Goal: Task Accomplishment & Management: Manage account settings

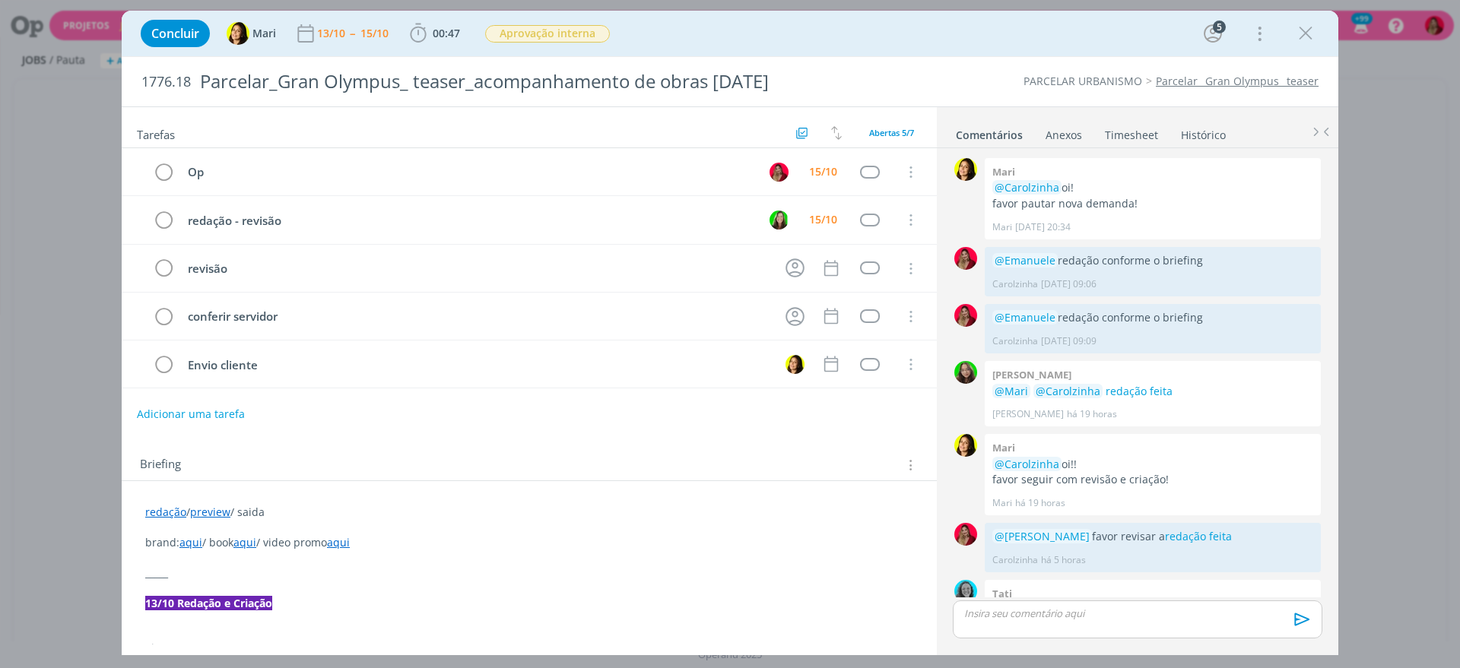
scroll to position [214, 0]
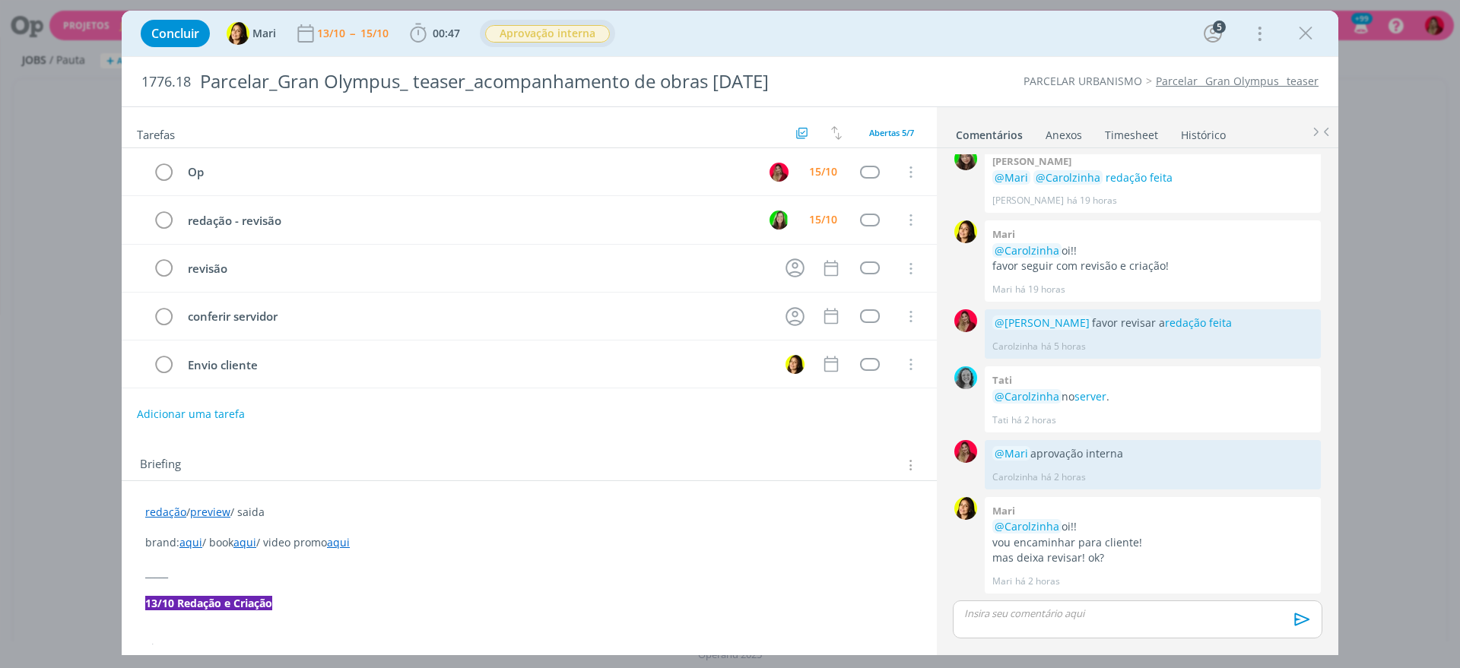
click at [565, 33] on span "Aprovação interna" at bounding box center [547, 33] width 125 height 17
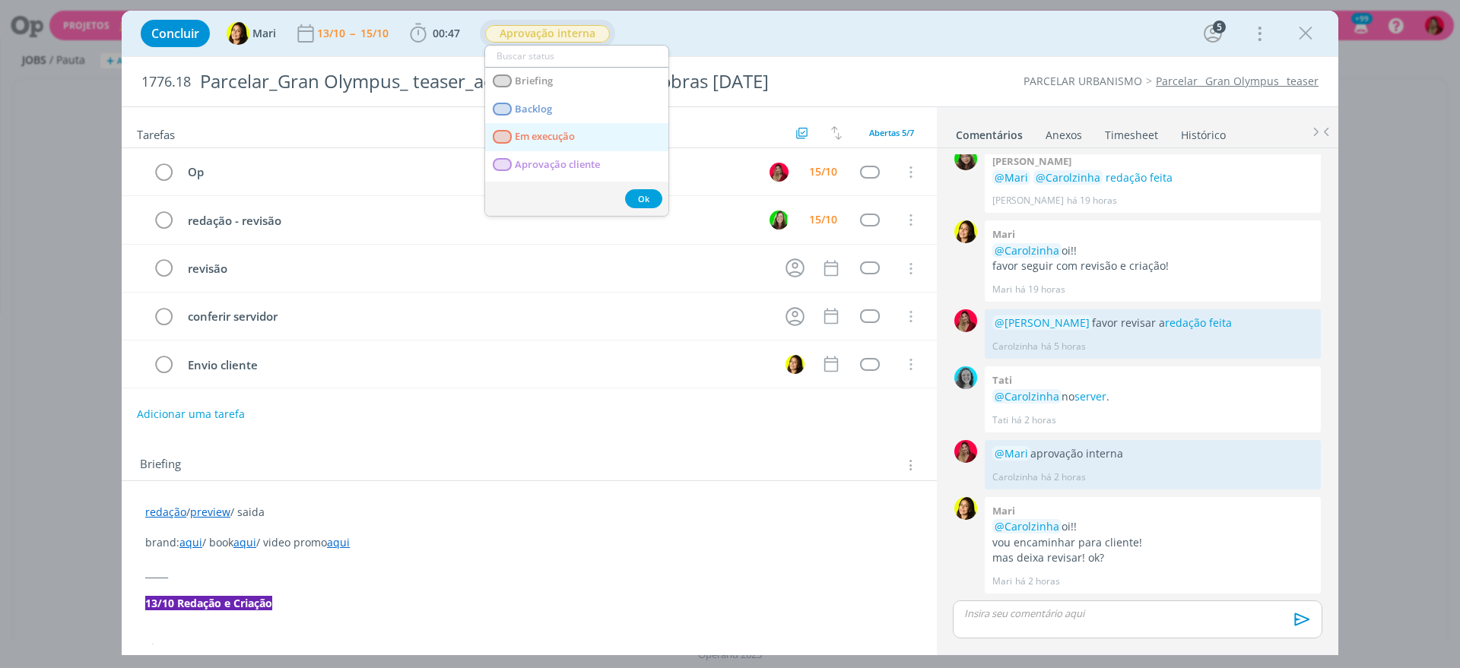
click at [582, 129] on execução "Em execução" at bounding box center [576, 137] width 183 height 28
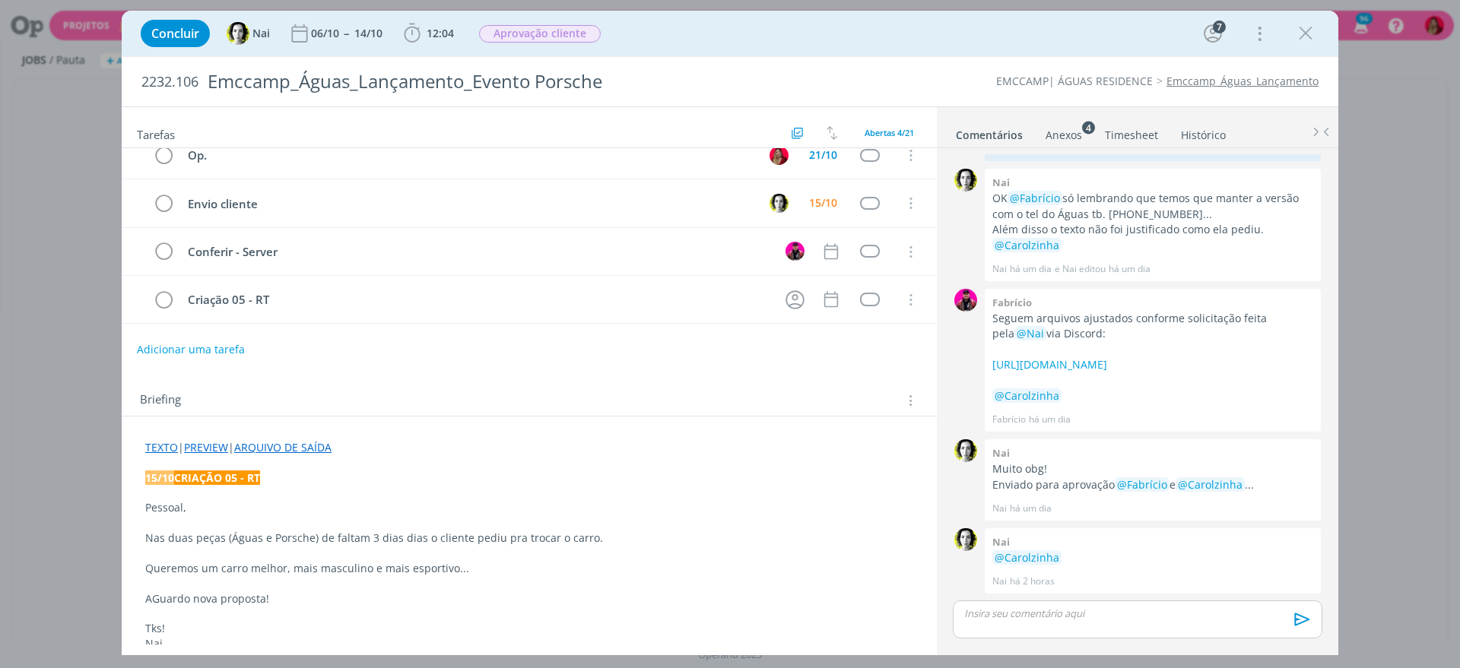
scroll to position [17, 0]
drag, startPoint x: 138, startPoint y: 303, endPoint x: 314, endPoint y: 17, distance: 334.8
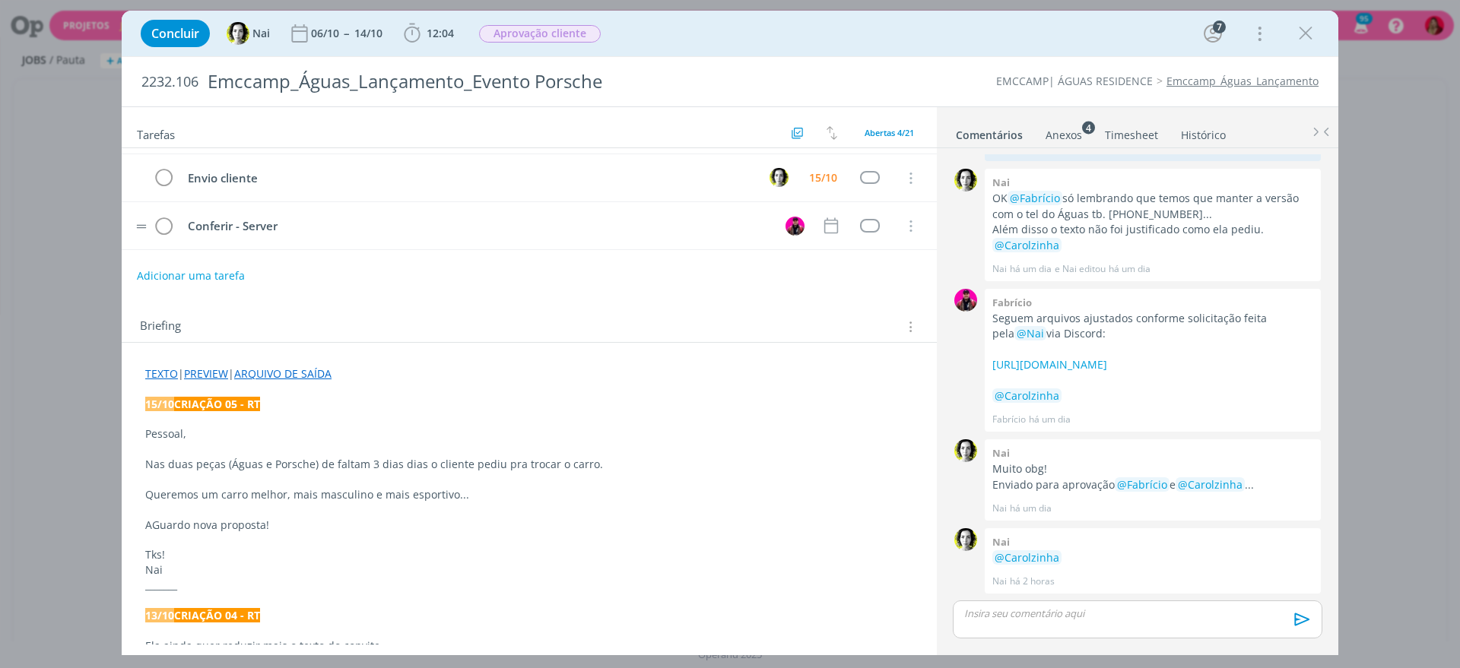
scroll to position [0, 0]
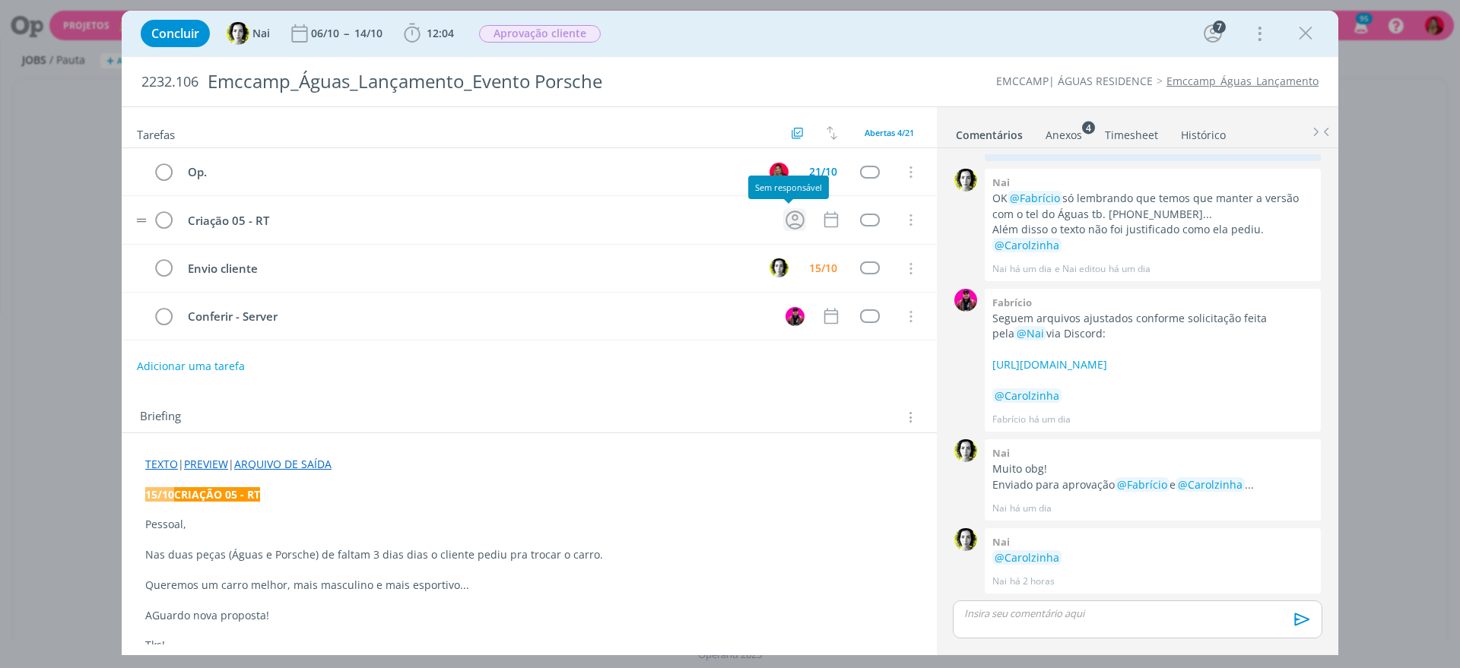
click at [783, 229] on icon "dialog" at bounding box center [795, 220] width 24 height 24
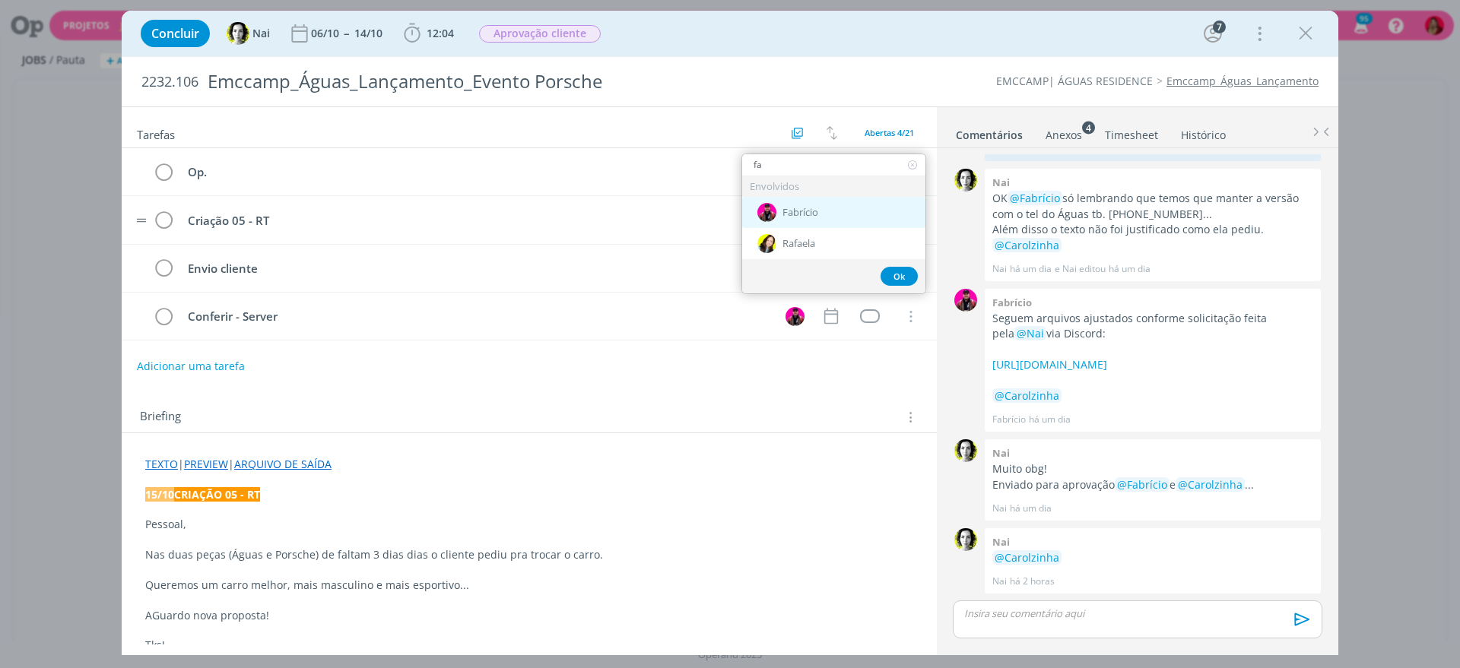
type input "fa"
click at [814, 204] on div "Fabrício" at bounding box center [833, 212] width 183 height 31
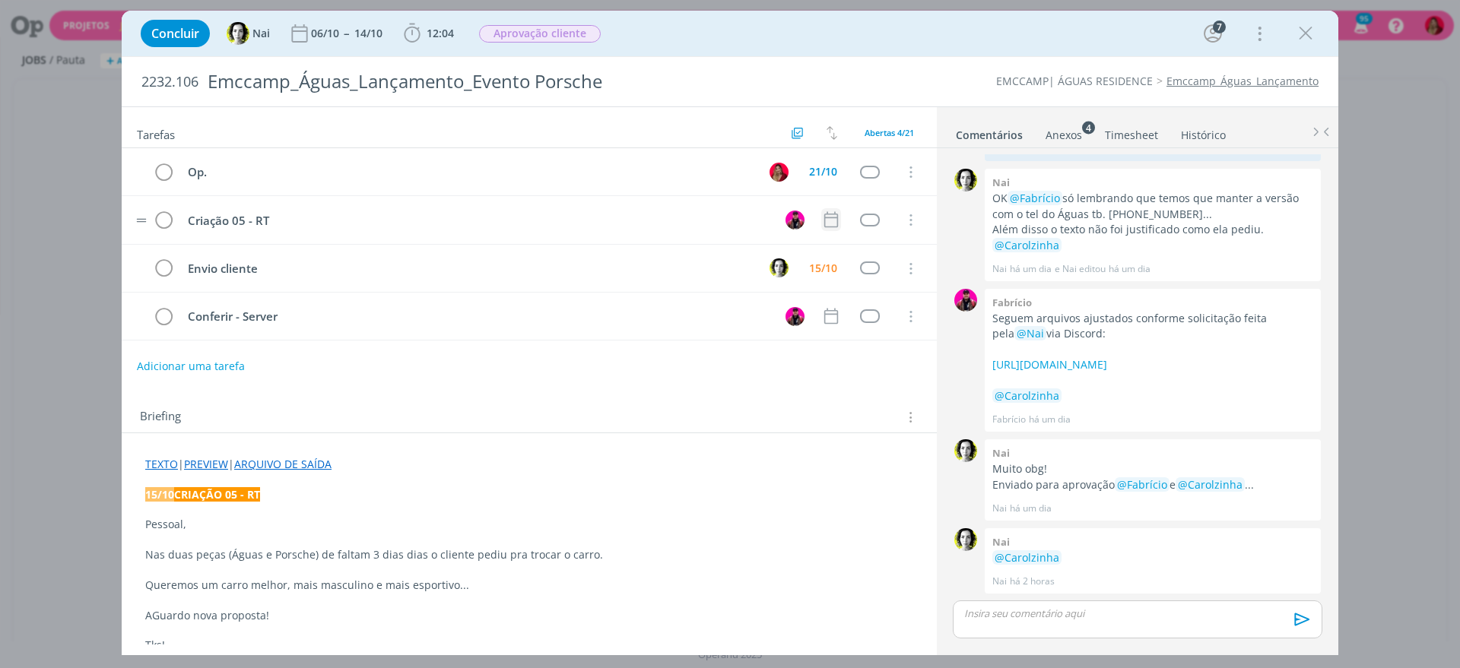
click at [826, 219] on icon "dialog" at bounding box center [831, 220] width 20 height 20
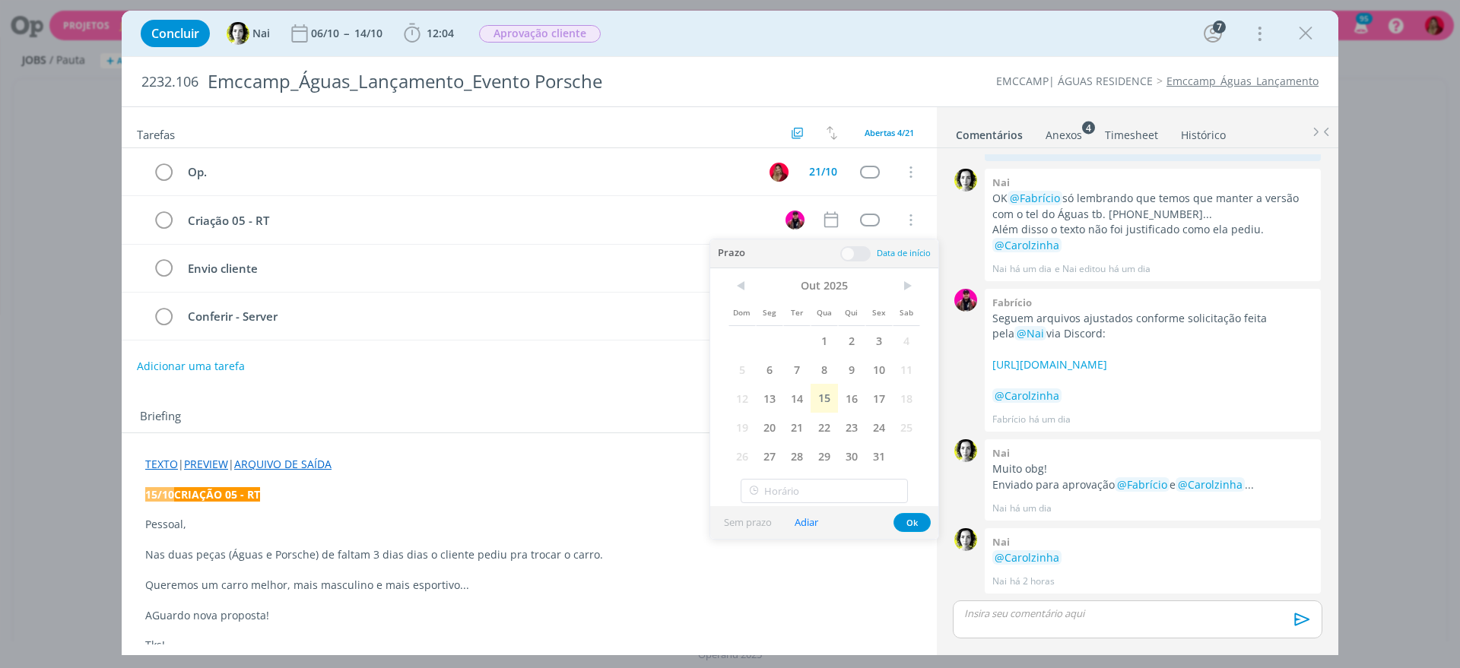
drag, startPoint x: 829, startPoint y: 407, endPoint x: 863, endPoint y: 144, distance: 264.4
click at [830, 407] on span "15" at bounding box center [823, 398] width 27 height 29
click at [483, 403] on div "Briefing Briefings Predefinidos Versões do Briefing Ver Briefing do Projeto" at bounding box center [529, 412] width 815 height 41
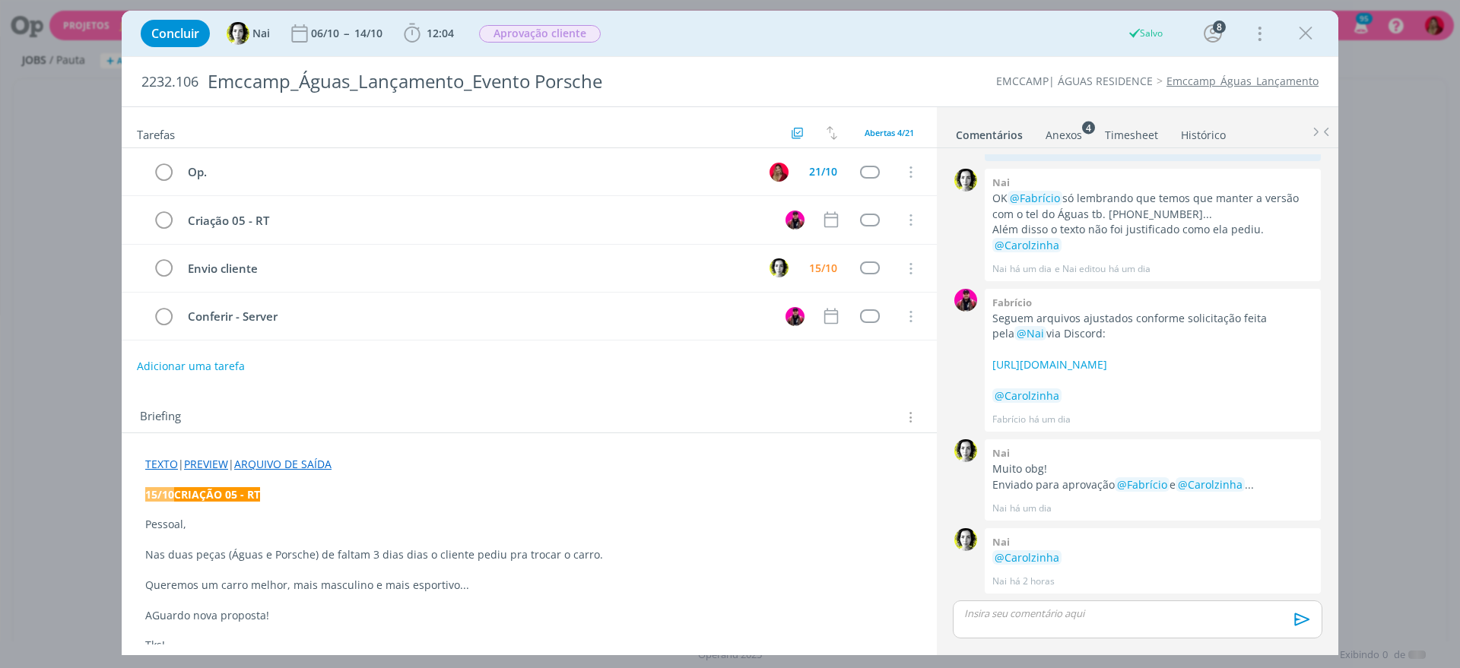
click at [829, 168] on div "21/10" at bounding box center [823, 171] width 28 height 11
click at [390, 361] on div "Adicionar uma tarefa" at bounding box center [529, 366] width 815 height 27
click at [1079, 617] on p "dialog" at bounding box center [1137, 614] width 345 height 14
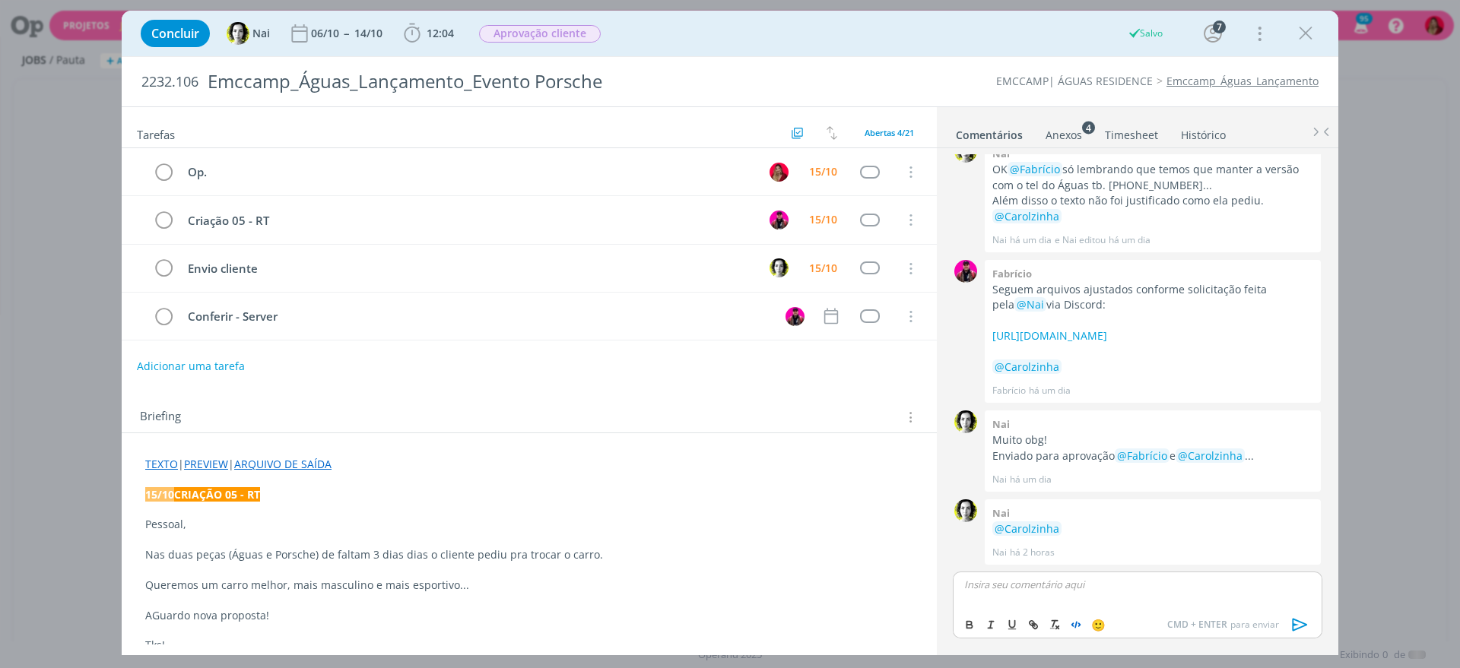
scroll to position [1294, 0]
click at [1295, 625] on icon "dialog" at bounding box center [1299, 625] width 15 height 13
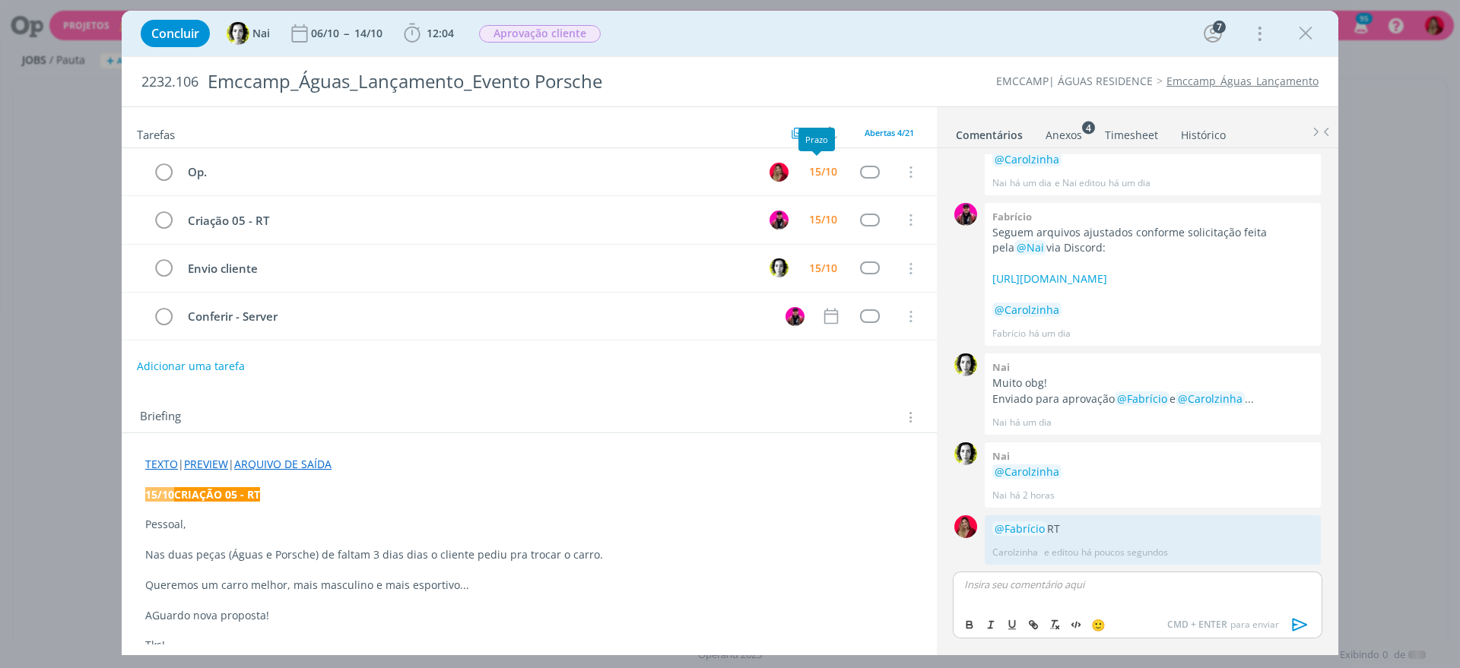
drag, startPoint x: 532, startPoint y: 40, endPoint x: 570, endPoint y: 142, distance: 109.4
click at [532, 42] on button "Aprovação cliente" at bounding box center [539, 33] width 123 height 19
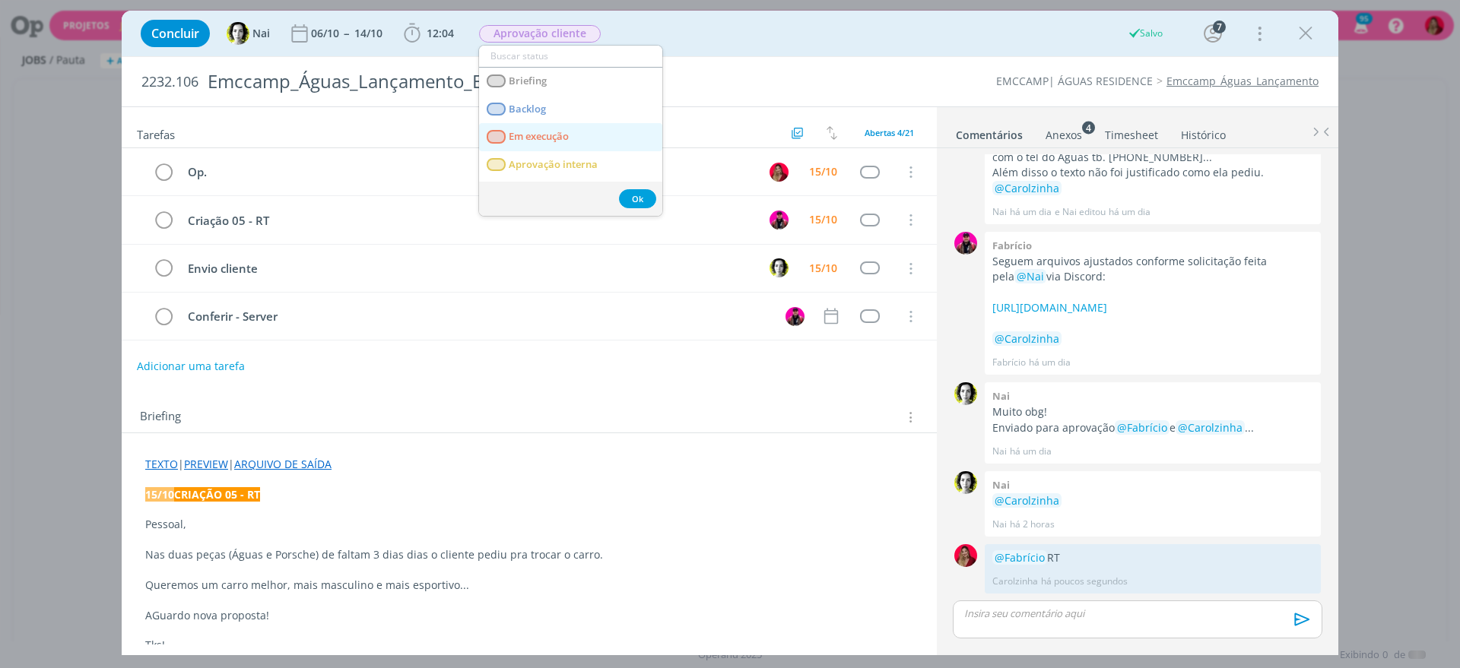
click at [553, 135] on span "Em execução" at bounding box center [539, 137] width 60 height 12
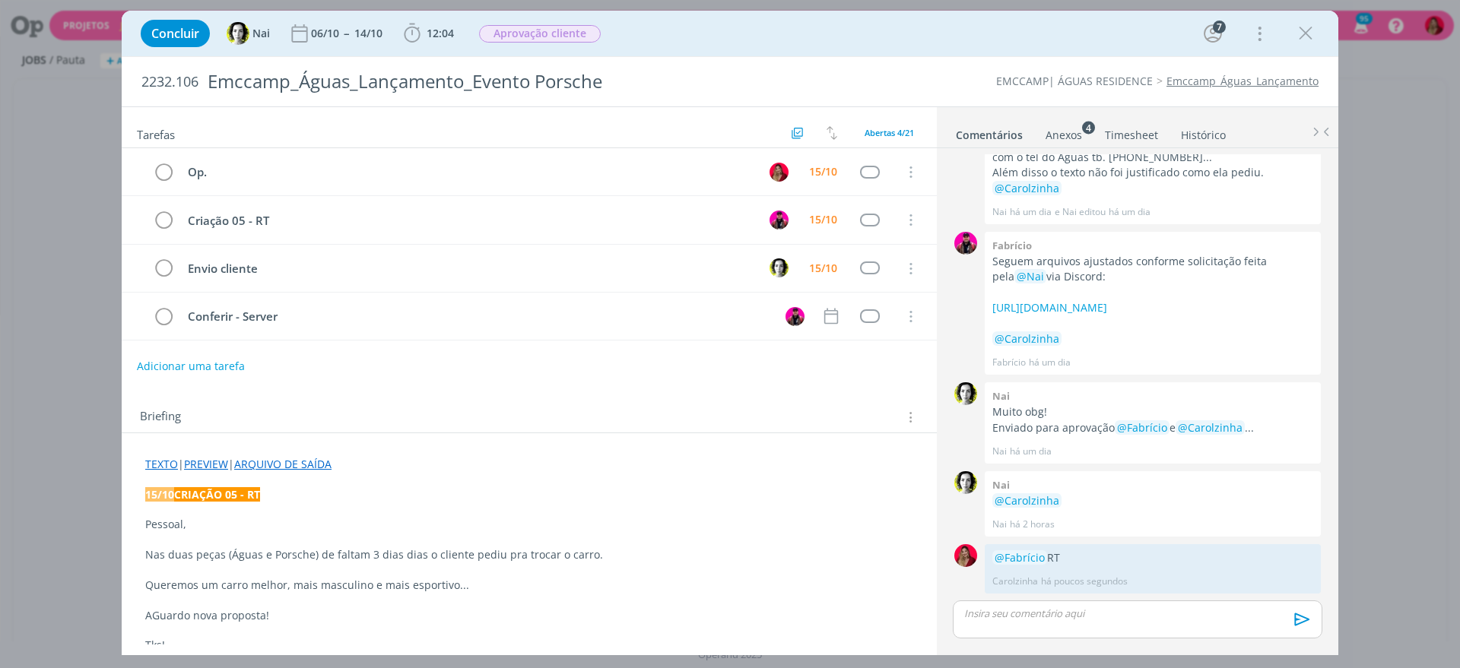
scroll to position [1322, 0]
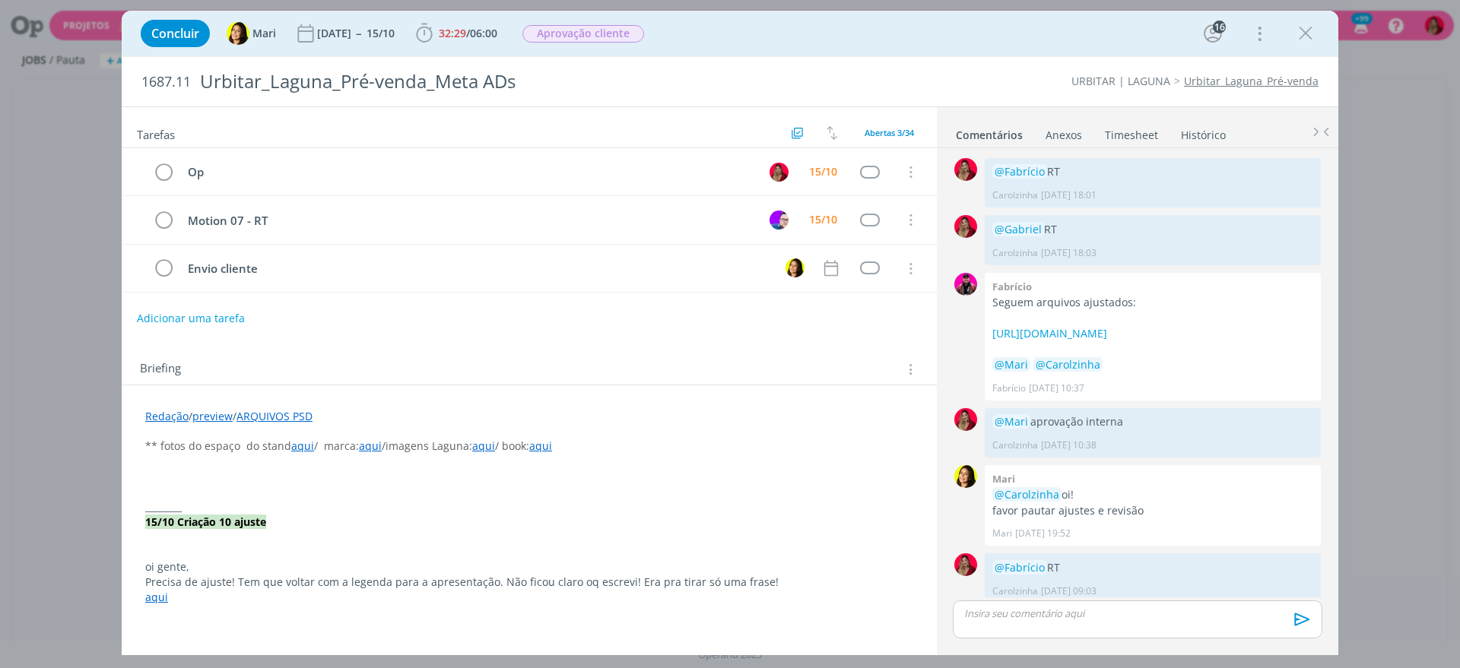
scroll to position [1450, 0]
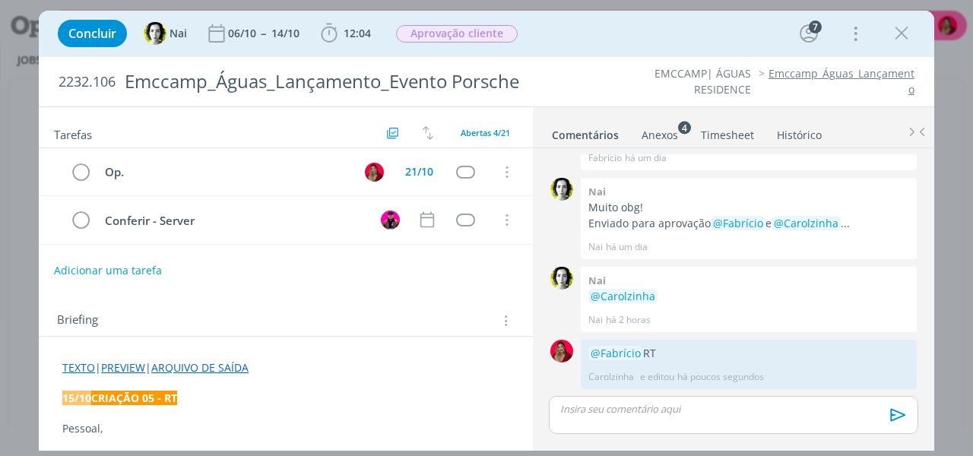
scroll to position [1526, 0]
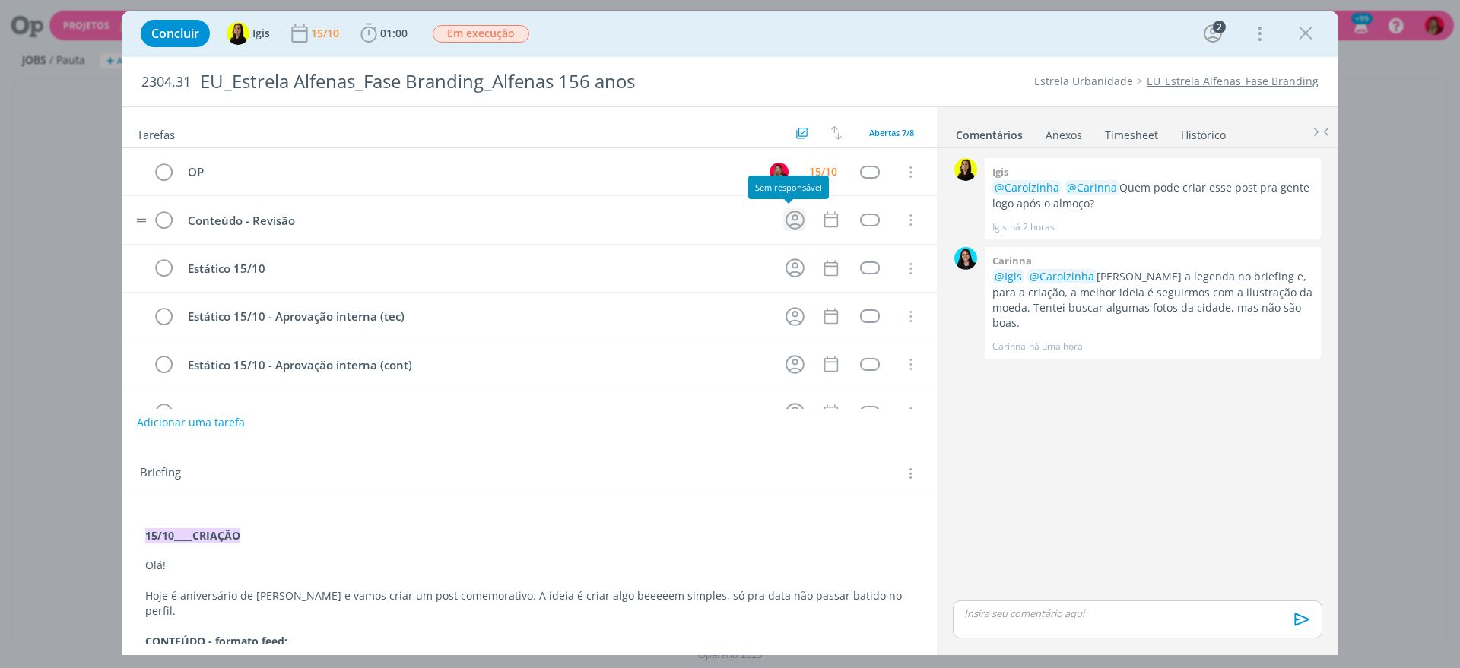
click at [790, 219] on icon "dialog" at bounding box center [794, 220] width 19 height 19
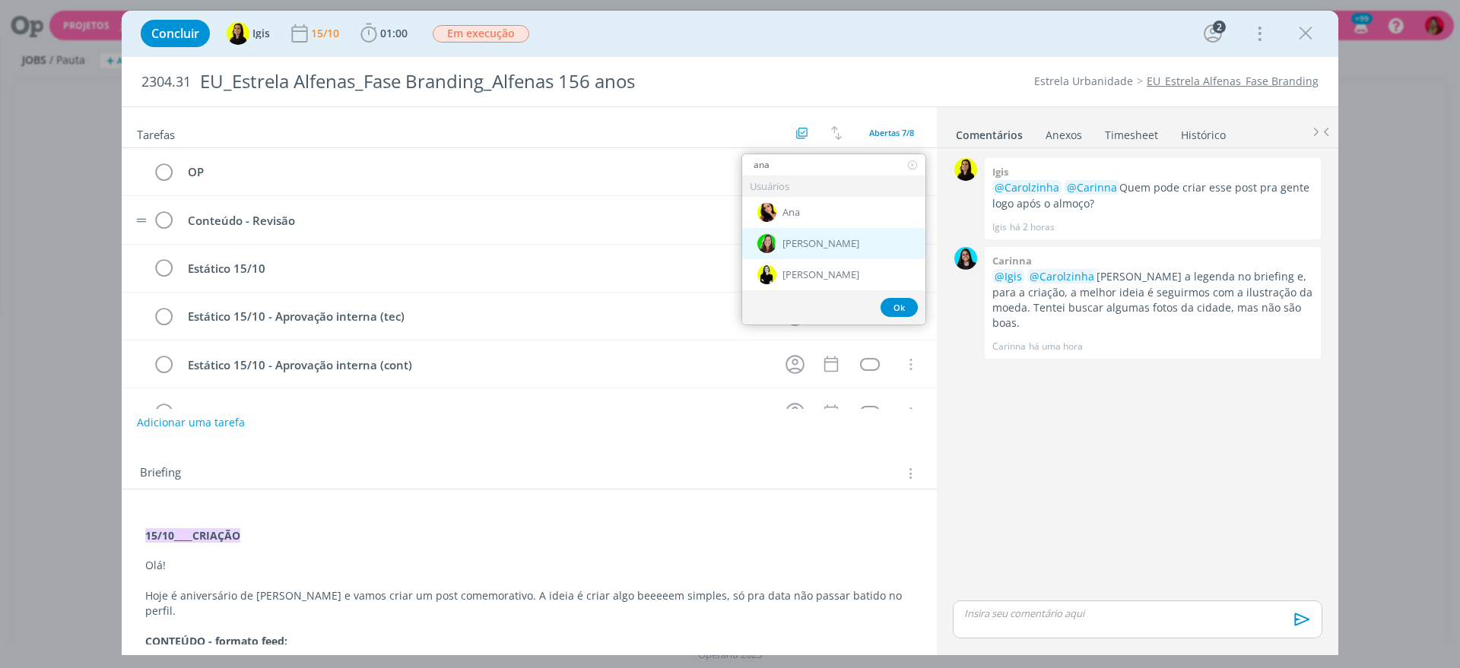
type input "ana"
click at [843, 247] on div "[PERSON_NAME]" at bounding box center [833, 243] width 183 height 31
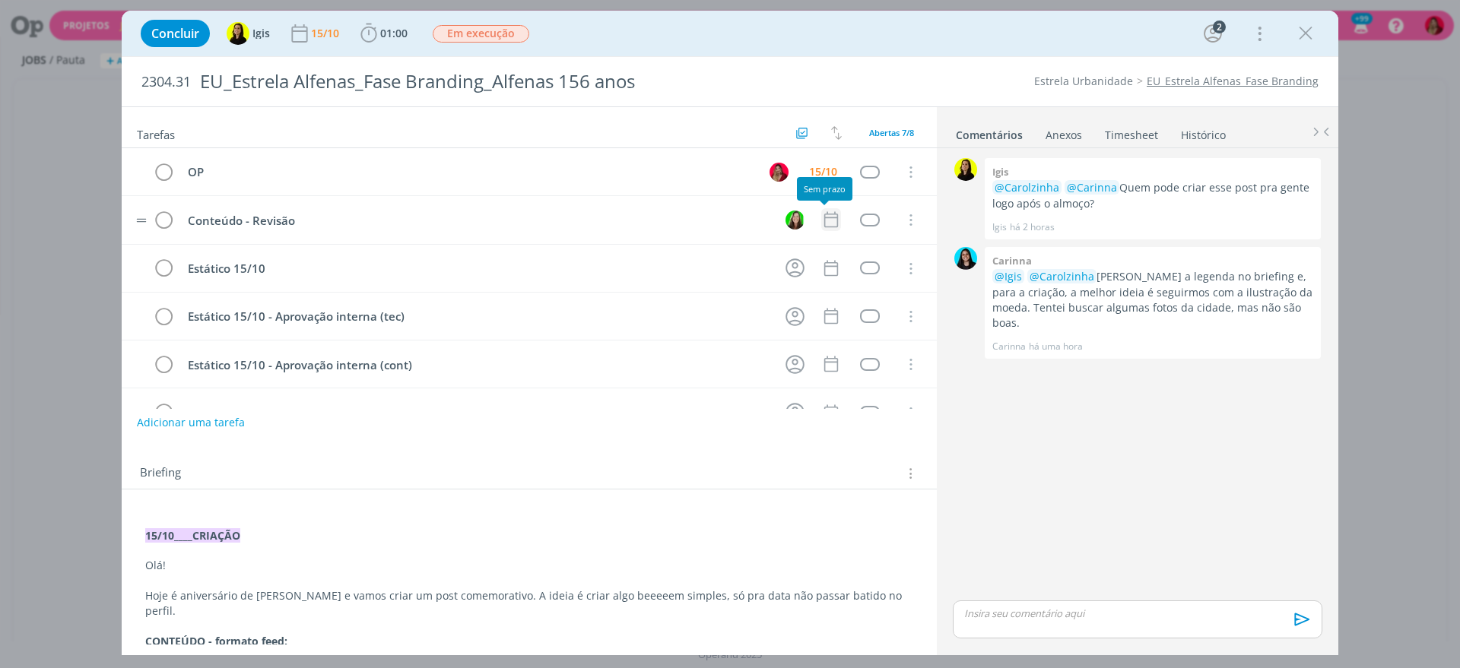
click at [821, 217] on icon "dialog" at bounding box center [831, 220] width 20 height 20
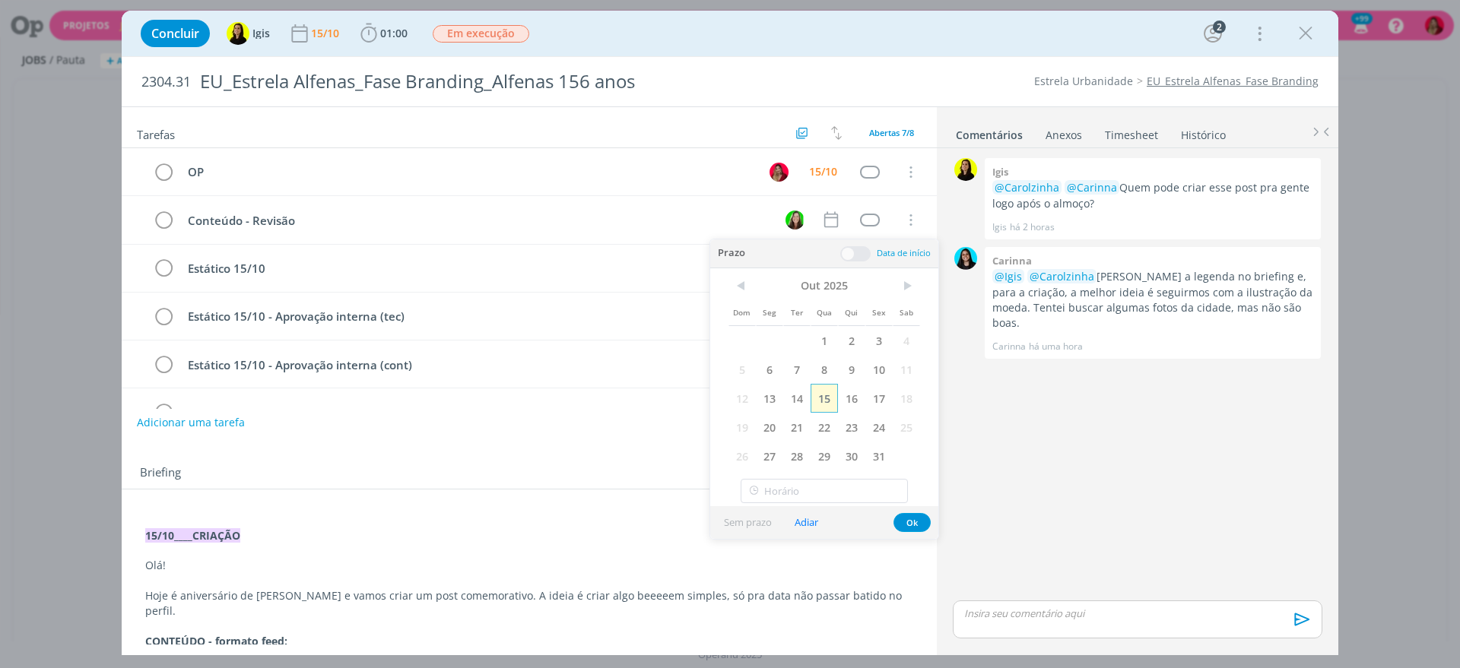
click at [825, 396] on span "15" at bounding box center [823, 398] width 27 height 29
click at [1061, 454] on div "0 Igis @Carolzinha @Carinna Quem pode criar esse post pra gente logo após o alm…" at bounding box center [1137, 375] width 382 height 443
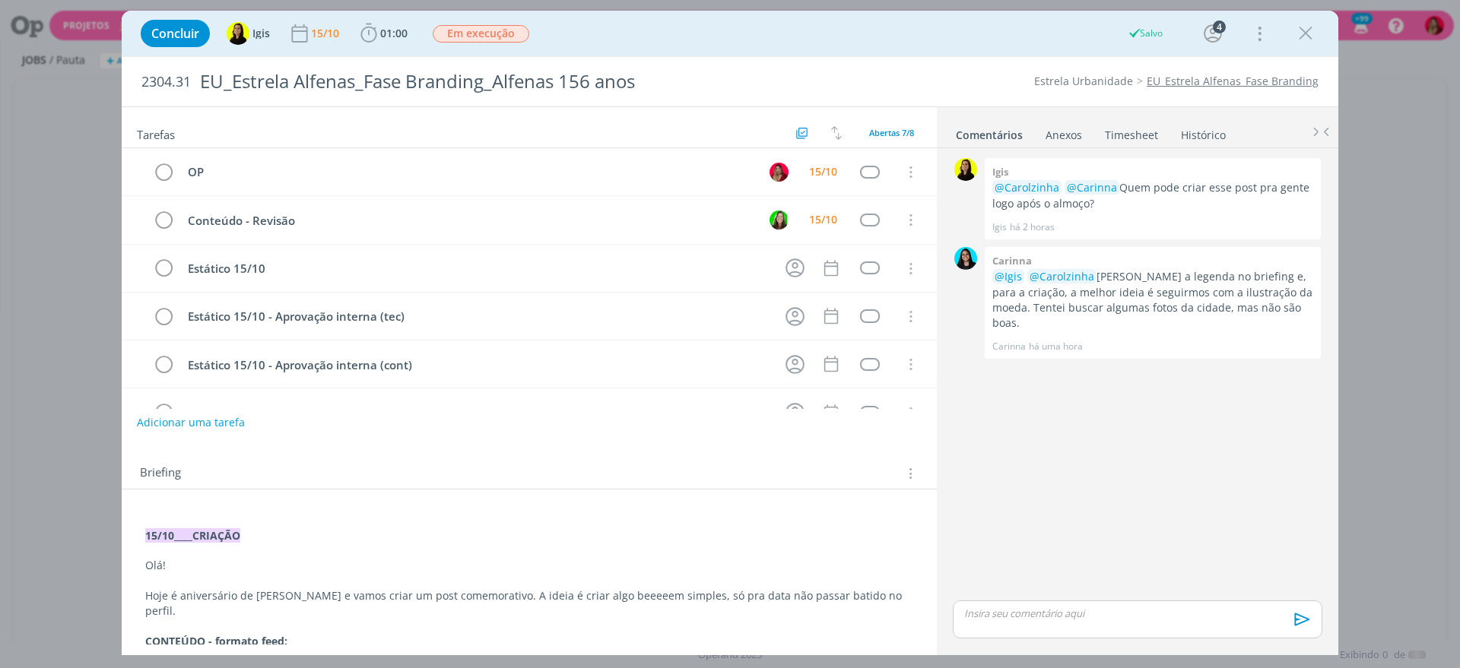
click at [987, 629] on div "dialog" at bounding box center [1136, 620] width 369 height 38
click at [1309, 619] on icon "dialog" at bounding box center [1299, 624] width 23 height 23
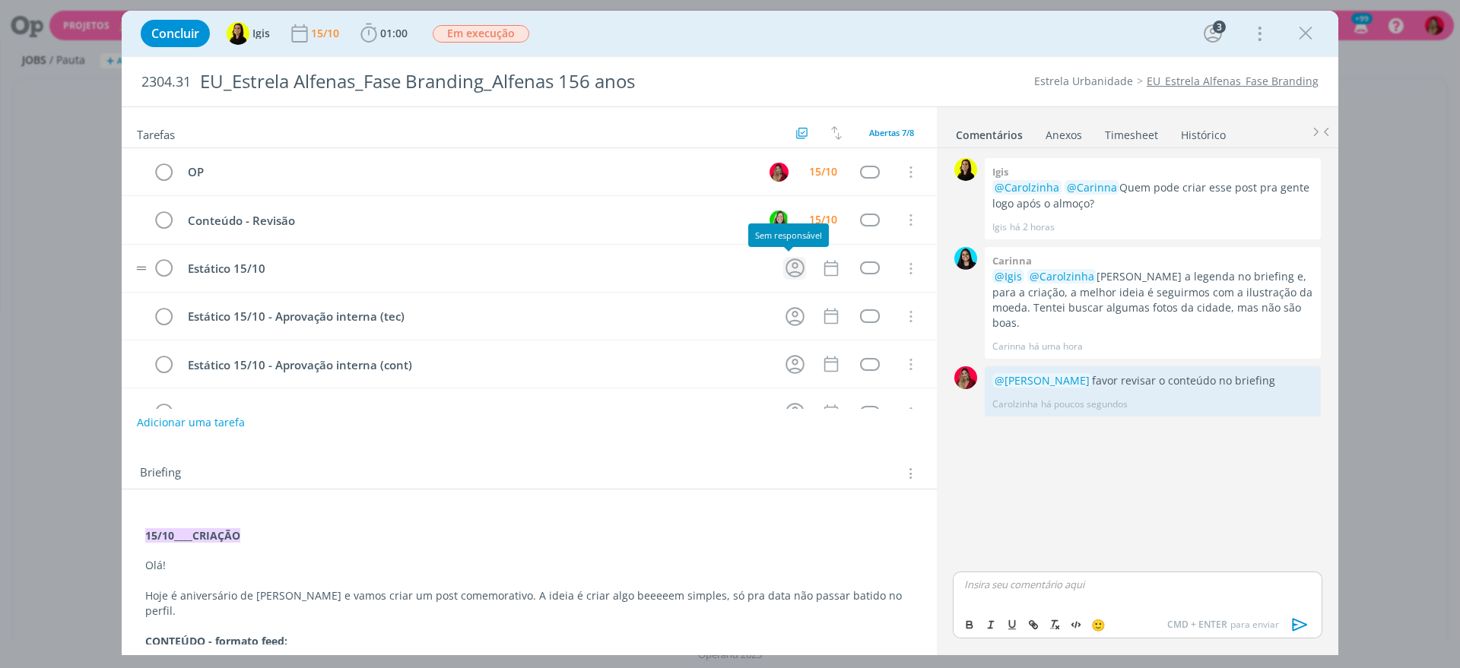
click at [797, 261] on icon "dialog" at bounding box center [795, 268] width 24 height 24
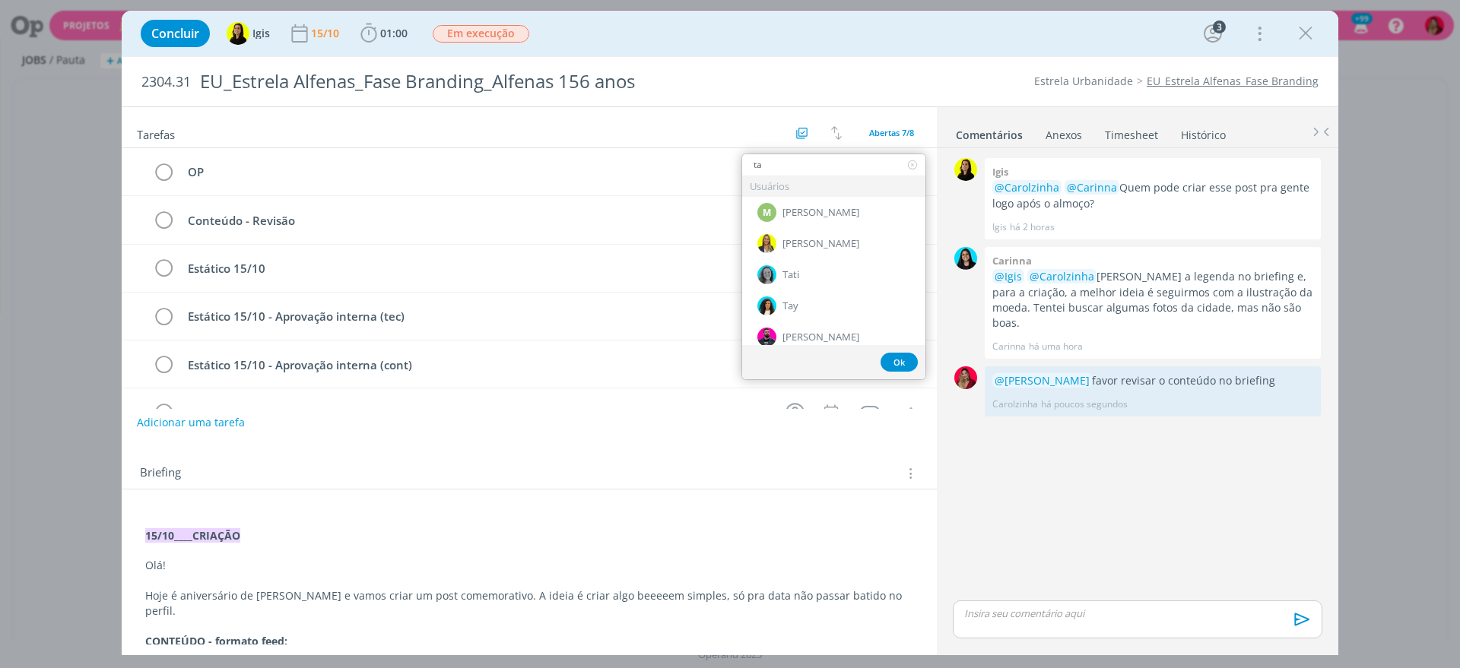
type input "tat"
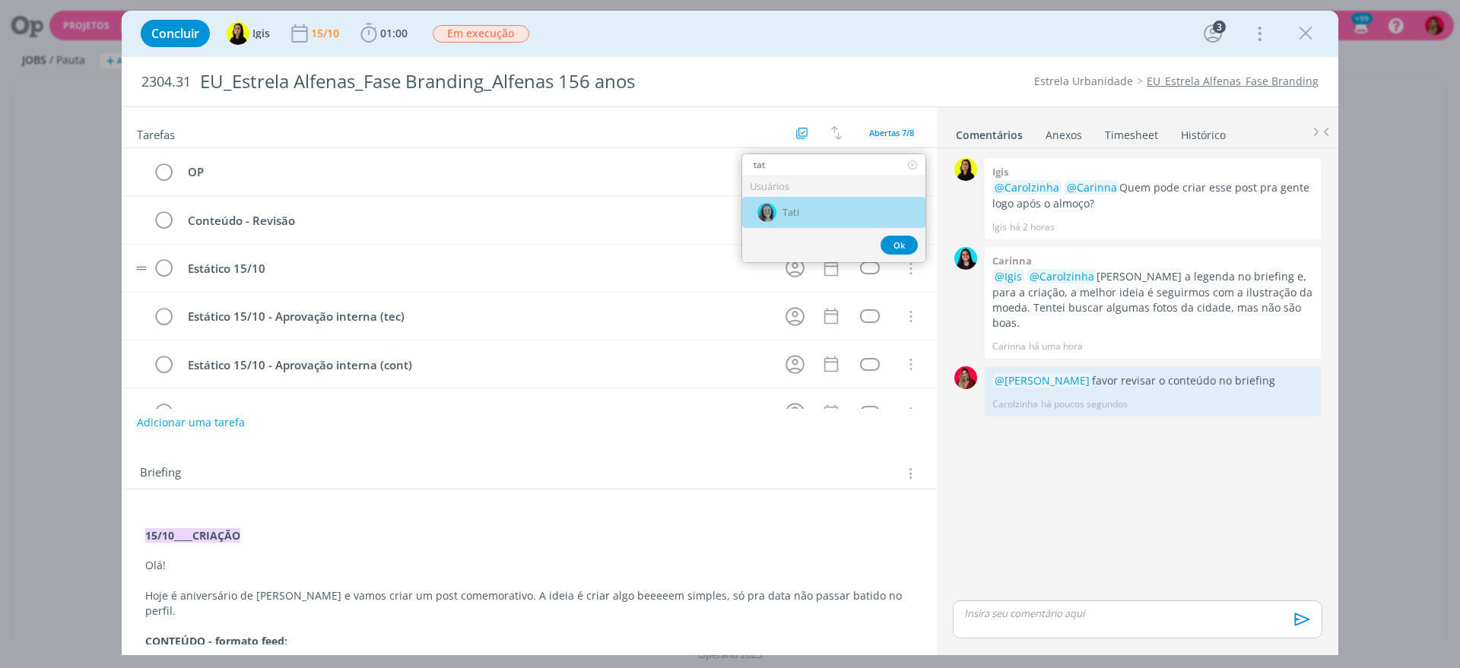
click at [819, 222] on div "Tati" at bounding box center [833, 212] width 183 height 31
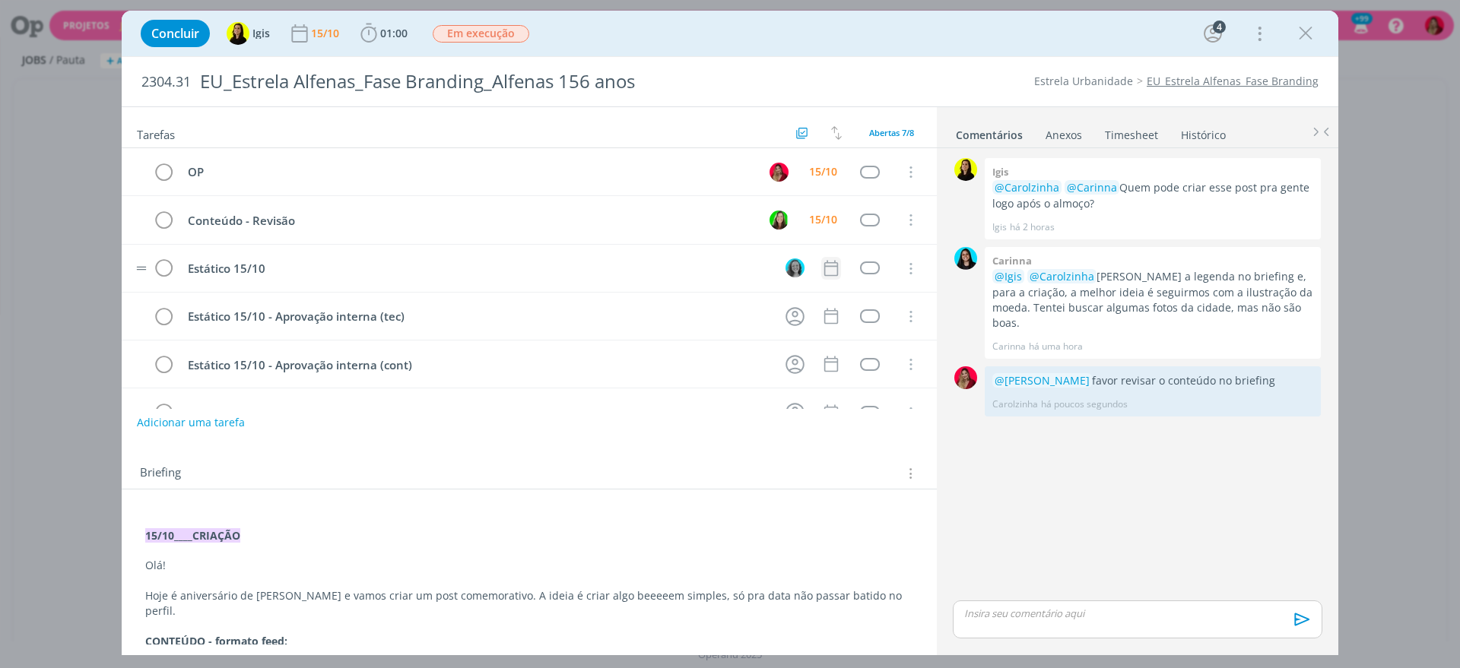
click at [828, 270] on icon "dialog" at bounding box center [831, 268] width 20 height 20
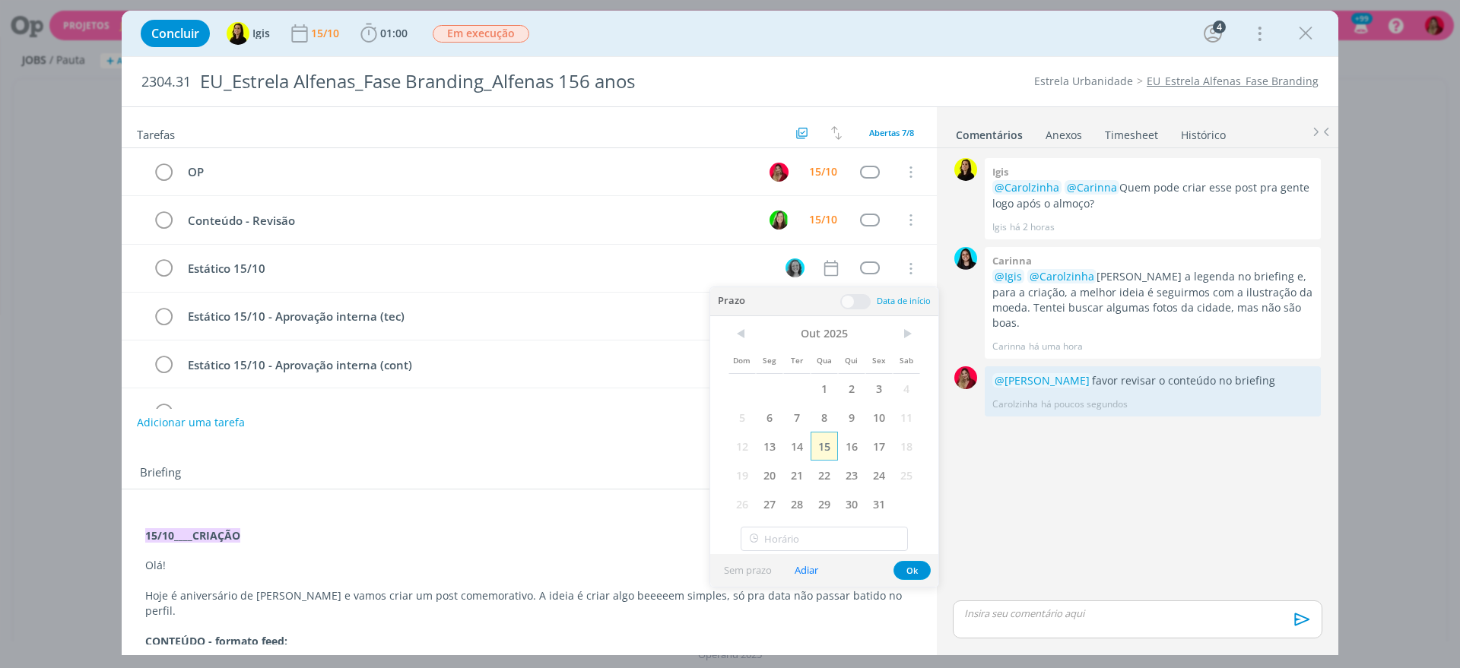
click at [829, 452] on span "15" at bounding box center [823, 446] width 27 height 29
click at [777, 539] on input "text" at bounding box center [823, 539] width 167 height 24
click at [776, 385] on div "14:00" at bounding box center [826, 389] width 170 height 27
type input "14:00"
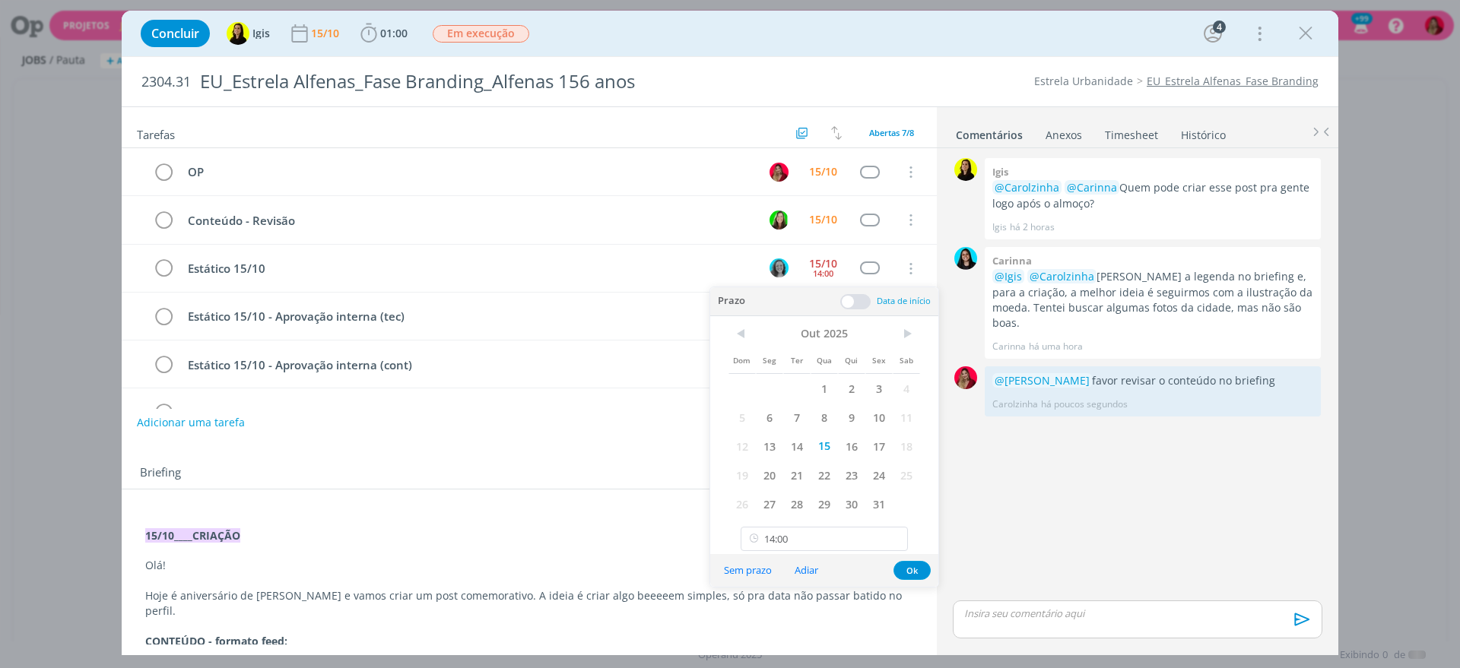
click at [496, 434] on div "Adicionar uma tarefa" at bounding box center [529, 422] width 815 height 27
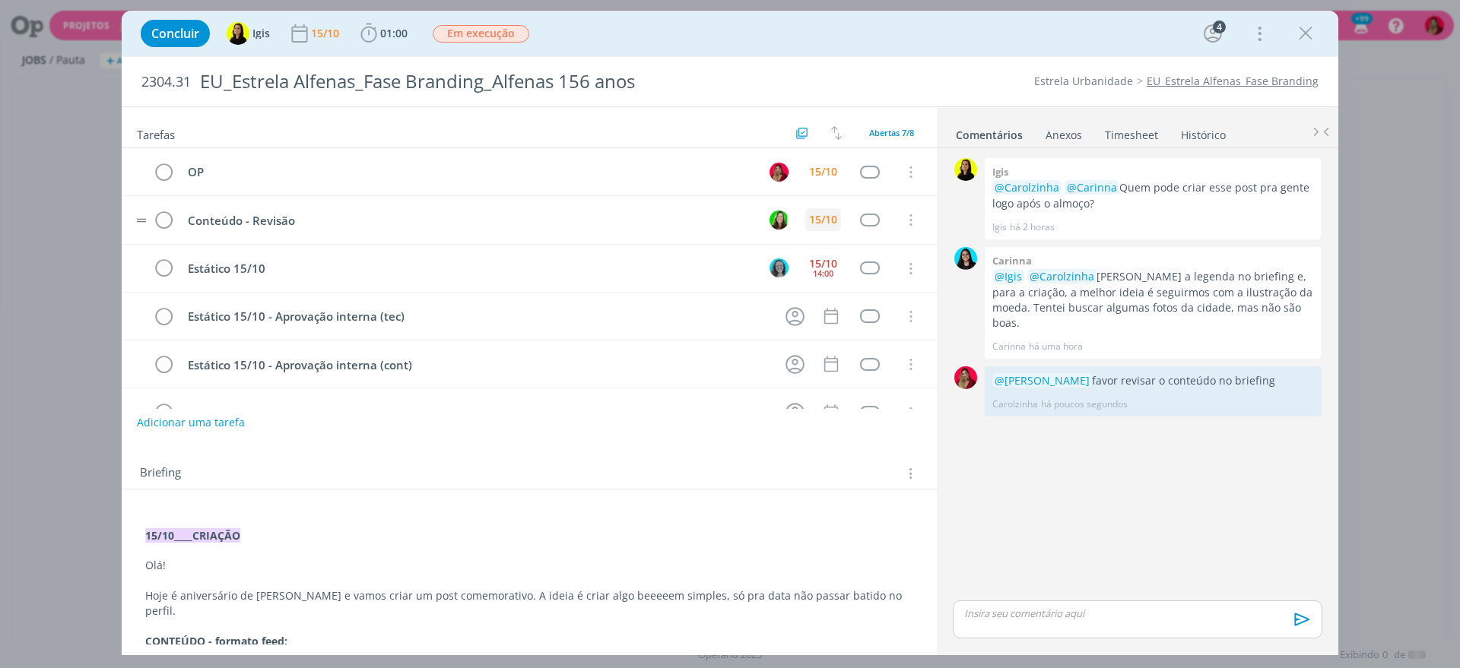
click at [811, 217] on div "15/10" at bounding box center [823, 219] width 28 height 11
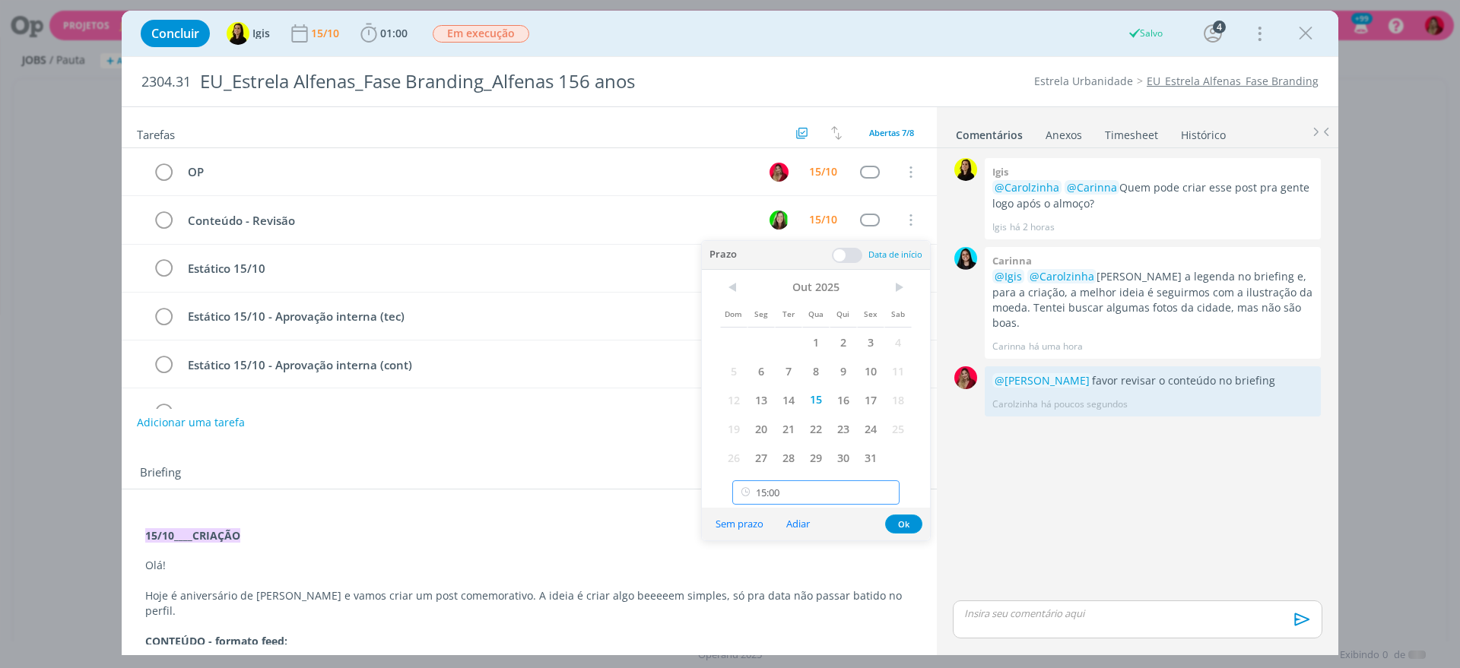
click at [812, 483] on input "15:00" at bounding box center [815, 492] width 167 height 24
click at [779, 537] on div "14:00" at bounding box center [818, 534] width 170 height 27
type input "14:00"
click at [442, 500] on div "15/10____CRIAÇÃO Olá! Hoje é aniversário de Alfenas e vamos criar um post comem…" at bounding box center [529, 673] width 815 height 367
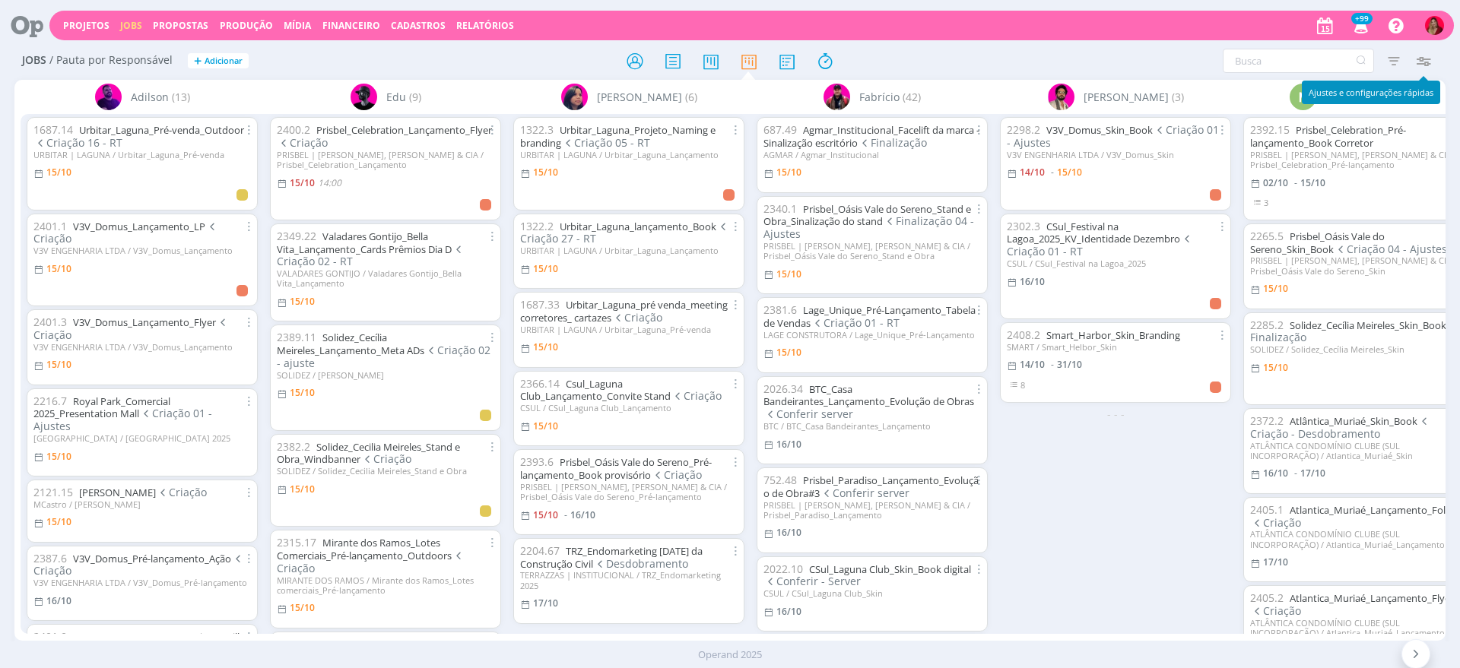
click at [1425, 57] on icon "button" at bounding box center [1422, 60] width 27 height 27
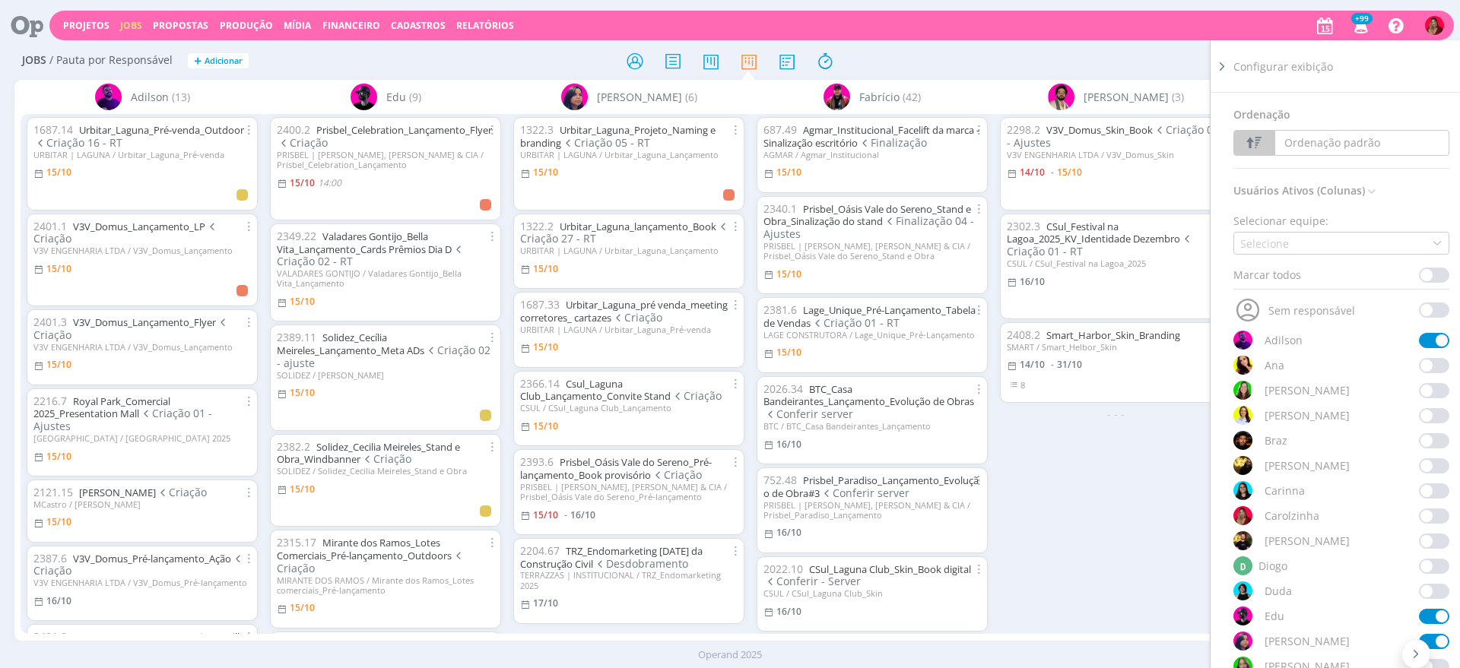
click at [1269, 237] on div "Selecione" at bounding box center [1266, 244] width 52 height 16
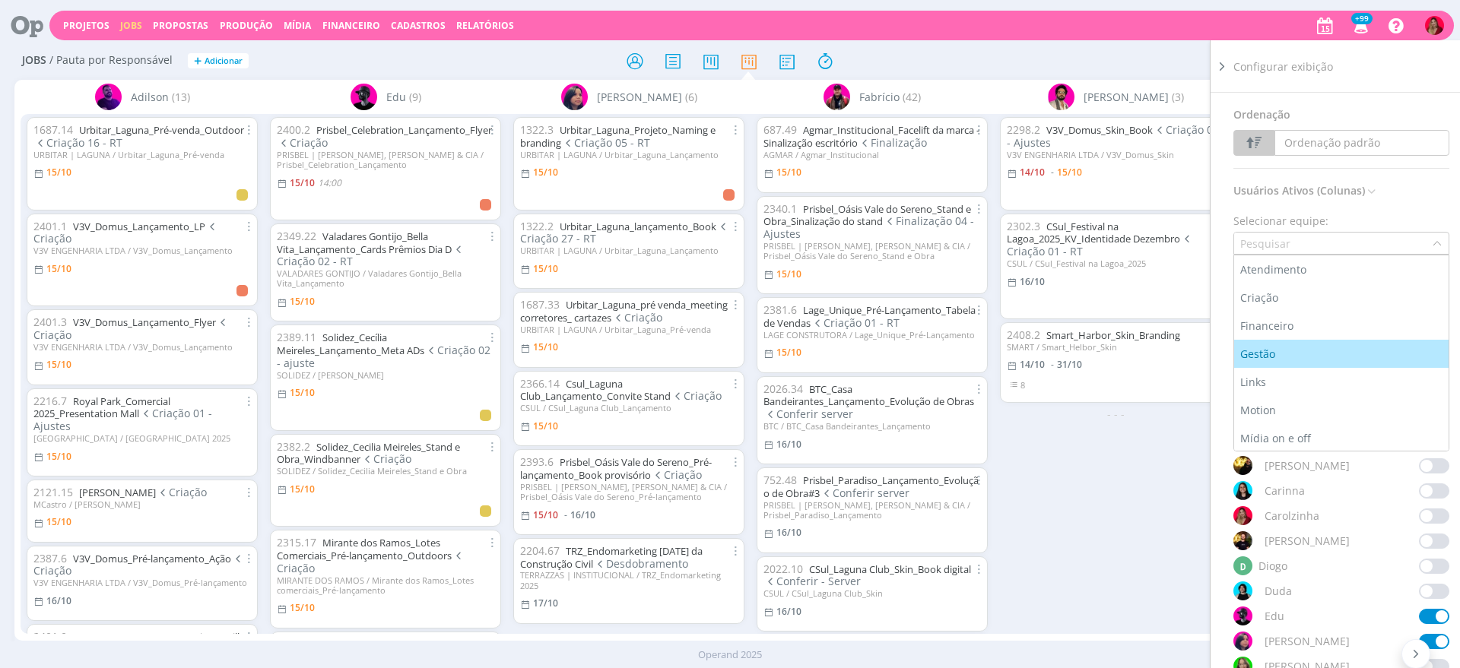
click at [1033, 72] on div "Filtrar Filtrar Limpar Tipo Jobs e Tarefas Data Personalizado a Situação dos jo…" at bounding box center [1206, 61] width 461 height 24
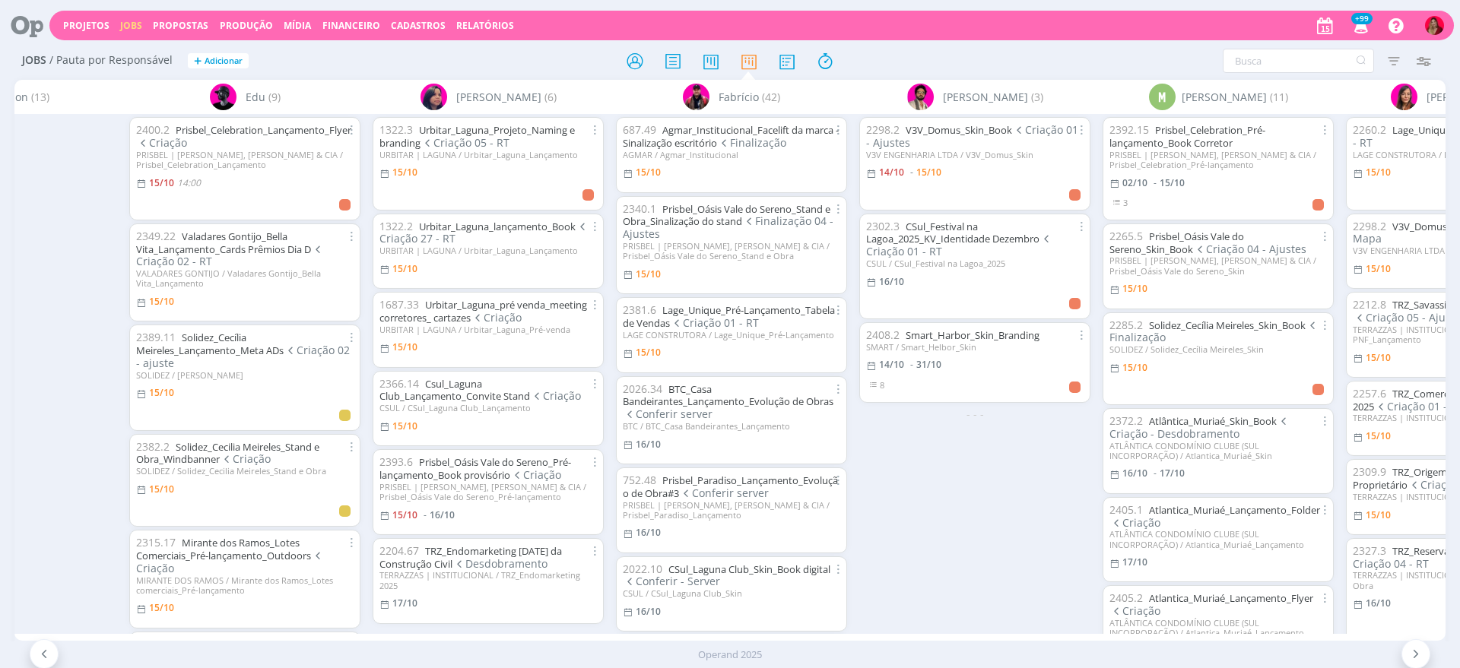
scroll to position [0, 418]
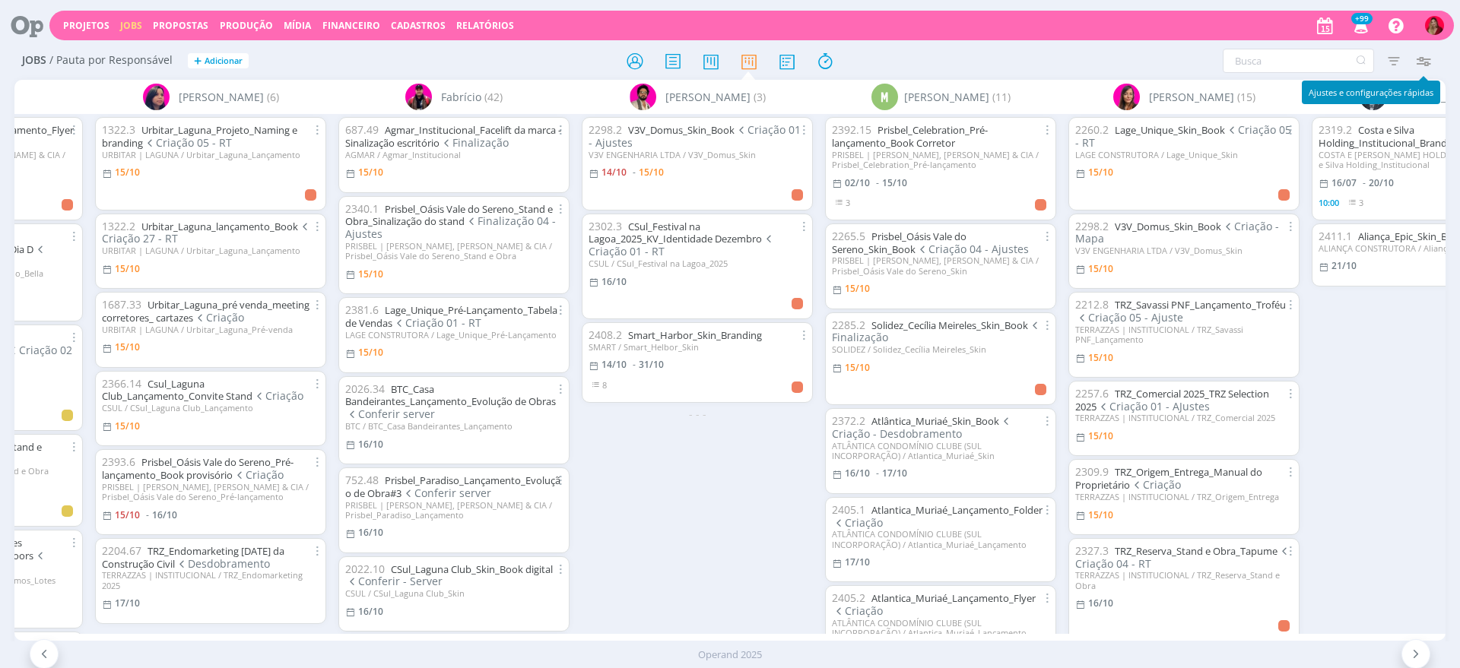
click at [1428, 63] on icon "button" at bounding box center [1422, 60] width 27 height 27
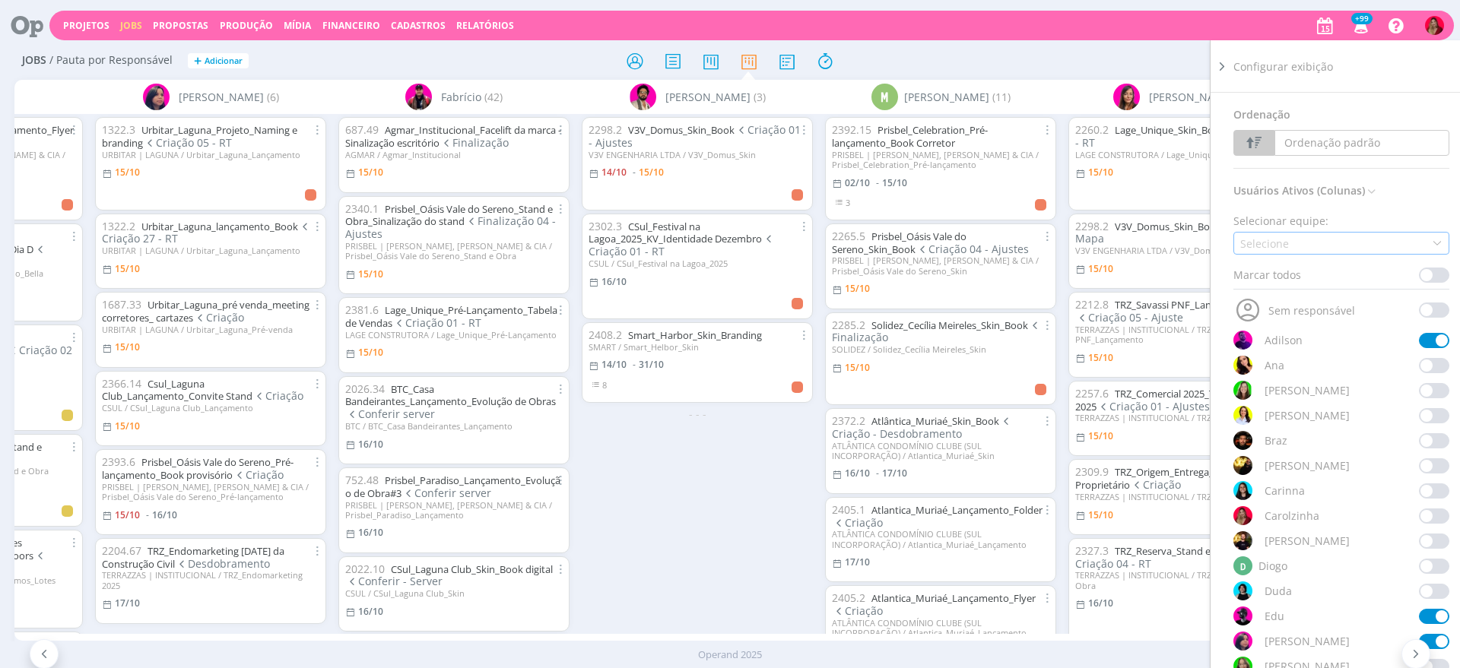
click at [1289, 236] on div "Selecione" at bounding box center [1266, 244] width 52 height 16
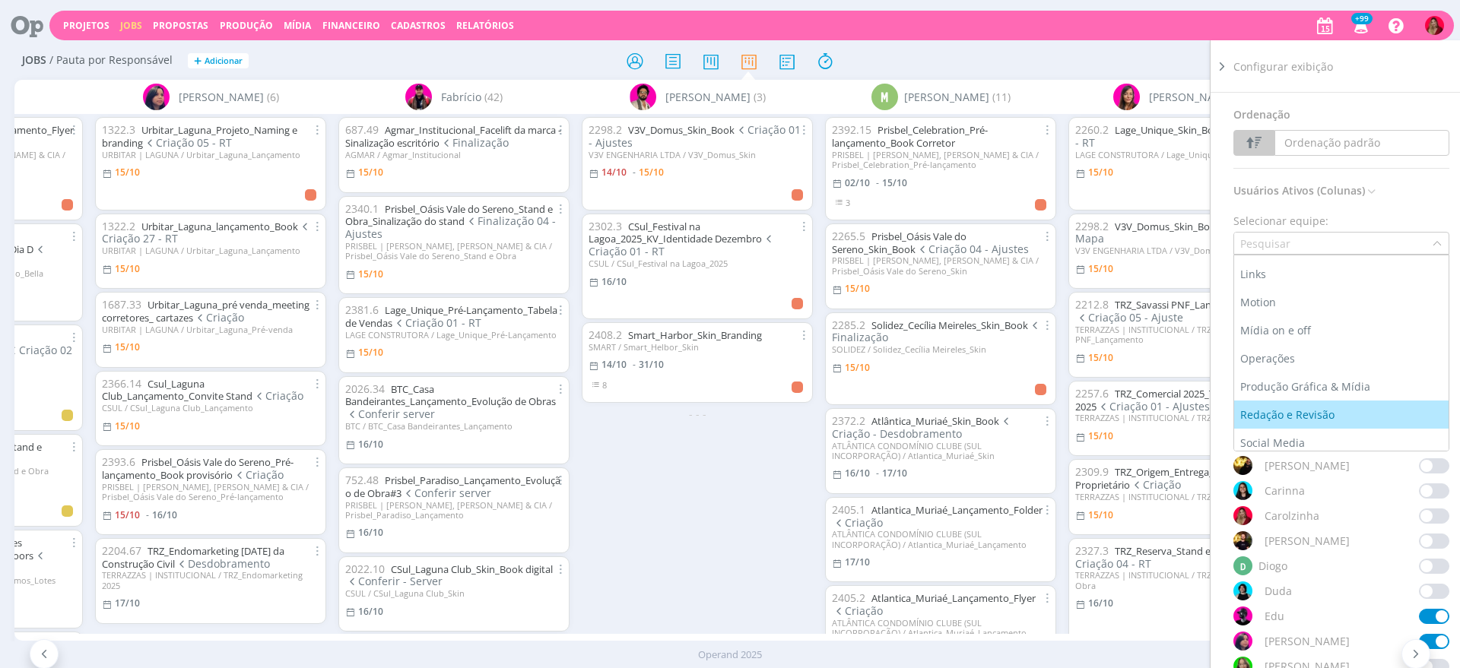
scroll to position [114, 0]
click at [1276, 430] on div "Social Media" at bounding box center [1274, 437] width 68 height 16
click at [990, 36] on div "Projetos Jobs Propostas Produção Mídia Financeiro Cadastros Relatórios +99 Noti…" at bounding box center [751, 26] width 1404 height 30
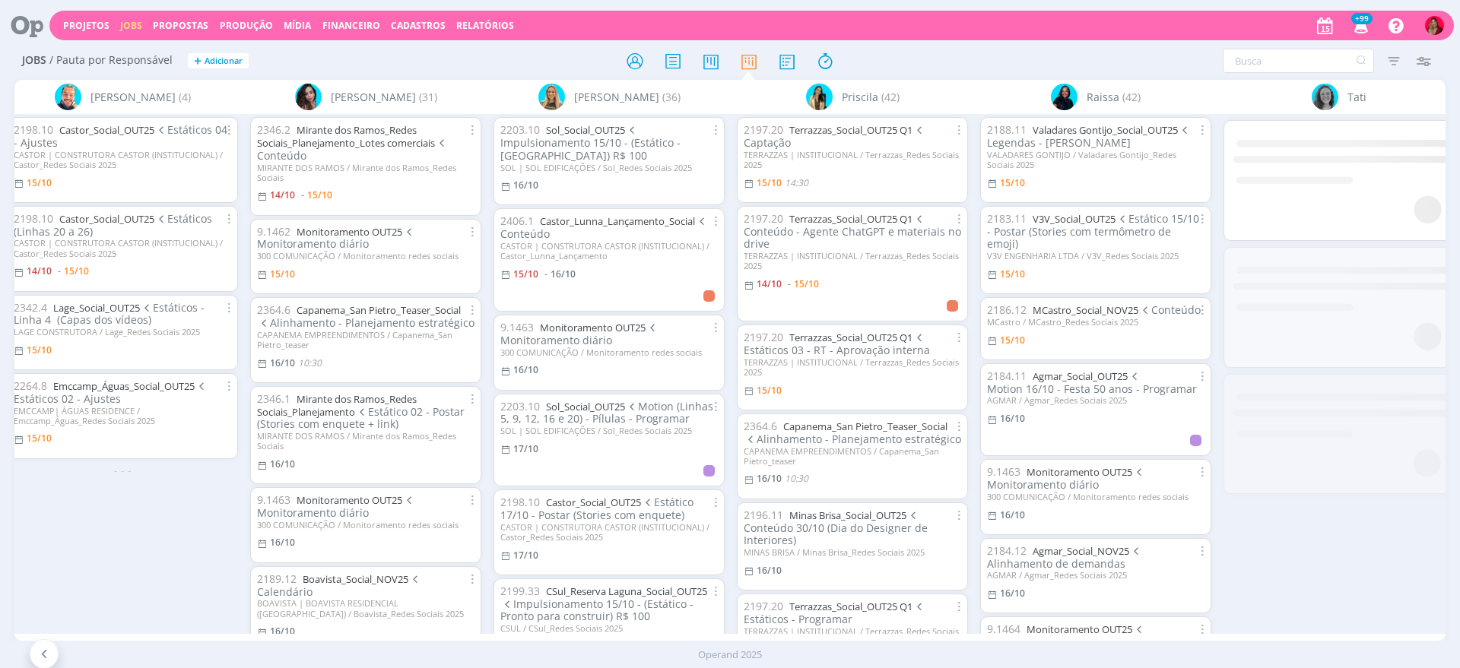
scroll to position [0, 771]
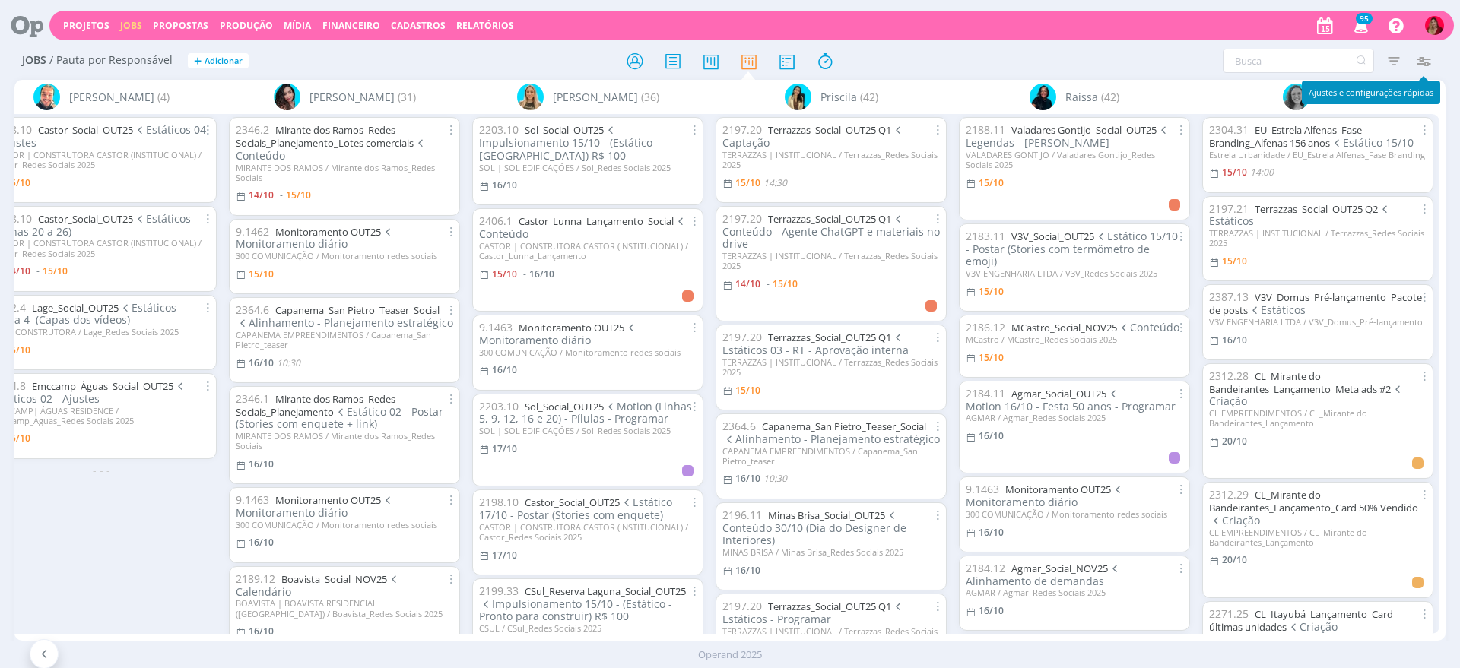
click at [1425, 55] on icon "button" at bounding box center [1422, 60] width 27 height 27
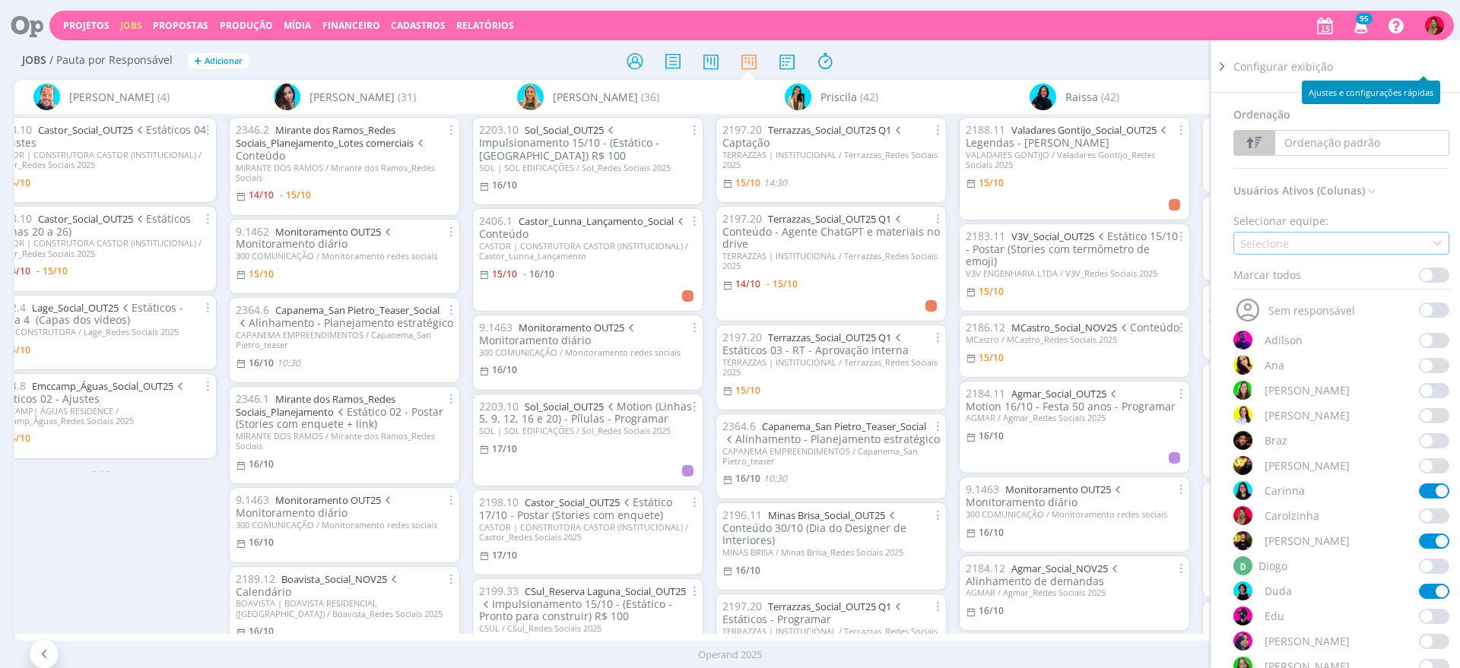
click at [1283, 243] on div "Selecione" at bounding box center [1266, 244] width 52 height 16
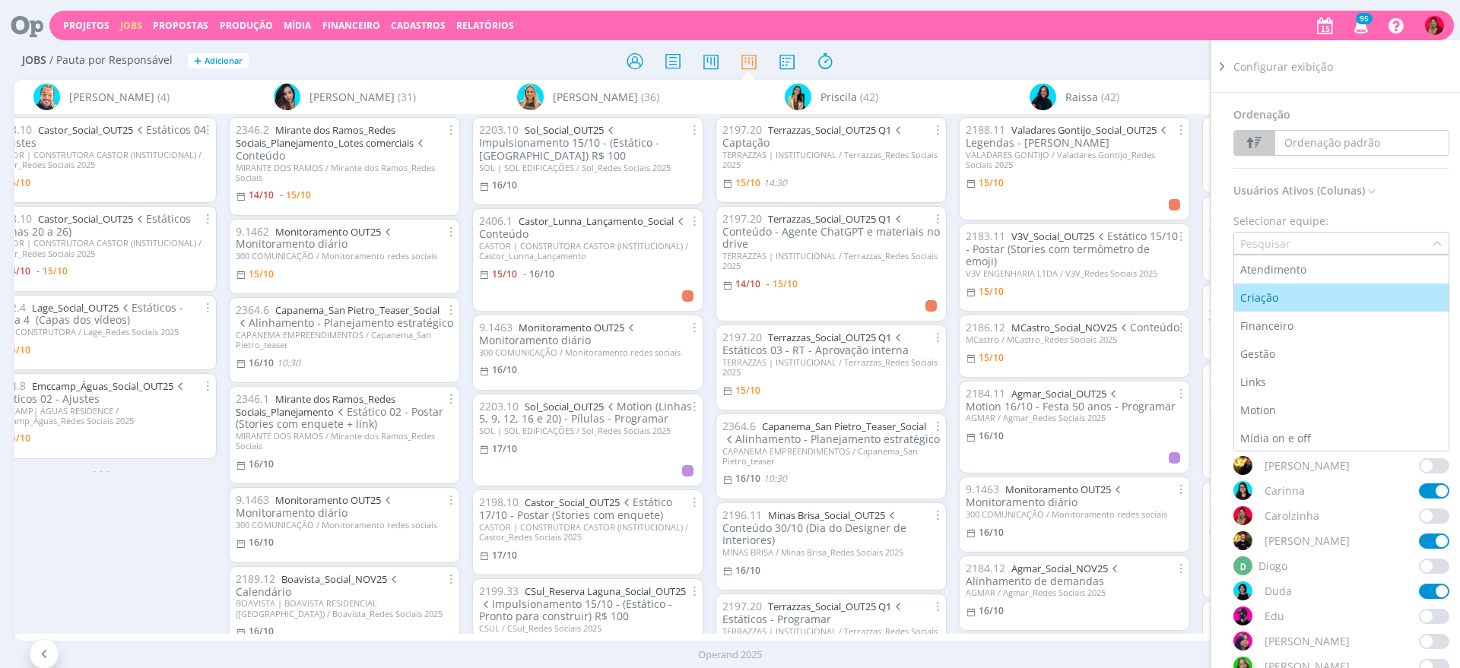
click at [1269, 287] on li "Criação" at bounding box center [1341, 298] width 214 height 28
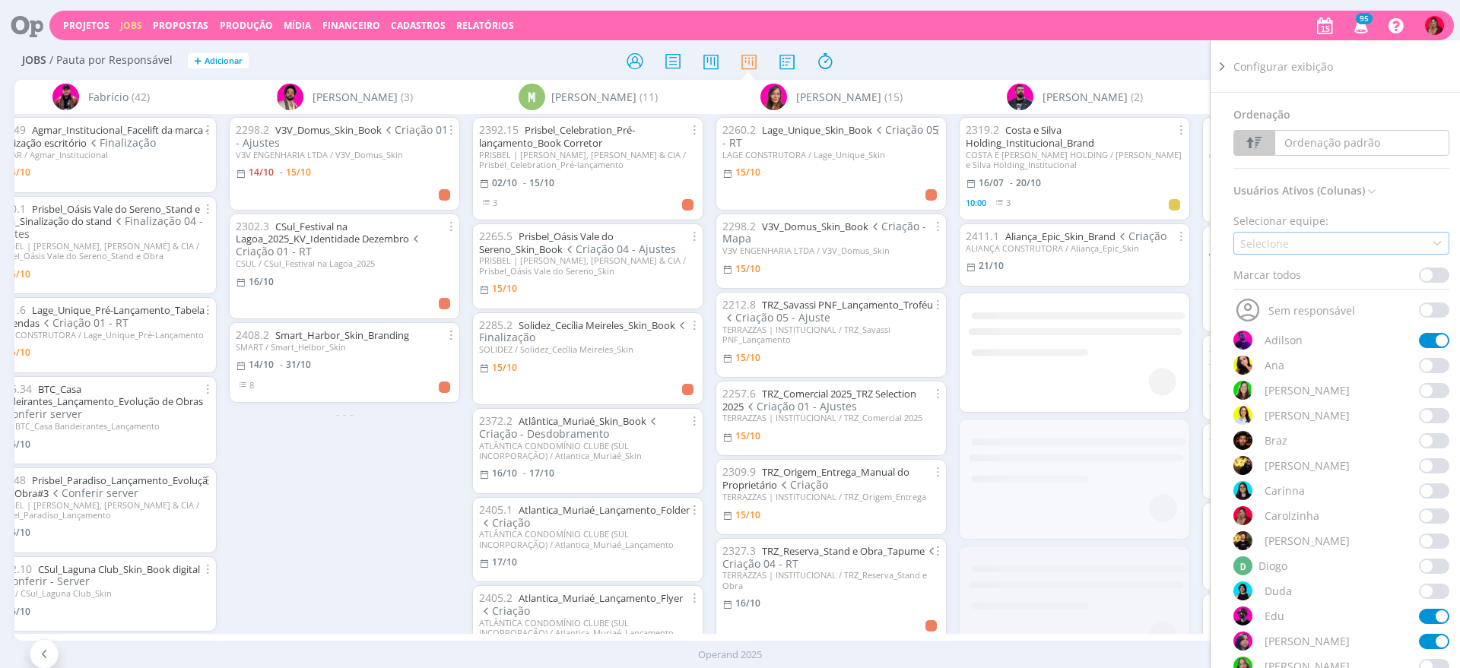
click at [1288, 241] on div "Selecione" at bounding box center [1266, 244] width 52 height 16
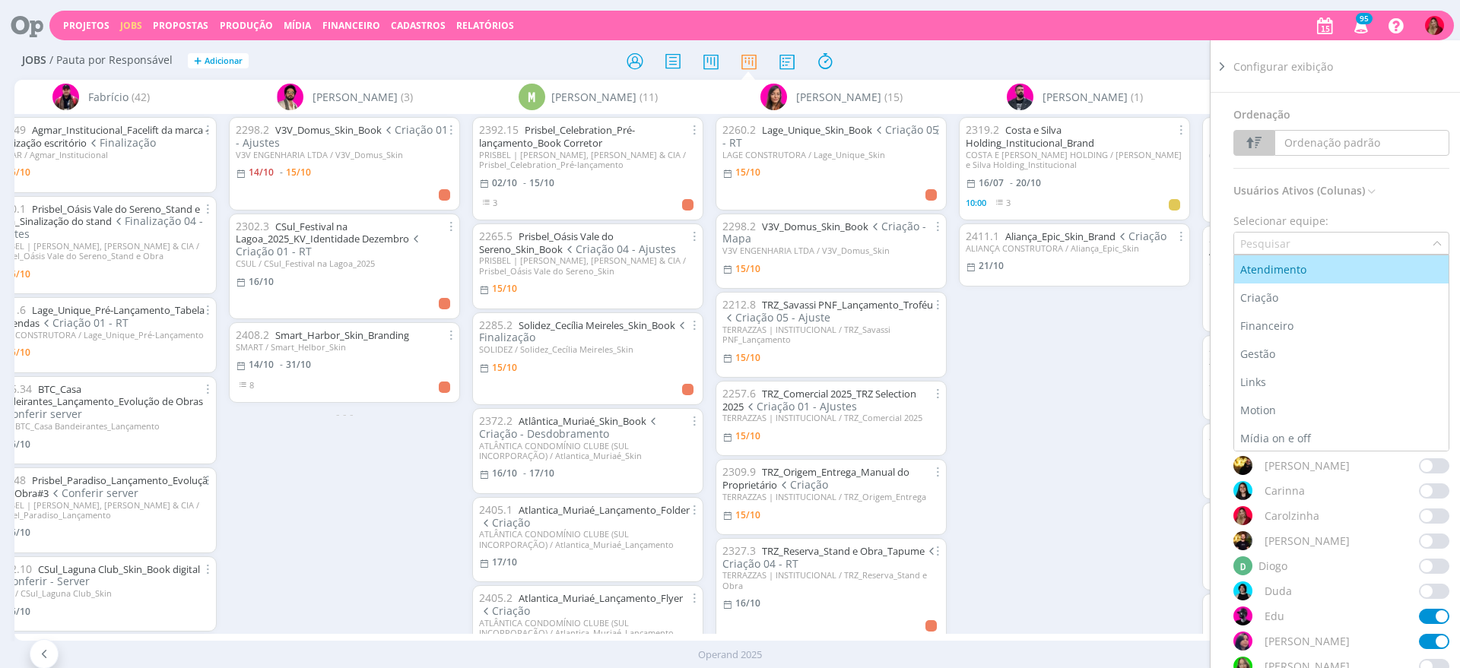
click at [984, 57] on div "Filtrar Filtrar Limpar Tipo Jobs e Tarefas Data Personalizado a Situação dos jo…" at bounding box center [1206, 61] width 461 height 24
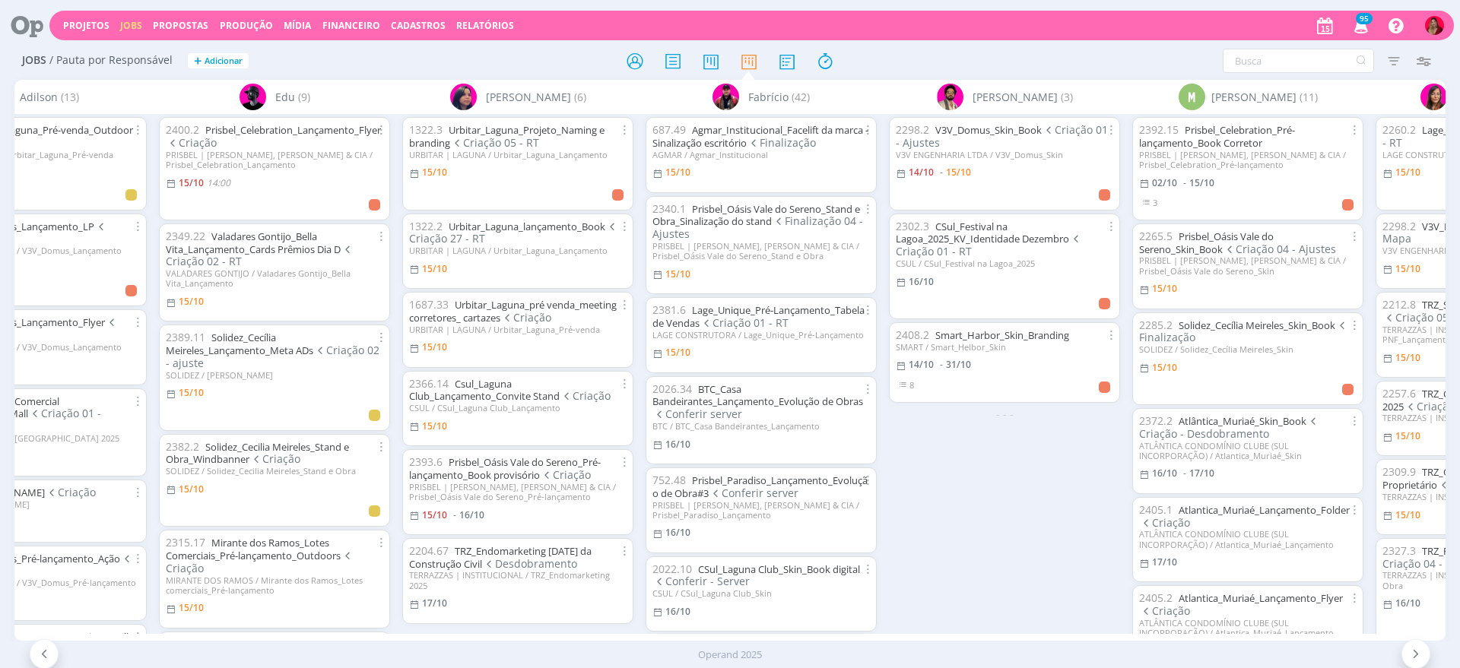
scroll to position [0, 109]
click at [281, 331] on link "Solidez_Cecília Meireles_Lançamento_Meta ADs" at bounding box center [241, 344] width 147 height 27
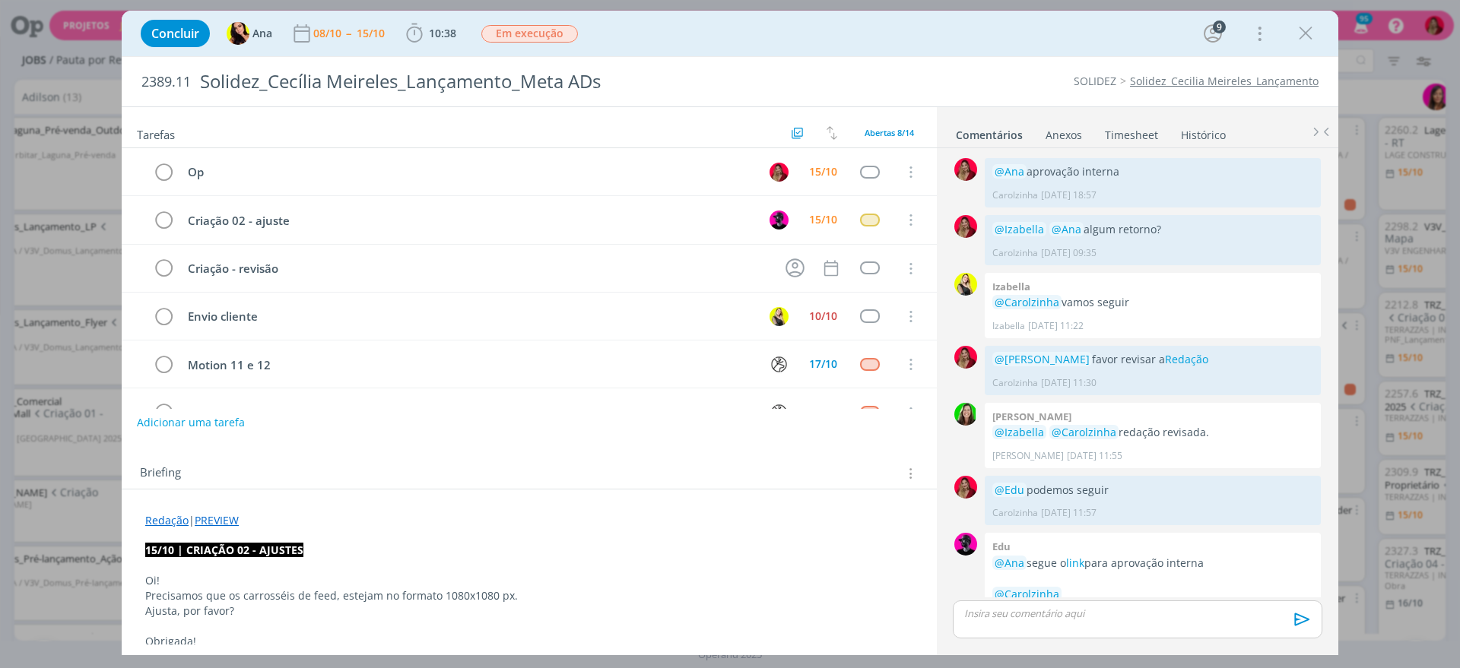
scroll to position [1155, 0]
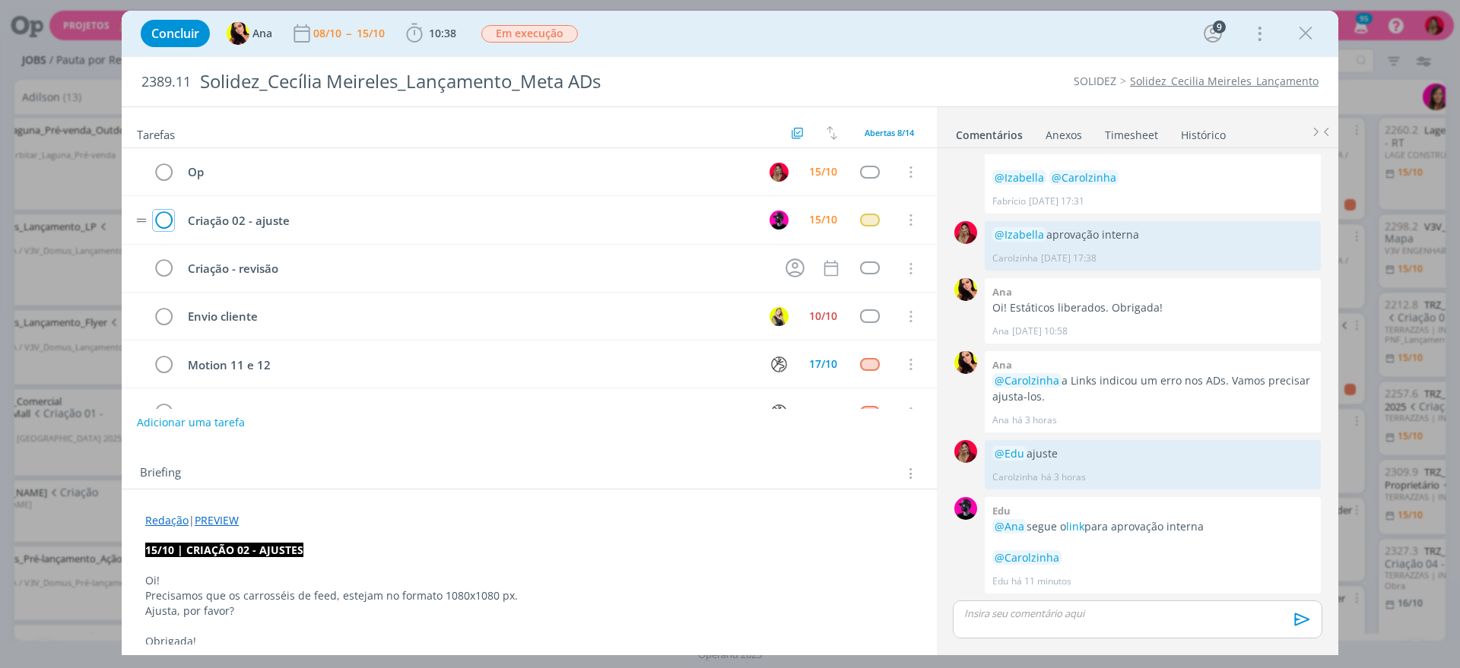
click at [166, 212] on icon "dialog" at bounding box center [163, 220] width 21 height 23
drag, startPoint x: 999, startPoint y: 232, endPoint x: 987, endPoint y: 233, distance: 12.2
click at [987, 233] on div "@Izabella aprovação interna Carolzinha 10/10 às 17:38 👍 Editar Excluir" at bounding box center [1152, 245] width 336 height 49
click at [1024, 594] on div "0 Edu @Ana segue o link para aprovação interna @Carolzinha Edu há 11 minutos 👍" at bounding box center [1137, 545] width 382 height 104
click at [1034, 629] on div "dialog" at bounding box center [1136, 620] width 369 height 38
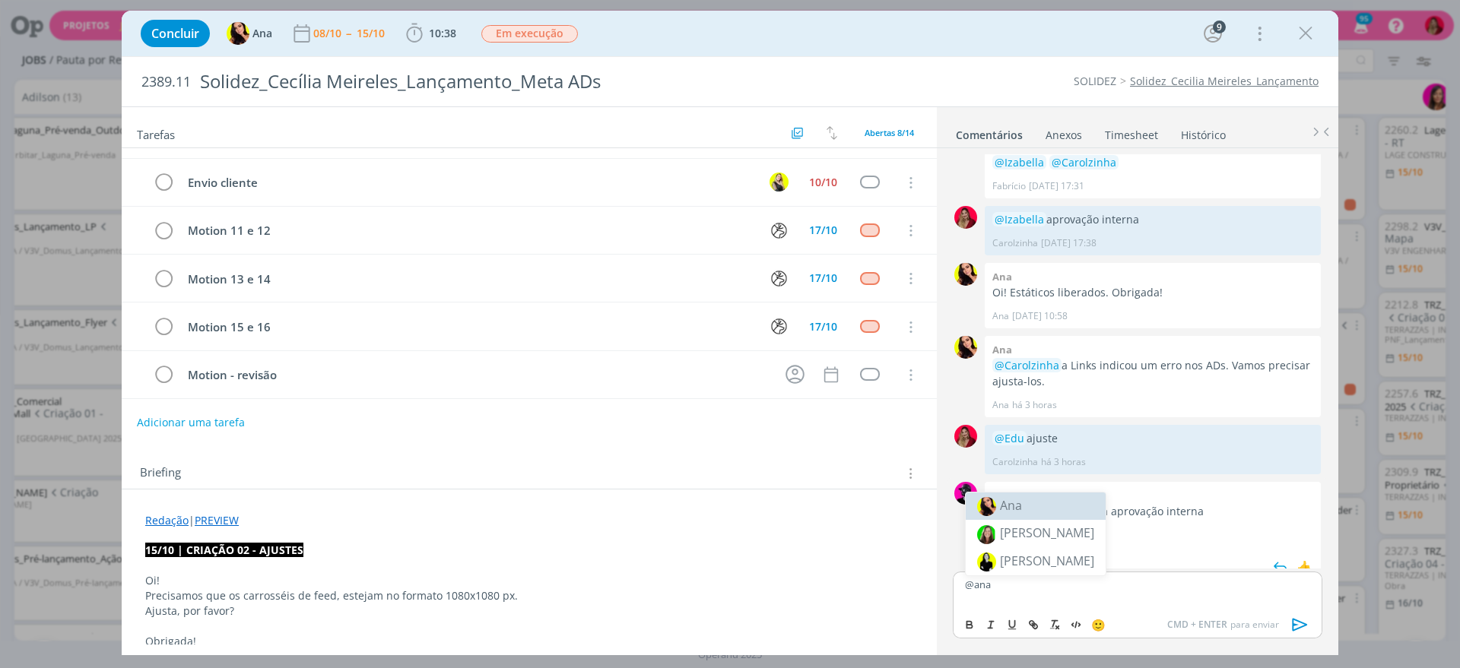
scroll to position [1184, 0]
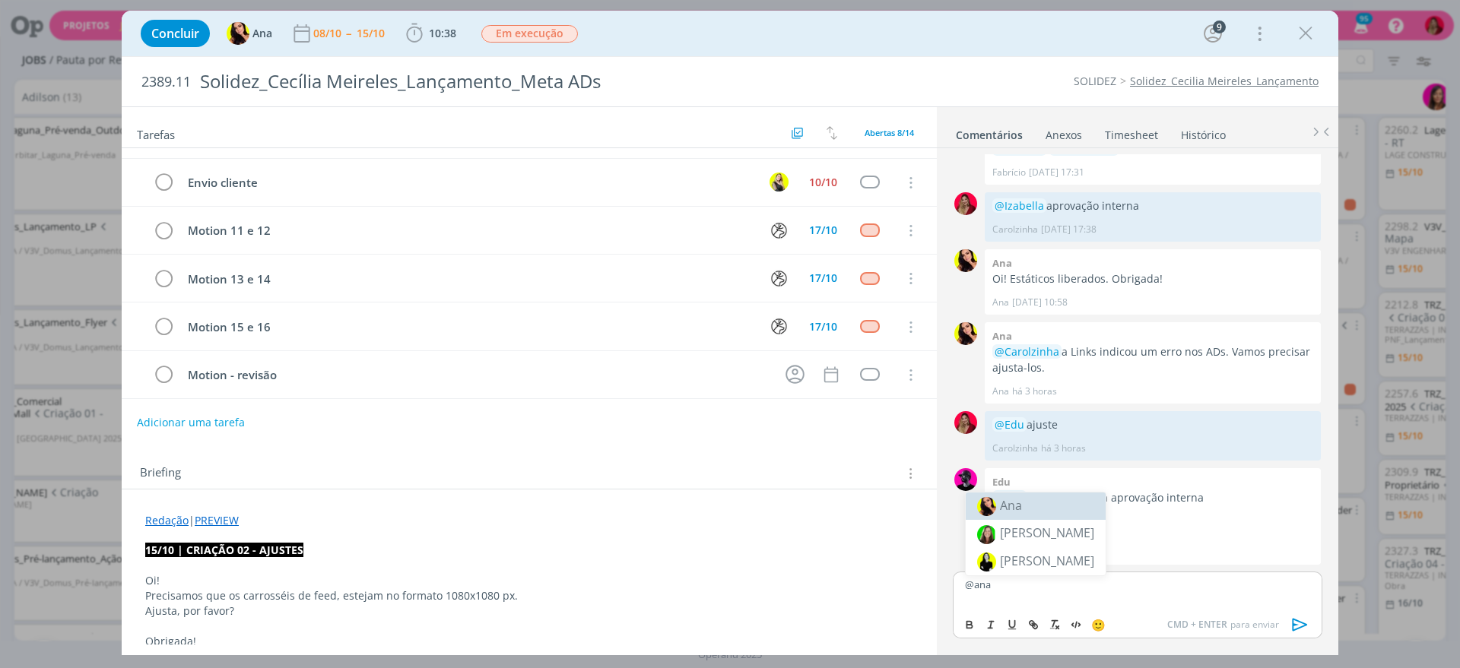
click at [1029, 501] on li "Ana" at bounding box center [1035, 506] width 140 height 27
click at [1288, 620] on icon "dialog" at bounding box center [1299, 624] width 23 height 23
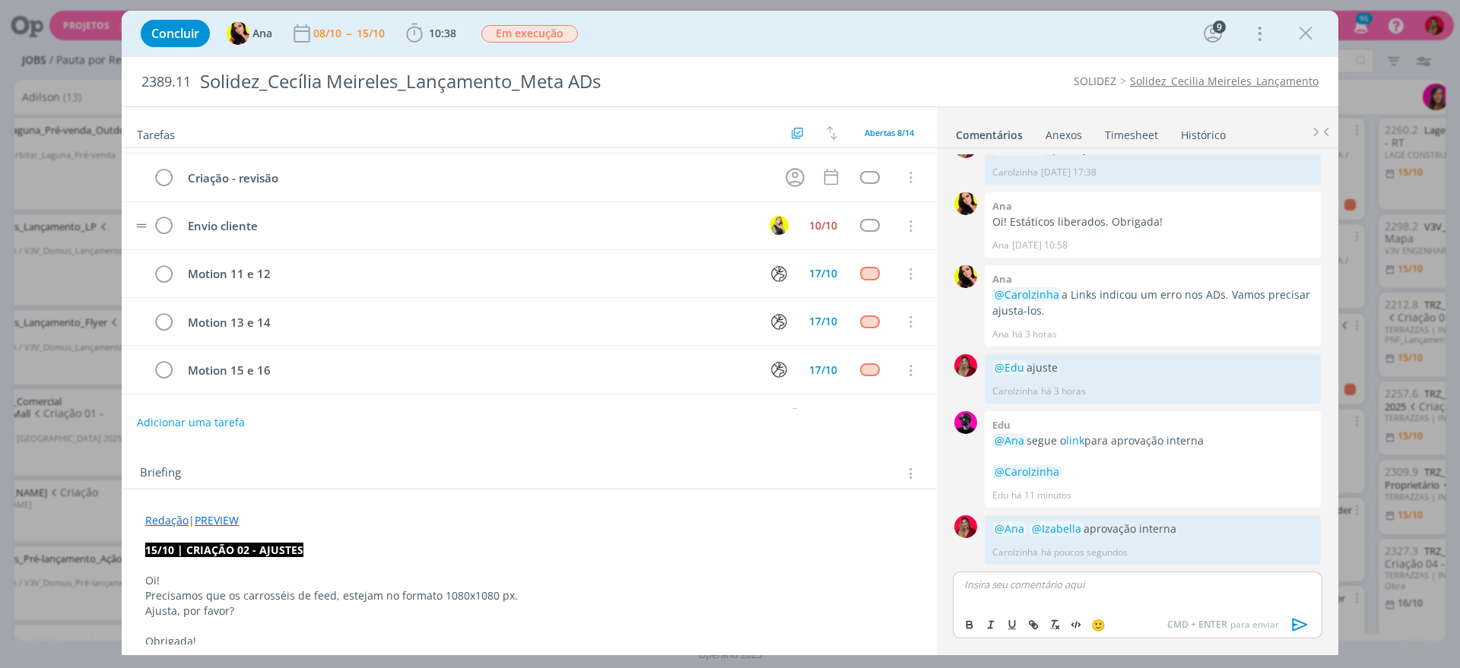
scroll to position [0, 0]
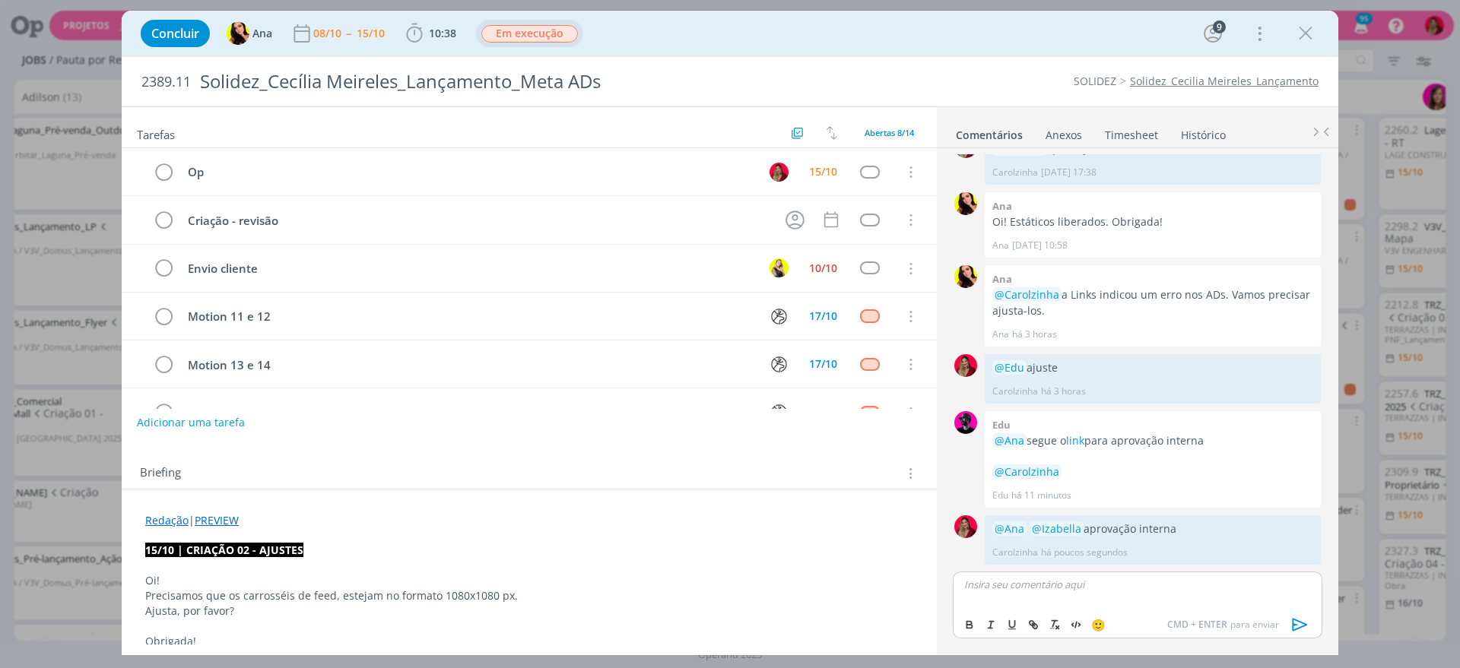
click at [550, 36] on span "Em execução" at bounding box center [529, 33] width 97 height 17
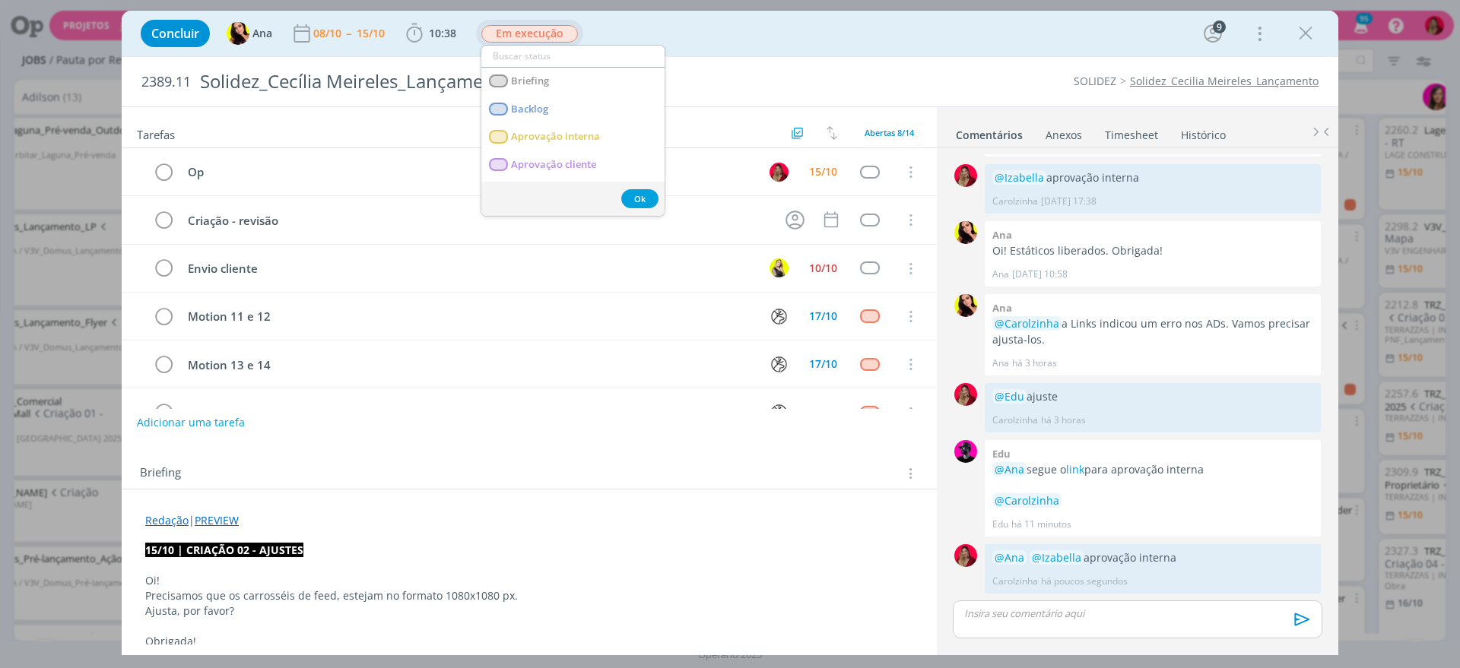
scroll to position [1212, 0]
click at [598, 131] on span "Aprovação interna" at bounding box center [555, 137] width 89 height 12
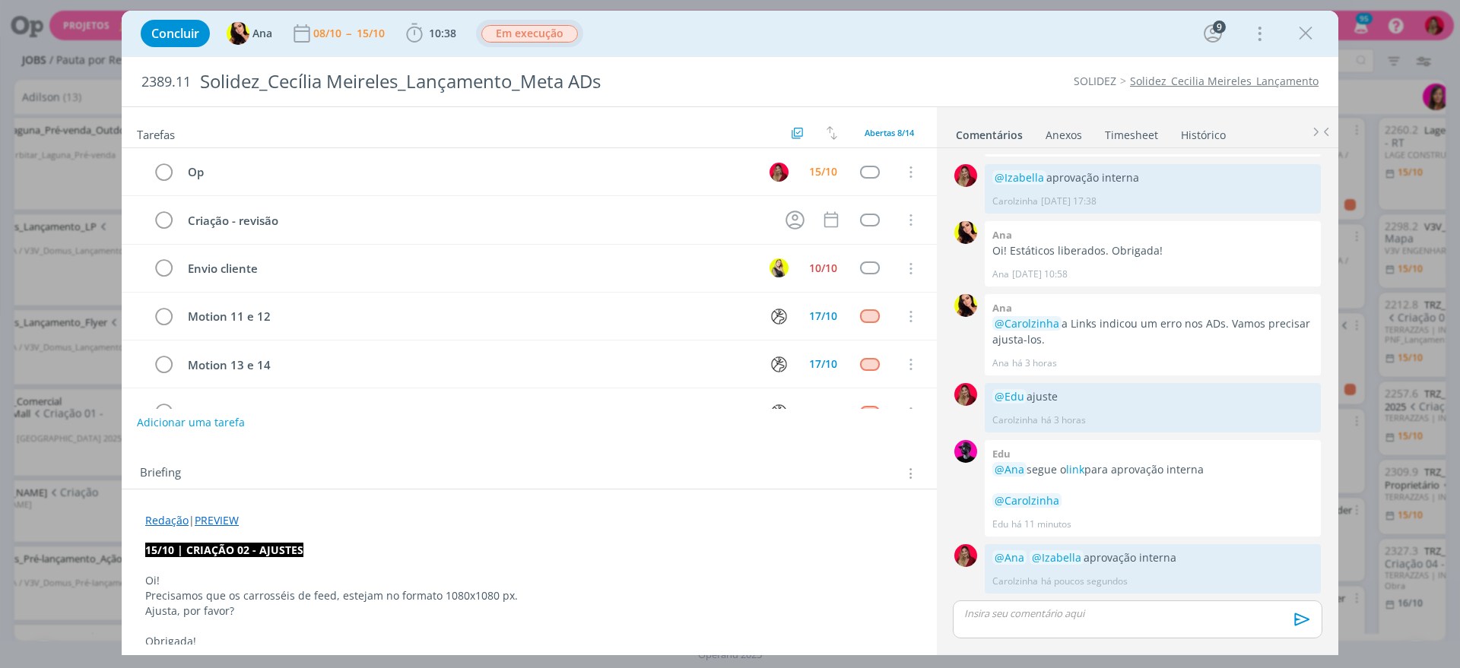
click at [526, 34] on span "Em execução" at bounding box center [529, 33] width 97 height 17
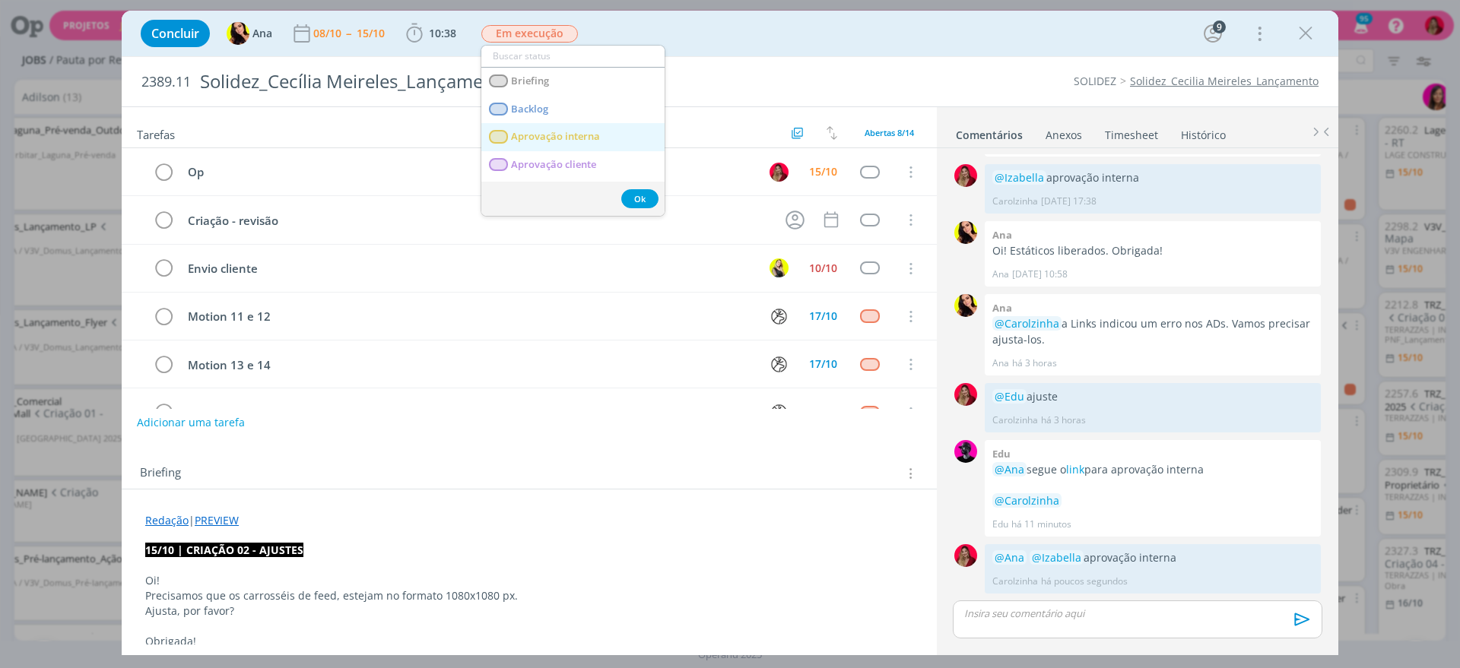
click at [579, 135] on span "Aprovação interna" at bounding box center [555, 137] width 89 height 12
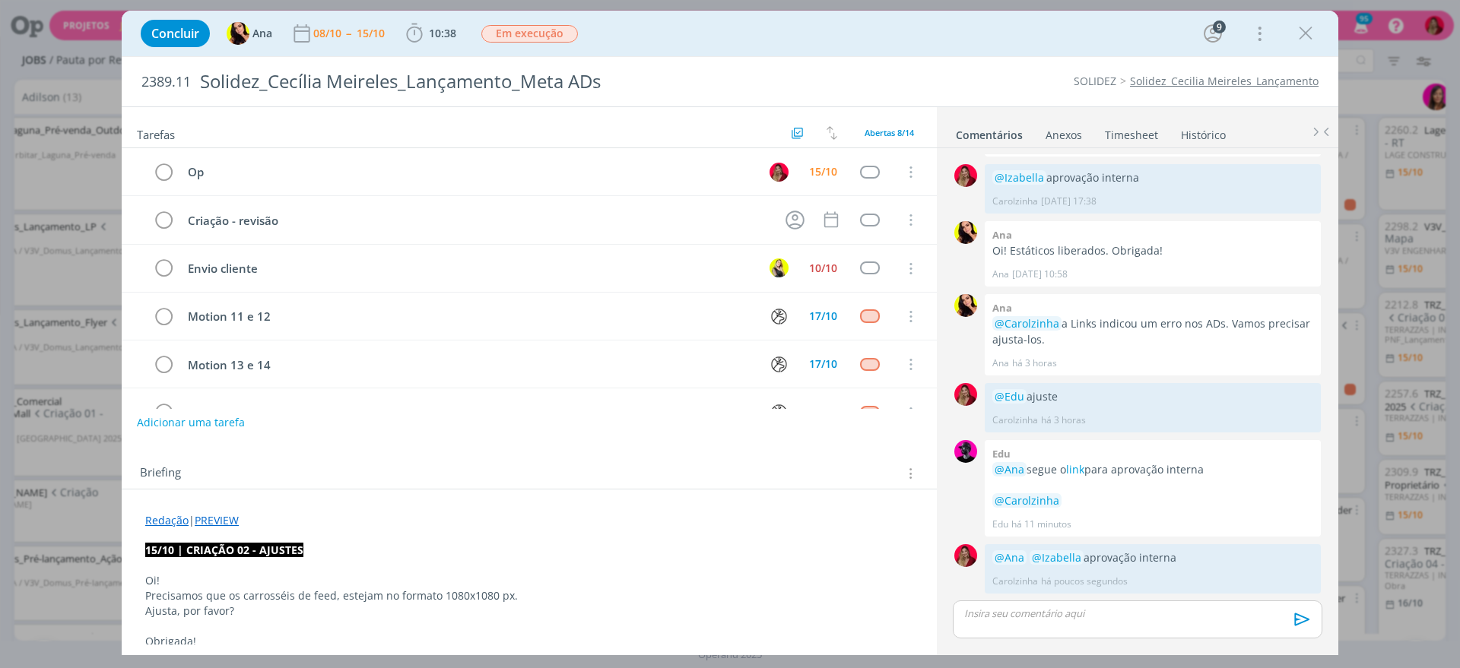
click at [1140, 128] on link "Timesheet" at bounding box center [1131, 132] width 55 height 22
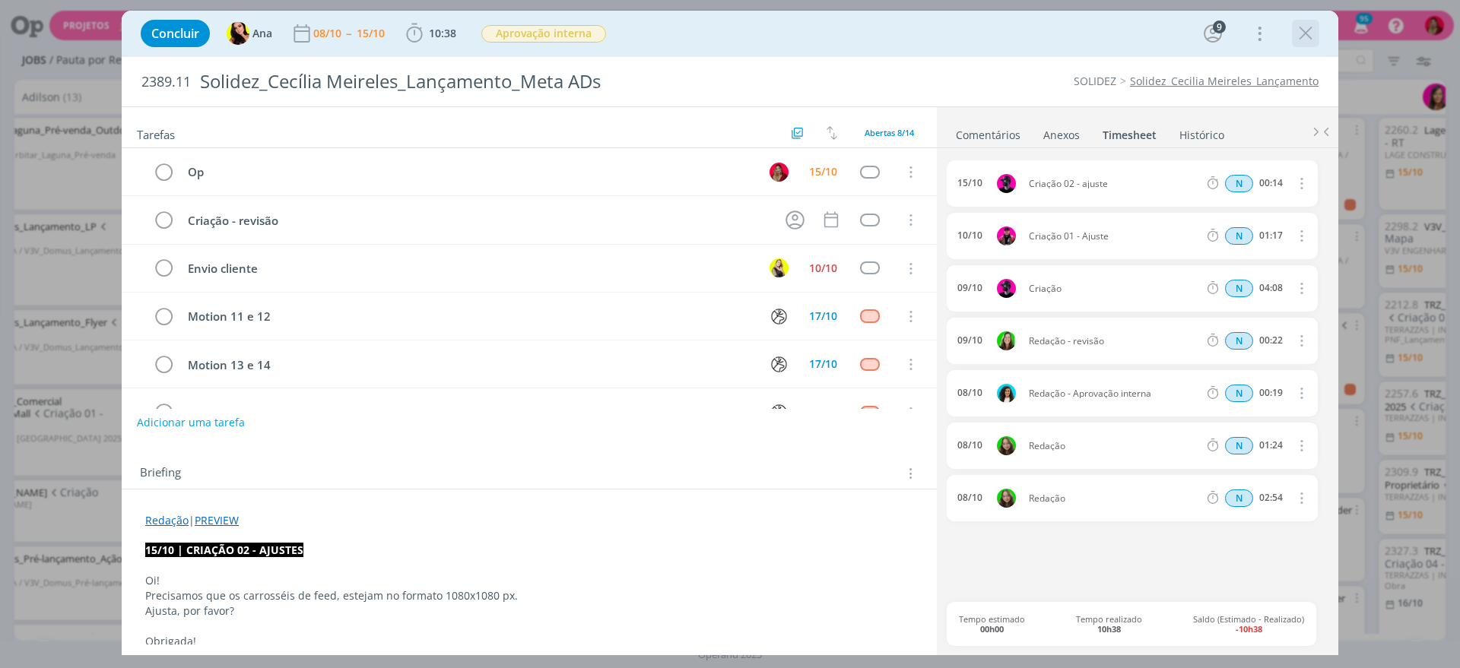
click at [1304, 27] on icon "dialog" at bounding box center [1305, 33] width 23 height 23
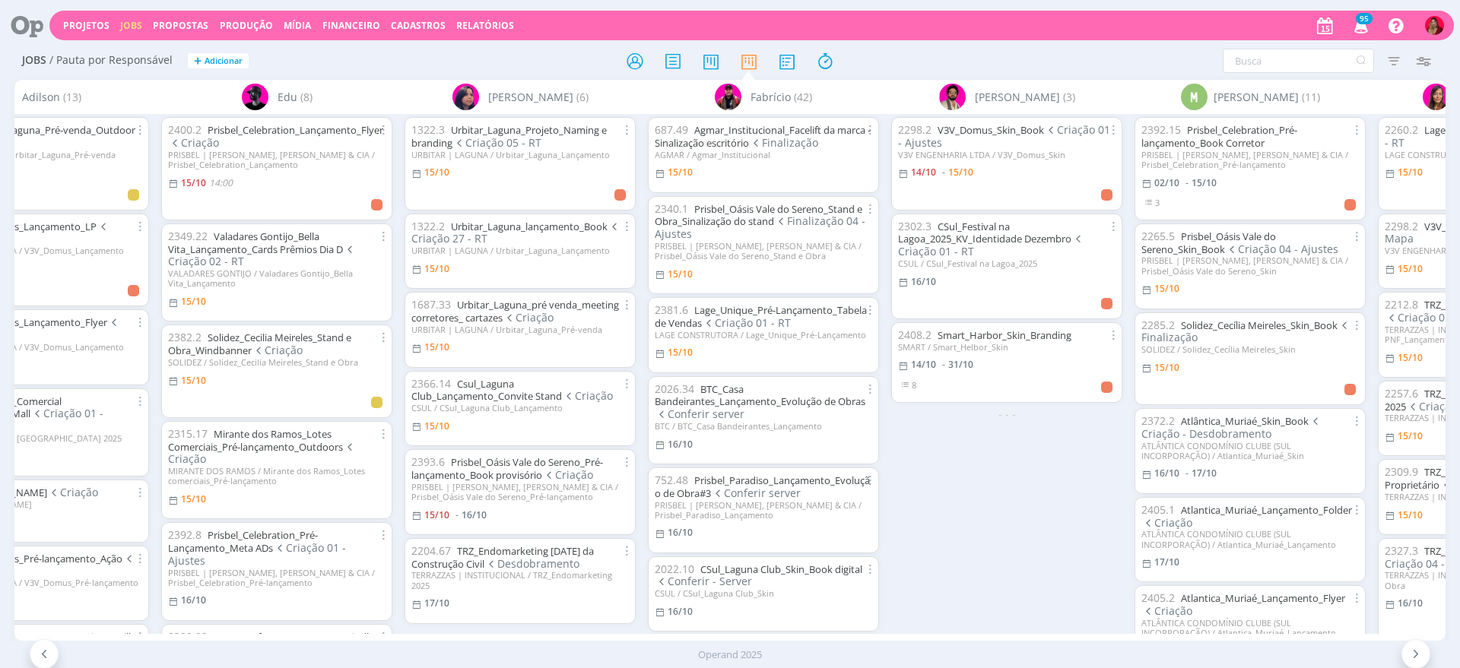
click at [307, 325] on div "2382.2 Solidez_Cecilia Meireles_Stand e Obra_Windbanner Criação SOLIDEZ / Solid…" at bounding box center [276, 372] width 231 height 94
click at [322, 337] on link "Solidez_Cecilia Meireles_Stand e Obra_Windbanner" at bounding box center [259, 344] width 183 height 27
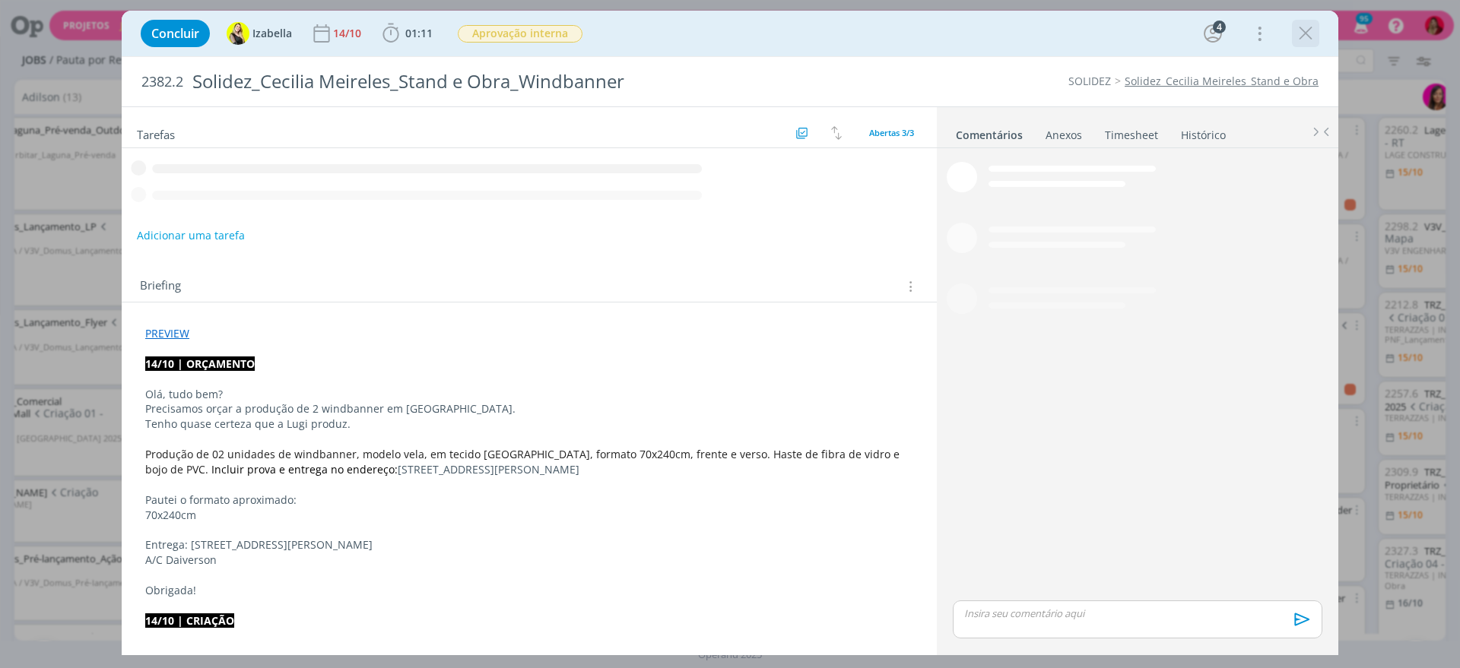
click at [1311, 28] on icon "dialog" at bounding box center [1305, 33] width 23 height 23
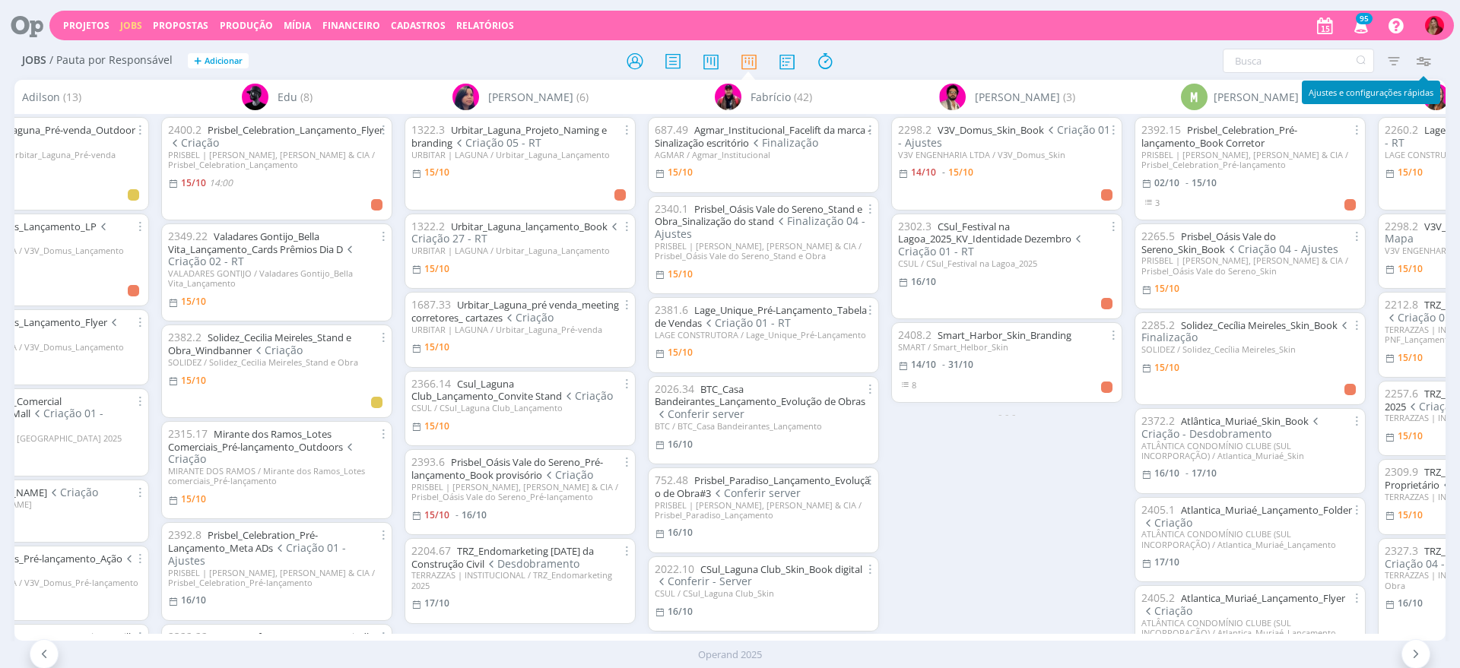
click at [1420, 52] on icon "button" at bounding box center [1422, 60] width 27 height 27
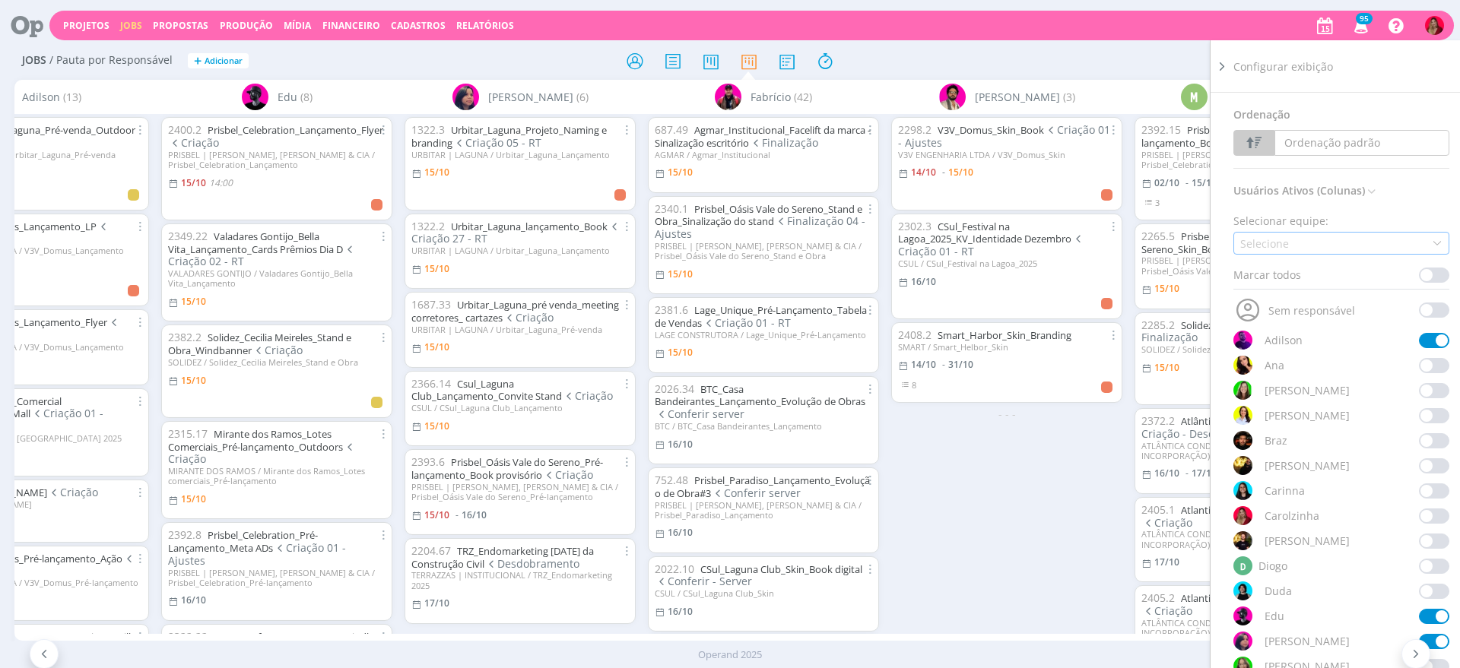
click at [1268, 247] on div "Selecione" at bounding box center [1266, 244] width 52 height 16
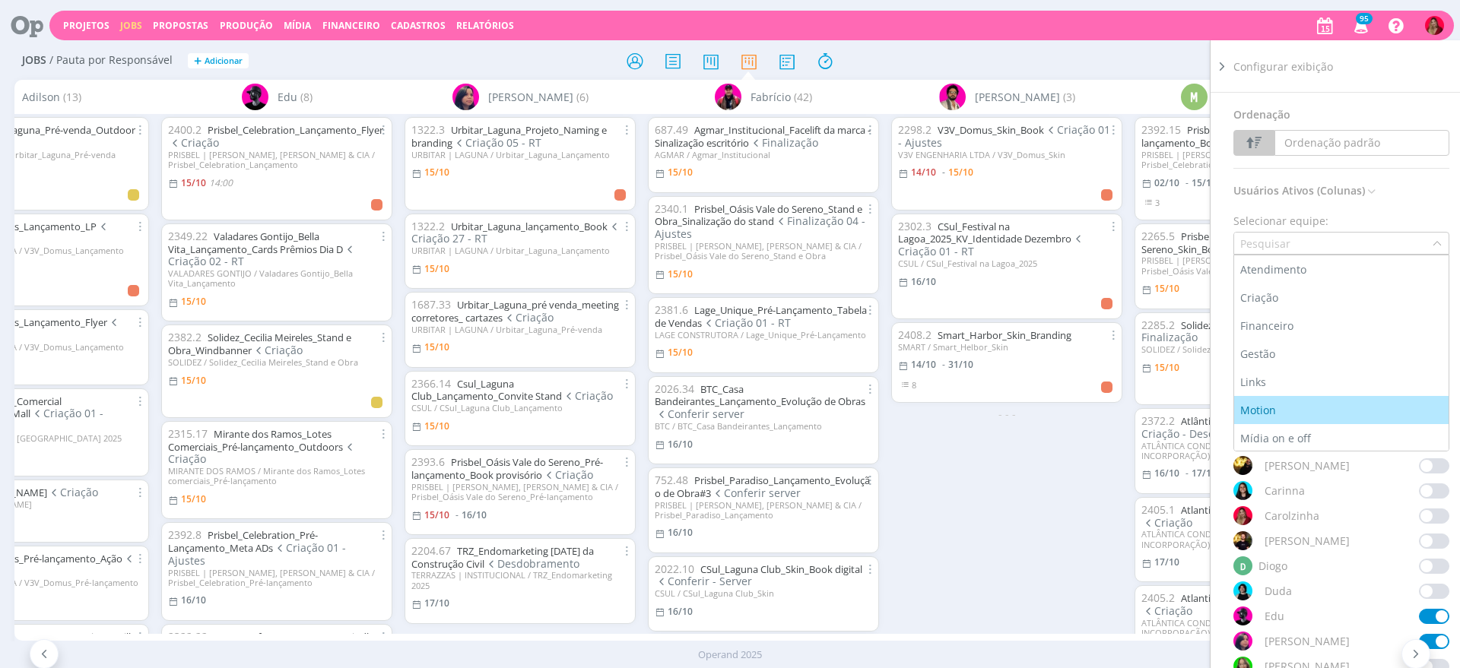
click at [1272, 407] on div "Motion" at bounding box center [1259, 410] width 39 height 16
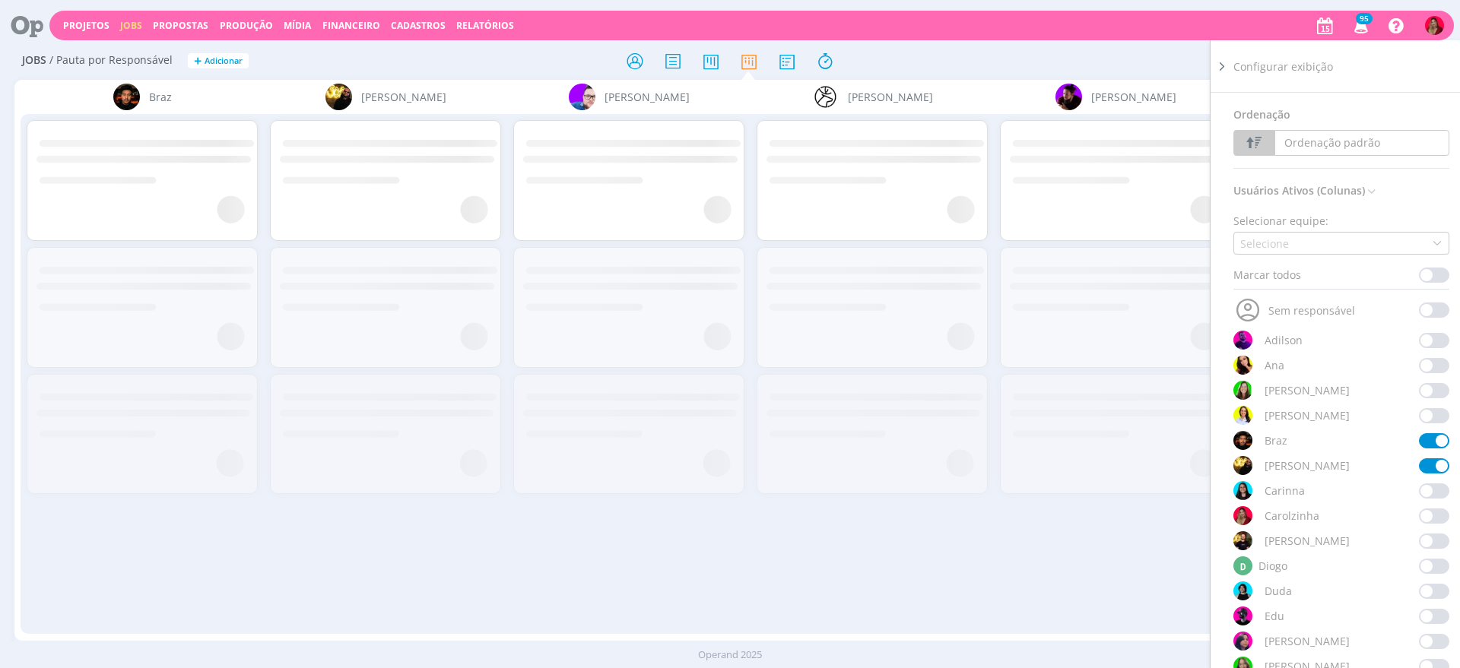
click at [1060, 71] on div "Filtrar Filtrar Limpar Tipo Jobs e Tarefas Data Personalizado a Situação dos jo…" at bounding box center [1206, 61] width 461 height 24
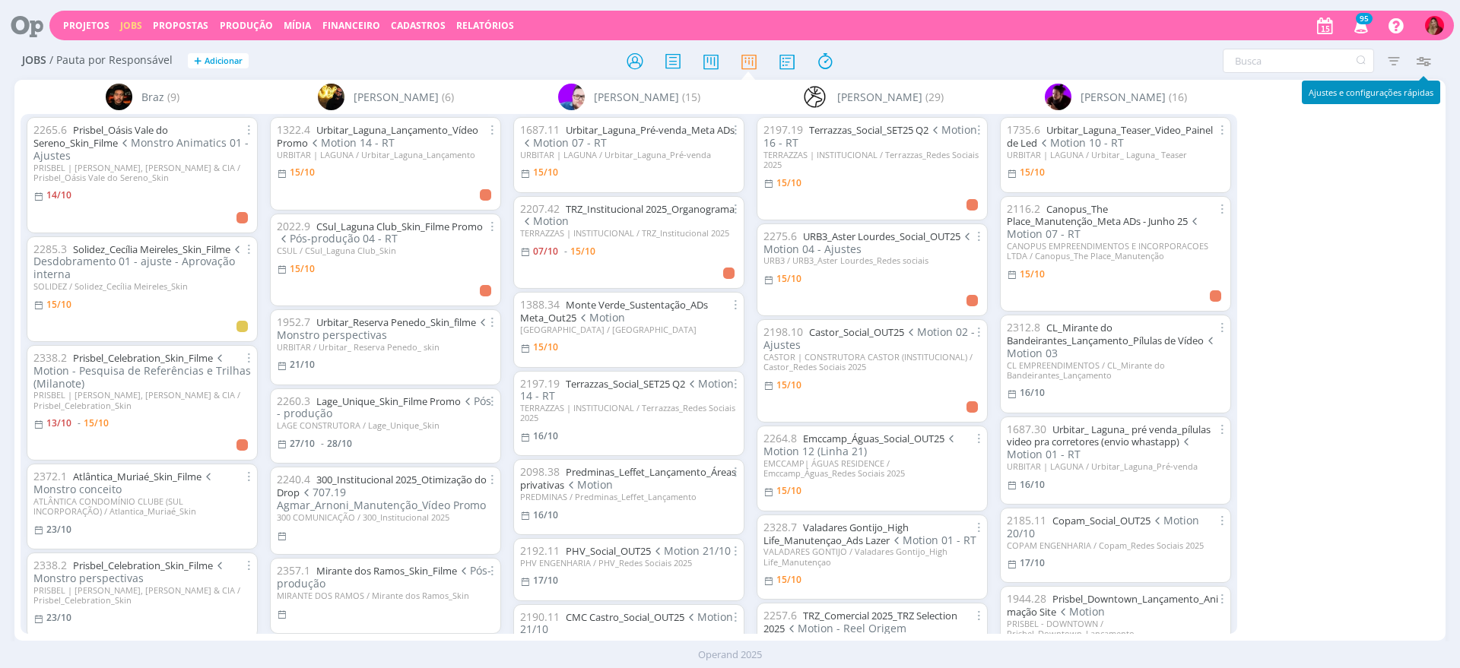
click at [1425, 52] on icon "button" at bounding box center [1422, 60] width 27 height 27
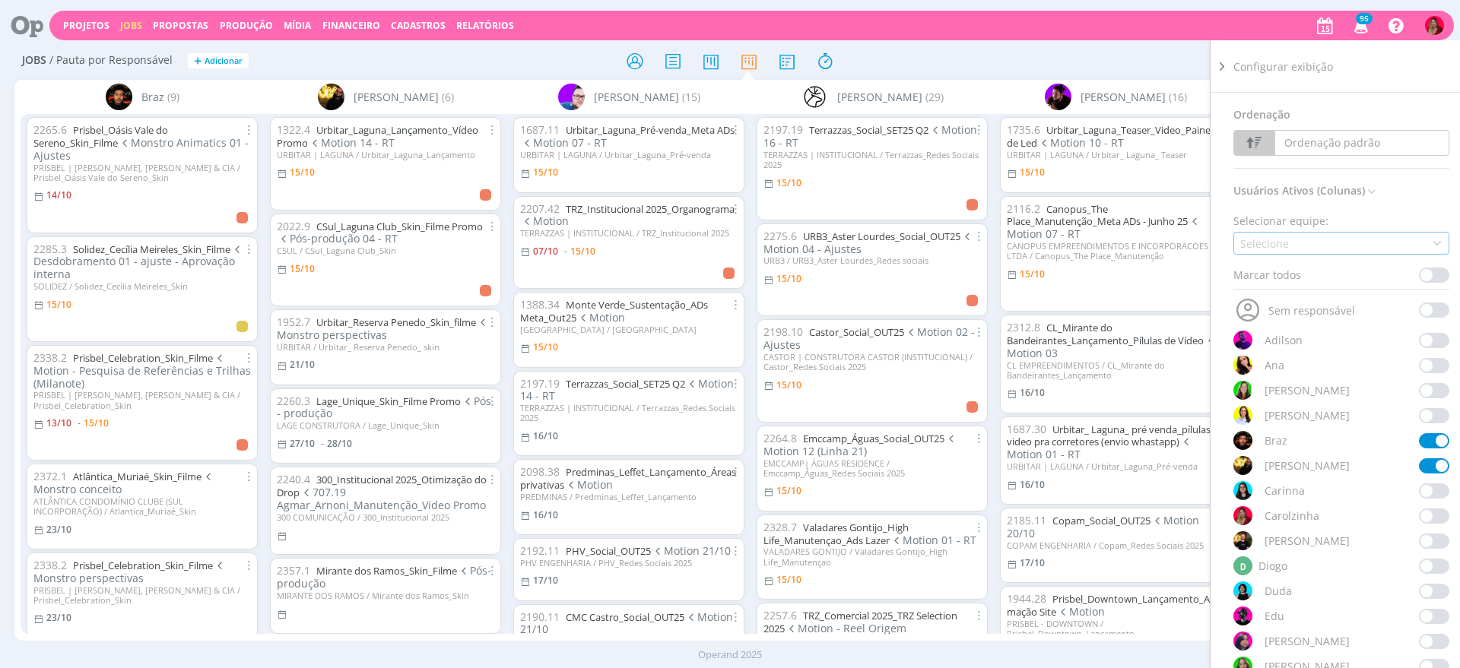
click at [1293, 232] on div "Selecione" at bounding box center [1341, 243] width 216 height 23
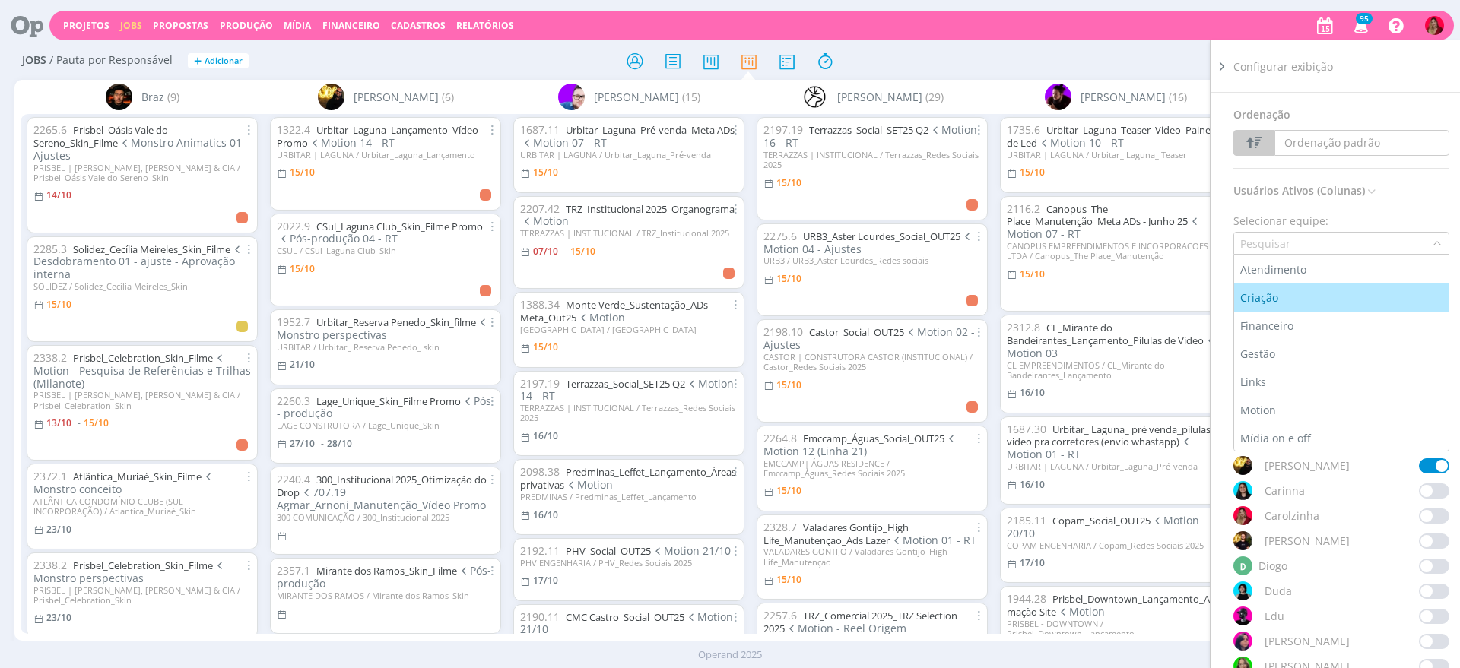
click at [1250, 298] on div "Criação" at bounding box center [1260, 298] width 41 height 16
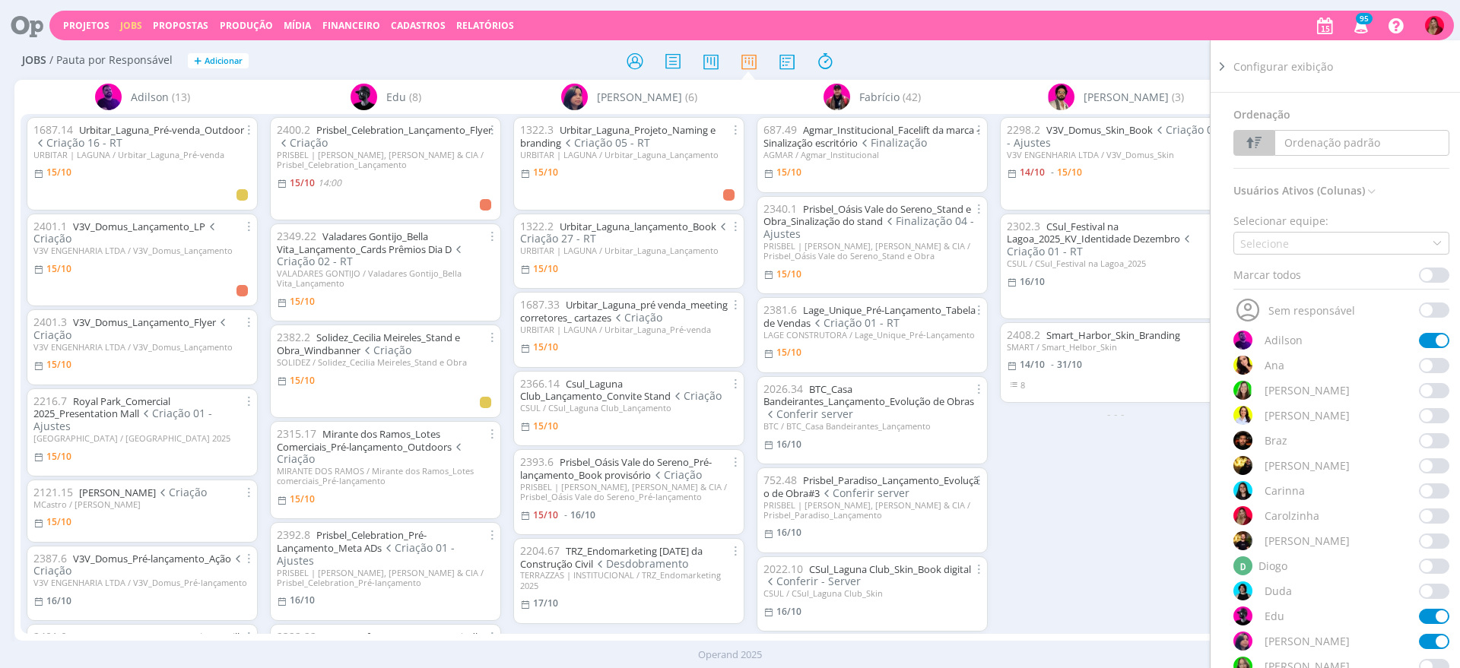
click at [965, 78] on div "Jobs / Pauta por Responsável + Adicionar Filtrar Filtrar Limpar Tipo Jobs e Tar…" at bounding box center [729, 62] width 1431 height 38
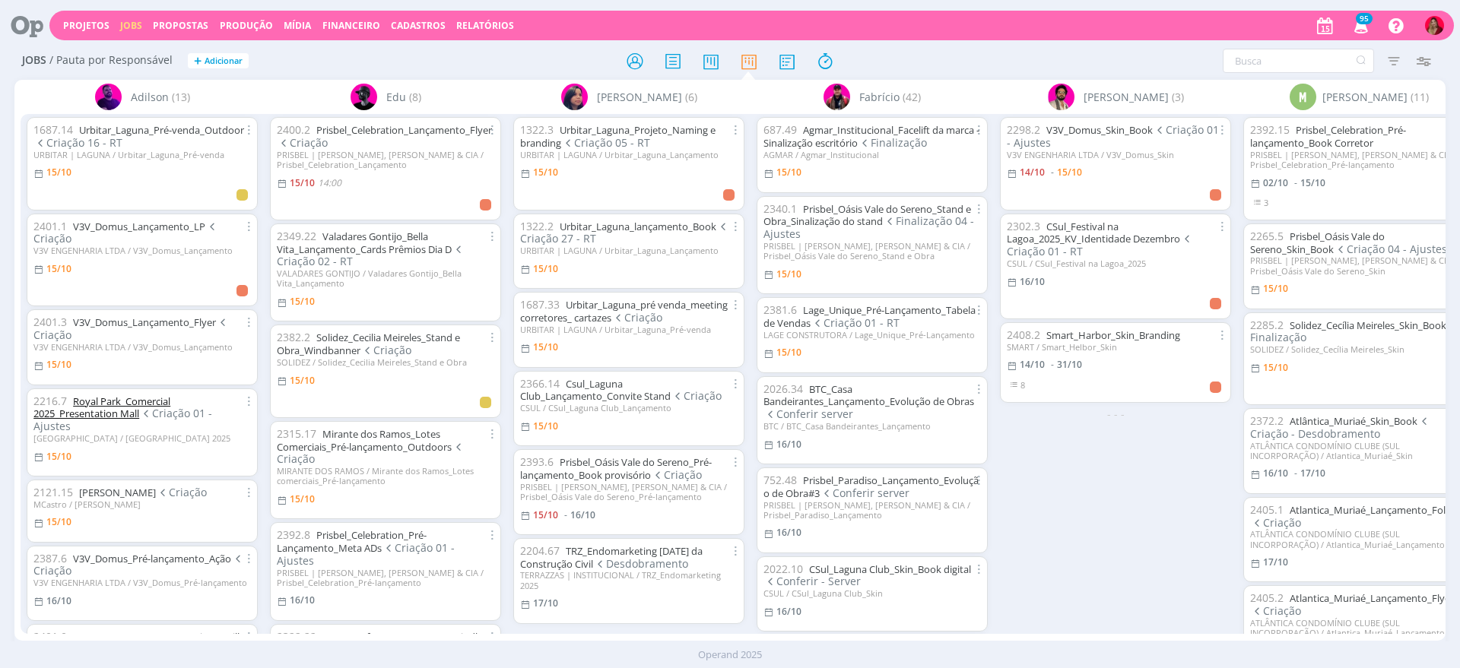
click at [162, 402] on link "Royal Park_Comercial 2025_Presentation Mall" at bounding box center [101, 408] width 137 height 27
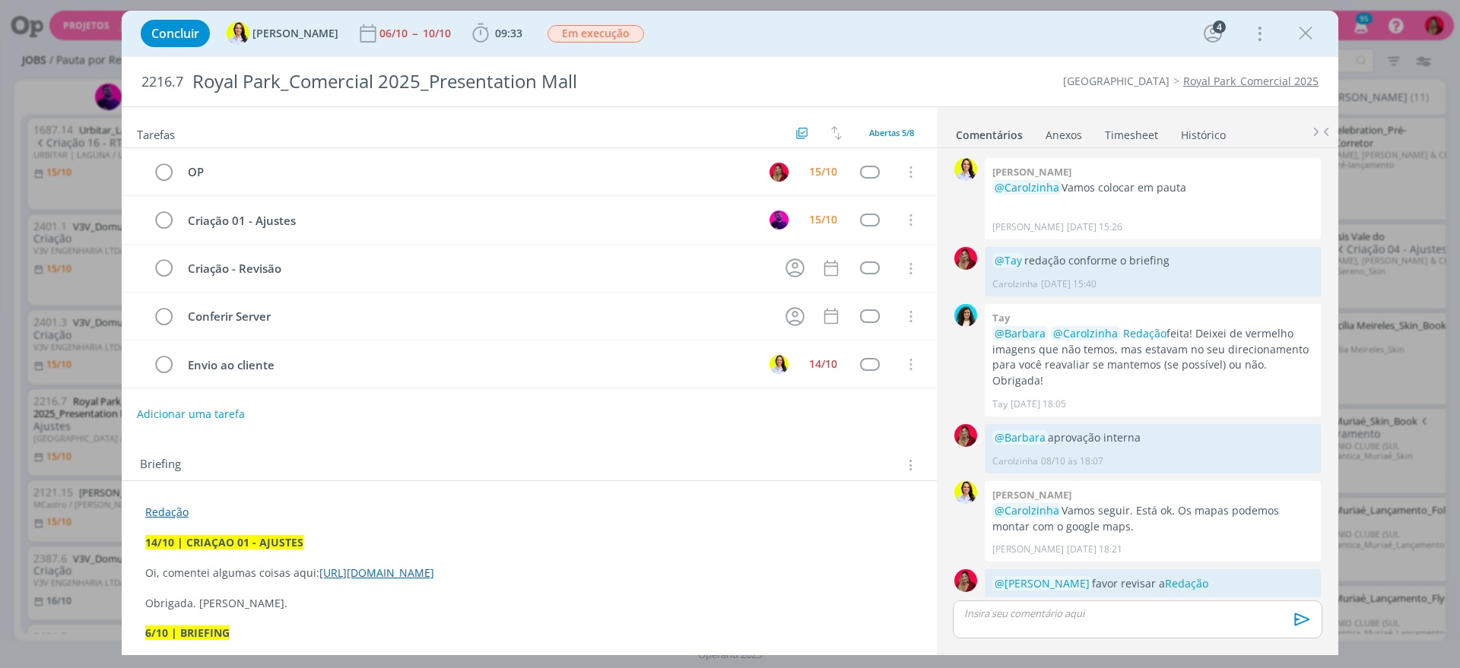
scroll to position [417, 0]
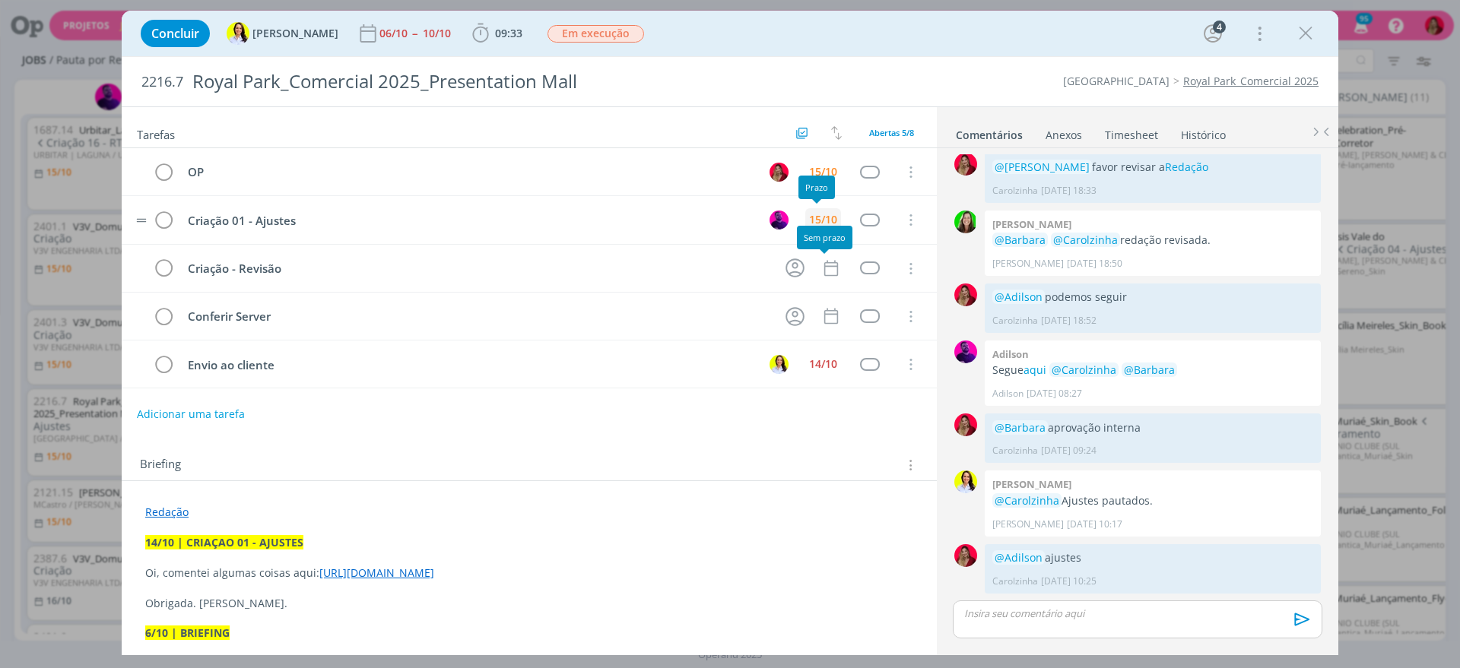
click at [820, 220] on div "15/10" at bounding box center [823, 219] width 28 height 11
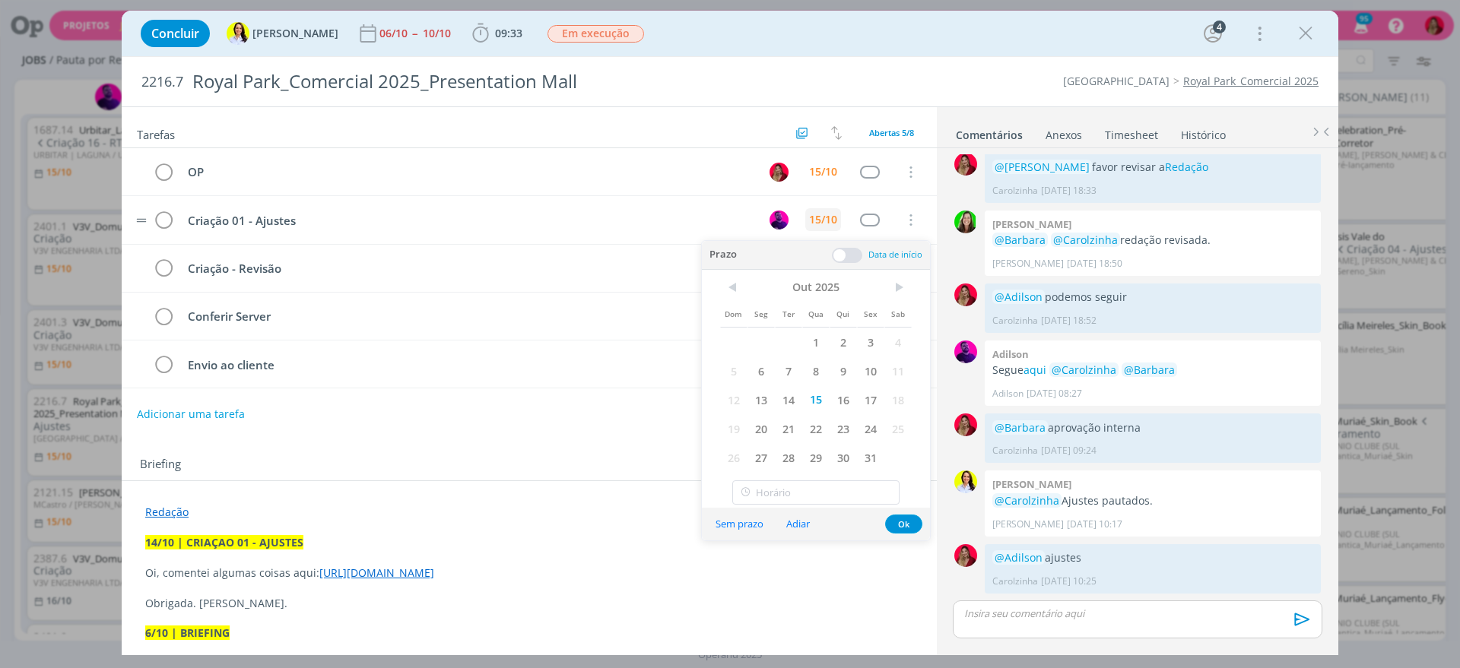
click at [843, 397] on span "16" at bounding box center [842, 399] width 27 height 29
click at [812, 166] on div "15/10" at bounding box center [823, 171] width 28 height 11
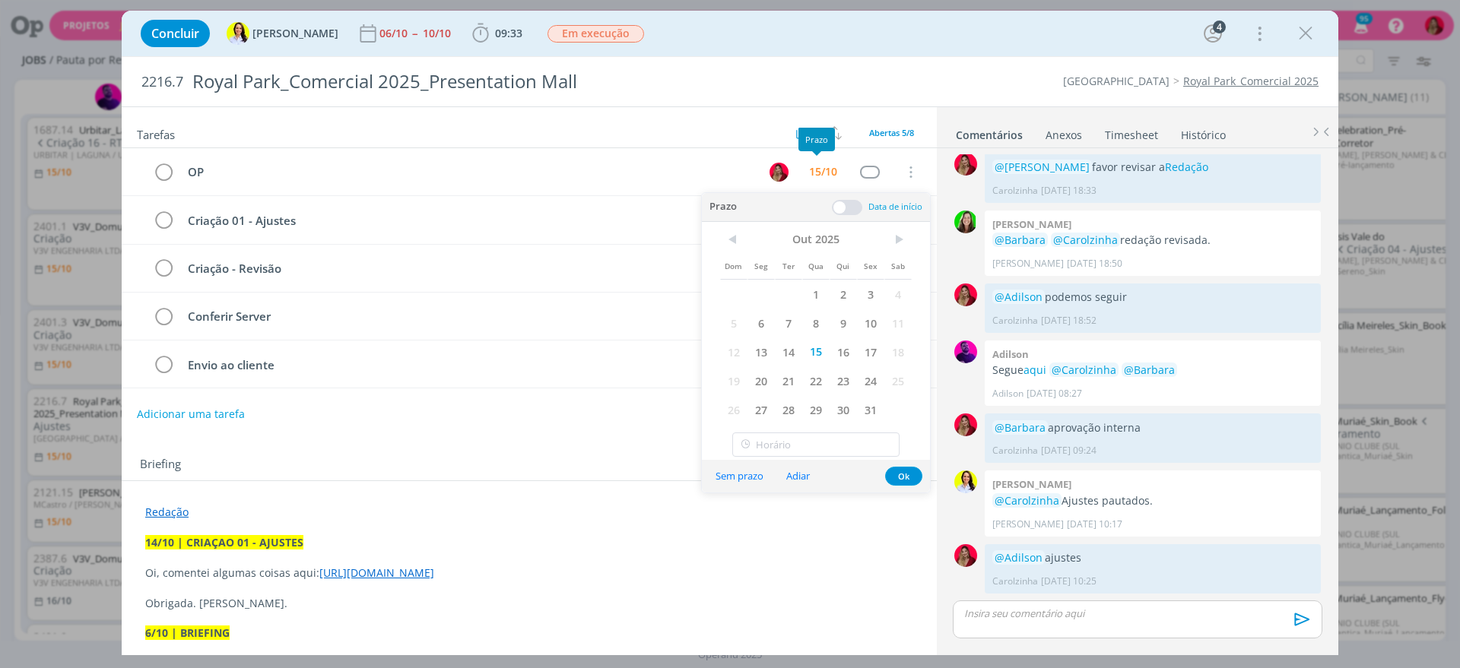
click at [846, 345] on span "16" at bounding box center [842, 352] width 27 height 29
click at [472, 460] on div "Briefing Briefings Predefinidos Versões do Briefing Ver Briefing do Projeto" at bounding box center [531, 465] width 782 height 20
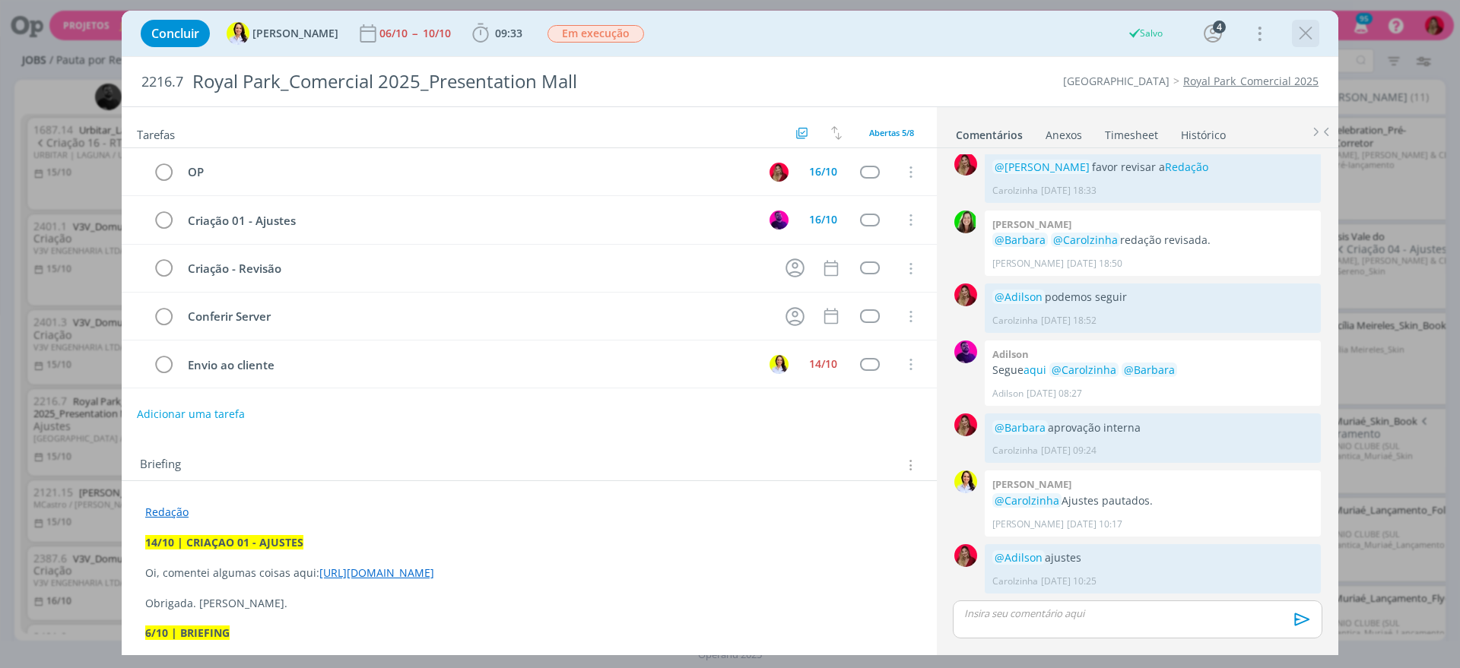
click at [1310, 31] on icon "dialog" at bounding box center [1305, 33] width 23 height 23
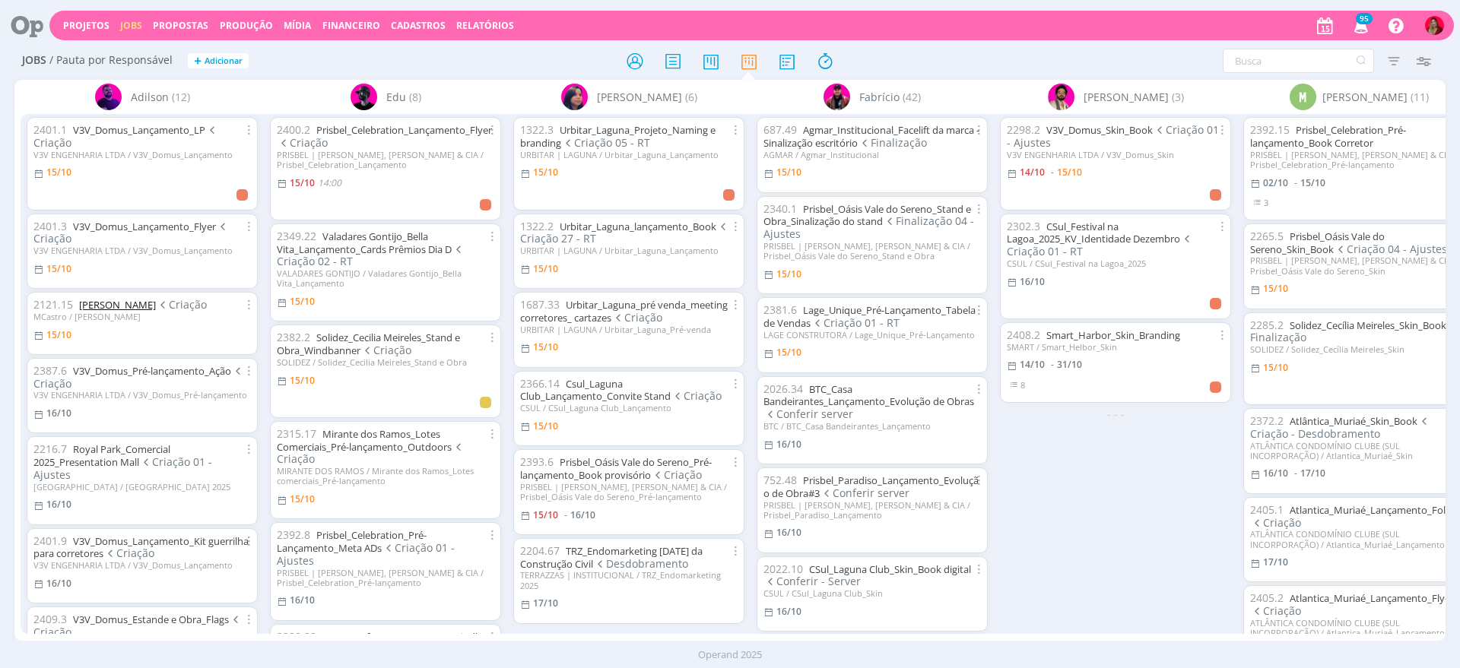
click at [148, 301] on link "MCastro_Hilda Vilaça_Manutenção_Pencard" at bounding box center [117, 305] width 77 height 14
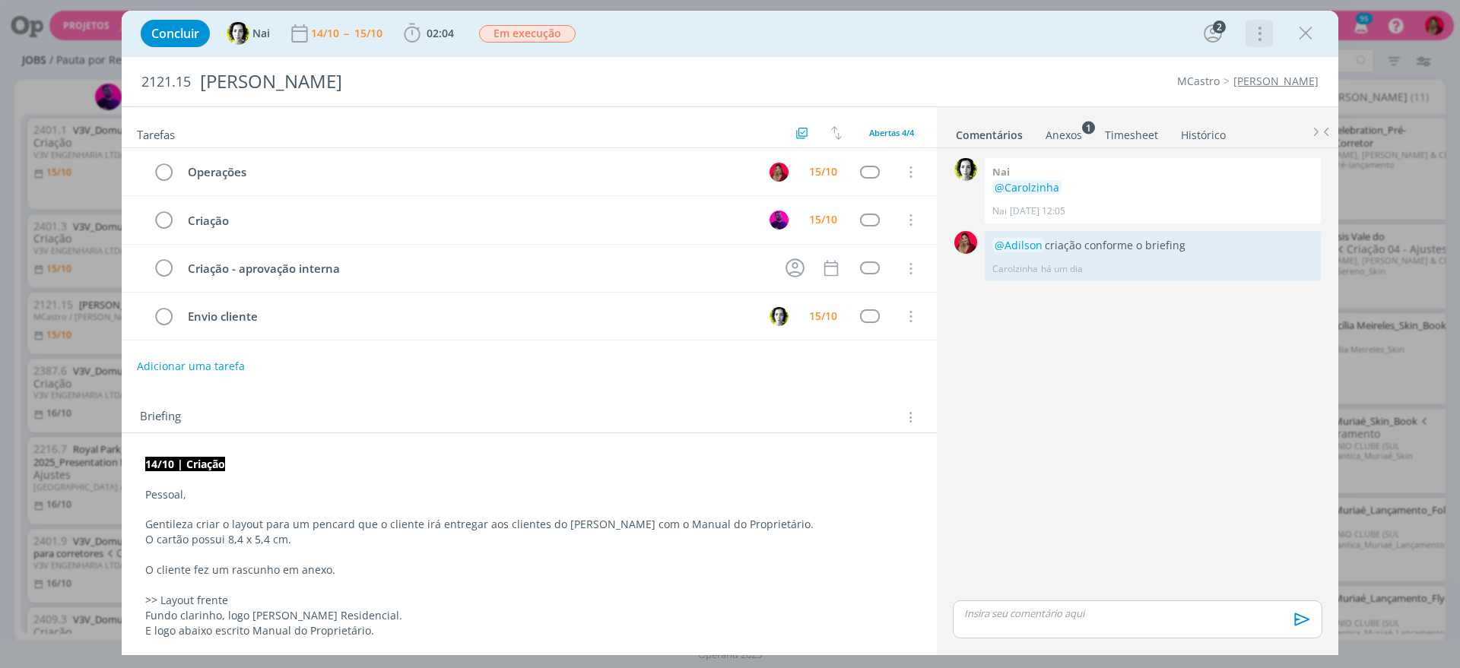
click at [1262, 26] on icon "dialog" at bounding box center [1257, 33] width 21 height 24
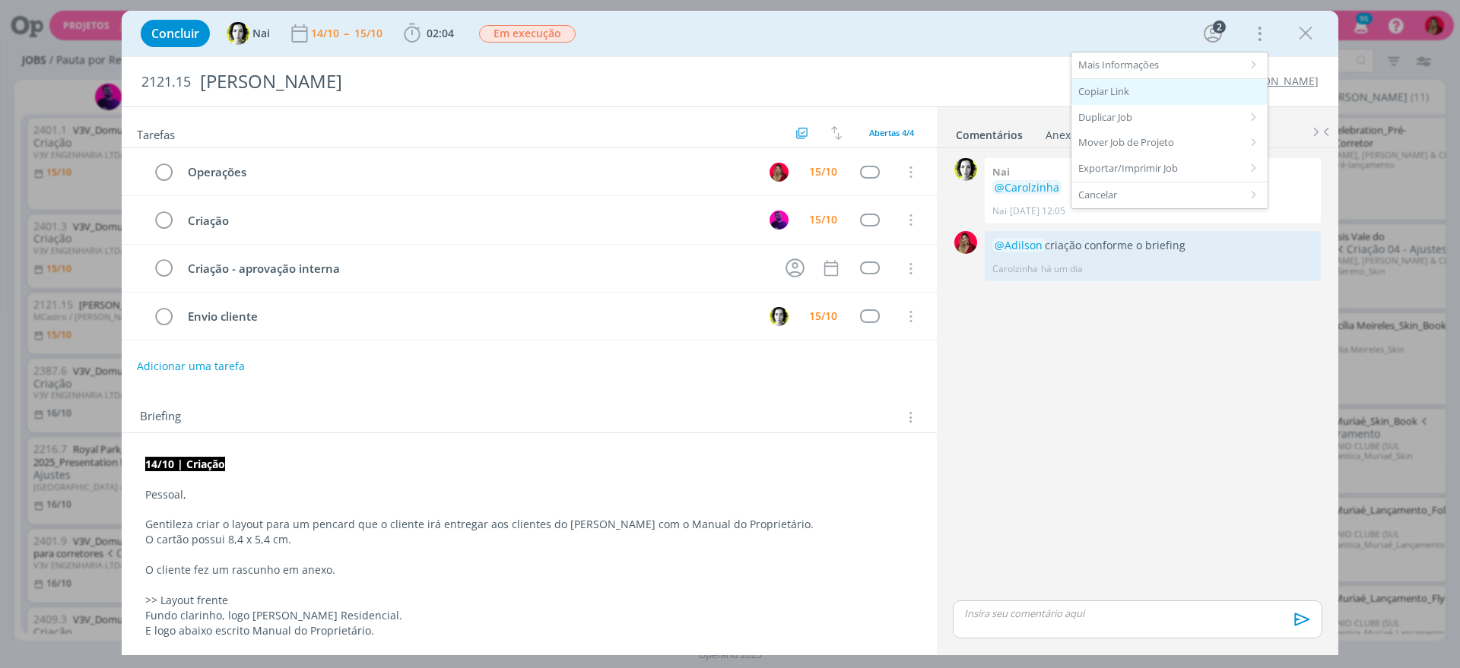
click at [1129, 99] on div "Copiar Link" at bounding box center [1169, 92] width 196 height 26
click at [534, 568] on p "O cliente fez um rascunho em anexo." at bounding box center [529, 570] width 768 height 15
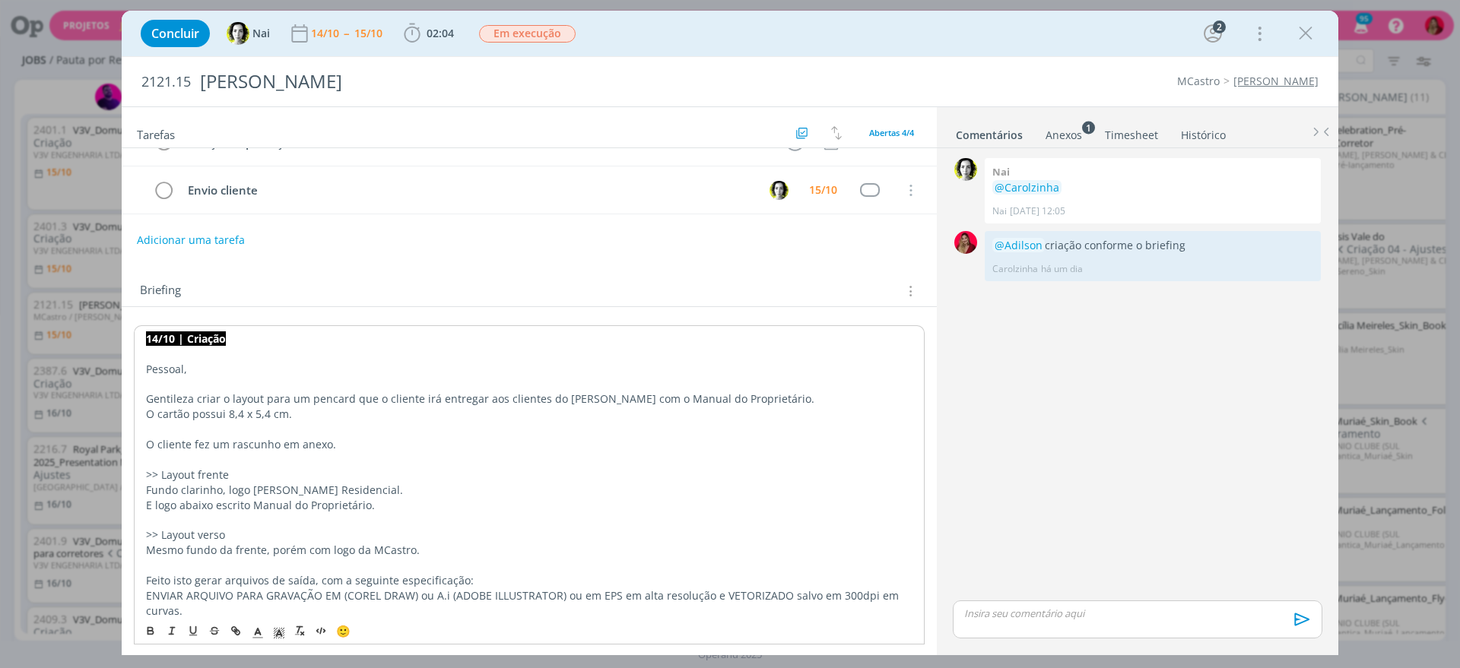
scroll to position [127, 0]
click at [1305, 27] on icon "dialog" at bounding box center [1305, 33] width 23 height 23
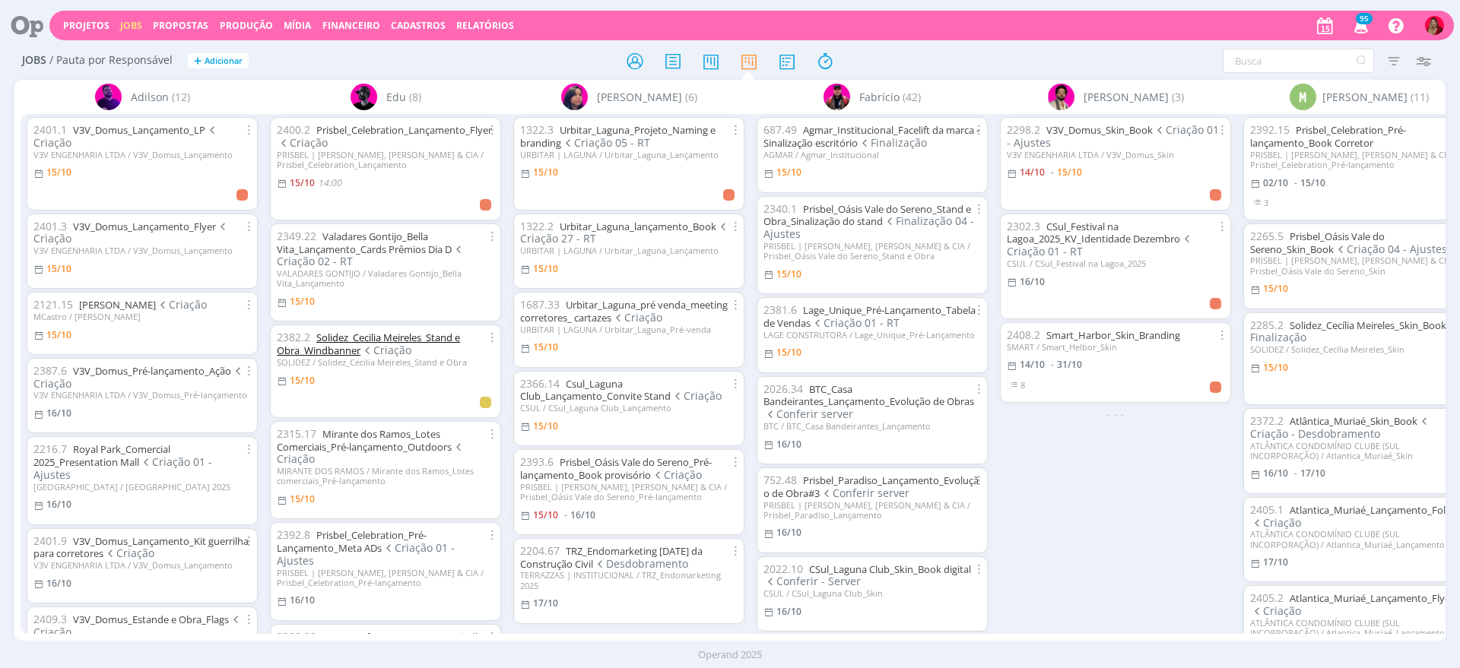
click at [335, 341] on link "Solidez_Cecilia Meireles_Stand e Obra_Windbanner" at bounding box center [368, 344] width 183 height 27
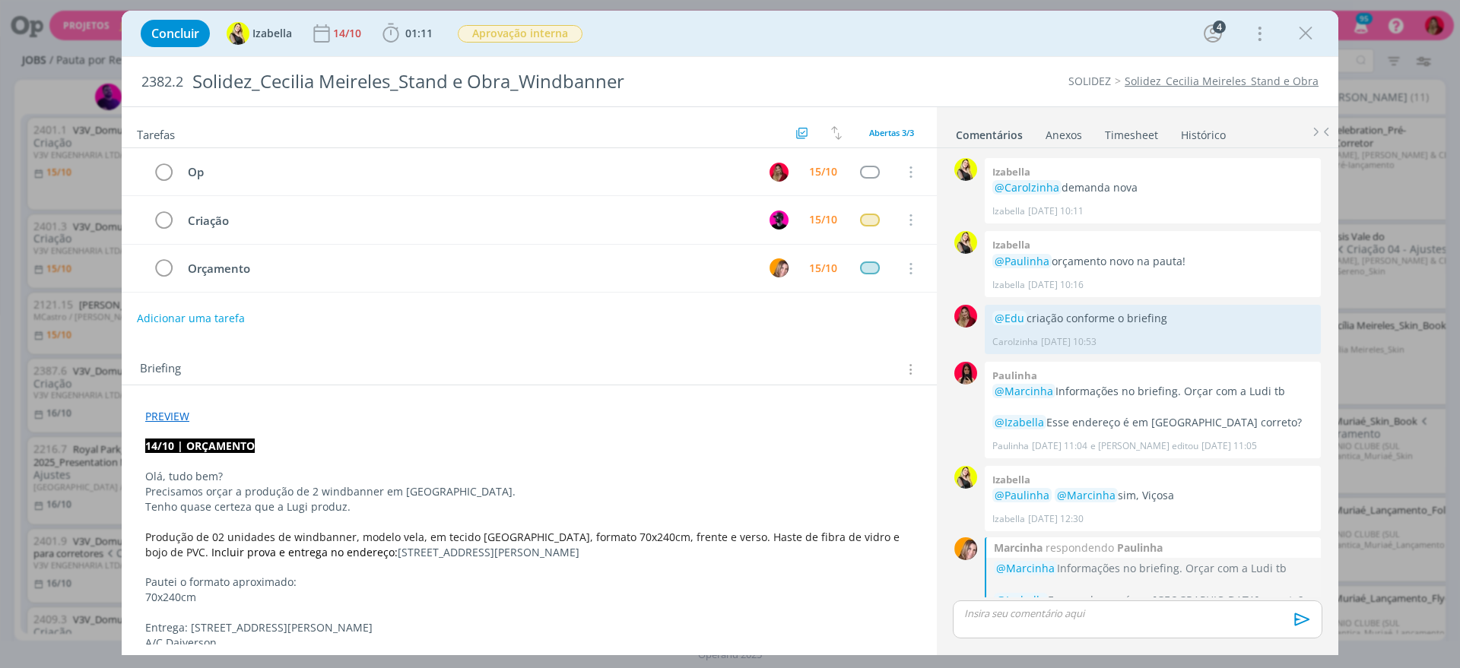
scroll to position [360, 0]
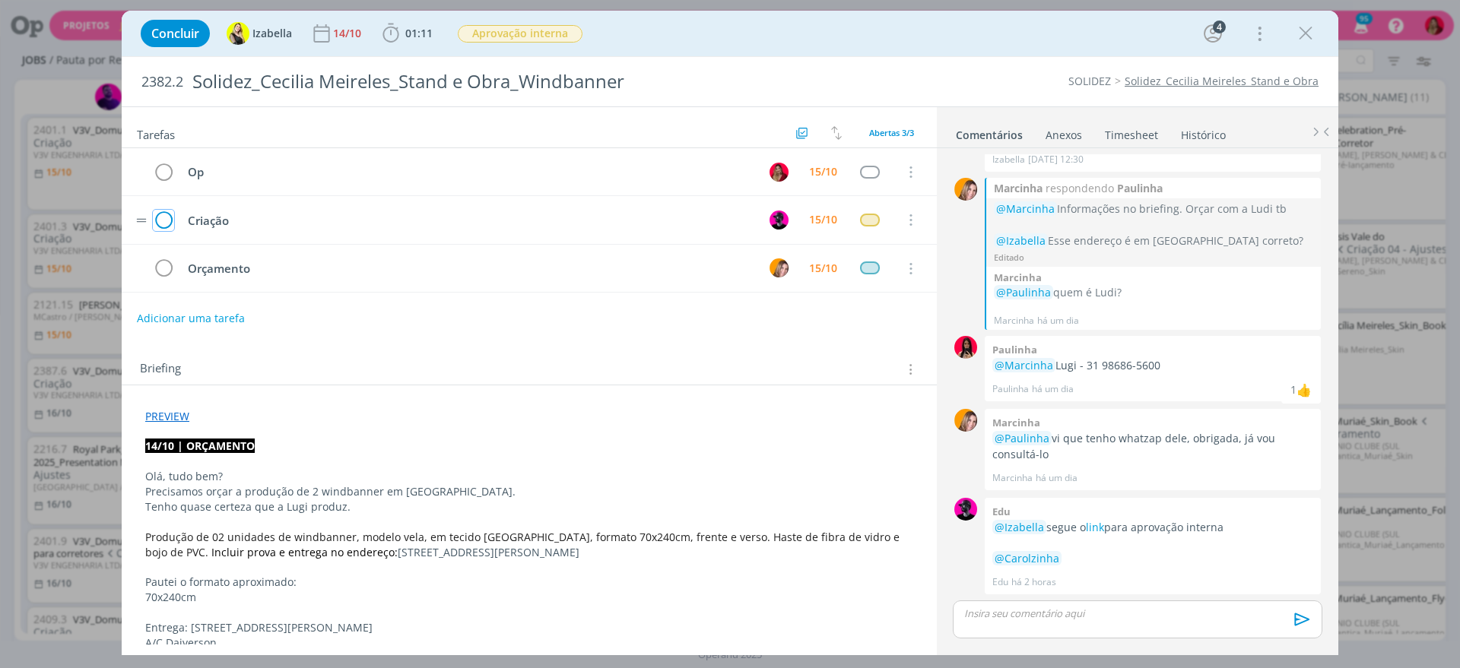
click at [164, 217] on icon "dialog" at bounding box center [163, 220] width 21 height 23
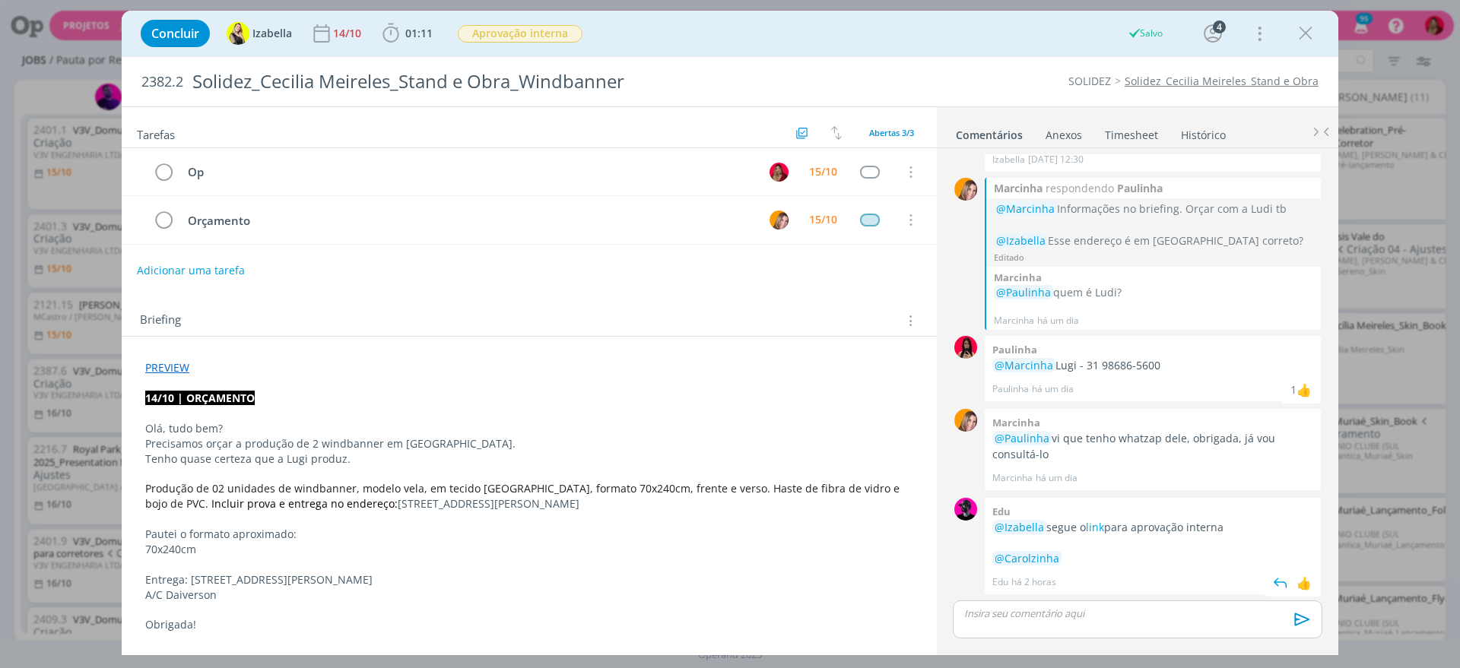
drag, startPoint x: 1233, startPoint y: 525, endPoint x: 1133, endPoint y: 530, distance: 99.7
click at [1133, 530] on p "@Izabella segue o link para aprovação interna" at bounding box center [1152, 527] width 321 height 15
copy p "aprovação interna"
click at [970, 613] on p "dialog" at bounding box center [1137, 614] width 345 height 14
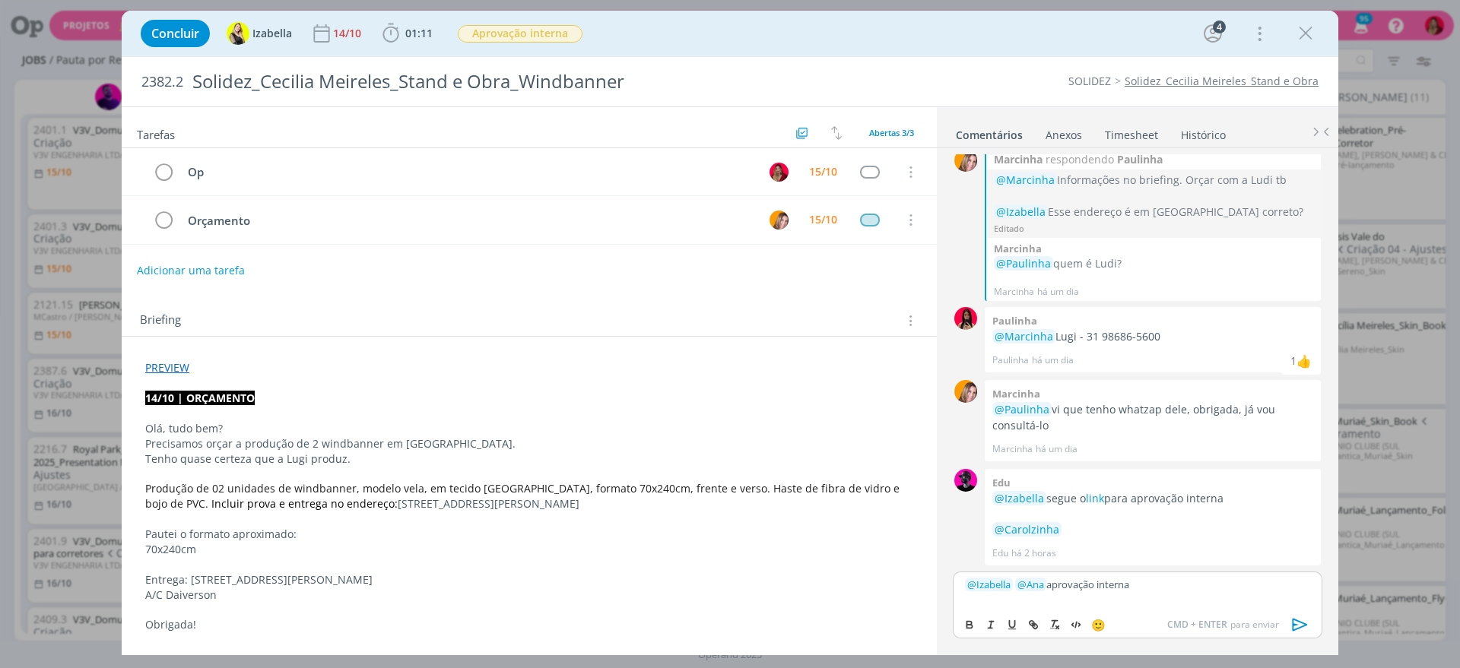
click at [1302, 621] on icon "dialog" at bounding box center [1299, 624] width 23 height 23
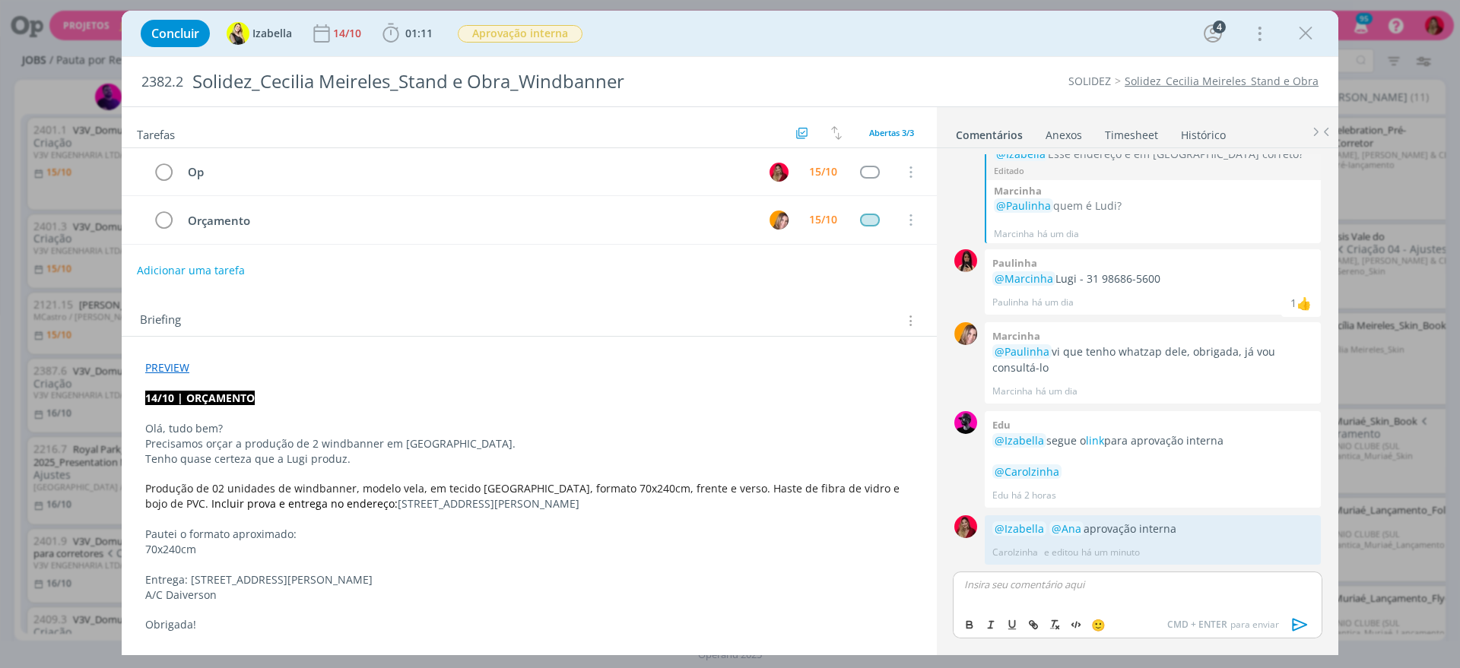
click at [1127, 126] on link "Timesheet" at bounding box center [1131, 132] width 55 height 22
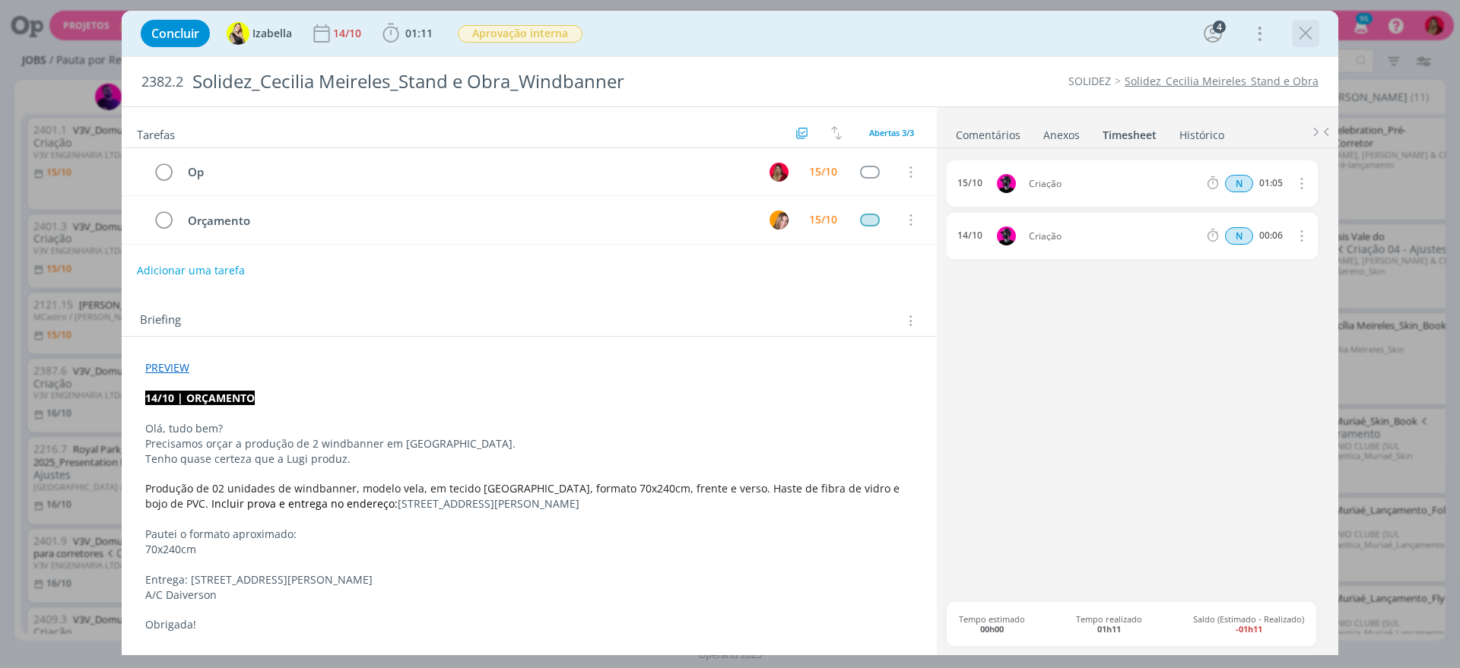
click at [1298, 27] on icon "dialog" at bounding box center [1305, 33] width 23 height 23
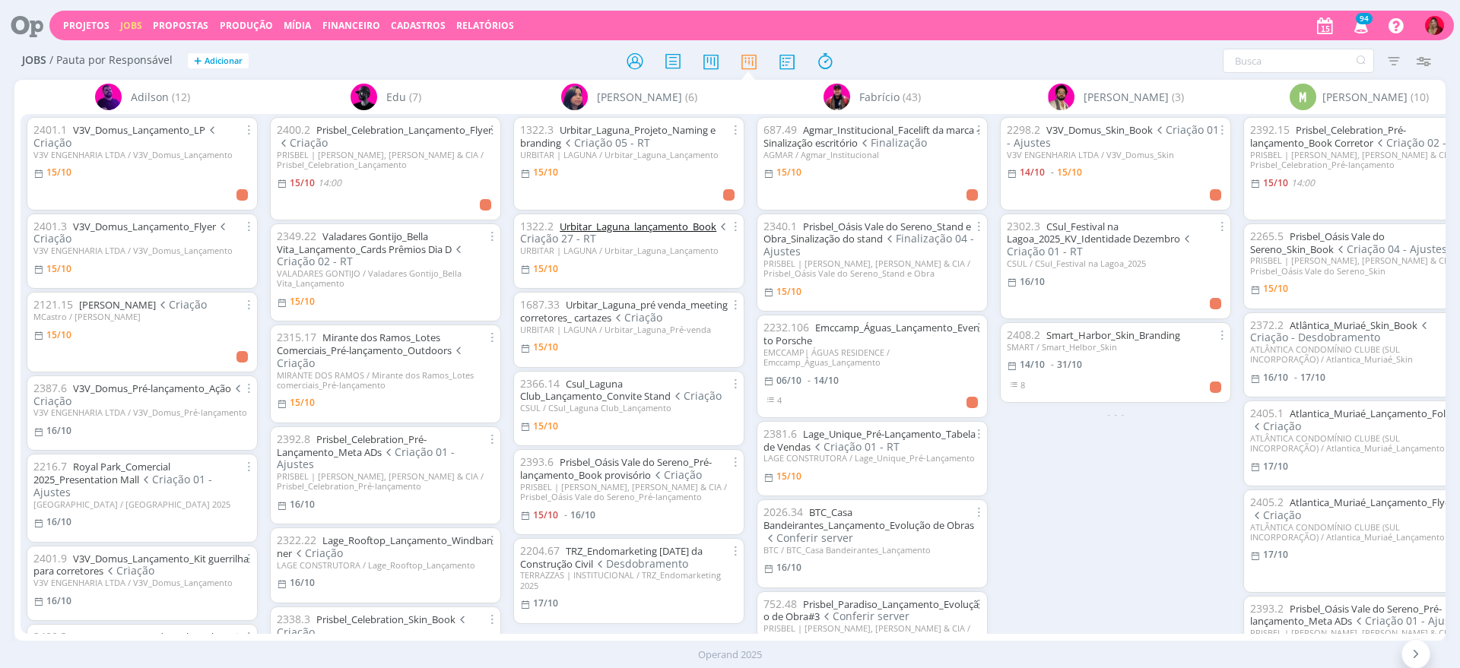
click at [680, 224] on link "Urbitar_Laguna_lançamento_Book" at bounding box center [637, 227] width 157 height 14
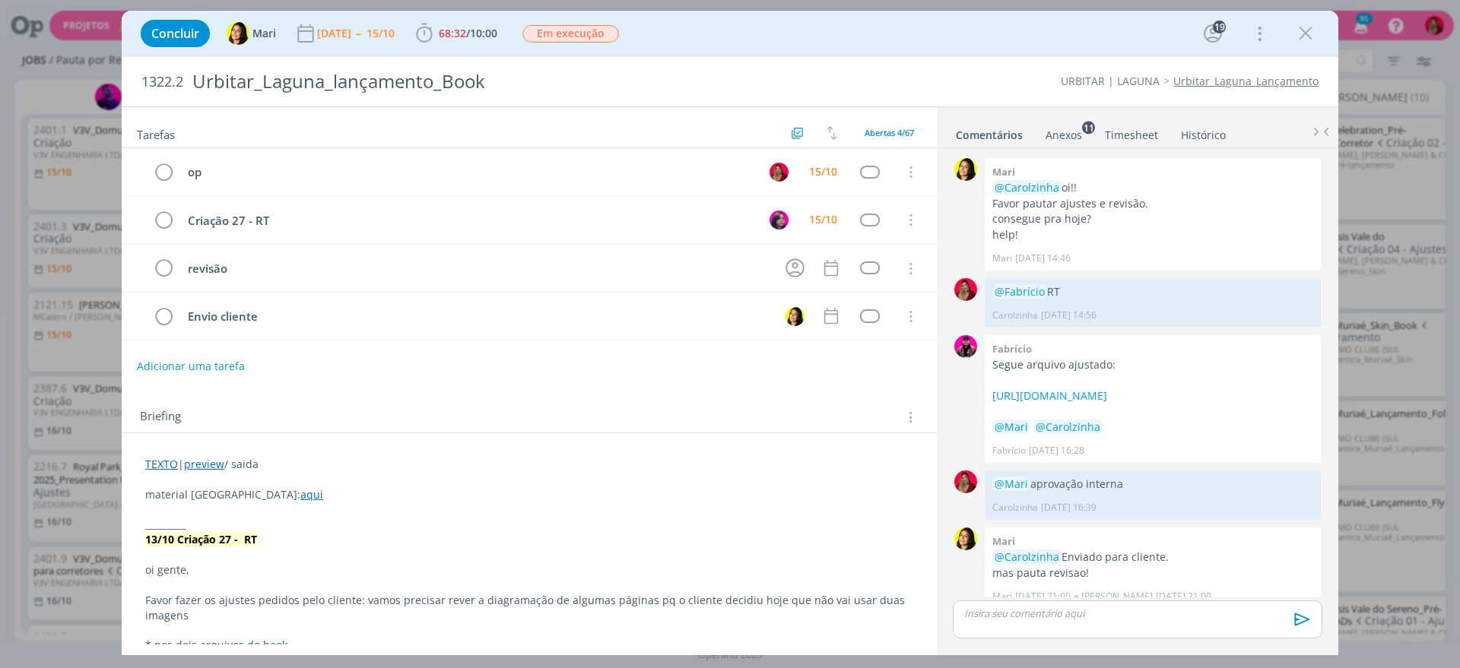
scroll to position [1187, 0]
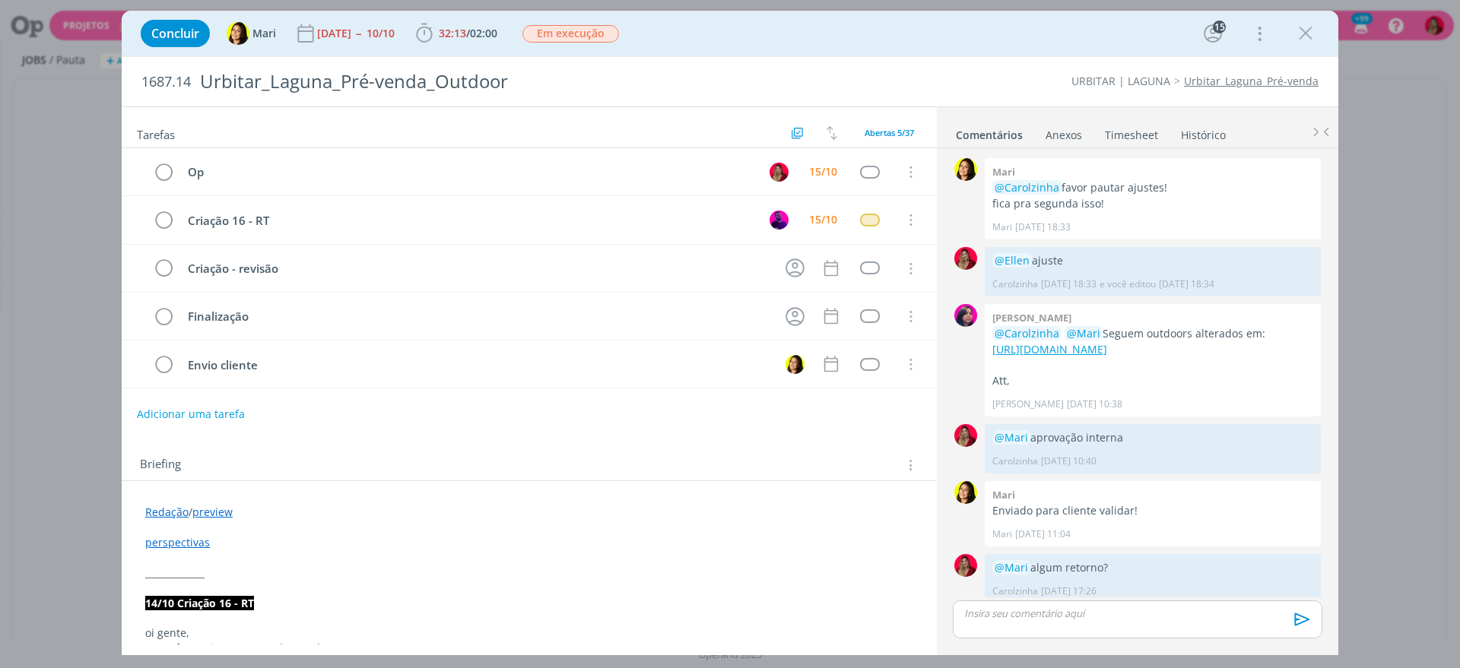
scroll to position [1124, 0]
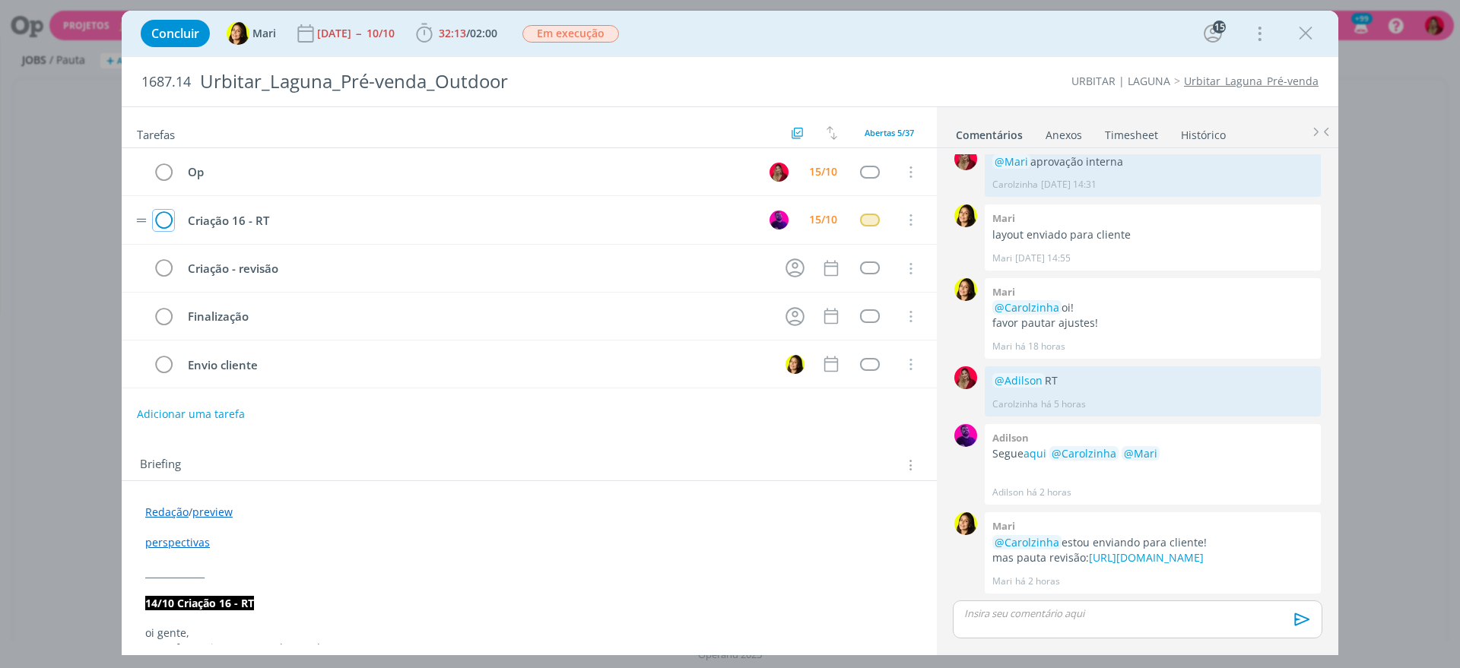
click at [163, 217] on icon "dialog" at bounding box center [163, 220] width 21 height 23
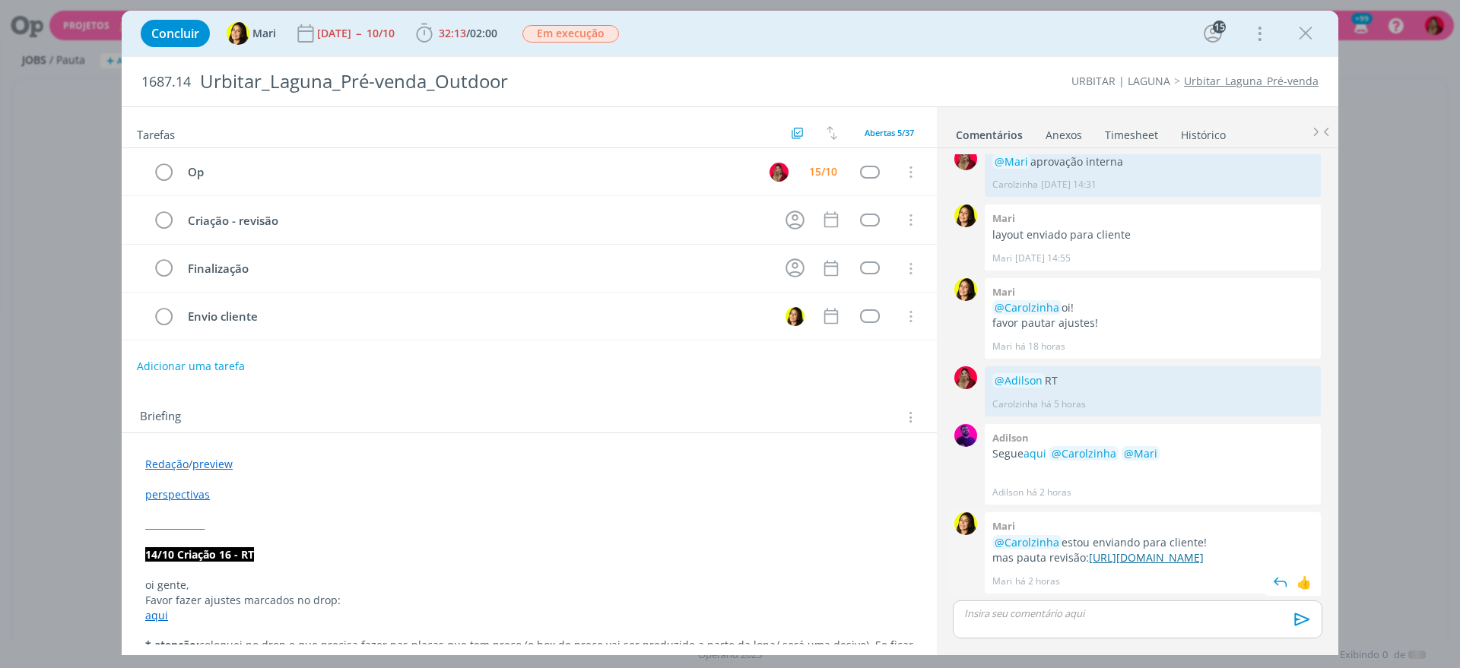
drag, startPoint x: 1275, startPoint y: 559, endPoint x: 992, endPoint y: 528, distance: 284.5
click at [992, 550] on p "mas pauta revisão: https://www.dropbox.com/scl/fi/v1np46urt0cpgjnan29mk/1687.14…" at bounding box center [1152, 557] width 321 height 15
copy link "https://www.dropbox.com/scl/fi/v1np46urt0cpgjnan29mk/1687.14-Urbitar_Laguna_Pr-…"
click at [1057, 621] on div "dialog" at bounding box center [1136, 620] width 369 height 38
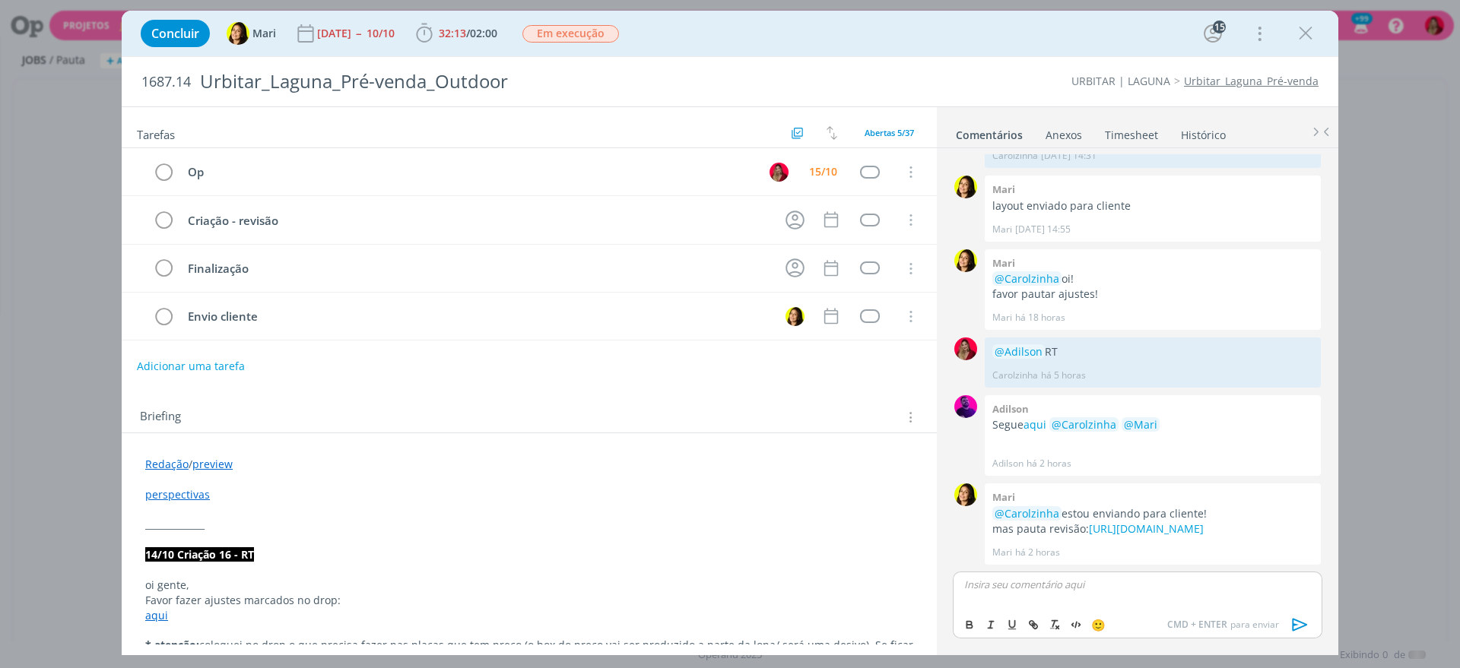
scroll to position [1153, 0]
drag, startPoint x: 1306, startPoint y: 624, endPoint x: 1233, endPoint y: 559, distance: 97.5
click at [1306, 625] on icon "dialog" at bounding box center [1299, 625] width 15 height 13
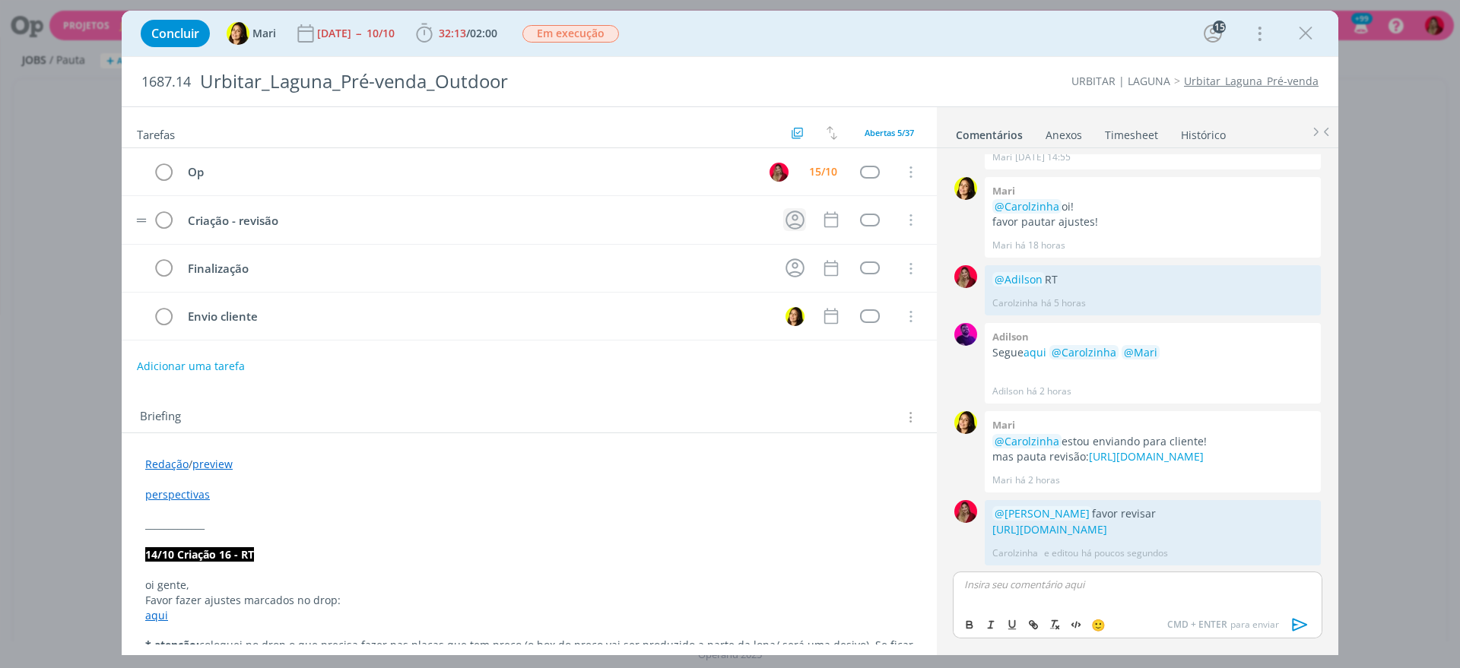
click at [792, 213] on icon "dialog" at bounding box center [794, 220] width 19 height 19
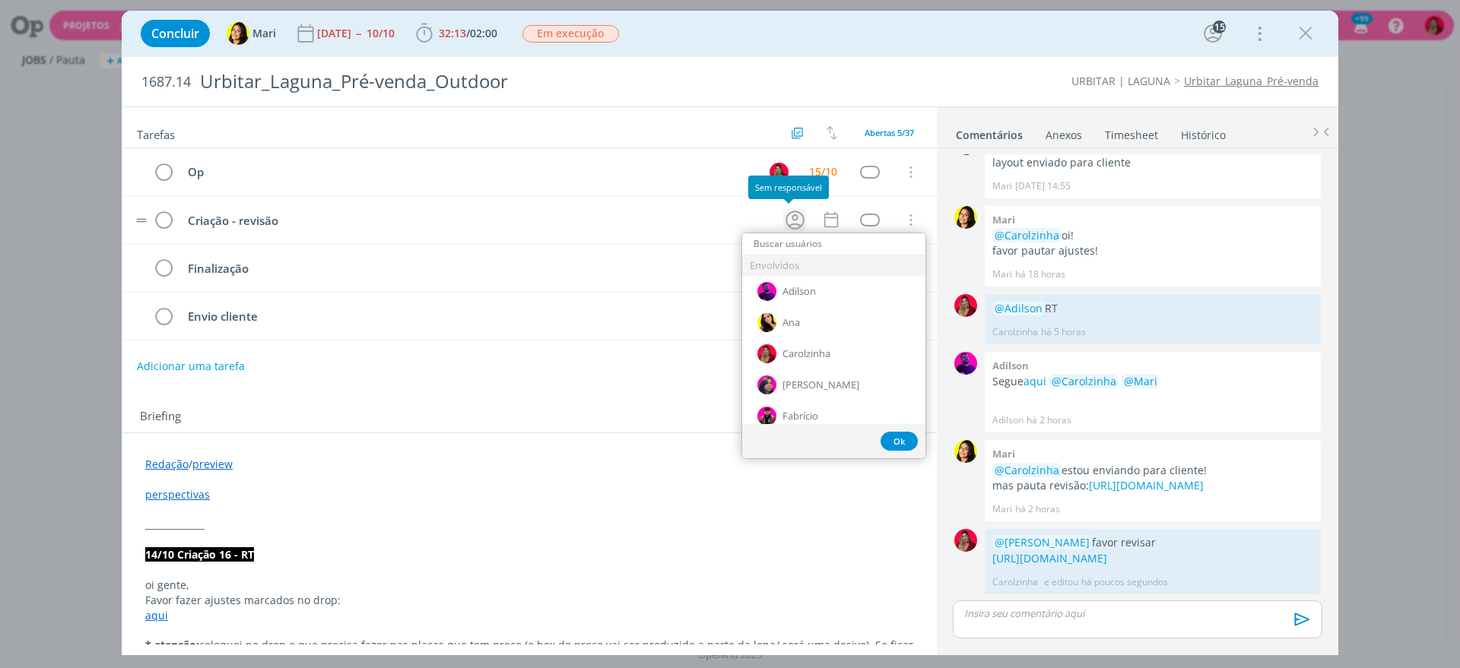
scroll to position [1228, 0]
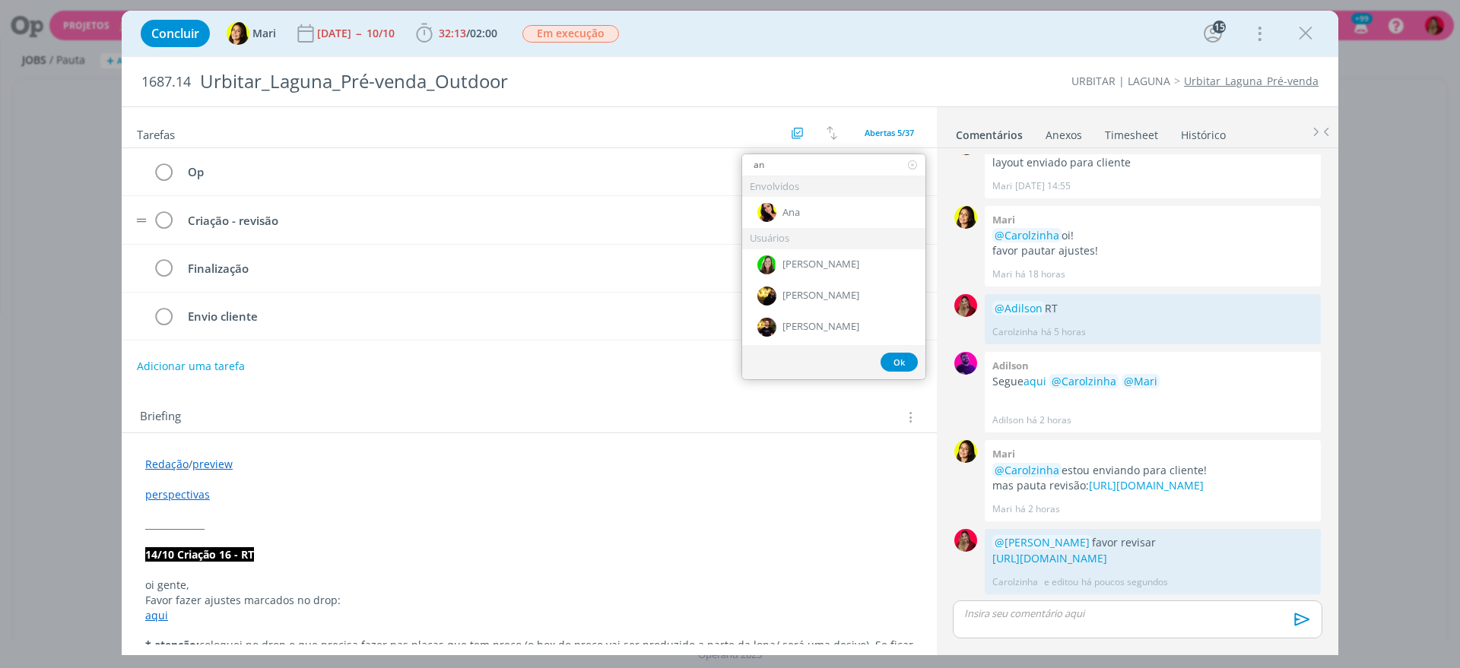
type input "ana"
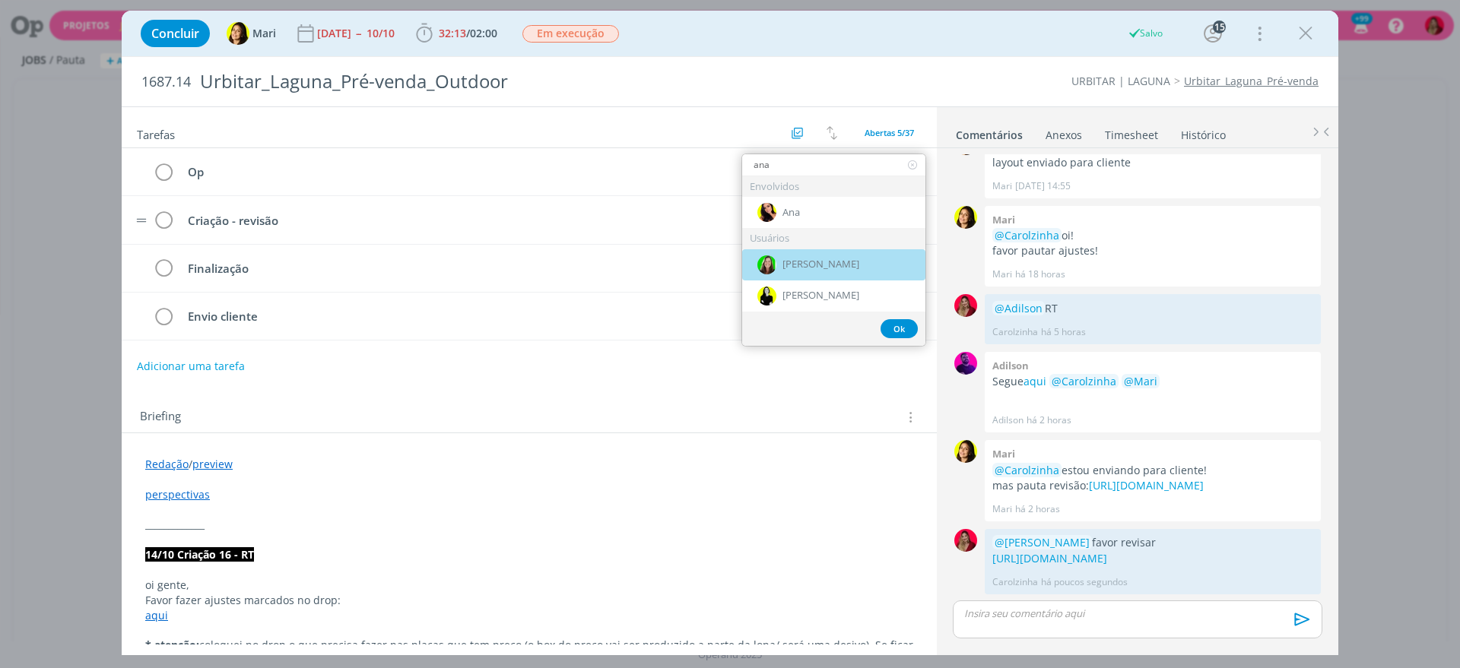
click at [827, 259] on span "[PERSON_NAME]" at bounding box center [820, 264] width 77 height 12
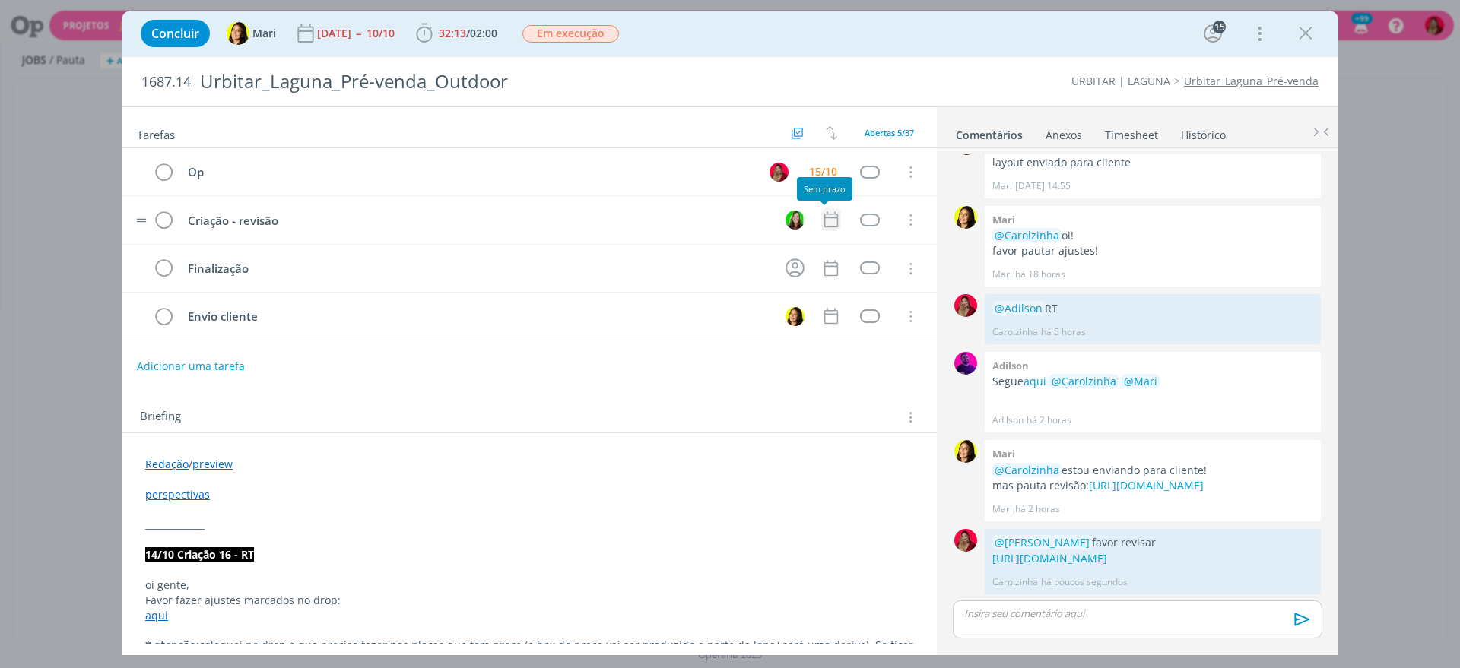
click at [823, 220] on icon "dialog" at bounding box center [831, 220] width 20 height 20
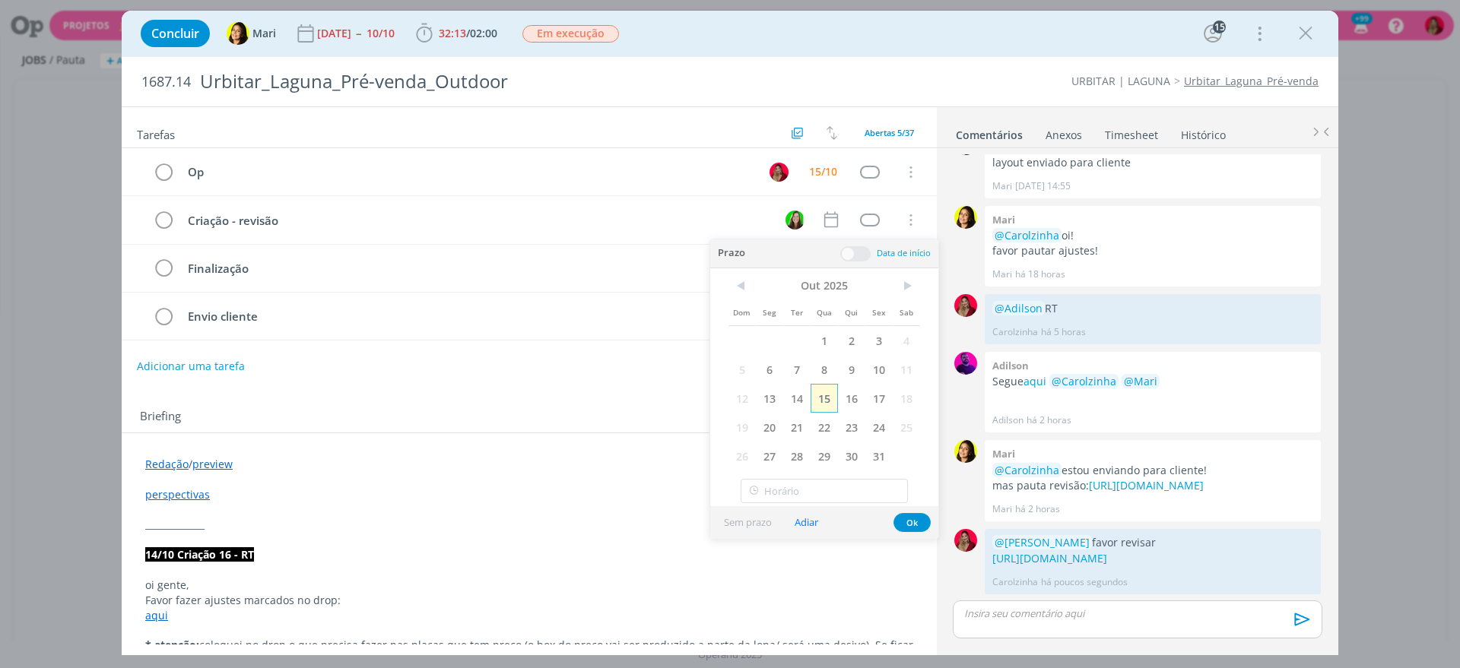
click at [822, 392] on span "15" at bounding box center [823, 398] width 27 height 29
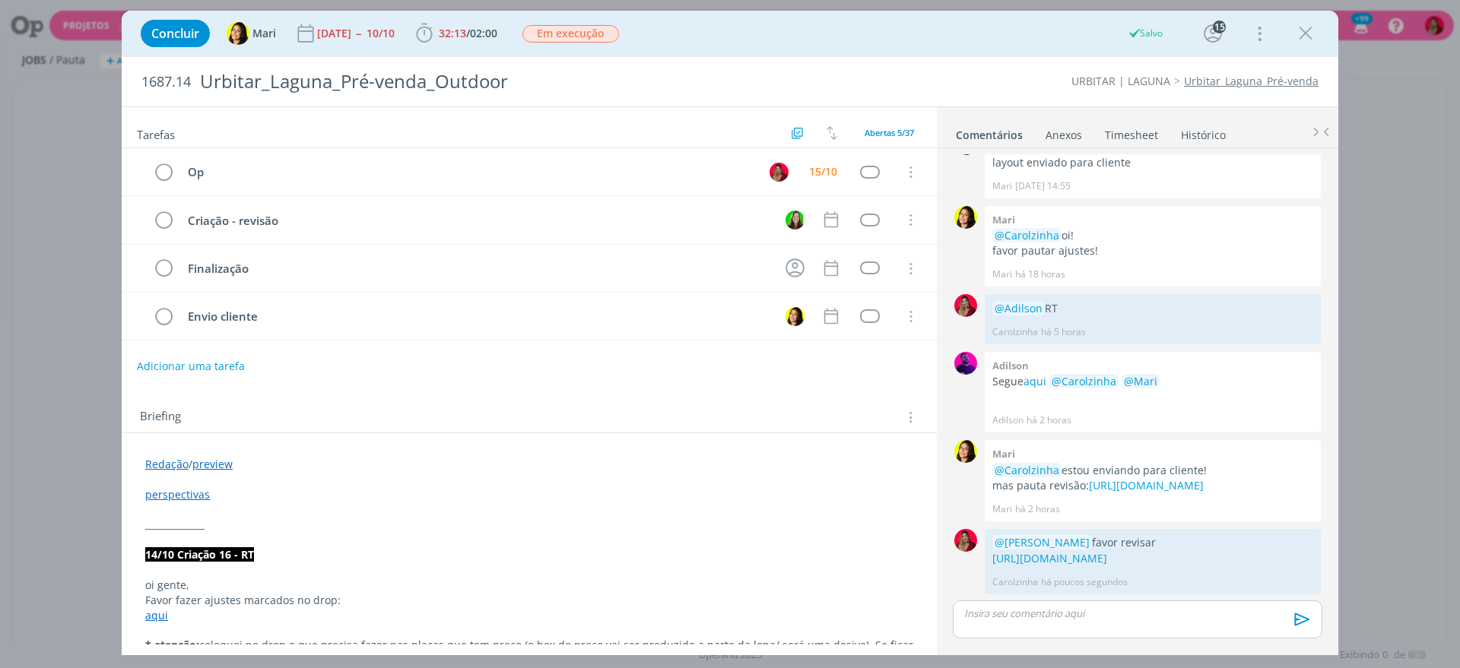
click at [1134, 138] on link "Timesheet" at bounding box center [1131, 132] width 55 height 22
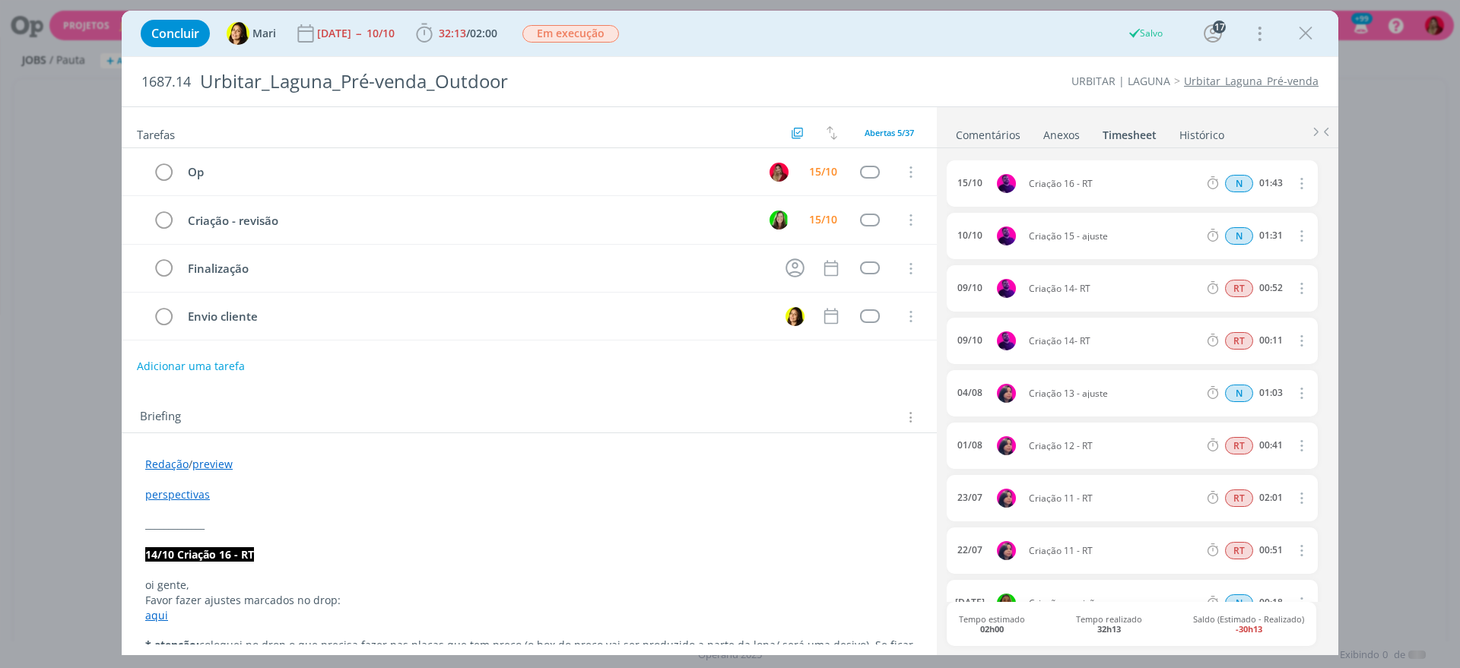
click at [1298, 179] on icon "dialog" at bounding box center [1300, 183] width 17 height 18
click at [1242, 228] on link "Editar" at bounding box center [1257, 235] width 120 height 24
click at [1235, 187] on span "N" at bounding box center [1240, 183] width 28 height 17
click at [1291, 176] on div "RT 01:43" at bounding box center [1304, 183] width 207 height 19
click at [1295, 181] on icon "dialog" at bounding box center [1299, 184] width 12 height 12
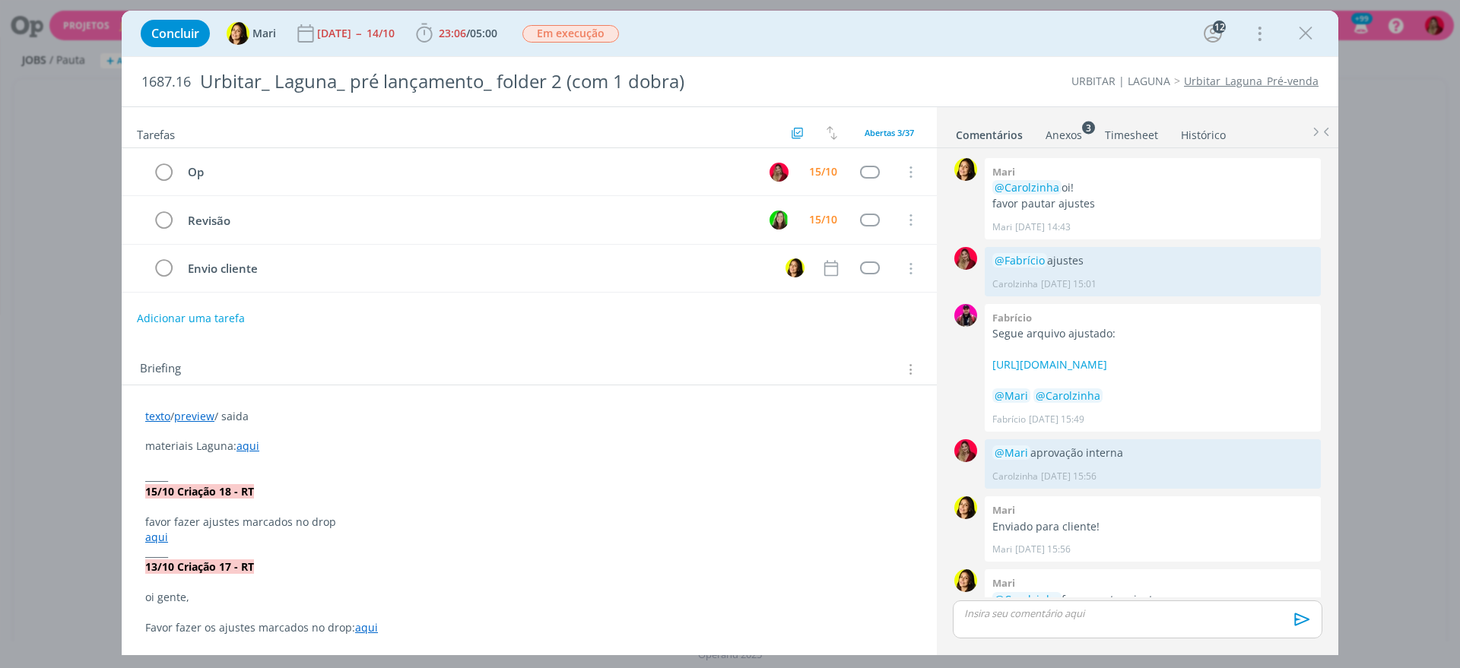
scroll to position [1327, 0]
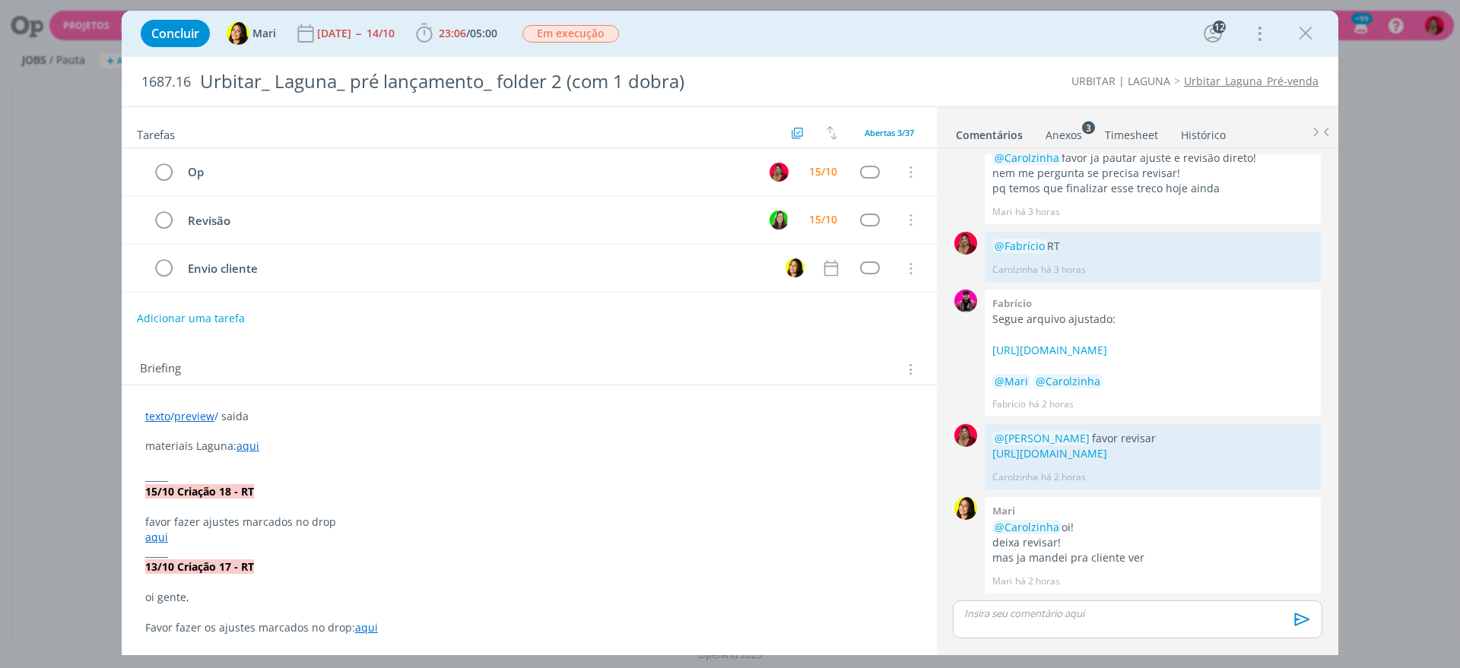
click at [1128, 128] on link "Timesheet" at bounding box center [1131, 132] width 55 height 22
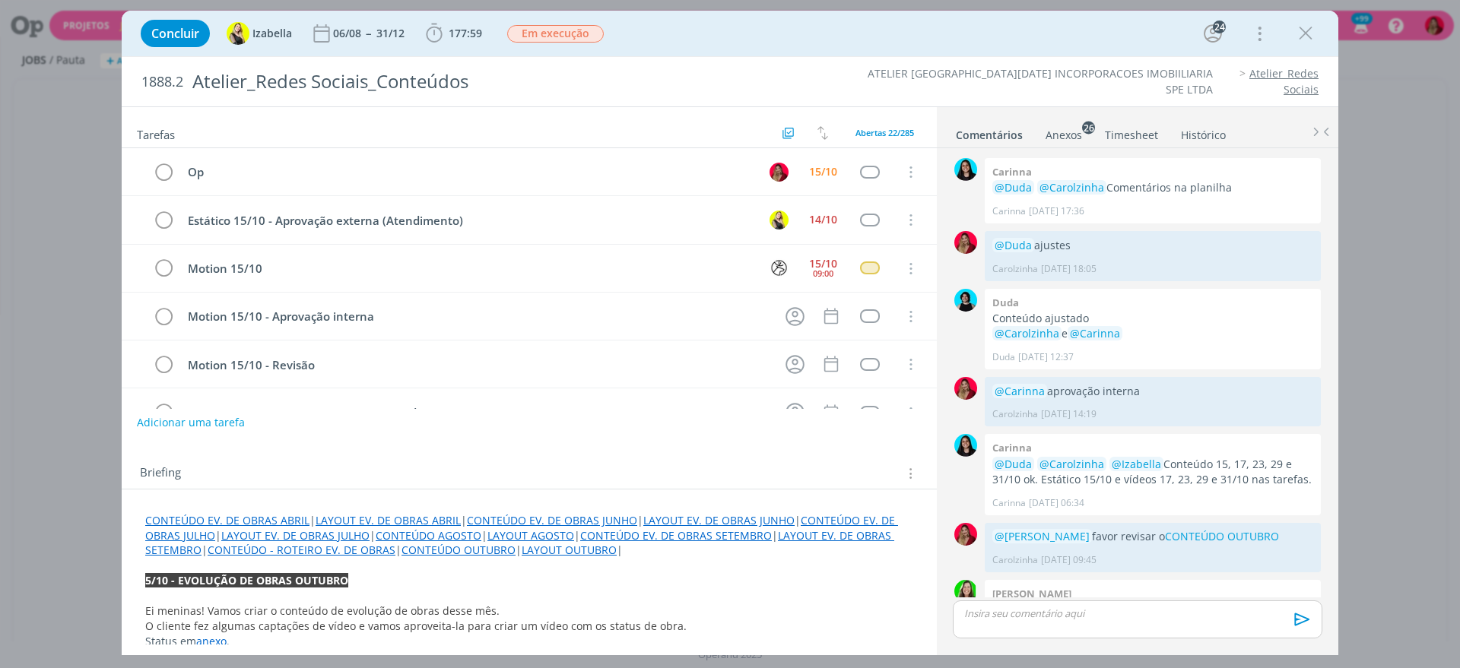
scroll to position [1093, 0]
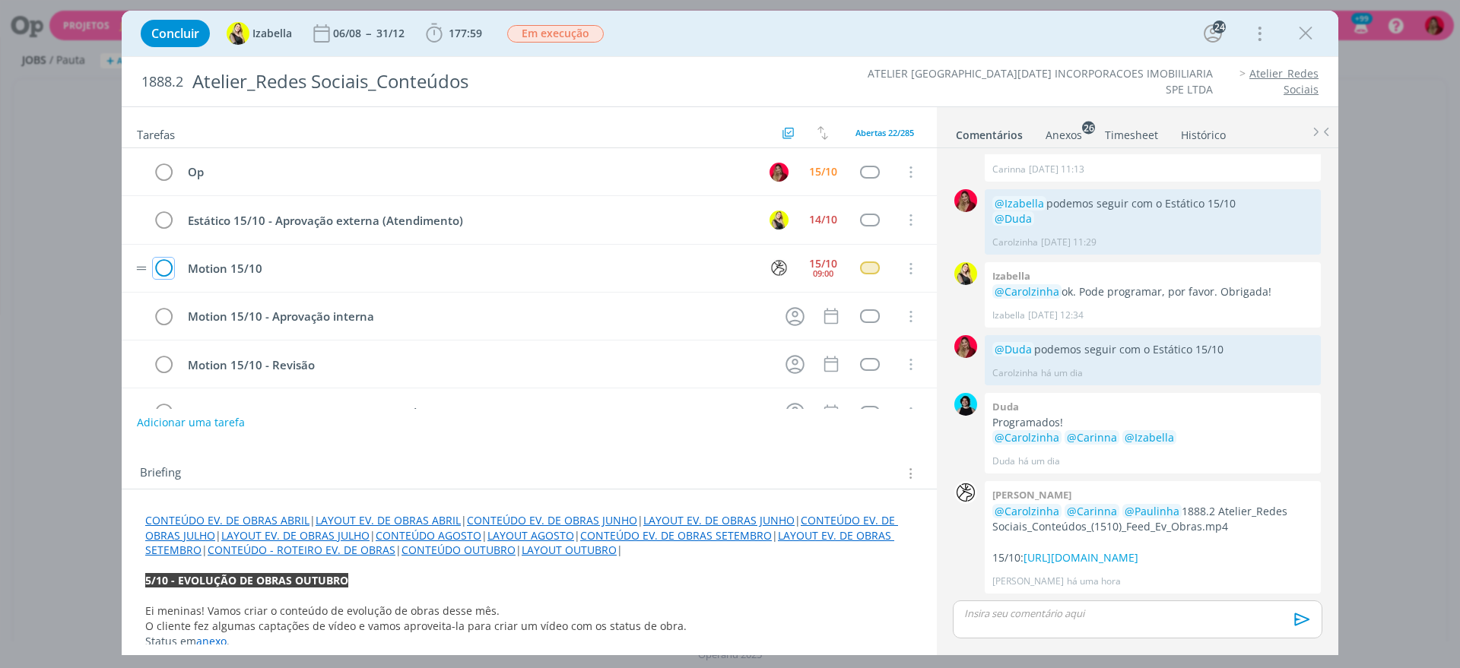
click at [162, 265] on icon "dialog" at bounding box center [163, 269] width 21 height 23
click at [784, 265] on icon "dialog" at bounding box center [795, 268] width 24 height 24
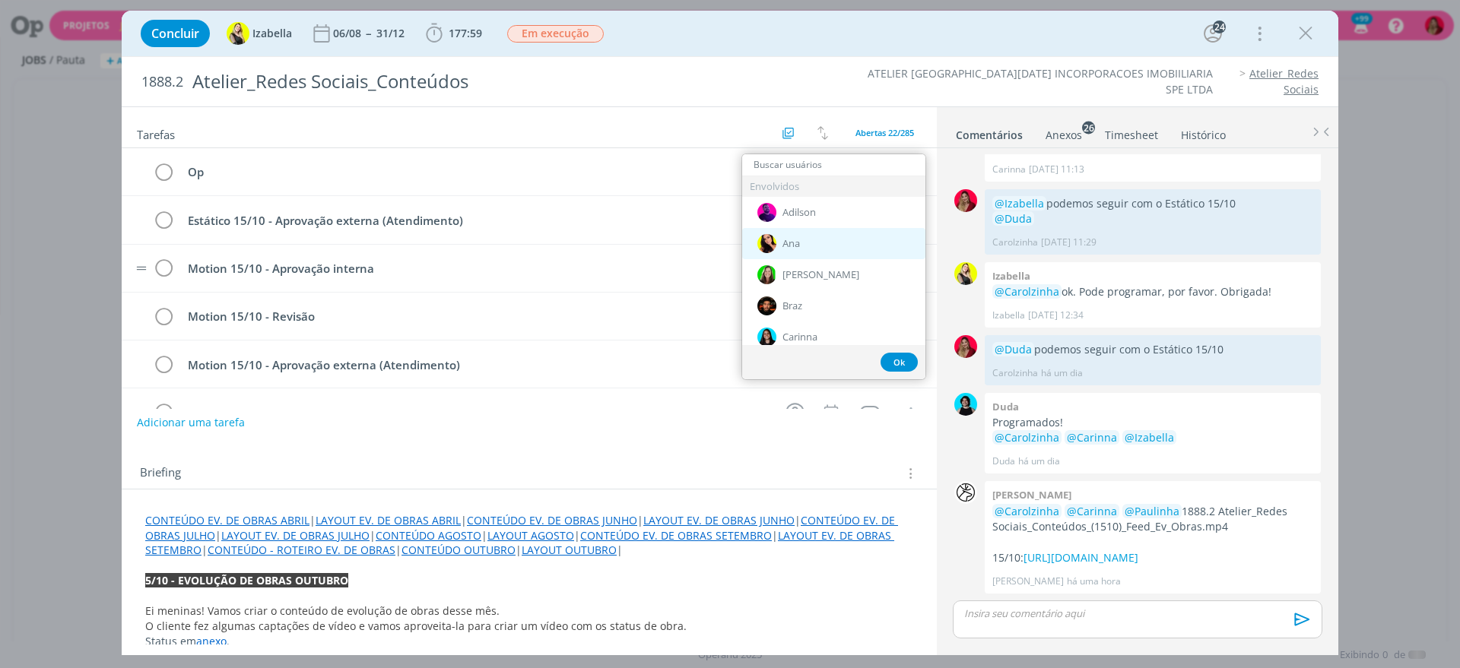
type input "u"
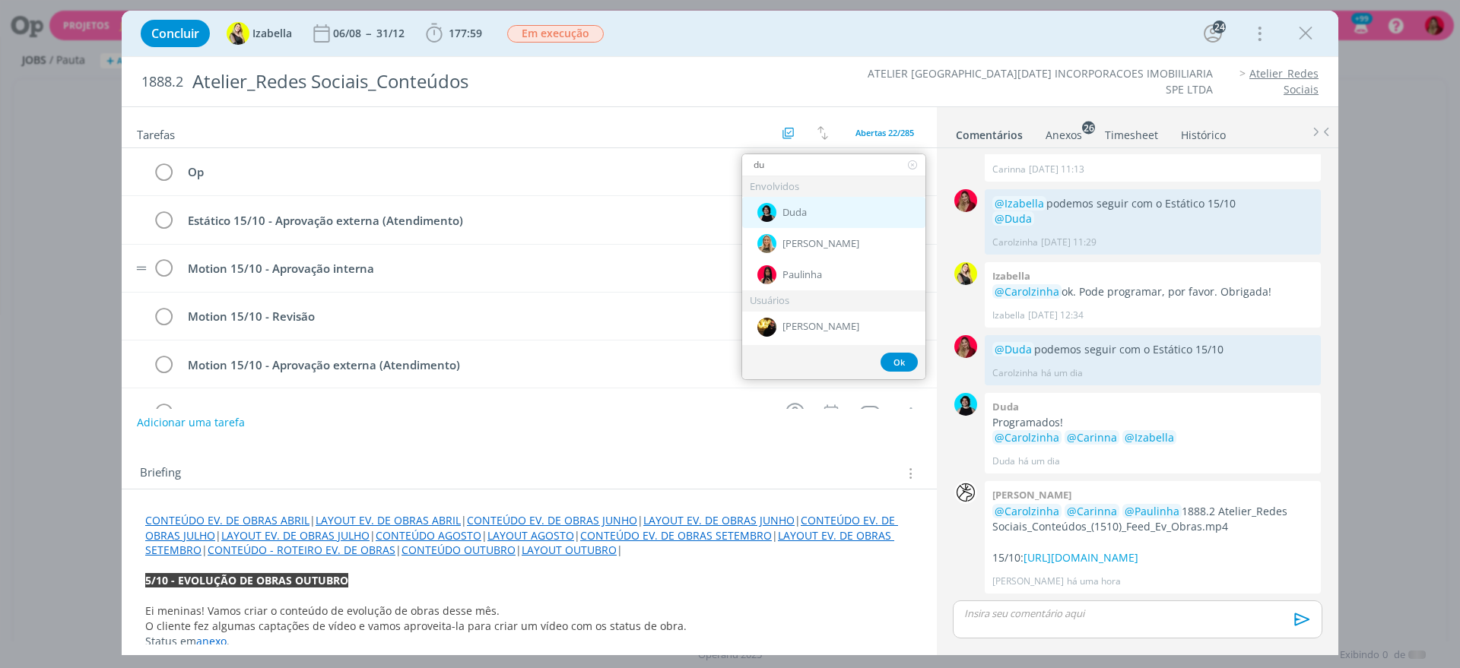
click at [825, 216] on div "Duda" at bounding box center [833, 212] width 183 height 31
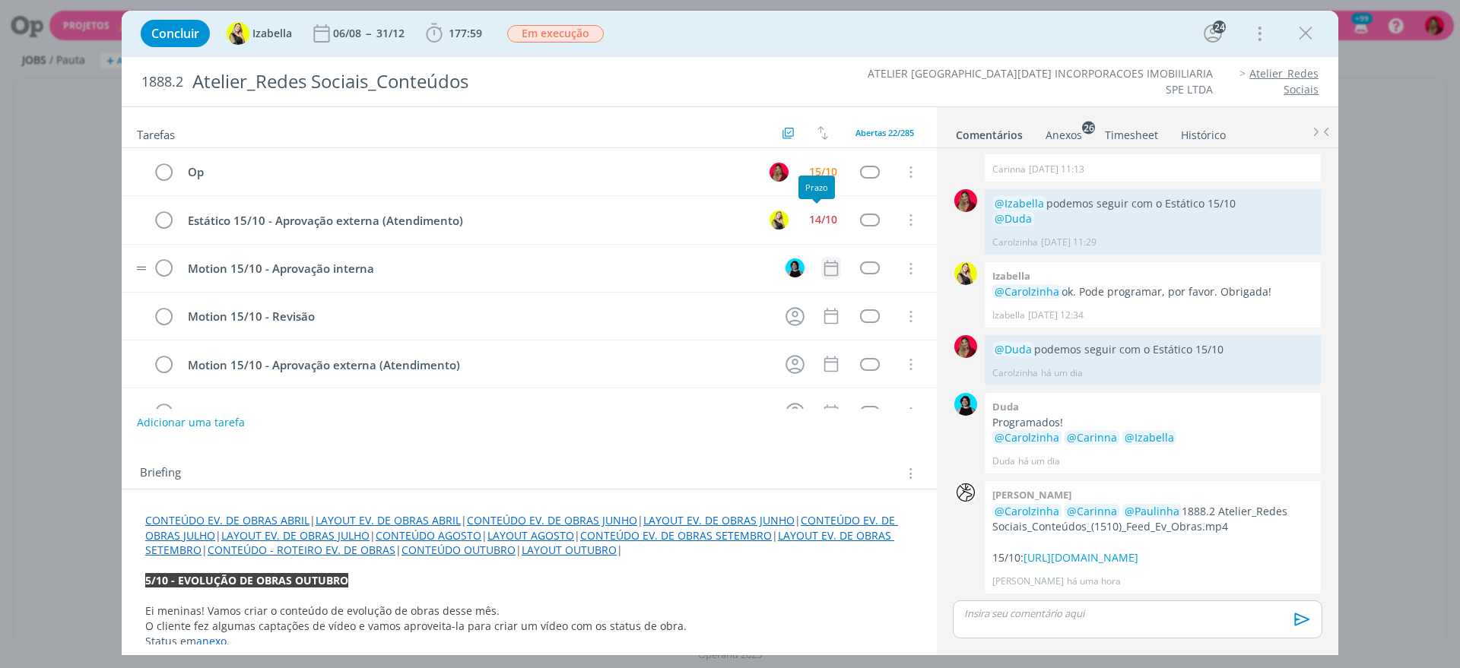
click at [821, 270] on icon "dialog" at bounding box center [831, 268] width 20 height 20
click at [823, 268] on icon "dialog" at bounding box center [831, 268] width 20 height 20
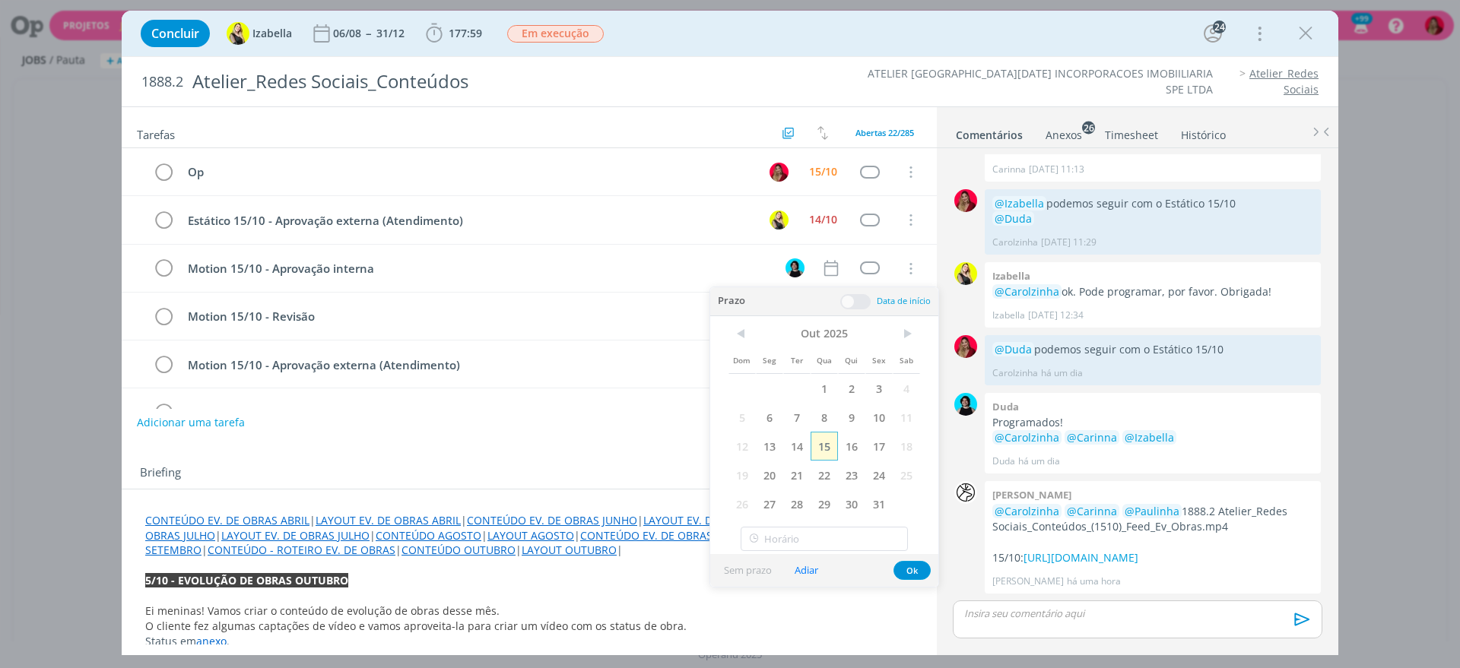
click at [829, 447] on span "15" at bounding box center [823, 446] width 27 height 29
click at [516, 460] on div "Briefing Briefings Predefinidos Versões do Briefing Ver Briefing do Projeto" at bounding box center [529, 469] width 815 height 41
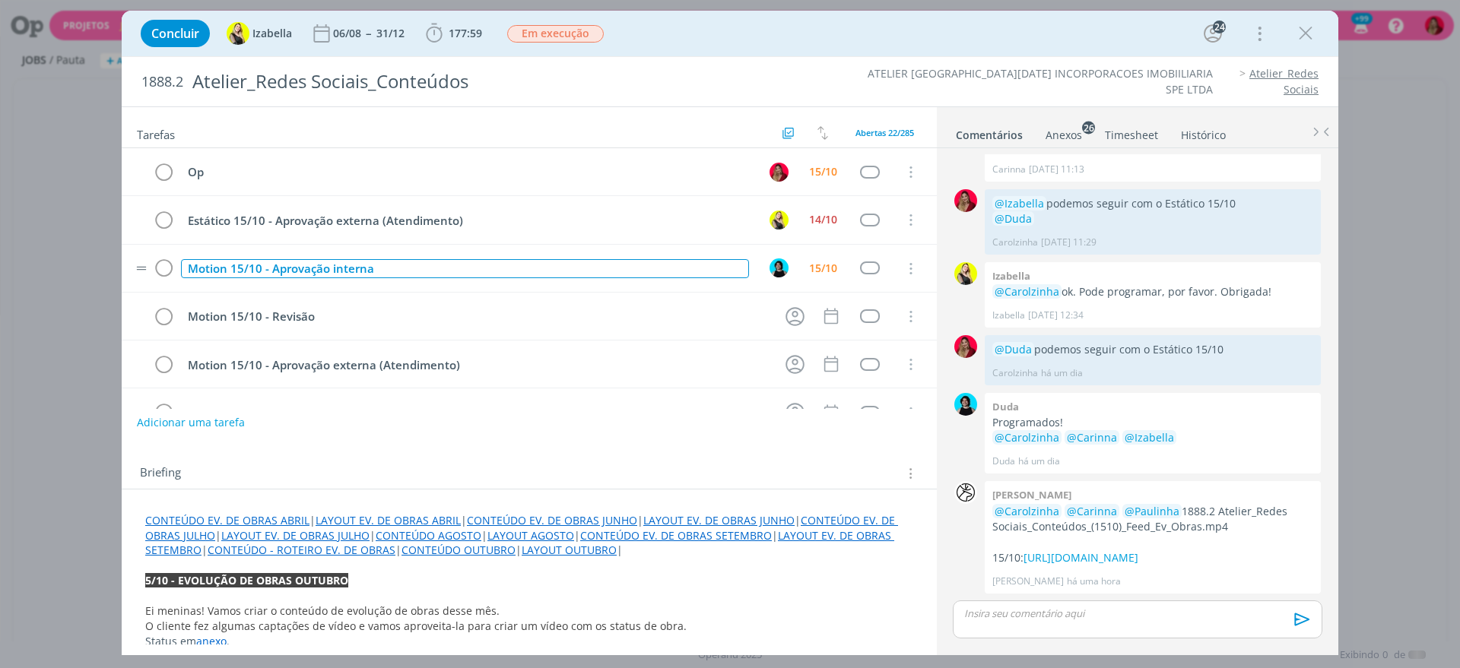
click at [191, 269] on div "Motion 15/10 - Aprovação interna" at bounding box center [465, 268] width 568 height 19
copy div "Motion 15/10 - Aprovação interna"
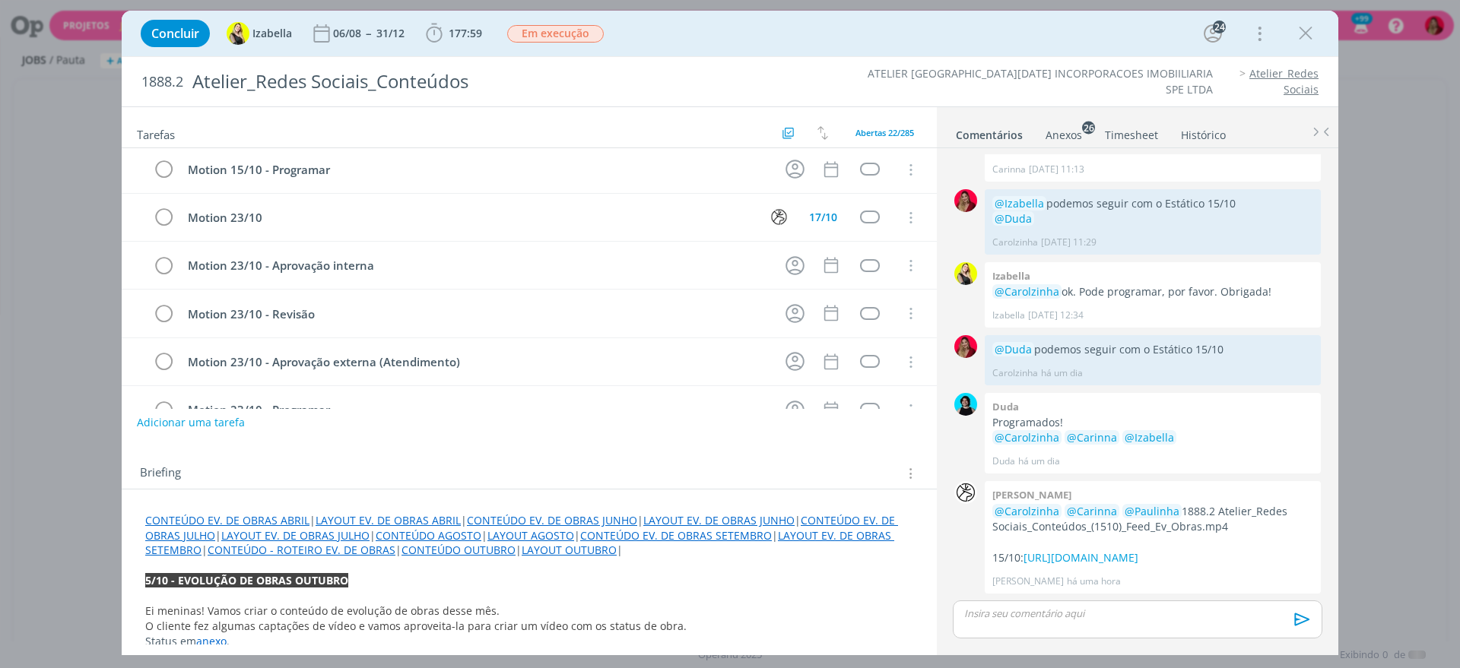
scroll to position [261, 0]
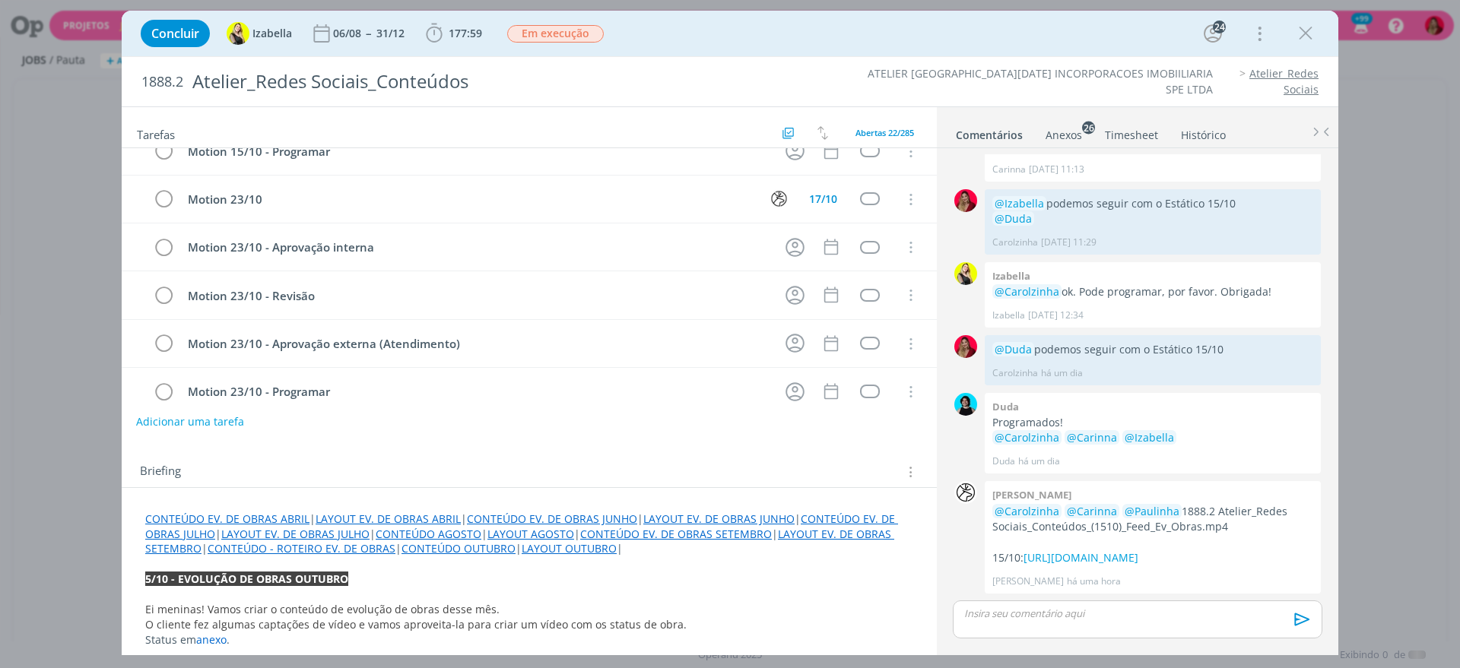
click at [204, 426] on button "Adicionar uma tarefa" at bounding box center [190, 422] width 108 height 26
paste input "Motion 15/10 - Aprovação interna"
type input "Motion 15/10 - Aprovação interna"
click at [1032, 607] on p "dialog" at bounding box center [1137, 614] width 345 height 14
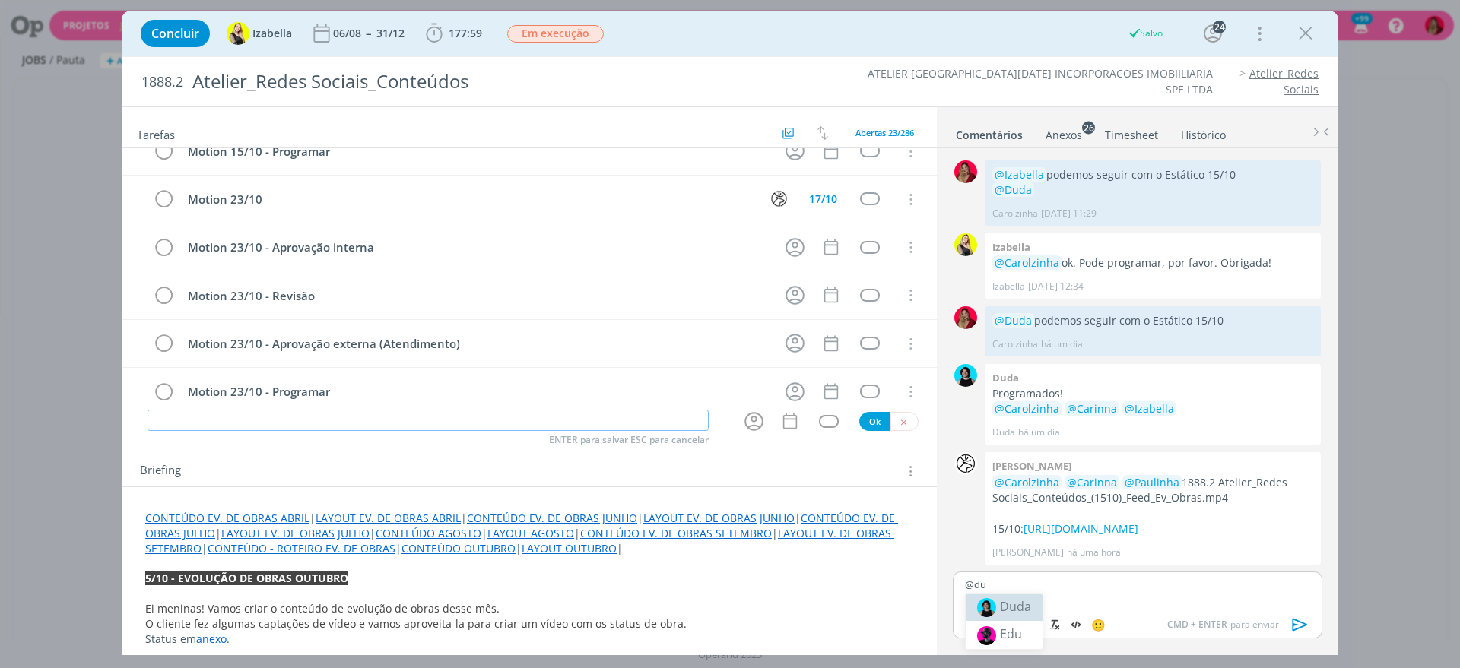
scroll to position [1122, 0]
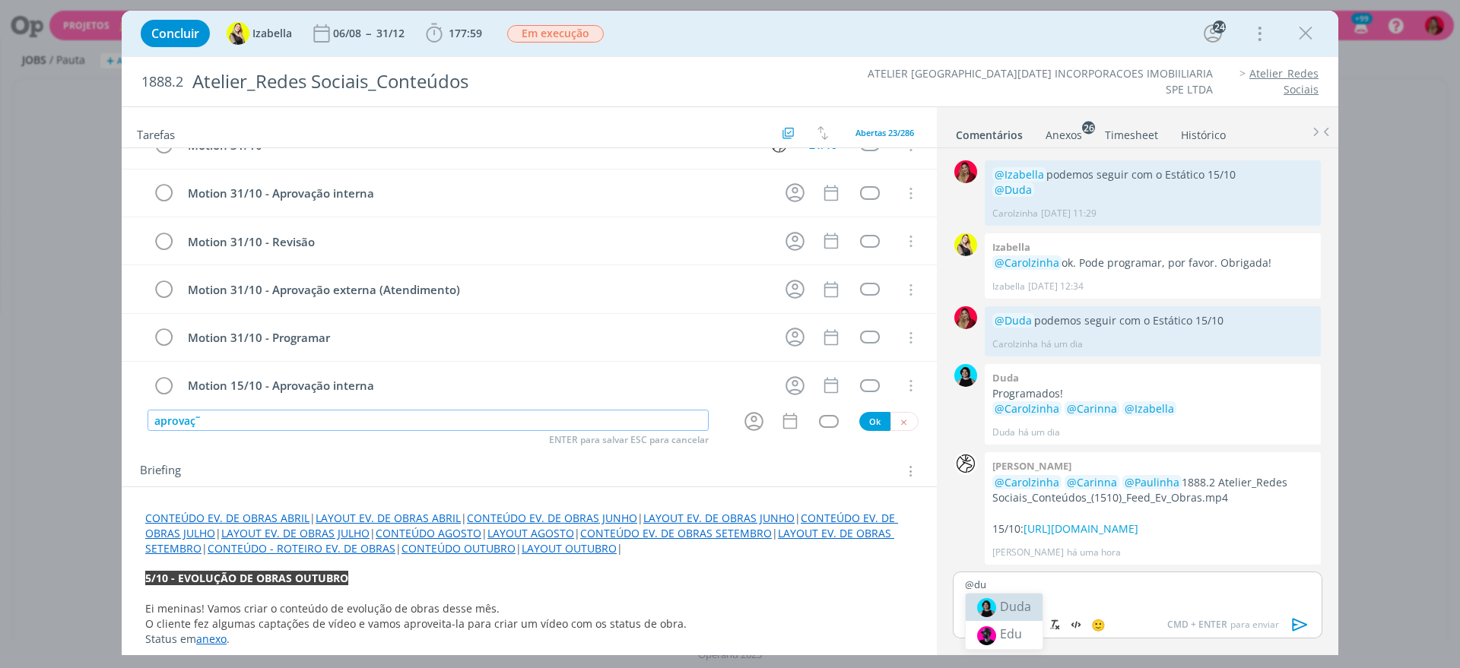
type input "aprovaç˜"
click at [1004, 599] on span "Duda" at bounding box center [1015, 606] width 31 height 17
click at [1293, 624] on icon "dialog" at bounding box center [1299, 625] width 15 height 13
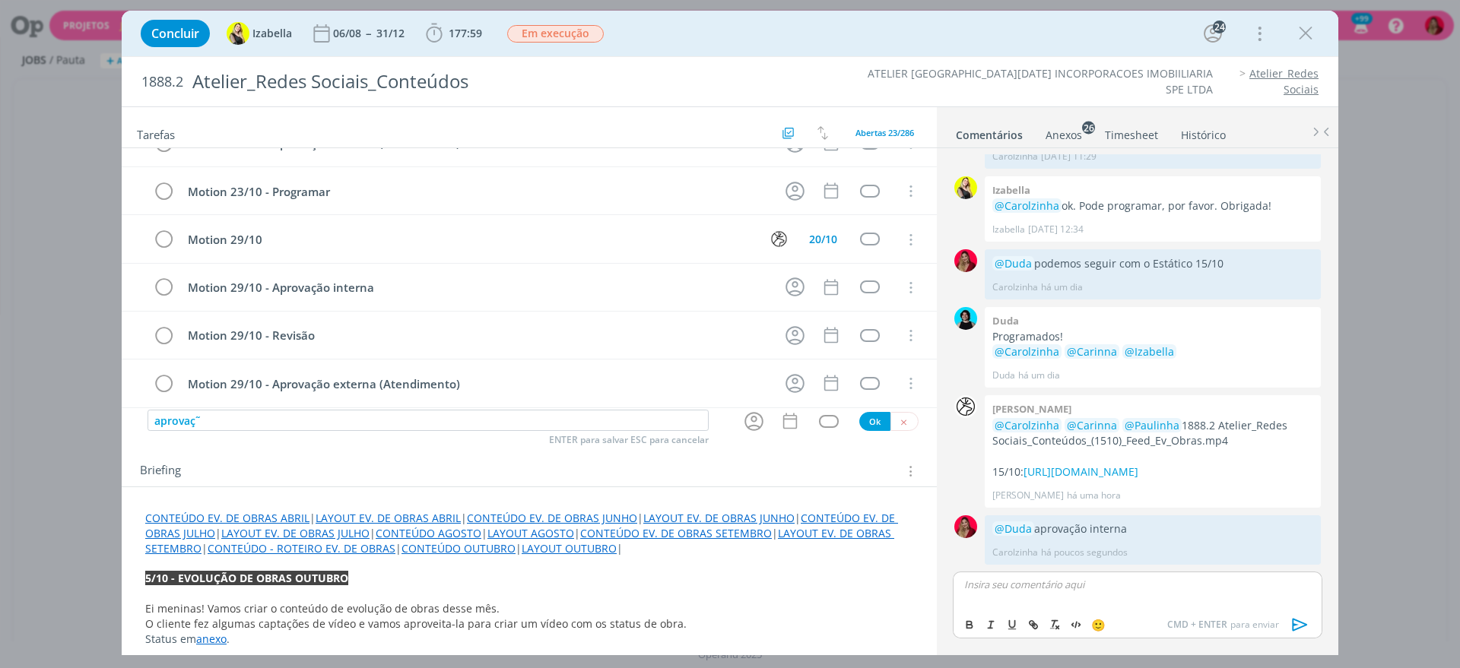
scroll to position [0, 0]
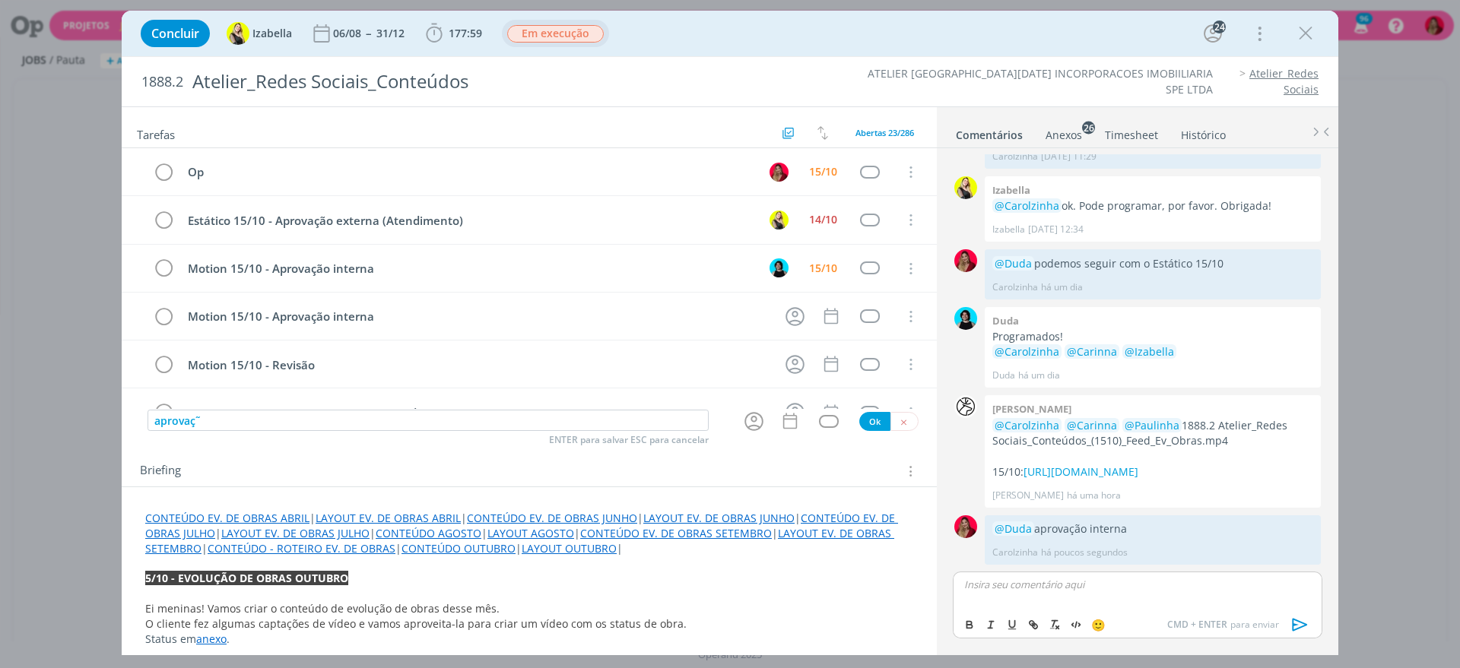
click at [581, 25] on span "Em execução" at bounding box center [555, 33] width 97 height 17
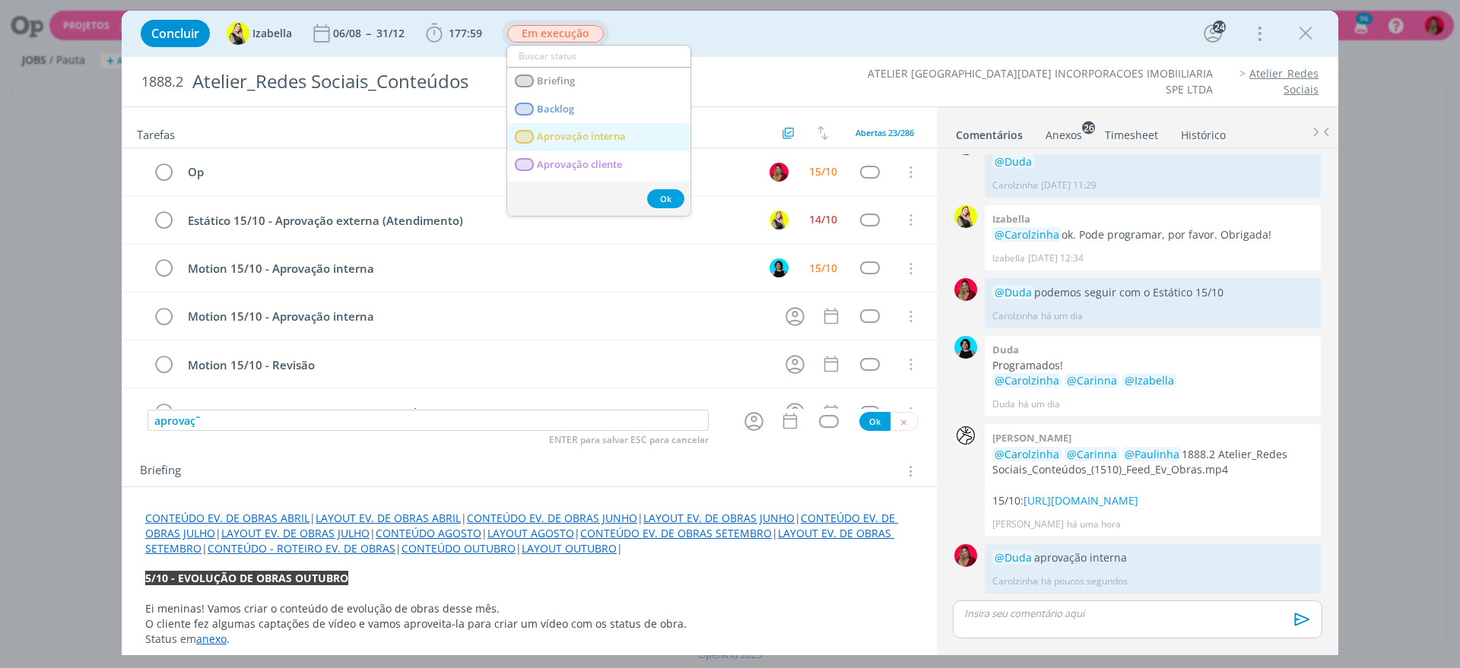
scroll to position [1150, 0]
click at [607, 132] on span "Aprovação interna" at bounding box center [581, 137] width 89 height 12
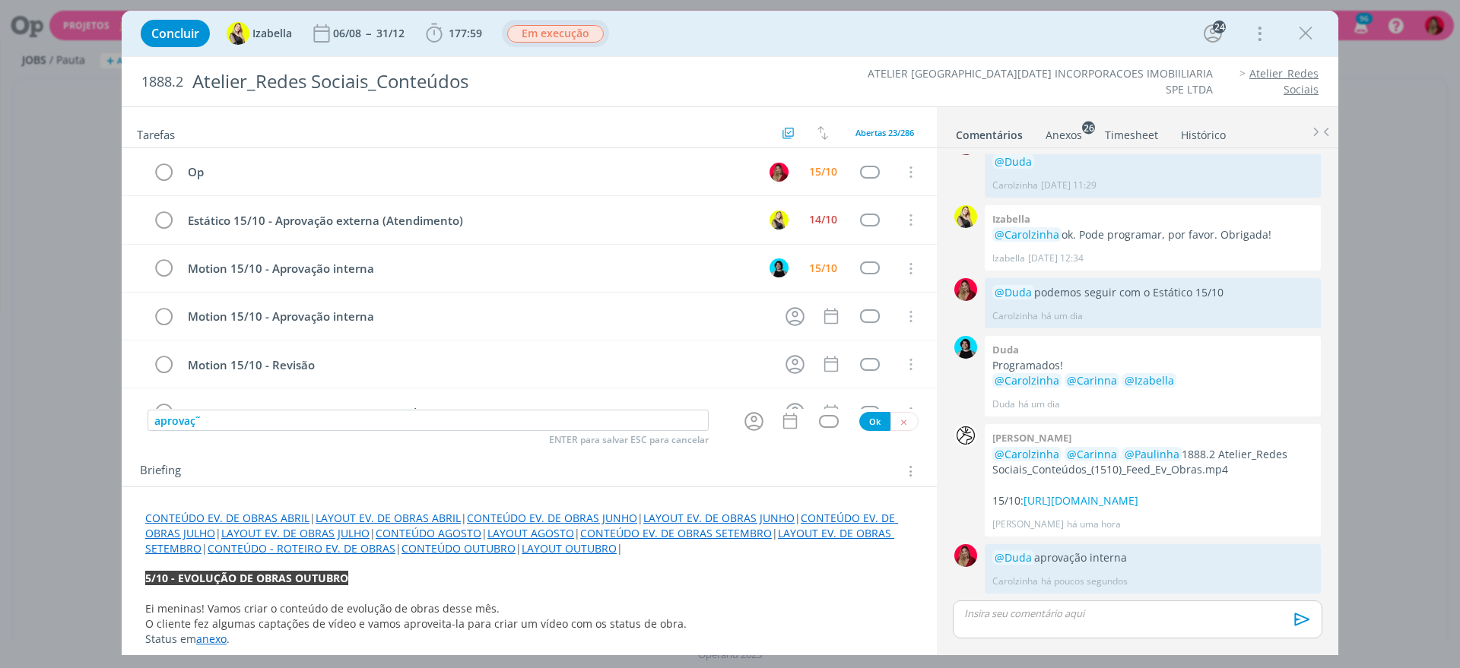
click at [1118, 131] on link "Timesheet" at bounding box center [1131, 132] width 55 height 22
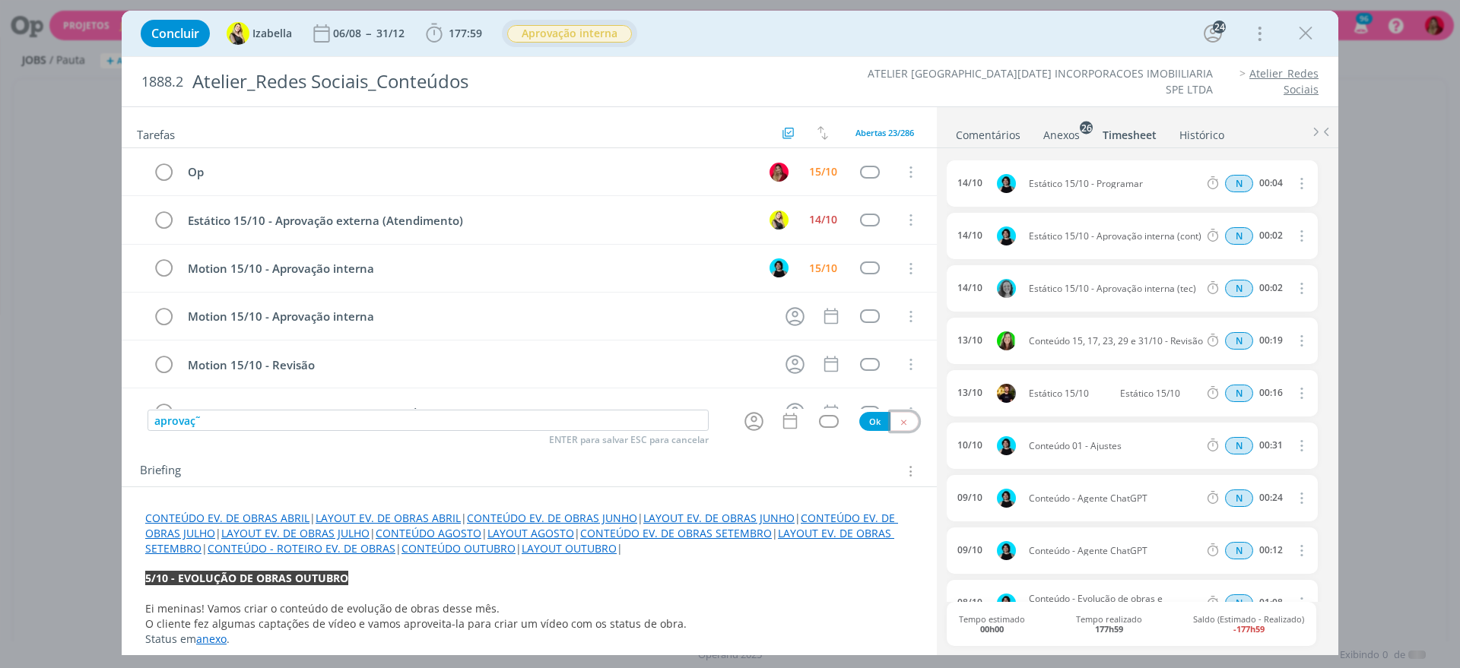
click at [899, 420] on icon "dialog" at bounding box center [904, 422] width 10 height 10
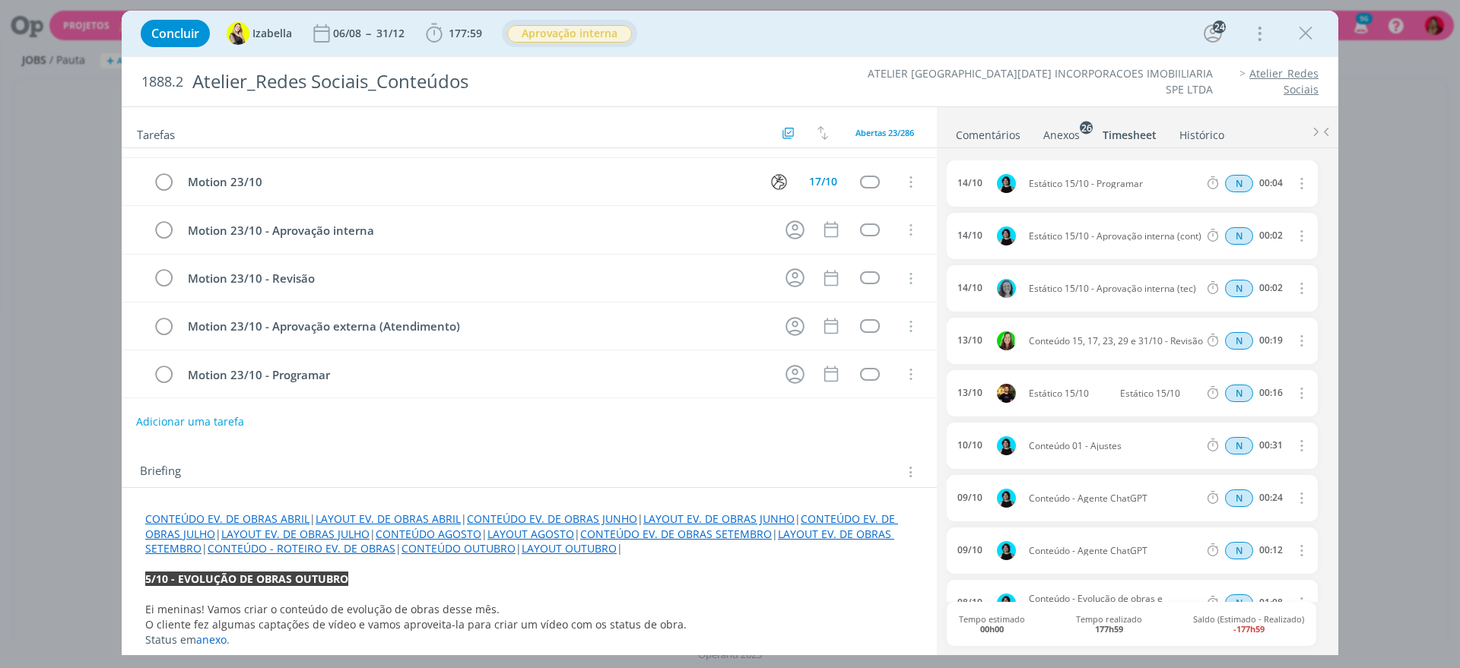
scroll to position [0, 0]
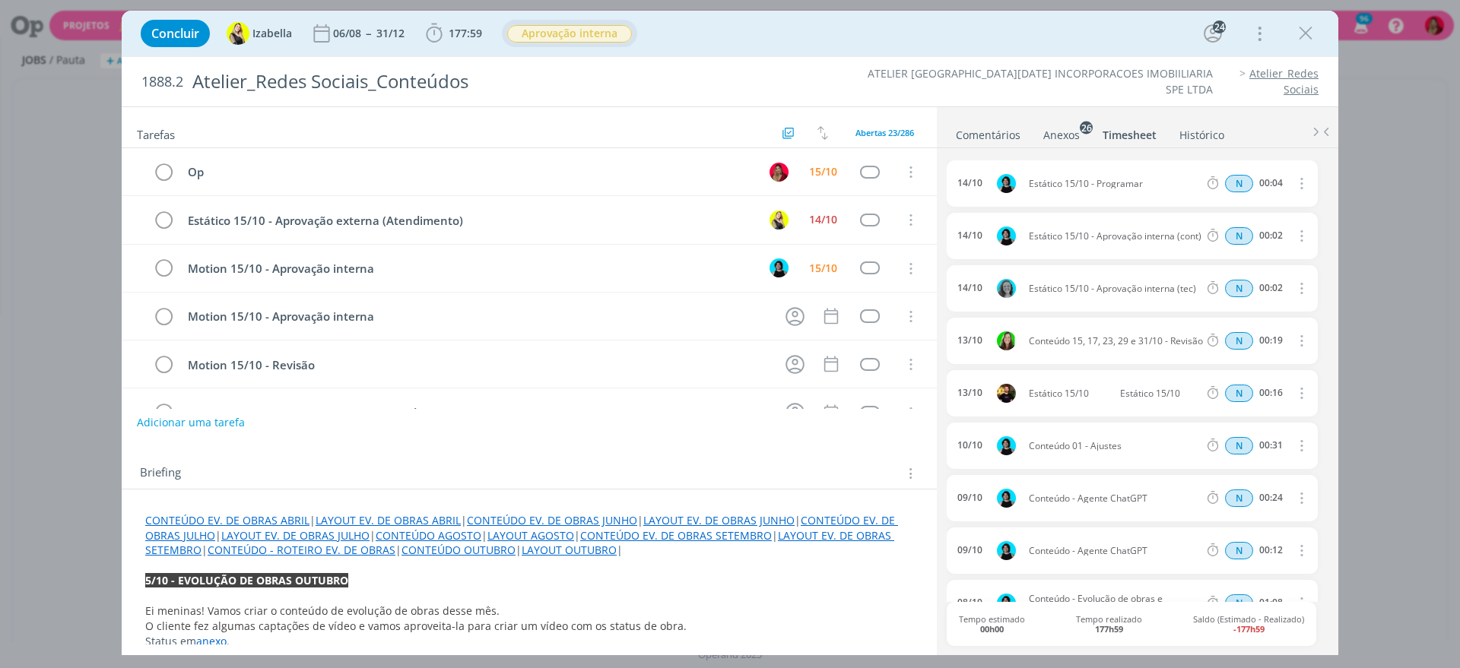
click at [983, 136] on link "Comentários" at bounding box center [988, 132] width 66 height 22
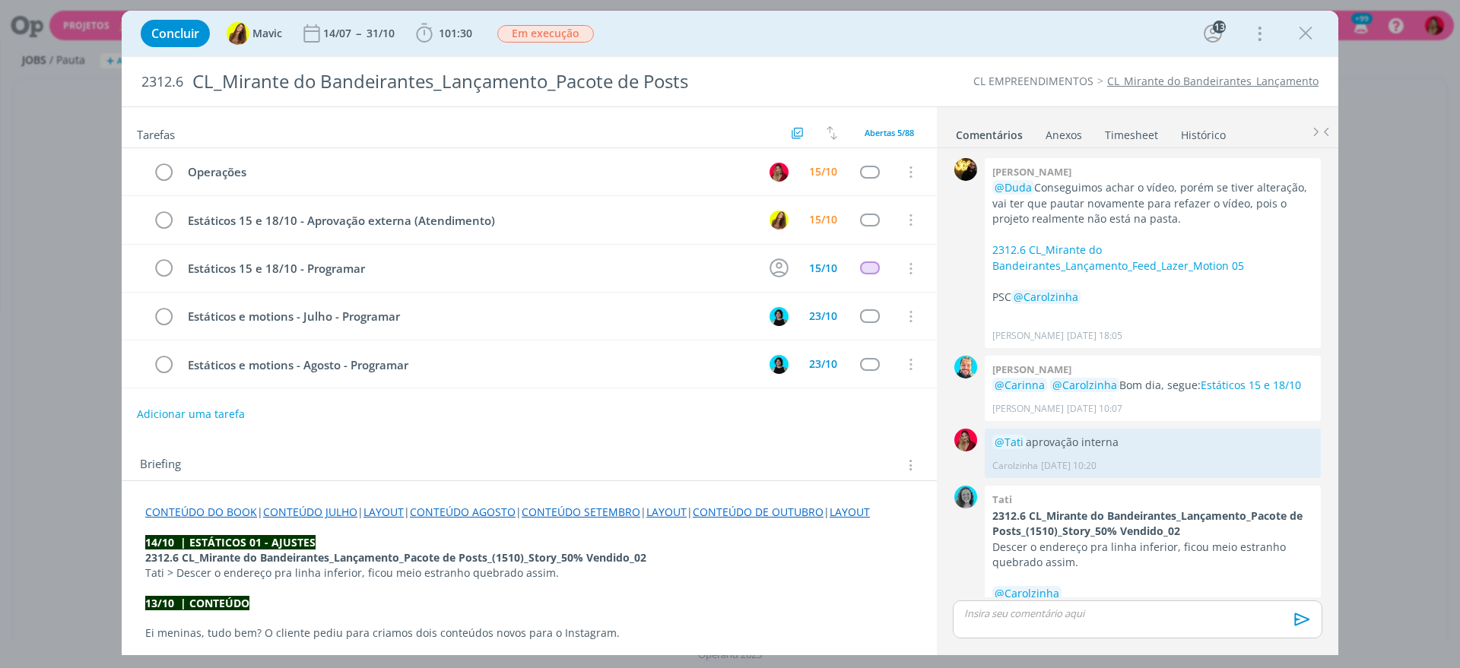
scroll to position [1108, 0]
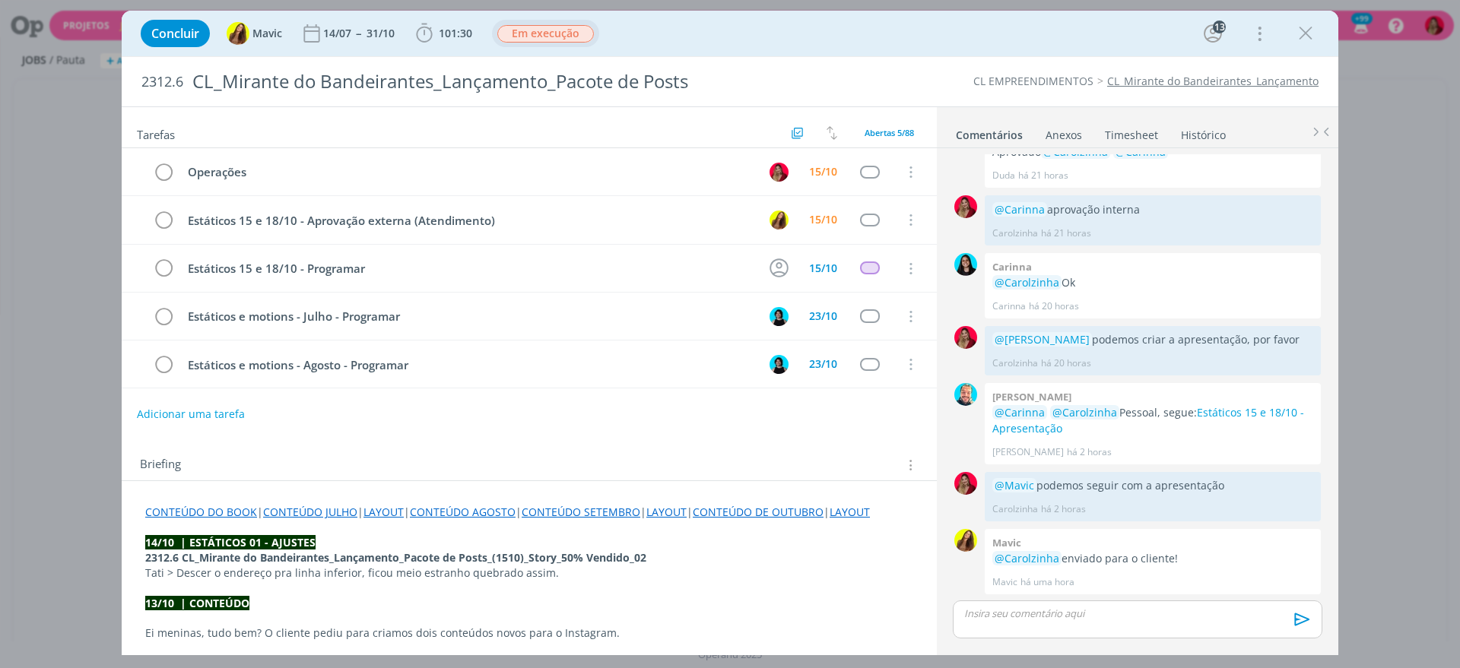
click at [572, 35] on span "Em execução" at bounding box center [545, 33] width 97 height 17
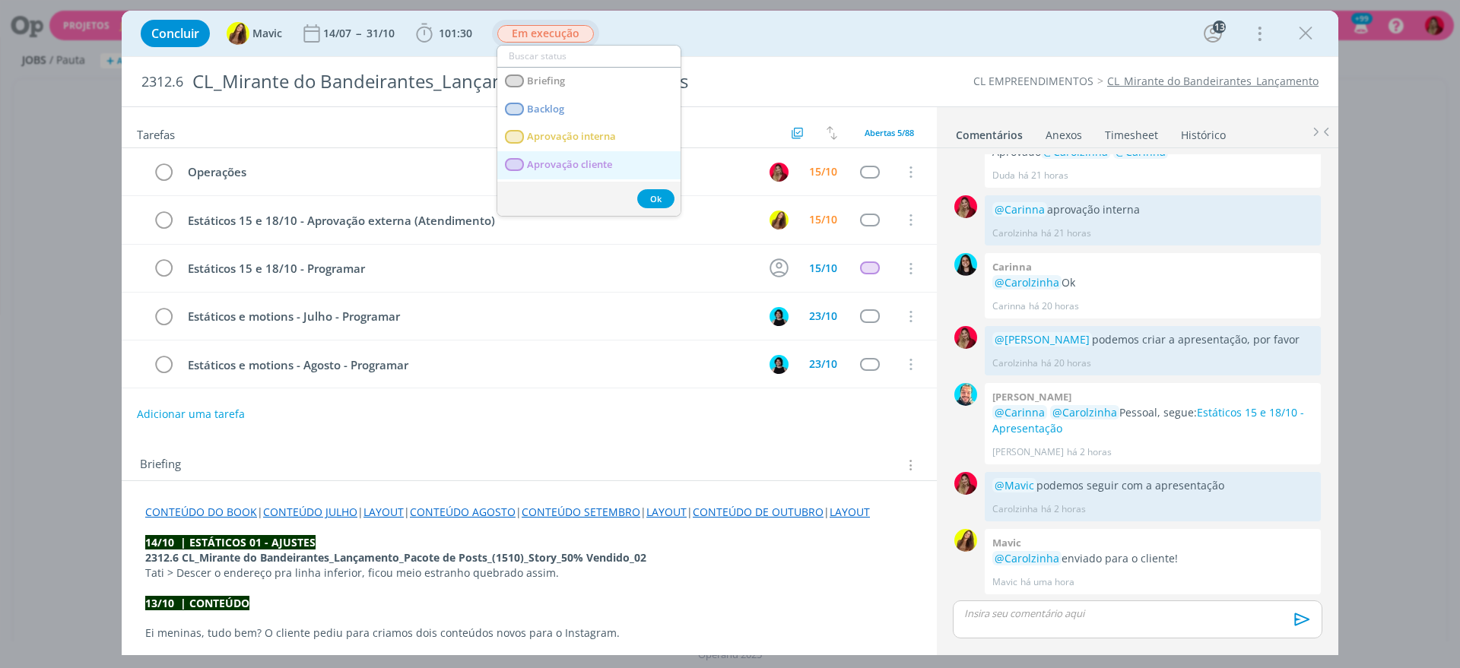
click at [597, 169] on span "Aprovação cliente" at bounding box center [569, 165] width 85 height 12
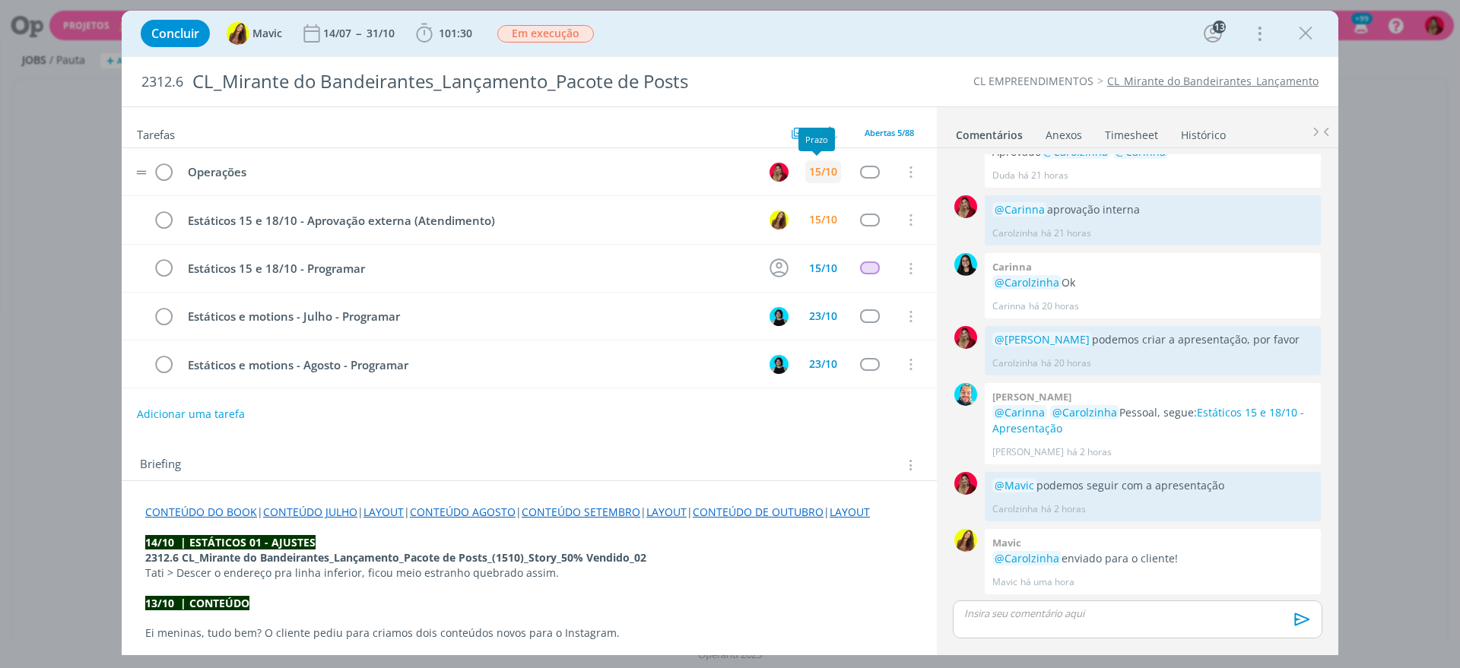
click at [818, 176] on div "15/10" at bounding box center [823, 171] width 28 height 11
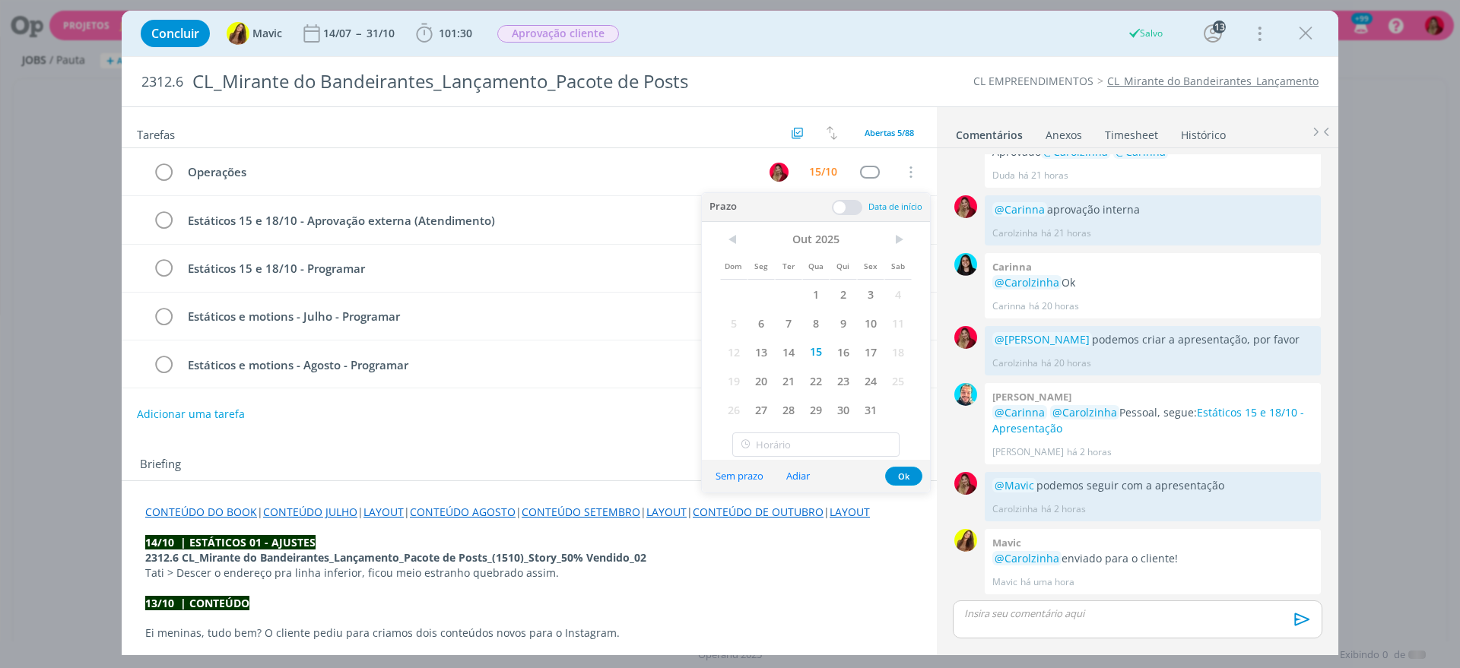
drag, startPoint x: 758, startPoint y: 379, endPoint x: 572, endPoint y: 420, distance: 190.6
click at [758, 379] on span "20" at bounding box center [760, 380] width 27 height 29
click at [573, 420] on div "Adicionar uma tarefa" at bounding box center [529, 414] width 815 height 27
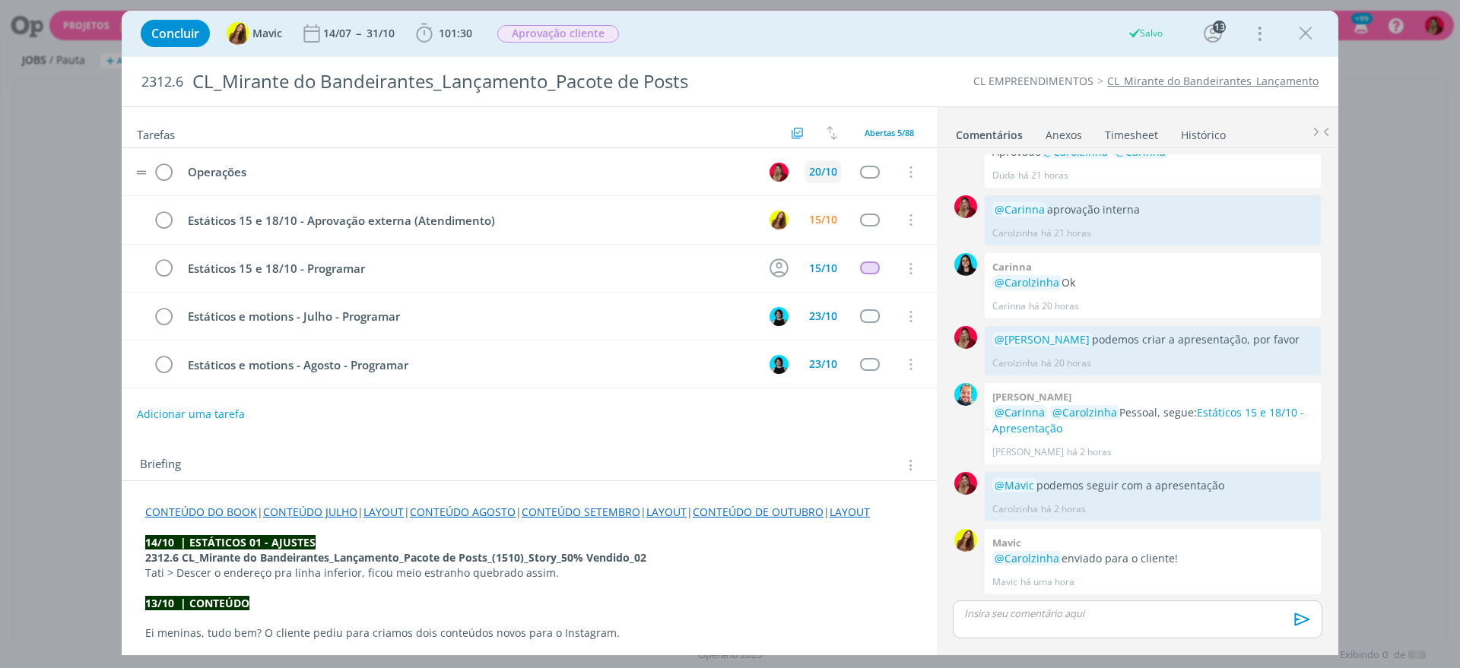
click at [815, 173] on div "20/10" at bounding box center [823, 171] width 28 height 11
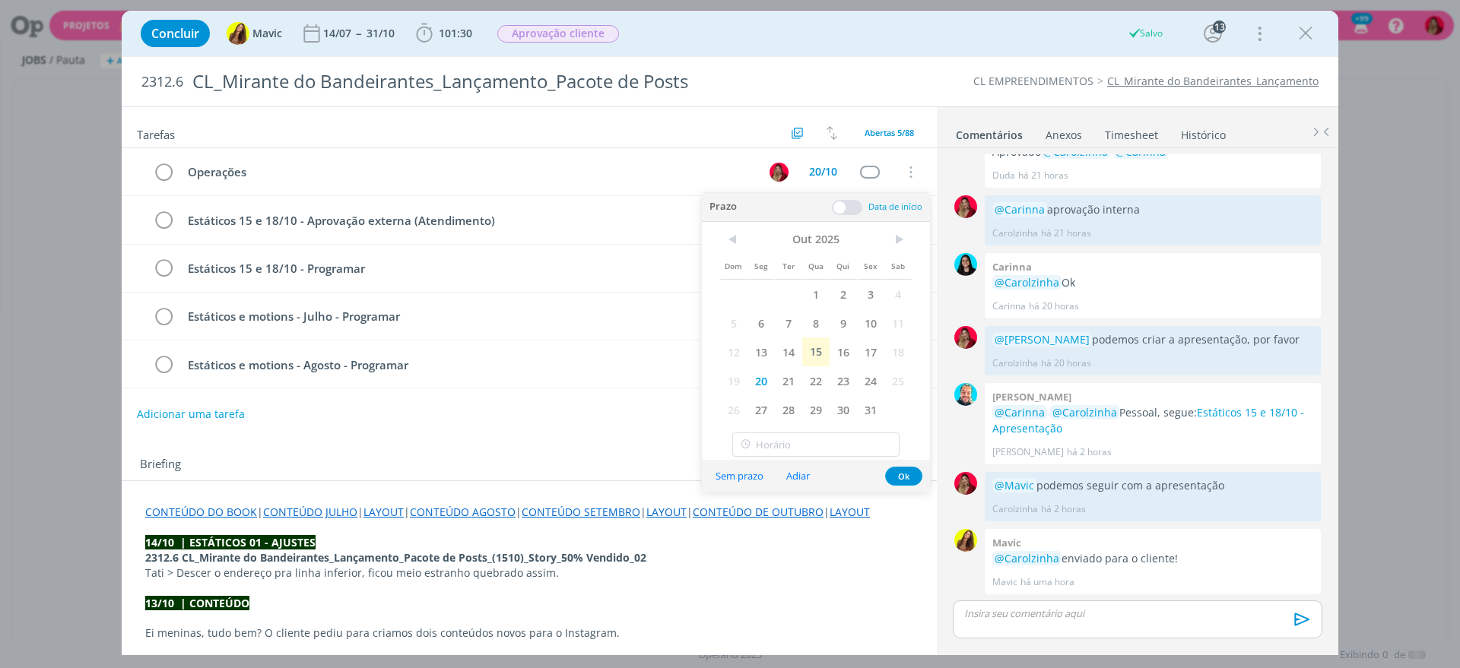
click at [831, 380] on span "23" at bounding box center [842, 380] width 27 height 29
click at [582, 422] on div "Adicionar uma tarefa" at bounding box center [529, 414] width 815 height 27
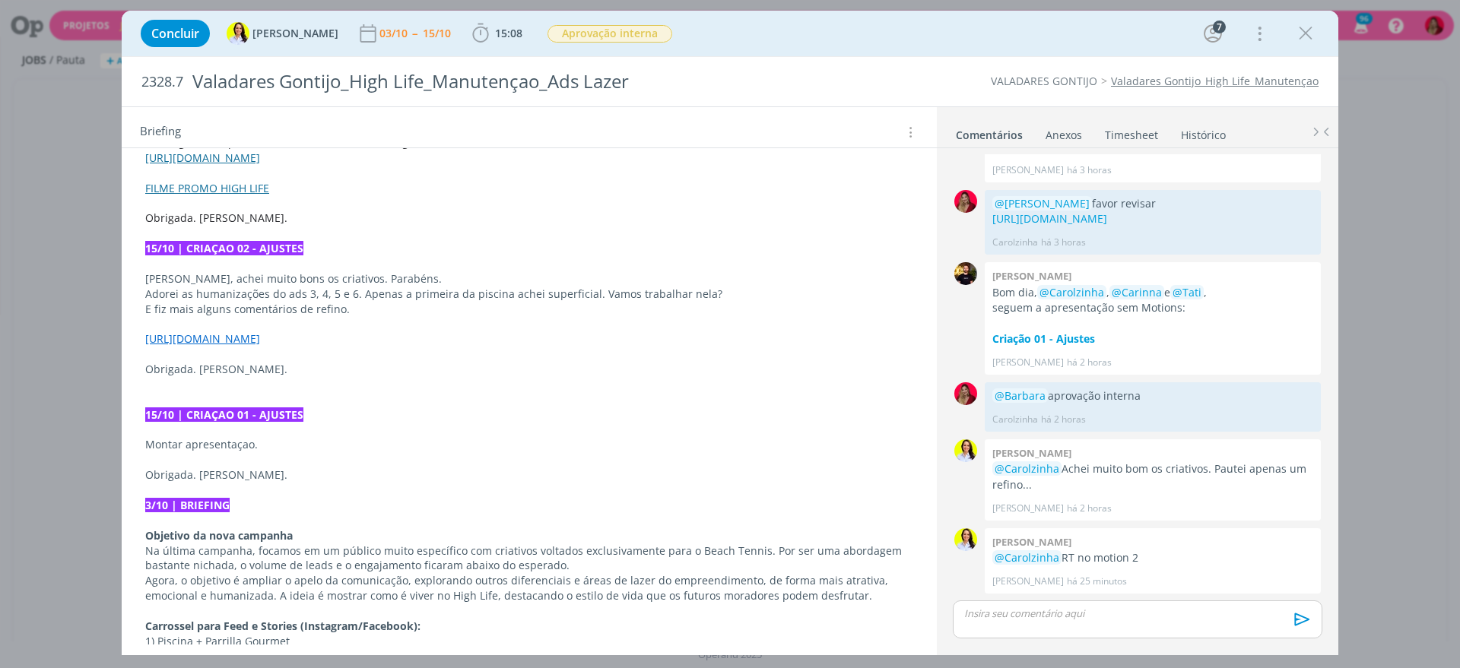
scroll to position [209, 0]
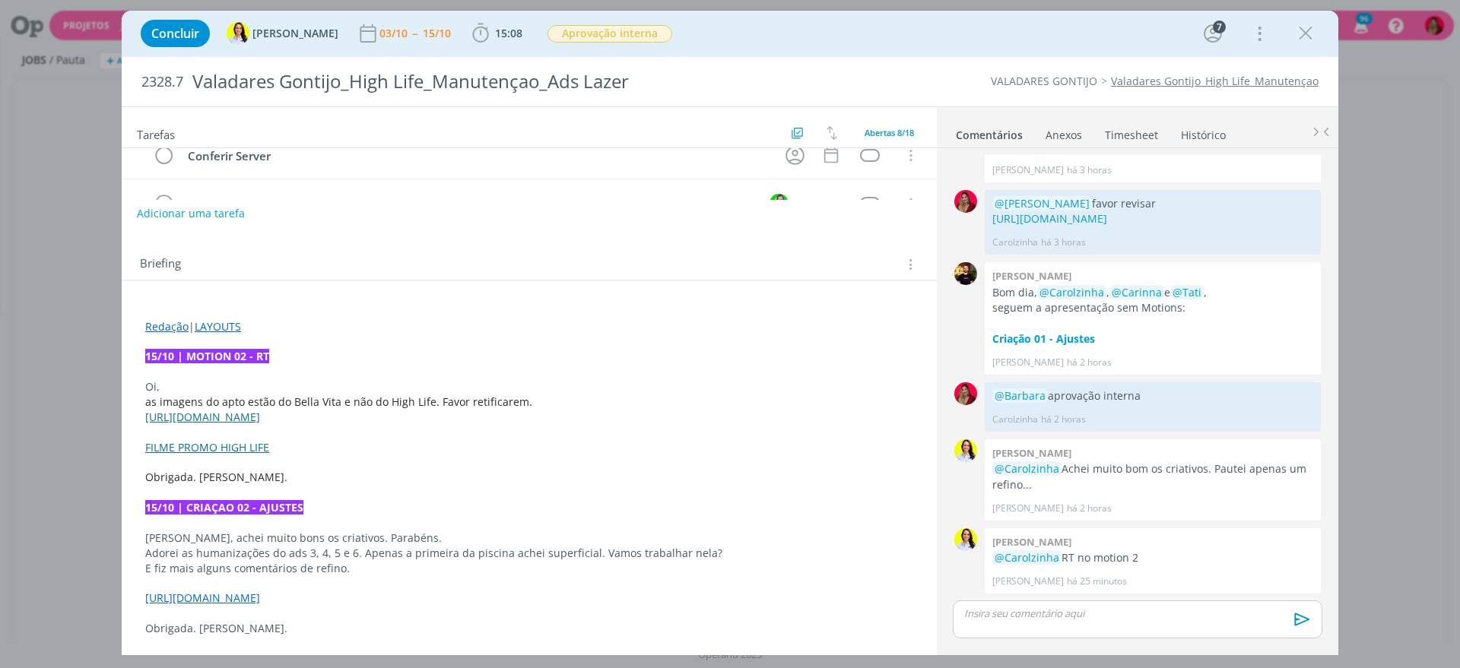
click at [244, 350] on strong "15/10 | MOTION 02 - RT" at bounding box center [207, 356] width 124 height 14
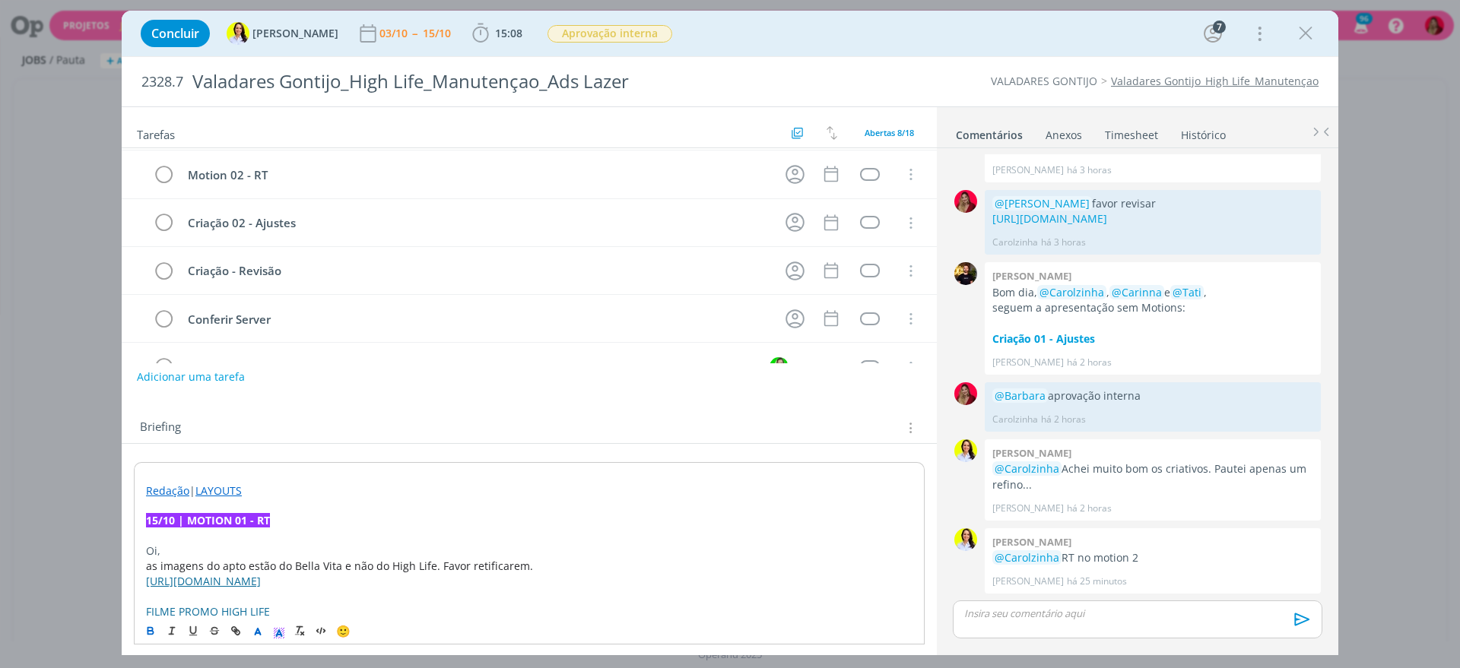
scroll to position [0, 0]
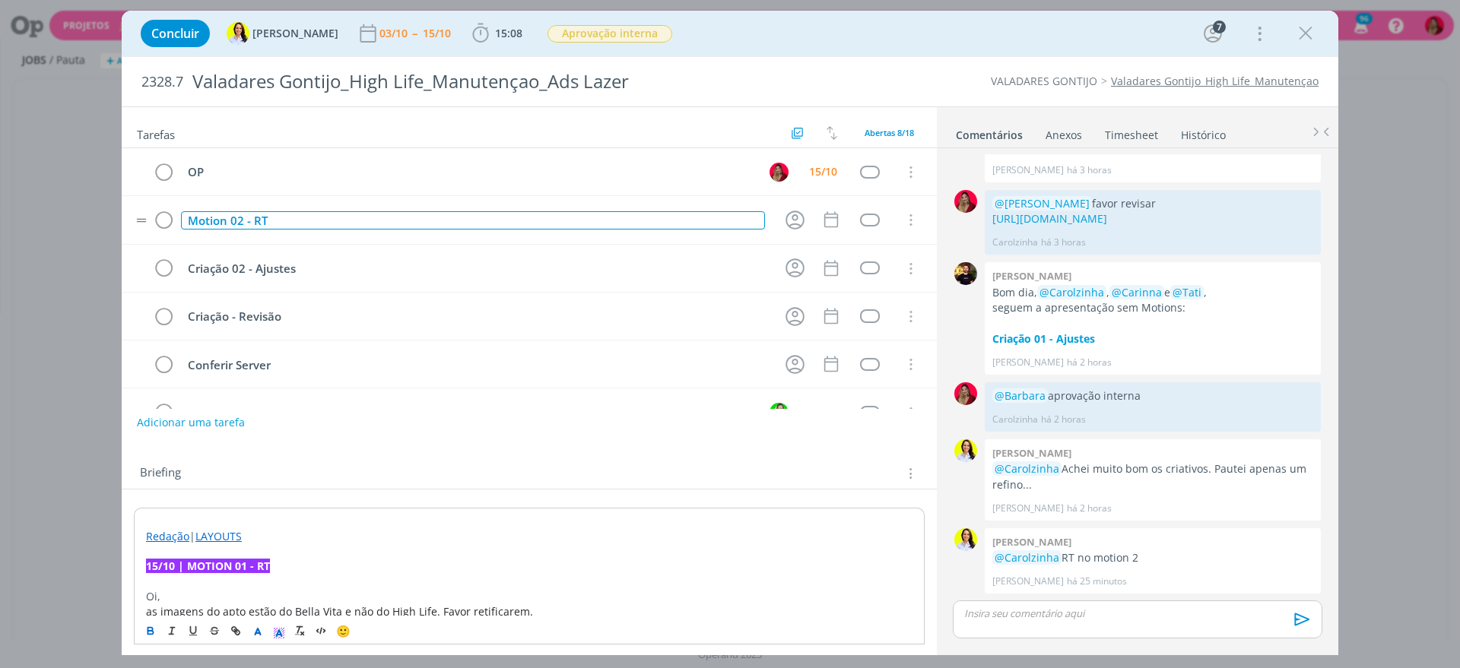
click at [236, 218] on div "Motion 02 - RT" at bounding box center [473, 220] width 584 height 19
click at [239, 219] on div "Motion 02 - RT" at bounding box center [473, 220] width 584 height 19
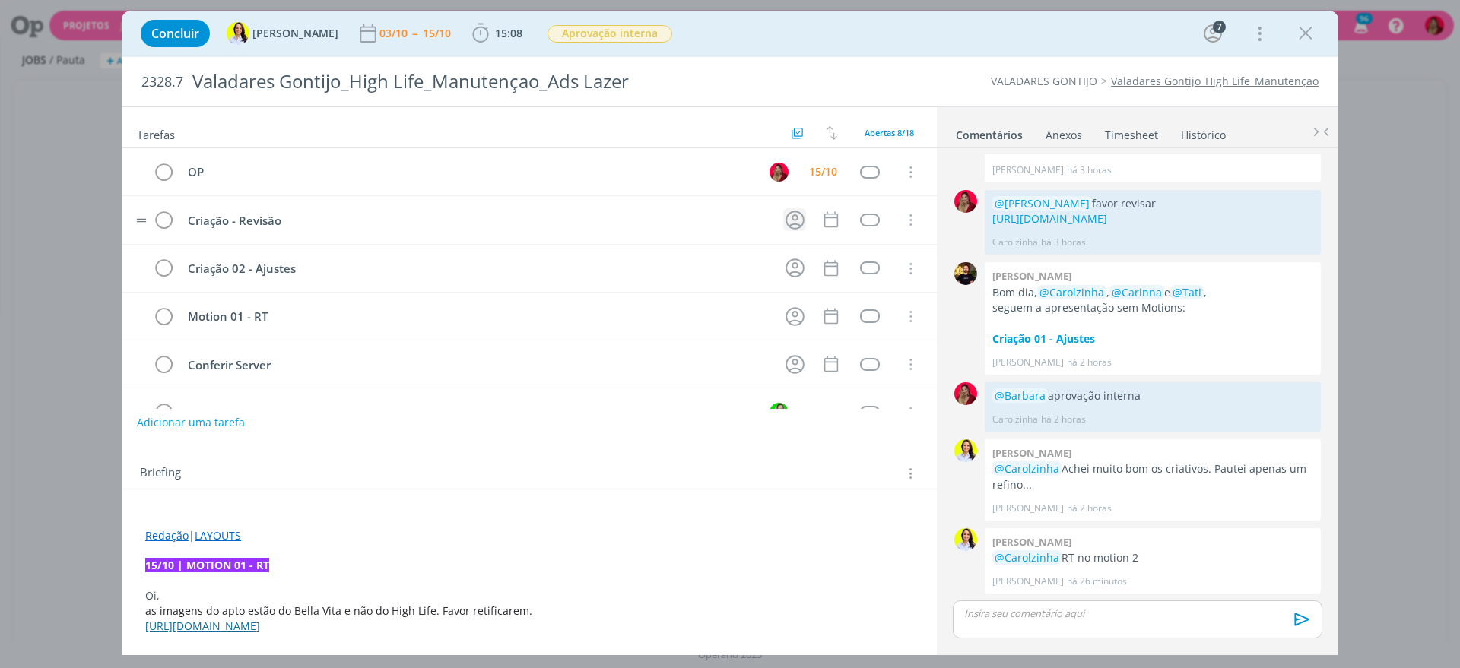
click at [794, 219] on icon "dialog" at bounding box center [795, 220] width 24 height 24
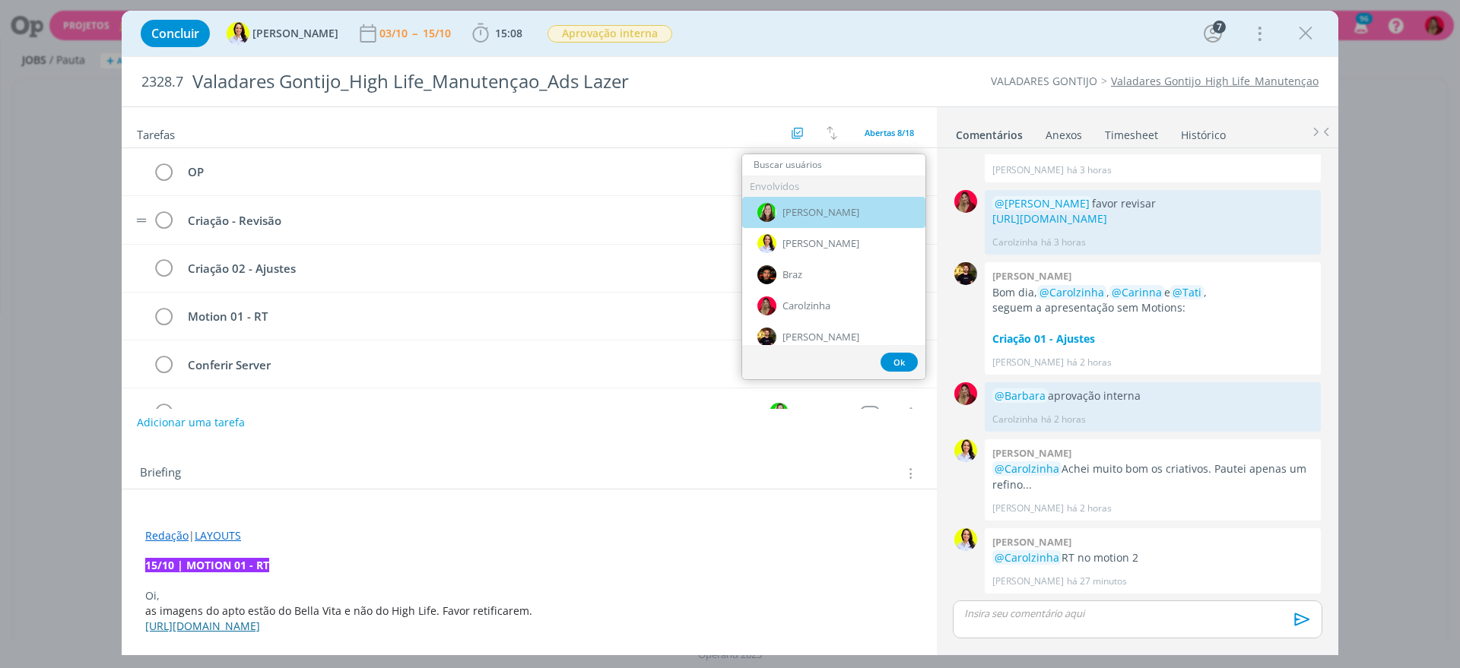
click at [813, 204] on div "[PERSON_NAME]" at bounding box center [833, 212] width 183 height 31
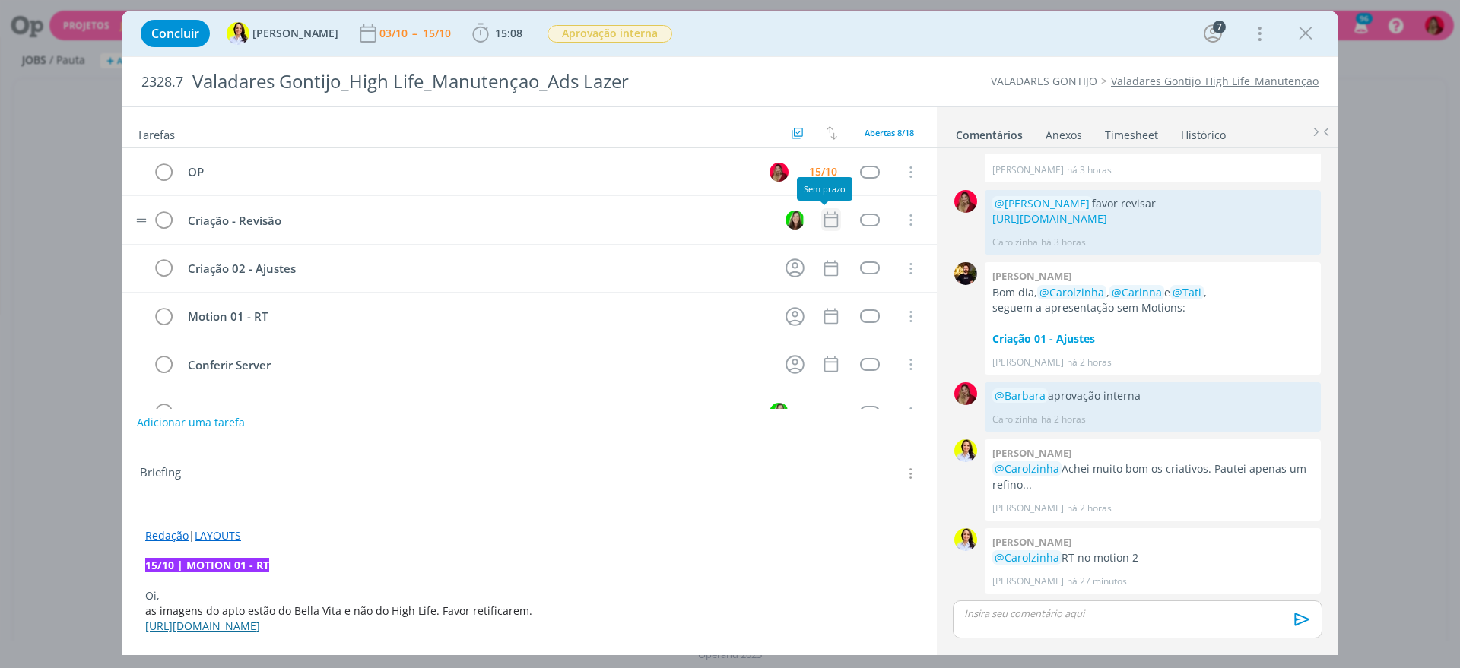
click at [824, 214] on icon "dialog" at bounding box center [831, 220] width 14 height 16
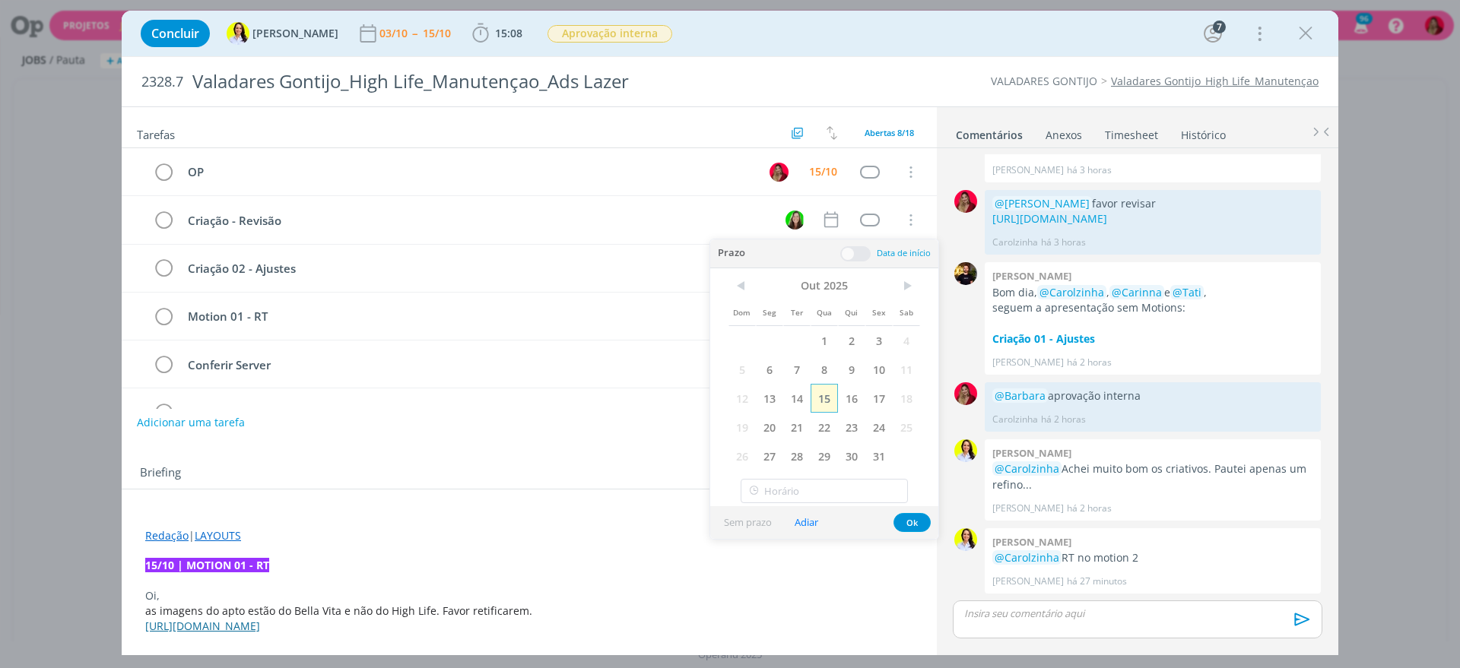
click at [823, 390] on span "15" at bounding box center [823, 398] width 27 height 29
click at [566, 429] on div "Adicionar uma tarefa" at bounding box center [529, 422] width 815 height 27
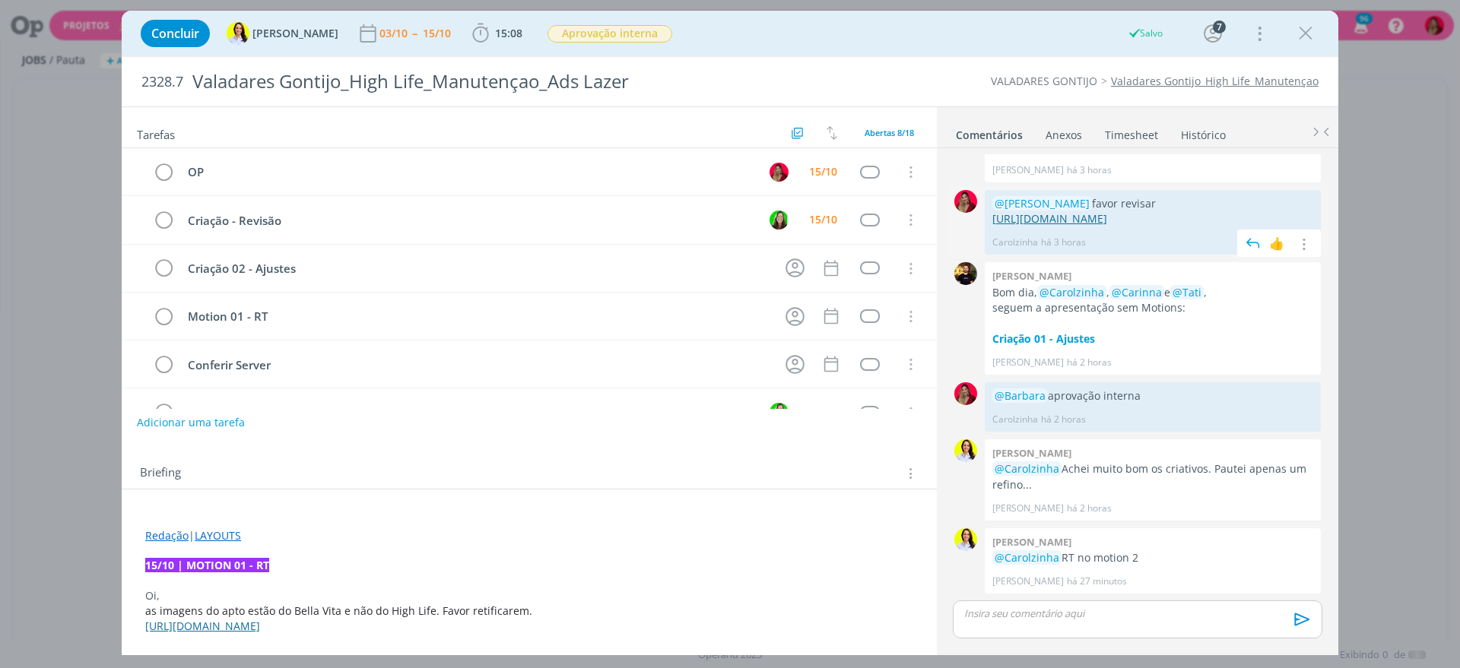
click at [997, 211] on p "https://www.dropbox.com/scl/fo/tqnwjip6y1uj3eignspjw/AKeisLryt8IhfI9fk4WFTdE?rl…" at bounding box center [1152, 218] width 321 height 15
click at [1099, 620] on p "dialog" at bounding box center [1137, 614] width 345 height 14
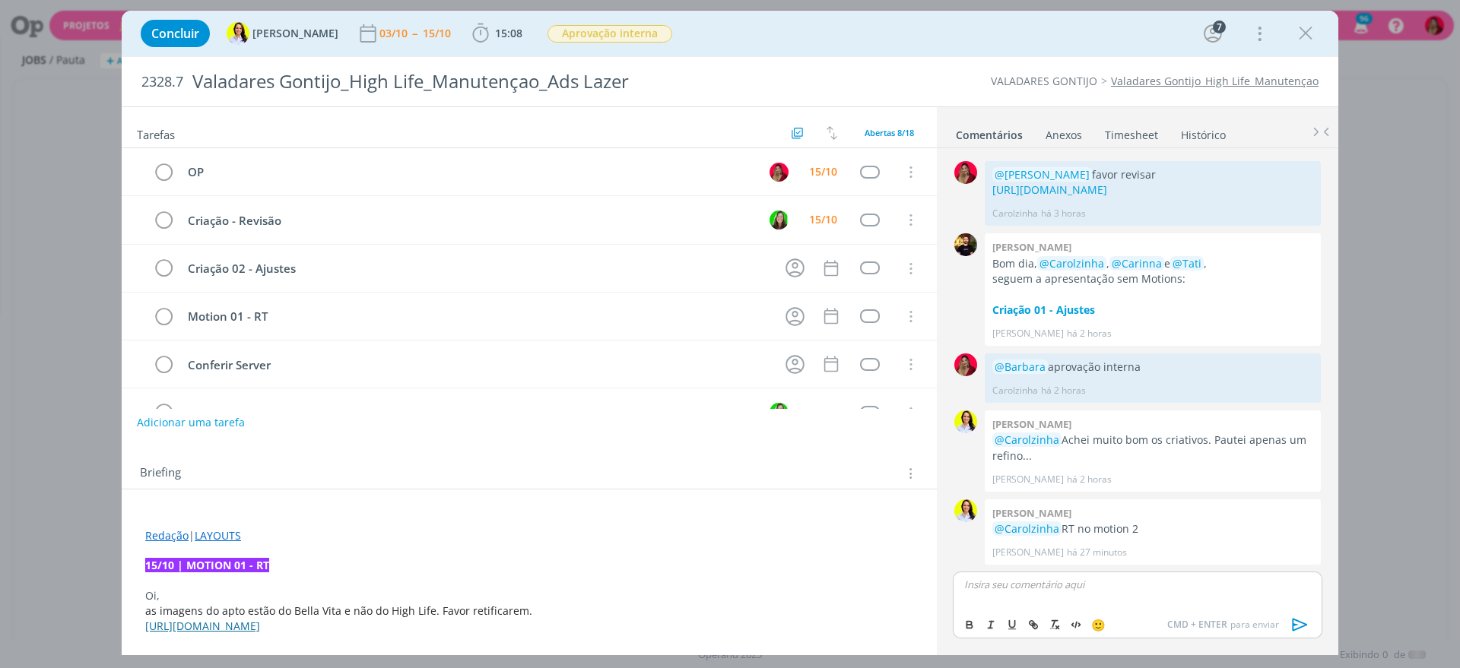
scroll to position [1354, 0]
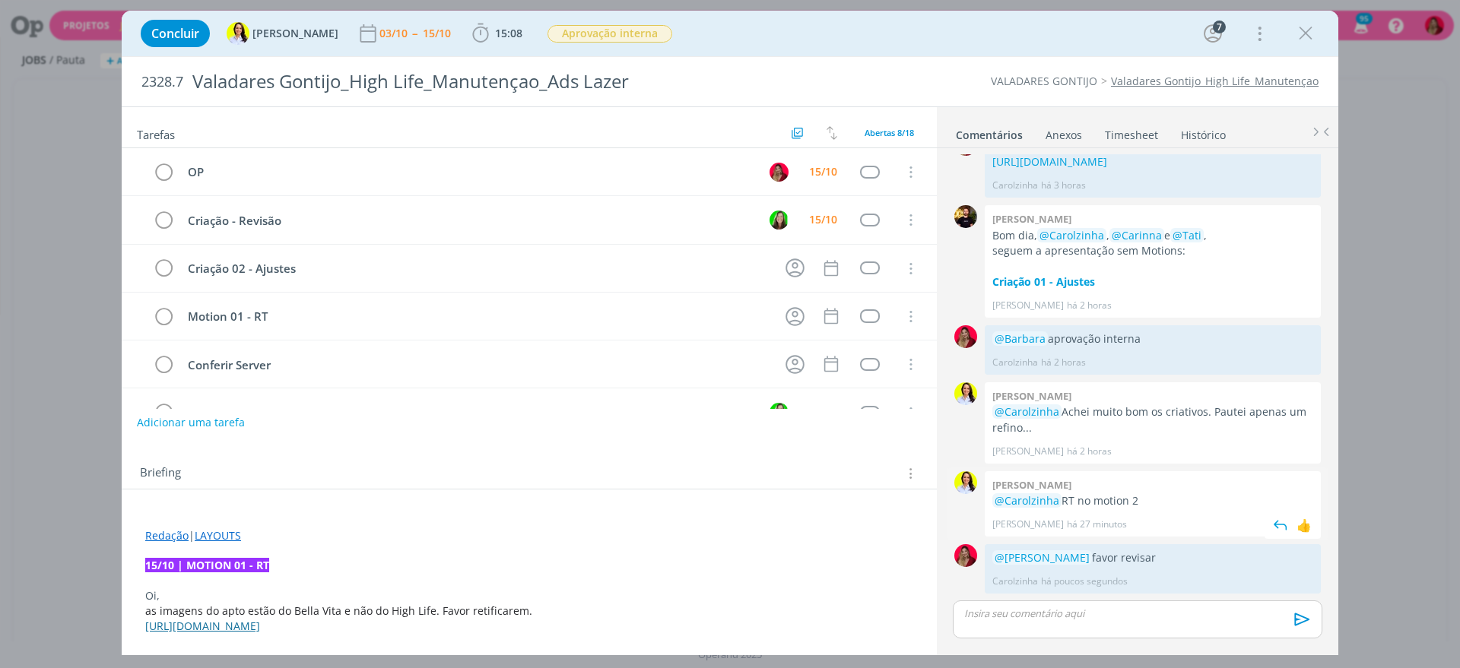
click at [1298, 558] on link "Excluir" at bounding box center [1261, 570] width 120 height 24
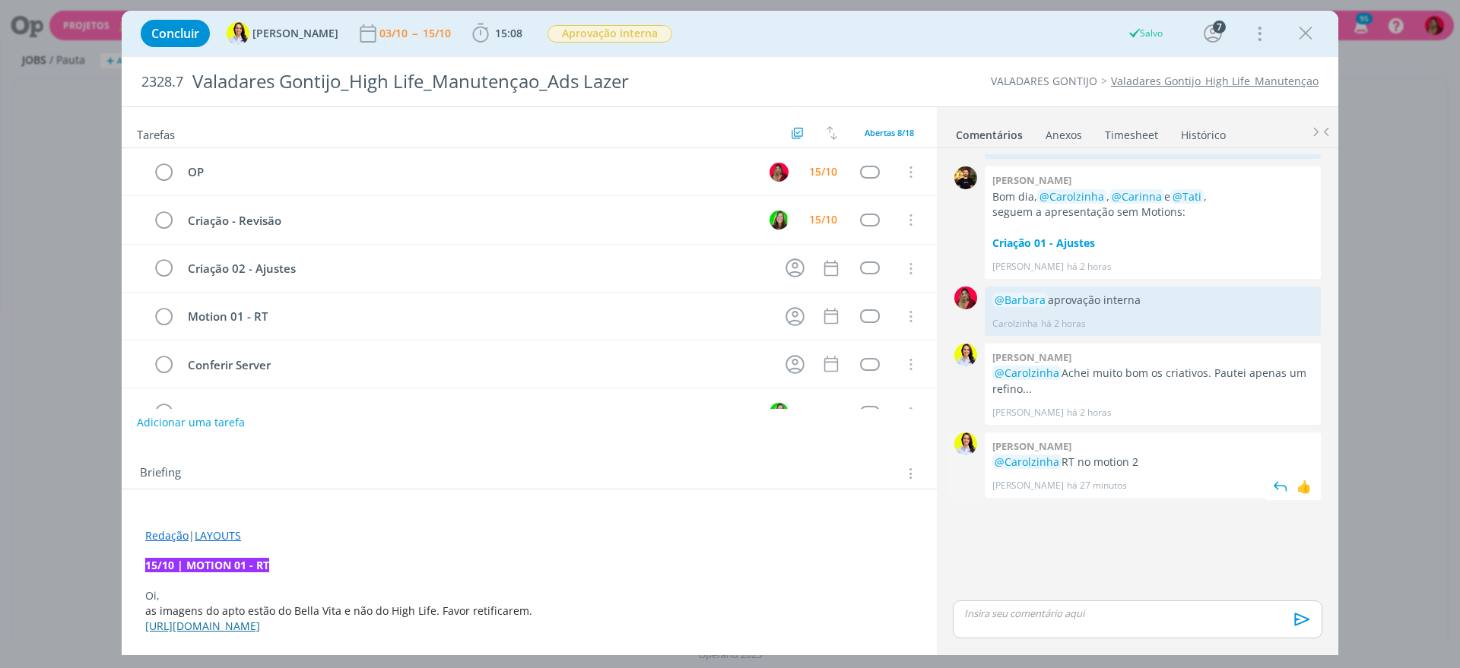
click at [1245, 498] on div "Barbara @Carolzinha RT no motion 2 Barbara há 27 minutos 👍" at bounding box center [1152, 465] width 336 height 65
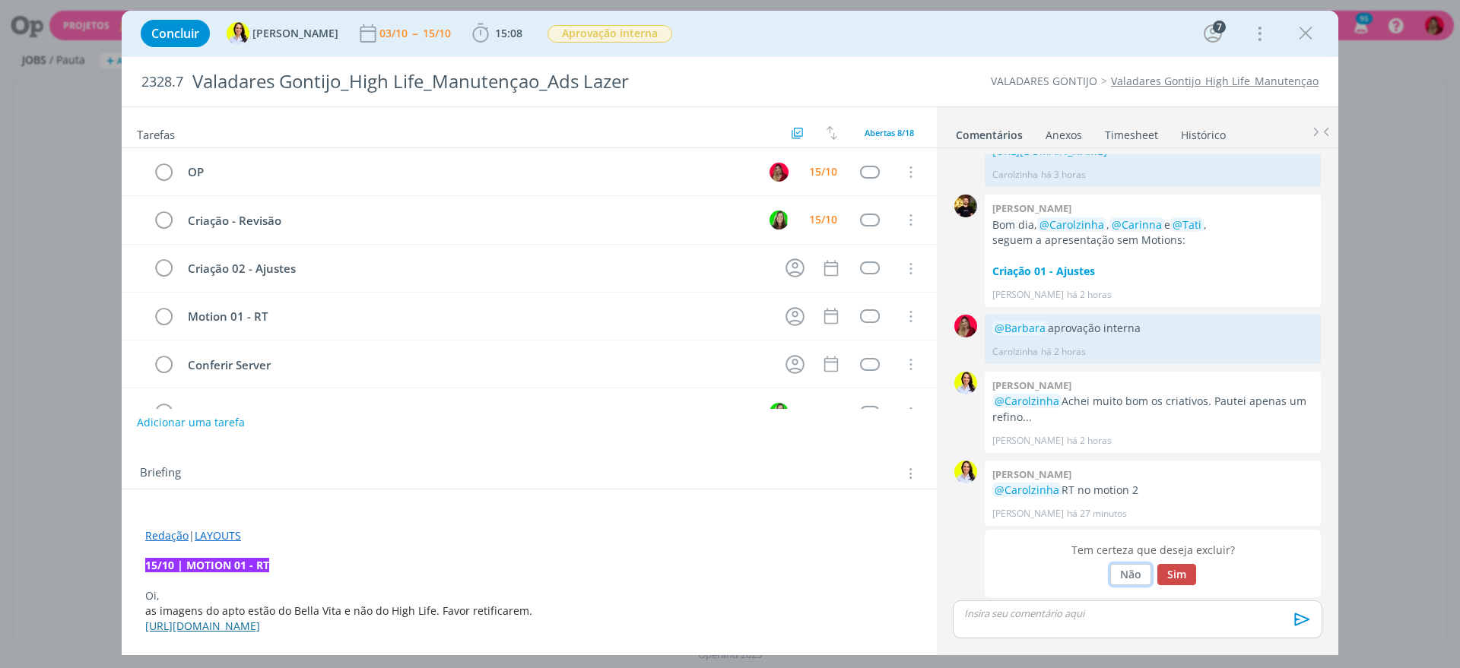
click at [1114, 575] on button "Não" at bounding box center [1130, 574] width 41 height 21
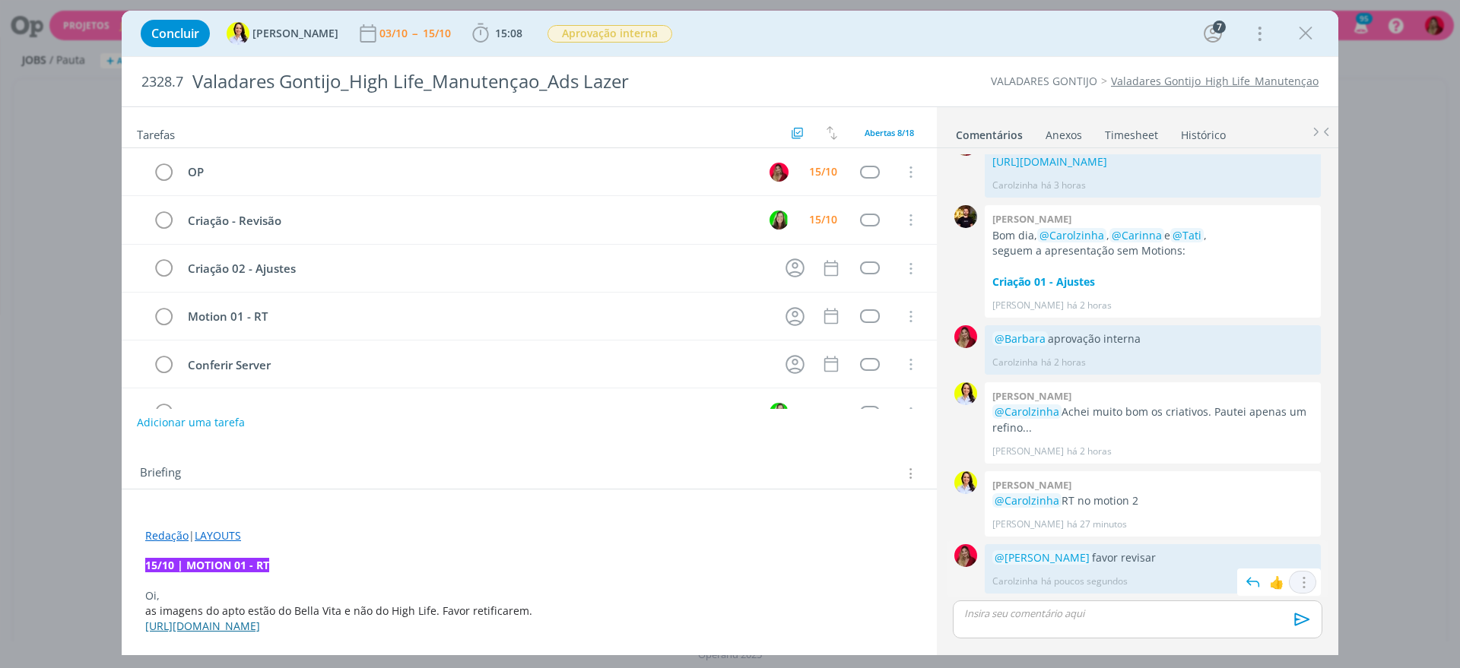
click at [1294, 580] on icon "dialog" at bounding box center [1302, 582] width 17 height 14
click at [1222, 534] on link "Editar" at bounding box center [1250, 537] width 120 height 24
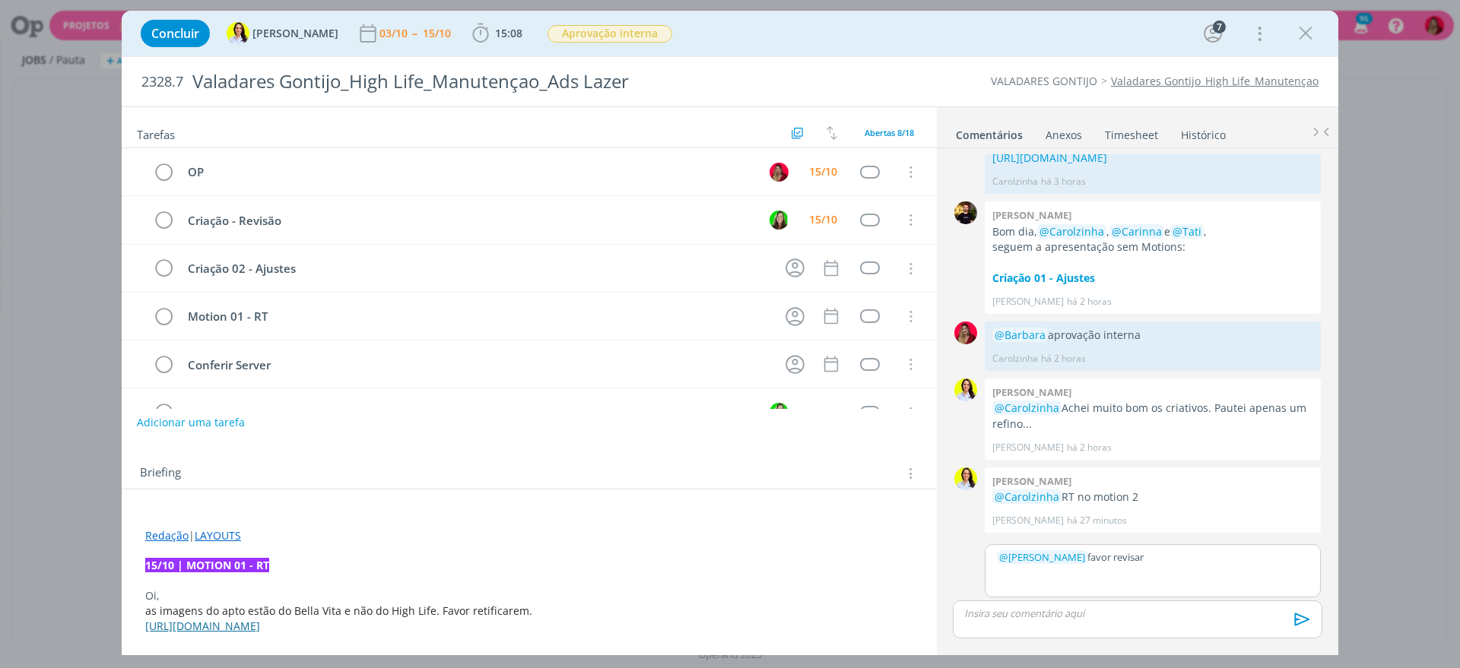
scroll to position [1386, 0]
click at [1127, 557] on p "﻿ @ Ana Salles ﻿ favor revisar" at bounding box center [1153, 557] width 312 height 14
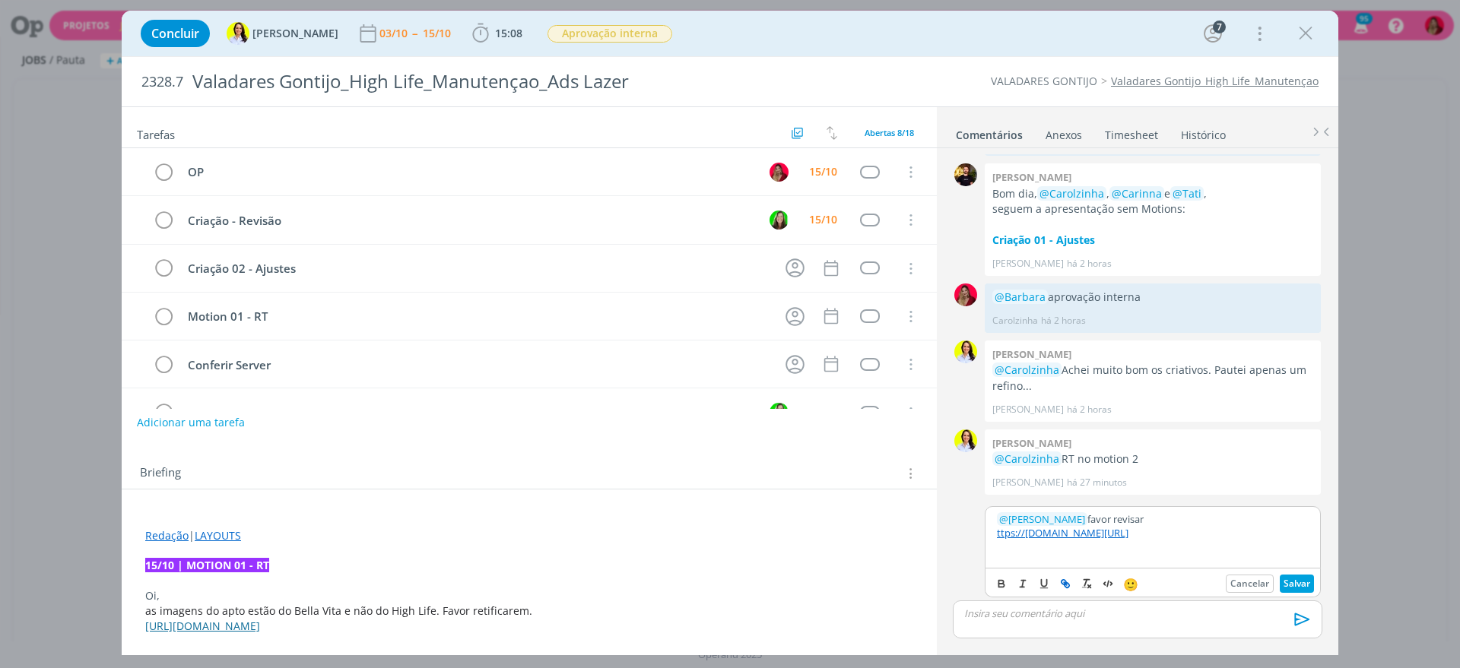
scroll to position [1424, 0]
click at [1294, 582] on button "Salvar" at bounding box center [1296, 584] width 34 height 18
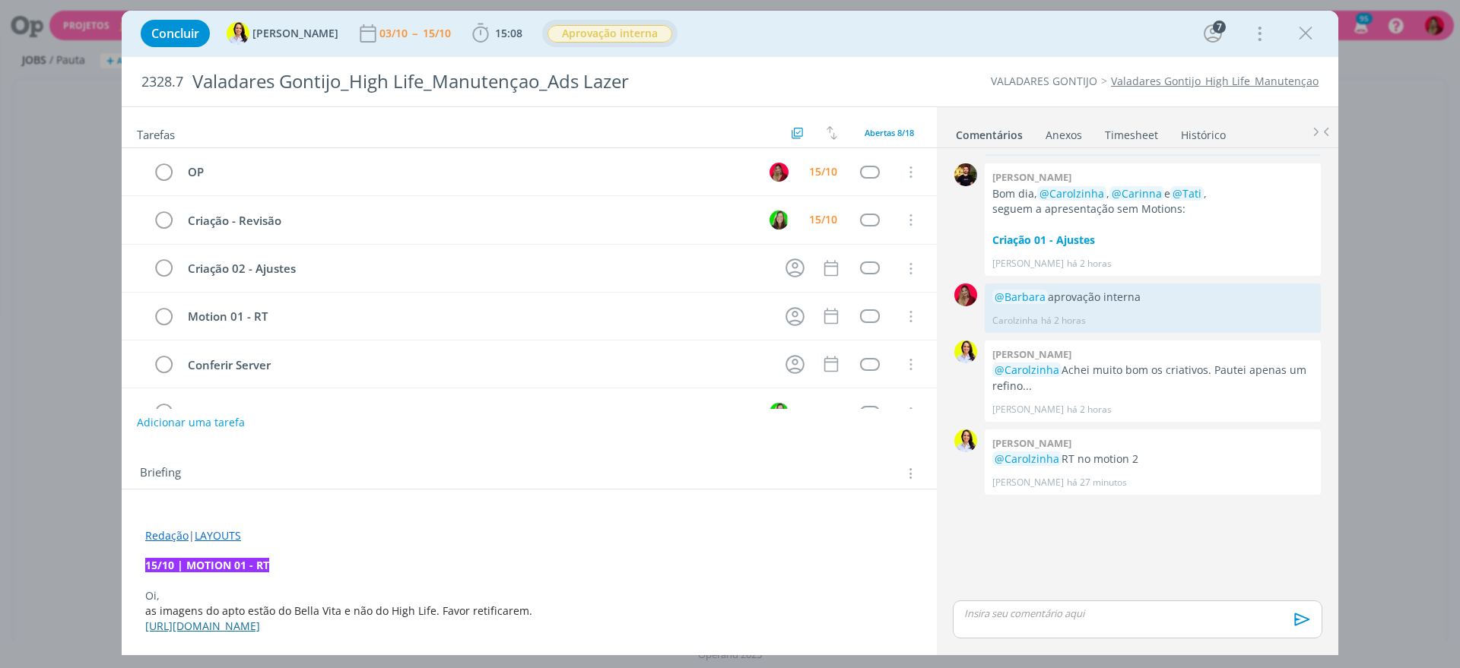
click at [605, 31] on span "Aprovação interna" at bounding box center [609, 33] width 125 height 17
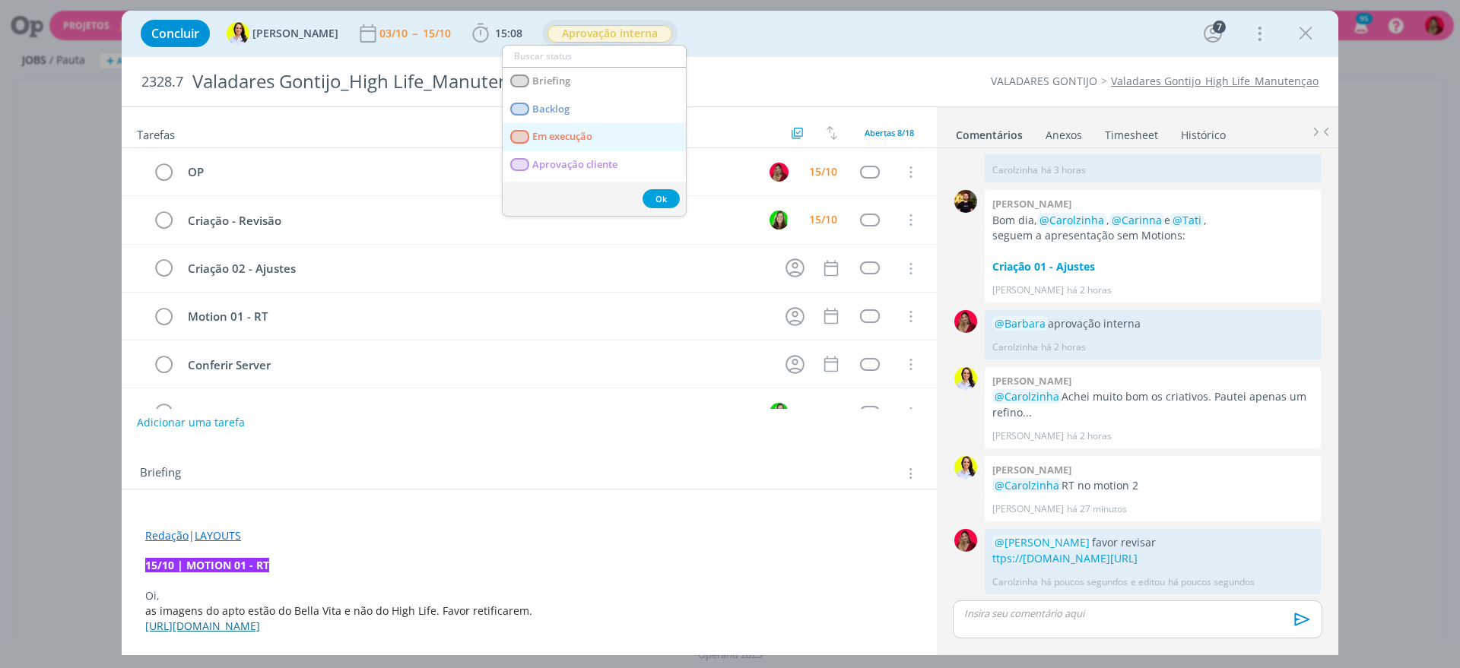
click at [601, 132] on execução "Em execução" at bounding box center [593, 137] width 183 height 28
click at [581, 135] on span "Em execução" at bounding box center [562, 137] width 60 height 12
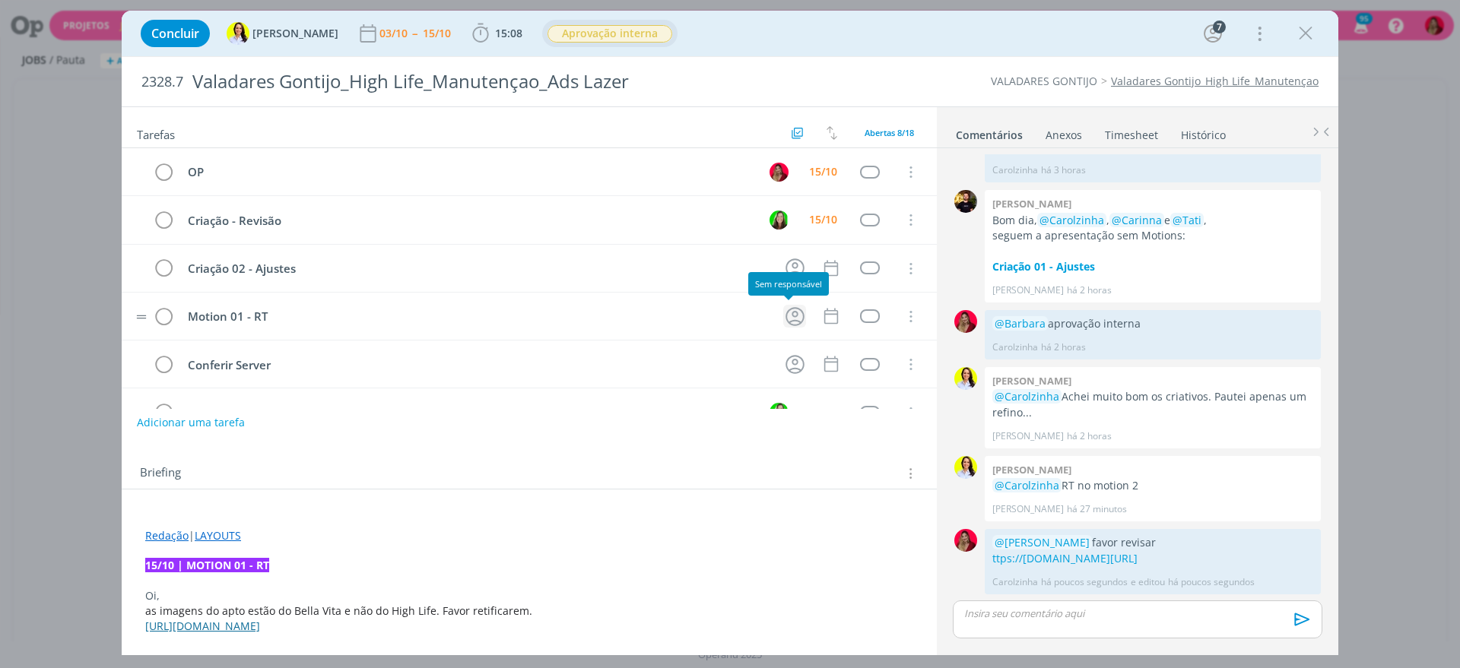
click at [786, 317] on icon "dialog" at bounding box center [795, 317] width 24 height 24
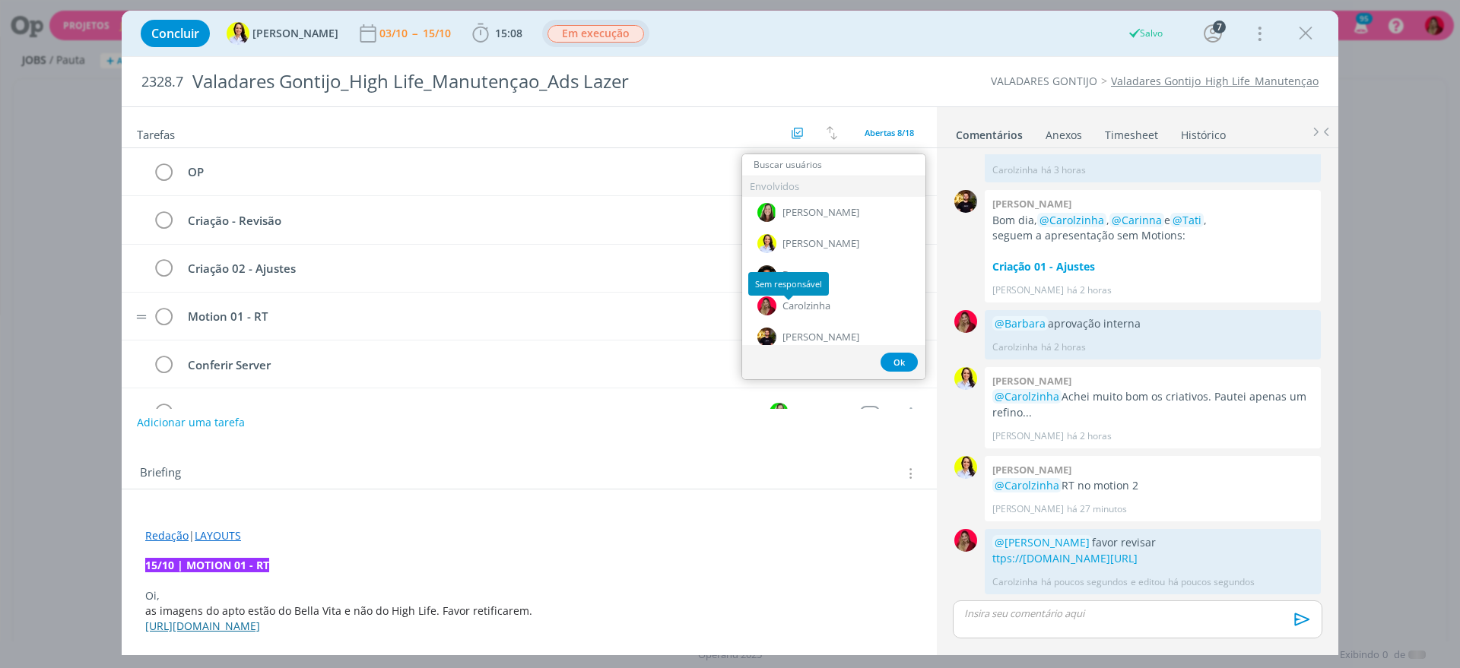
type input "e"
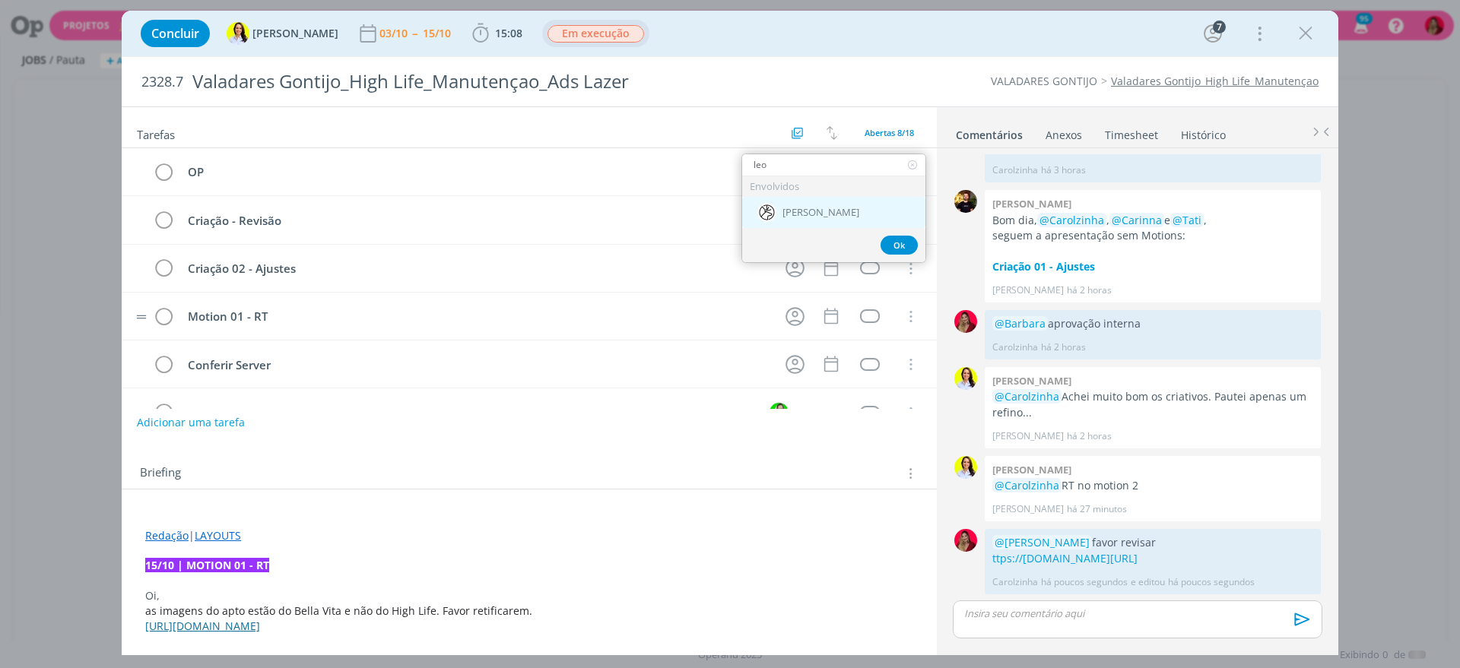
type input "leo"
click at [825, 201] on div "[PERSON_NAME]" at bounding box center [833, 212] width 183 height 31
click at [829, 309] on icon "dialog" at bounding box center [831, 316] width 20 height 20
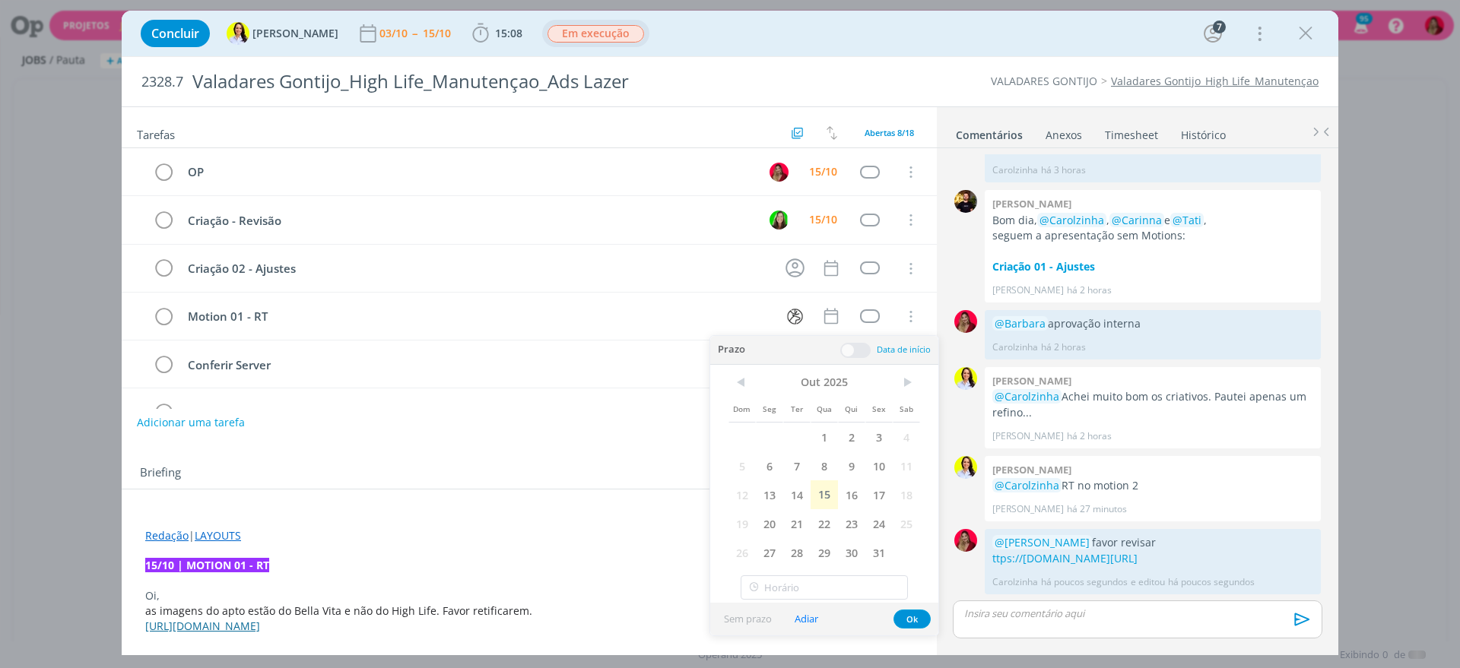
click at [825, 487] on span "15" at bounding box center [823, 494] width 27 height 29
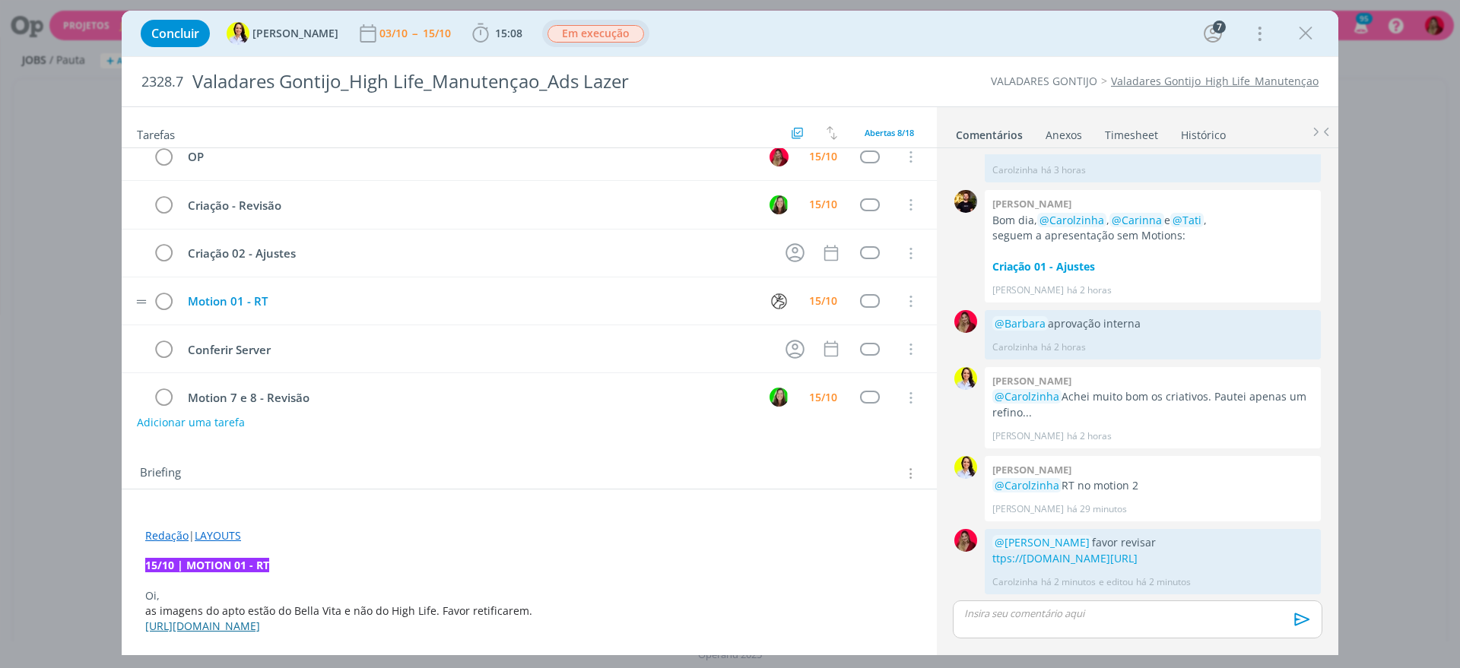
scroll to position [17, 0]
click at [1000, 615] on p "dialog" at bounding box center [1137, 614] width 345 height 14
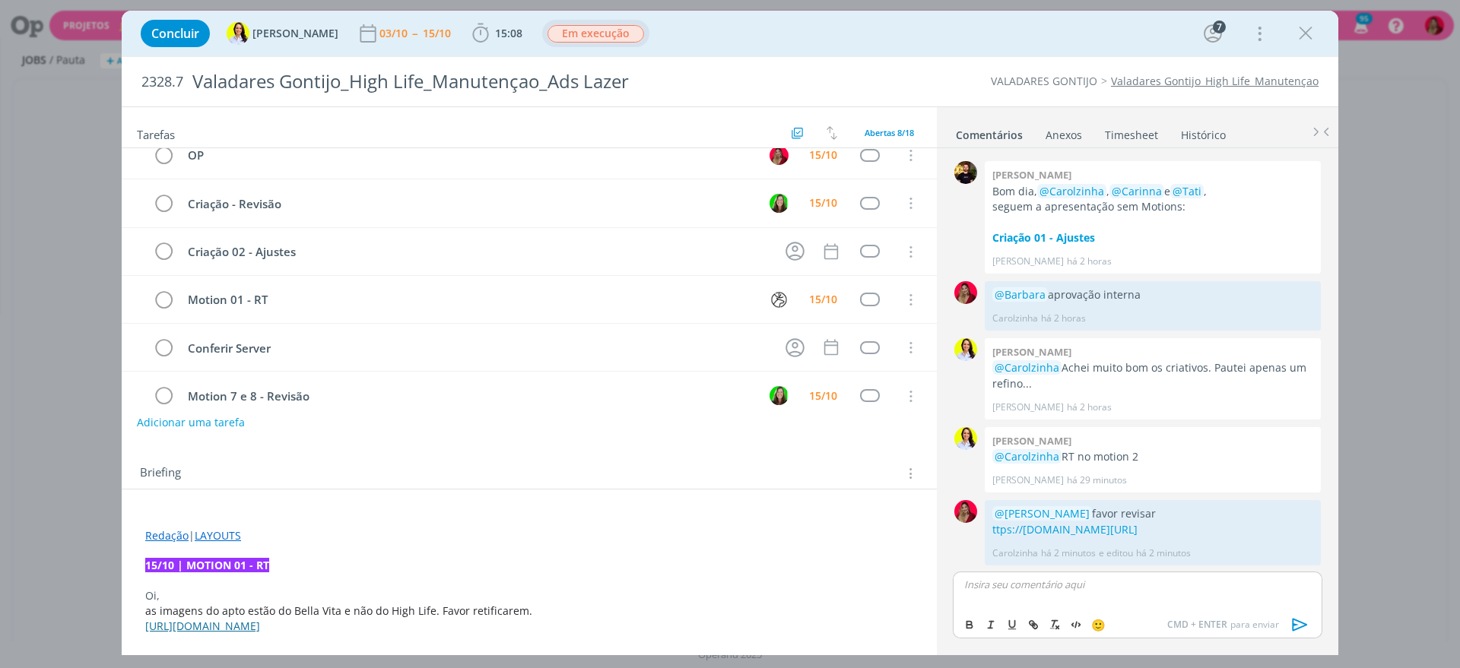
scroll to position [1457, 0]
click at [1295, 619] on icon "dialog" at bounding box center [1299, 624] width 23 height 23
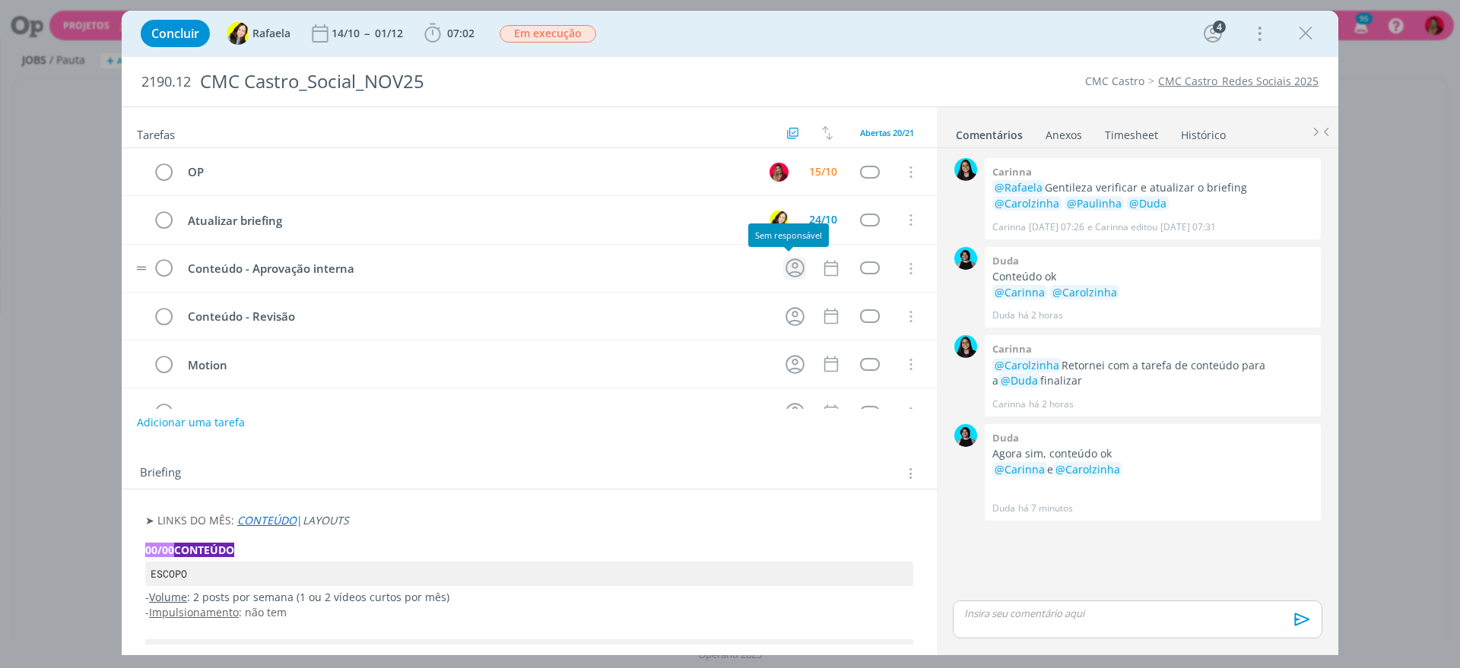
click at [783, 276] on icon "dialog" at bounding box center [795, 268] width 24 height 24
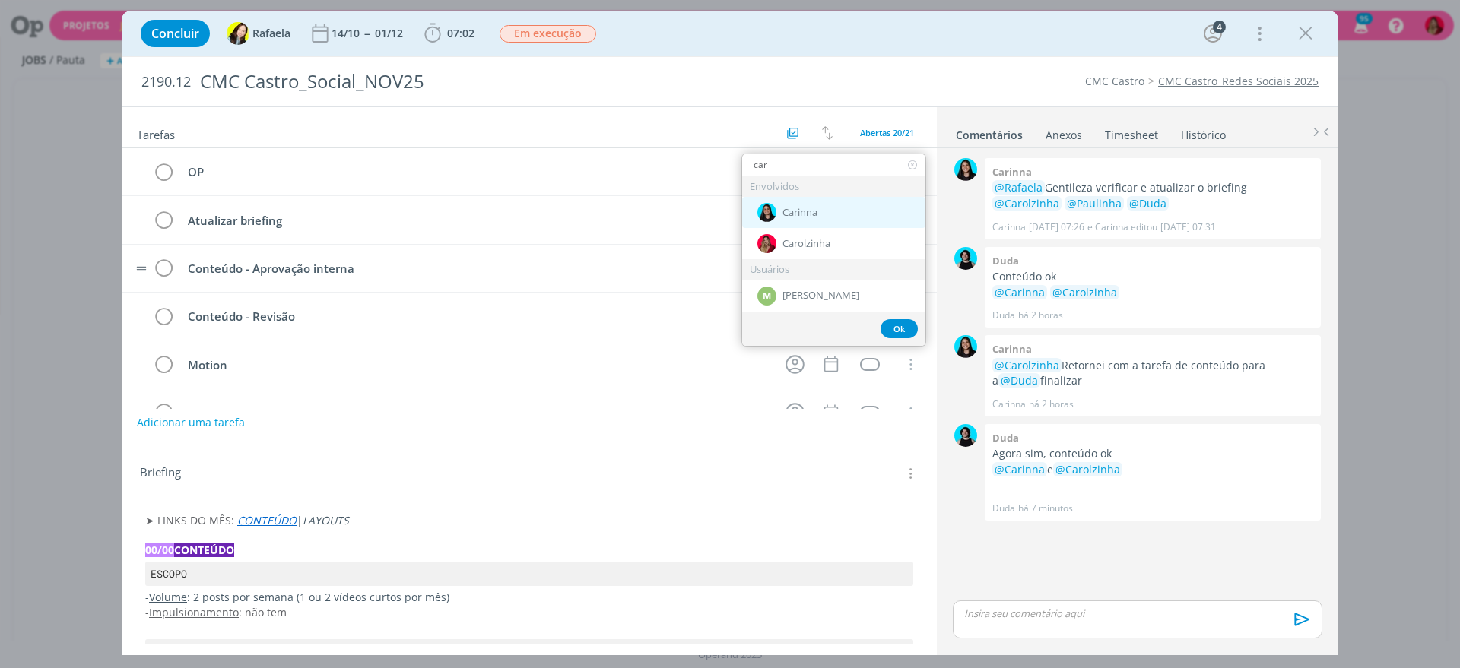
type input "car"
click at [805, 207] on span "Carinna" at bounding box center [799, 213] width 35 height 12
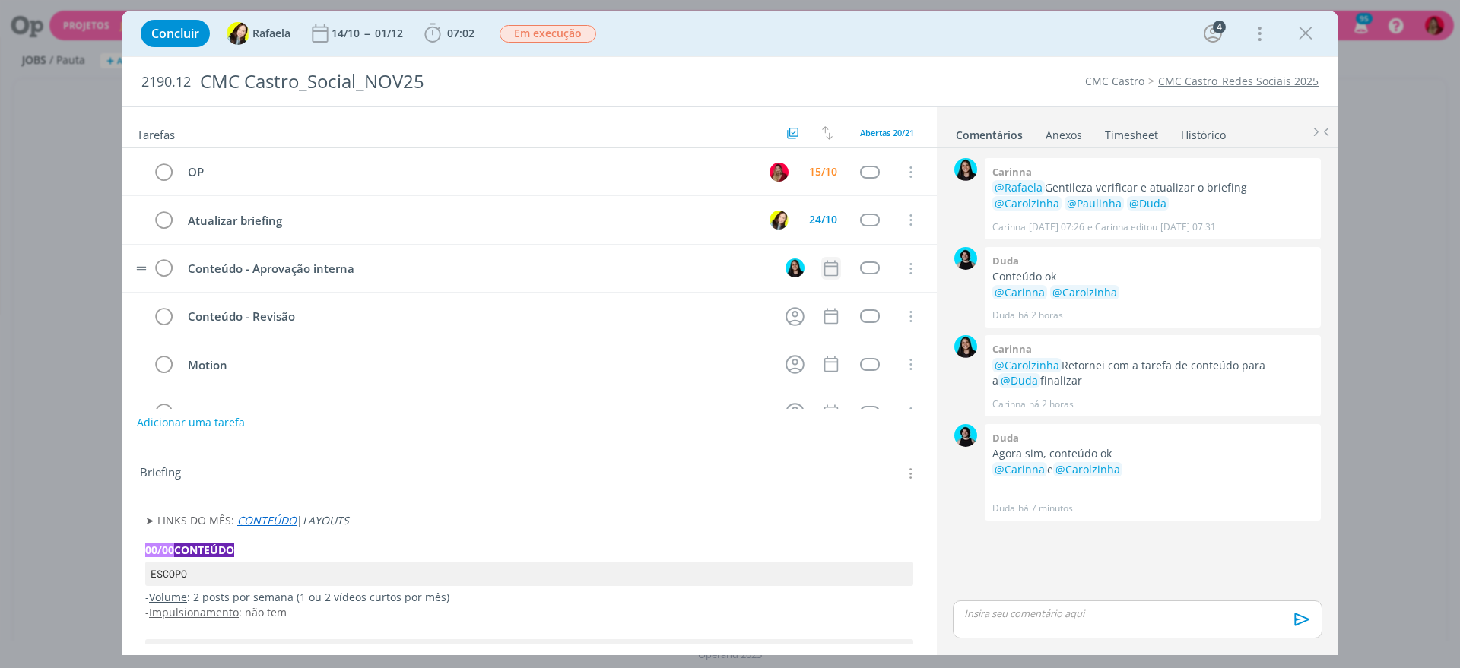
click at [827, 264] on icon "dialog" at bounding box center [831, 268] width 20 height 20
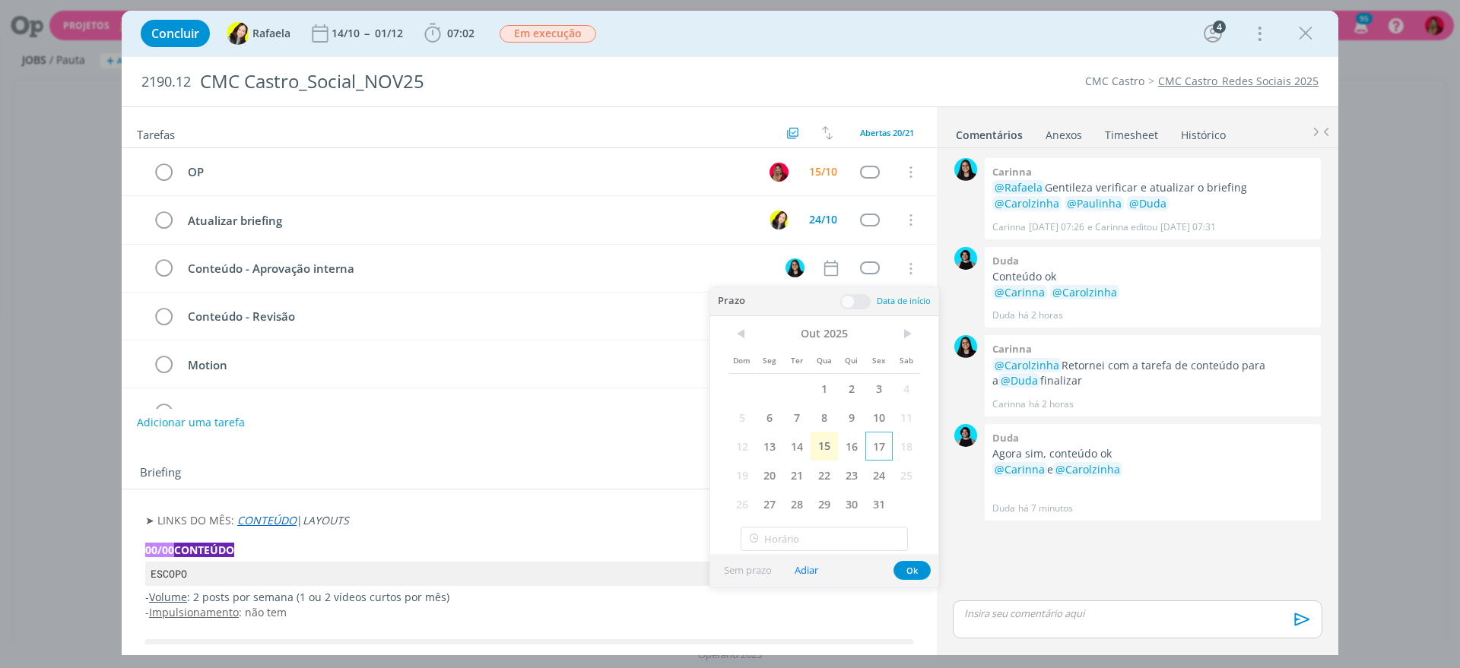
click at [886, 442] on span "17" at bounding box center [878, 446] width 27 height 29
click at [817, 170] on div "15/10" at bounding box center [823, 171] width 28 height 11
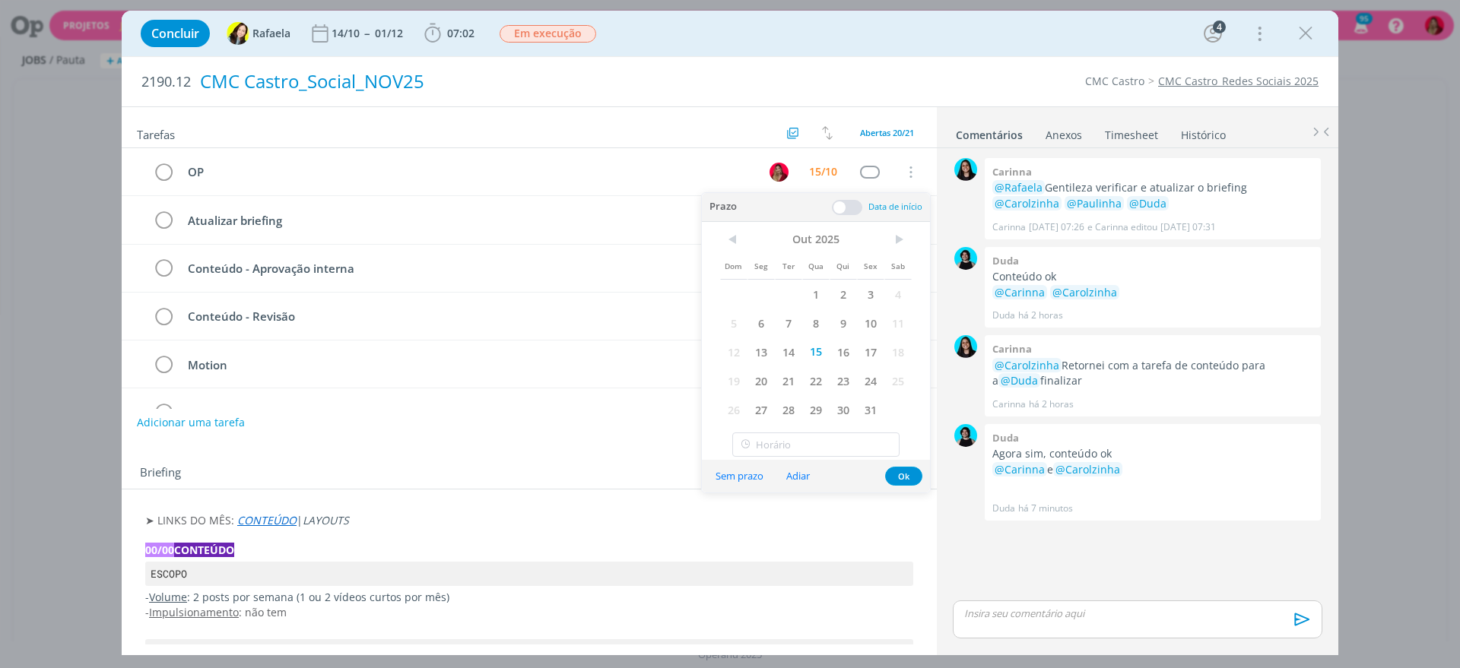
click at [870, 360] on span "17" at bounding box center [870, 352] width 27 height 29
click at [764, 76] on div "CMC Castro_Social_NOV25" at bounding box center [508, 81] width 628 height 37
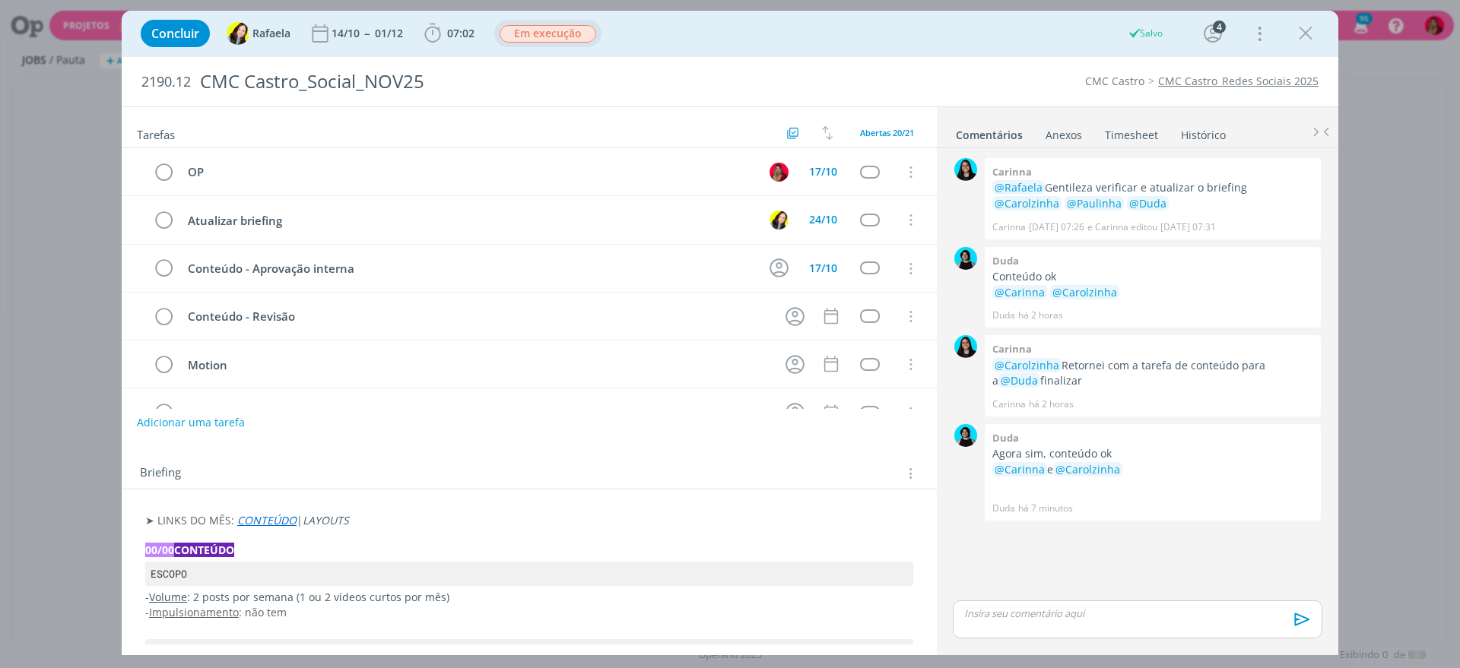
click at [569, 35] on span "Em execução" at bounding box center [547, 33] width 97 height 17
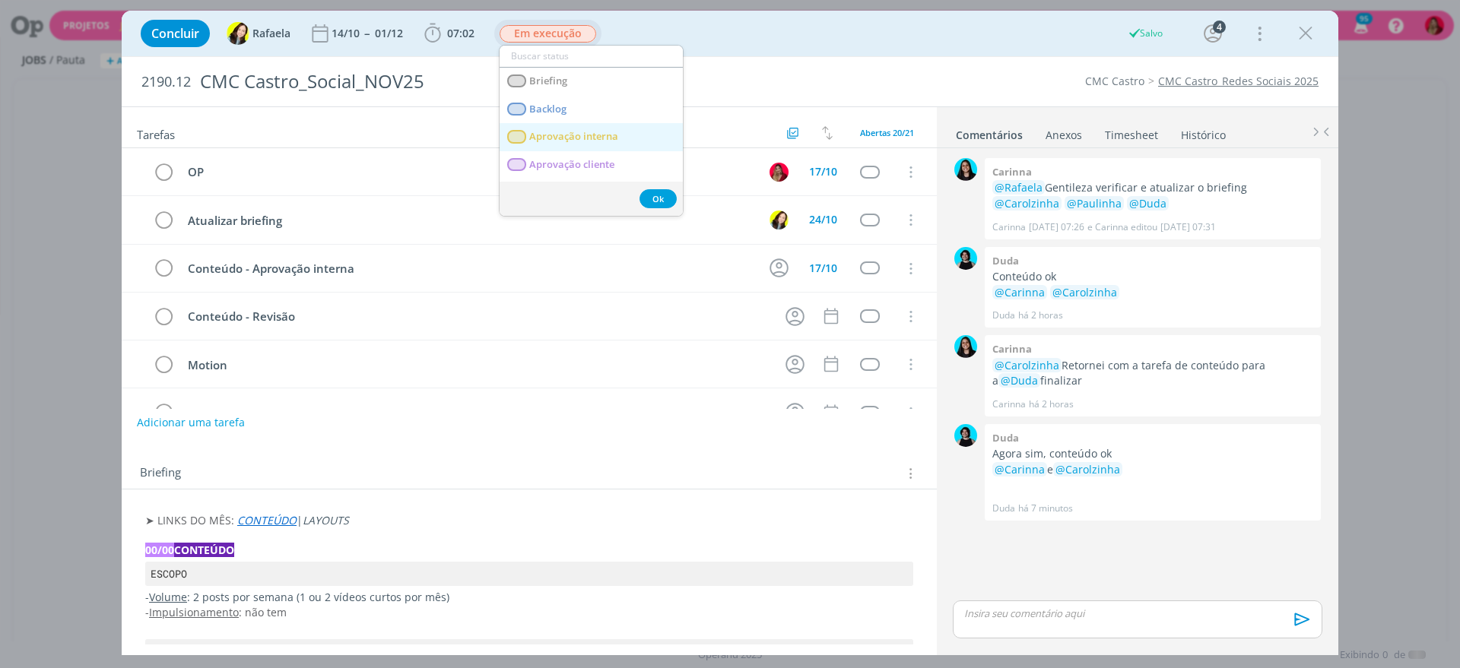
click at [618, 132] on interna "Aprovação interna" at bounding box center [590, 137] width 183 height 28
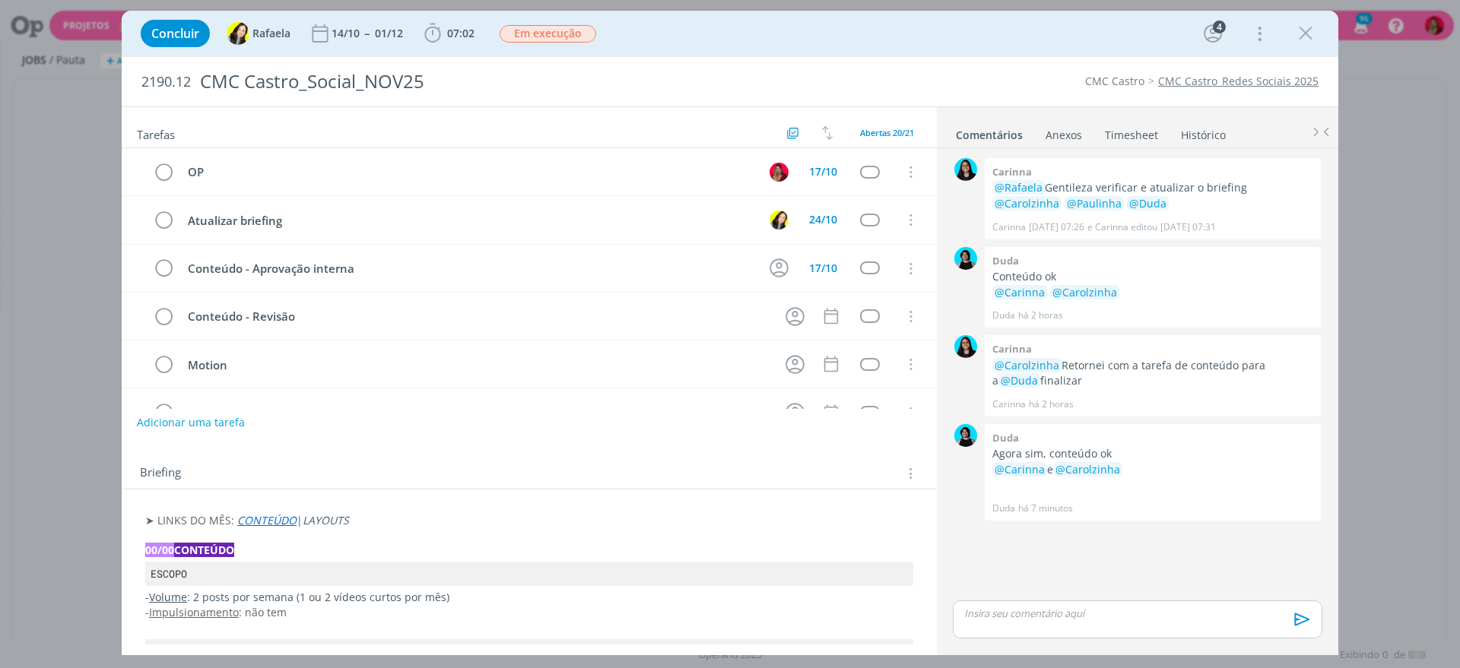
click at [1117, 128] on link "Timesheet" at bounding box center [1131, 132] width 55 height 22
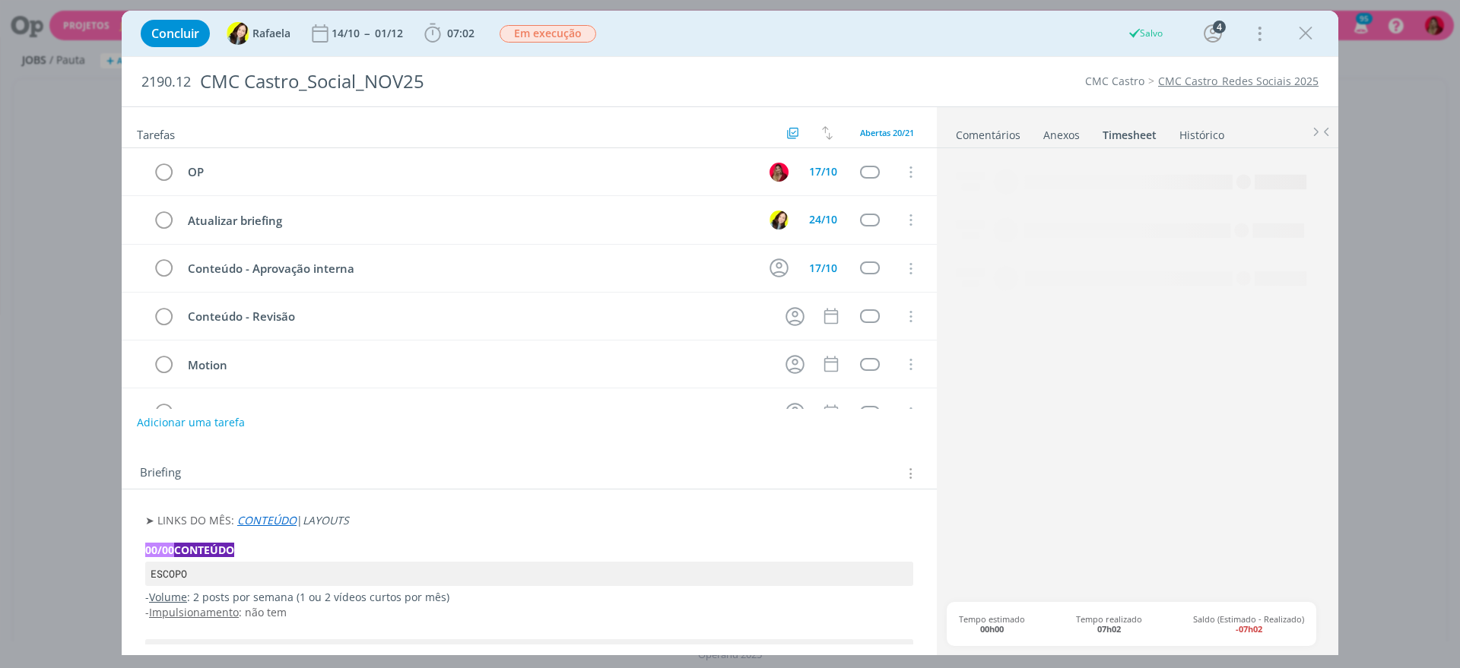
click at [997, 141] on link "Comentários" at bounding box center [988, 132] width 66 height 22
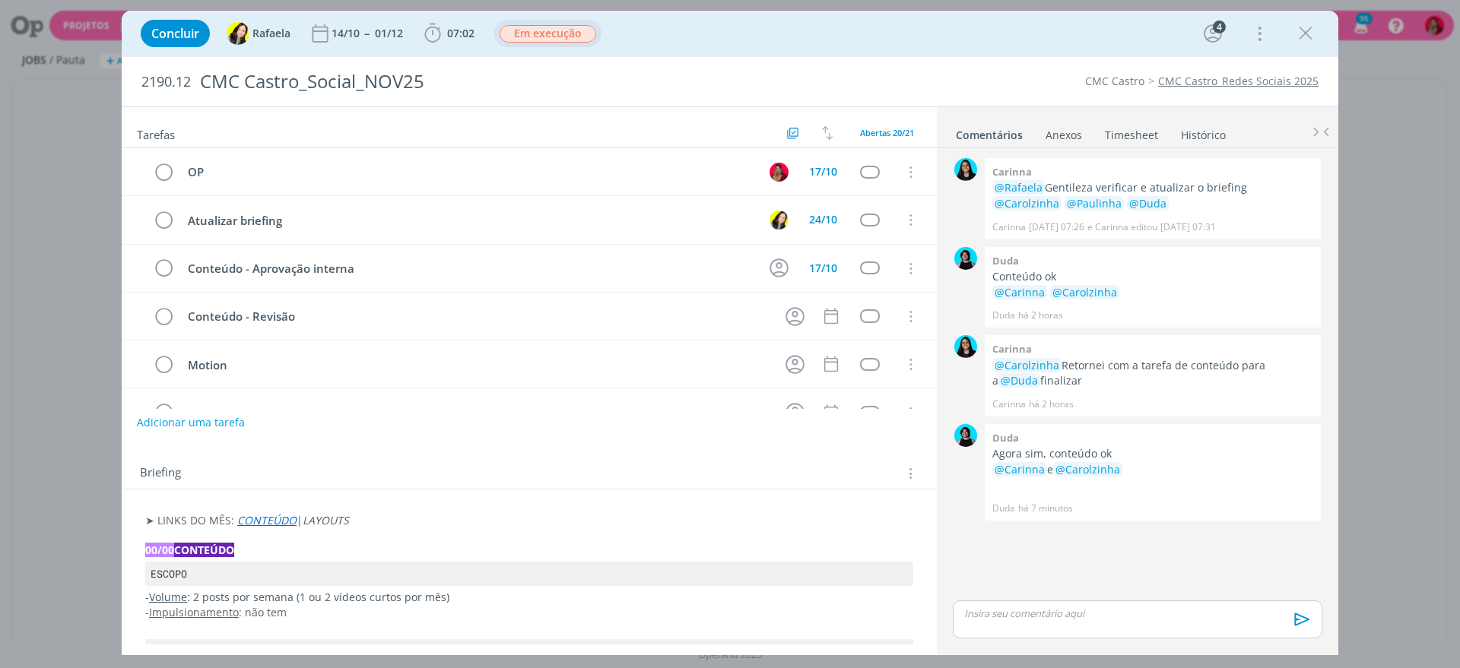
click at [551, 30] on span "Em execução" at bounding box center [547, 33] width 97 height 17
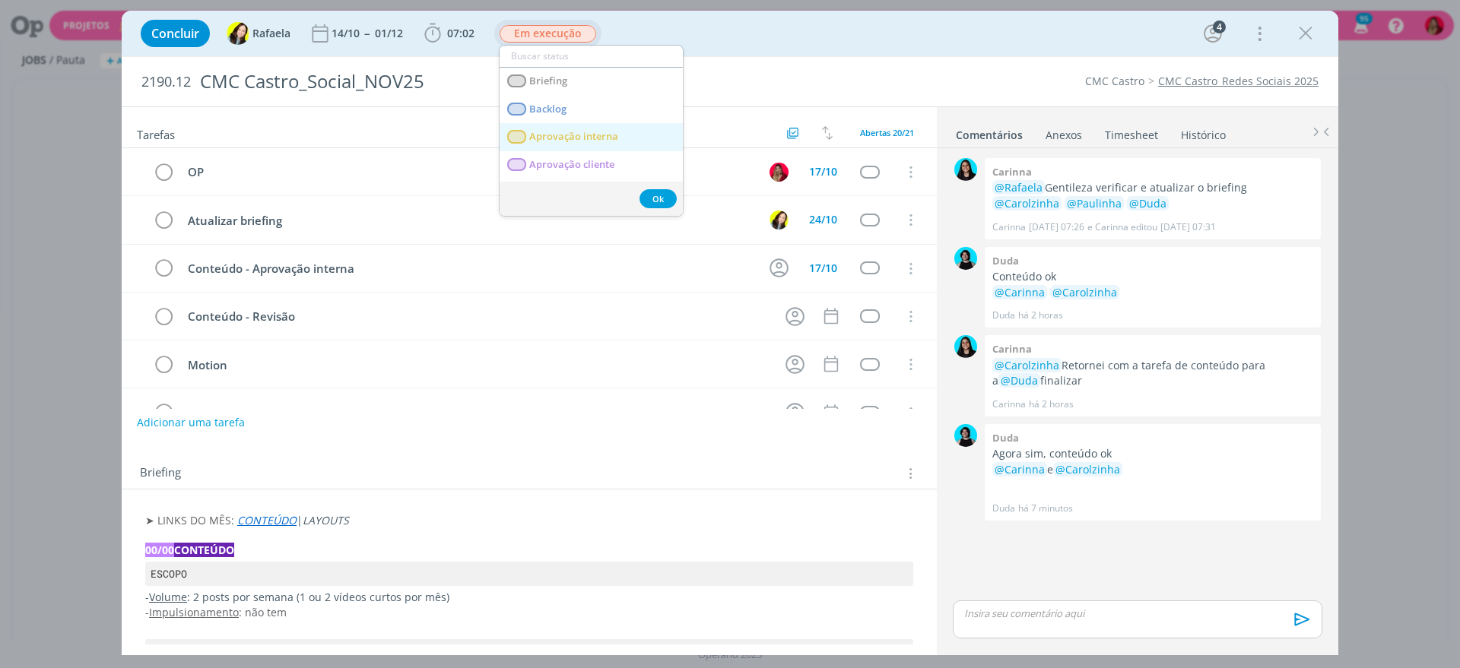
click at [613, 144] on interna "Aprovação interna" at bounding box center [590, 137] width 183 height 28
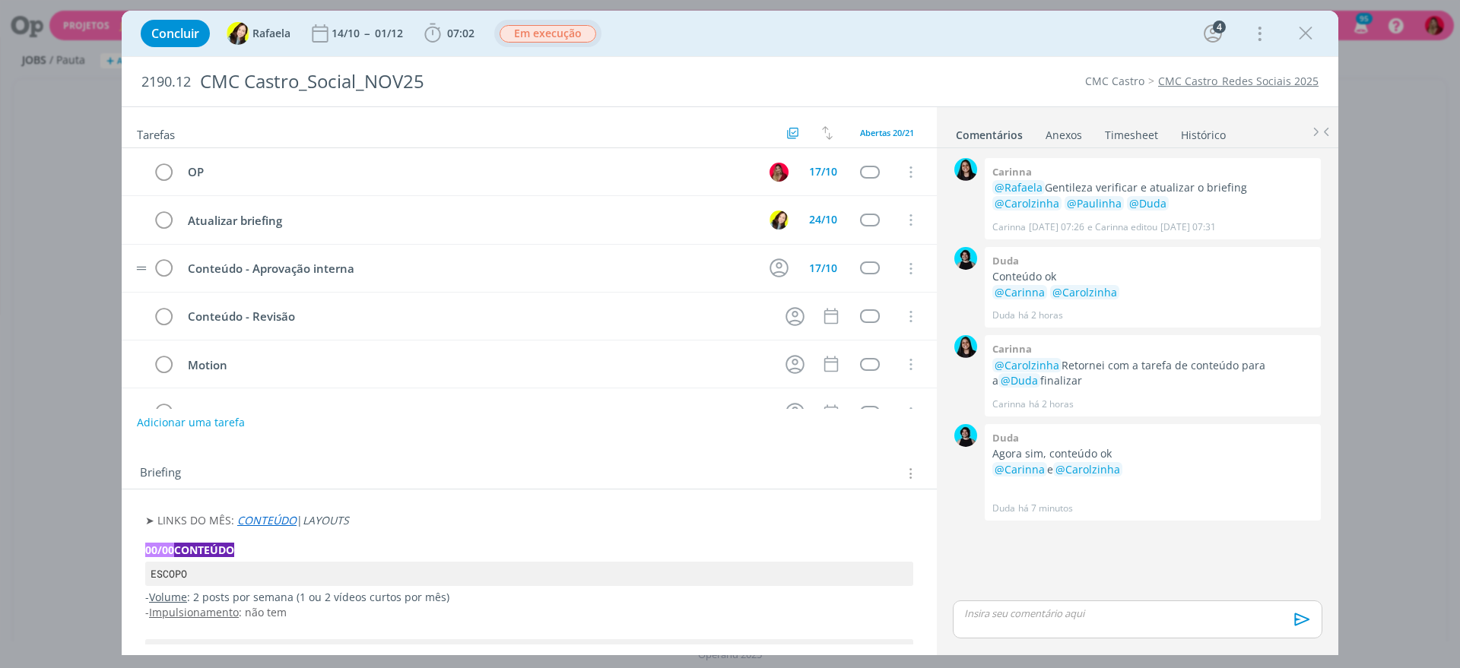
click at [772, 264] on icon "dialog" at bounding box center [778, 267] width 19 height 19
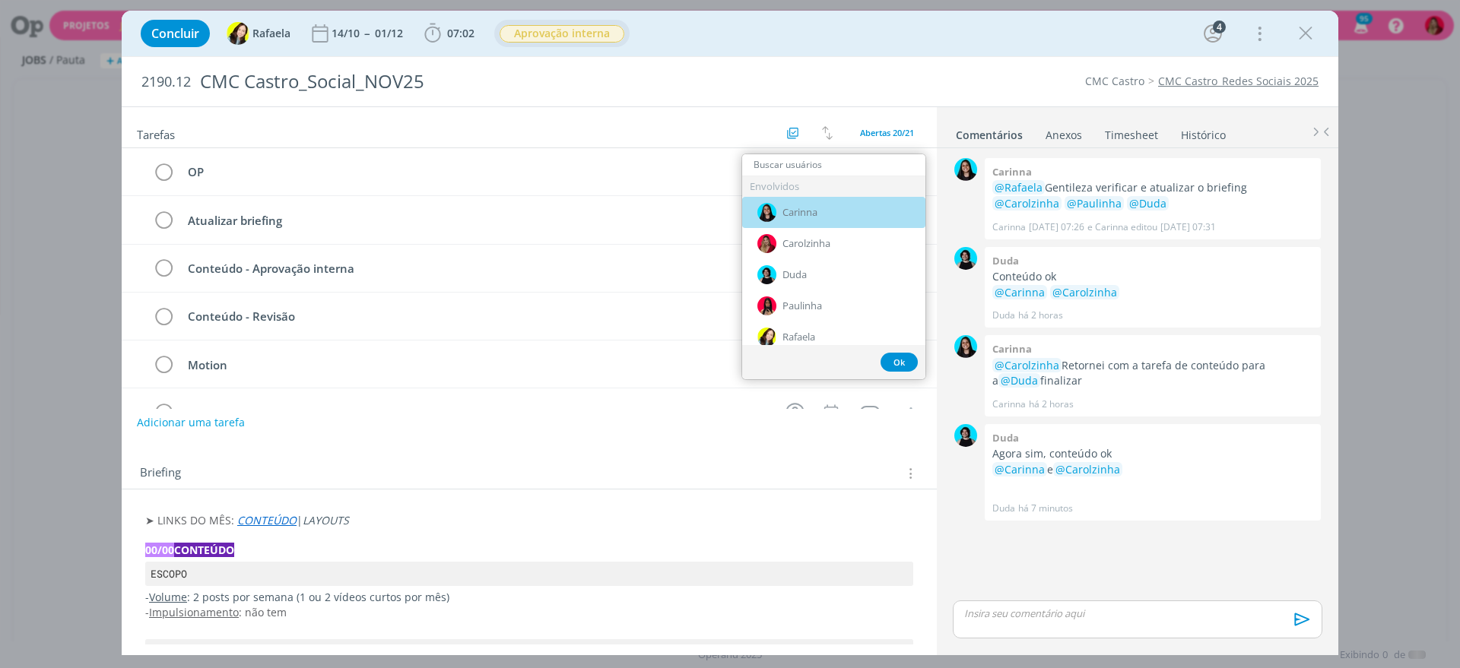
click at [814, 207] on span "Carinna" at bounding box center [799, 213] width 35 height 12
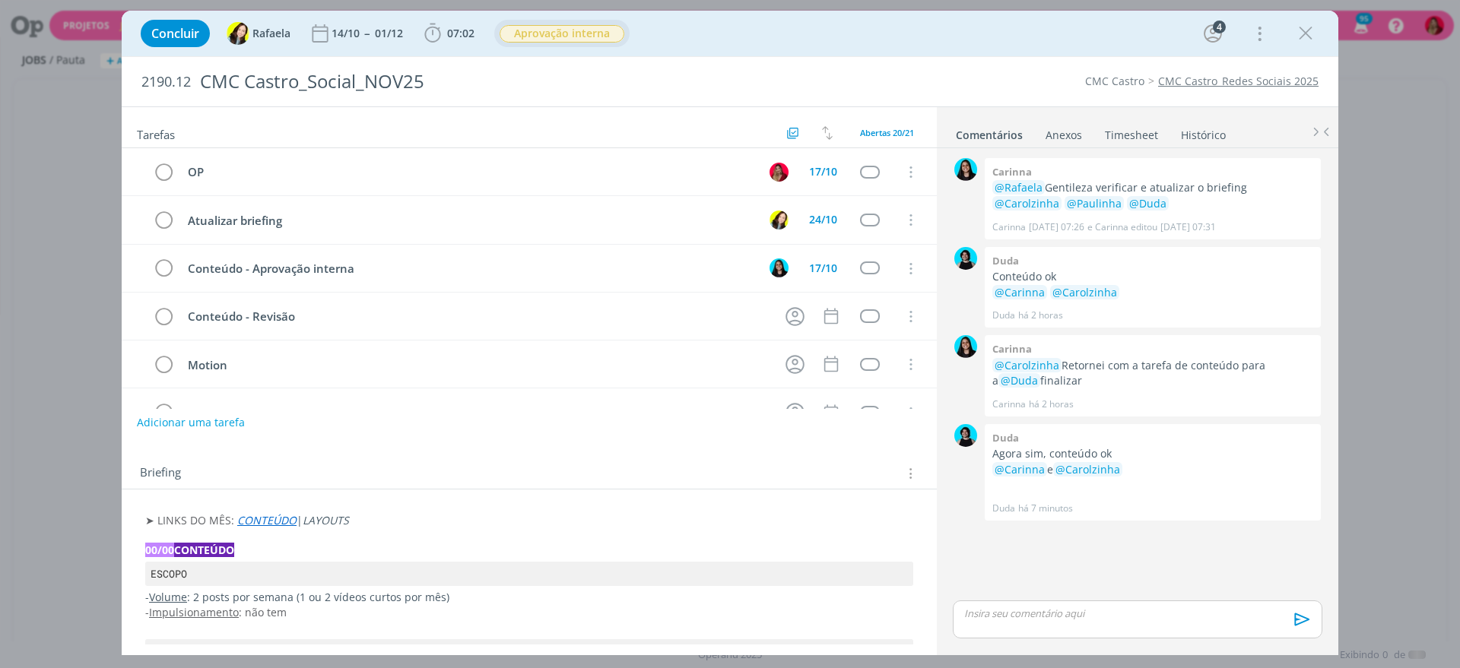
click at [867, 70] on div "2190.12 CMC Castro_Social_NOV25 CMC Castro CMC Castro_Redes Sociais 2025" at bounding box center [730, 81] width 1216 height 49
click at [1016, 629] on div "dialog" at bounding box center [1136, 620] width 369 height 38
click at [1306, 627] on icon "dialog" at bounding box center [1299, 624] width 23 height 23
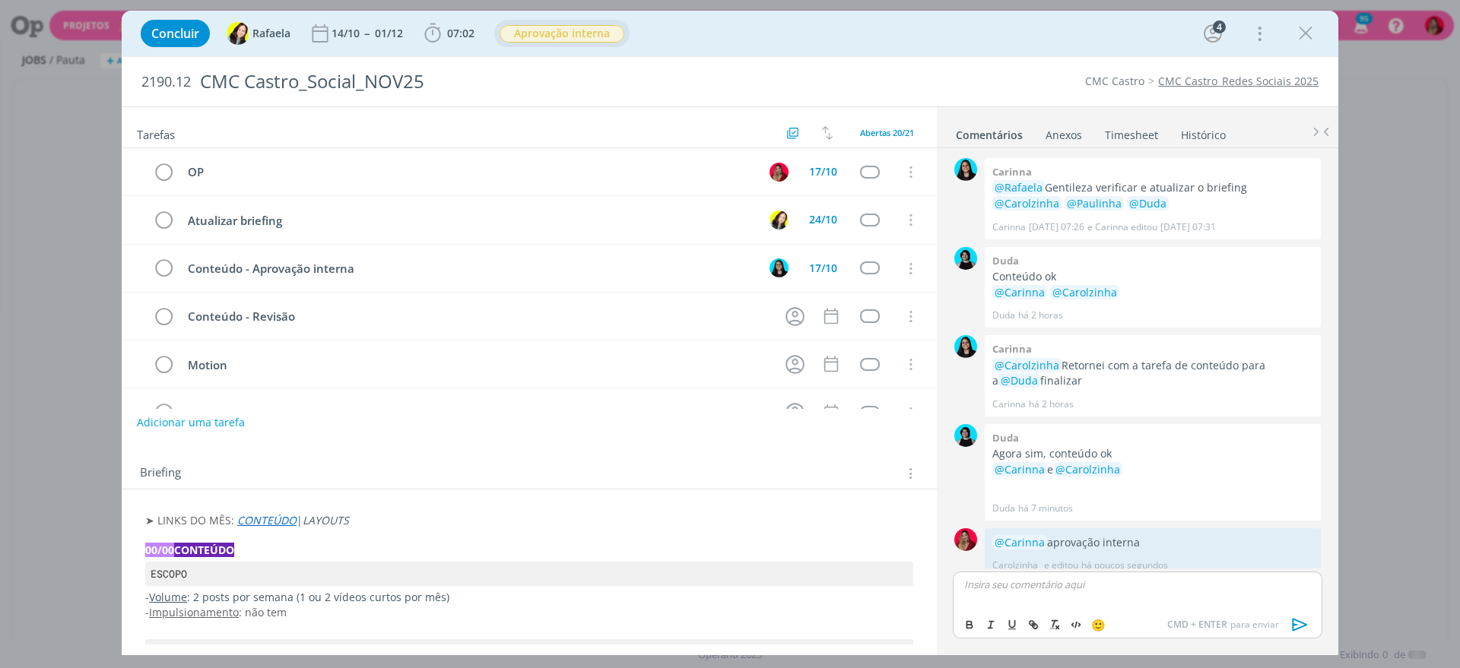
scroll to position [13, 0]
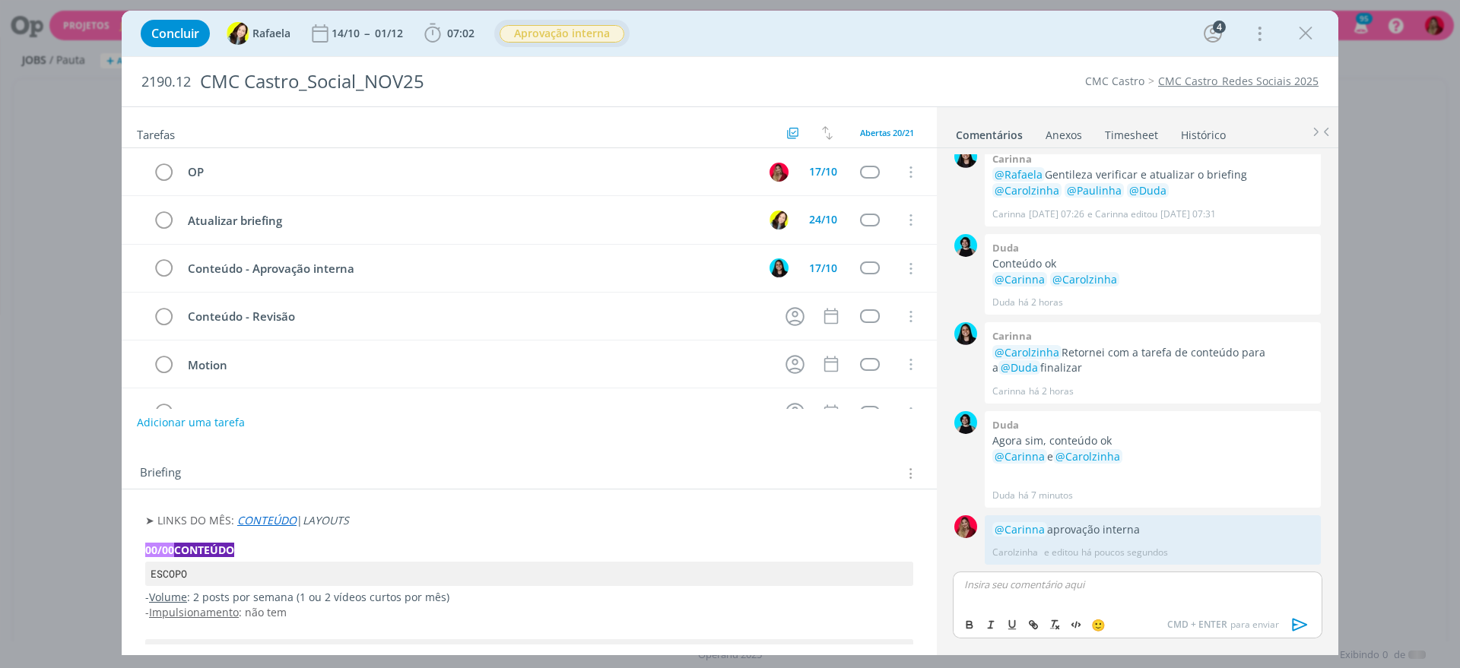
click at [1134, 131] on link "Timesheet" at bounding box center [1131, 132] width 55 height 22
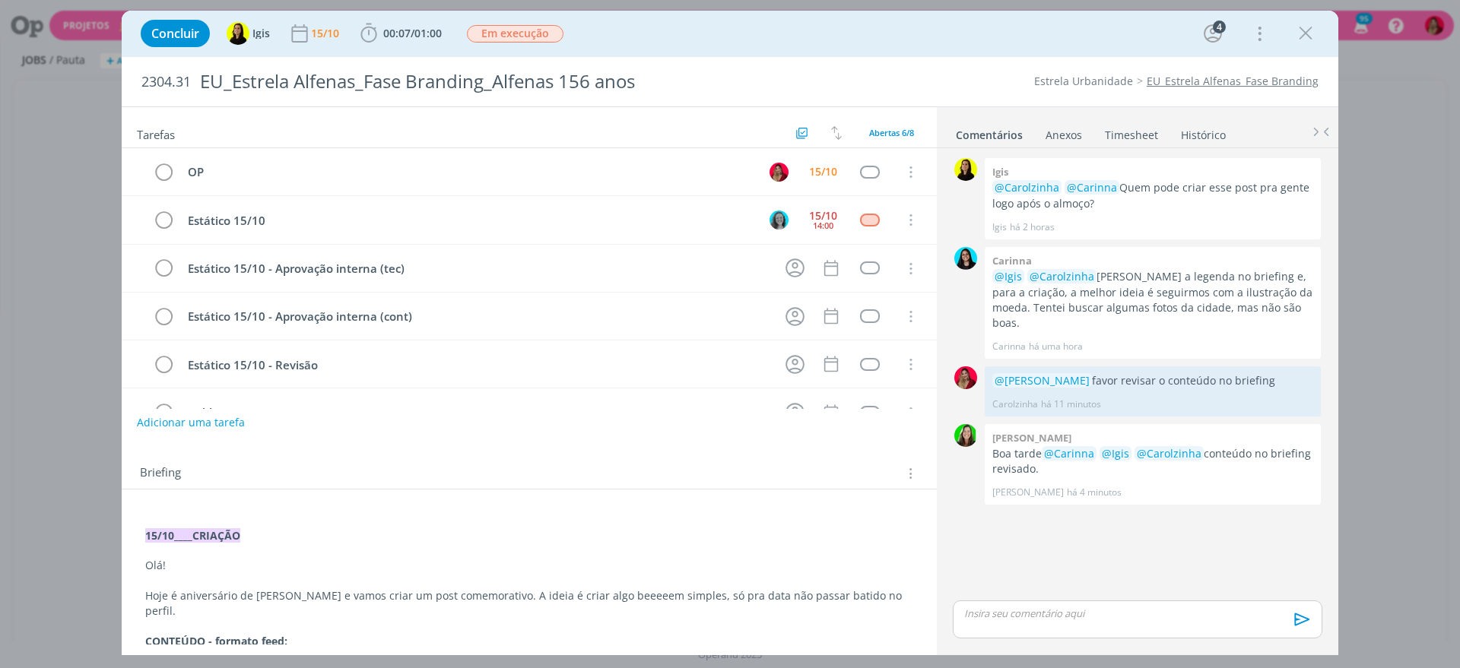
click at [1033, 622] on div "dialog" at bounding box center [1136, 620] width 369 height 38
click at [1296, 623] on icon "dialog" at bounding box center [1299, 624] width 23 height 23
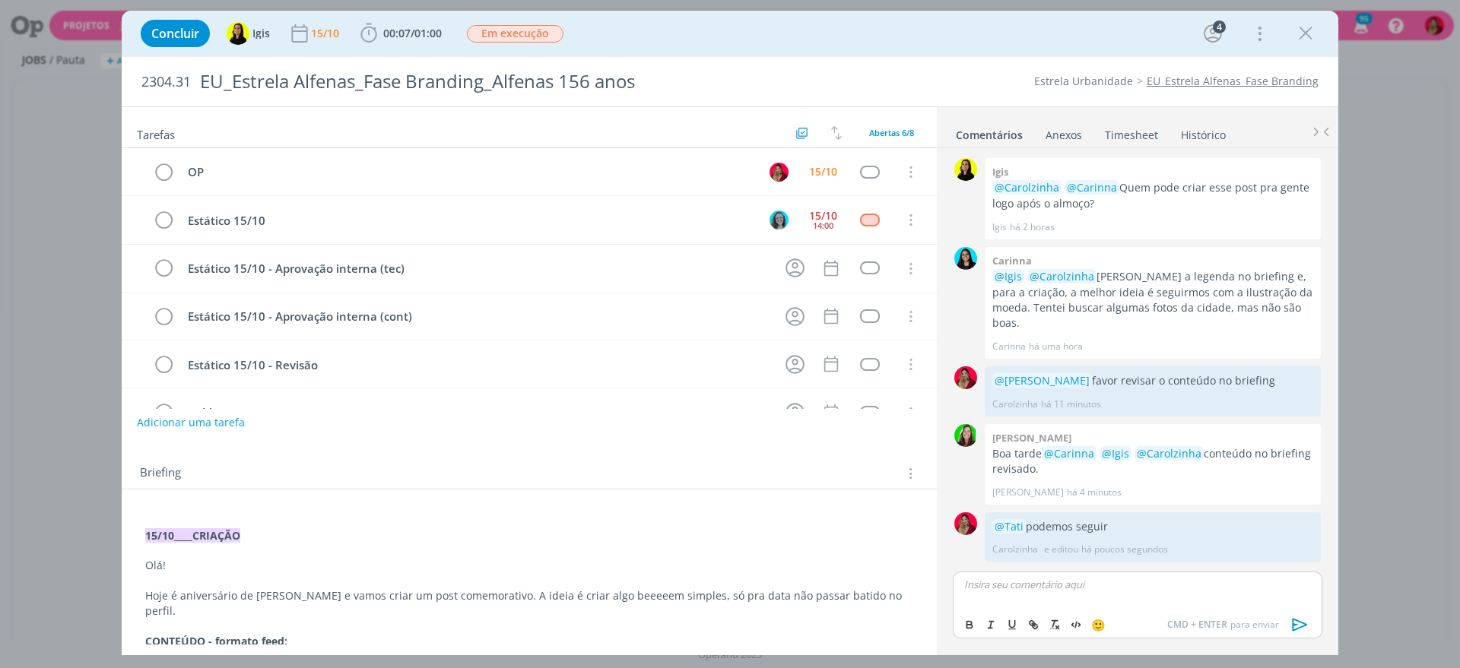
click at [1134, 133] on link "Timesheet" at bounding box center [1131, 132] width 55 height 22
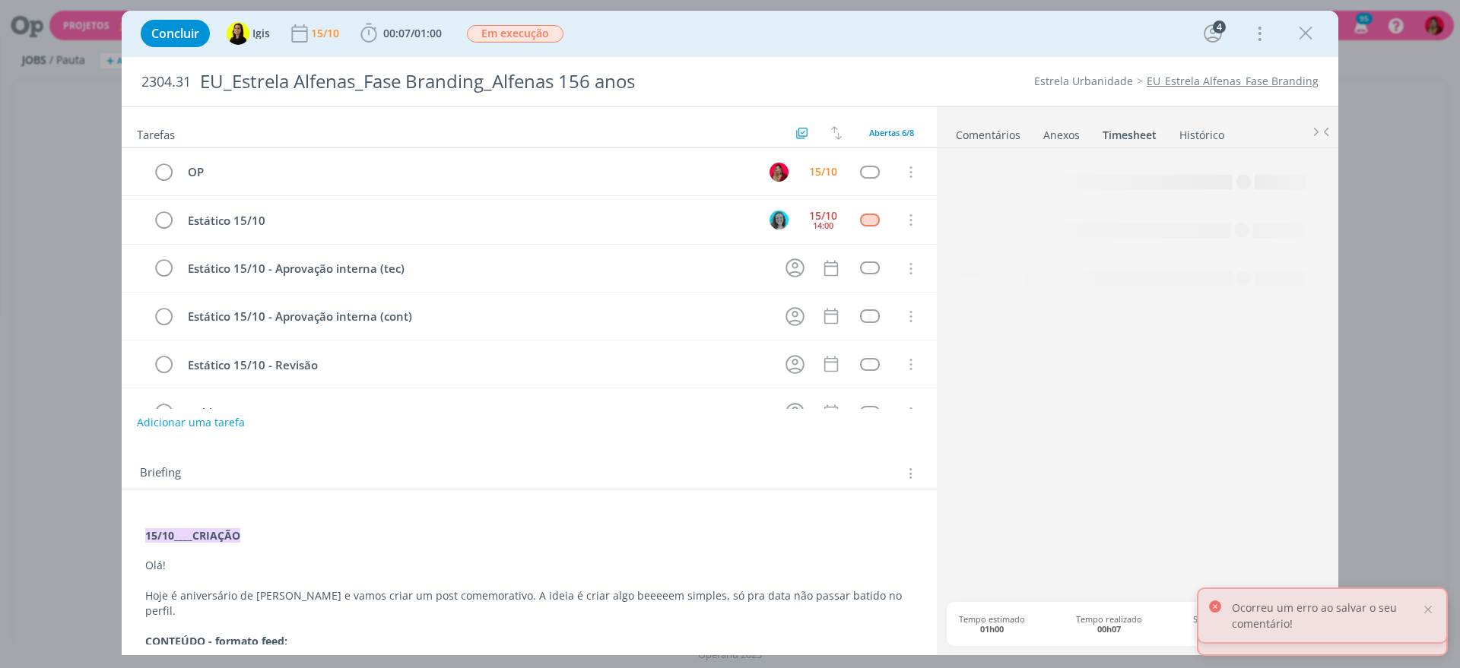
click at [1003, 134] on link "Comentários" at bounding box center [988, 132] width 66 height 22
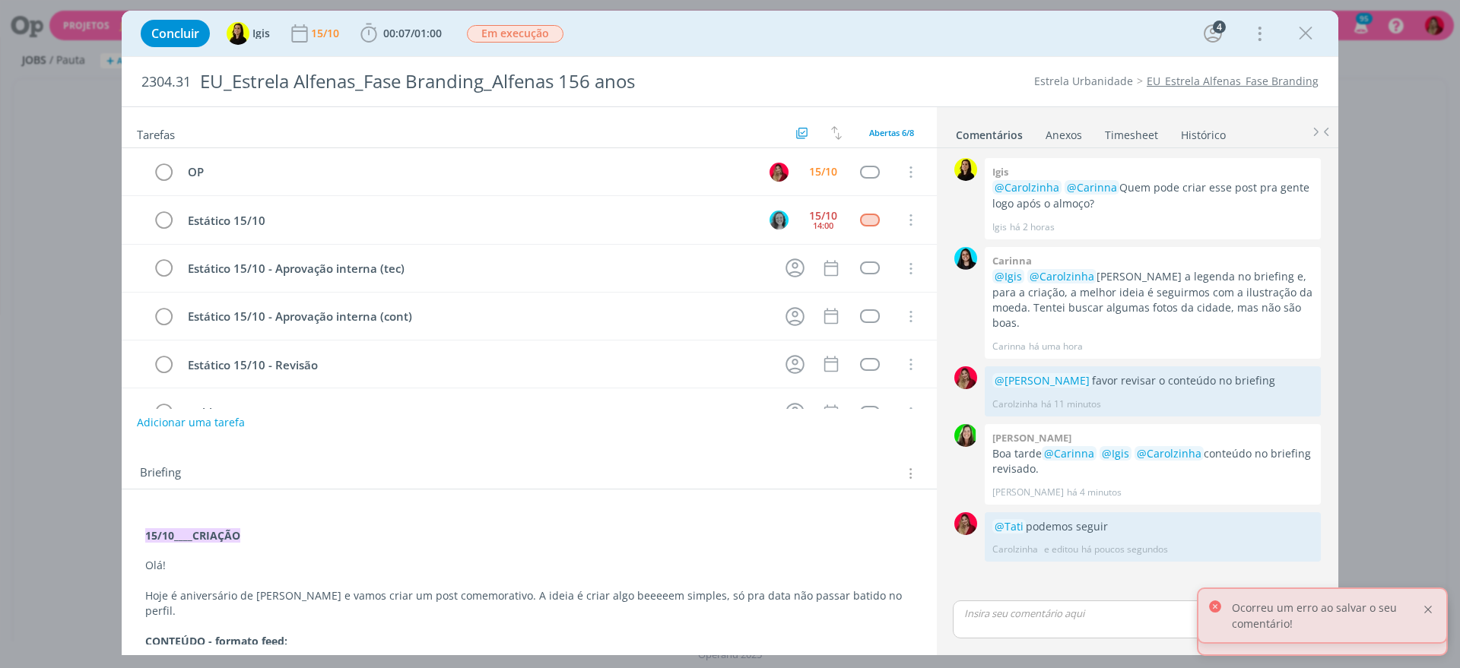
click at [1430, 607] on div at bounding box center [1428, 610] width 14 height 14
click at [1428, 621] on div at bounding box center [1428, 622] width 14 height 14
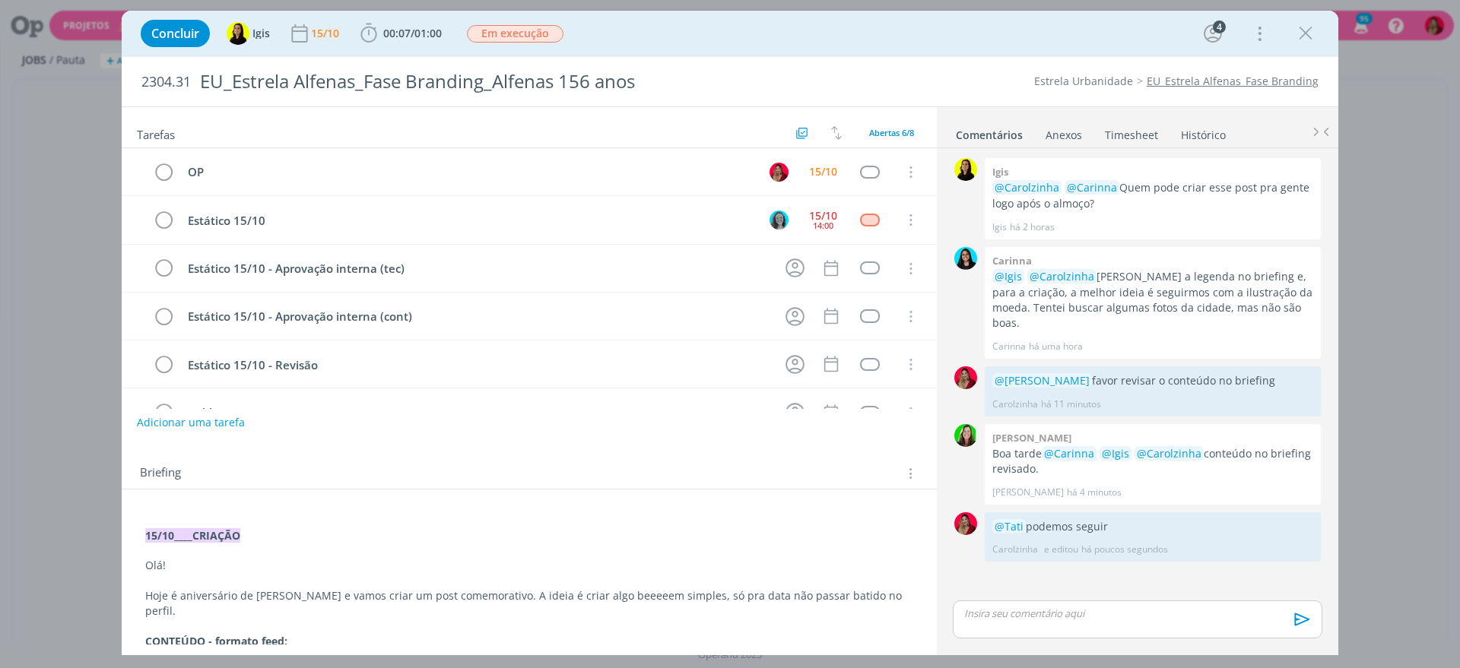
click at [1126, 142] on link "Timesheet" at bounding box center [1131, 132] width 55 height 22
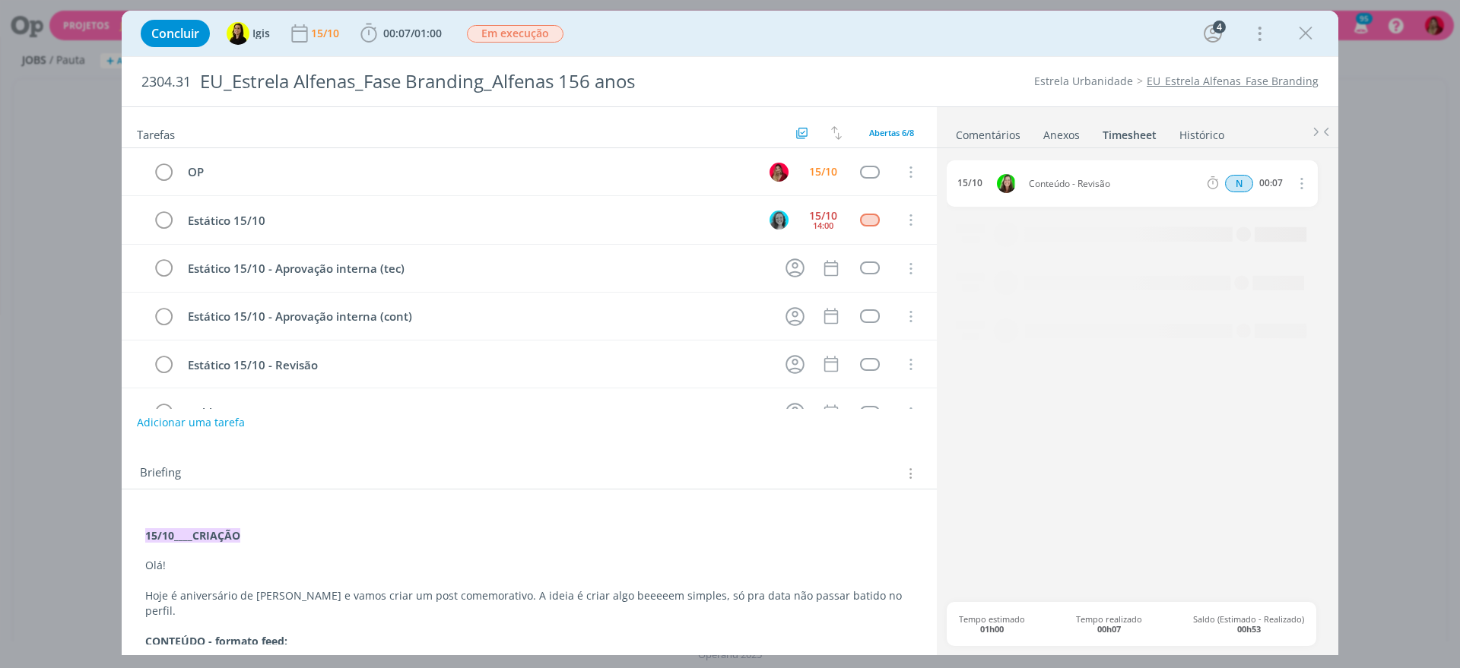
click at [988, 135] on link "Comentários" at bounding box center [988, 132] width 66 height 22
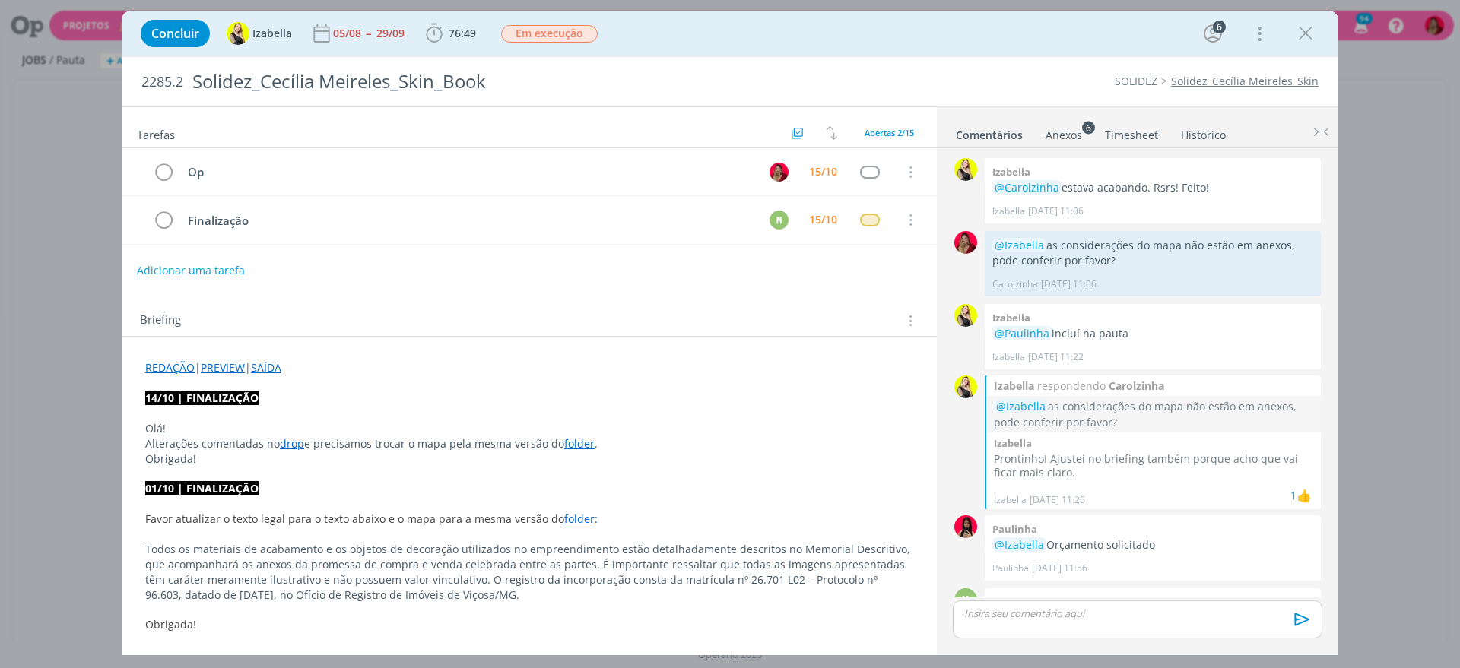
scroll to position [1333, 0]
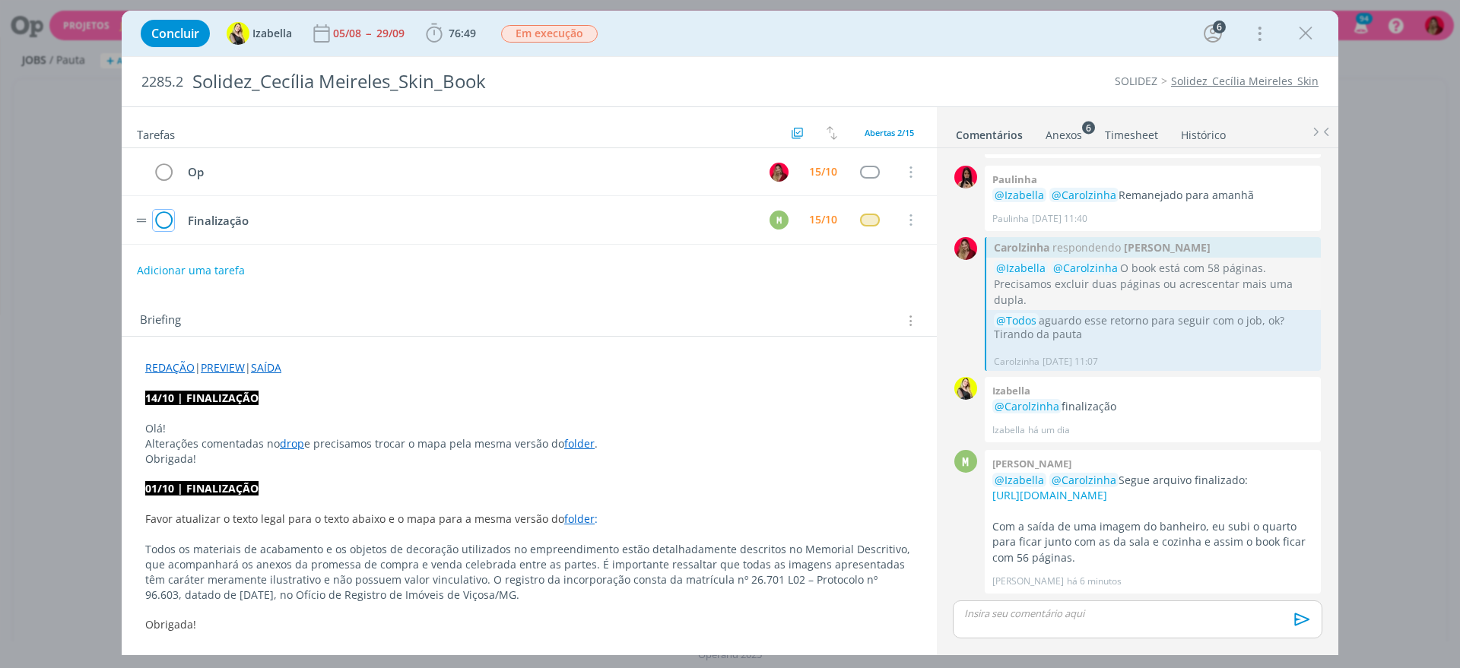
click at [161, 214] on icon "dialog" at bounding box center [163, 220] width 21 height 23
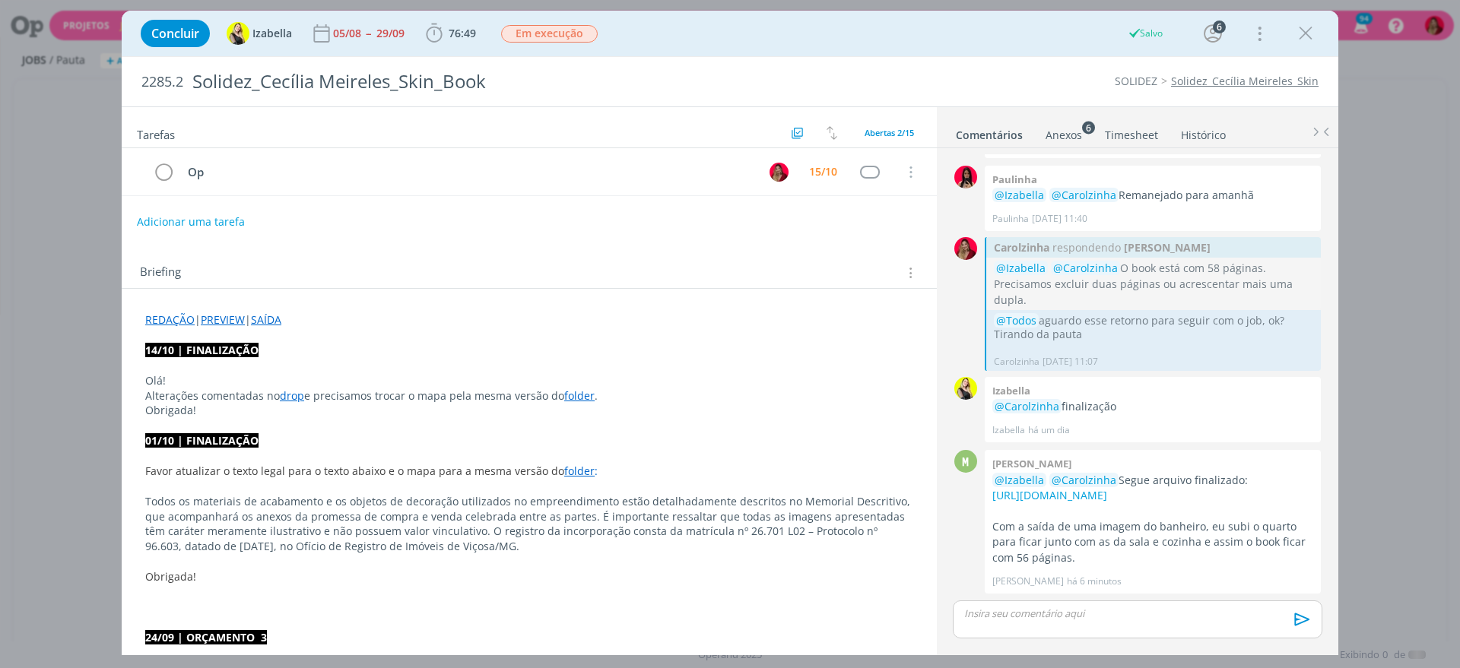
click at [1044, 622] on div "dialog" at bounding box center [1136, 620] width 369 height 38
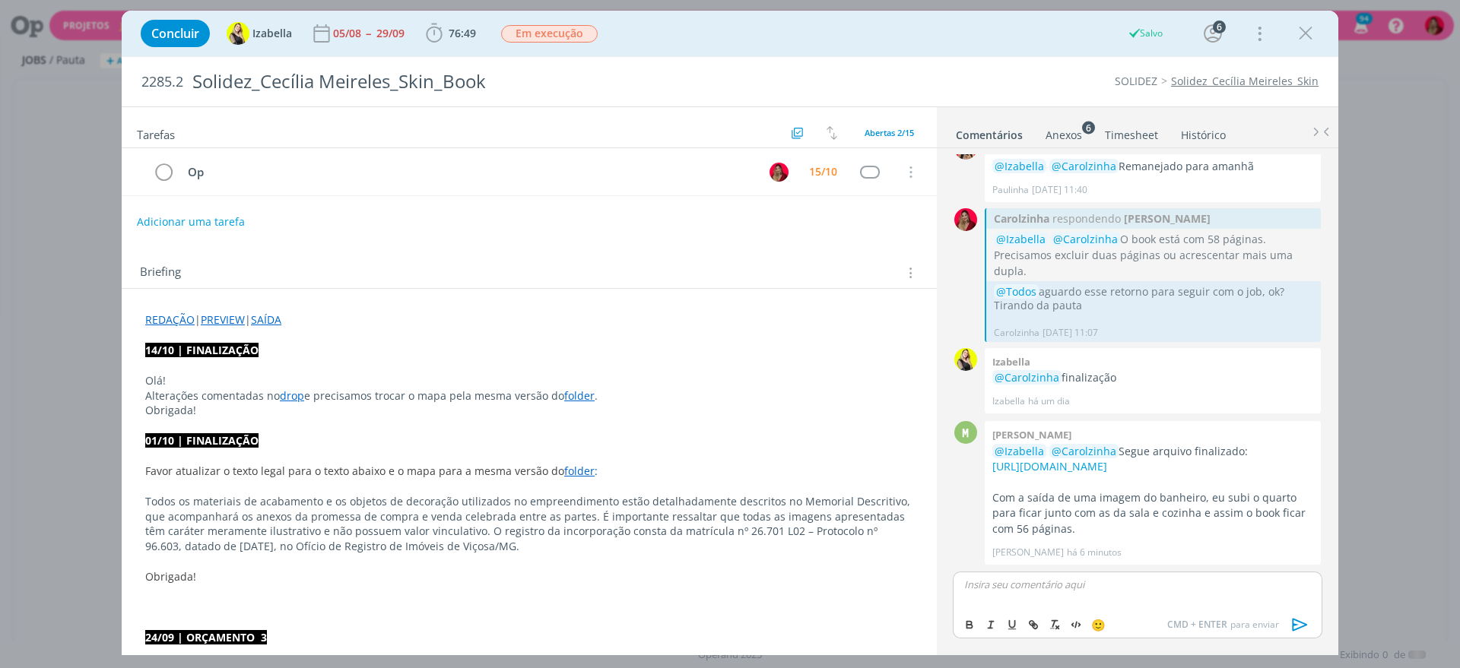
scroll to position [1362, 0]
click at [1295, 617] on icon "dialog" at bounding box center [1299, 624] width 23 height 23
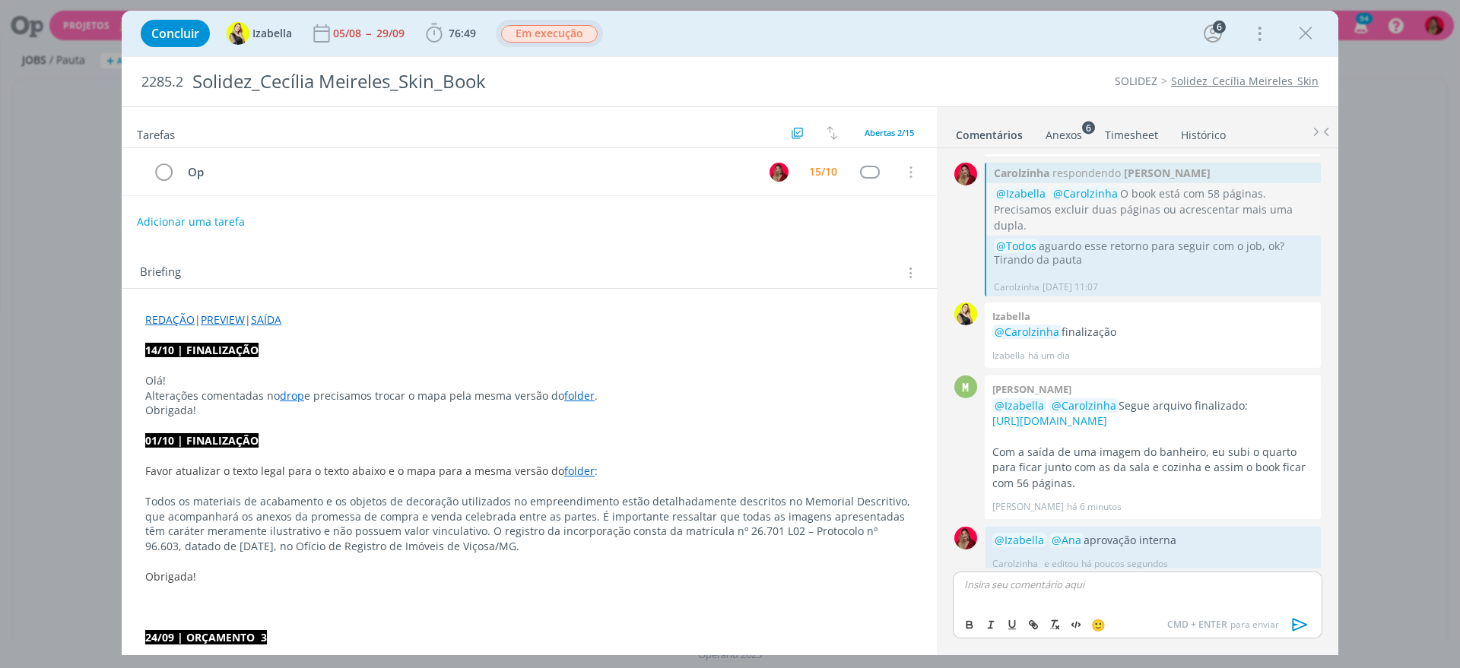
click at [560, 35] on span "Em execução" at bounding box center [549, 33] width 97 height 17
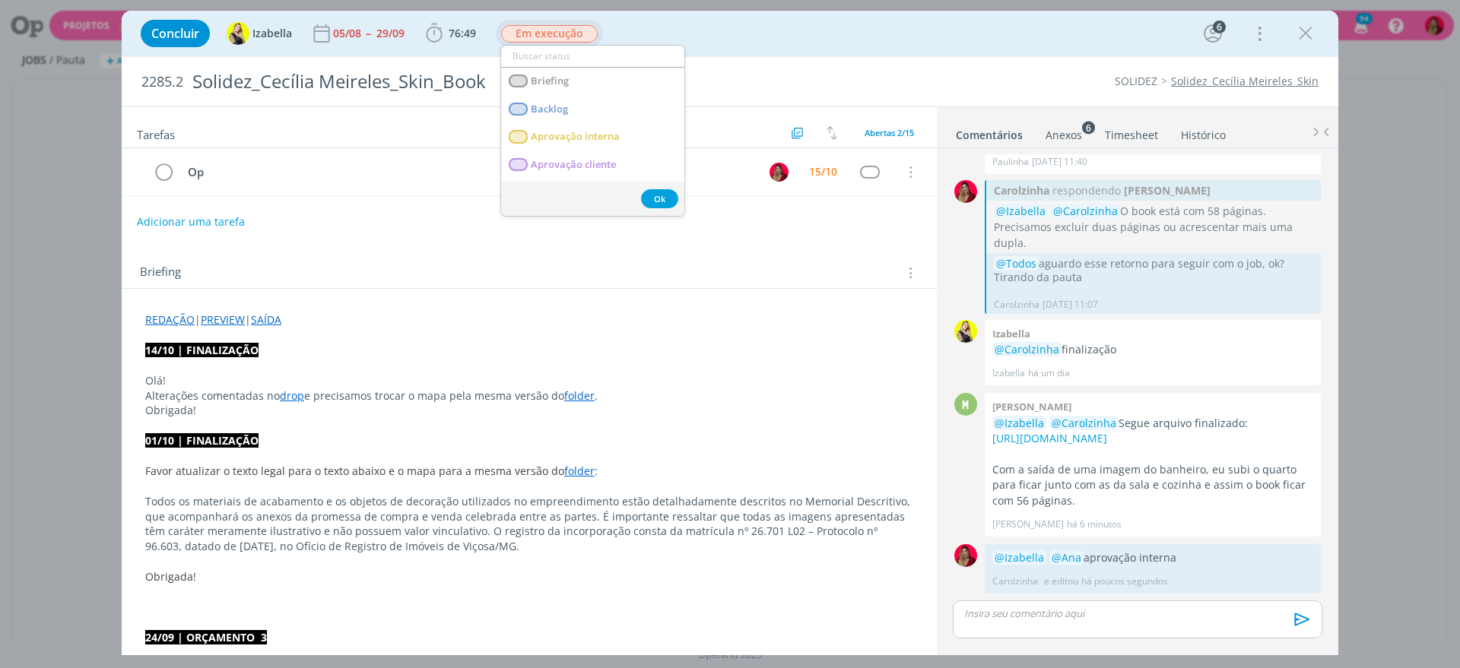
scroll to position [1390, 0]
click at [610, 144] on interna "Aprovação interna" at bounding box center [592, 137] width 183 height 28
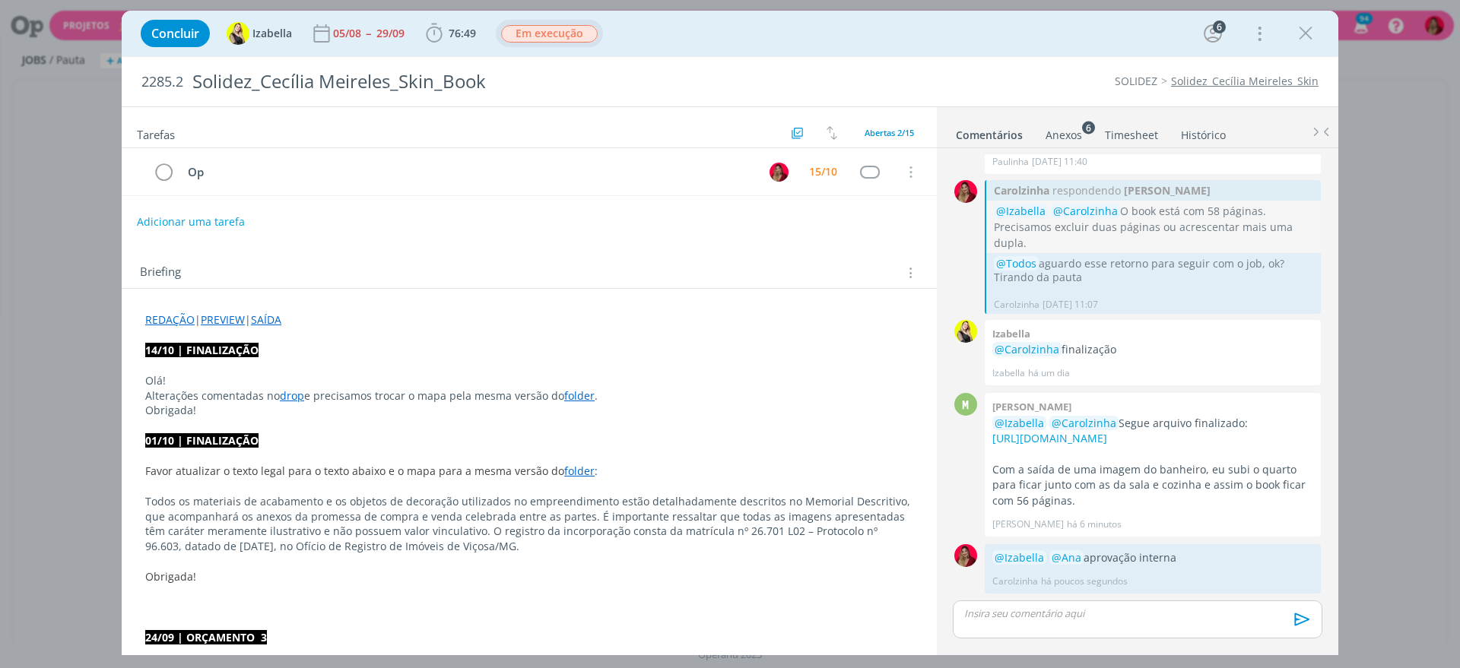
click at [1143, 123] on link "Timesheet" at bounding box center [1131, 132] width 55 height 22
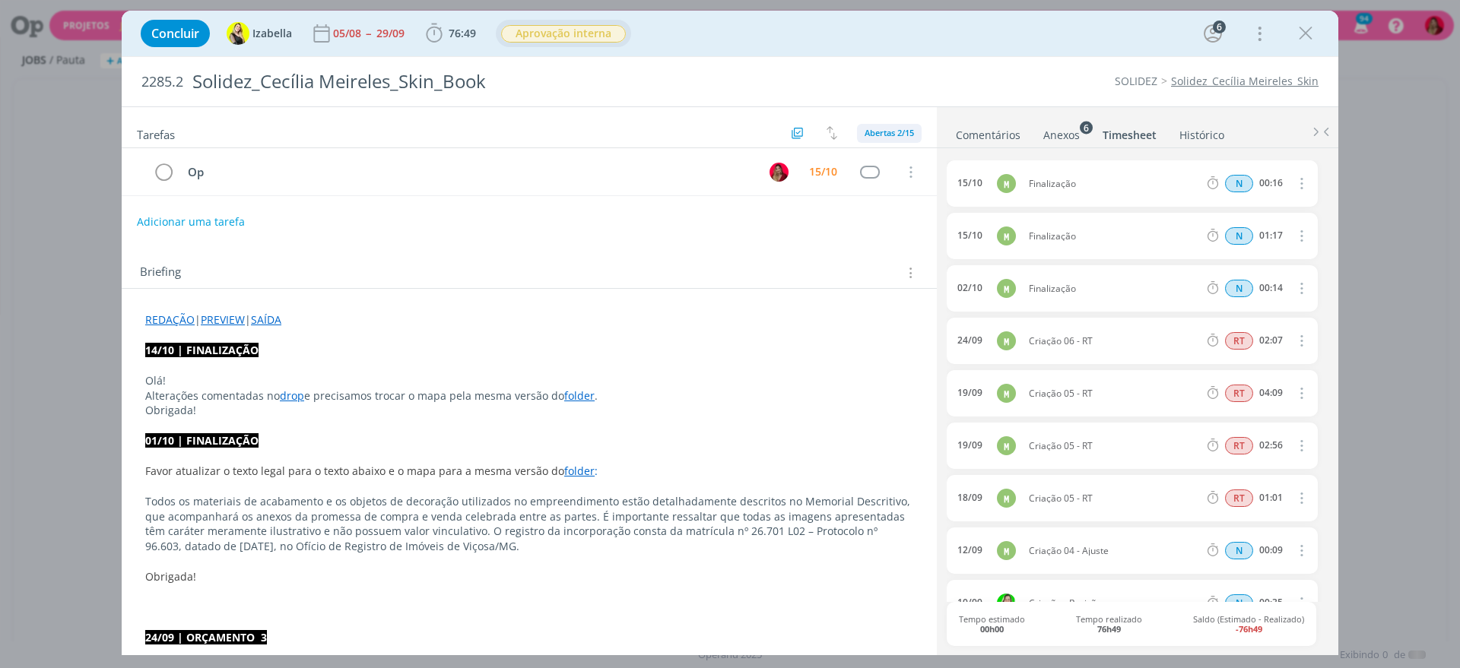
click at [883, 129] on span "Abertas 2/15" at bounding box center [888, 132] width 49 height 11
click at [697, 219] on div "Adicionar uma tarefa" at bounding box center [529, 221] width 815 height 27
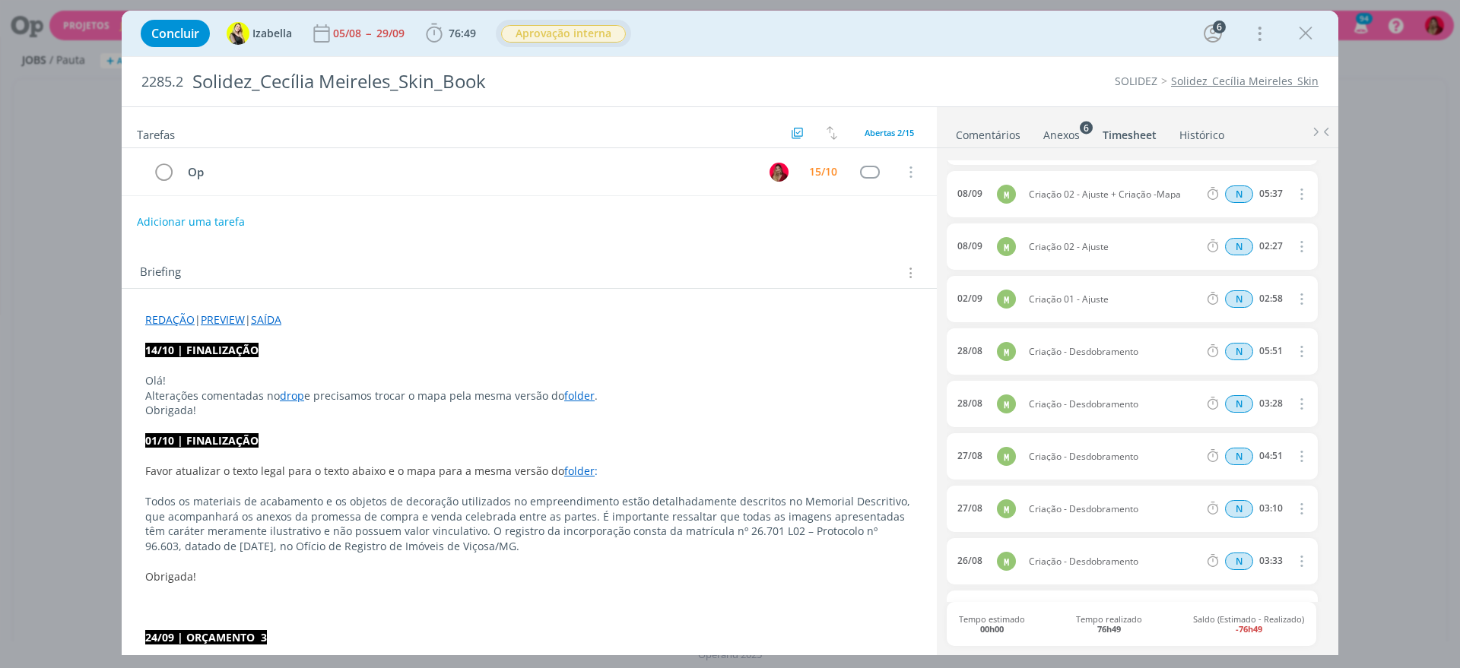
scroll to position [607, 0]
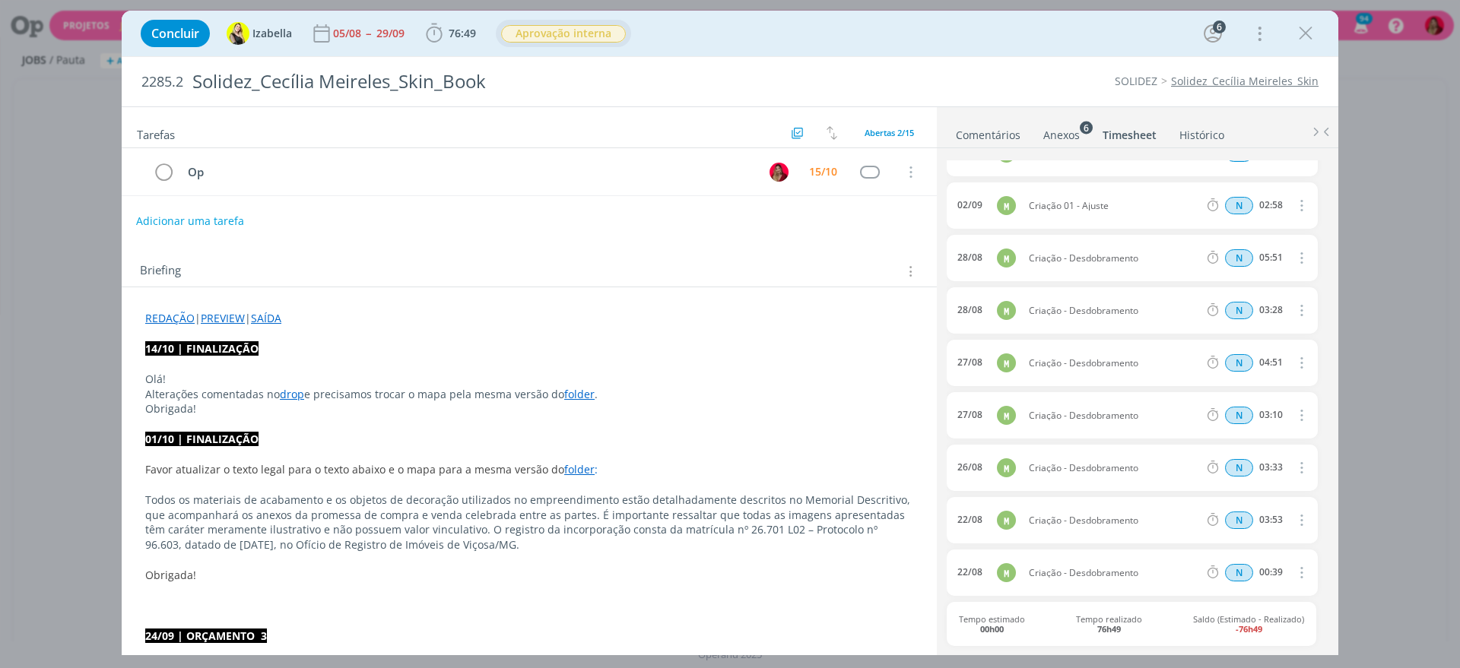
click at [166, 218] on button "Adicionar uma tarefa" at bounding box center [190, 221] width 108 height 26
type input "o"
type input "Conferir - server"
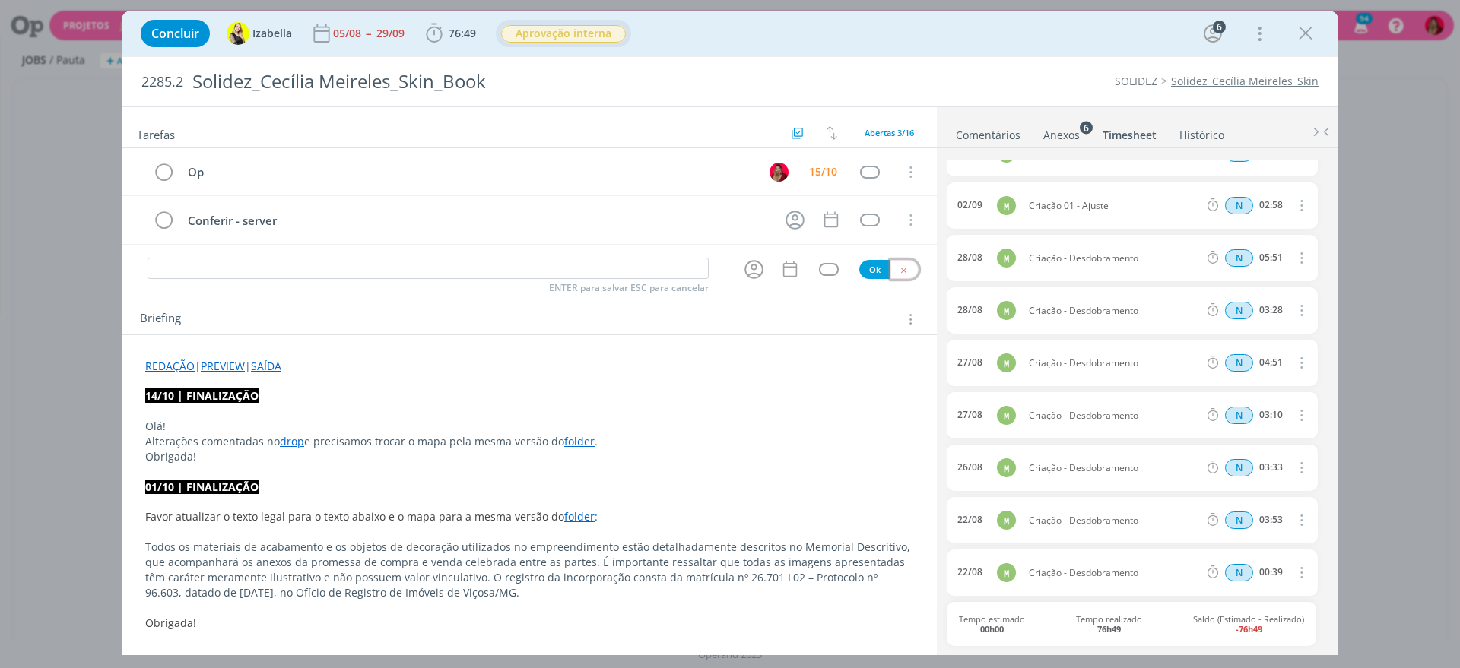
click at [902, 268] on button "dialog" at bounding box center [904, 269] width 28 height 19
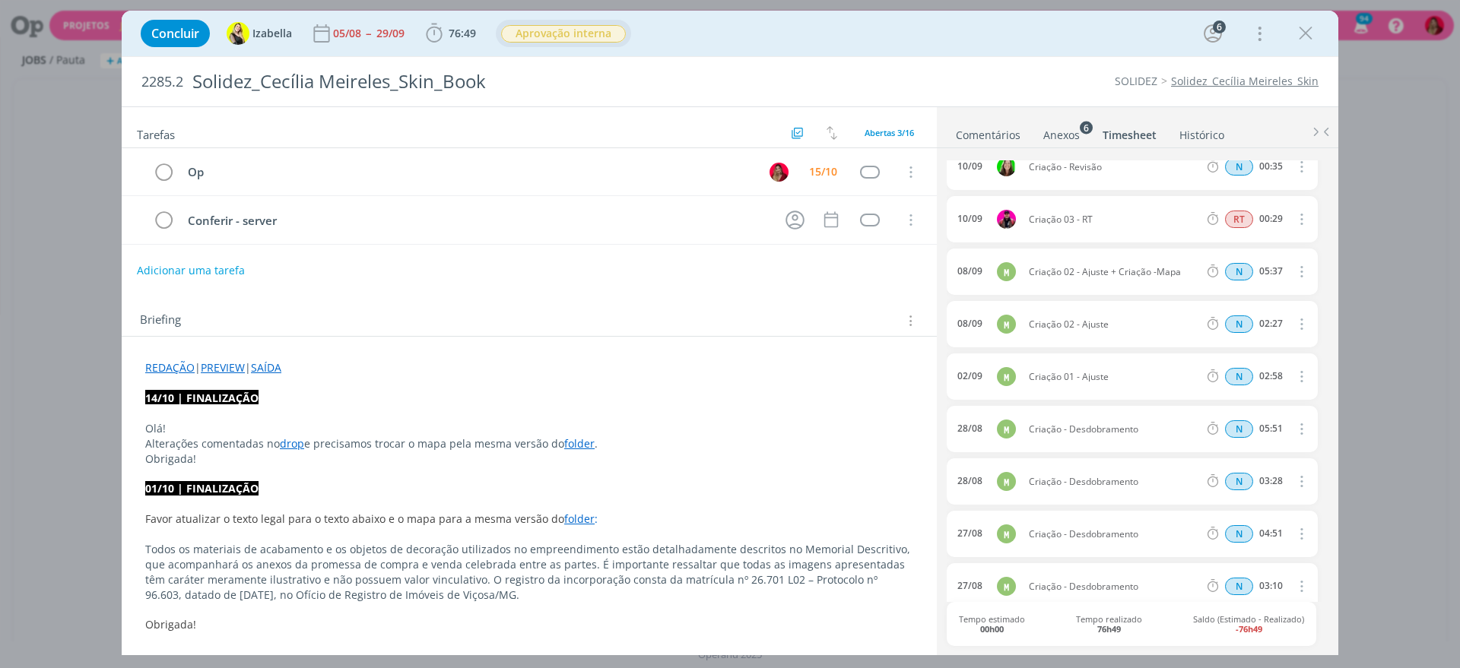
scroll to position [0, 0]
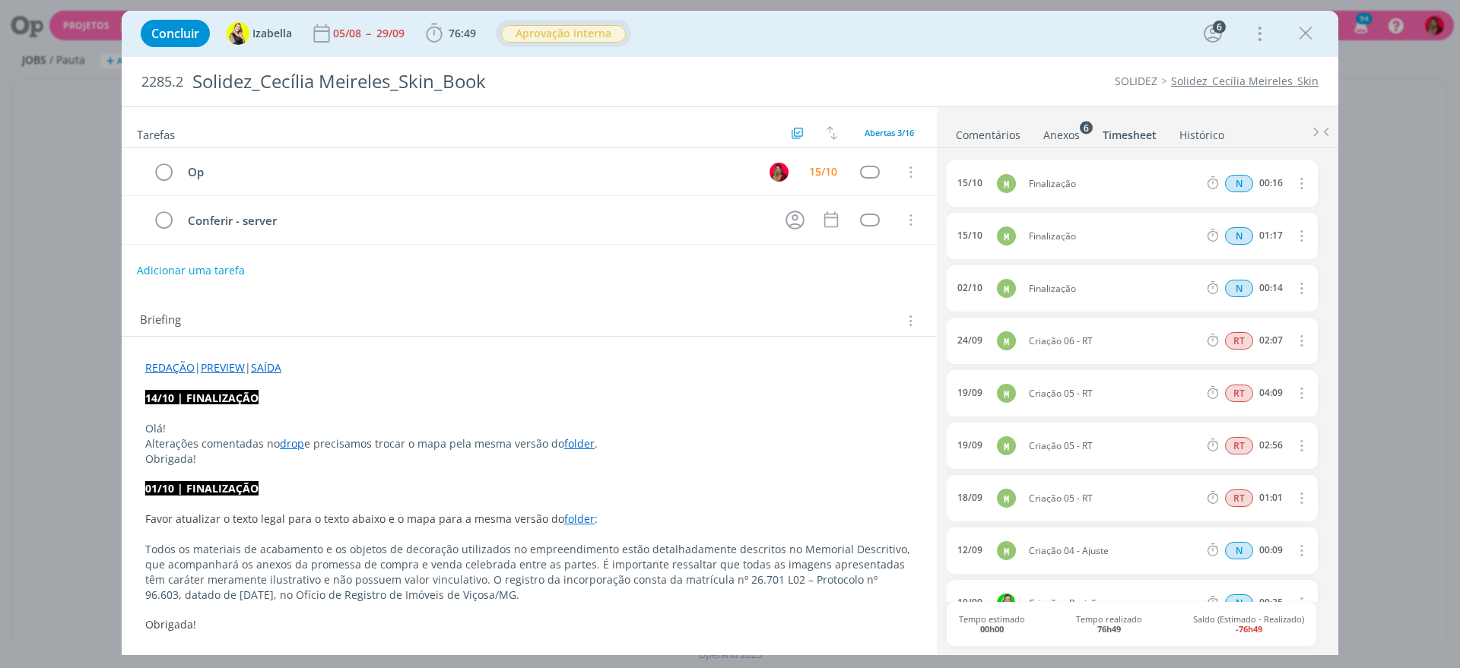
click at [985, 128] on link "Comentários" at bounding box center [988, 132] width 66 height 22
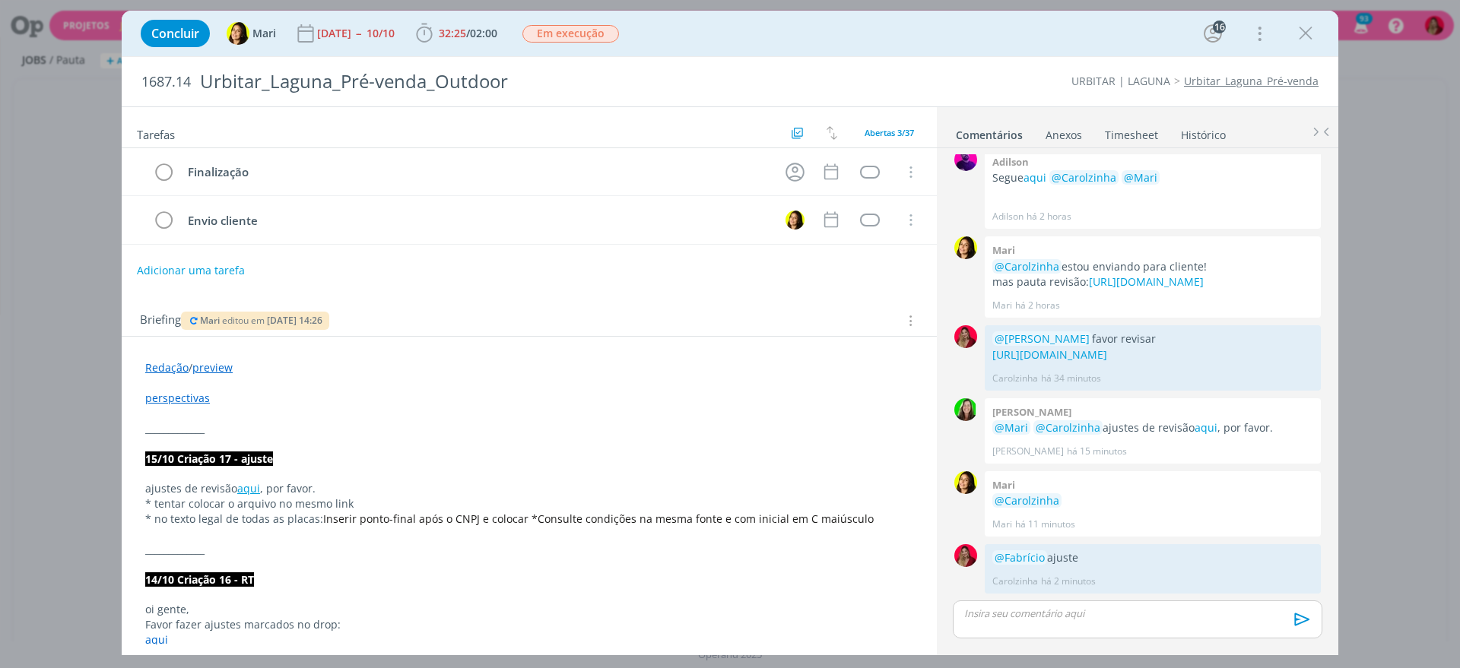
scroll to position [1286, 0]
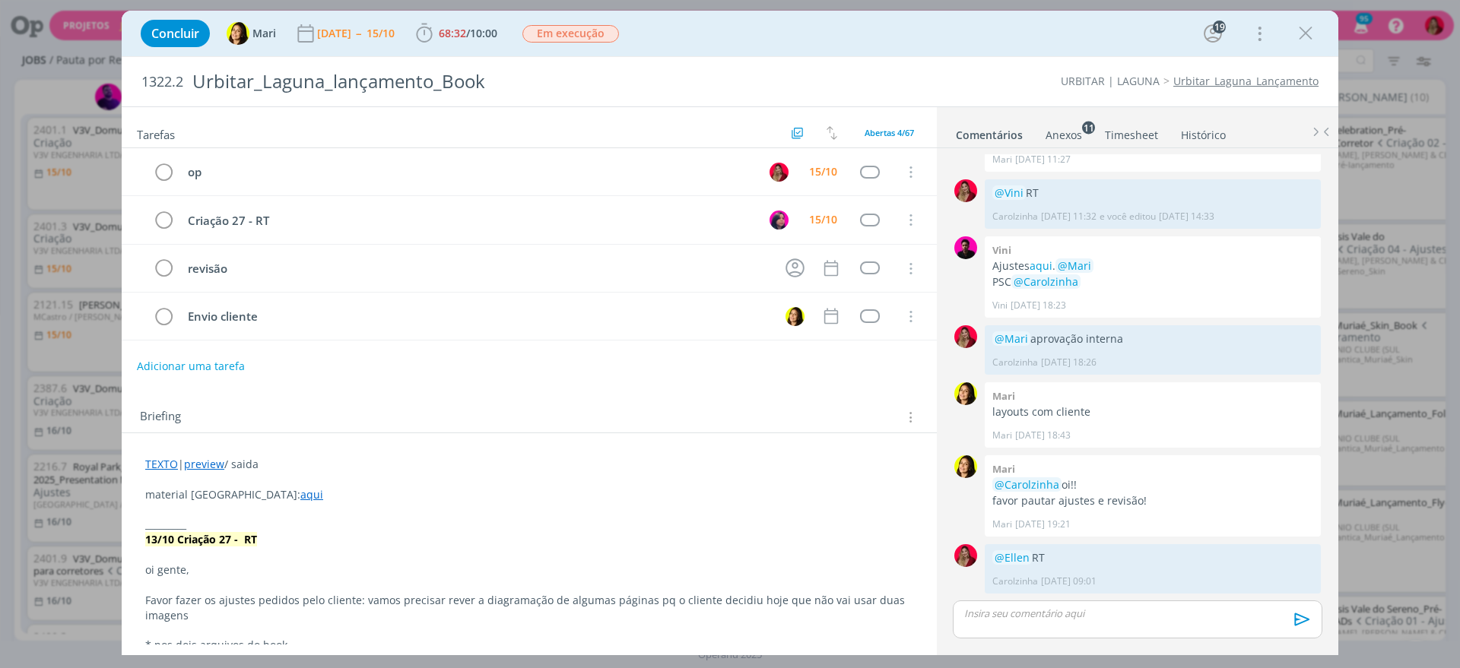
click at [1146, 125] on link "Timesheet" at bounding box center [1131, 132] width 55 height 22
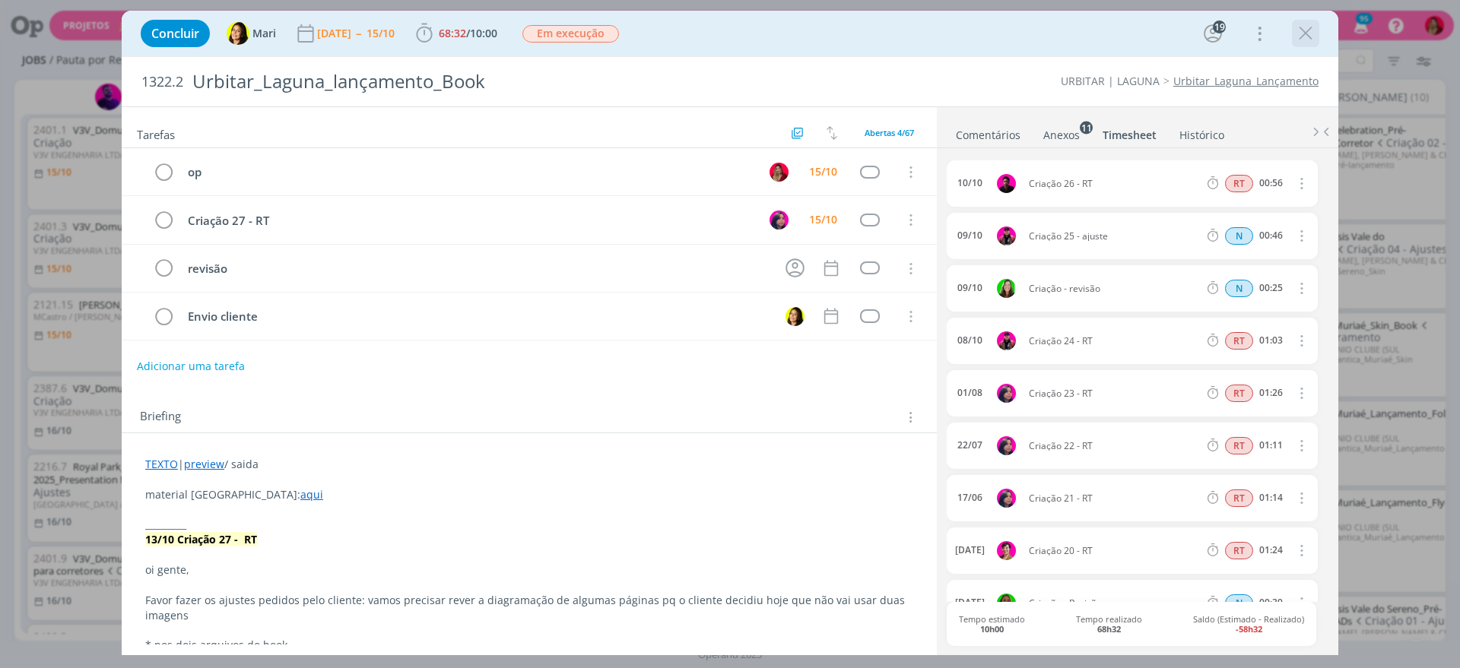
click at [1304, 33] on icon "dialog" at bounding box center [1305, 33] width 23 height 23
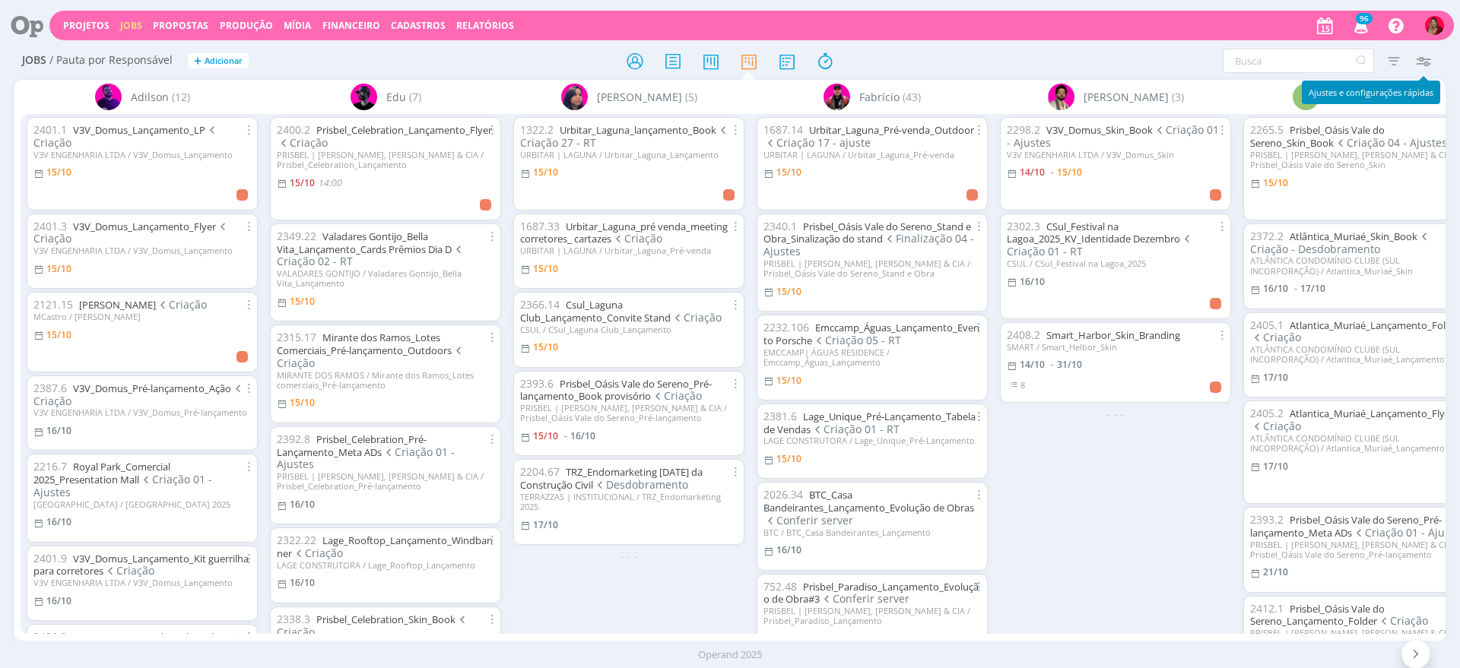
click at [1418, 51] on icon "button" at bounding box center [1422, 60] width 27 height 27
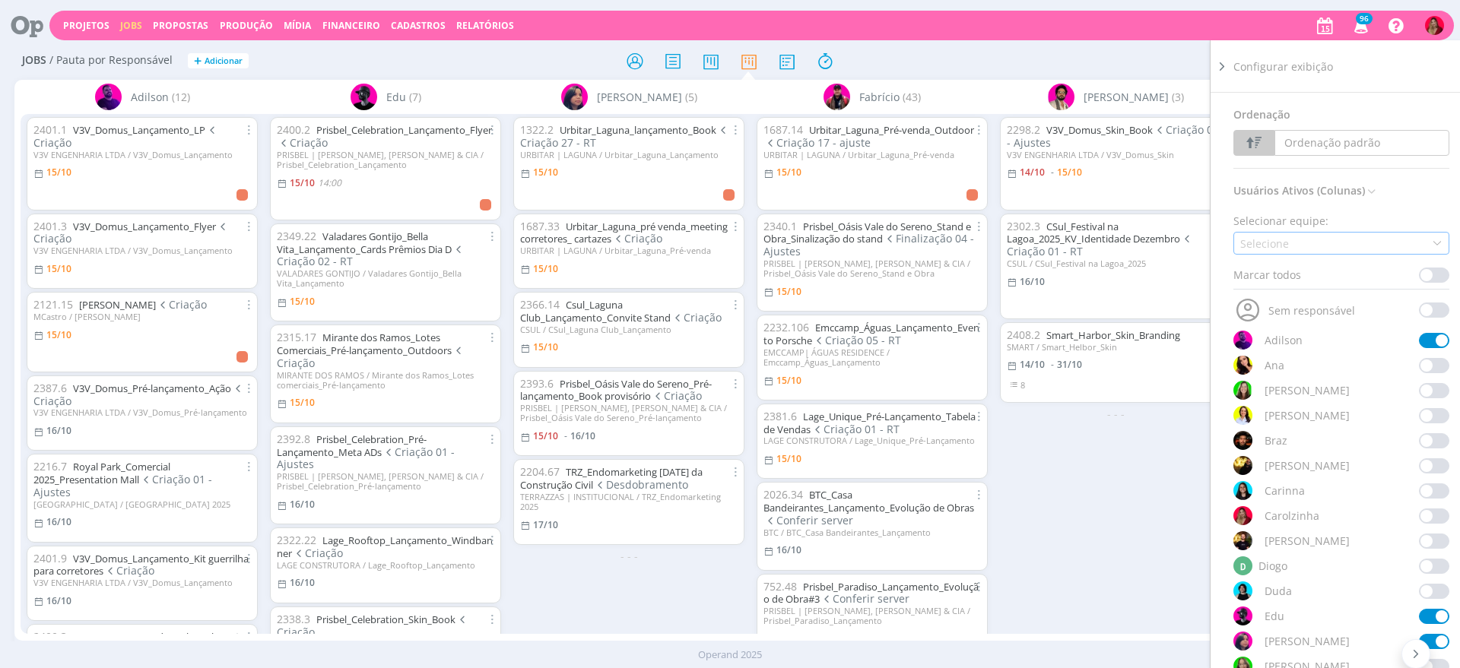
click at [1267, 236] on div "Selecione" at bounding box center [1266, 244] width 52 height 16
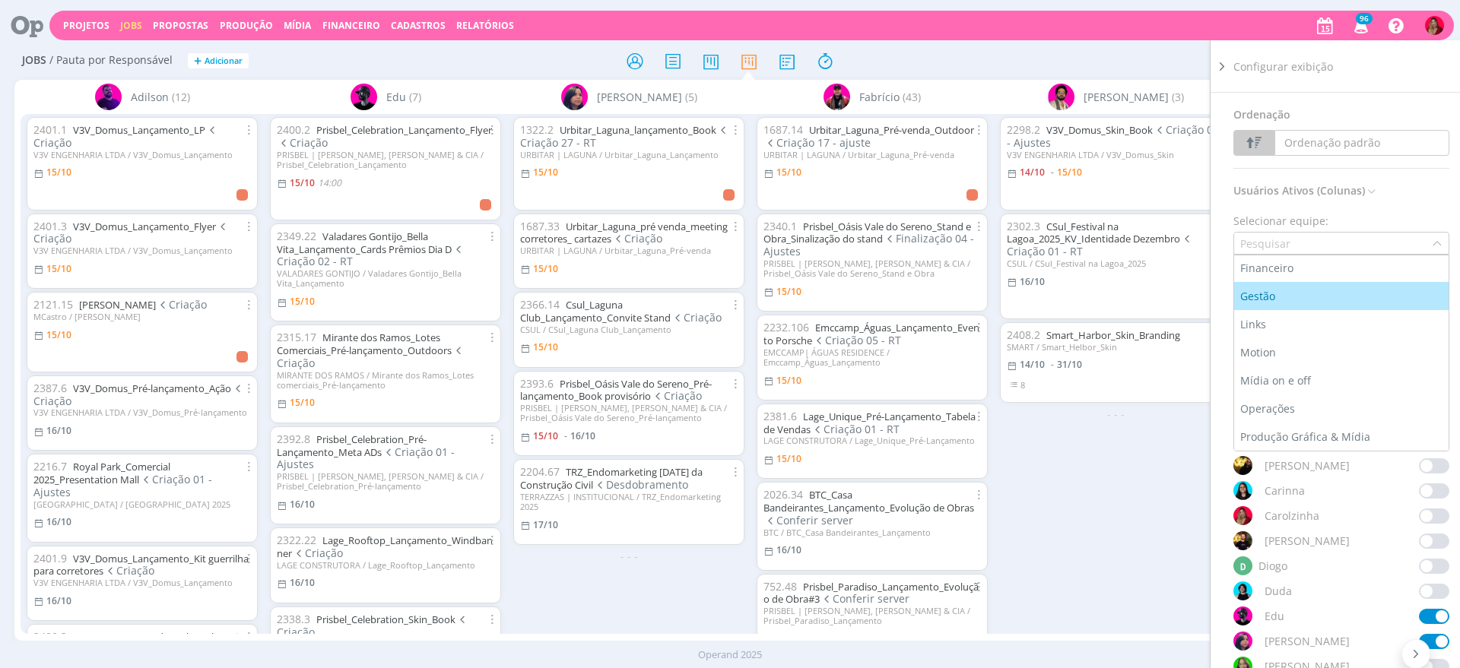
scroll to position [114, 0]
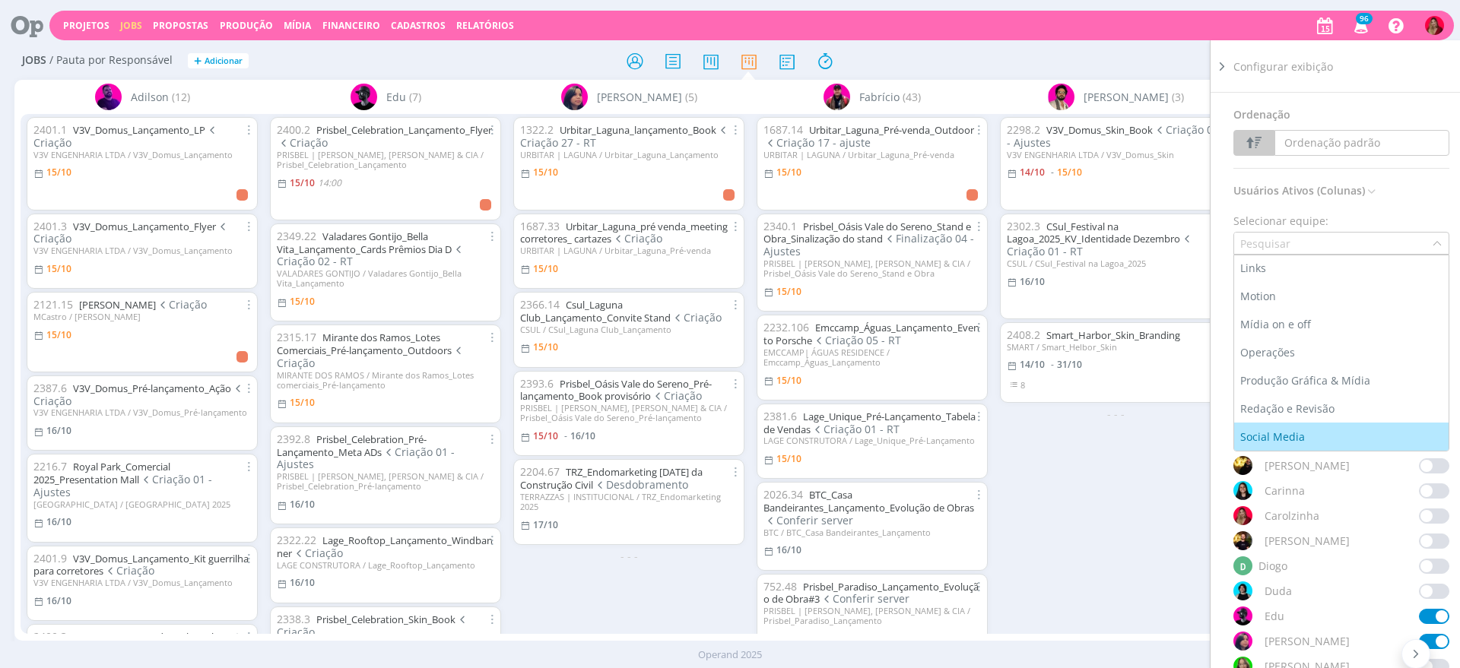
click at [1300, 431] on div "Social Media" at bounding box center [1274, 437] width 68 height 16
click at [1016, 68] on div "Filtrar Filtrar Limpar Tipo Jobs e Tarefas Data Personalizado a Situação dos jo…" at bounding box center [1206, 61] width 461 height 24
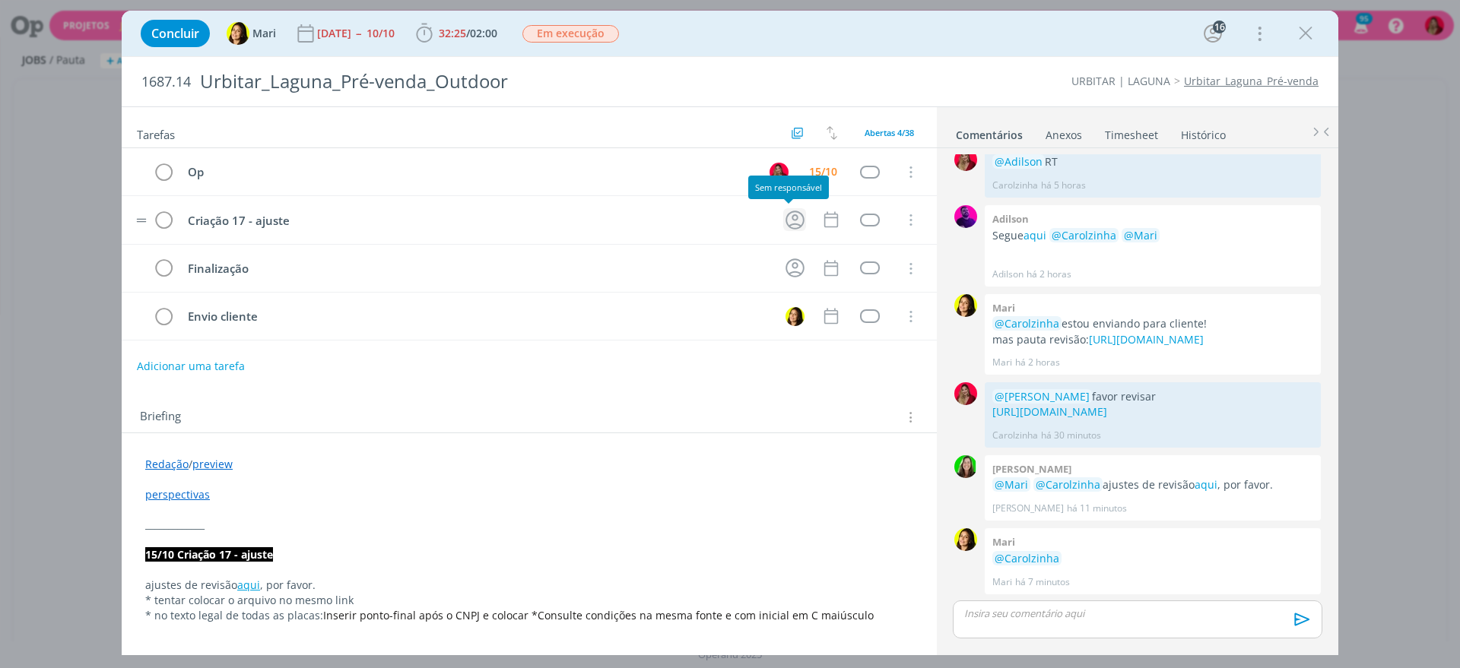
click at [789, 223] on icon "dialog" at bounding box center [795, 220] width 24 height 24
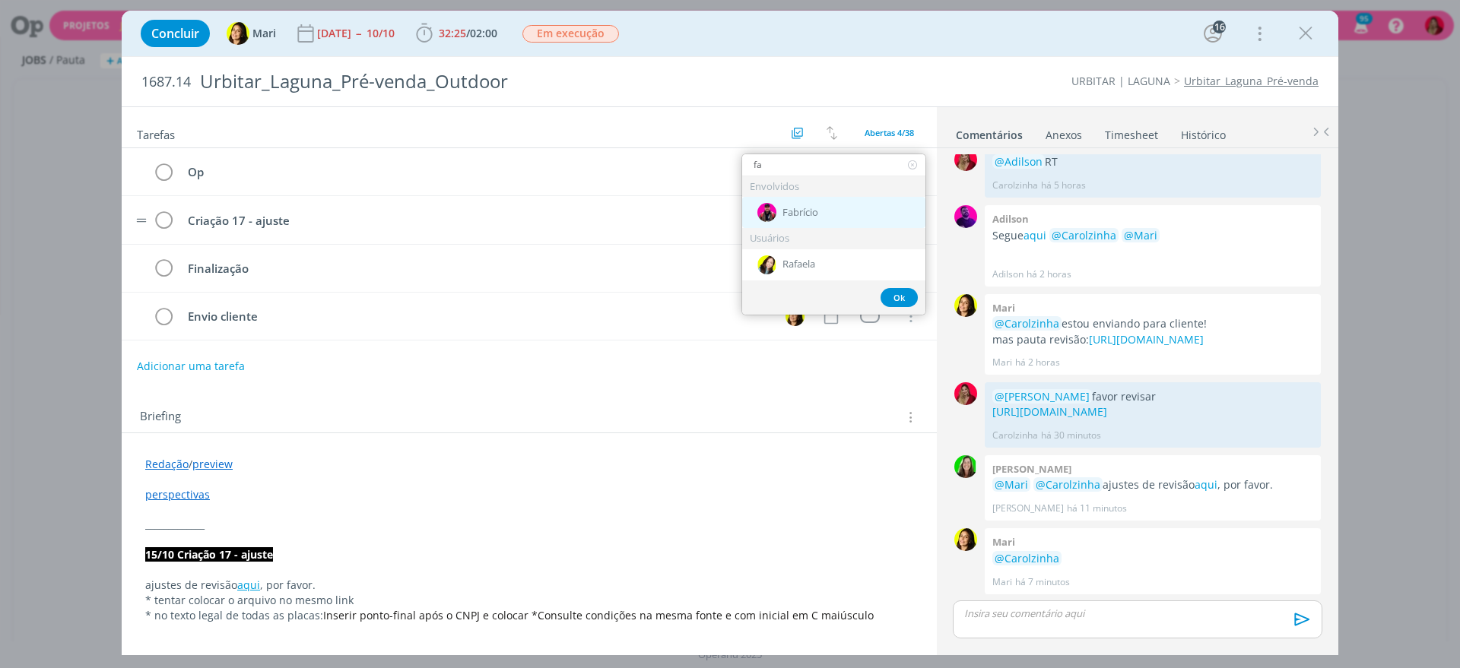
type input "fa"
click at [843, 218] on div "Fabrício" at bounding box center [833, 212] width 183 height 31
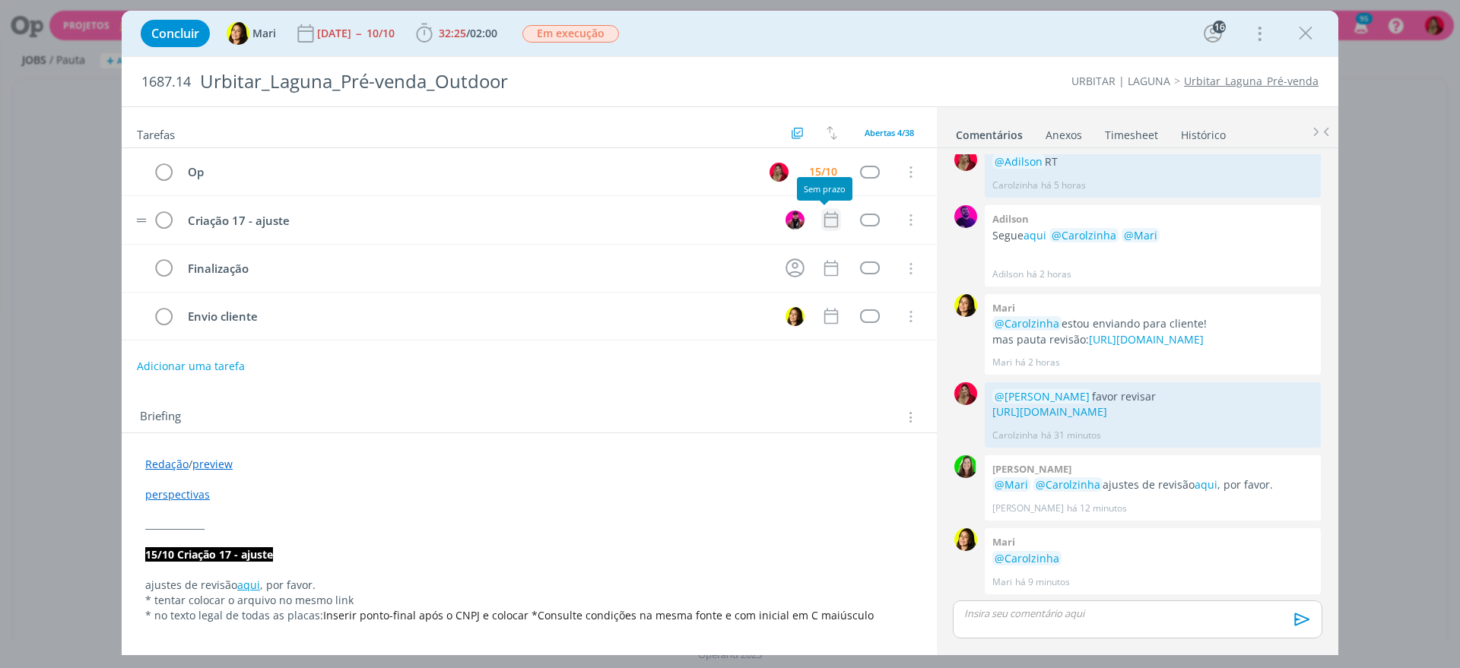
click at [821, 215] on icon "dialog" at bounding box center [831, 220] width 20 height 20
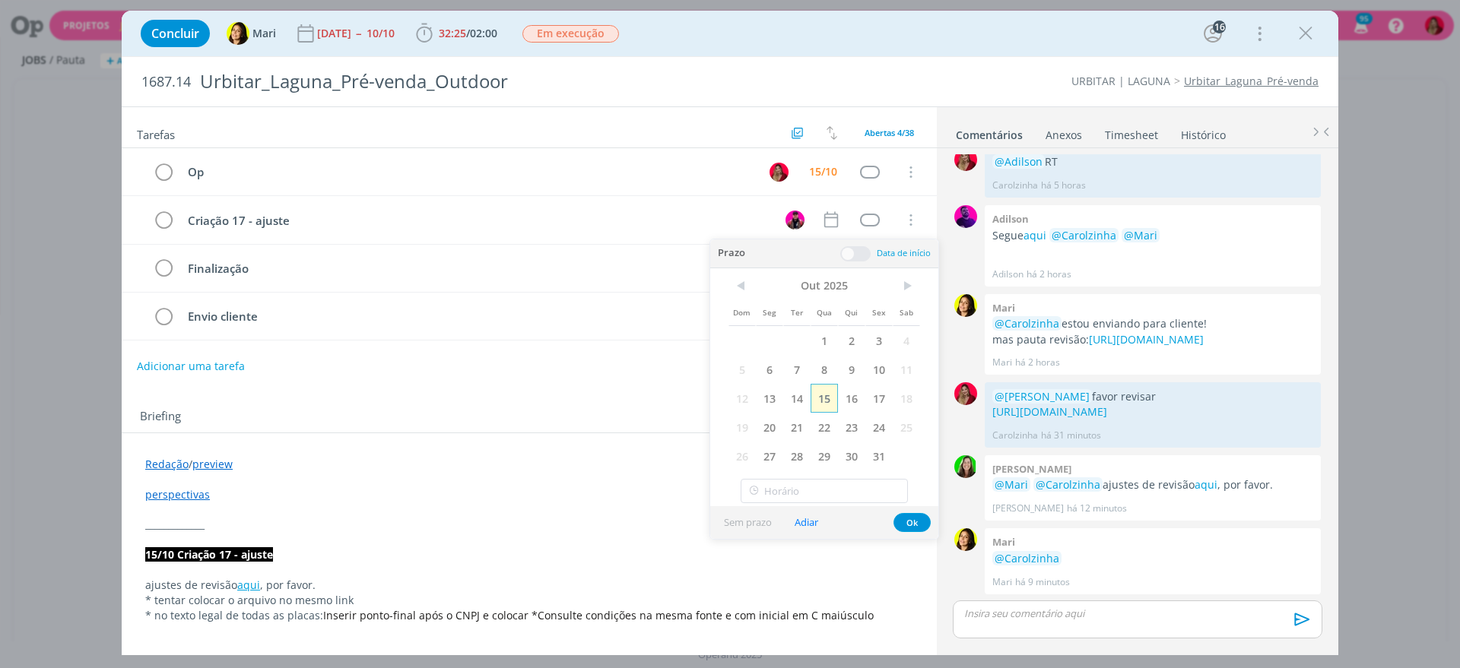
click at [817, 398] on span "15" at bounding box center [823, 398] width 27 height 29
click at [465, 398] on div "Briefing Briefings Predefinidos Versões do Briefing Ver Briefing do Projeto" at bounding box center [529, 412] width 815 height 41
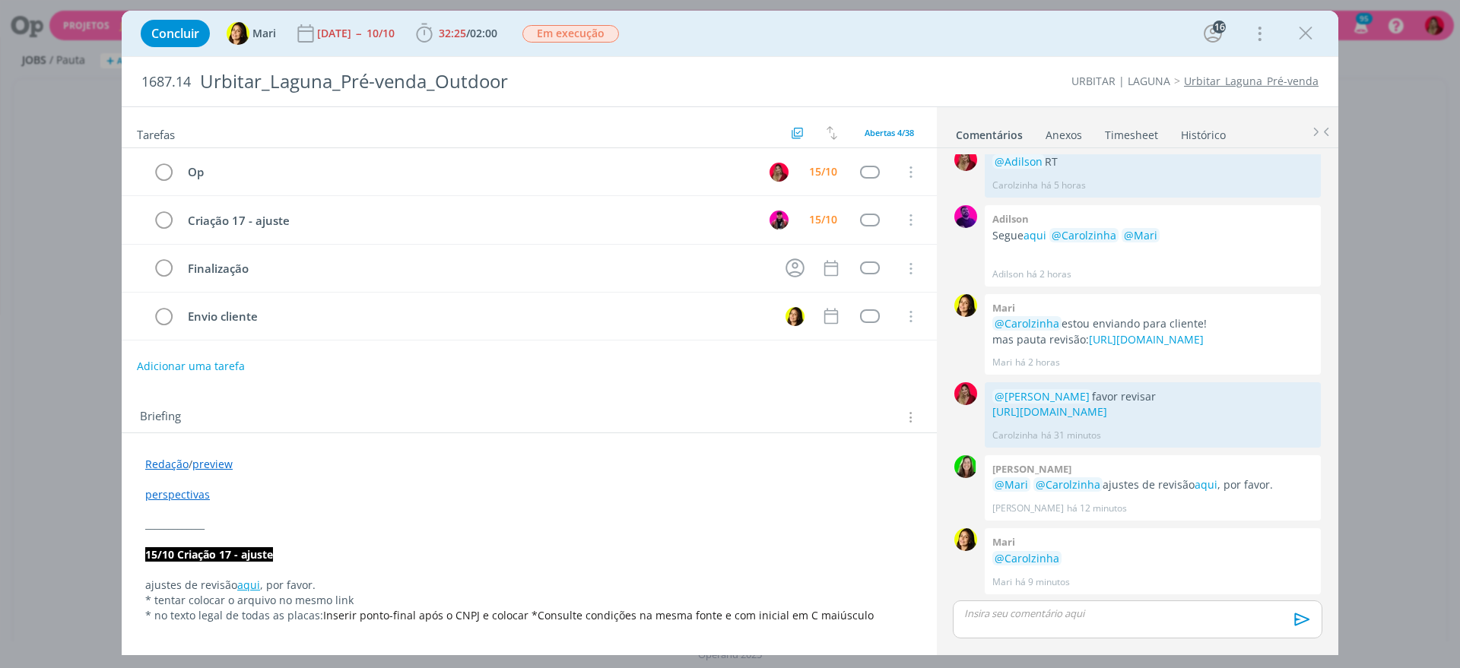
click at [1013, 614] on p "dialog" at bounding box center [1137, 614] width 345 height 14
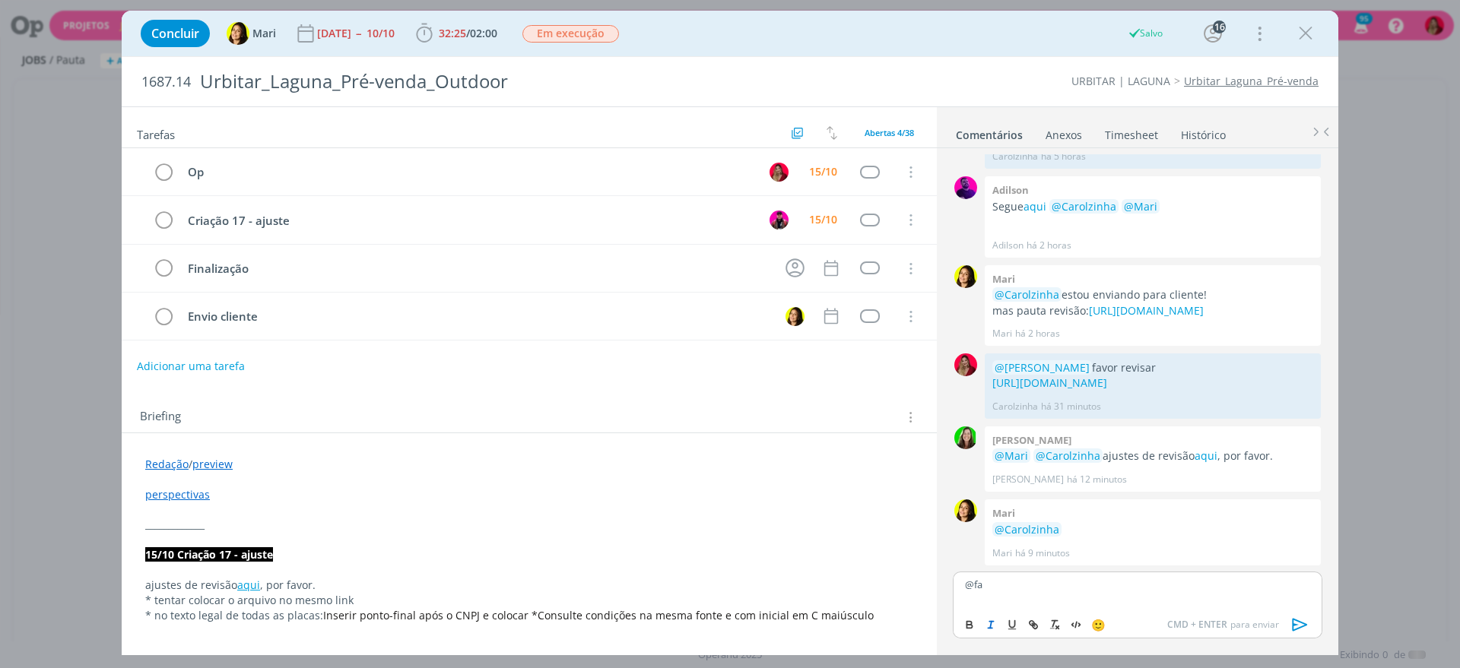
scroll to position [1107, 0]
click at [1309, 616] on icon "dialog" at bounding box center [1299, 624] width 23 height 23
click at [1133, 231] on div "Adilson há 2 horas 👍" at bounding box center [1152, 241] width 321 height 21
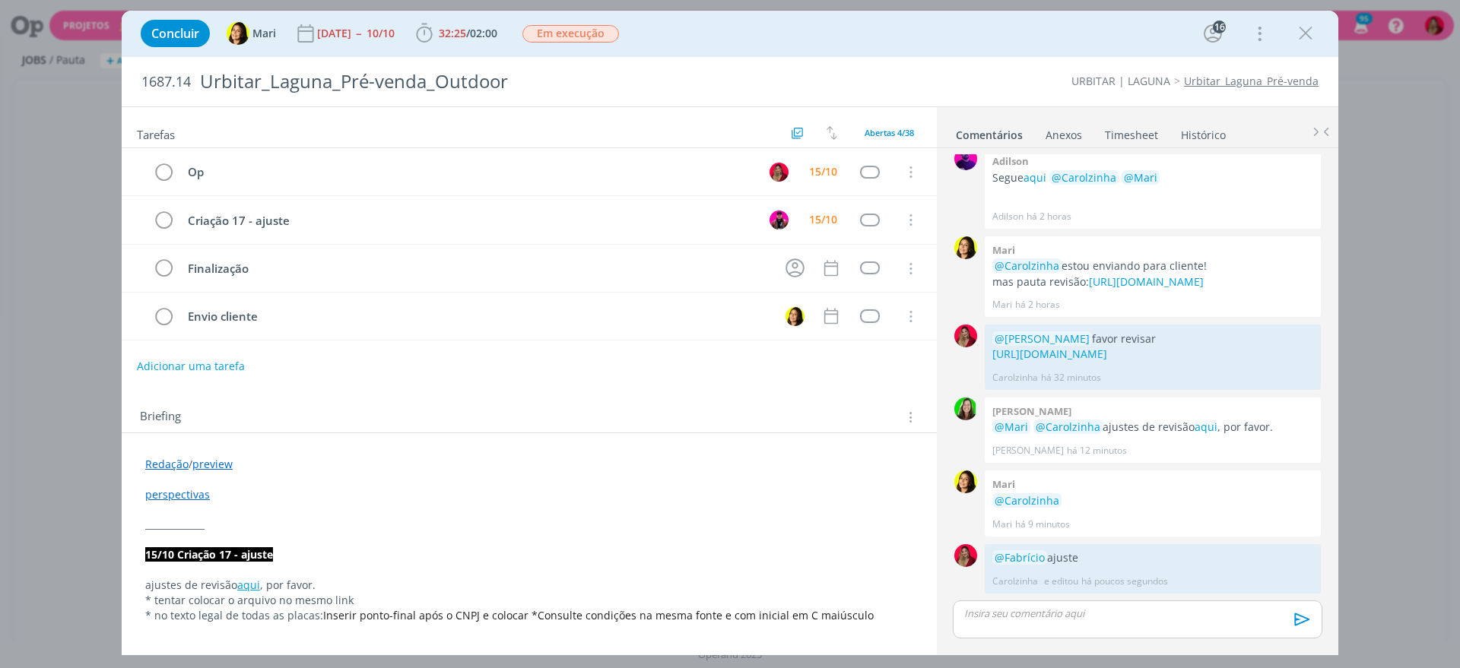
click at [1130, 149] on div "0 @Mari aprovação interna Carolzinha 04/08 às 10:40 👍 Editar Excluir 0 Mari Env…" at bounding box center [1137, 400] width 382 height 504
click at [1123, 127] on link "Timesheet" at bounding box center [1131, 132] width 55 height 22
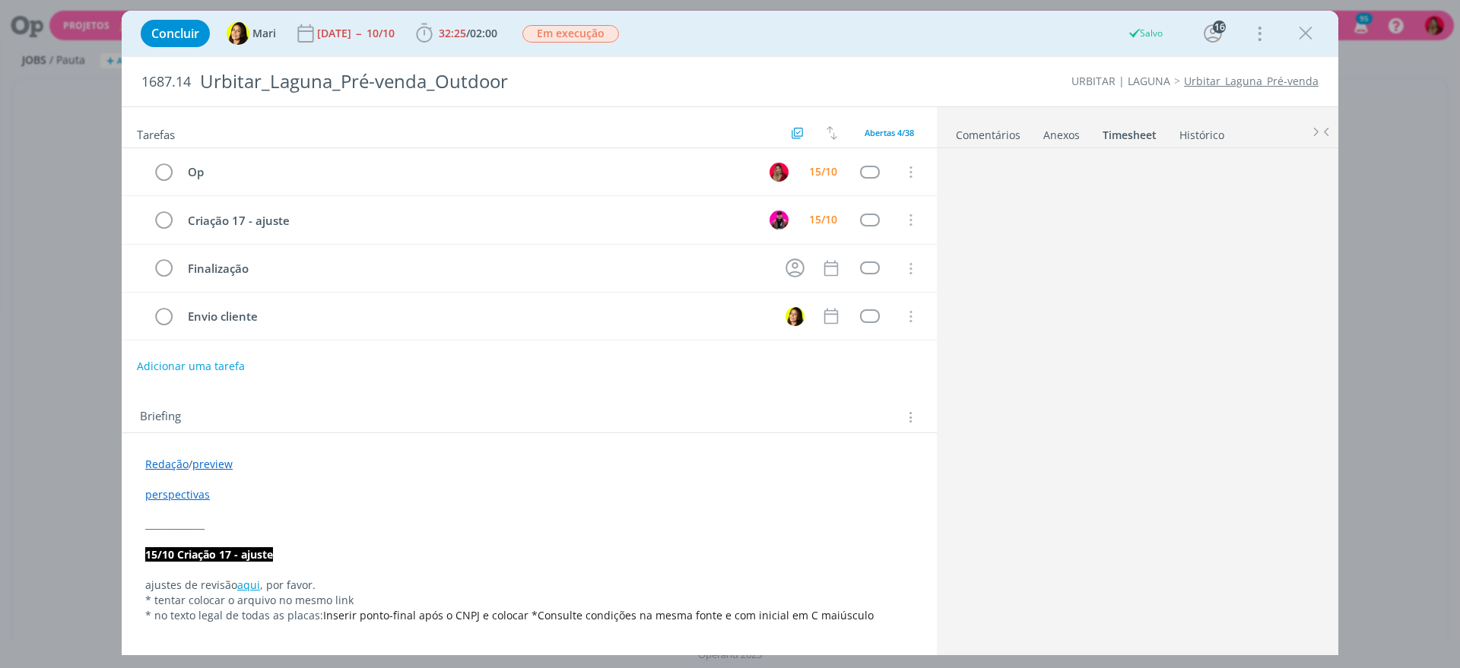
scroll to position [0, 0]
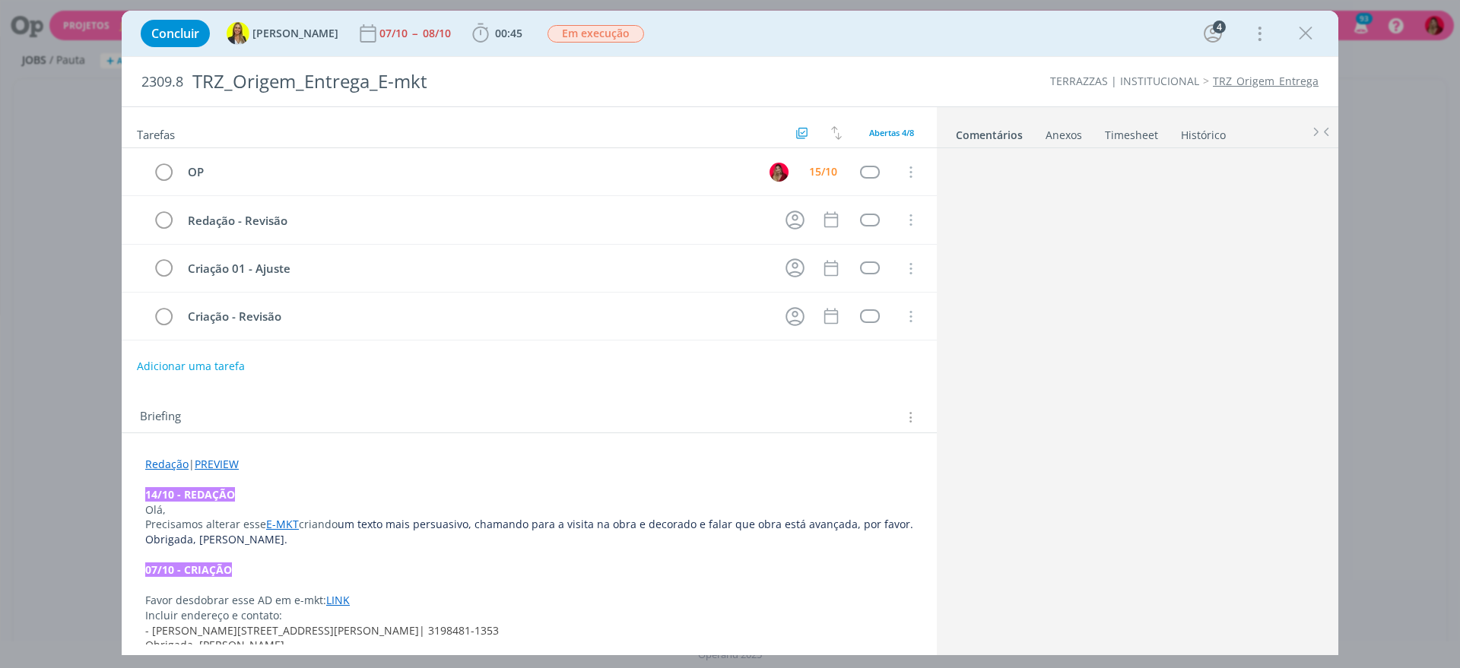
scroll to position [494, 0]
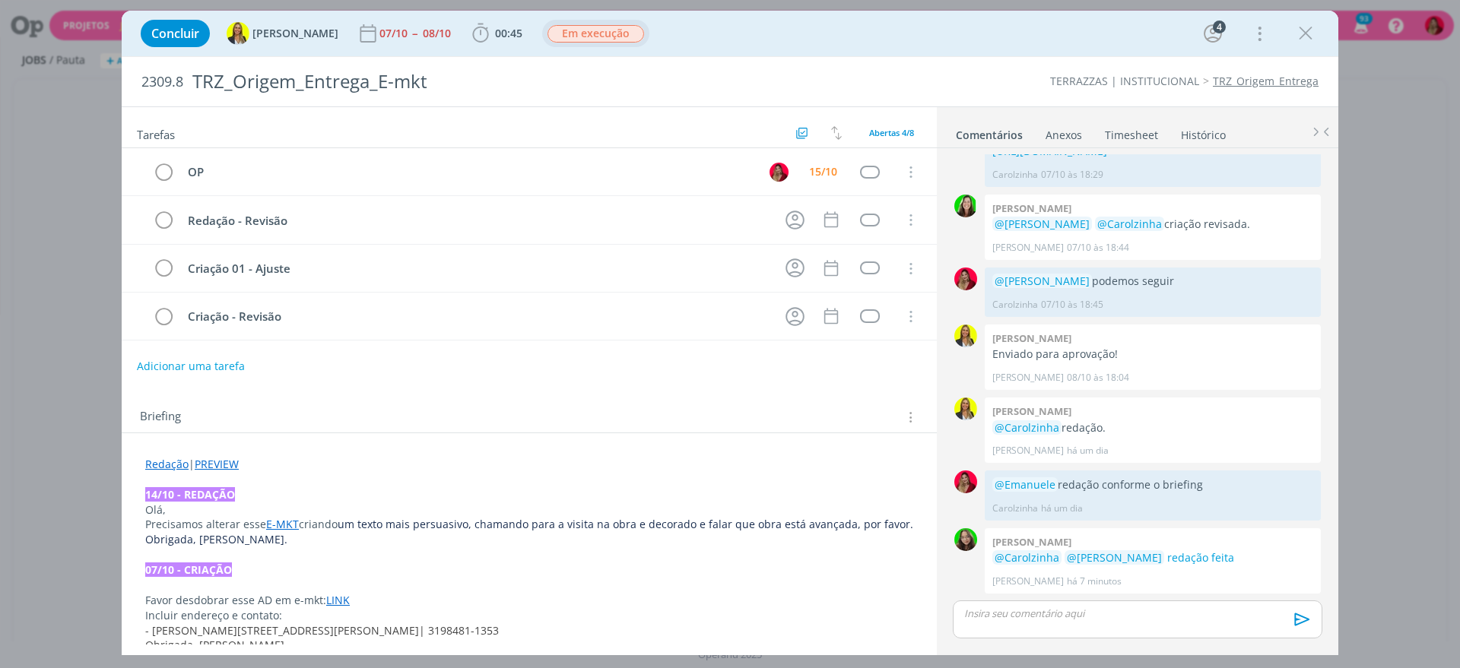
click at [589, 30] on span "Em execução" at bounding box center [595, 33] width 97 height 17
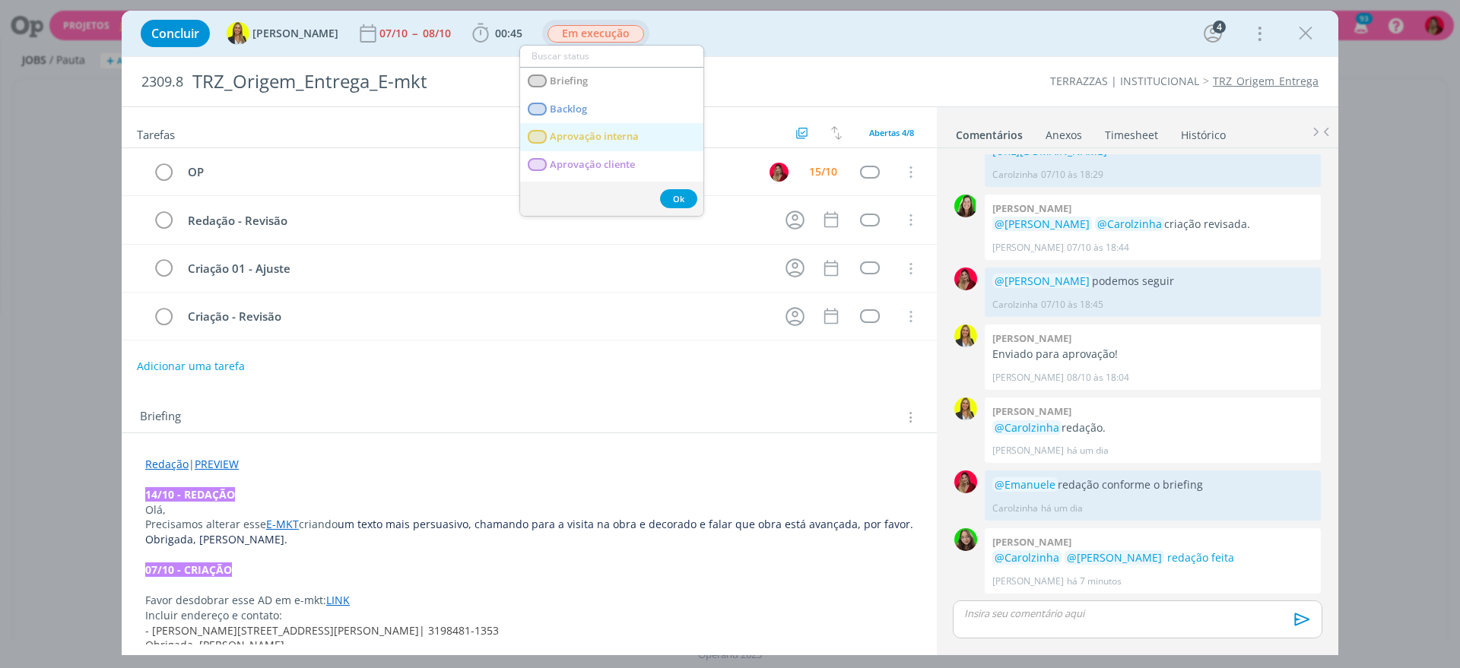
click at [645, 131] on interna "Aprovação interna" at bounding box center [611, 137] width 183 height 28
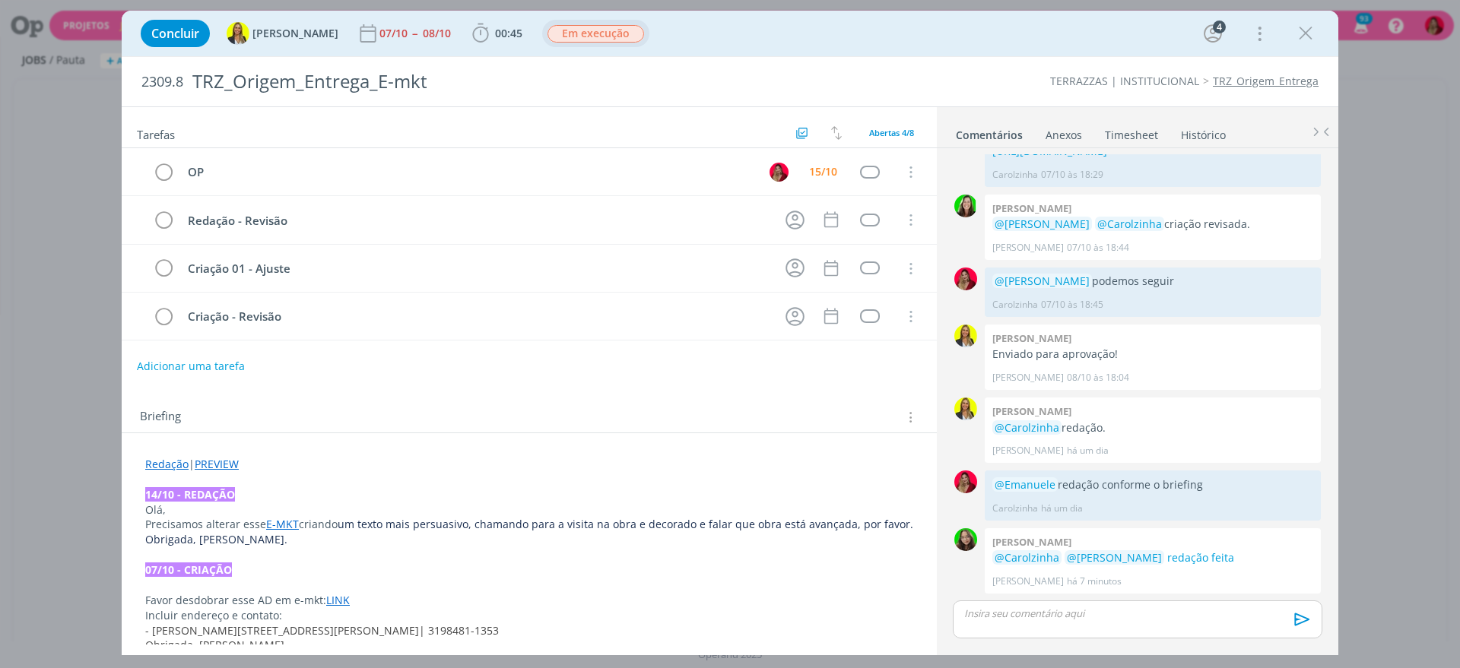
click at [1058, 607] on p "dialog" at bounding box center [1137, 614] width 345 height 14
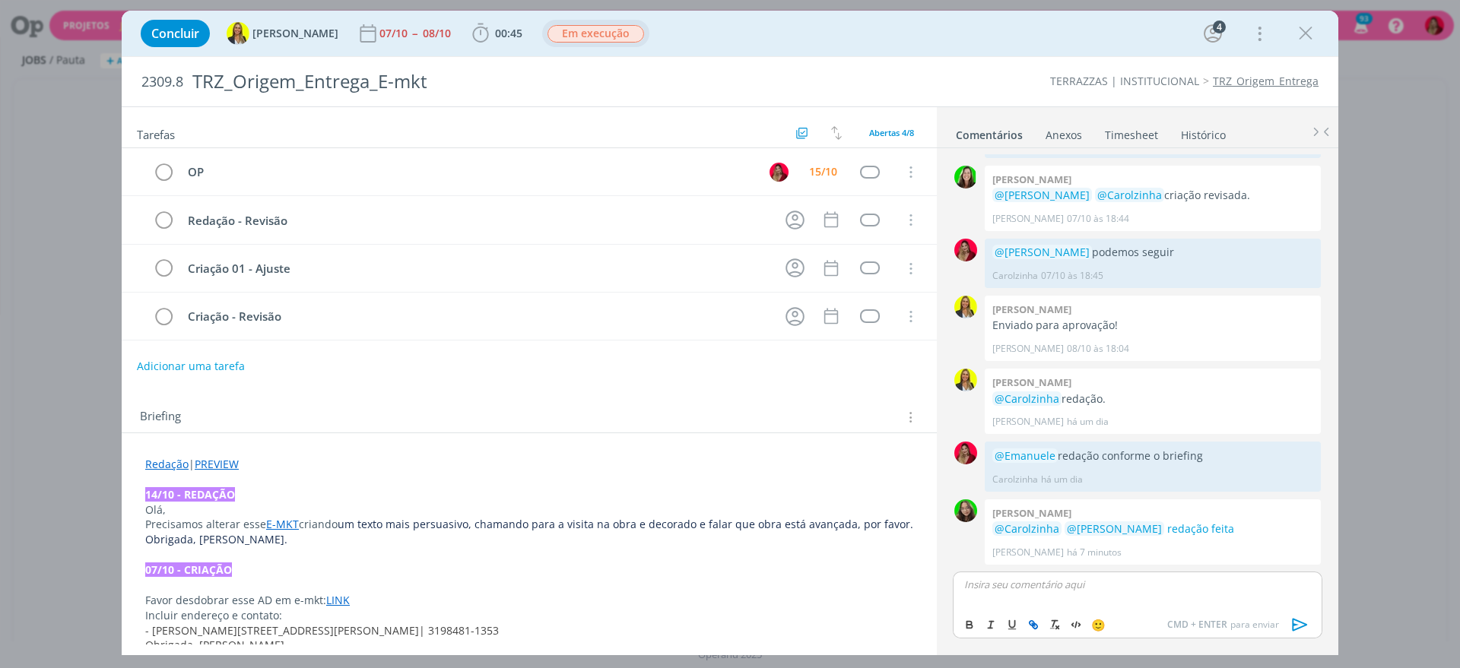
scroll to position [523, 0]
click at [1306, 617] on icon "dialog" at bounding box center [1299, 624] width 23 height 23
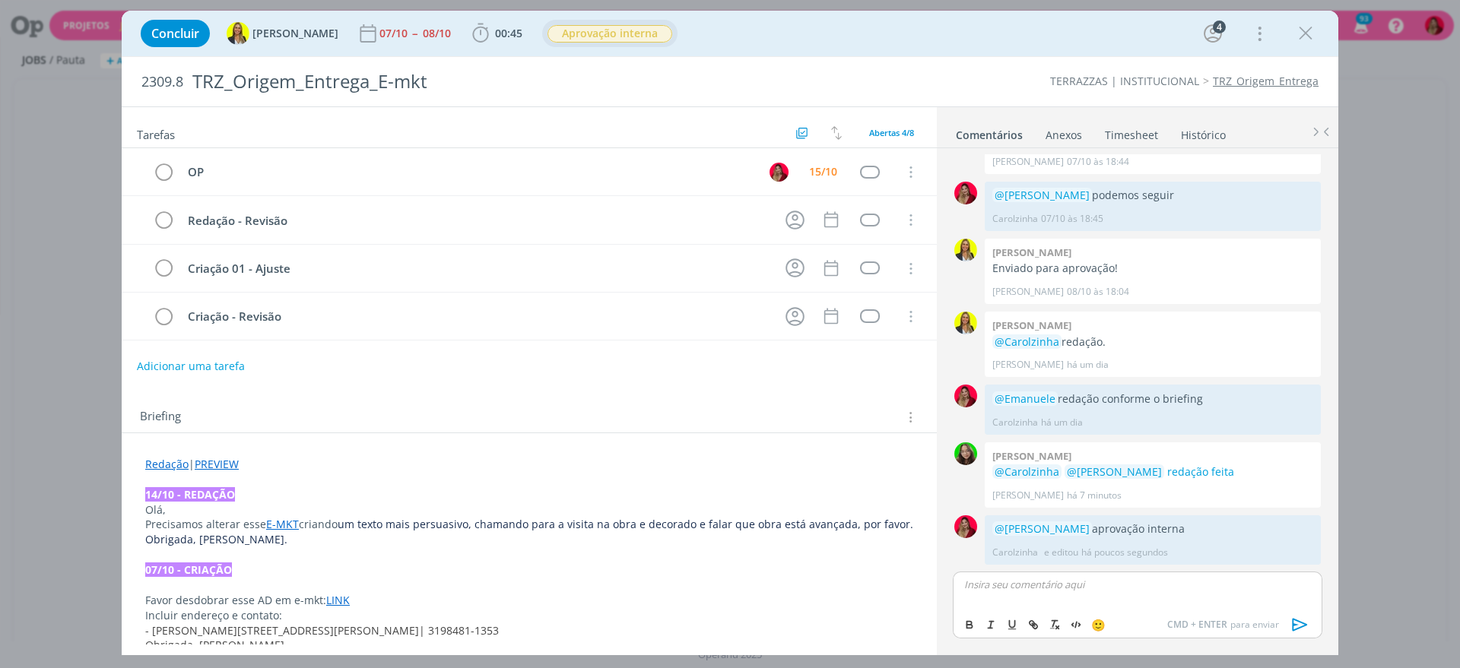
click at [1133, 135] on link "Timesheet" at bounding box center [1131, 132] width 55 height 22
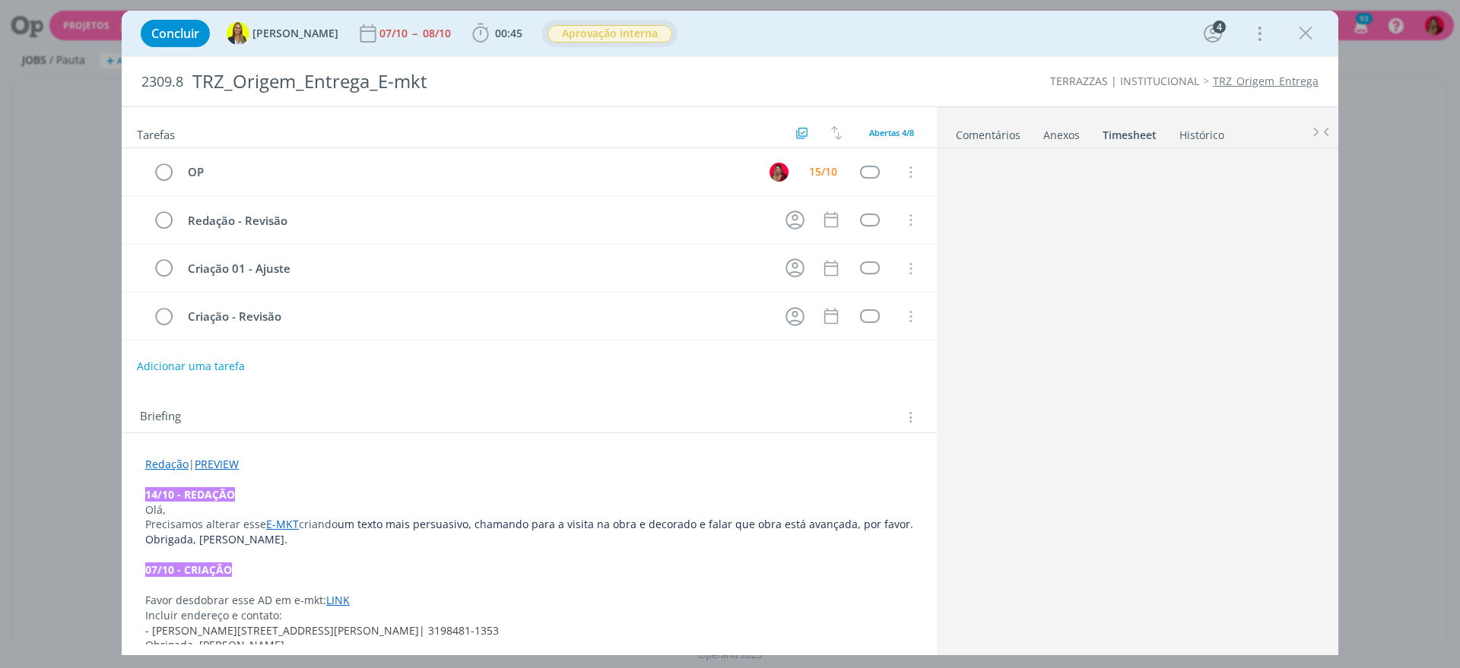
scroll to position [0, 0]
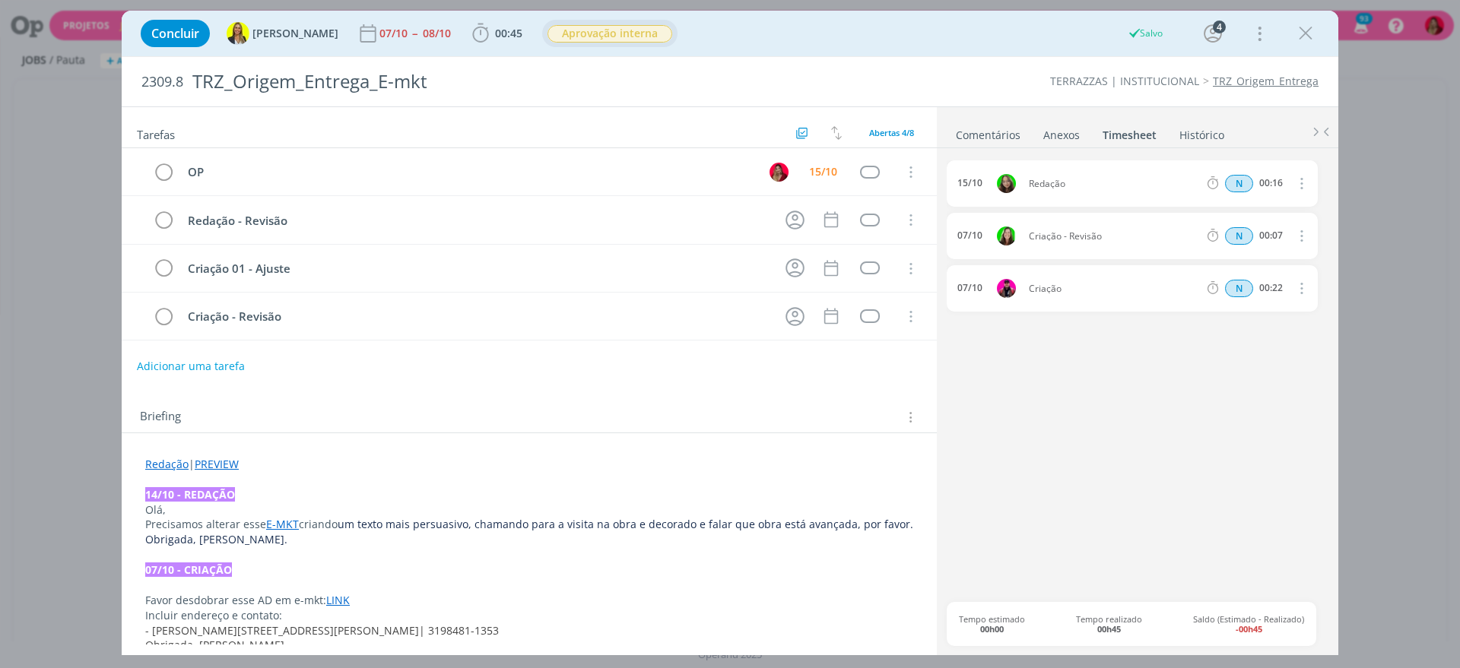
click at [595, 409] on div "Briefing Briefings Predefinidos Versões do Briefing Ver Briefing do Projeto" at bounding box center [531, 417] width 782 height 20
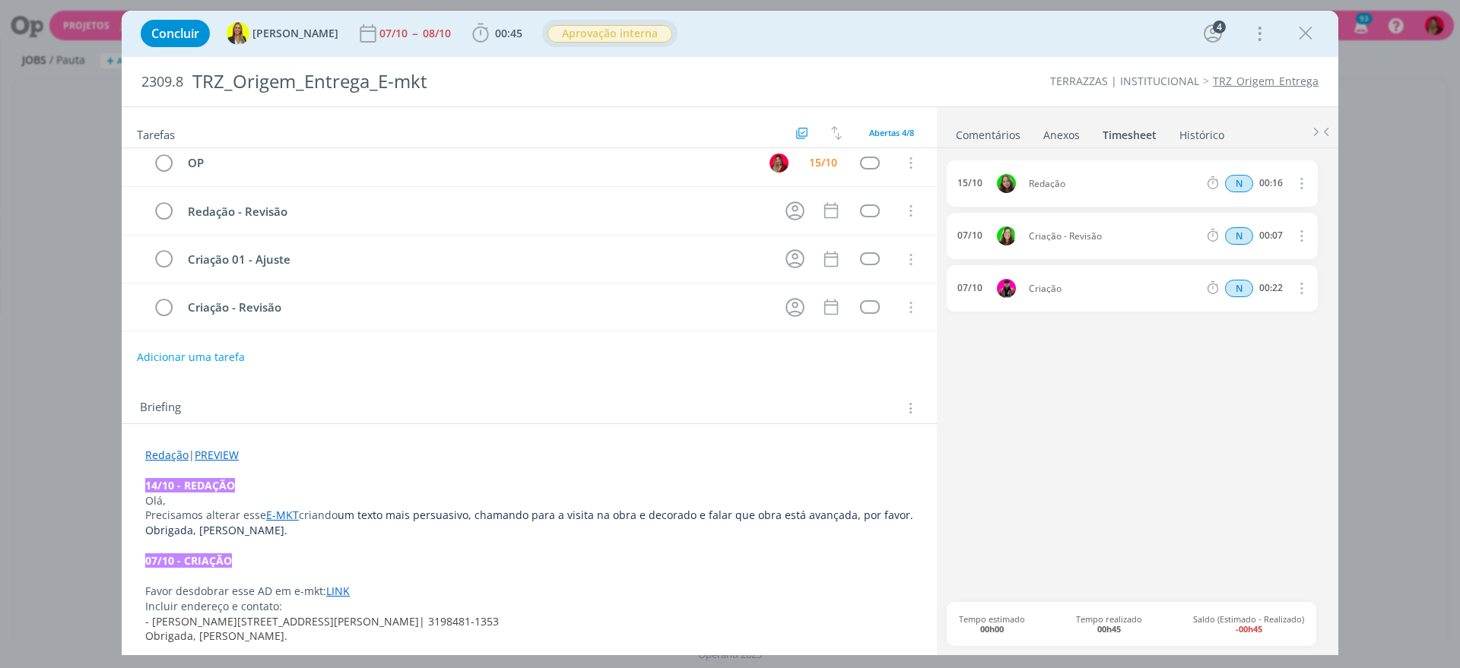
scroll to position [20, 0]
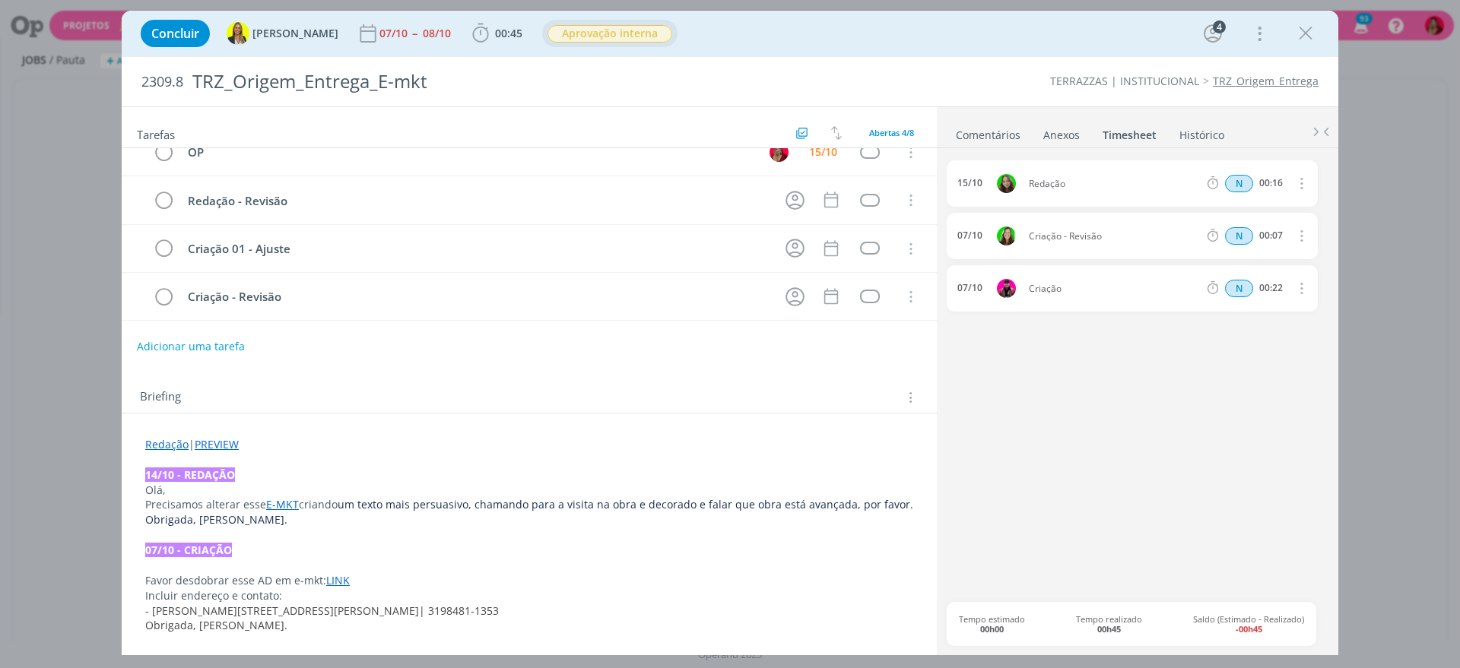
click at [288, 502] on link "E-MKT" at bounding box center [282, 504] width 33 height 14
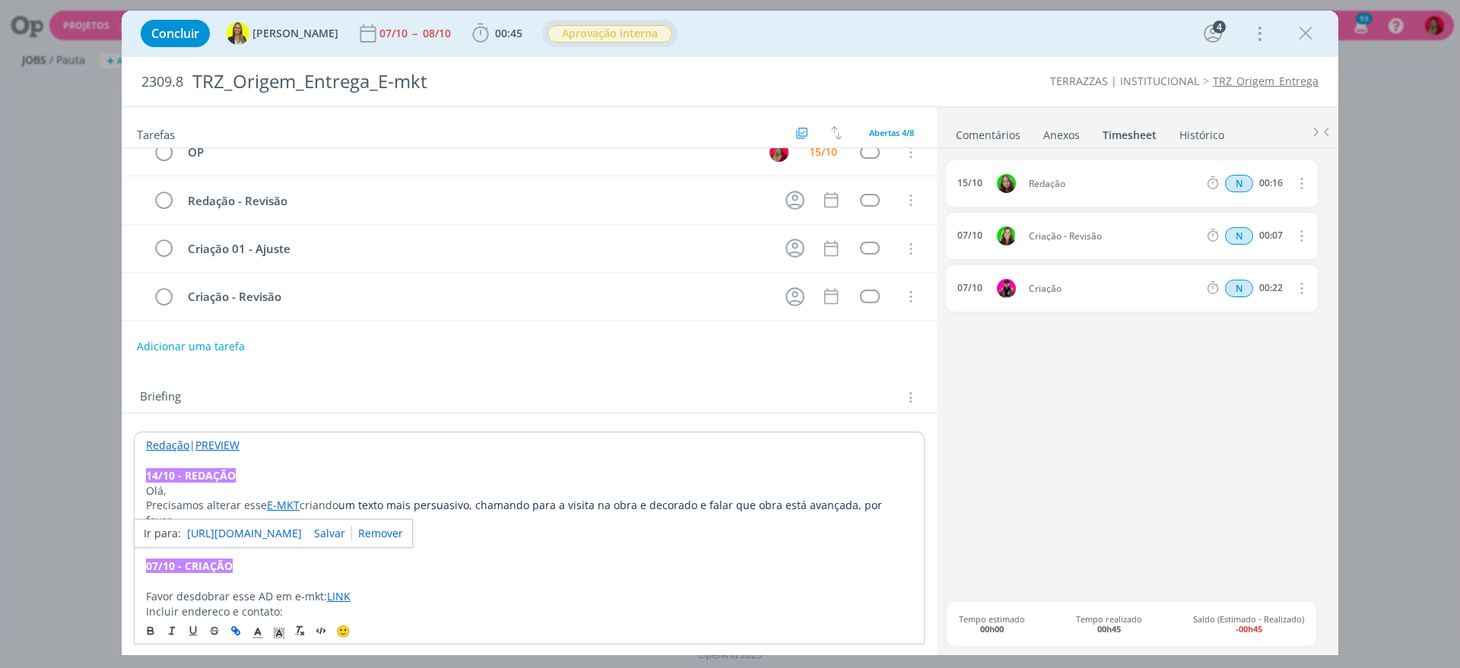
click at [290, 528] on link "https://www.dropbox.com/scl/fo/yilagcioefxmslf5w0e0z/ADg1G9E1tTY3g2zuZex7XlQ?rl…" at bounding box center [244, 534] width 115 height 20
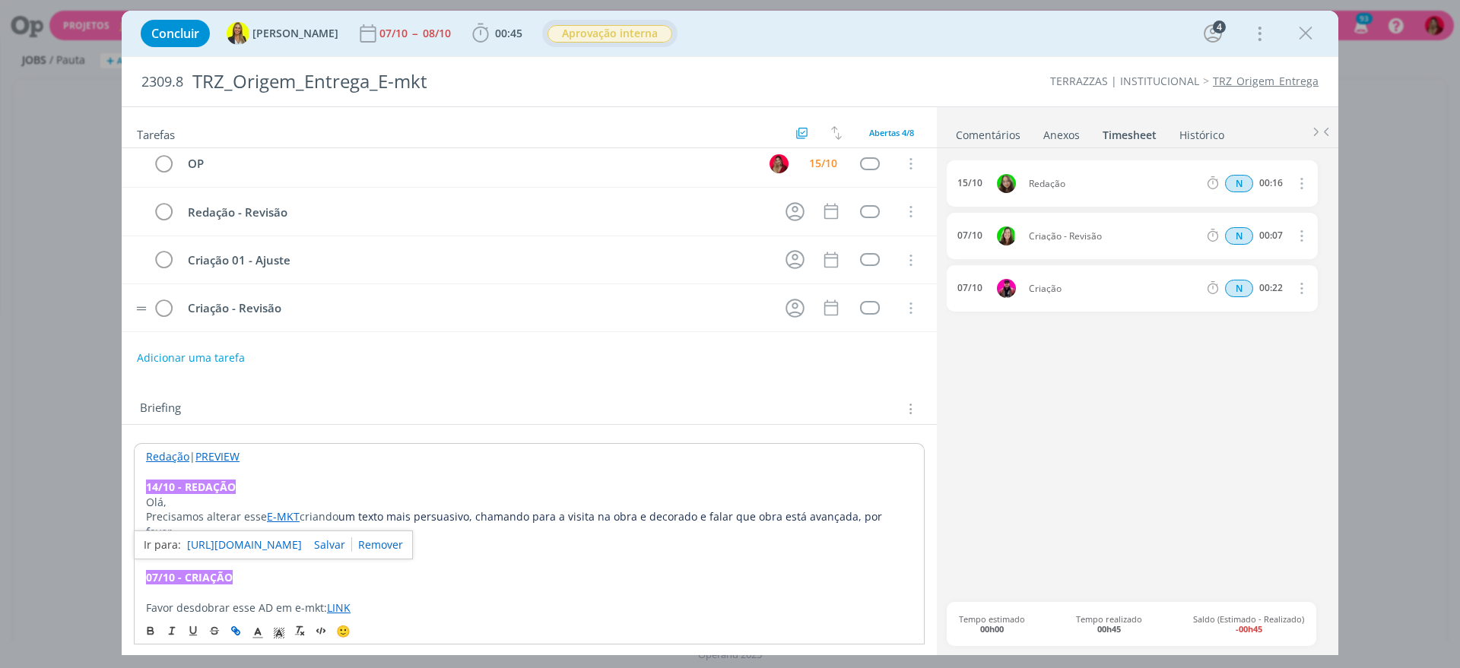
scroll to position [0, 0]
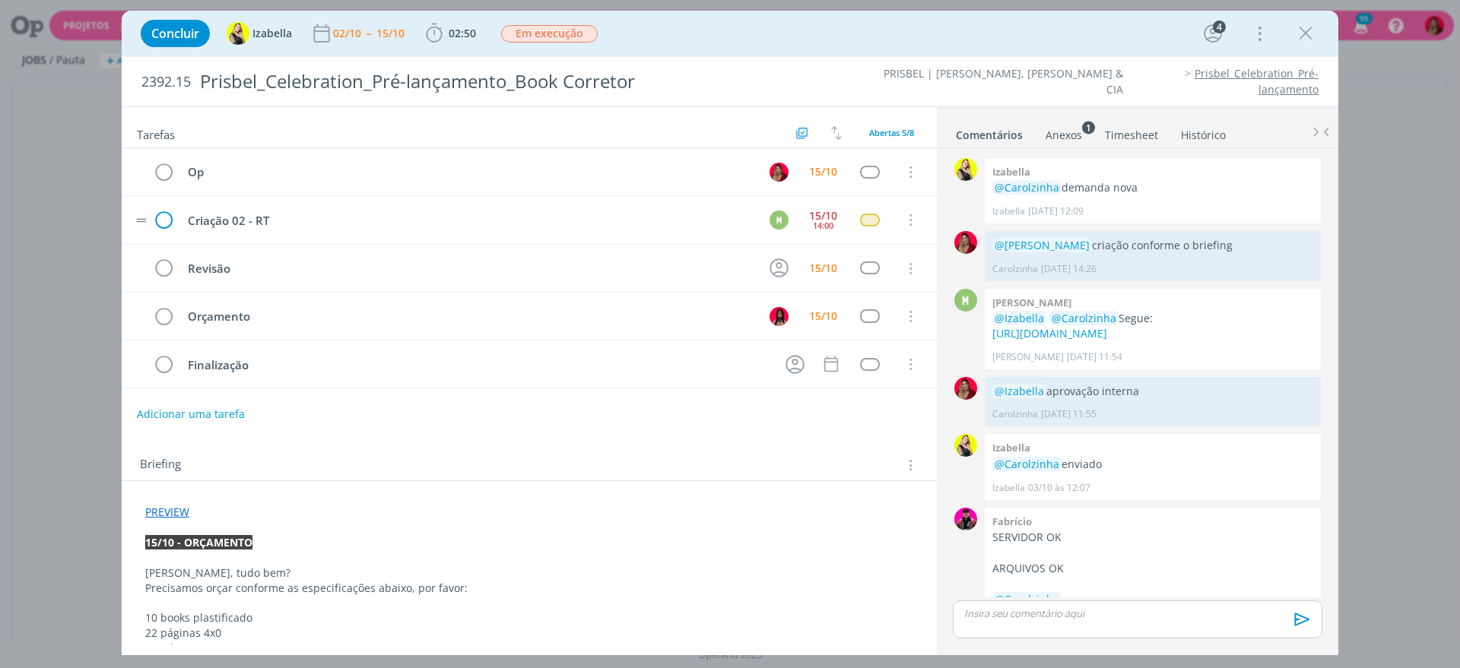
scroll to position [1050, 0]
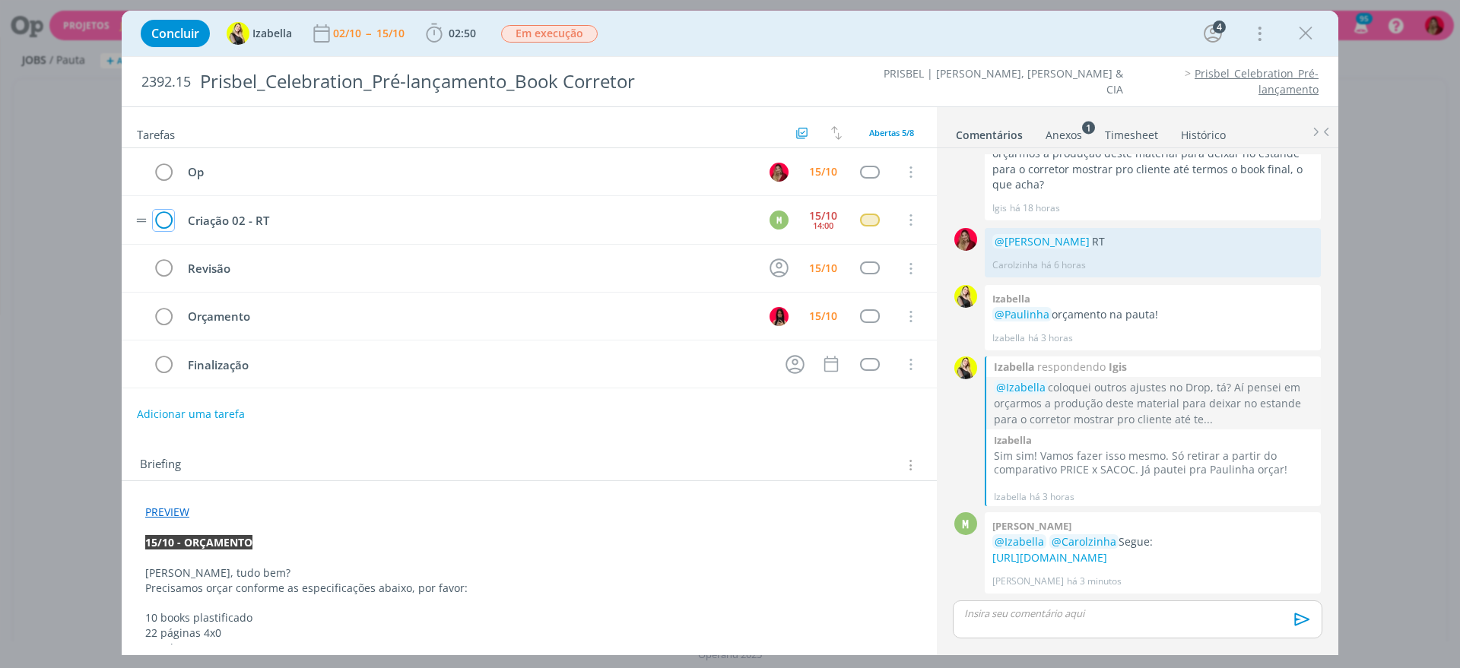
click at [162, 217] on icon "dialog" at bounding box center [163, 220] width 21 height 23
click at [1050, 613] on p "dialog" at bounding box center [1137, 614] width 345 height 14
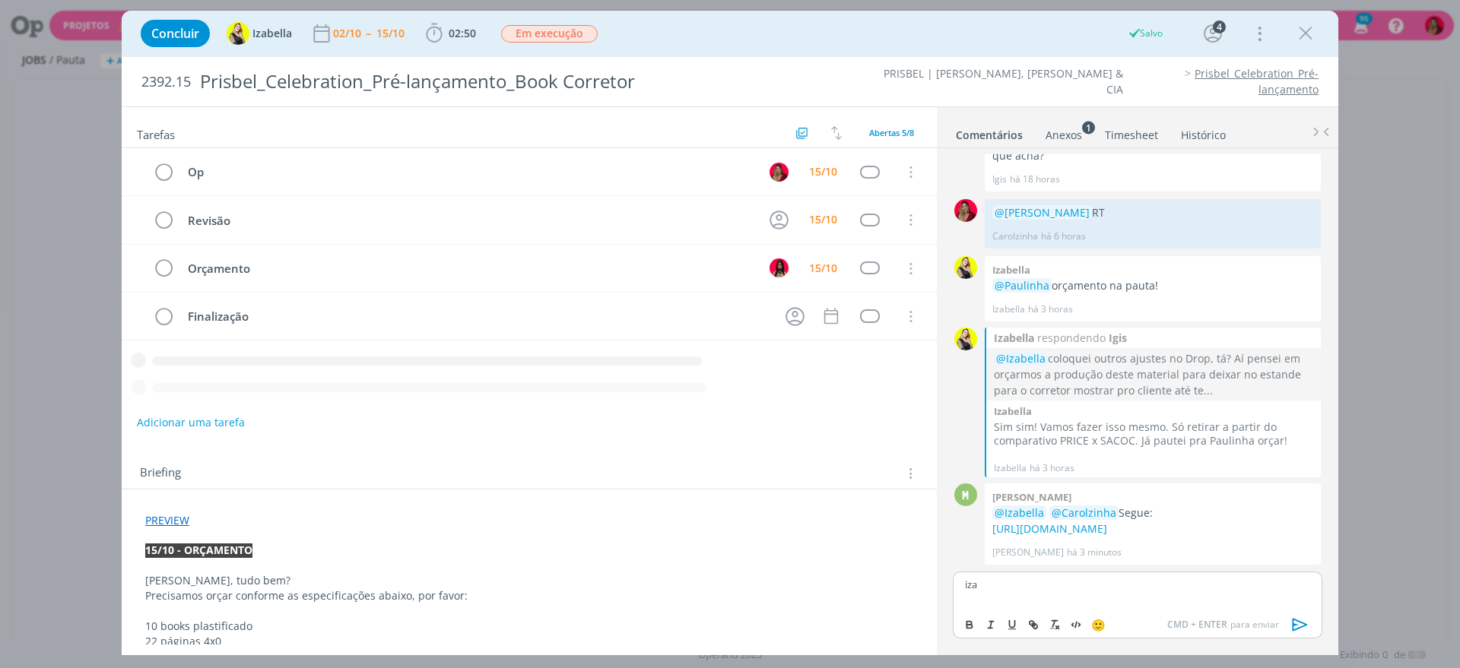
scroll to position [1079, 0]
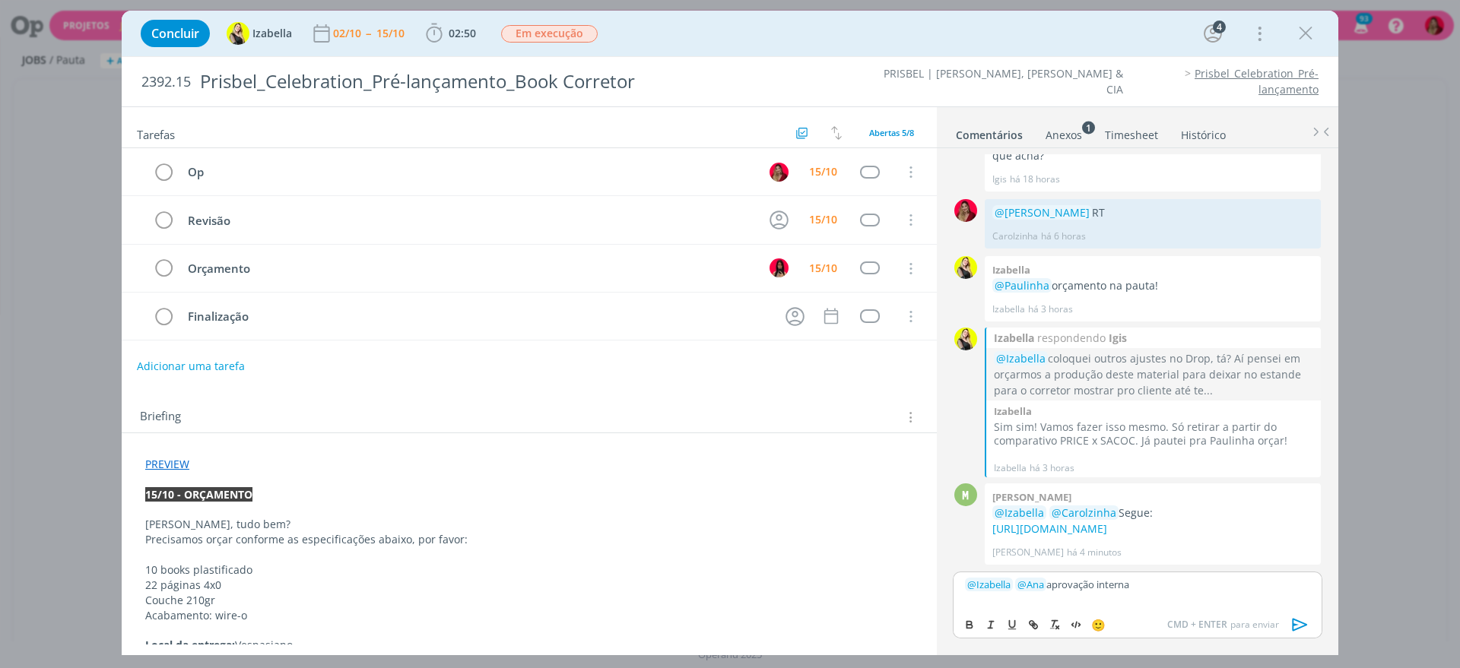
click at [1303, 621] on icon "dialog" at bounding box center [1299, 624] width 23 height 23
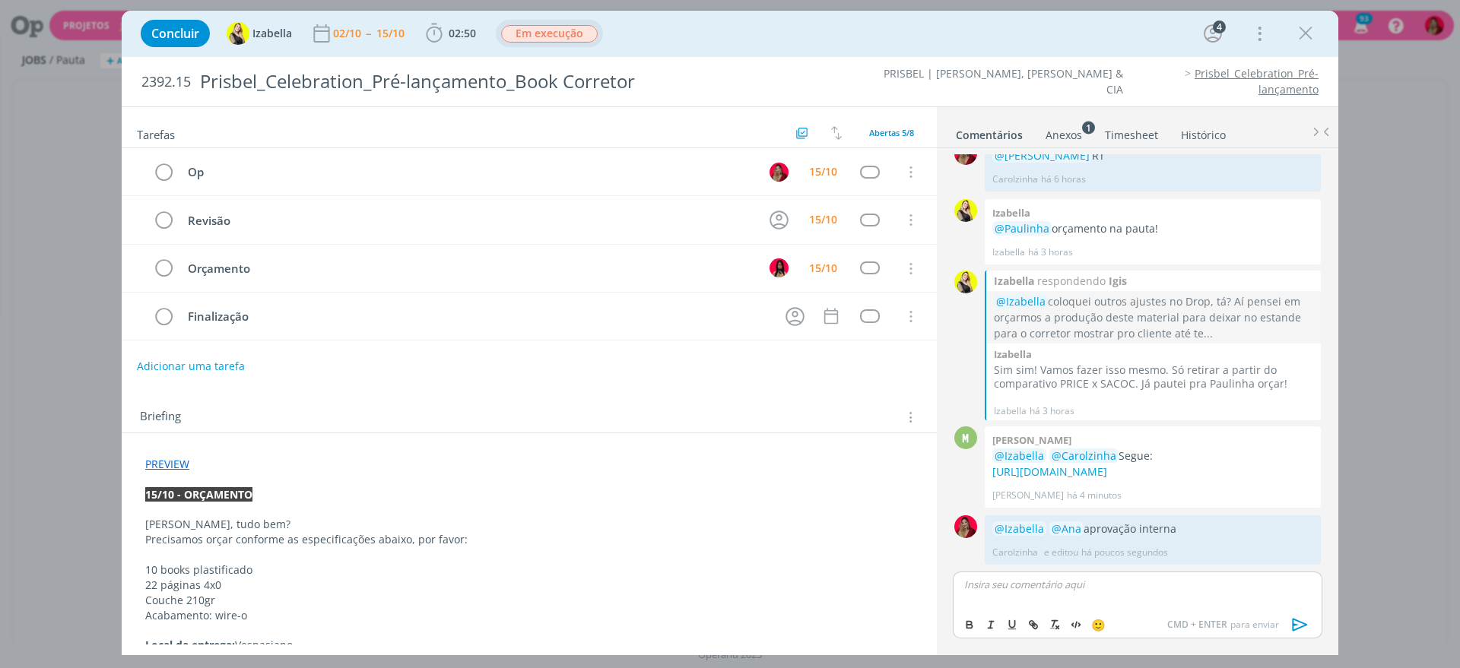
click at [544, 30] on span "Em execução" at bounding box center [549, 33] width 97 height 17
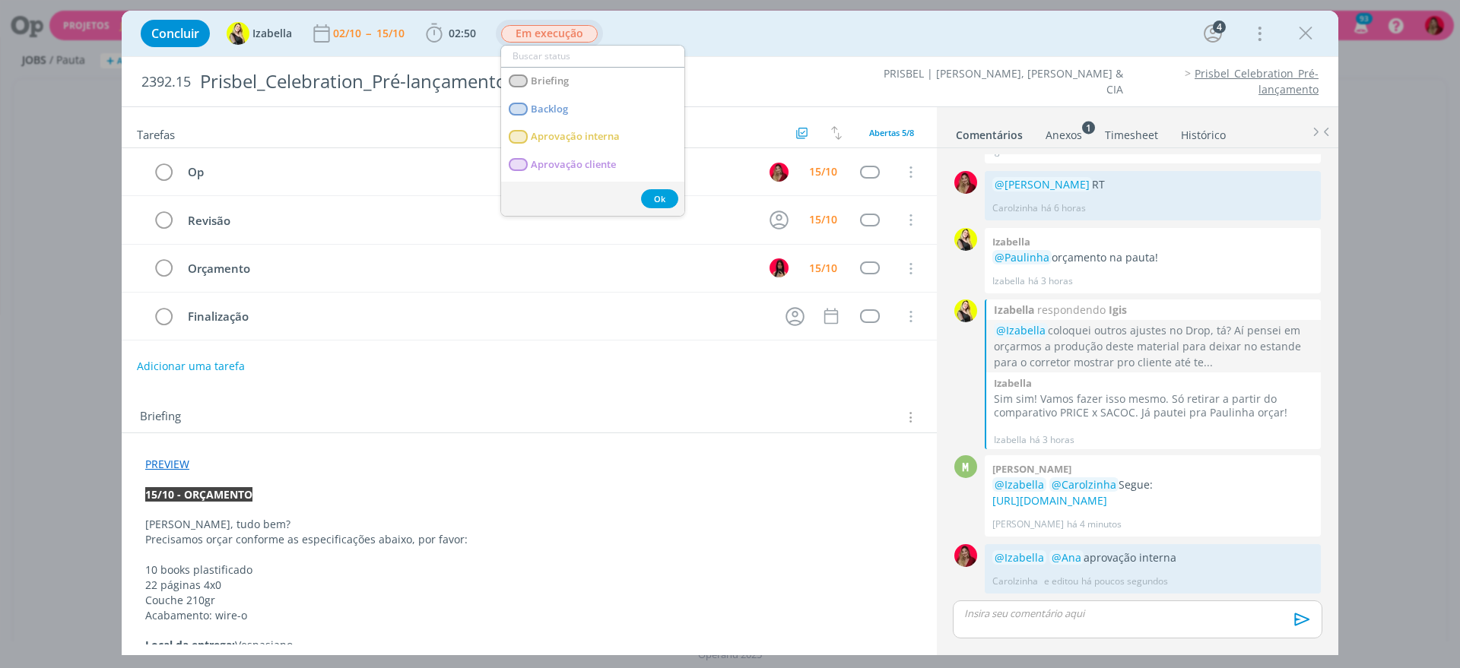
scroll to position [1107, 0]
click at [616, 138] on span "Aprovação interna" at bounding box center [575, 137] width 89 height 12
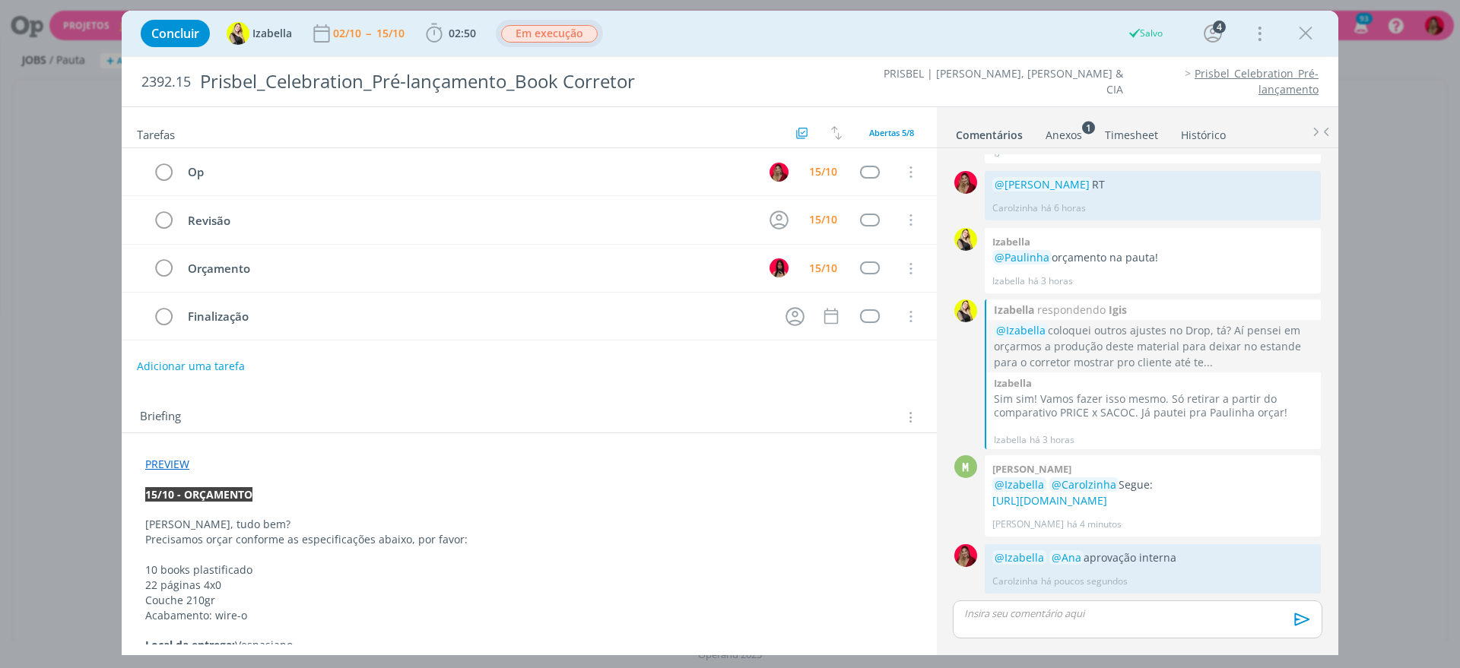
click at [1133, 124] on link "Timesheet" at bounding box center [1131, 132] width 55 height 22
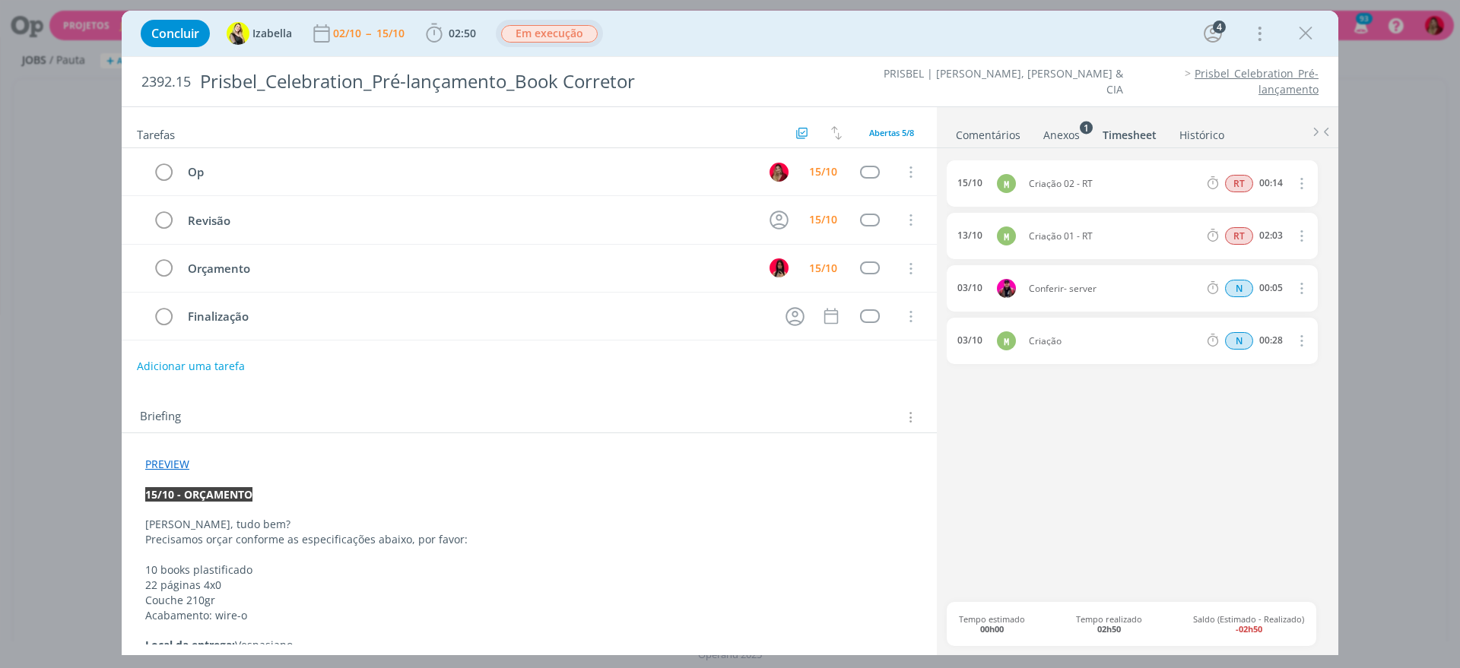
click at [539, 38] on span "Em execução" at bounding box center [549, 33] width 97 height 17
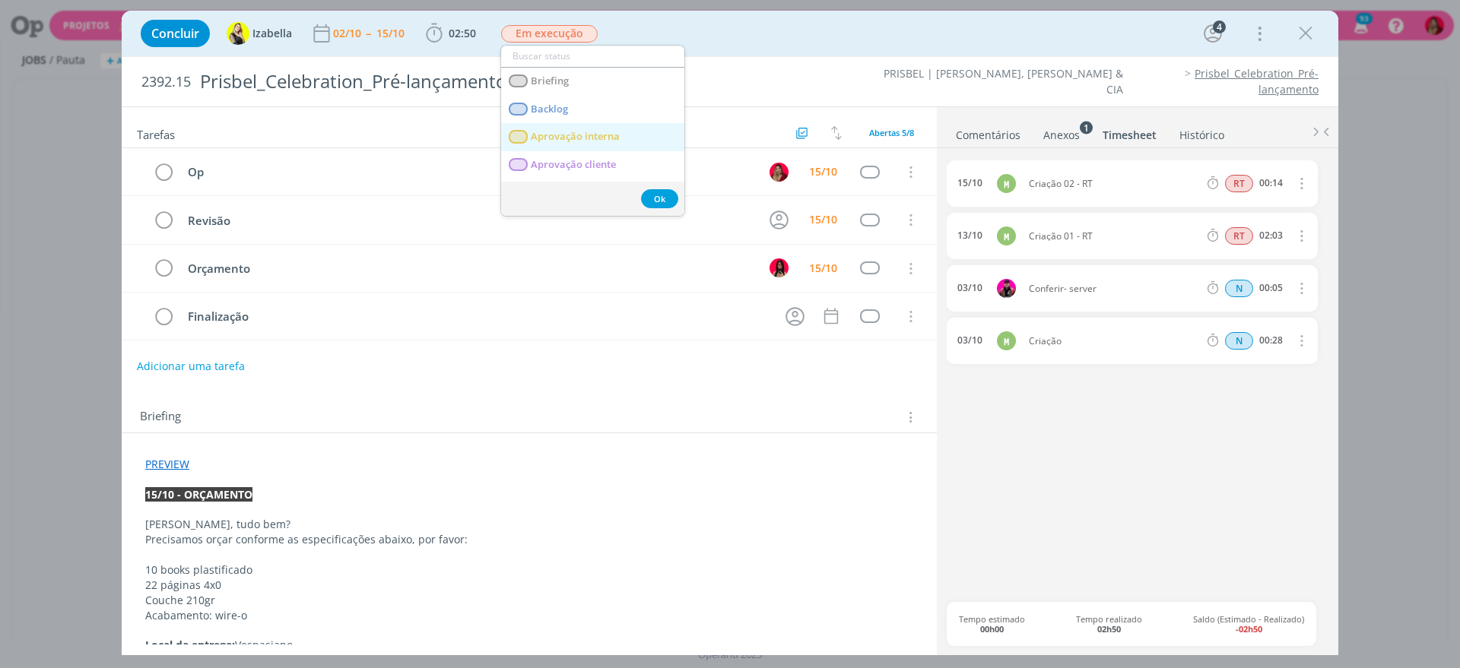
click at [628, 138] on interna "Aprovação interna" at bounding box center [592, 137] width 183 height 28
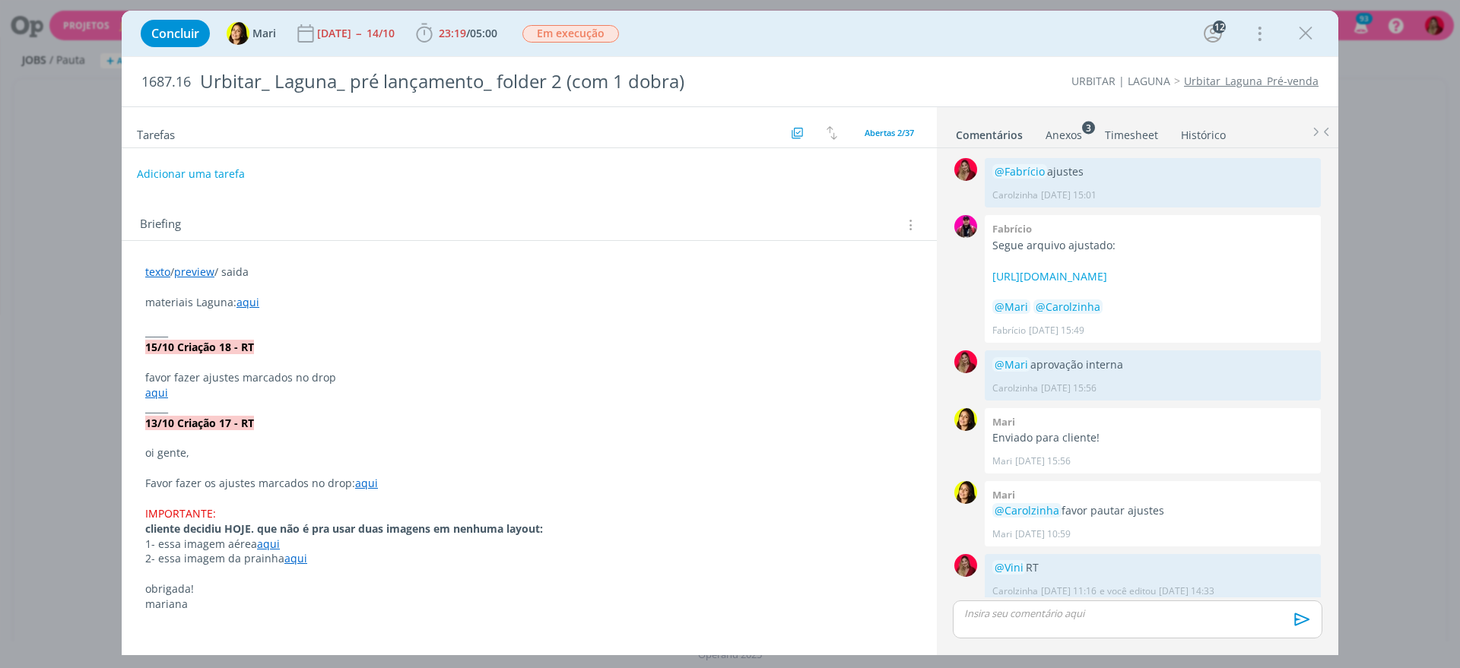
scroll to position [1311, 0]
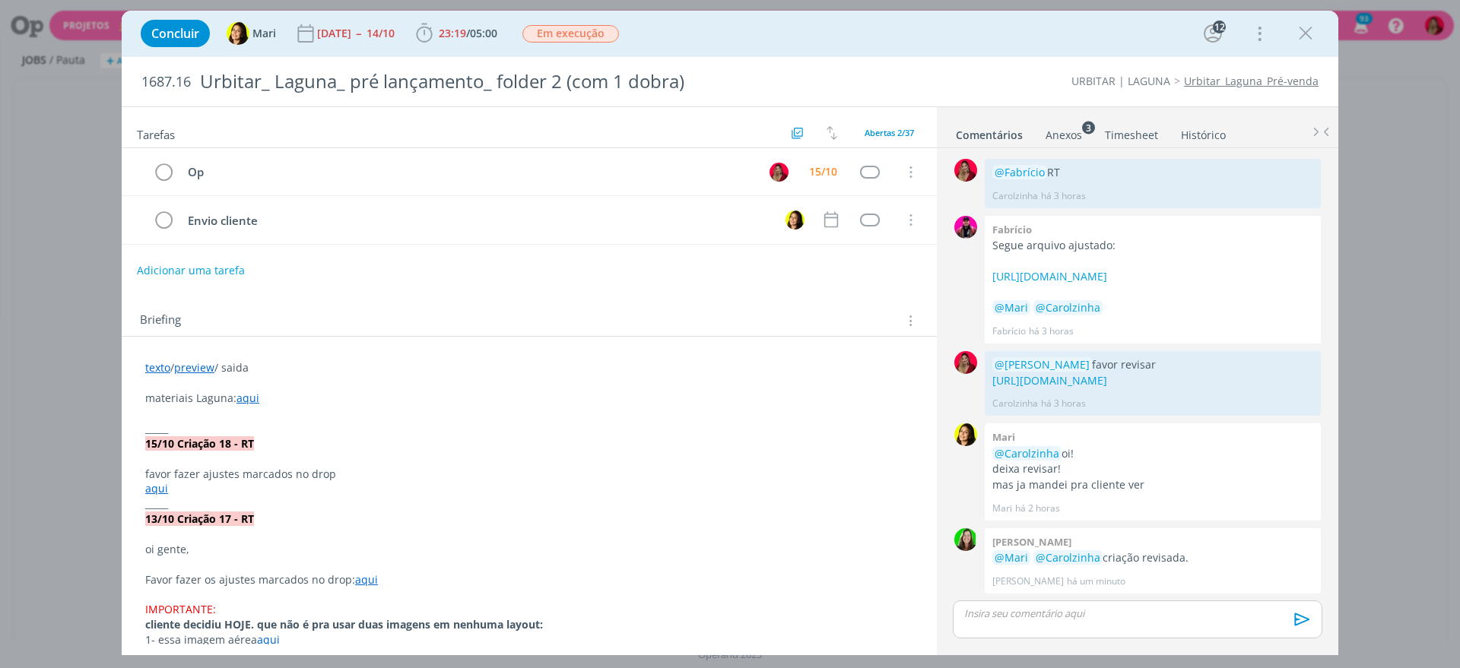
click at [1076, 636] on div "dialog" at bounding box center [1136, 620] width 369 height 38
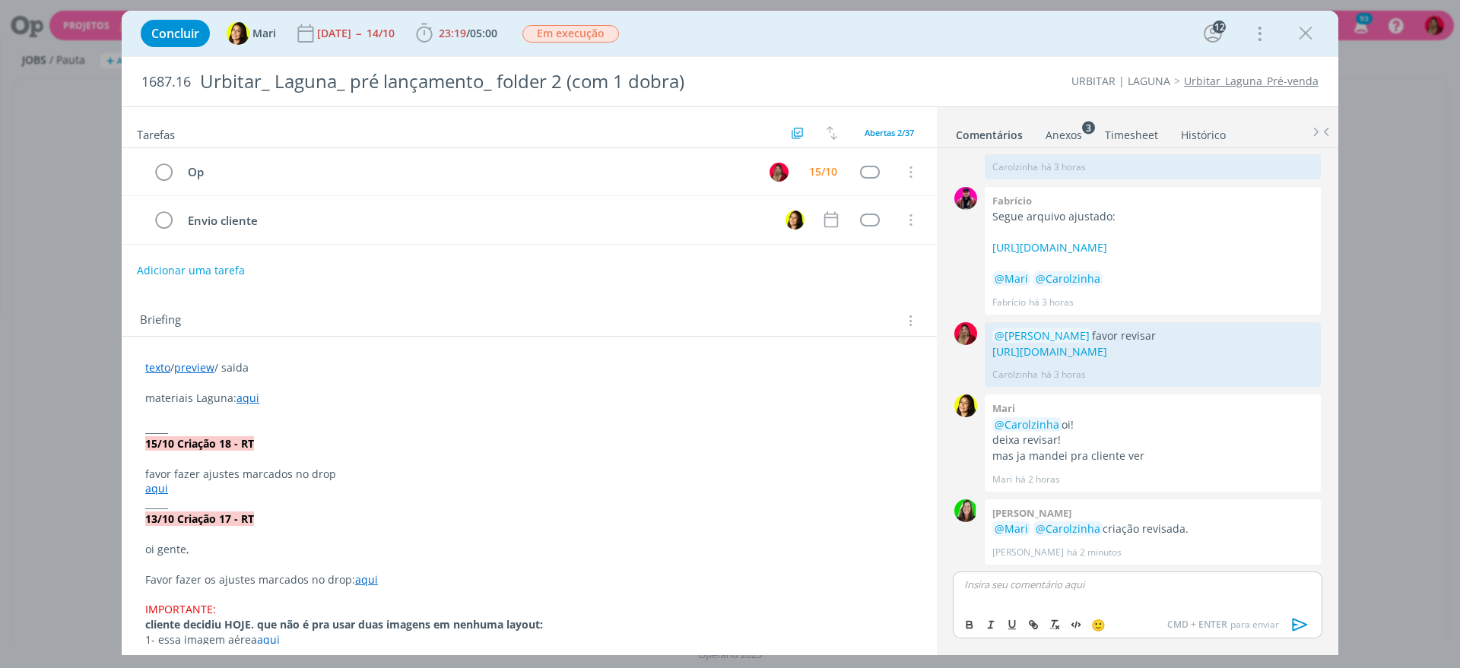
scroll to position [1339, 0]
click at [1307, 617] on icon "dialog" at bounding box center [1299, 624] width 23 height 23
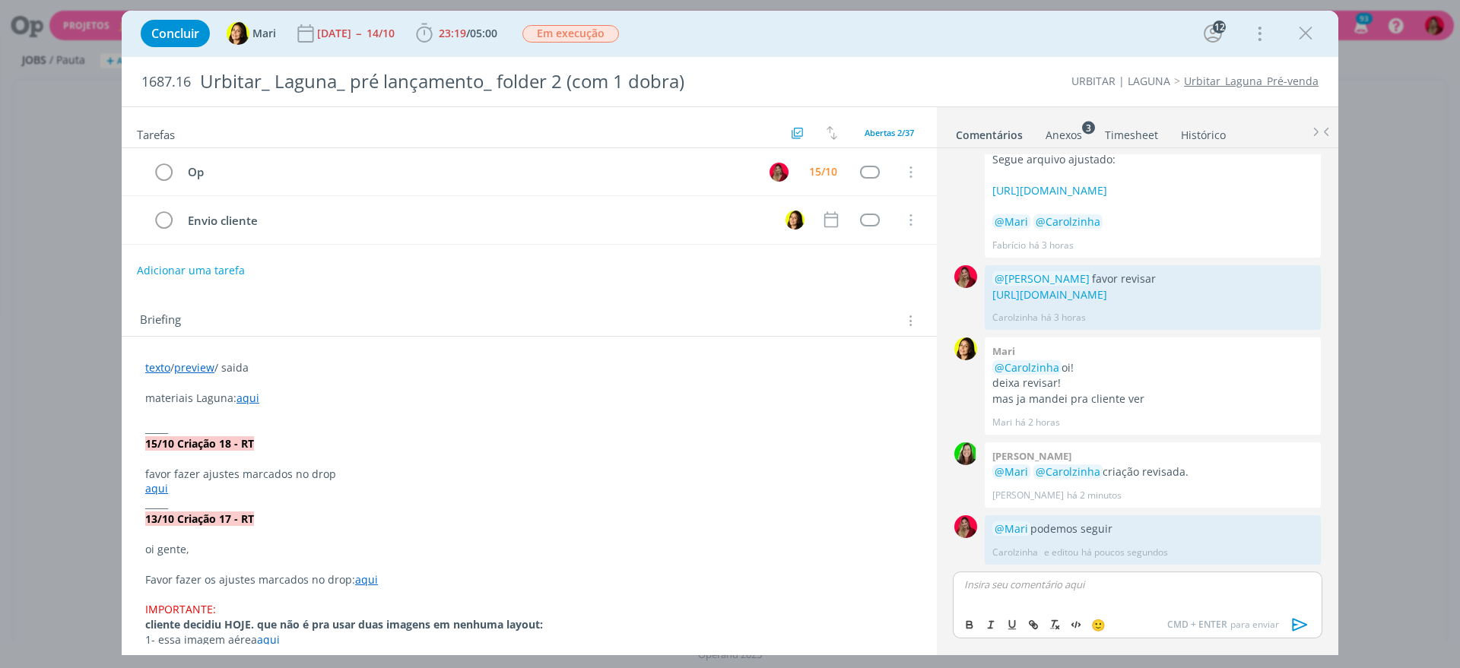
scroll to position [1397, 0]
click at [1119, 135] on link "Timesheet" at bounding box center [1131, 132] width 55 height 22
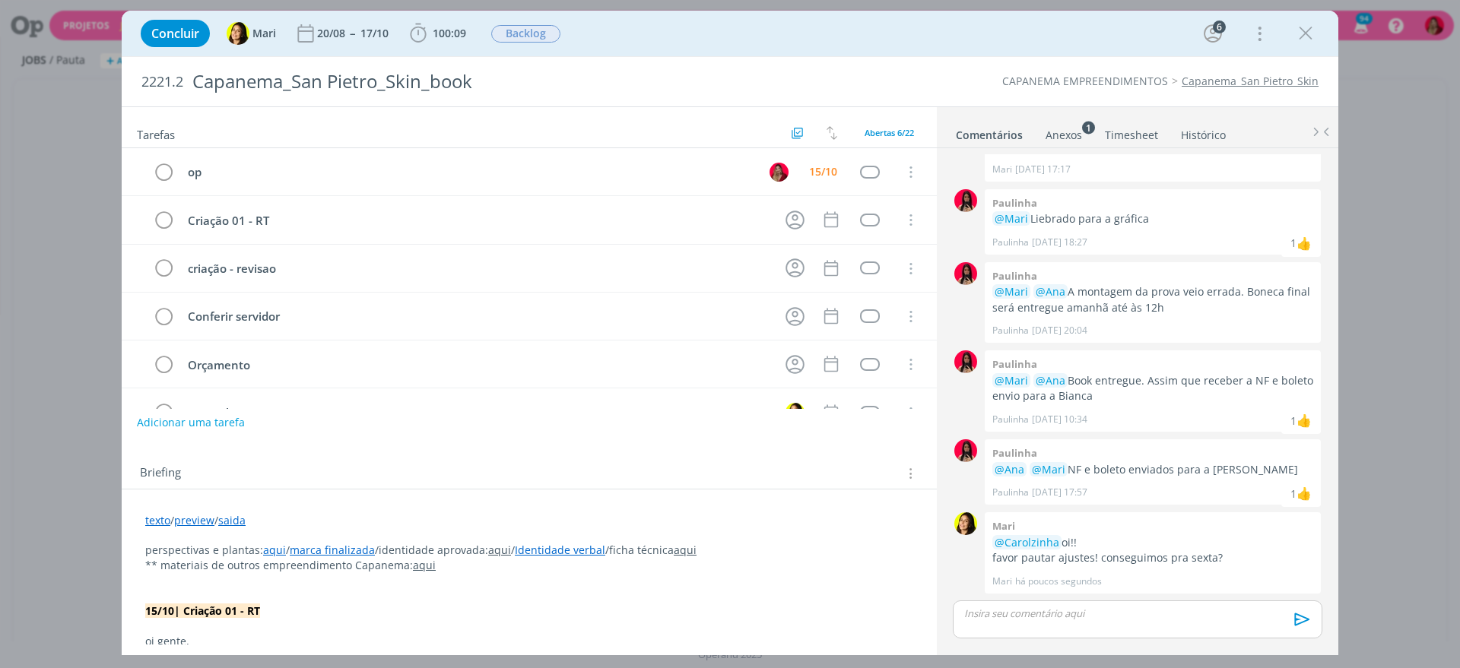
click at [1139, 134] on link "Timesheet" at bounding box center [1131, 132] width 55 height 22
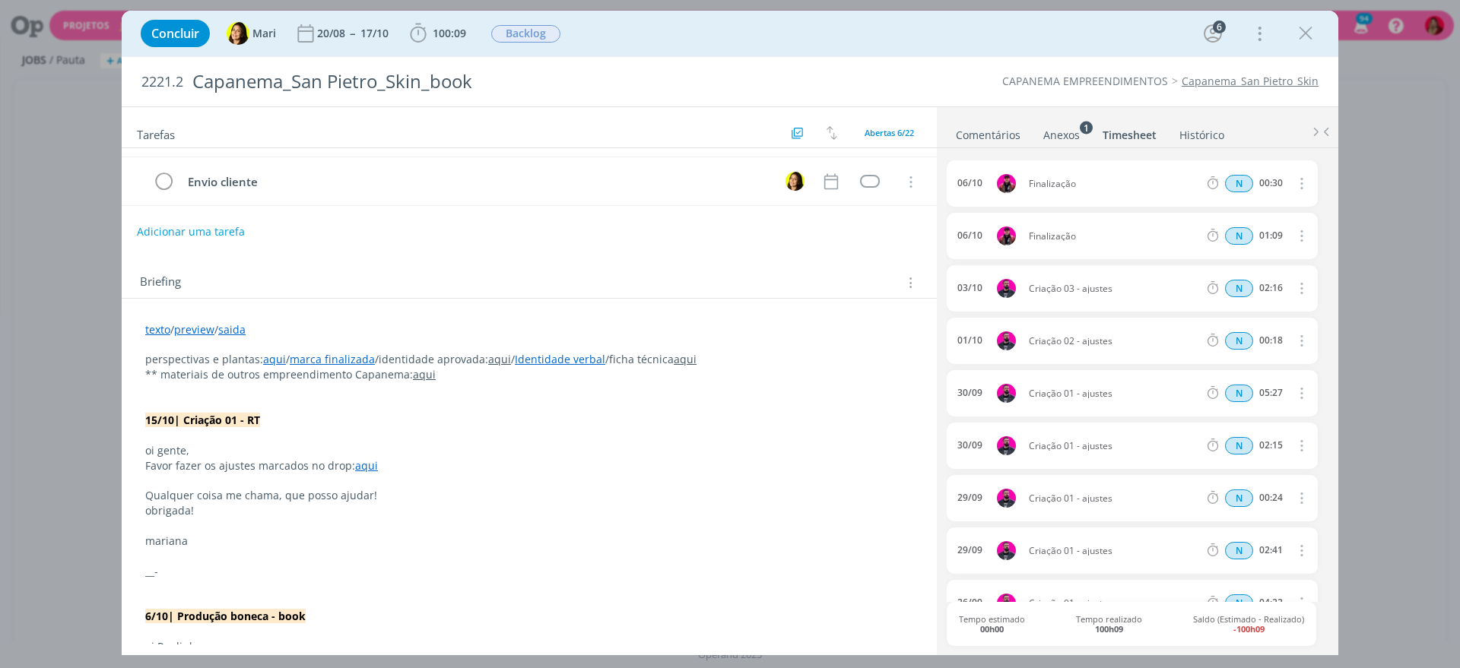
scroll to position [220, 0]
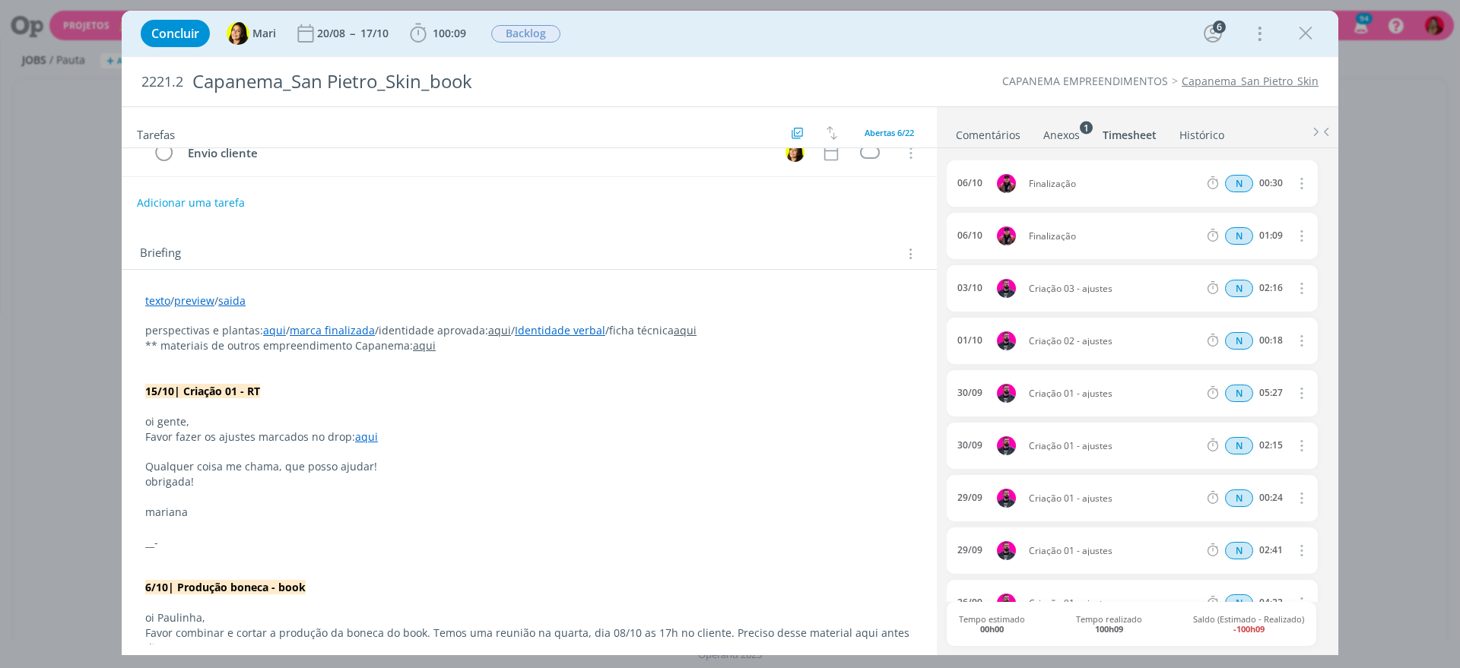
click at [367, 436] on link "aqui" at bounding box center [366, 436] width 23 height 14
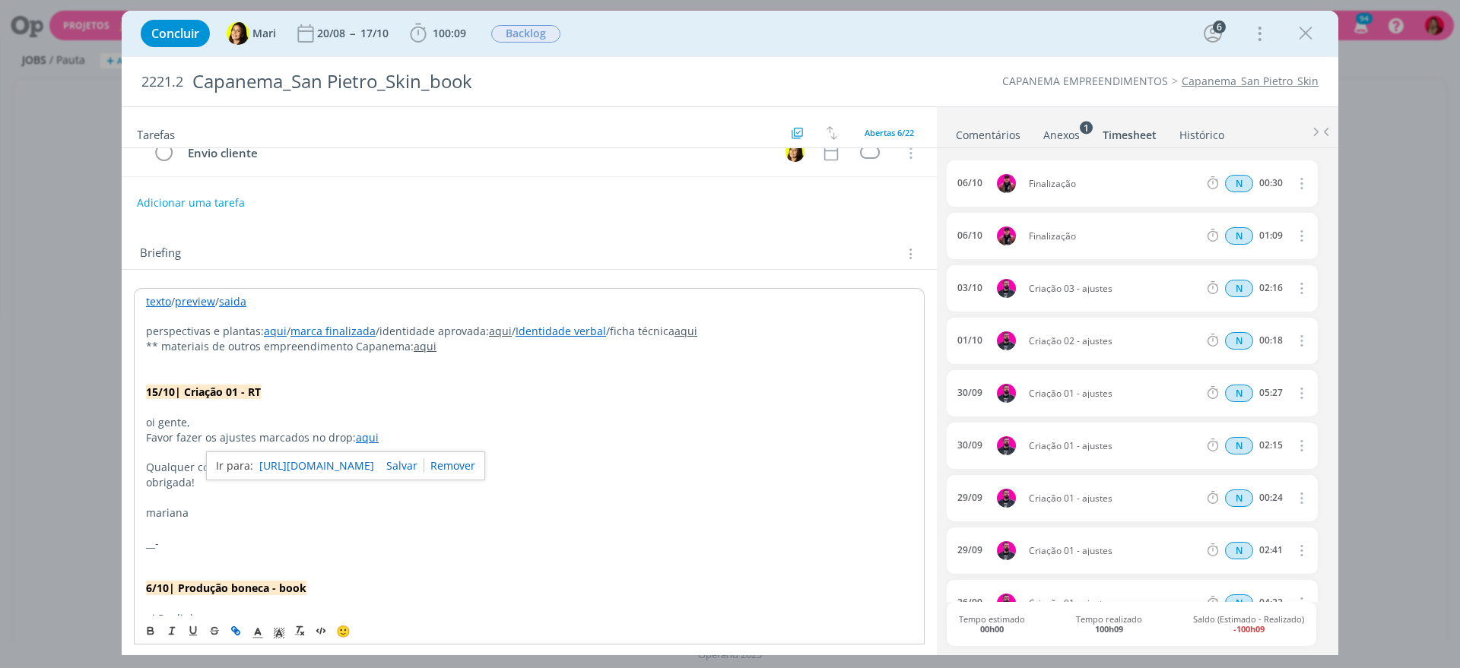
click at [361, 468] on link "[URL][DOMAIN_NAME]" at bounding box center [316, 466] width 115 height 20
drag, startPoint x: 1053, startPoint y: 285, endPoint x: 998, endPoint y: 294, distance: 55.5
click at [1106, 287] on span "Criação 03 - ajustes" at bounding box center [1113, 288] width 182 height 9
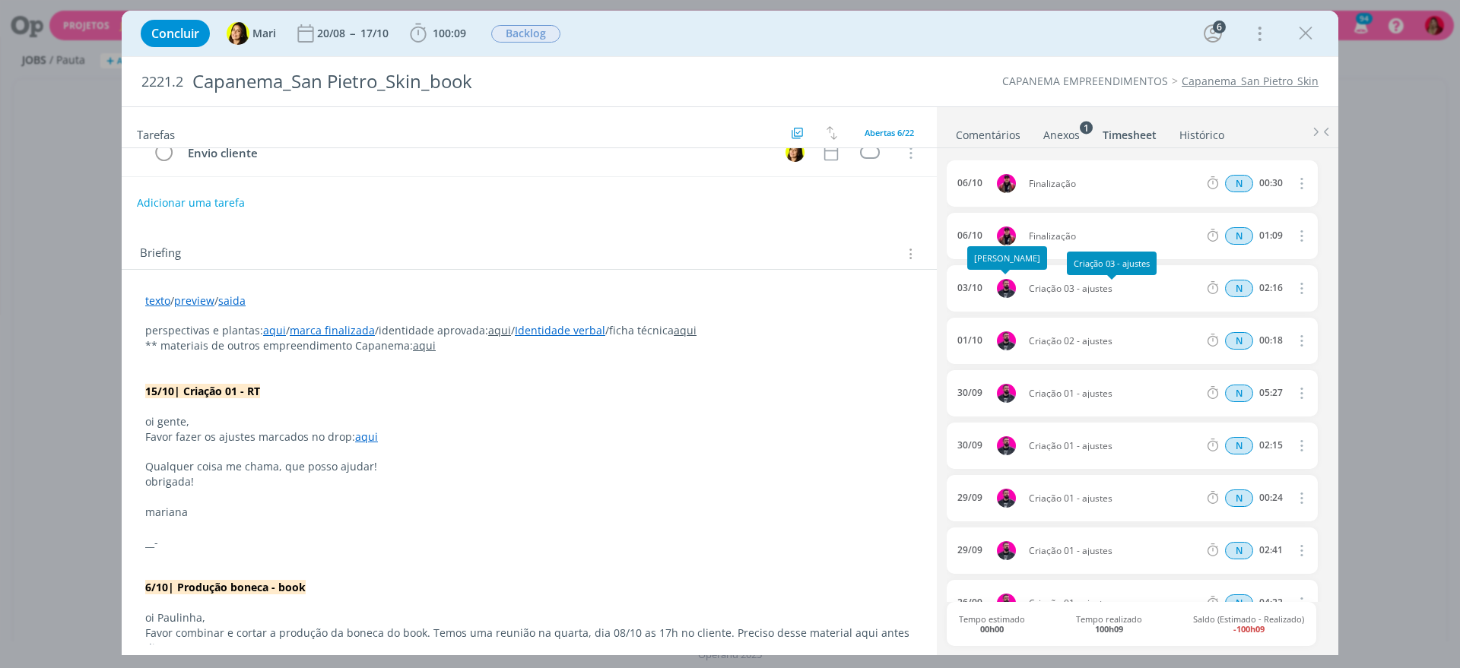
click at [507, 510] on p "mariana" at bounding box center [529, 512] width 768 height 15
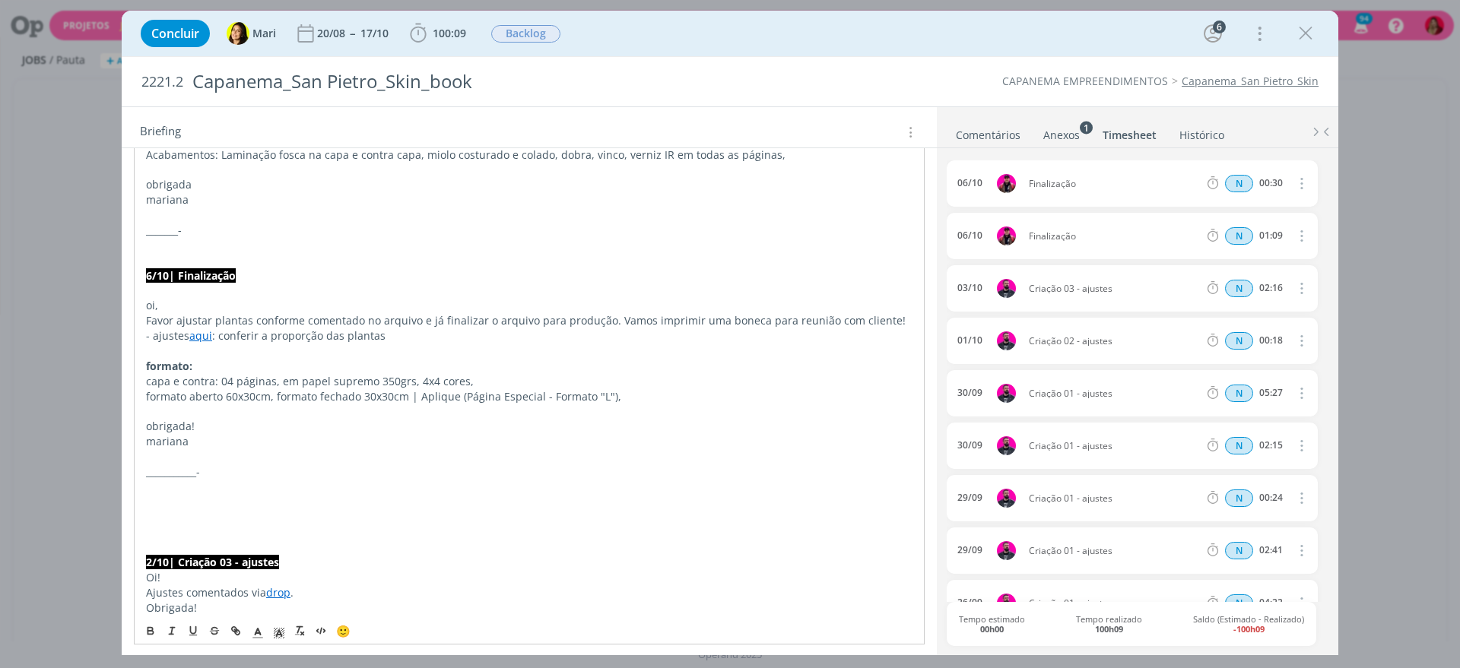
scroll to position [922, 0]
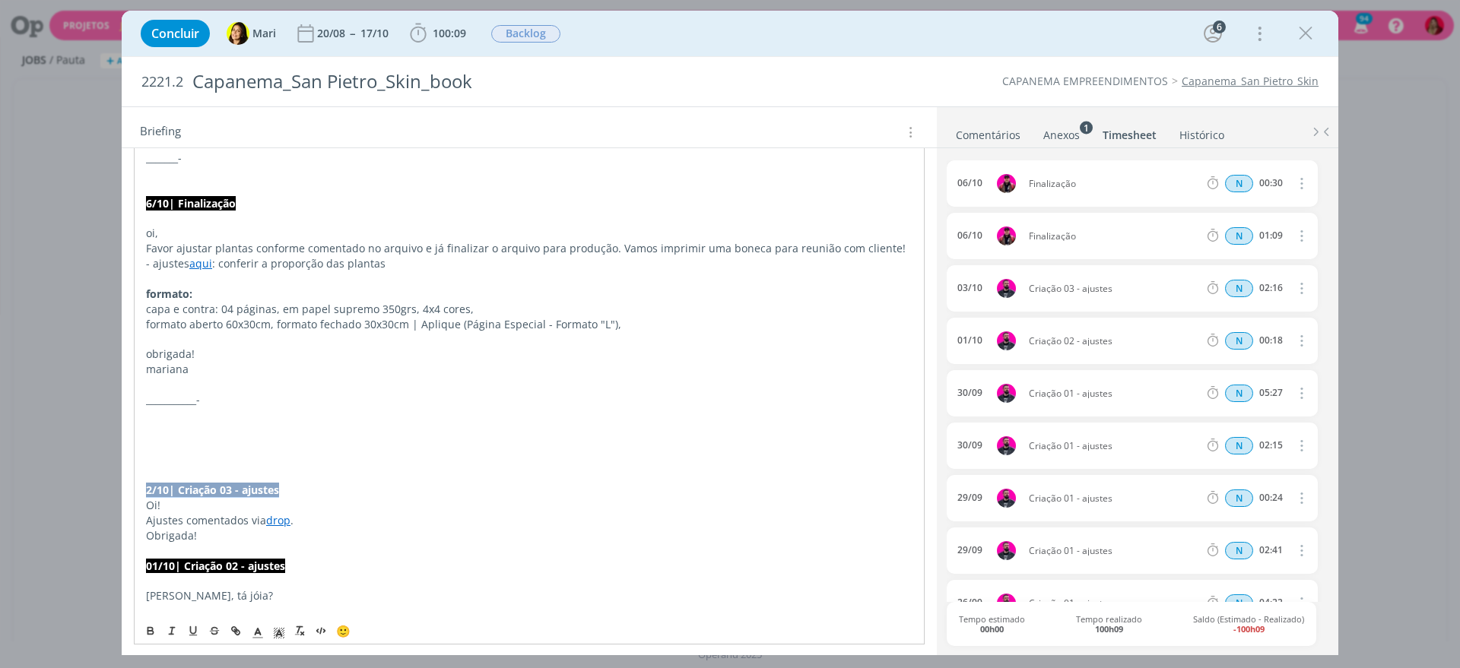
drag, startPoint x: 296, startPoint y: 490, endPoint x: 114, endPoint y: 489, distance: 181.7
click at [114, 489] on div "Concluir Mari 20/08 -- 17/10 100:09 Iniciar Apontar Data * [DATE] Horas * 00:00…" at bounding box center [730, 334] width 1460 height 668
copy strong "2/10| Criação 03 - ajustes"
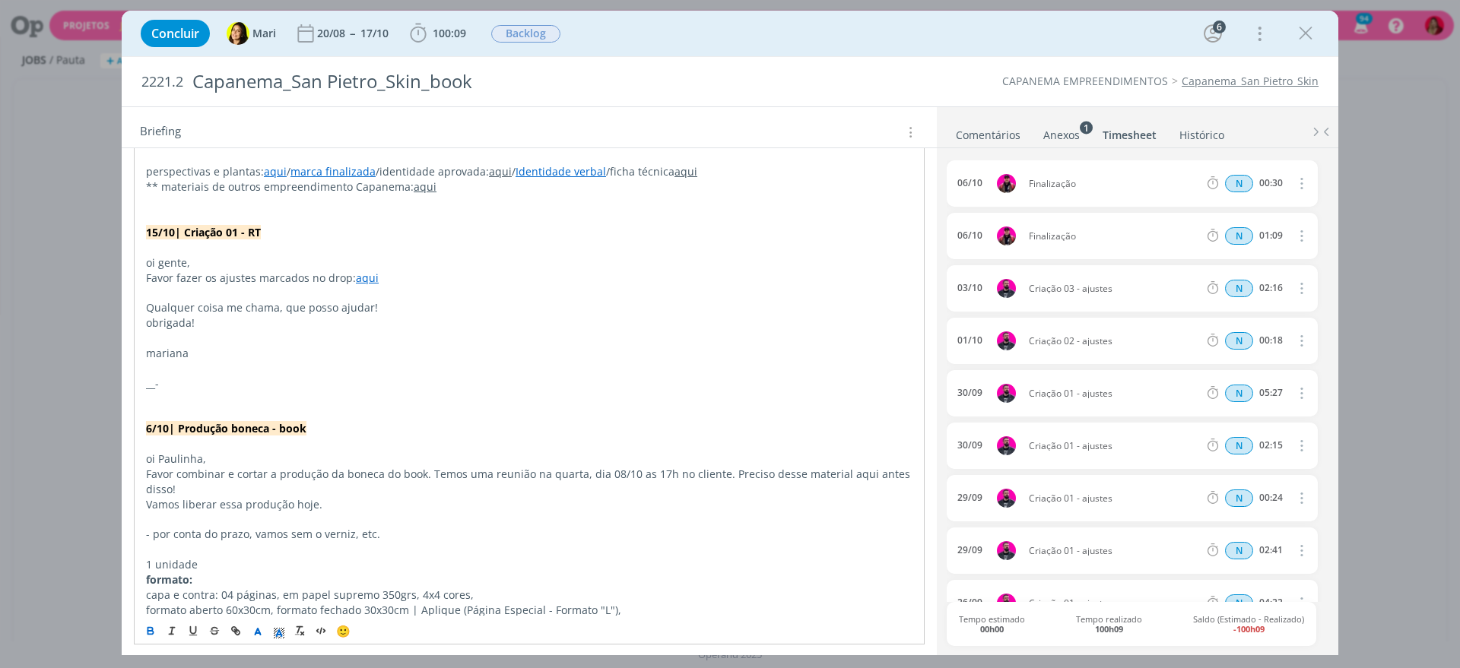
drag, startPoint x: 275, startPoint y: 232, endPoint x: 116, endPoint y: 232, distance: 158.9
click at [116, 232] on div "Concluir Mari 20/08 -- 17/10 100:09 Iniciar Apontar Data * [DATE] Horas * 00:00…" at bounding box center [730, 334] width 1460 height 668
click at [230, 233] on strong "2/10| Criação 03 - ajustes" at bounding box center [212, 232] width 133 height 14
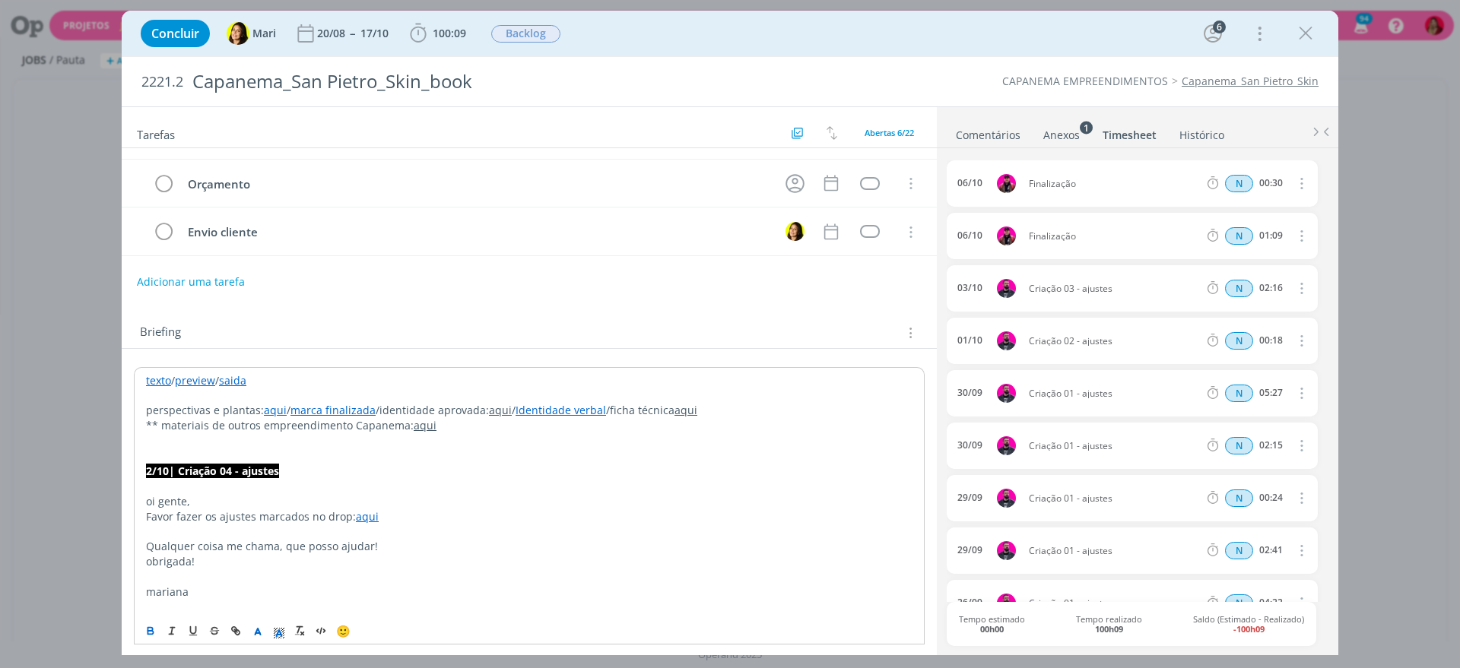
scroll to position [170, 0]
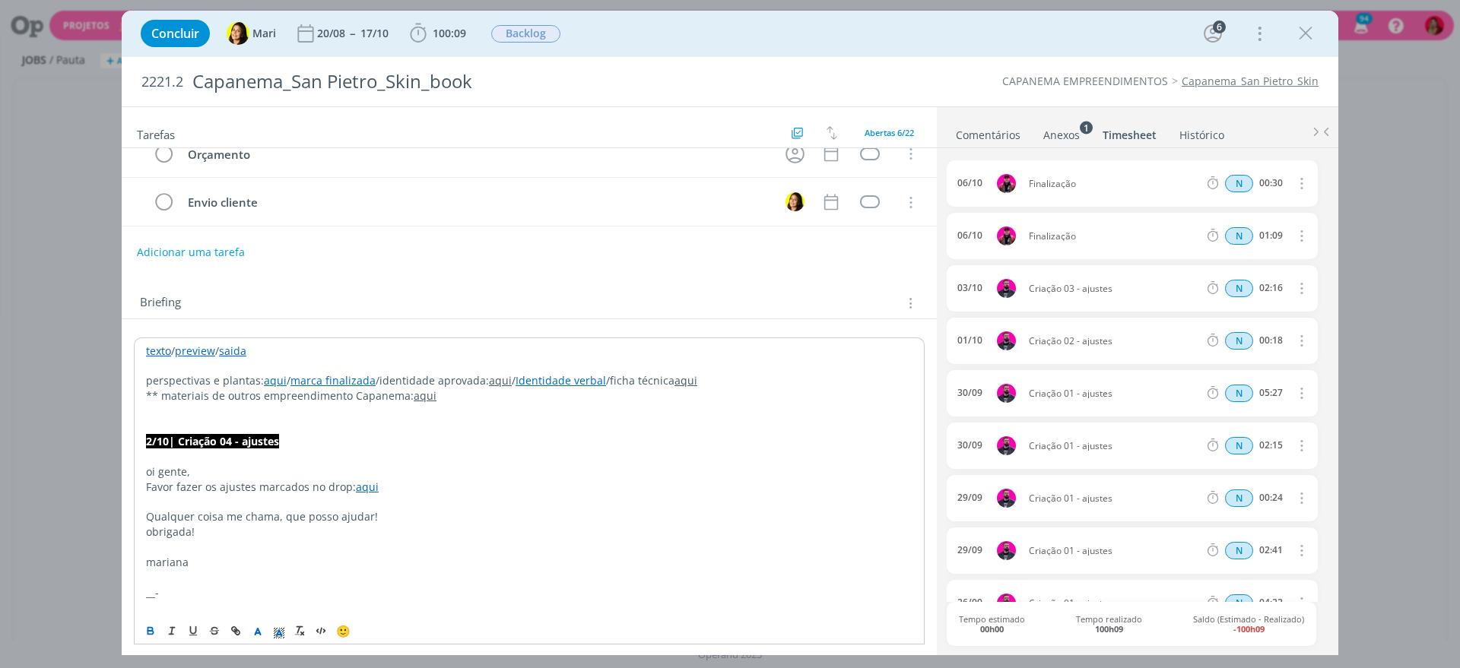
click at [150, 445] on strong "2/10| Criação 04 - ajustes" at bounding box center [212, 441] width 133 height 14
drag, startPoint x: 246, startPoint y: 442, endPoint x: 291, endPoint y: 451, distance: 45.8
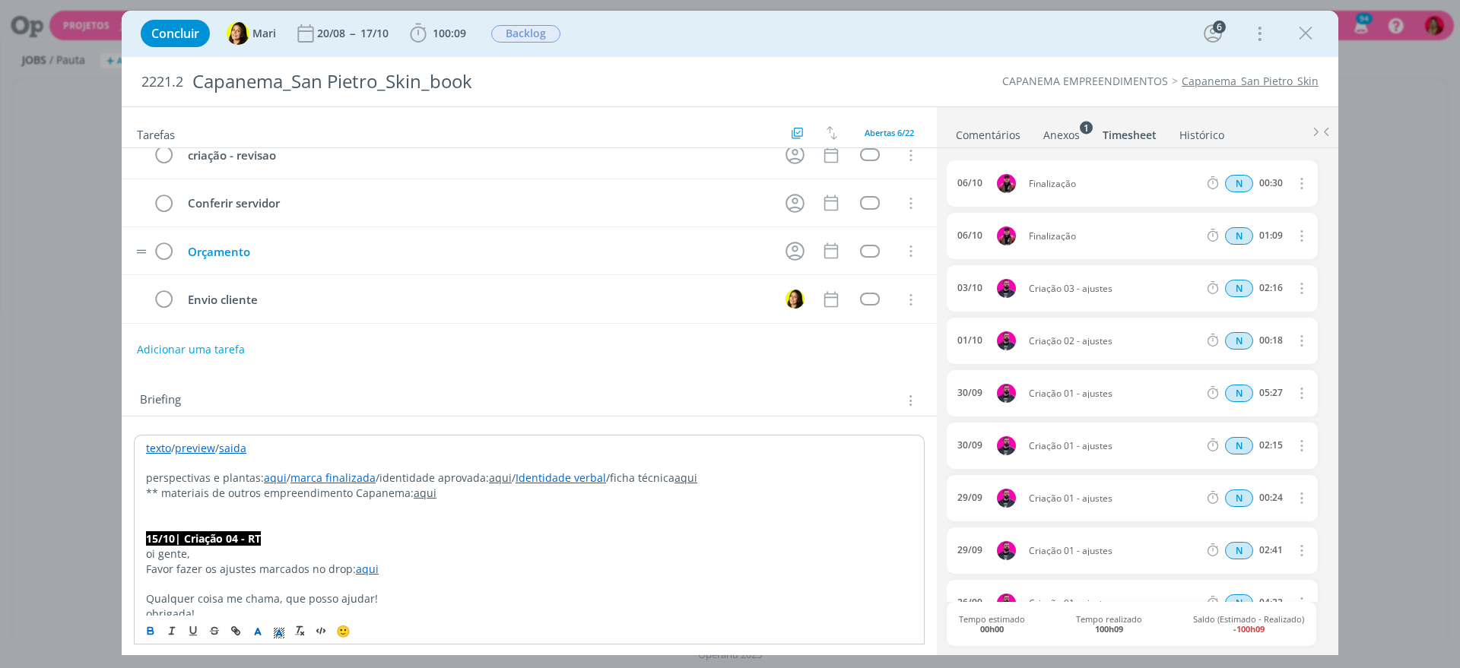
scroll to position [0, 0]
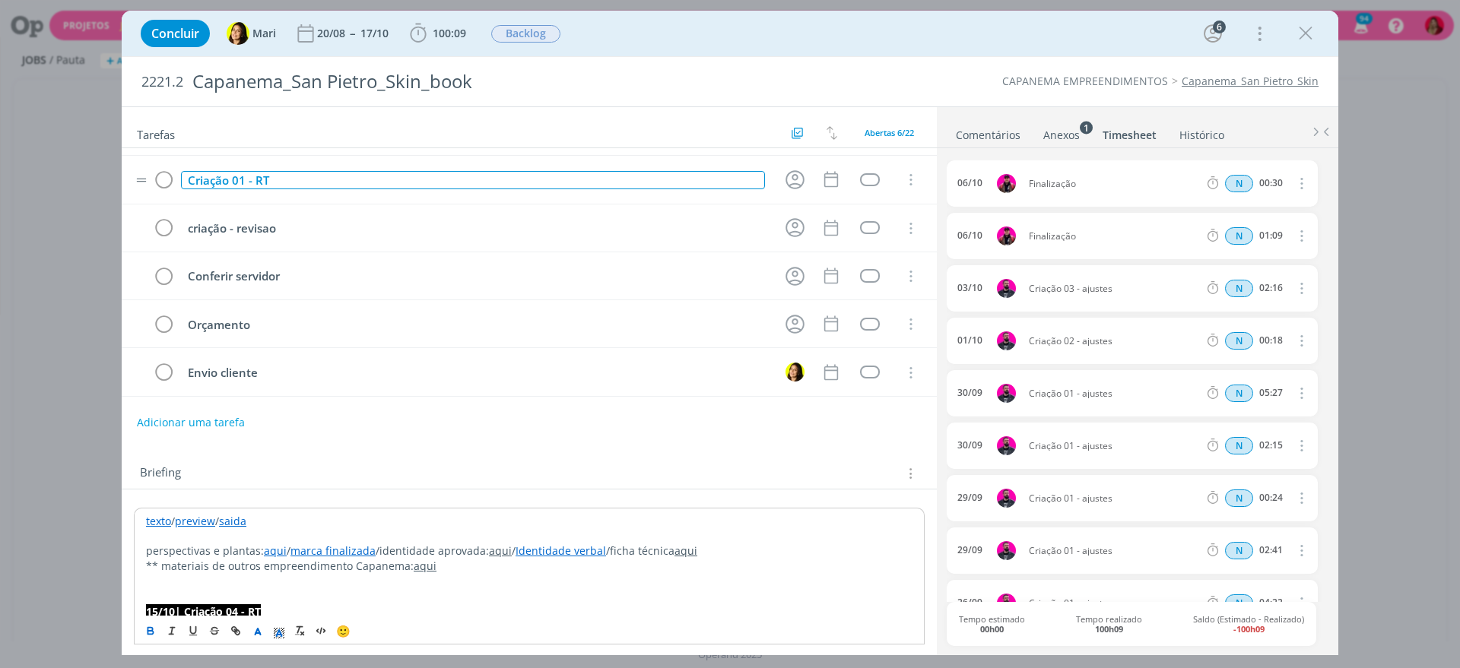
drag, startPoint x: 299, startPoint y: 178, endPoint x: 258, endPoint y: 182, distance: 40.5
click at [297, 178] on div "Criação 01 - RT" at bounding box center [473, 180] width 584 height 19
click at [242, 173] on div "Criação 01 - RT" at bounding box center [473, 180] width 584 height 19
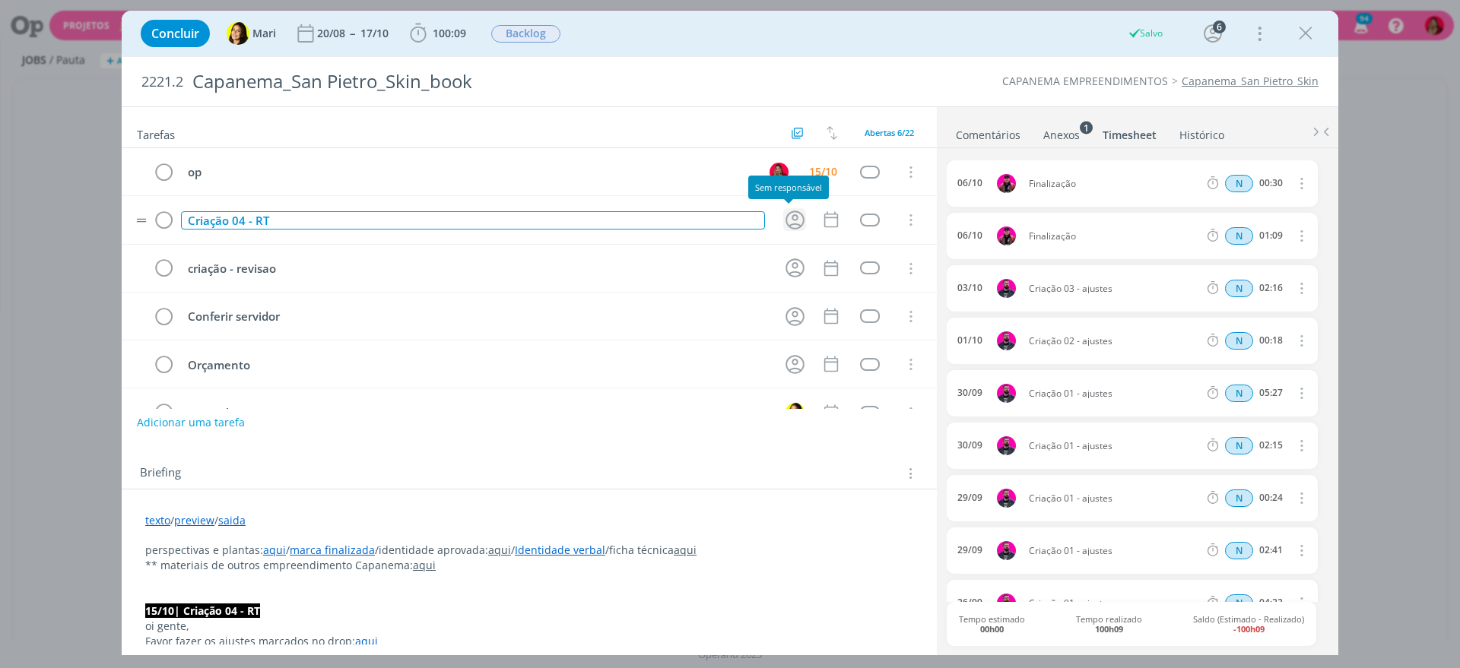
click at [788, 214] on icon "dialog" at bounding box center [795, 220] width 24 height 24
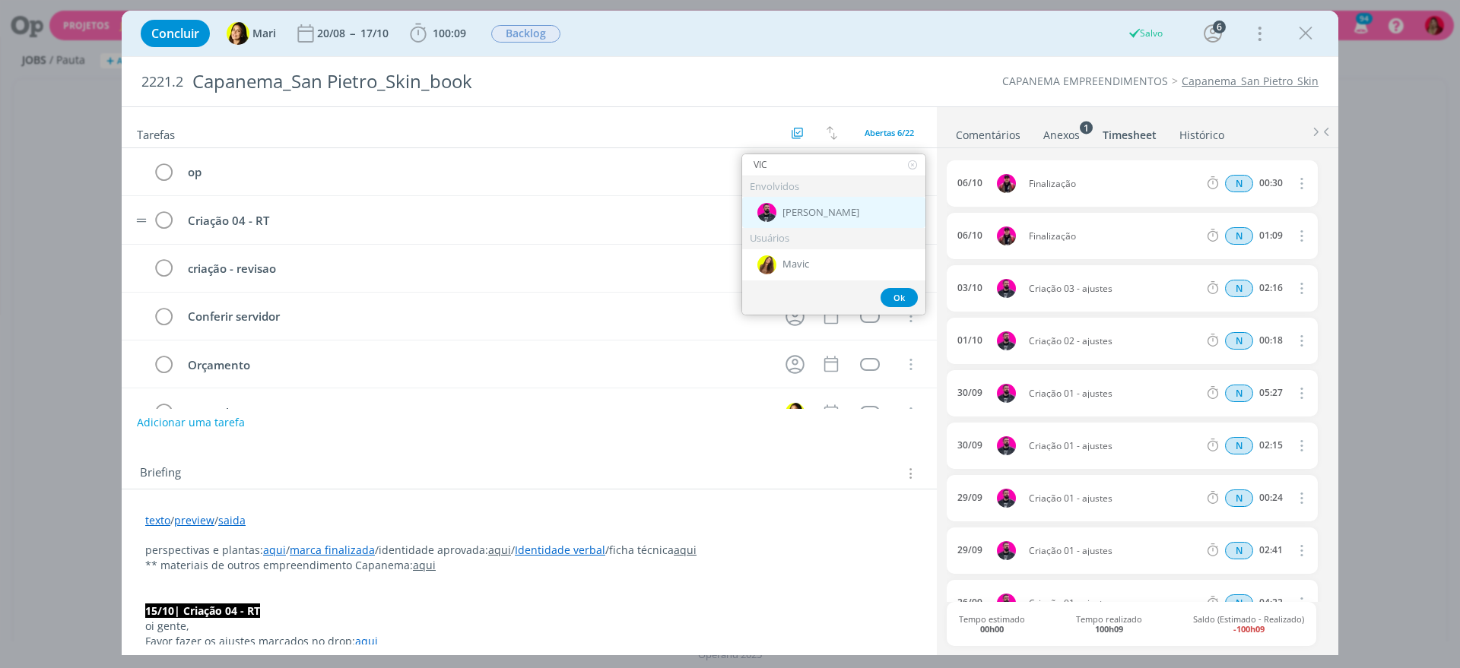
type input "VIC"
click at [829, 214] on span "[PERSON_NAME]" at bounding box center [820, 213] width 77 height 12
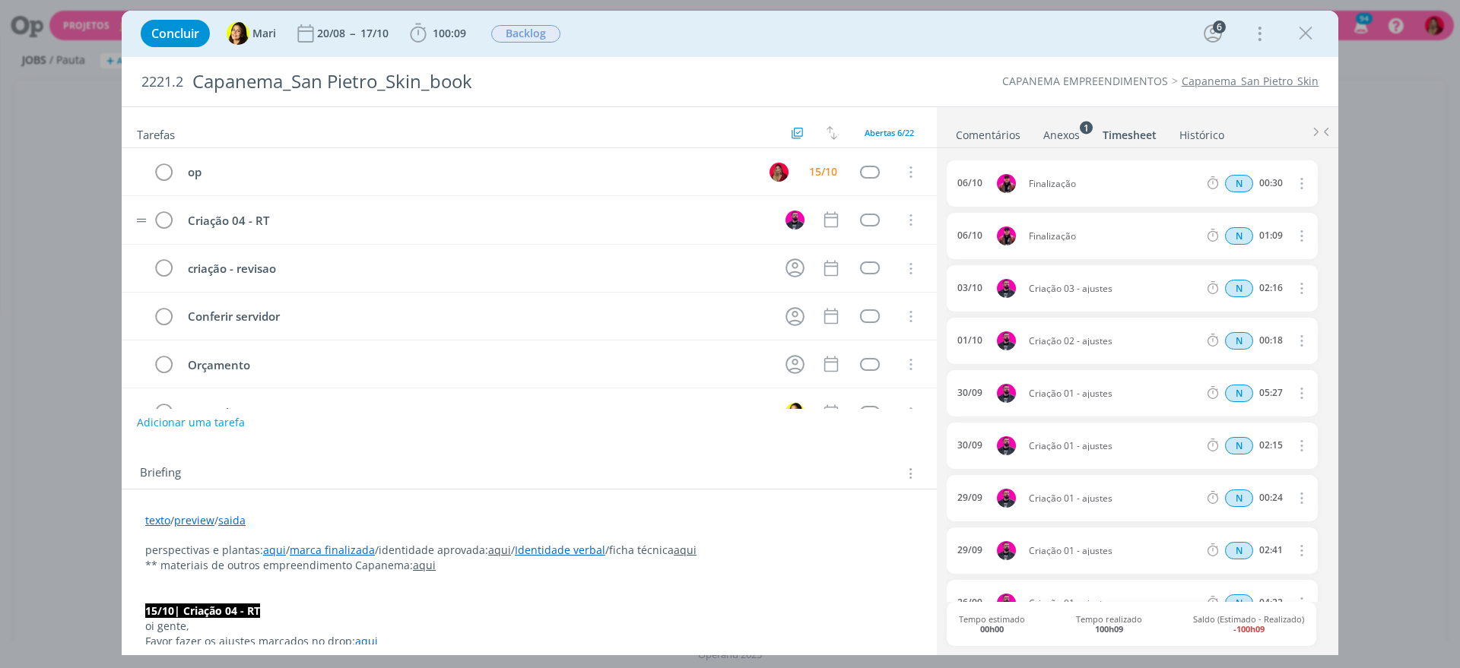
click at [812, 212] on tr "Criação 04 - RT Cancelar" at bounding box center [529, 220] width 815 height 48
click at [822, 223] on icon "dialog" at bounding box center [831, 220] width 20 height 20
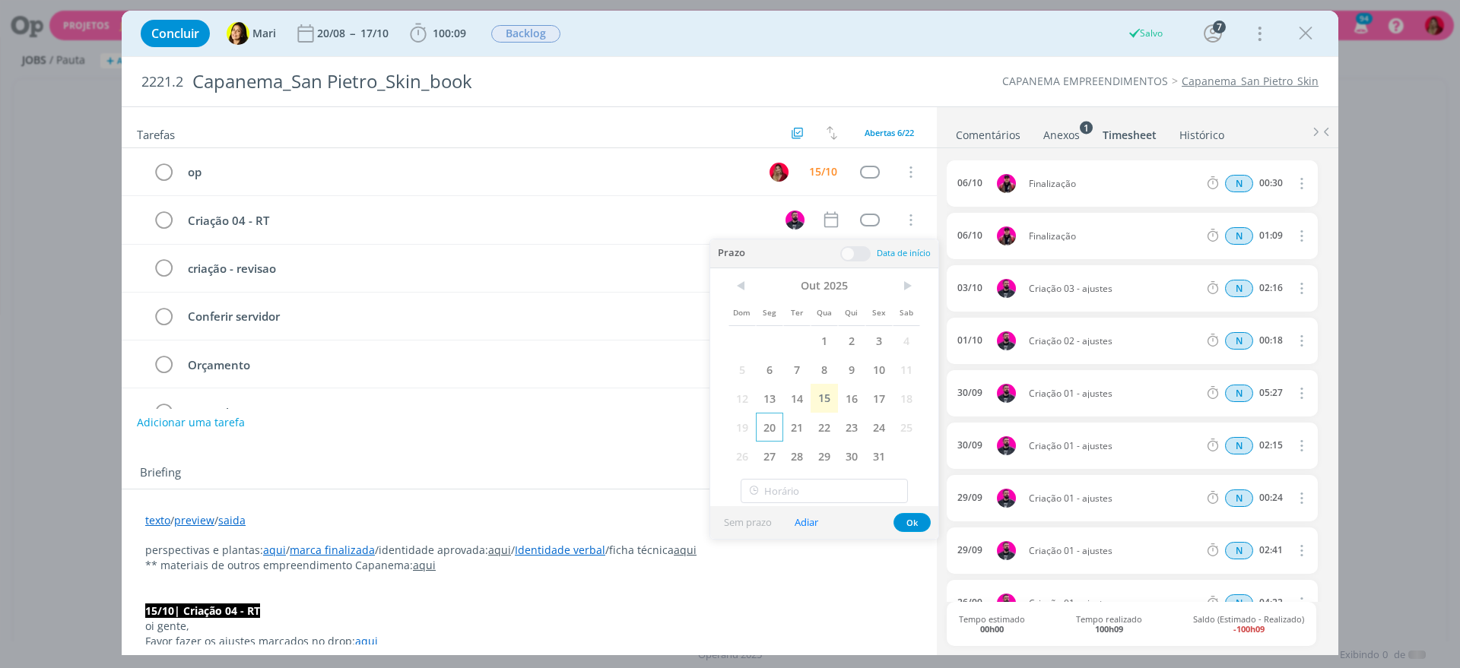
click at [763, 424] on span "20" at bounding box center [769, 427] width 27 height 29
click at [514, 468] on div "Briefing Briefings Predefinidos Versões do Briefing Ver Briefing do Projeto" at bounding box center [531, 474] width 782 height 20
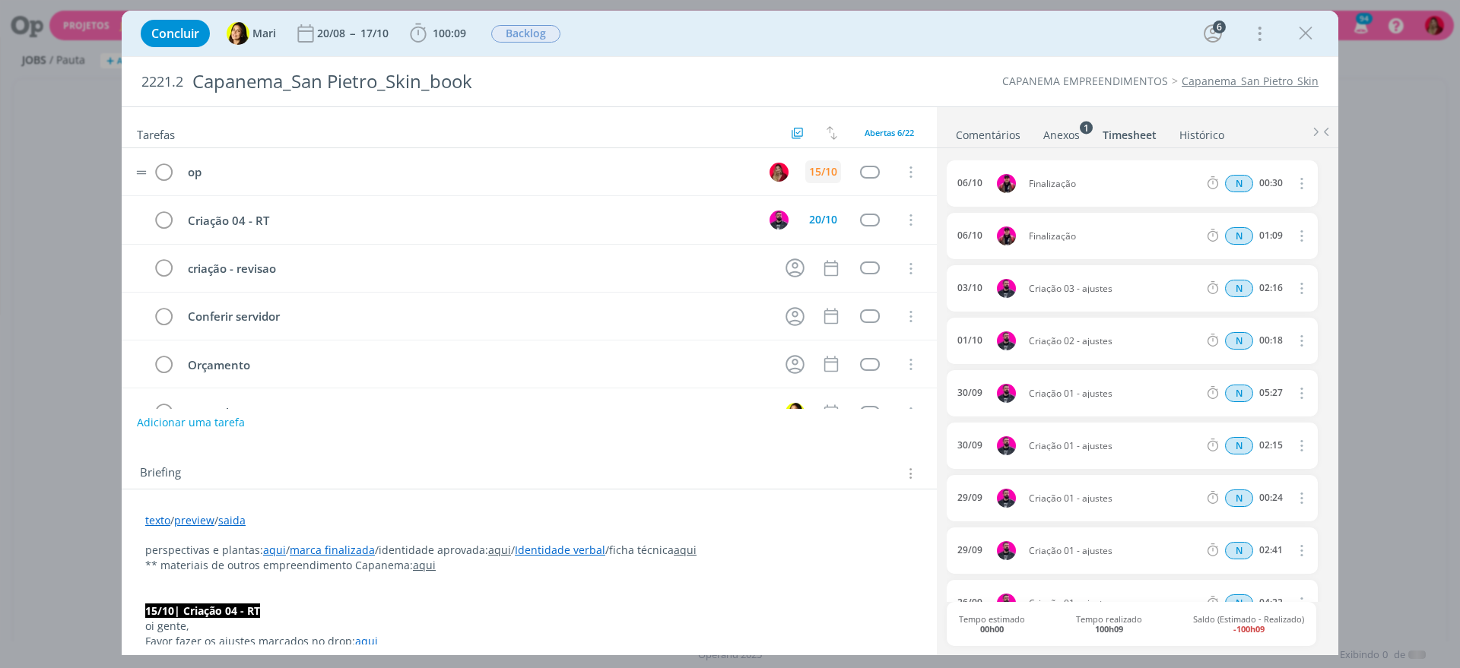
click at [811, 175] on div "15/10" at bounding box center [823, 171] width 28 height 11
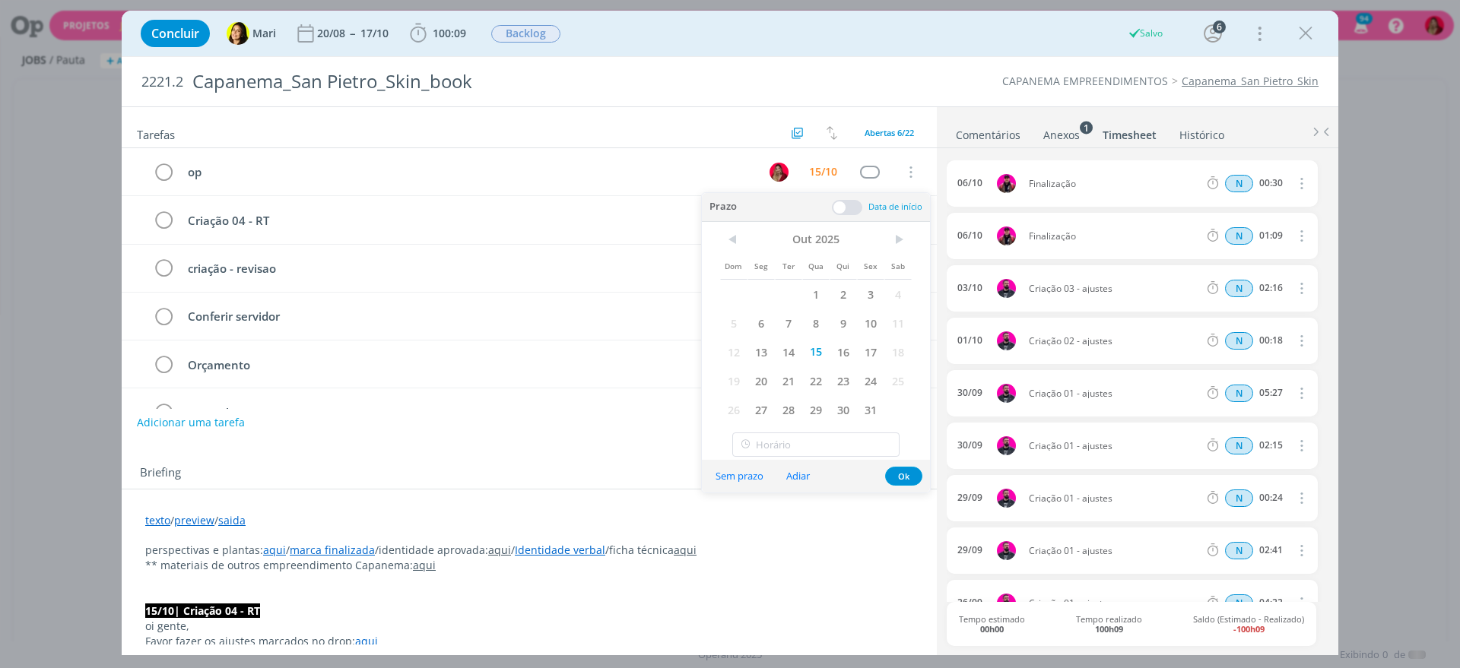
click at [759, 376] on span "20" at bounding box center [760, 380] width 27 height 29
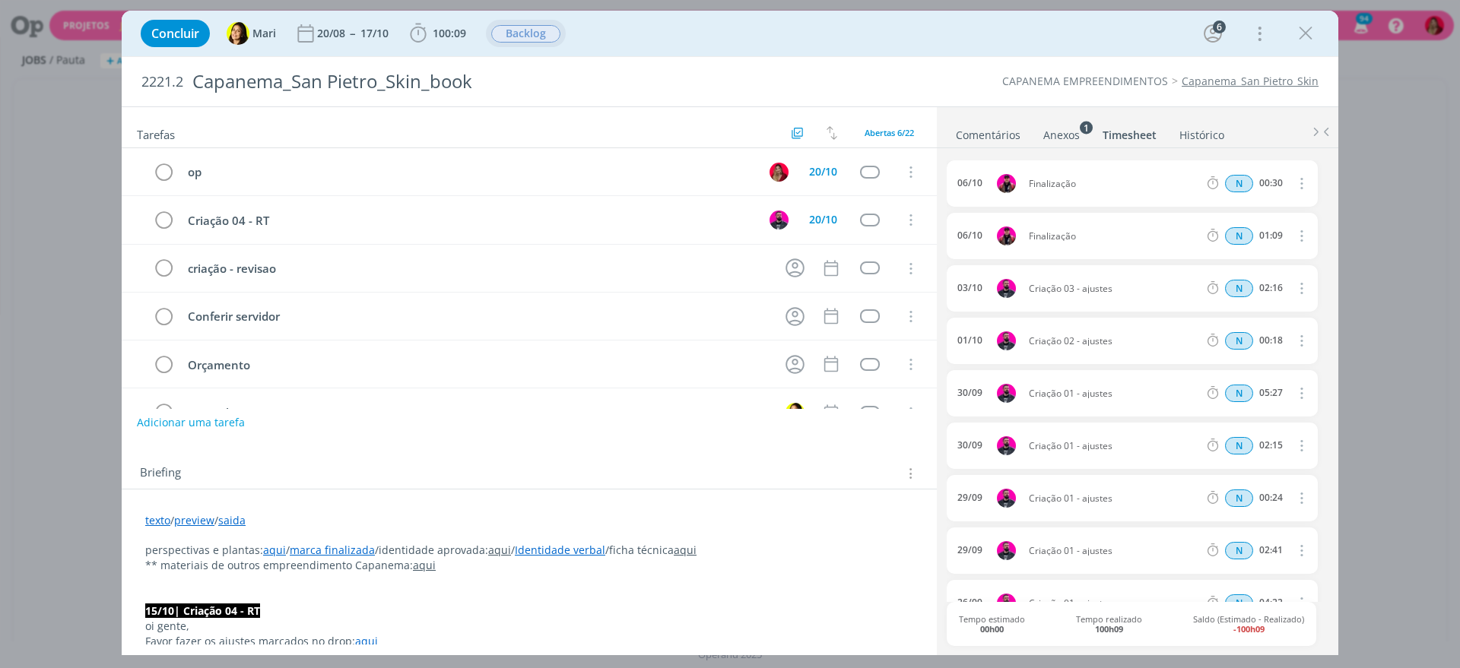
click at [536, 28] on span "Backlog" at bounding box center [525, 33] width 69 height 17
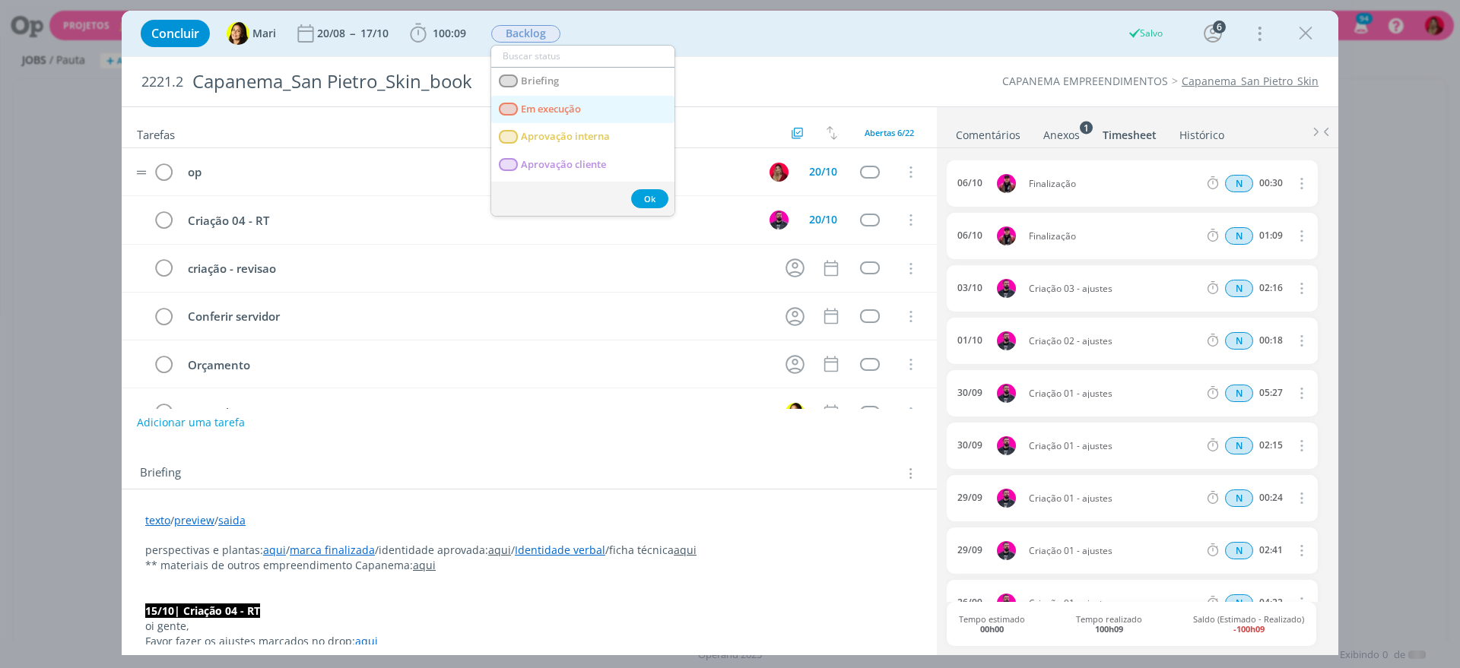
click at [585, 105] on execução "Em execução" at bounding box center [582, 110] width 183 height 28
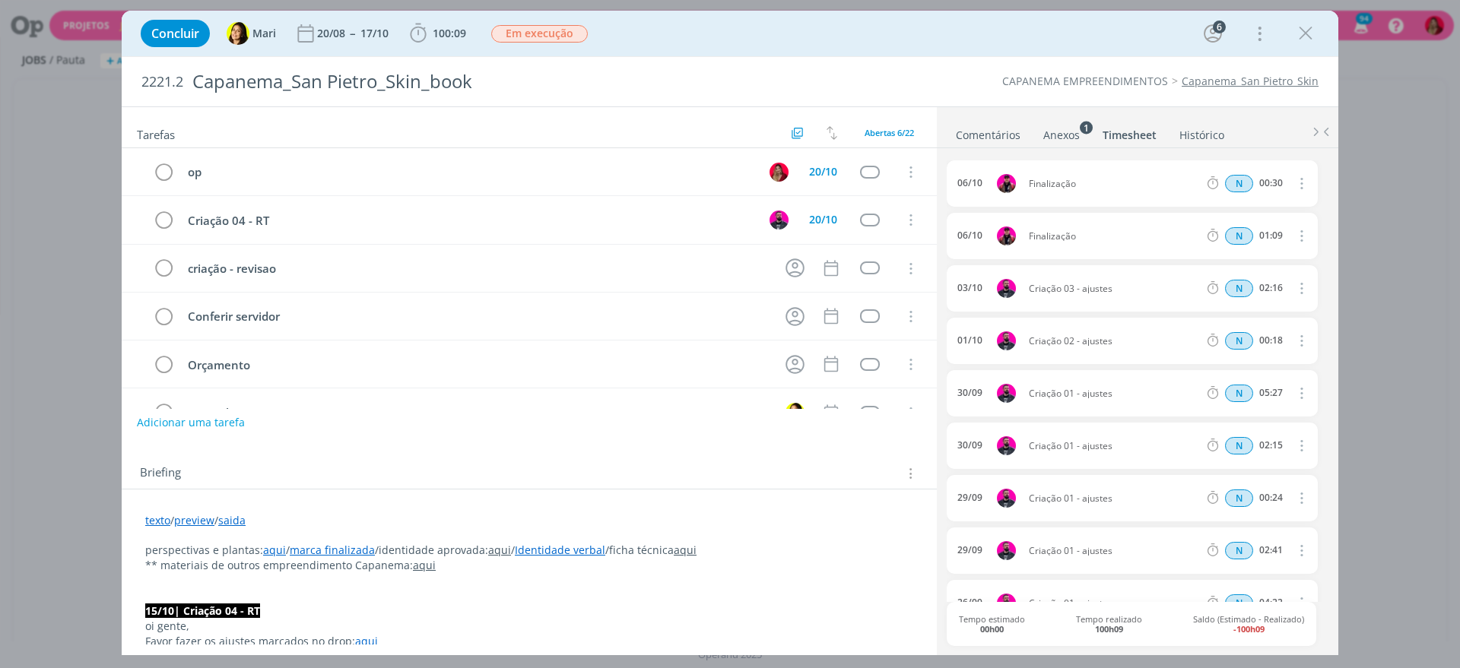
click at [1002, 147] on ul "Comentários Anexos 1 Timesheet Histórico" at bounding box center [1137, 127] width 401 height 41
click at [994, 128] on link "Comentários" at bounding box center [988, 132] width 66 height 22
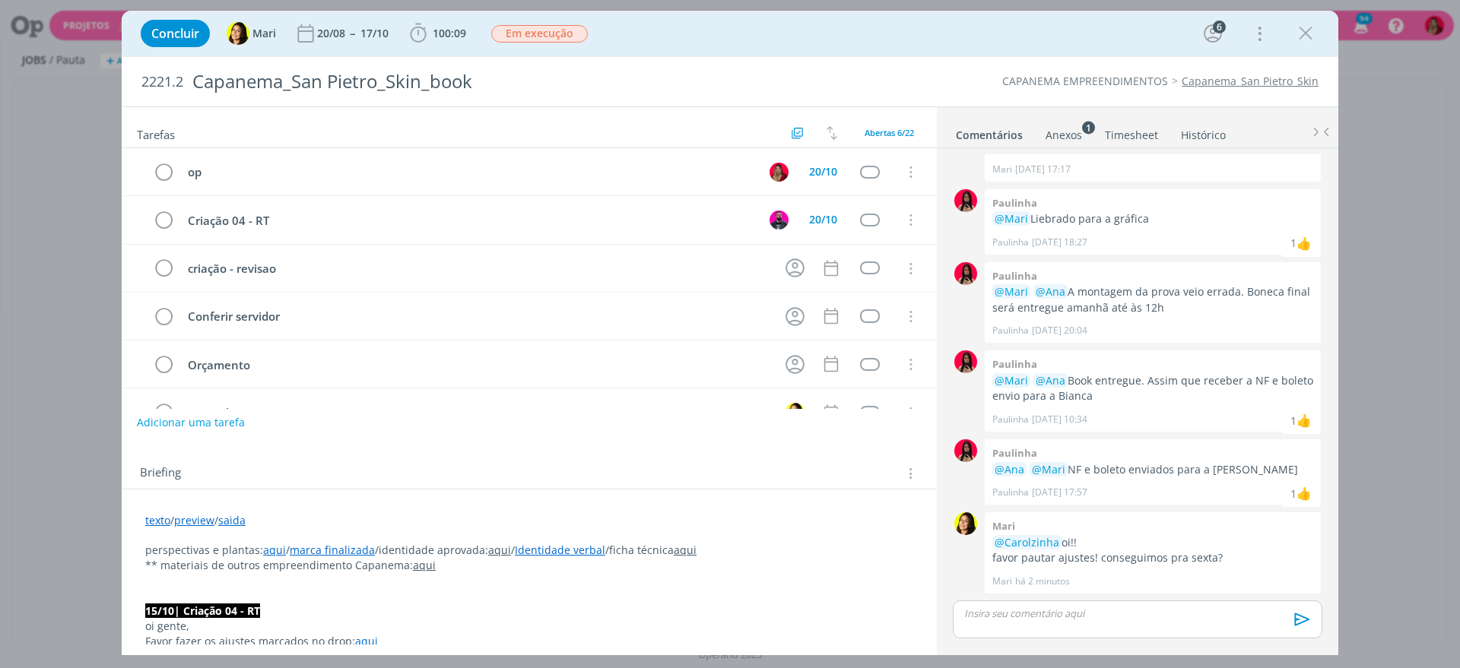
click at [1019, 607] on p "dialog" at bounding box center [1137, 614] width 345 height 14
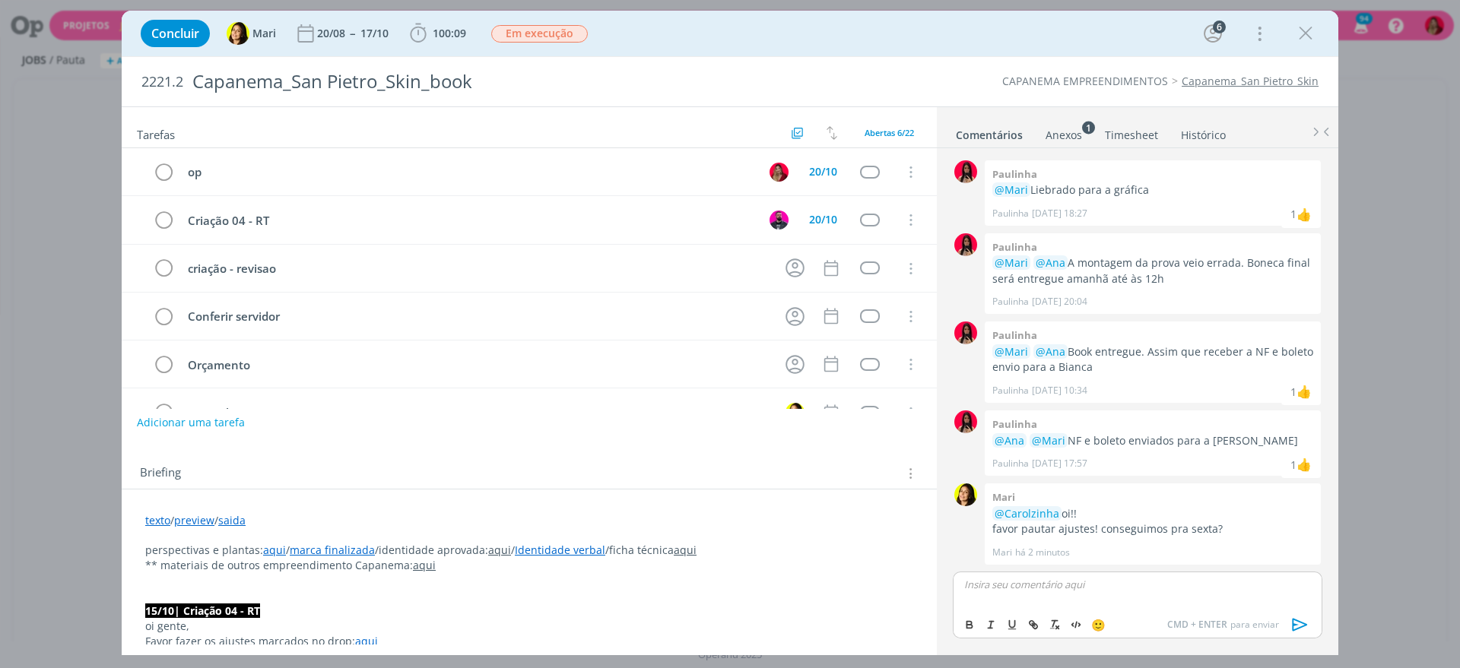
scroll to position [1656, 0]
click at [1305, 618] on icon "dialog" at bounding box center [1299, 624] width 23 height 23
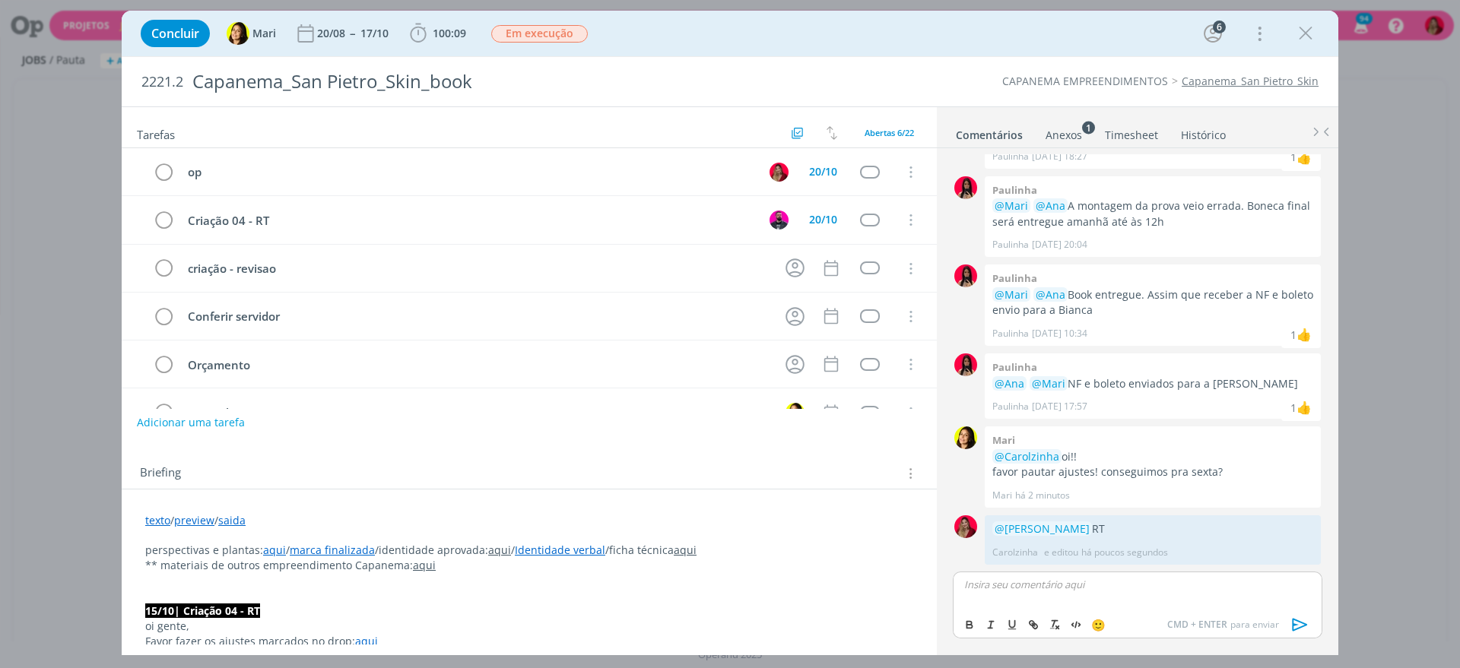
scroll to position [1713, 0]
click at [1134, 132] on link "Timesheet" at bounding box center [1131, 132] width 55 height 22
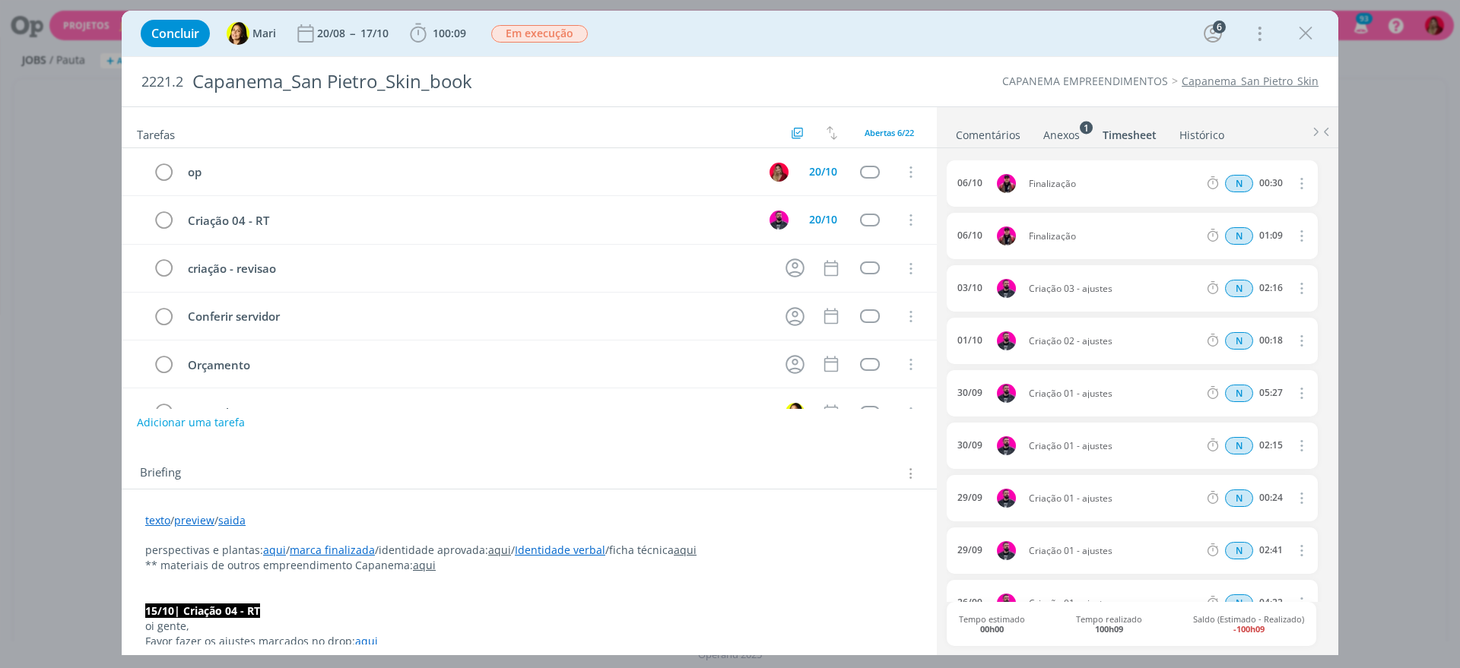
click at [1002, 138] on link "Comentários" at bounding box center [988, 132] width 66 height 22
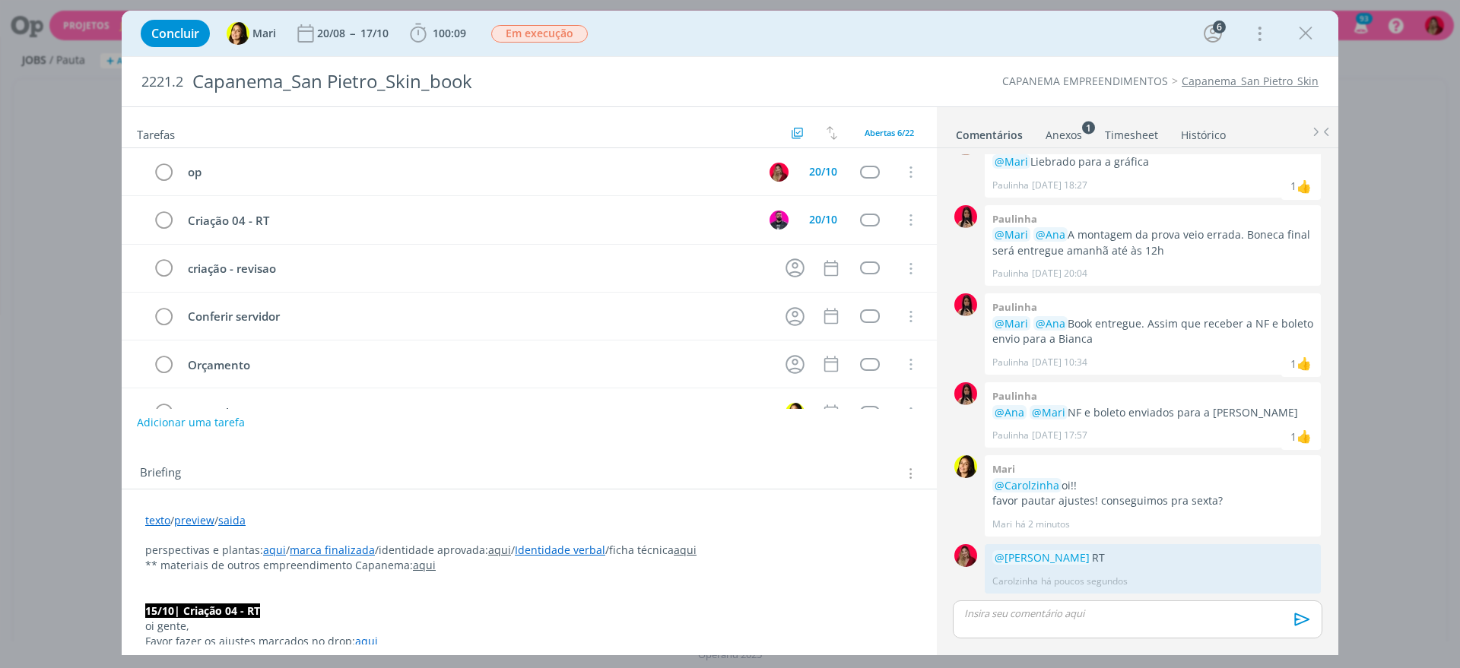
click at [1122, 135] on link "Timesheet" at bounding box center [1131, 132] width 55 height 22
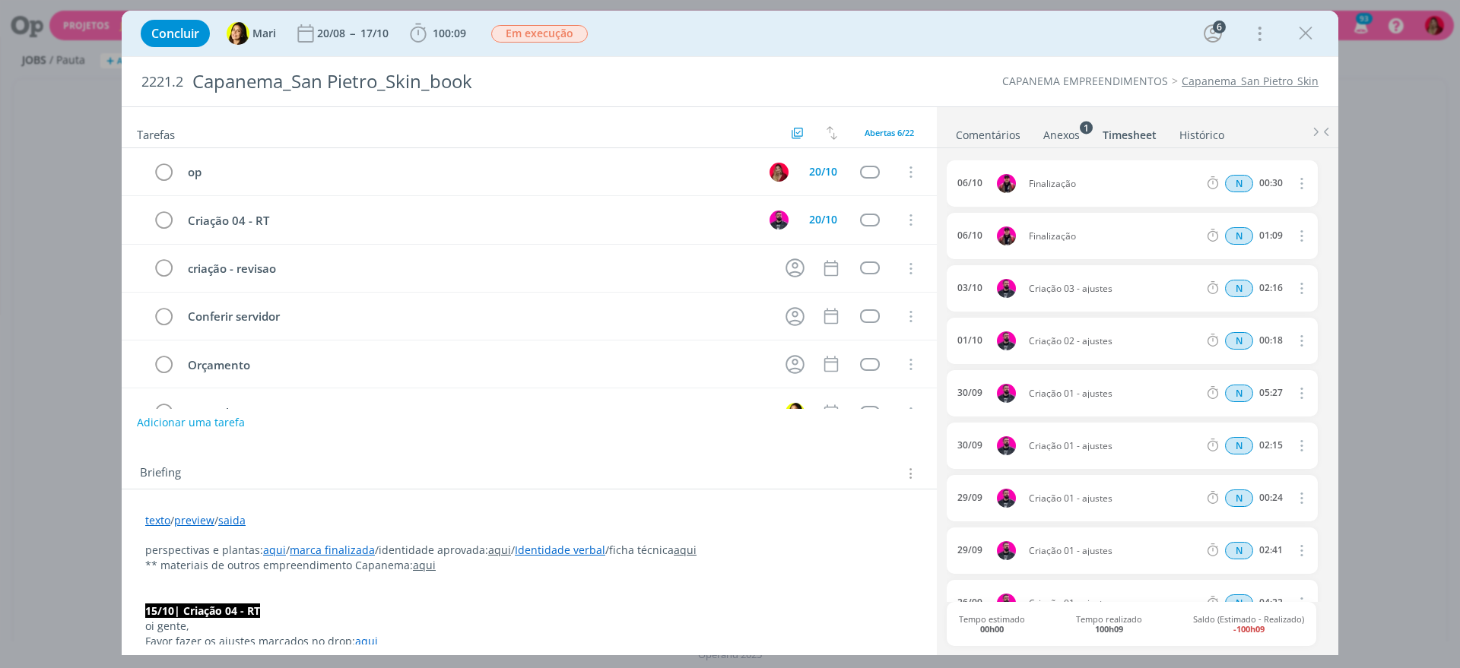
click at [987, 125] on link "Comentários" at bounding box center [988, 132] width 66 height 22
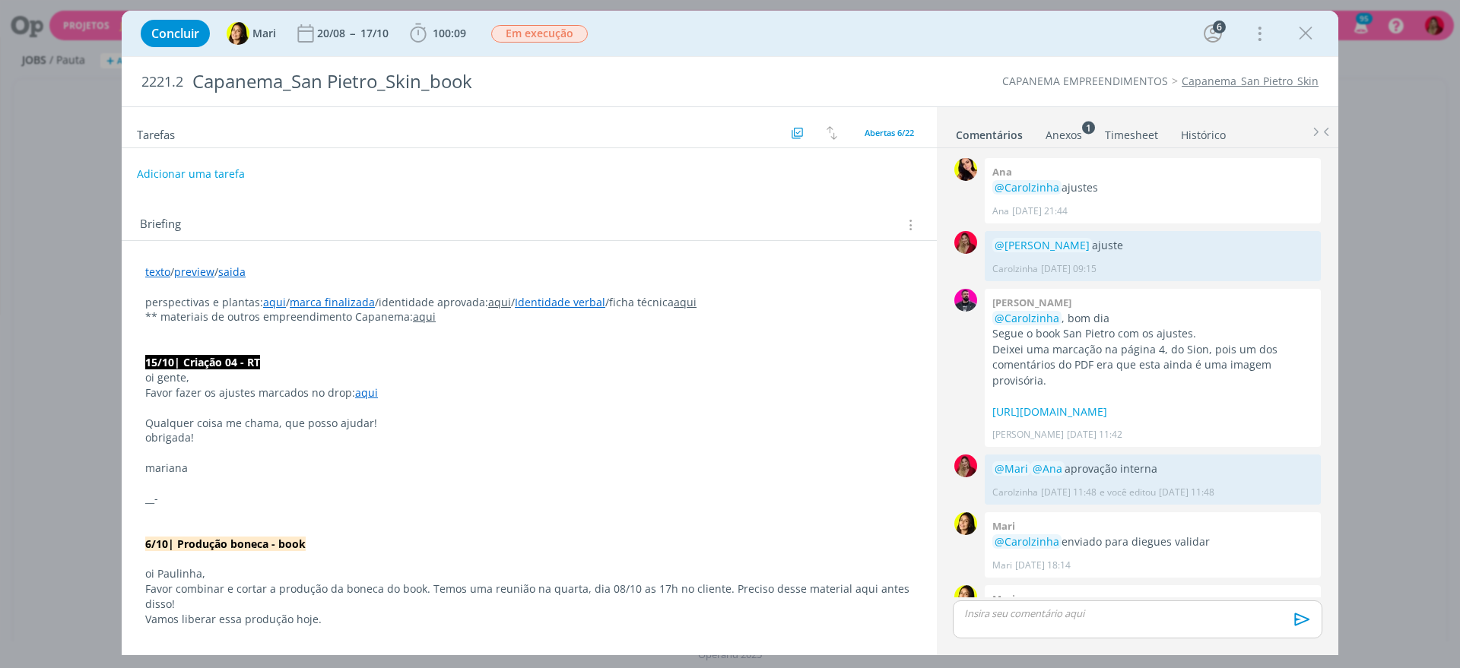
scroll to position [1564, 0]
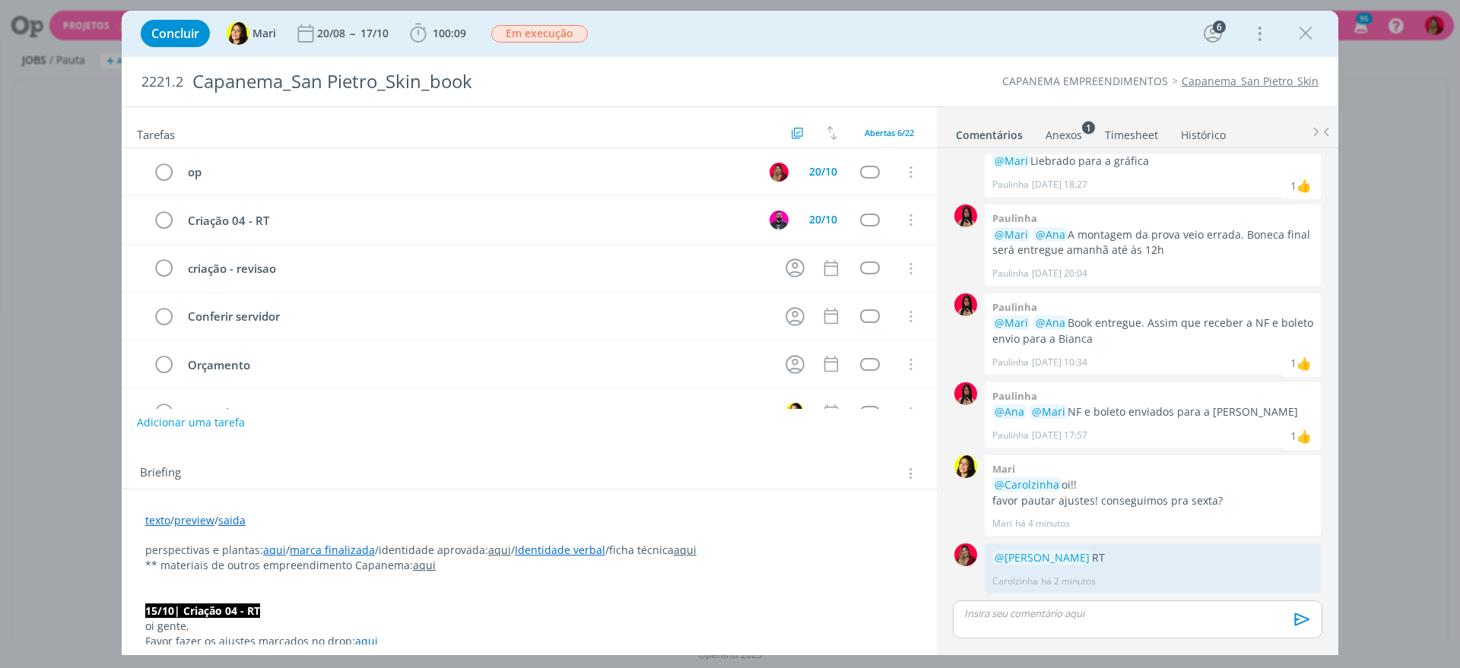
click at [1132, 138] on link "Timesheet" at bounding box center [1131, 132] width 55 height 22
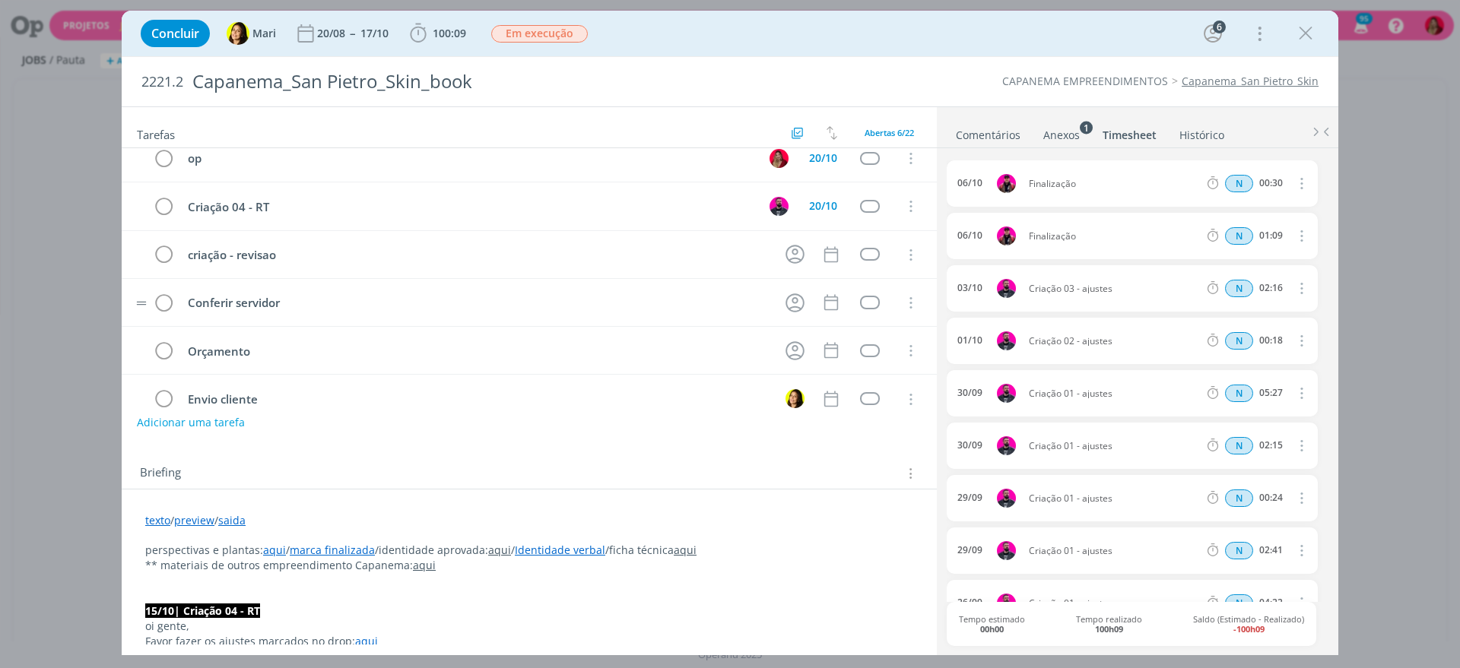
scroll to position [0, 0]
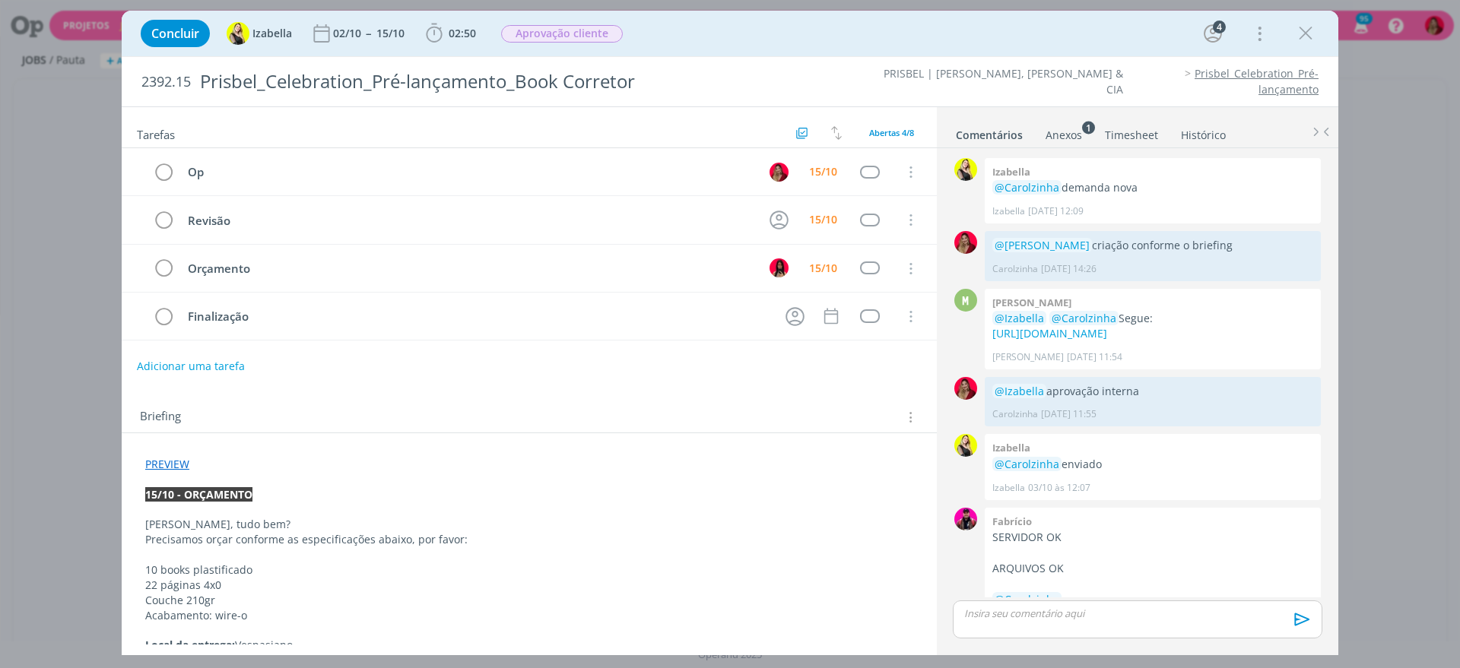
scroll to position [1180, 0]
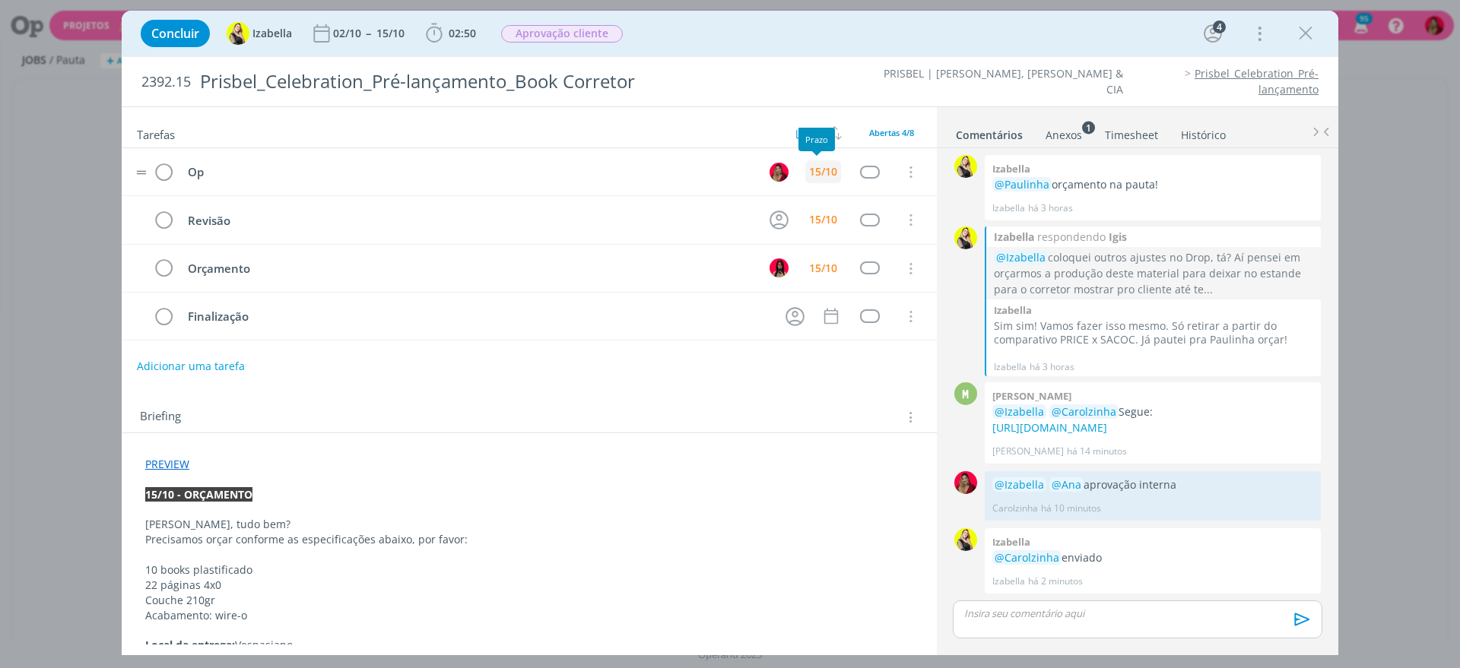
click at [809, 166] on div "15/10" at bounding box center [823, 171] width 28 height 11
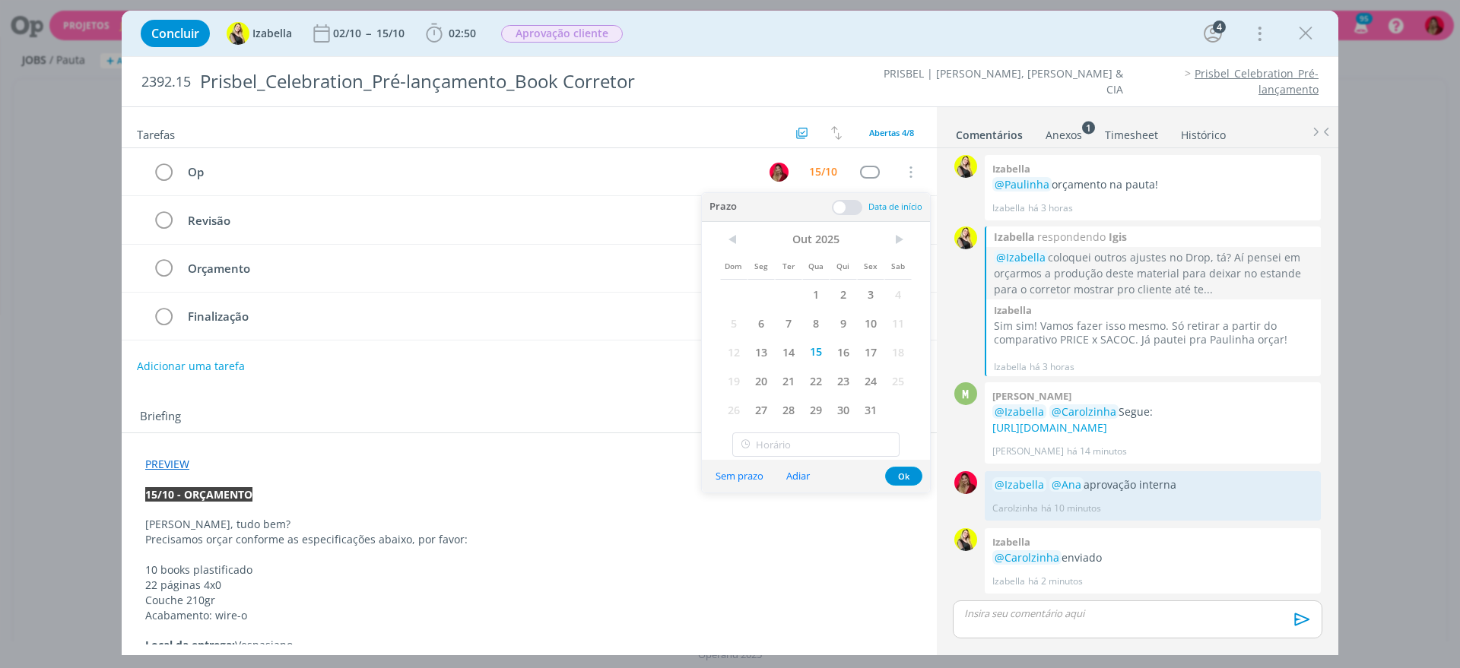
drag, startPoint x: 818, startPoint y: 378, endPoint x: 580, endPoint y: 404, distance: 239.3
click at [818, 378] on span "22" at bounding box center [815, 380] width 27 height 29
click at [580, 404] on div "Briefing Briefings Predefinidos Versões do Briefing Ver Briefing do Projeto" at bounding box center [529, 412] width 815 height 41
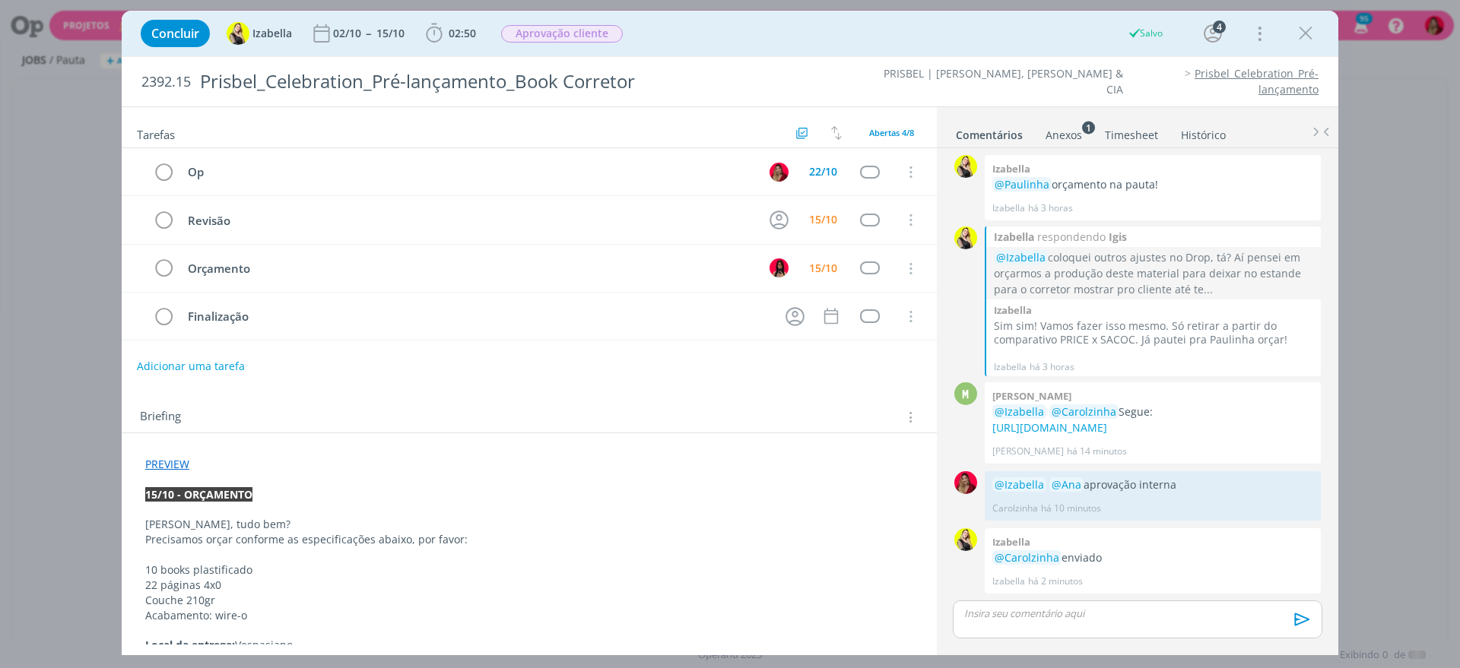
scroll to position [115, 0]
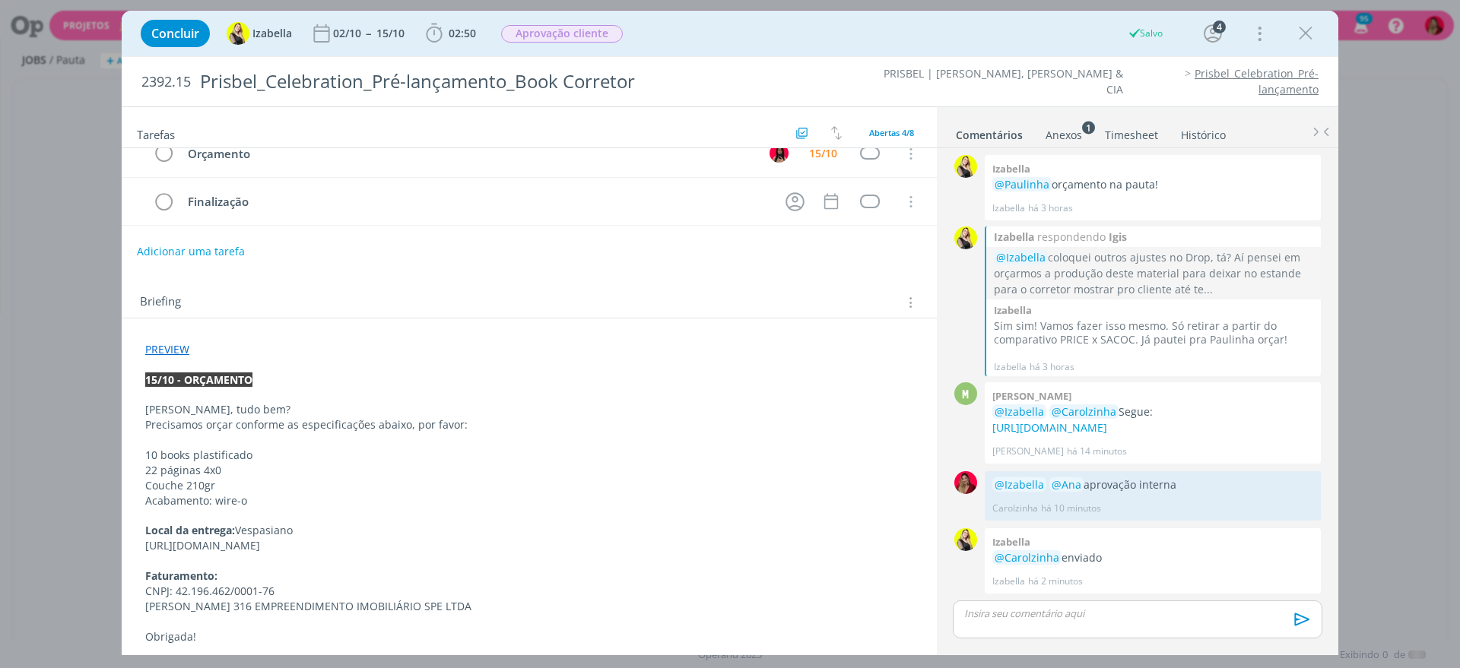
click at [1137, 132] on link "Timesheet" at bounding box center [1131, 132] width 55 height 22
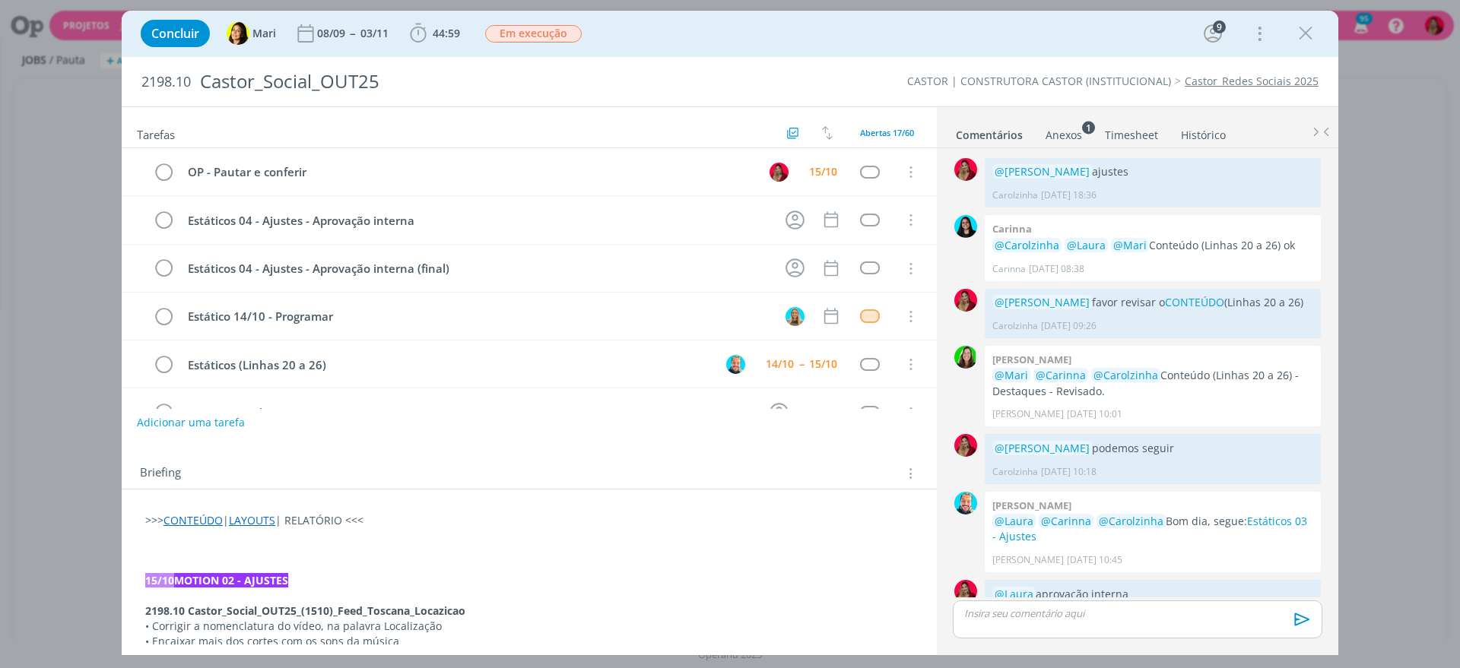
scroll to position [1124, 0]
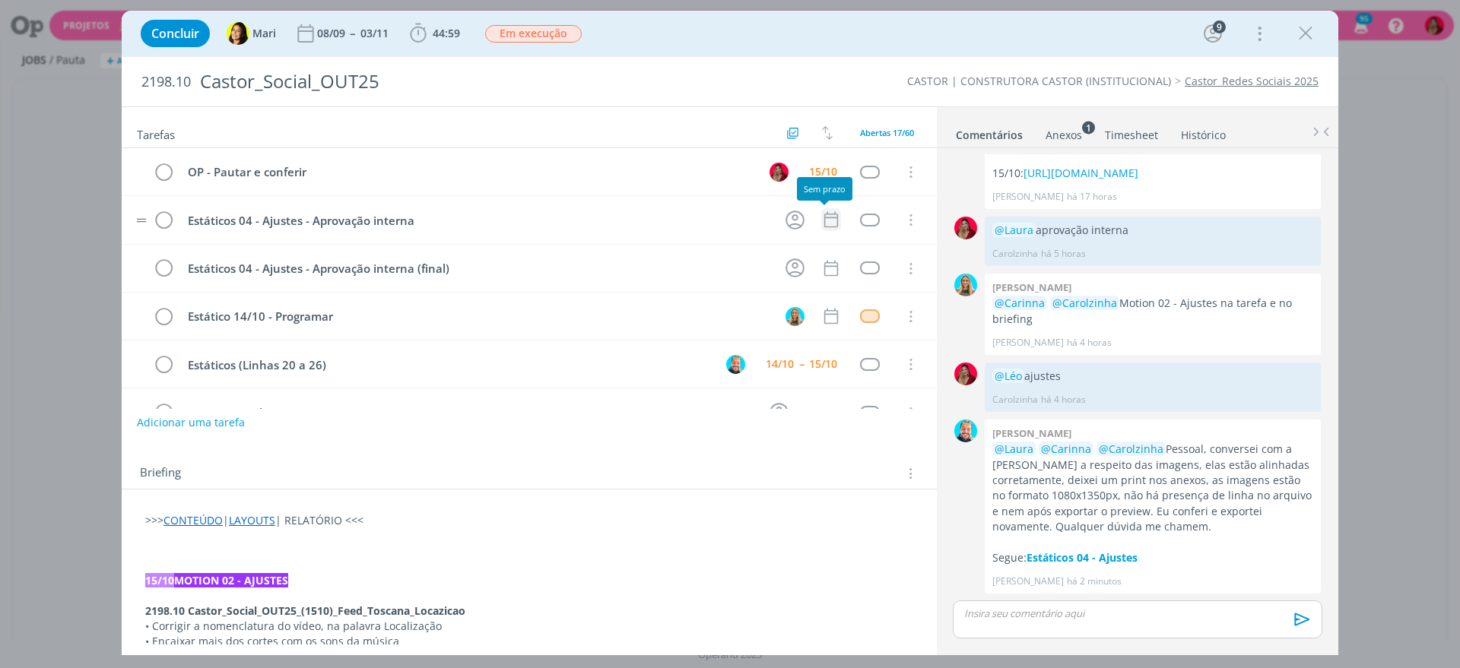
click at [824, 214] on icon "dialog" at bounding box center [831, 220] width 20 height 20
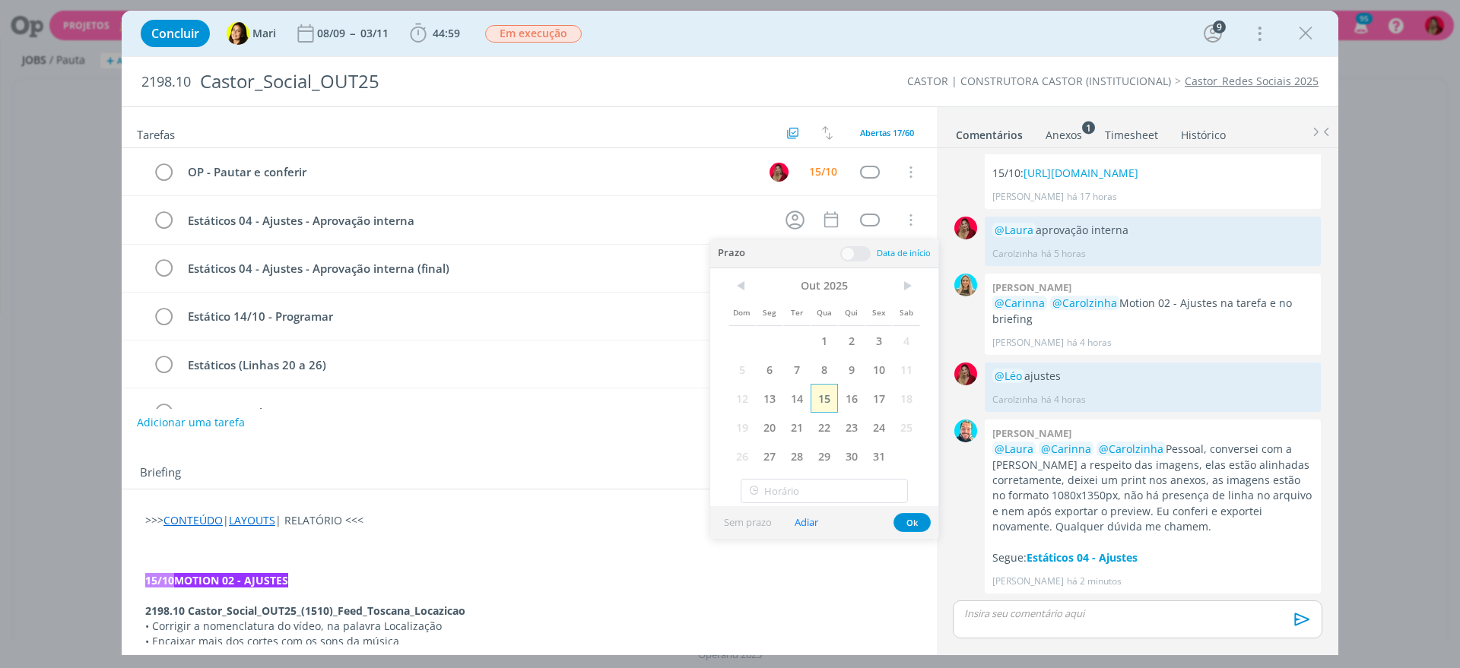
click at [833, 391] on span "15" at bounding box center [823, 398] width 27 height 29
click at [425, 474] on div "Briefing Briefings Predefinidos Versões do Briefing Ver Briefing do Projeto" at bounding box center [531, 474] width 782 height 20
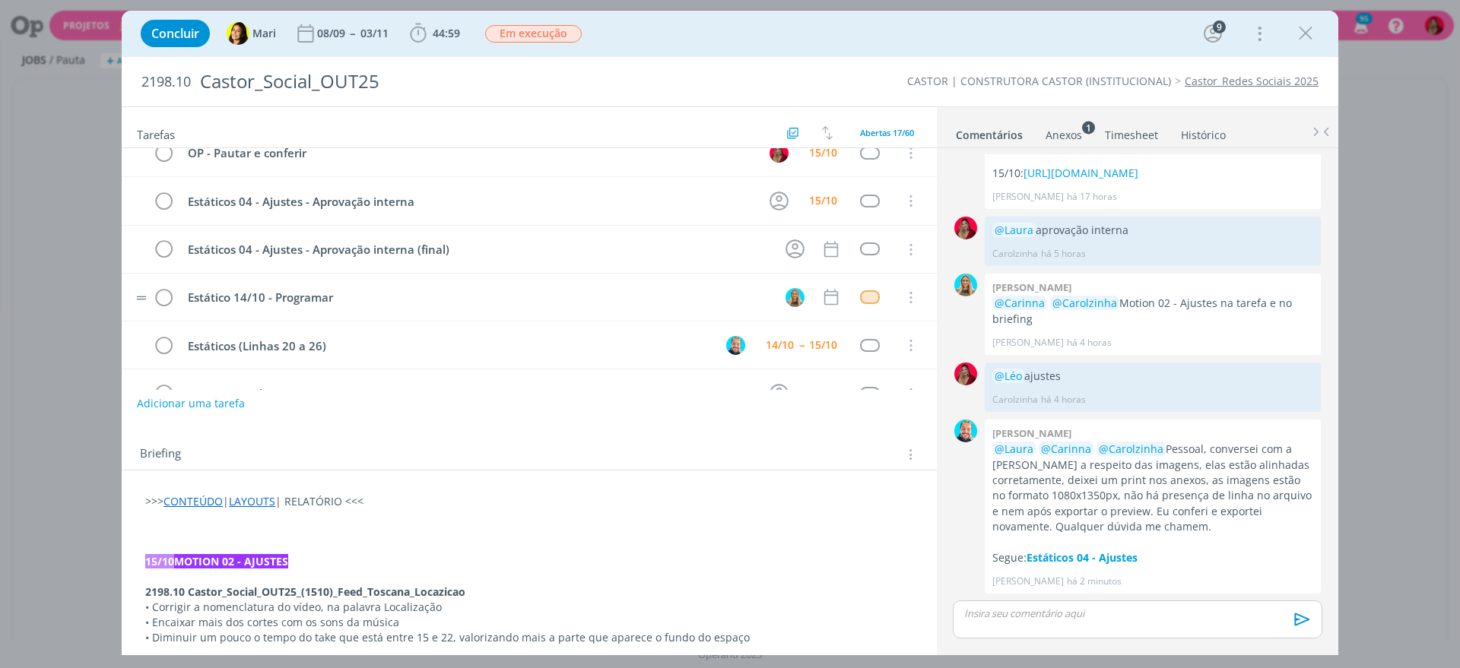
scroll to position [0, 0]
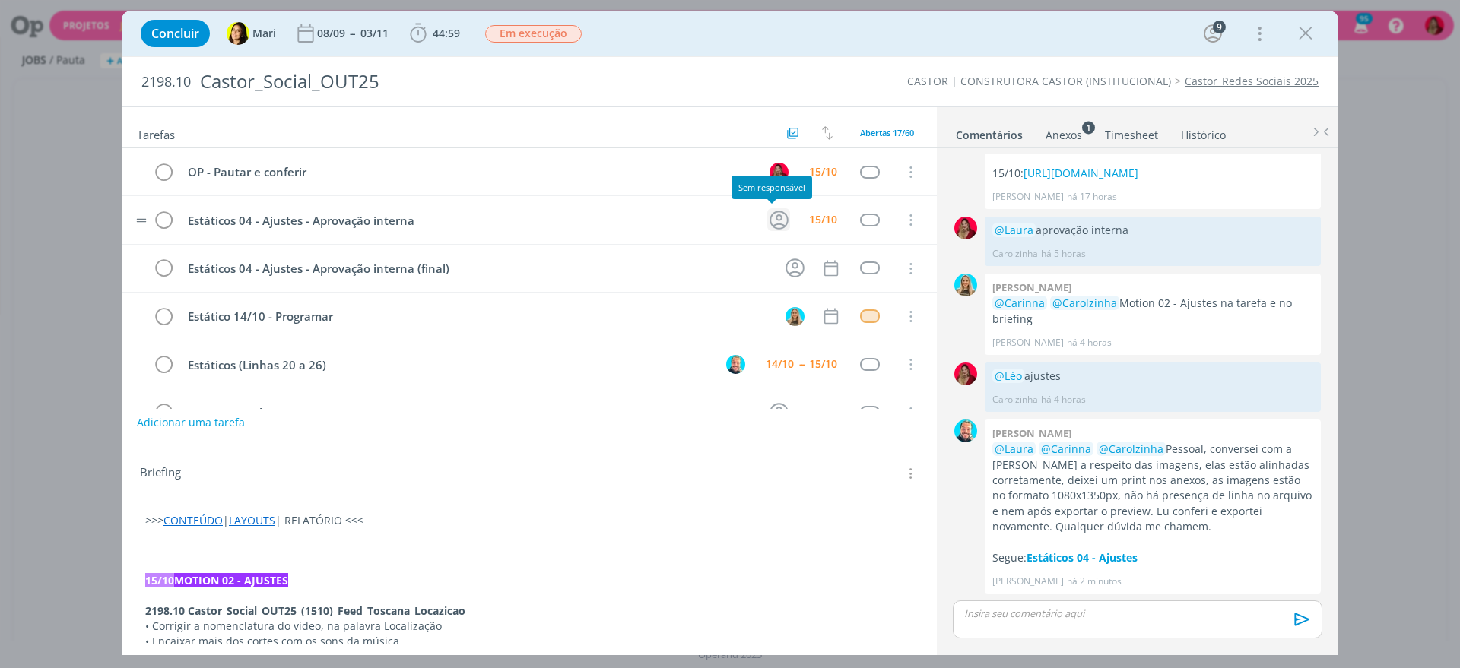
click at [780, 217] on icon "dialog" at bounding box center [778, 220] width 19 height 19
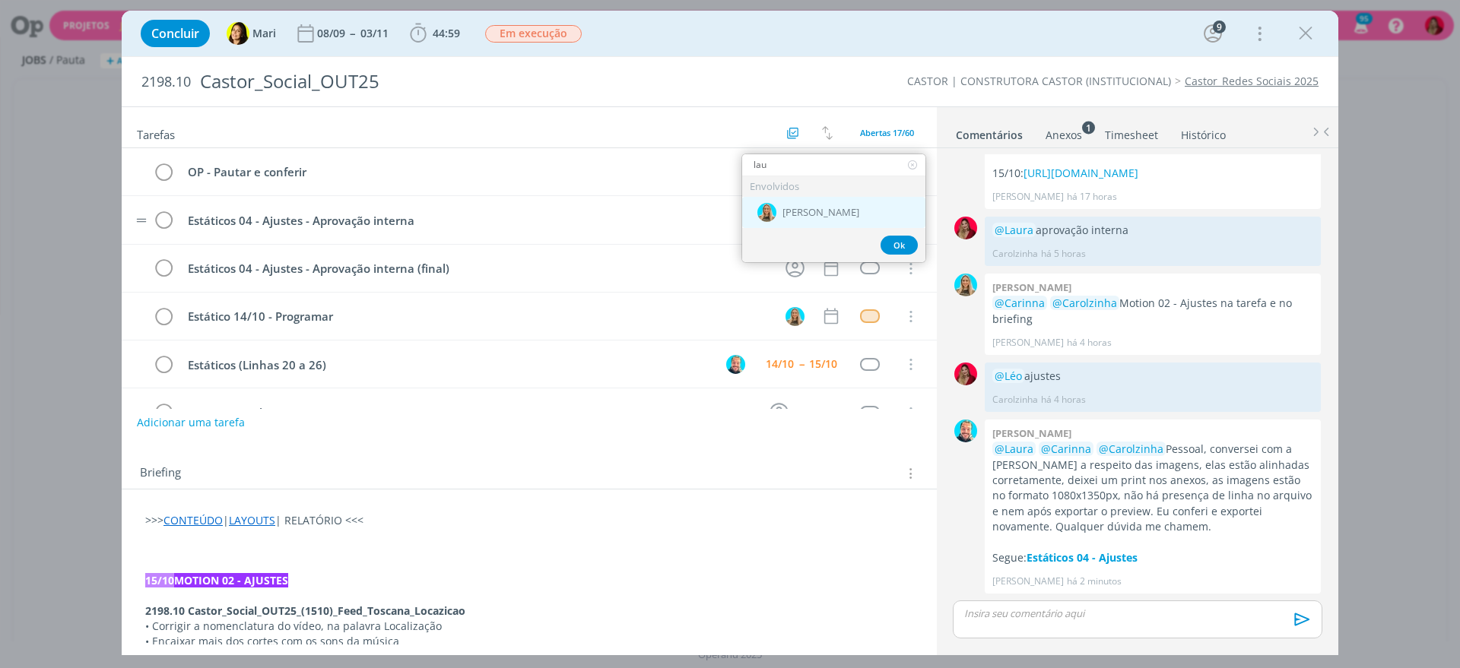
type input "lau"
click at [813, 215] on div "[PERSON_NAME]" at bounding box center [833, 212] width 183 height 31
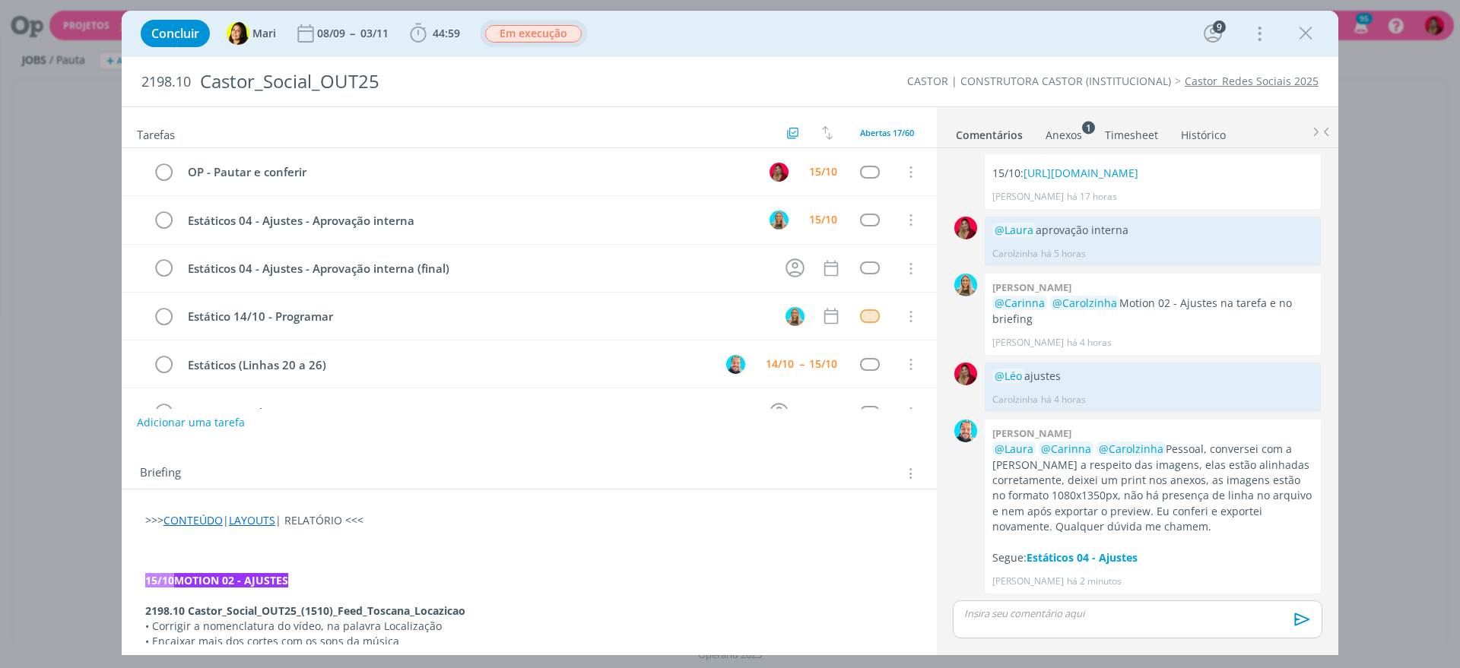
click at [551, 30] on span "Em execução" at bounding box center [533, 33] width 97 height 17
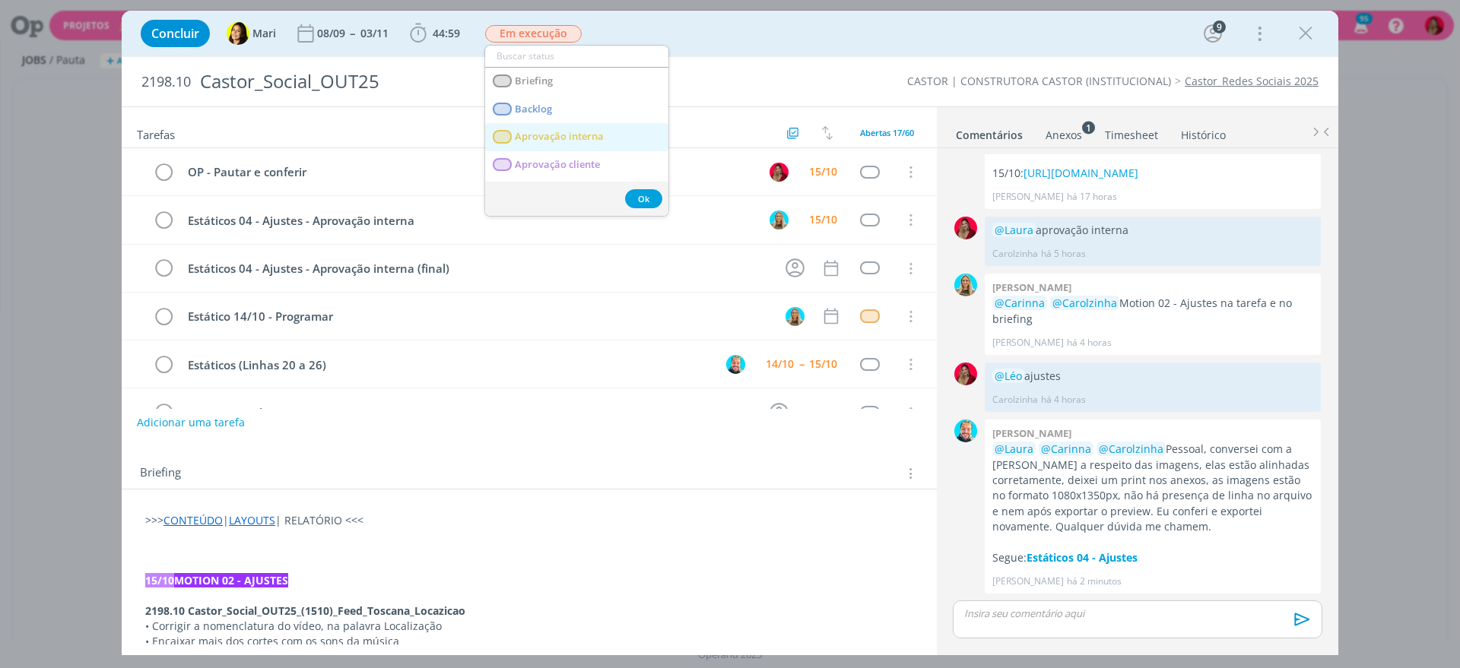
click at [590, 139] on span "Aprovação interna" at bounding box center [559, 137] width 89 height 12
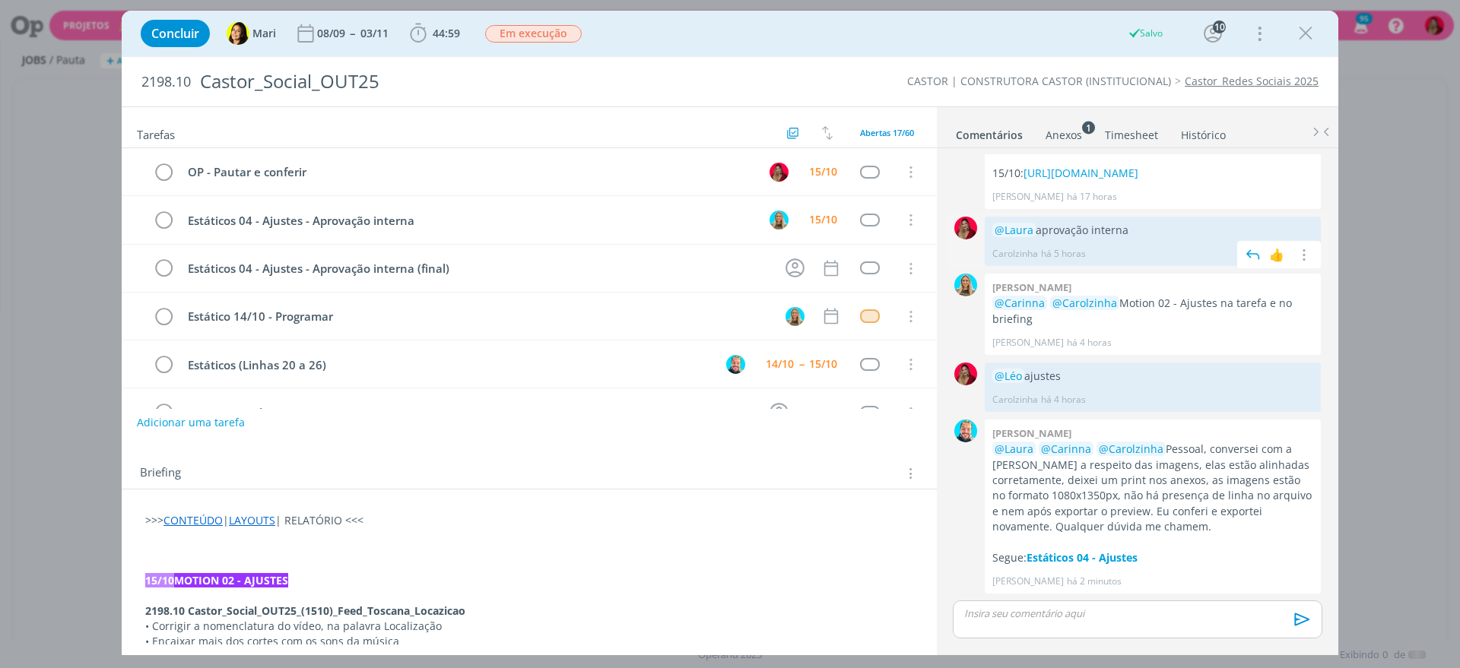
drag, startPoint x: 1134, startPoint y: 229, endPoint x: 988, endPoint y: 227, distance: 146.0
click at [988, 227] on div "@Laura aprovação interna Carolzinha há 5 horas 👍 Editar Excluir" at bounding box center [1152, 241] width 336 height 49
copy p "@Laura aprovação interna"
click at [1038, 606] on div "dialog" at bounding box center [1136, 620] width 369 height 38
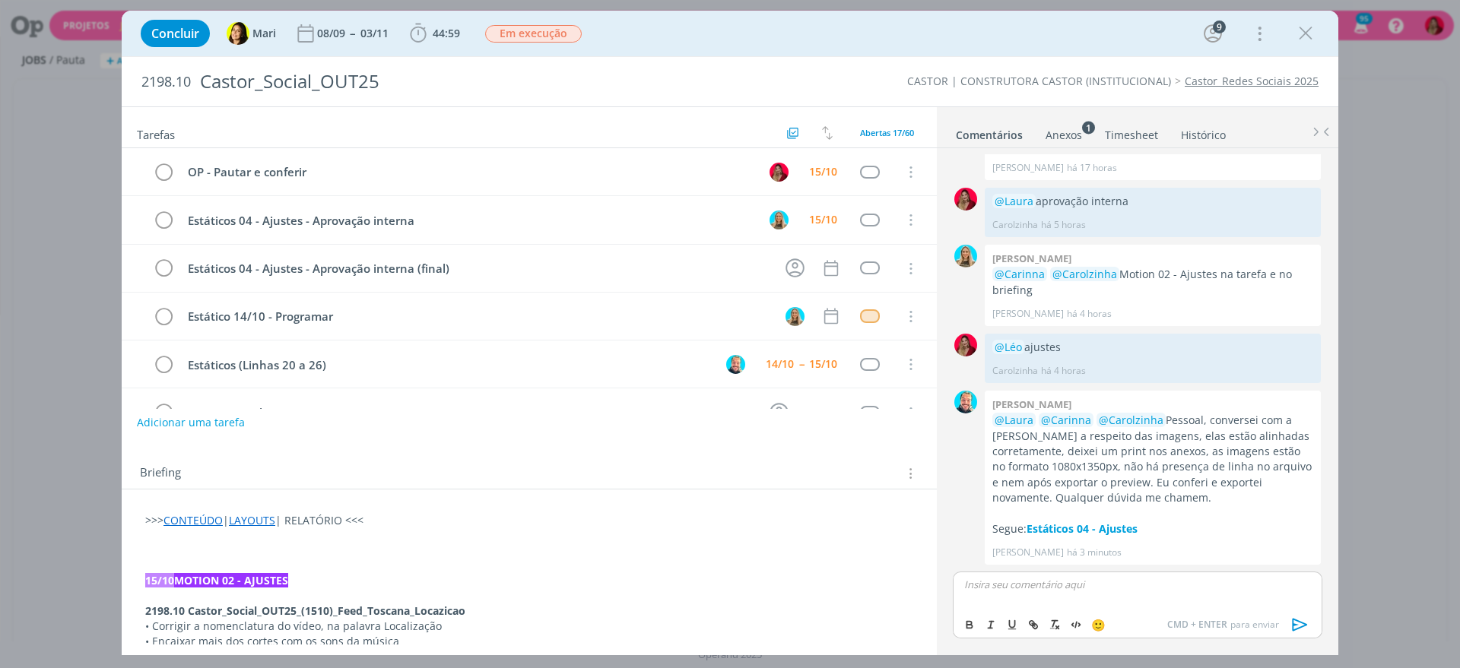
scroll to position [1152, 0]
click at [1298, 623] on icon "dialog" at bounding box center [1299, 624] width 23 height 23
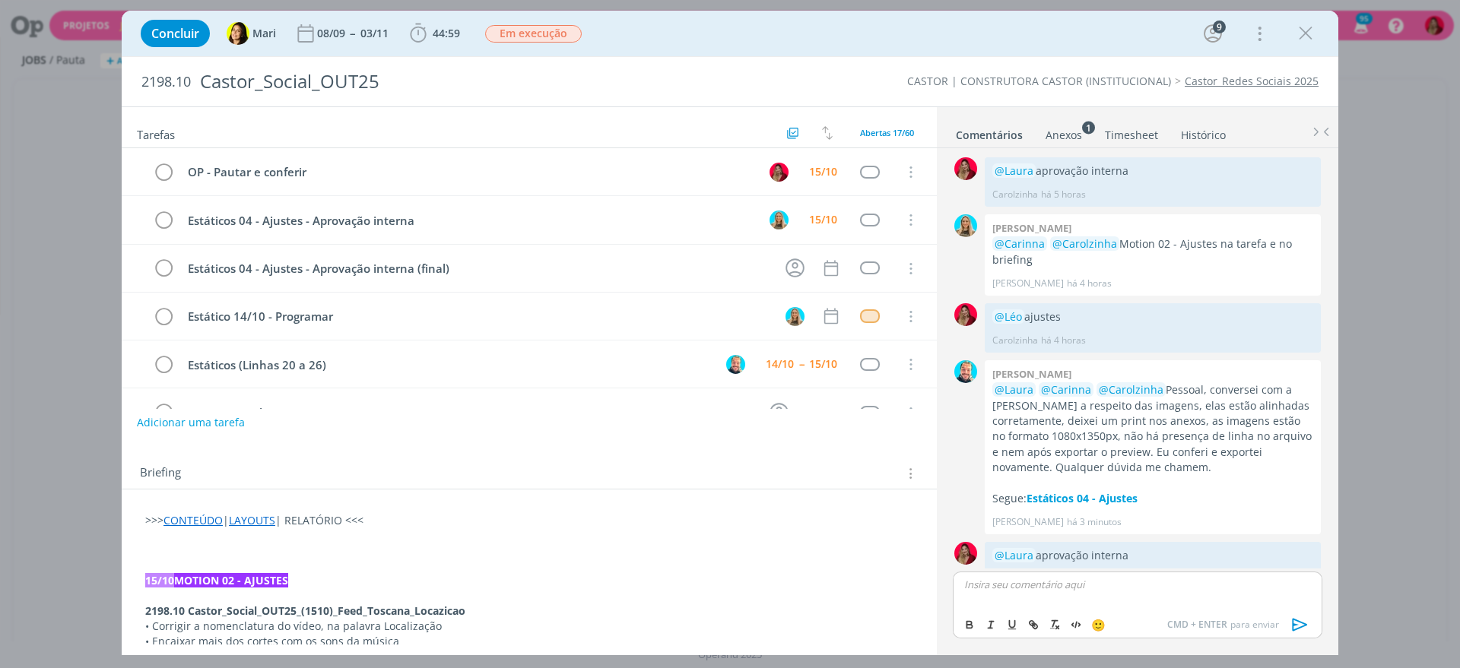
click at [1126, 134] on link "Timesheet" at bounding box center [1131, 132] width 55 height 22
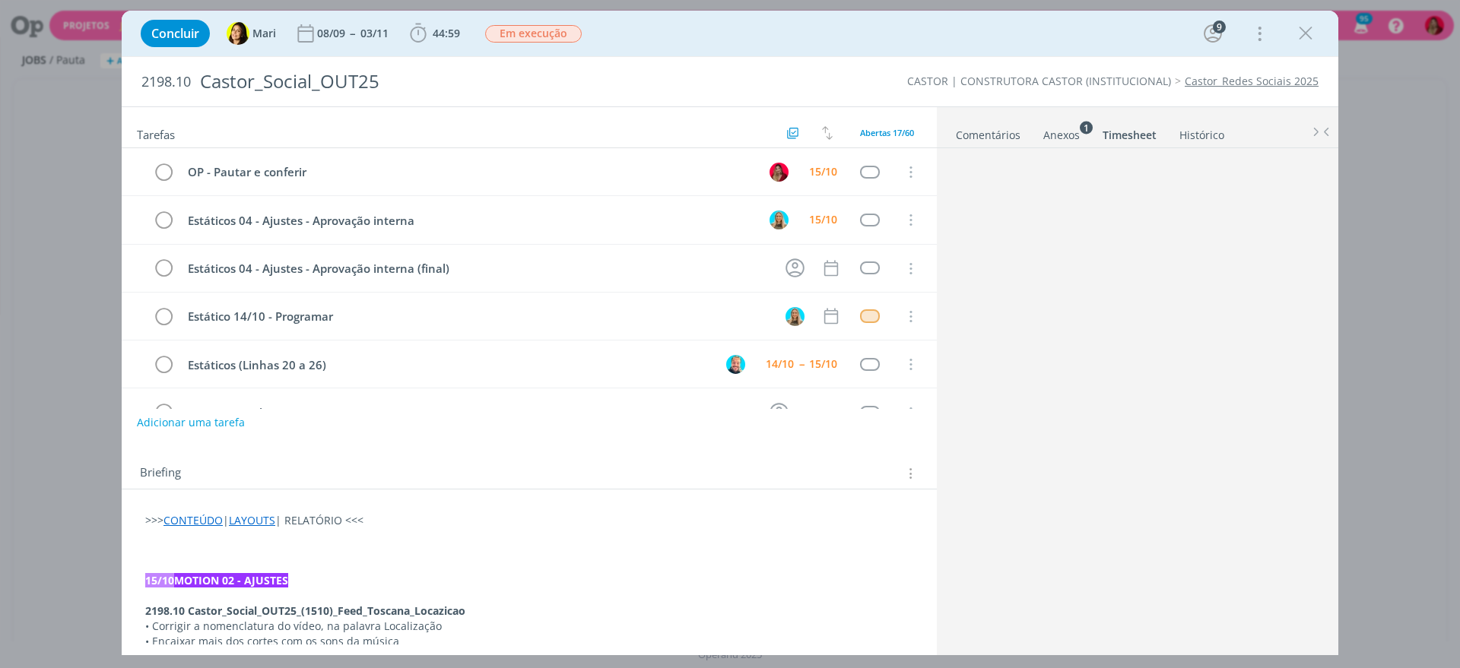
scroll to position [0, 0]
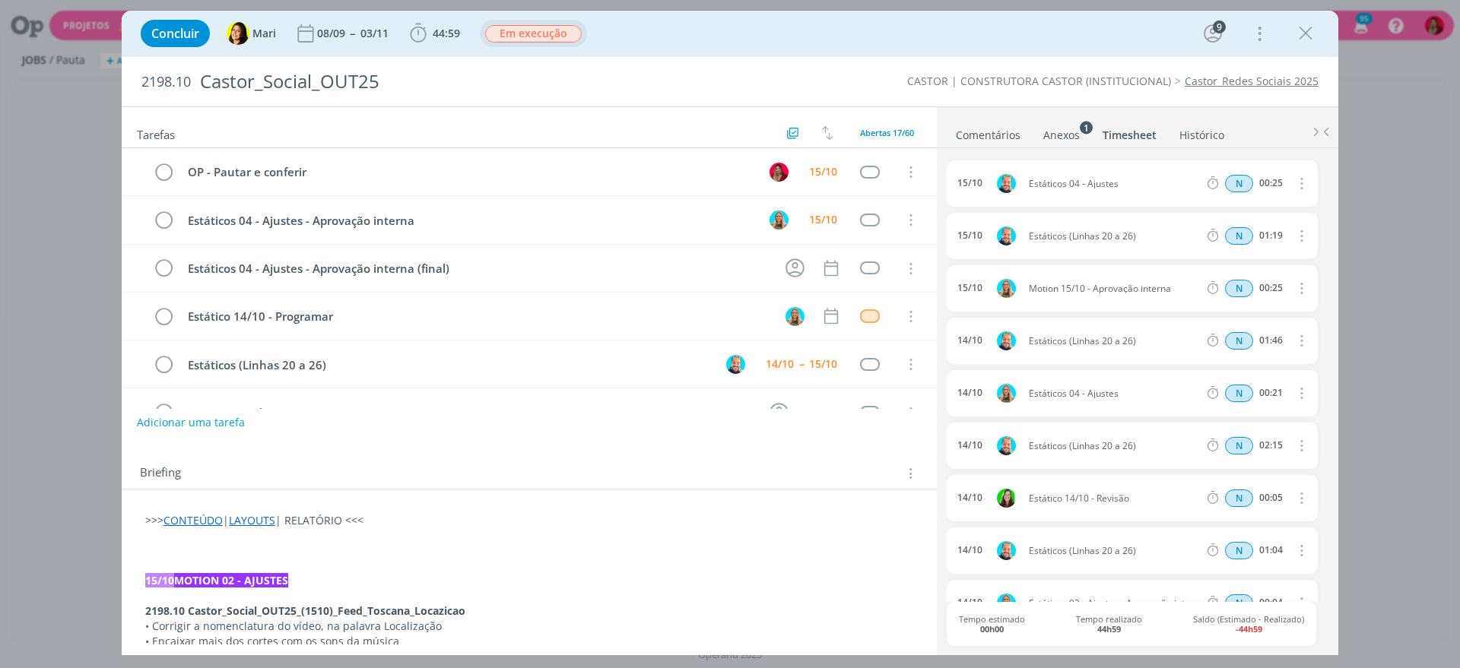
click at [556, 36] on span "Em execução" at bounding box center [533, 33] width 97 height 17
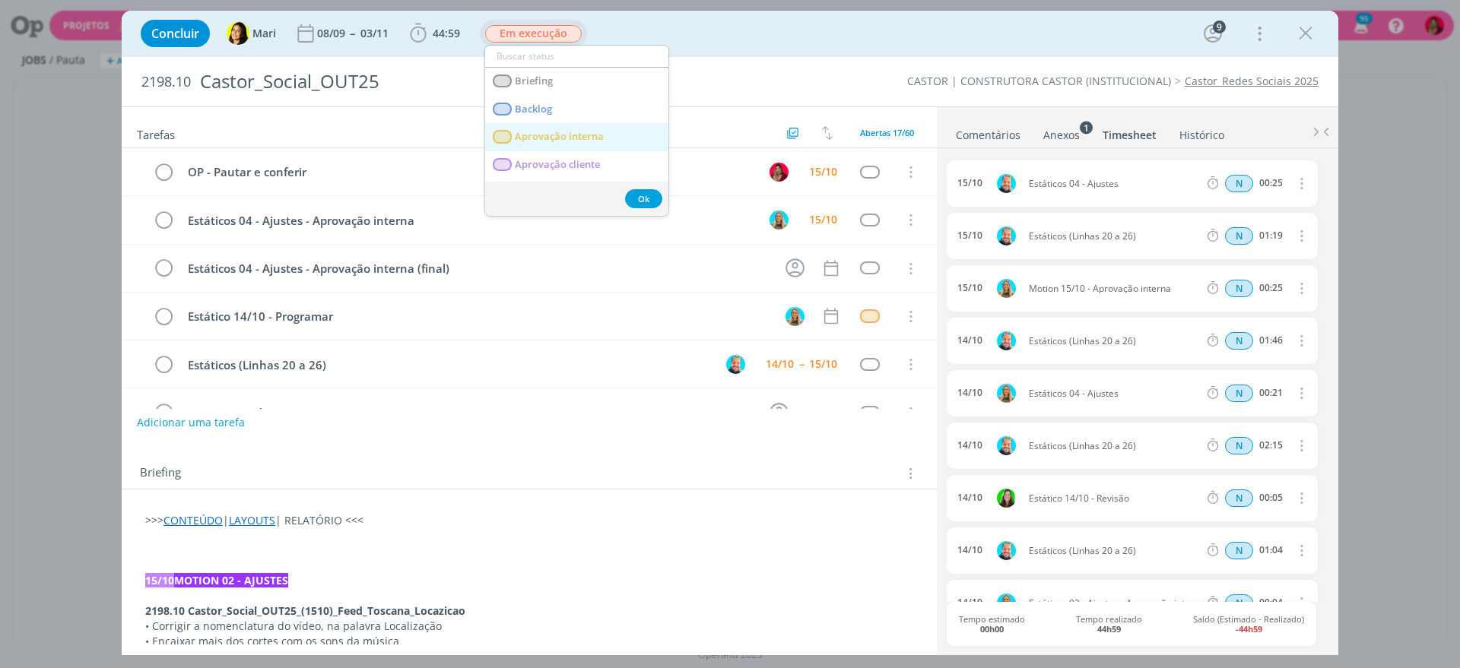
click at [597, 135] on span "Aprovação interna" at bounding box center [559, 137] width 89 height 12
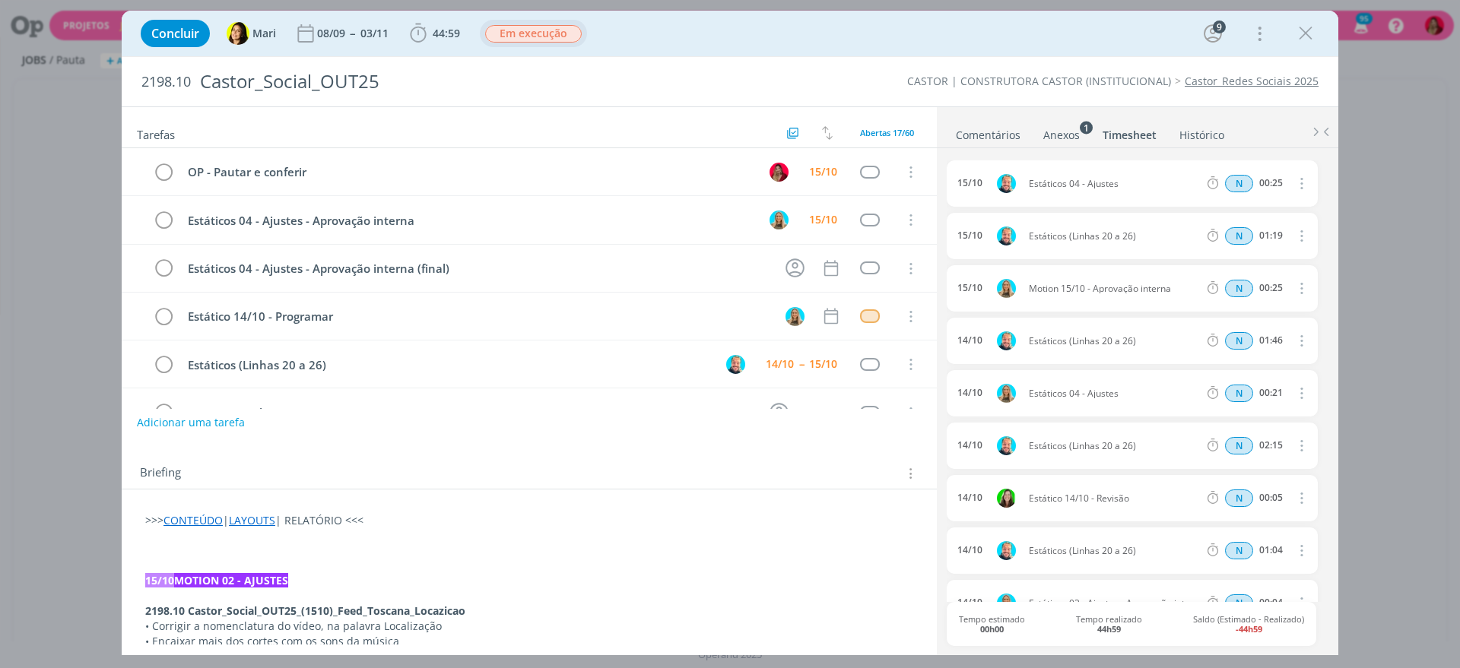
click at [545, 25] on div "Em execução" at bounding box center [533, 33] width 97 height 17
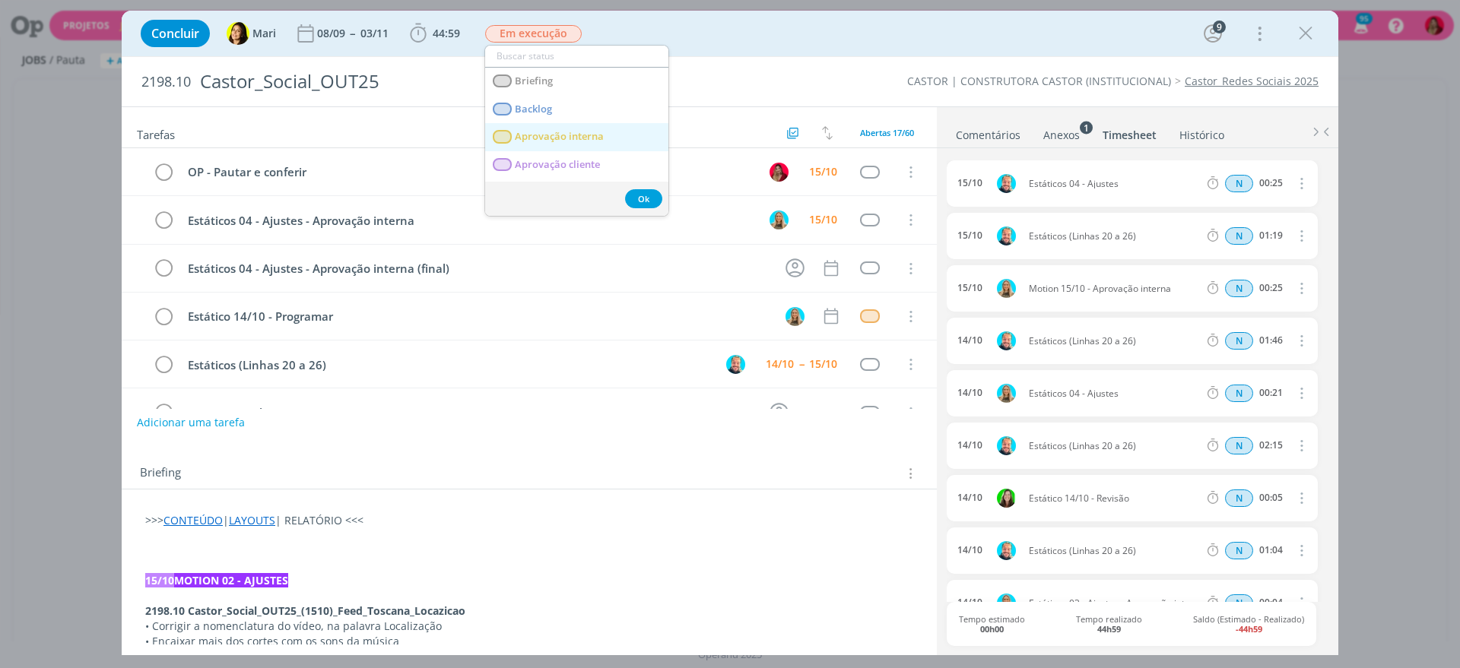
click at [585, 134] on span "Aprovação interna" at bounding box center [559, 137] width 89 height 12
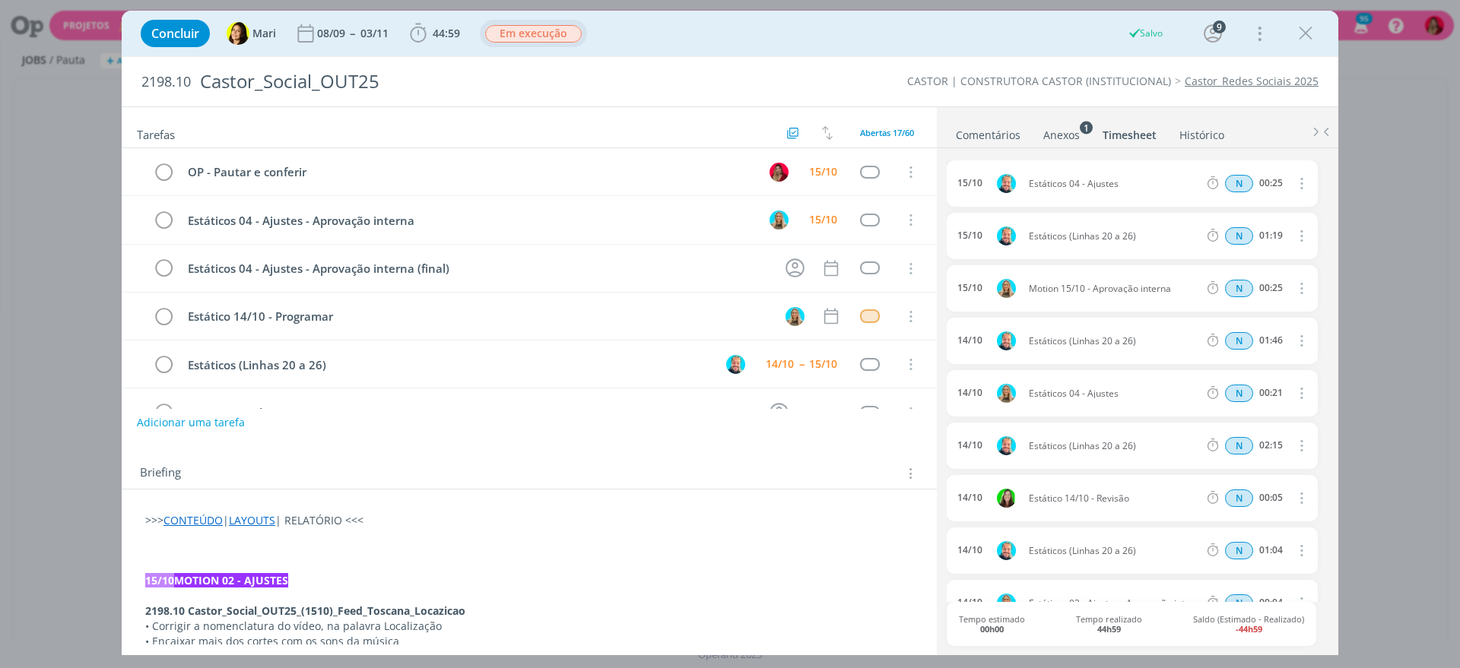
click at [542, 36] on span "Em execução" at bounding box center [533, 33] width 97 height 17
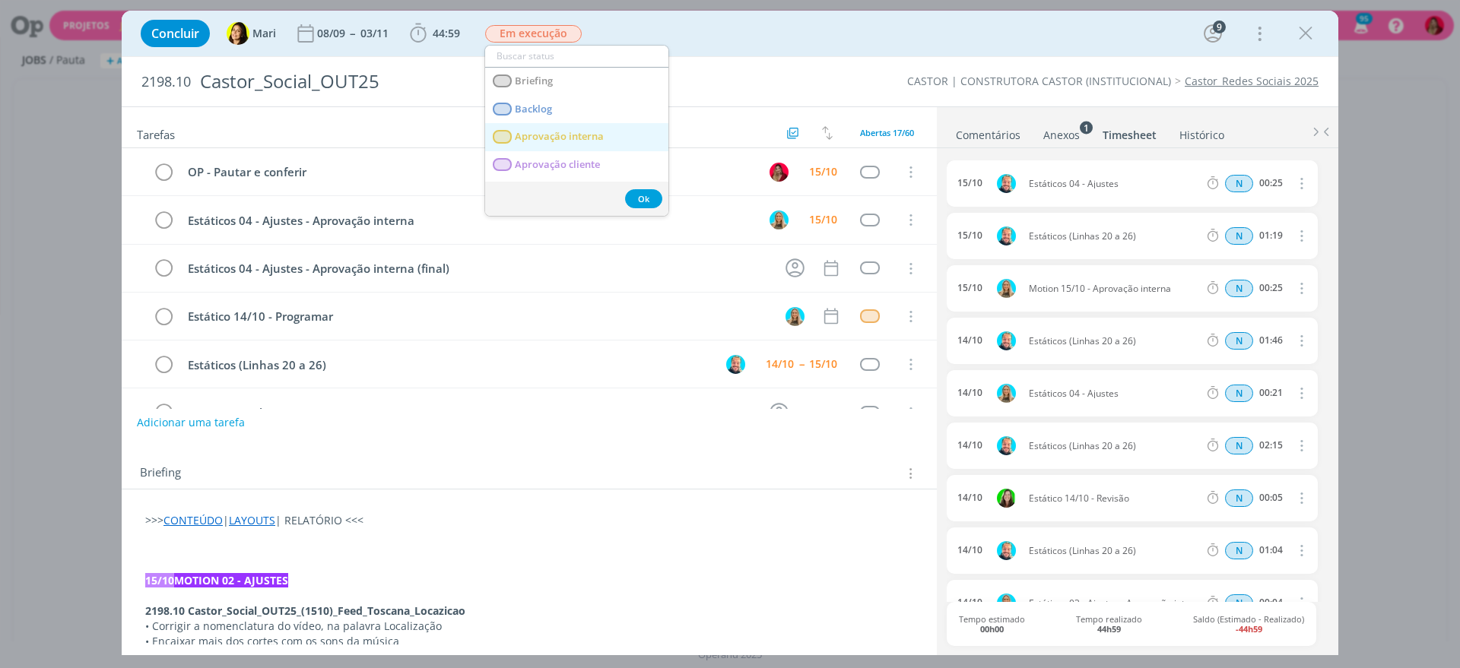
click at [579, 133] on span "Aprovação interna" at bounding box center [559, 137] width 89 height 12
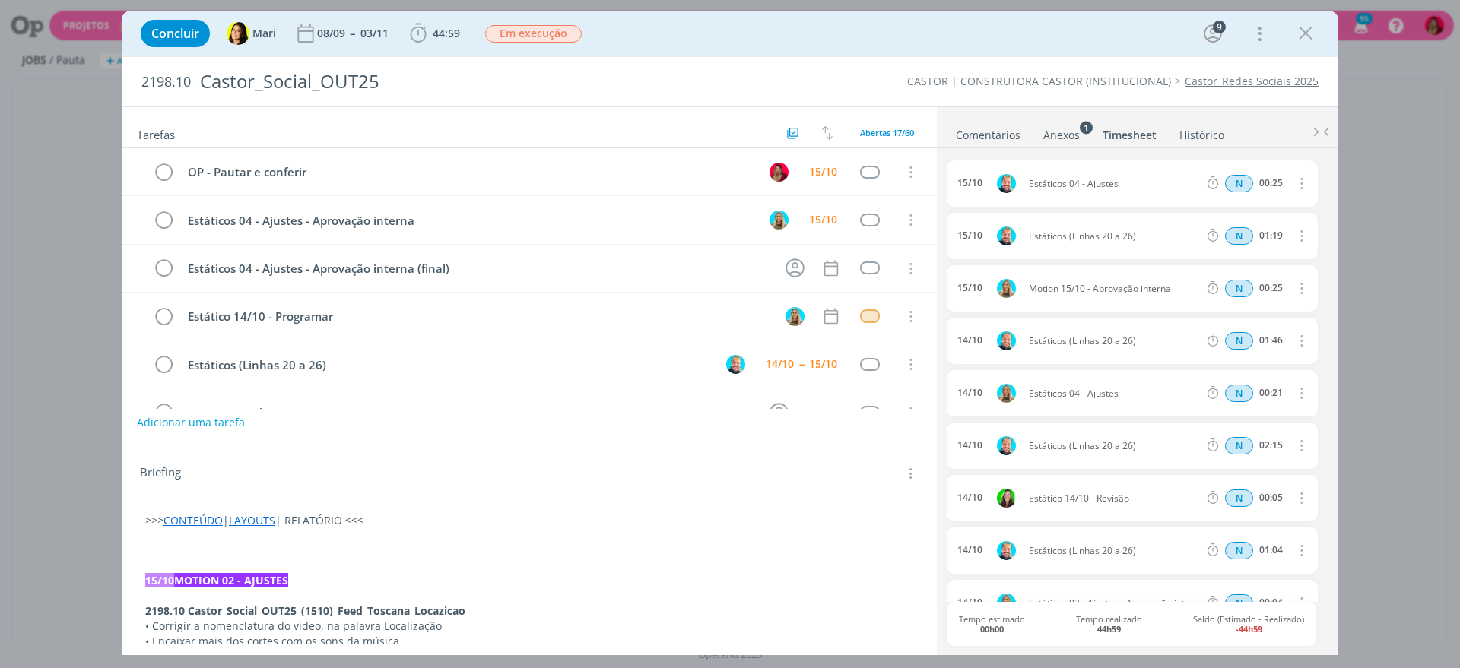
click at [982, 132] on link "Comentários" at bounding box center [988, 132] width 66 height 22
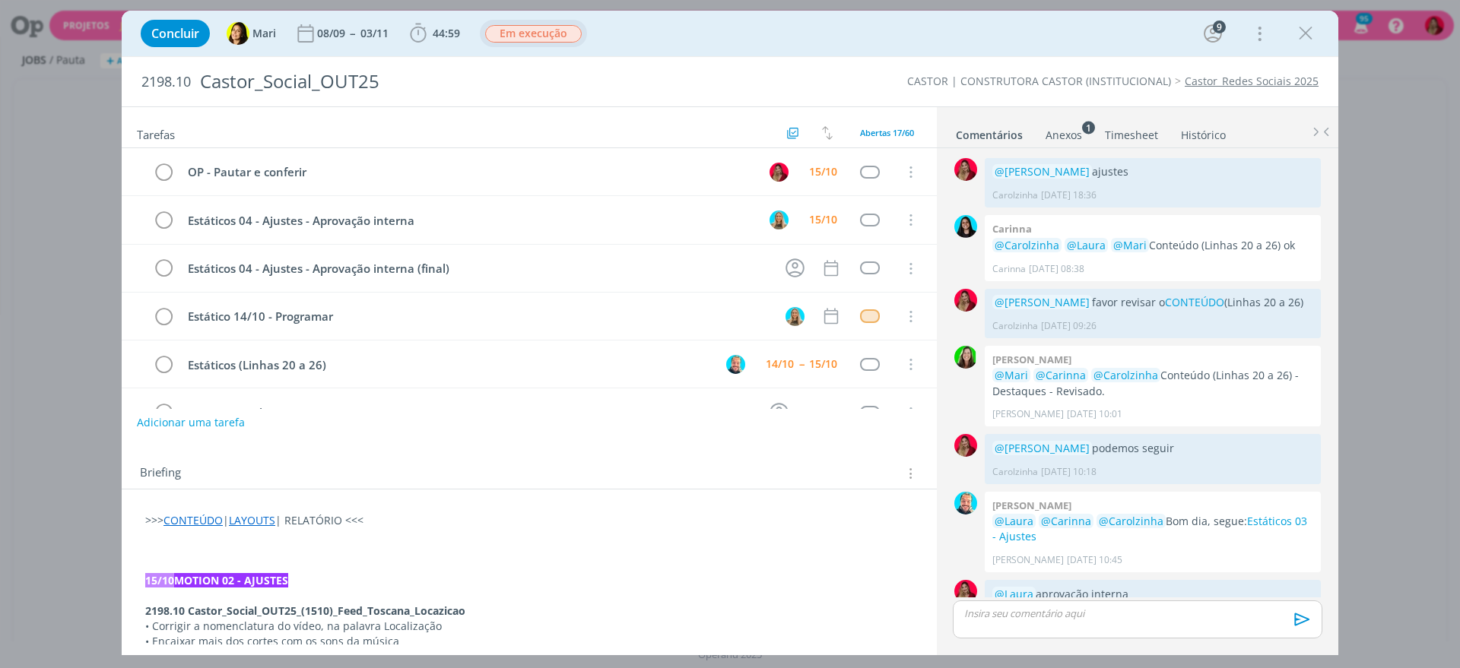
click at [563, 34] on span "Em execução" at bounding box center [533, 33] width 97 height 17
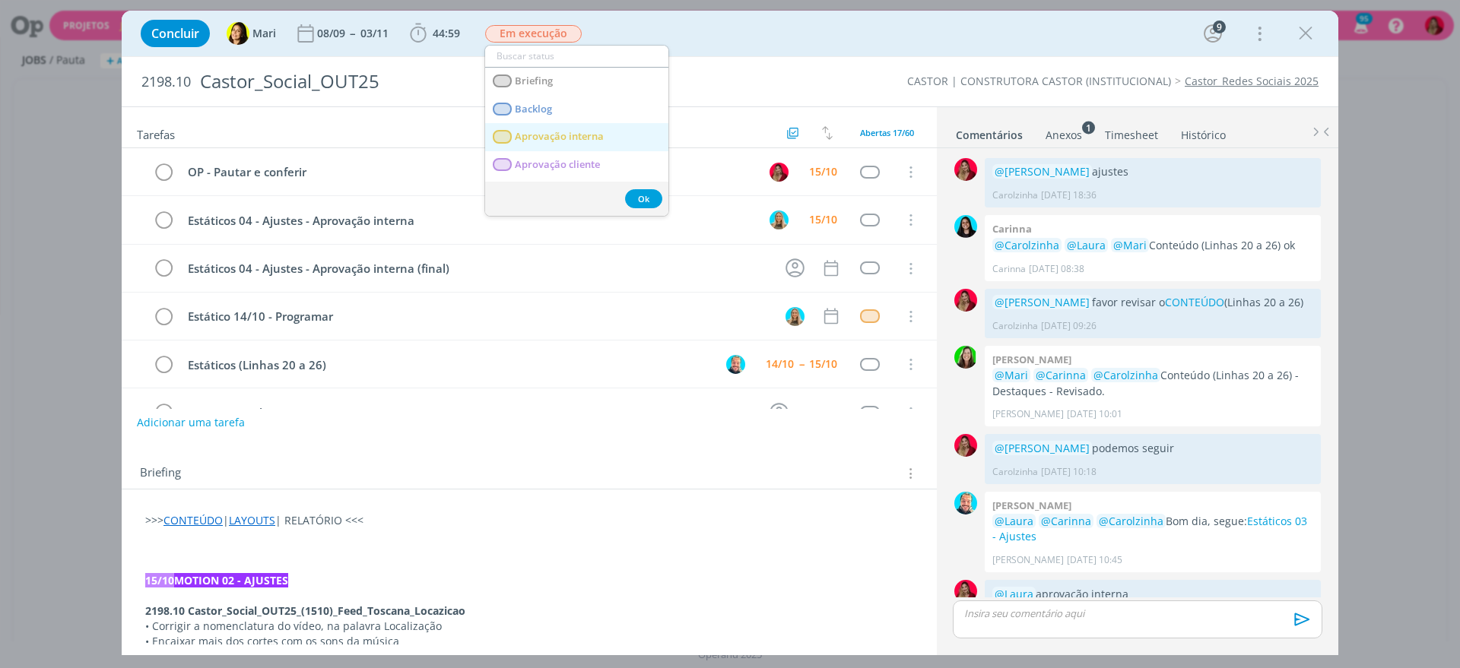
click at [607, 129] on interna "Aprovação interna" at bounding box center [576, 137] width 183 height 28
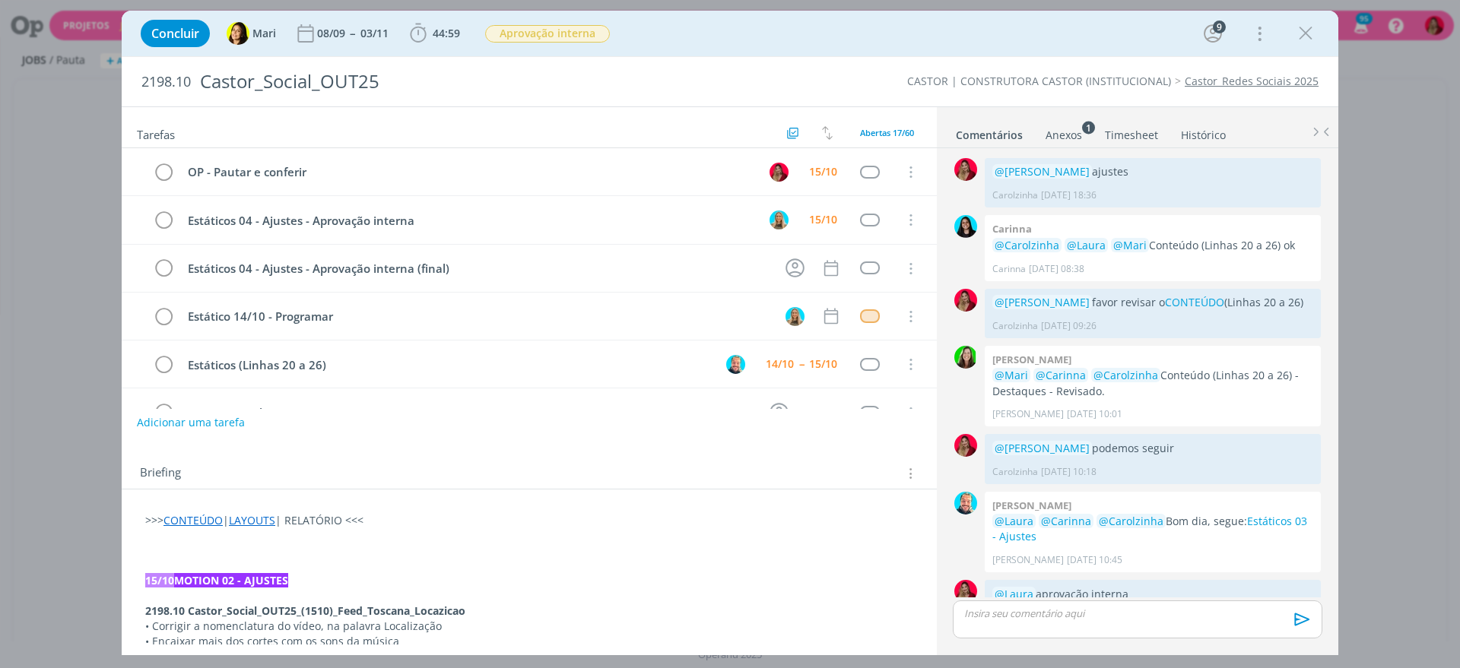
click at [1139, 122] on link "Timesheet" at bounding box center [1131, 132] width 55 height 22
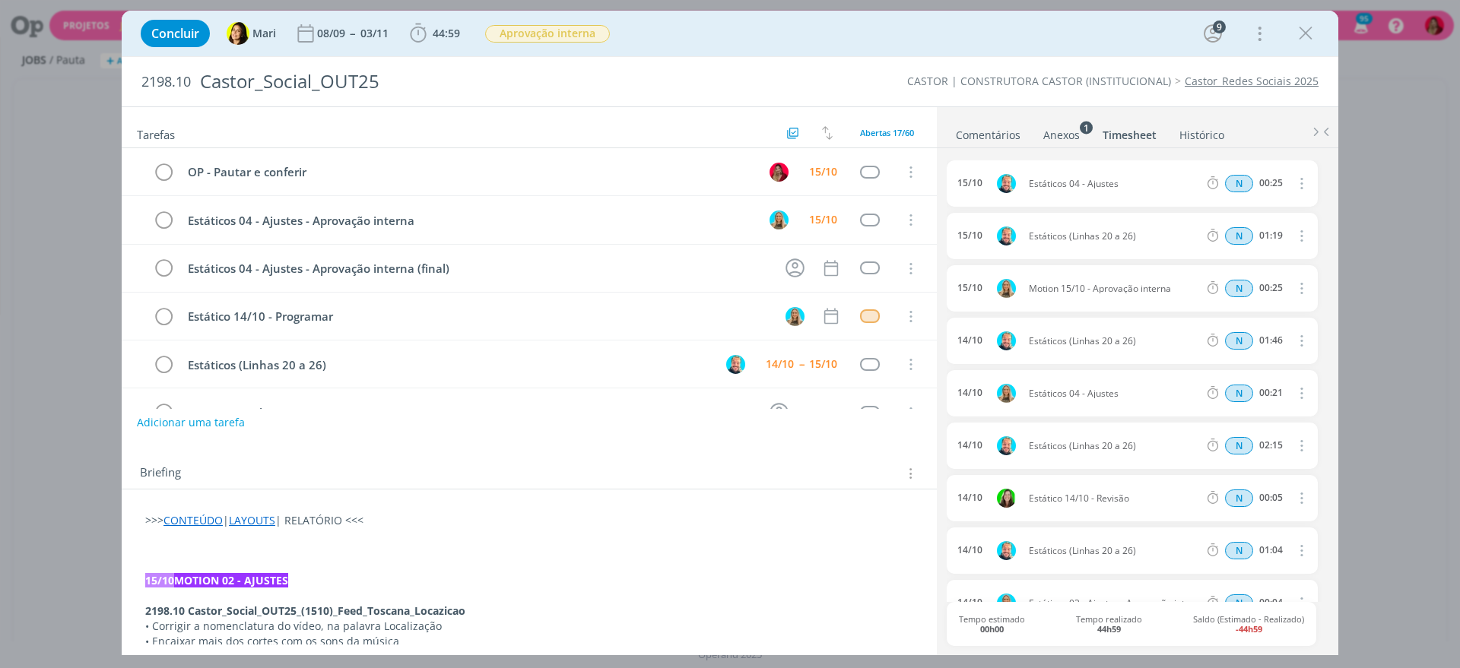
click at [1124, 135] on link "Timesheet" at bounding box center [1128, 132] width 55 height 22
click at [966, 139] on link "Comentários" at bounding box center [988, 132] width 66 height 22
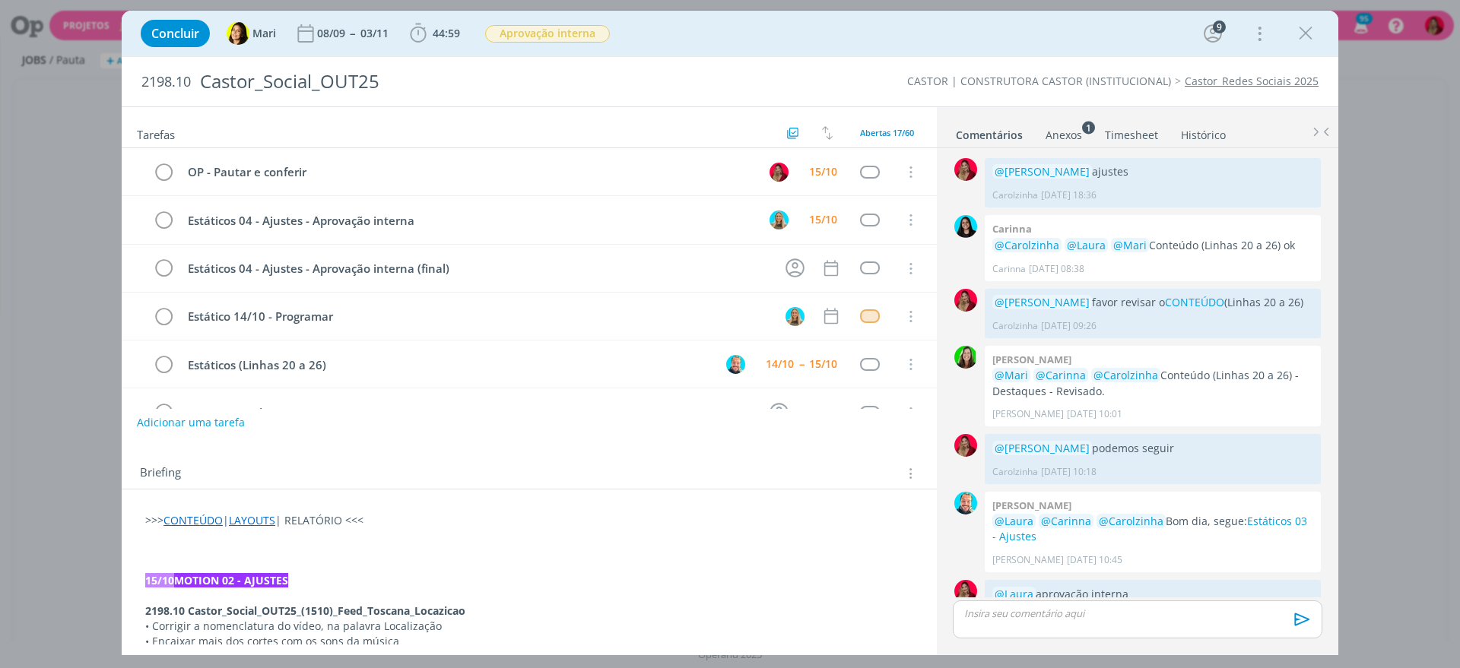
click at [1120, 132] on link "Timesheet" at bounding box center [1131, 132] width 55 height 22
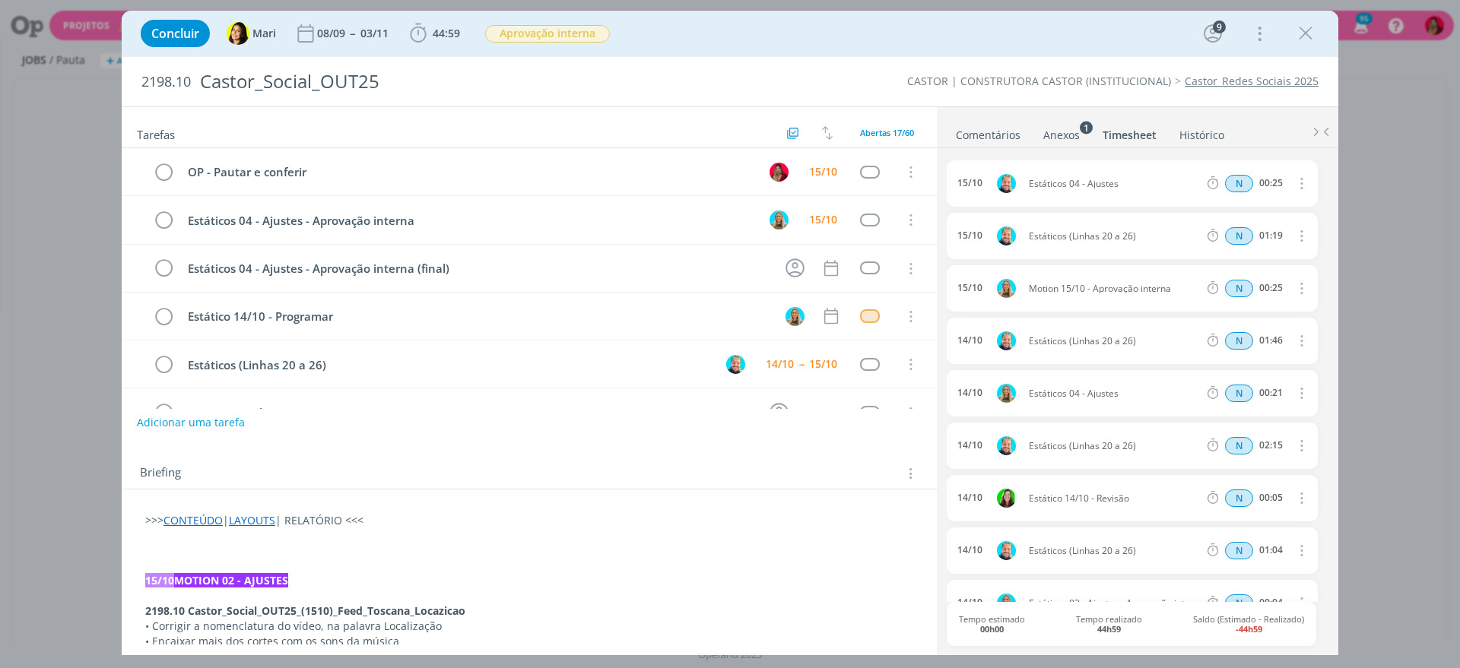
click at [965, 129] on link "Comentários" at bounding box center [988, 132] width 66 height 22
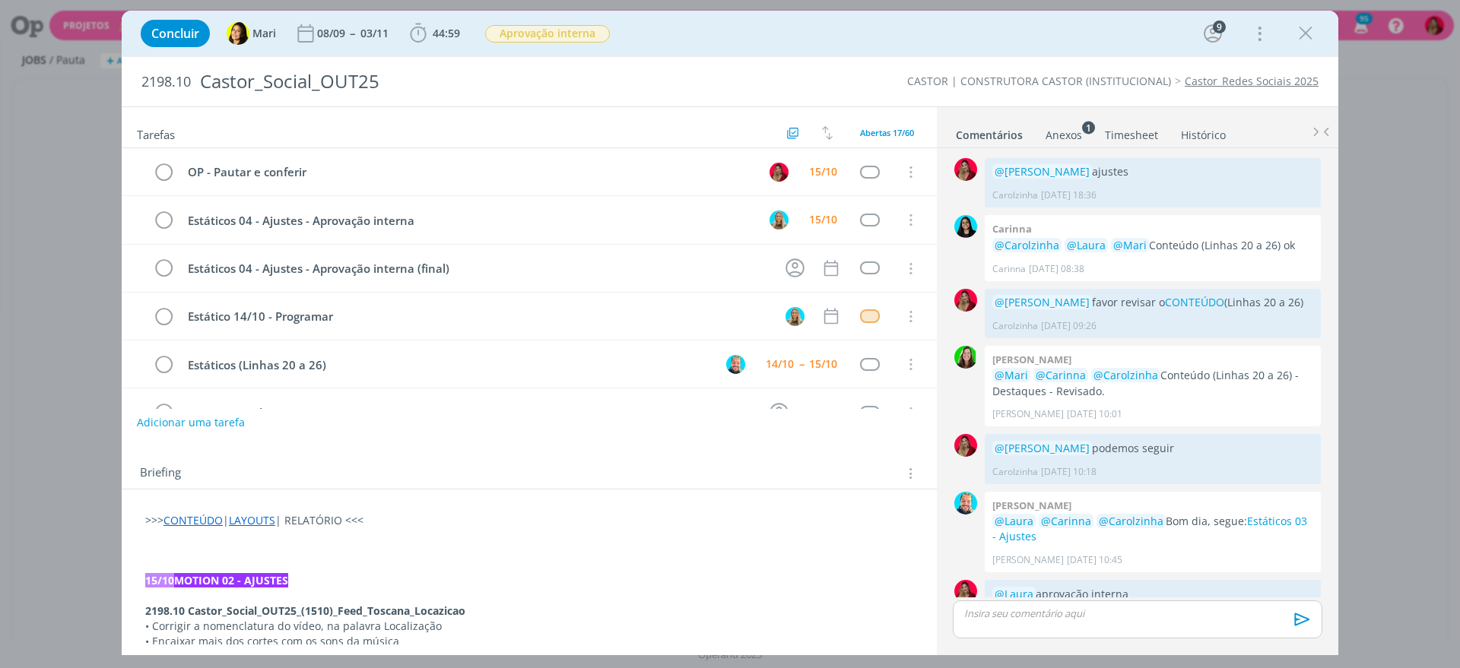
scroll to position [1181, 0]
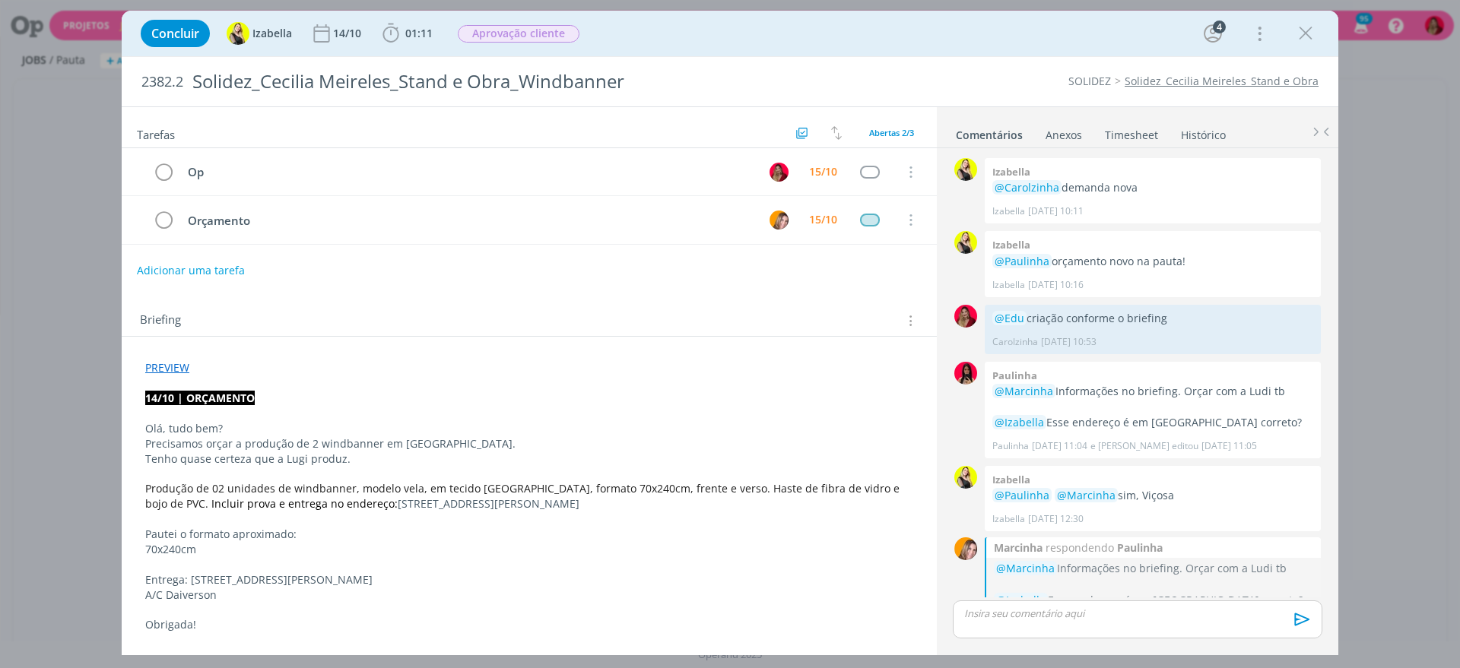
scroll to position [490, 0]
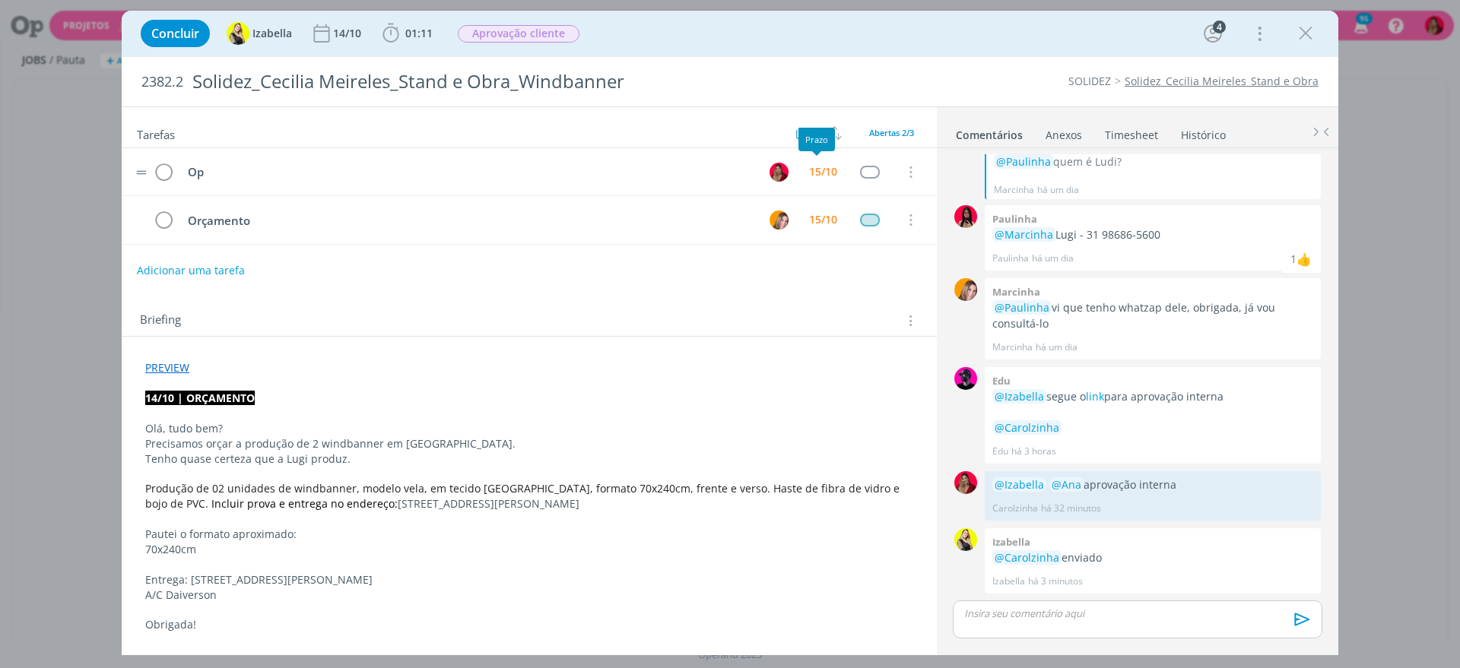
click at [797, 156] on tr "Op 15/10 Cancelar" at bounding box center [529, 172] width 815 height 48
click at [809, 166] on div "15/10" at bounding box center [823, 171] width 28 height 11
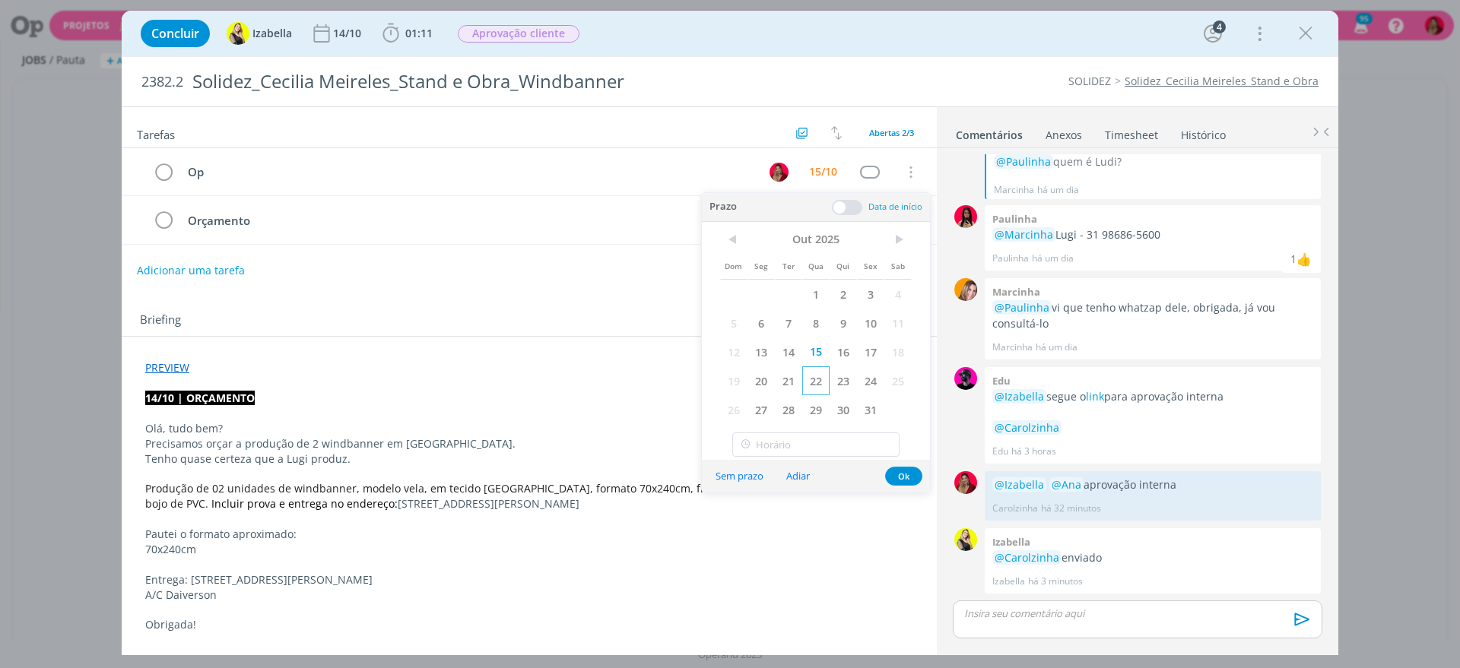
click at [823, 382] on span "22" at bounding box center [815, 380] width 27 height 29
click at [571, 288] on div "Tarefas Usar Job de template Criar template a partir deste job Visualizar Templ…" at bounding box center [529, 375] width 815 height 537
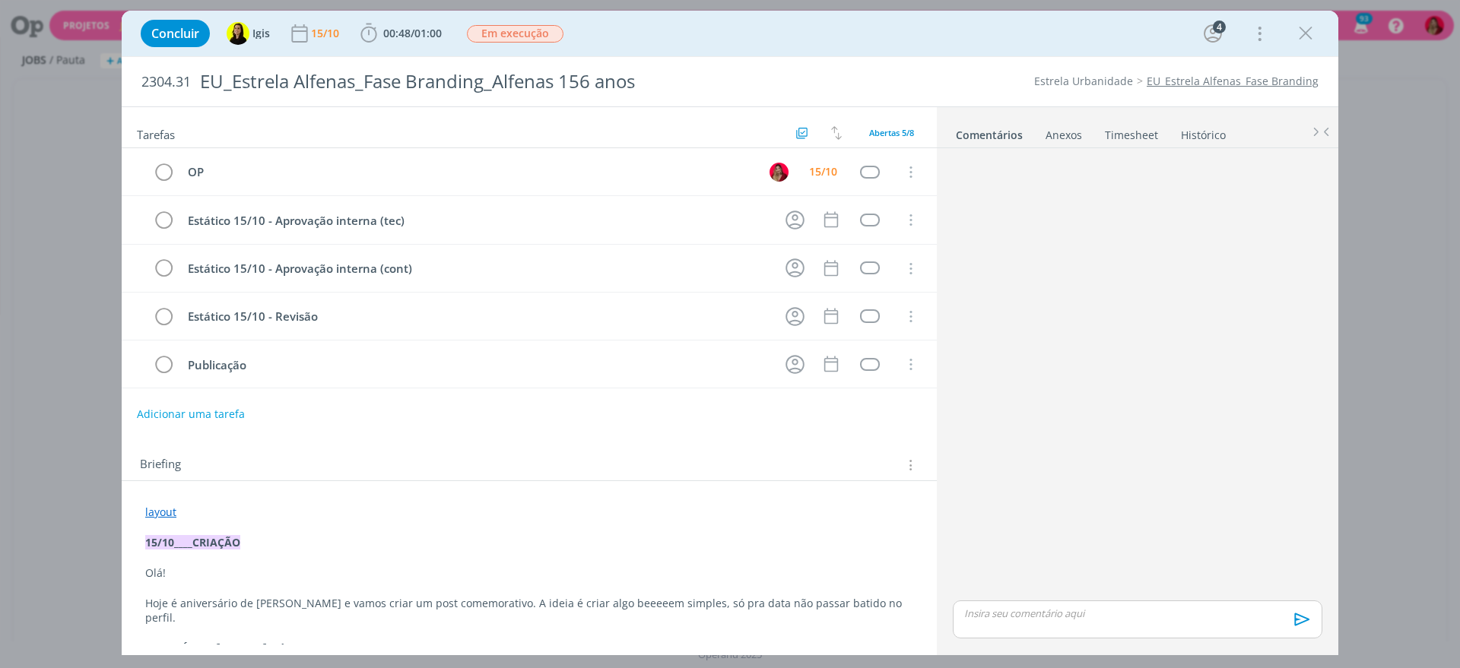
scroll to position [26, 0]
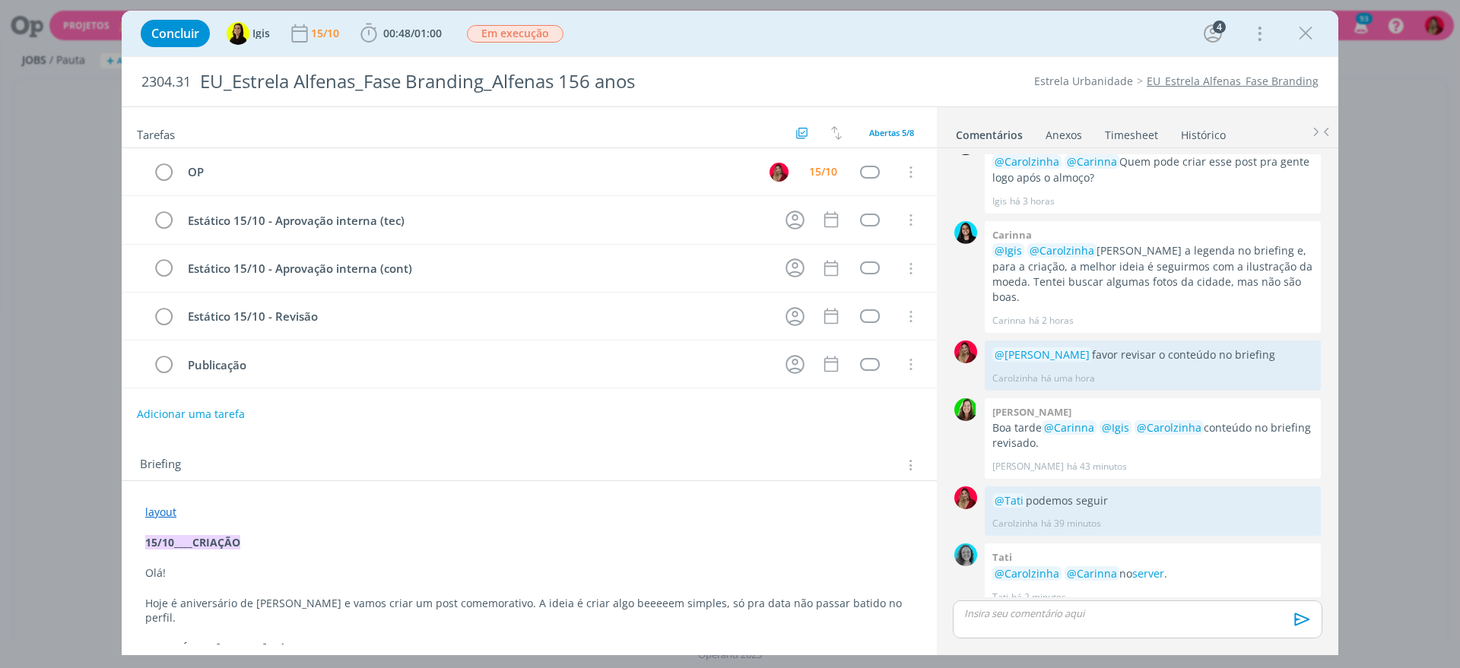
click at [1048, 613] on p "dialog" at bounding box center [1137, 614] width 345 height 14
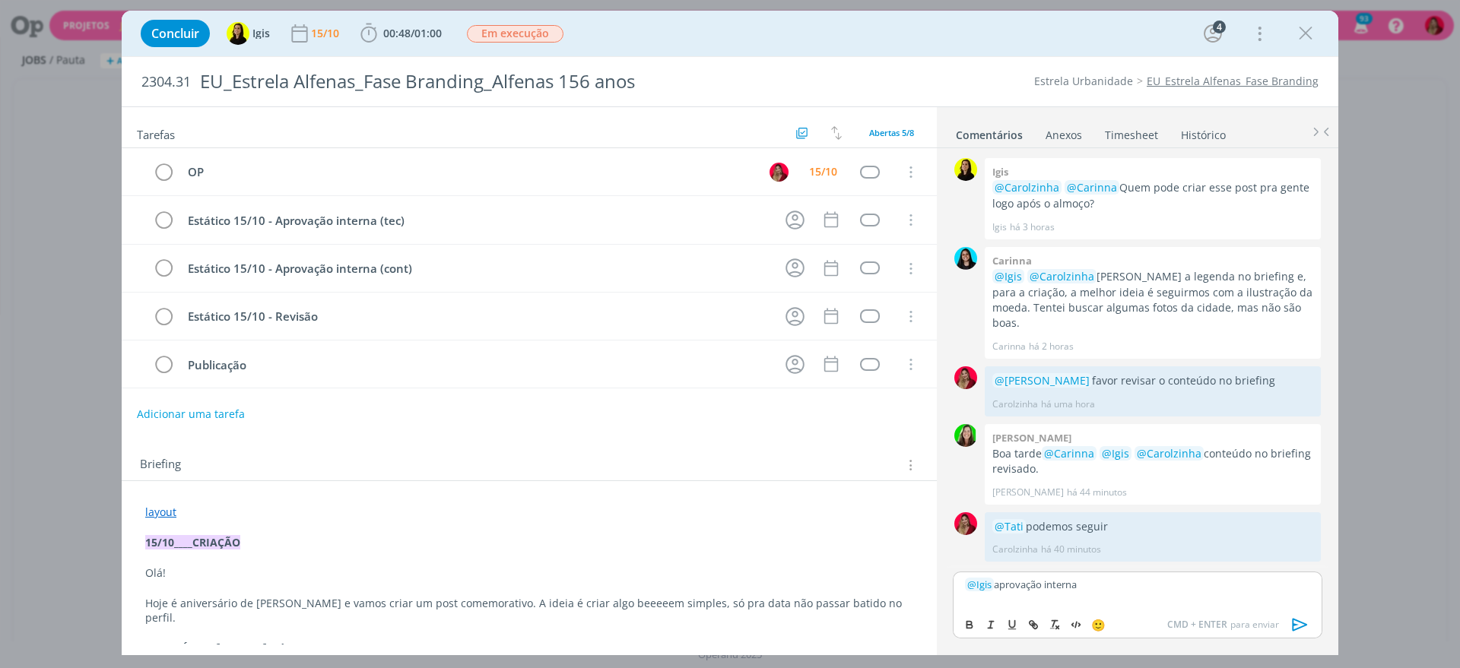
scroll to position [55, 0]
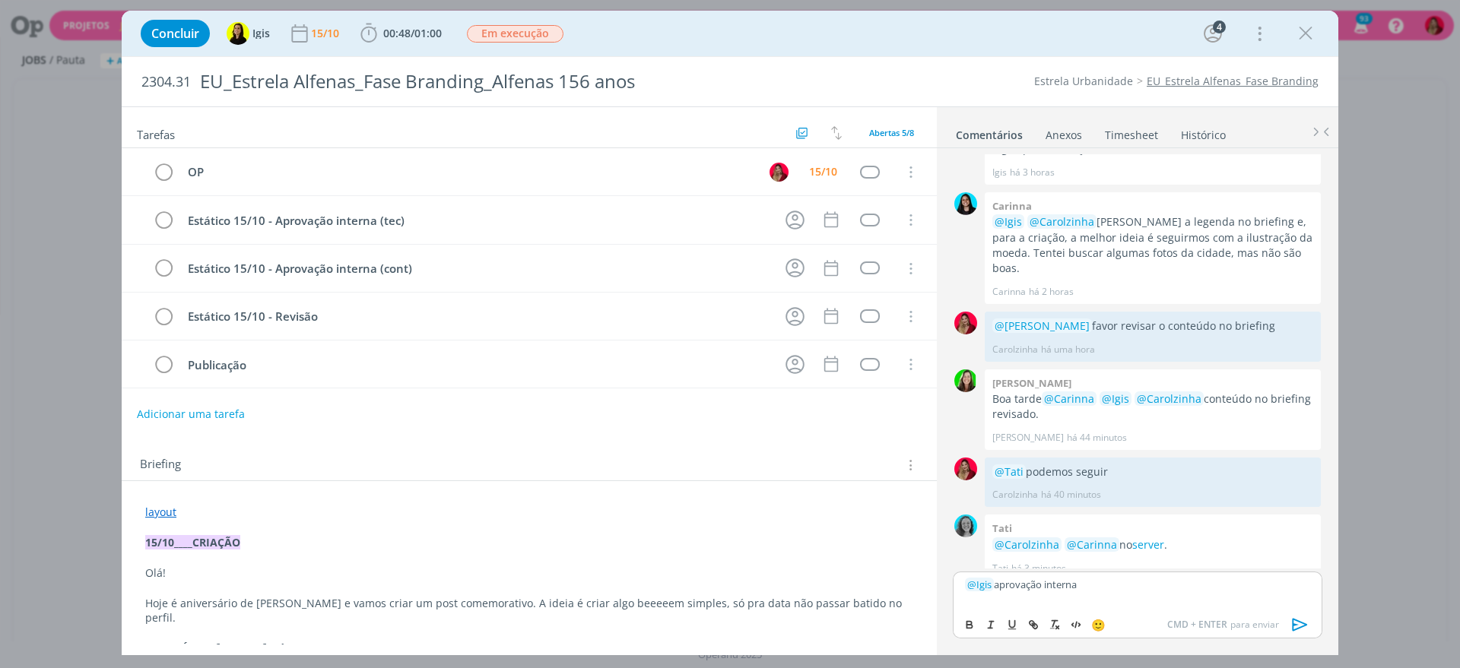
click at [1306, 625] on icon "dialog" at bounding box center [1299, 625] width 15 height 13
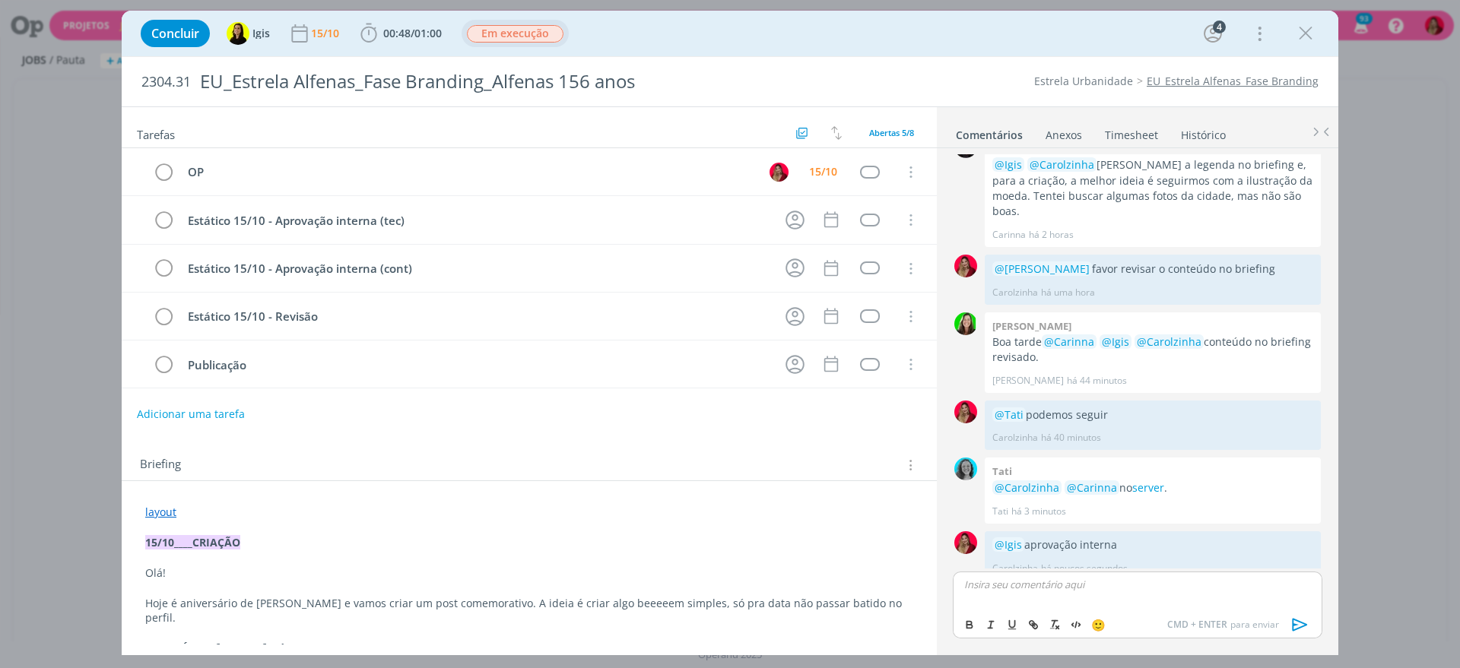
click at [545, 34] on span "Em execução" at bounding box center [515, 33] width 97 height 17
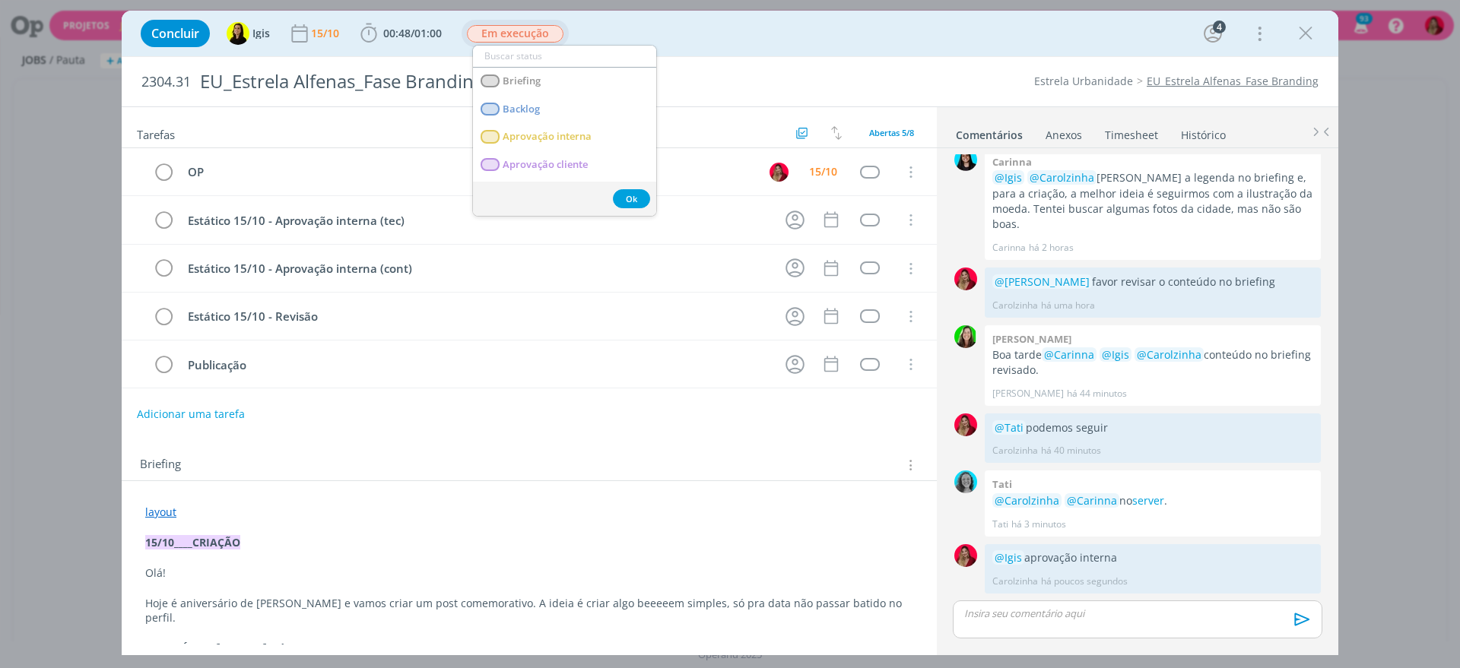
scroll to position [83, 0]
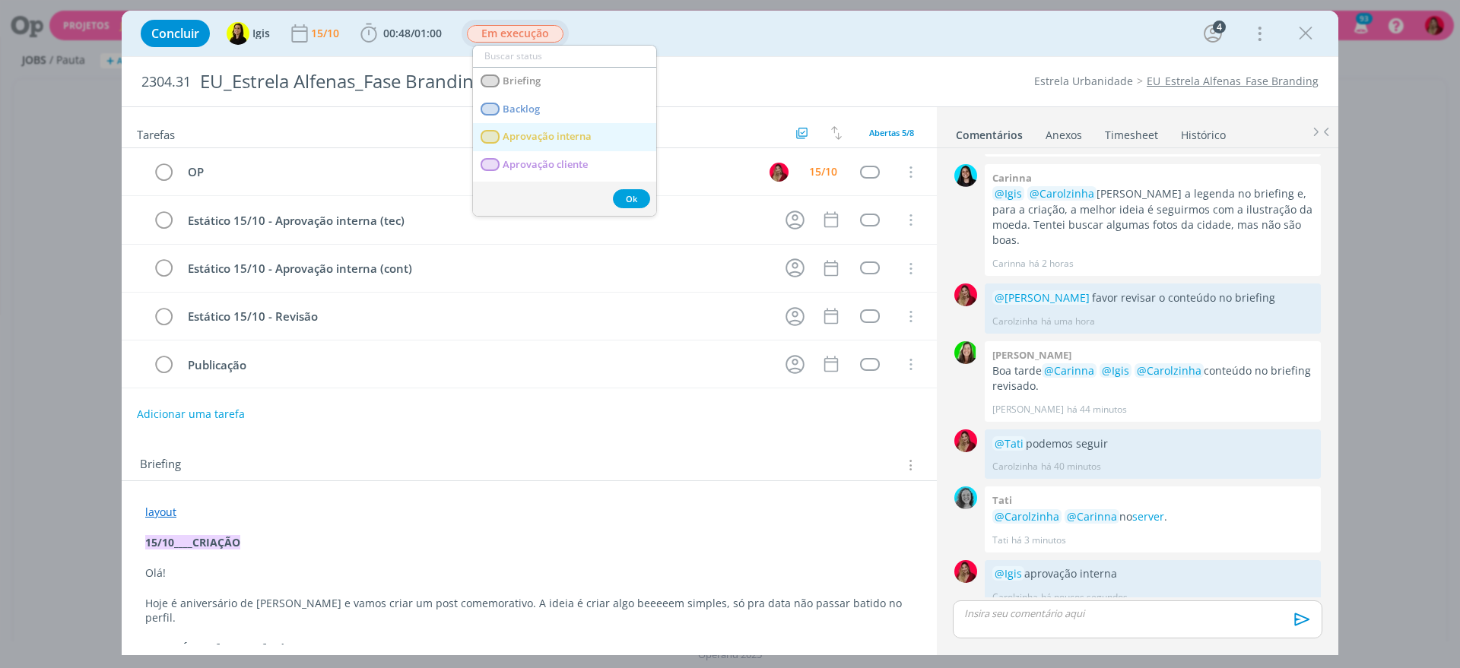
click at [590, 128] on interna "Aprovação interna" at bounding box center [564, 137] width 183 height 28
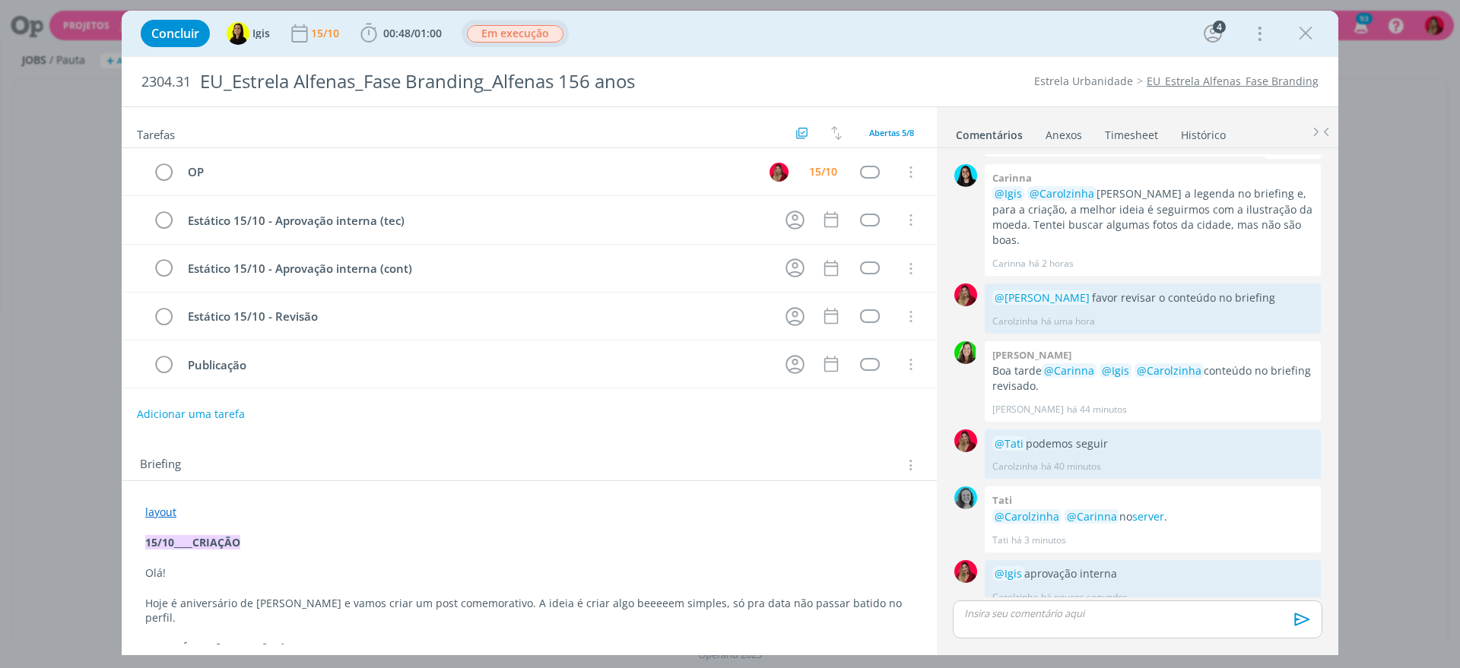
click at [1130, 154] on div "Igis @Carolzinha @Carinna Quem pode criar esse post pra gente logo após o almoç…" at bounding box center [1152, 115] width 336 height 81
click at [1122, 133] on link "Timesheet" at bounding box center [1131, 132] width 55 height 22
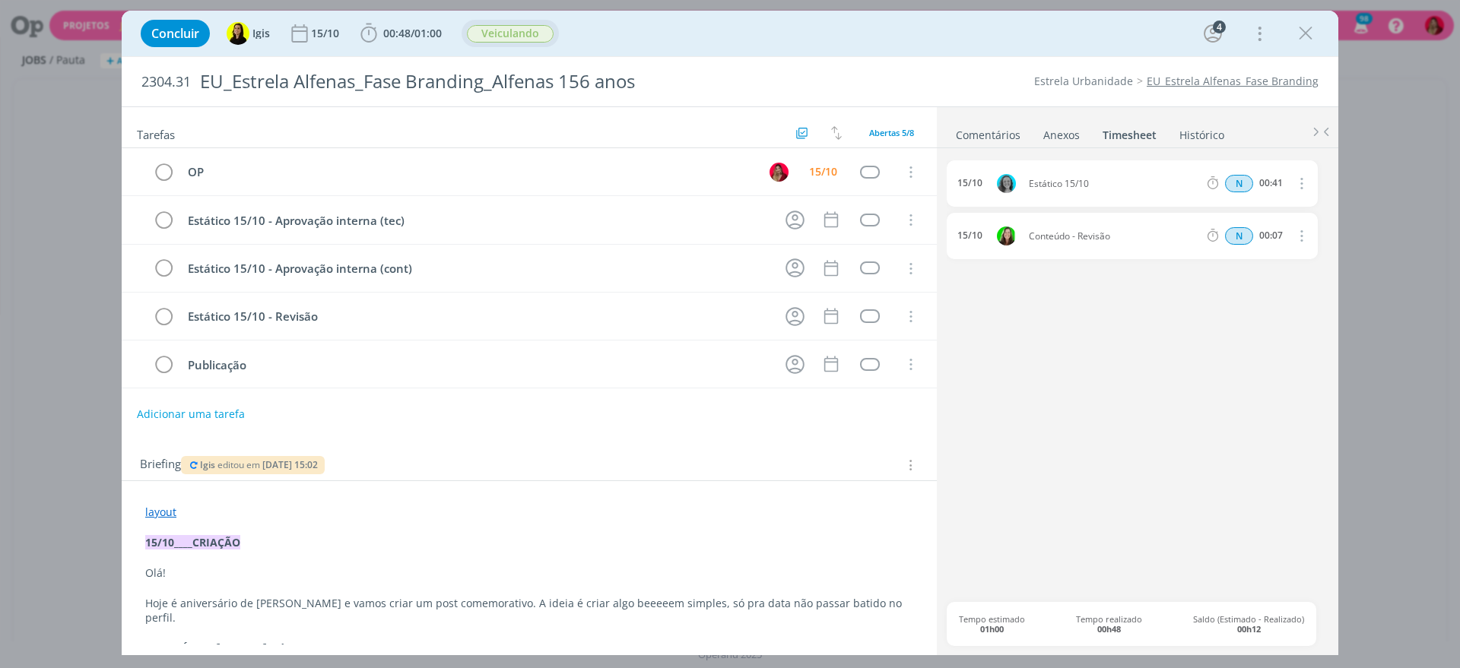
click at [987, 126] on link "Comentários" at bounding box center [988, 132] width 66 height 22
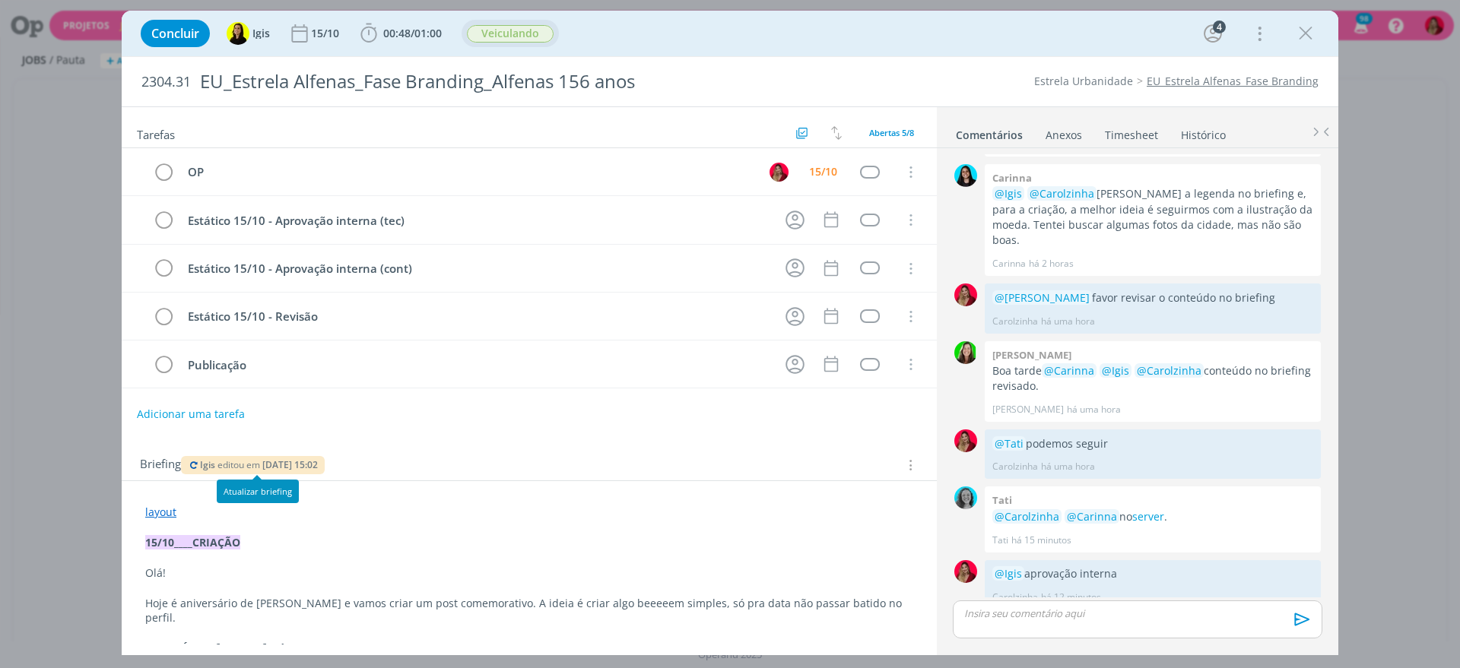
click at [192, 464] on icon "dialog" at bounding box center [194, 465] width 12 height 9
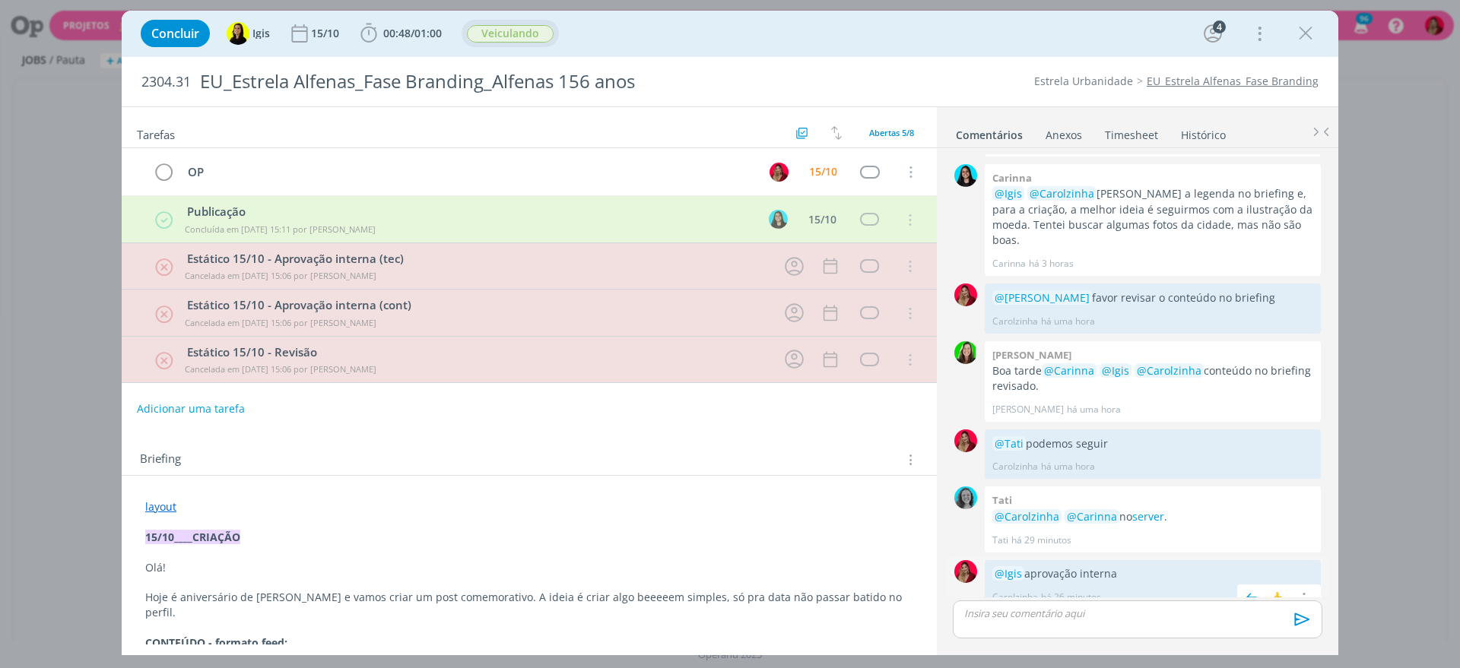
scroll to position [333, 0]
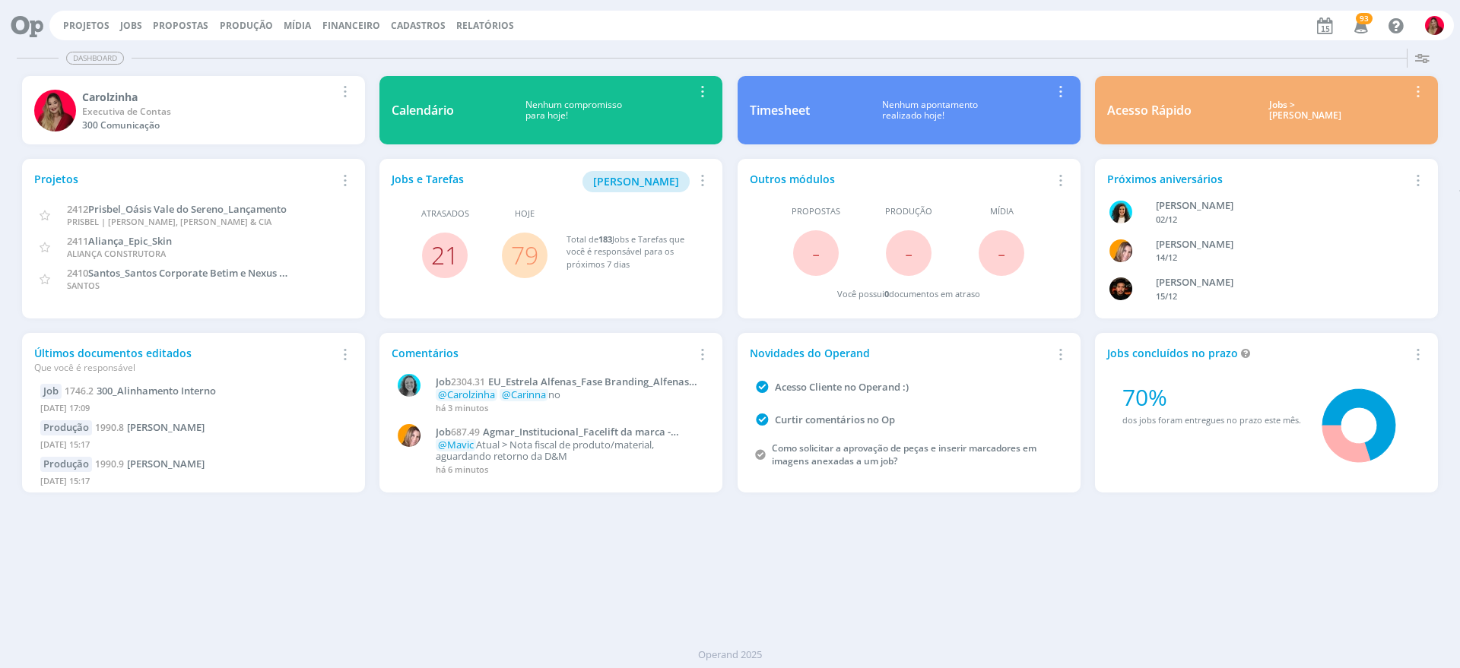
click at [446, 248] on link "21" at bounding box center [444, 255] width 27 height 33
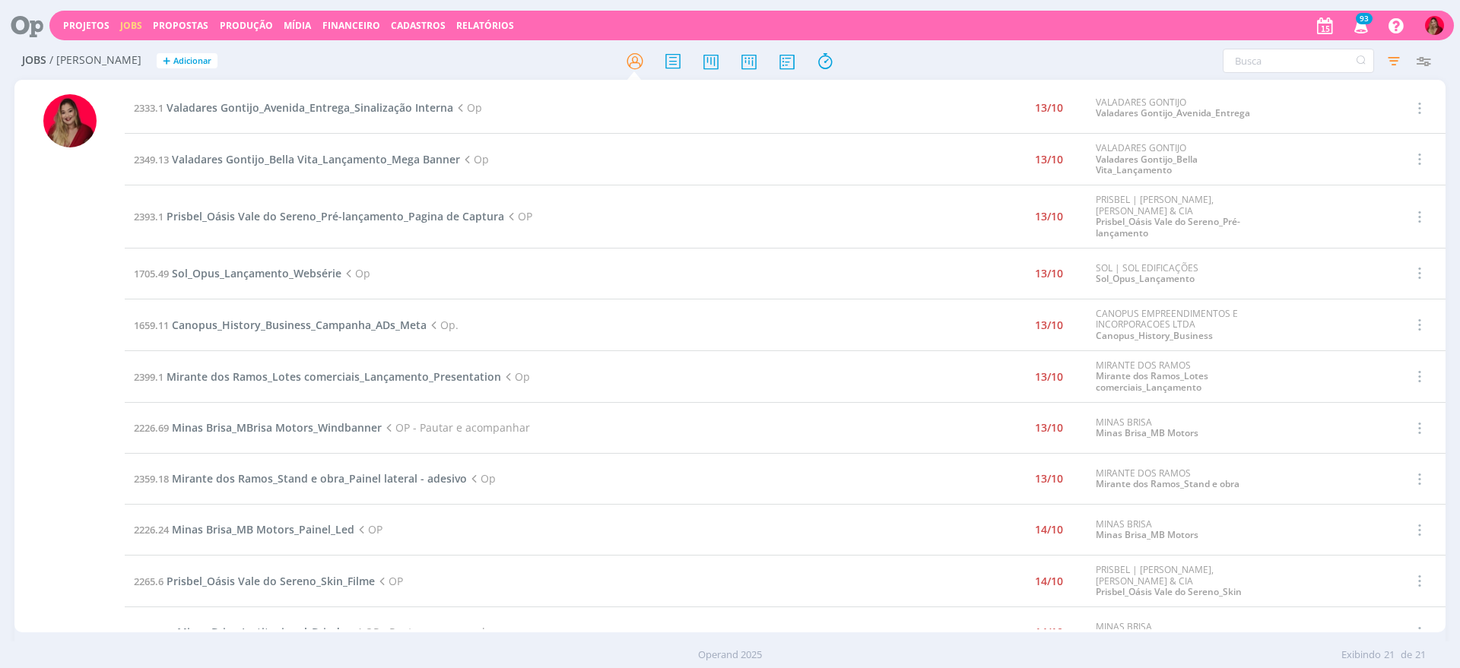
click at [357, 115] on td "2333.1 Valadares Gontijo_Avenida_Entrega_Sinalização Interna Op" at bounding box center [522, 108] width 794 height 51
click at [357, 109] on span "Valadares Gontijo_Avenida_Entrega_Sinalização Interna" at bounding box center [309, 107] width 287 height 14
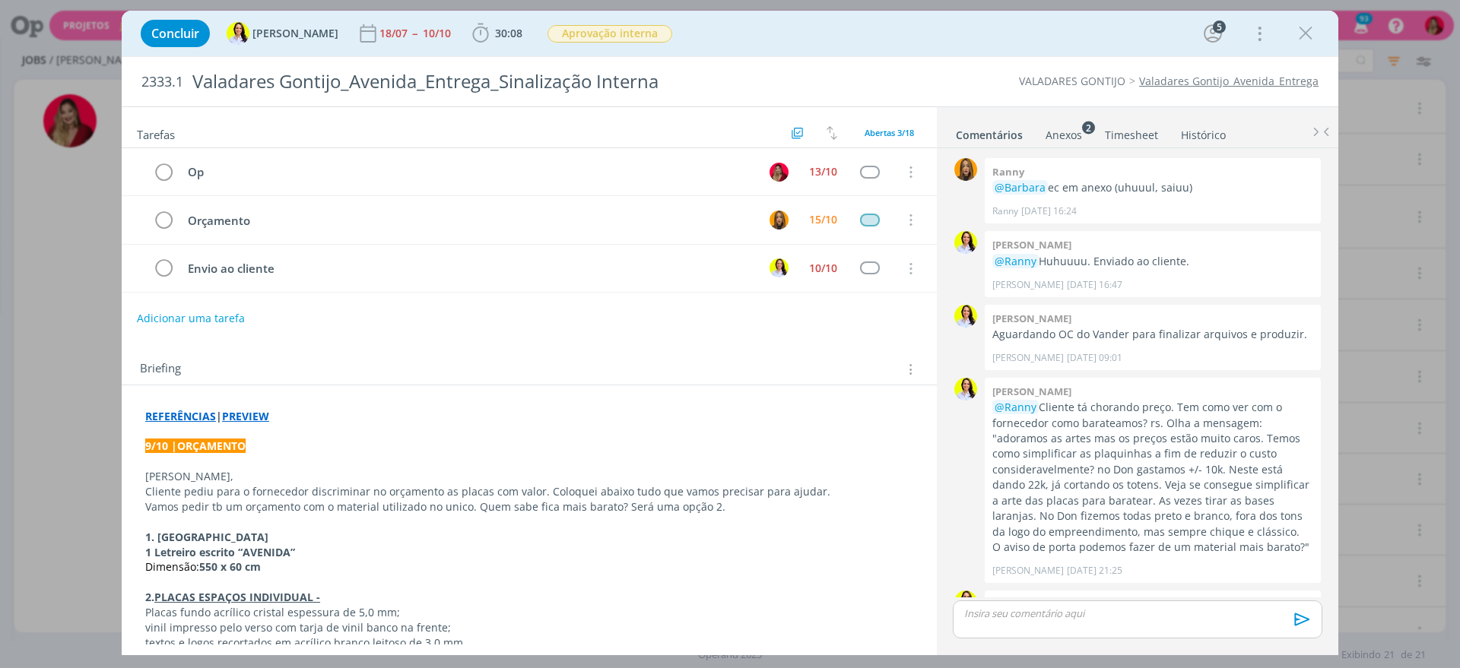
scroll to position [1364, 0]
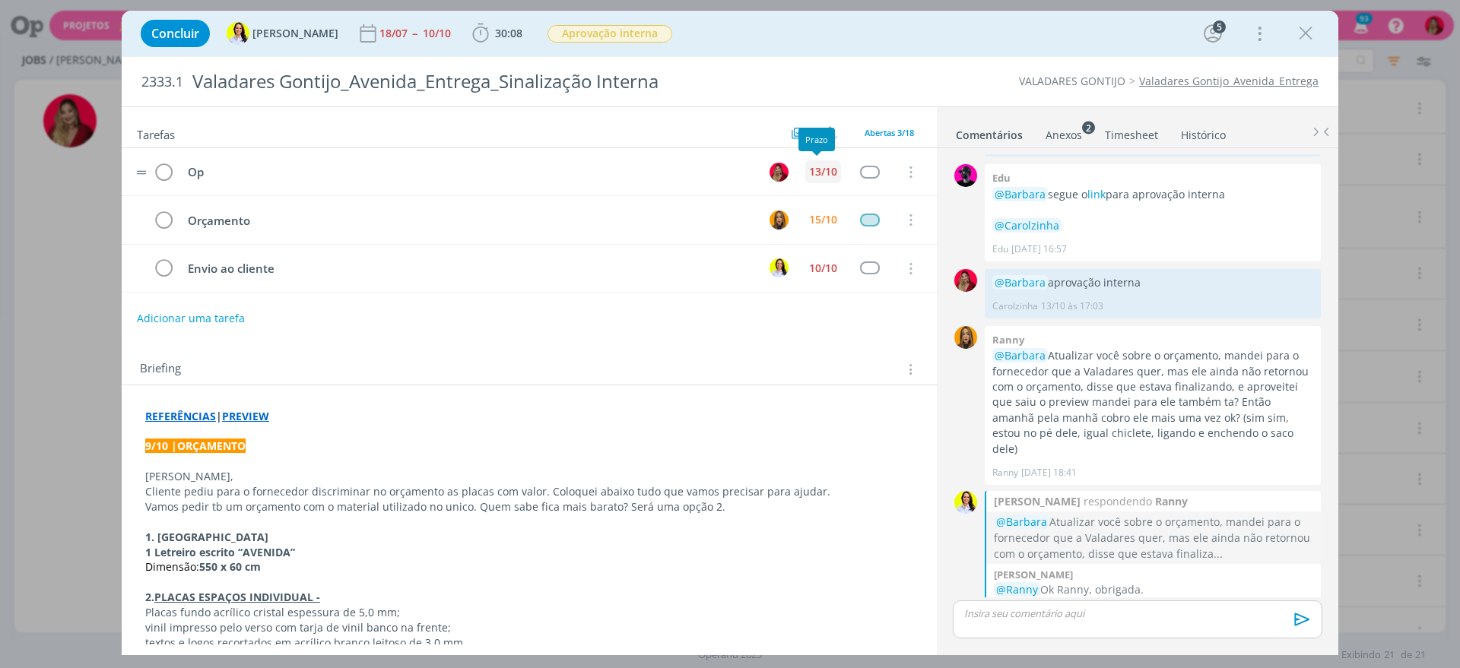
click at [822, 169] on div "13/10" at bounding box center [823, 171] width 28 height 11
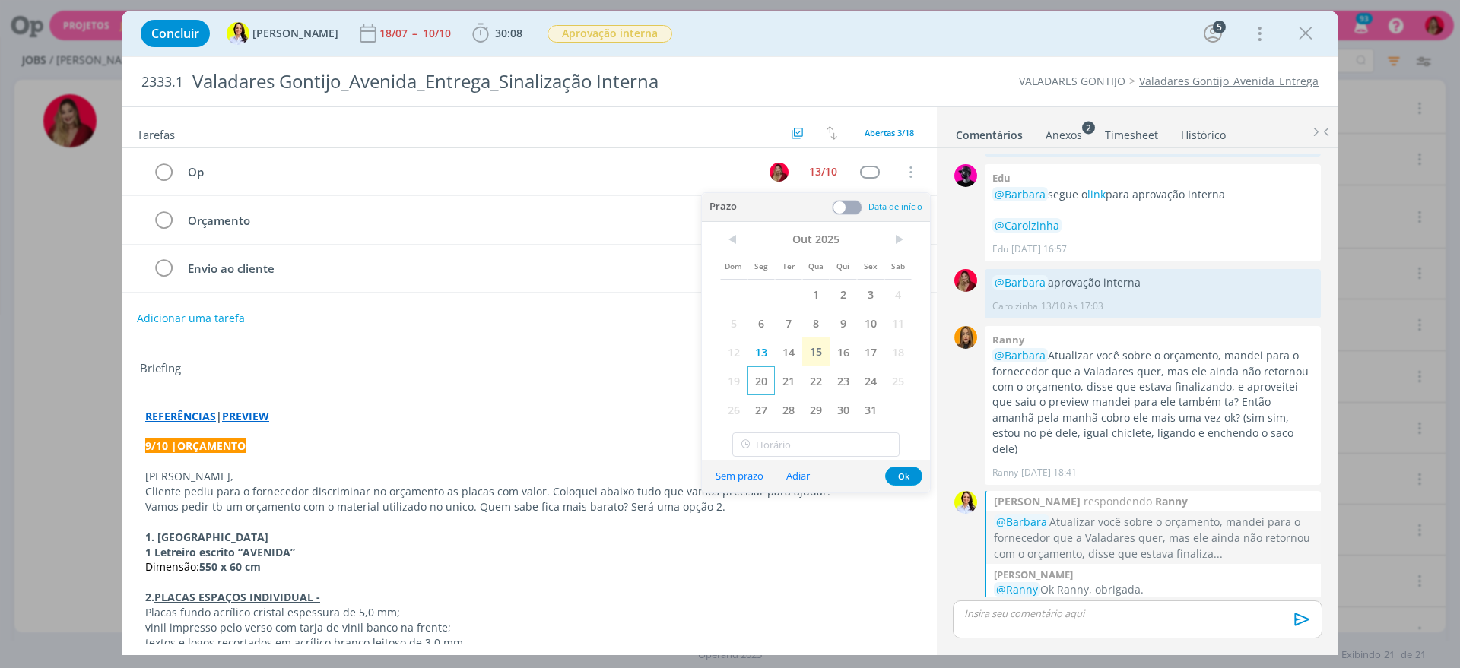
click at [759, 382] on span "20" at bounding box center [760, 380] width 27 height 29
click at [524, 428] on p "dialog" at bounding box center [529, 431] width 768 height 15
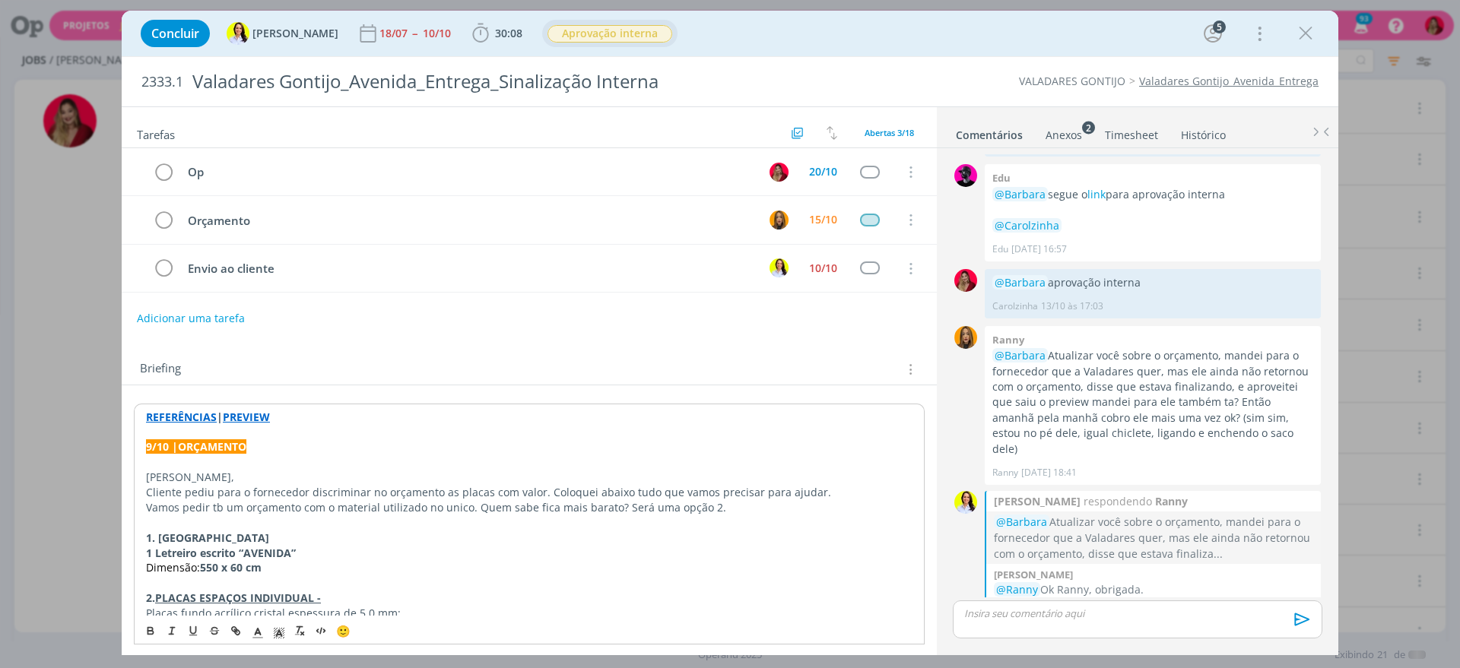
click at [581, 42] on button "Aprovação interna" at bounding box center [610, 33] width 126 height 19
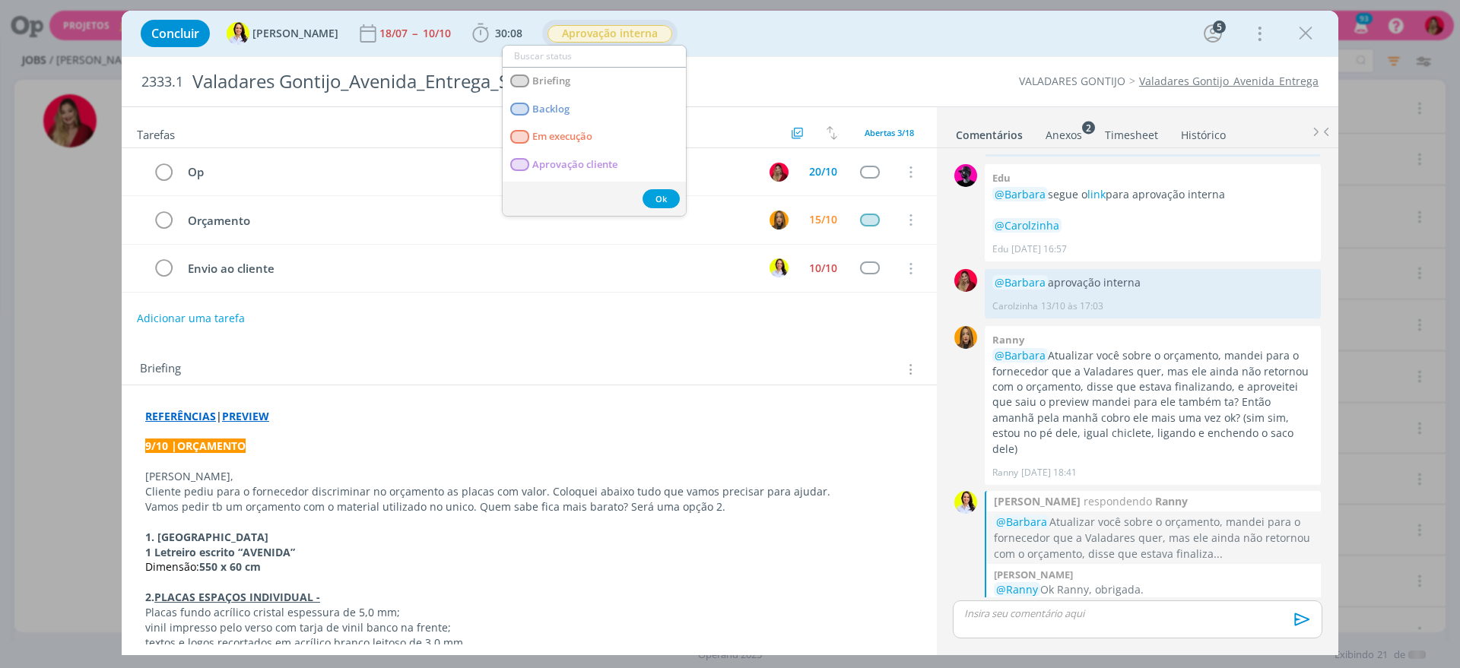
type input "o"
click at [585, 159] on span "Orçamento" at bounding box center [558, 165] width 53 height 12
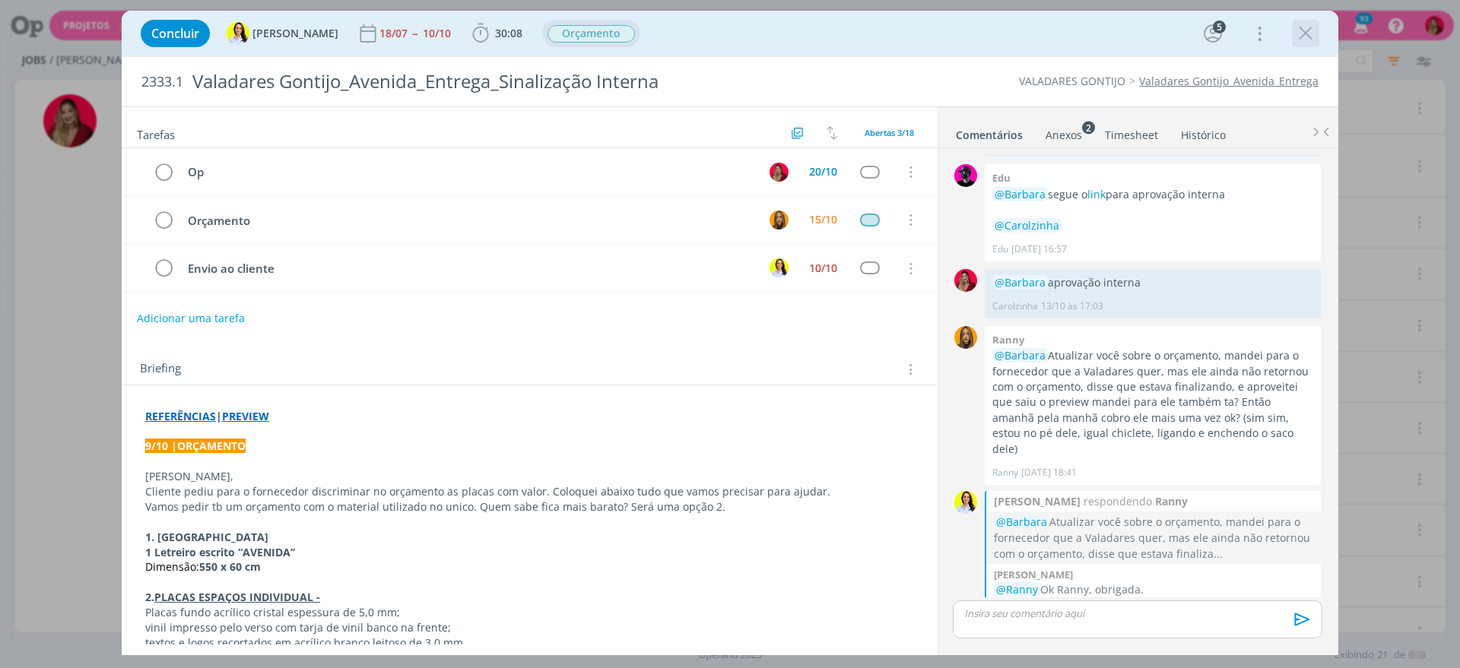
click at [1317, 30] on div "dialog" at bounding box center [1305, 33] width 27 height 27
click at [1304, 31] on icon "dialog" at bounding box center [1305, 33] width 23 height 23
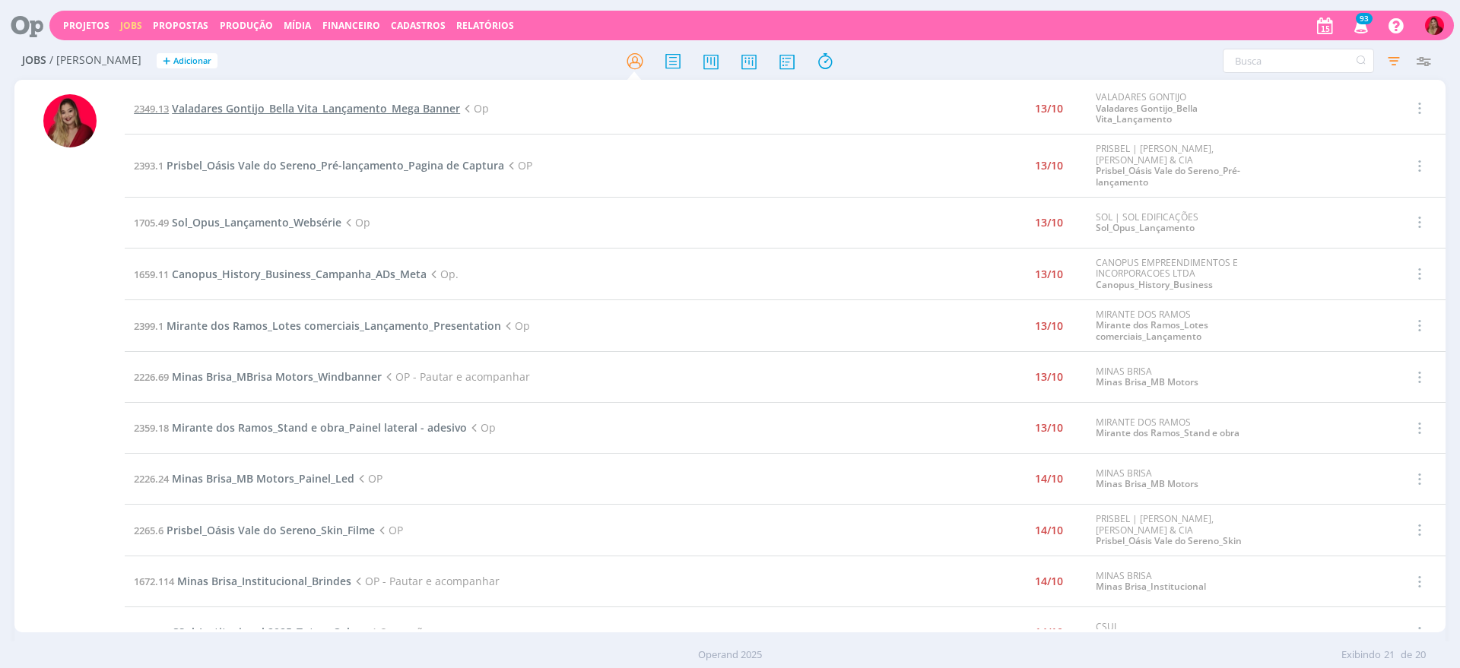
click at [340, 110] on span "Valadares Gontijo_Bella Vita_Lançamento_Mega Banner" at bounding box center [316, 108] width 288 height 14
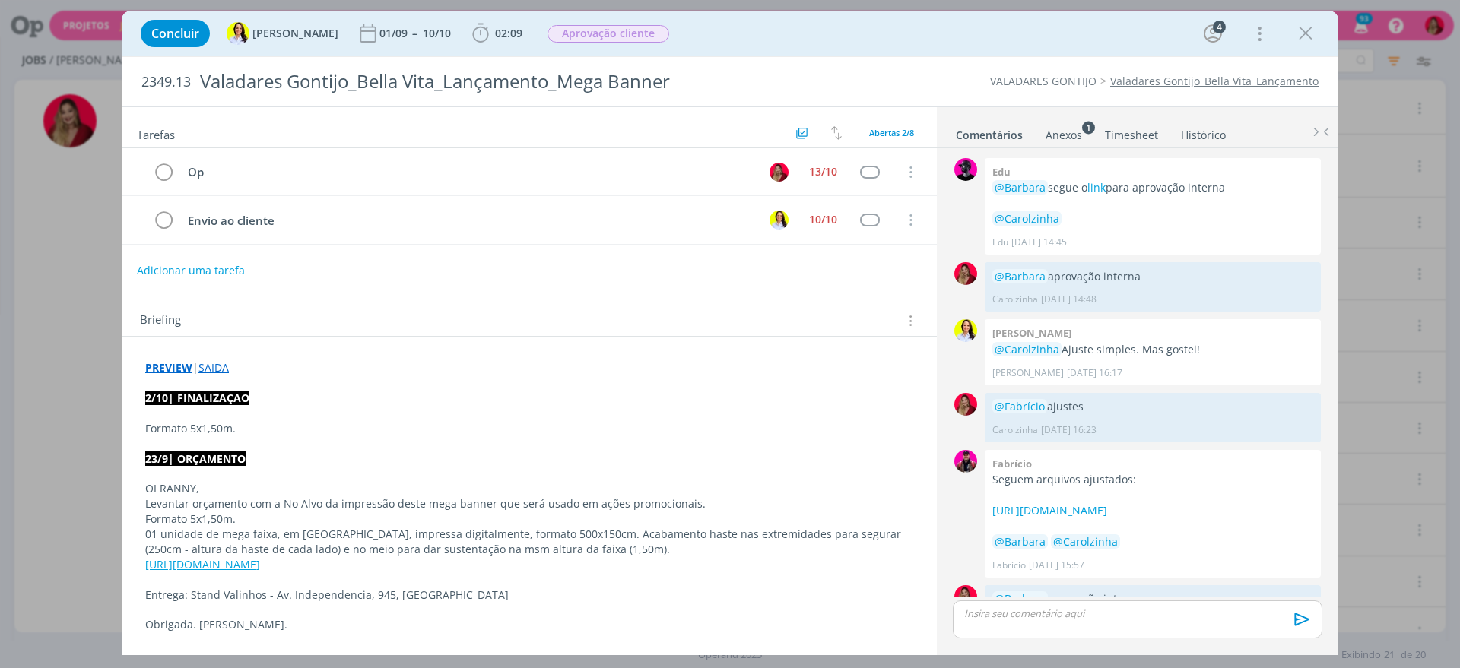
scroll to position [1217, 0]
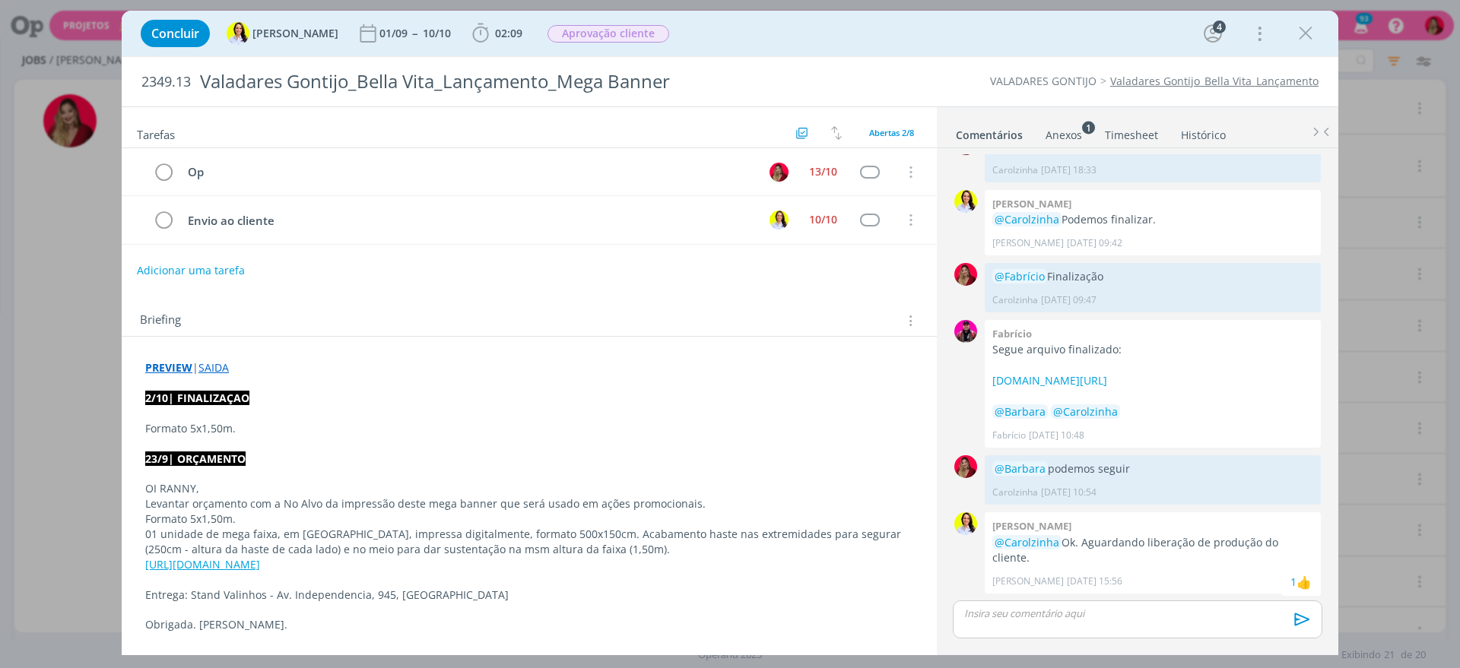
drag, startPoint x: 994, startPoint y: 601, endPoint x: 994, endPoint y: 613, distance: 12.9
click at [995, 601] on div "dialog" at bounding box center [1136, 620] width 369 height 38
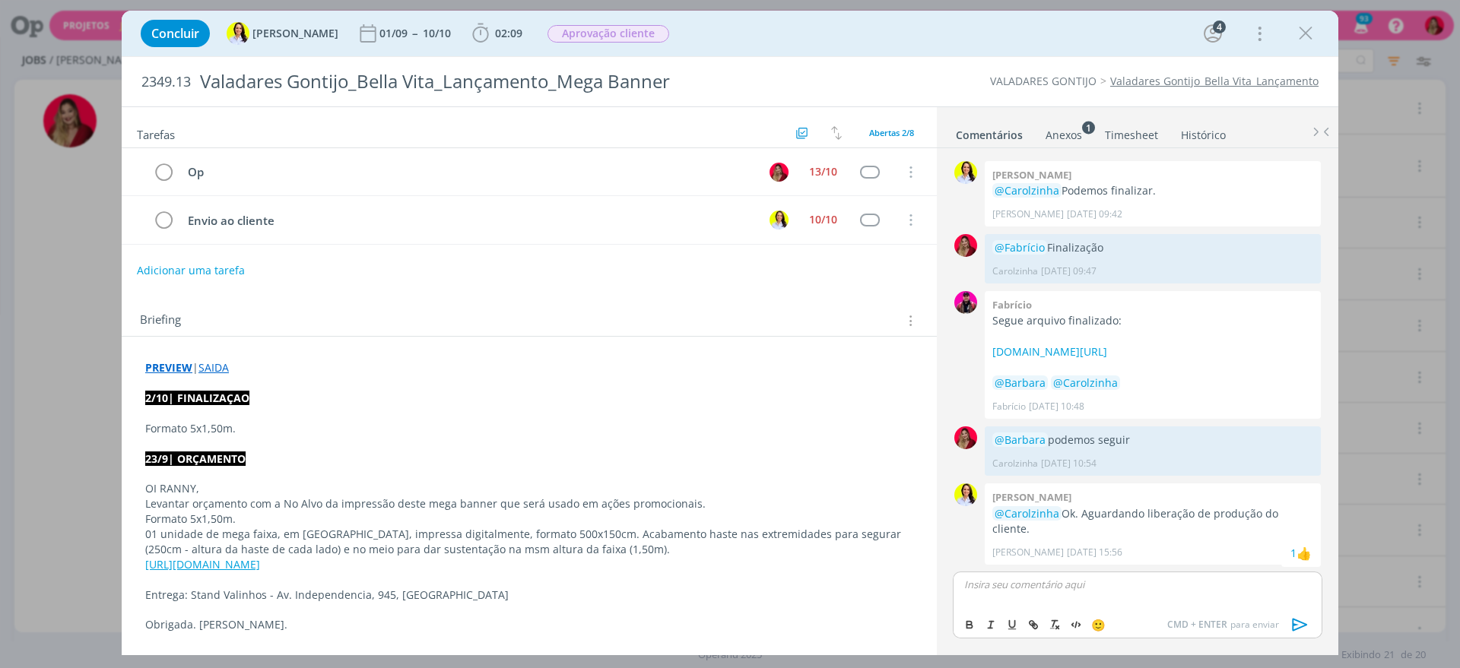
scroll to position [1246, 0]
click at [1292, 620] on icon "dialog" at bounding box center [1299, 625] width 15 height 13
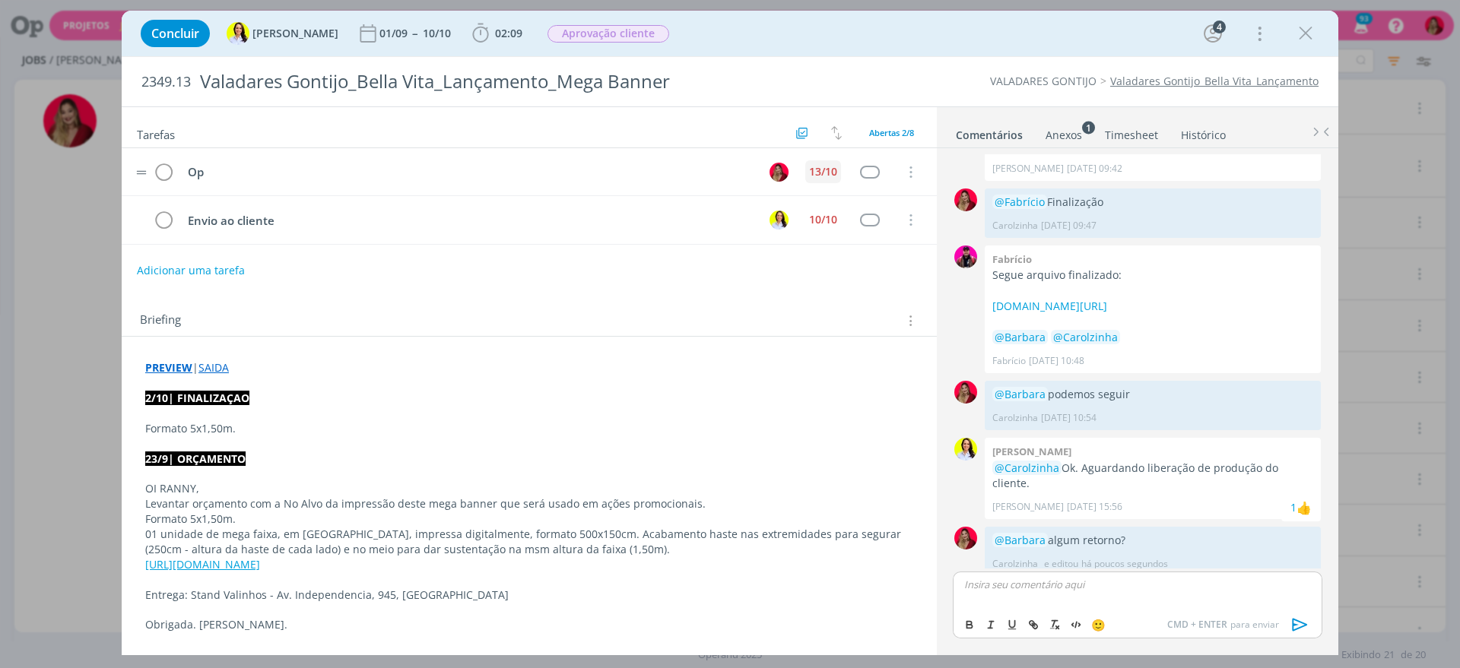
click at [815, 167] on div "13/10" at bounding box center [823, 171] width 28 height 11
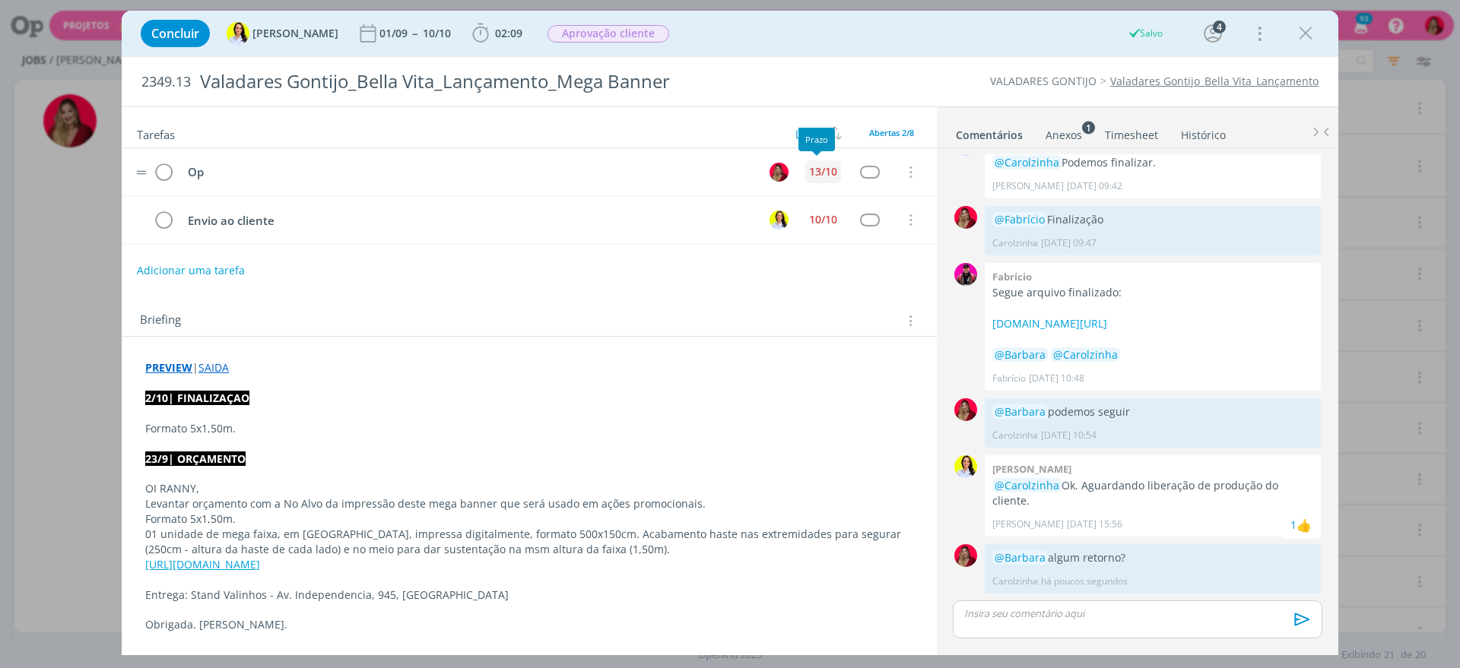
scroll to position [1275, 0]
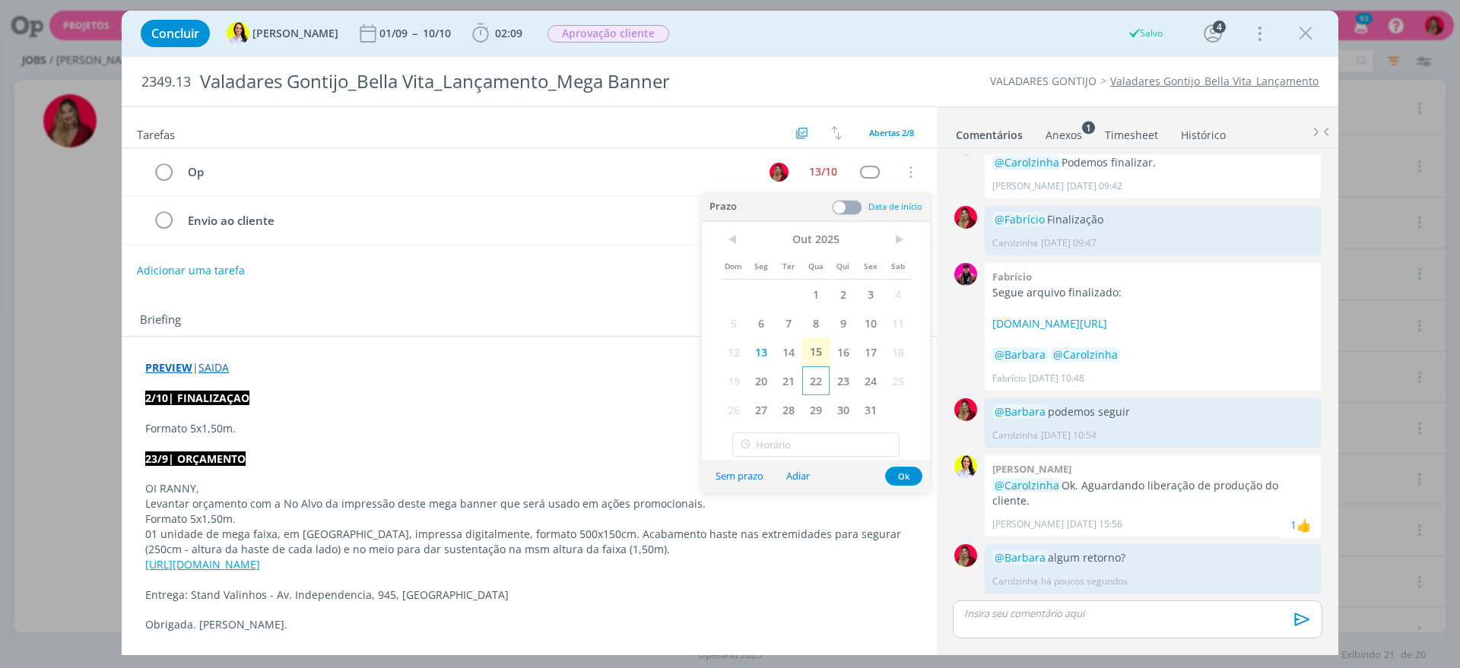
click at [810, 378] on span "22" at bounding box center [815, 380] width 27 height 29
click at [550, 274] on div "Adicionar uma tarefa" at bounding box center [529, 270] width 815 height 27
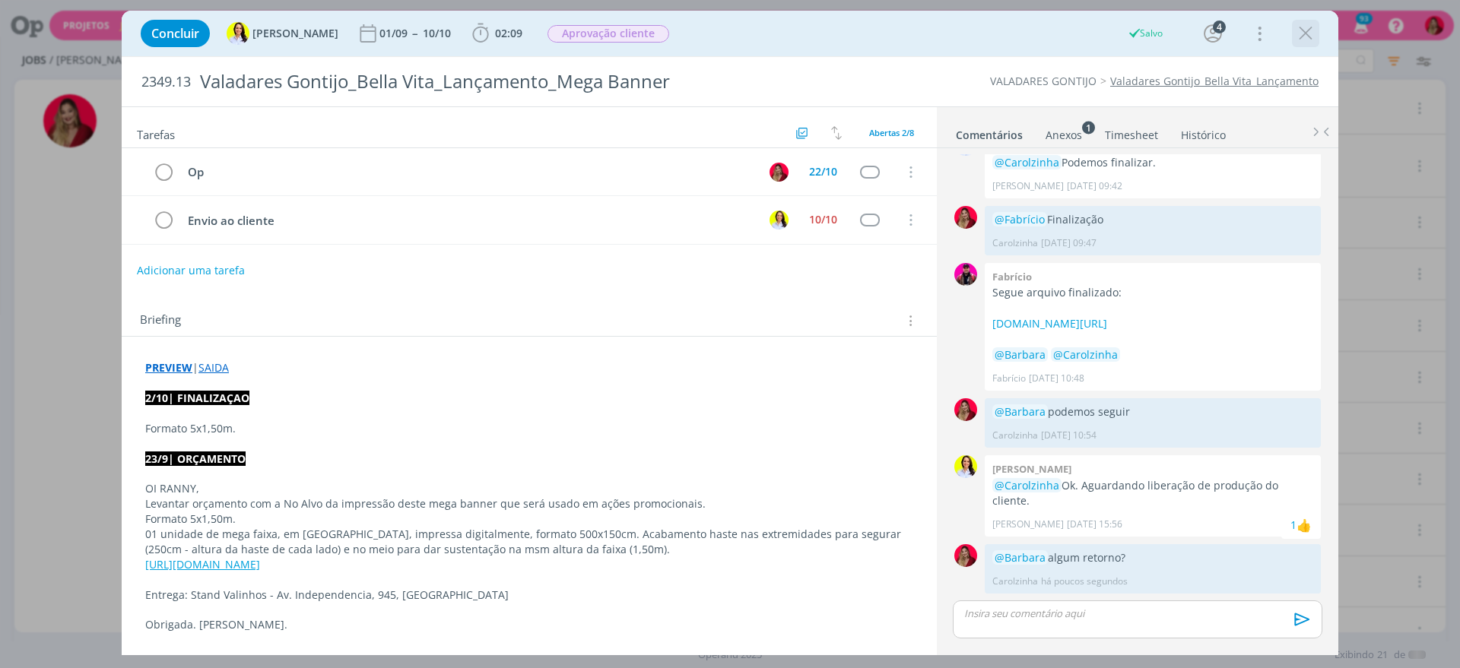
click at [1304, 36] on icon "dialog" at bounding box center [1305, 33] width 23 height 23
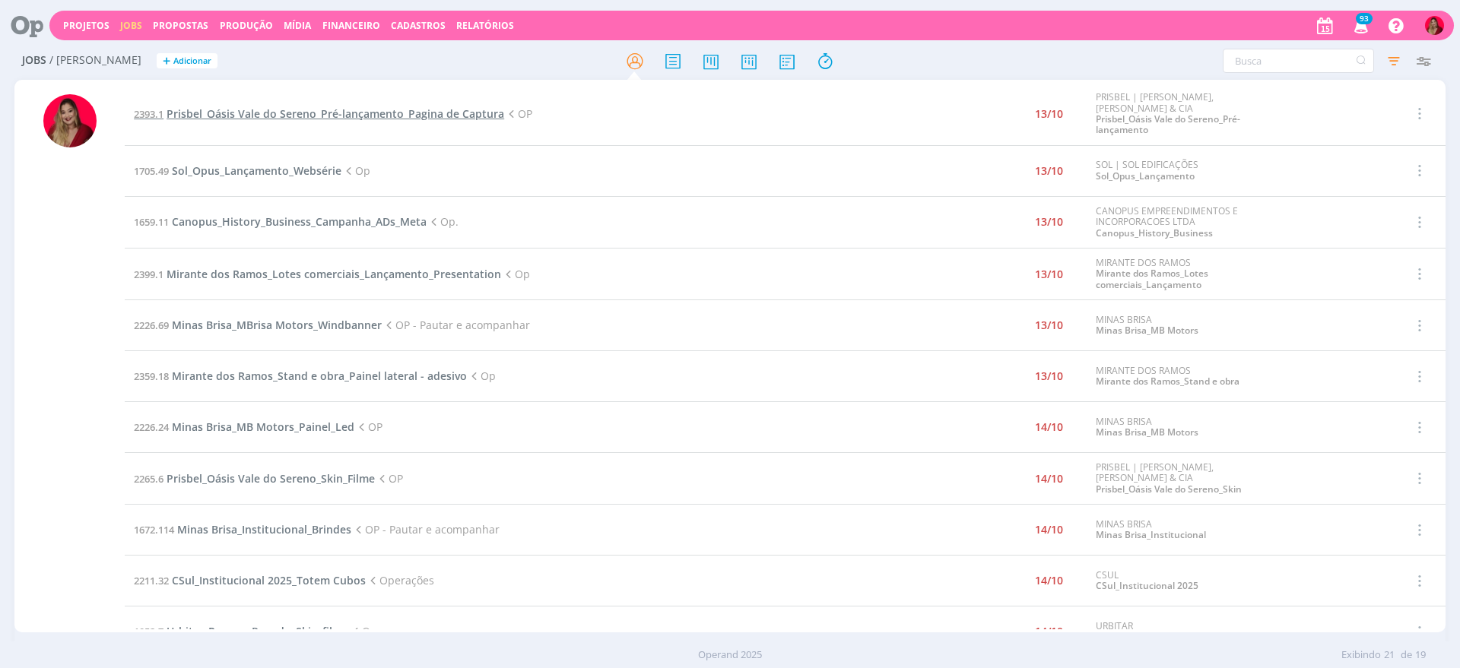
click at [286, 108] on span "Prisbel_Oásis Vale do Sereno_Pré-lançamento_Pagina de Captura" at bounding box center [335, 113] width 338 height 14
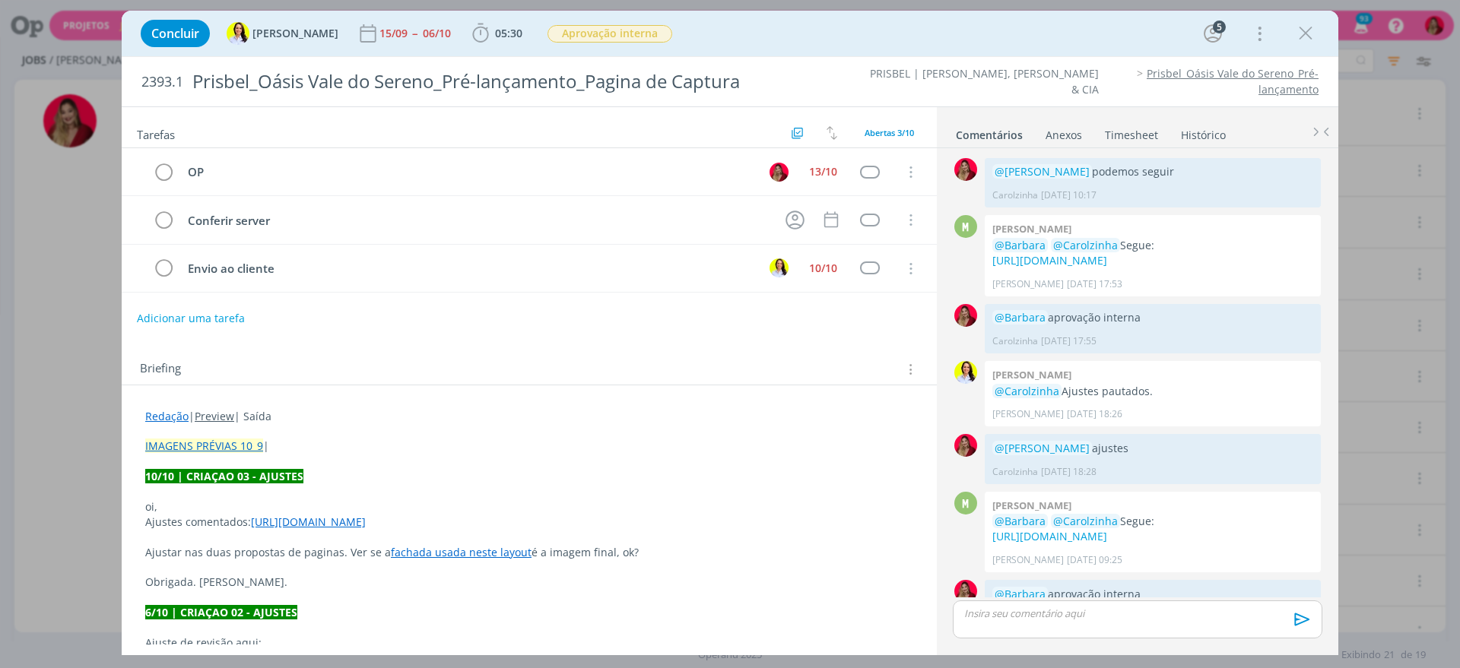
scroll to position [1170, 0]
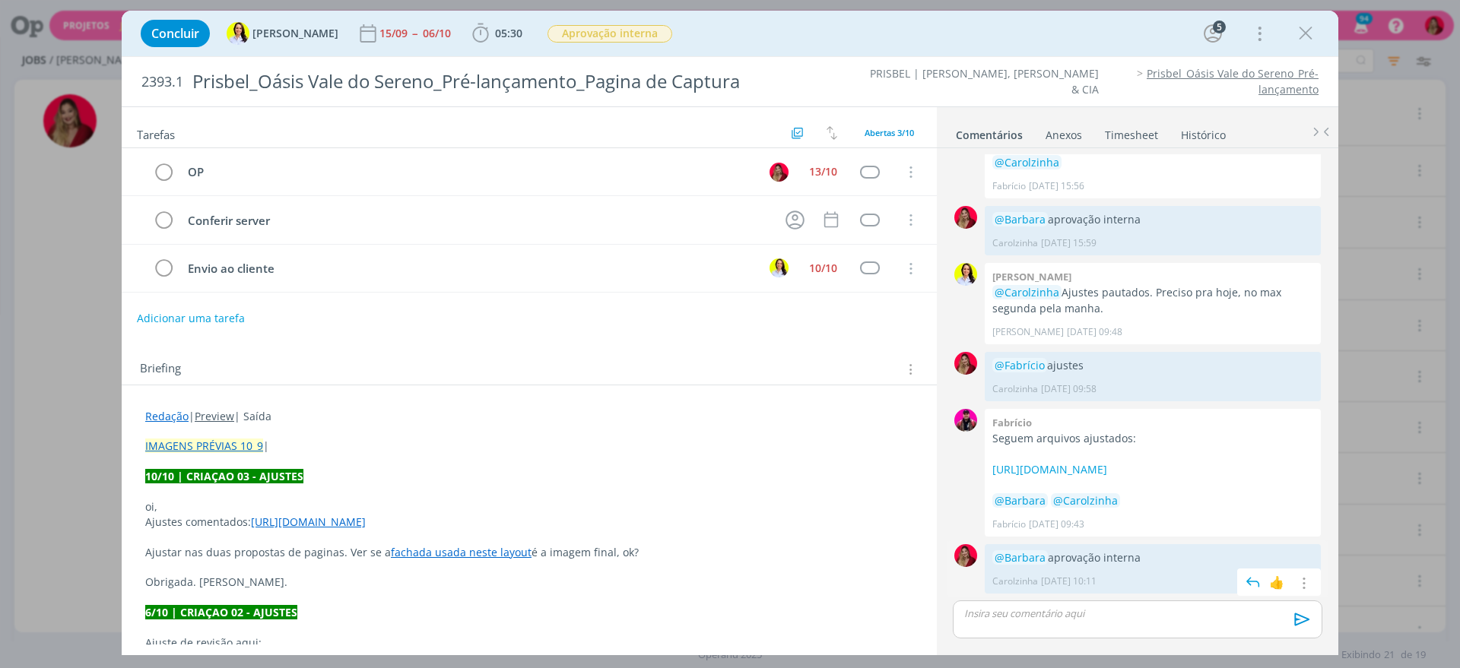
click at [1021, 595] on div "0 @Barbara aprovação interna Carolzinha 13/10 às 10:11 👍 Editar Excluir" at bounding box center [1137, 568] width 382 height 57
click at [1025, 614] on p "dialog" at bounding box center [1137, 614] width 345 height 14
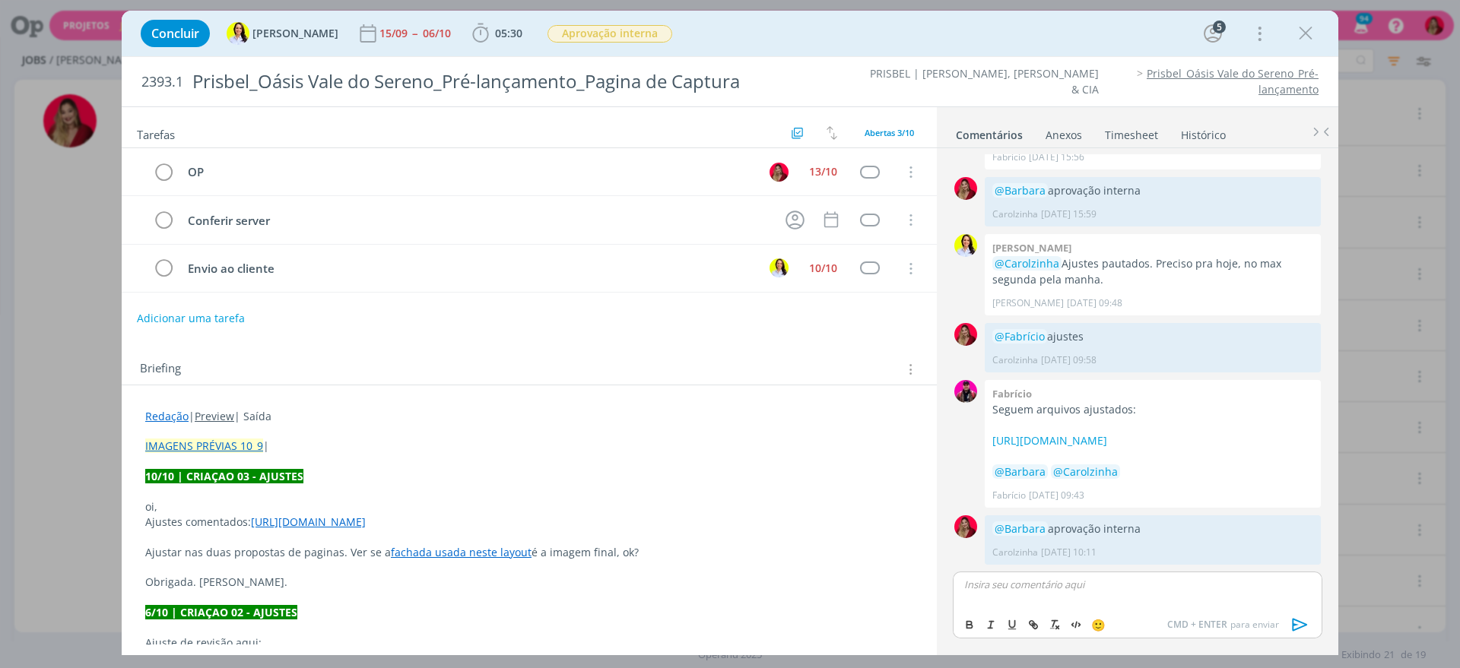
scroll to position [1199, 0]
click at [1285, 618] on button "dialog" at bounding box center [1300, 625] width 30 height 18
click at [805, 160] on div "13/10" at bounding box center [823, 171] width 36 height 23
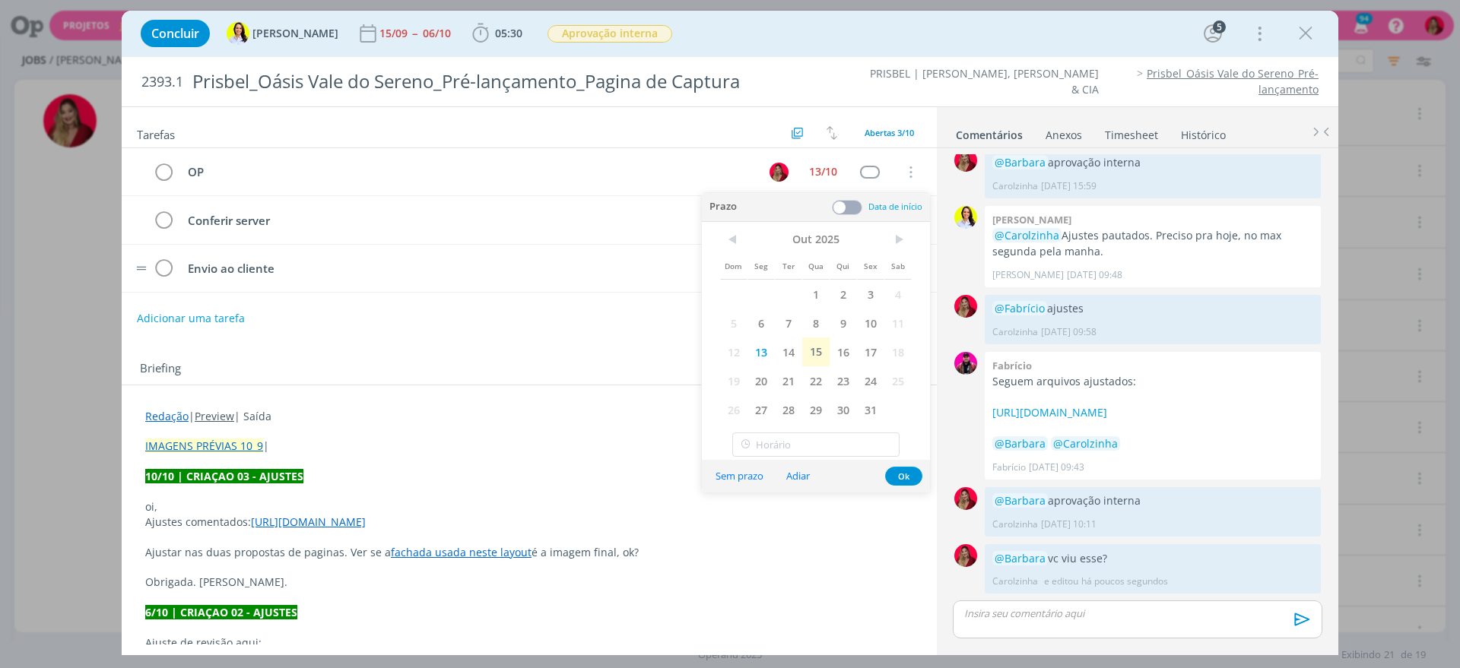
click at [811, 166] on div "13/10" at bounding box center [823, 171] width 28 height 11
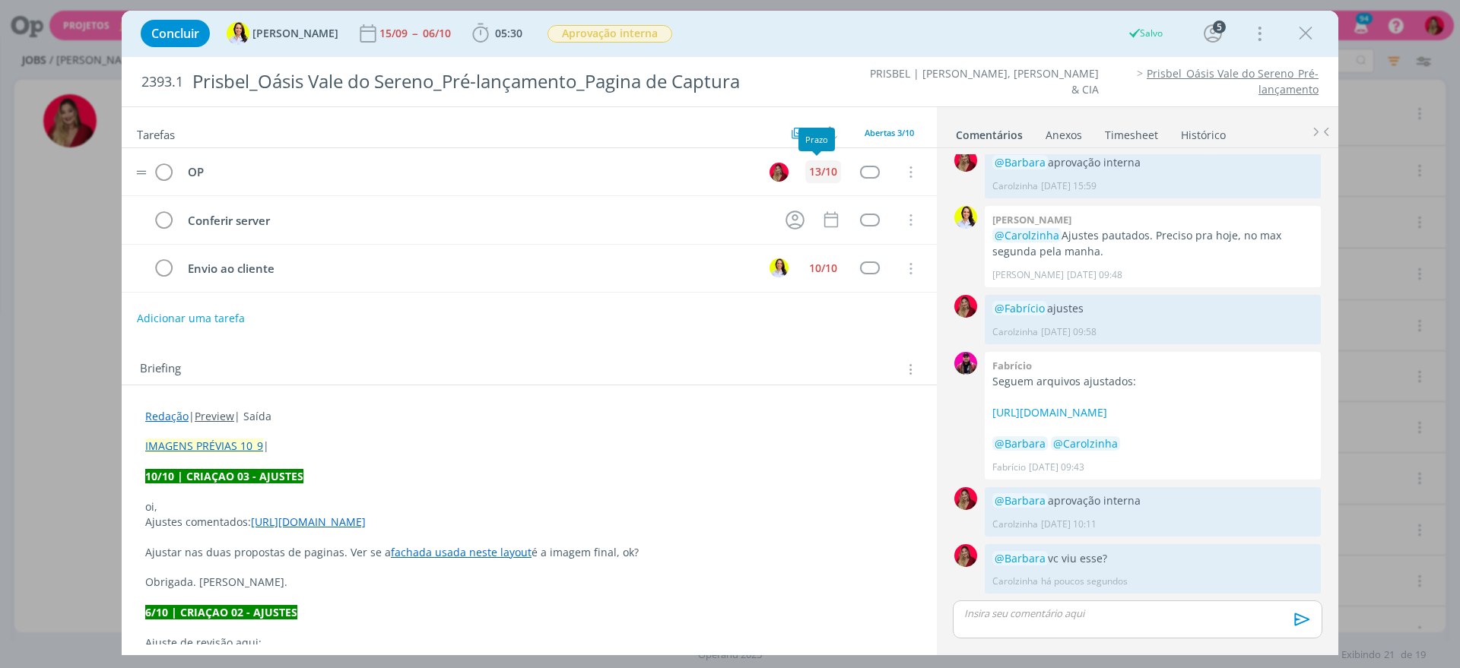
scroll to position [1227, 0]
click at [819, 167] on div "13/10" at bounding box center [823, 171] width 28 height 11
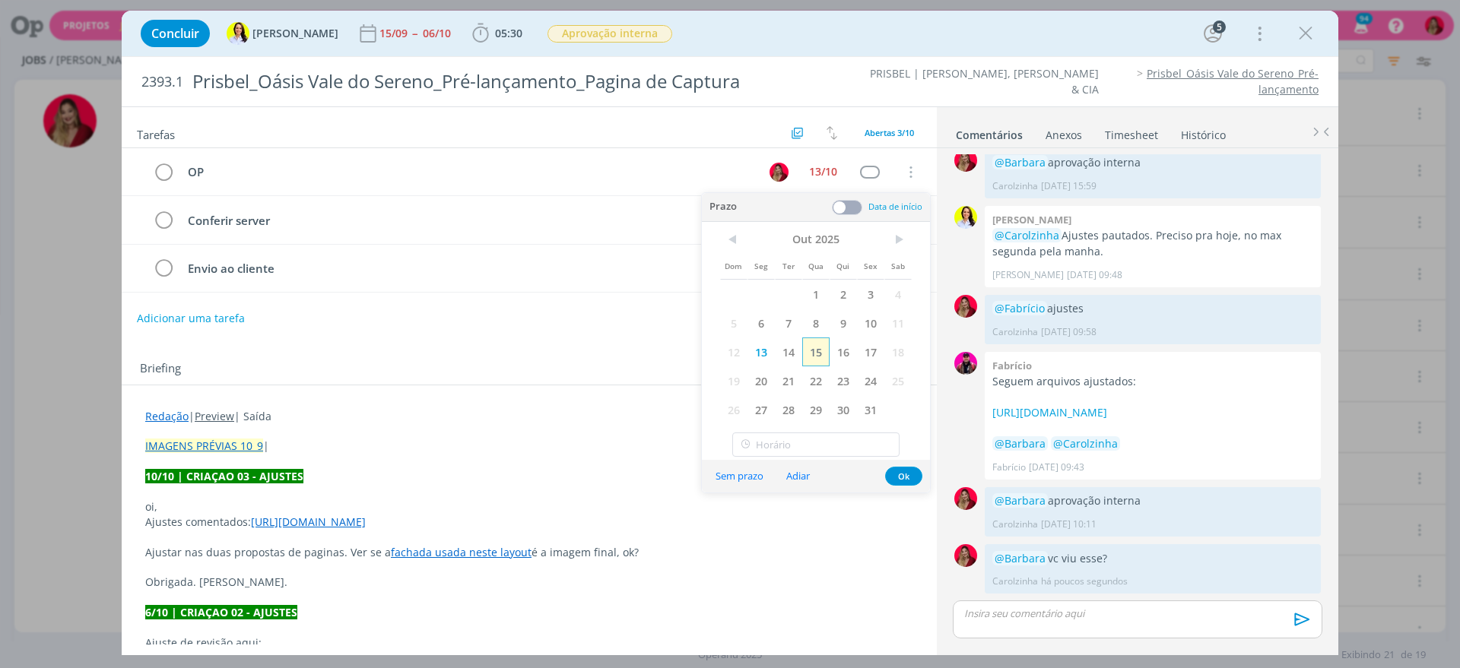
click at [823, 344] on span "15" at bounding box center [815, 352] width 27 height 29
click at [490, 330] on div "Adicionar uma tarefa" at bounding box center [529, 318] width 815 height 27
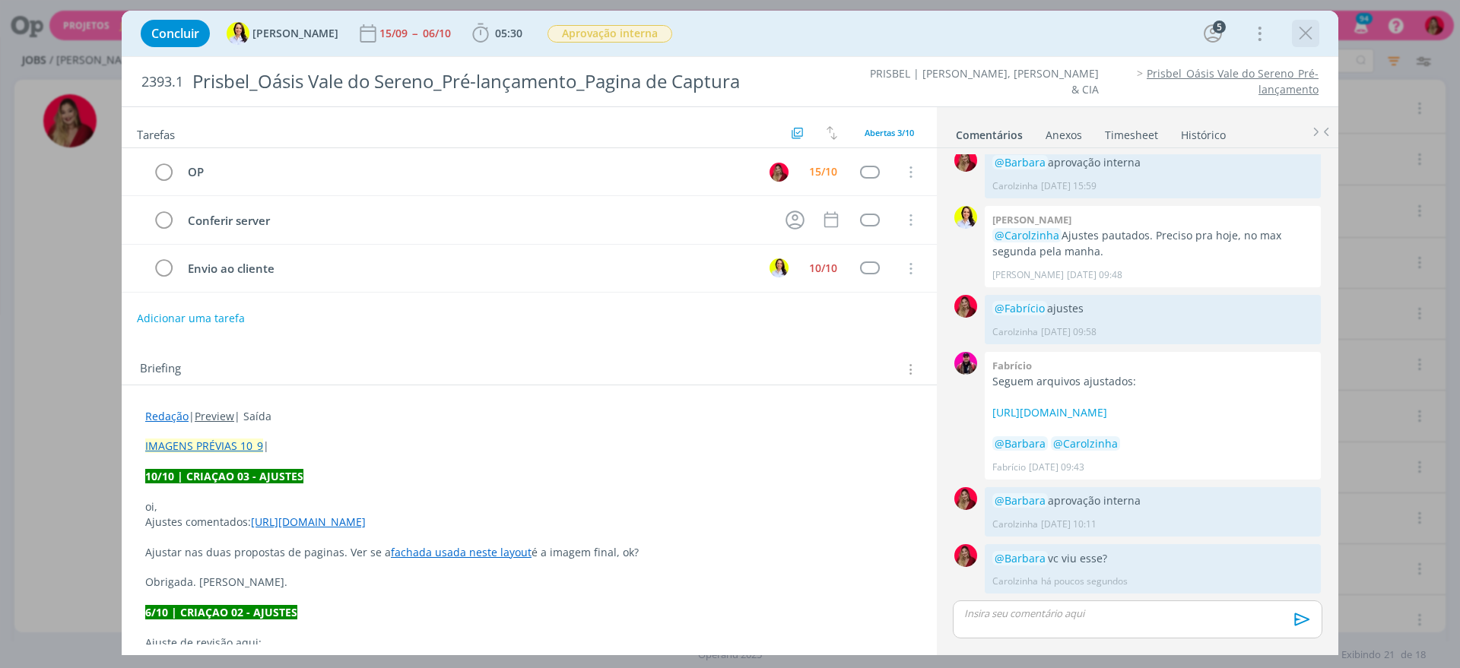
click at [1317, 23] on div "dialog" at bounding box center [1305, 33] width 27 height 27
click at [1309, 27] on icon "dialog" at bounding box center [1305, 33] width 23 height 23
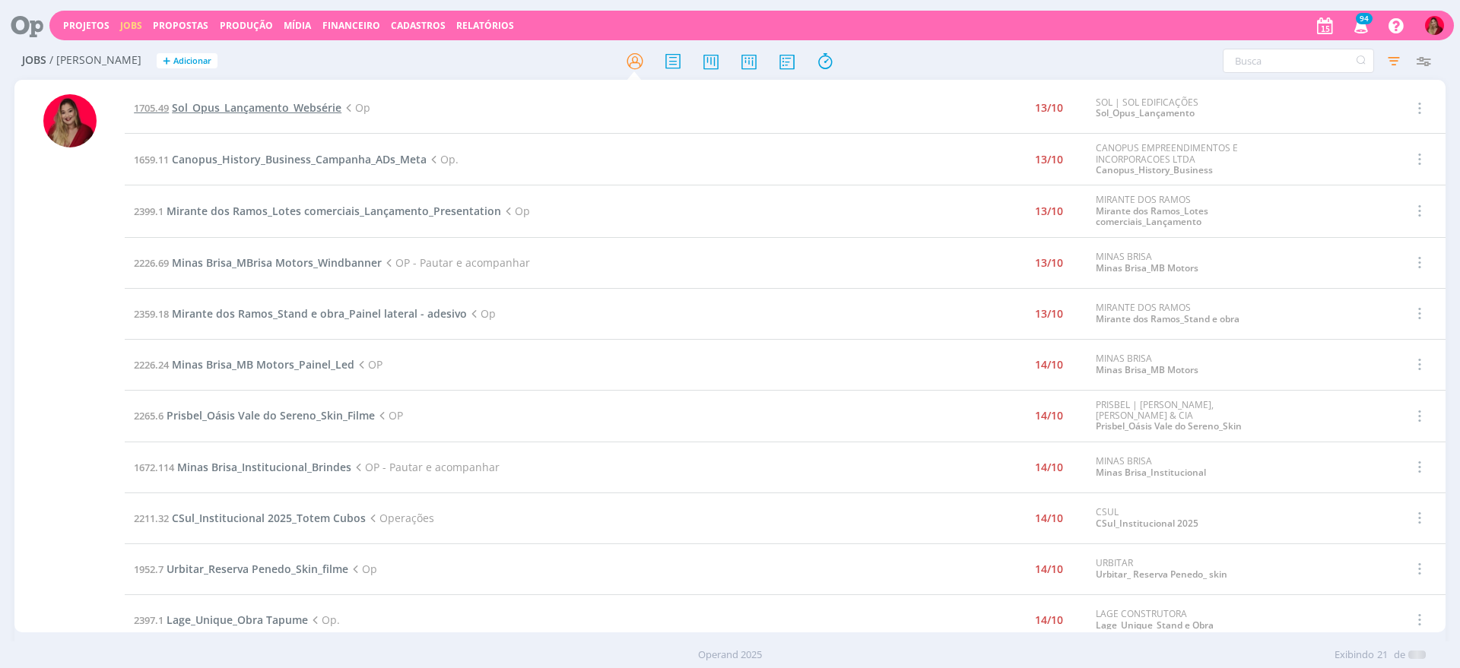
click at [270, 110] on span "Sol_Opus_Lançamento_Websérie" at bounding box center [257, 107] width 170 height 14
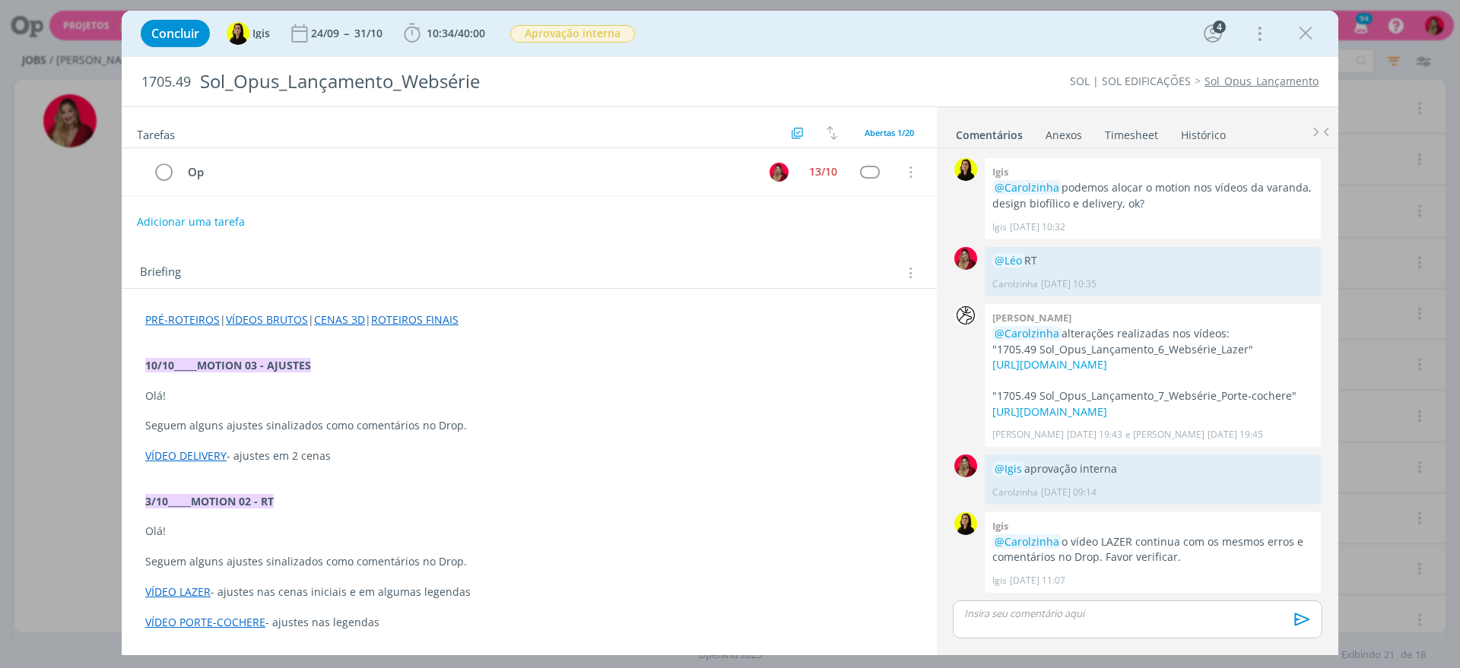
scroll to position [1450, 0]
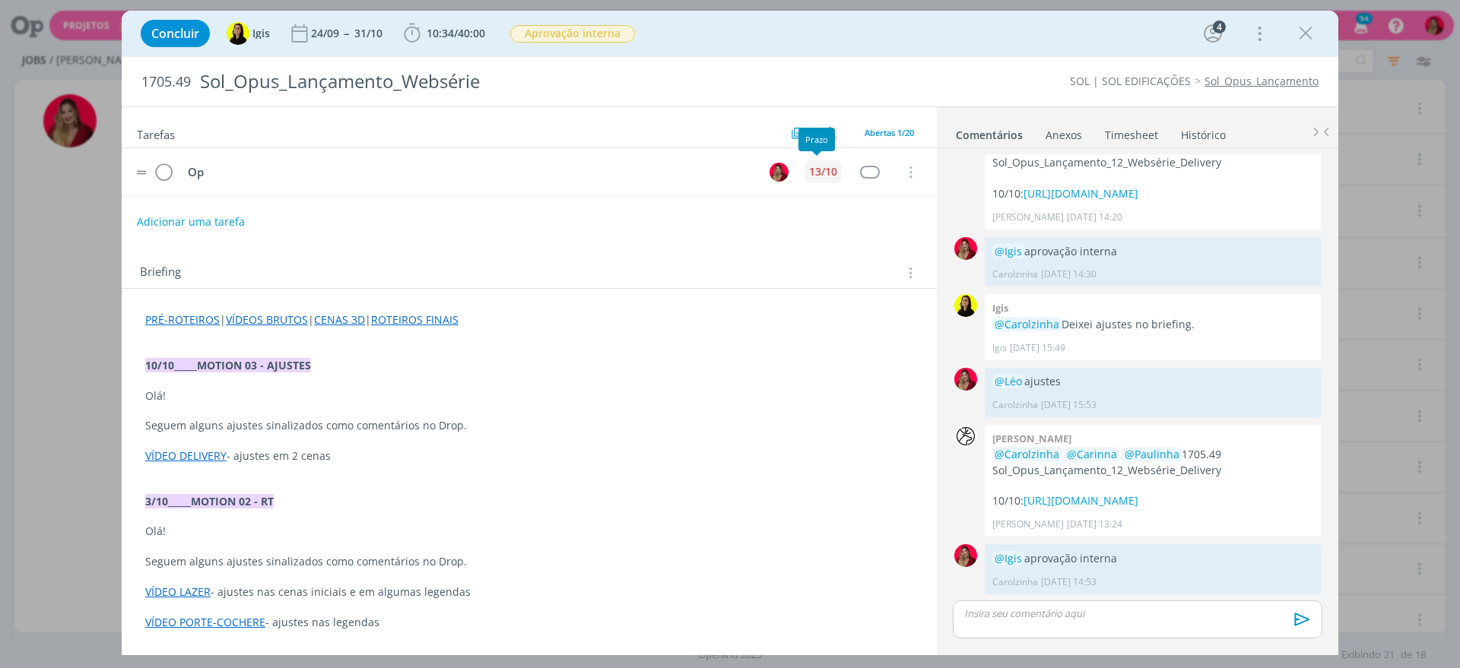
click at [818, 169] on div "13/10" at bounding box center [823, 171] width 28 height 11
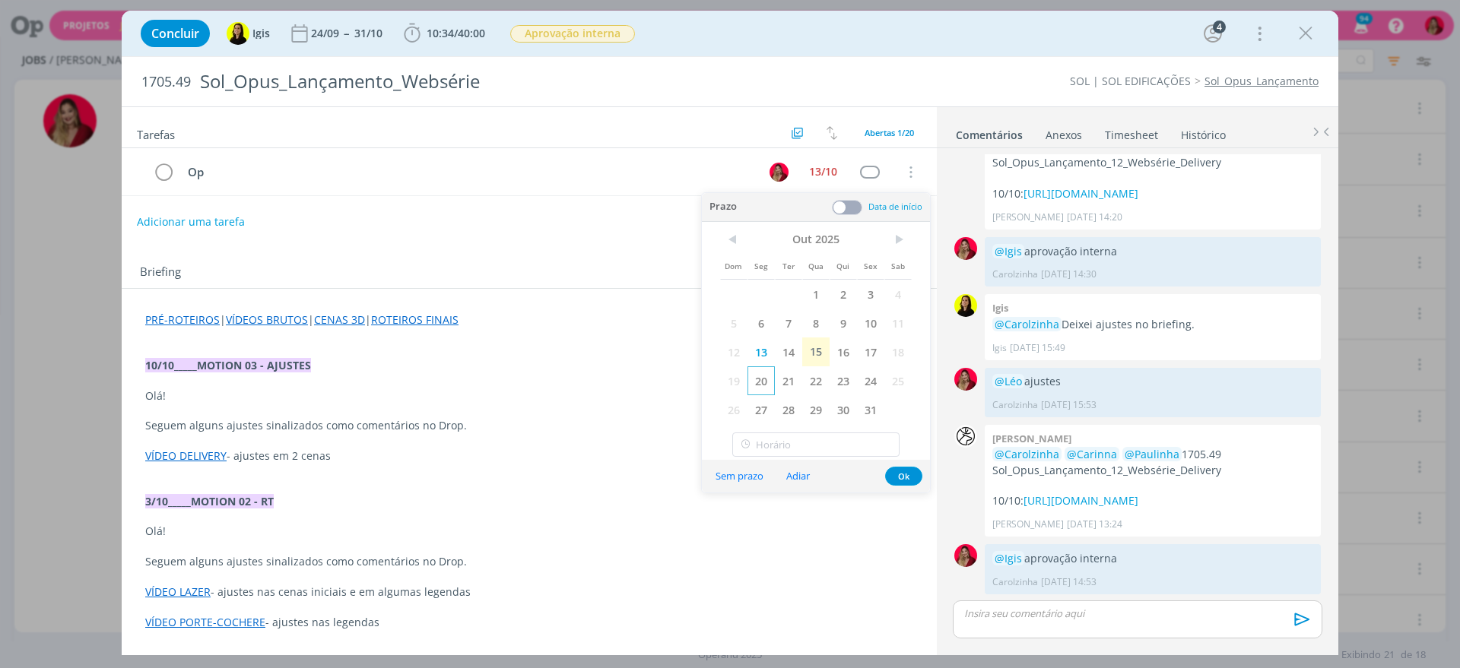
click at [769, 377] on span "20" at bounding box center [760, 380] width 27 height 29
click at [535, 245] on div "Tarefas Usar Job de template Criar template a partir deste job Visualizar Templ…" at bounding box center [529, 375] width 815 height 537
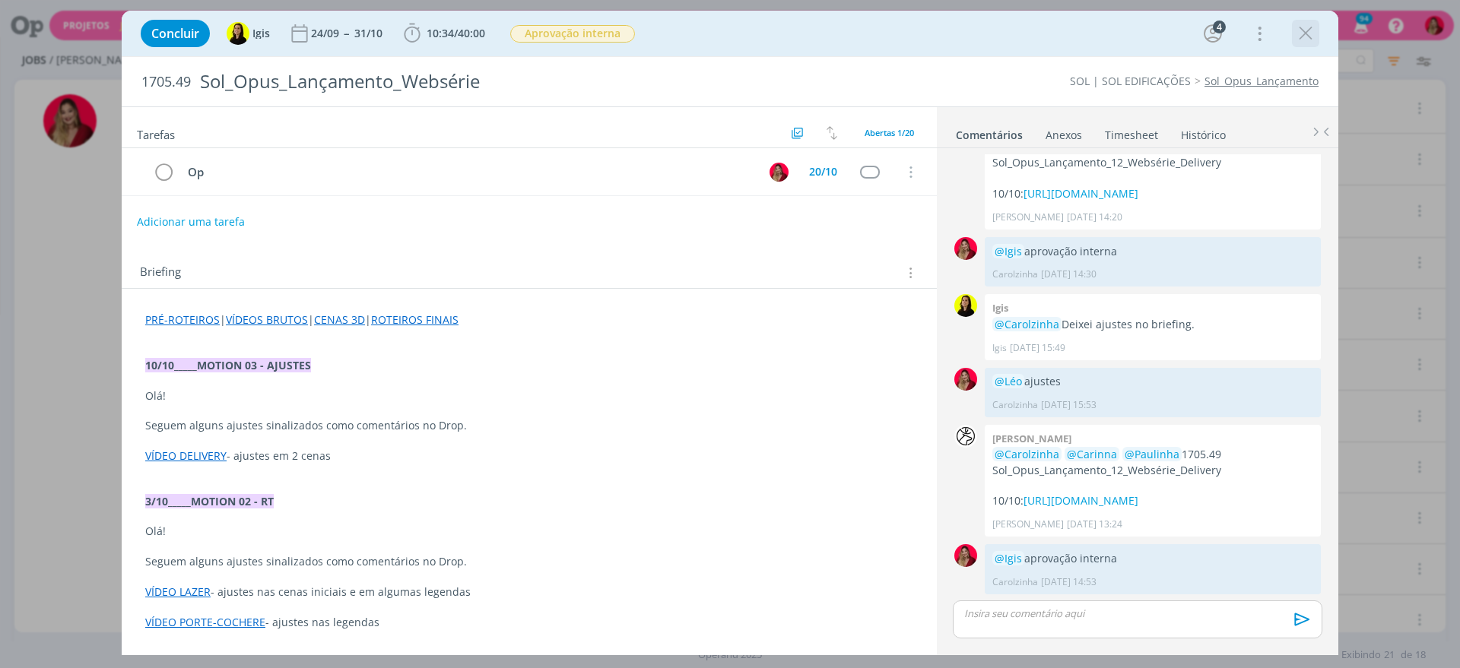
click at [1310, 28] on icon "dialog" at bounding box center [1305, 33] width 23 height 23
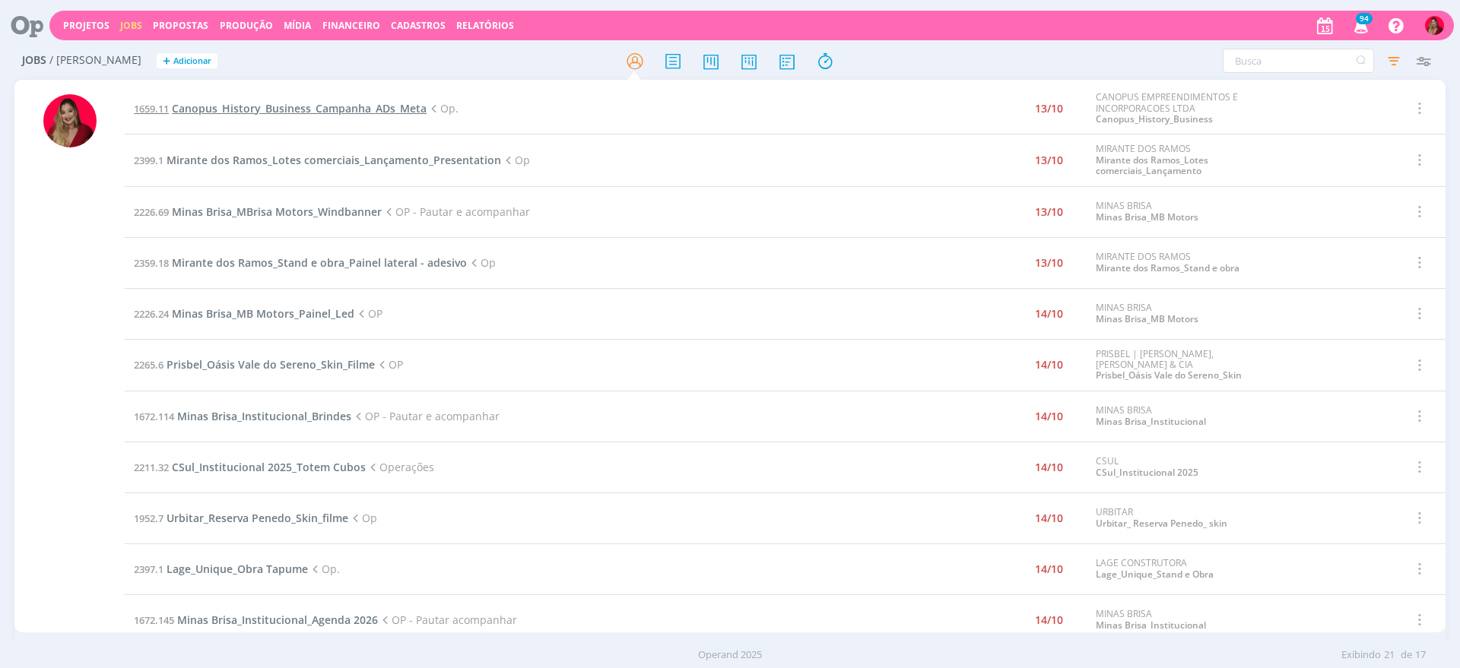
click at [346, 111] on span "Canopus_History_Business_Campanha_ADs_Meta" at bounding box center [299, 108] width 255 height 14
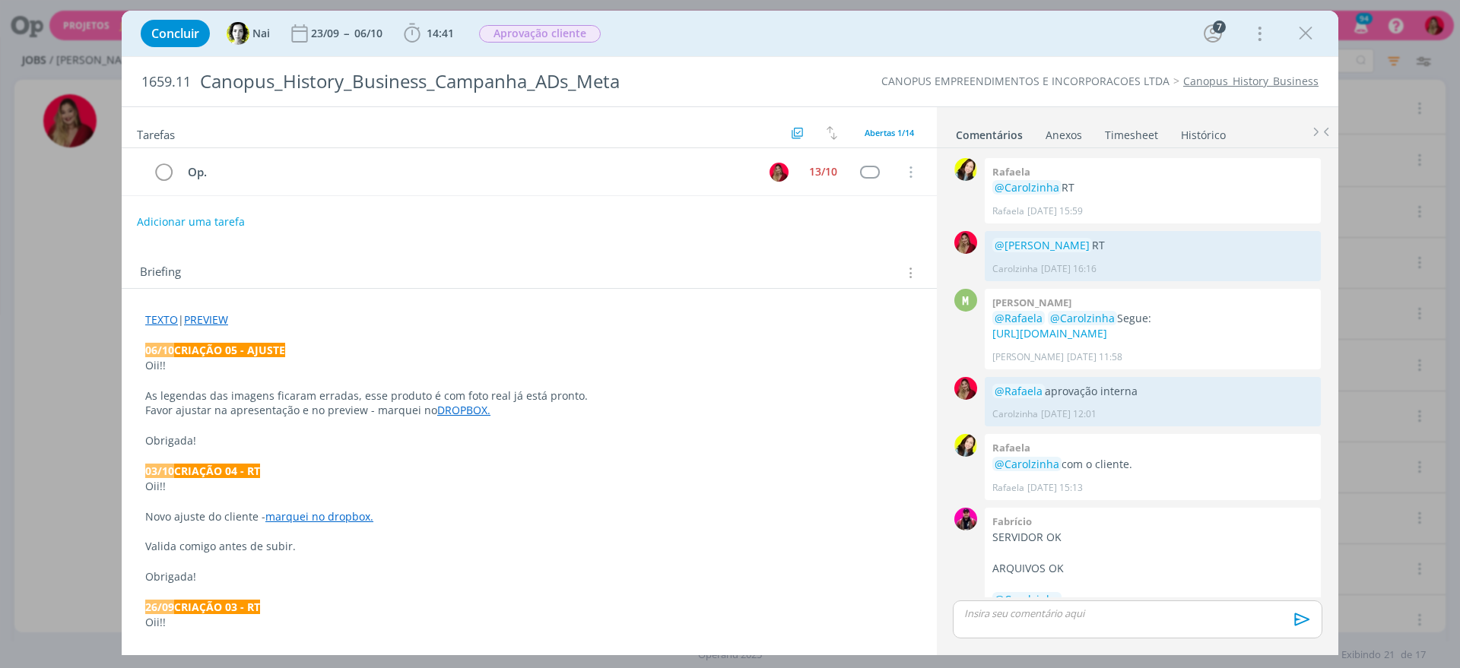
scroll to position [1233, 0]
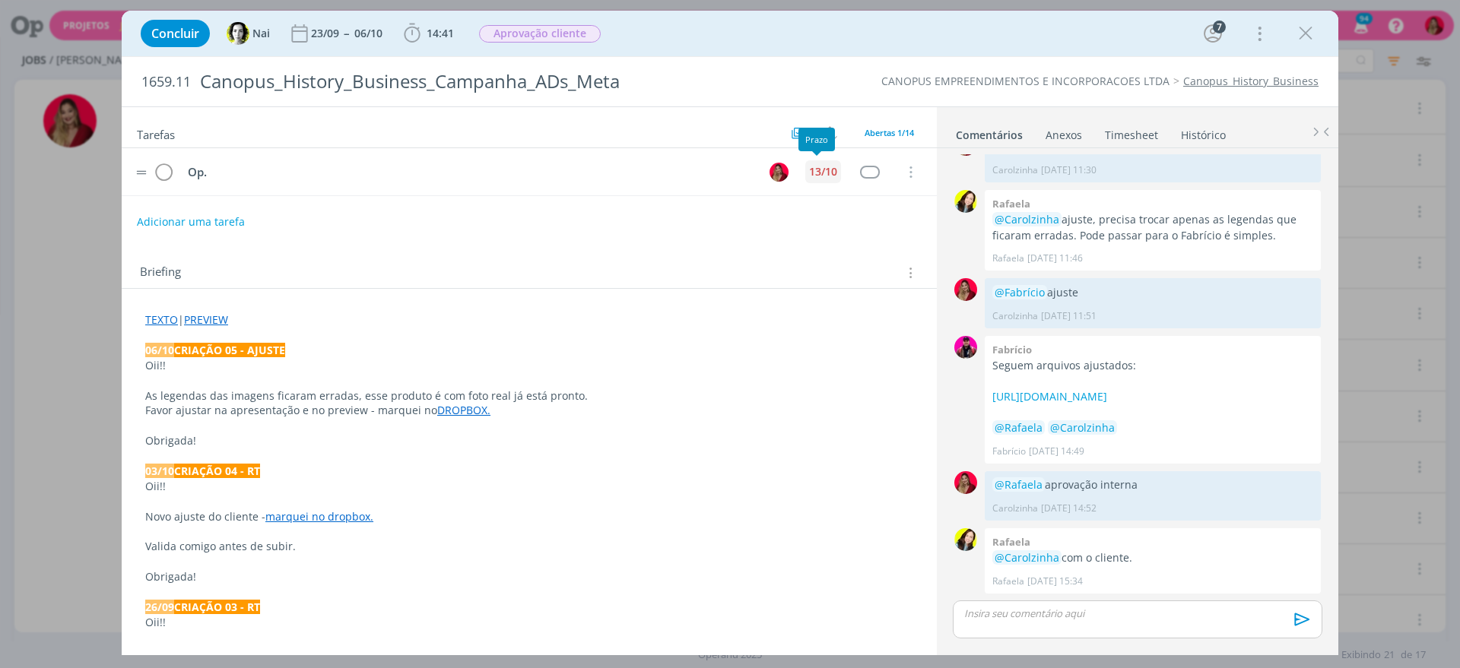
click at [819, 166] on div "13/10" at bounding box center [823, 171] width 28 height 11
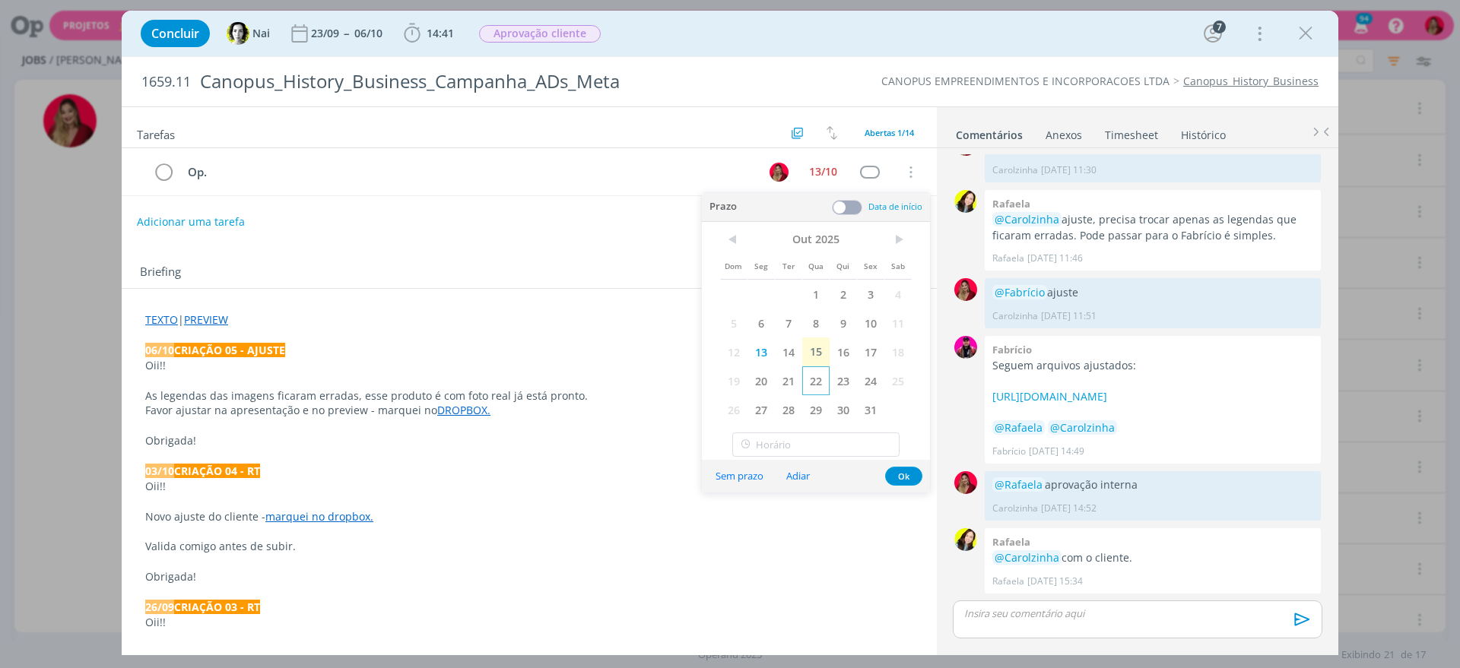
click at [810, 380] on span "22" at bounding box center [815, 380] width 27 height 29
click at [528, 240] on div "Tarefas Usar Job de template Criar template a partir deste job Visualizar Templ…" at bounding box center [529, 375] width 815 height 537
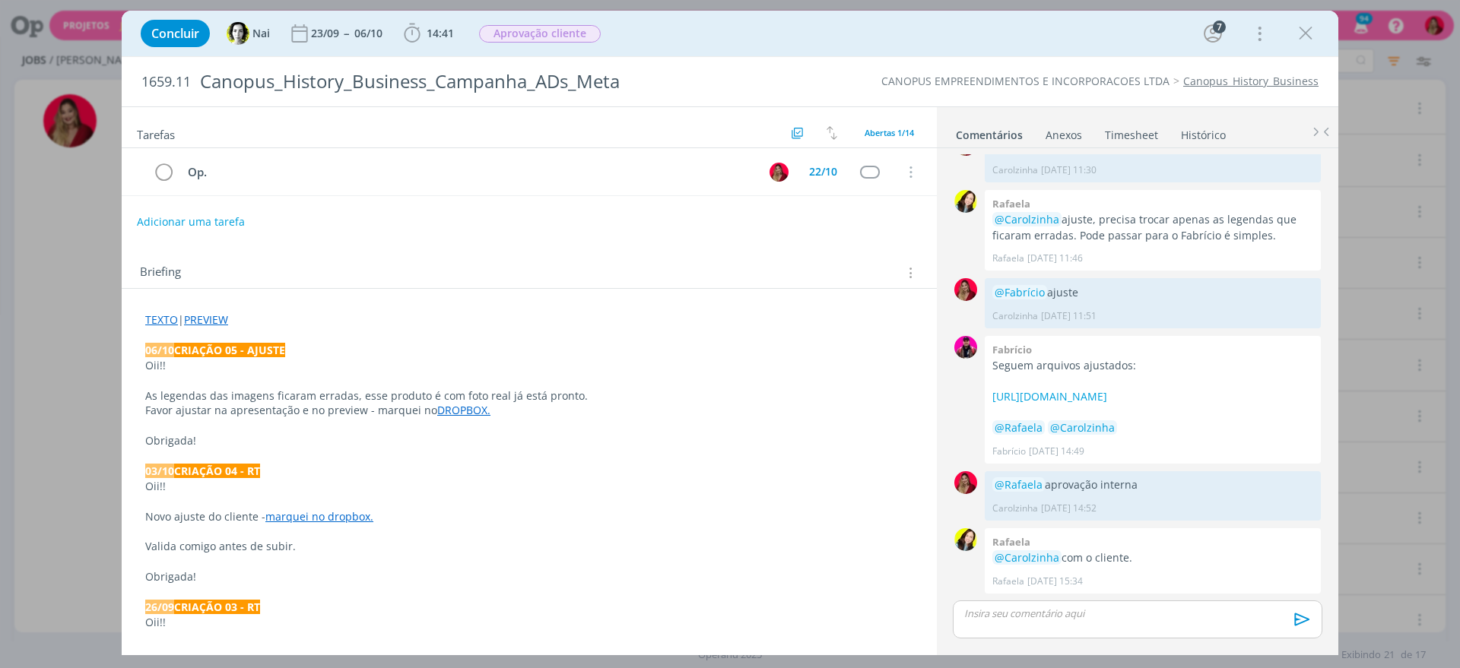
click at [1048, 625] on div "dialog" at bounding box center [1136, 620] width 369 height 38
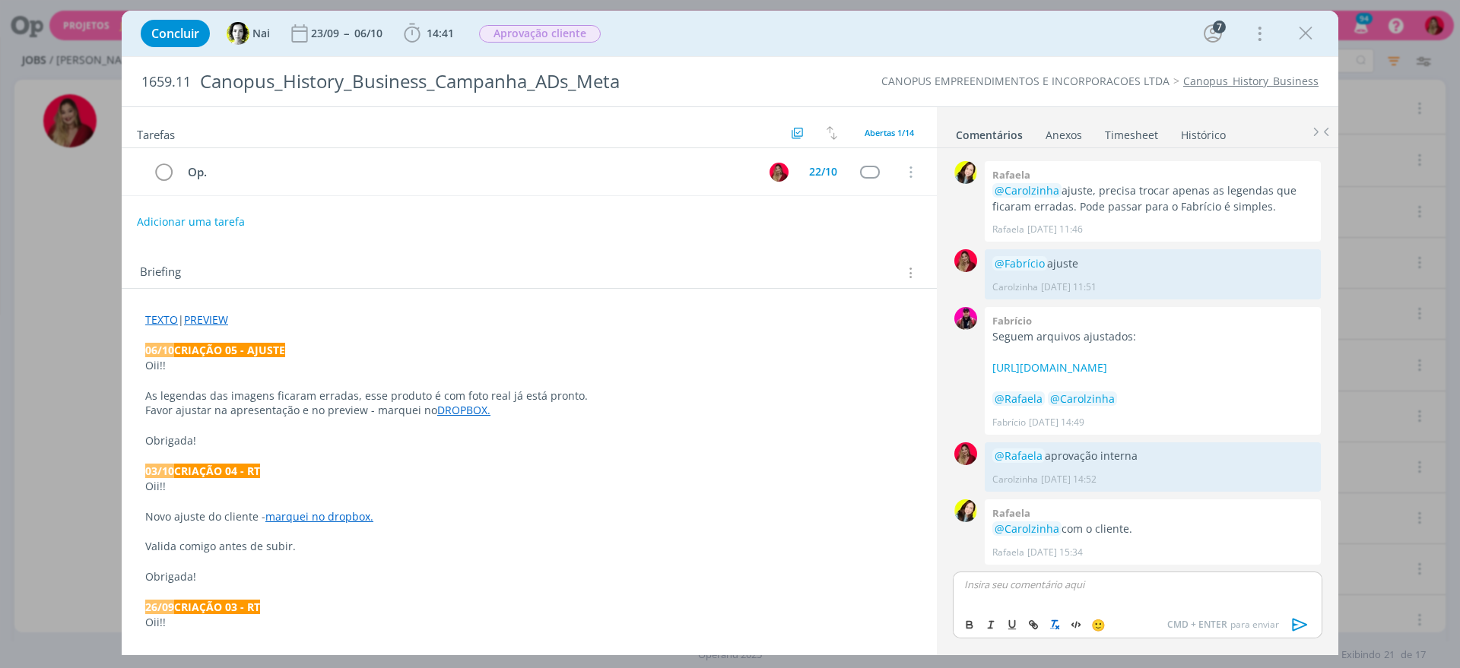
scroll to position [1262, 0]
click at [1303, 620] on icon "dialog" at bounding box center [1299, 624] width 23 height 23
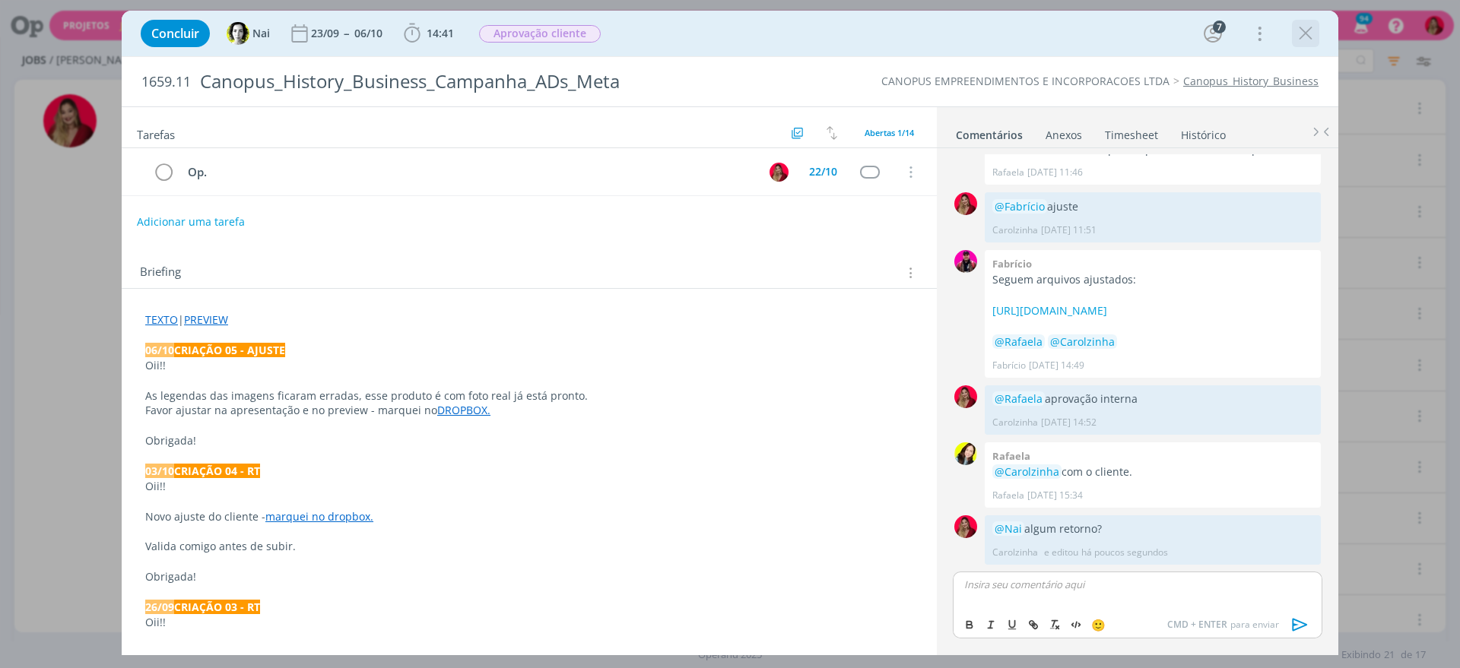
scroll to position [1320, 0]
click at [1298, 23] on icon "dialog" at bounding box center [1305, 33] width 23 height 23
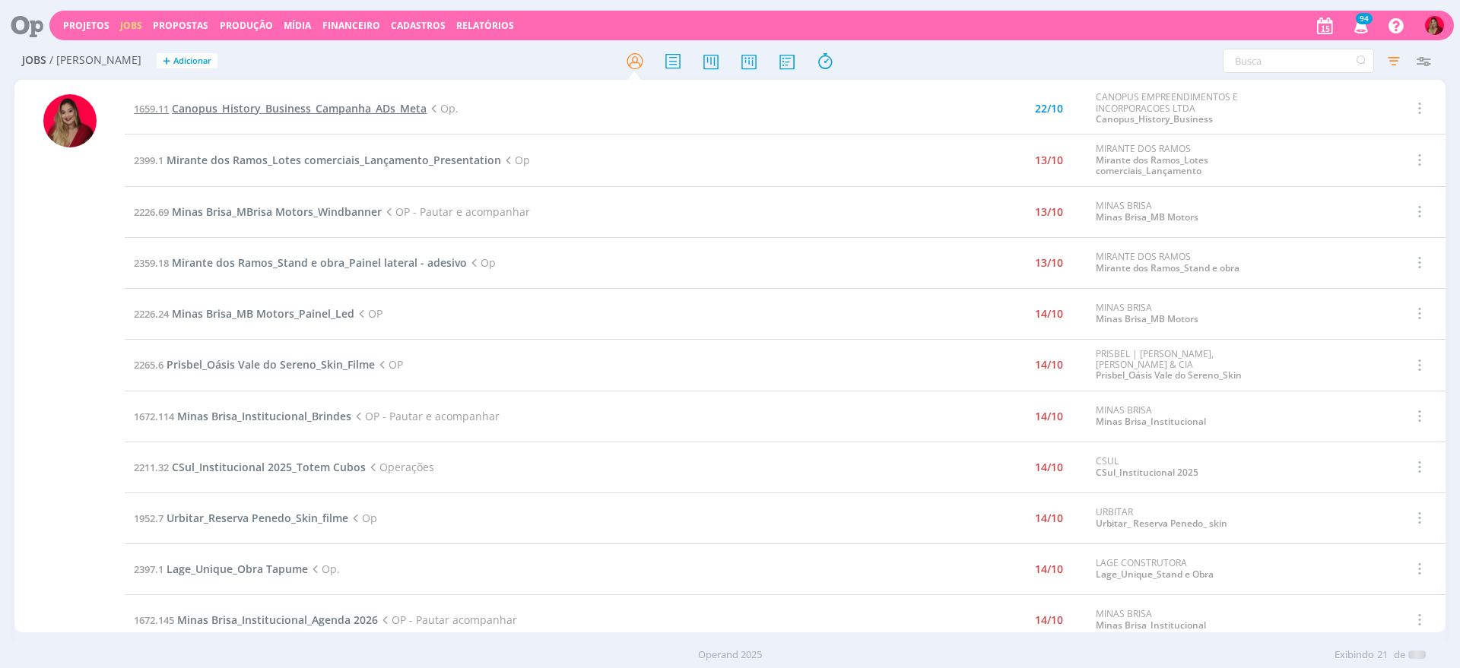
click at [324, 103] on span "Canopus_History_Business_Campanha_ADs_Meta" at bounding box center [299, 108] width 255 height 14
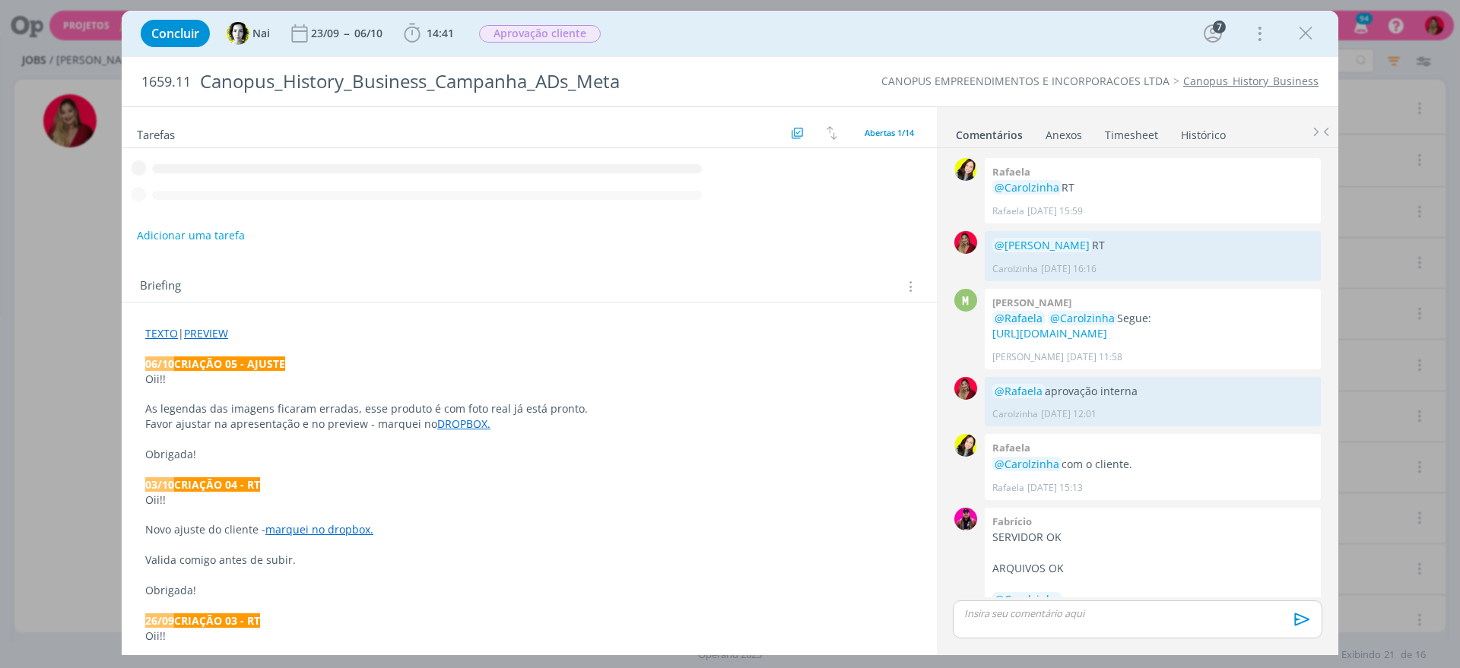
scroll to position [1291, 0]
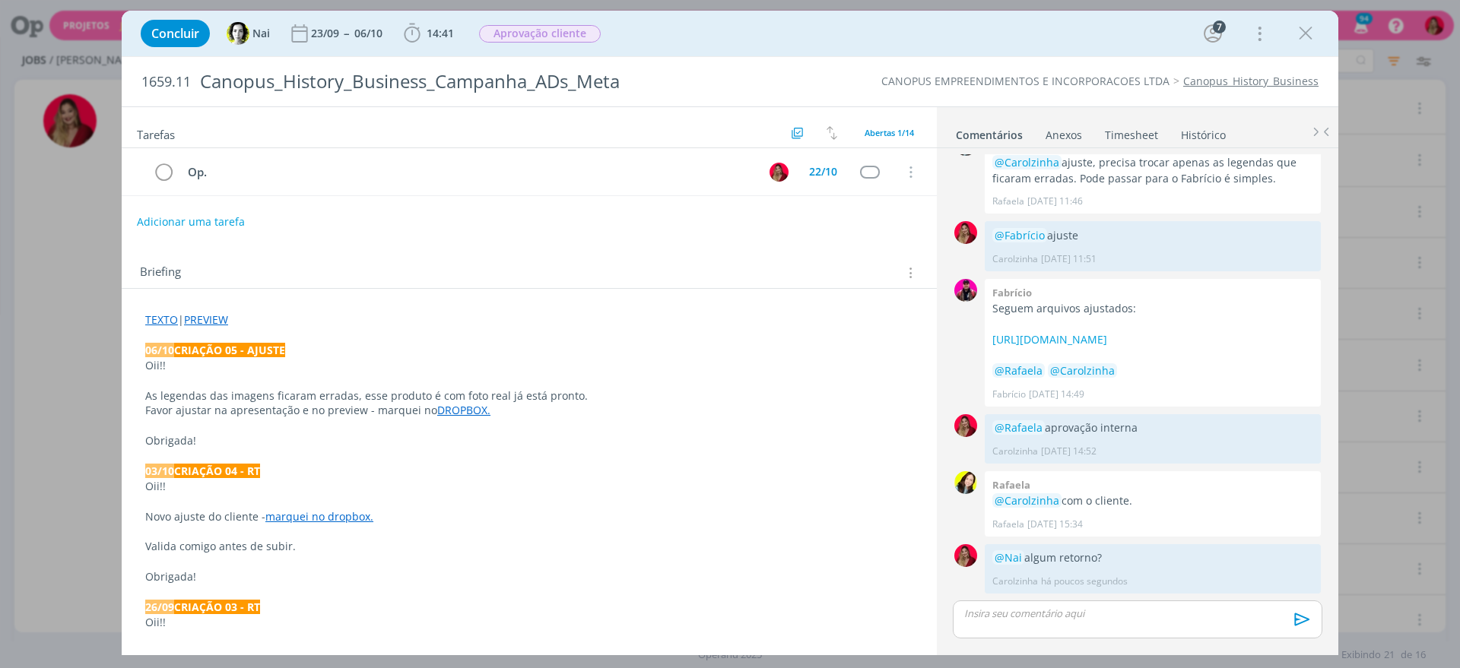
click at [1306, 36] on icon "dialog" at bounding box center [1305, 33] width 23 height 23
click at [1304, 33] on div at bounding box center [730, 334] width 1460 height 668
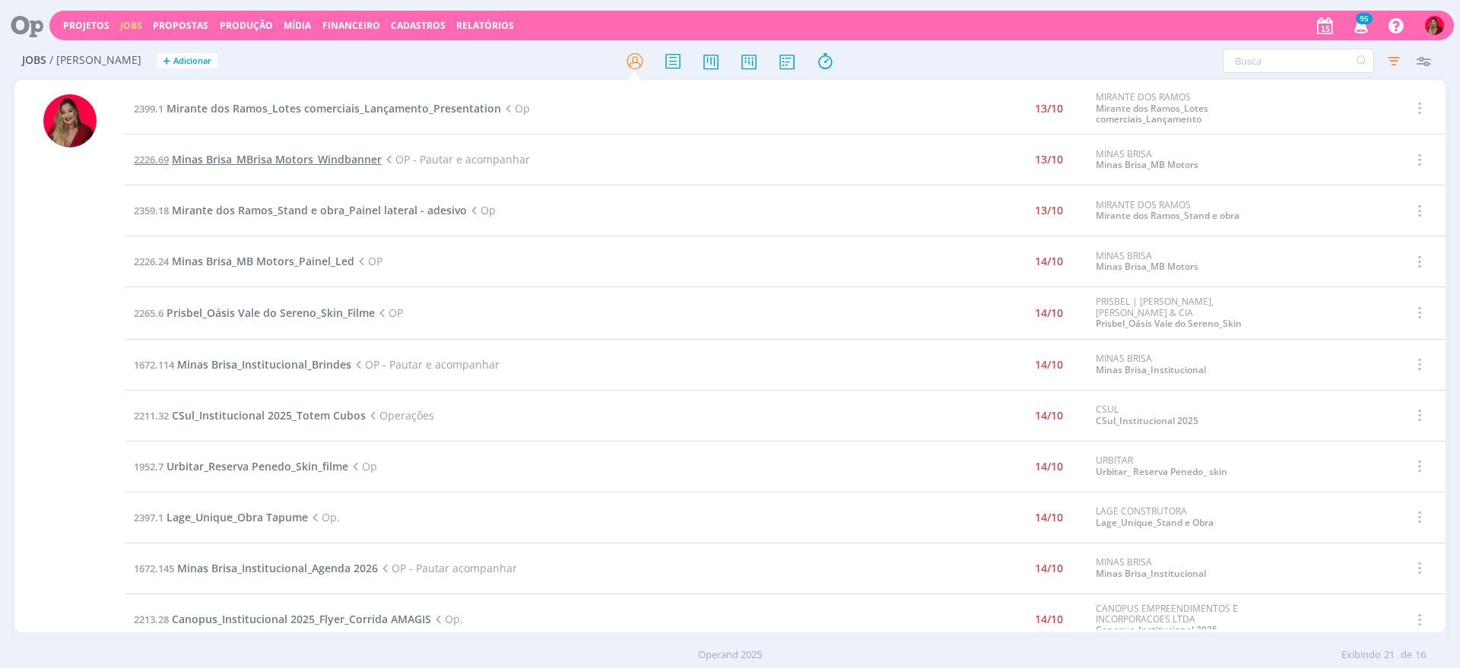
click at [274, 159] on span "Minas Brisa_MBrisa Motors_Windbanner" at bounding box center [277, 159] width 210 height 14
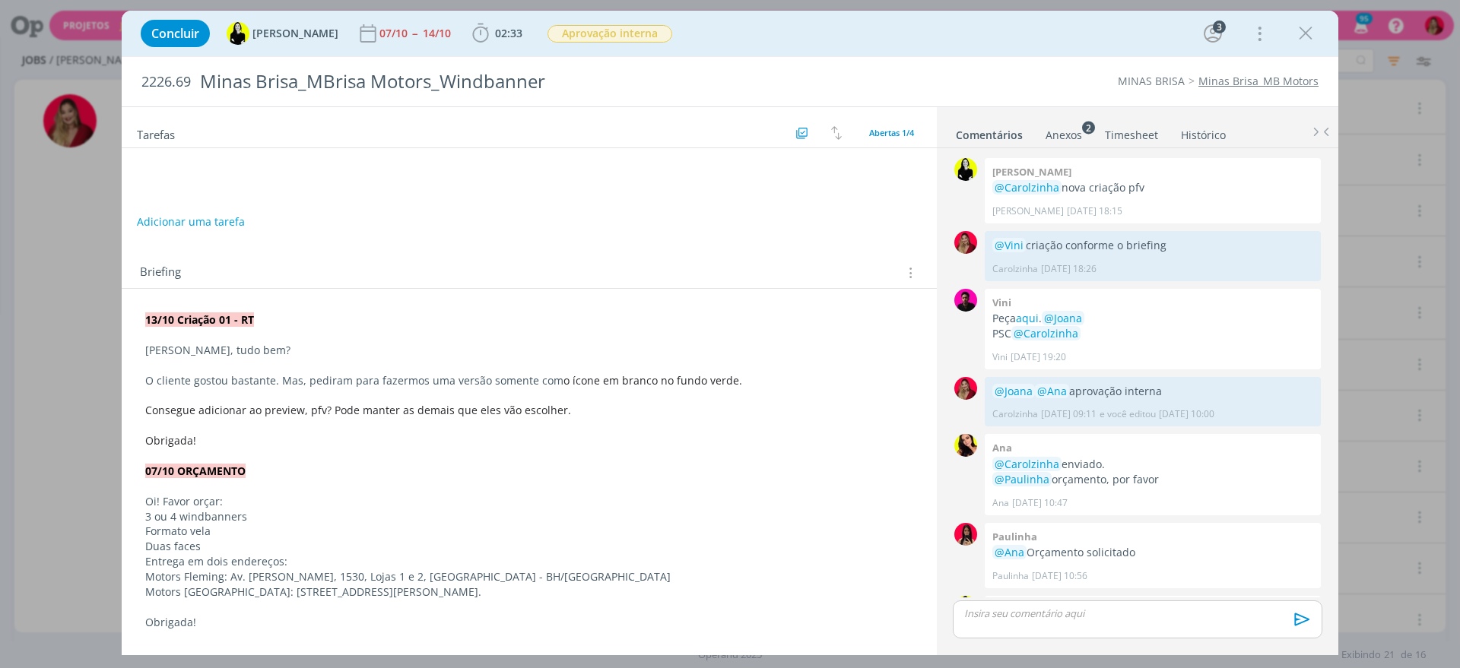
scroll to position [417, 0]
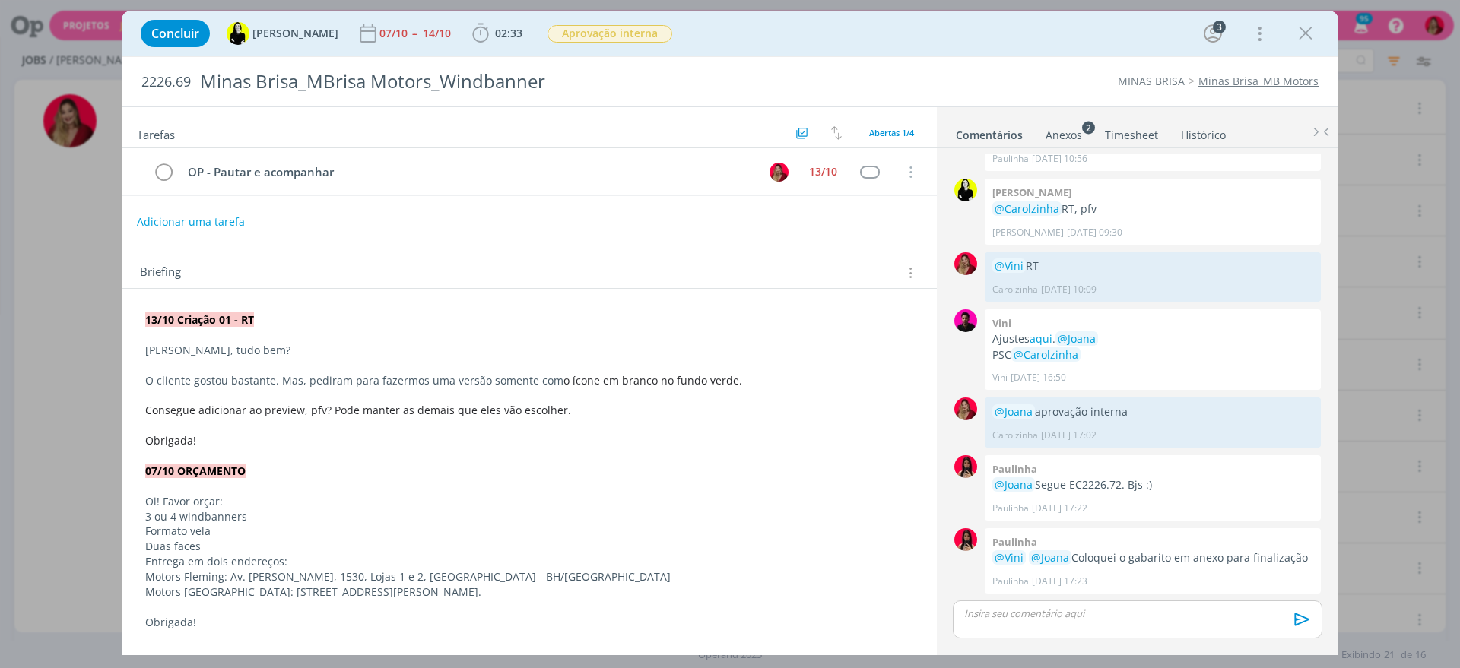
click at [1022, 618] on p "dialog" at bounding box center [1137, 614] width 345 height 14
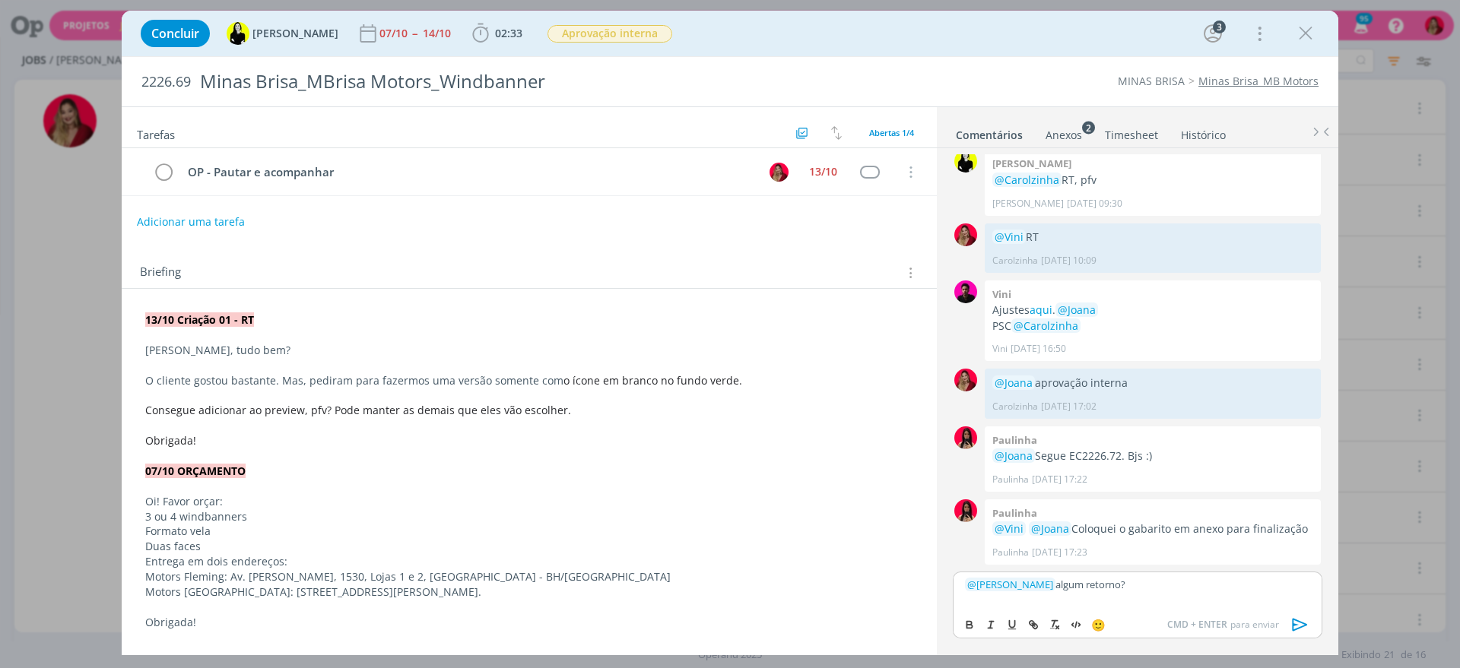
click at [1306, 632] on icon "dialog" at bounding box center [1299, 624] width 23 height 23
click at [814, 173] on div "13/10" at bounding box center [823, 171] width 28 height 11
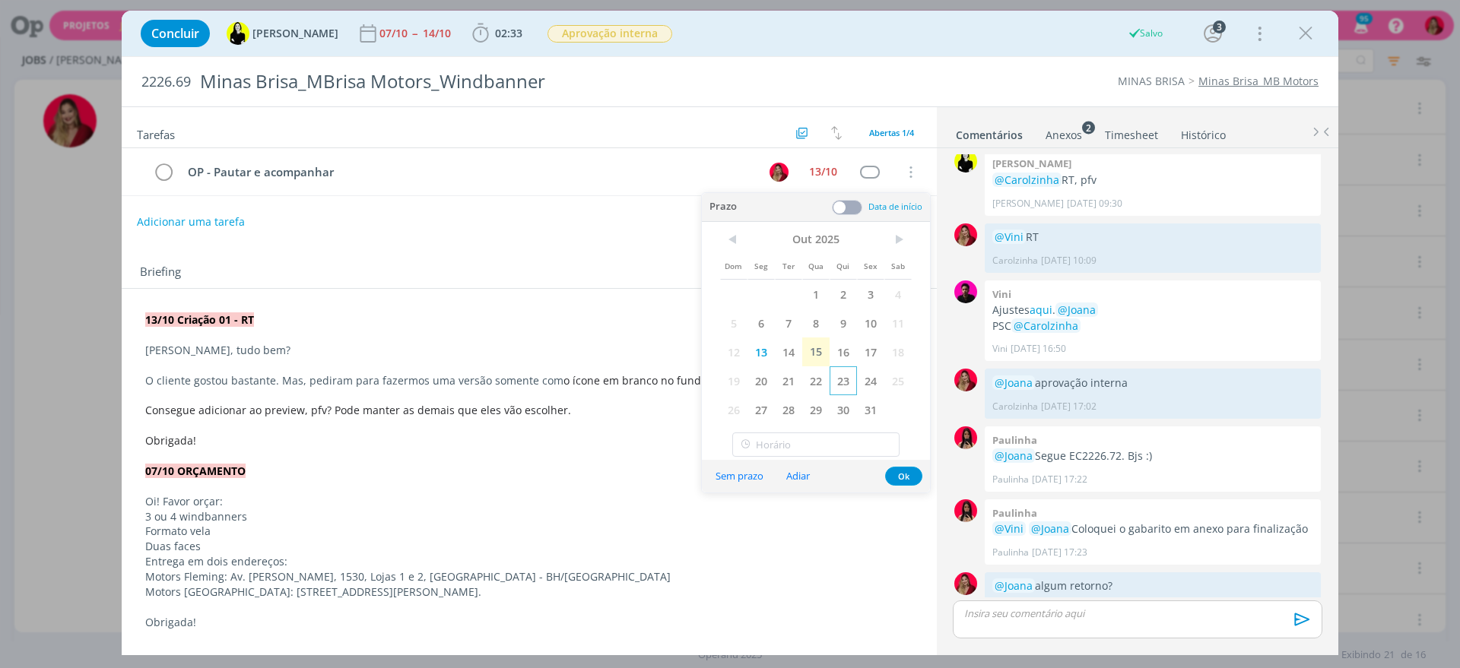
scroll to position [474, 0]
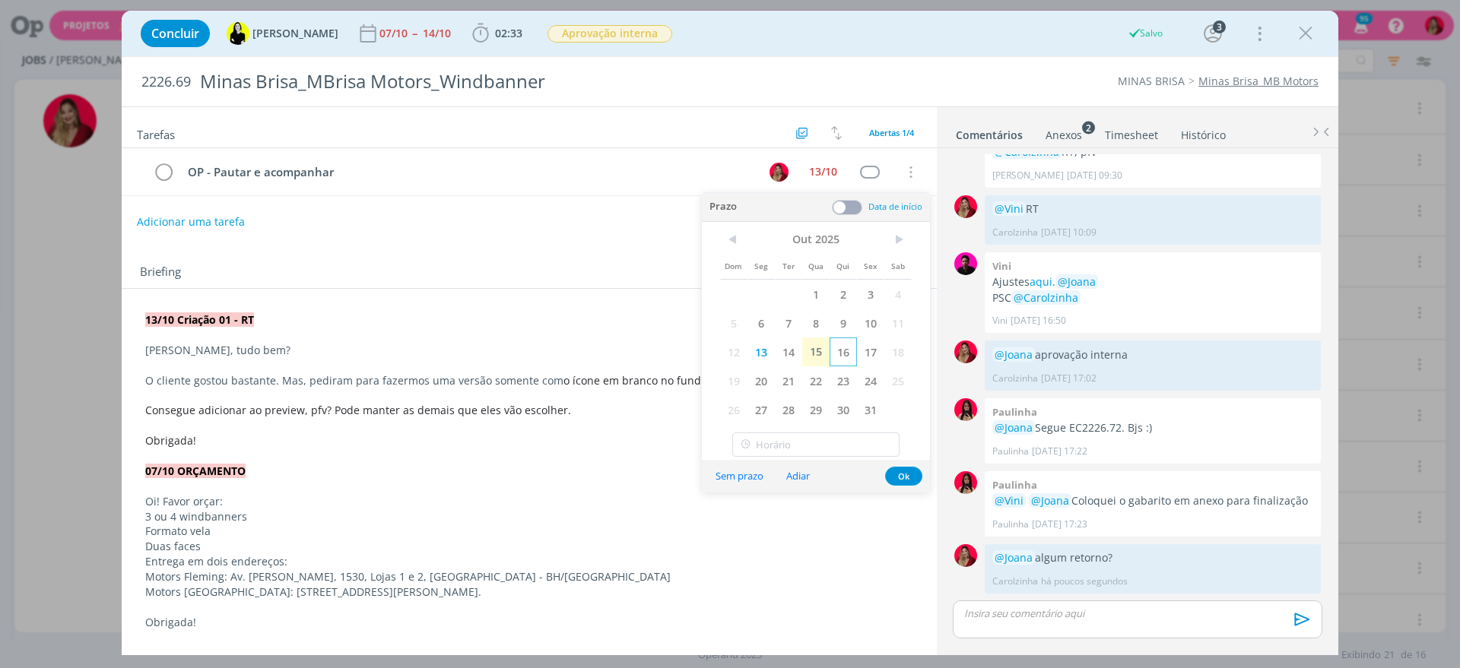
click at [846, 350] on span "16" at bounding box center [842, 352] width 27 height 29
click at [420, 241] on div "Tarefas Usar Job de template Criar template a partir deste job Visualizar Templ…" at bounding box center [529, 375] width 815 height 537
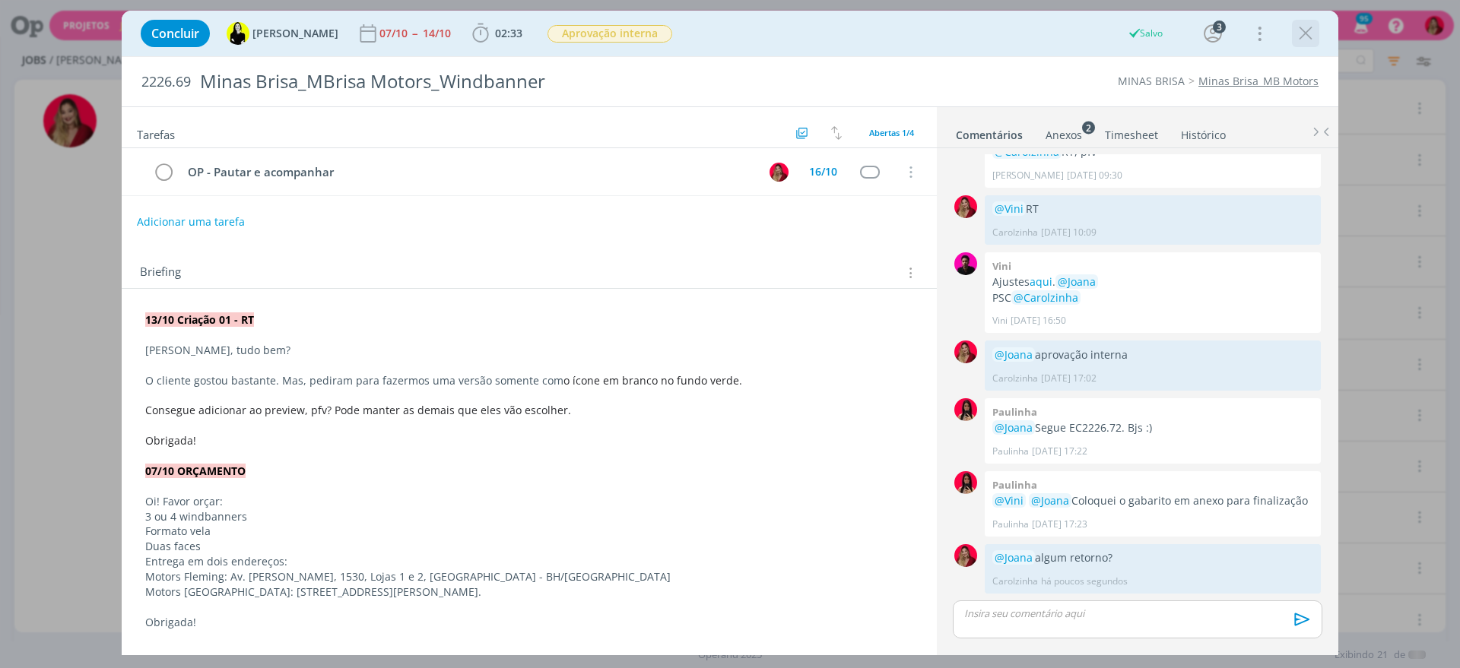
click at [1301, 36] on icon "dialog" at bounding box center [1305, 33] width 23 height 23
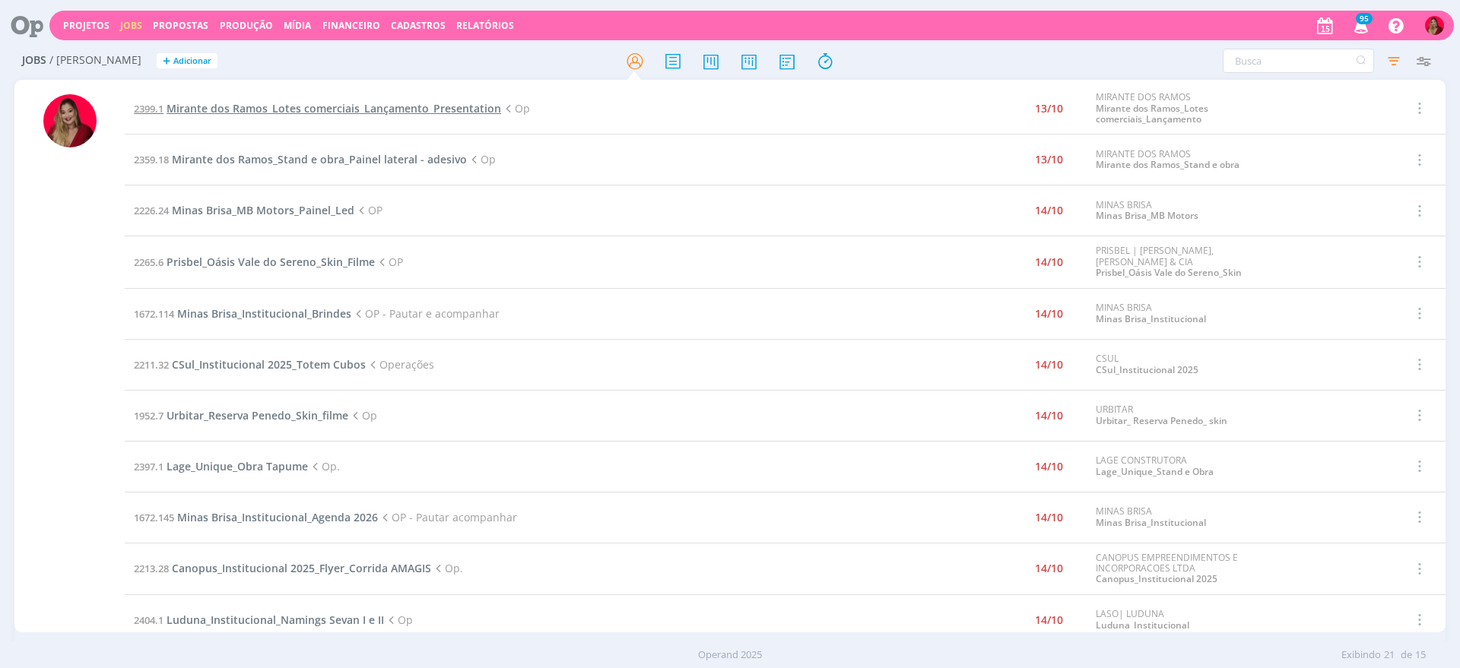
click at [232, 110] on span "Mirante dos Ramos_Lotes comerciais_Lançamento_Presentation" at bounding box center [333, 108] width 334 height 14
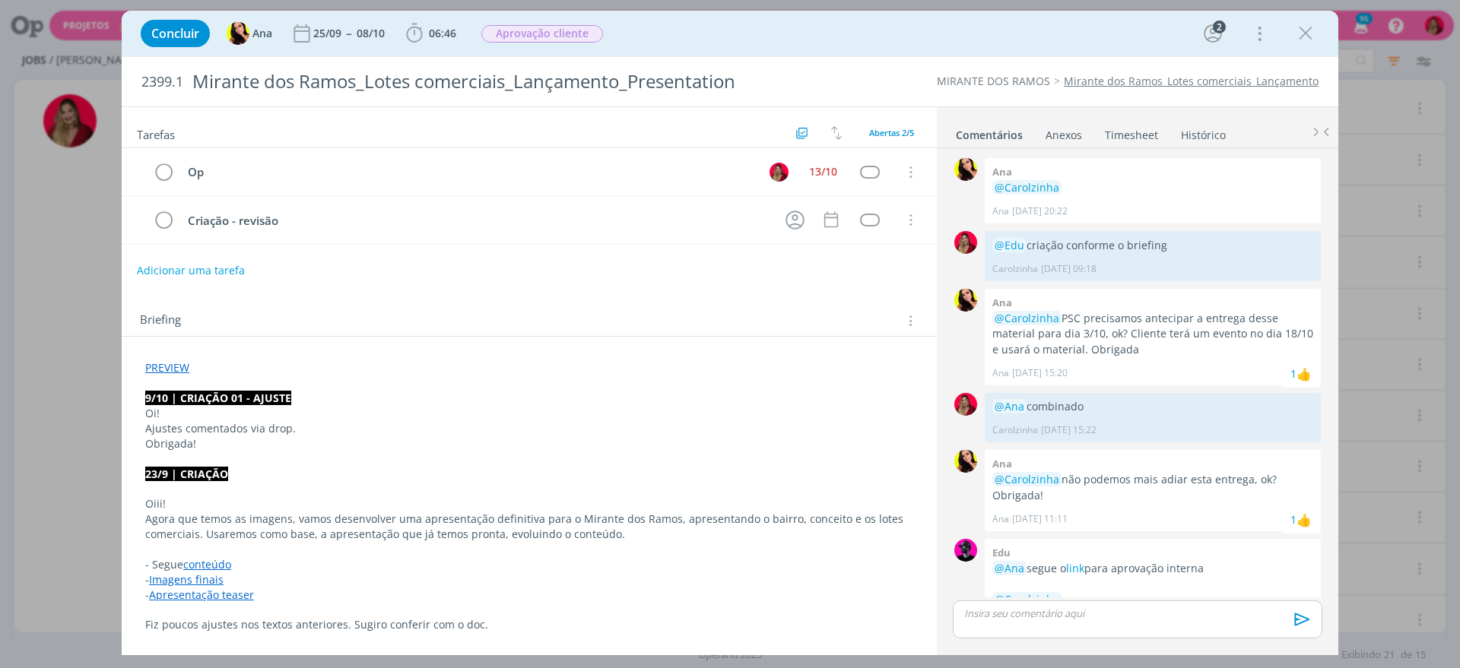
scroll to position [479, 0]
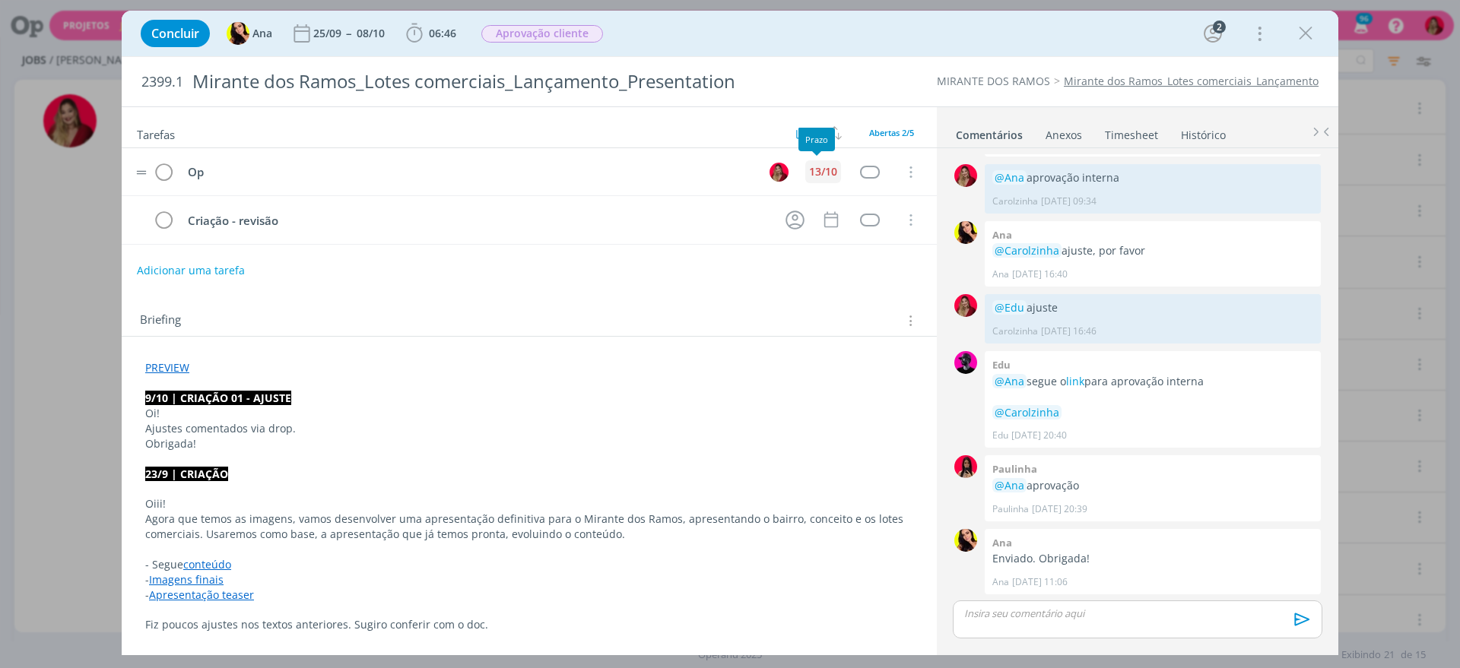
click at [813, 173] on div "13/10" at bounding box center [823, 171] width 28 height 11
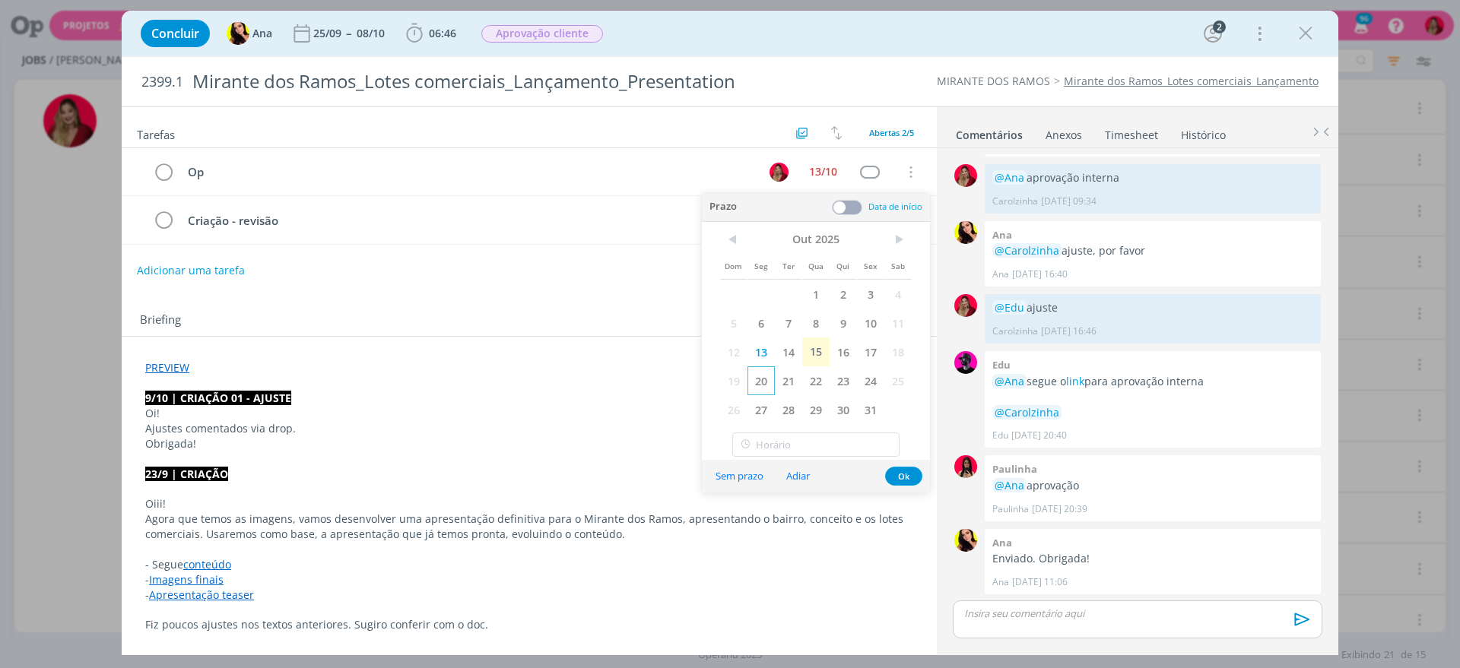
click at [759, 382] on span "20" at bounding box center [760, 380] width 27 height 29
click at [571, 309] on div "Briefing Briefings Predefinidos Versões do Briefing Ver Briefing do Projeto" at bounding box center [529, 316] width 815 height 41
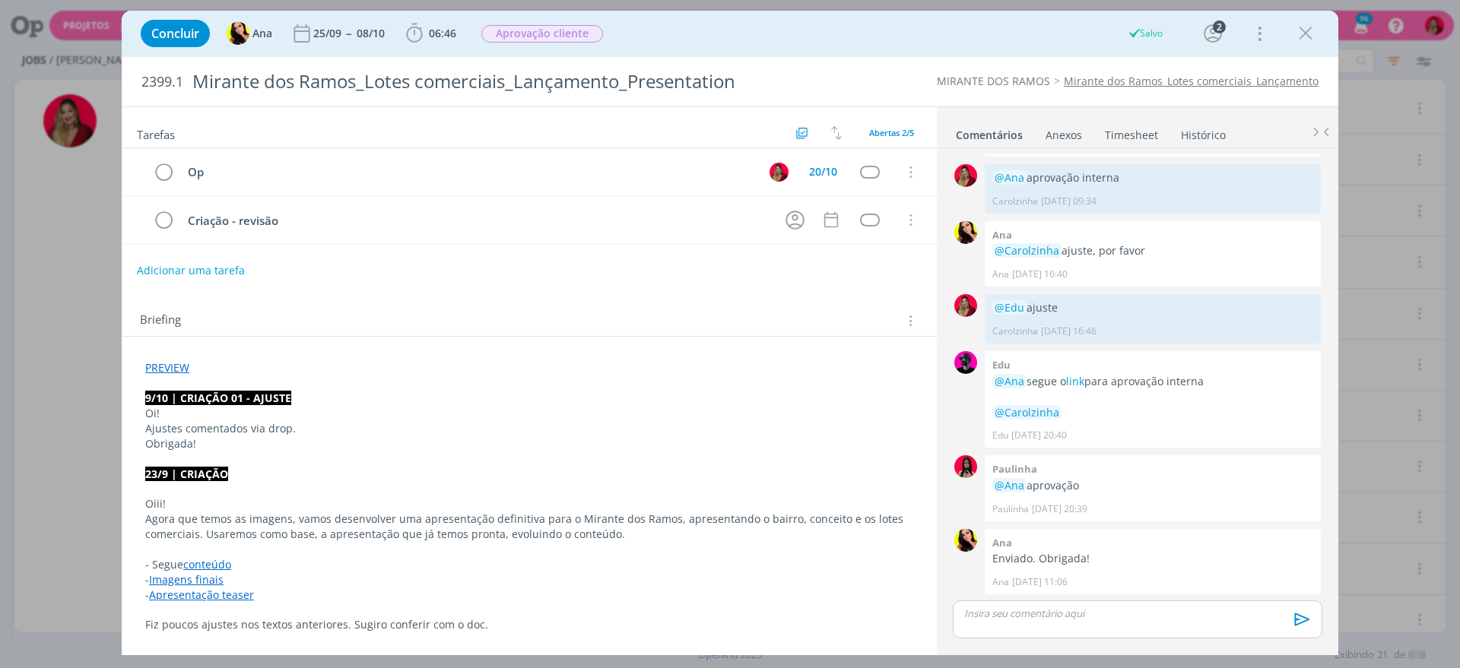
click at [1127, 129] on link "Timesheet" at bounding box center [1131, 132] width 55 height 22
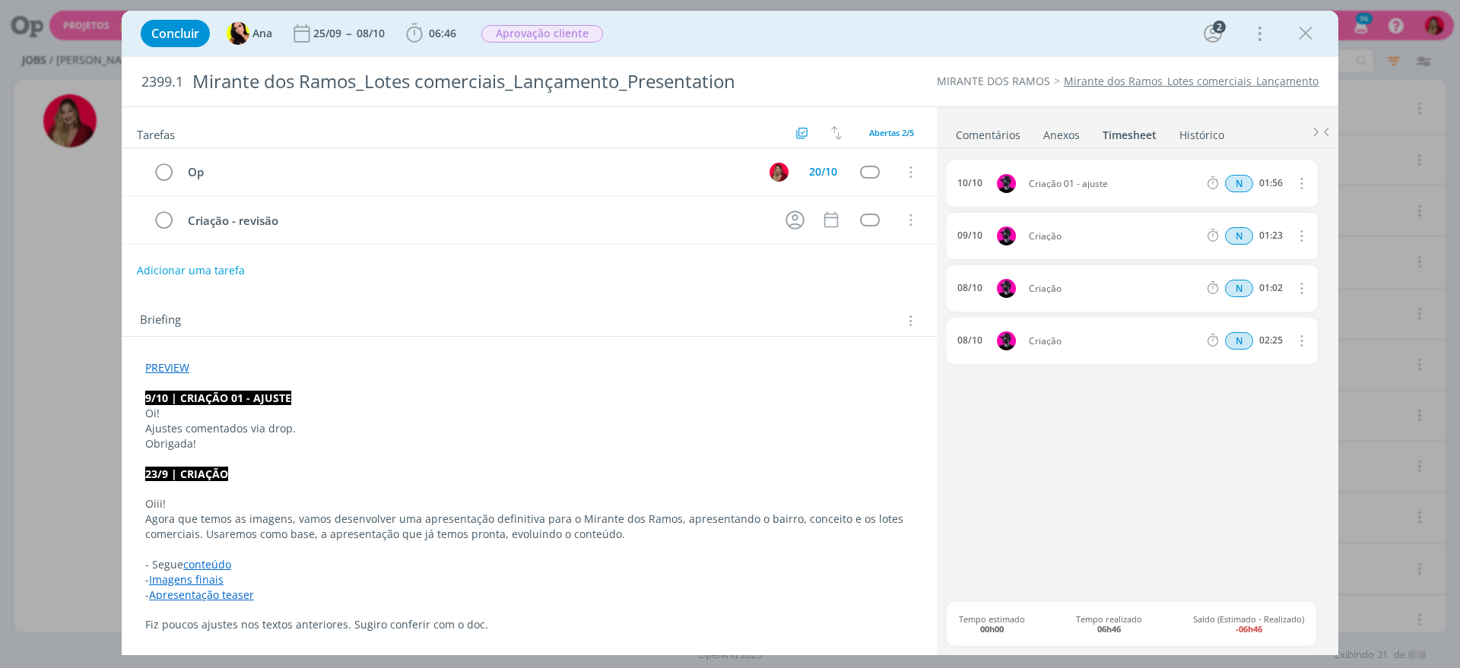
click at [966, 133] on link "Comentários" at bounding box center [988, 132] width 66 height 22
click at [218, 265] on button "Adicionar uma tarefa" at bounding box center [190, 270] width 108 height 26
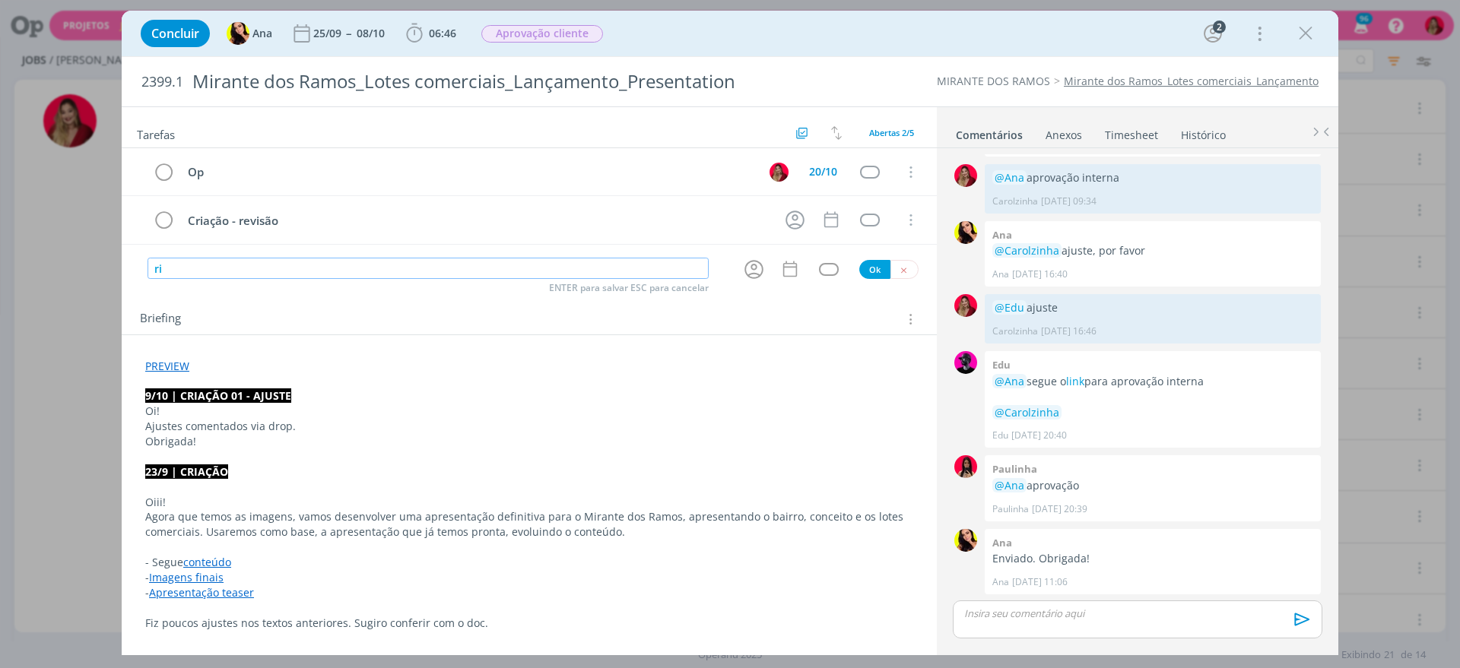
type input "r"
type input "Conferir - server"
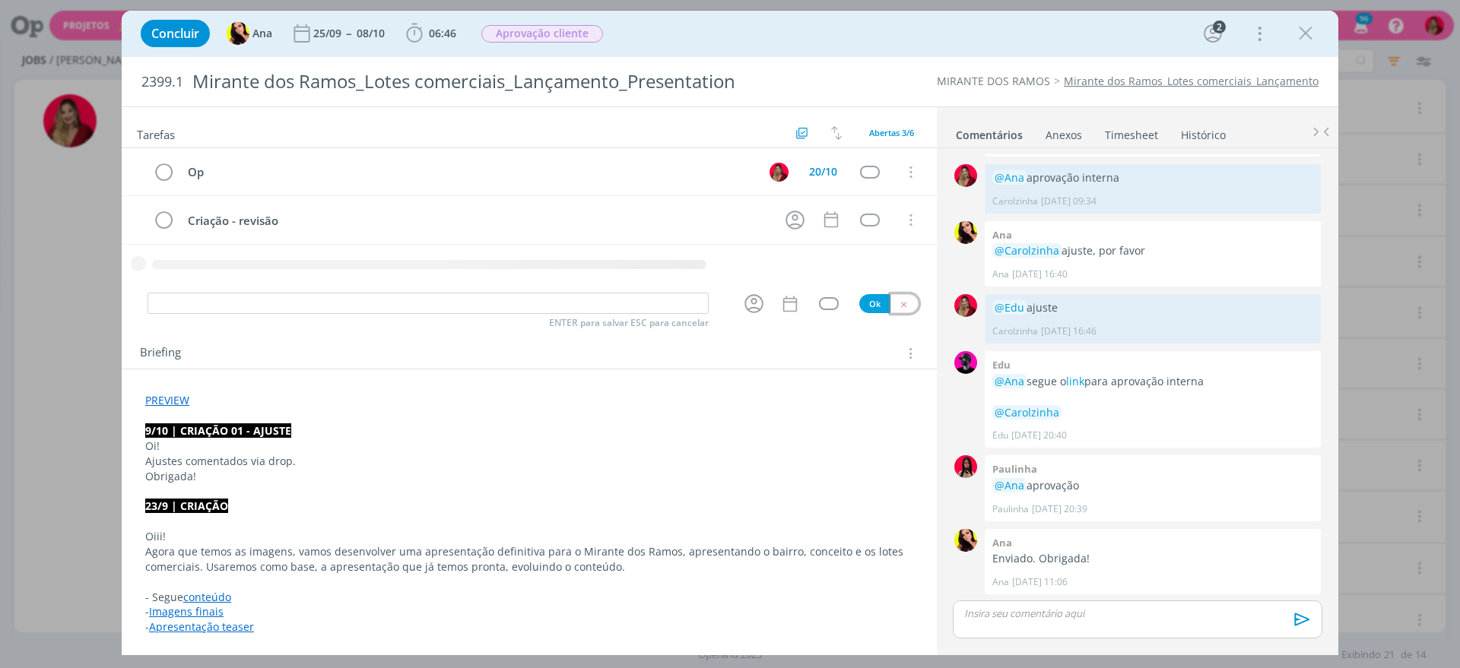
click at [904, 305] on button "dialog" at bounding box center [904, 303] width 28 height 19
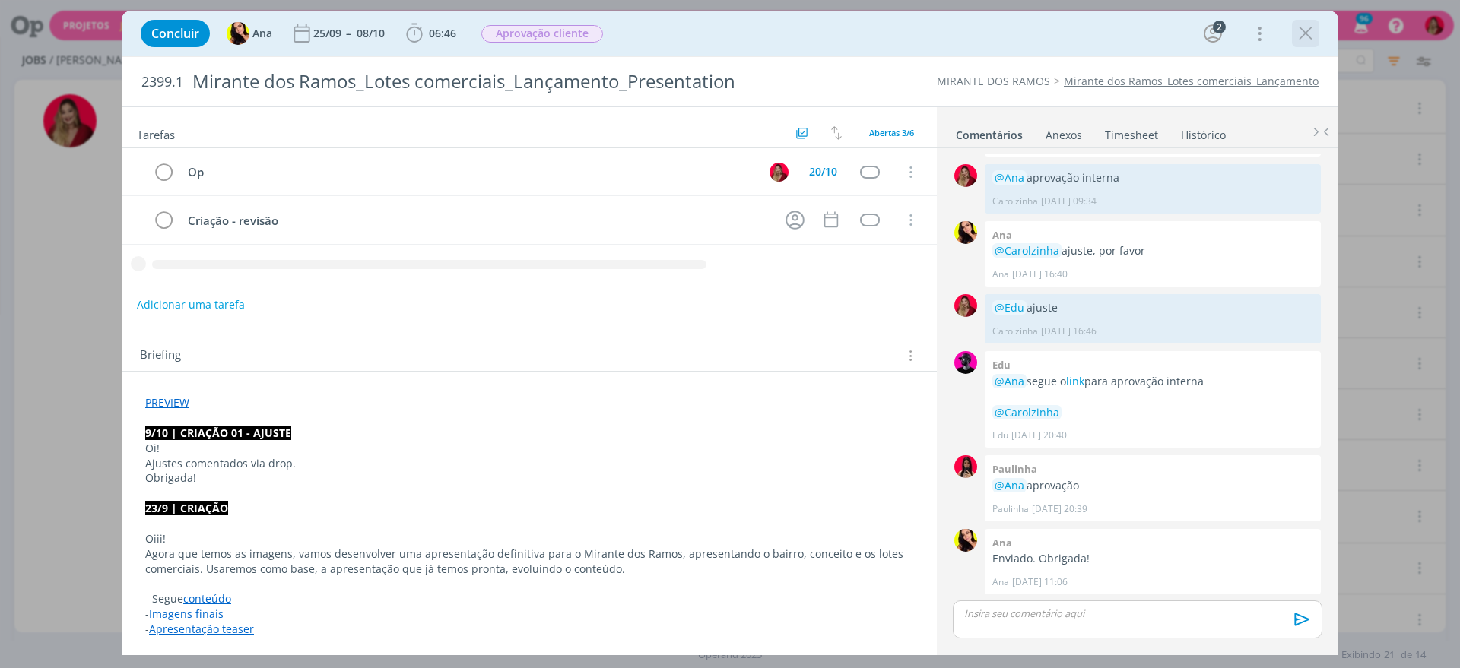
click at [1309, 33] on icon "dialog" at bounding box center [1305, 33] width 23 height 23
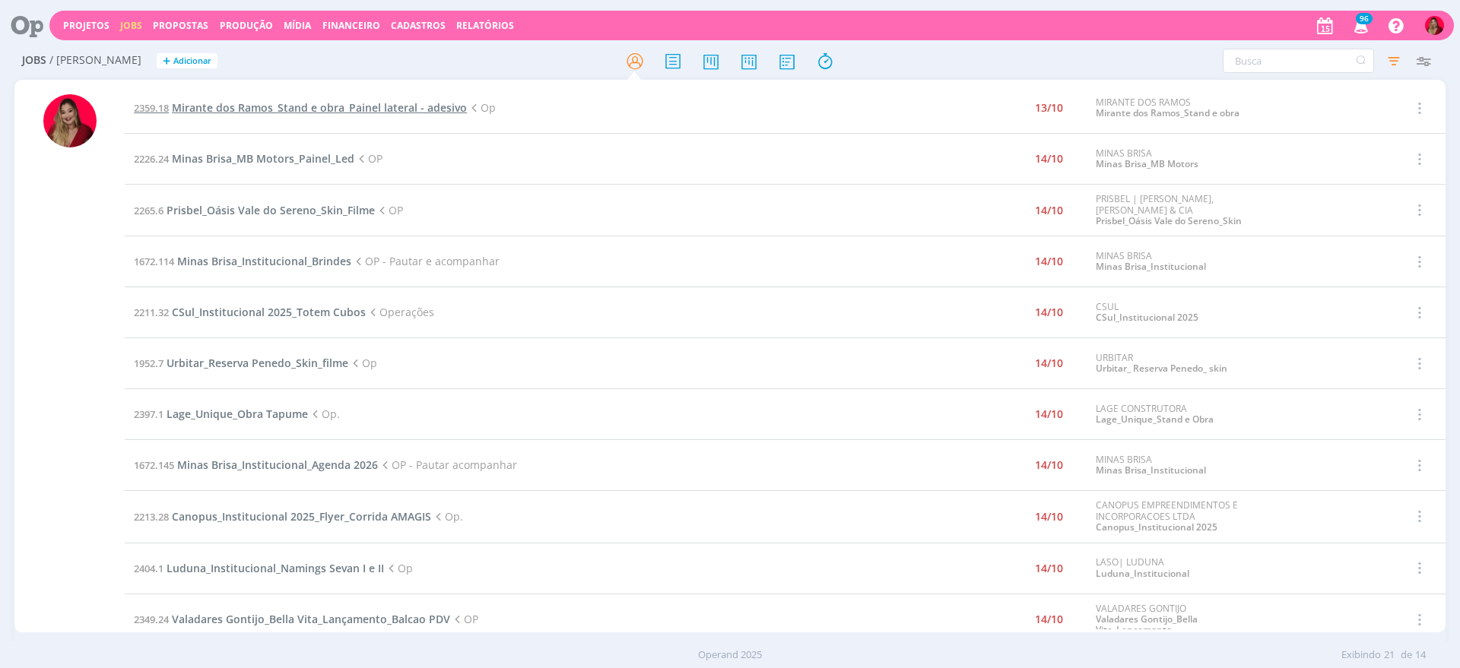
click at [366, 102] on span "Mirante dos Ramos_Stand e obra_Painel lateral - adesivo" at bounding box center [319, 107] width 295 height 14
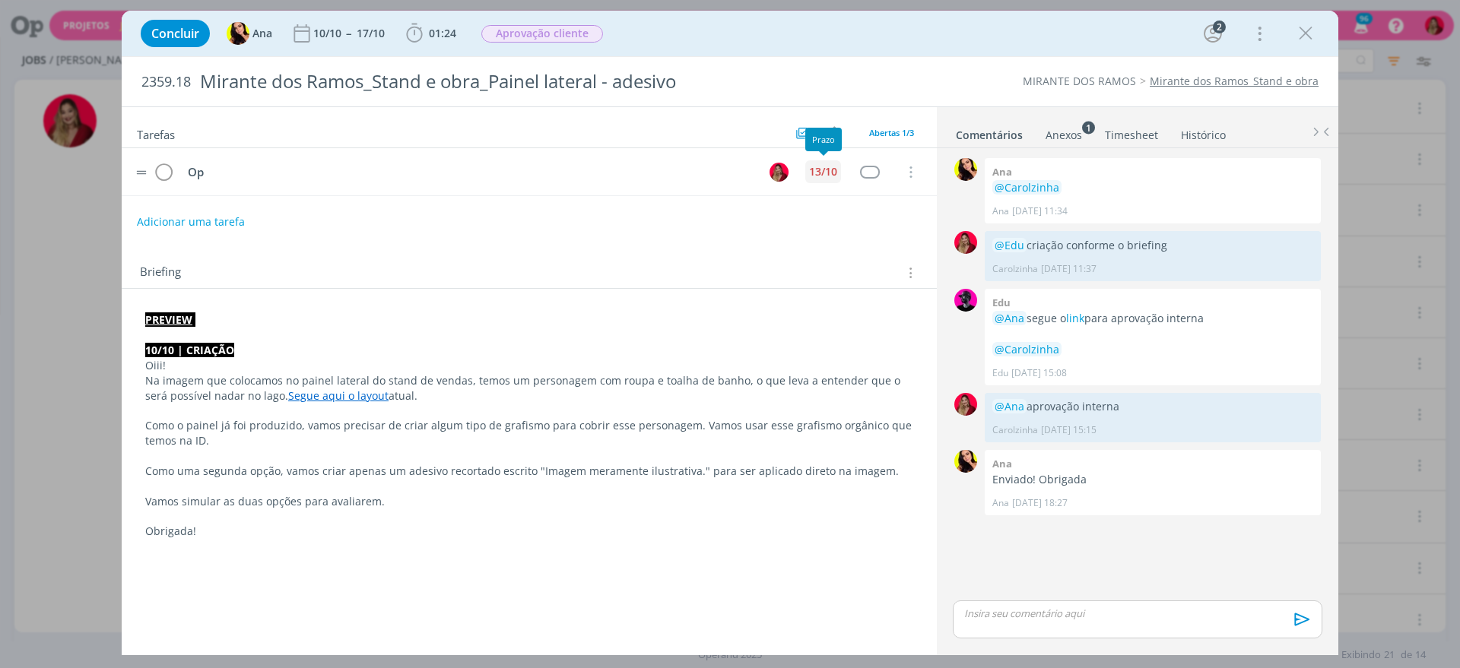
click at [826, 176] on div "13/10" at bounding box center [823, 171] width 28 height 11
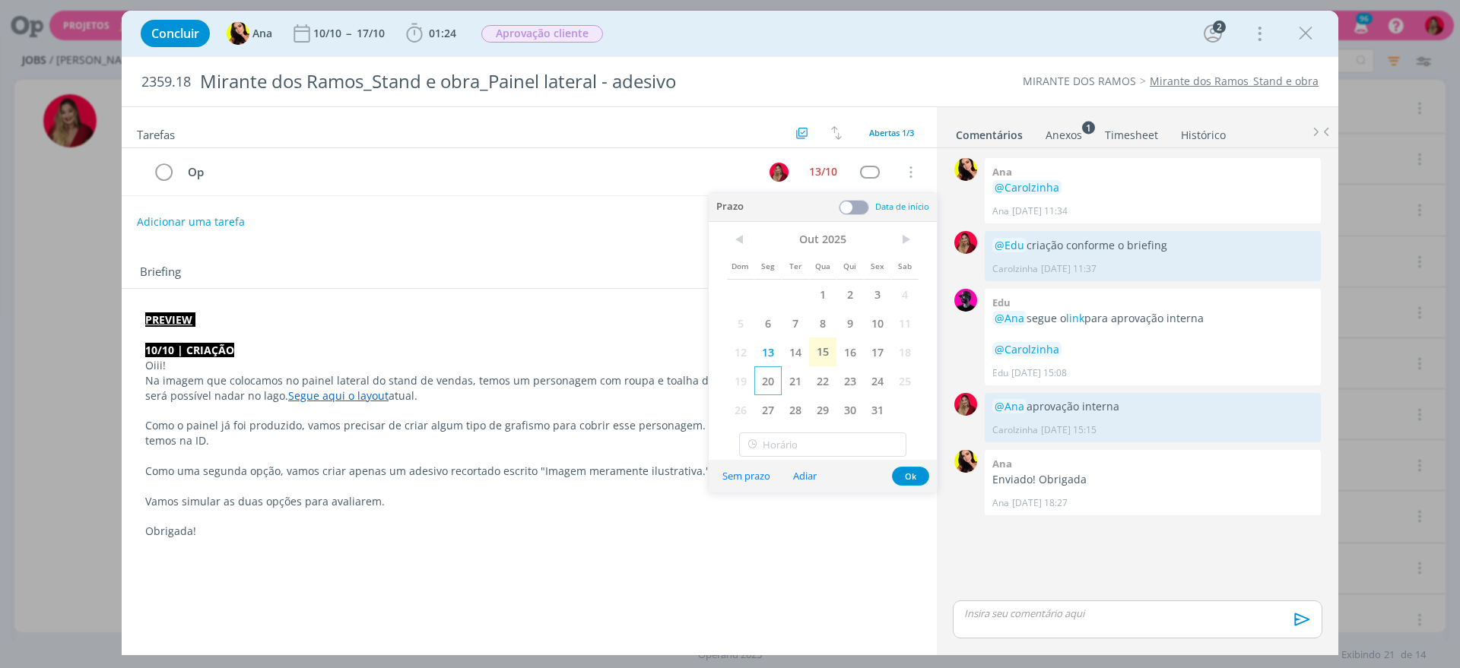
click at [762, 367] on span "20" at bounding box center [767, 380] width 27 height 29
click at [484, 261] on div "Briefing Briefings Predefinidos Versões do Briefing Ver Briefing do Projeto" at bounding box center [529, 268] width 815 height 41
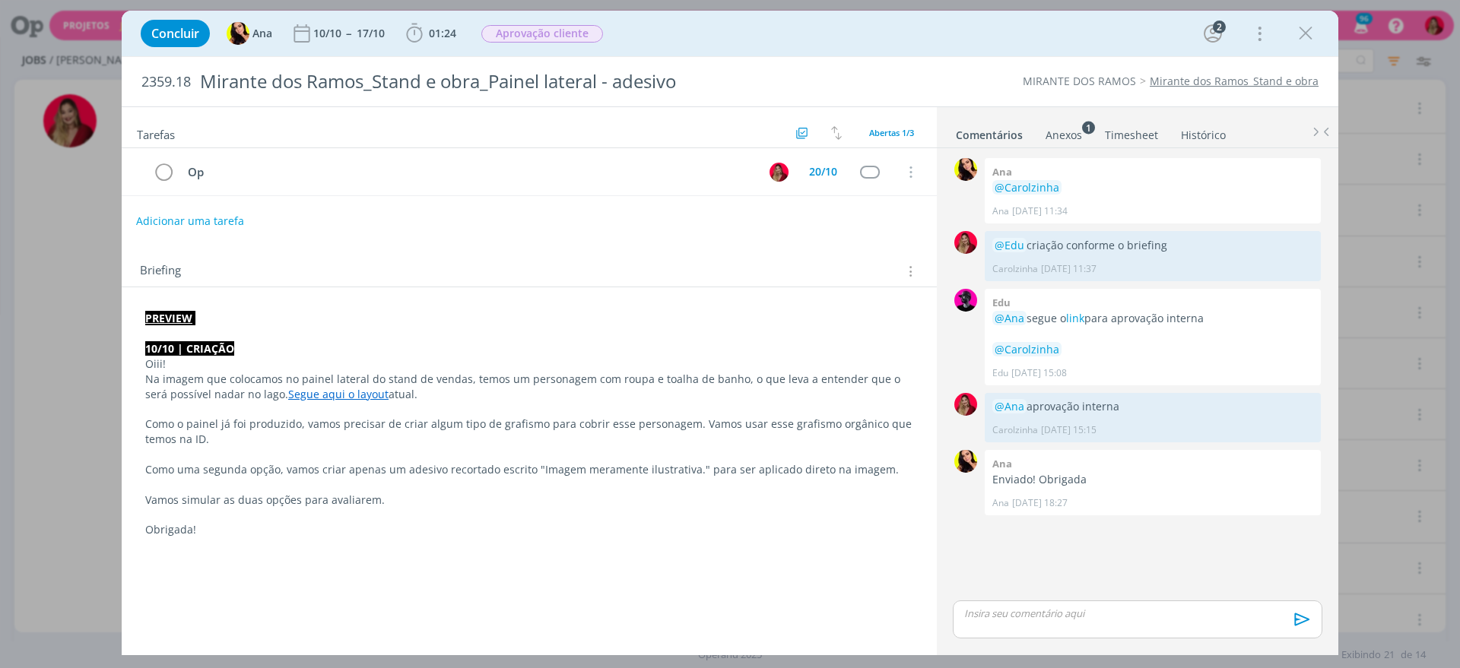
click at [189, 221] on button "Adicionar uma tarefa" at bounding box center [190, 221] width 108 height 26
type input "r"
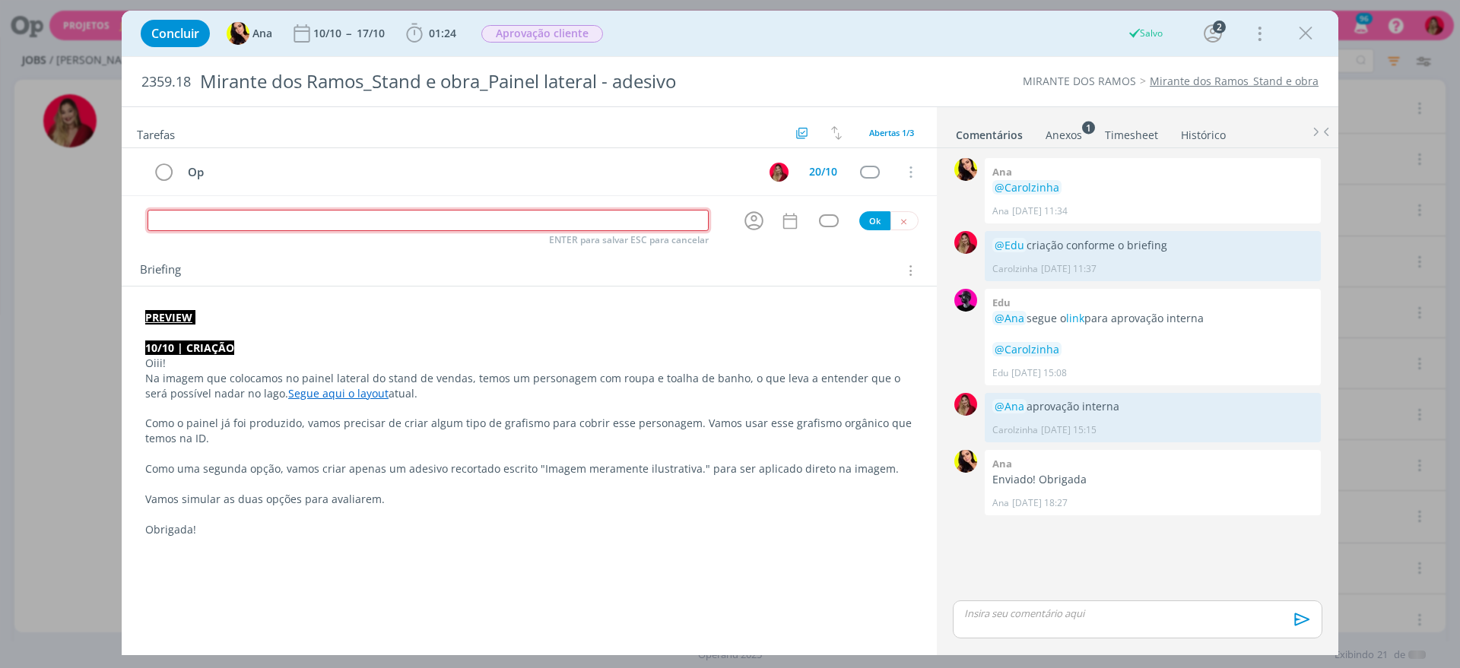
type input "c"
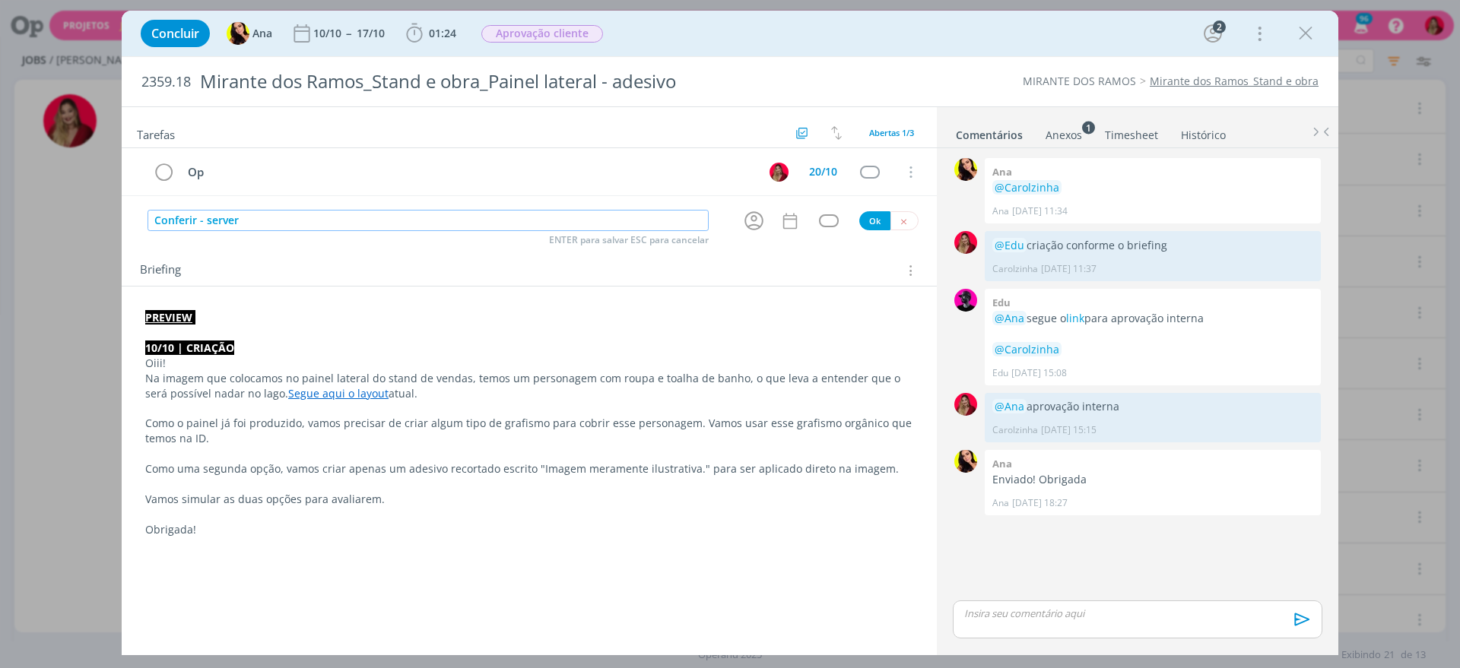
type input "Conferir - server"
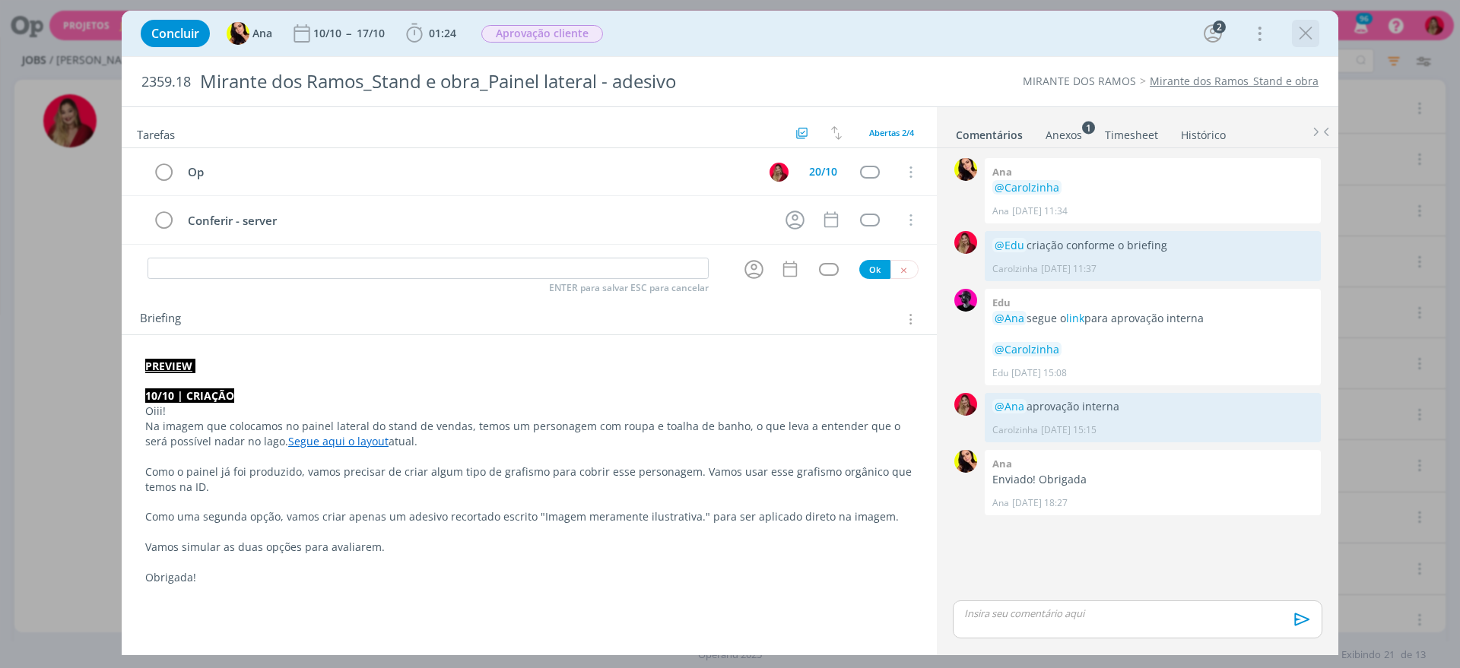
click at [1303, 28] on icon "dialog" at bounding box center [1305, 33] width 23 height 23
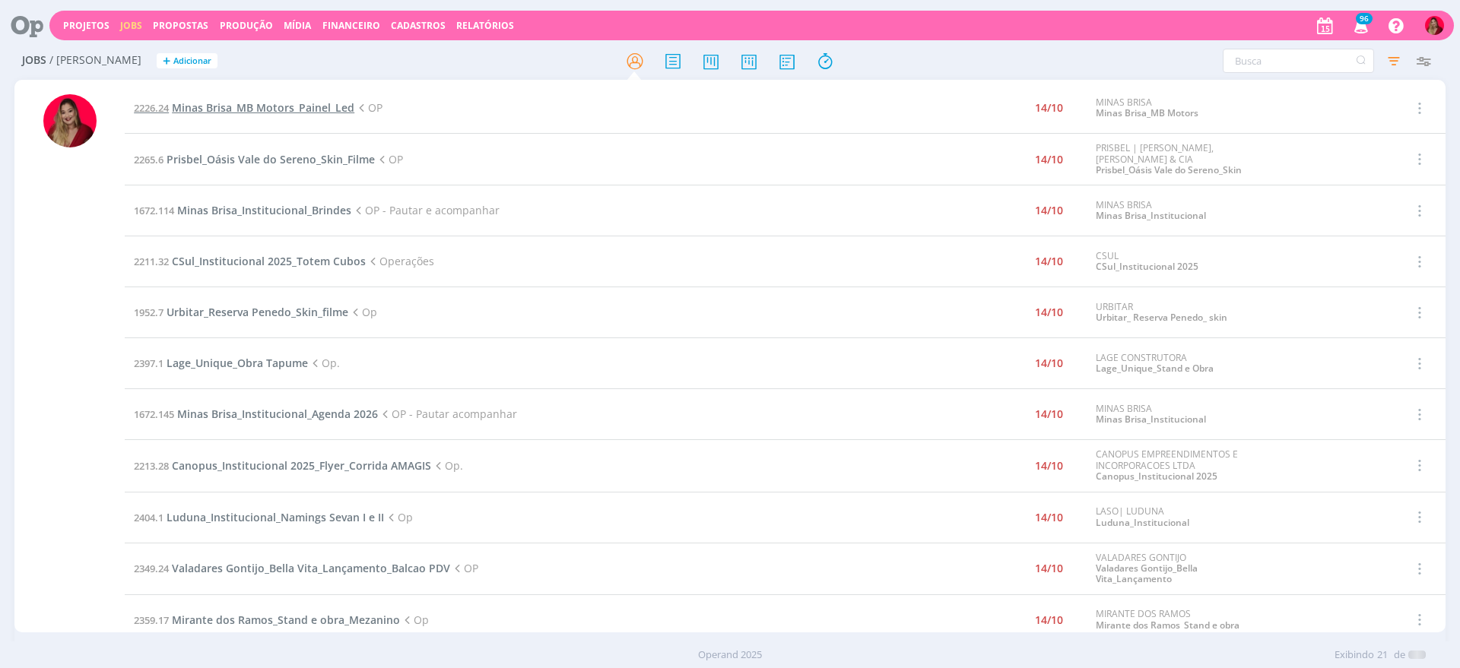
click at [287, 106] on span "Minas Brisa_MB Motors_Painel_Led" at bounding box center [263, 107] width 182 height 14
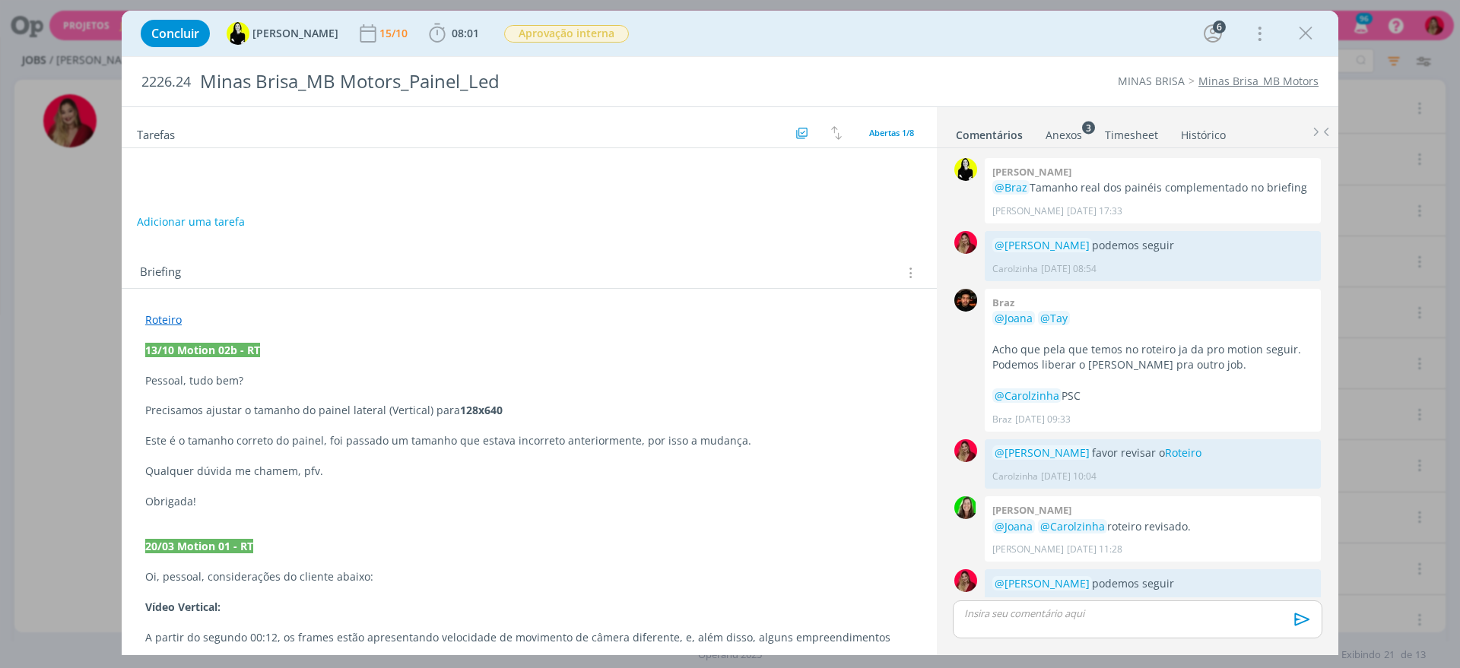
scroll to position [1233, 0]
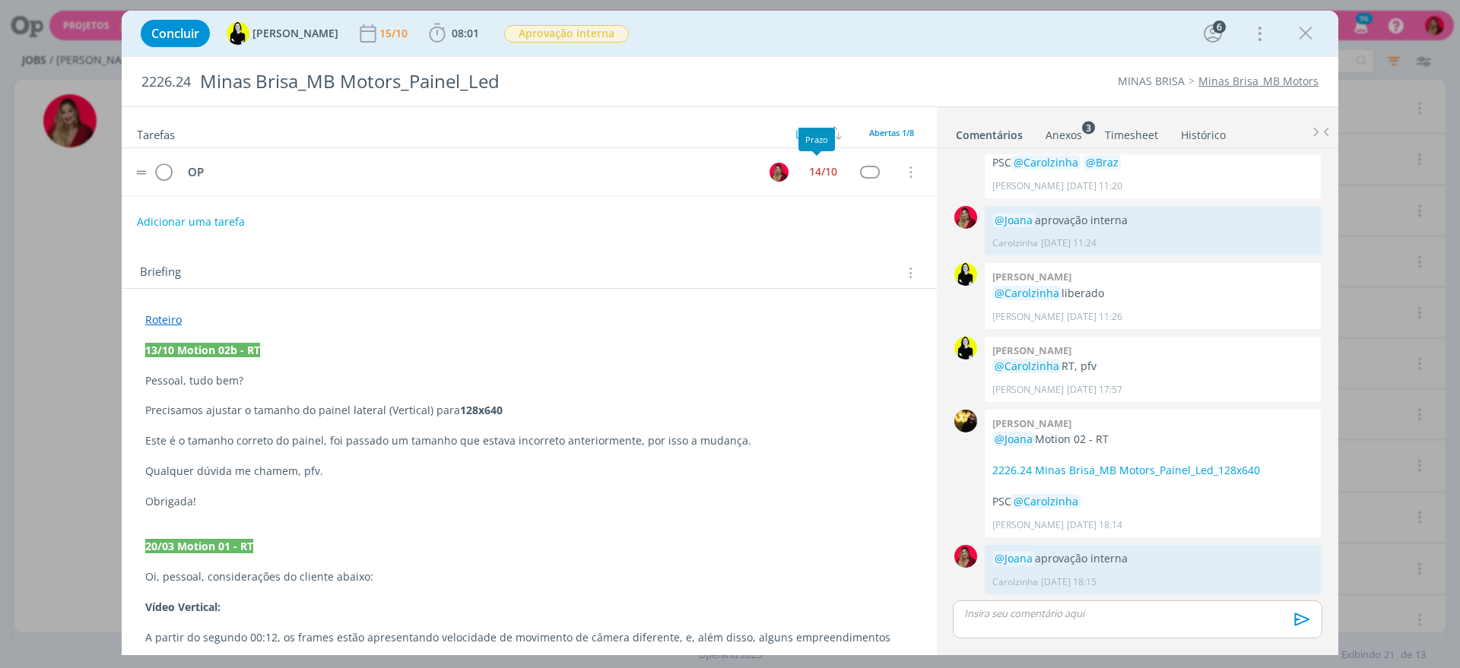
click at [816, 157] on tr "OP 14/10 Cancelar" at bounding box center [529, 172] width 815 height 48
click at [810, 181] on div "14/10" at bounding box center [823, 171] width 36 height 23
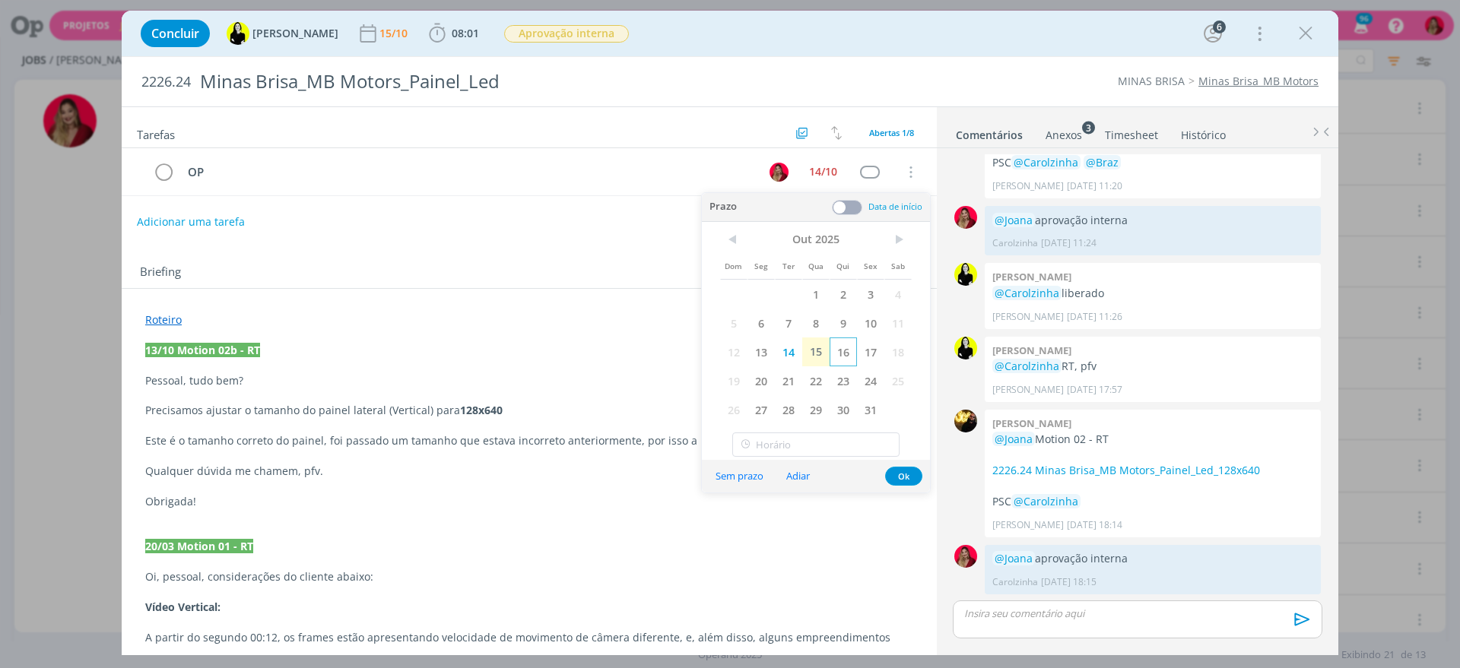
click at [833, 347] on span "16" at bounding box center [842, 352] width 27 height 29
click at [500, 206] on div "OP 14/10 Cancelar" at bounding box center [529, 178] width 815 height 60
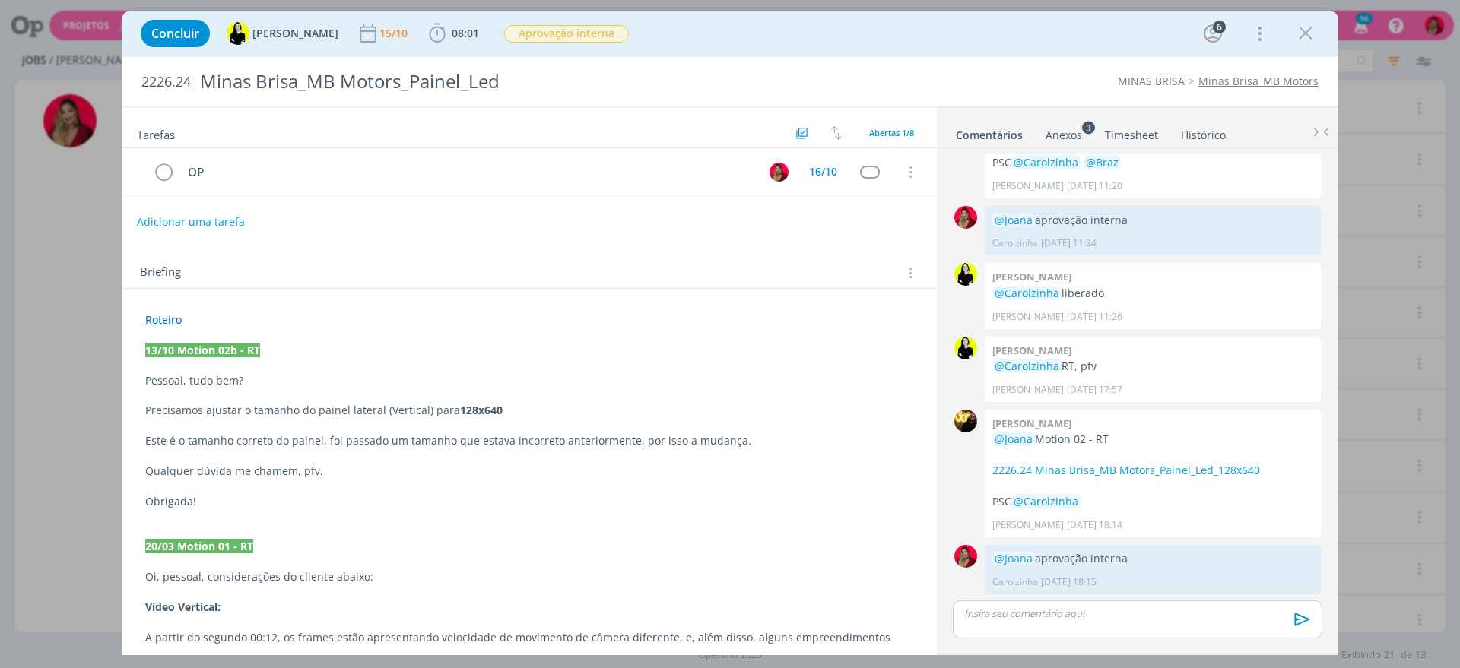
click at [1056, 624] on div "dialog" at bounding box center [1136, 620] width 369 height 38
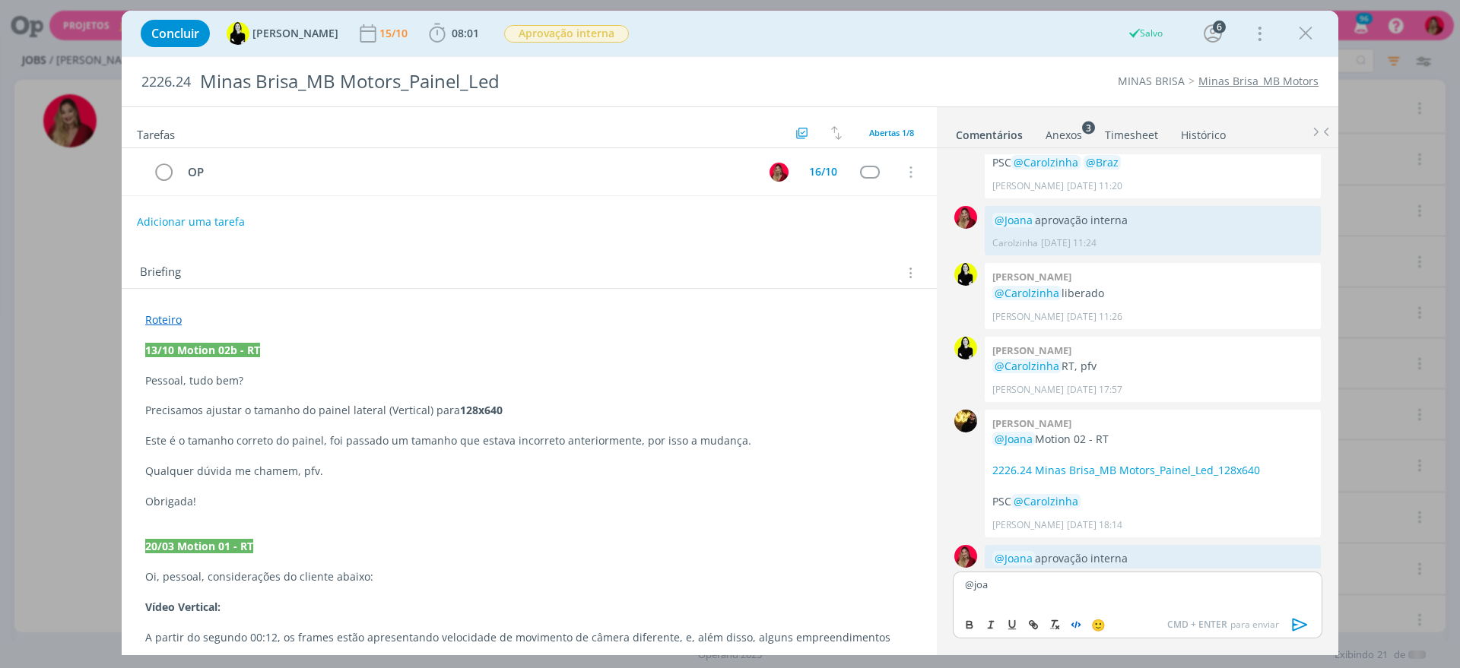
scroll to position [1262, 0]
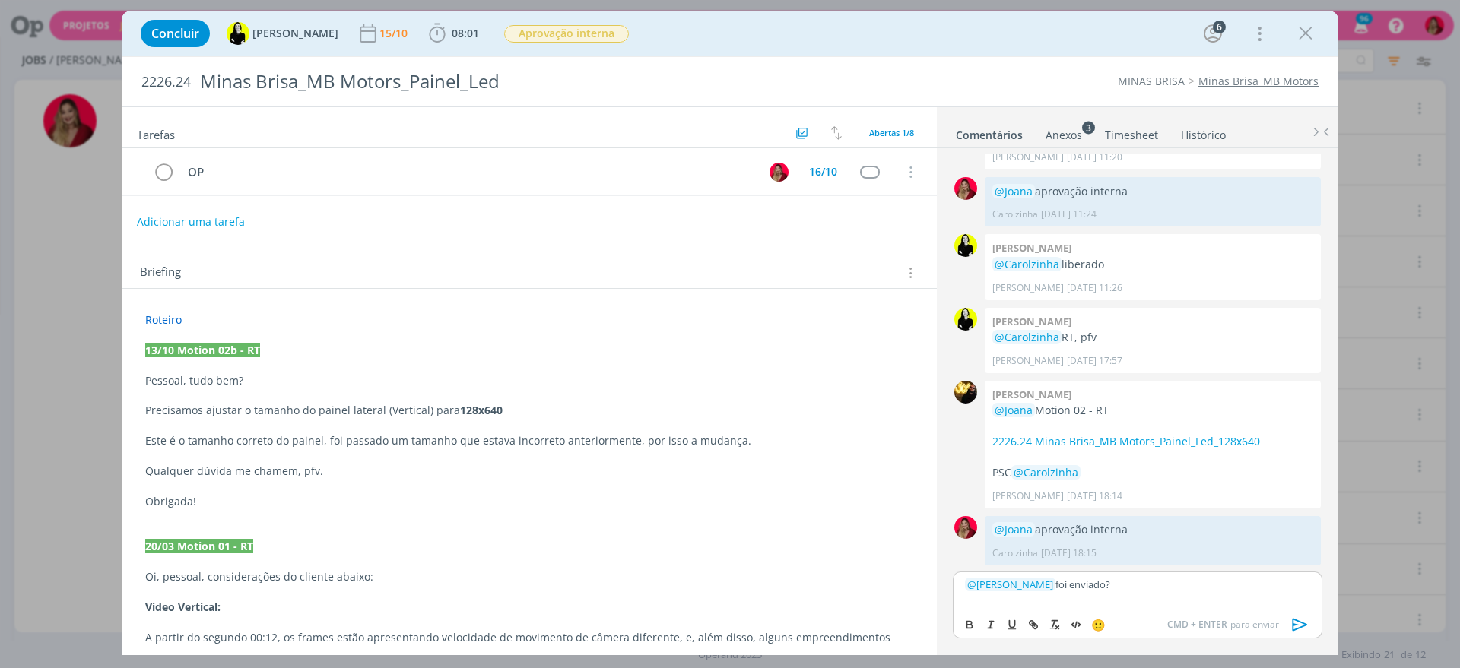
click at [1304, 622] on icon "dialog" at bounding box center [1299, 624] width 23 height 23
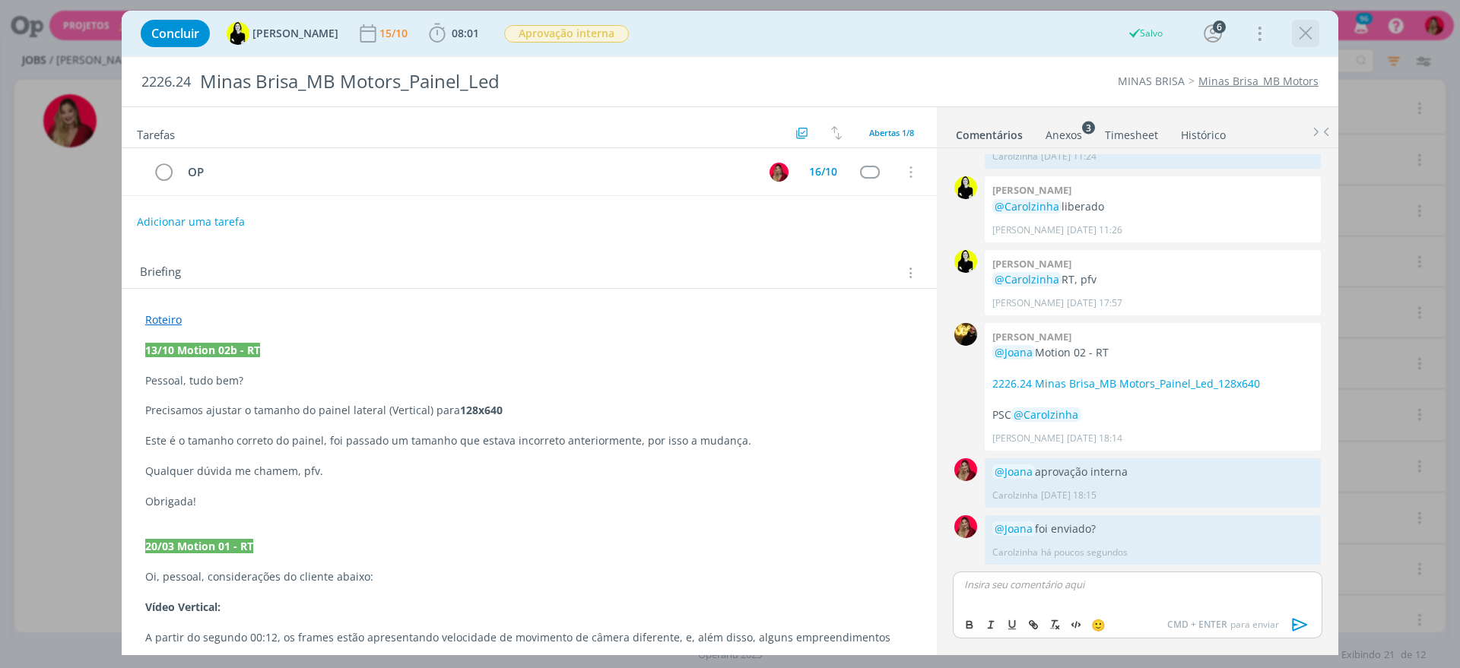
click at [1303, 40] on icon "dialog" at bounding box center [1305, 33] width 23 height 23
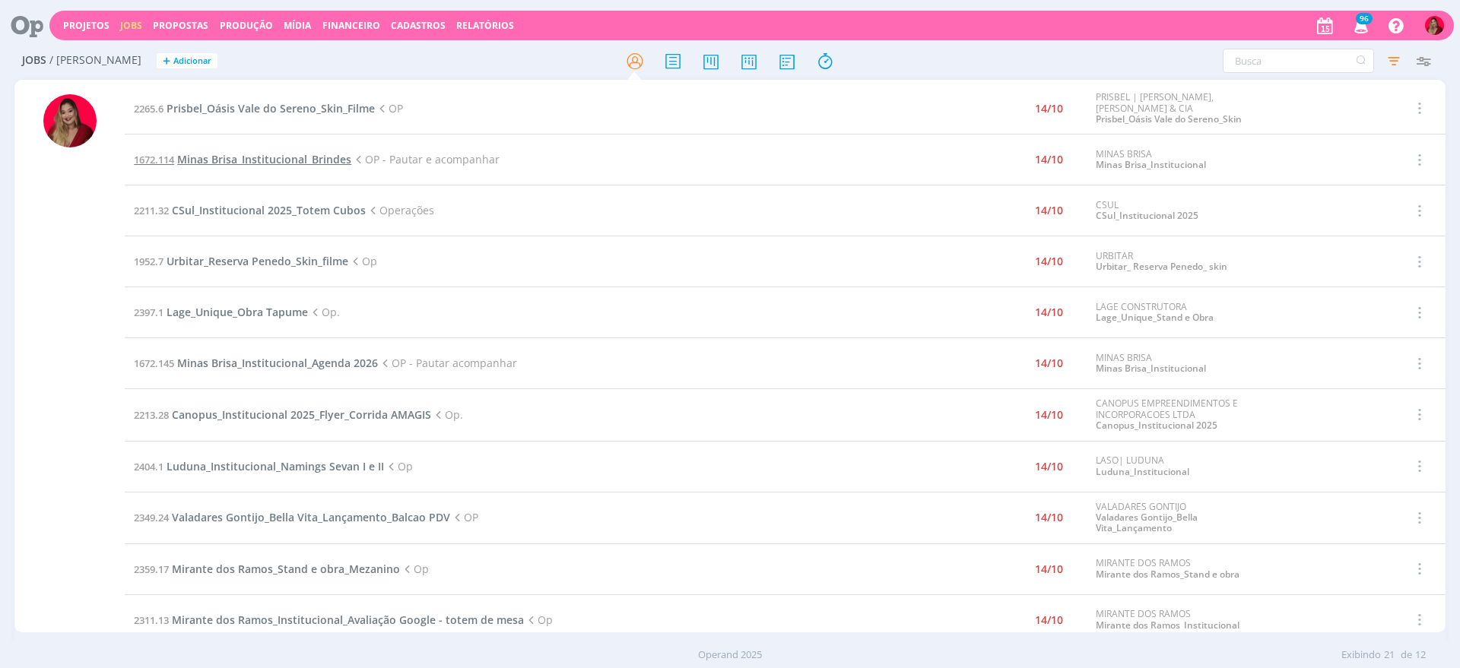
click at [260, 161] on span "Minas Brisa_Institucional_Brindes" at bounding box center [264, 159] width 174 height 14
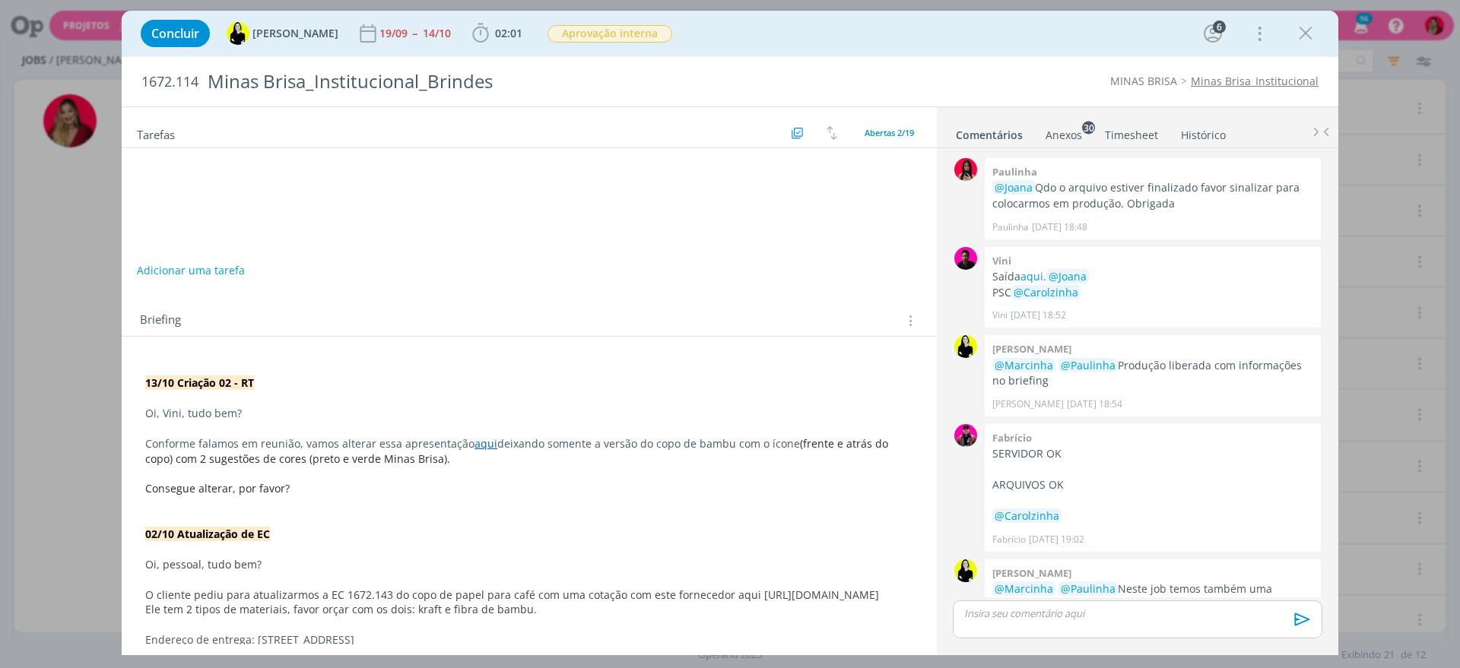
scroll to position [1319, 0]
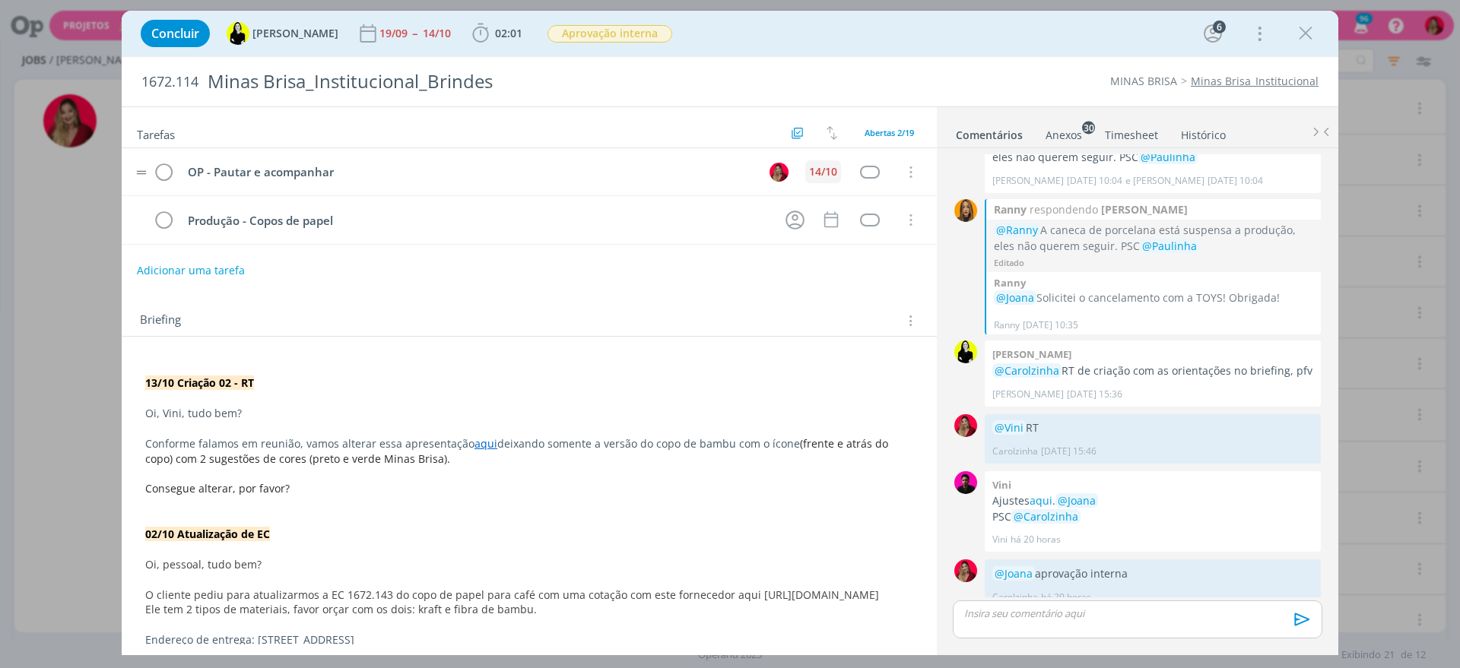
click at [828, 166] on div "14/10" at bounding box center [823, 171] width 28 height 11
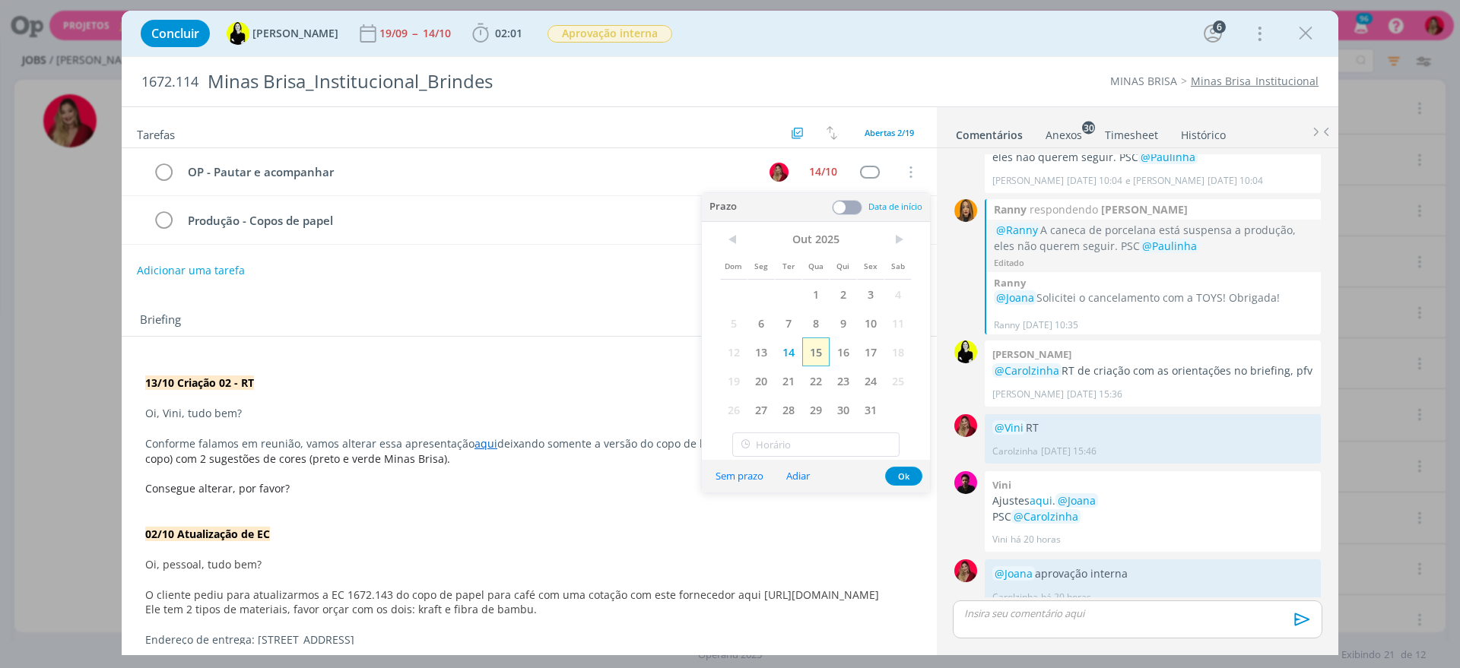
click at [813, 354] on span "15" at bounding box center [815, 352] width 27 height 29
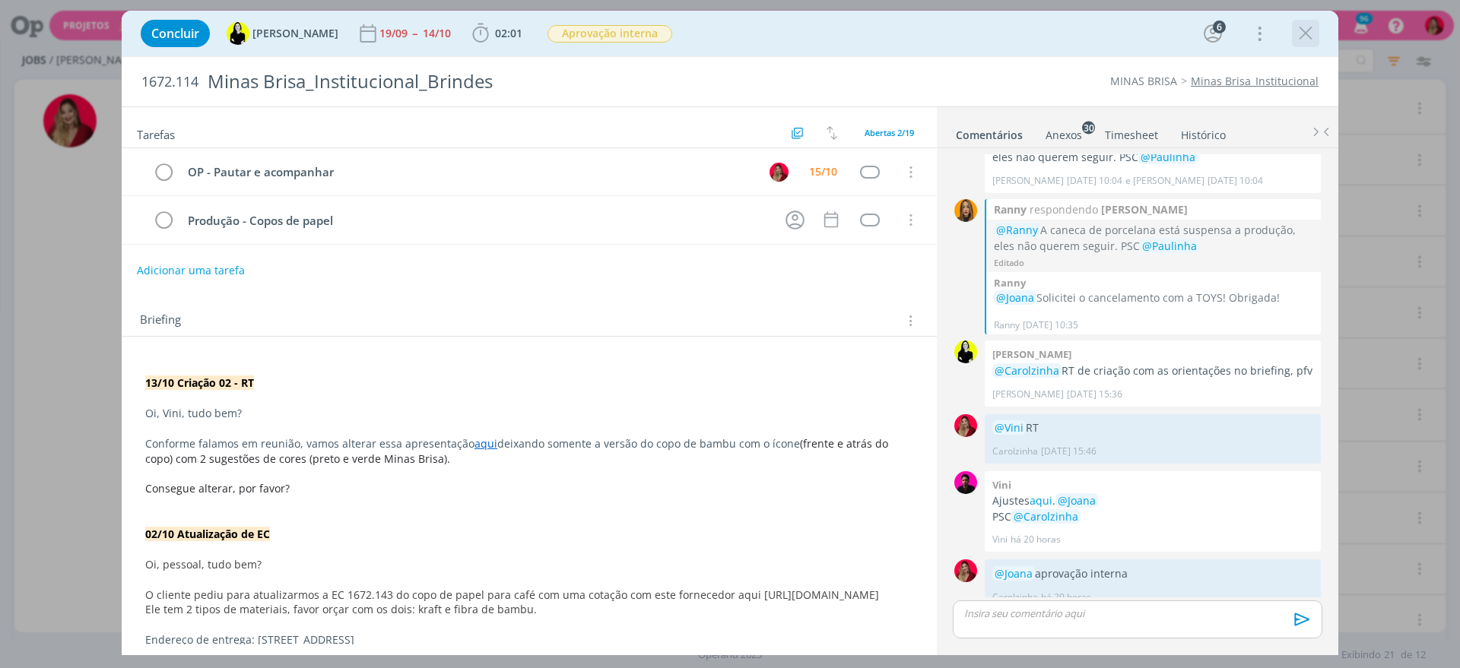
click at [1298, 26] on icon "dialog" at bounding box center [1305, 33] width 23 height 23
click at [1307, 31] on div at bounding box center [730, 334] width 1460 height 668
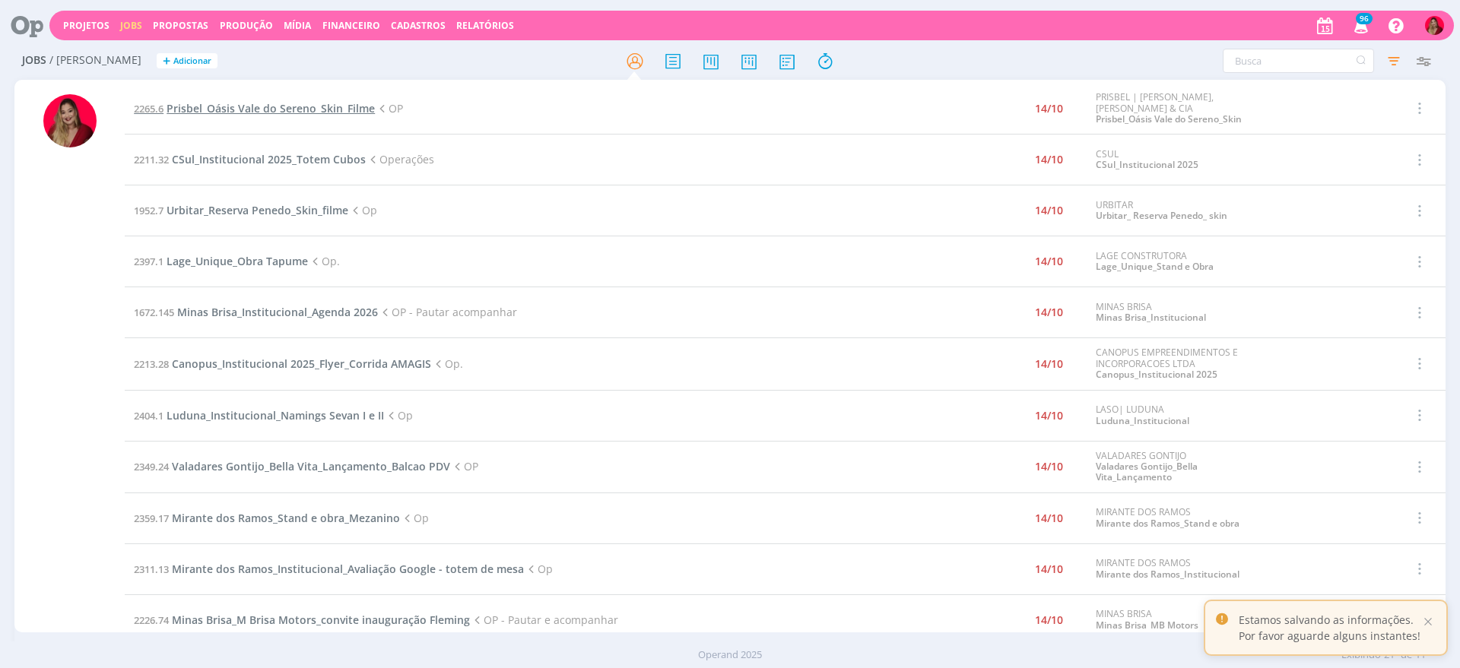
click at [261, 102] on span "Prisbel_Oásis Vale do Sereno_Skin_Filme" at bounding box center [270, 108] width 208 height 14
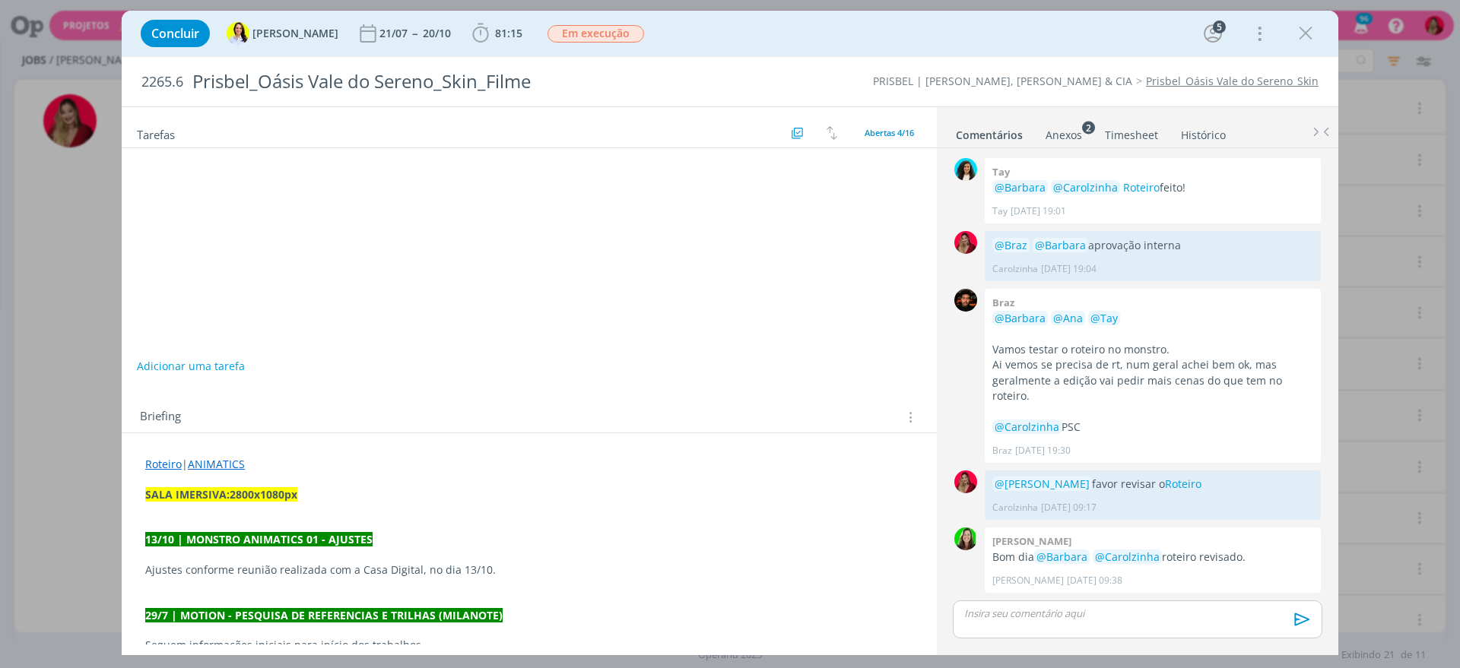
scroll to position [1390, 0]
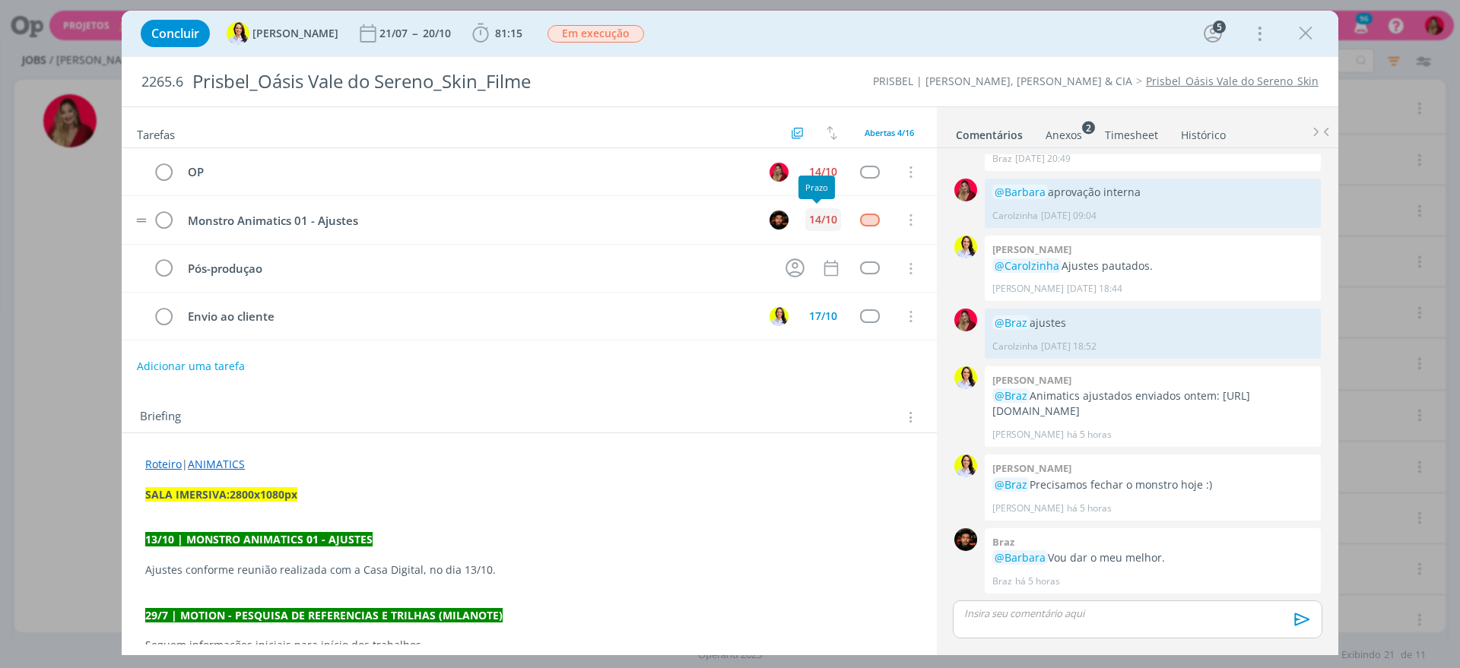
click at [820, 219] on div "14/10" at bounding box center [823, 219] width 28 height 11
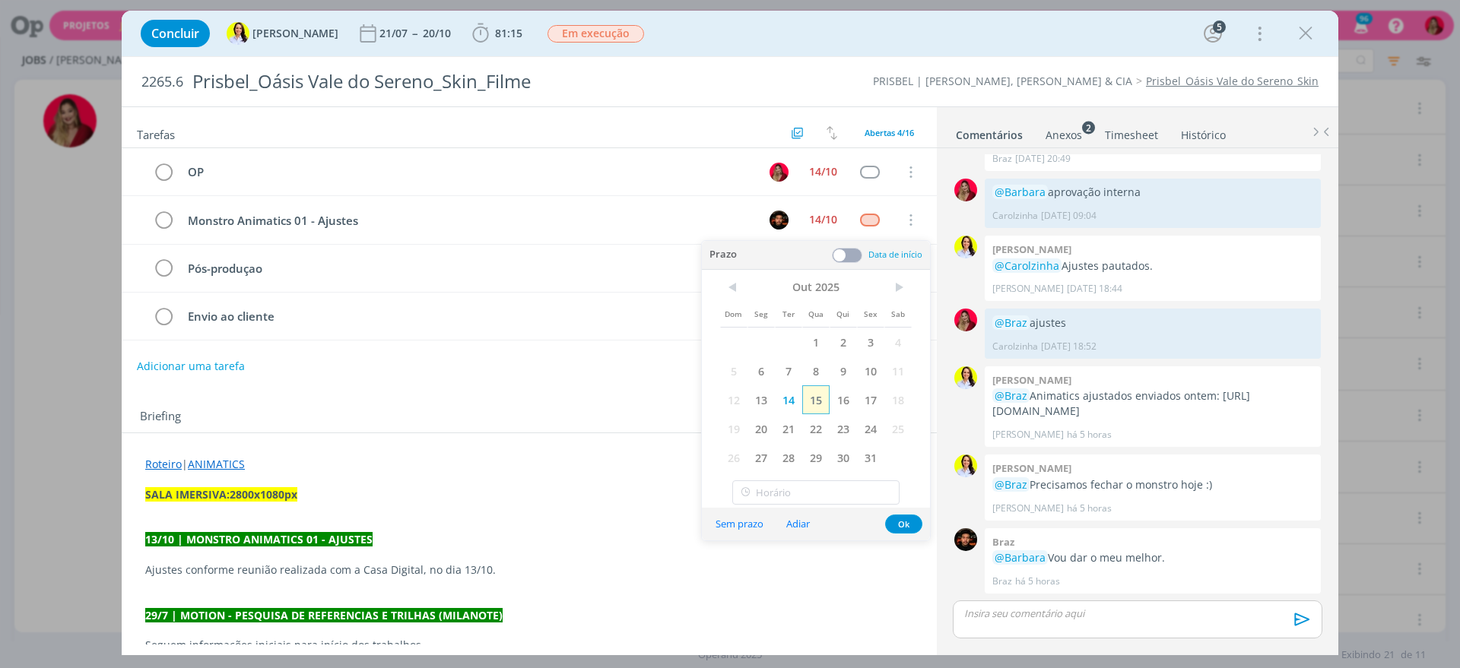
click at [824, 401] on span "15" at bounding box center [815, 399] width 27 height 29
click at [846, 254] on span at bounding box center [847, 255] width 30 height 15
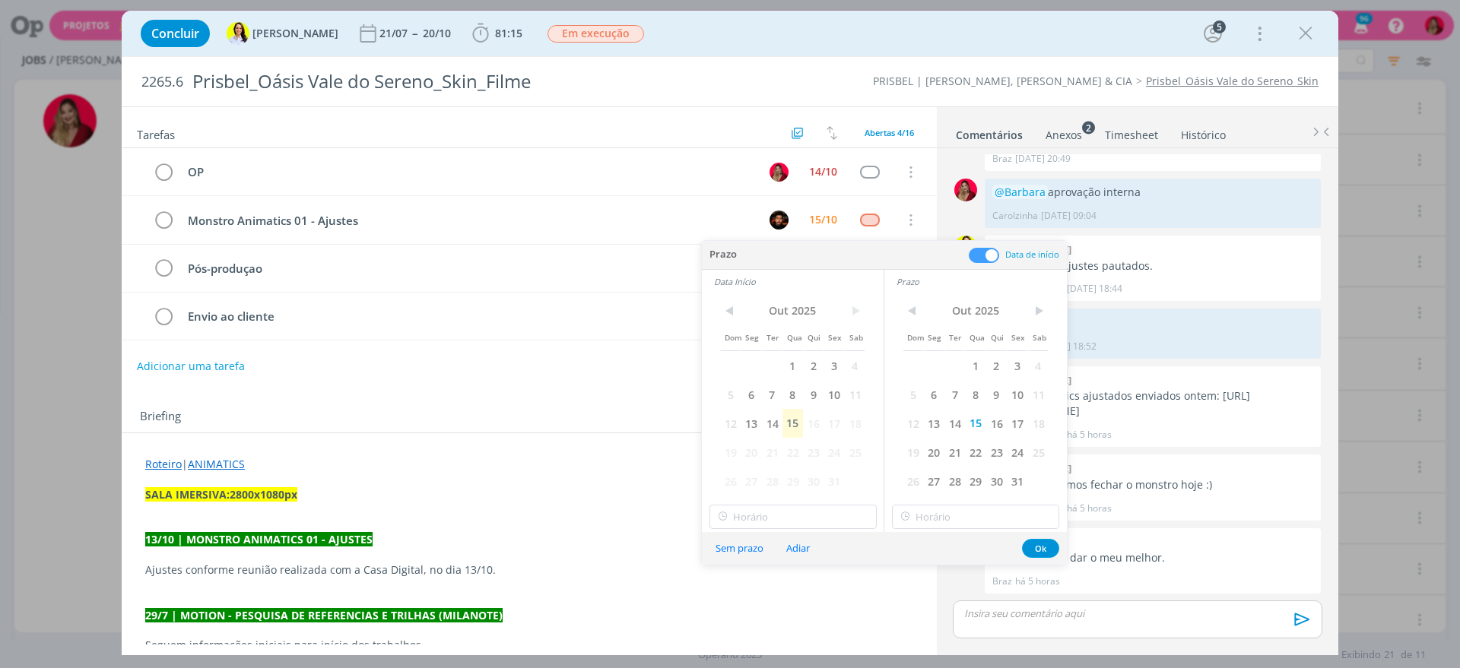
click at [769, 422] on span "14" at bounding box center [772, 423] width 21 height 29
click at [544, 389] on div "Tarefas Usar Job de template Criar template a partir deste job Visualizar Templ…" at bounding box center [529, 375] width 815 height 537
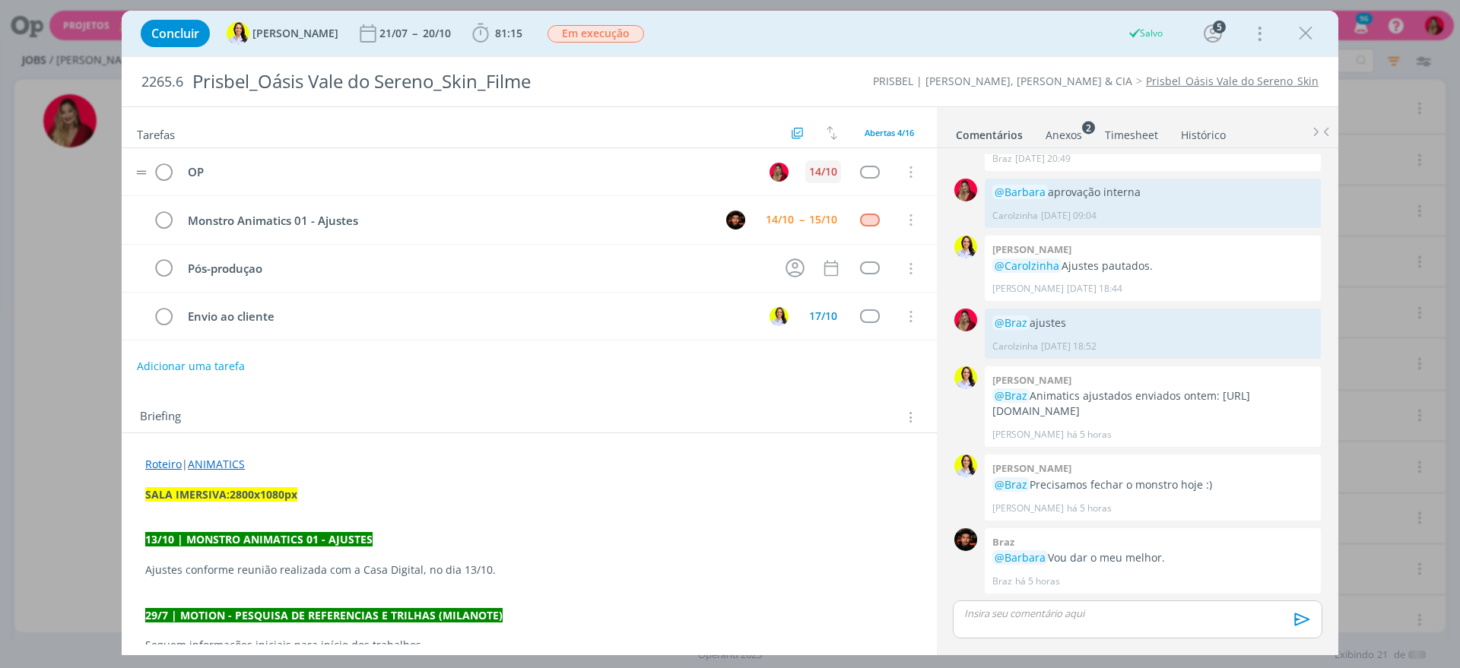
click at [816, 166] on div "14/10" at bounding box center [823, 171] width 28 height 11
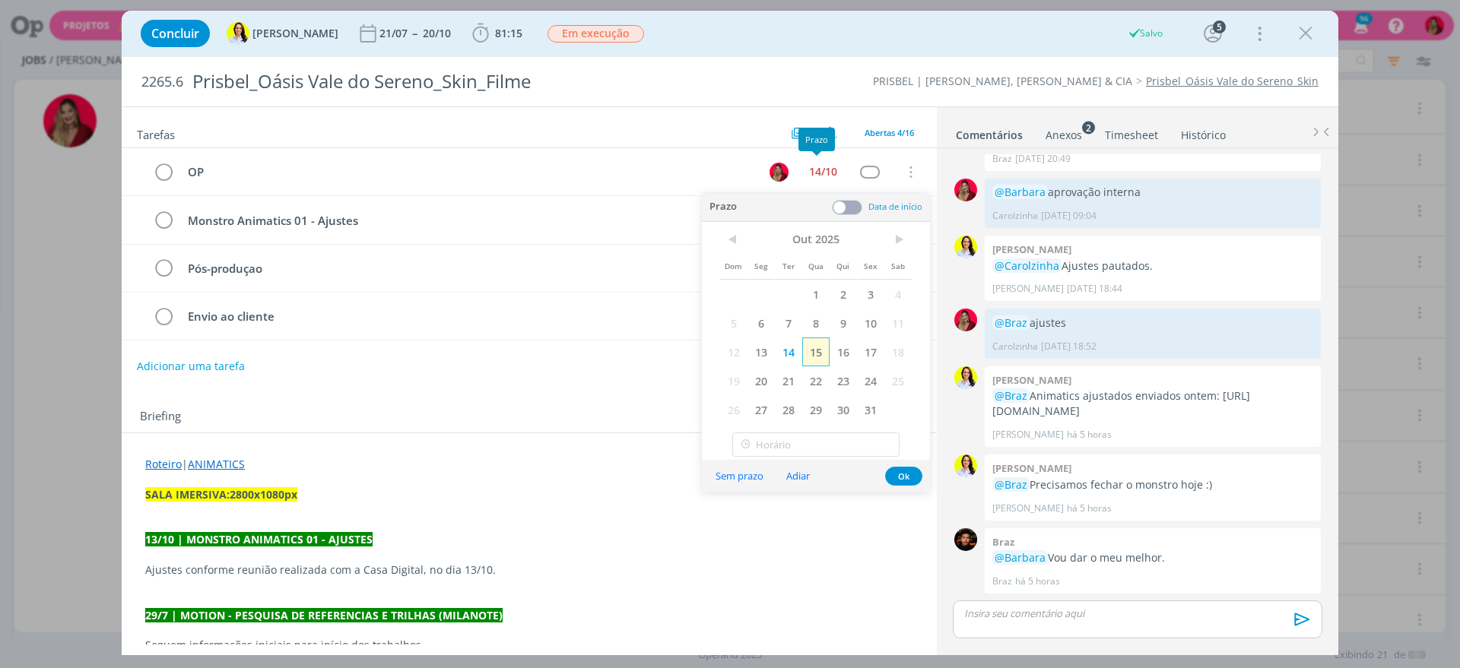
click at [813, 341] on span "15" at bounding box center [815, 352] width 27 height 29
click at [547, 396] on div "Briefing Briefings Predefinidos Versões do Briefing Ver Briefing do Projeto" at bounding box center [529, 412] width 815 height 41
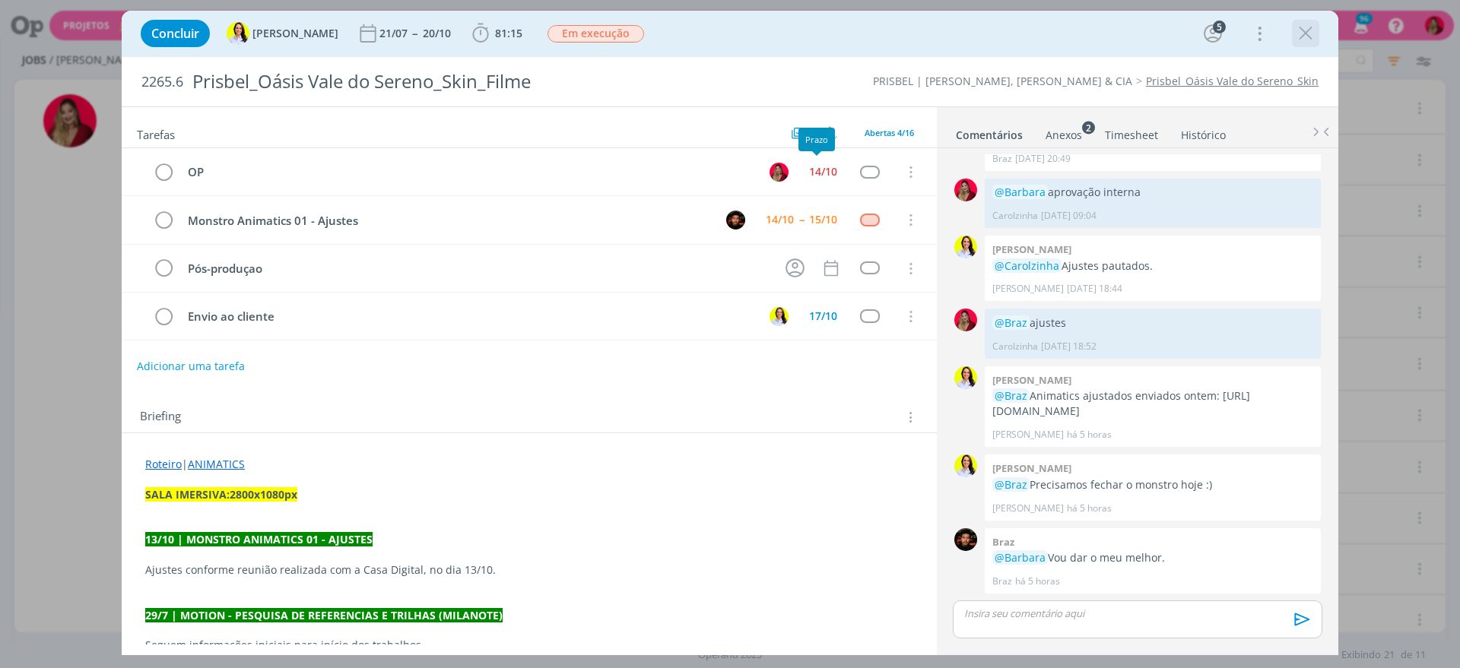
click at [1306, 29] on icon "dialog" at bounding box center [1305, 33] width 23 height 23
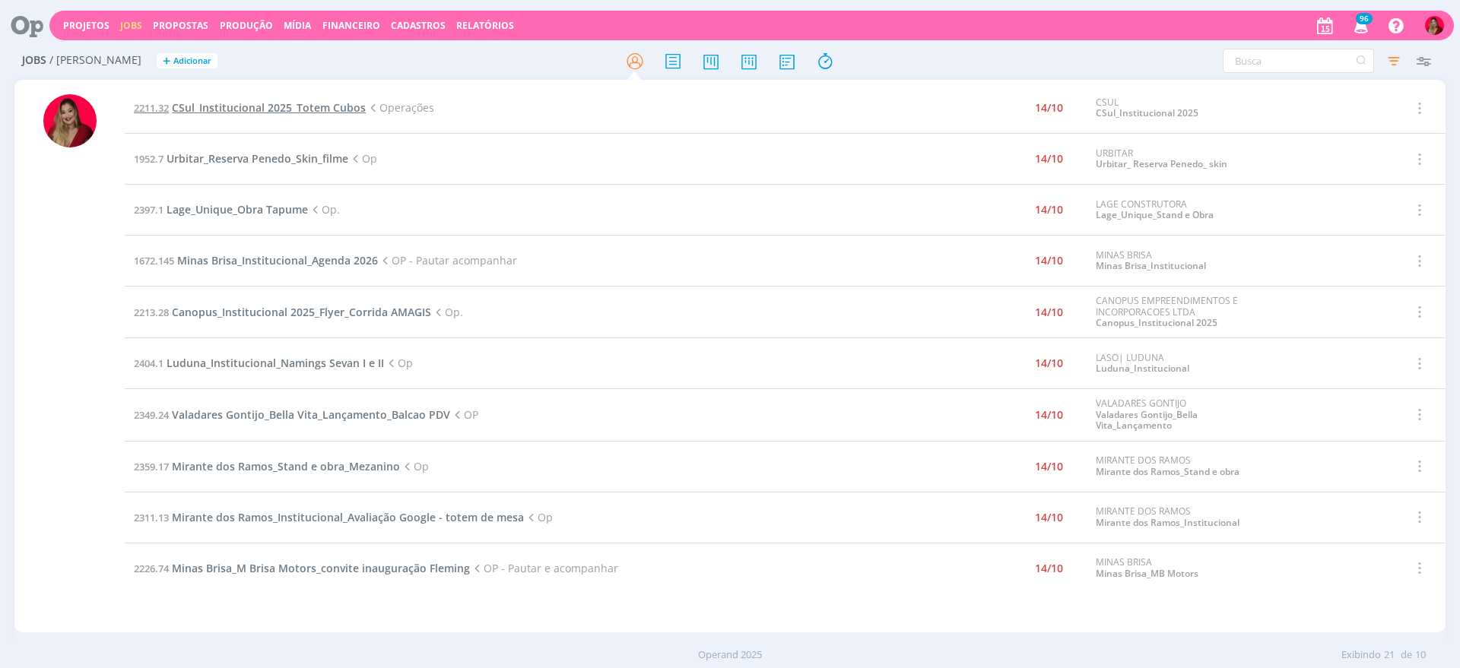
click at [290, 109] on span "CSul_Institucional 2025_Totem Cubos" at bounding box center [269, 107] width 194 height 14
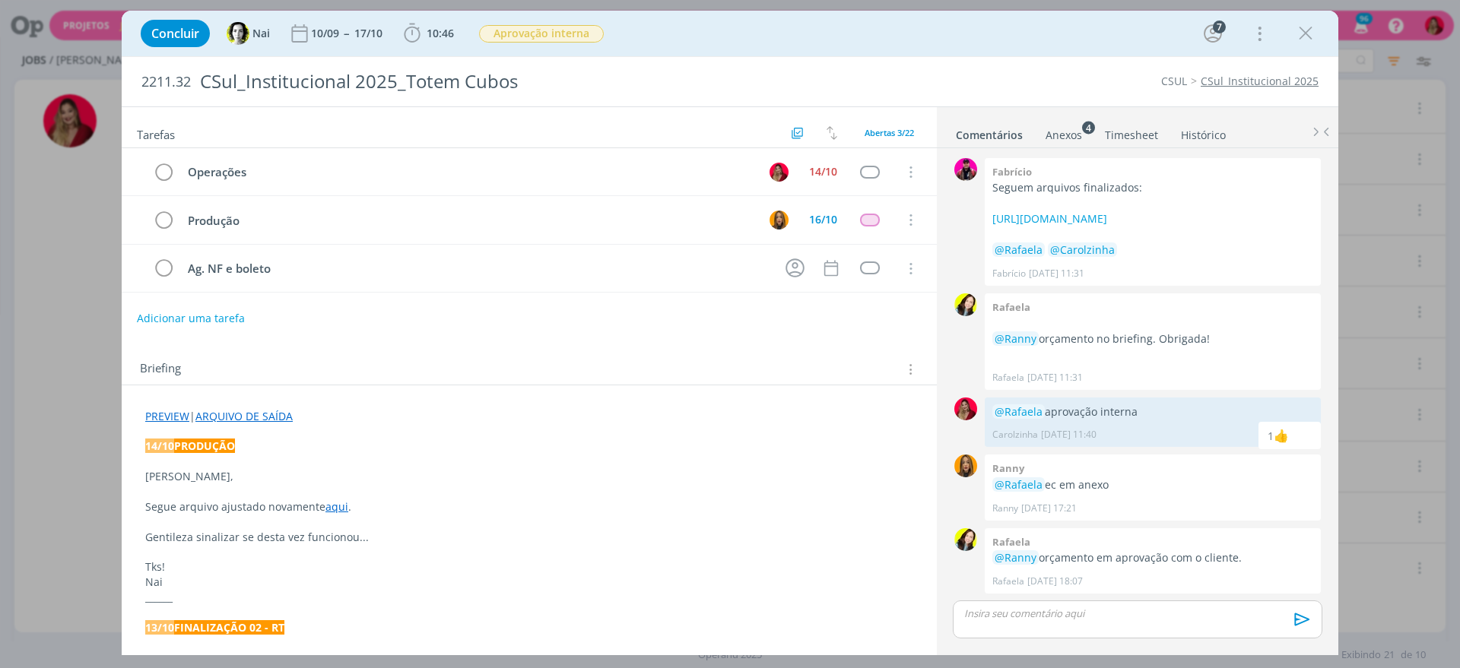
scroll to position [1643, 0]
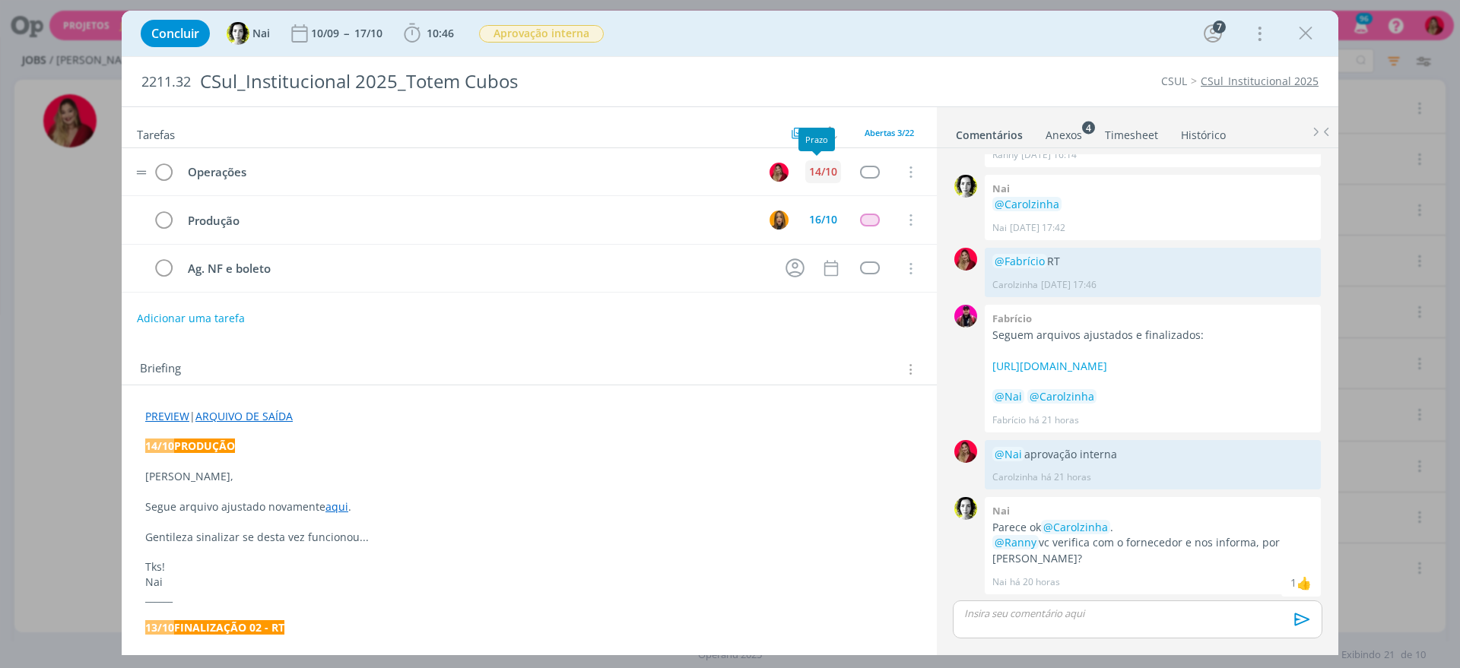
click at [823, 172] on div "14/10" at bounding box center [823, 171] width 28 height 11
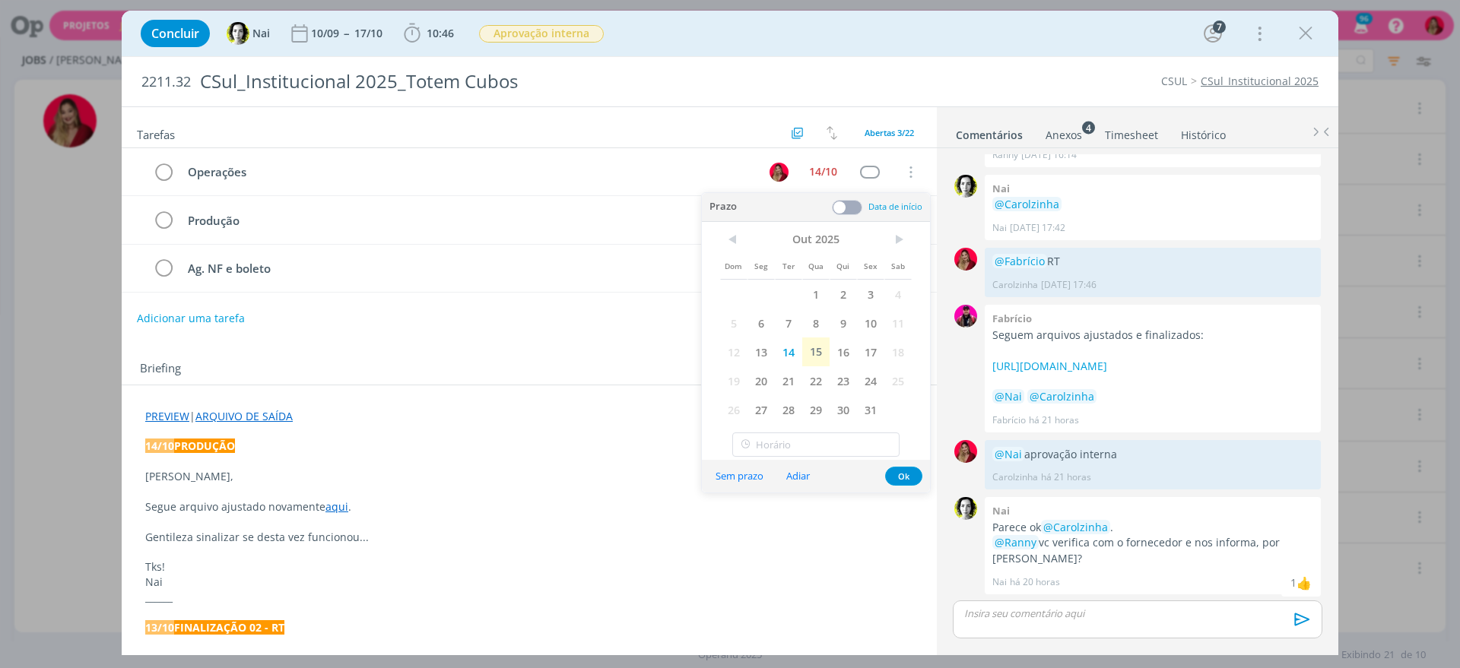
drag, startPoint x: 824, startPoint y: 353, endPoint x: 574, endPoint y: 371, distance: 250.8
click at [824, 352] on span "15" at bounding box center [815, 352] width 27 height 29
click at [576, 371] on div "Briefing Briefings Predefinidos Versões do Briefing Ver Briefing do Projeto" at bounding box center [531, 370] width 782 height 20
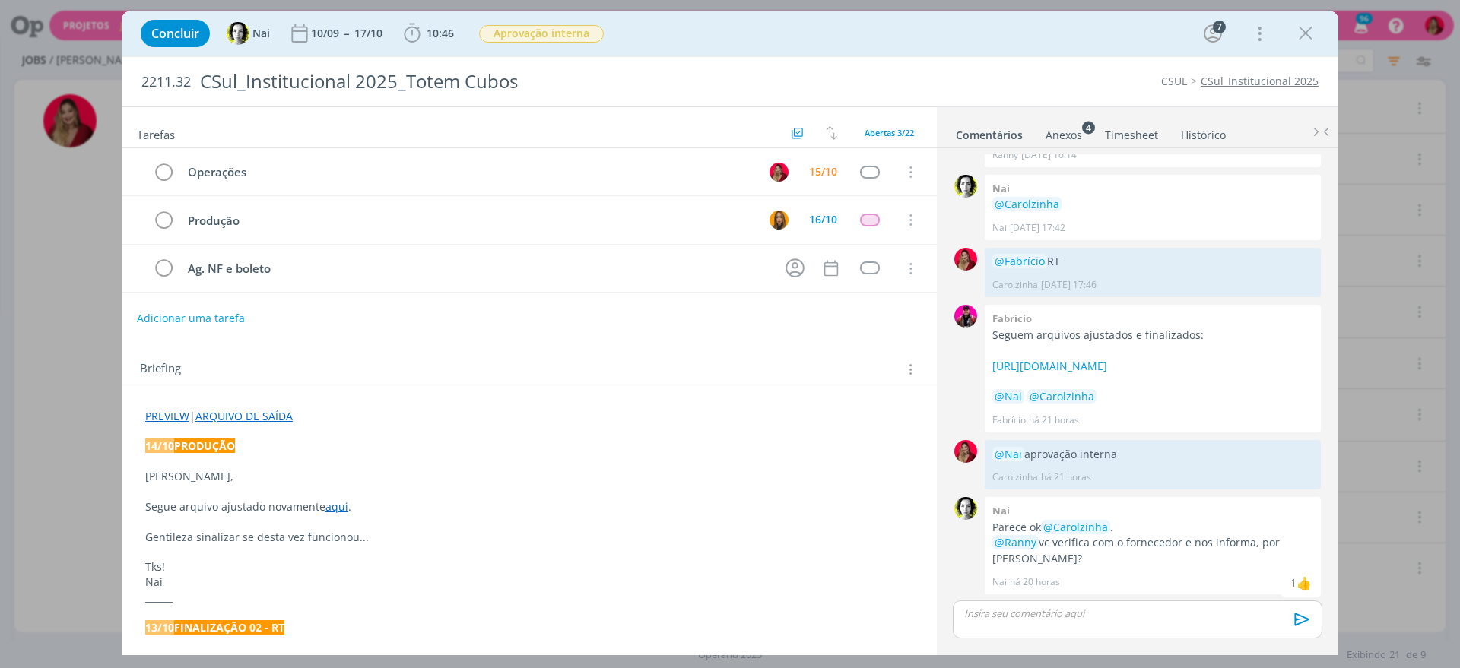
click at [1303, 32] on icon "dialog" at bounding box center [1305, 33] width 23 height 23
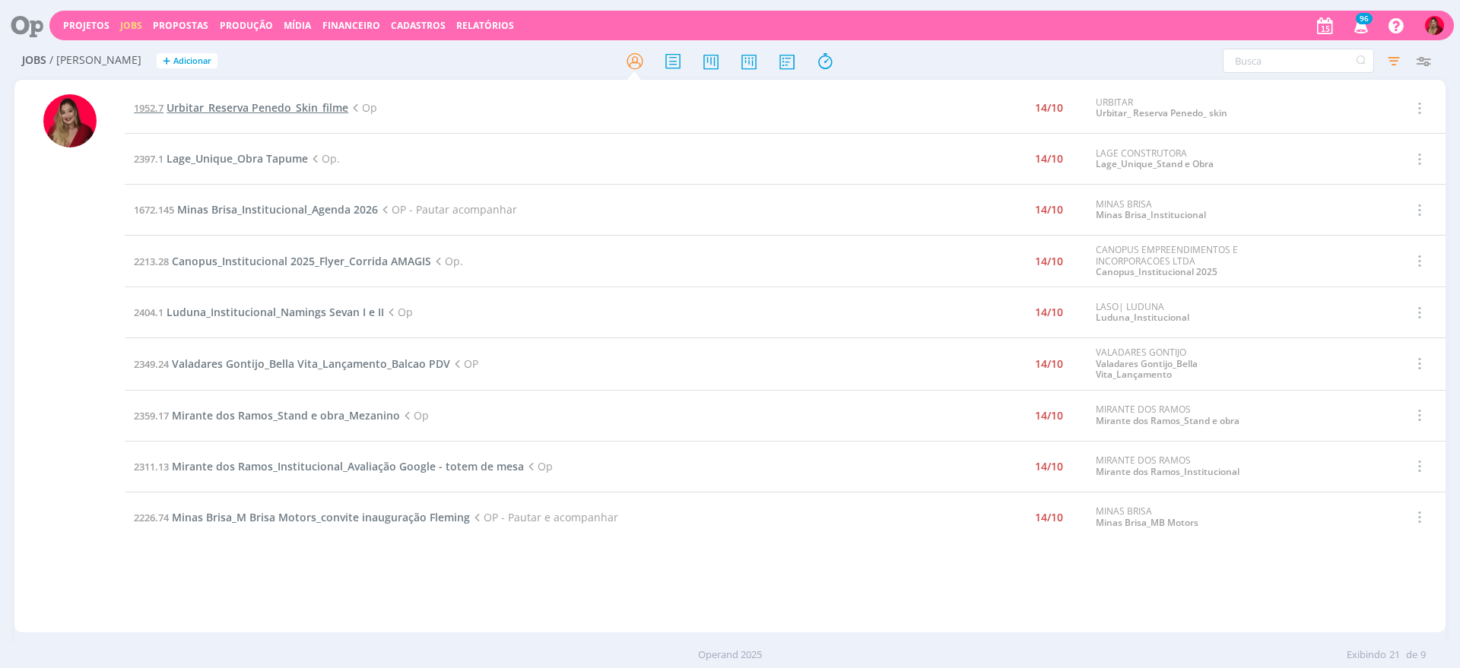
click at [260, 108] on span "Urbitar_Reserva Penedo_Skin_filme" at bounding box center [257, 107] width 182 height 14
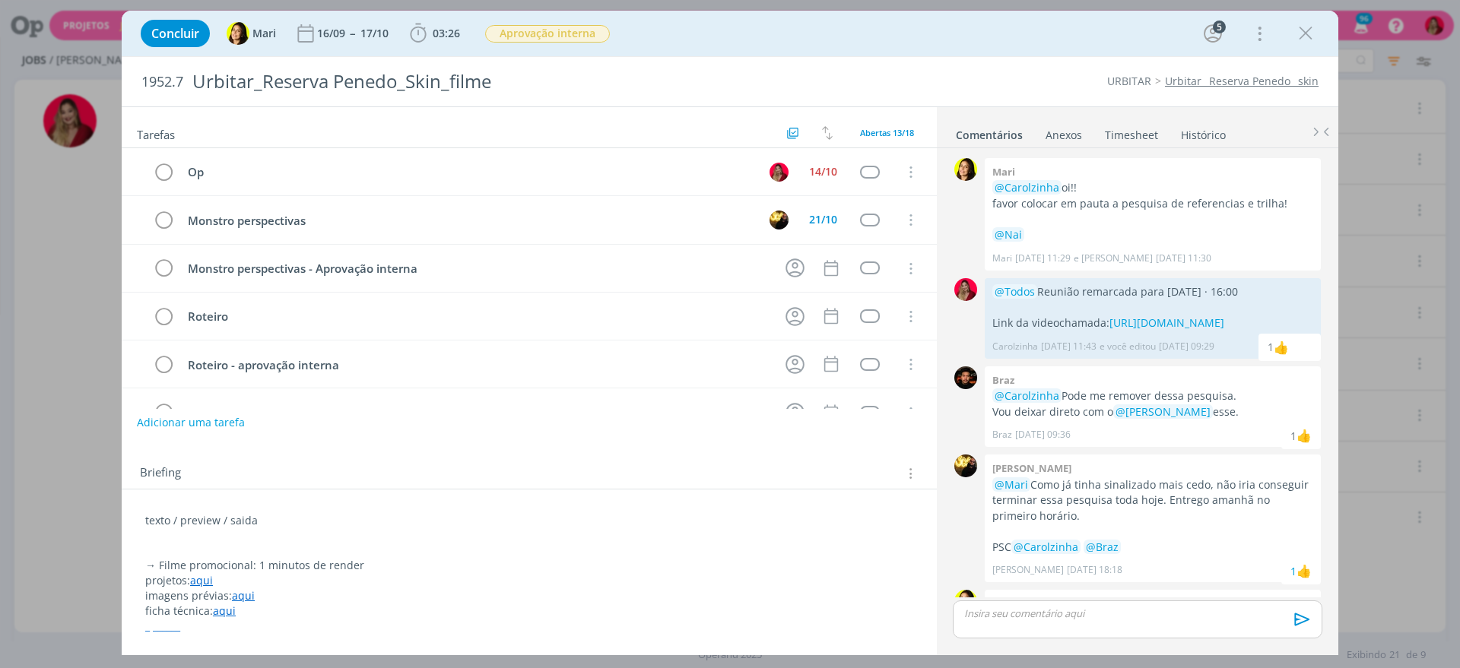
scroll to position [587, 0]
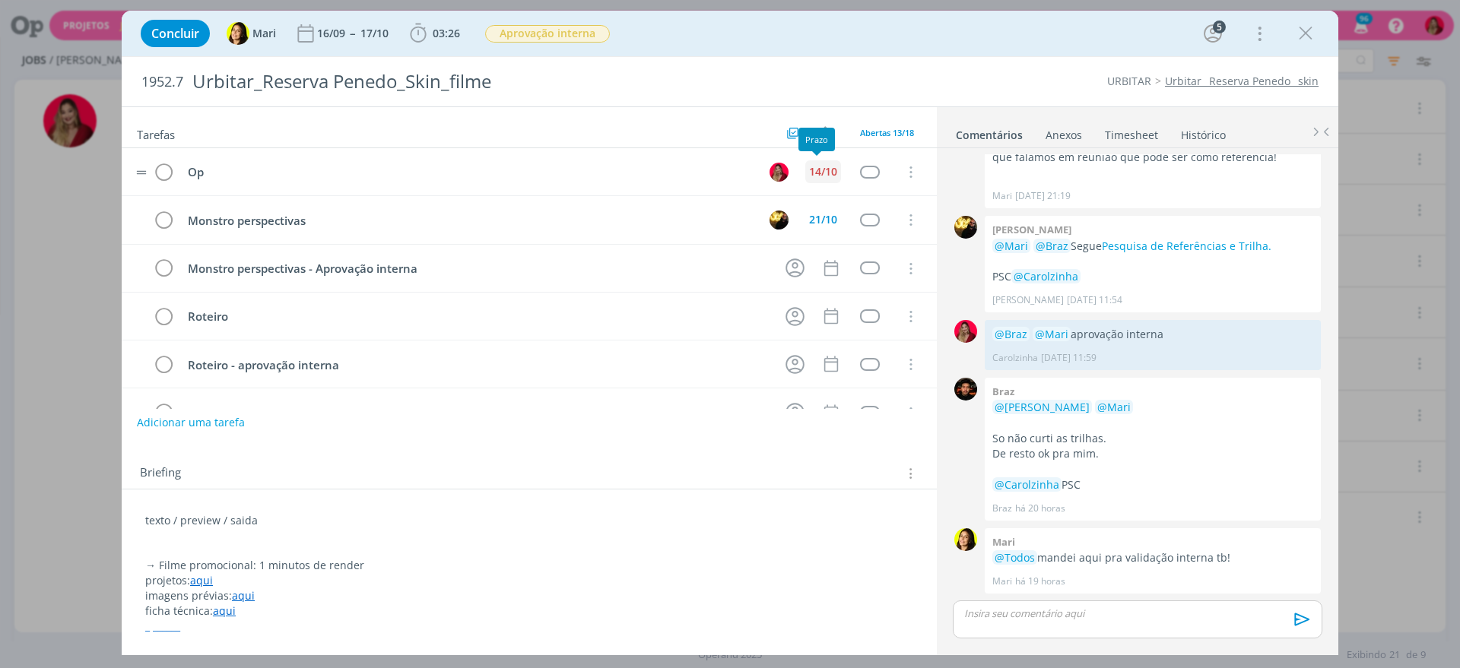
click at [815, 166] on div "14/10" at bounding box center [823, 171] width 28 height 11
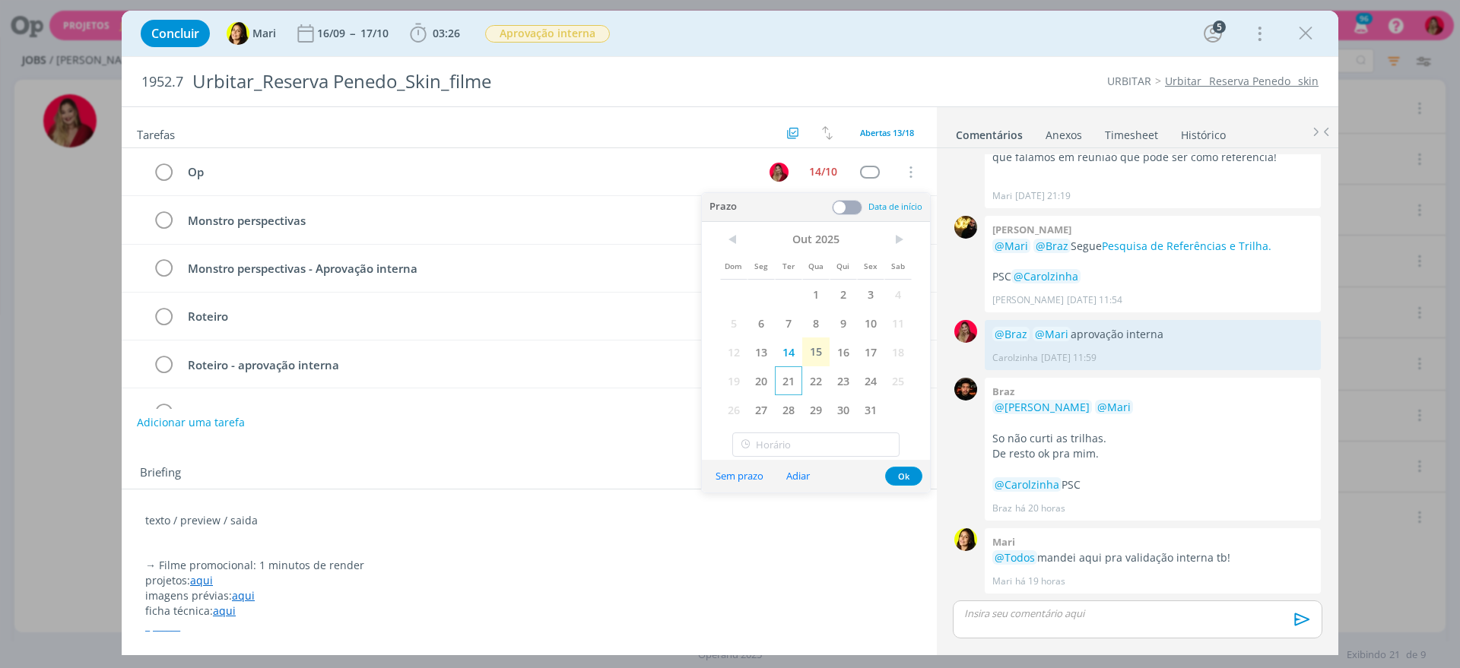
click at [788, 381] on span "21" at bounding box center [788, 380] width 27 height 29
click at [537, 459] on div "Briefing Briefings Predefinidos Versões do Briefing Ver Briefing do Projeto" at bounding box center [529, 469] width 815 height 41
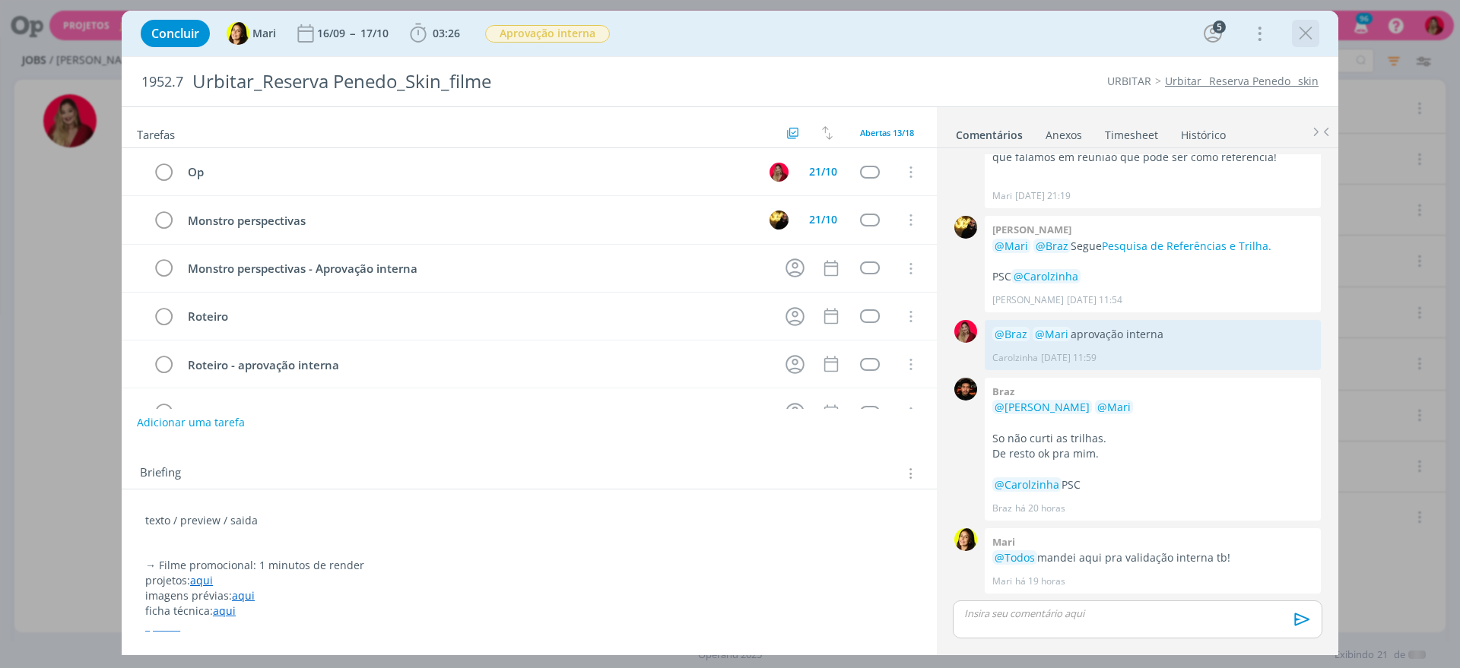
click at [1303, 37] on icon "dialog" at bounding box center [1305, 33] width 23 height 23
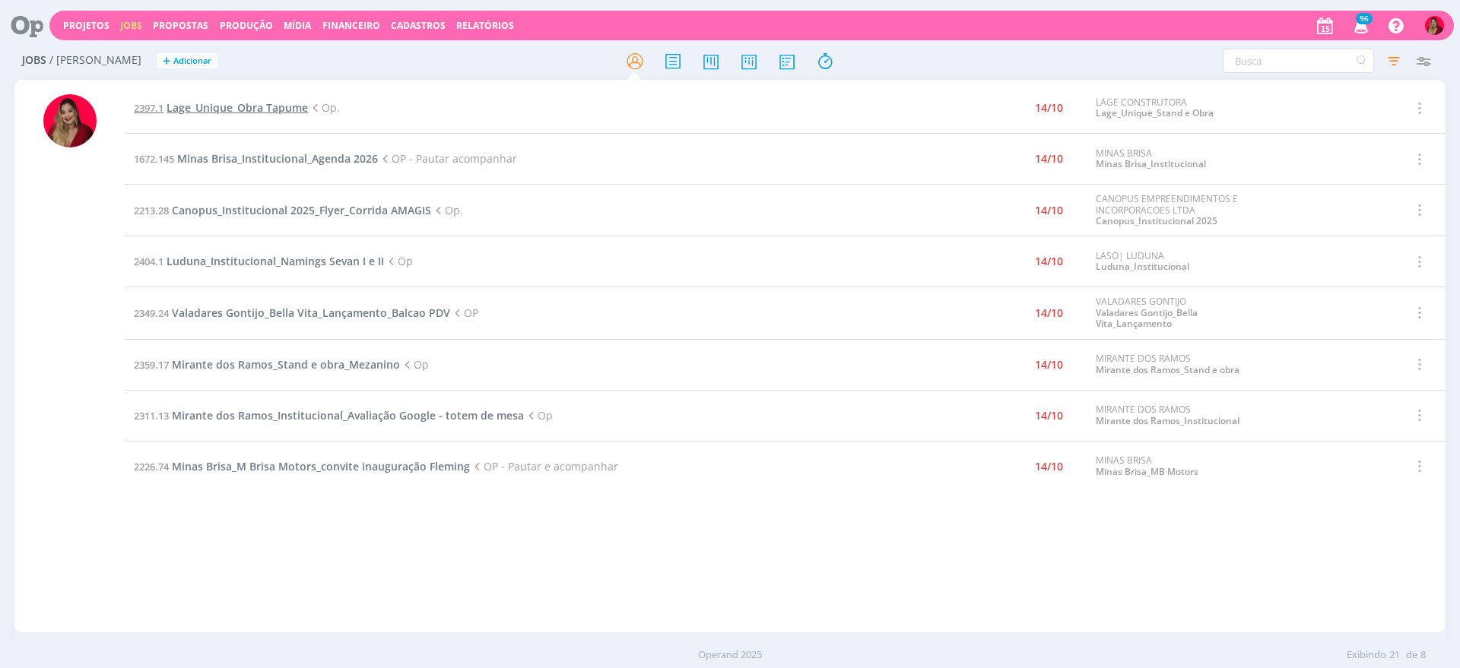
click at [285, 114] on span "Lage_Unique_Obra Tapume" at bounding box center [236, 107] width 141 height 14
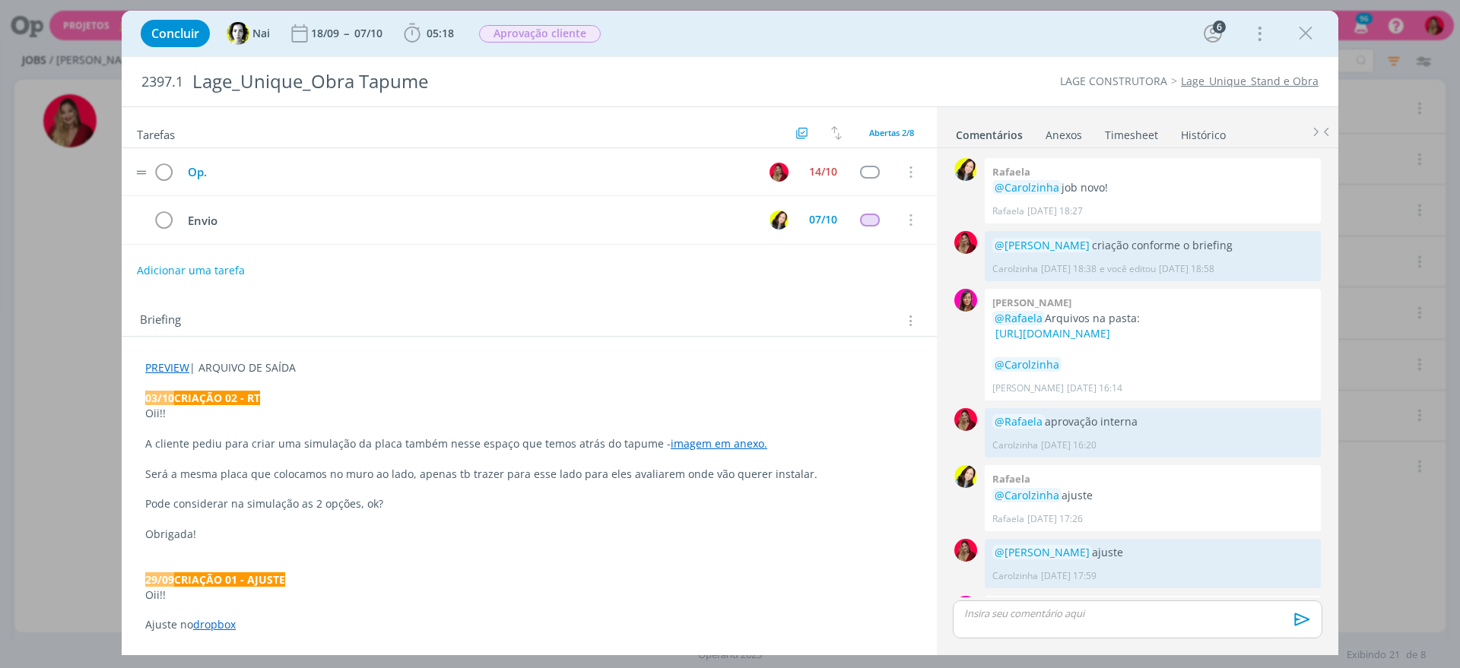
scroll to position [1254, 0]
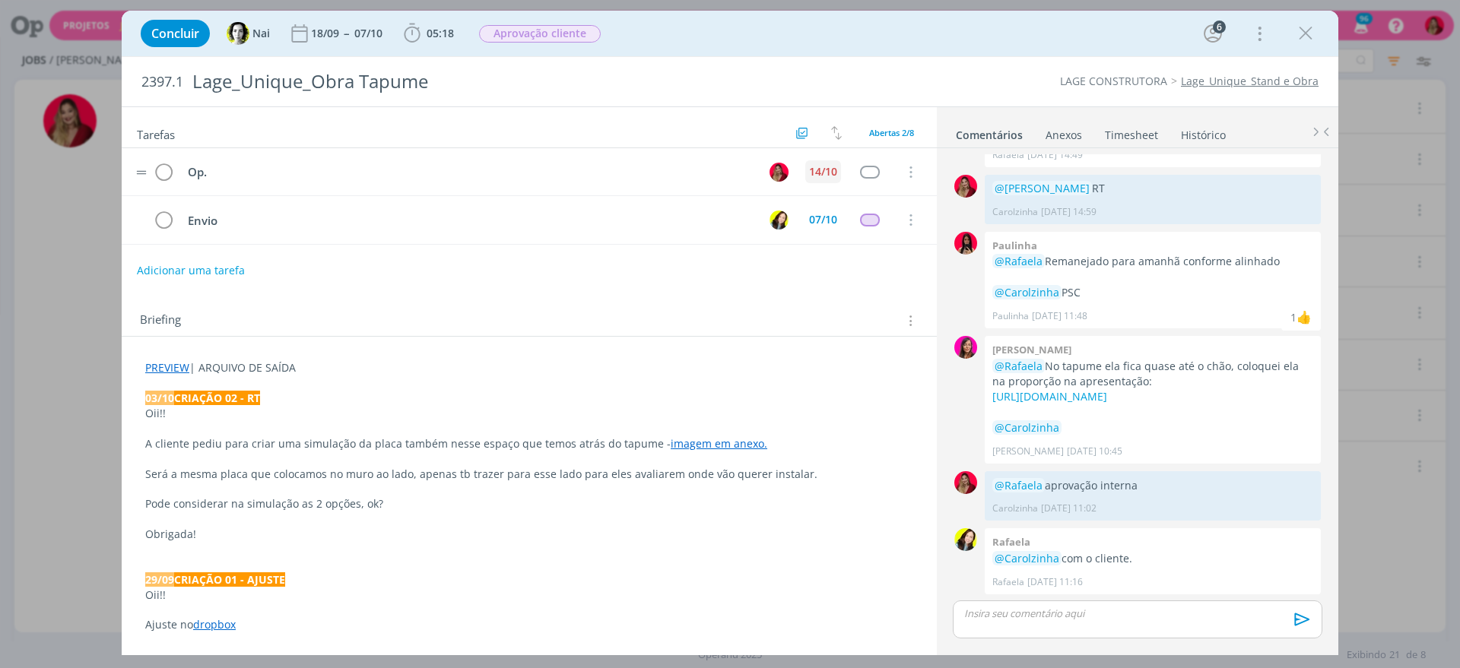
click at [823, 167] on div "14/10" at bounding box center [823, 171] width 28 height 11
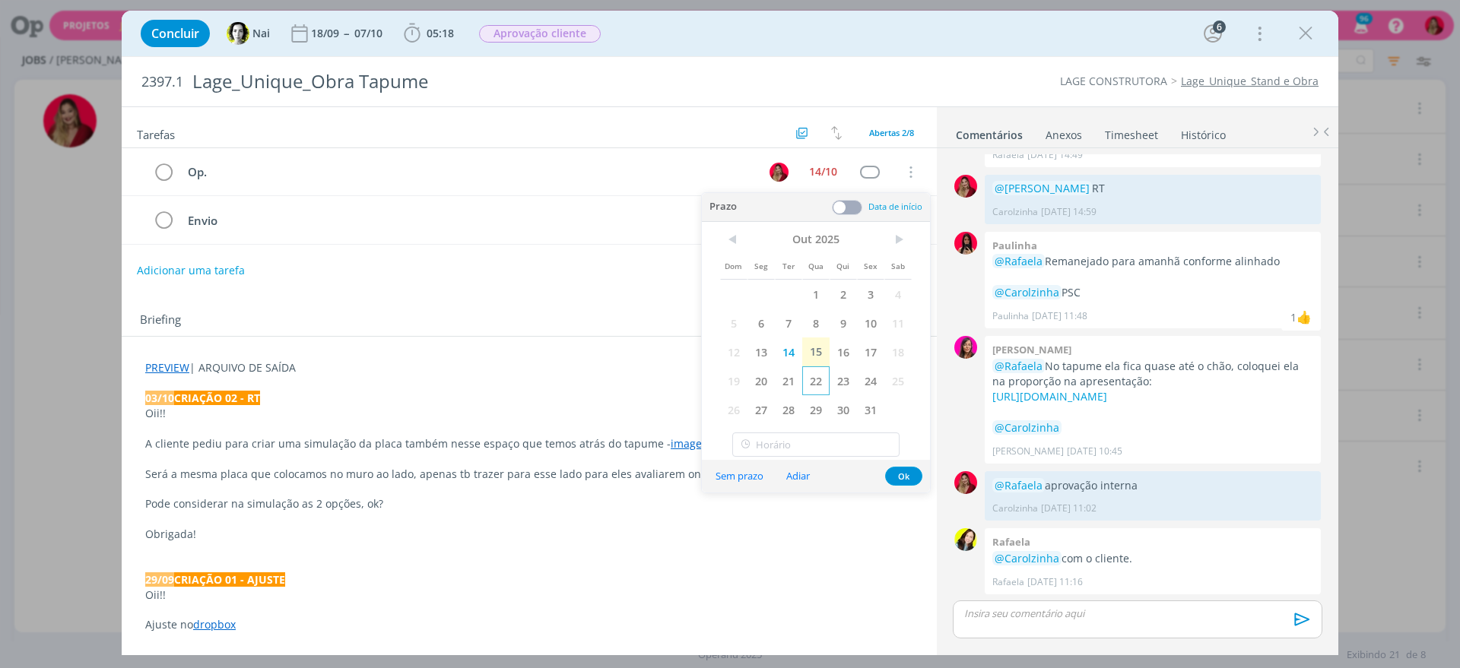
click at [817, 385] on span "22" at bounding box center [815, 380] width 27 height 29
click at [555, 300] on div "Briefing Briefings Predefinidos Versões do Briefing Ver Briefing do Projeto" at bounding box center [529, 316] width 815 height 41
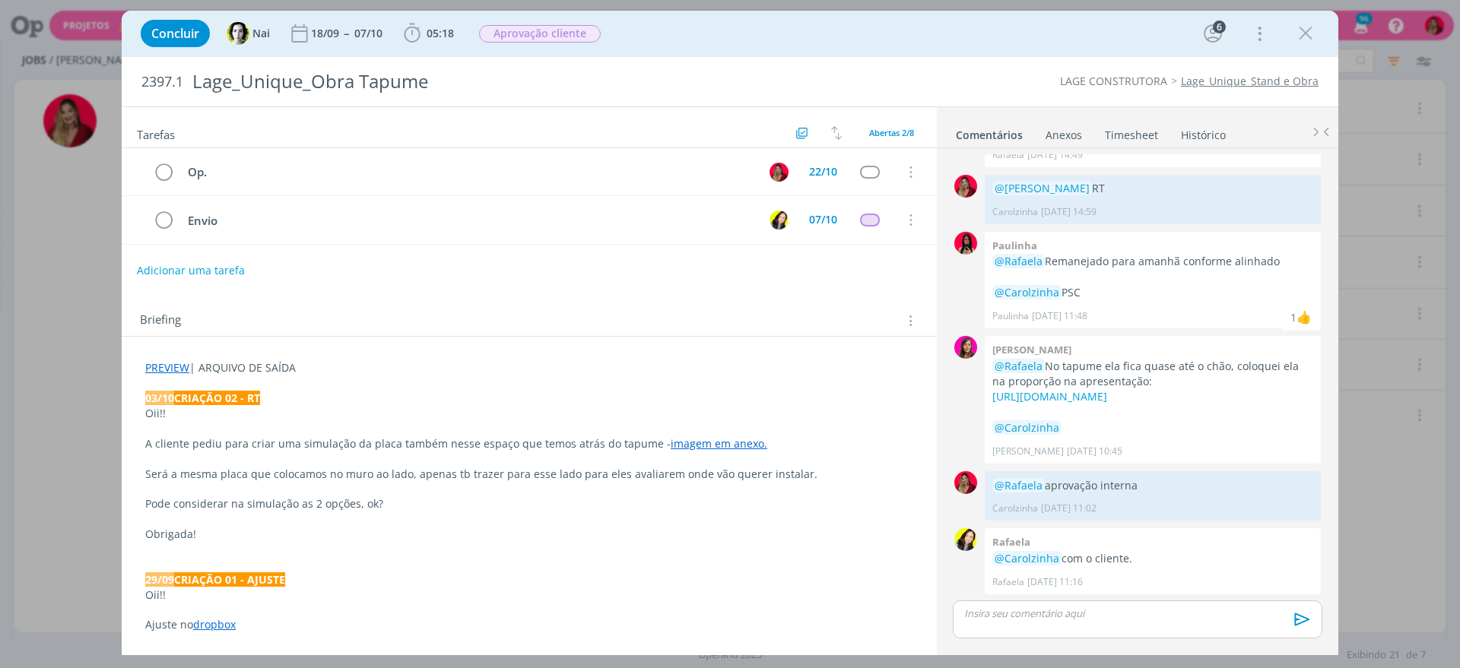
click at [1029, 614] on p "dialog" at bounding box center [1137, 614] width 345 height 14
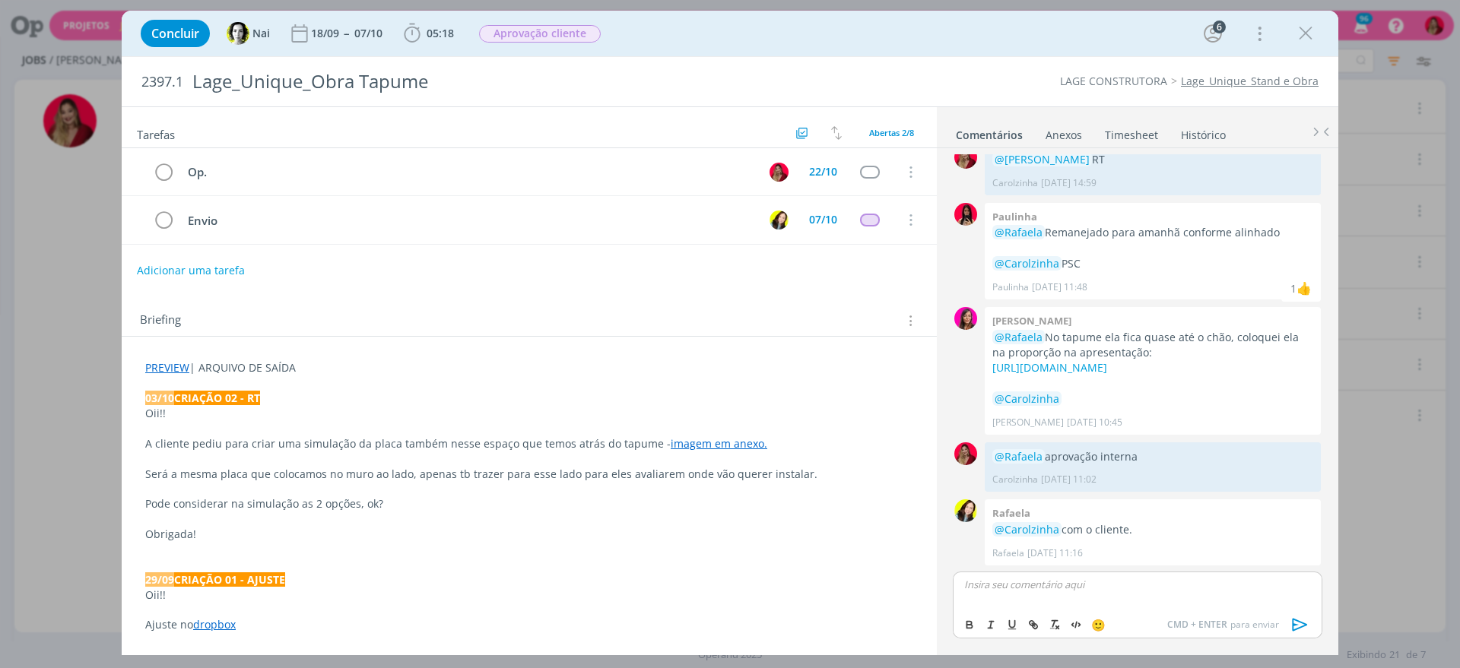
scroll to position [1282, 0]
drag, startPoint x: 1305, startPoint y: 619, endPoint x: 1298, endPoint y: 616, distance: 8.2
click at [1304, 619] on icon "dialog" at bounding box center [1299, 624] width 23 height 23
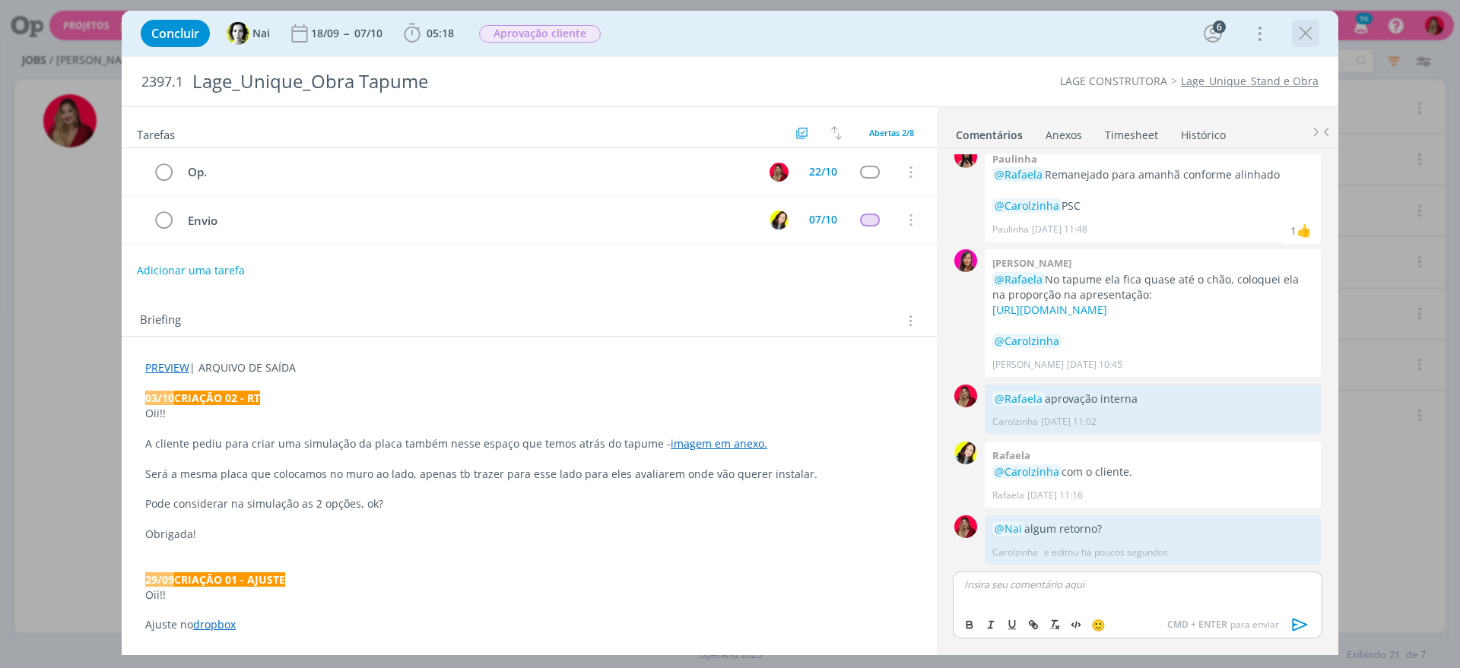
click at [1304, 30] on icon "dialog" at bounding box center [1305, 33] width 23 height 23
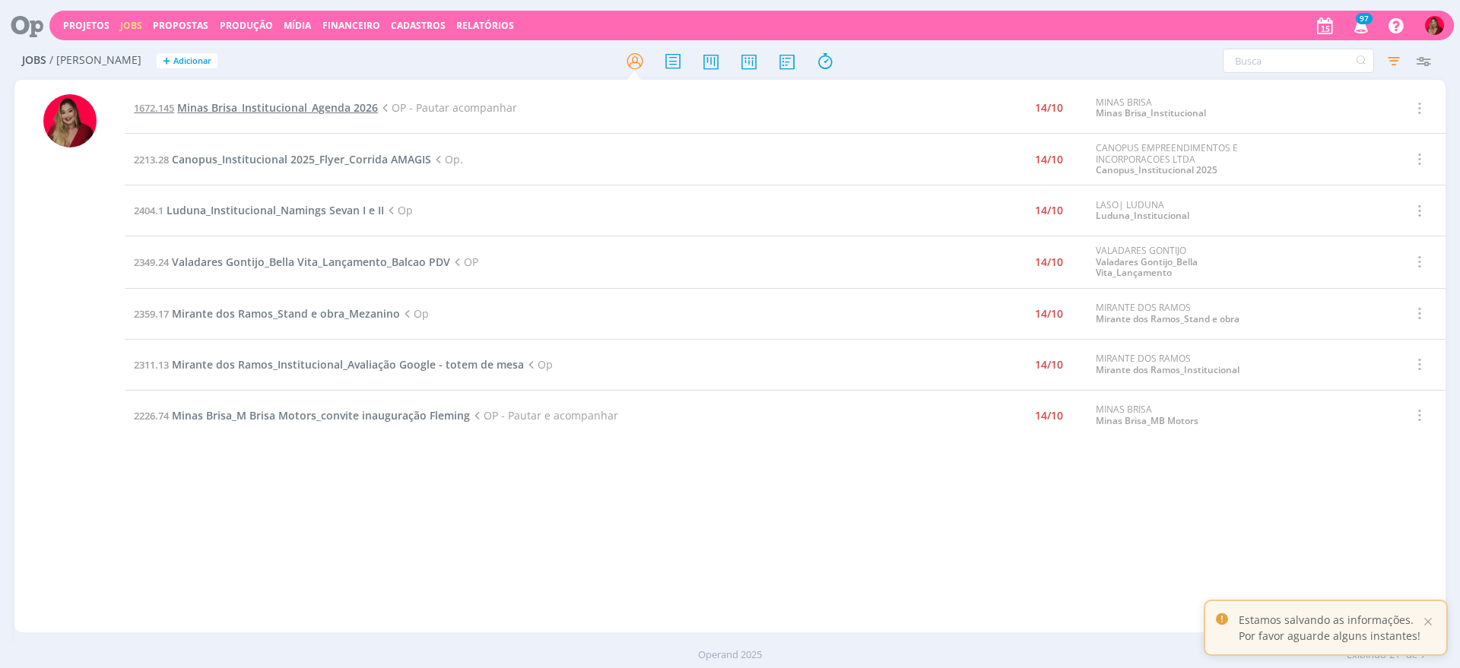
click at [261, 110] on span "Minas Brisa_Institucional_Agenda 2026" at bounding box center [277, 107] width 201 height 14
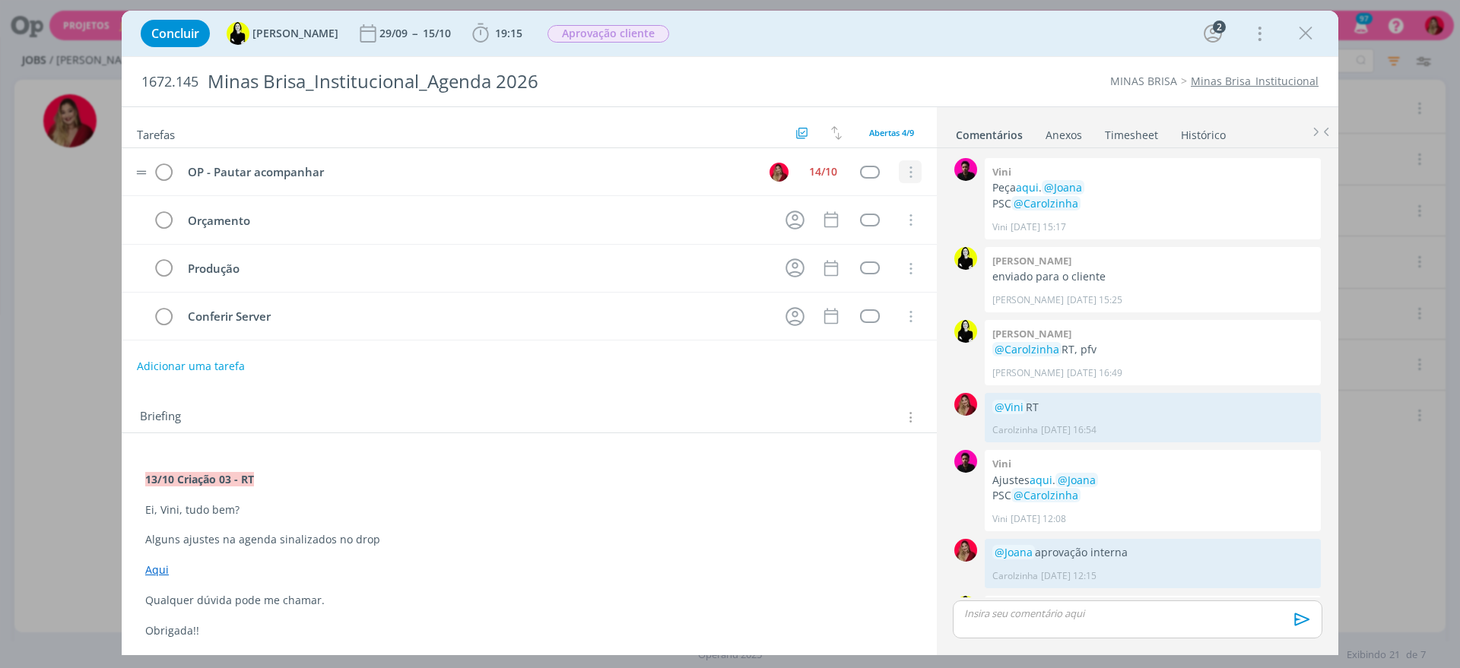
scroll to position [938, 0]
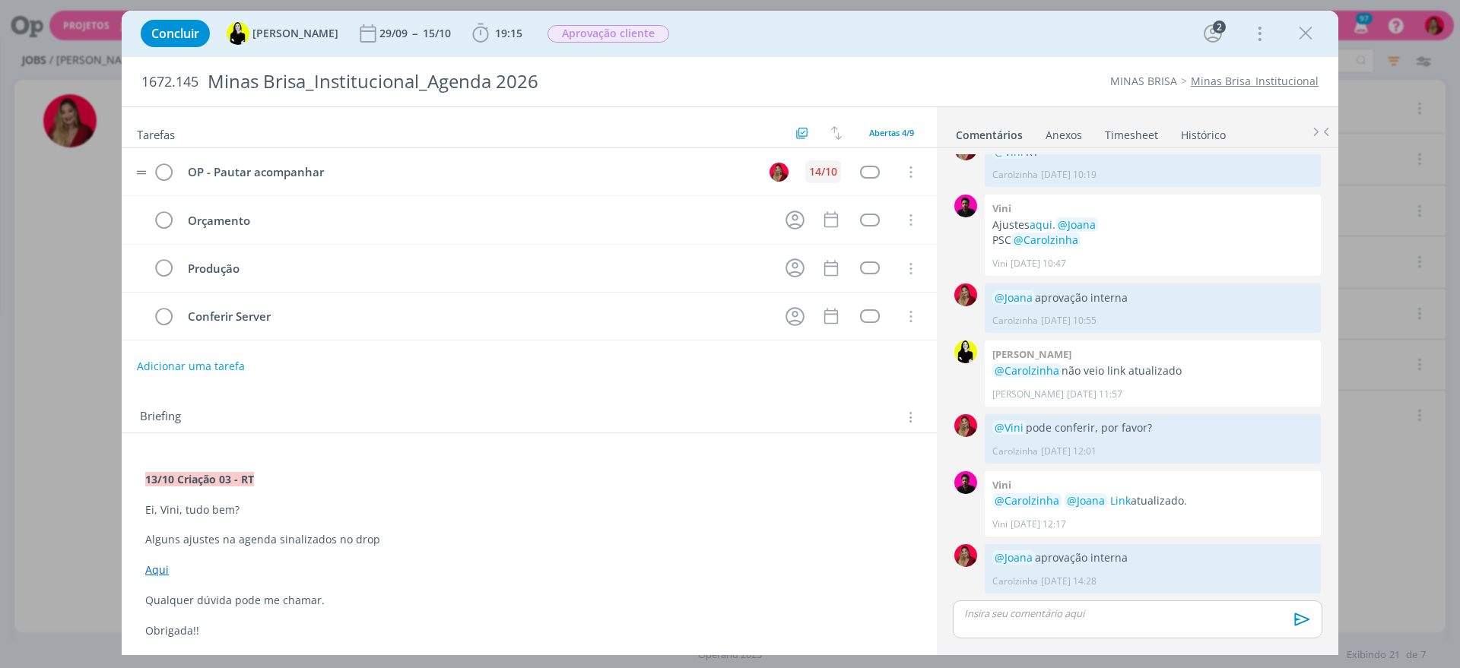
click at [820, 166] on div "14/10" at bounding box center [823, 171] width 28 height 11
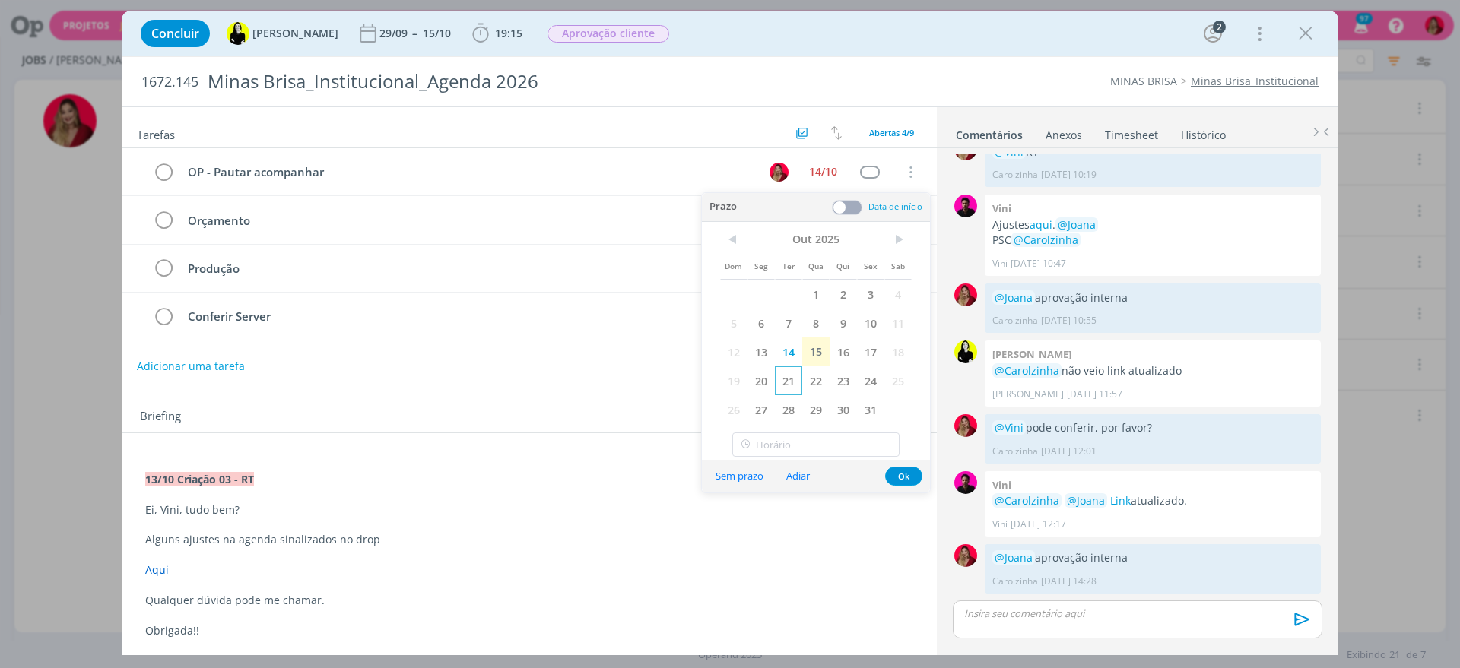
click at [794, 382] on span "21" at bounding box center [788, 380] width 27 height 29
click at [471, 412] on div "Briefing Briefings Predefinidos Versões do Briefing Ver Briefing do Projeto" at bounding box center [531, 417] width 782 height 20
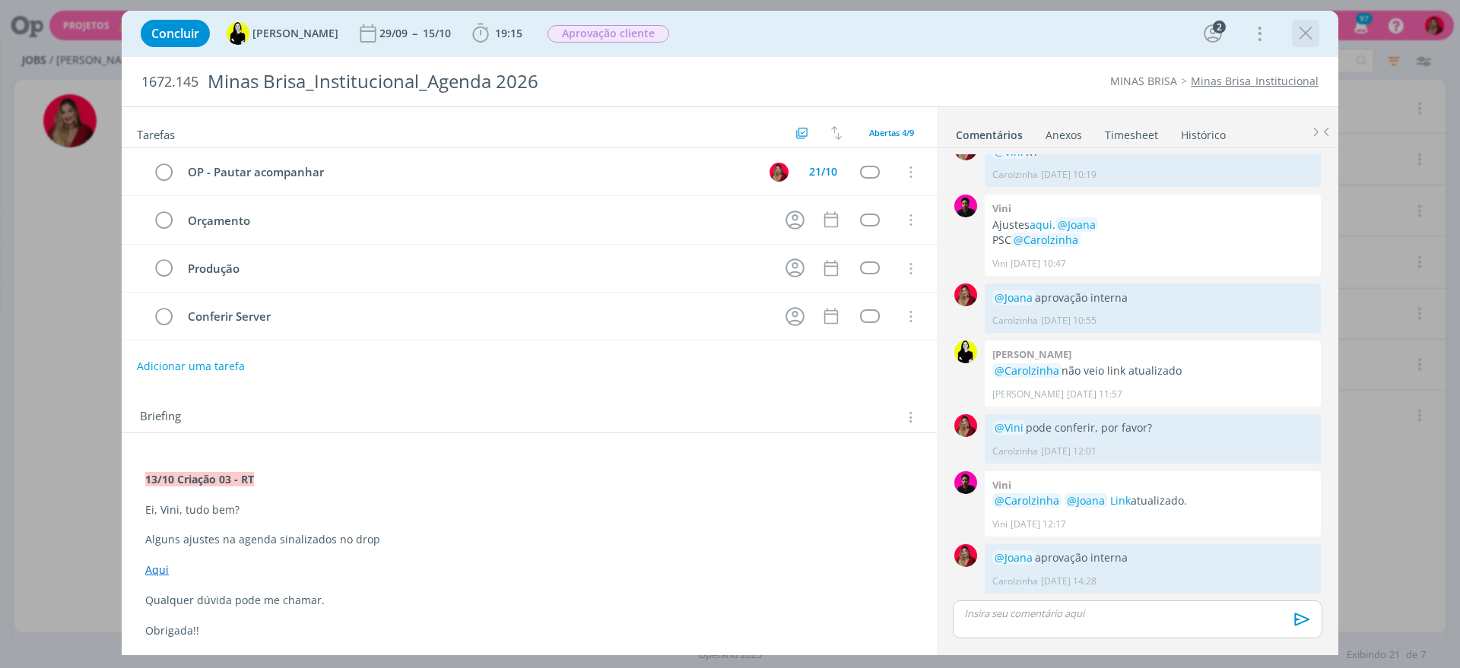
click at [1304, 27] on icon "dialog" at bounding box center [1305, 33] width 23 height 23
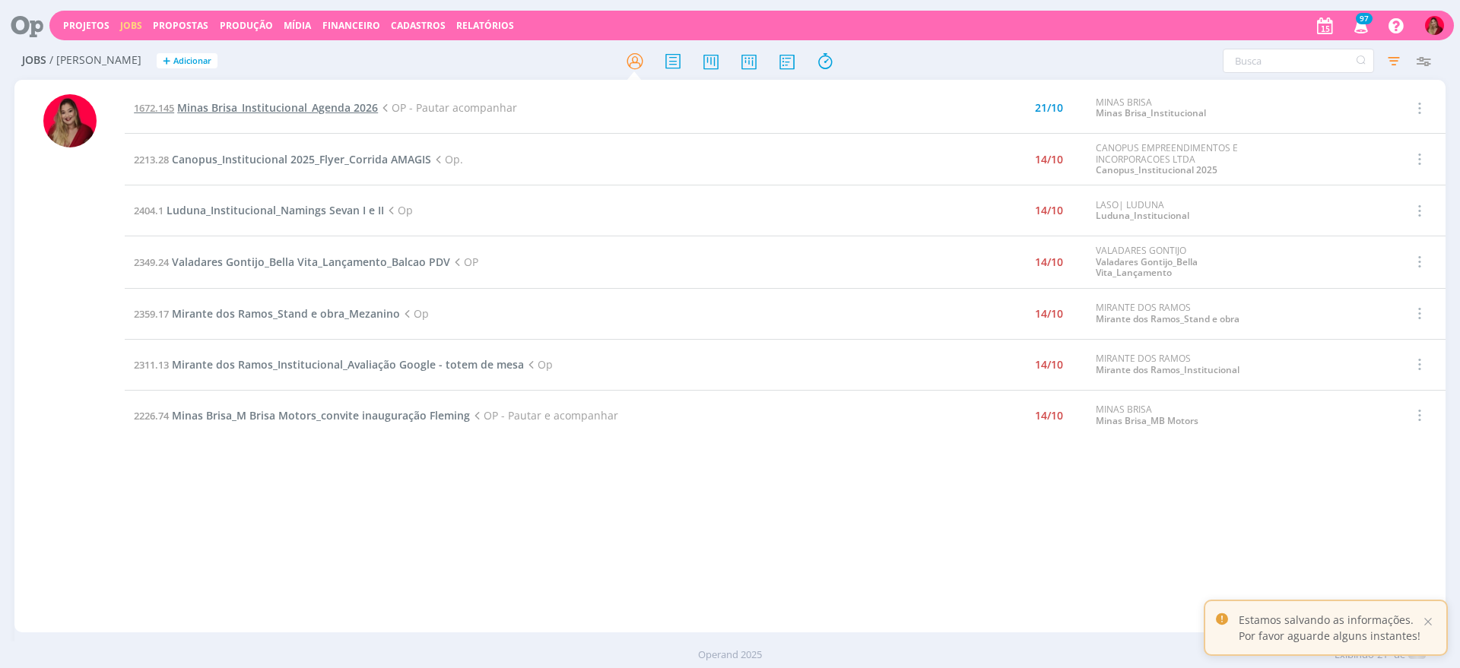
click at [311, 110] on span "Minas Brisa_Institucional_Agenda 2026" at bounding box center [277, 107] width 201 height 14
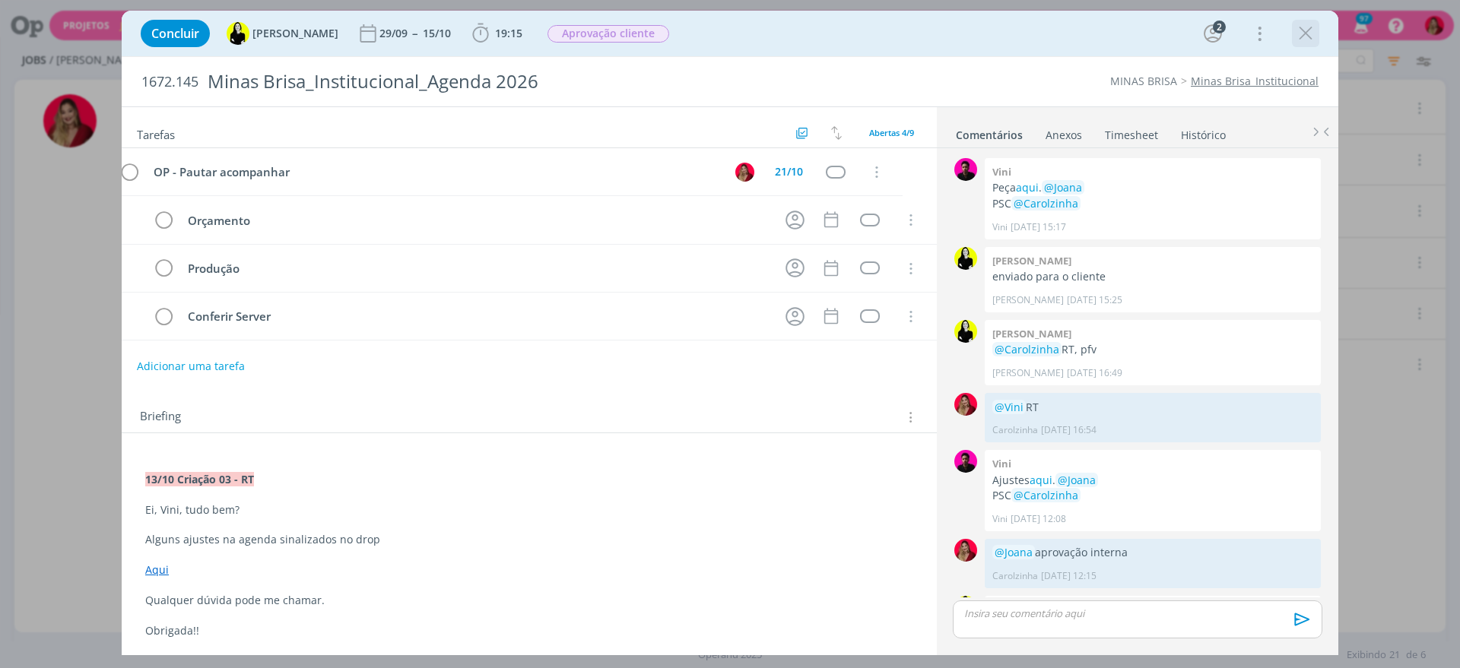
scroll to position [938, 0]
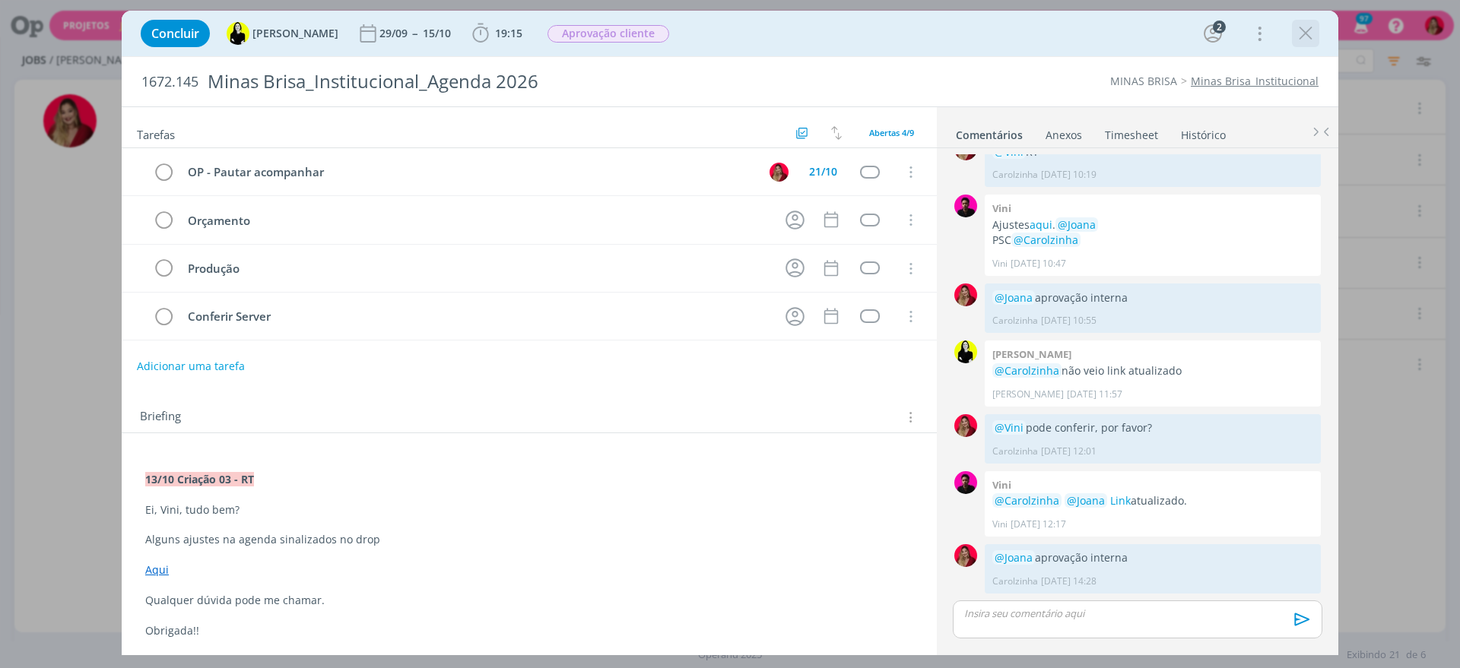
click at [1311, 29] on icon "dialog" at bounding box center [1305, 33] width 23 height 23
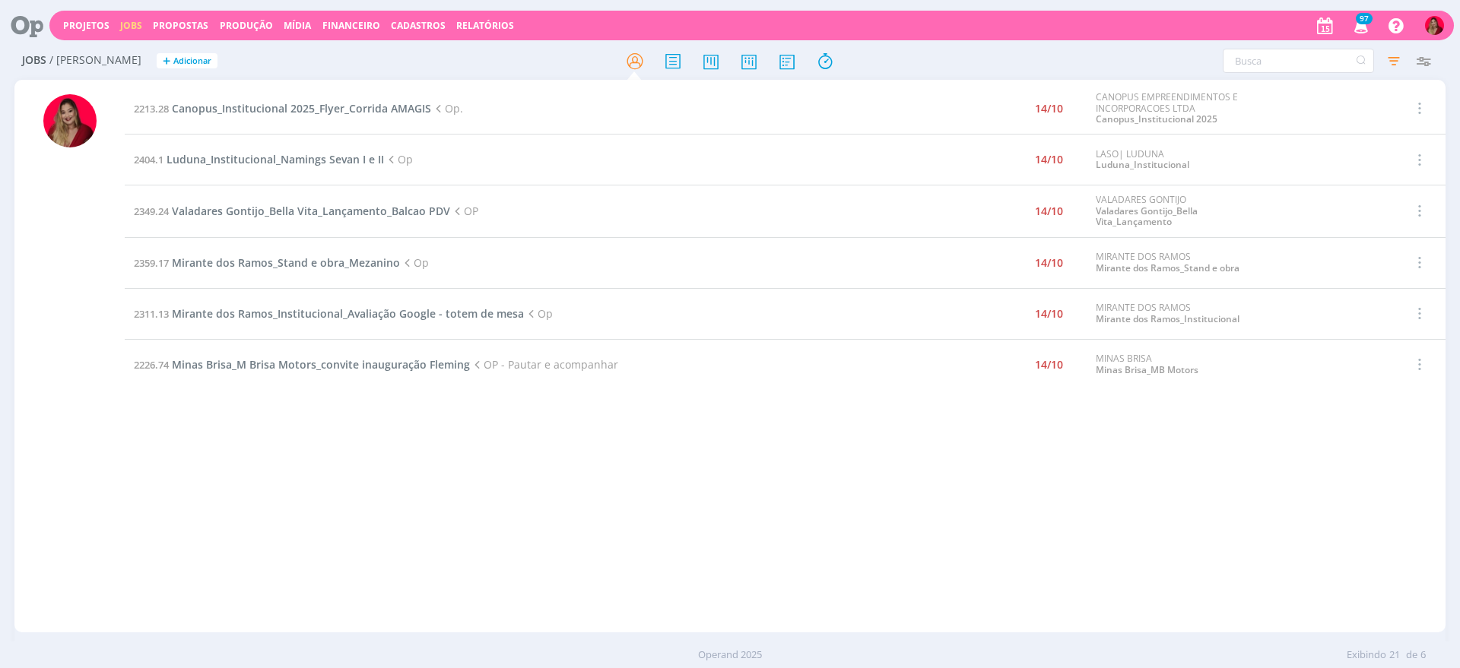
click at [290, 117] on td "2213.28 Canopus_Institucional 2025_Flyer_Corrida AMAGIS Op." at bounding box center [522, 109] width 794 height 52
click at [281, 109] on span "Canopus_Institucional 2025_Flyer_Corrida AMAGIS" at bounding box center [301, 108] width 259 height 14
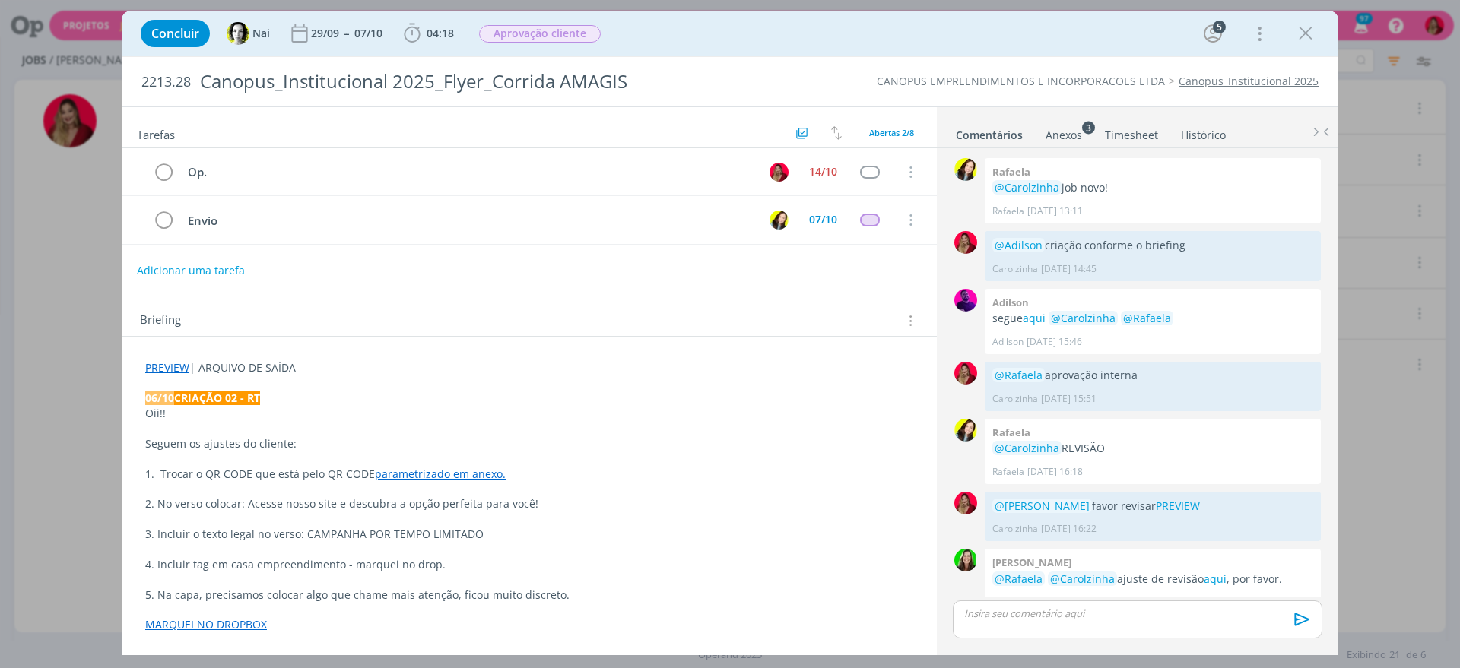
scroll to position [917, 0]
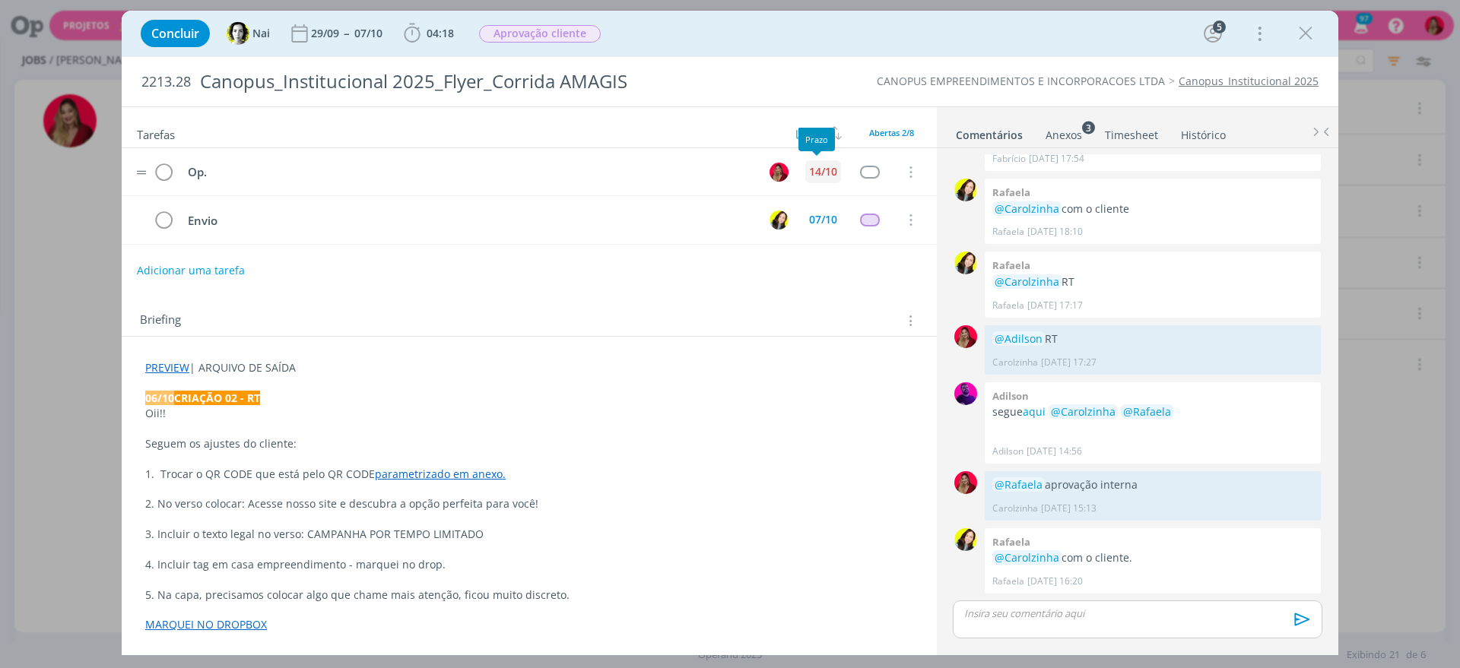
click at [820, 166] on div "14/10" at bounding box center [823, 171] width 28 height 11
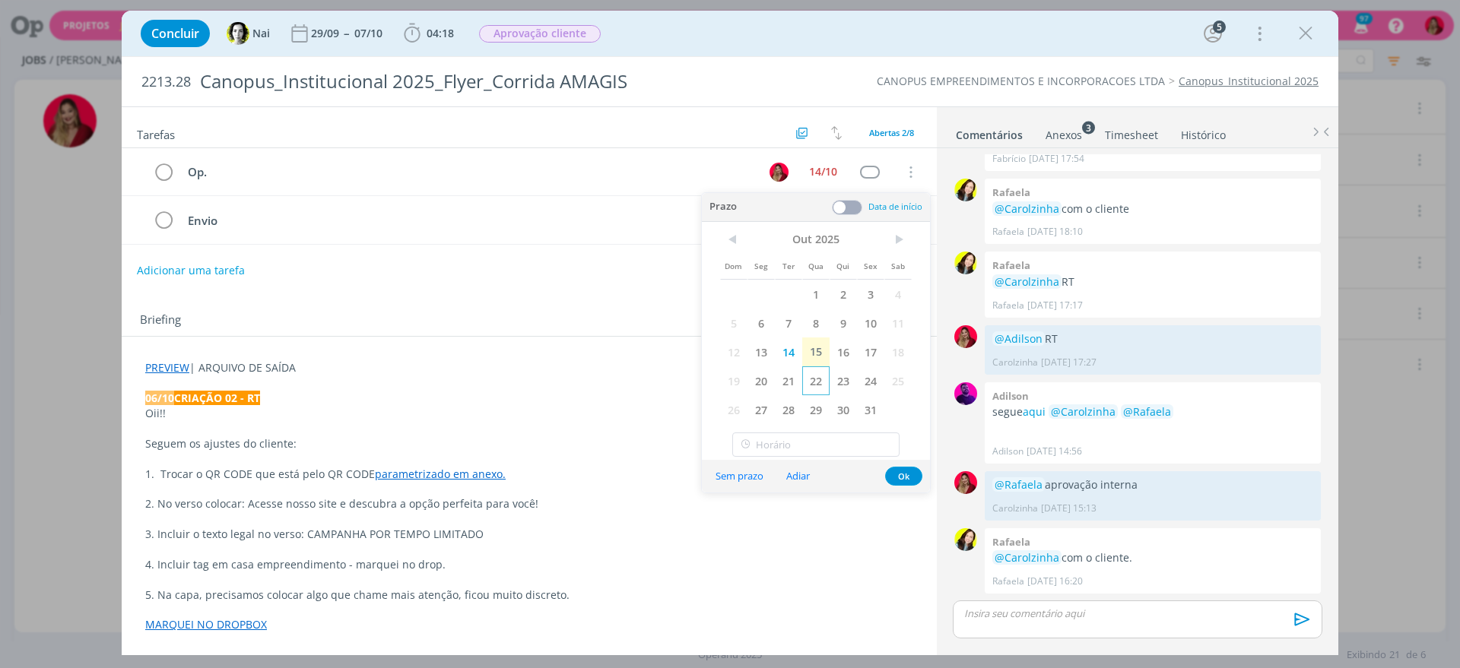
click at [813, 381] on span "22" at bounding box center [815, 380] width 27 height 29
click at [575, 309] on div "Briefing Briefings Predefinidos Versões do Briefing Ver Briefing do Projeto" at bounding box center [529, 316] width 815 height 41
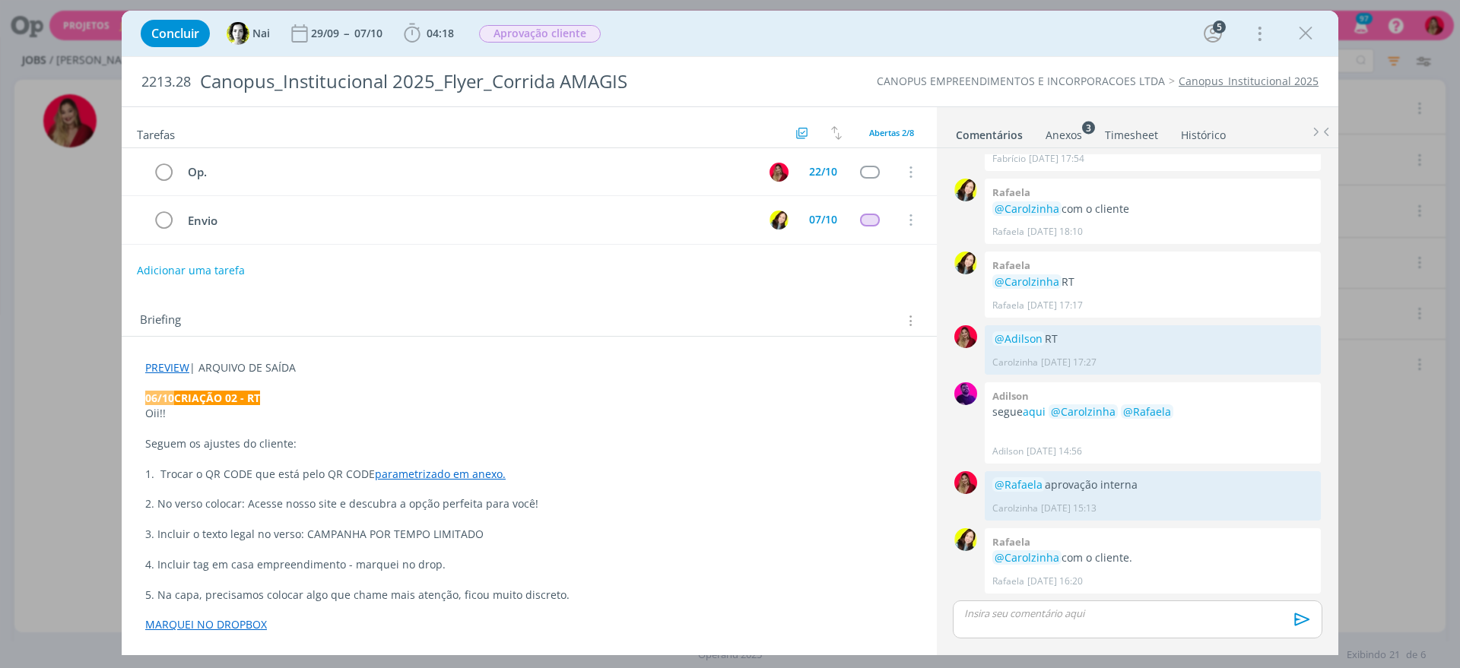
click at [1091, 611] on p "dialog" at bounding box center [1137, 614] width 345 height 14
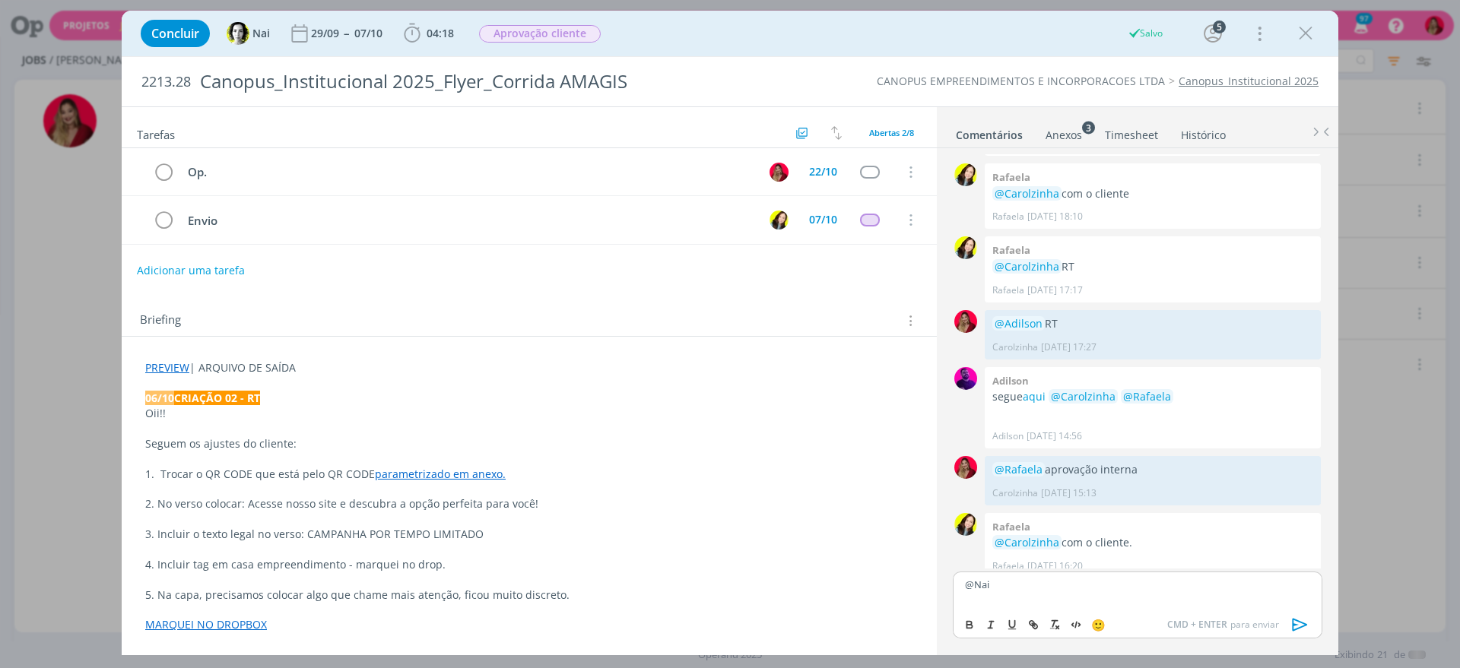
scroll to position [946, 0]
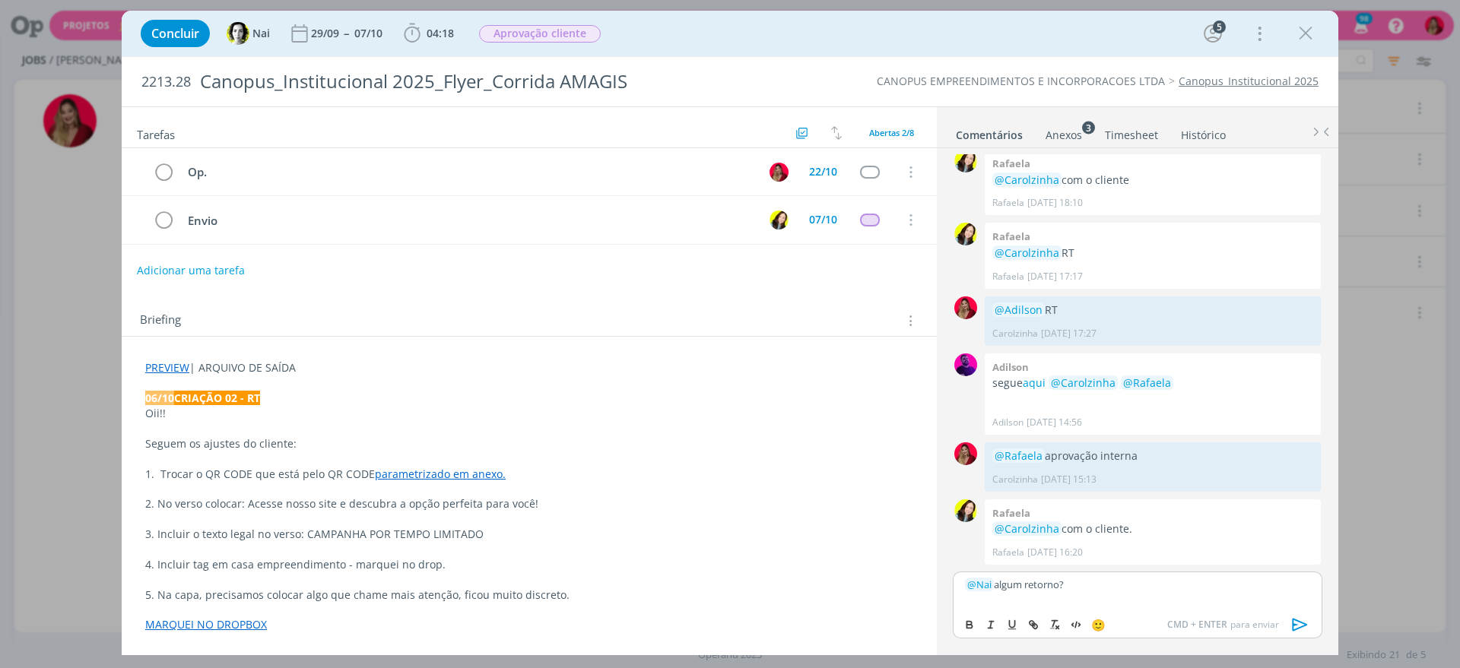
click at [1298, 623] on icon "dialog" at bounding box center [1299, 624] width 23 height 23
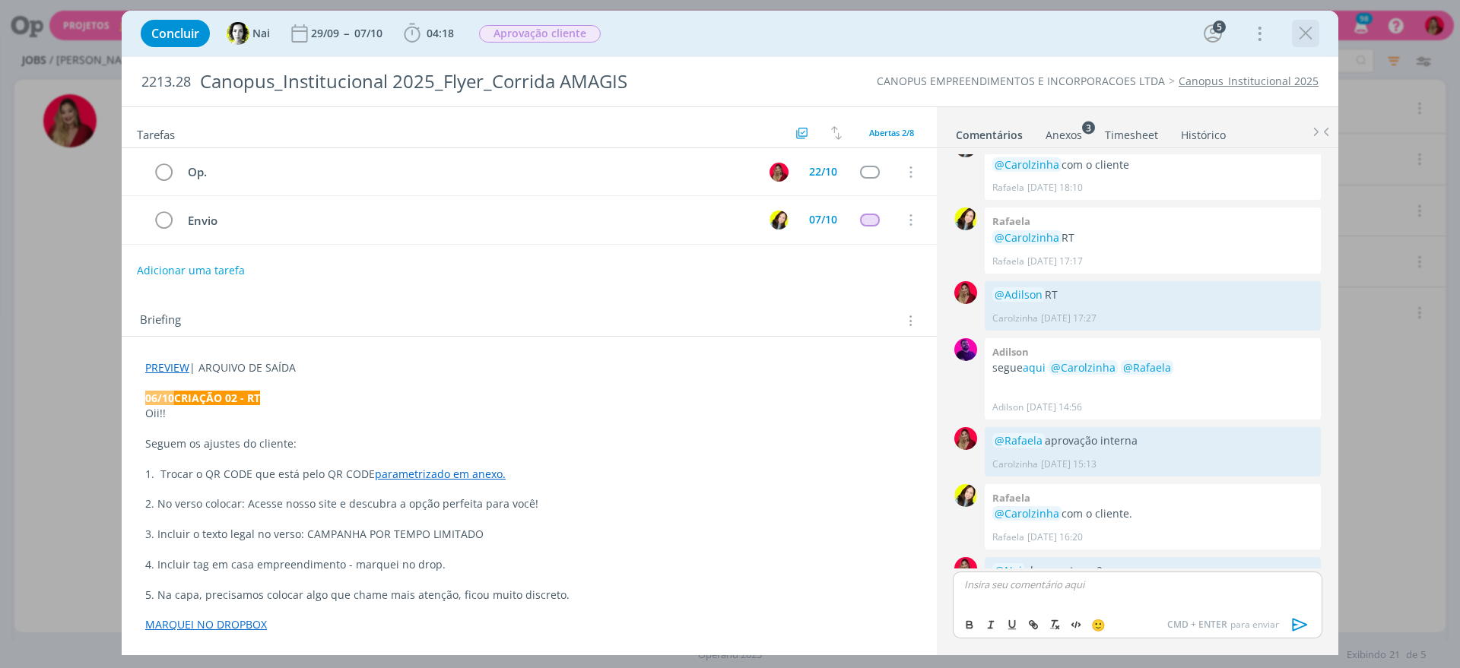
click at [1303, 27] on icon "dialog" at bounding box center [1305, 33] width 23 height 23
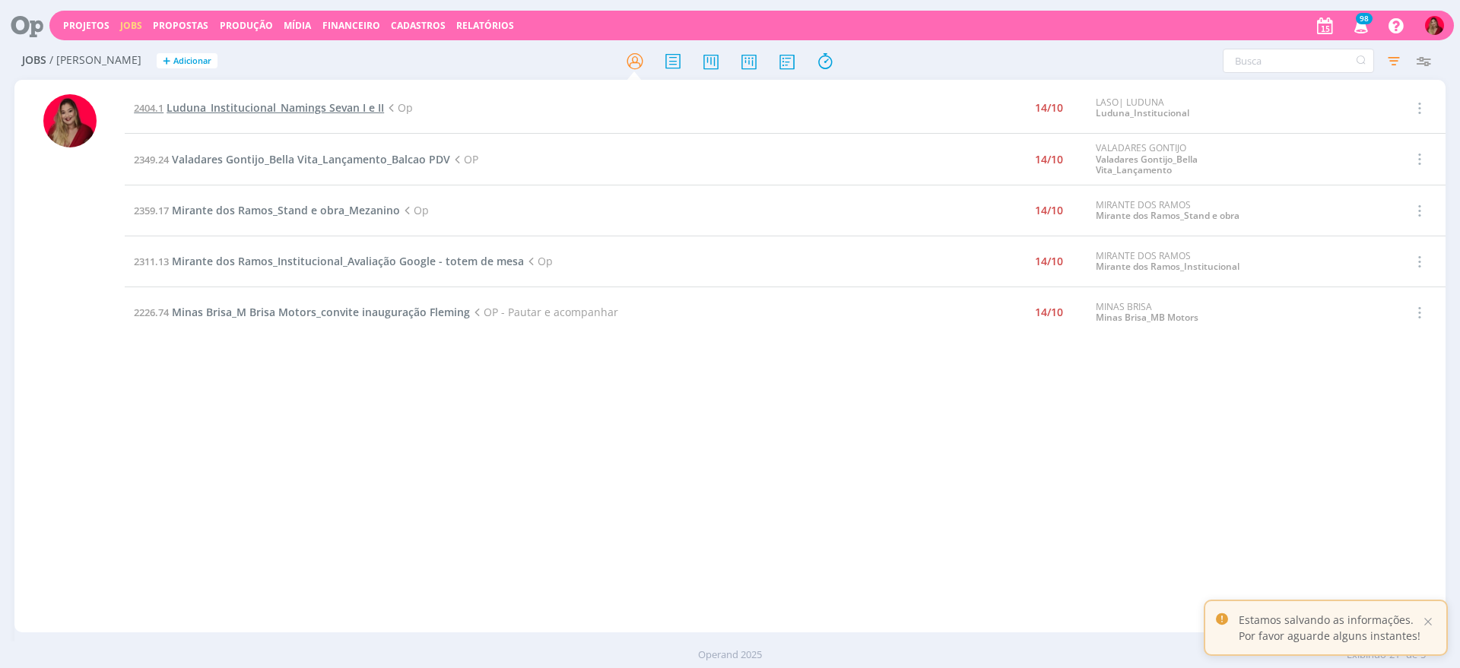
click at [315, 109] on span "Luduna_Institucional_Namings Sevan I e II" at bounding box center [274, 107] width 217 height 14
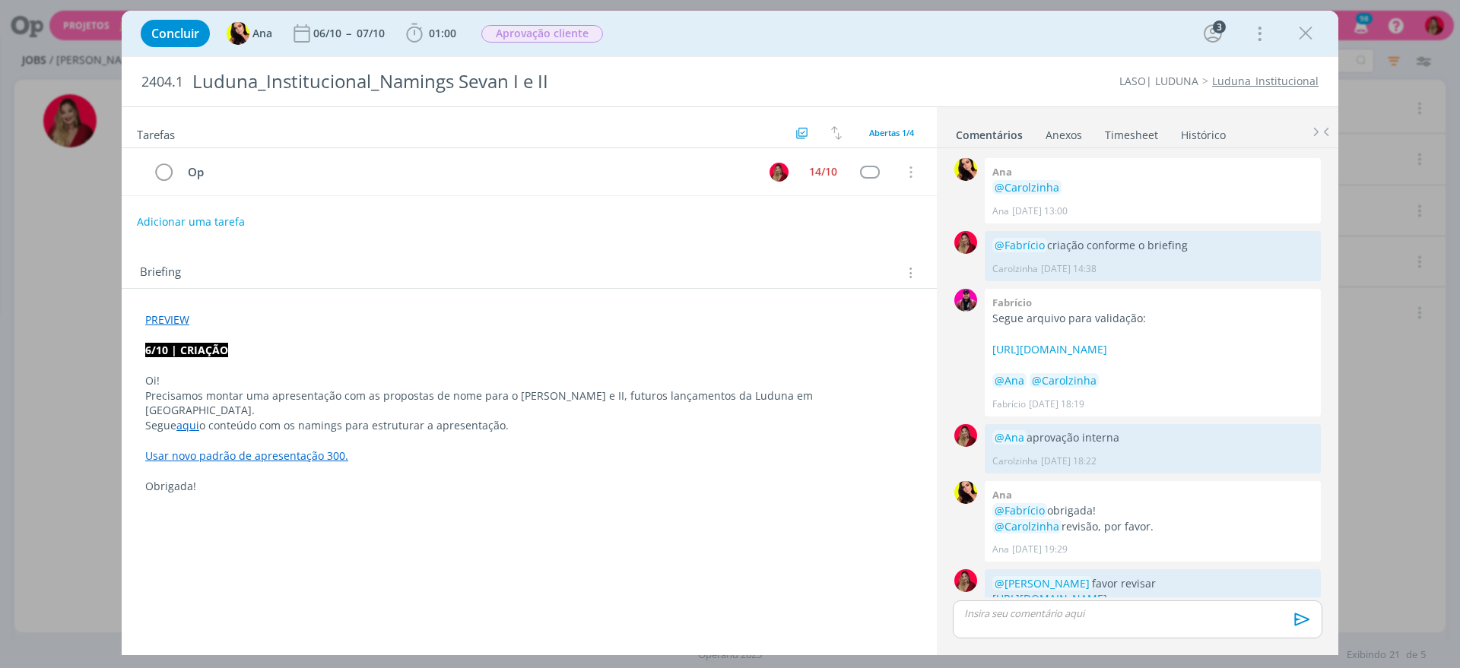
scroll to position [306, 0]
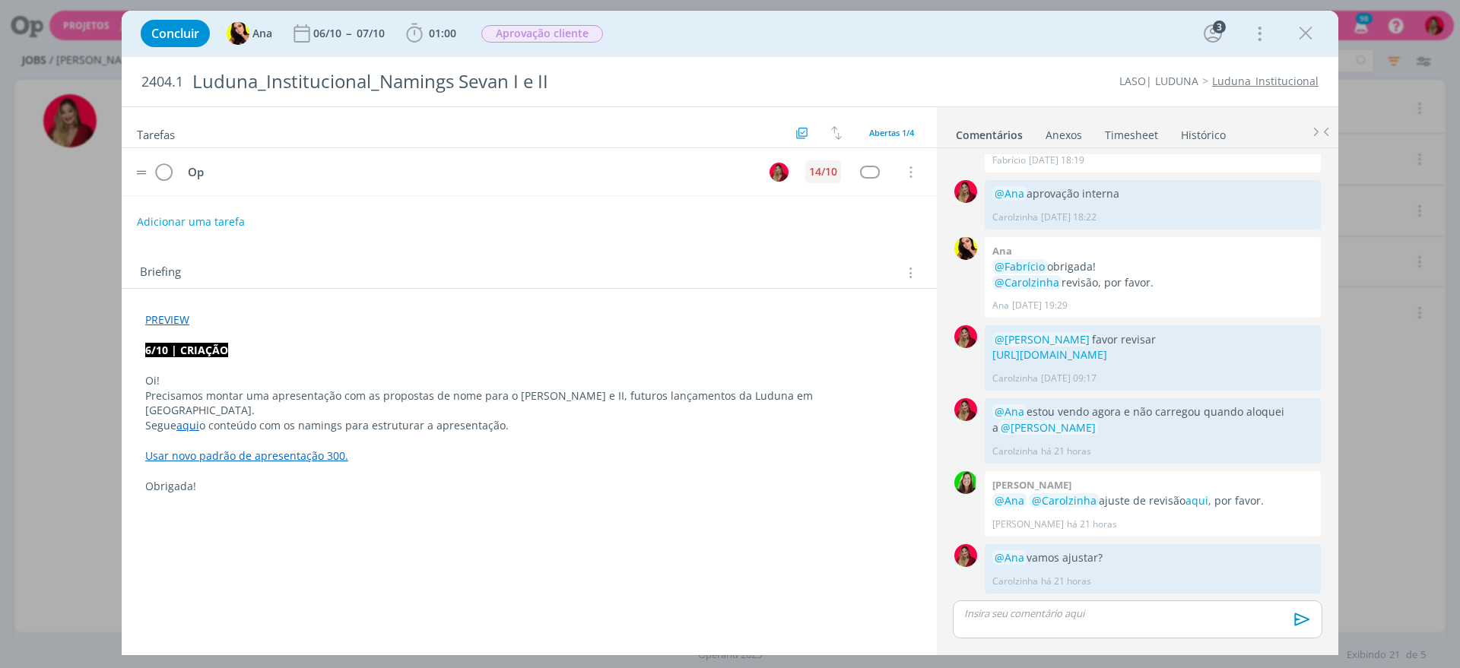
click at [820, 171] on div "14/10" at bounding box center [823, 171] width 28 height 11
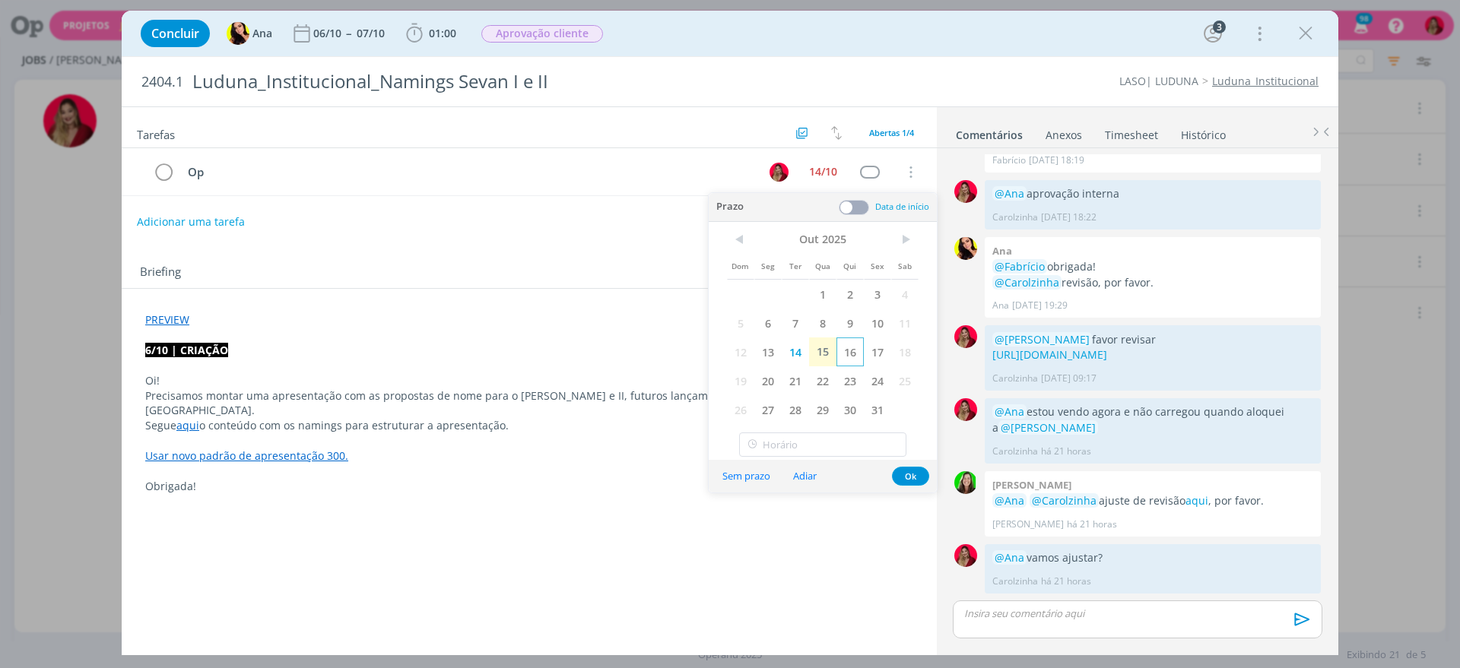
click at [847, 349] on span "16" at bounding box center [849, 352] width 27 height 29
click at [528, 281] on div "Briefing Briefings Predefinidos Versões do Briefing Ver Briefing do Projeto" at bounding box center [531, 273] width 782 height 20
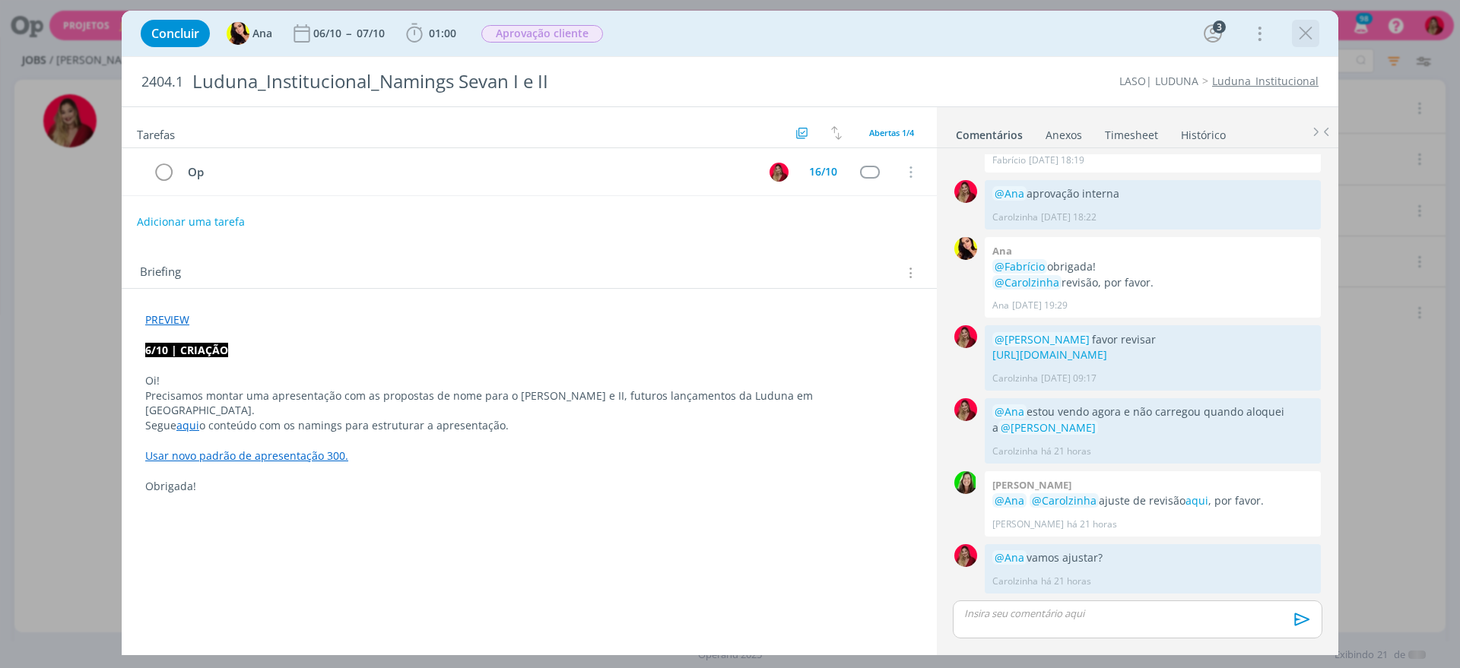
click at [1301, 33] on icon "dialog" at bounding box center [1305, 33] width 23 height 23
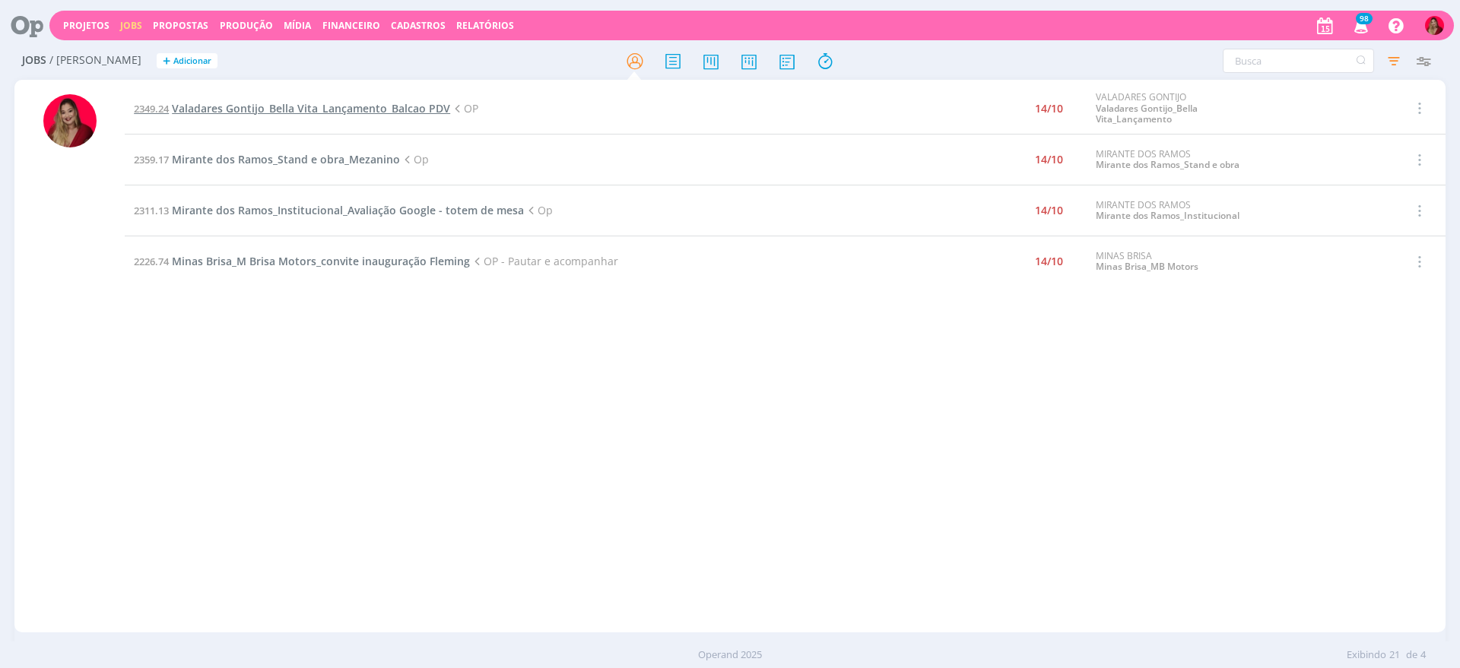
click at [316, 108] on span "Valadares Gontijo_Bella Vita_Lançamento_Balcao PDV" at bounding box center [311, 108] width 278 height 14
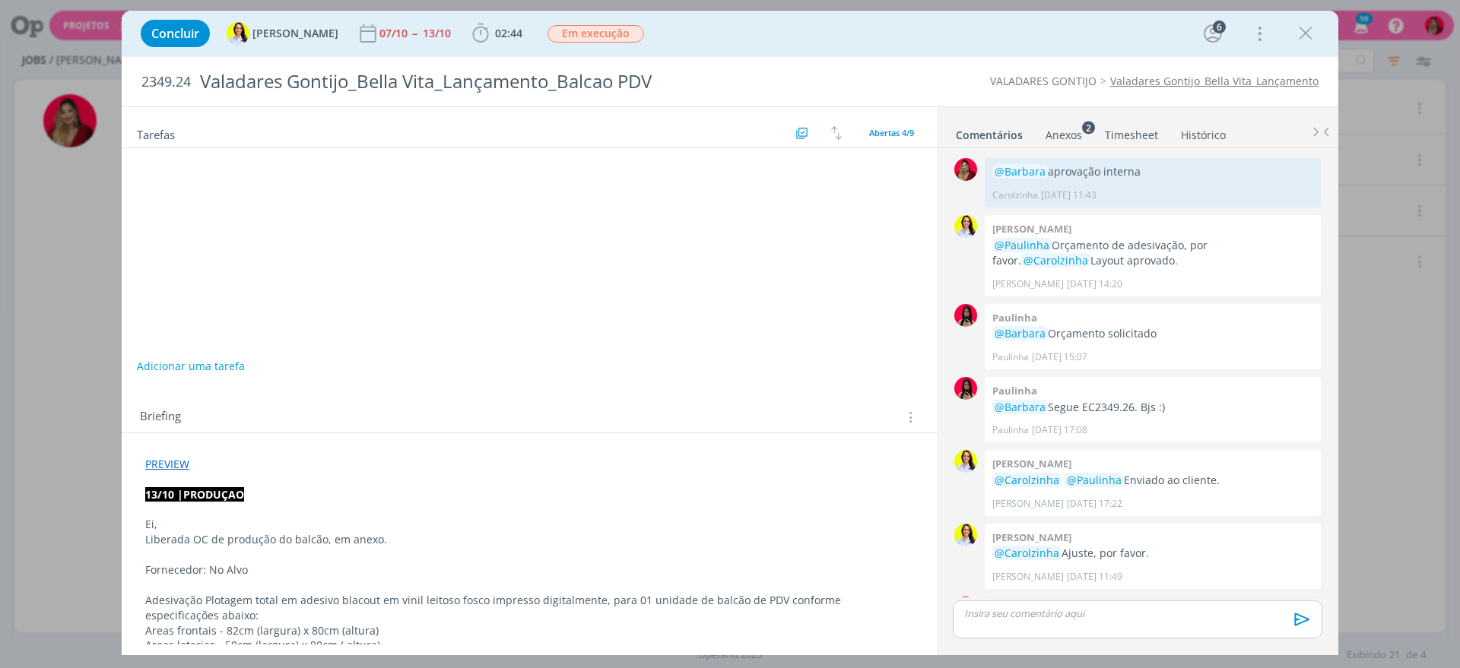
scroll to position [1171, 0]
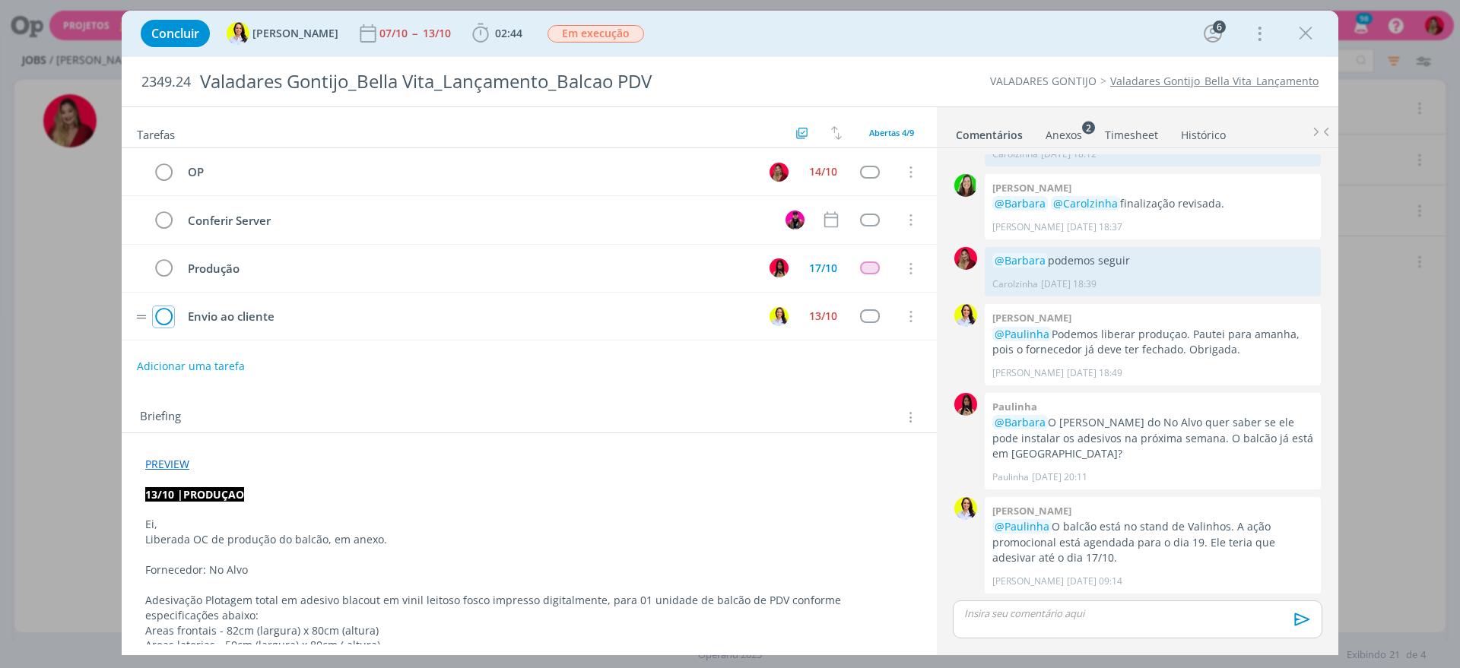
click at [158, 319] on icon "dialog" at bounding box center [163, 317] width 21 height 23
click at [810, 171] on div "14/10" at bounding box center [823, 171] width 28 height 11
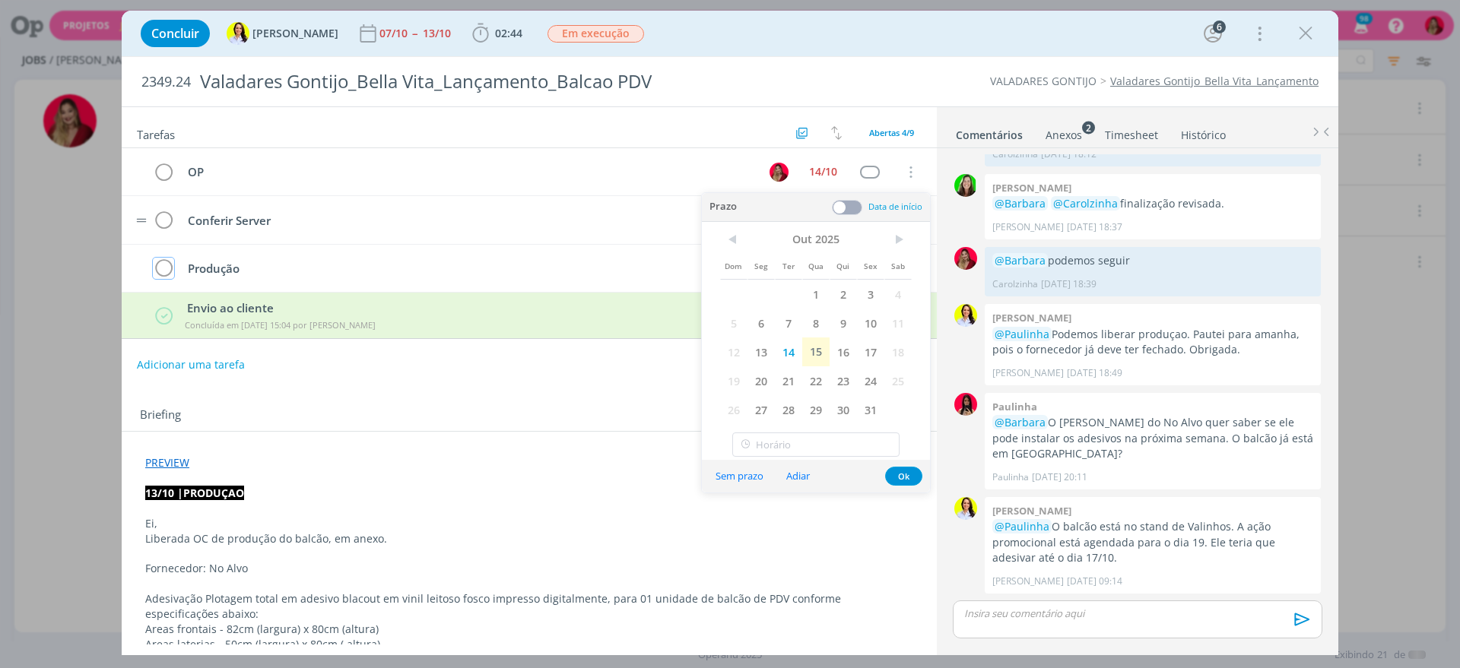
click at [874, 353] on span "17" at bounding box center [870, 352] width 27 height 29
click at [591, 401] on div "Briefing Briefings Predefinidos Versões do Briefing Ver Briefing do Projeto" at bounding box center [529, 411] width 815 height 41
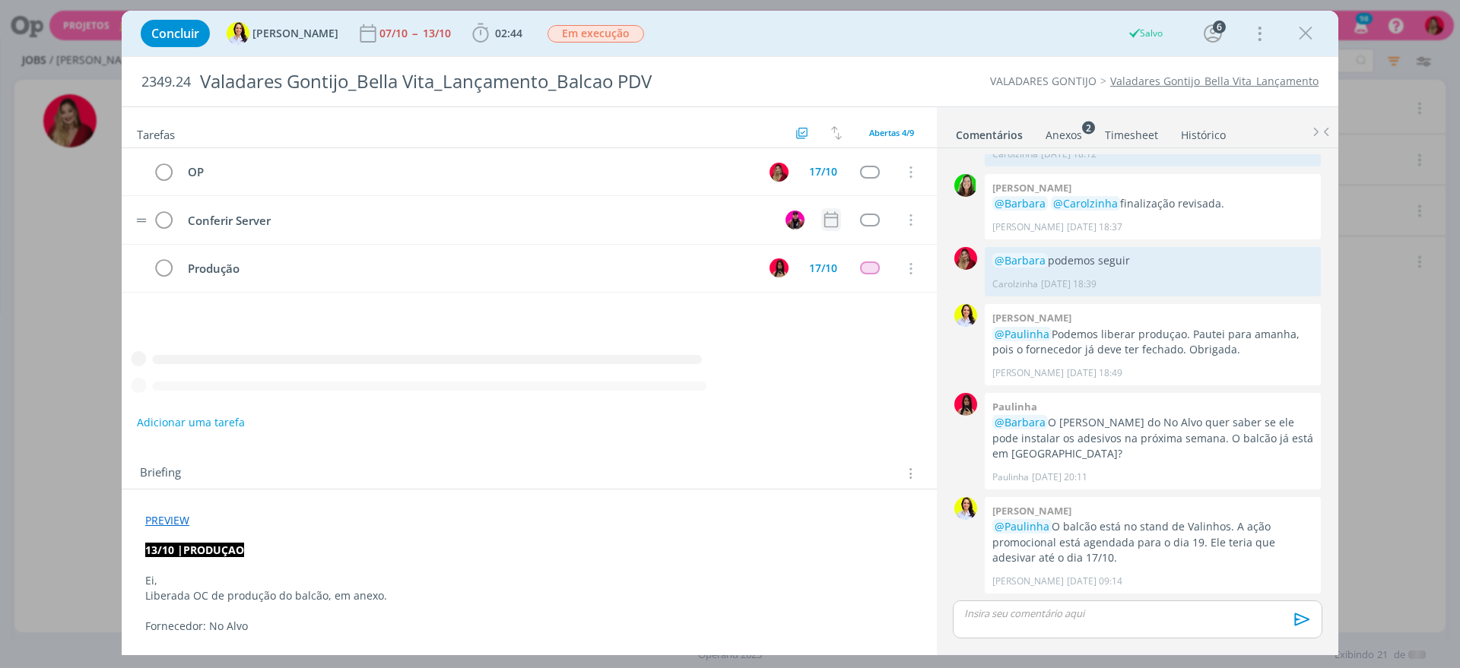
click at [827, 219] on icon "dialog" at bounding box center [831, 220] width 20 height 20
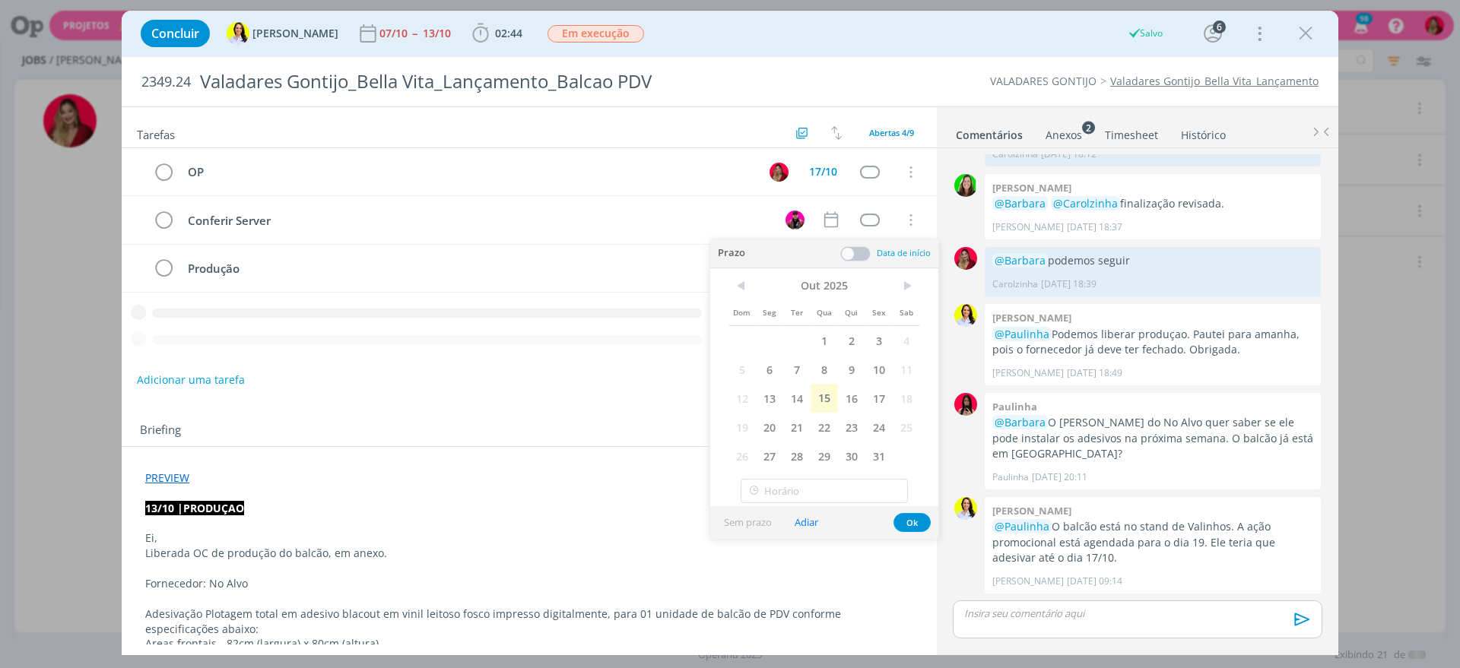
click at [878, 393] on span "17" at bounding box center [878, 398] width 27 height 29
click at [546, 394] on div "Tarefas Usar Job de template Criar template a partir deste job Visualizar Templ…" at bounding box center [529, 375] width 815 height 537
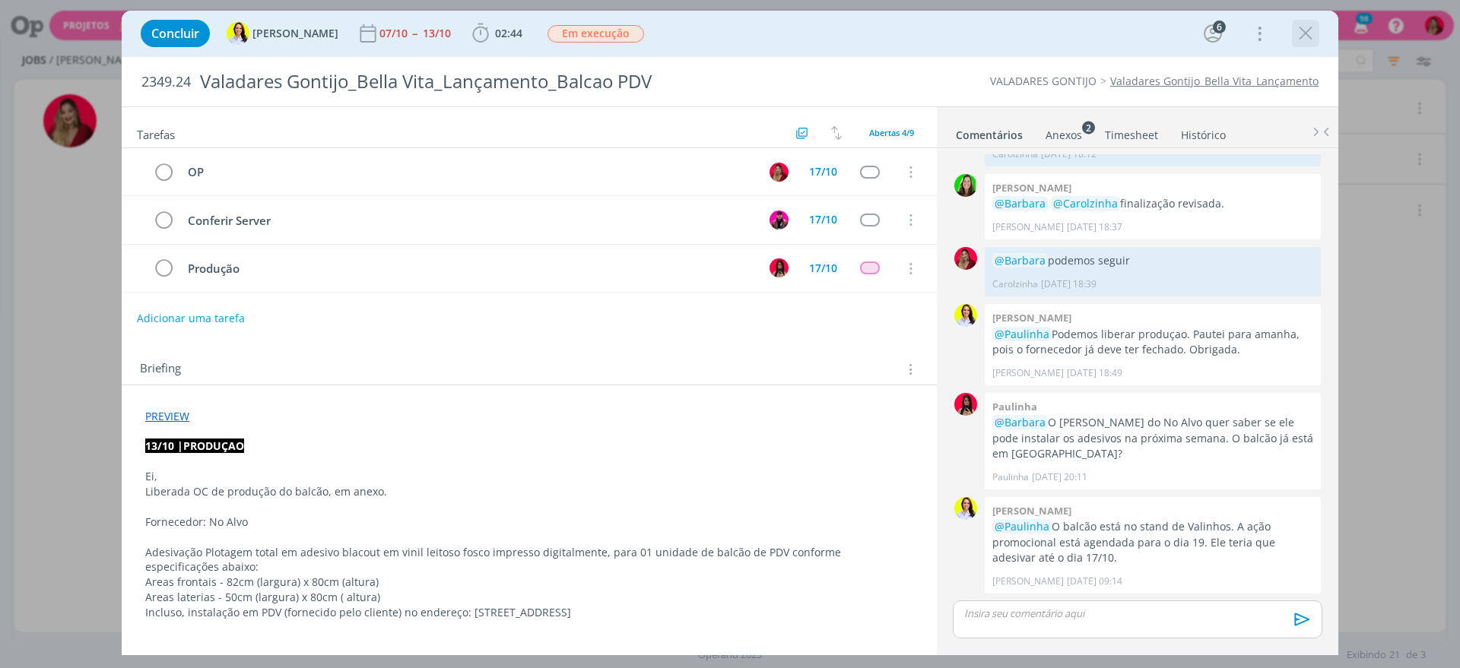
click at [1305, 37] on icon "dialog" at bounding box center [1305, 33] width 23 height 23
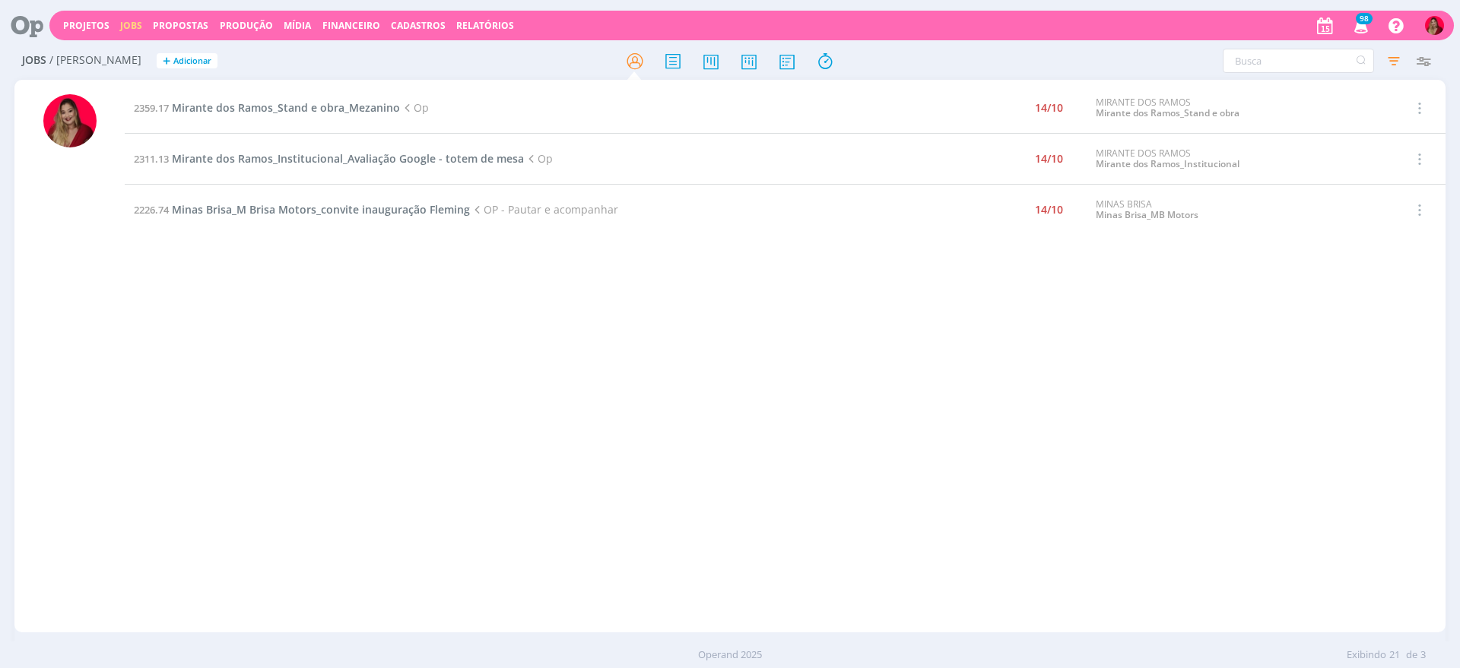
click at [275, 94] on td "2359.17 Mirante dos Ramos_Stand e obra_Mezanino Op" at bounding box center [522, 108] width 794 height 51
click at [293, 103] on span "Mirante dos Ramos_Stand e obra_Mezanino" at bounding box center [286, 107] width 228 height 14
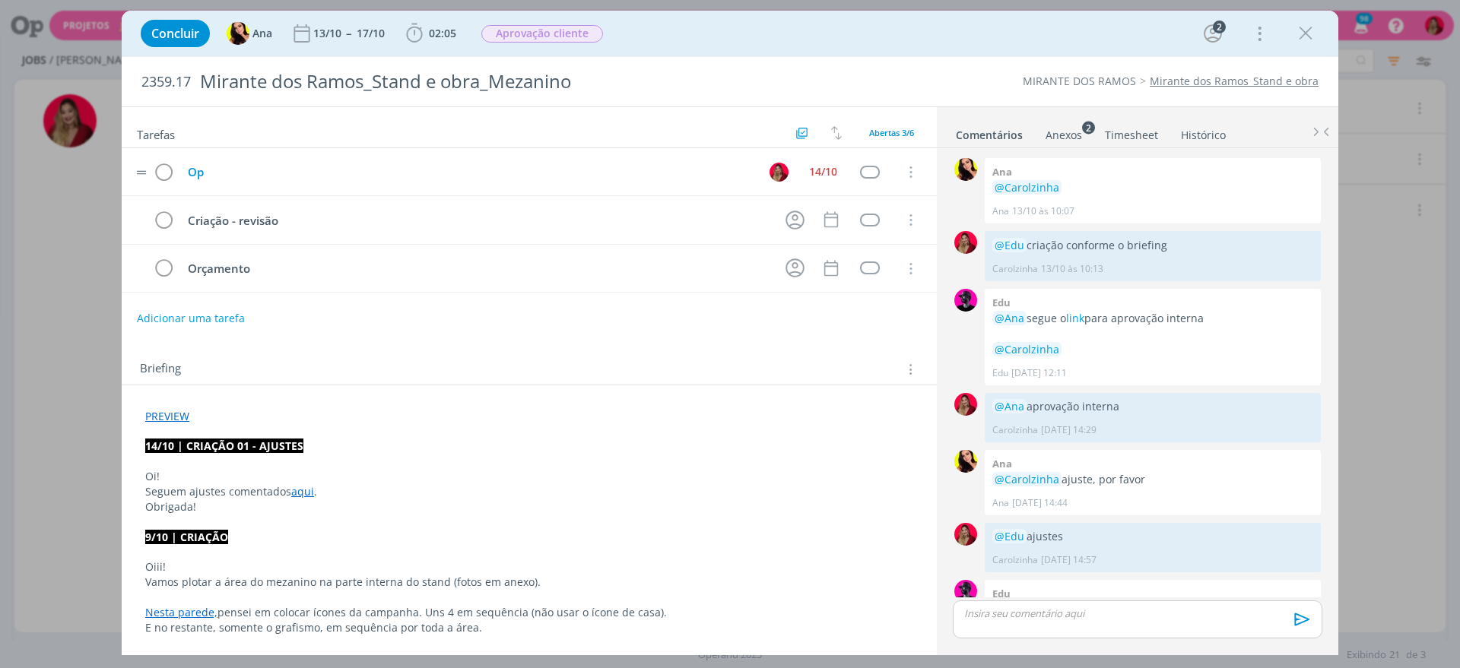
scroll to position [140, 0]
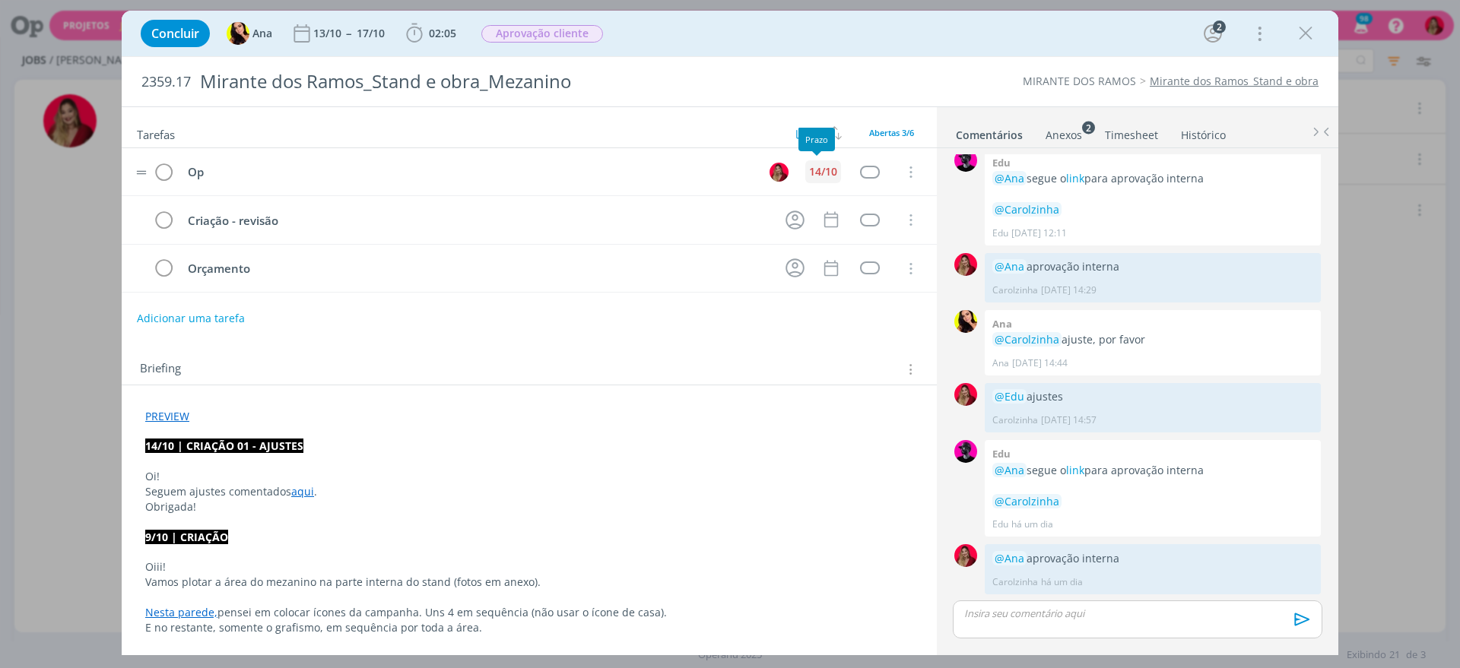
click at [818, 171] on div "14/10" at bounding box center [823, 171] width 28 height 11
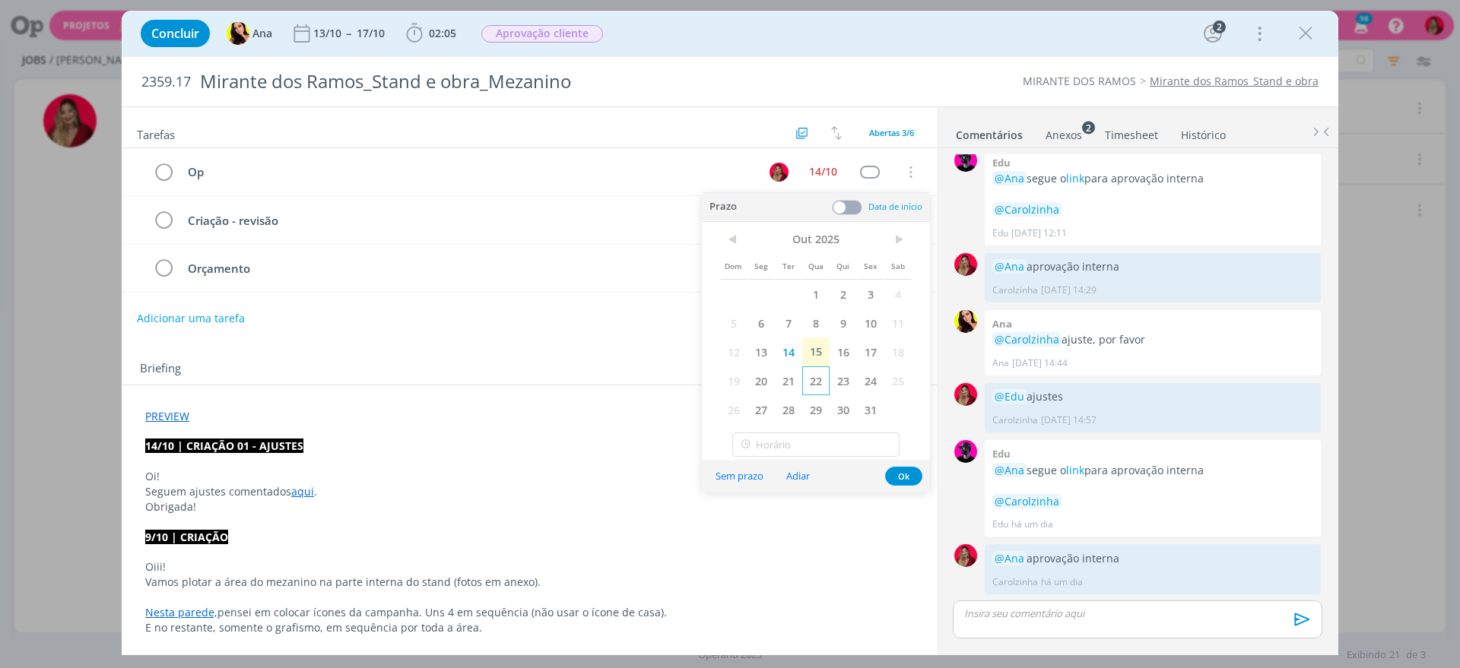
click at [818, 384] on span "22" at bounding box center [815, 380] width 27 height 29
click at [485, 355] on div "Briefing Briefings Predefinidos Versões do Briefing Ver Briefing do Projeto" at bounding box center [529, 364] width 815 height 41
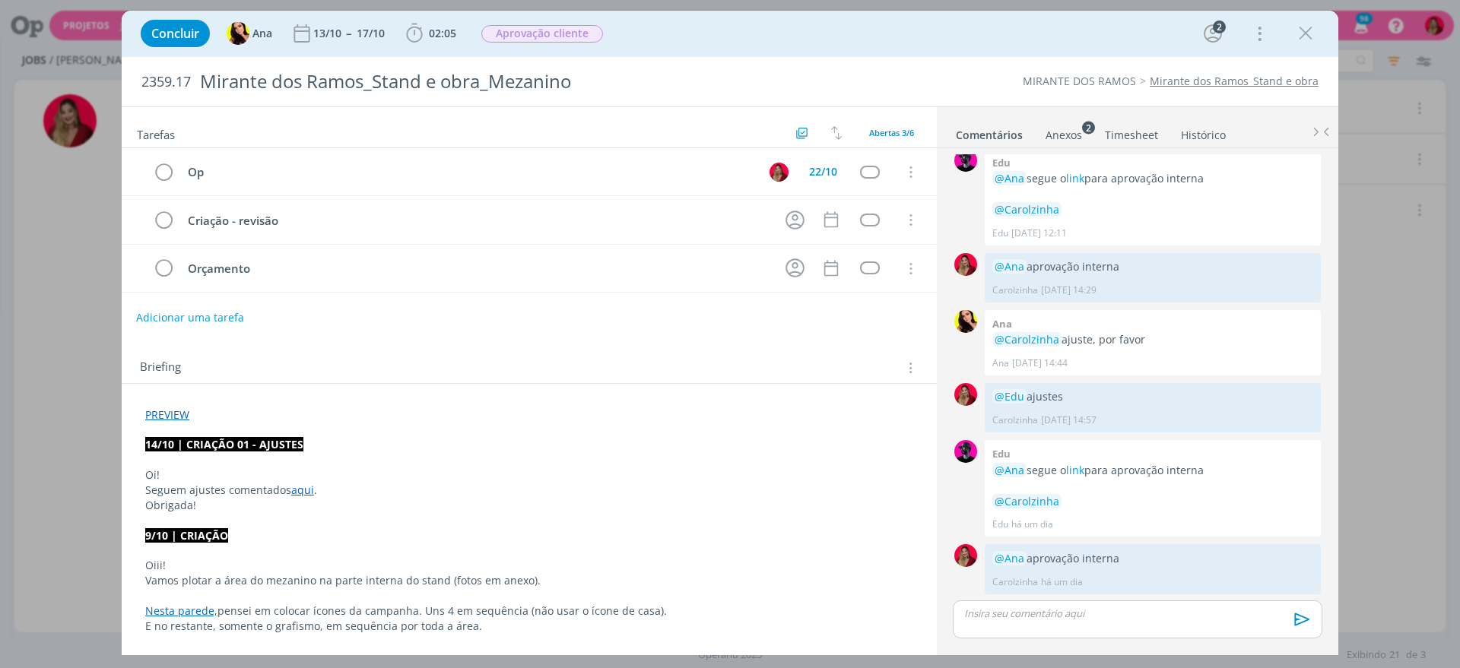
click at [217, 326] on button "Adicionar uma tarefa" at bounding box center [190, 318] width 108 height 26
type input "Conferir - server"
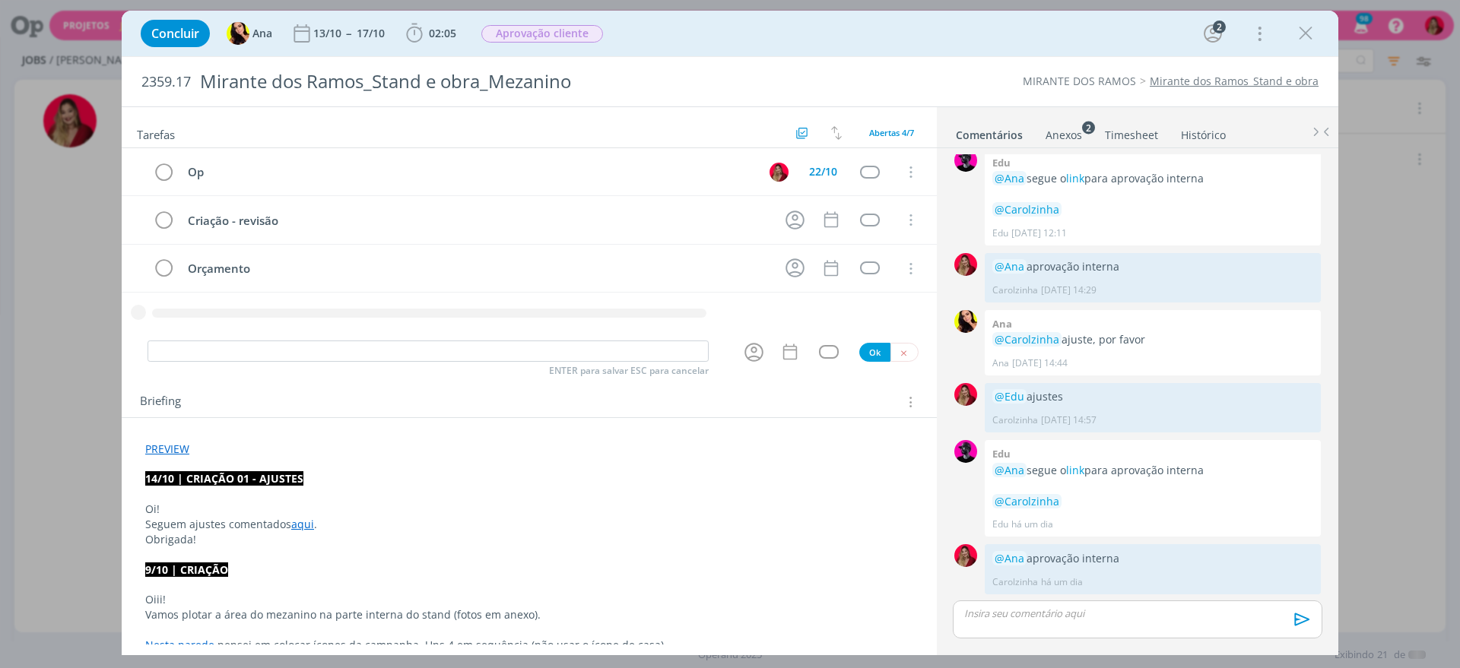
click at [1295, 25] on icon "dialog" at bounding box center [1305, 33] width 23 height 23
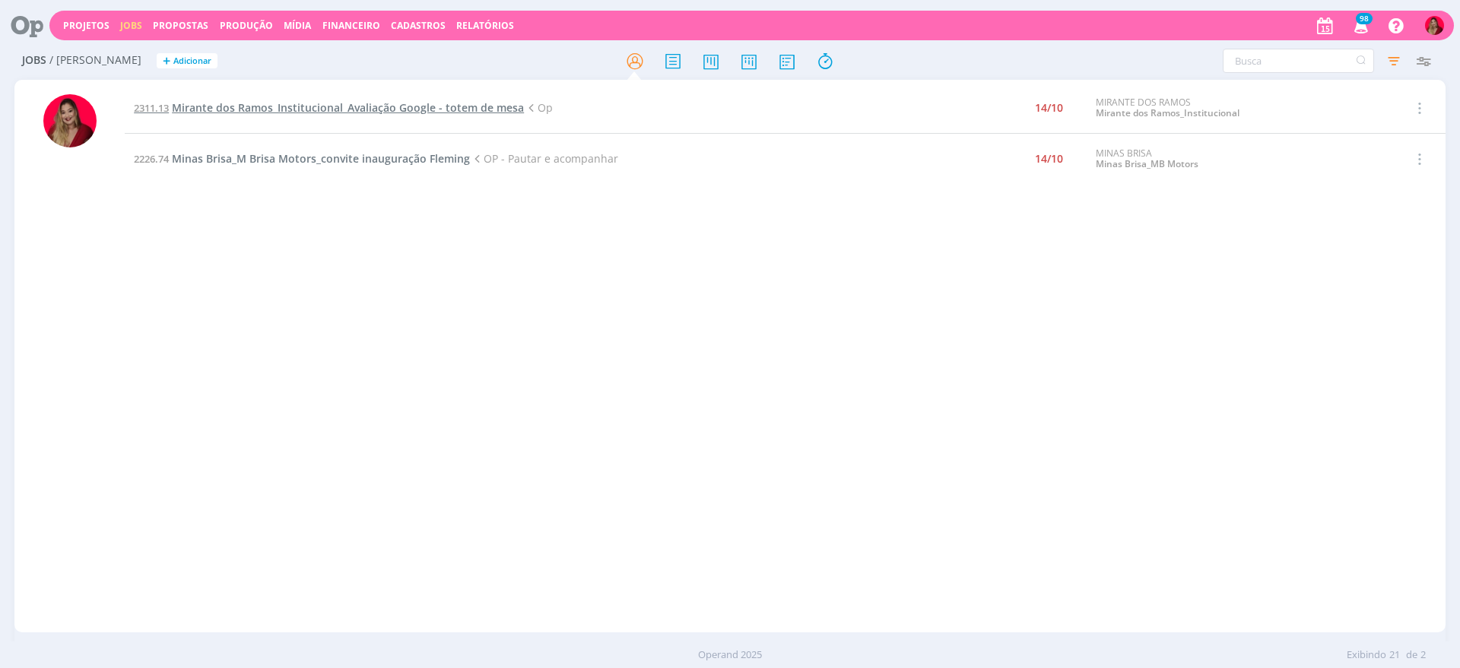
click at [432, 104] on span "Mirante dos Ramos_Institucional_Avaliação Google - totem de mesa" at bounding box center [348, 107] width 352 height 14
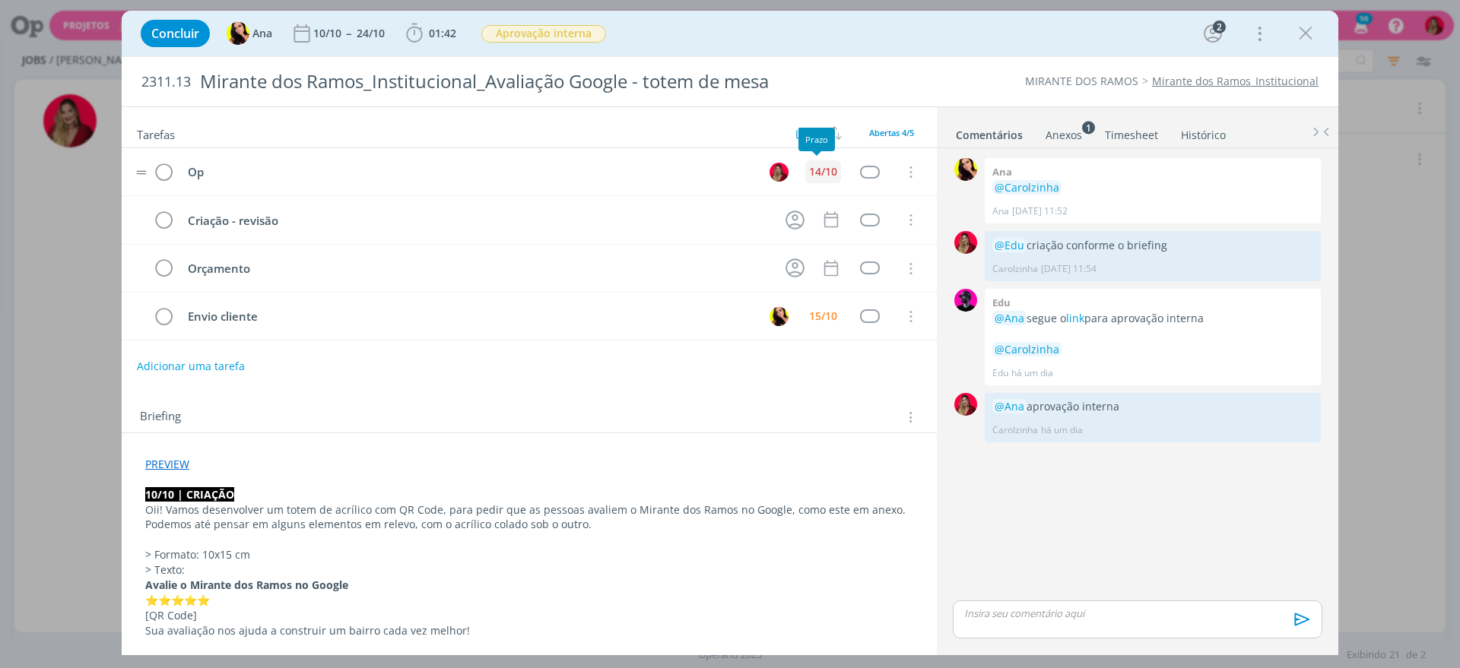
click at [815, 177] on div "14/10" at bounding box center [823, 171] width 28 height 11
click at [819, 351] on span "15" at bounding box center [815, 352] width 27 height 29
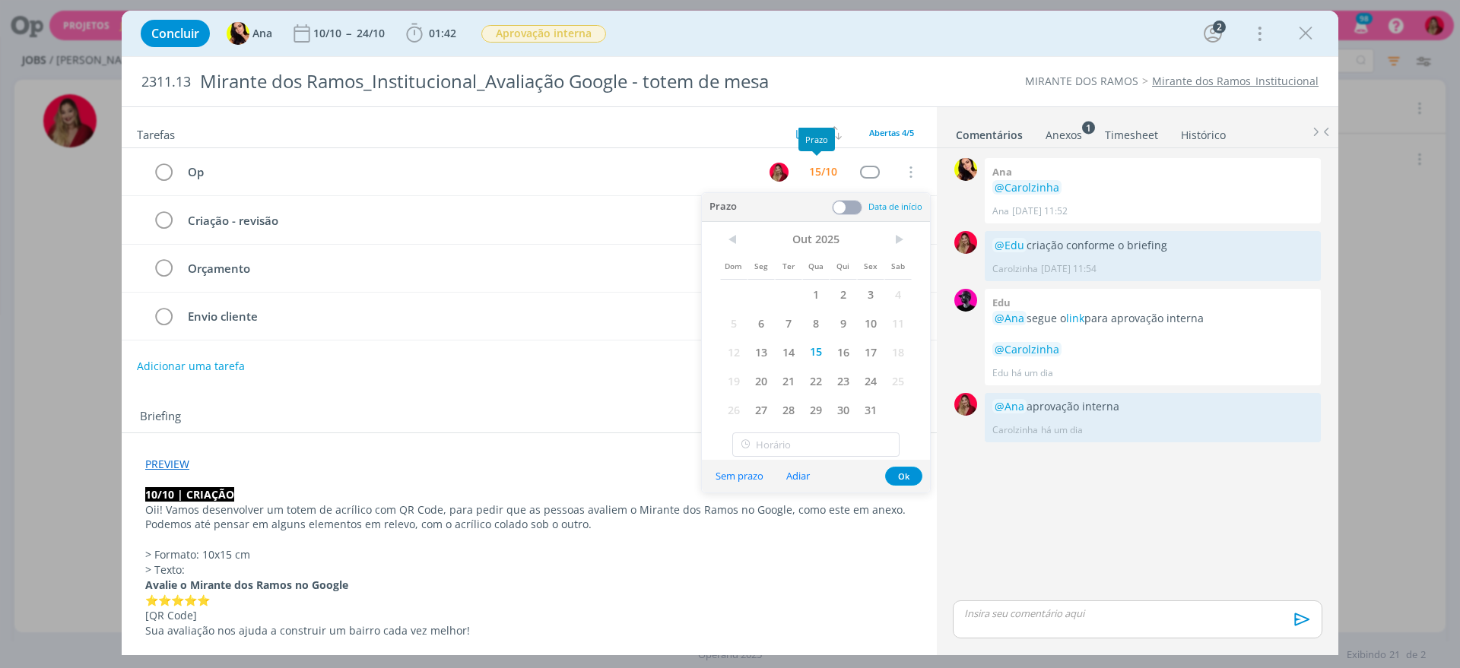
click at [430, 407] on div "Briefing Briefings Predefinidos Versões do Briefing Ver Briefing do Projeto" at bounding box center [531, 417] width 782 height 20
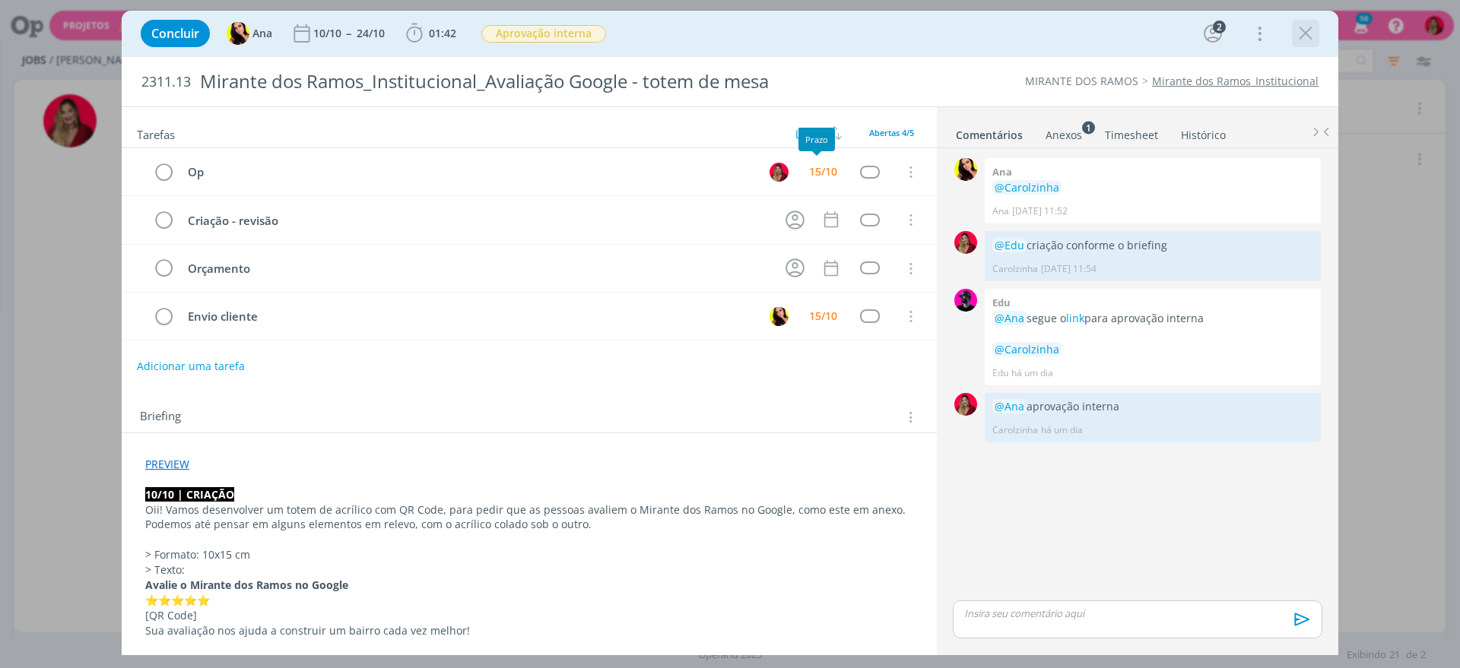
click at [1303, 33] on icon "dialog" at bounding box center [1305, 33] width 23 height 23
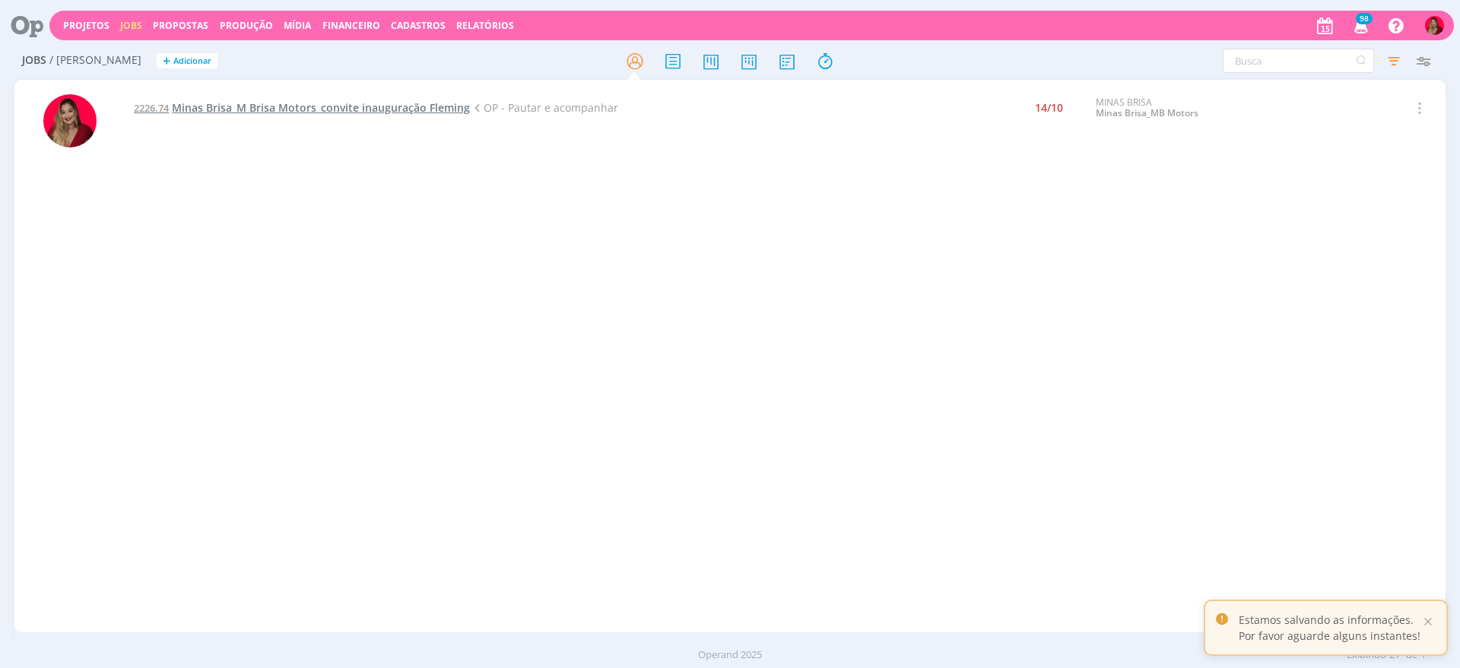
click at [361, 113] on span "Minas Brisa_M Brisa Motors_convite inauguração Fleming" at bounding box center [321, 107] width 298 height 14
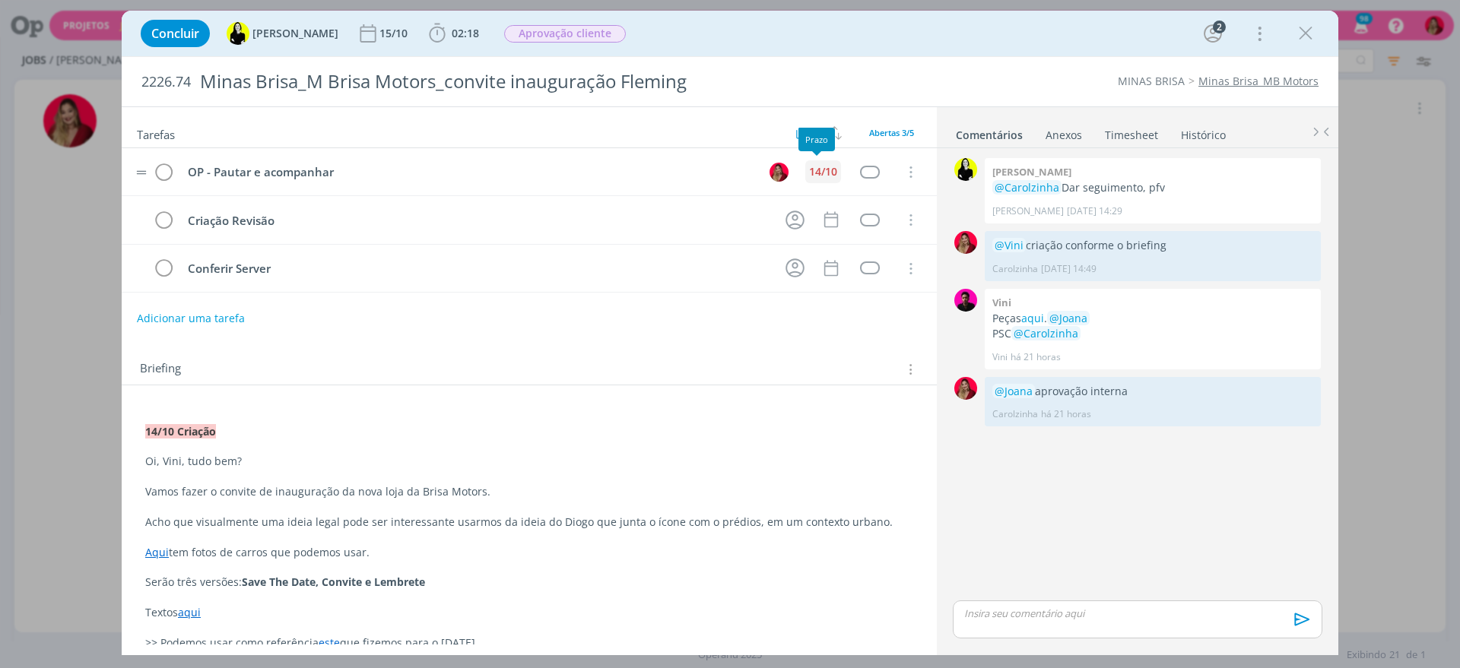
click at [817, 162] on div "14/10" at bounding box center [823, 171] width 36 height 23
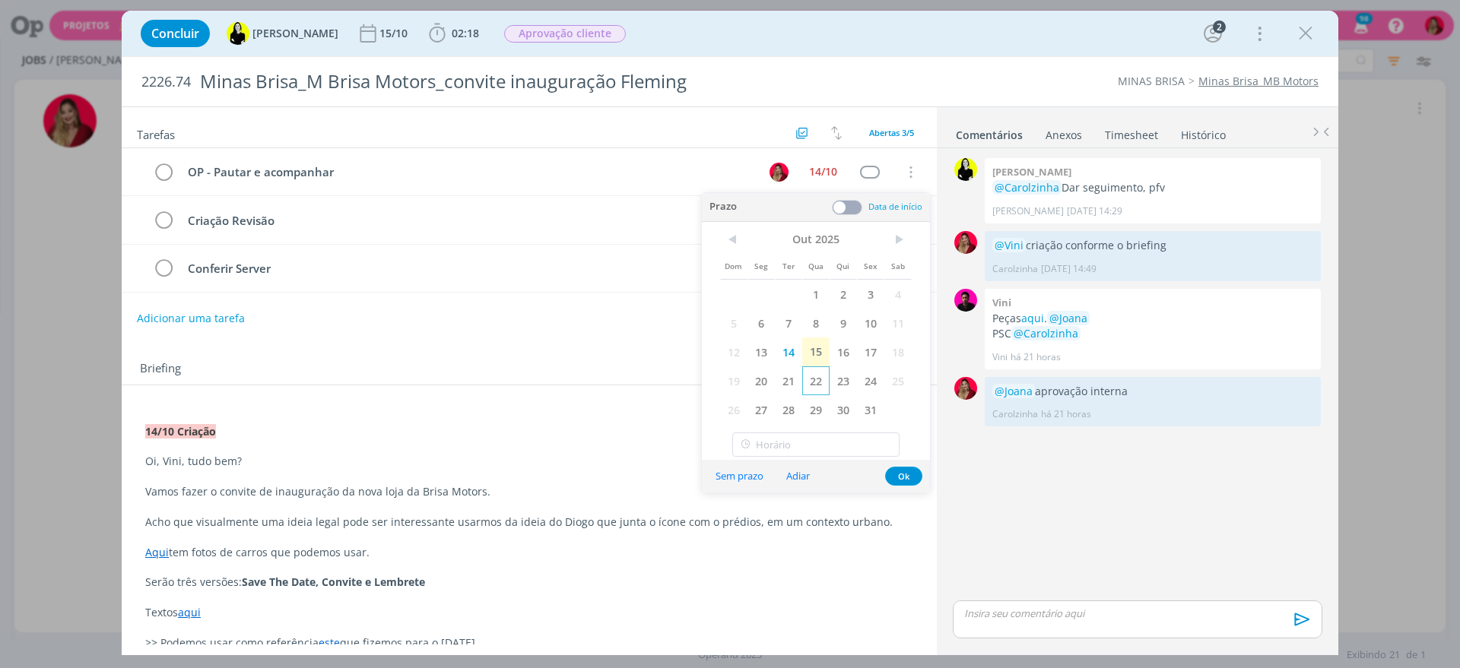
click at [816, 370] on span "22" at bounding box center [815, 380] width 27 height 29
click at [475, 369] on div "Briefing Briefings Predefinidos Versões do Briefing Ver Briefing do Projeto" at bounding box center [531, 370] width 782 height 20
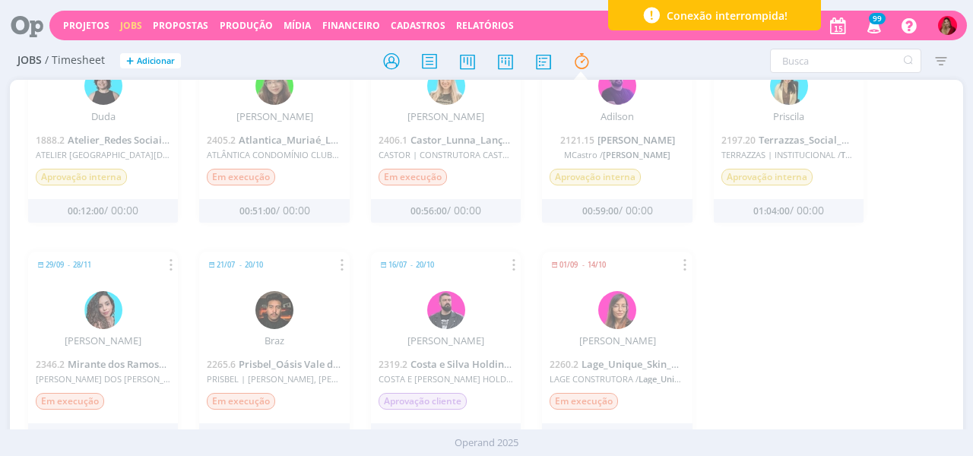
scroll to position [750, 0]
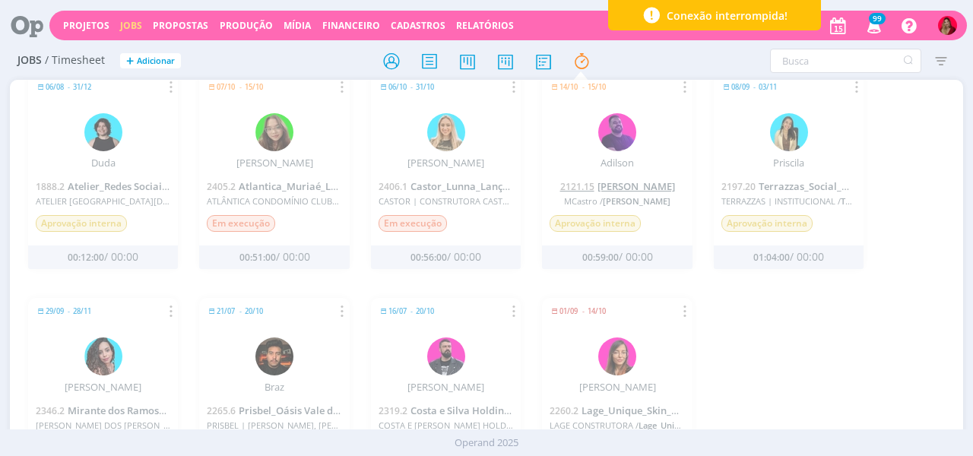
click at [658, 184] on span "[PERSON_NAME]" at bounding box center [636, 186] width 78 height 14
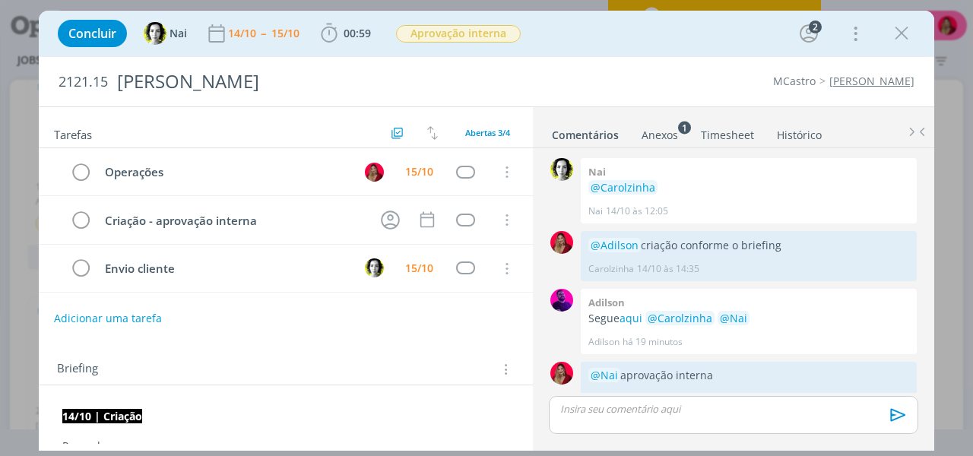
scroll to position [22, 0]
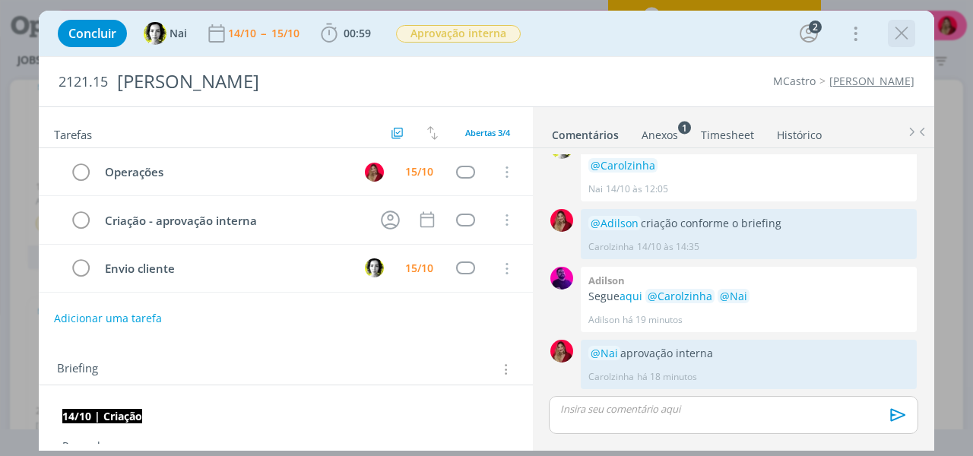
click at [904, 25] on icon "dialog" at bounding box center [901, 33] width 23 height 23
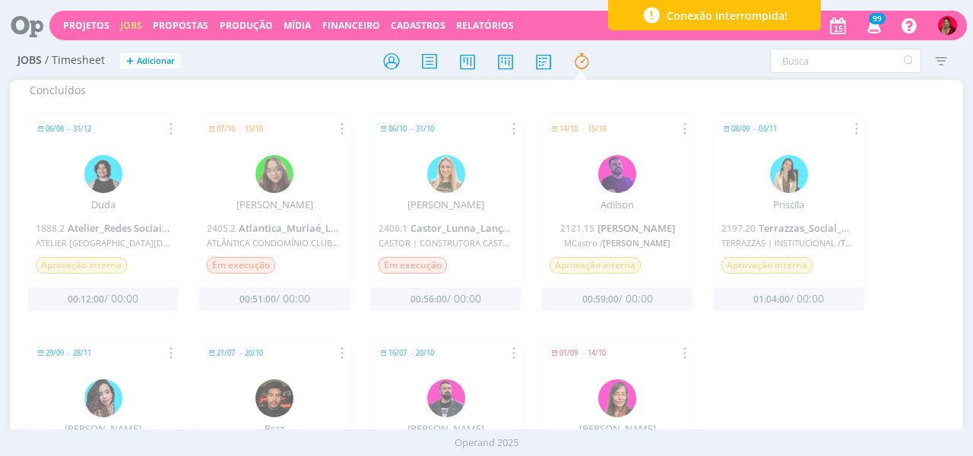
scroll to position [797, 0]
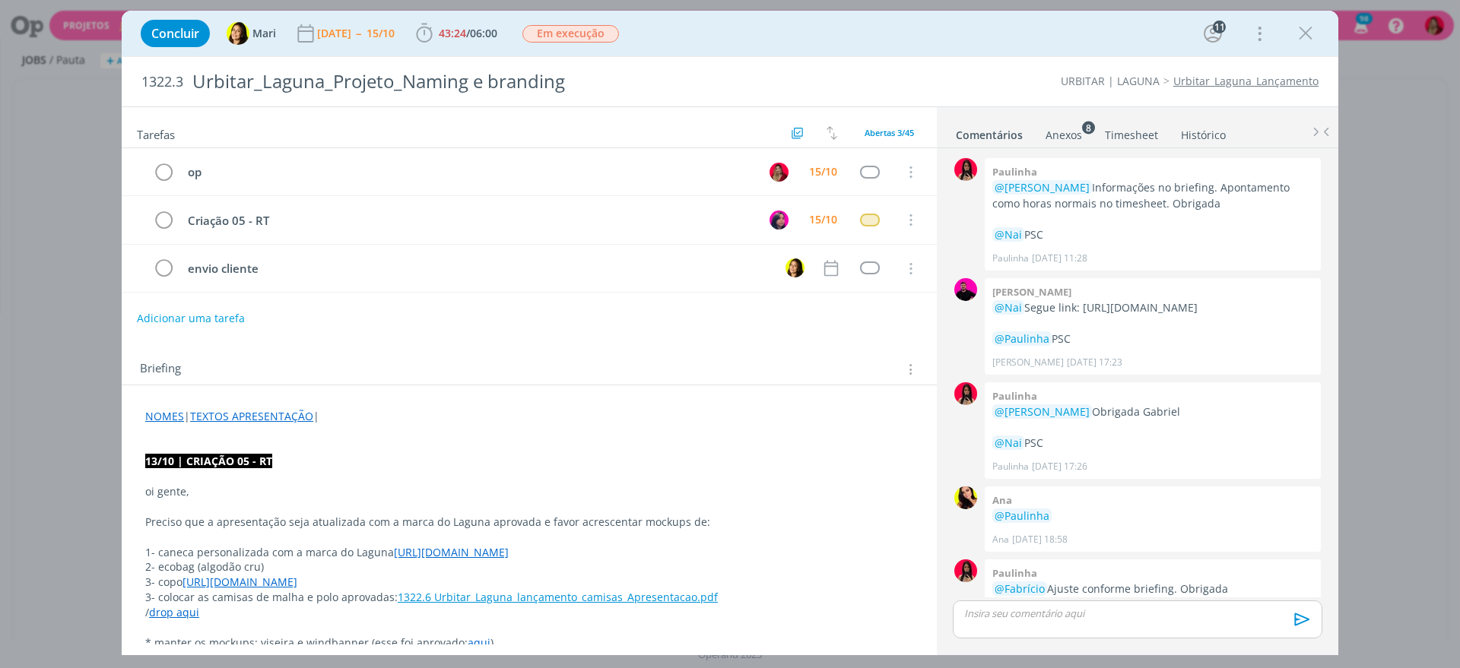
scroll to position [1609, 0]
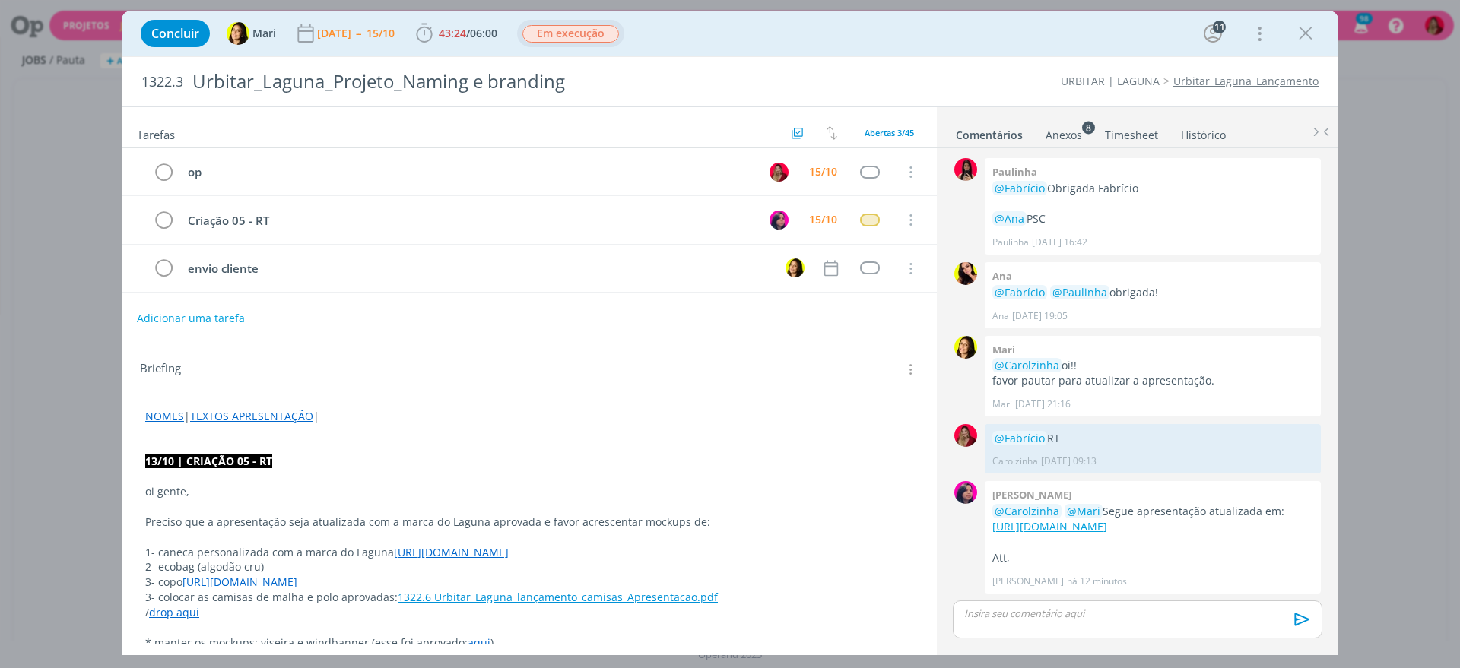
click at [593, 33] on span "Em execução" at bounding box center [570, 33] width 97 height 17
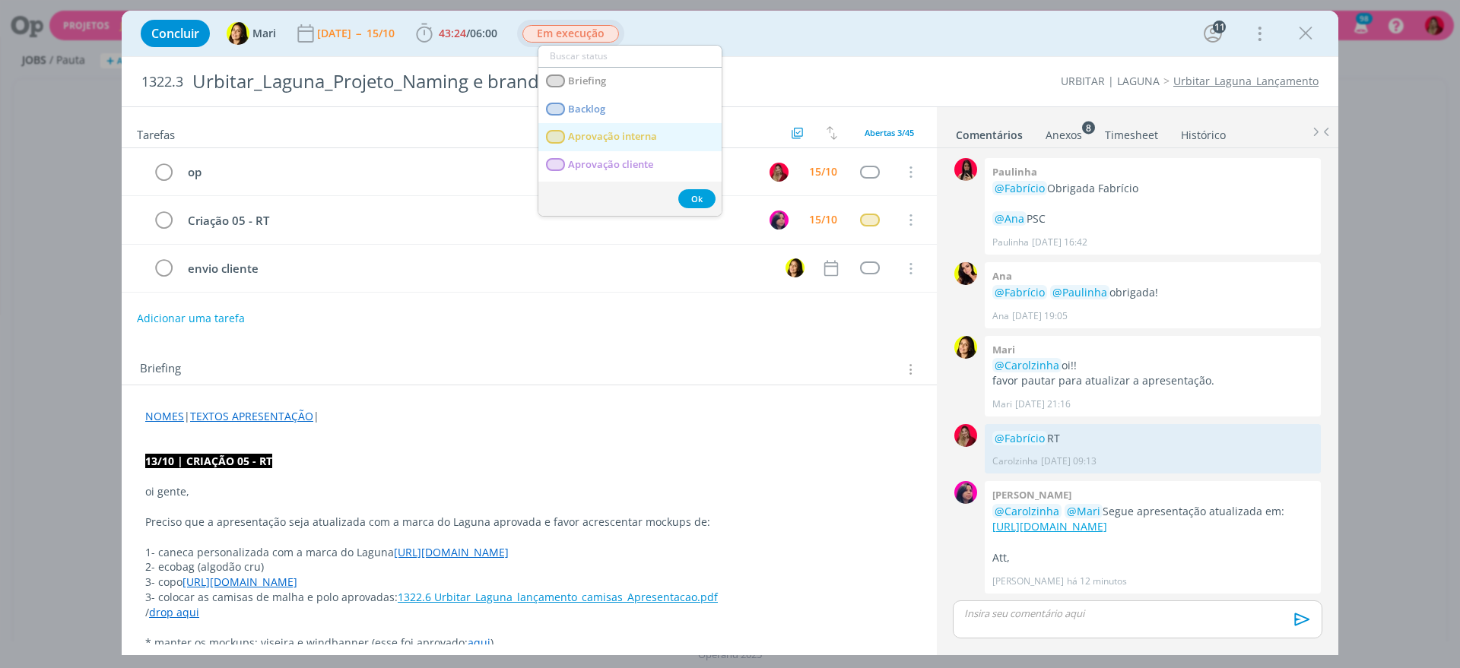
click at [637, 135] on span "Aprovação interna" at bounding box center [612, 137] width 89 height 12
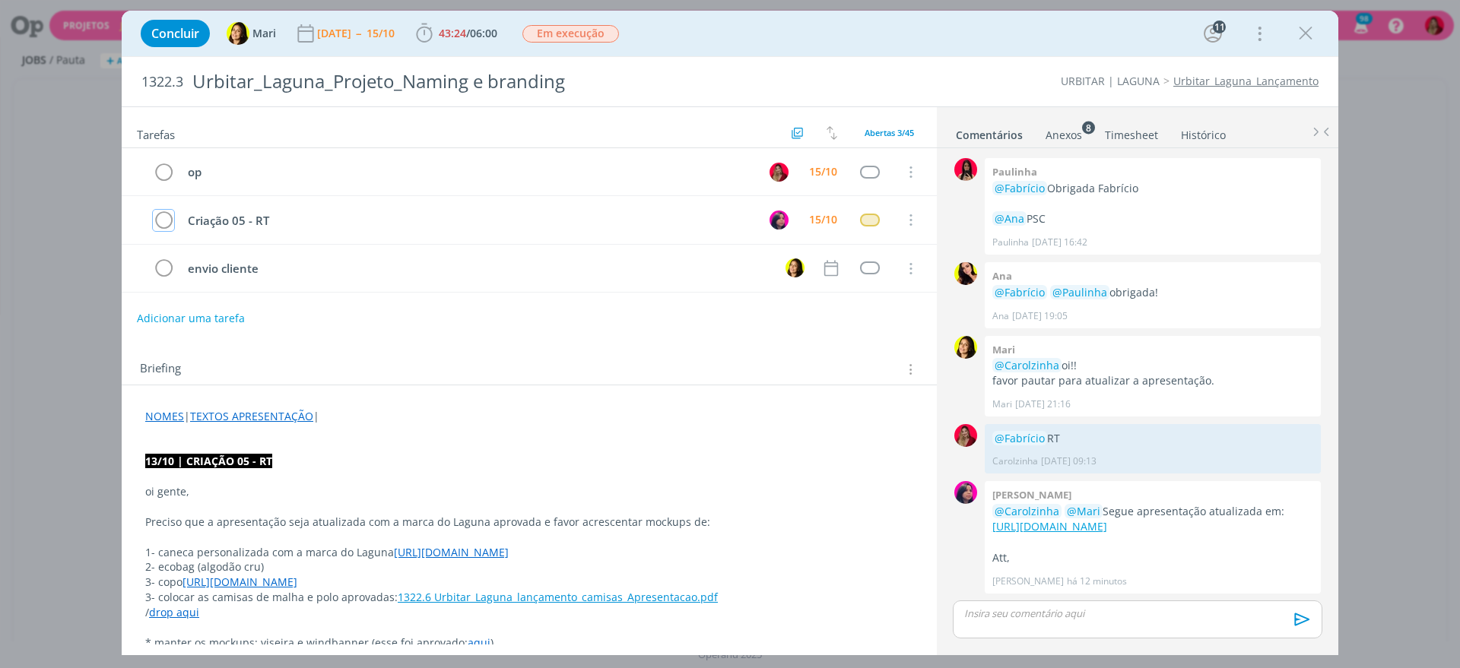
click at [163, 216] on icon "dialog" at bounding box center [163, 220] width 21 height 23
click at [1032, 608] on p "dialog" at bounding box center [1137, 614] width 345 height 14
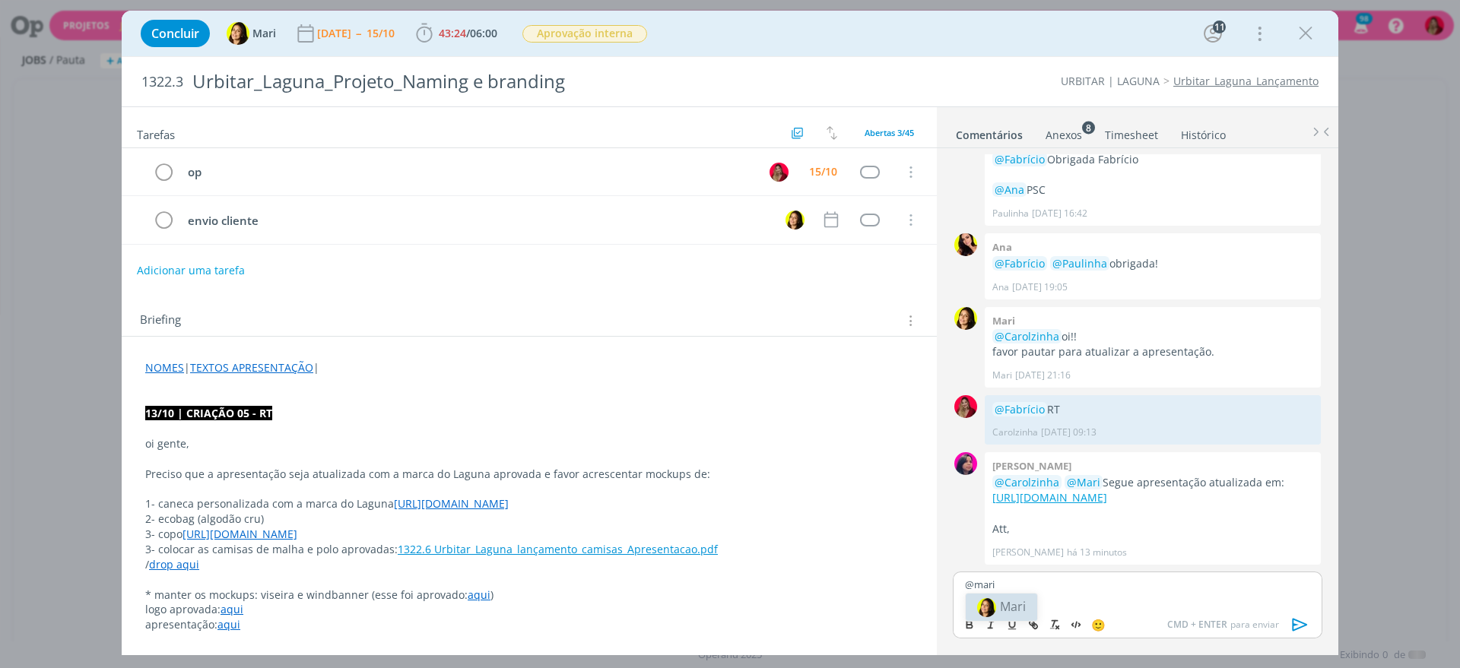
scroll to position [1638, 0]
drag, startPoint x: 1095, startPoint y: 589, endPoint x: 1010, endPoint y: 582, distance: 86.2
click at [1003, 585] on p "﻿ @ [PERSON_NAME] ﻿ APROVAÇÃO" at bounding box center [1137, 585] width 345 height 14
click at [1295, 622] on icon "dialog" at bounding box center [1299, 624] width 23 height 23
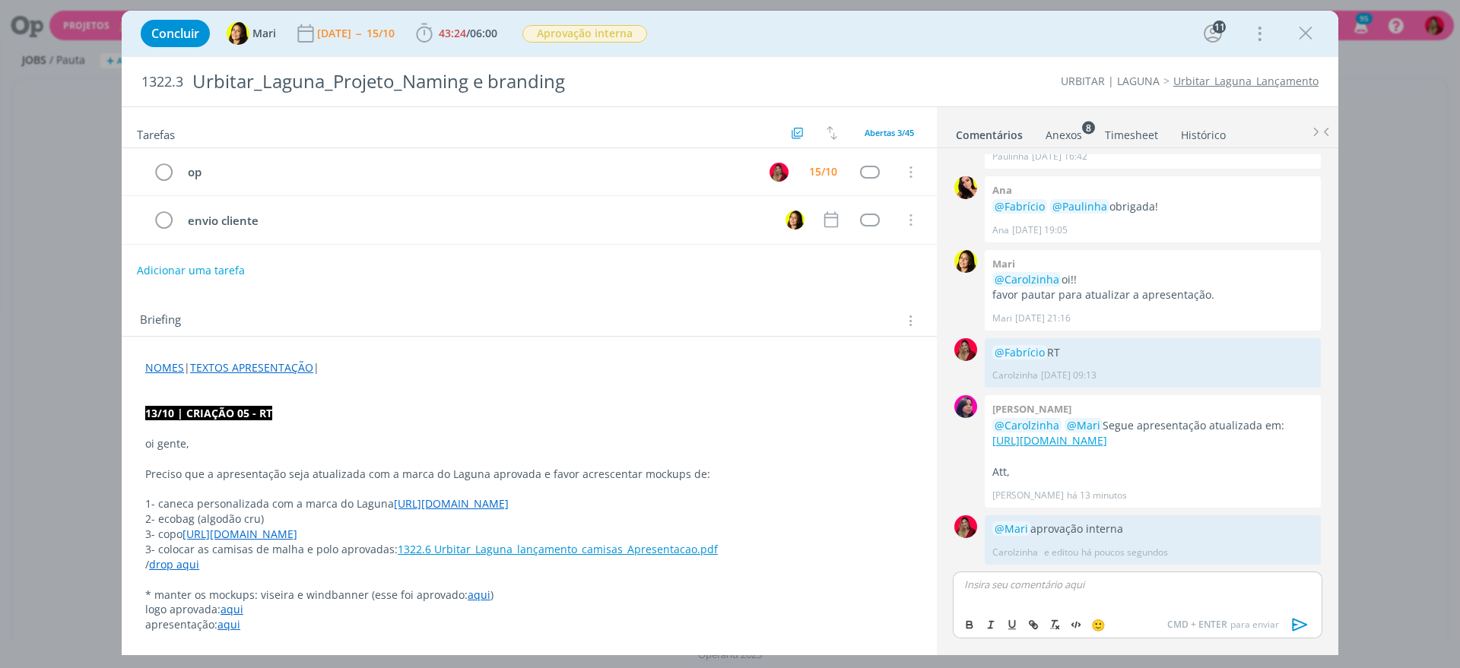
click at [1138, 135] on link "Timesheet" at bounding box center [1131, 132] width 55 height 22
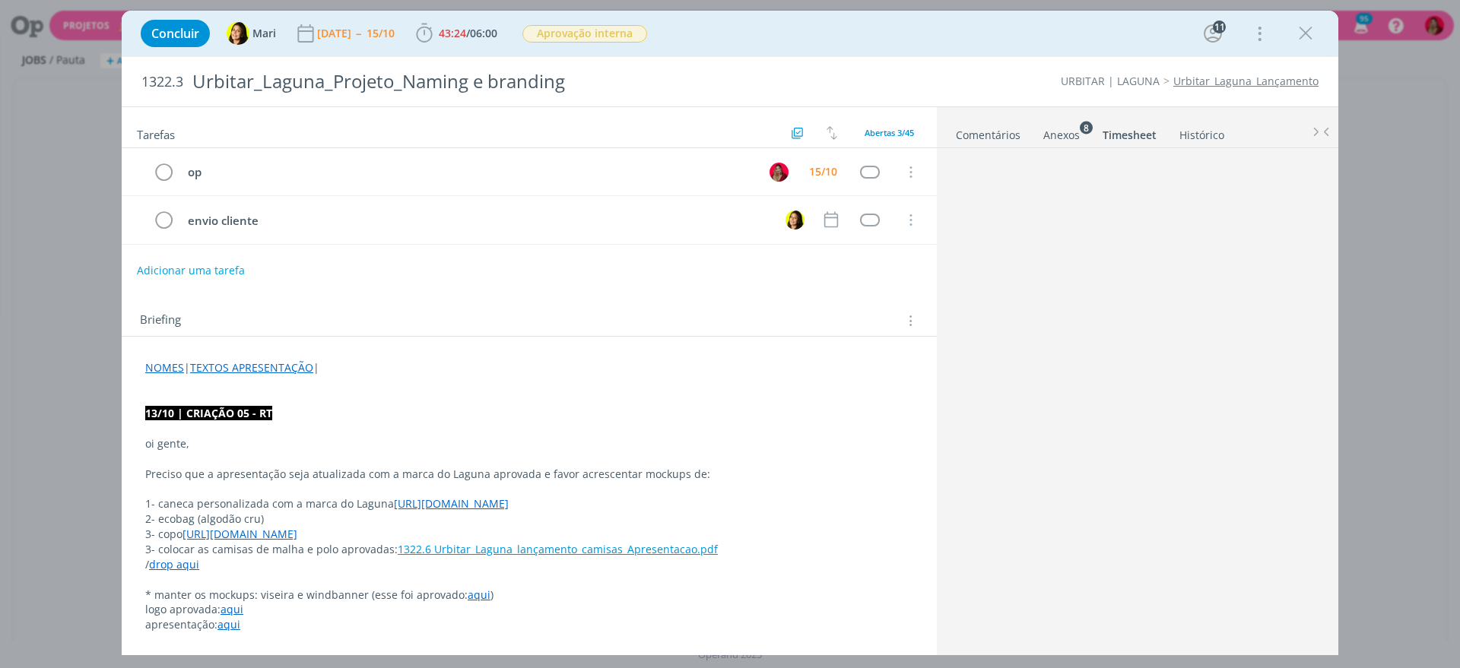
click at [1136, 133] on link "Timesheet" at bounding box center [1128, 132] width 55 height 22
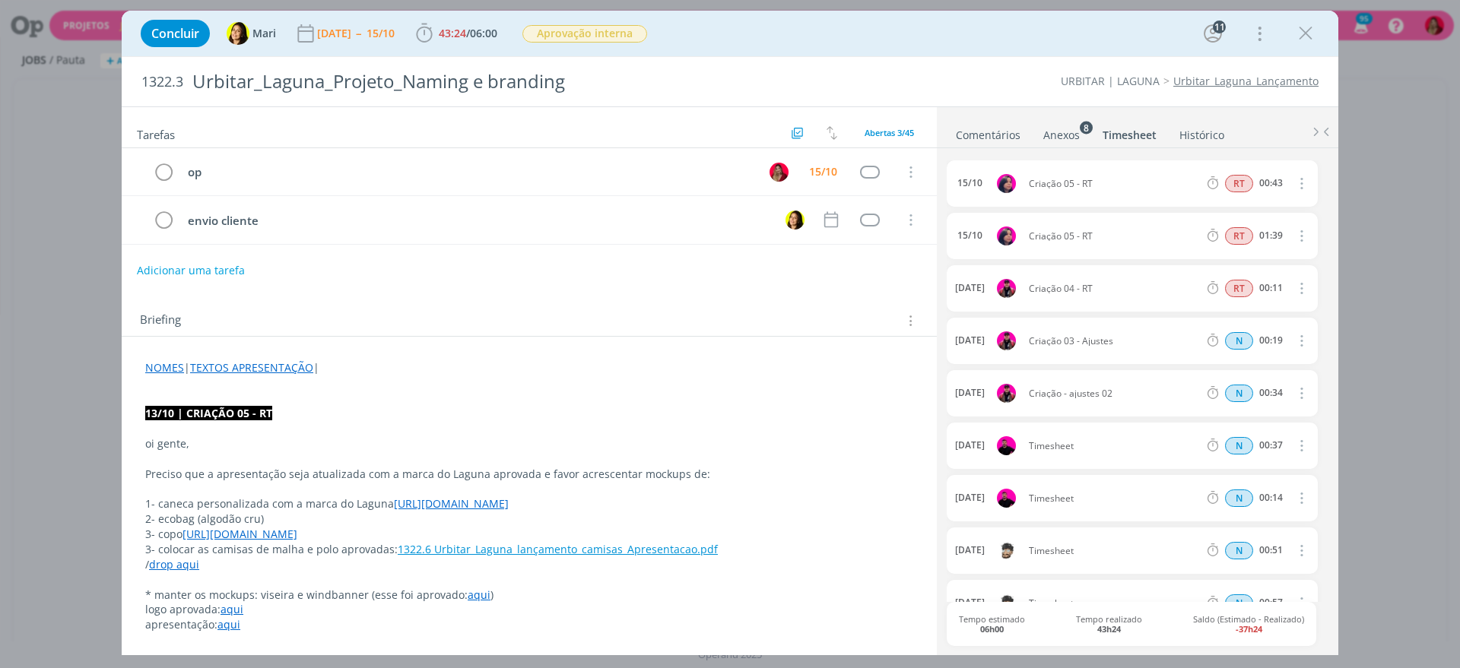
click at [998, 128] on link "Comentários" at bounding box center [988, 132] width 66 height 22
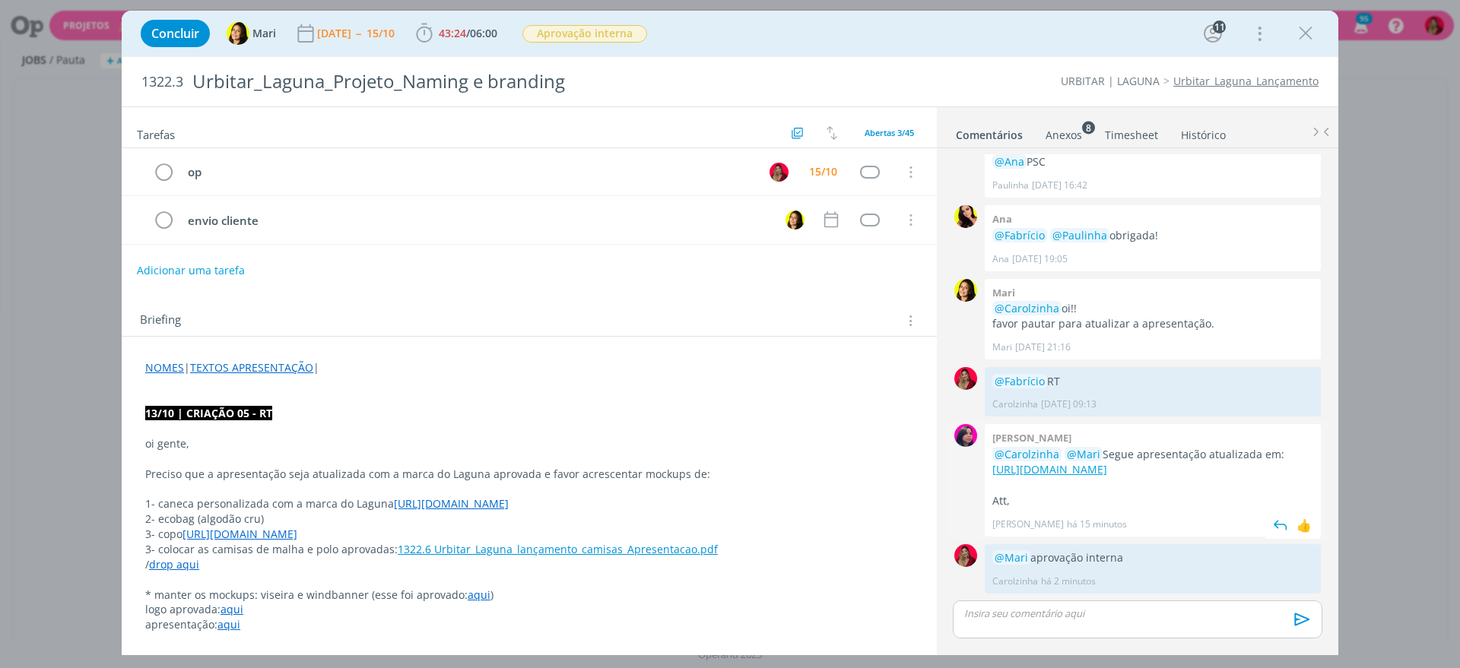
scroll to position [1666, 0]
click at [672, 302] on div "Briefing Briefings Predefinidos Versões do Briefing Ver Briefing do Projeto" at bounding box center [529, 316] width 815 height 41
click at [1141, 144] on ul "Comentários Anexos 8 Timesheet Histórico" at bounding box center [1137, 127] width 401 height 41
click at [1132, 123] on link "Timesheet" at bounding box center [1131, 132] width 55 height 22
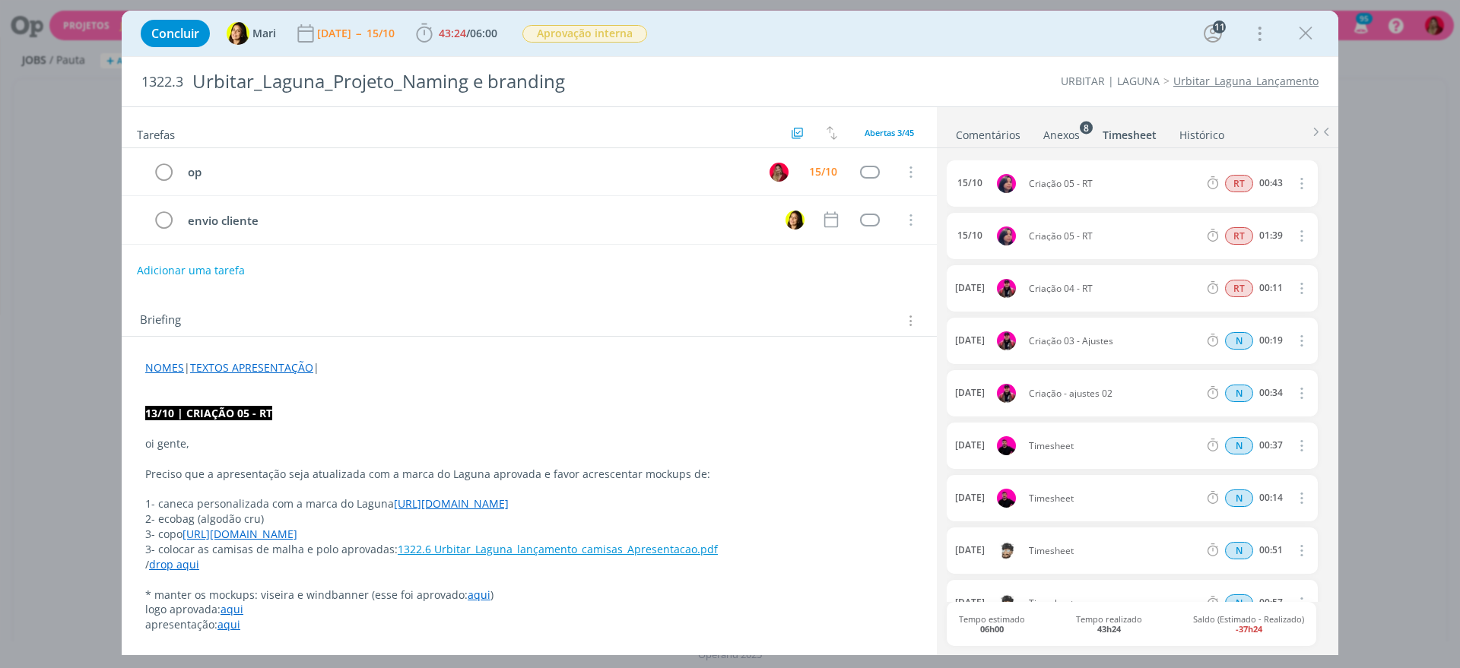
click at [994, 129] on link "Comentários" at bounding box center [988, 132] width 66 height 22
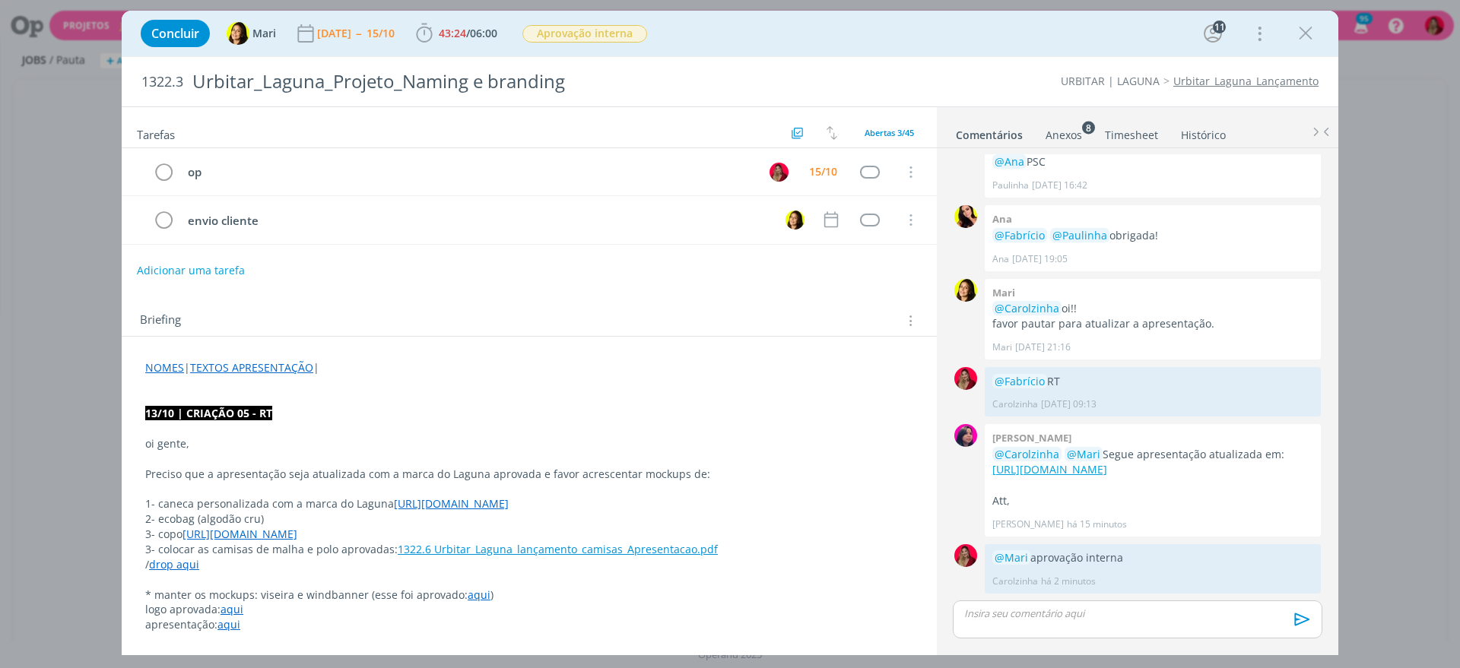
click at [1128, 127] on link "Timesheet" at bounding box center [1131, 132] width 55 height 22
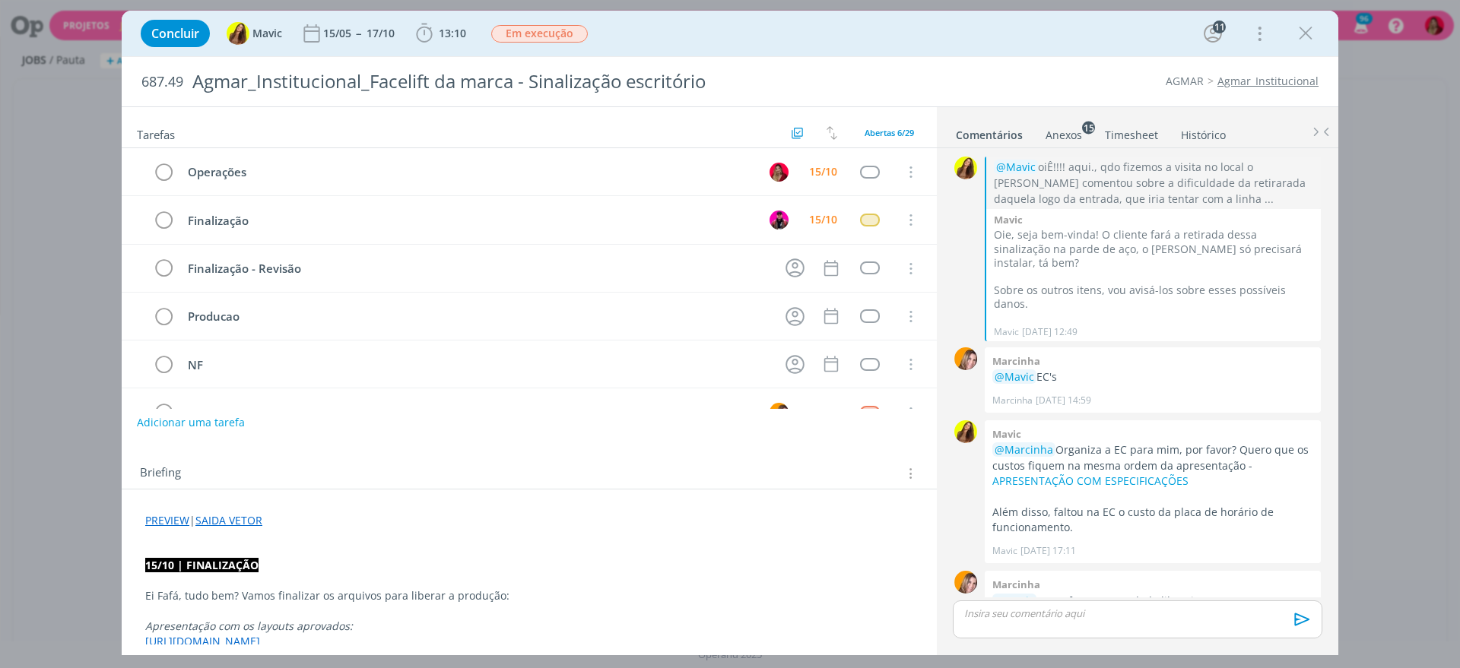
scroll to position [1447, 0]
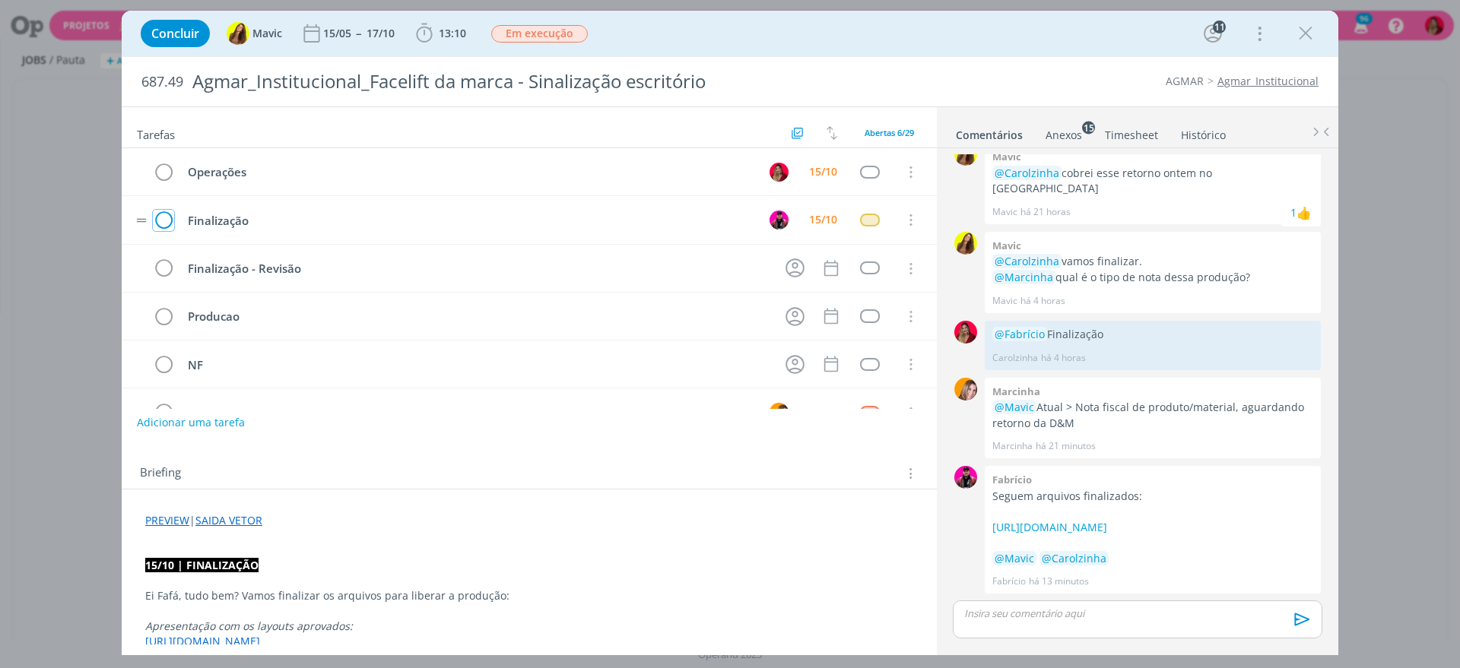
click at [160, 214] on icon "dialog" at bounding box center [163, 220] width 21 height 23
click at [1002, 601] on div "dialog" at bounding box center [1136, 620] width 369 height 38
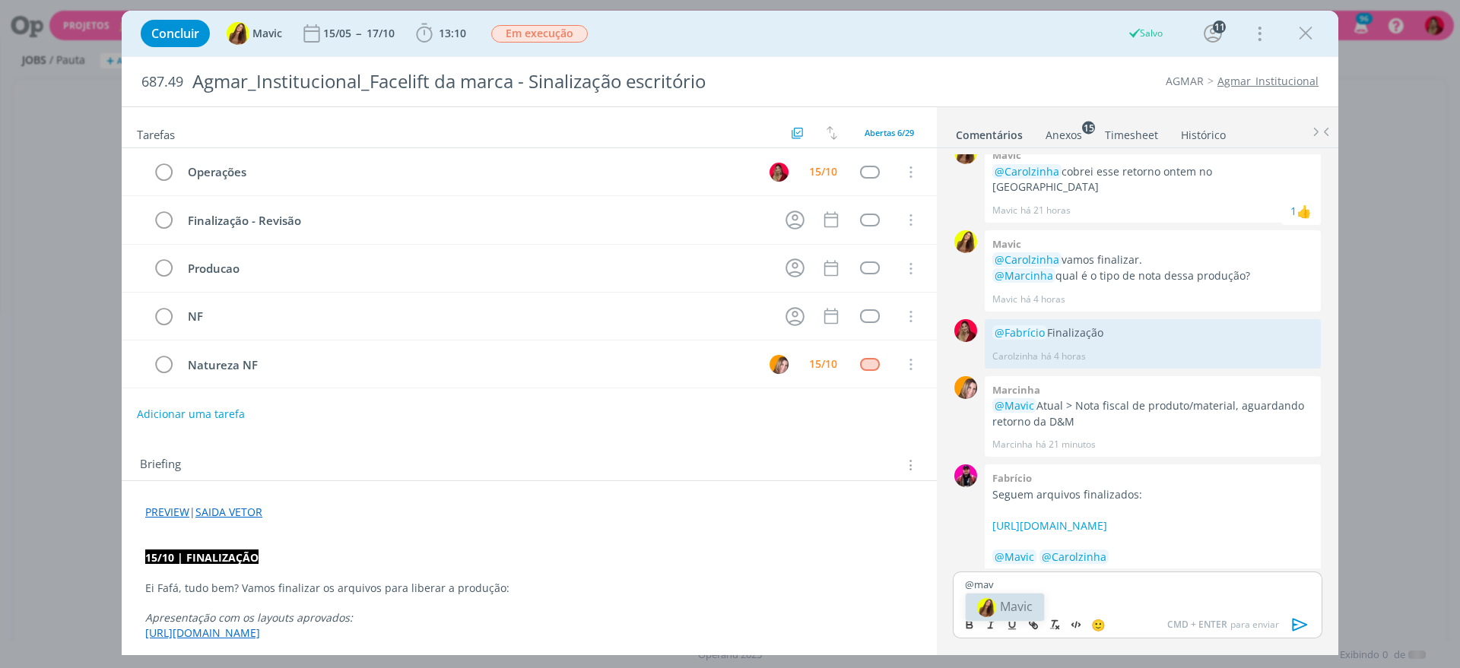
scroll to position [1475, 0]
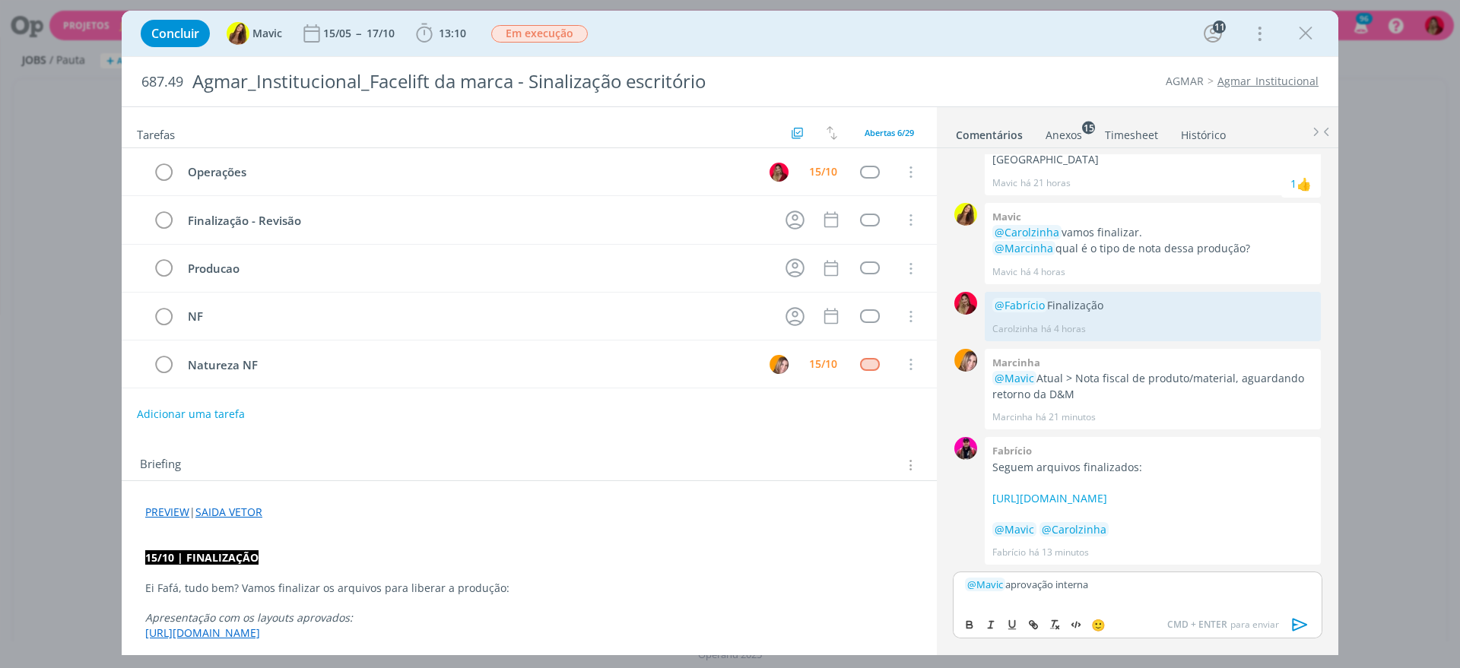
click at [1294, 623] on icon "dialog" at bounding box center [1299, 624] width 23 height 23
click at [552, 34] on span "Em execução" at bounding box center [539, 33] width 97 height 17
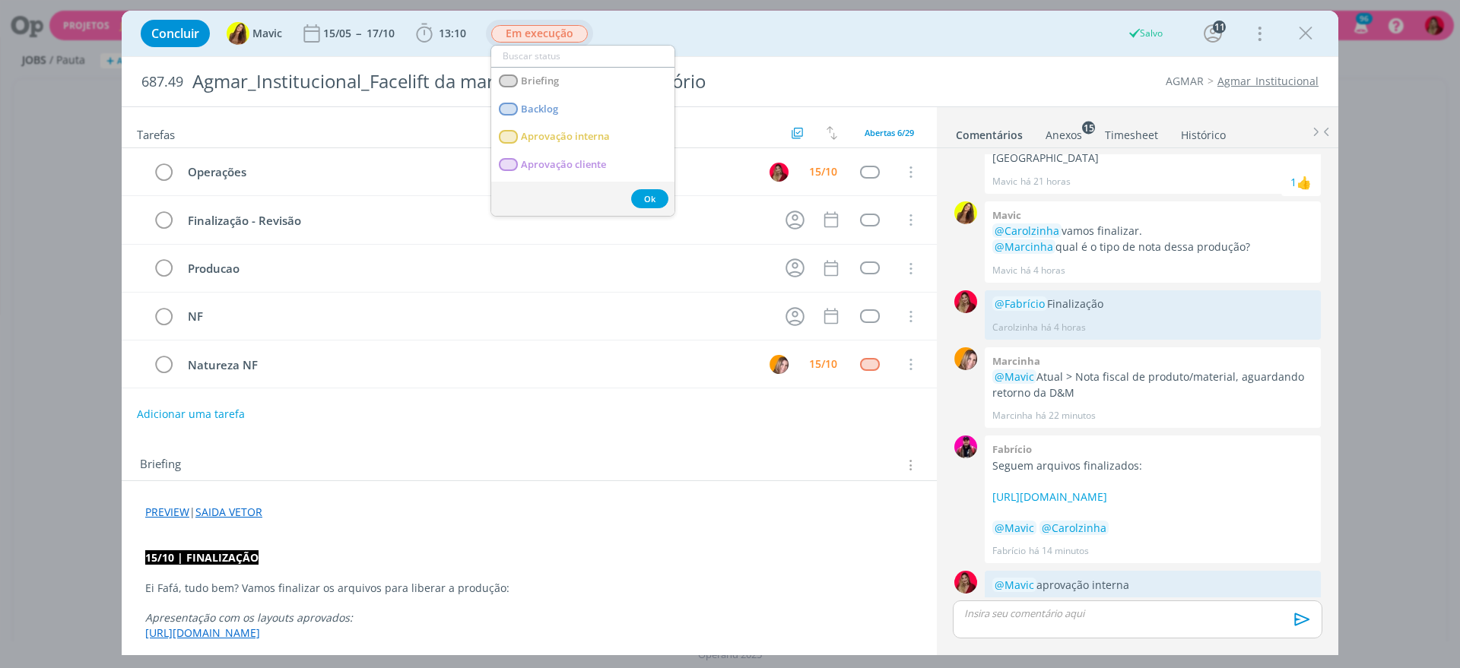
scroll to position [1504, 0]
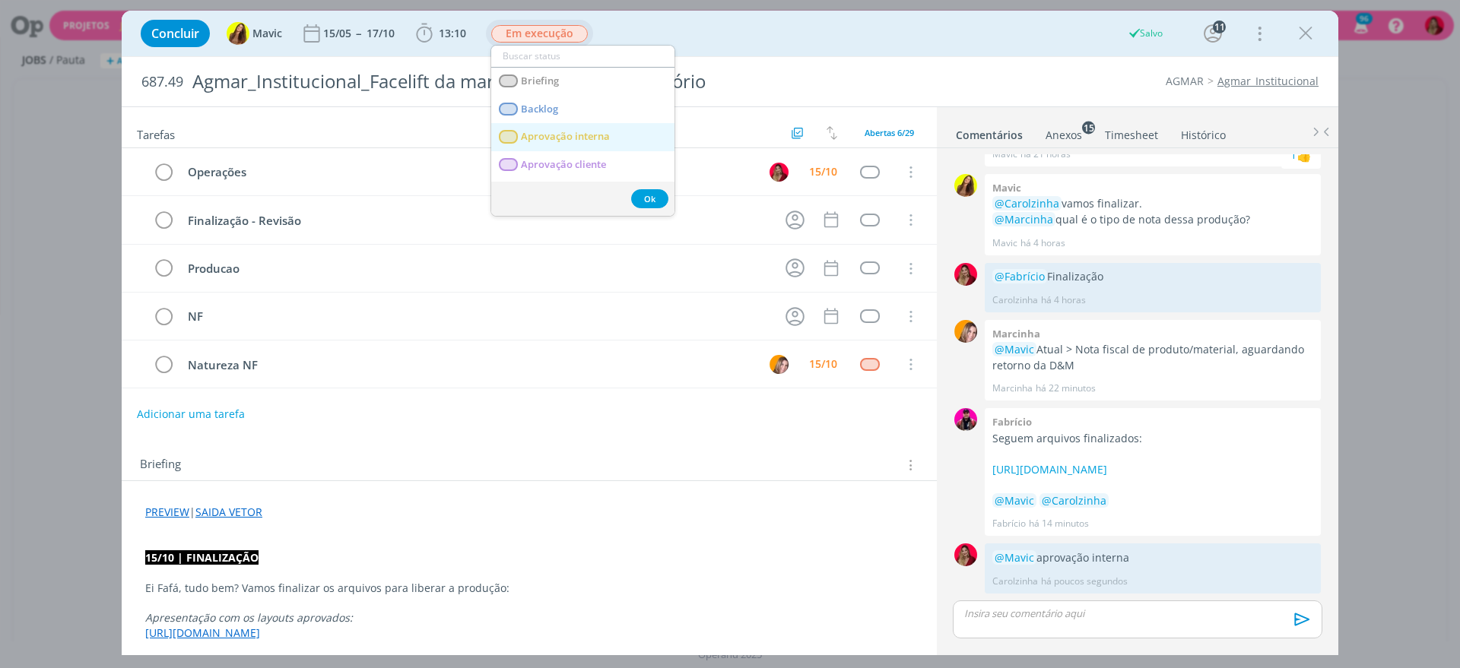
click at [609, 132] on interna "Aprovação interna" at bounding box center [582, 137] width 183 height 28
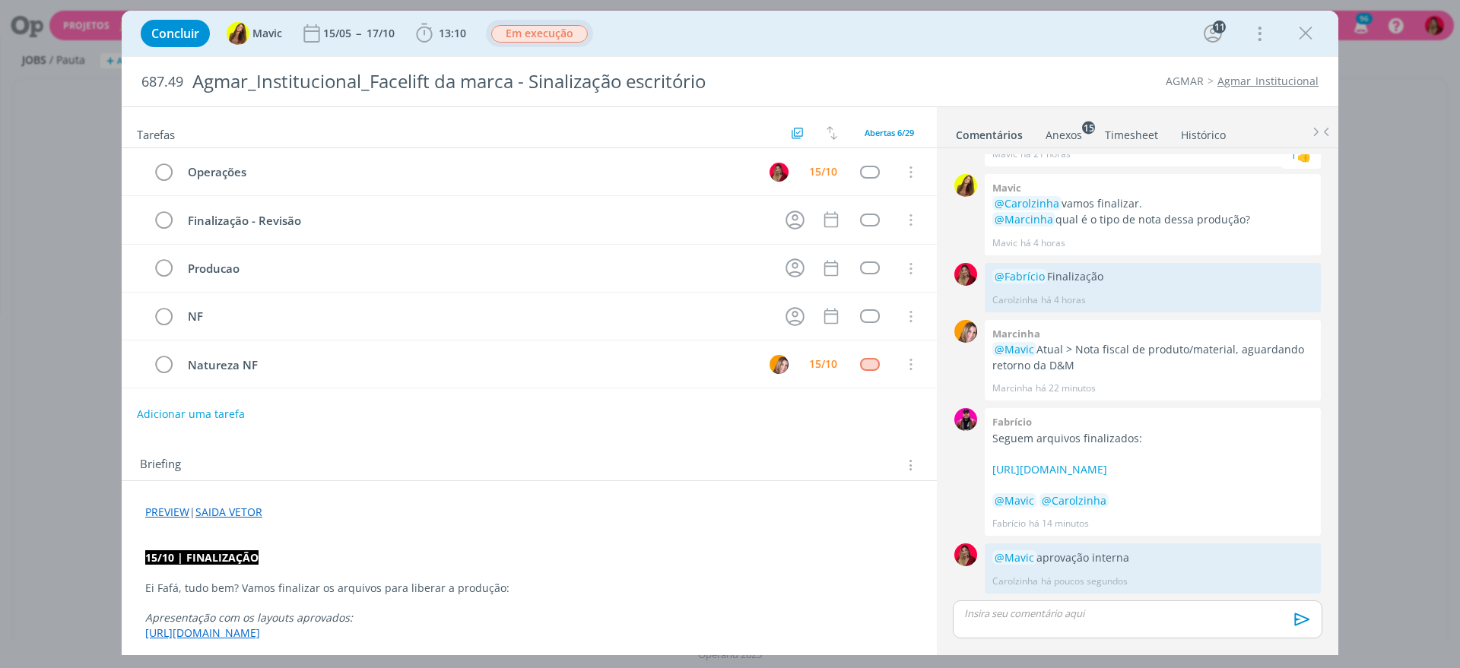
click at [1135, 135] on link "Timesheet" at bounding box center [1131, 132] width 55 height 22
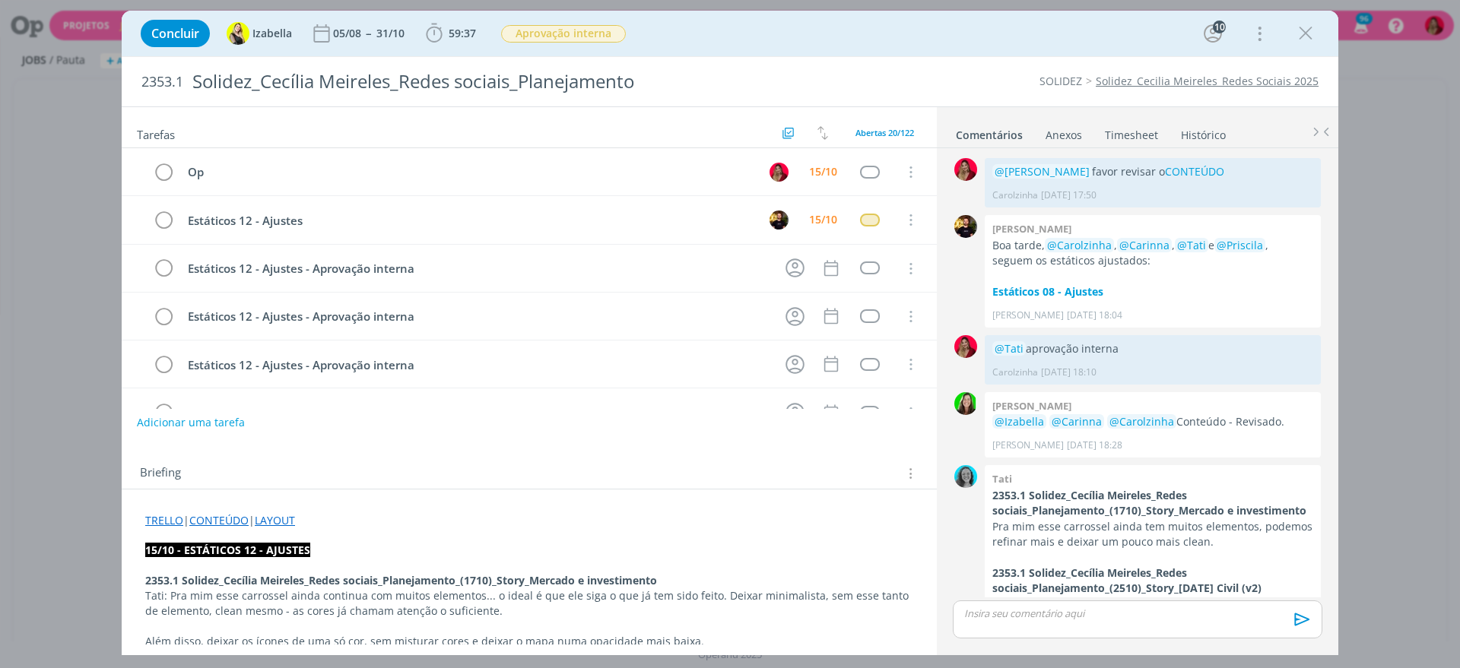
scroll to position [1453, 0]
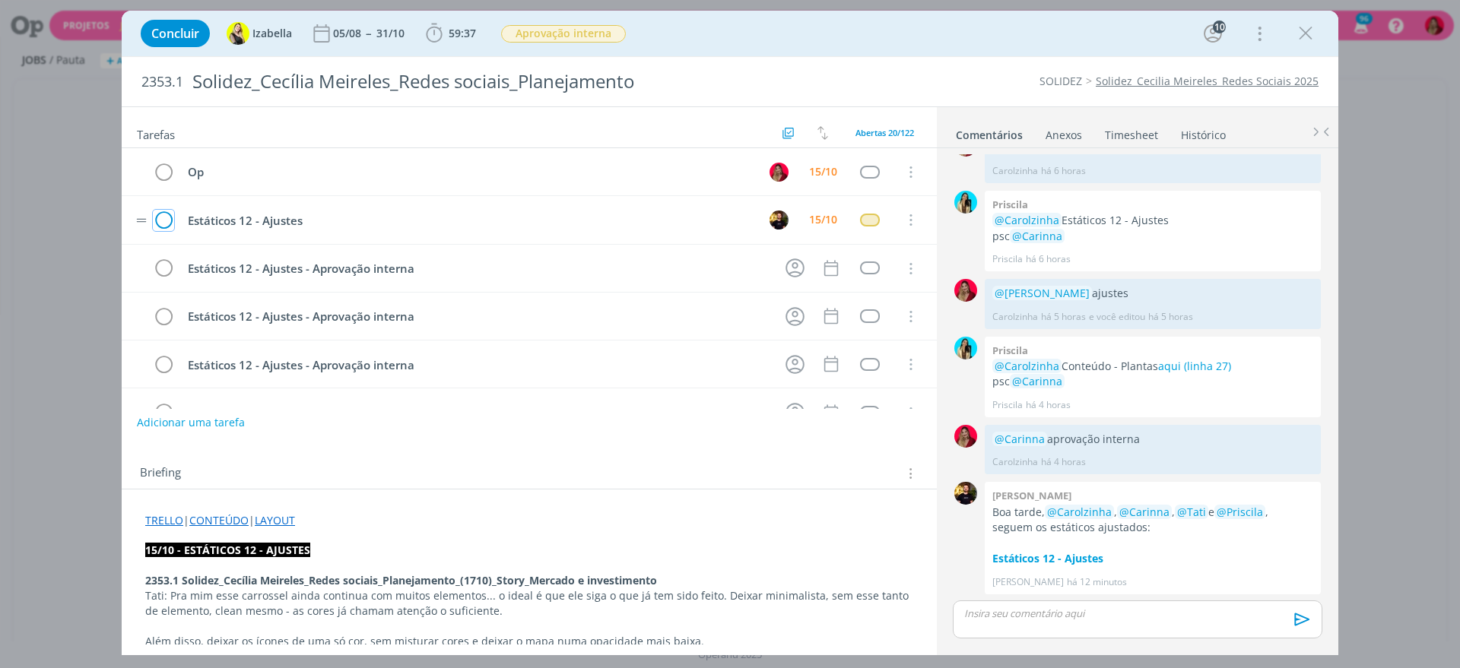
click at [158, 215] on icon "dialog" at bounding box center [163, 220] width 21 height 23
click at [788, 214] on icon "dialog" at bounding box center [795, 220] width 24 height 24
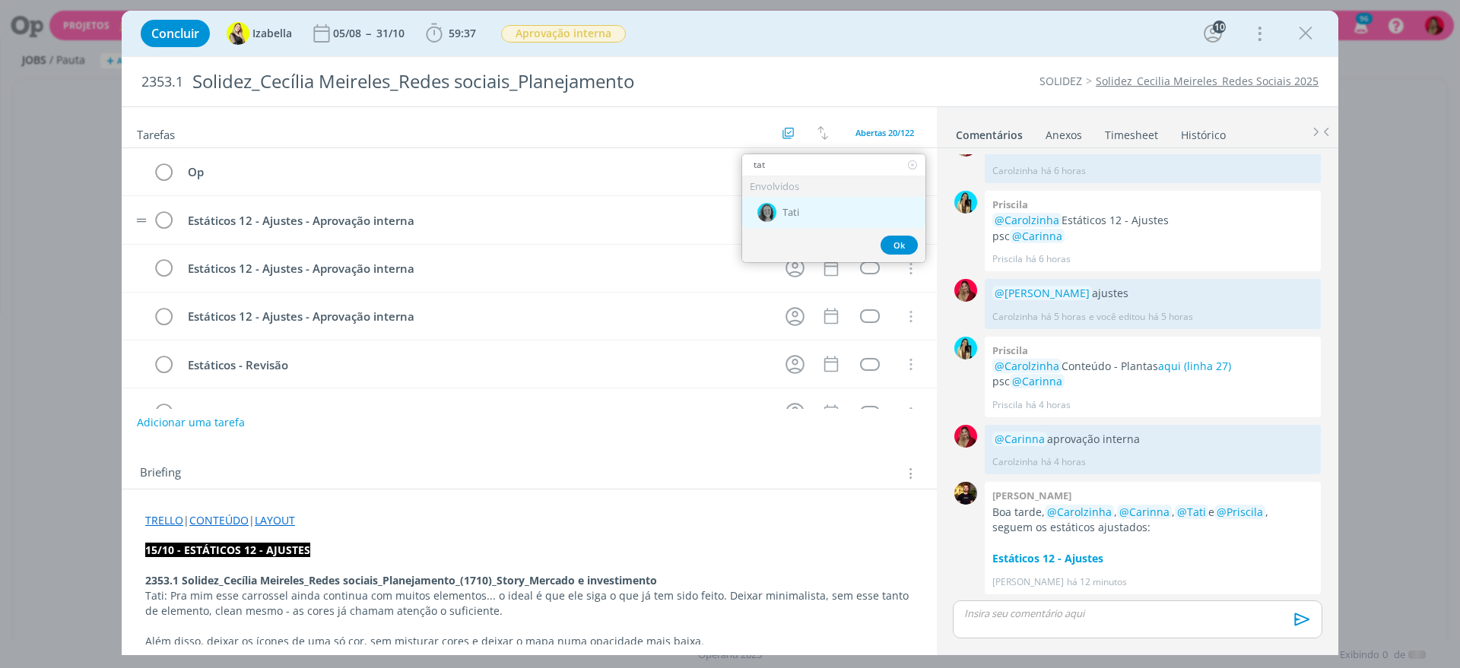
type input "tat"
click at [829, 197] on div "Tati" at bounding box center [833, 212] width 183 height 31
click at [824, 218] on icon "dialog" at bounding box center [831, 220] width 14 height 16
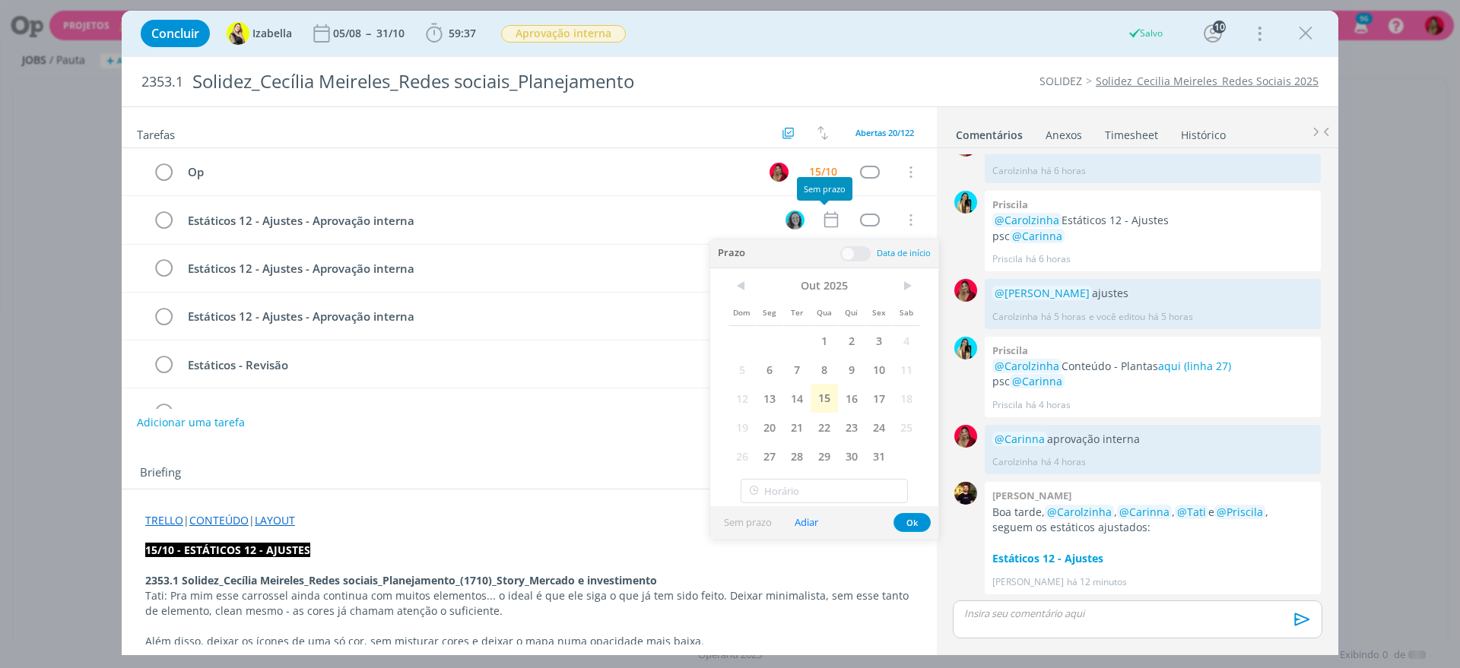
click at [819, 398] on span "15" at bounding box center [823, 398] width 27 height 29
click at [490, 449] on div "Briefing Briefings Predefinidos Versões do Briefing Ver Briefing do Projeto" at bounding box center [529, 469] width 815 height 41
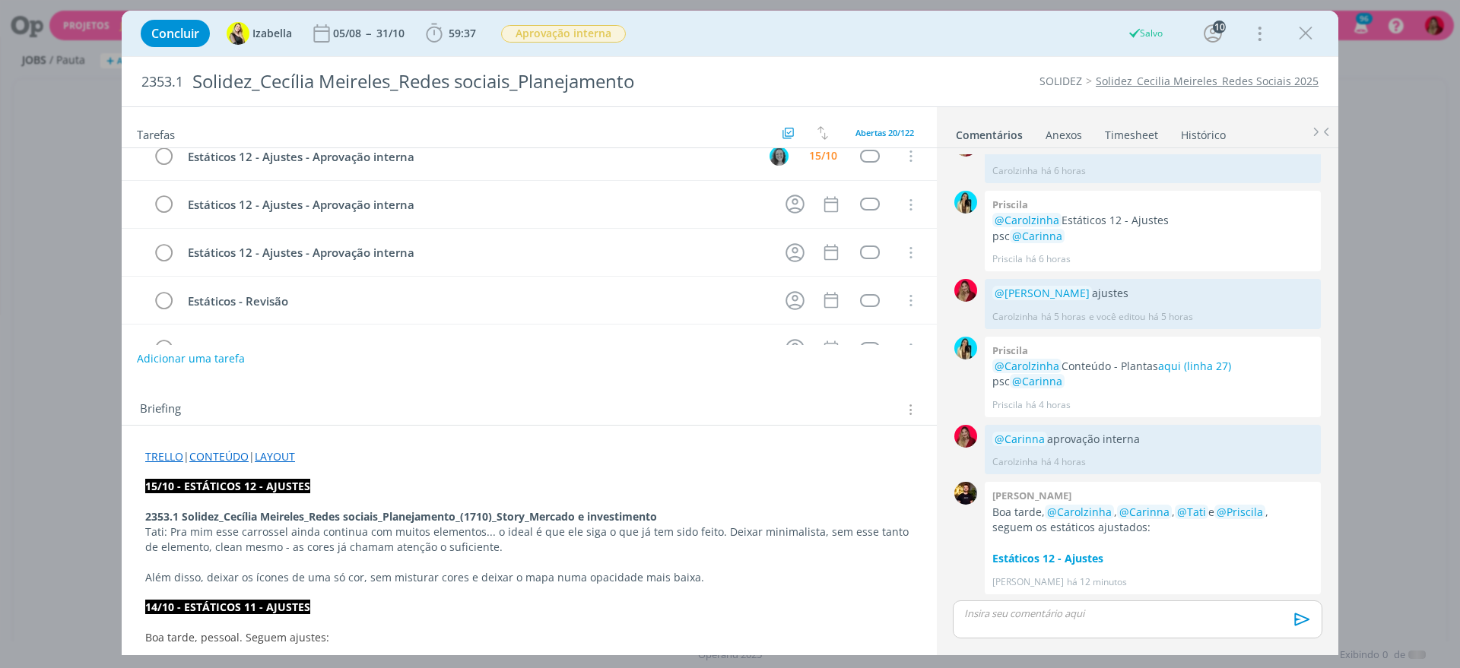
scroll to position [0, 0]
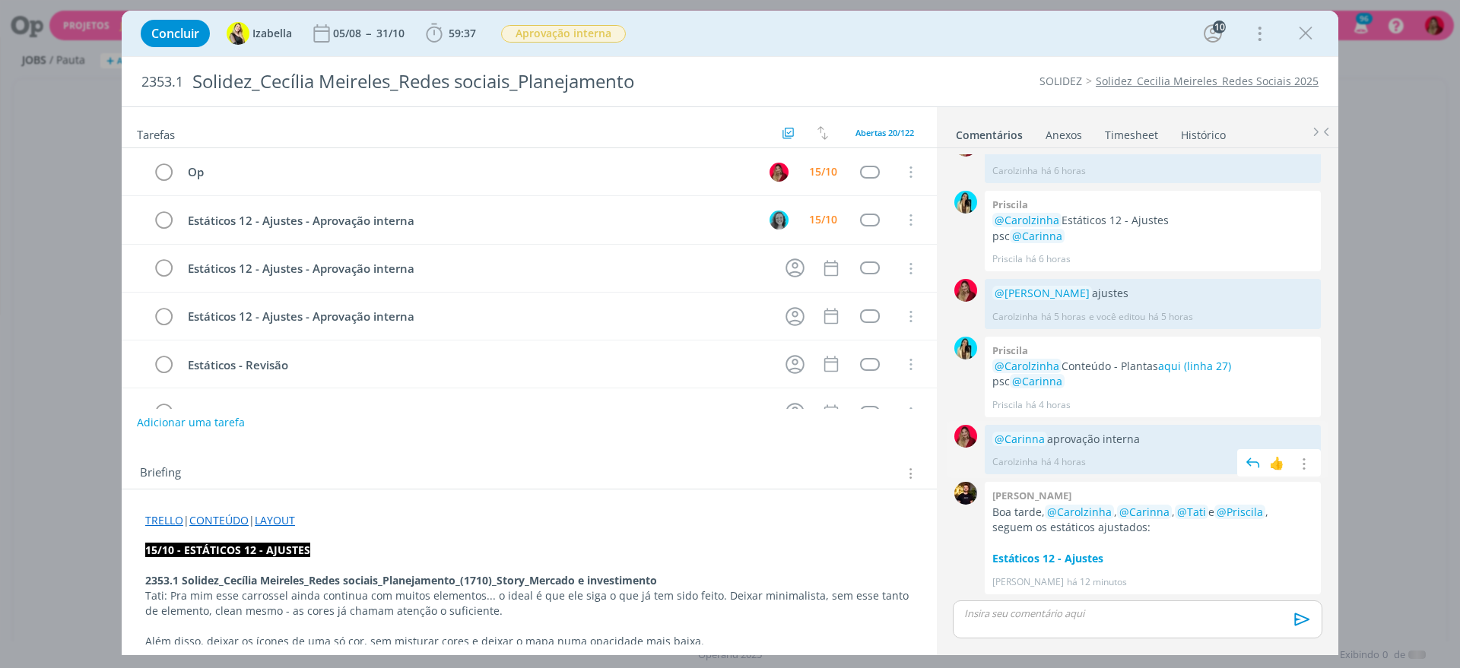
drag, startPoint x: 1149, startPoint y: 435, endPoint x: 1049, endPoint y: 432, distance: 99.6
click at [1044, 434] on p "@Carinna aprovação interna" at bounding box center [1152, 439] width 321 height 15
copy p "ovação interna"
click at [1076, 616] on p "dialog" at bounding box center [1137, 614] width 345 height 14
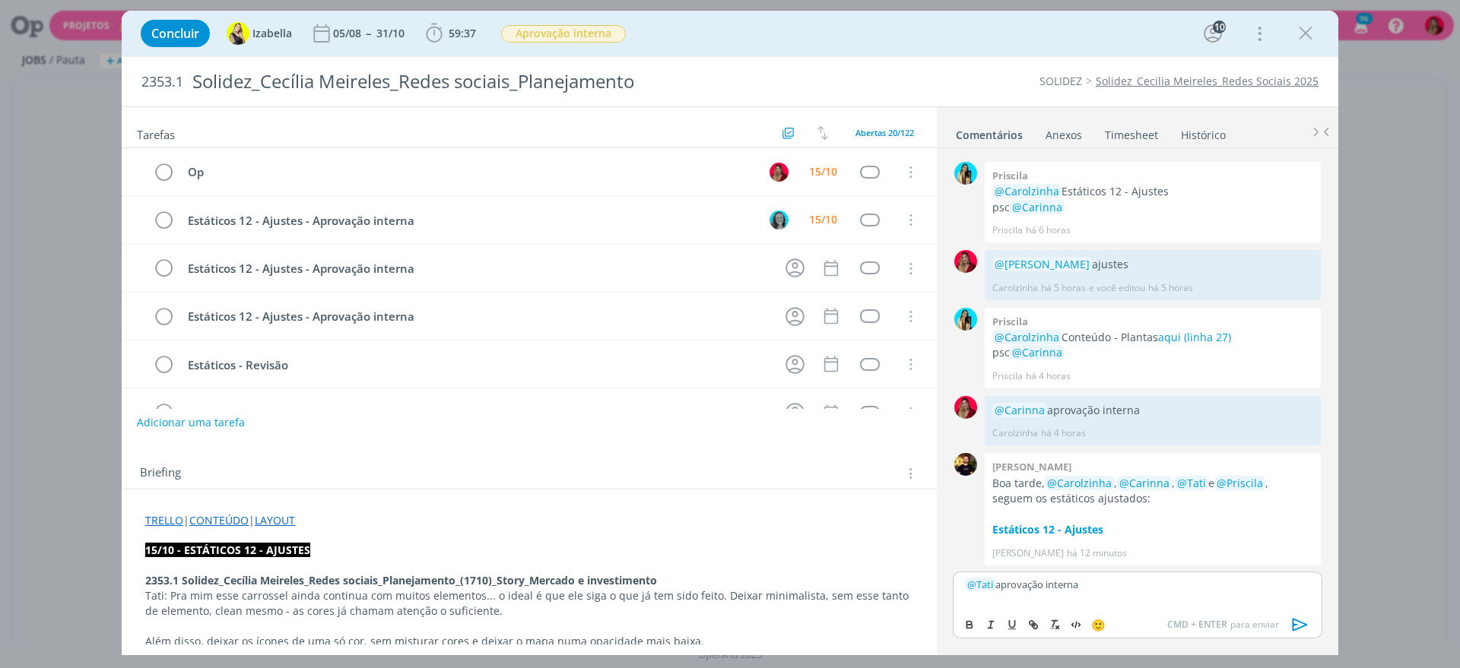
click at [1304, 620] on icon "dialog" at bounding box center [1299, 624] width 23 height 23
click at [1122, 132] on link "Timesheet" at bounding box center [1131, 132] width 55 height 22
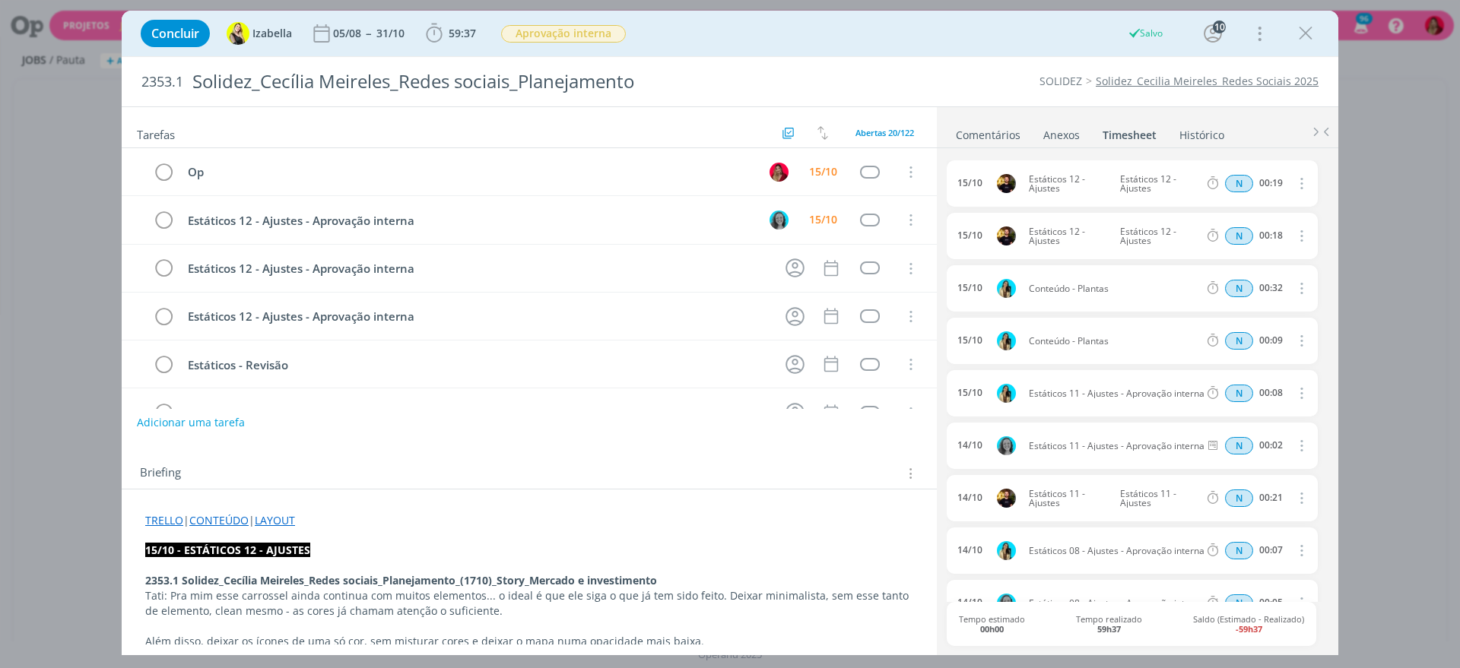
click at [1001, 125] on link "Comentários" at bounding box center [988, 132] width 66 height 22
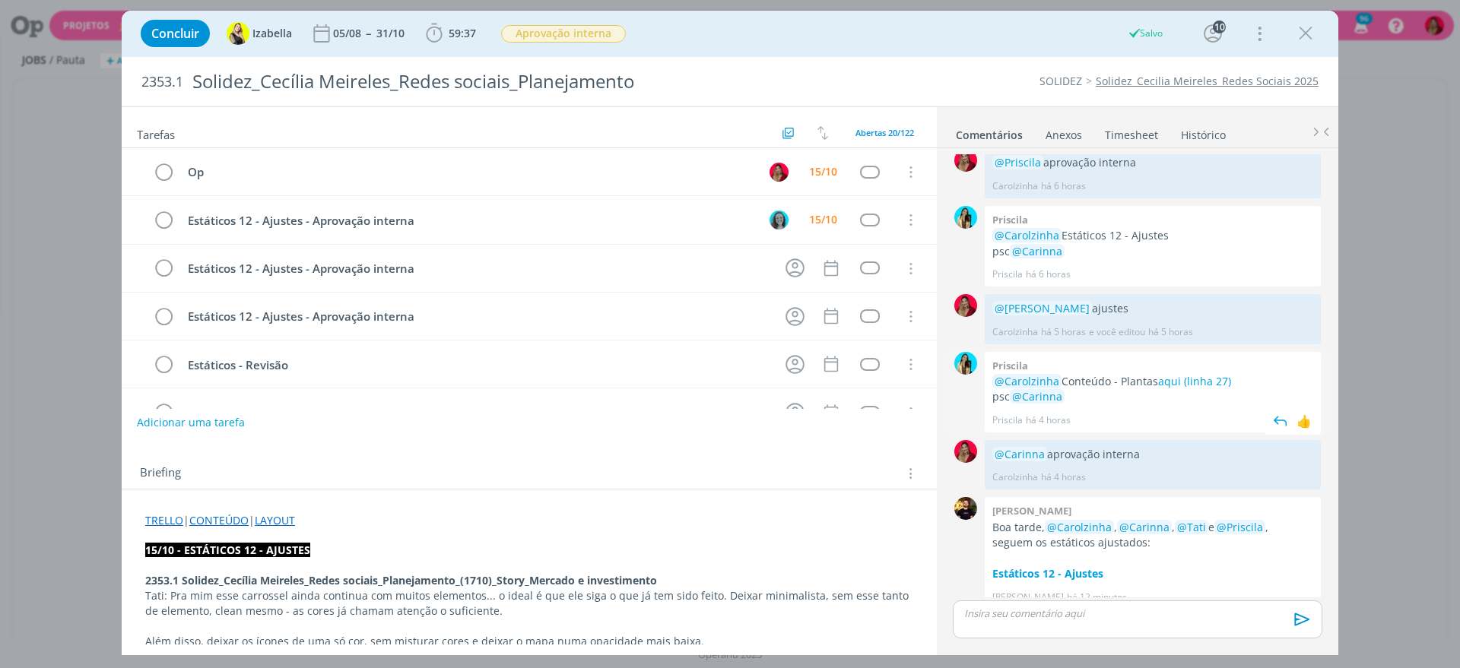
scroll to position [1510, 0]
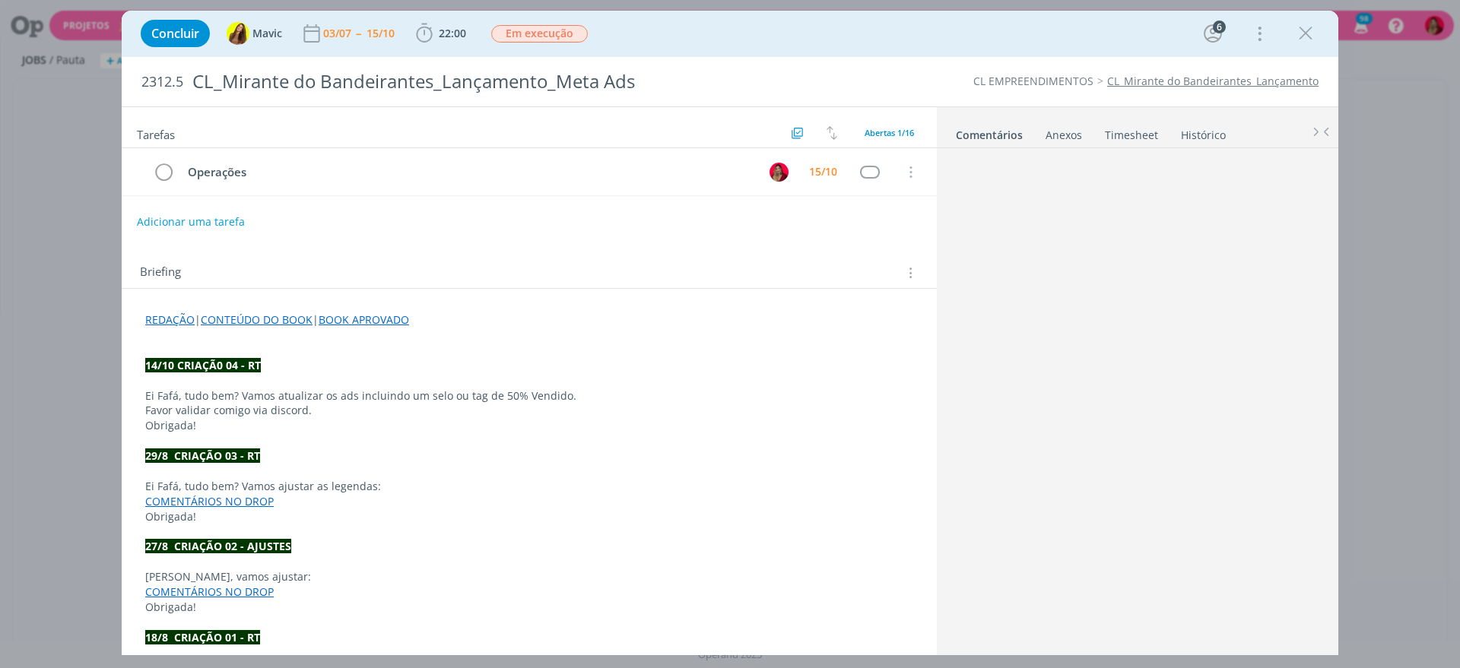
scroll to position [985, 0]
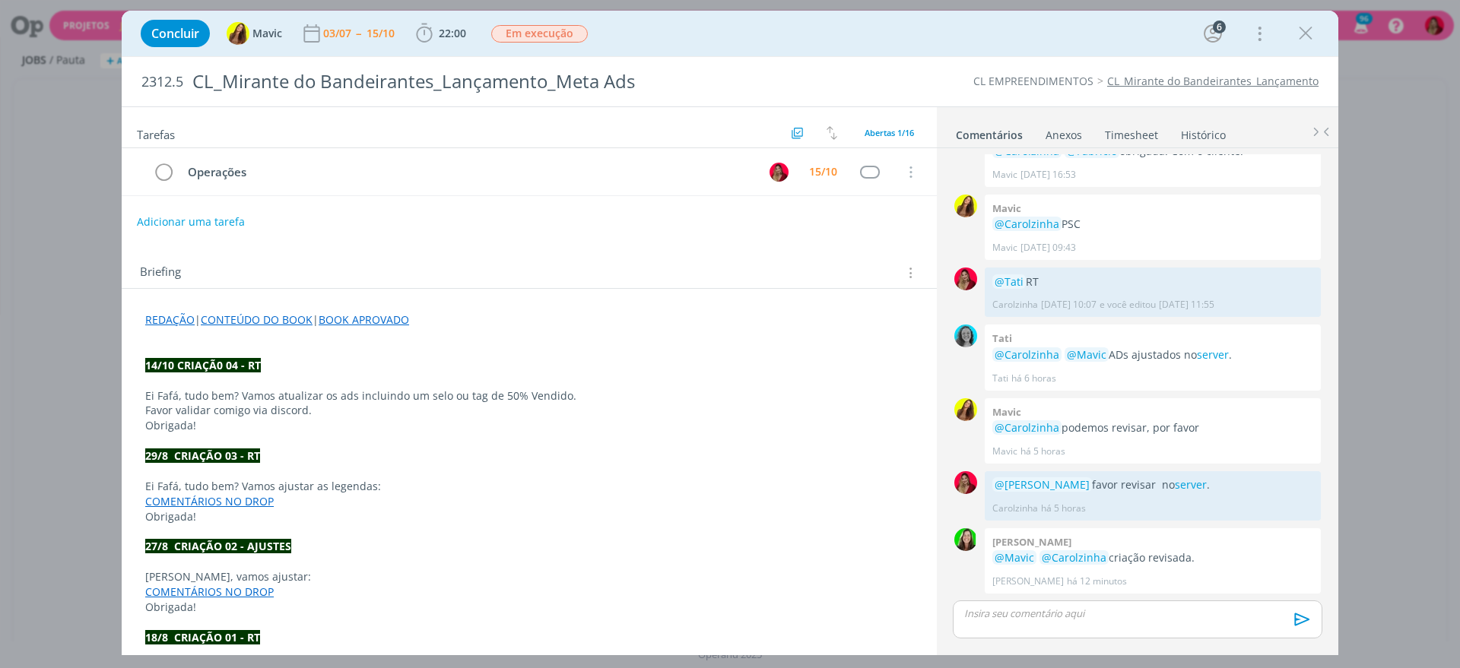
click at [1051, 617] on p "dialog" at bounding box center [1137, 614] width 345 height 14
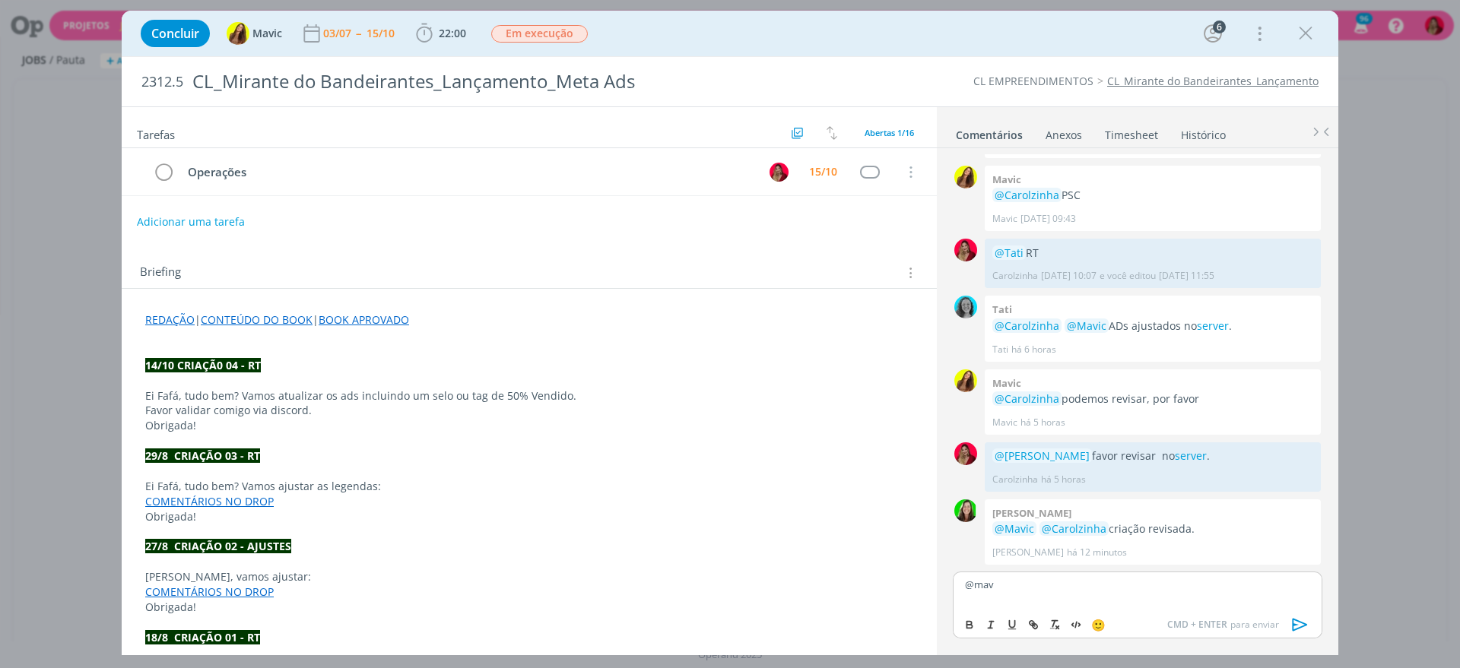
scroll to position [1014, 0]
click at [1307, 624] on icon "dialog" at bounding box center [1299, 624] width 23 height 23
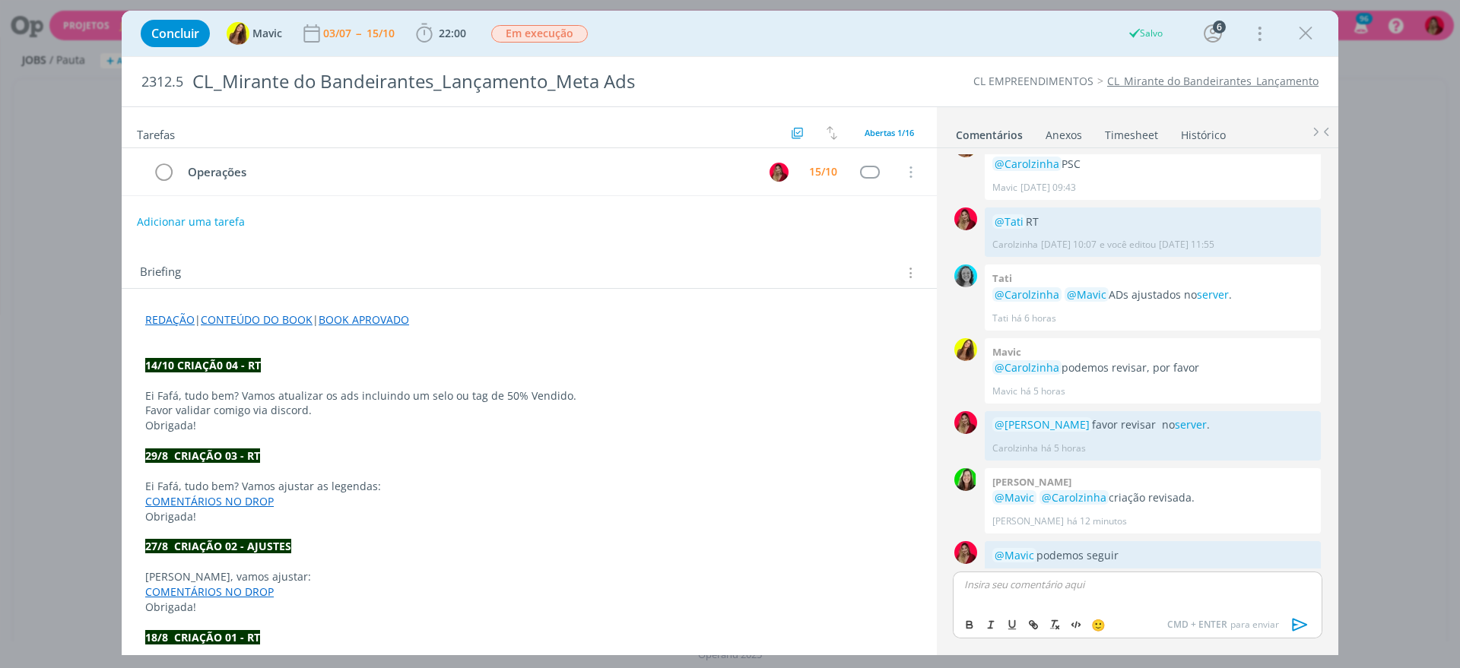
scroll to position [1071, 0]
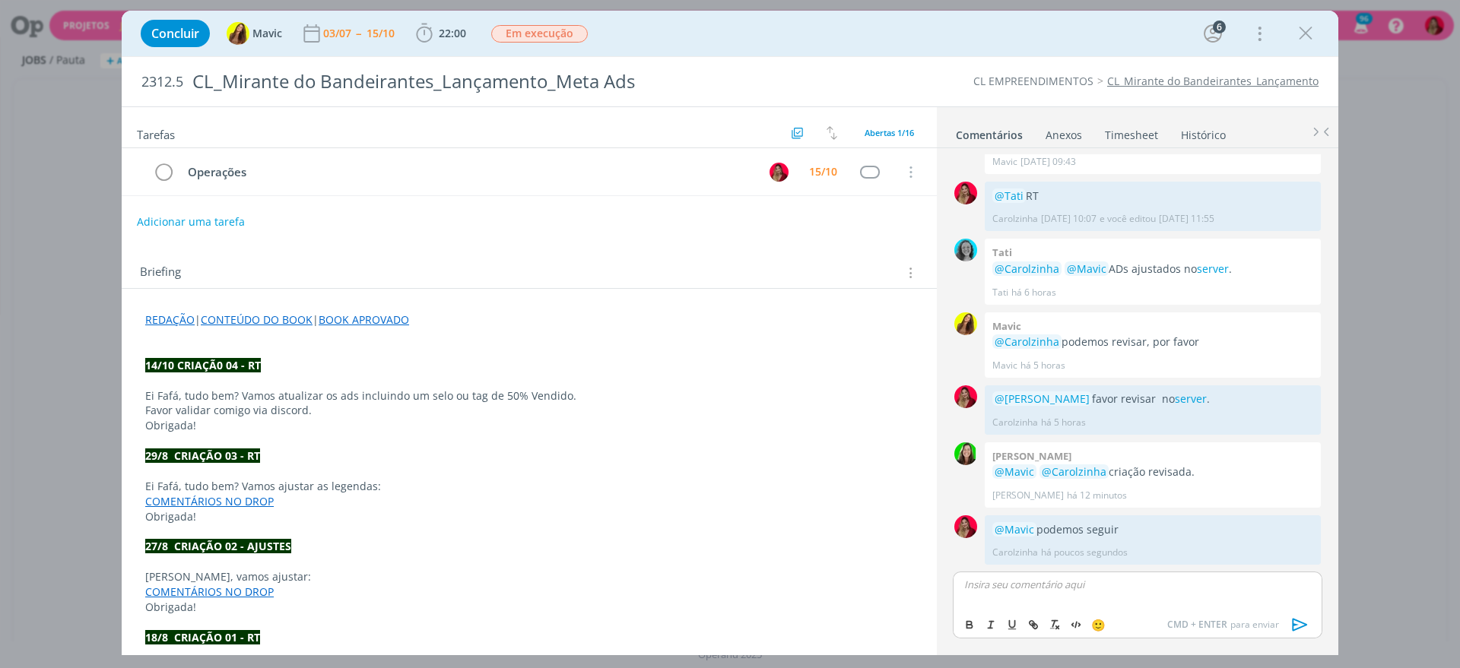
click at [1129, 132] on link "Timesheet" at bounding box center [1131, 132] width 55 height 22
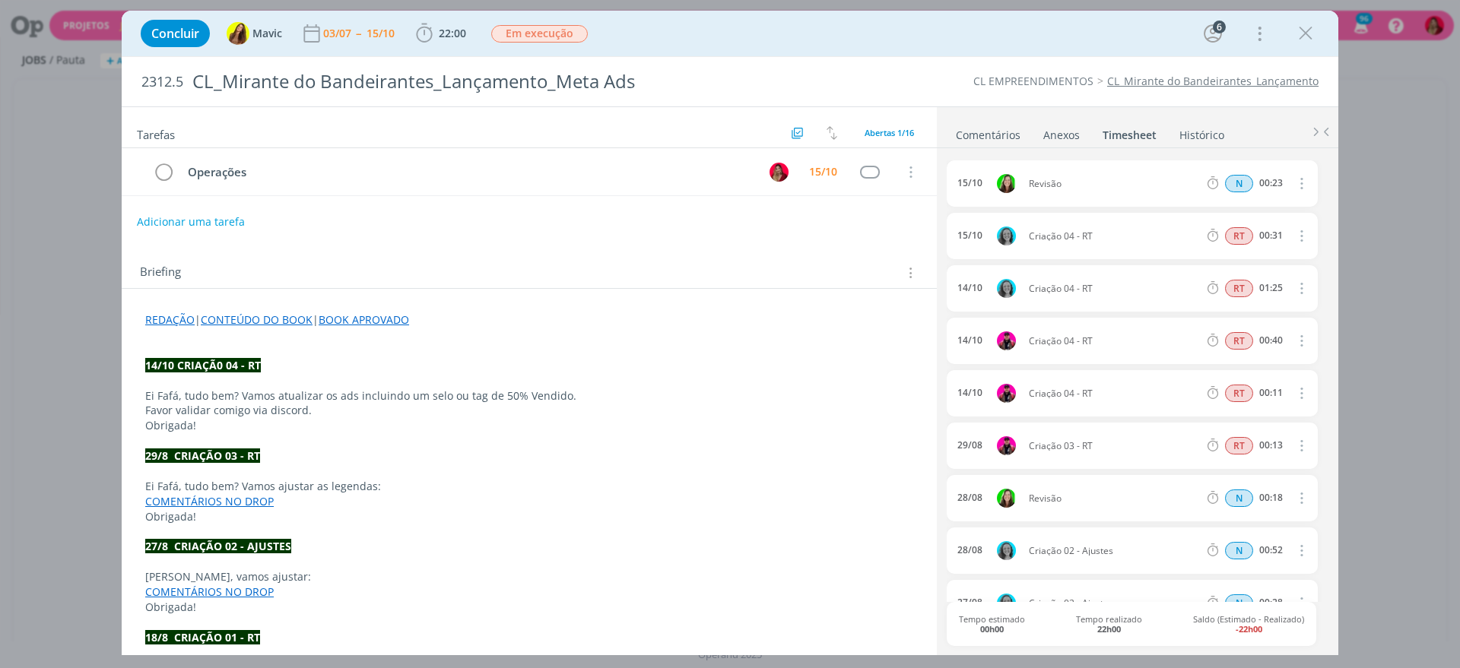
click at [986, 132] on link "Comentários" at bounding box center [988, 132] width 66 height 22
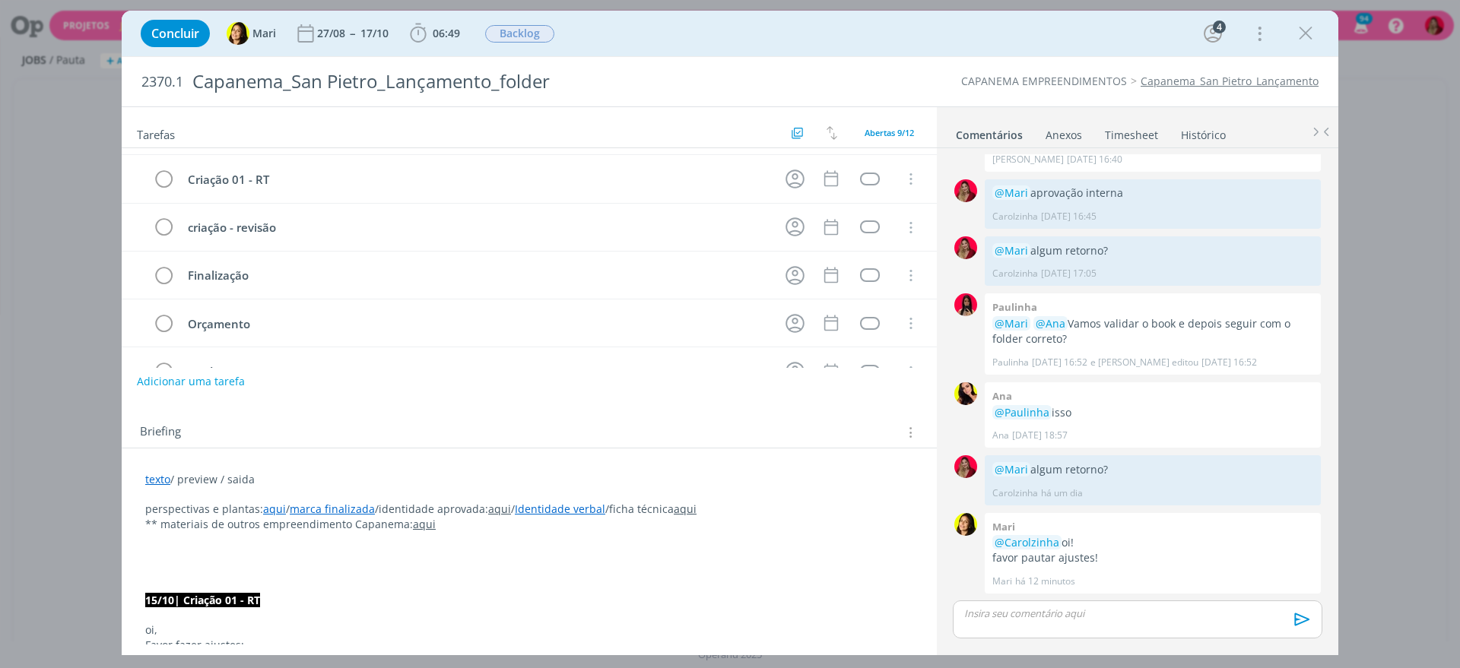
scroll to position [95, 0]
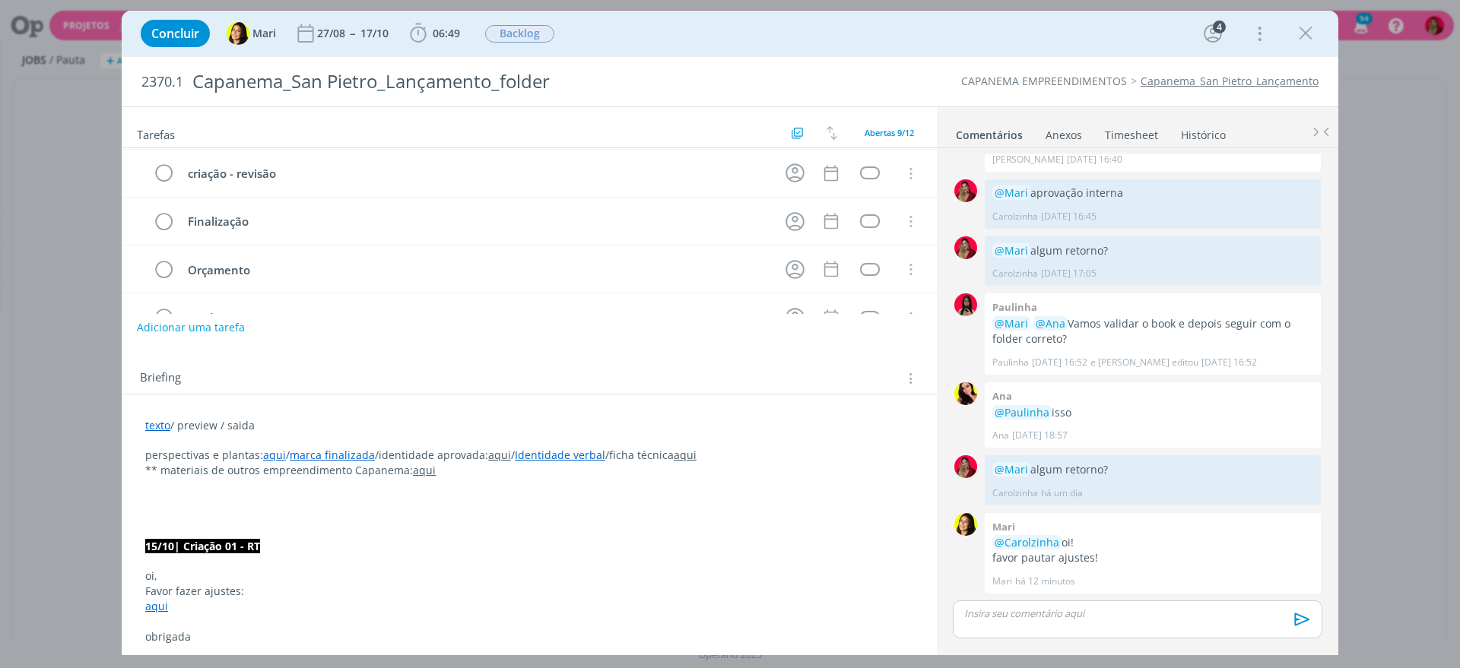
click at [1142, 137] on link "Timesheet" at bounding box center [1131, 132] width 55 height 22
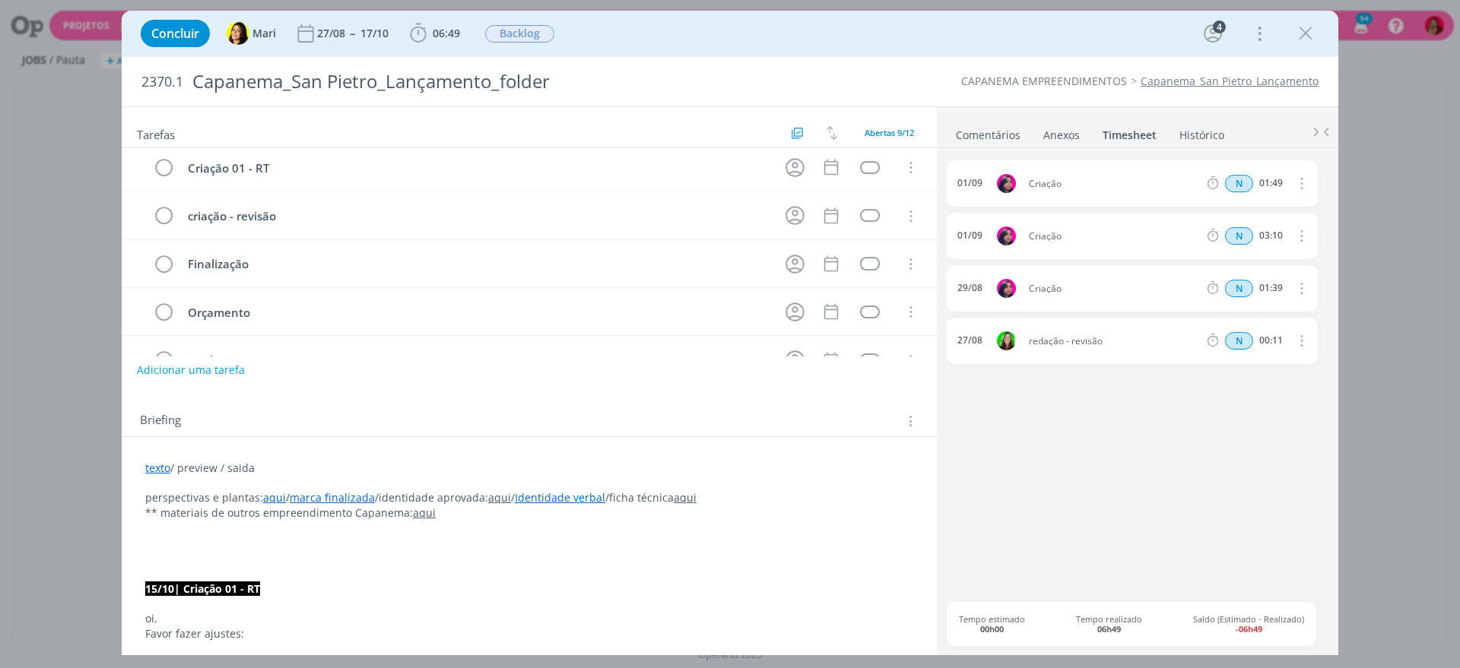
scroll to position [0, 0]
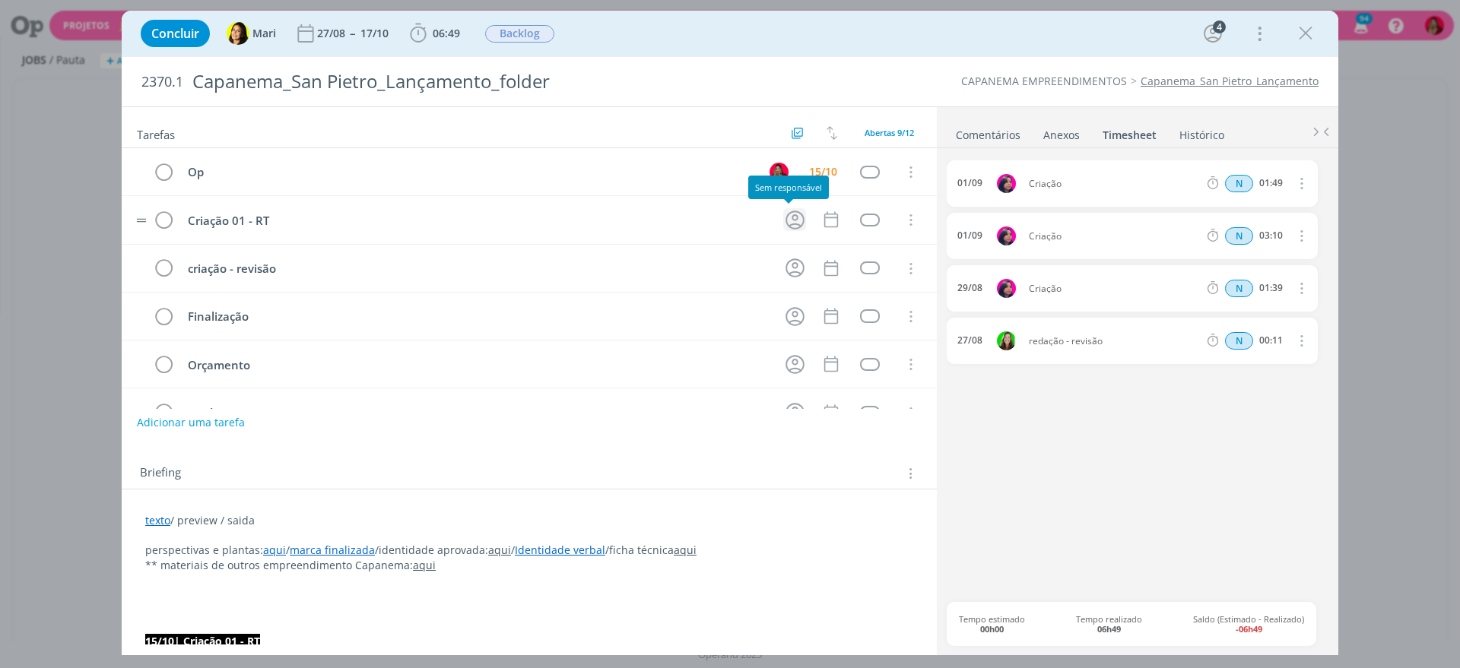
click at [794, 218] on icon "dialog" at bounding box center [795, 220] width 24 height 24
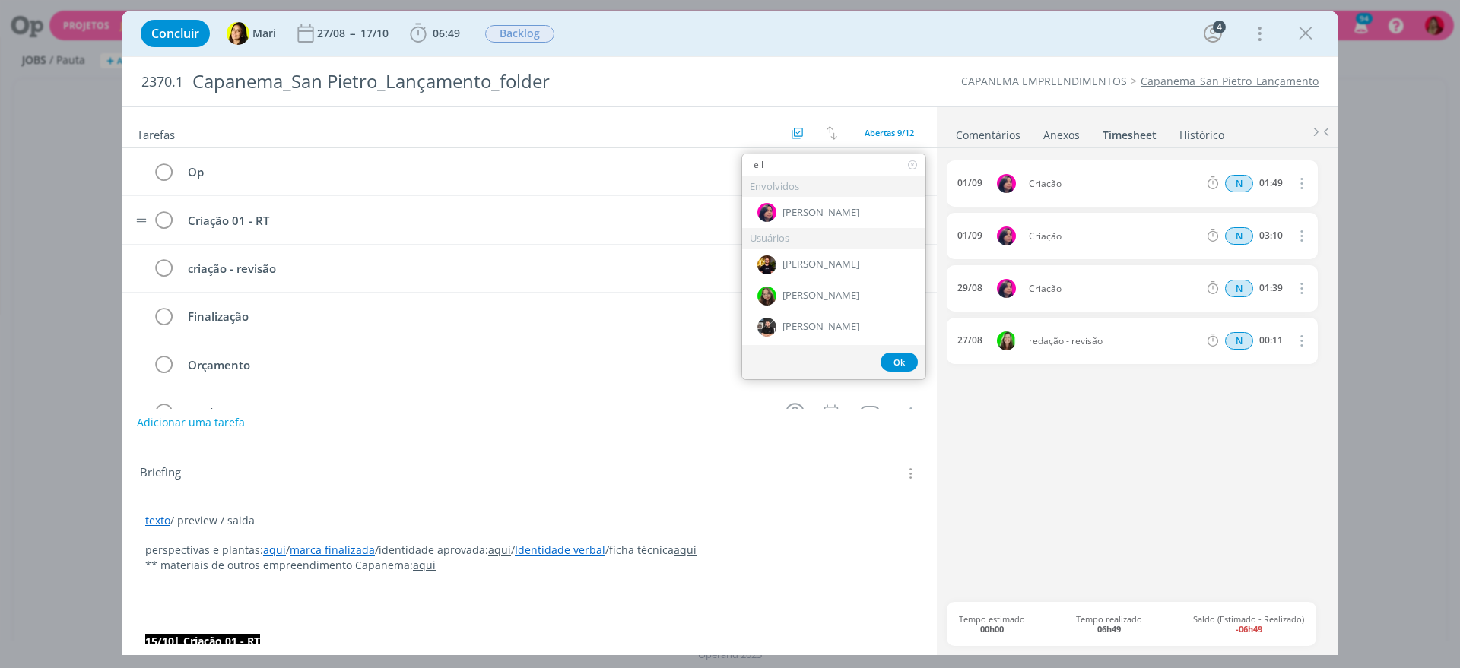
type input "elle"
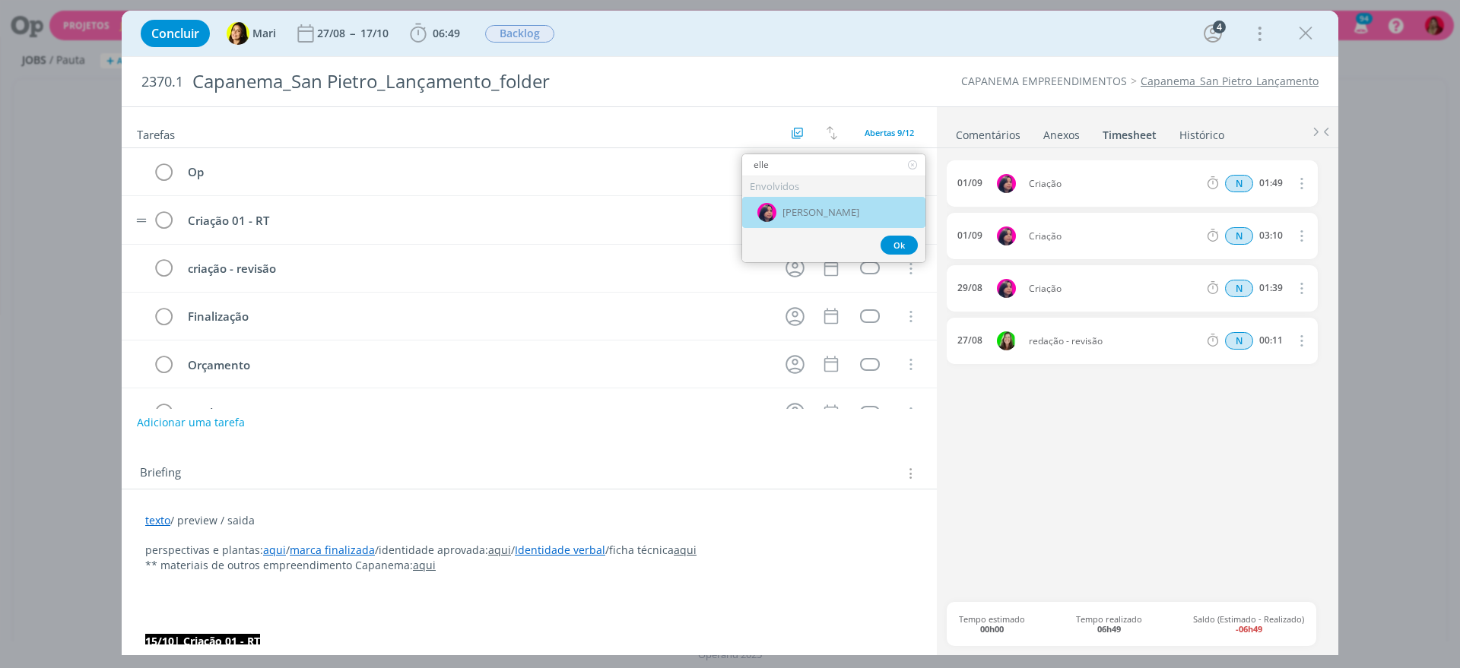
click at [835, 214] on div "[PERSON_NAME]" at bounding box center [833, 212] width 183 height 31
click at [826, 223] on icon "dialog" at bounding box center [831, 220] width 20 height 20
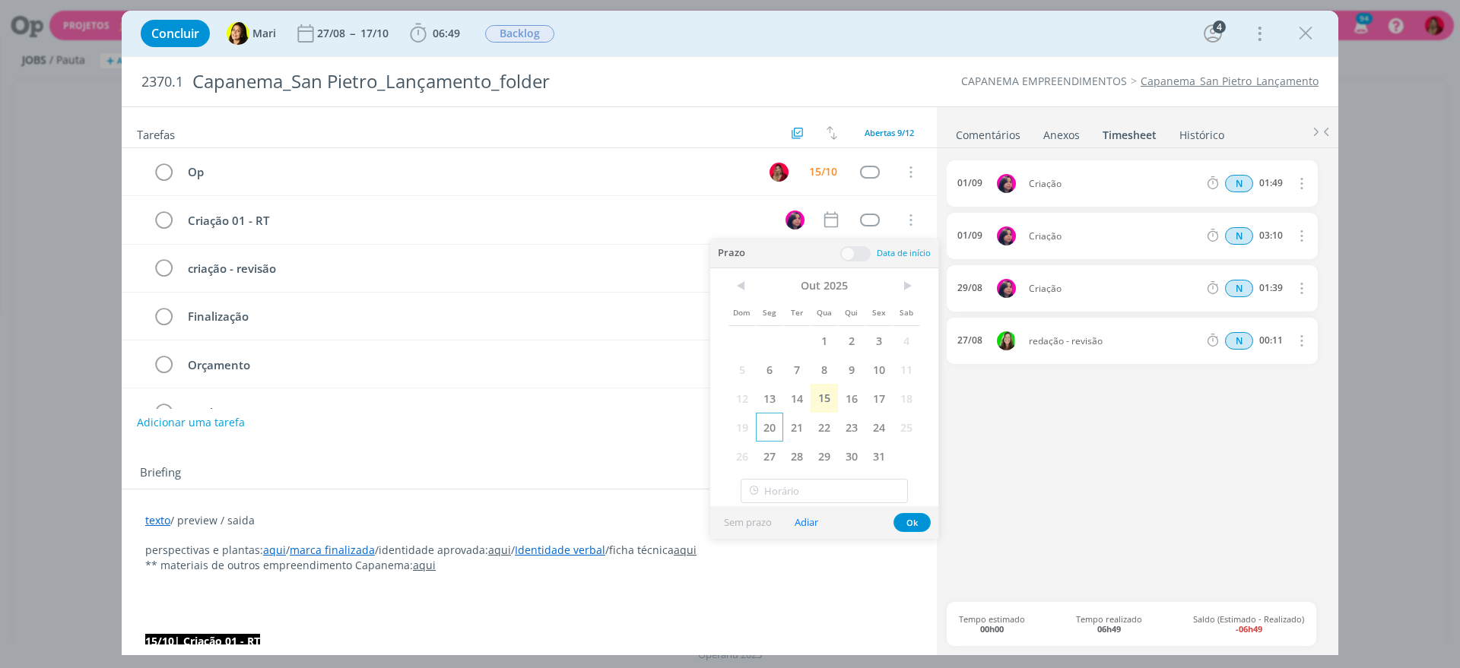
click at [761, 429] on span "20" at bounding box center [769, 427] width 27 height 29
click at [765, 428] on span "20" at bounding box center [769, 427] width 27 height 29
click at [597, 438] on div "Tarefas Usar Job de template Criar template a partir deste job Visualizar Templ…" at bounding box center [529, 375] width 815 height 537
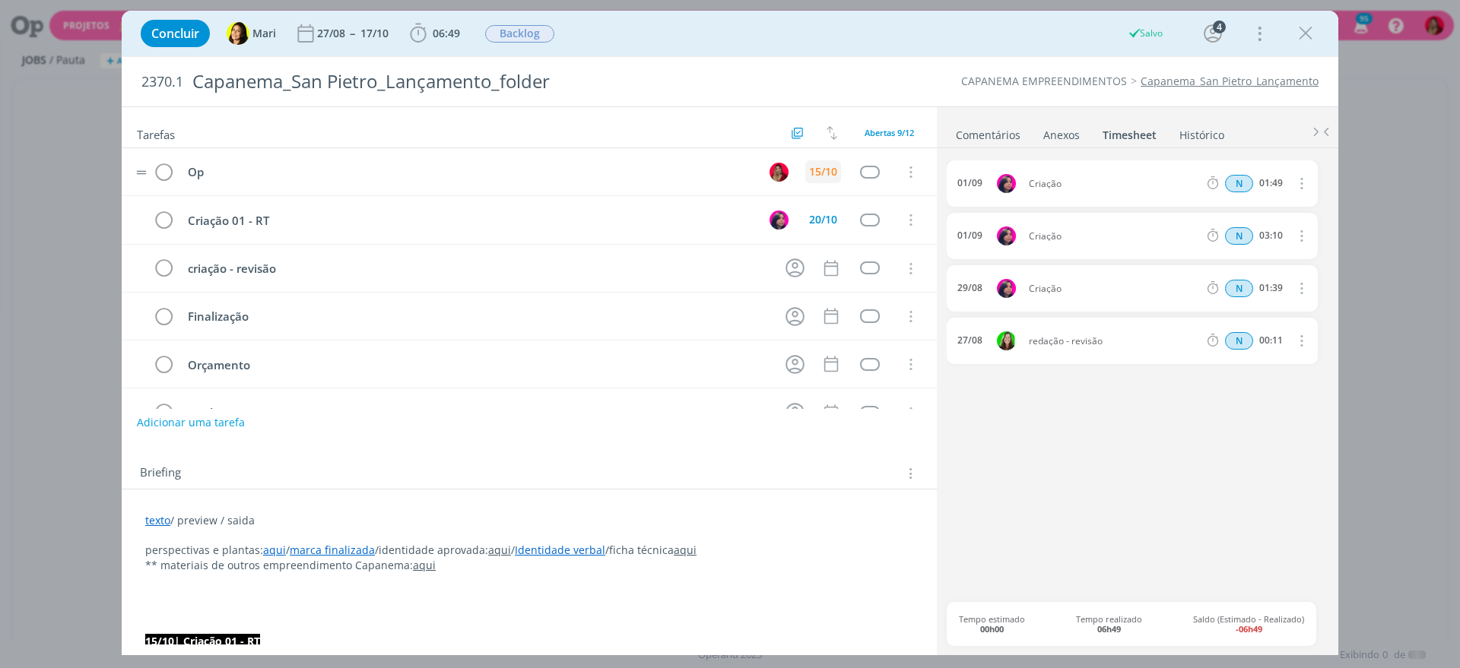
click at [813, 163] on div "15/10" at bounding box center [823, 171] width 36 height 23
click at [821, 171] on div "15/10" at bounding box center [823, 171] width 28 height 11
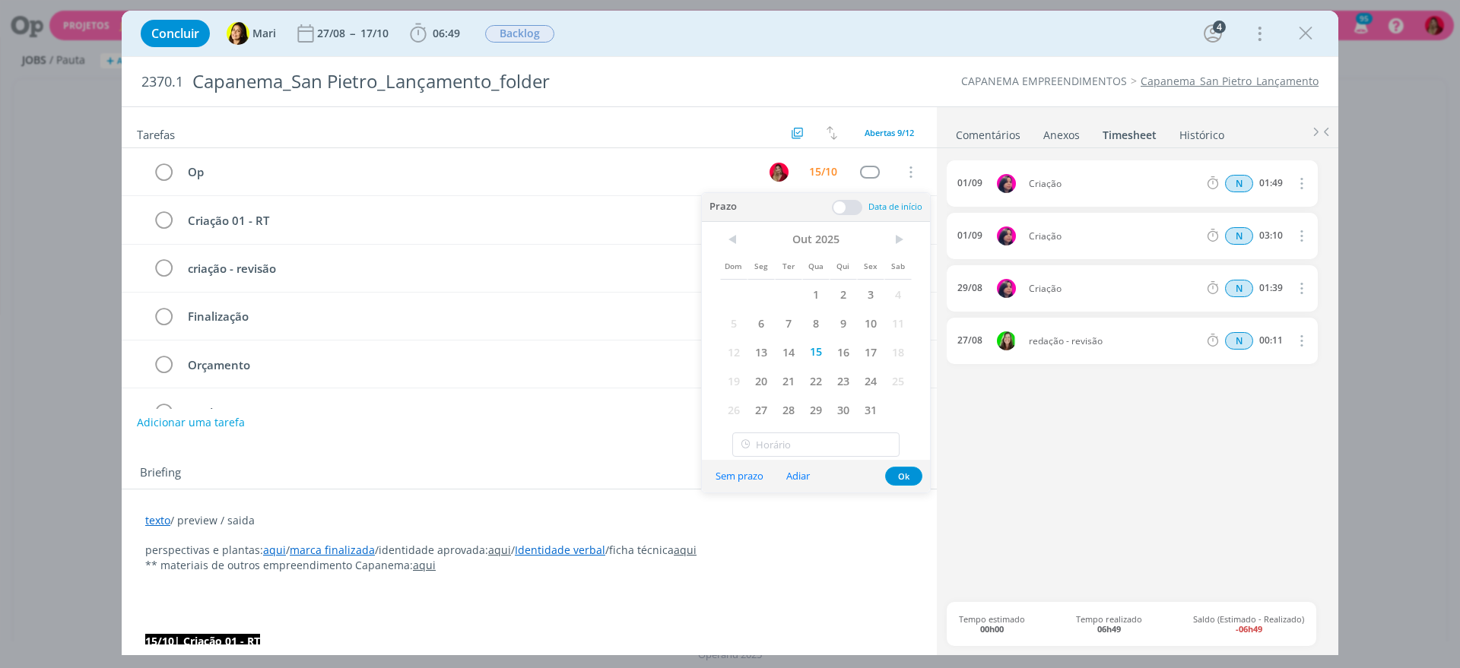
click at [755, 380] on span "20" at bounding box center [760, 380] width 27 height 29
click at [559, 473] on div "Briefing Briefings Predefinidos Versões do Briefing Ver Briefing do Projeto" at bounding box center [531, 474] width 782 height 20
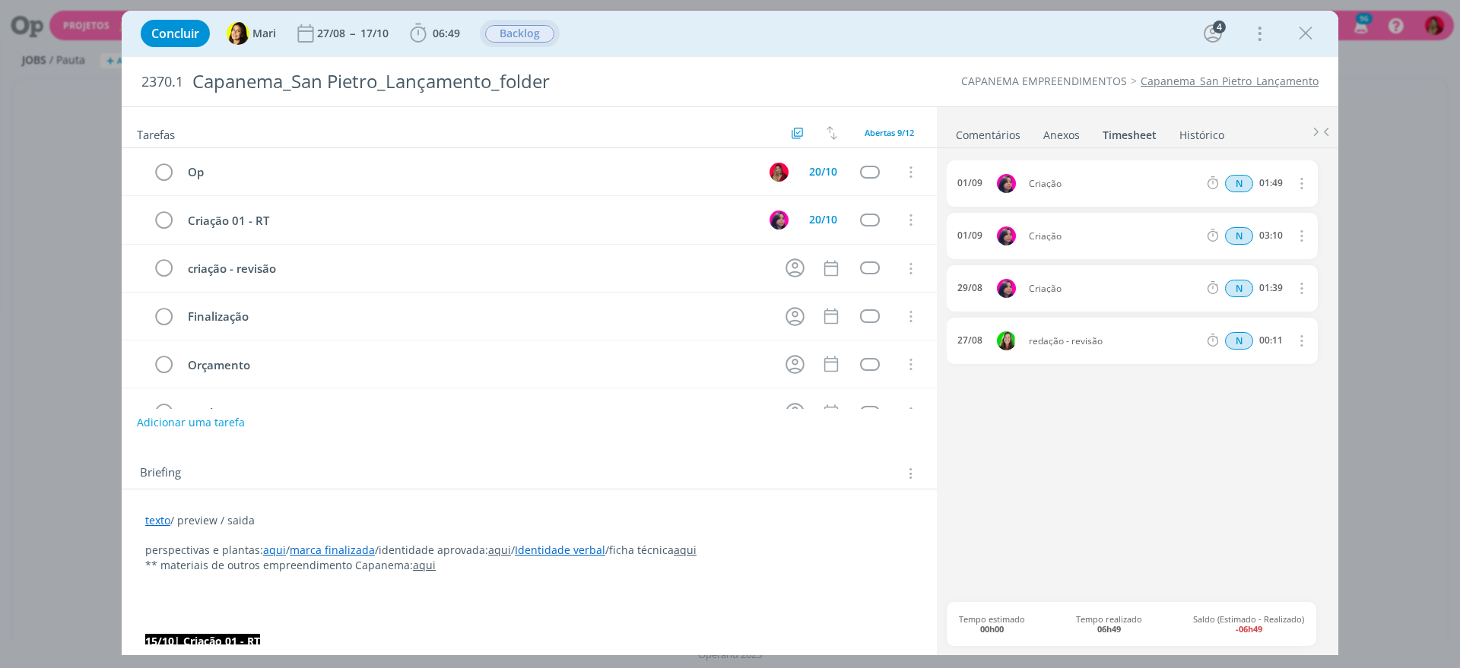
click at [518, 35] on span "Backlog" at bounding box center [519, 33] width 69 height 17
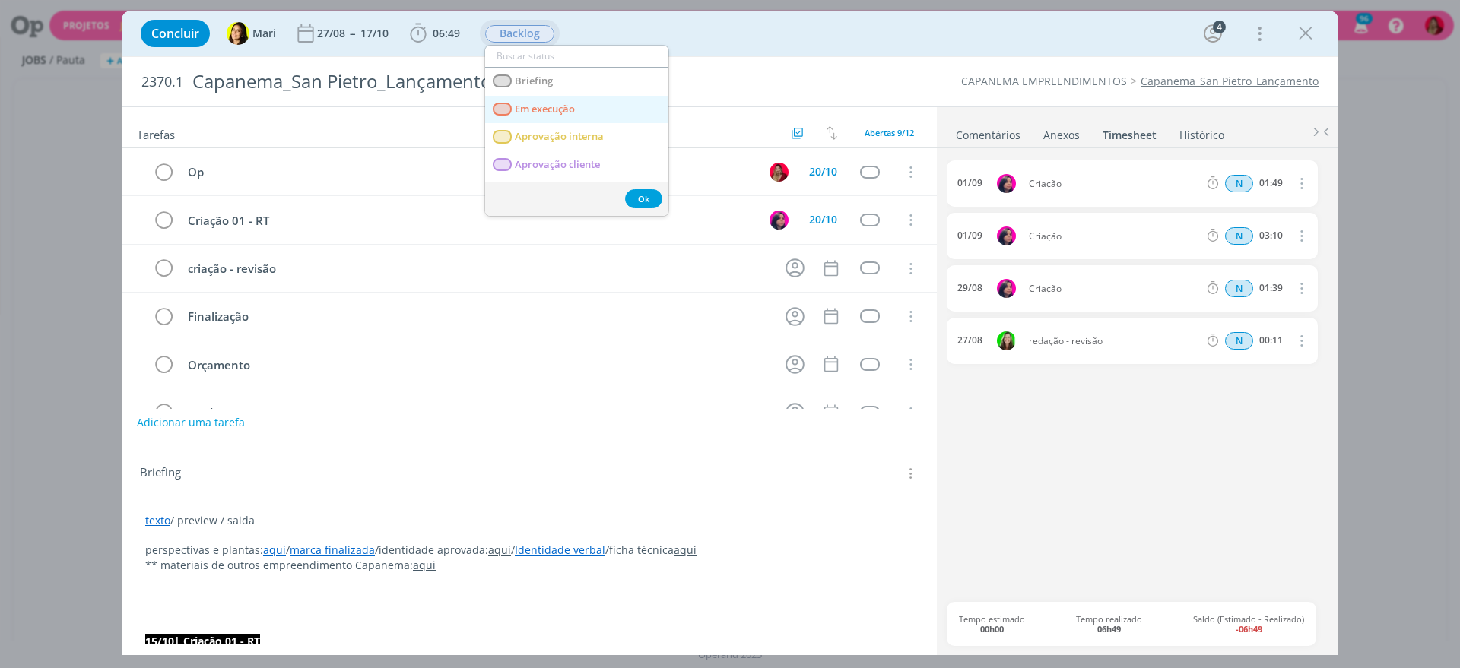
click at [582, 107] on execução "Em execução" at bounding box center [576, 110] width 183 height 28
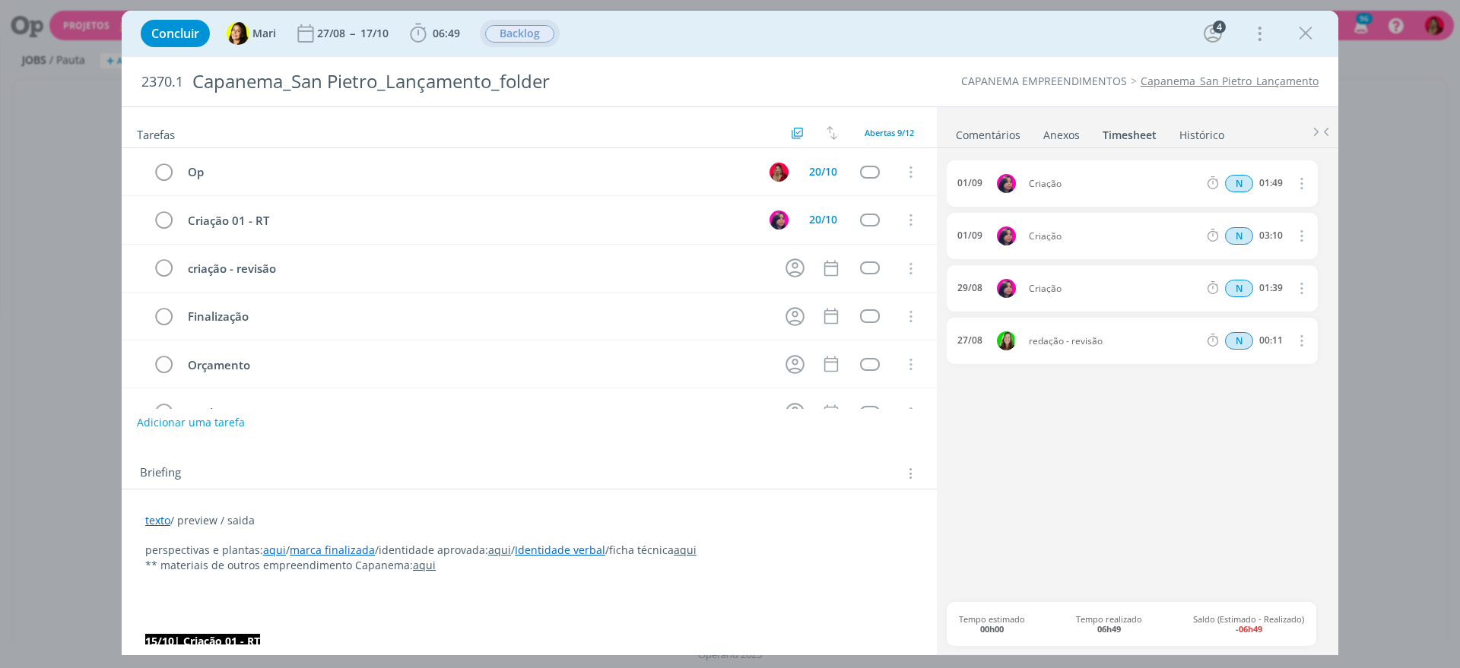
click at [998, 131] on link "Comentários" at bounding box center [988, 132] width 66 height 22
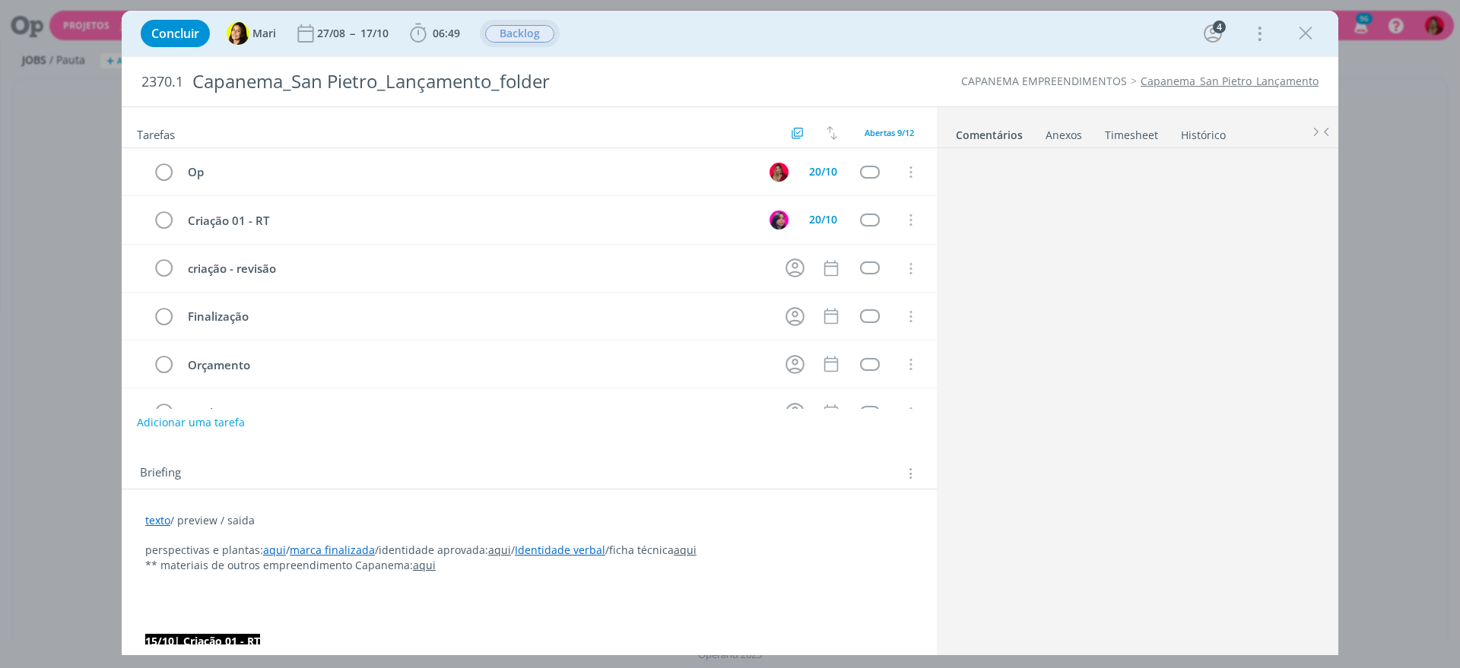
click at [517, 35] on span "Backlog" at bounding box center [519, 33] width 69 height 17
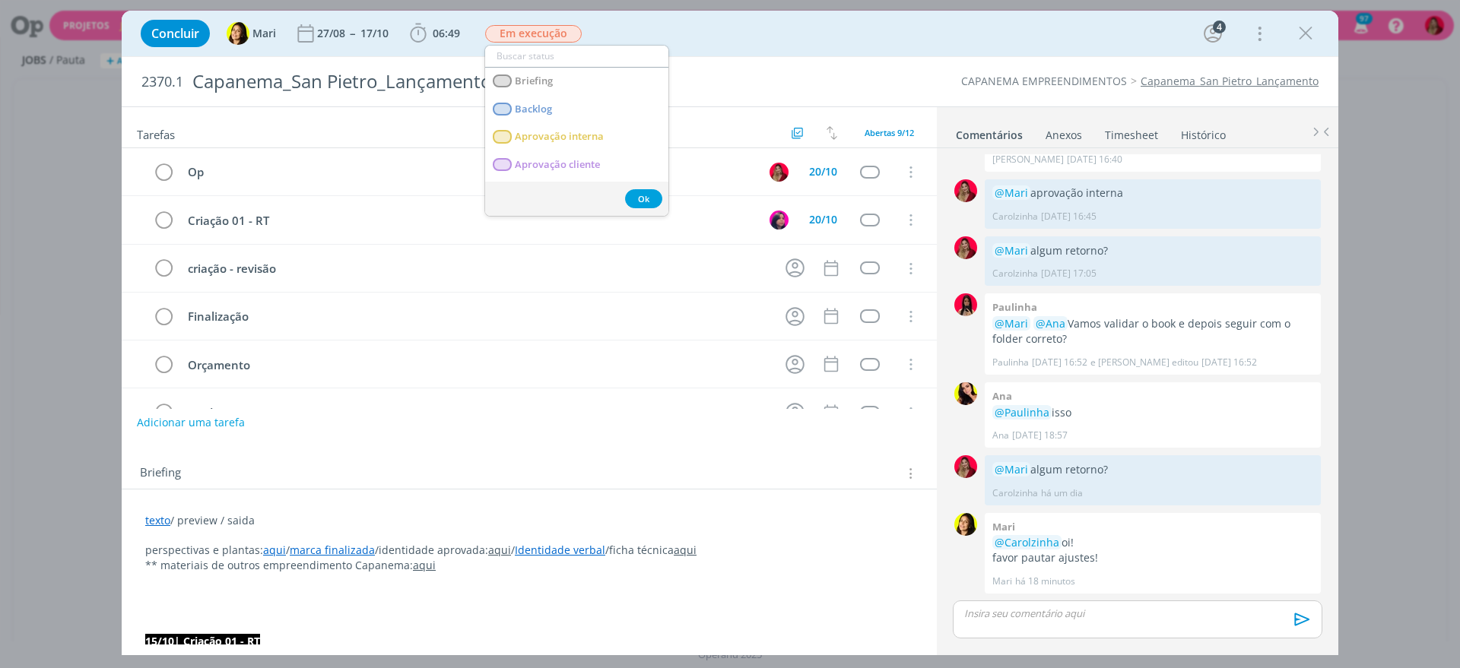
click at [746, 471] on div "Briefing Briefings Predefinidos Versões do Briefing Ver Briefing do Projeto" at bounding box center [531, 474] width 782 height 20
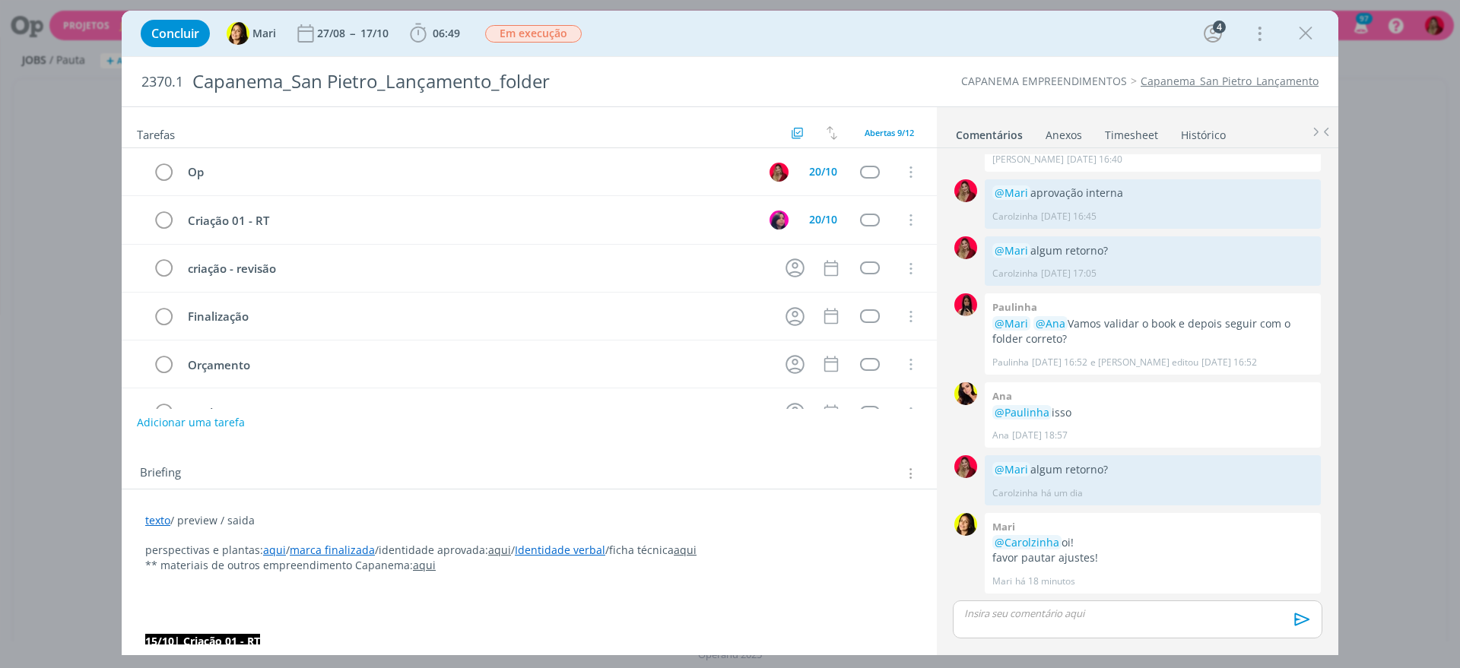
click at [986, 631] on div "dialog" at bounding box center [1136, 620] width 369 height 38
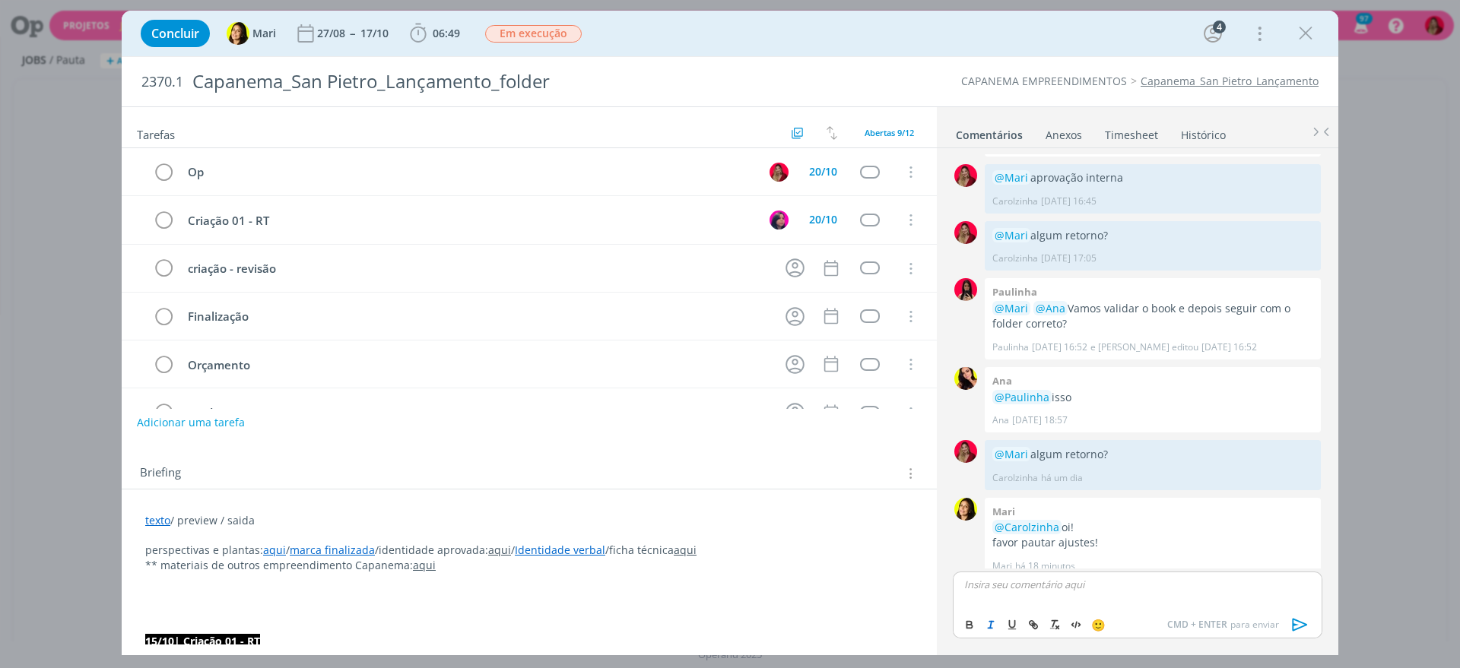
scroll to position [638, 0]
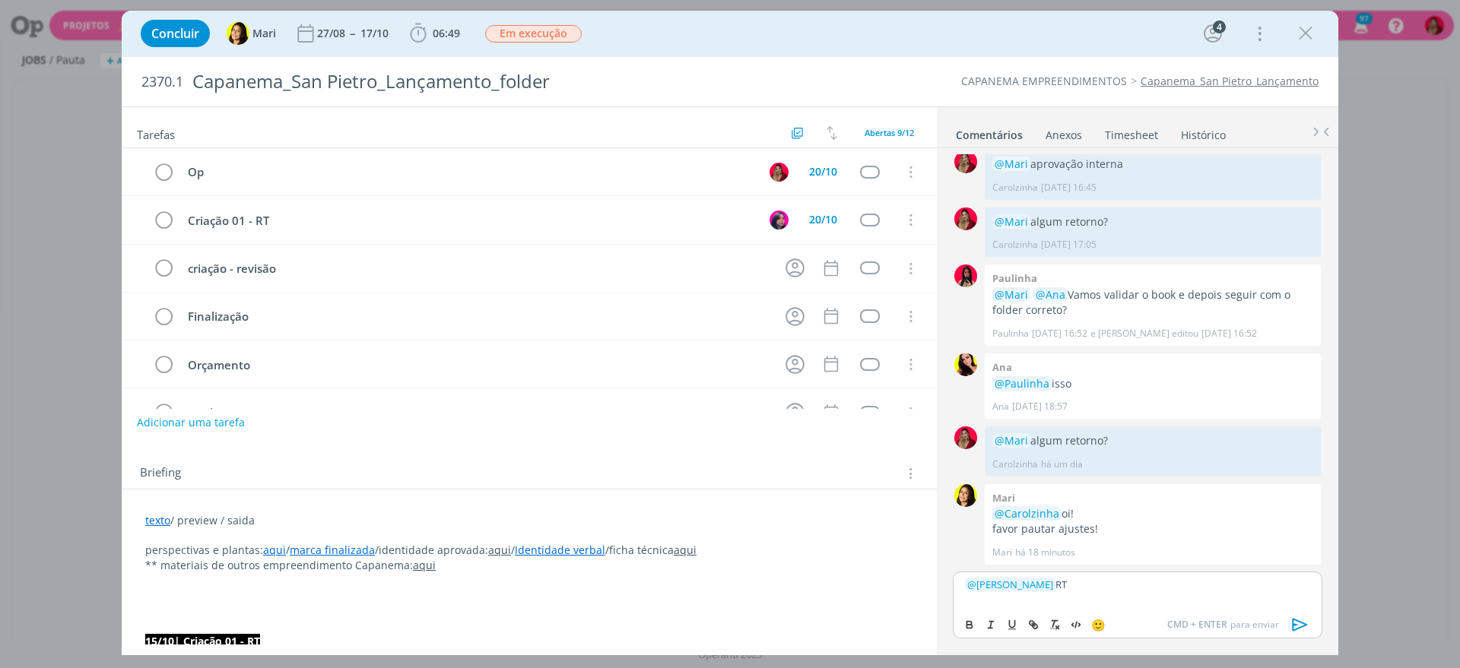
click at [1298, 622] on icon "dialog" at bounding box center [1299, 625] width 15 height 13
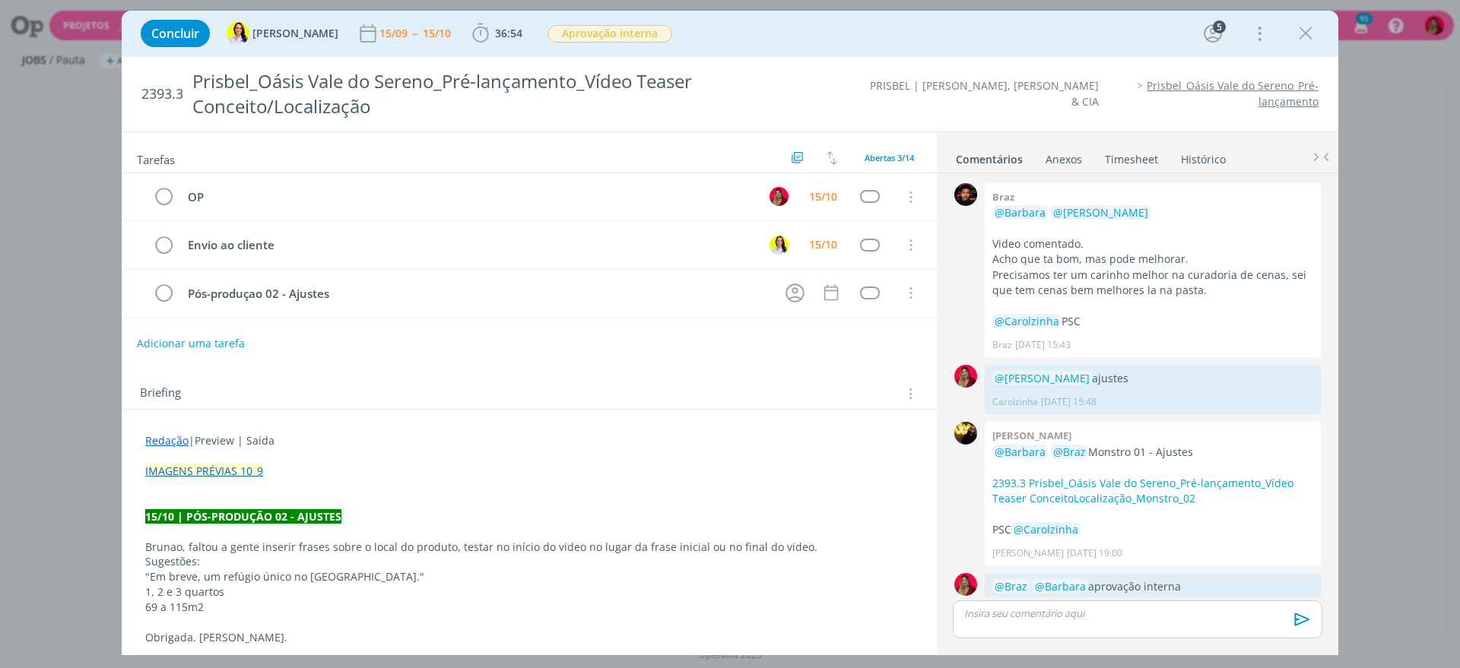
scroll to position [1801, 0]
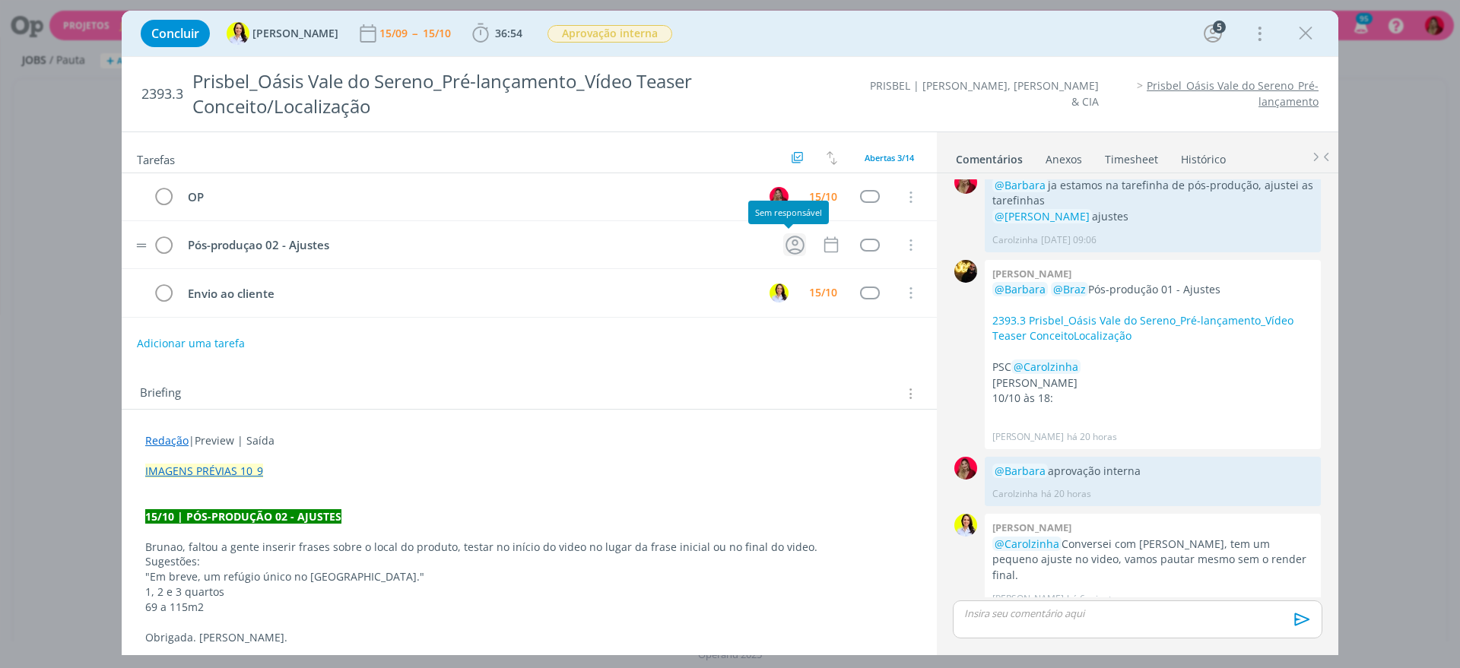
click at [785, 247] on icon "dialog" at bounding box center [794, 245] width 19 height 19
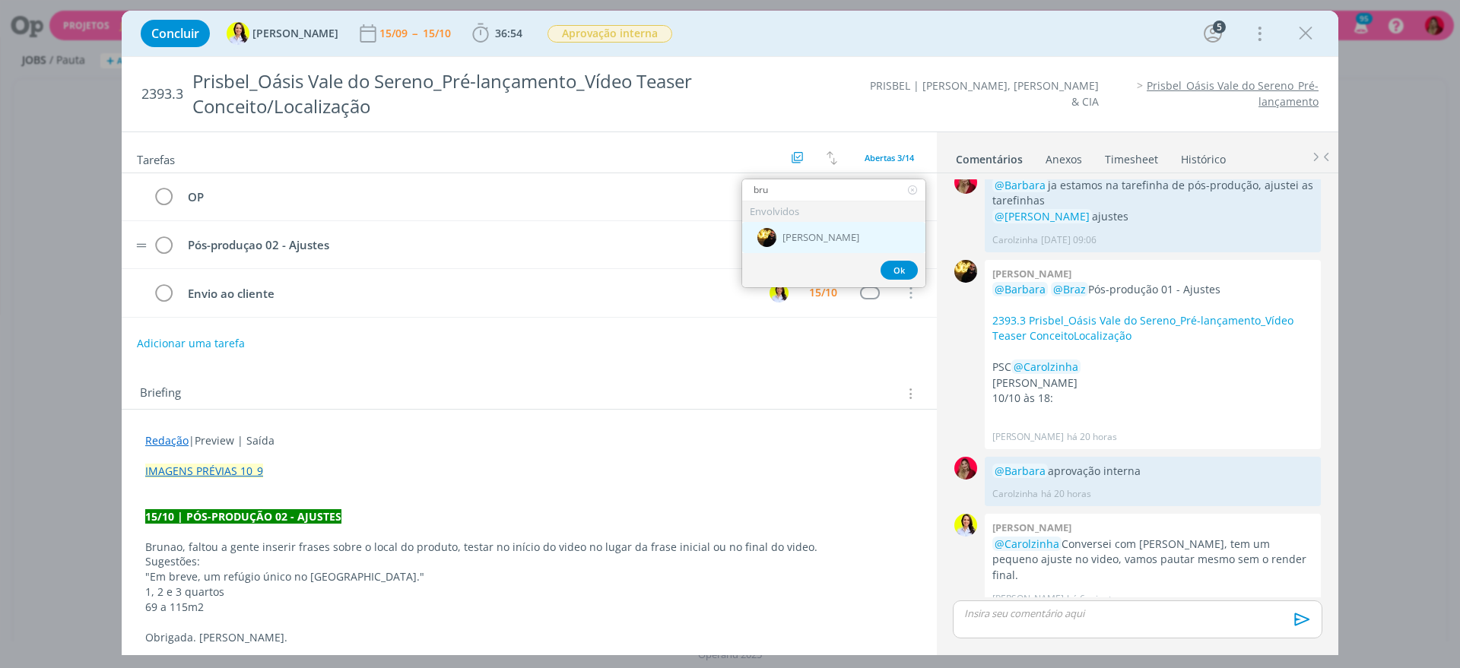
type input "bru"
click at [829, 244] on div "[PERSON_NAME]" at bounding box center [833, 237] width 183 height 31
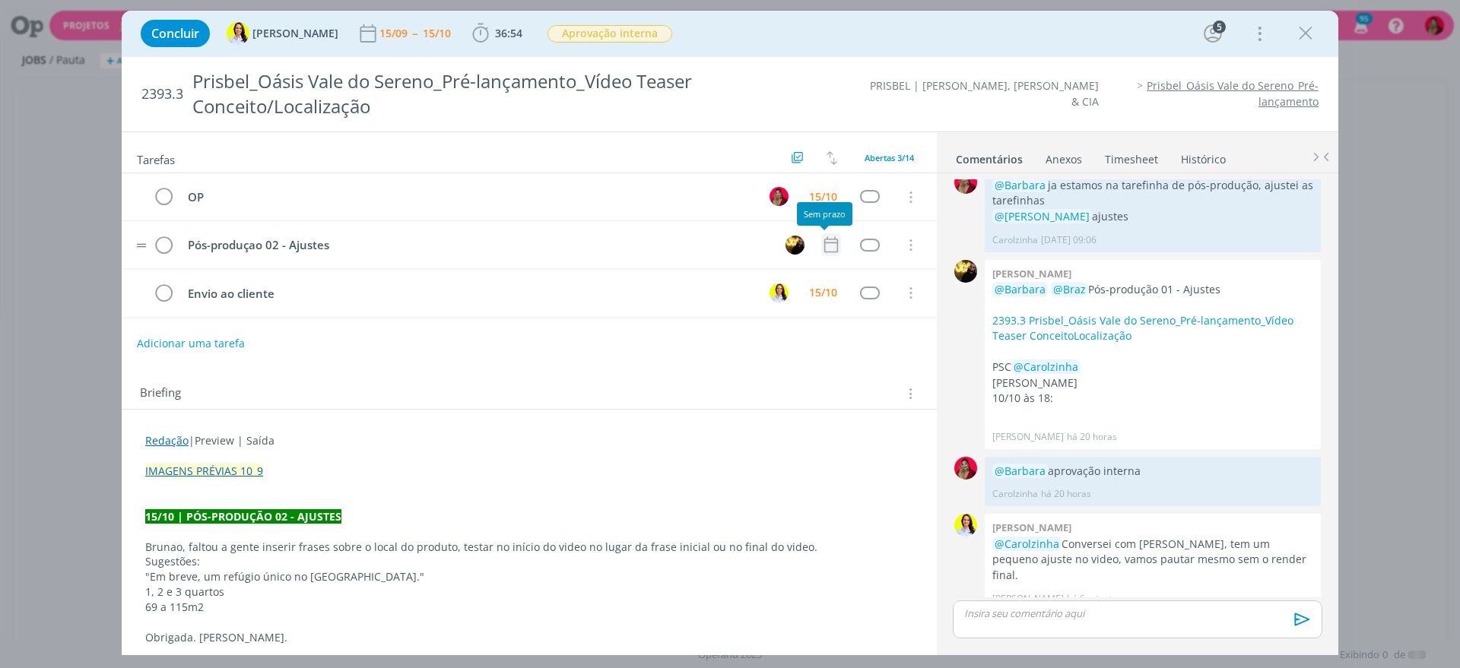
click at [832, 245] on icon "dialog" at bounding box center [831, 245] width 20 height 20
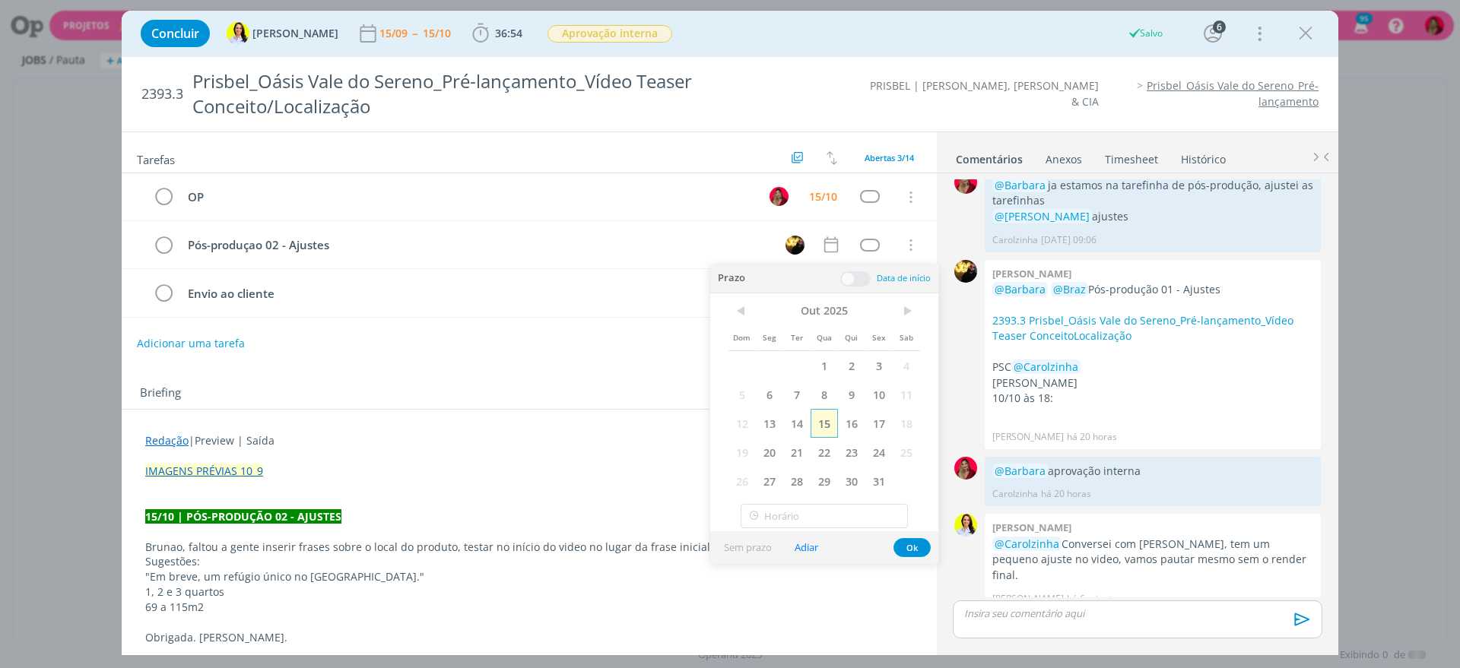
click at [822, 417] on span "15" at bounding box center [823, 423] width 27 height 29
click at [548, 384] on div "Briefing Briefings Predefinidos Versões do Briefing Ver Briefing do Projeto" at bounding box center [531, 394] width 782 height 20
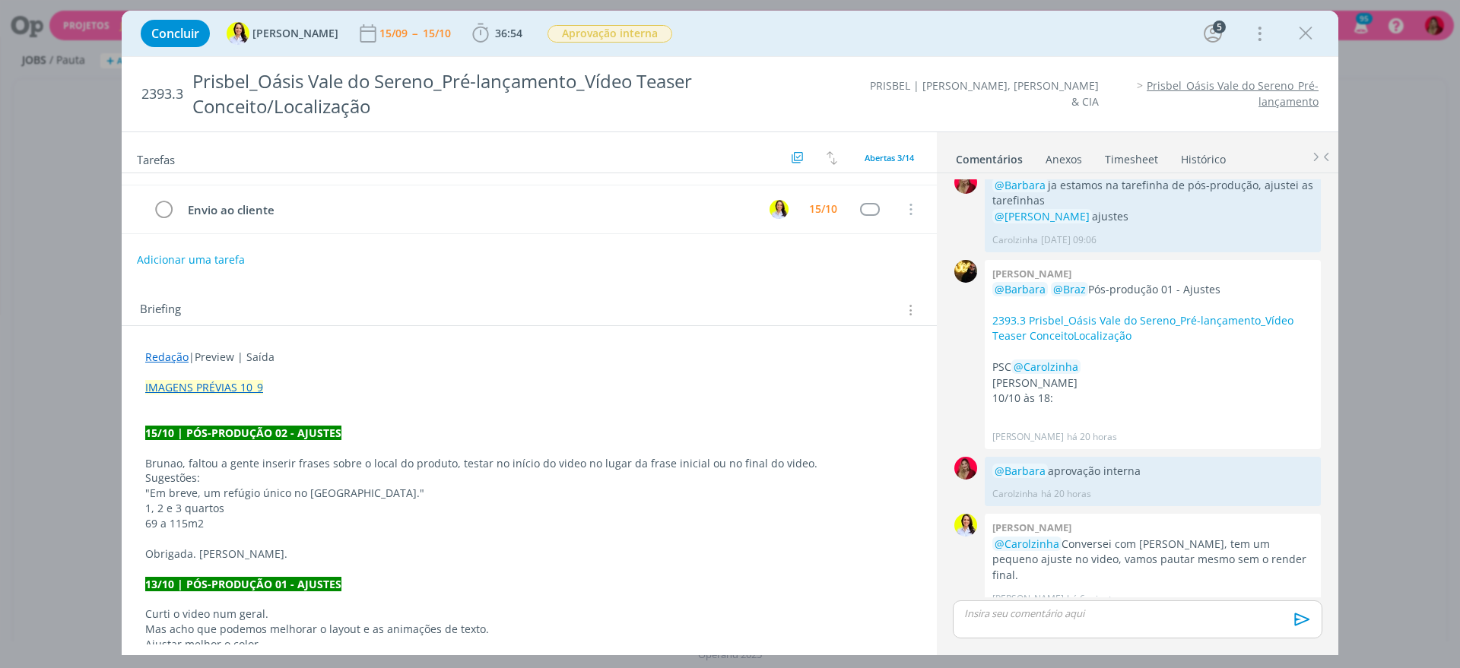
scroll to position [47, 0]
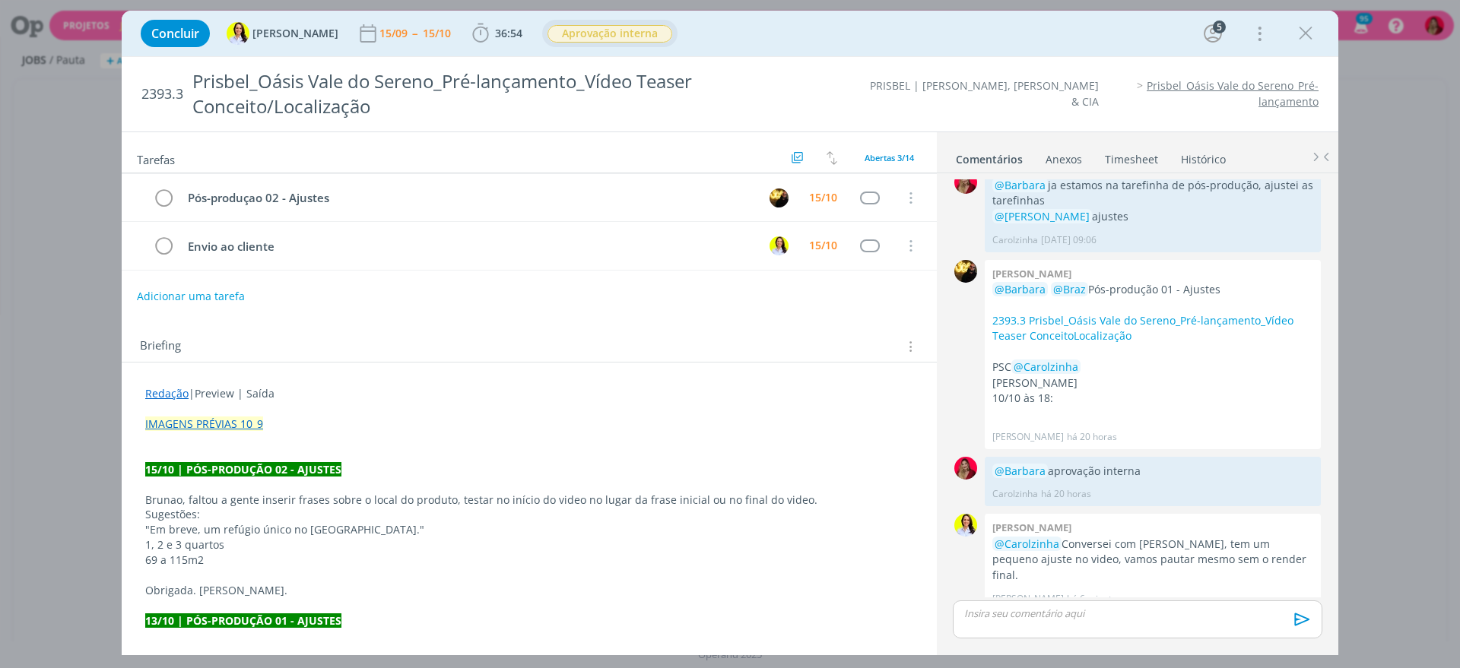
click at [555, 29] on span "Aprovação interna" at bounding box center [609, 33] width 125 height 17
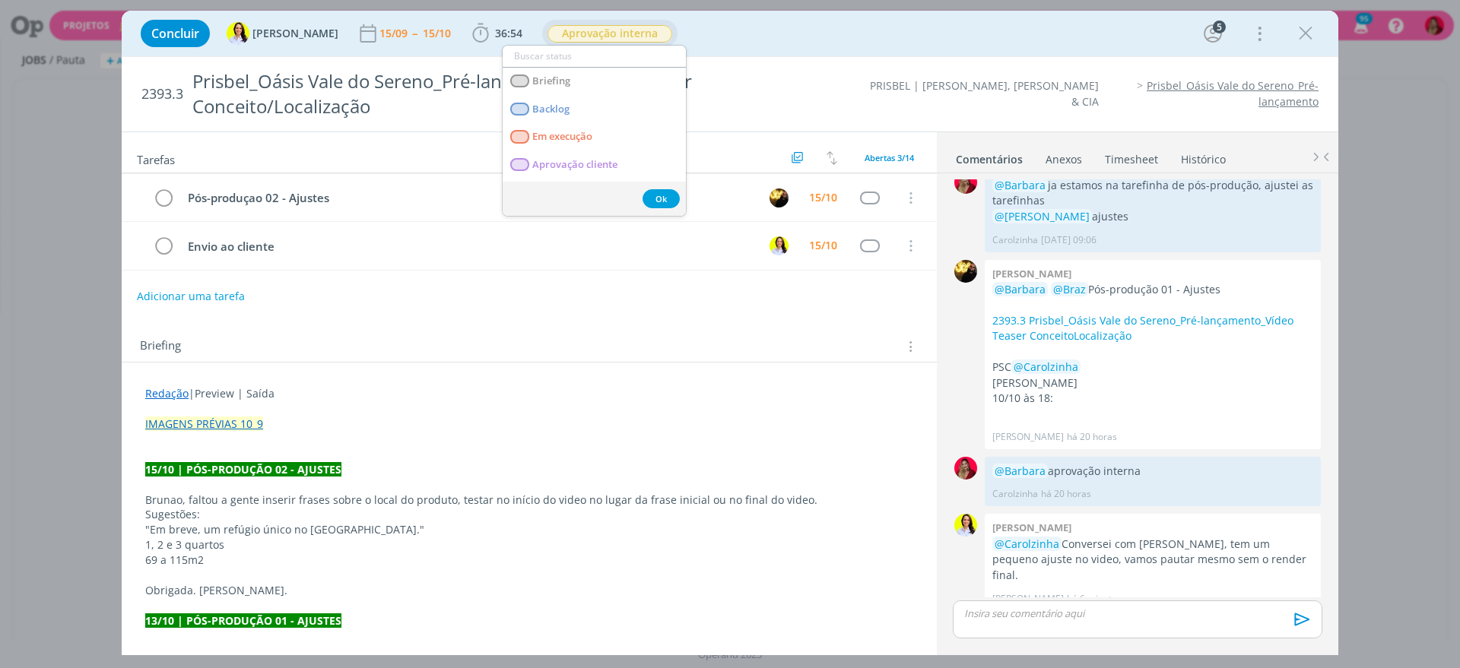
scroll to position [0, 0]
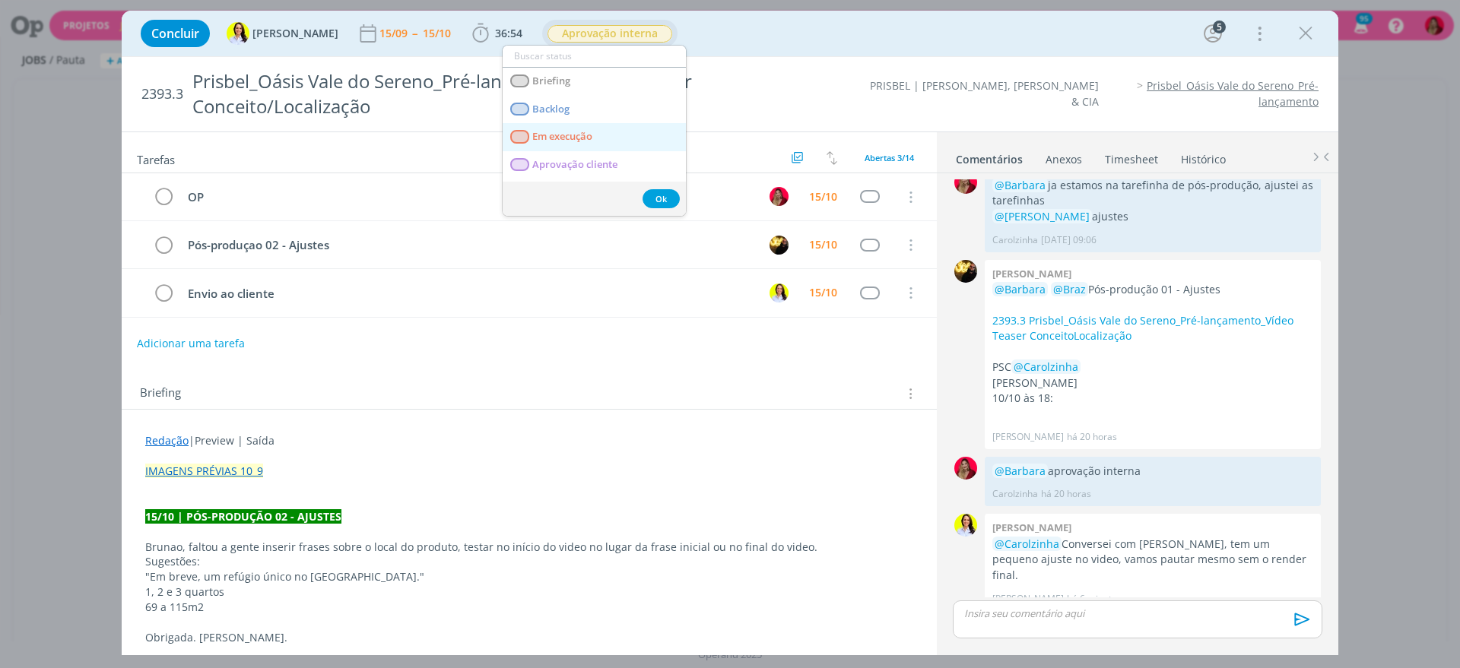
click at [595, 128] on execução "Em execução" at bounding box center [593, 137] width 183 height 28
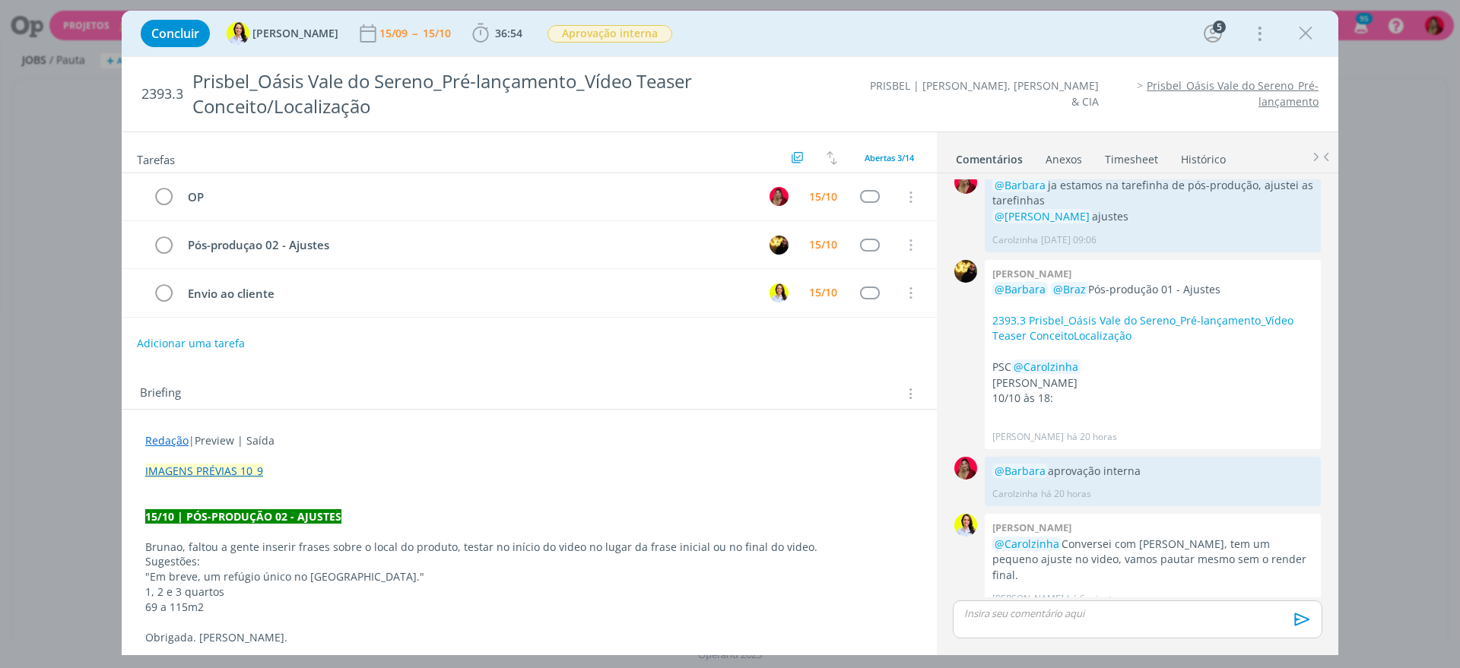
click at [1030, 623] on div "dialog" at bounding box center [1136, 620] width 369 height 38
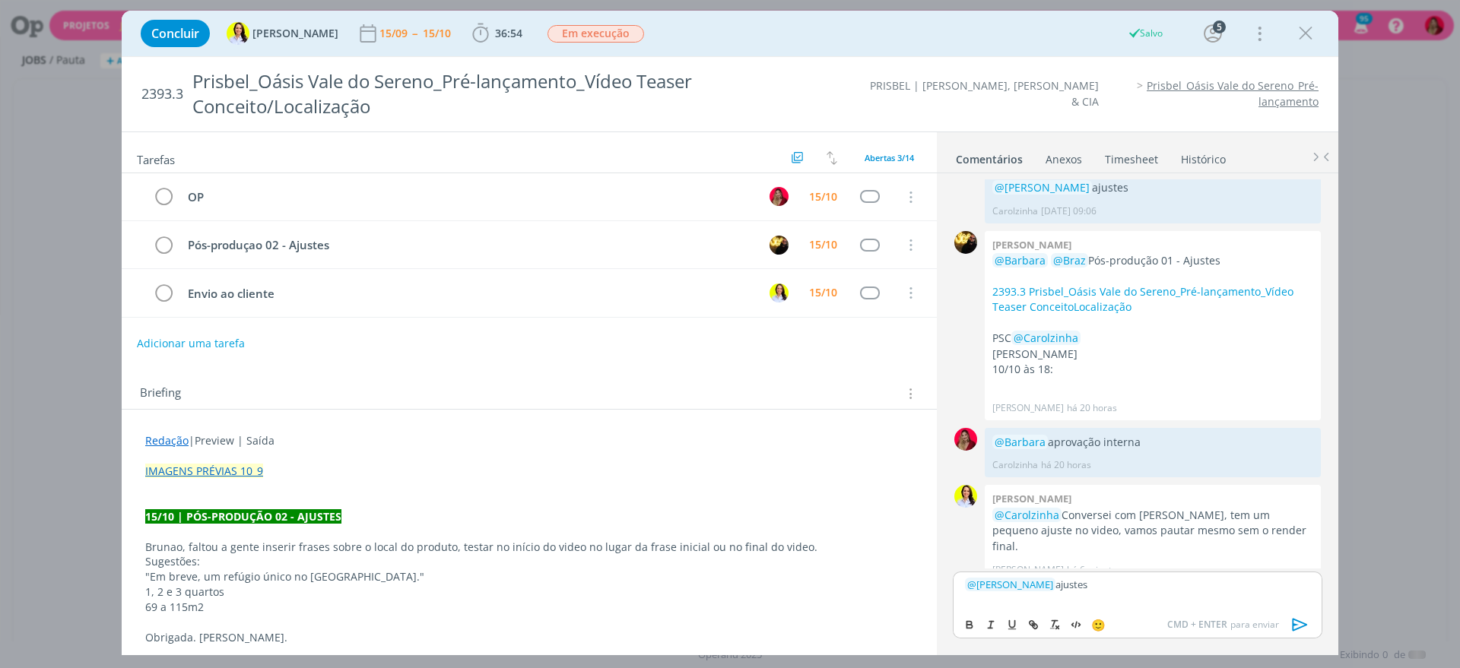
click at [1298, 620] on icon "dialog" at bounding box center [1299, 624] width 23 height 23
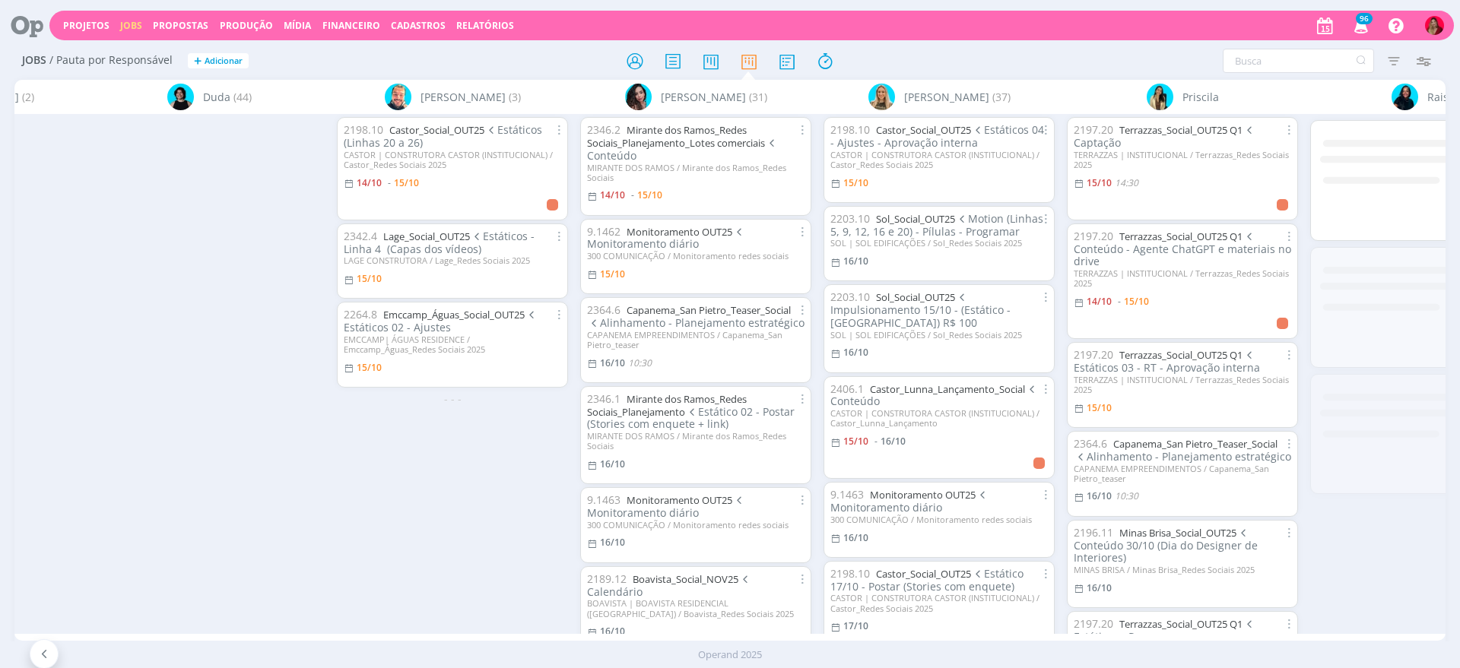
scroll to position [0, 771]
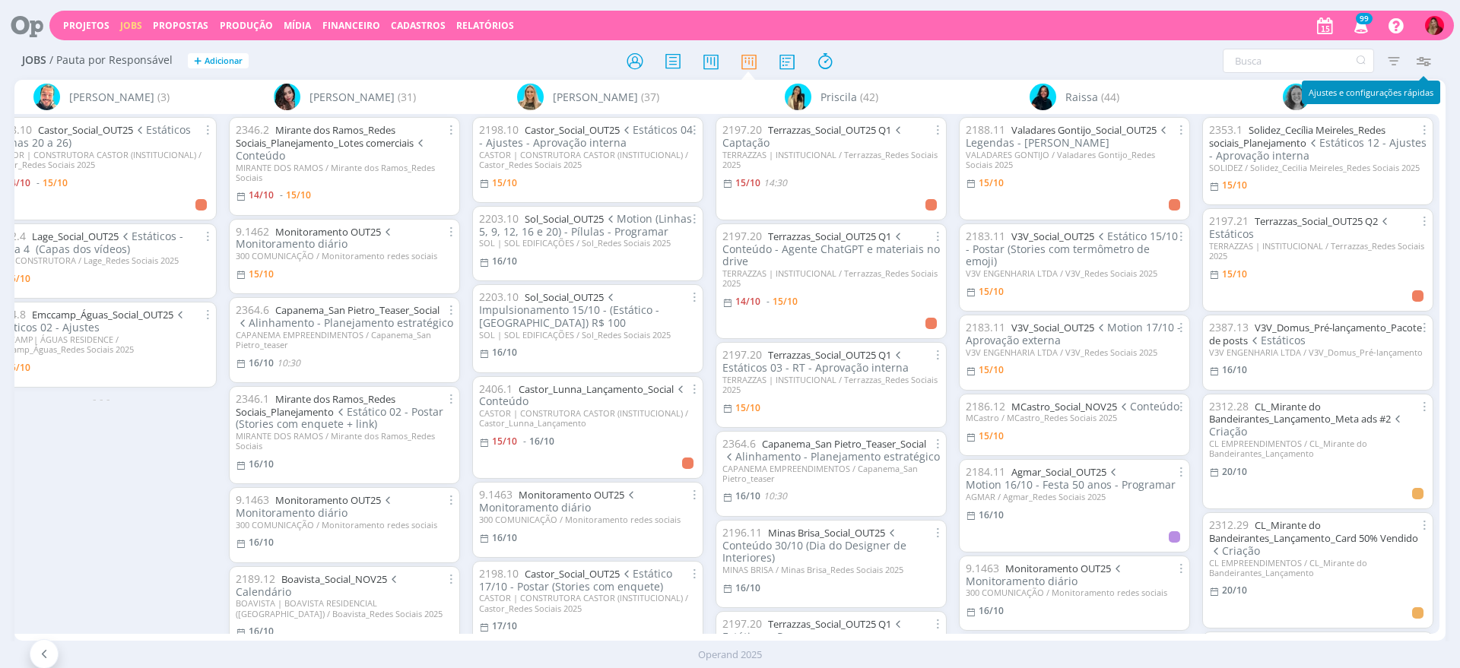
click at [1429, 62] on icon "button" at bounding box center [1422, 60] width 27 height 27
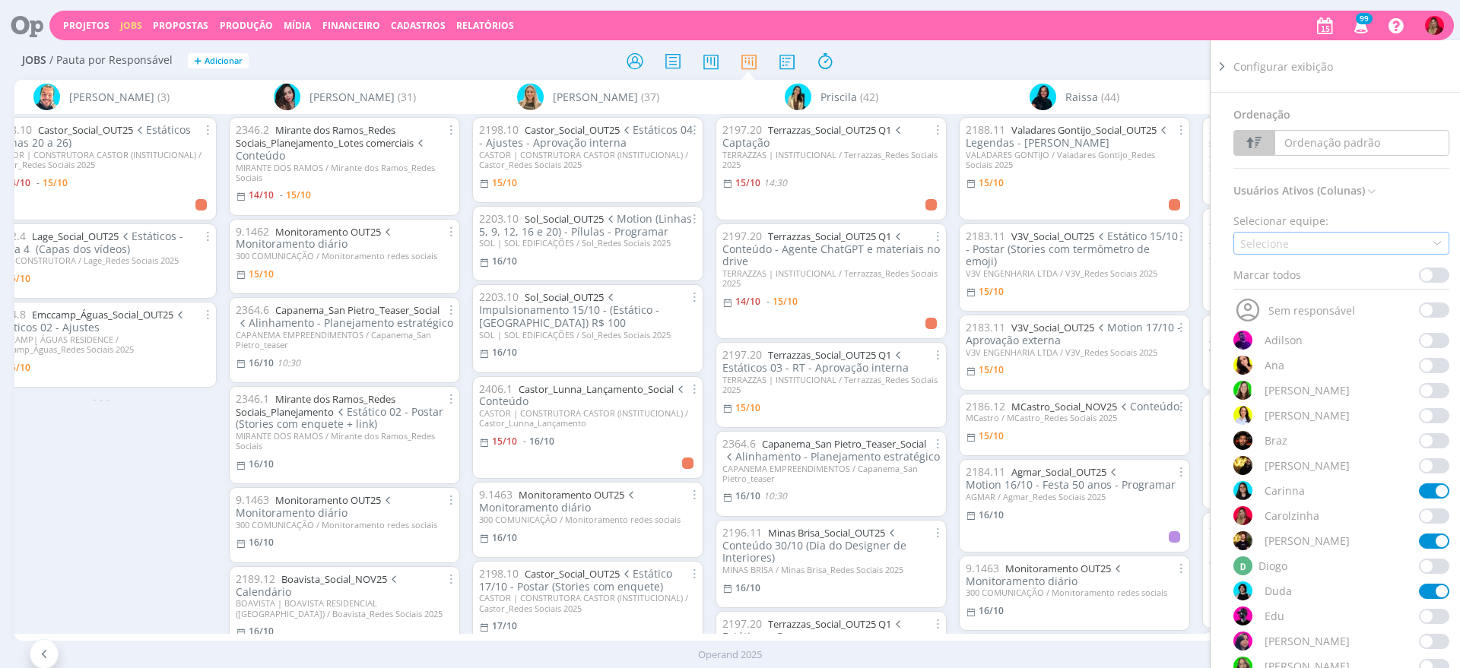
click at [1284, 240] on div "Selecione" at bounding box center [1266, 244] width 52 height 16
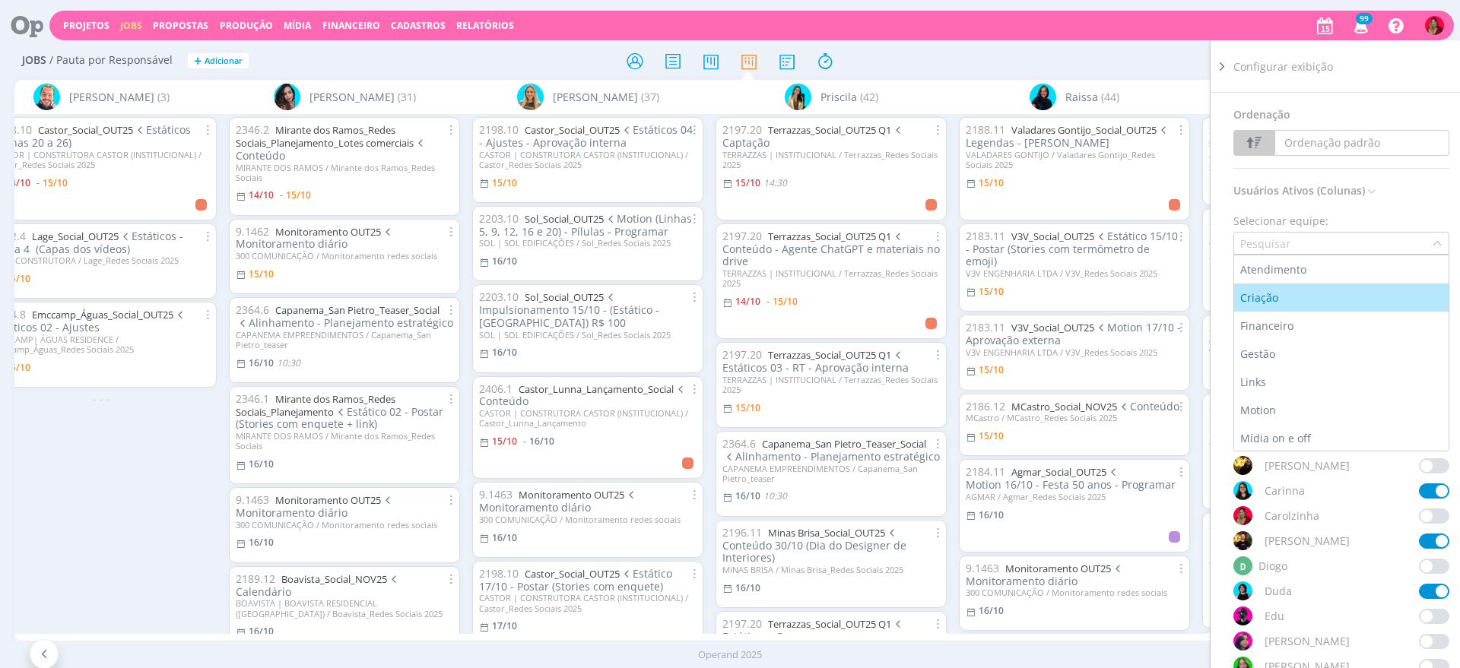
click at [1278, 300] on div "Criação" at bounding box center [1260, 298] width 41 height 16
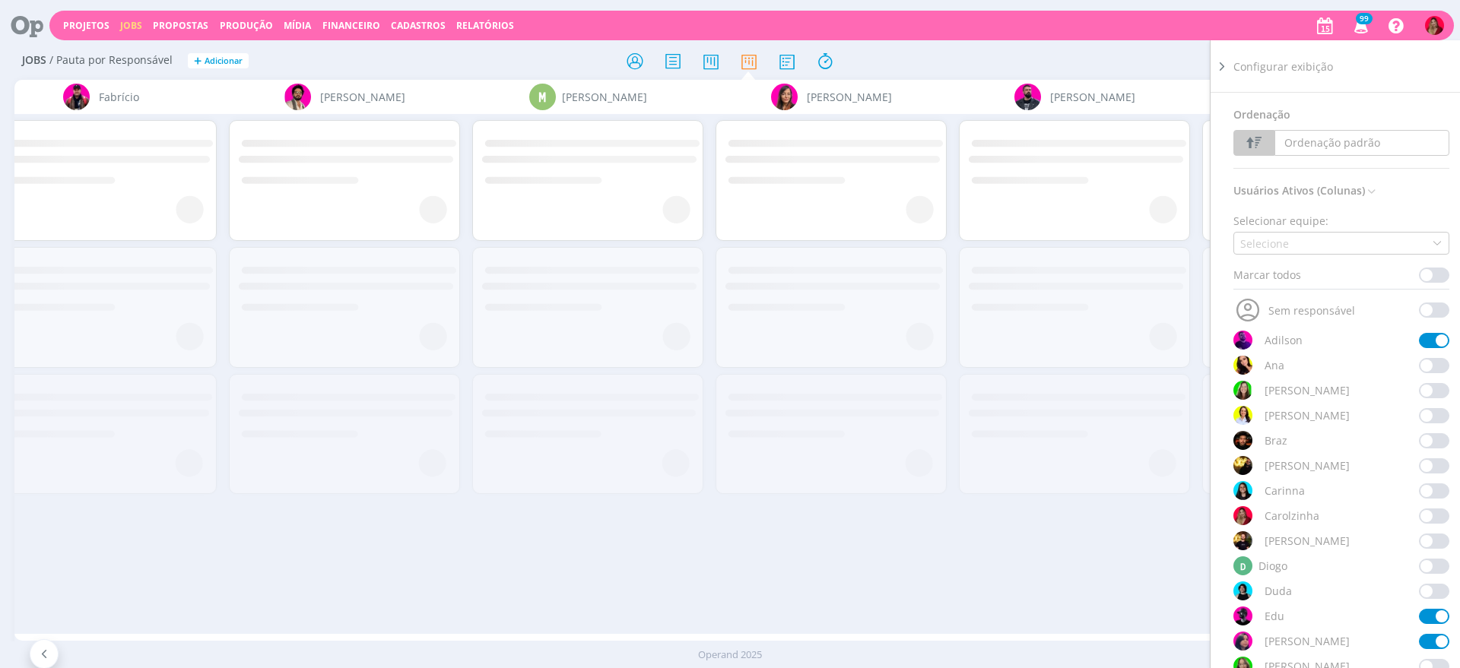
click at [1030, 55] on div "Filtrar Filtrar Limpar Tipo Jobs e Tarefas Data Personalizado a Situação dos jo…" at bounding box center [1206, 61] width 461 height 24
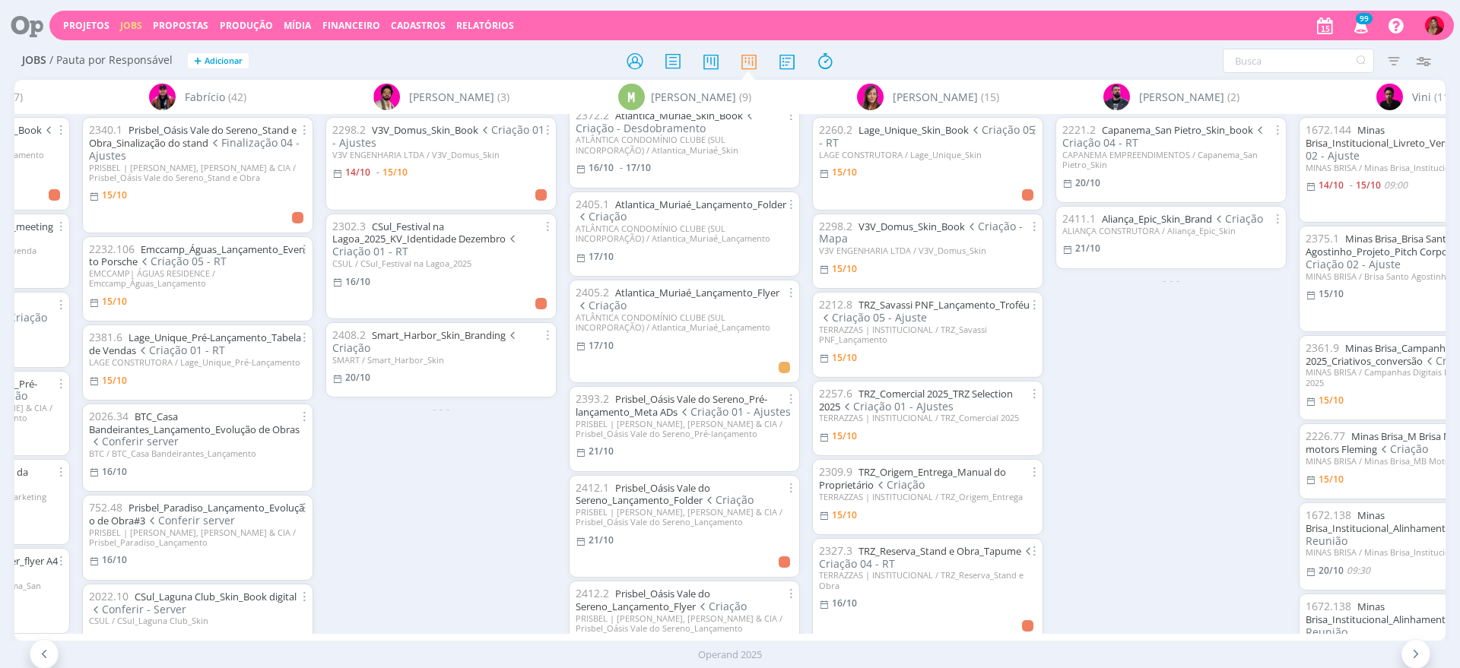
scroll to position [0, 0]
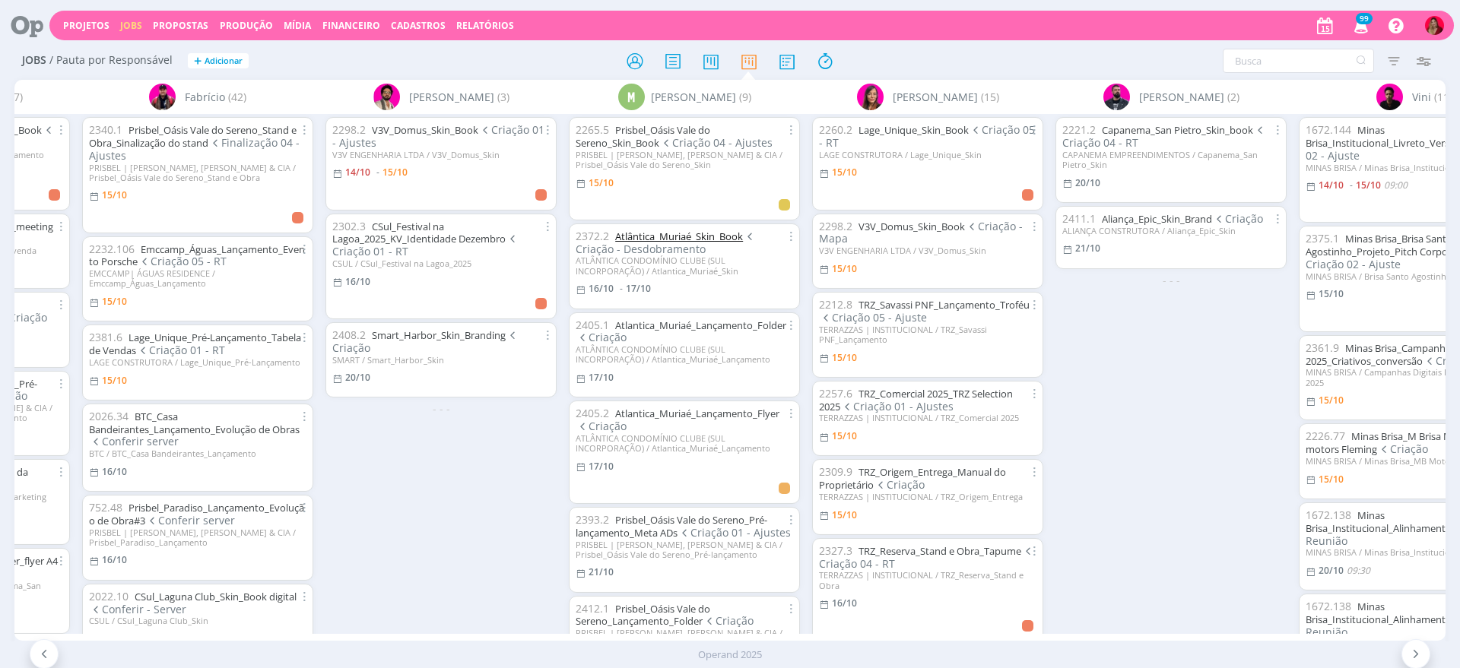
click at [708, 233] on link "Atlântica_Muriaé_Skin_Book" at bounding box center [679, 237] width 128 height 14
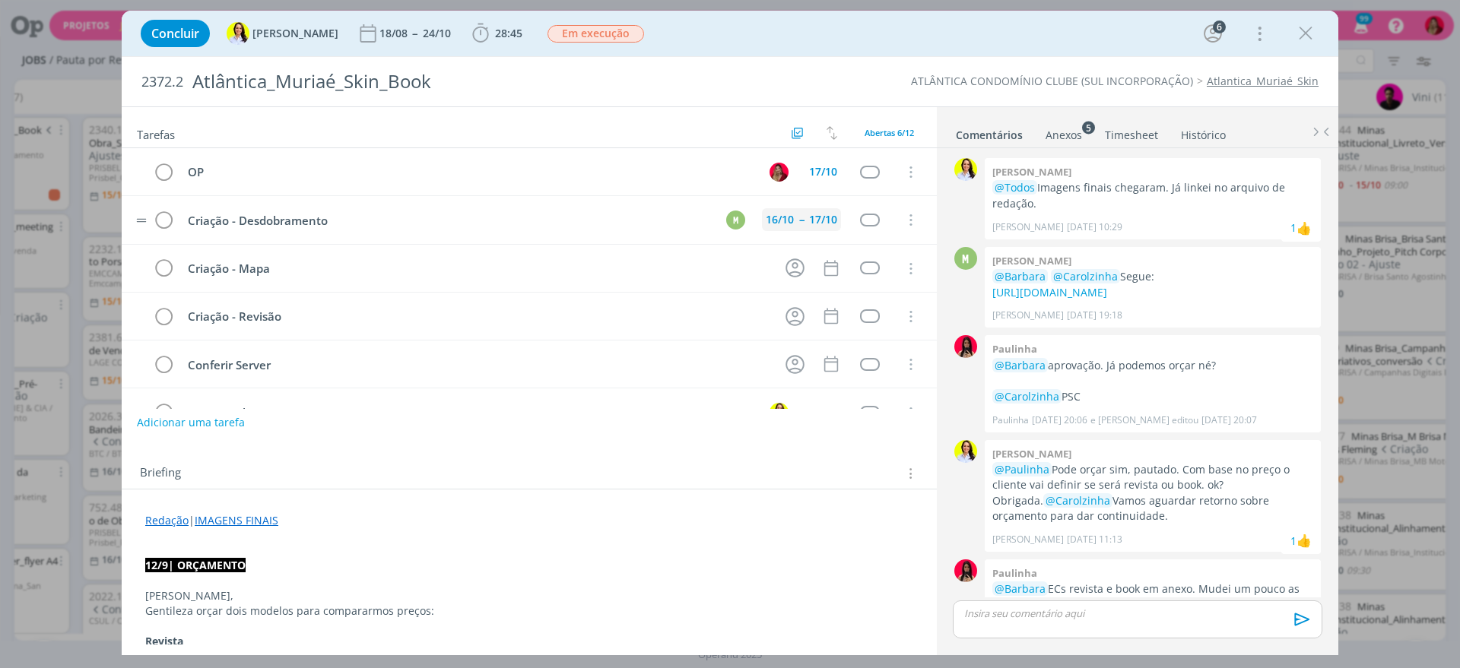
scroll to position [1609, 0]
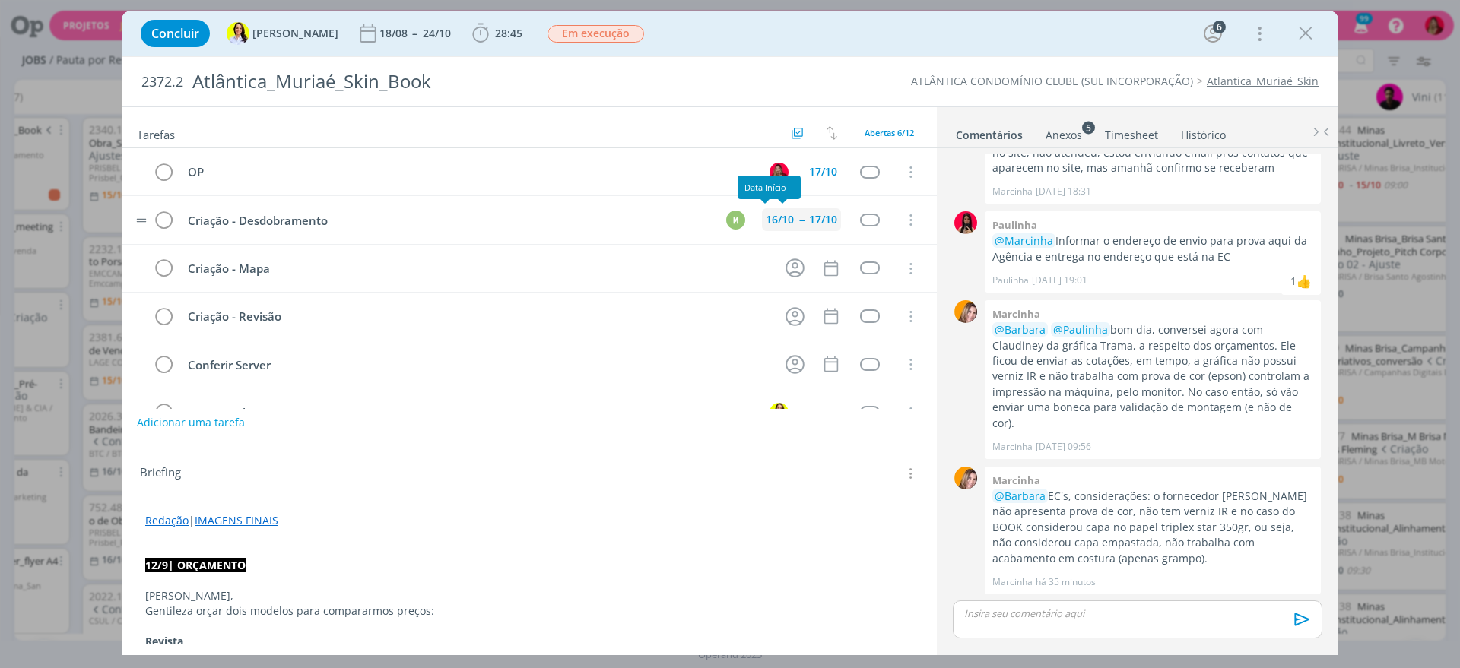
click at [762, 215] on div "16/10" at bounding box center [780, 219] width 36 height 23
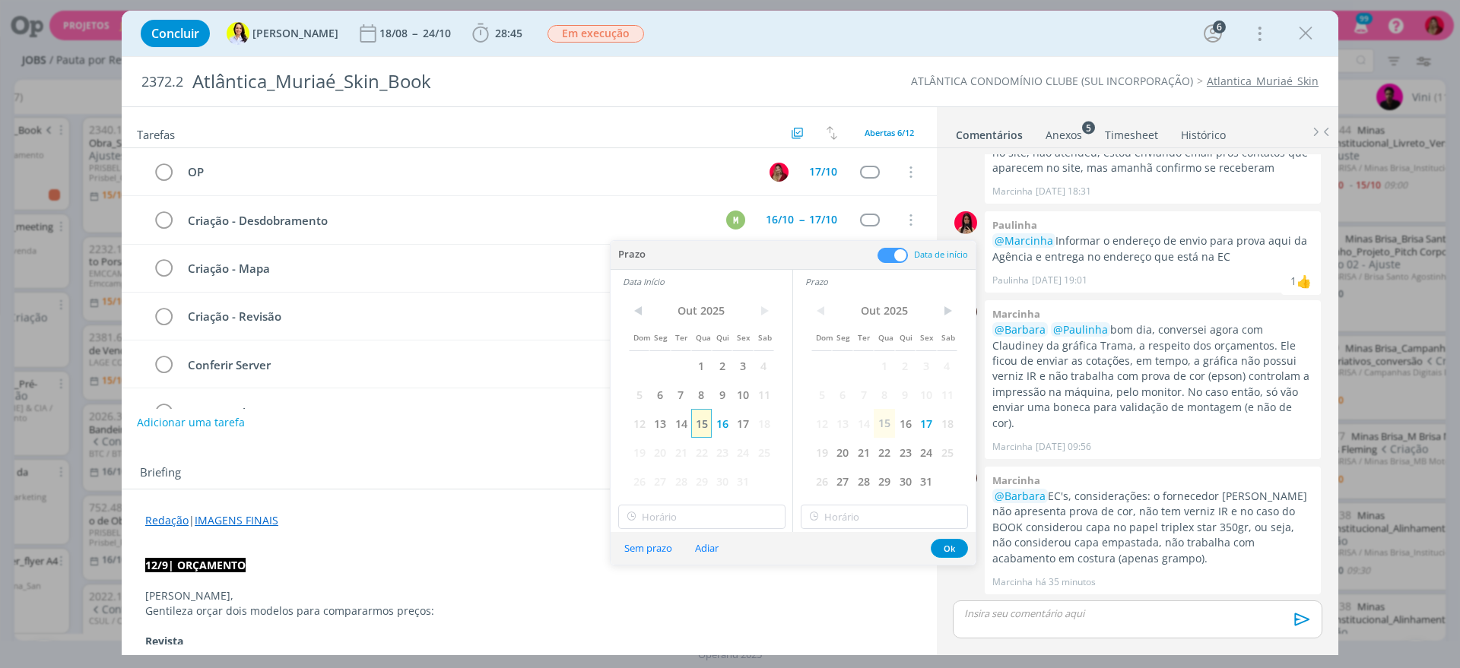
click at [703, 424] on span "15" at bounding box center [701, 423] width 21 height 29
click at [389, 431] on div "Adicionar uma tarefa" at bounding box center [529, 422] width 815 height 27
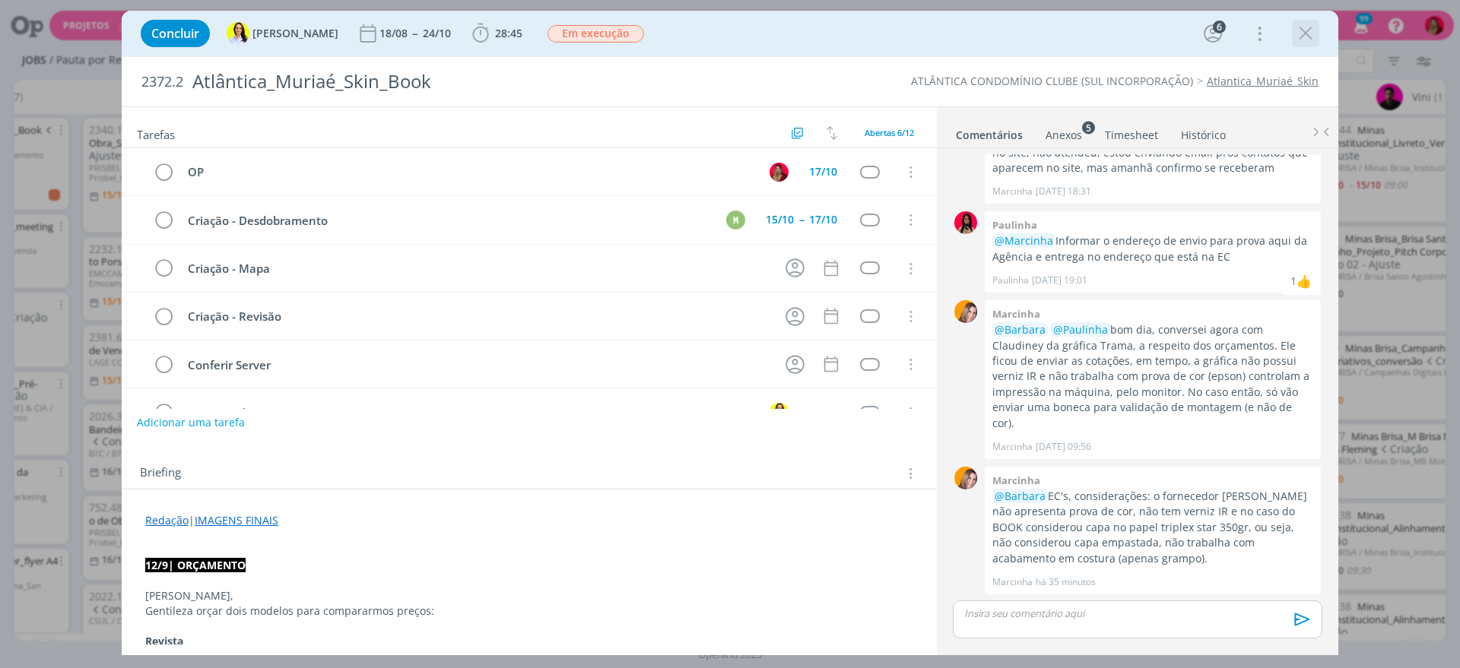
click at [1307, 31] on icon "dialog" at bounding box center [1305, 33] width 23 height 23
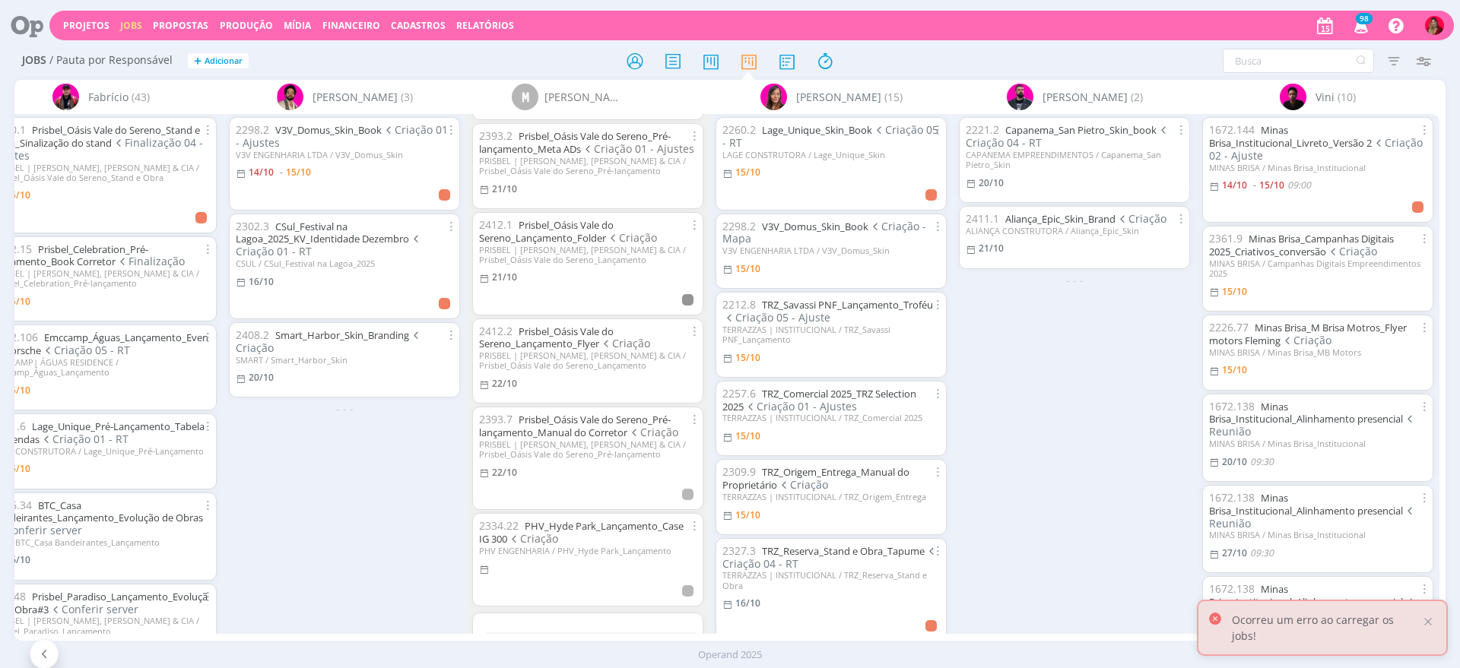
scroll to position [262, 0]
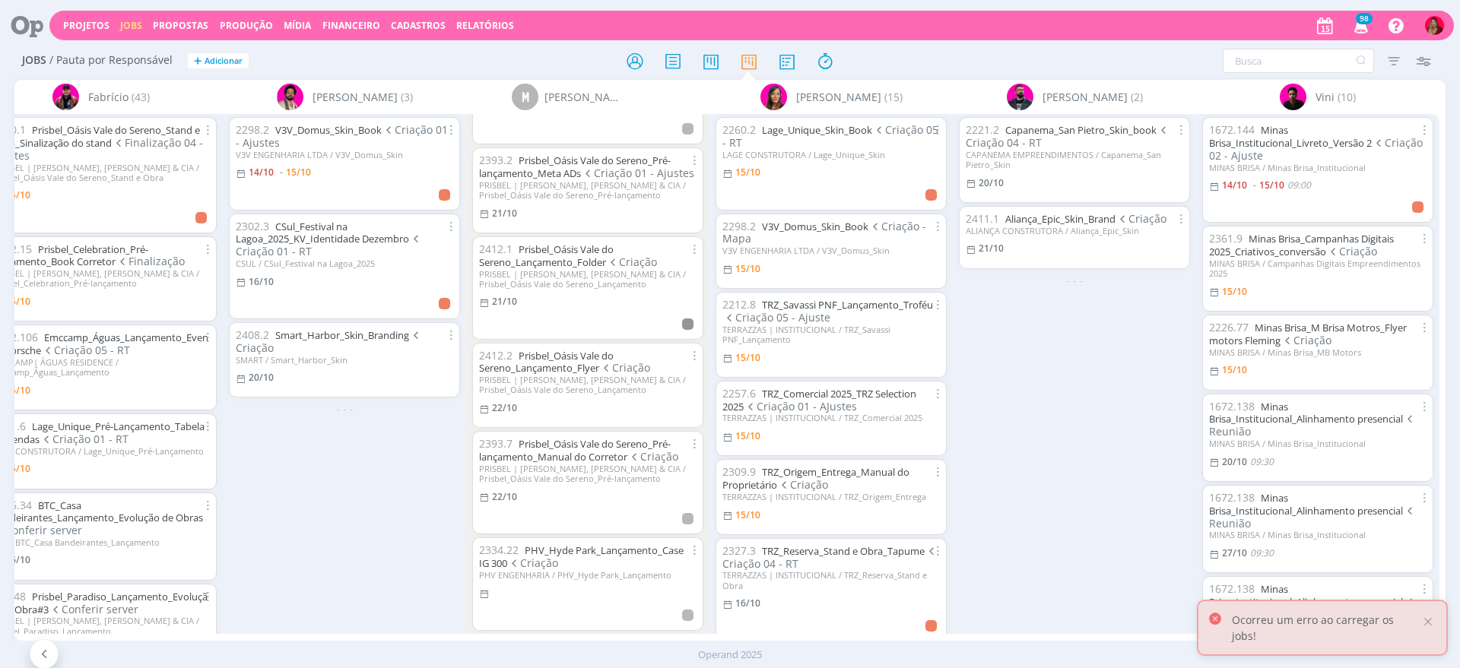
click at [1422, 84] on div "Ajustes e configurações rápidas" at bounding box center [1370, 93] width 138 height 24
click at [1424, 51] on icon "button" at bounding box center [1422, 60] width 27 height 27
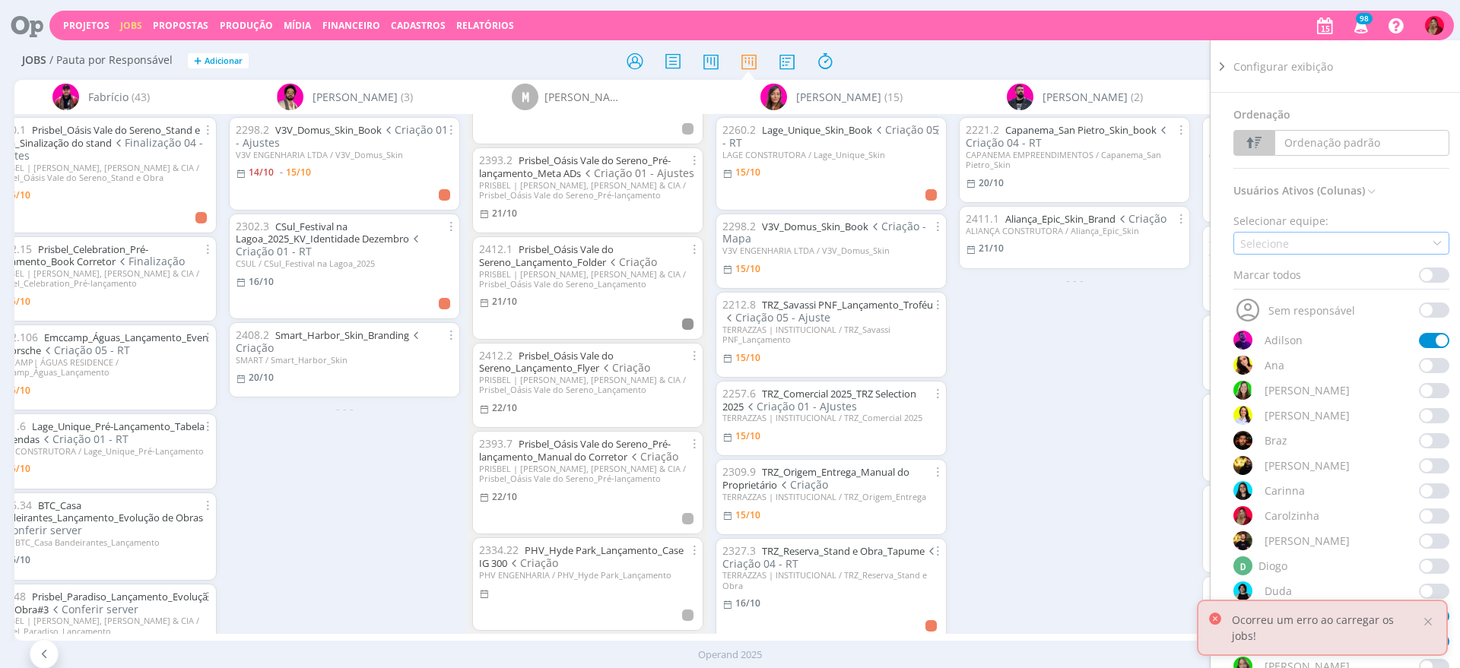
click at [1348, 236] on div "Selecione" at bounding box center [1341, 243] width 216 height 23
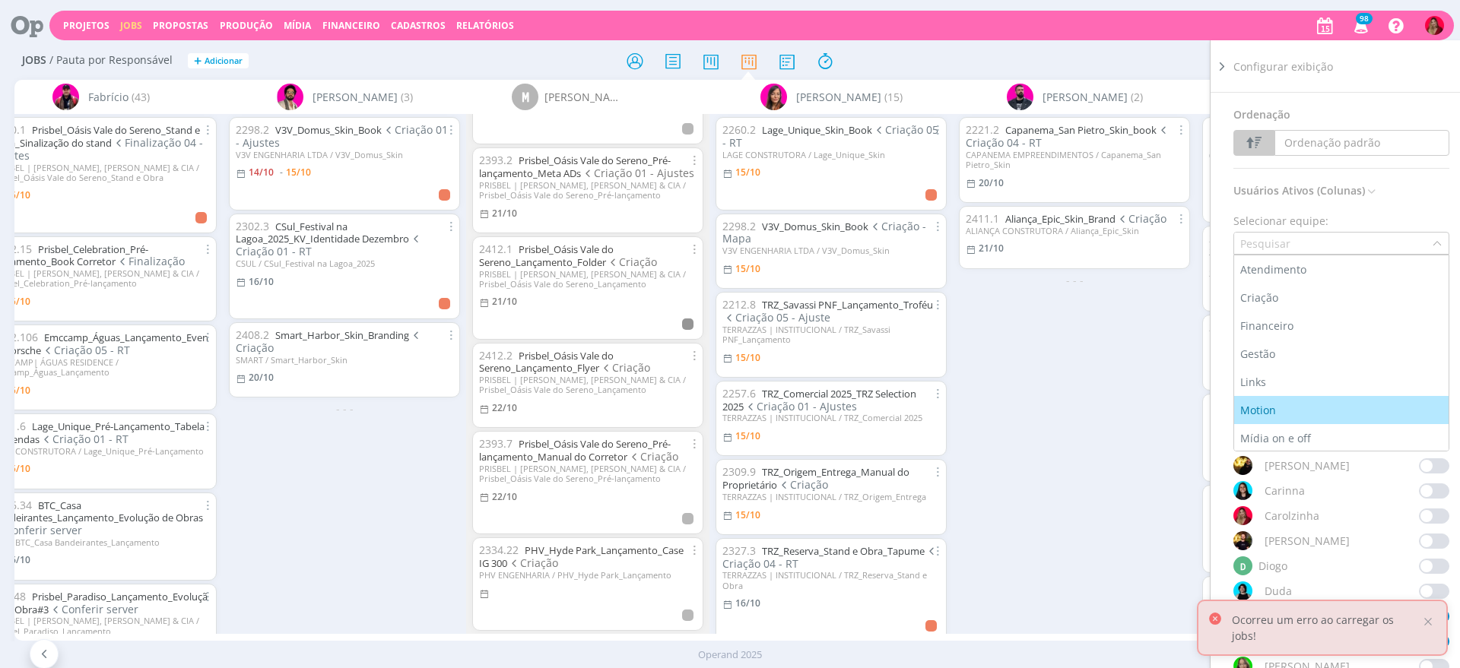
click at [1286, 408] on div "Motion" at bounding box center [1341, 410] width 202 height 16
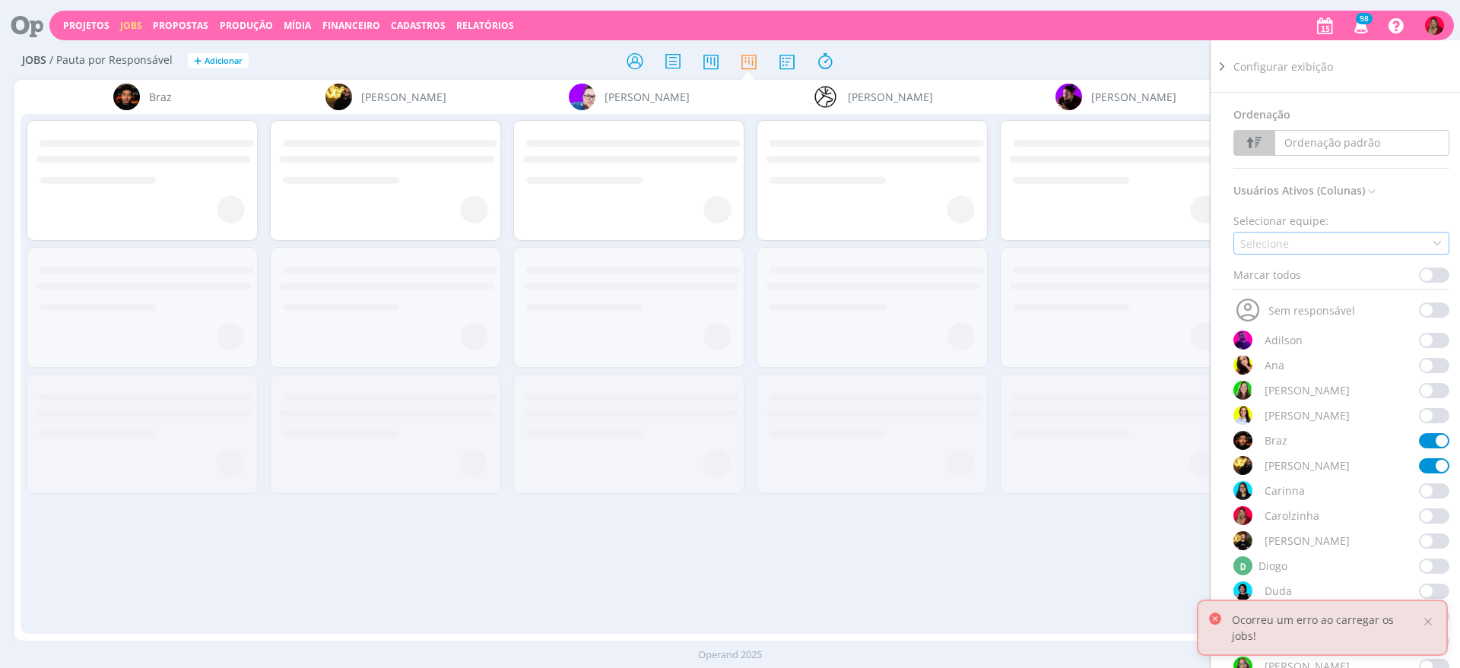
scroll to position [0, 0]
click at [940, 58] on div at bounding box center [729, 60] width 477 height 27
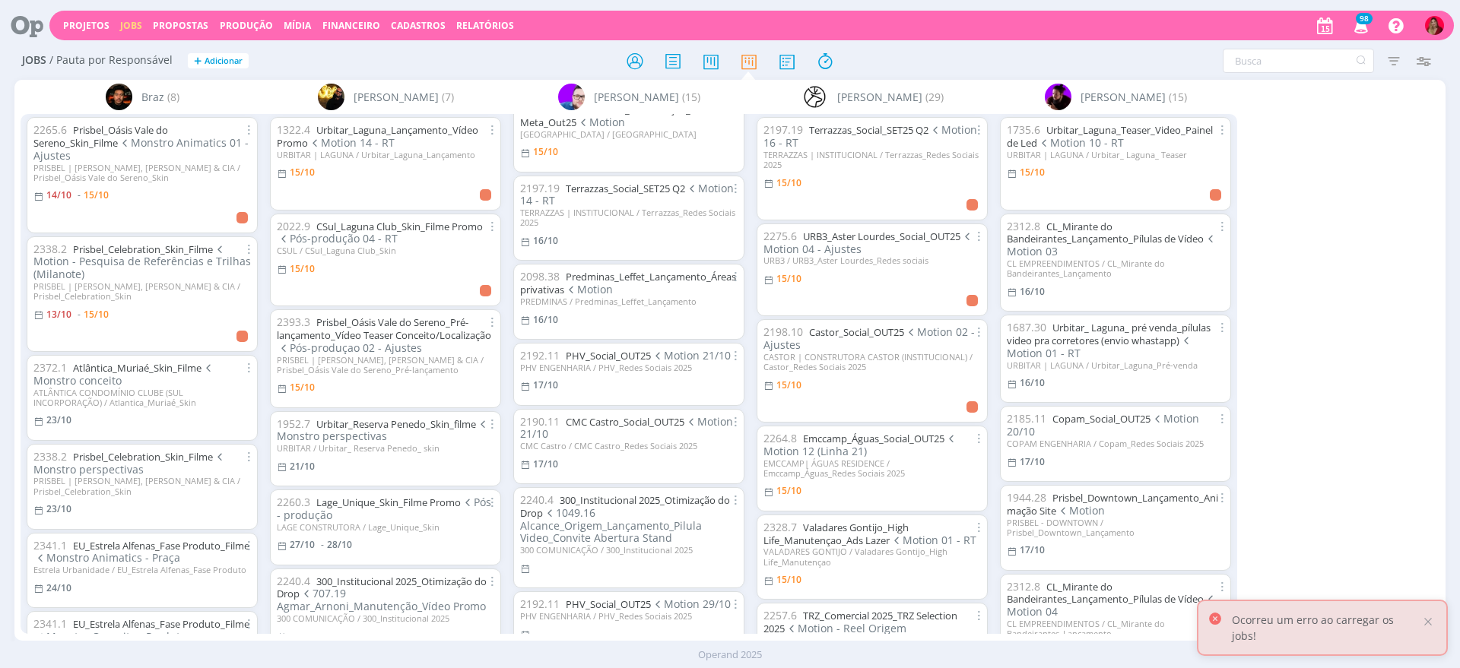
scroll to position [204, 0]
click at [642, 266] on link "Predminas_Leffet_Lançamento_Áreas privativas" at bounding box center [628, 274] width 216 height 27
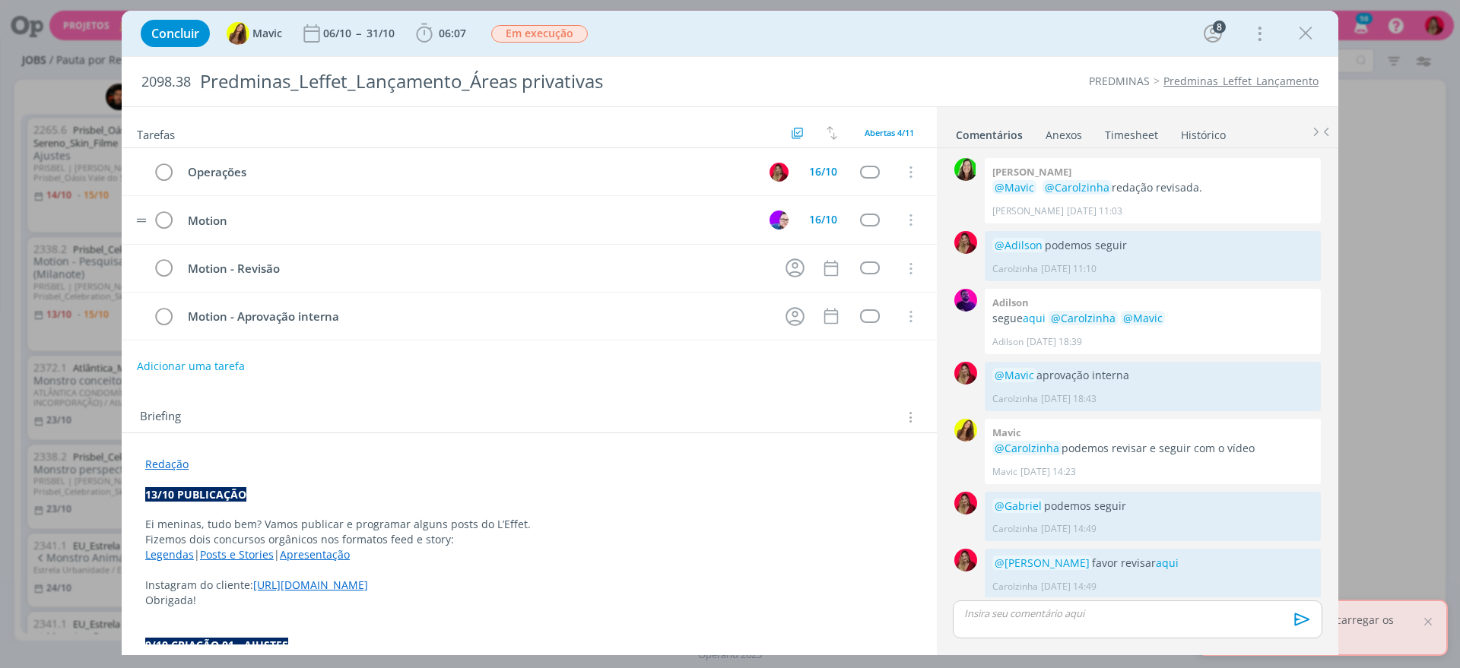
scroll to position [1031, 0]
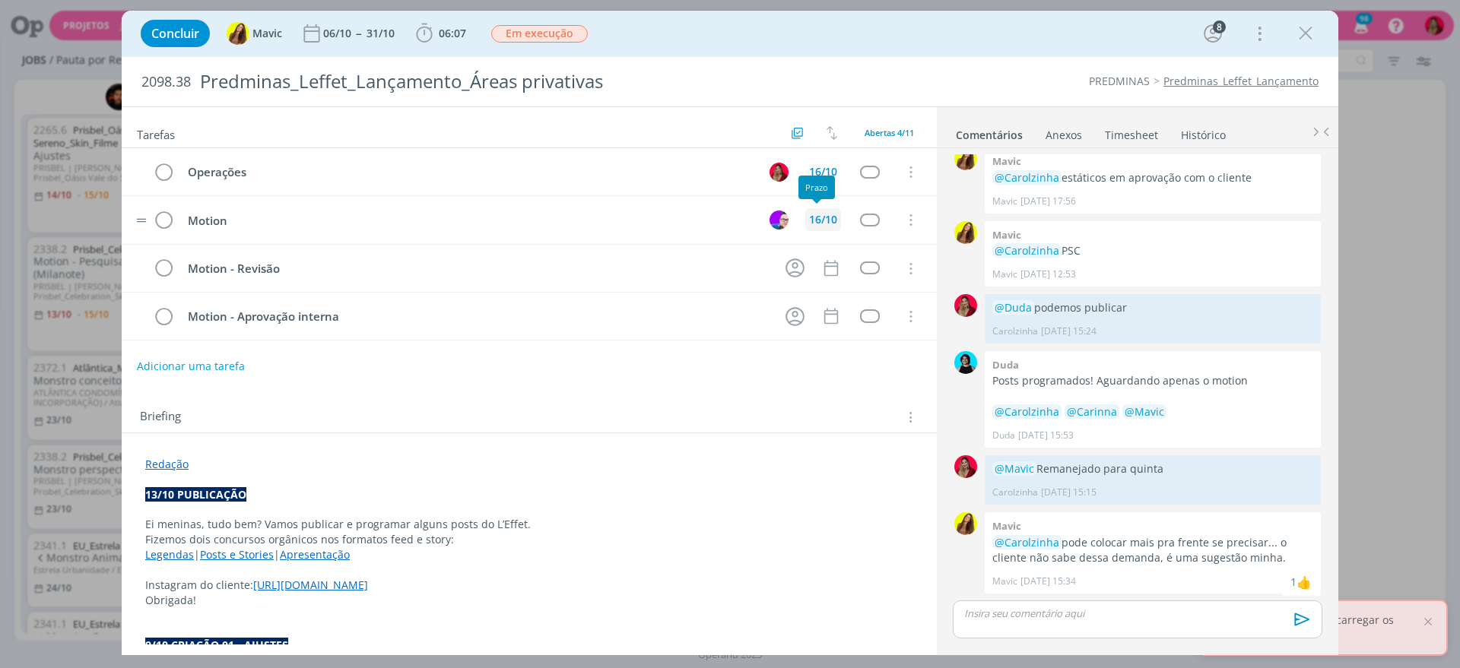
click at [809, 217] on div "16/10" at bounding box center [823, 219] width 28 height 11
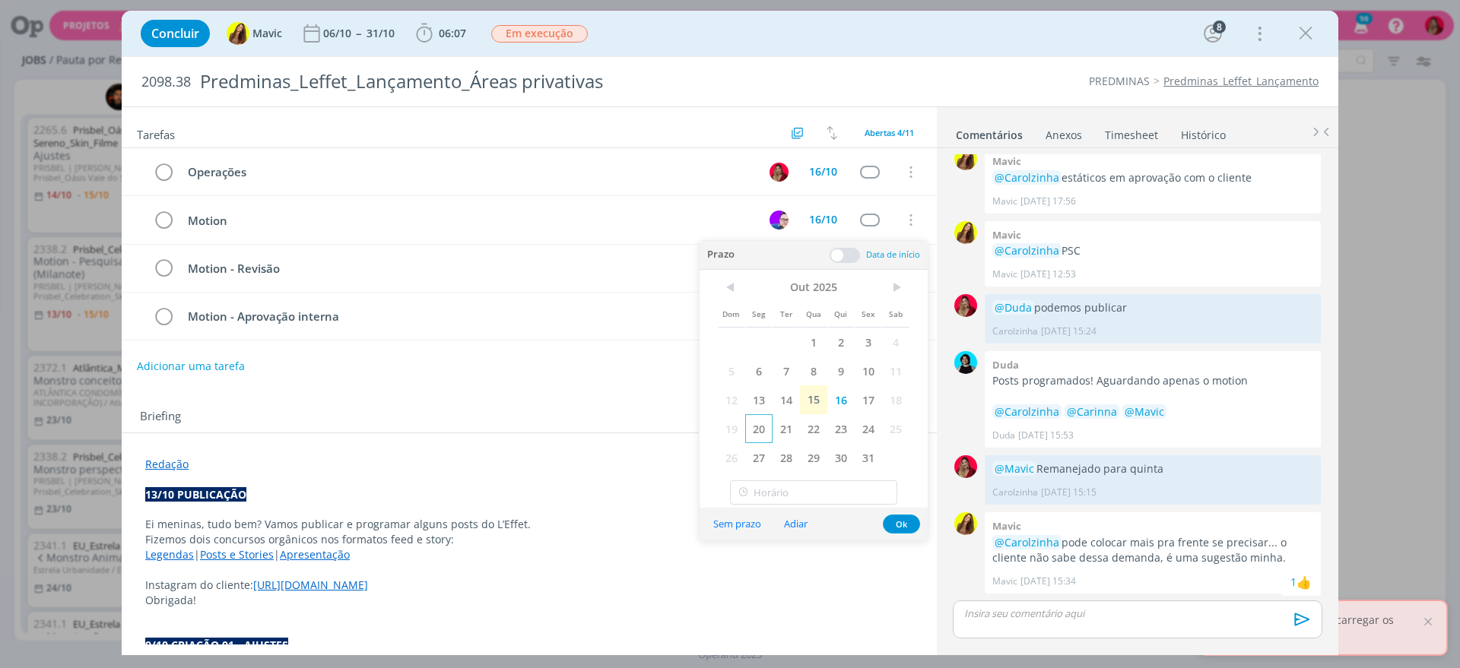
click at [759, 429] on span "20" at bounding box center [758, 428] width 27 height 29
click at [525, 414] on div "Briefing Briefings Predefinidos Versões do Briefing Ver Briefing do Projeto" at bounding box center [531, 417] width 782 height 20
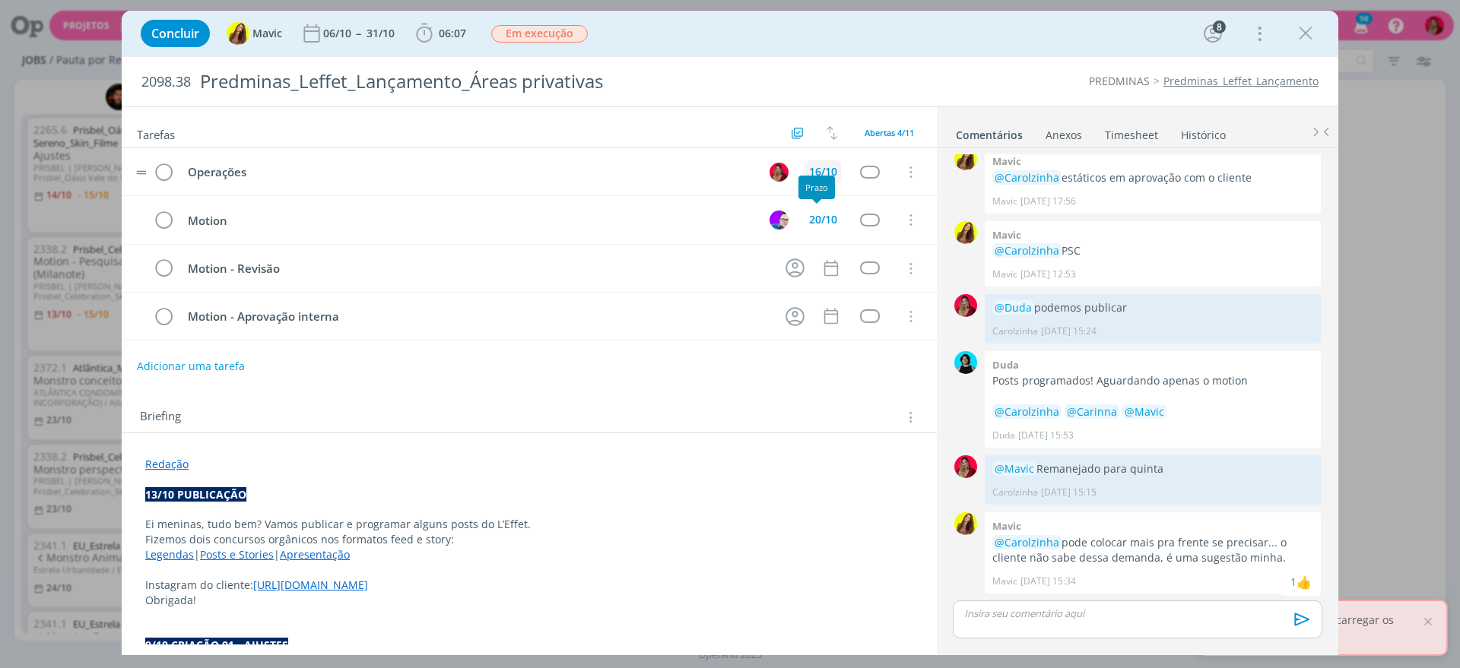
click at [816, 171] on div "16/10" at bounding box center [823, 171] width 28 height 11
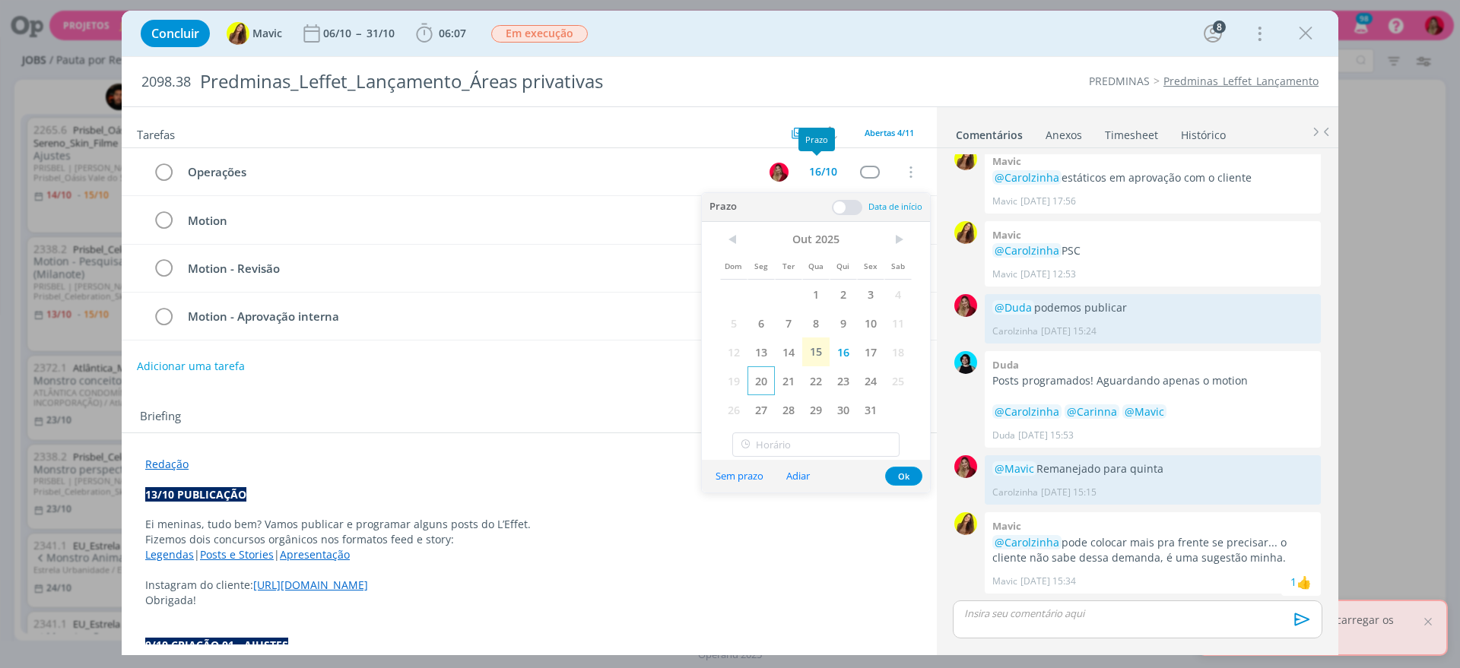
click at [762, 376] on span "20" at bounding box center [760, 380] width 27 height 29
click at [538, 385] on div "Tarefas Usar Job de template Criar template a partir deste job Visualizar Templ…" at bounding box center [529, 375] width 815 height 537
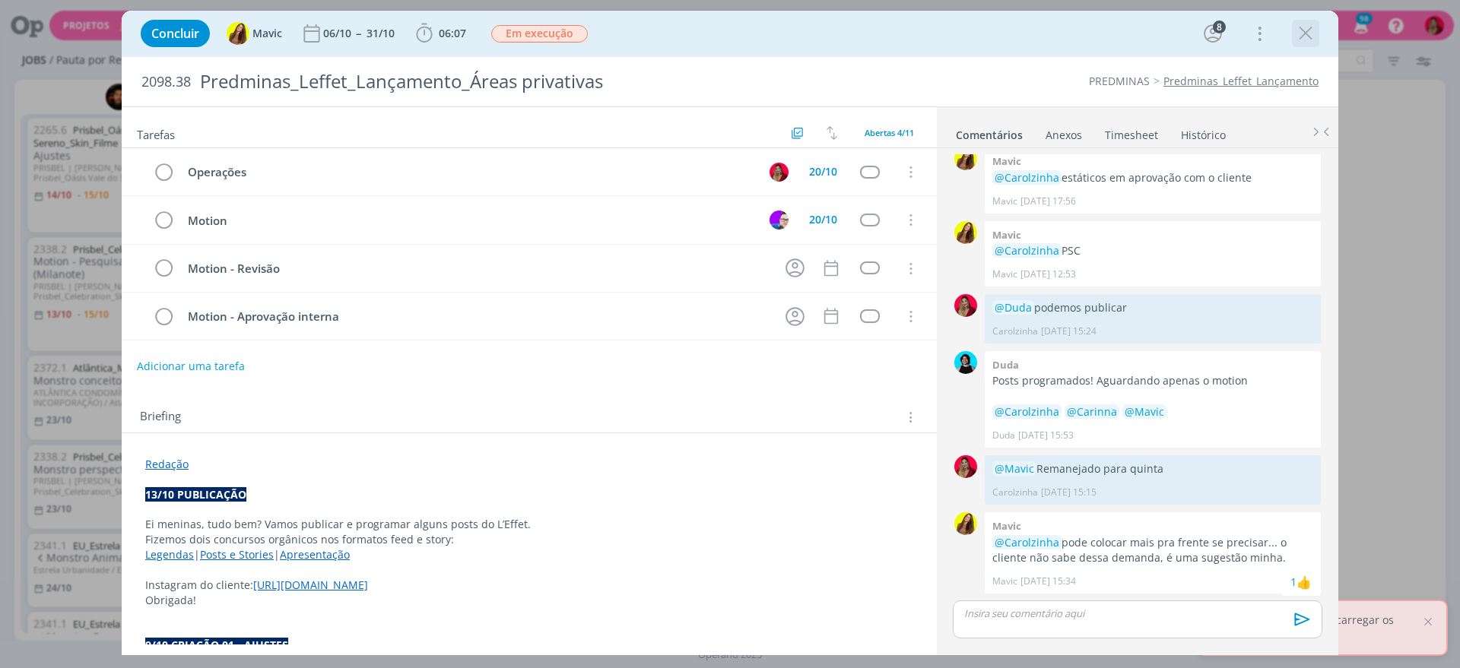
click at [1307, 28] on icon "dialog" at bounding box center [1305, 33] width 23 height 23
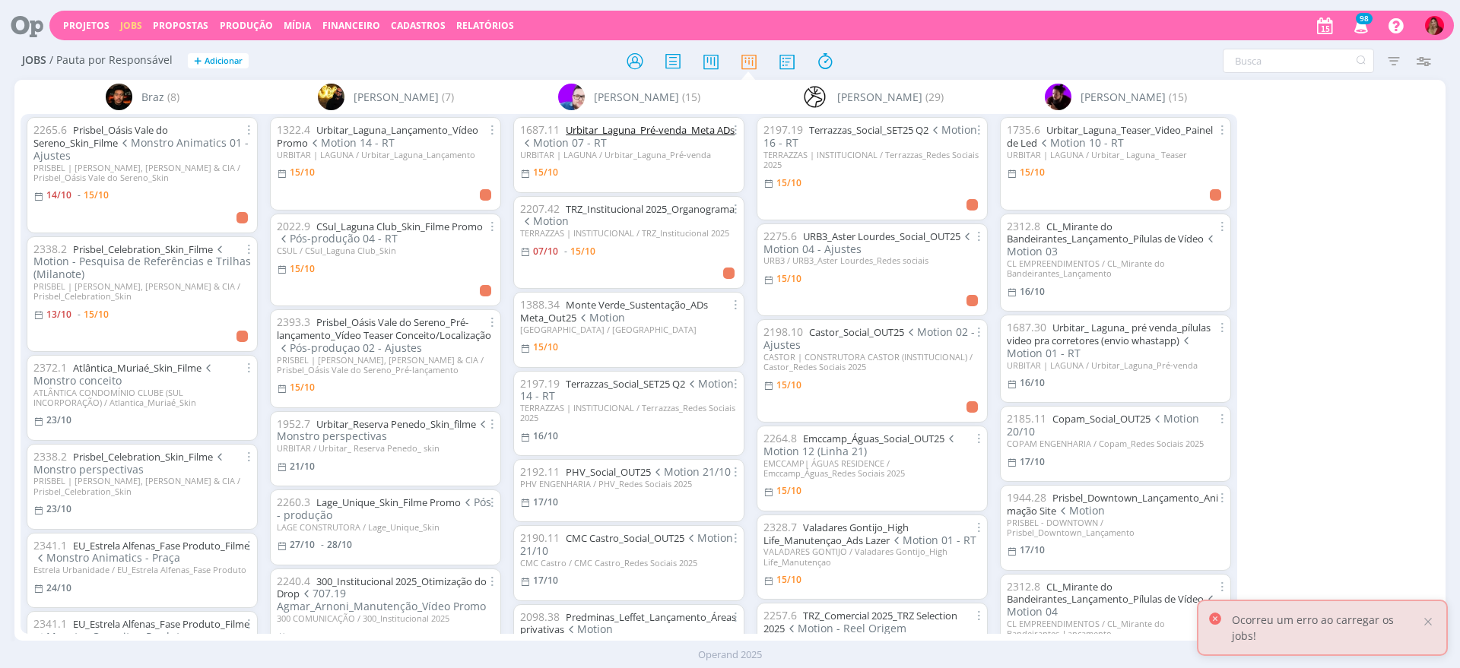
click at [645, 127] on link "Urbitar_Laguna_Pré-venda_Meta ADs" at bounding box center [650, 130] width 169 height 14
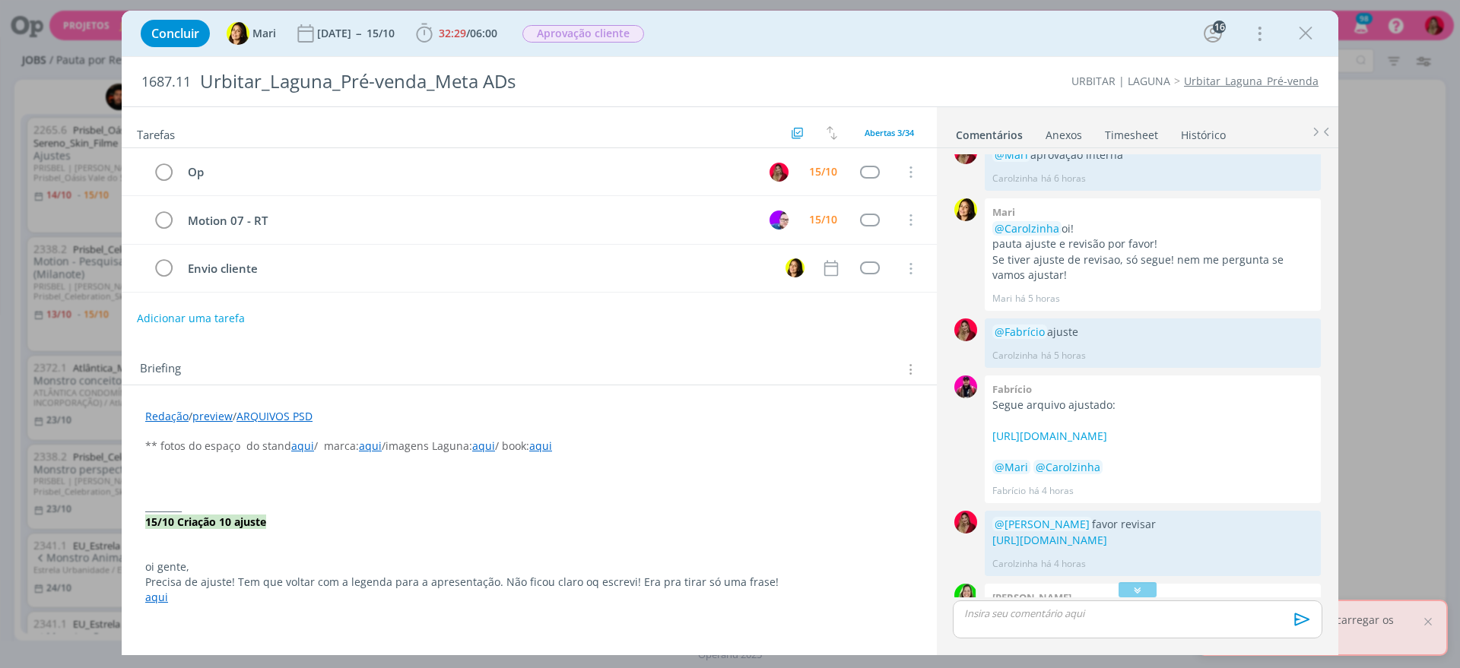
scroll to position [1152, 0]
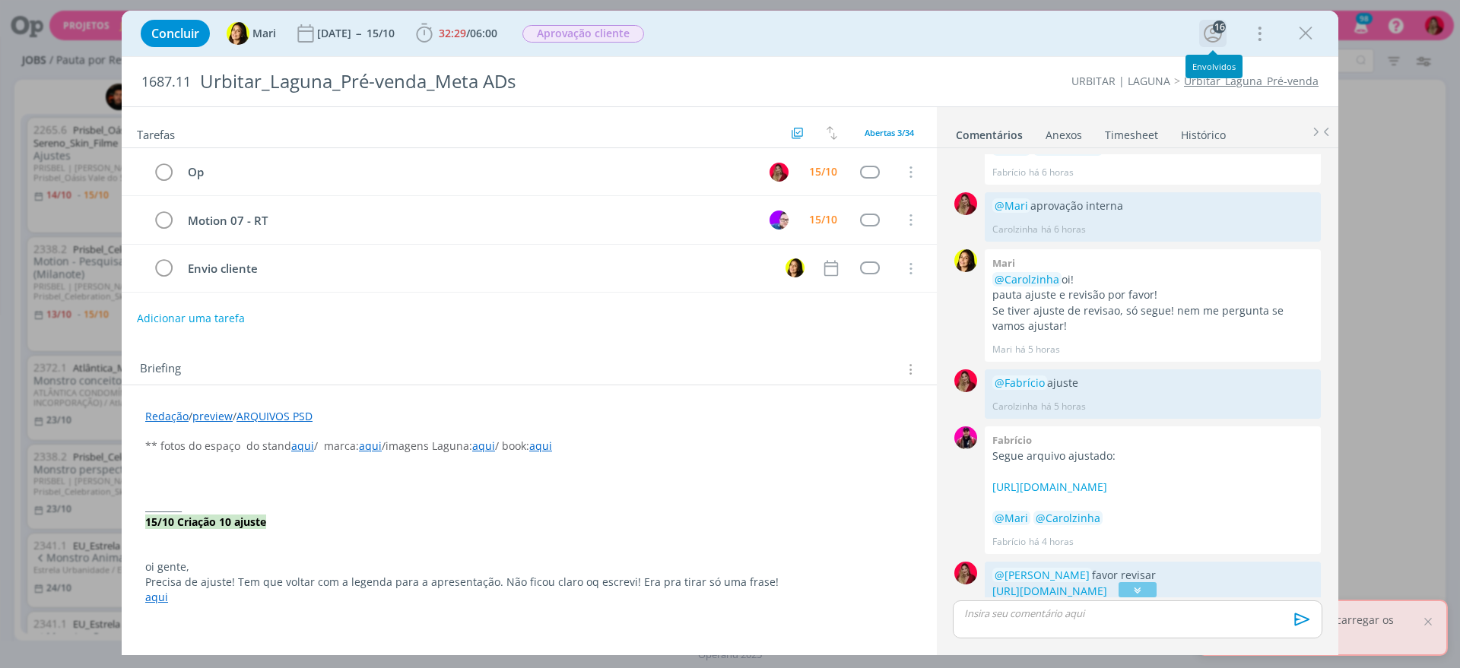
click at [1223, 34] on icon "dialog" at bounding box center [1212, 33] width 23 height 23
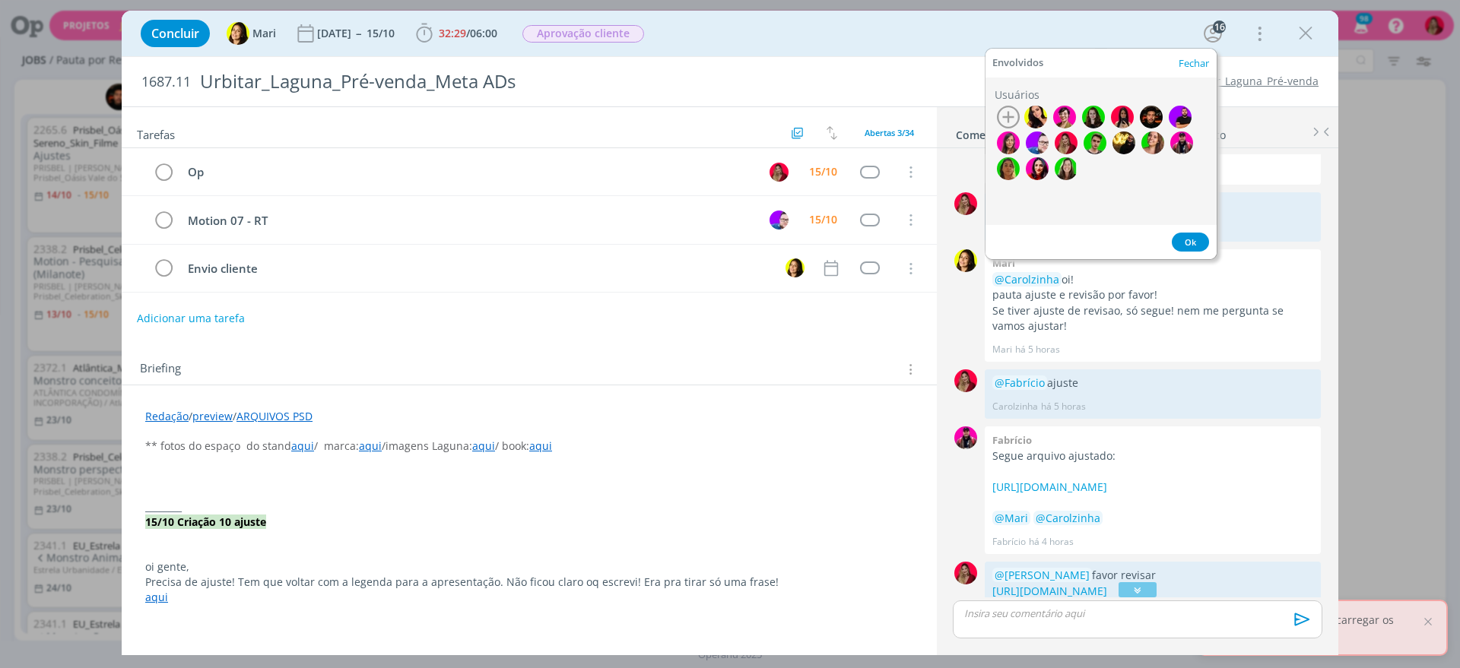
click at [963, 31] on div "Concluir Mari 28/06/23 -- 15/10 32:29 / 06:00 Iniciar Apontar Data * 15/10/2025…" at bounding box center [729, 33] width 1193 height 36
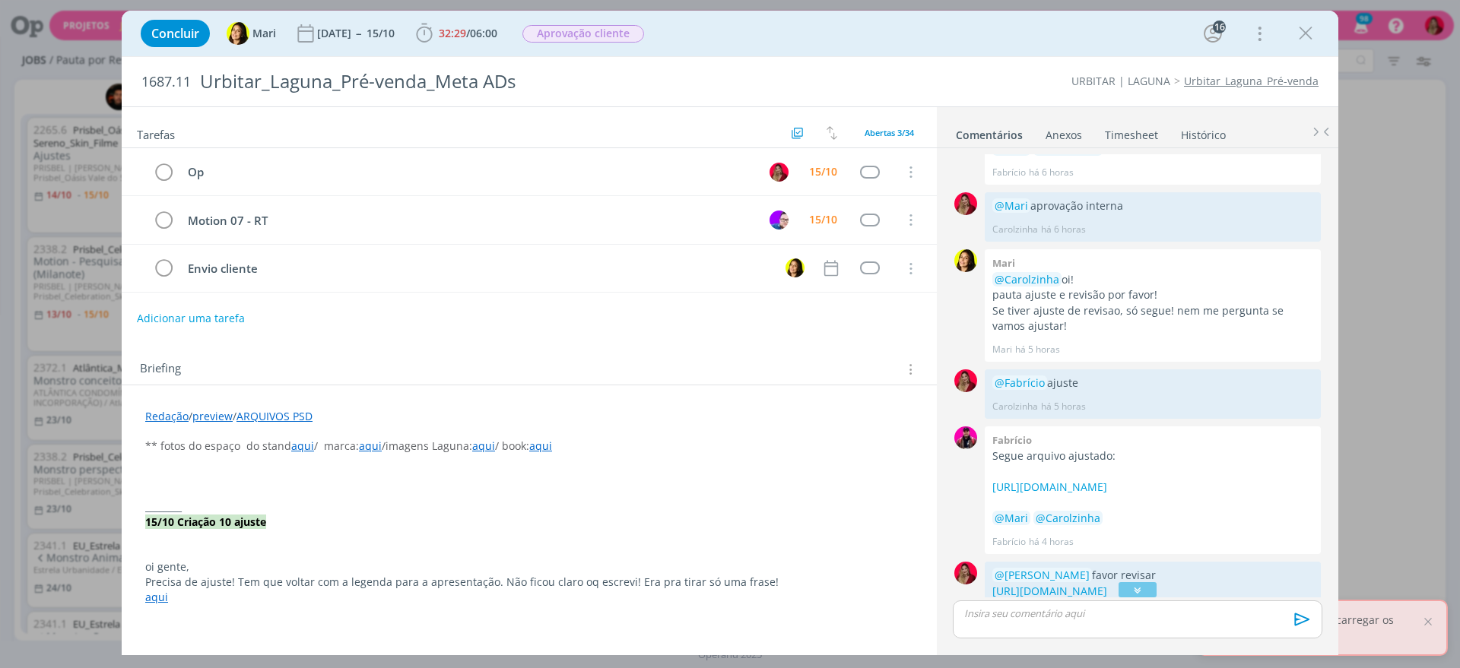
click at [1126, 138] on link "Timesheet" at bounding box center [1131, 132] width 55 height 22
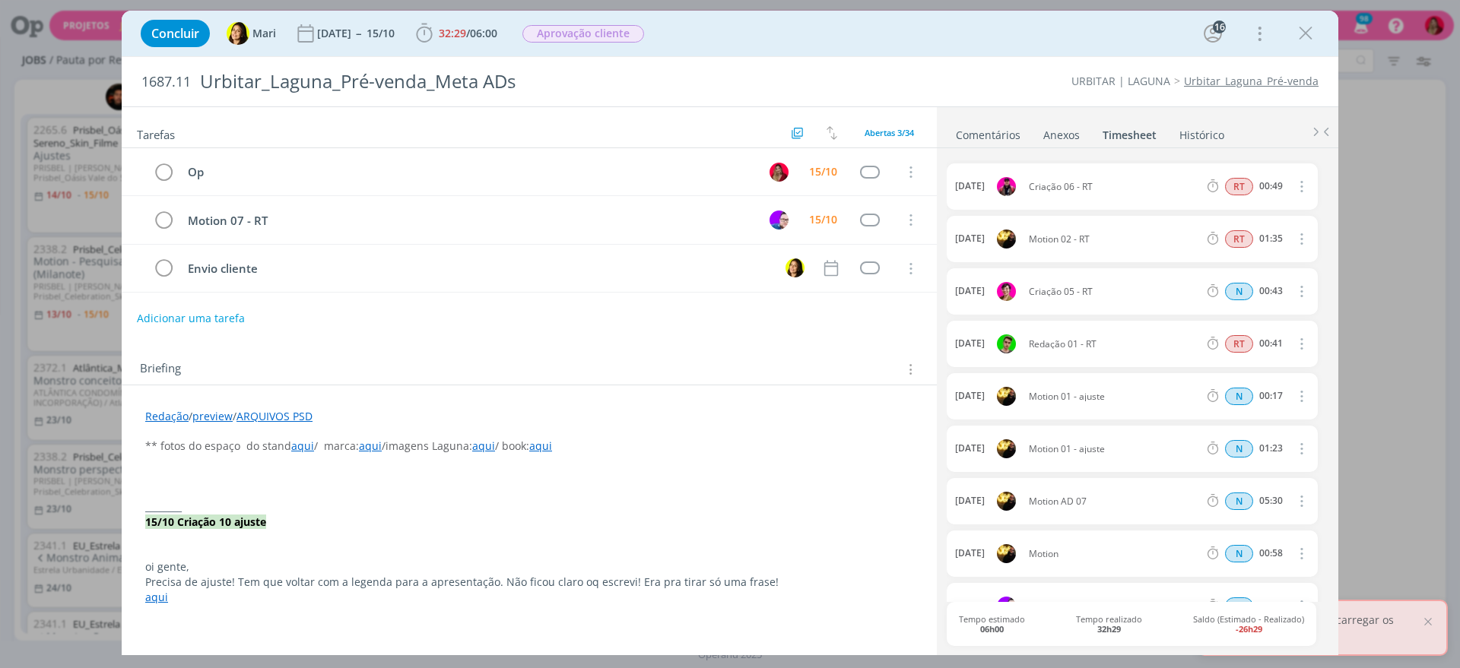
scroll to position [0, 0]
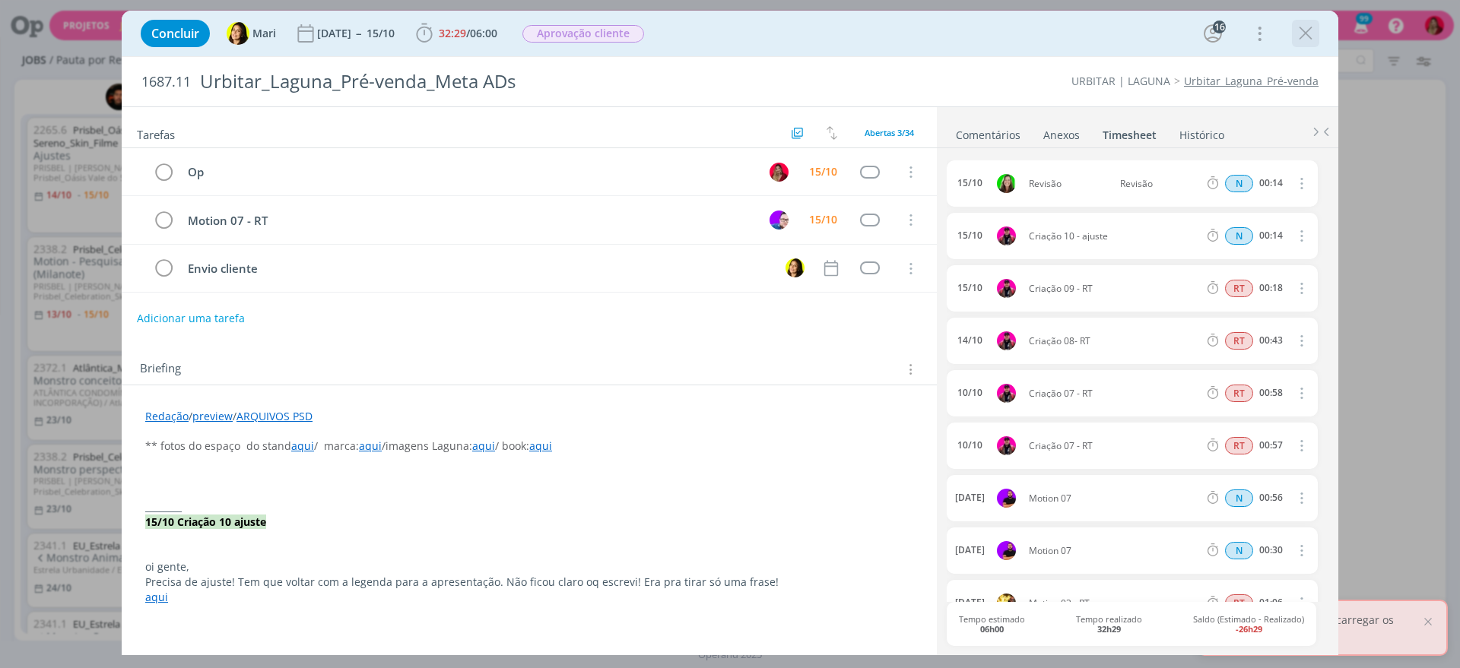
click at [1308, 24] on icon "dialog" at bounding box center [1305, 33] width 23 height 23
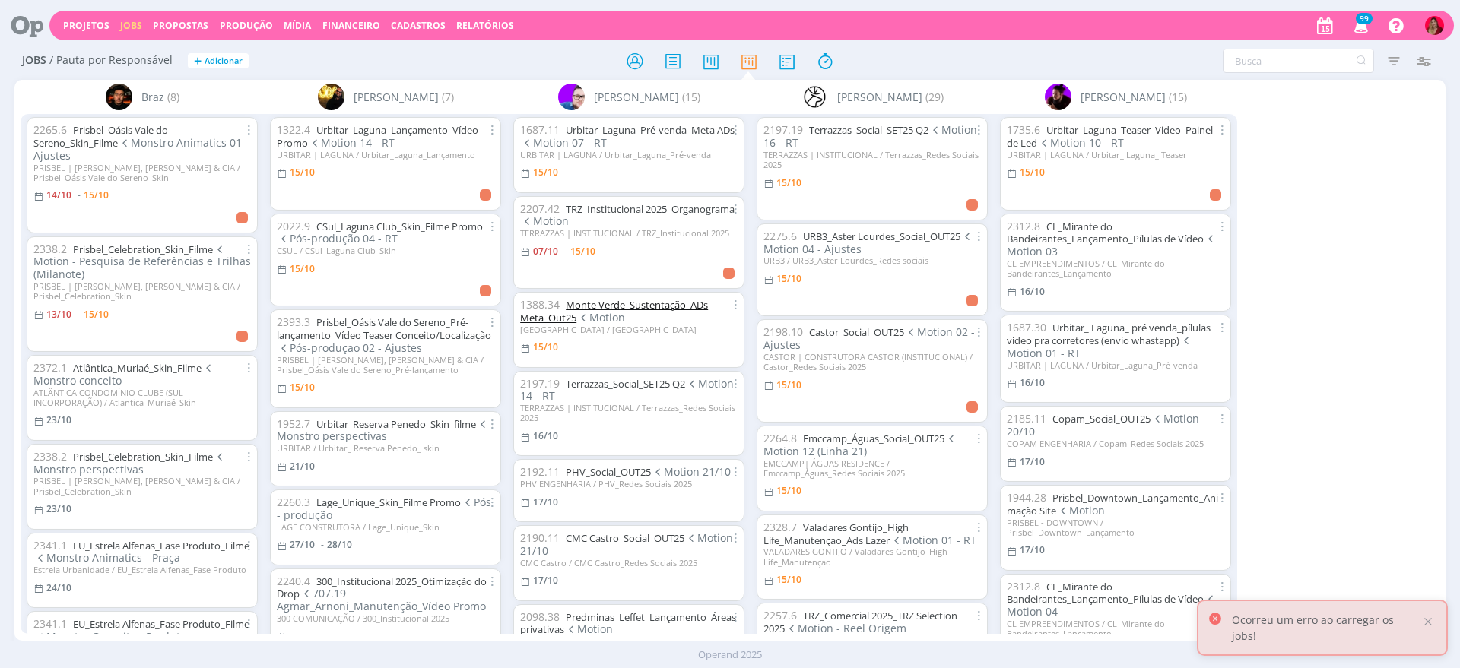
click at [630, 307] on link "Monte Verde_Sustentação_ADs Meta_Out25" at bounding box center [614, 311] width 188 height 27
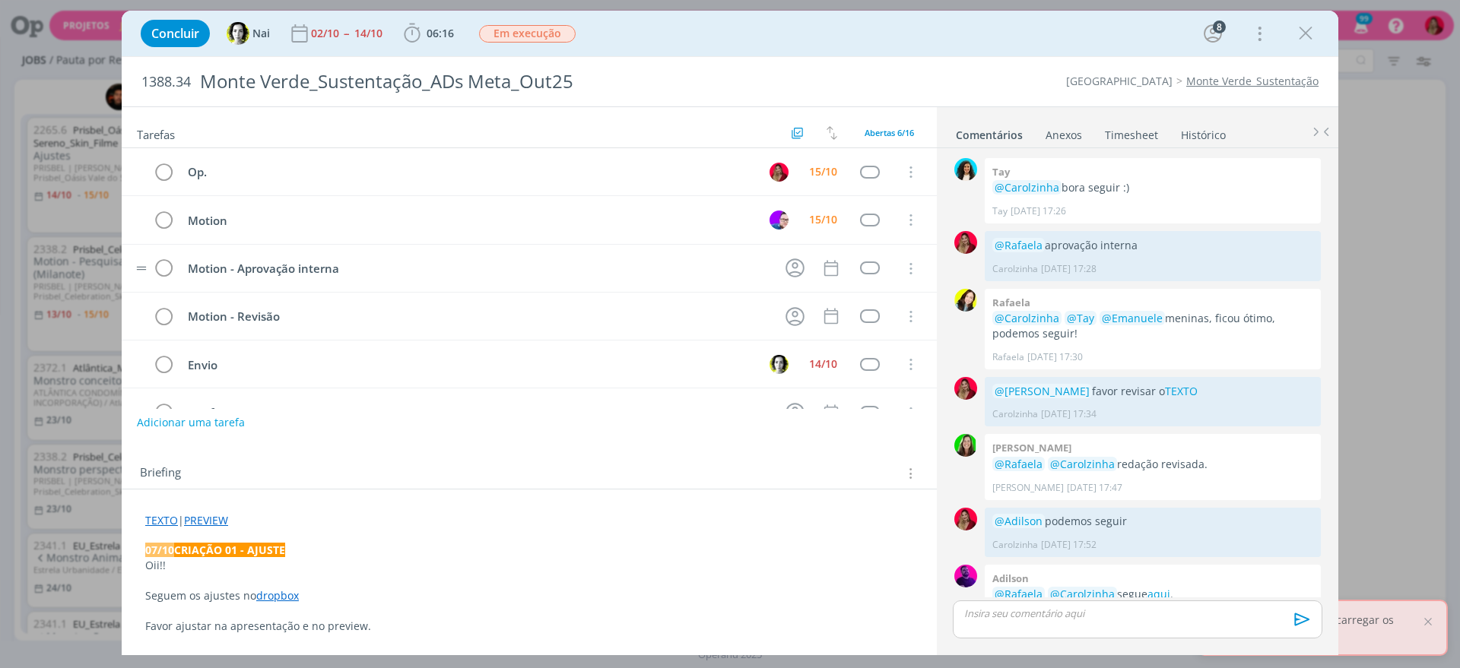
scroll to position [953, 0]
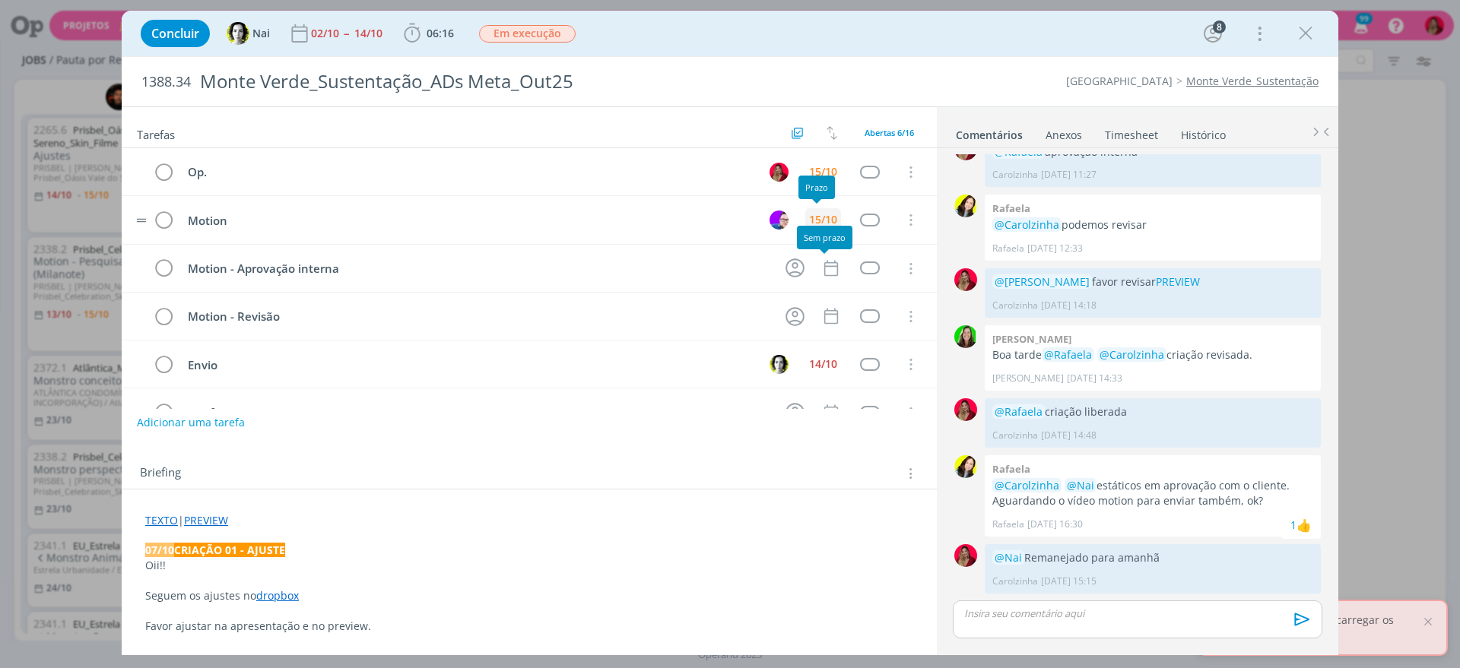
click at [816, 214] on div "15/10" at bounding box center [823, 219] width 28 height 11
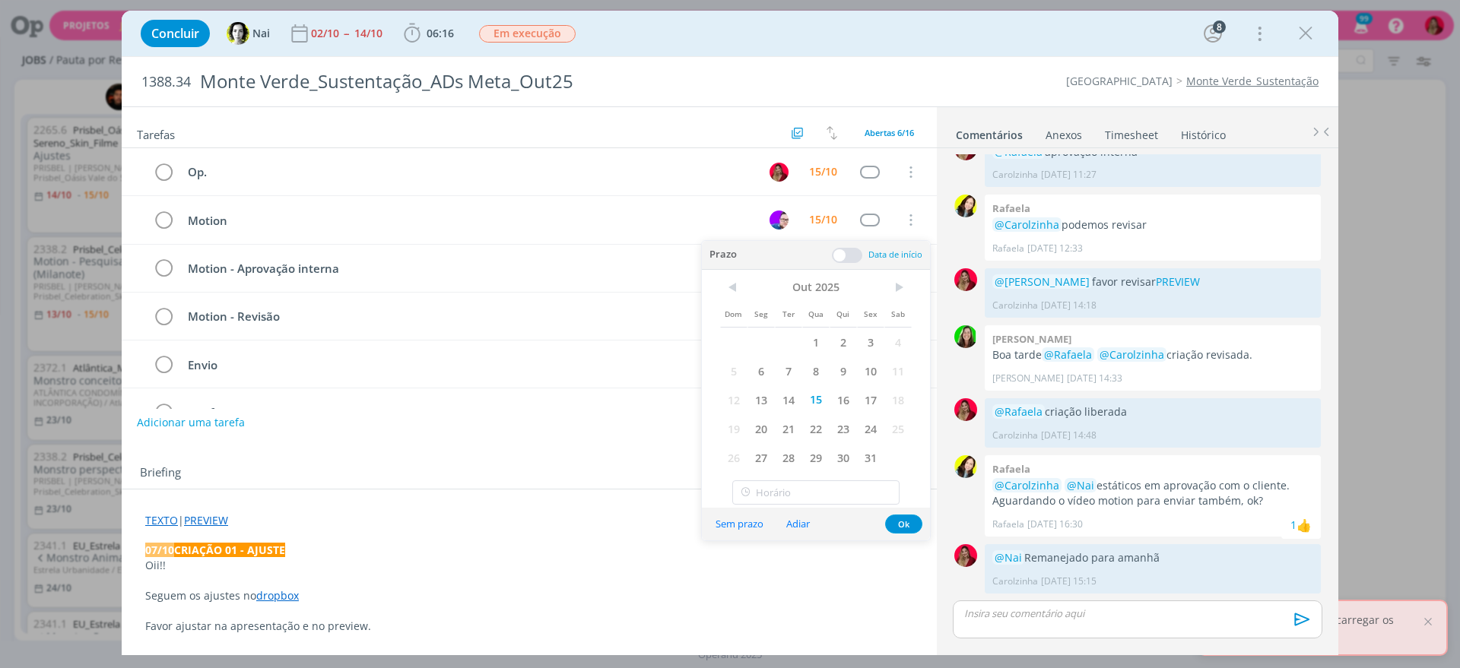
click at [842, 398] on span "16" at bounding box center [842, 399] width 27 height 29
click at [531, 441] on div "Tarefas Usar Job de template Criar template a partir deste job Visualizar Templ…" at bounding box center [529, 375] width 815 height 537
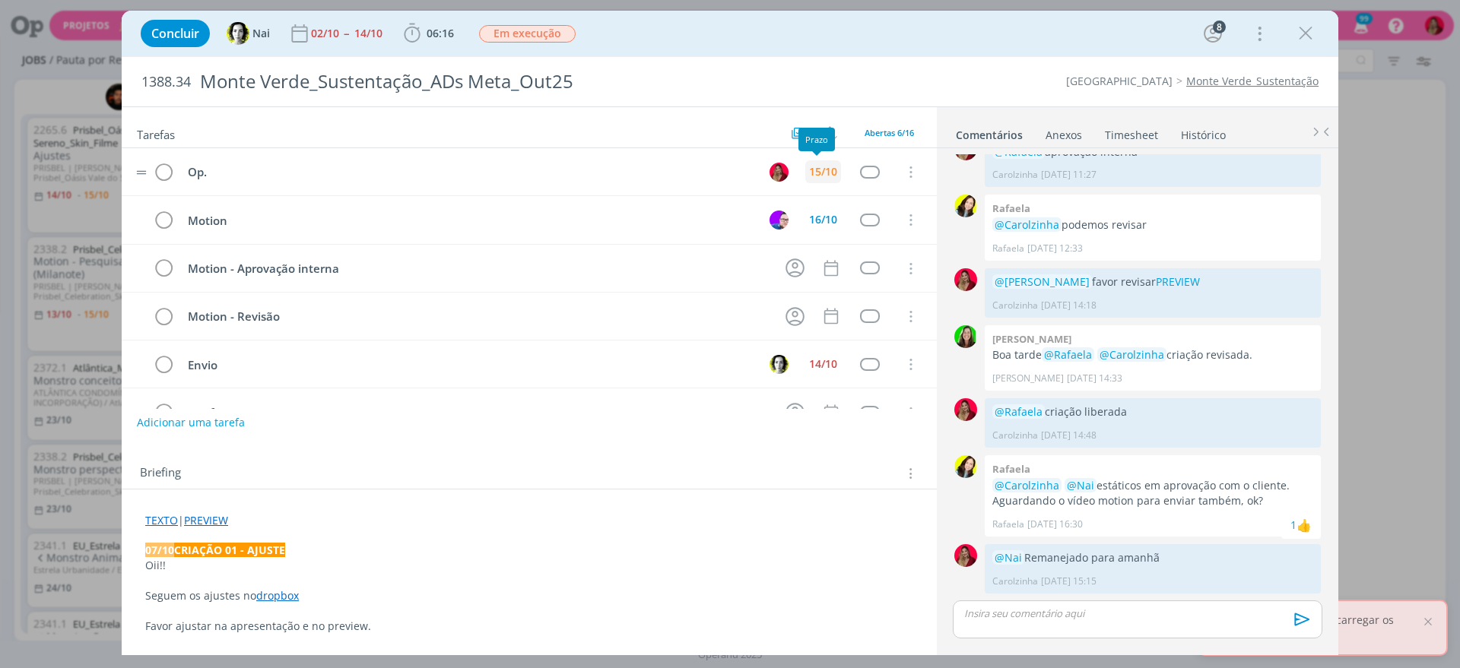
click at [816, 166] on div "15/10" at bounding box center [823, 171] width 28 height 11
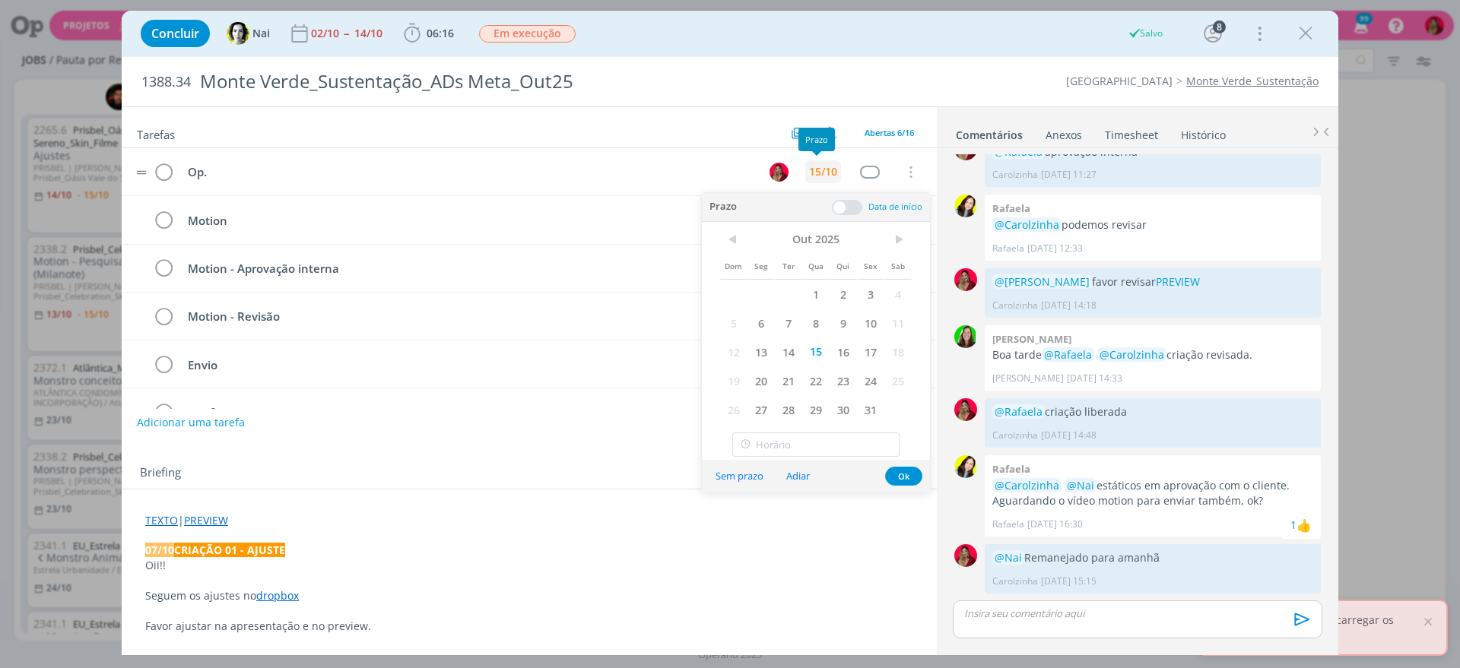
click at [851, 344] on span "16" at bounding box center [842, 352] width 27 height 29
click at [474, 441] on div "Tarefas Usar Job de template Criar template a partir deste job Visualizar Templ…" at bounding box center [529, 375] width 815 height 537
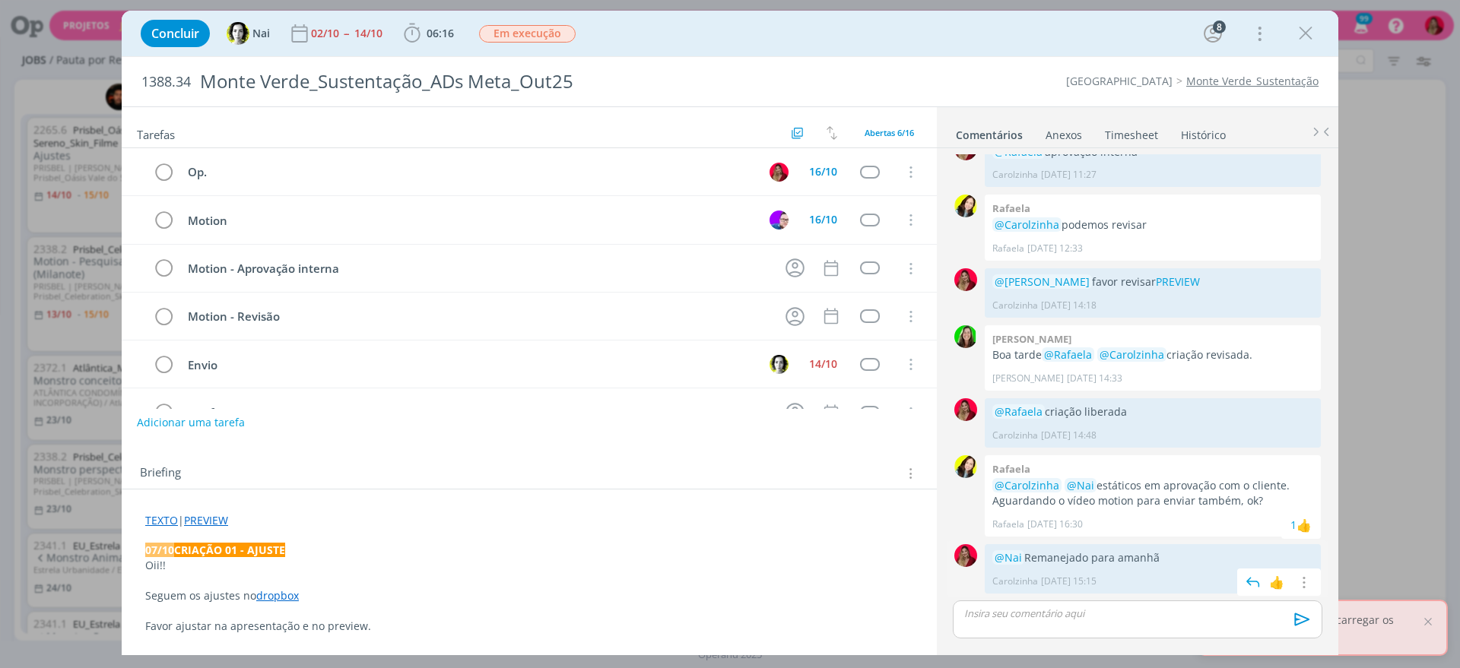
drag, startPoint x: 1032, startPoint y: 551, endPoint x: 997, endPoint y: 553, distance: 34.3
click at [997, 553] on p "@Nai Remanejado para amanhã" at bounding box center [1152, 557] width 321 height 15
click at [1073, 613] on p "dialog" at bounding box center [1137, 614] width 345 height 14
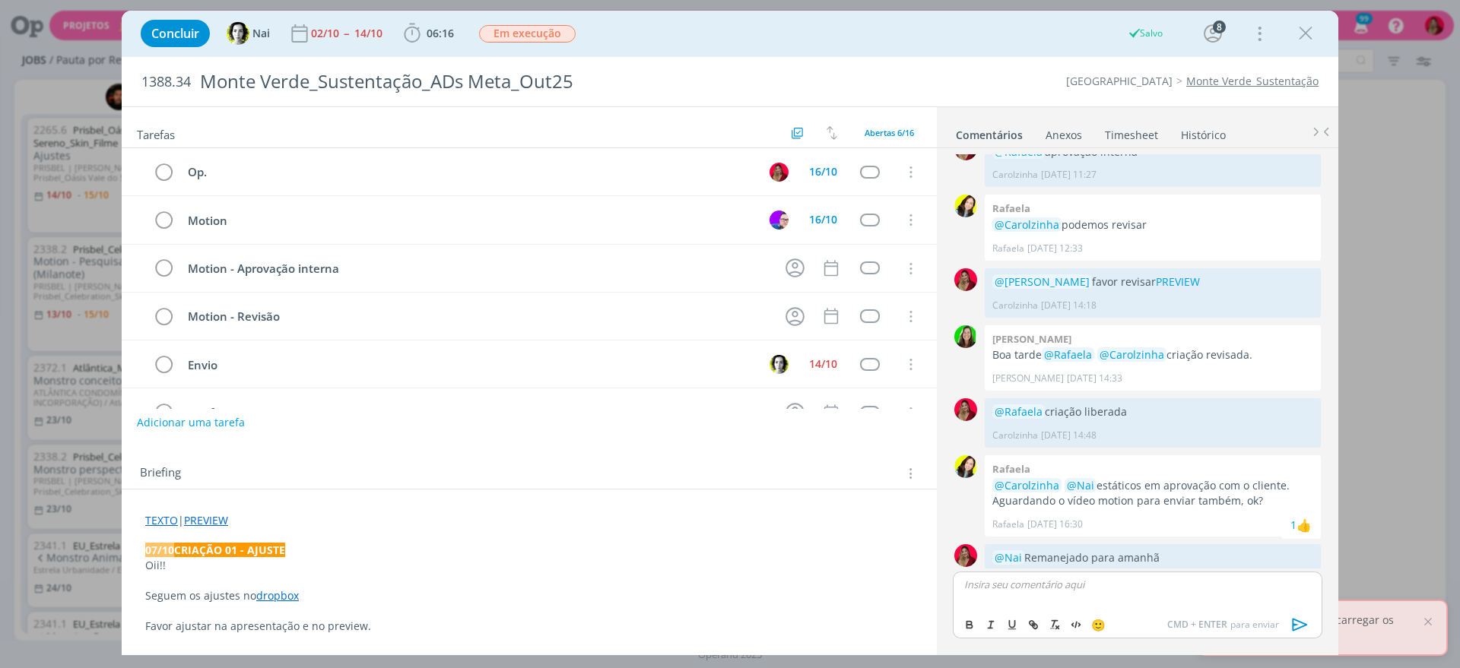
scroll to position [982, 0]
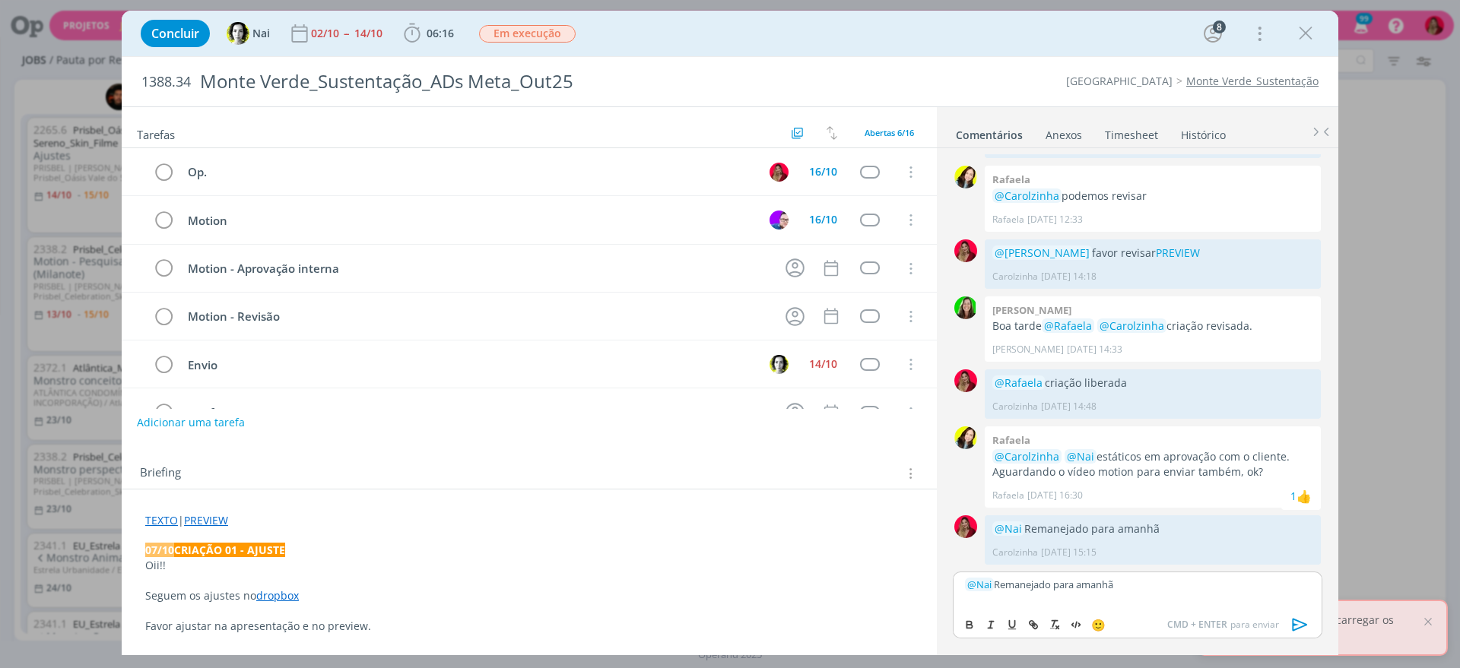
click at [1299, 622] on icon "dialog" at bounding box center [1299, 625] width 15 height 13
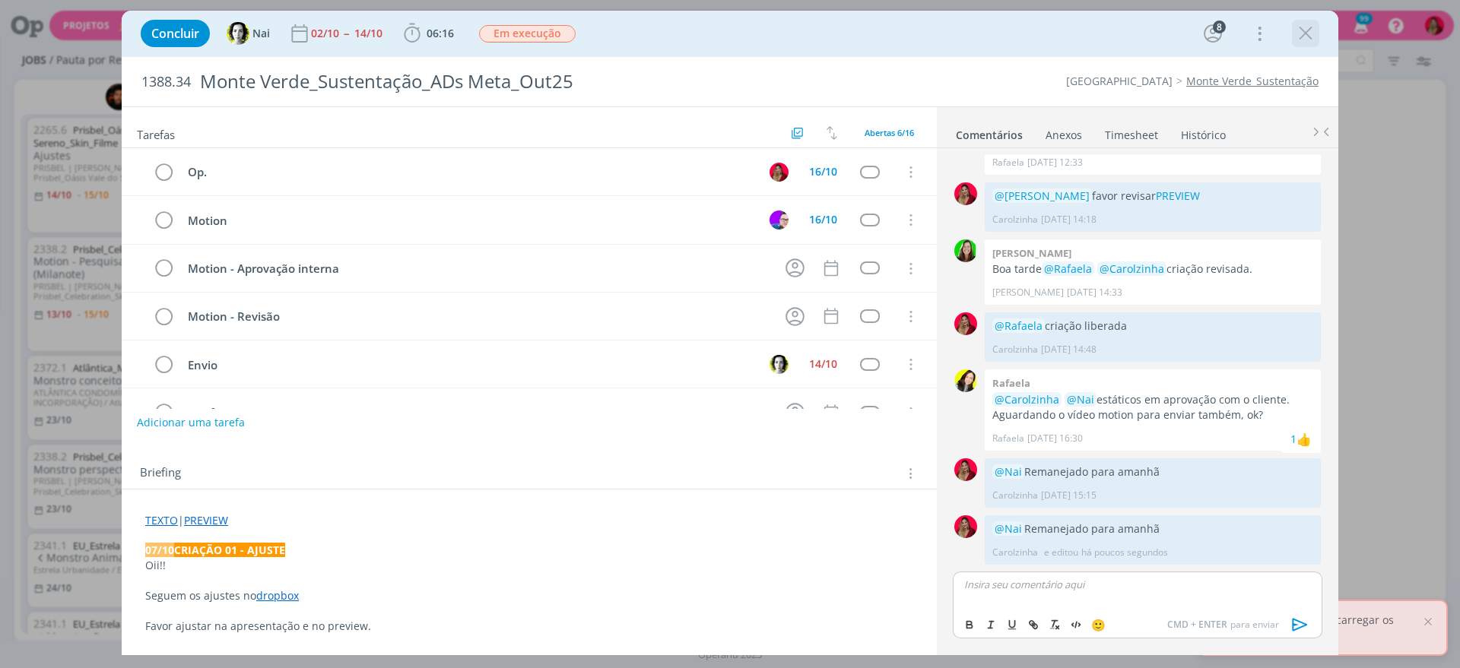
click at [1307, 38] on icon "dialog" at bounding box center [1305, 33] width 23 height 23
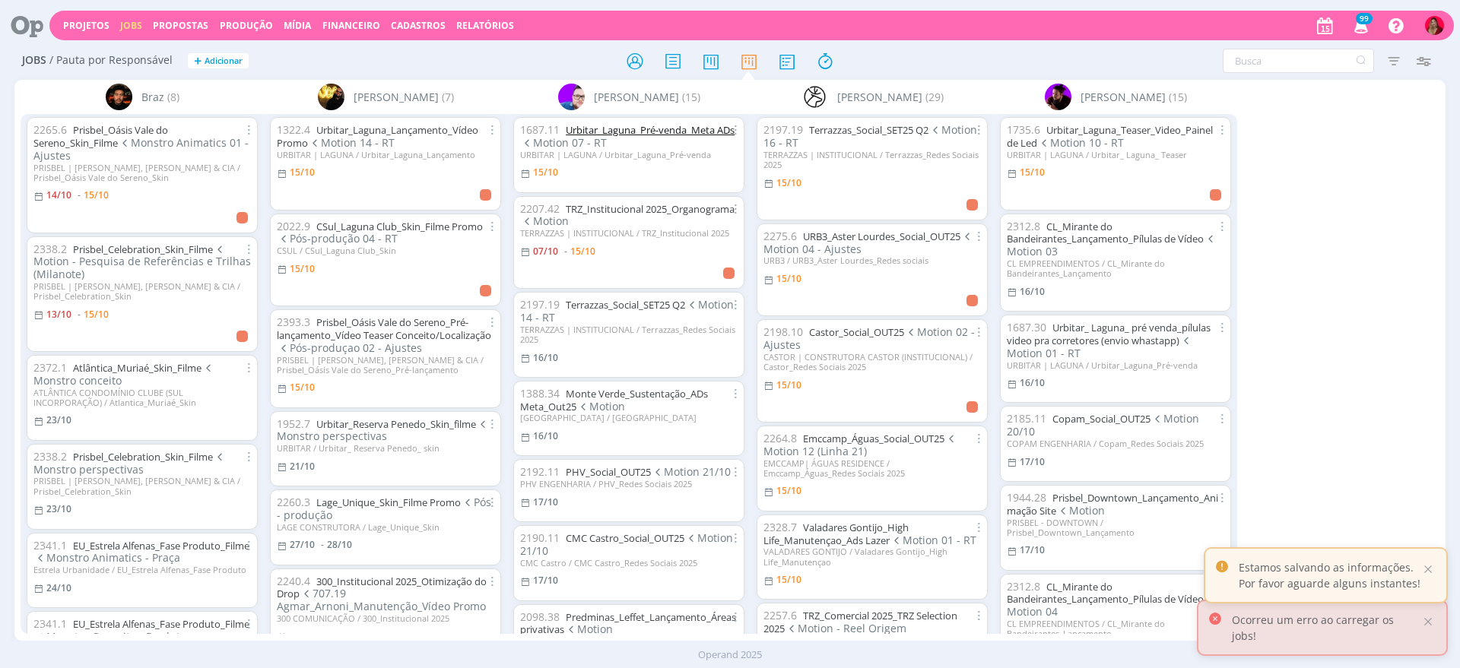
click at [632, 132] on link "Urbitar_Laguna_Pré-venda_Meta ADs" at bounding box center [650, 130] width 169 height 14
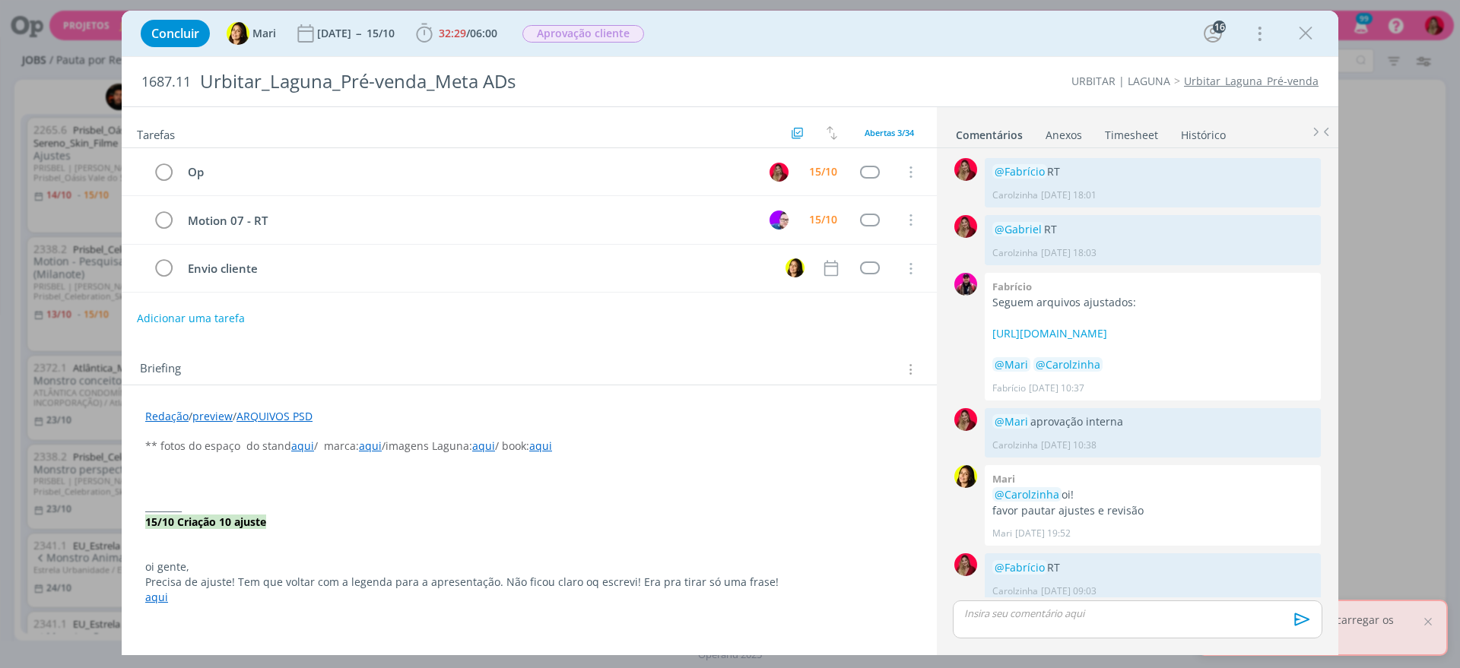
scroll to position [1450, 0]
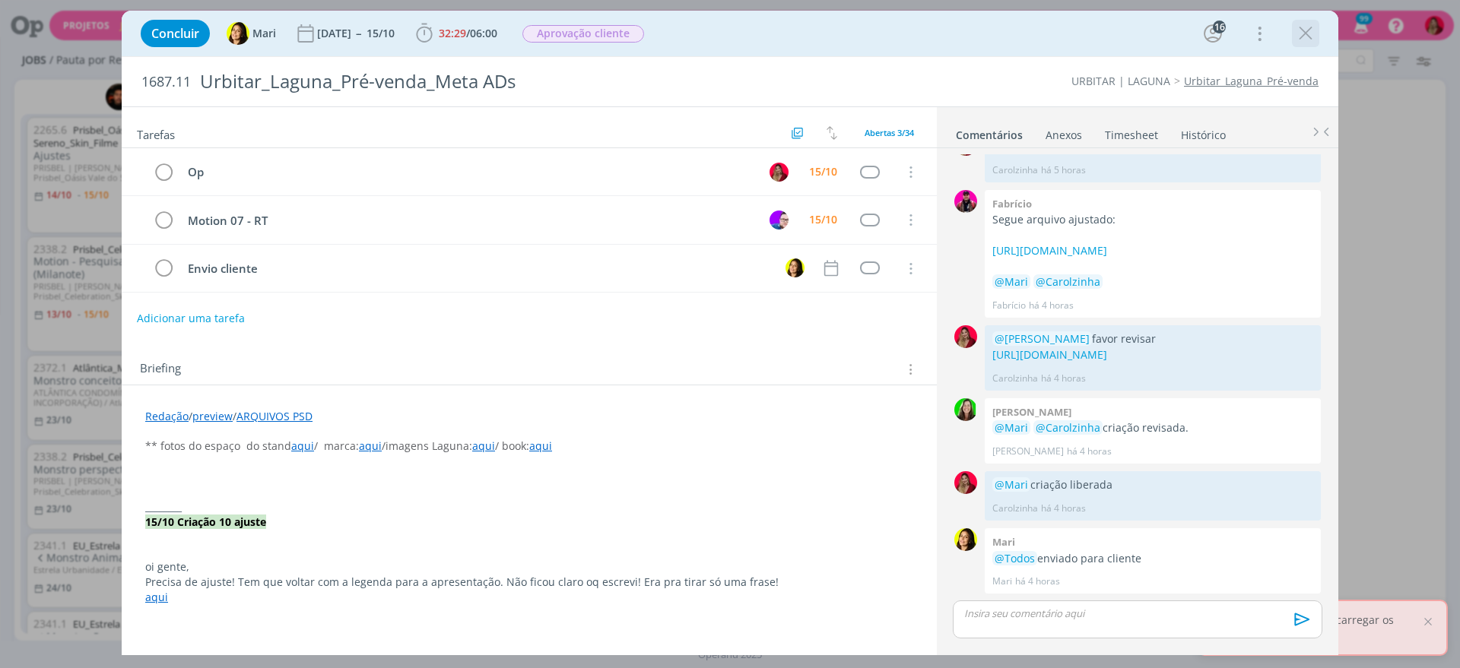
click at [1313, 33] on icon "dialog" at bounding box center [1305, 33] width 23 height 23
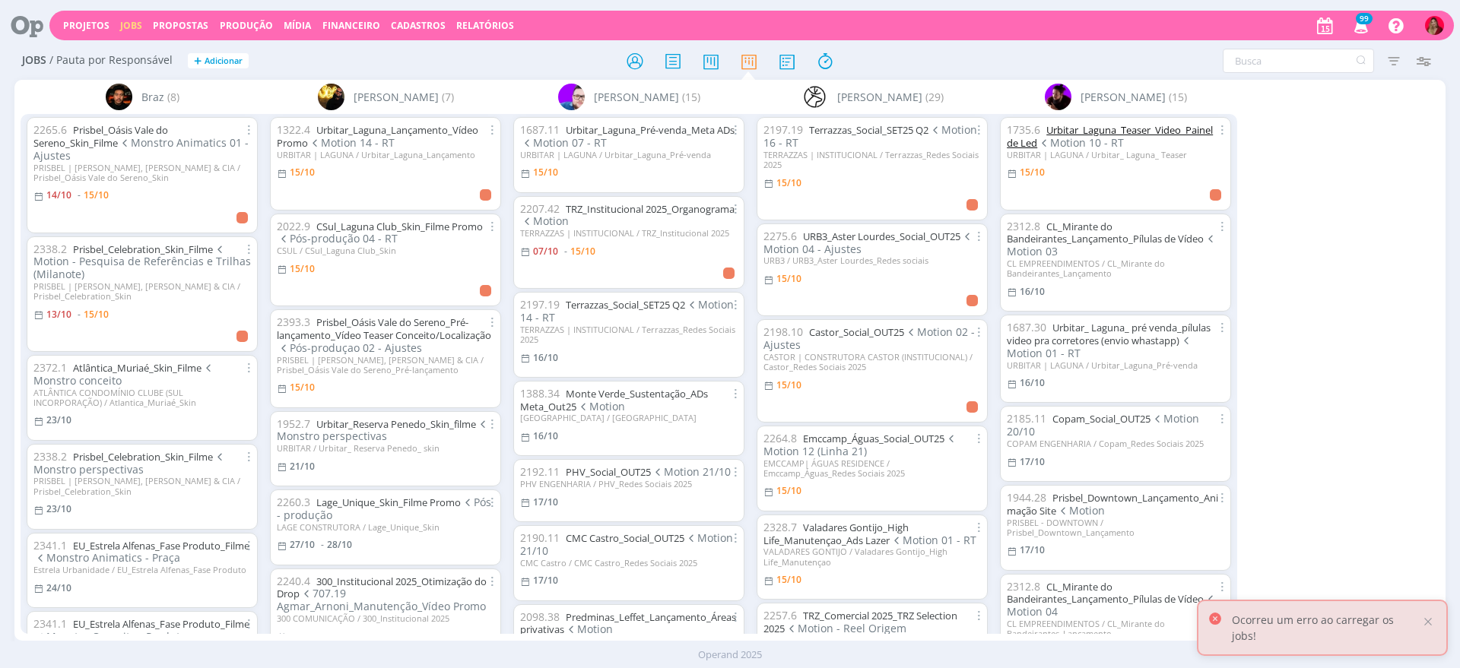
click at [1105, 127] on link "Urbitar_Laguna_Teaser_Video_Painel de Led" at bounding box center [1109, 136] width 206 height 27
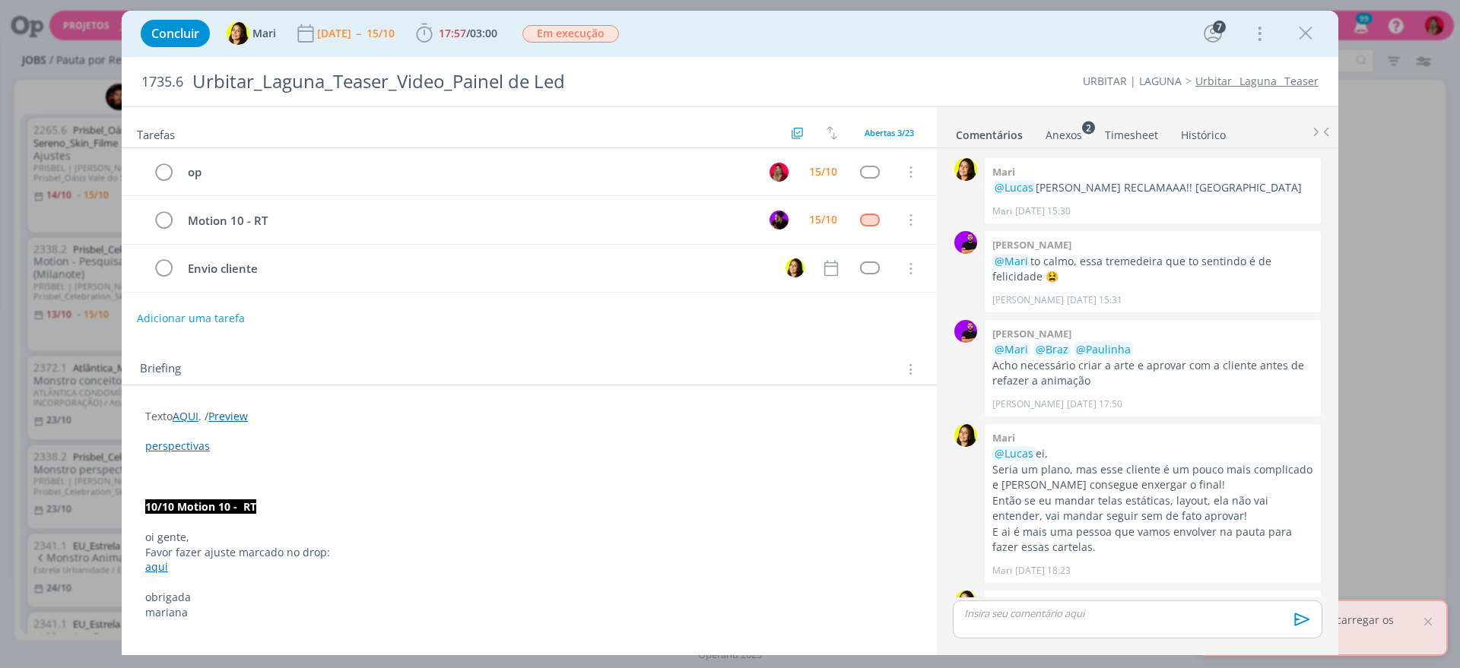
scroll to position [1329, 0]
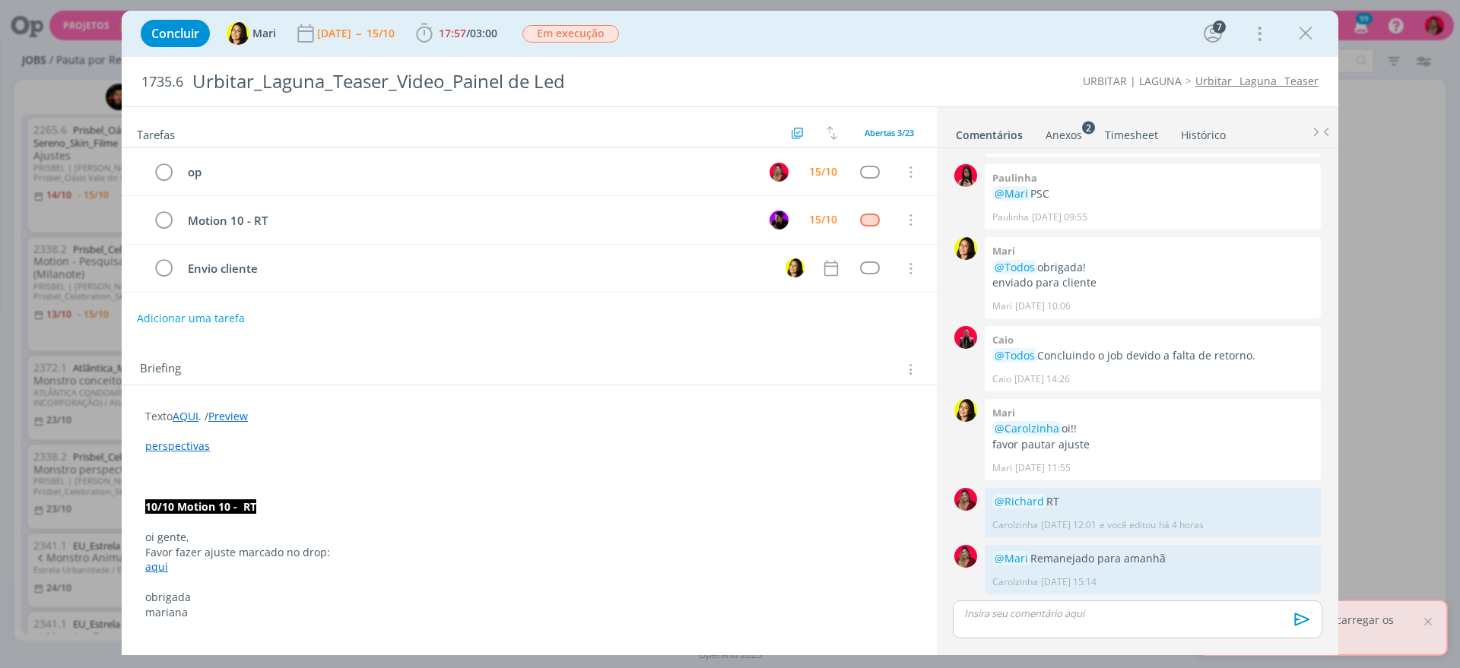
click at [156, 569] on link "aqui" at bounding box center [156, 566] width 23 height 14
click at [227, 591] on link "https://www.dropbox.com/scl/fi/qthrmnph8mpgpu1vaiz87/1735.6-Urbitar_Laguna_Teas…" at bounding box center [244, 596] width 115 height 20
click at [1301, 34] on icon "dialog" at bounding box center [1305, 33] width 23 height 23
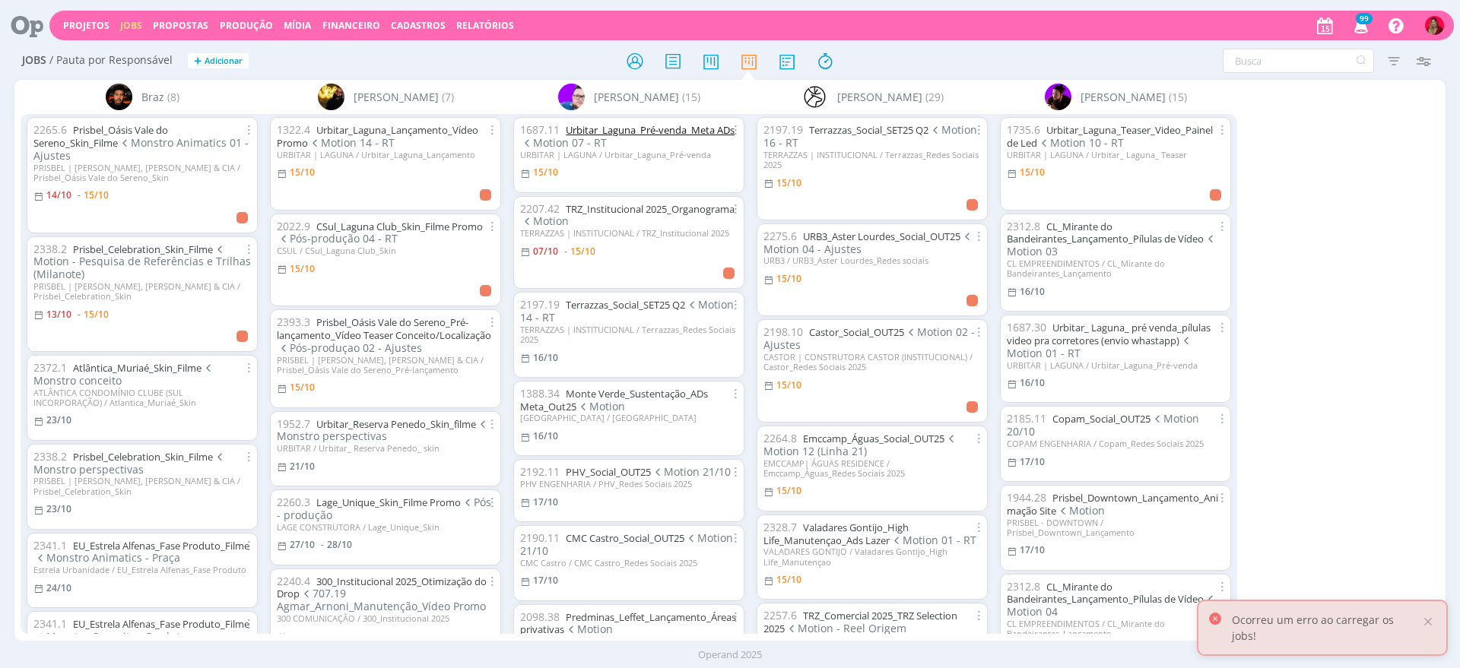
click at [585, 133] on link "Urbitar_Laguna_Pré-venda_Meta ADs" at bounding box center [650, 130] width 169 height 14
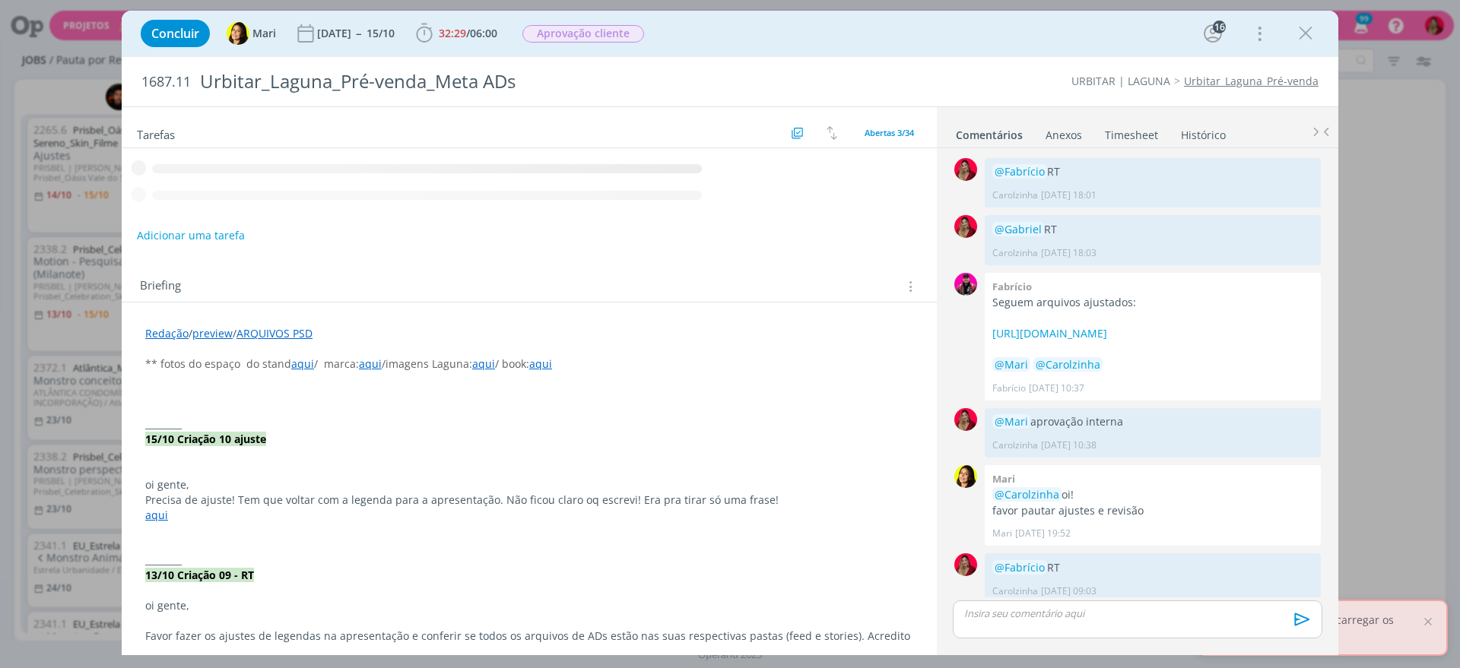
scroll to position [1450, 0]
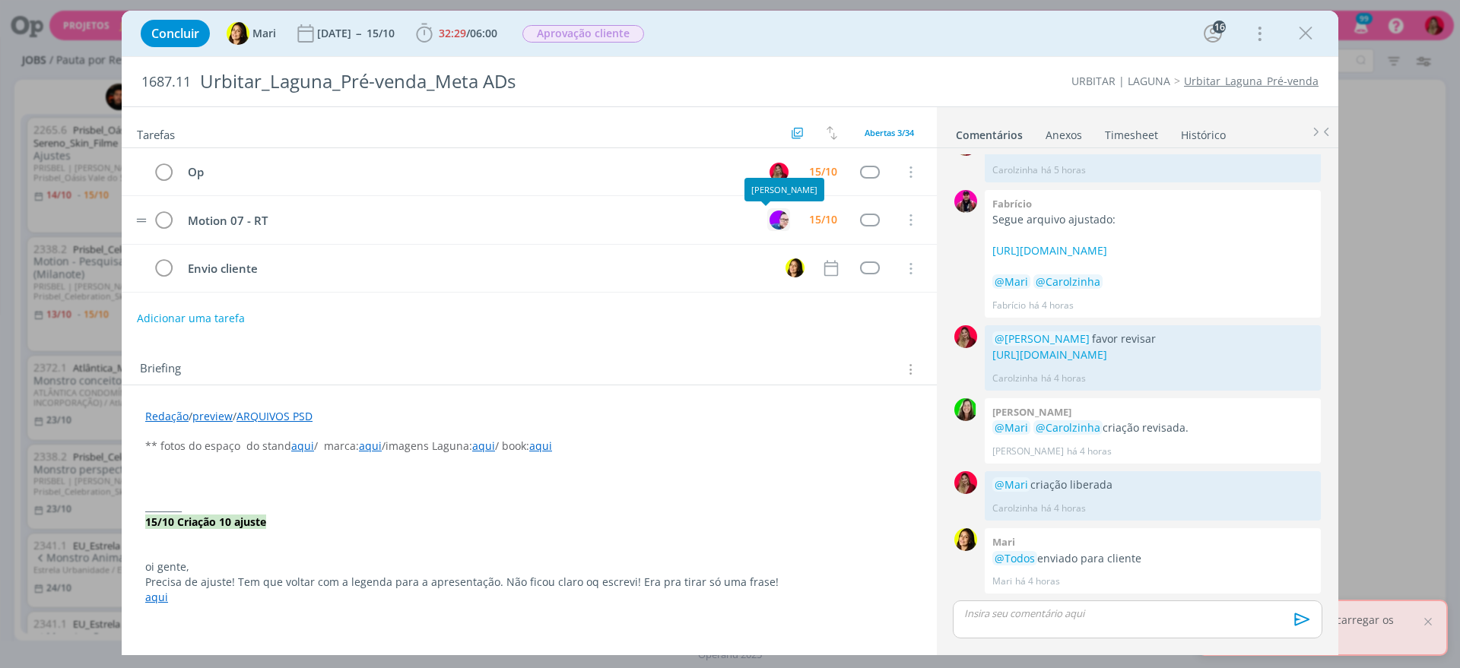
click at [769, 220] on img "dialog" at bounding box center [778, 220] width 19 height 19
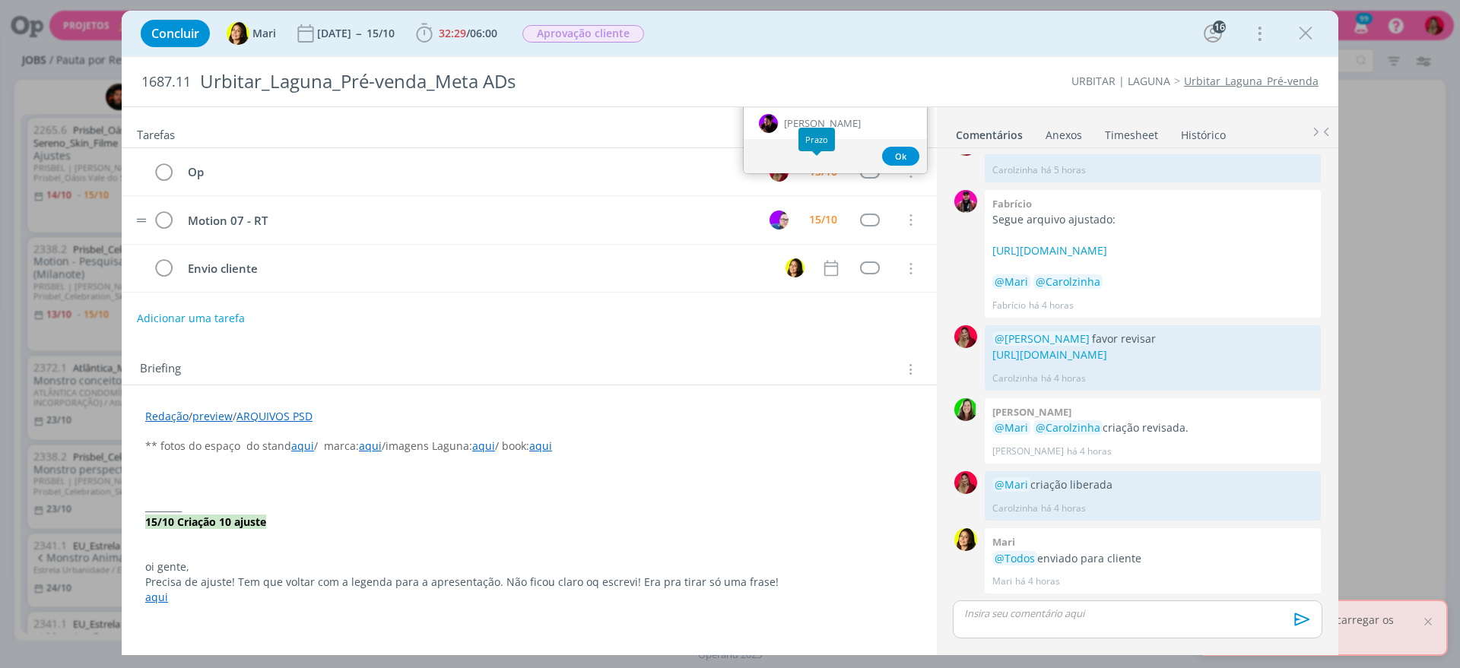
type input "rich"
click at [824, 128] on div "Prazo" at bounding box center [816, 140] width 36 height 24
click at [826, 122] on div "[PERSON_NAME]" at bounding box center [834, 123] width 183 height 31
click at [1126, 126] on link "Timesheet" at bounding box center [1131, 132] width 55 height 22
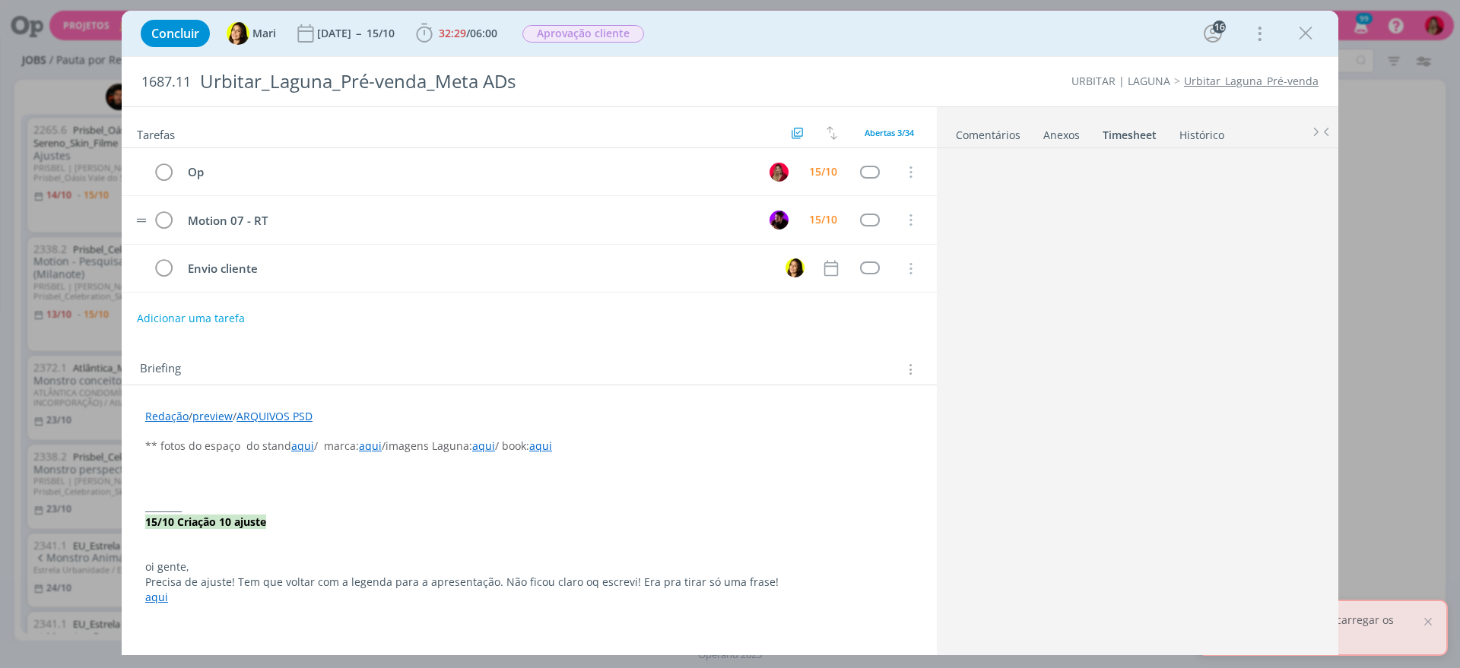
click at [994, 129] on link "Comentários" at bounding box center [988, 132] width 66 height 22
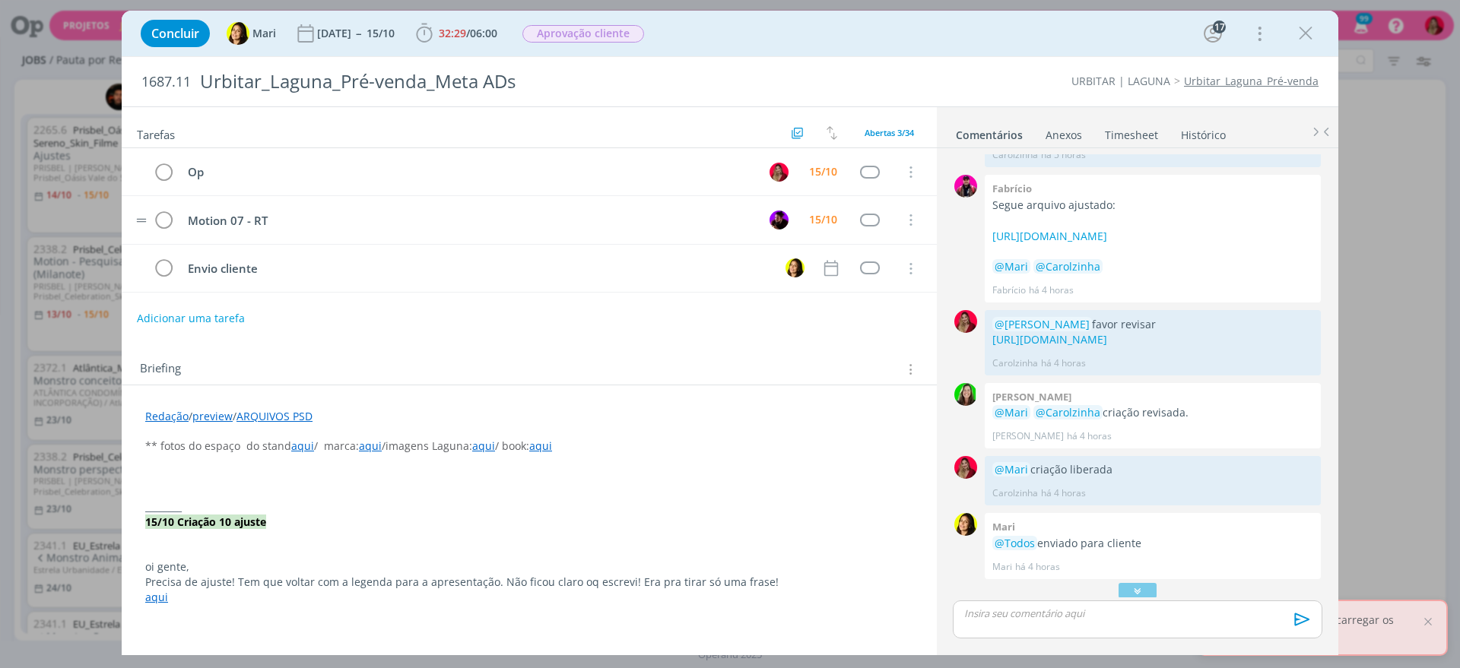
scroll to position [1851, 0]
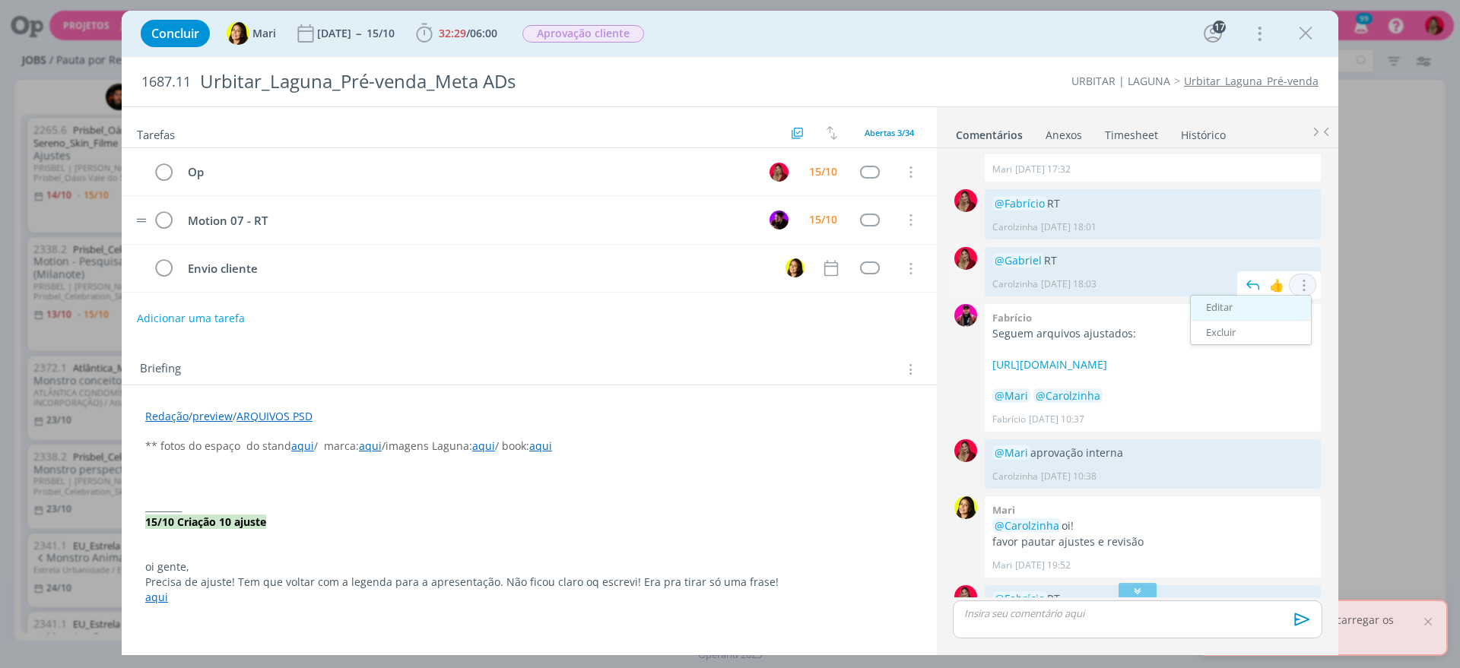
click at [1227, 320] on link "Editar" at bounding box center [1250, 308] width 120 height 24
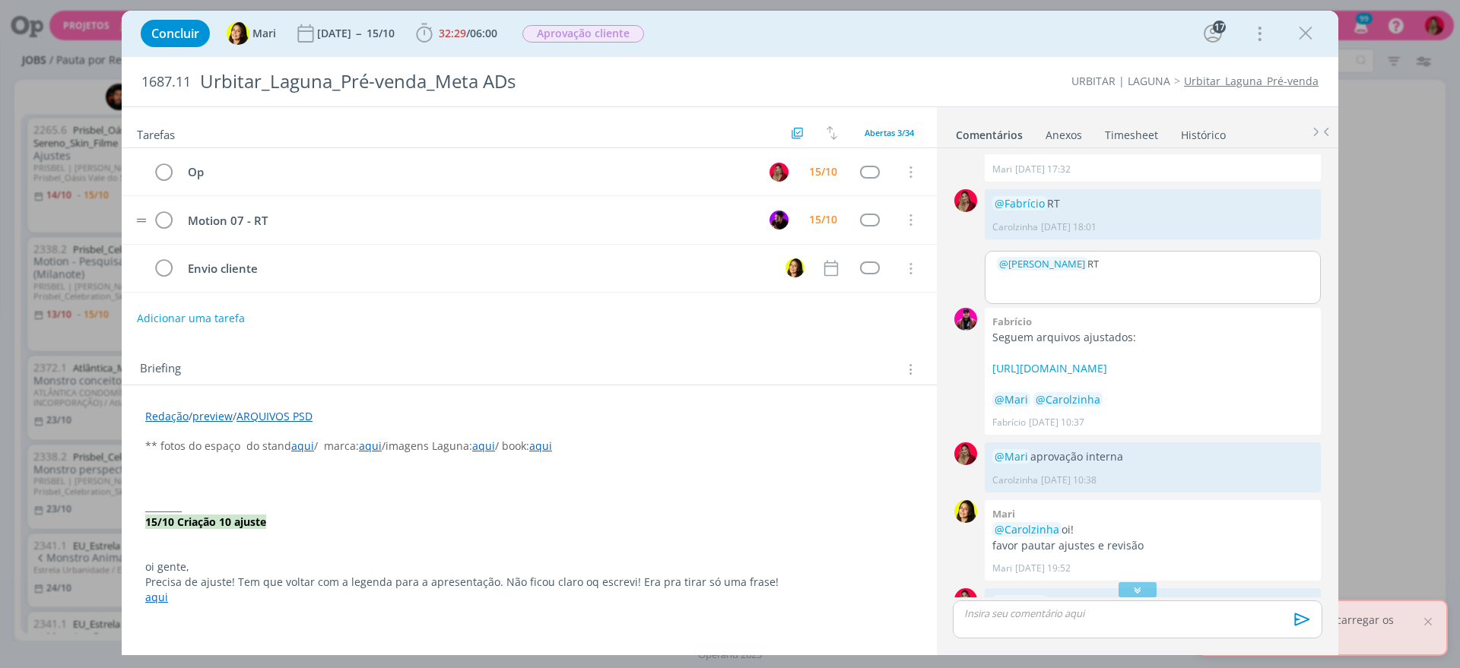
click at [1048, 271] on p "﻿ @ Gabriel ﻿ RT" at bounding box center [1153, 264] width 312 height 14
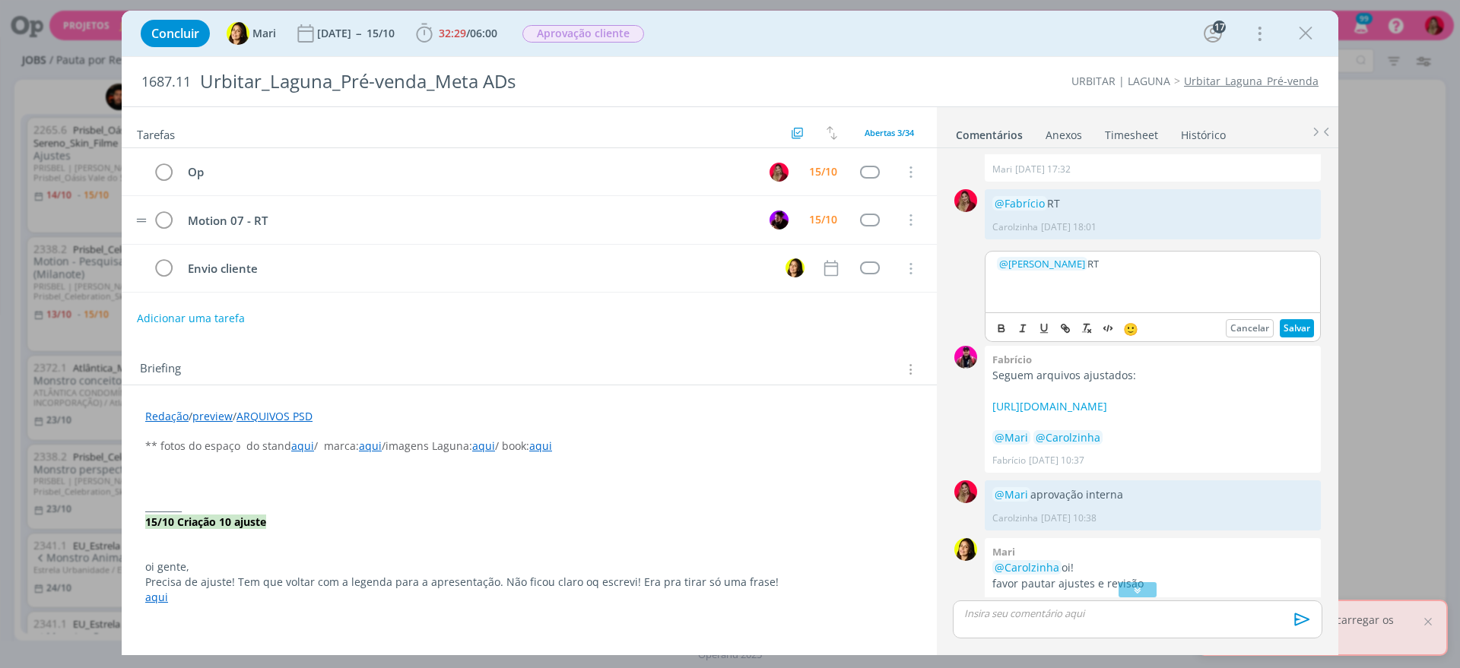
click at [1044, 271] on p "﻿ @ Gabriel ﻿ RT" at bounding box center [1153, 264] width 312 height 14
click at [1282, 338] on button "Salvar" at bounding box center [1296, 328] width 34 height 18
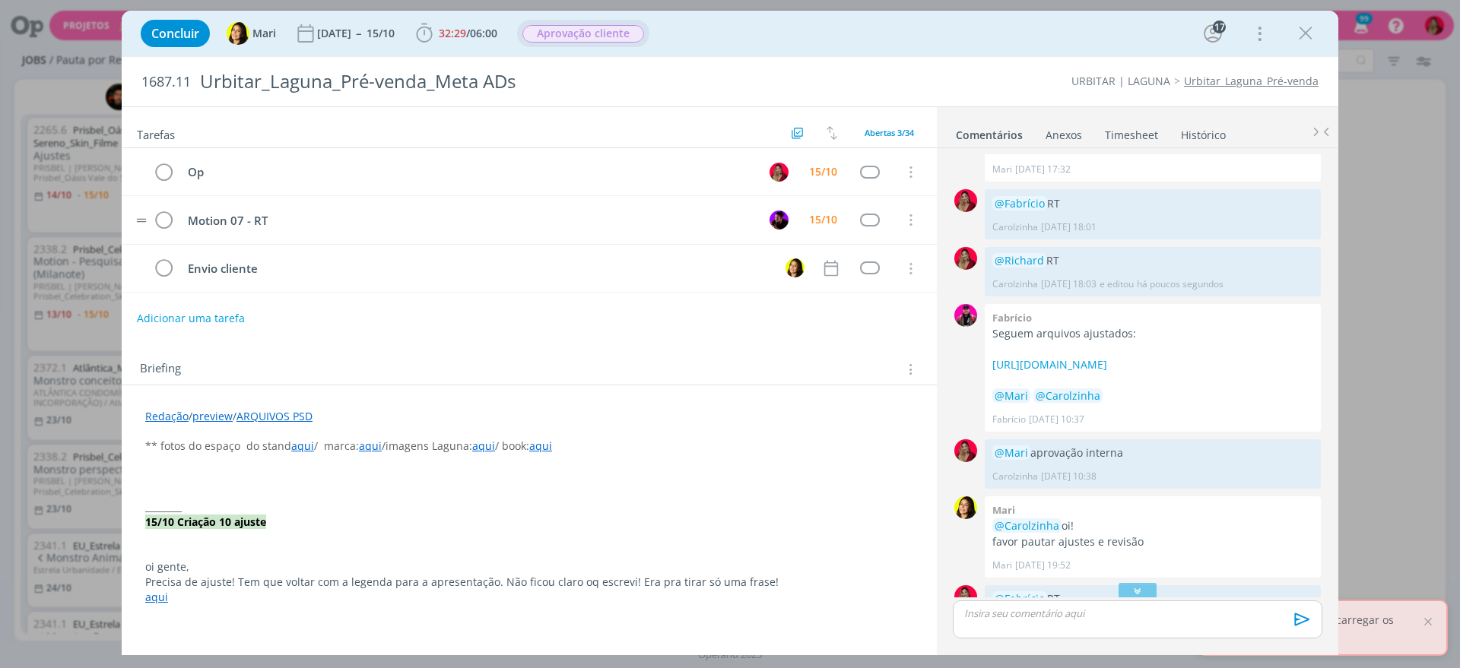
click at [592, 28] on span "Aprovação cliente" at bounding box center [583, 33] width 122 height 17
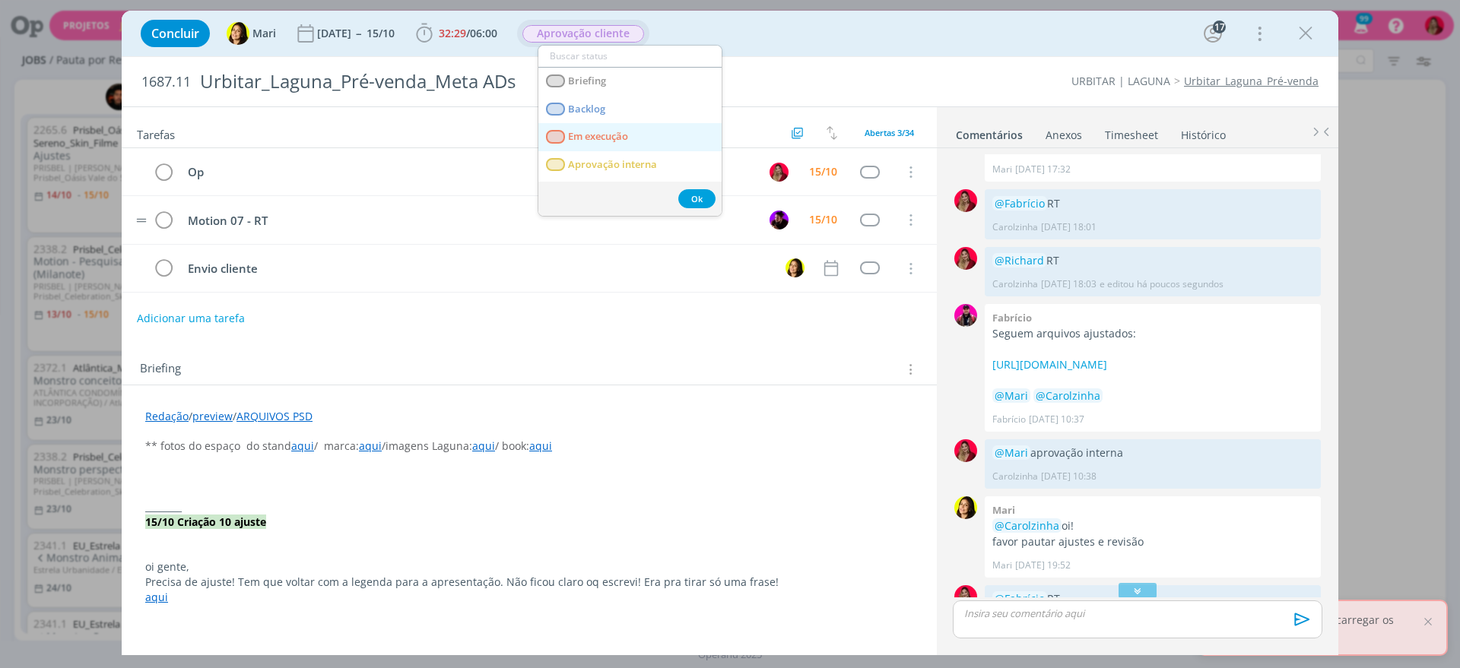
click at [625, 131] on span "Em execução" at bounding box center [598, 137] width 60 height 12
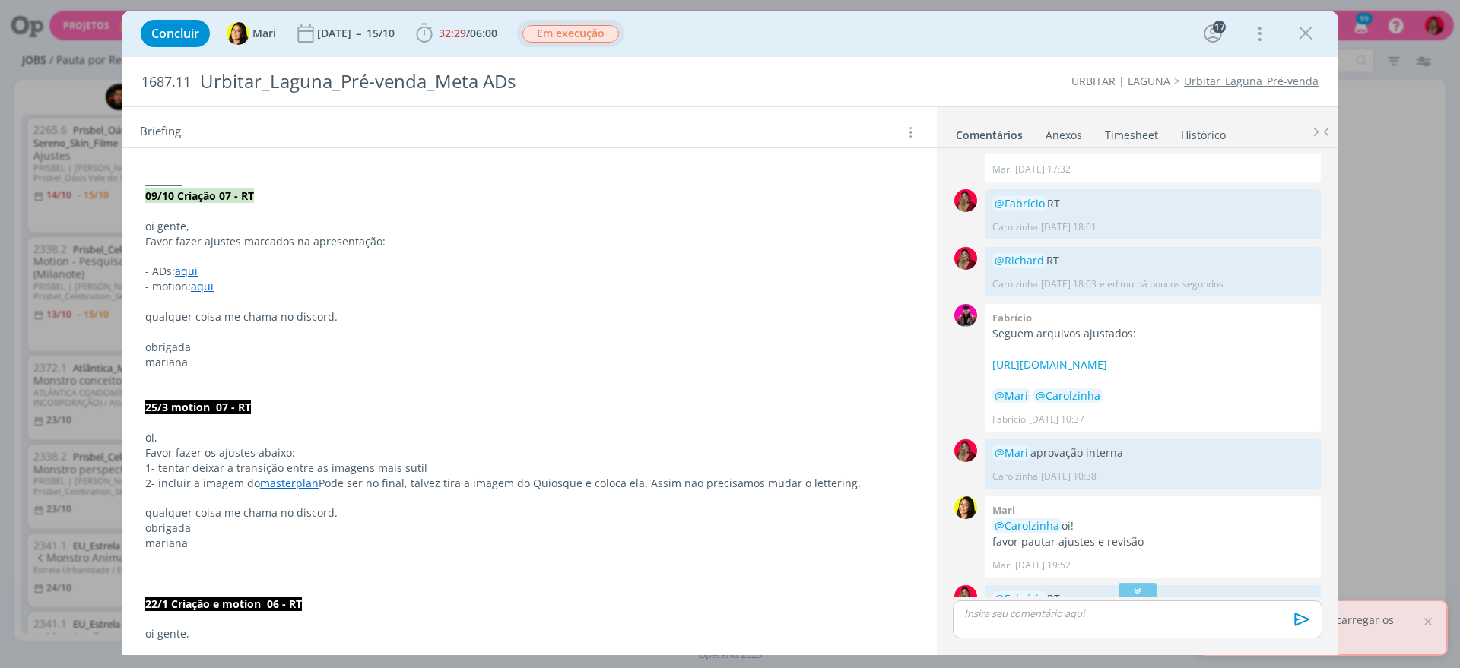
scroll to position [1037, 0]
click at [1308, 27] on icon "dialog" at bounding box center [1305, 33] width 23 height 23
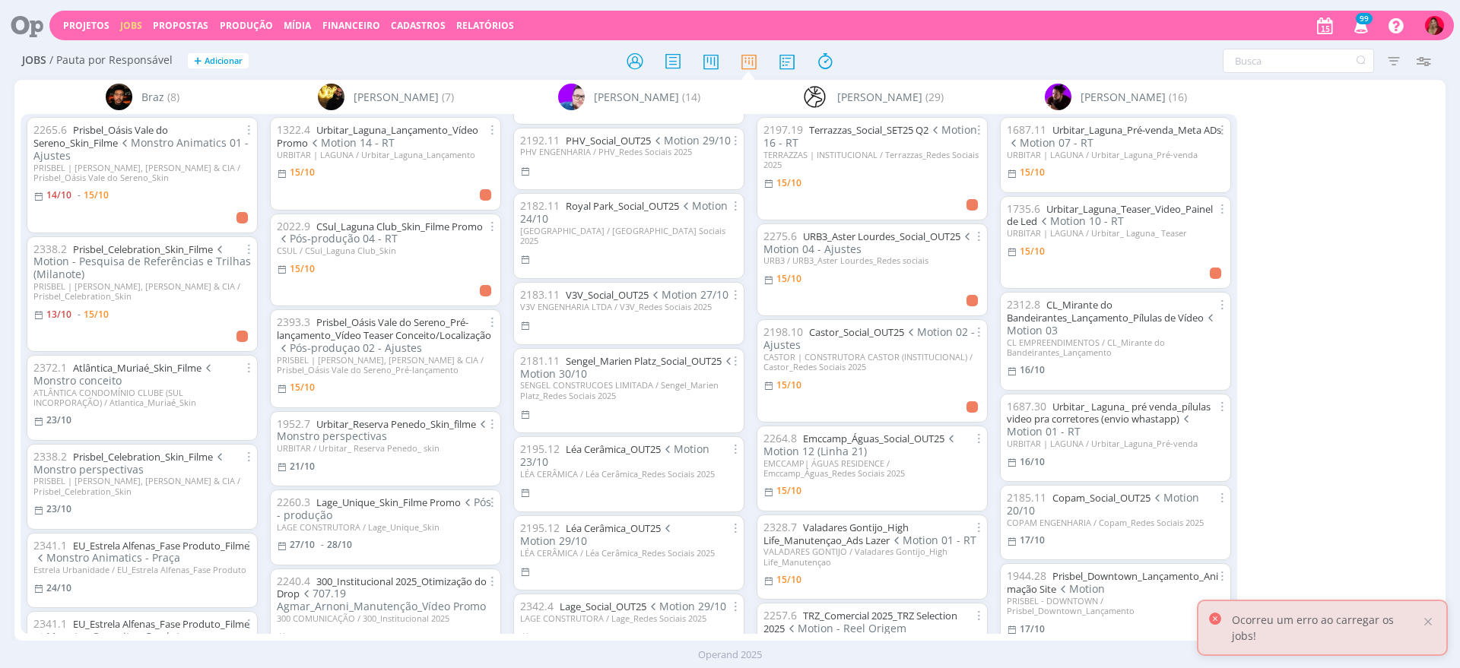
scroll to position [613, 0]
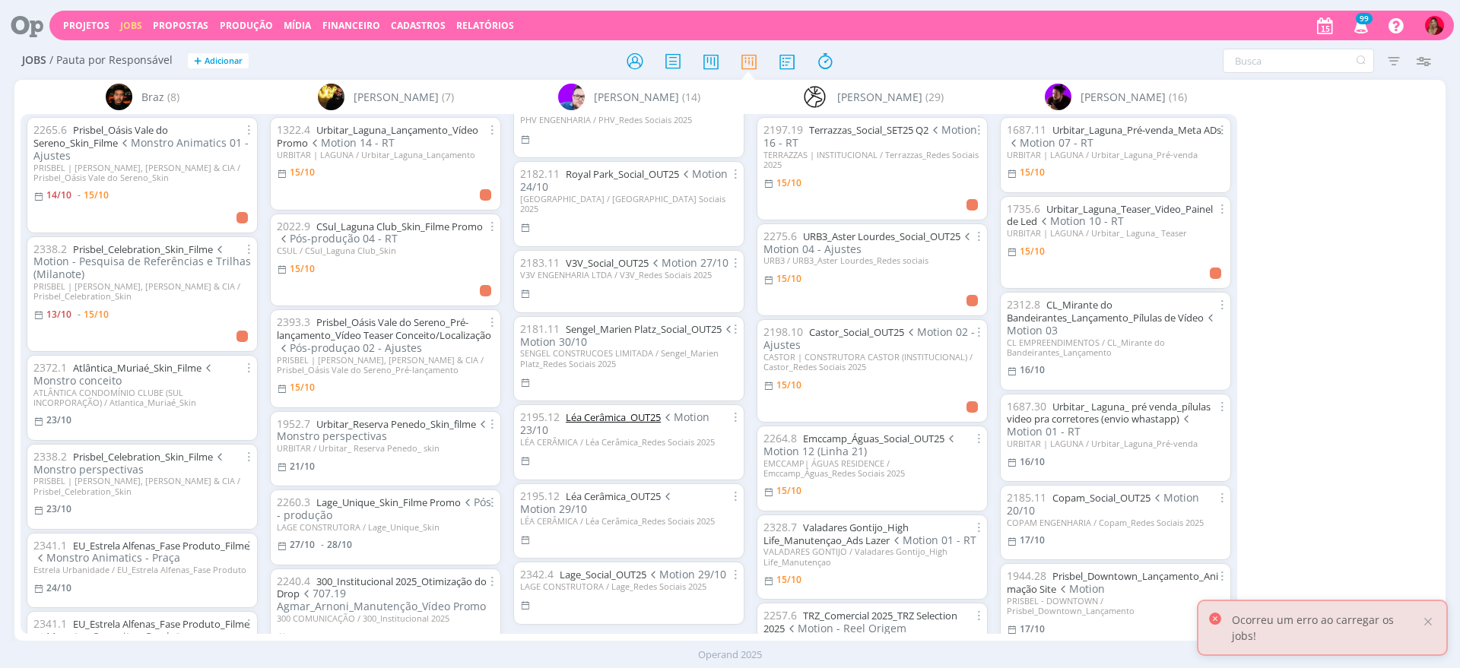
click at [625, 410] on link "Léa Cerâmica_OUT25" at bounding box center [613, 417] width 95 height 14
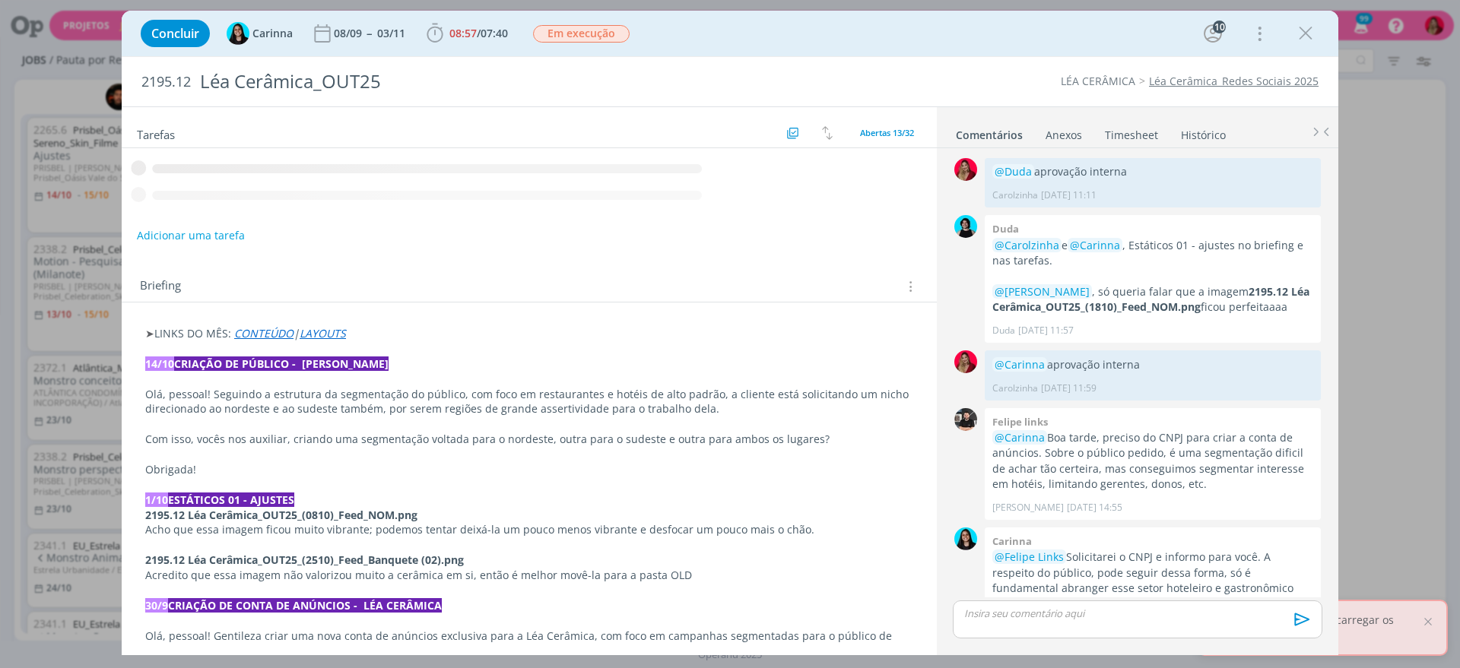
scroll to position [1445, 0]
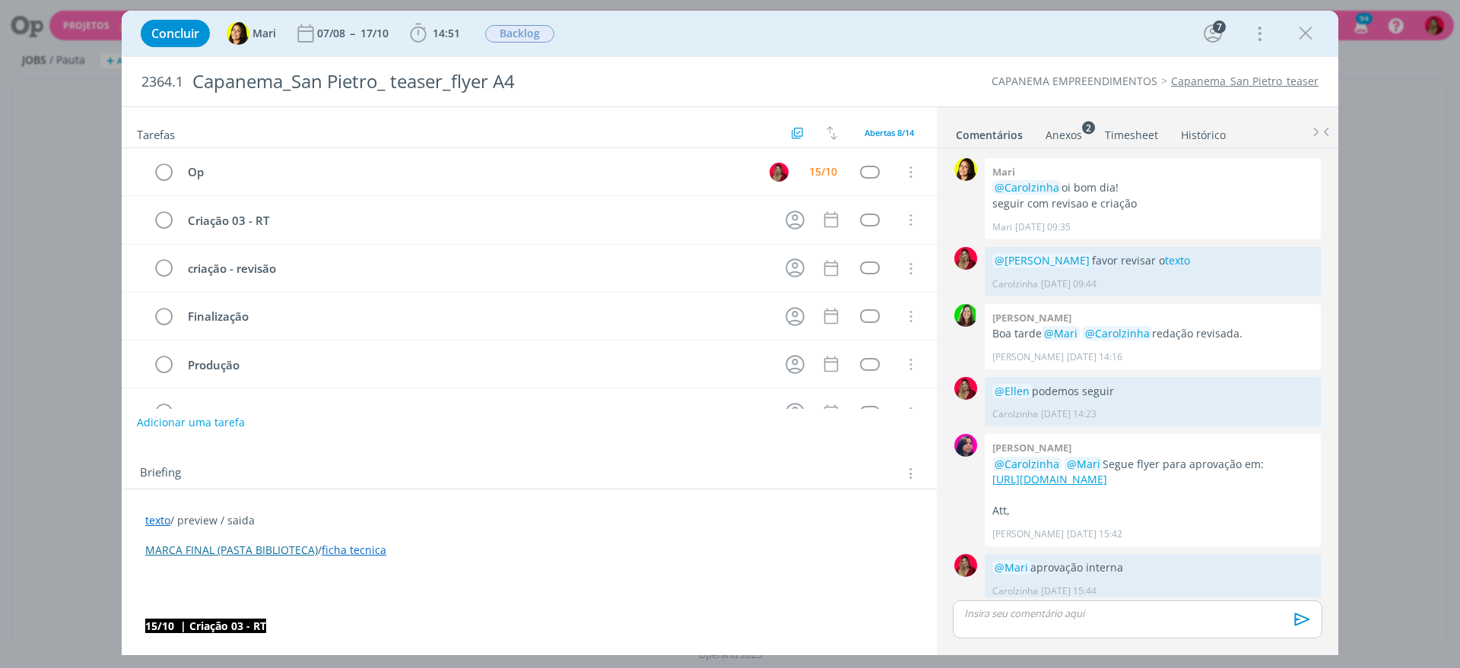
scroll to position [1373, 0]
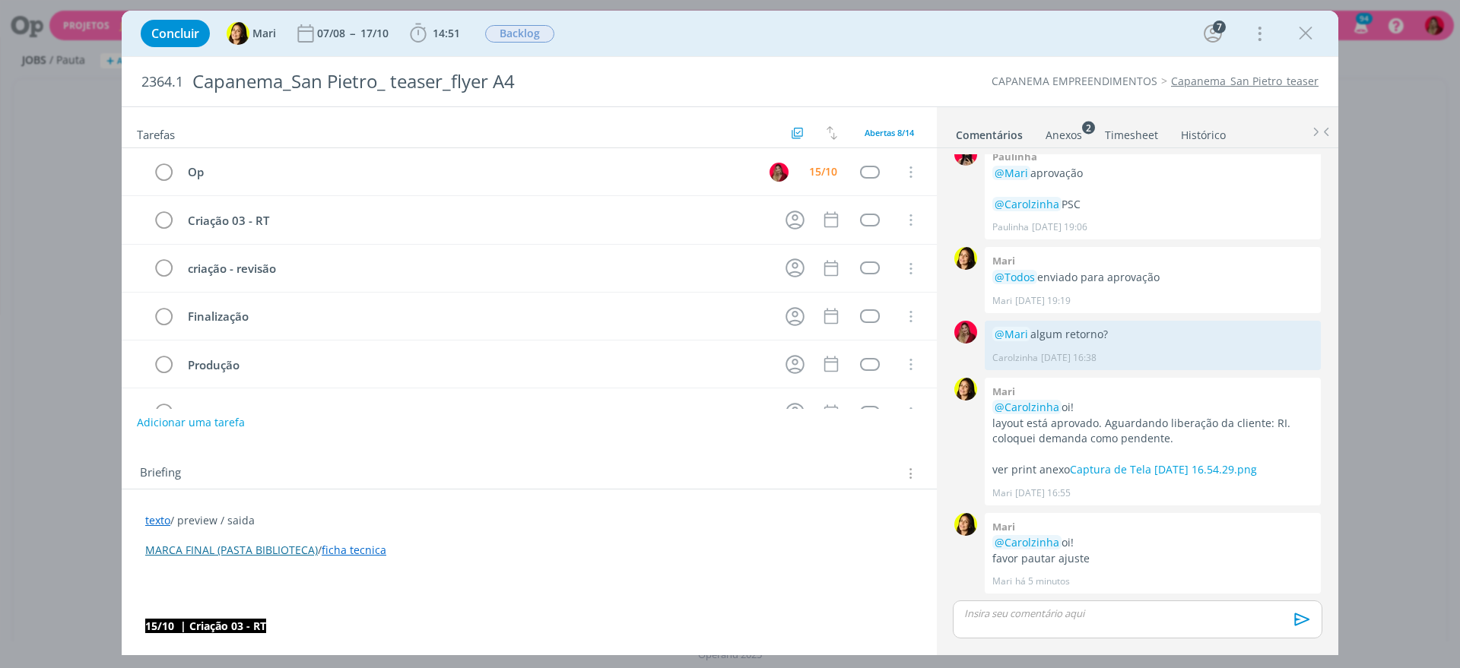
click at [1140, 128] on link "Timesheet" at bounding box center [1131, 132] width 55 height 22
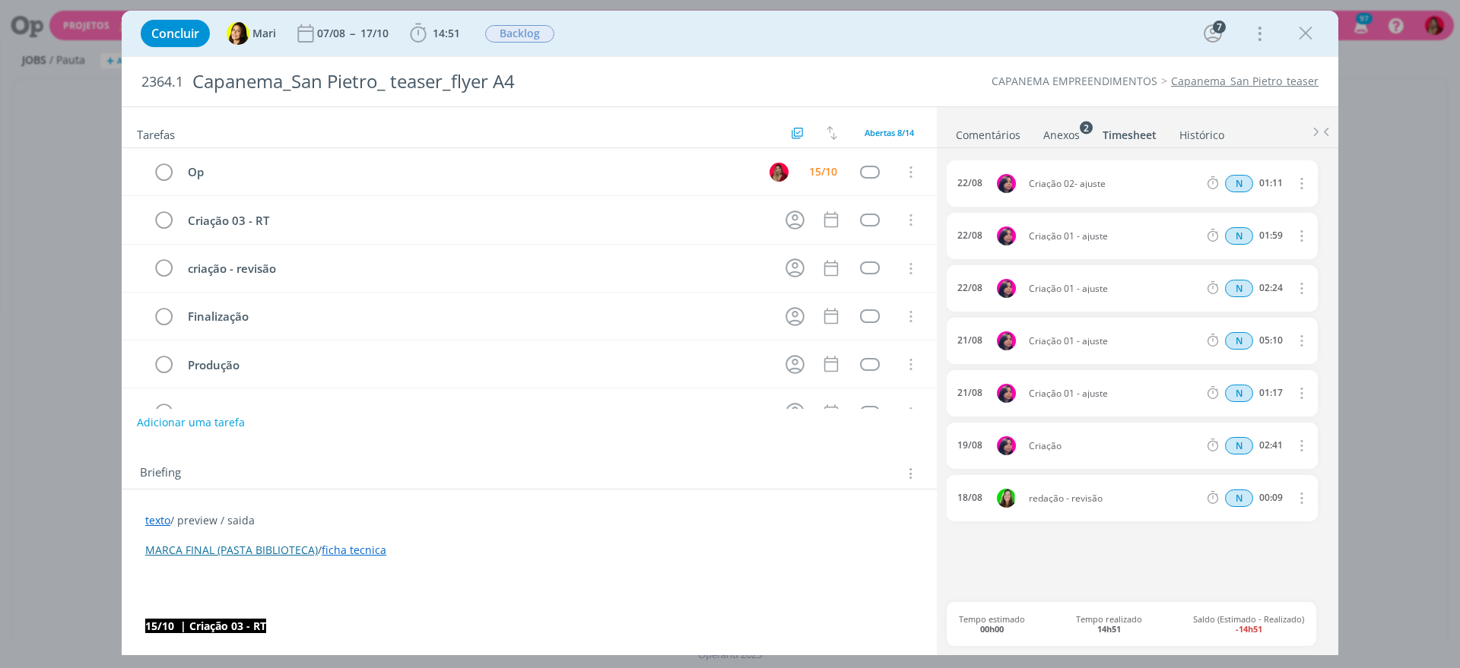
click at [984, 126] on link "Comentários" at bounding box center [988, 132] width 66 height 22
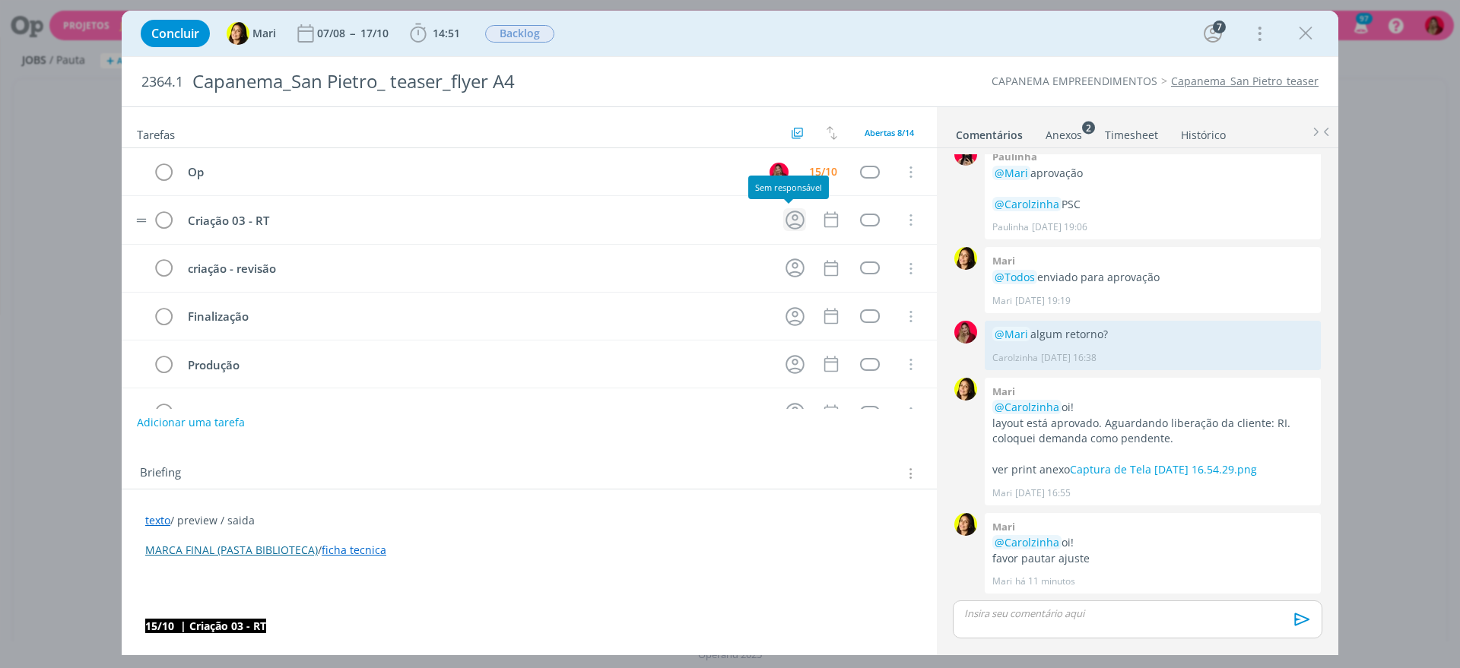
click at [787, 220] on icon "dialog" at bounding box center [794, 220] width 19 height 19
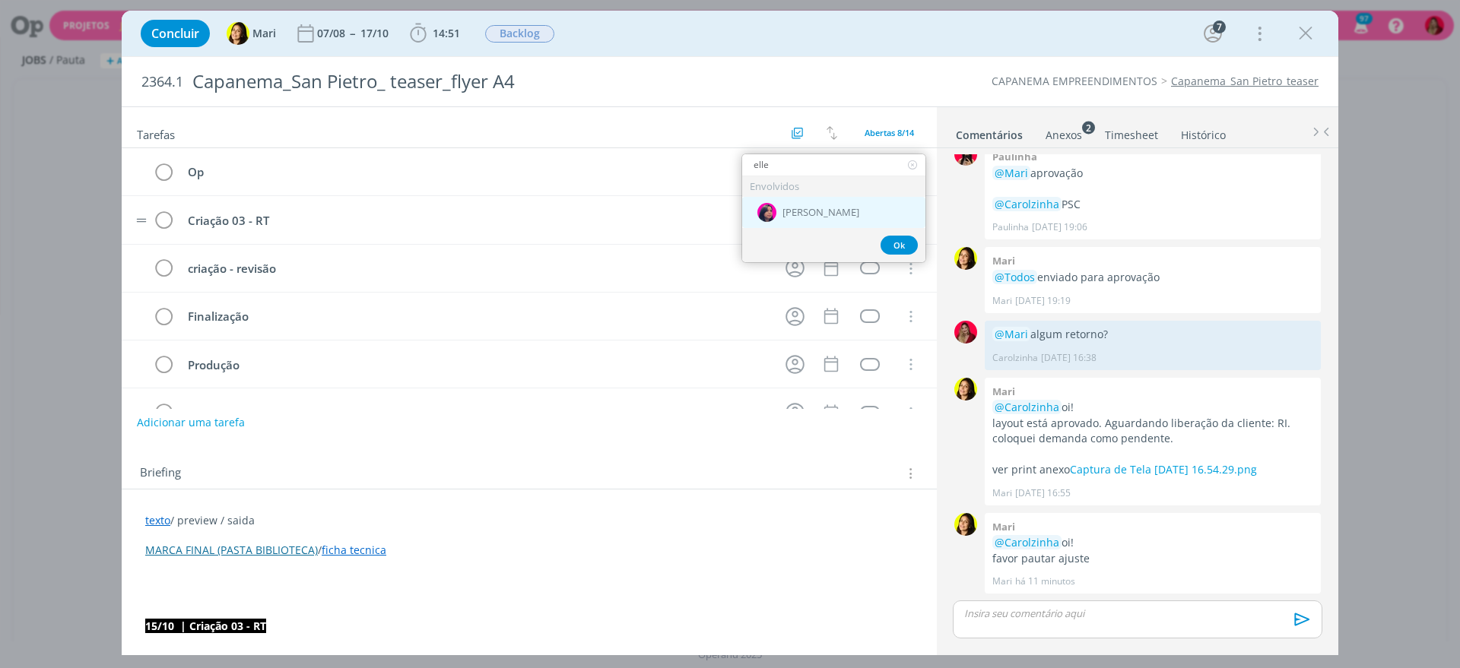
type input "elle"
click at [847, 214] on div "[PERSON_NAME]" at bounding box center [833, 212] width 183 height 31
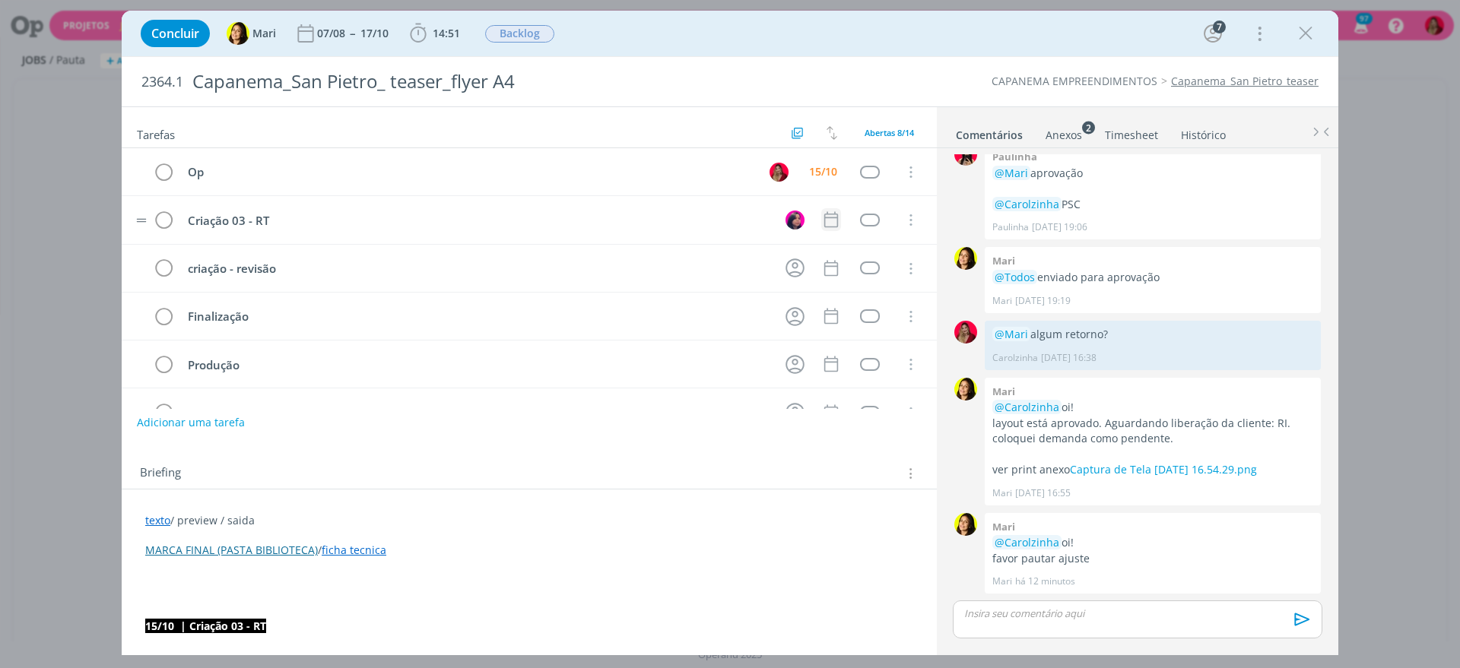
click at [821, 219] on icon "dialog" at bounding box center [831, 220] width 20 height 20
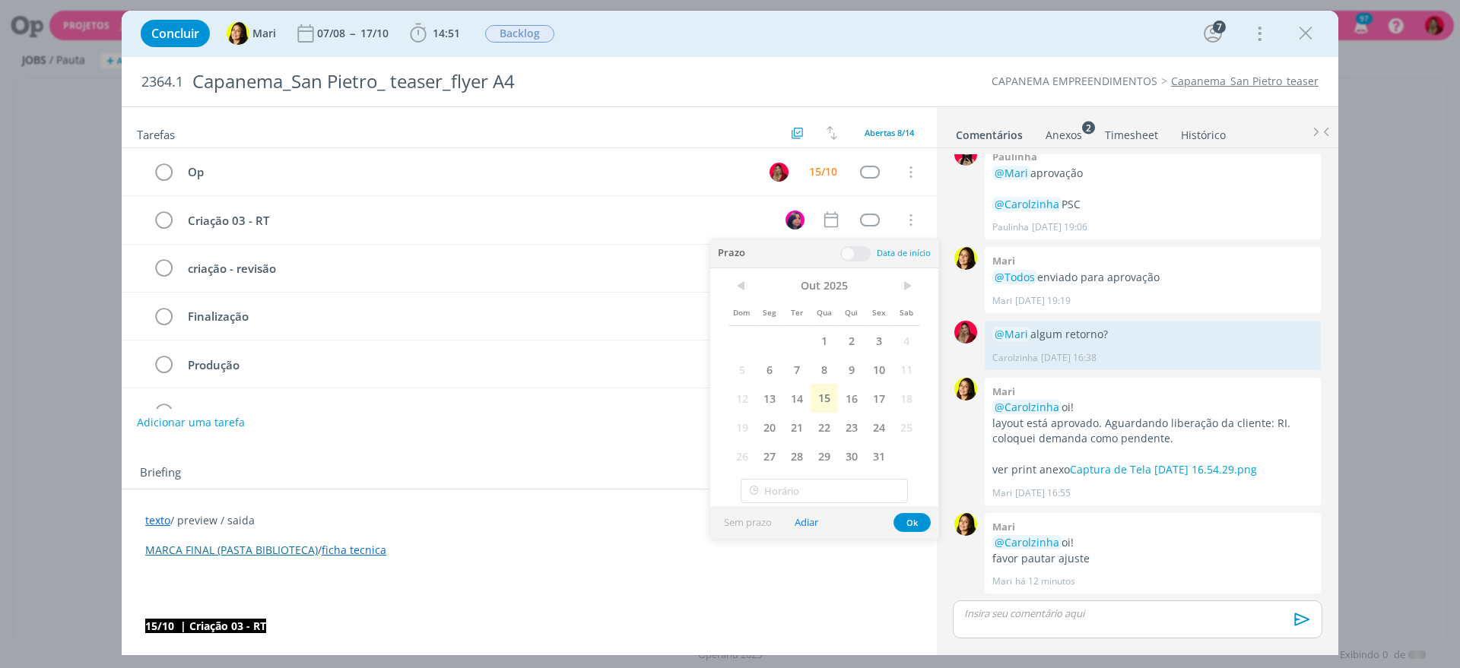
click at [774, 422] on span "20" at bounding box center [769, 427] width 27 height 29
click at [535, 464] on div "Briefing Briefings Predefinidos Versões do Briefing Ver Briefing do Projeto" at bounding box center [531, 474] width 782 height 20
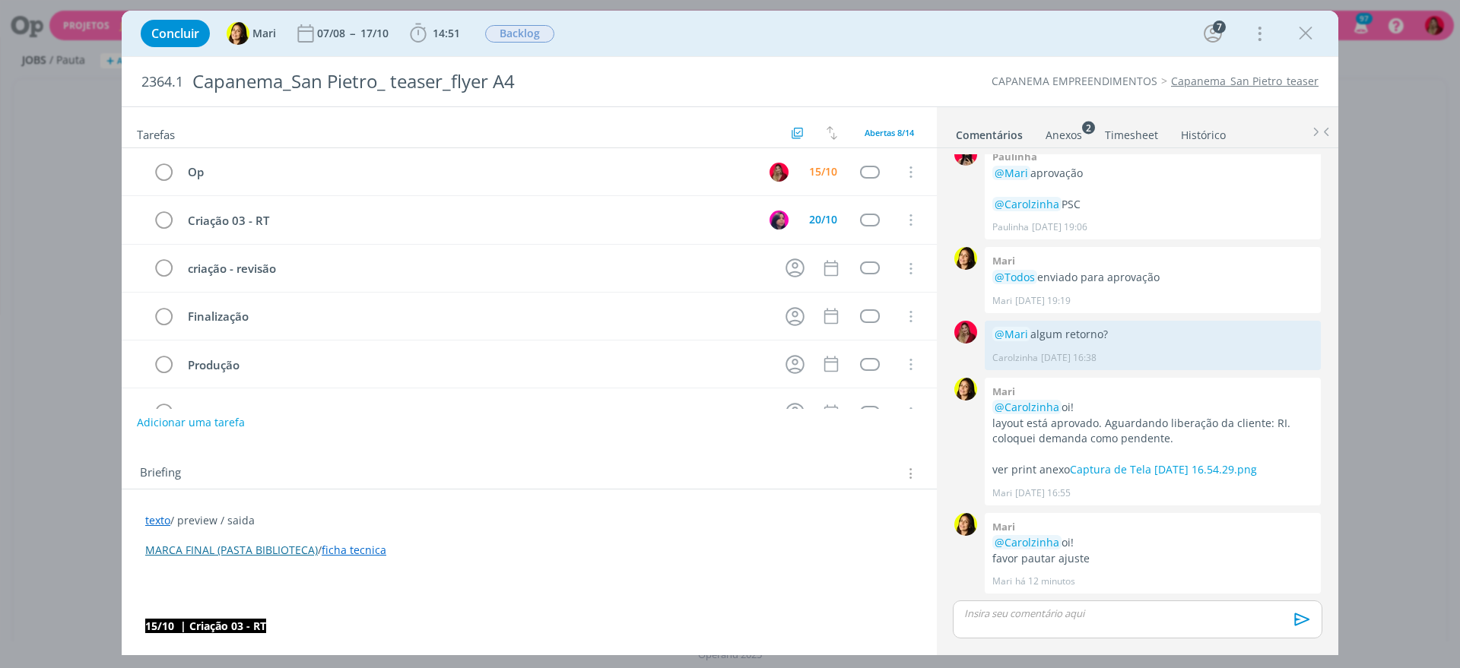
click at [1054, 619] on p "dialog" at bounding box center [1137, 614] width 345 height 14
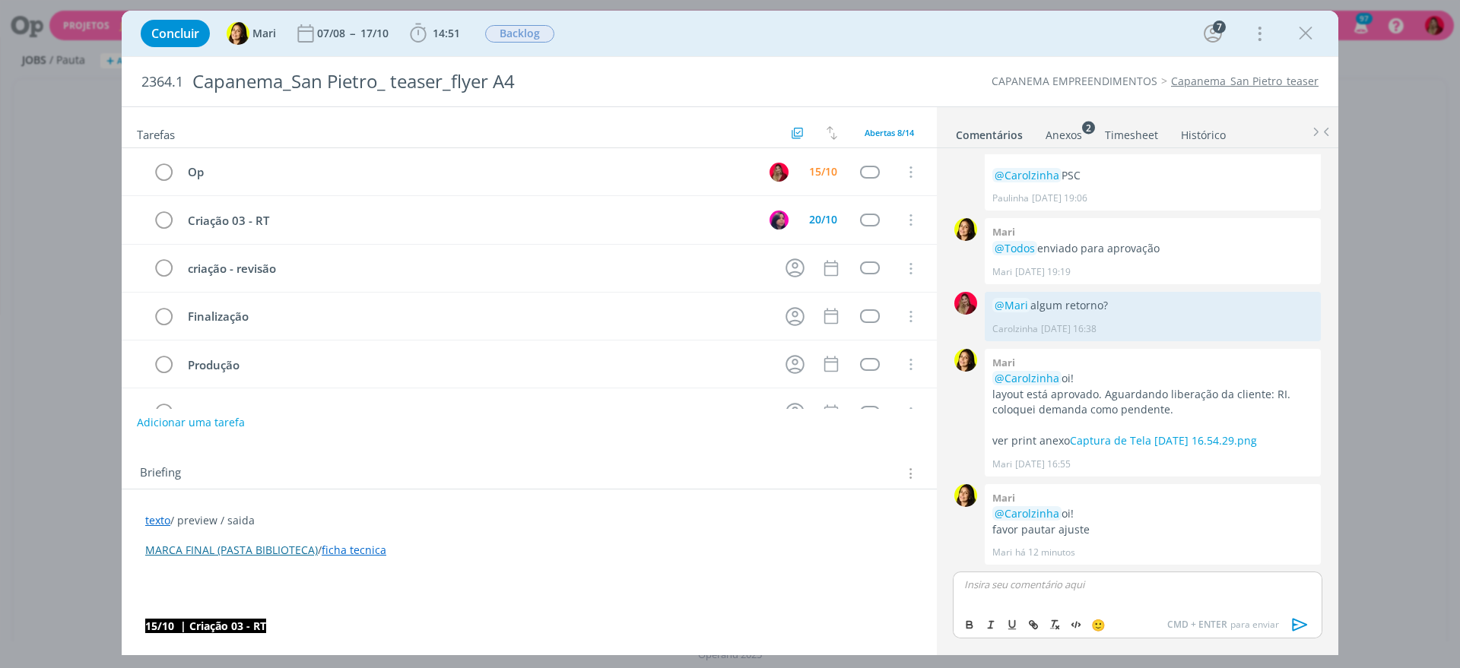
scroll to position [1402, 0]
click at [1295, 619] on icon "dialog" at bounding box center [1299, 624] width 23 height 23
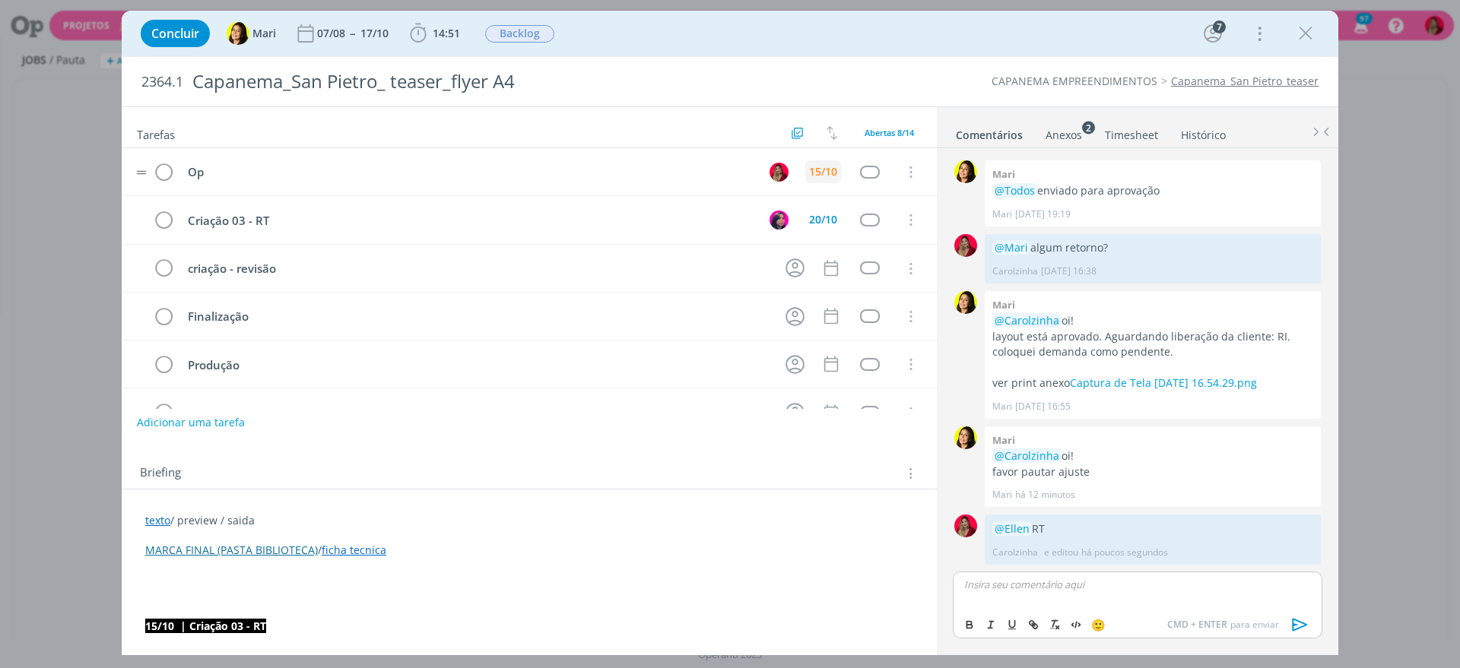
click at [821, 166] on div "15/10" at bounding box center [823, 171] width 28 height 11
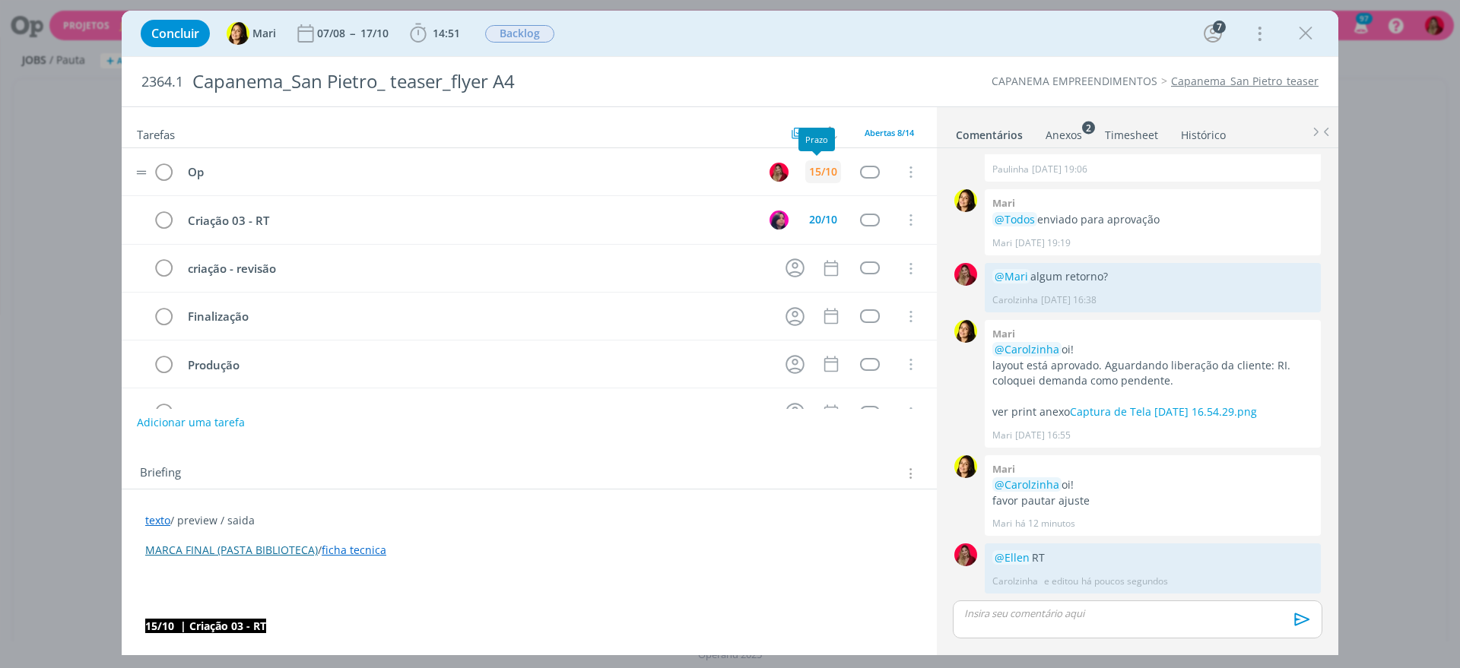
scroll to position [1430, 0]
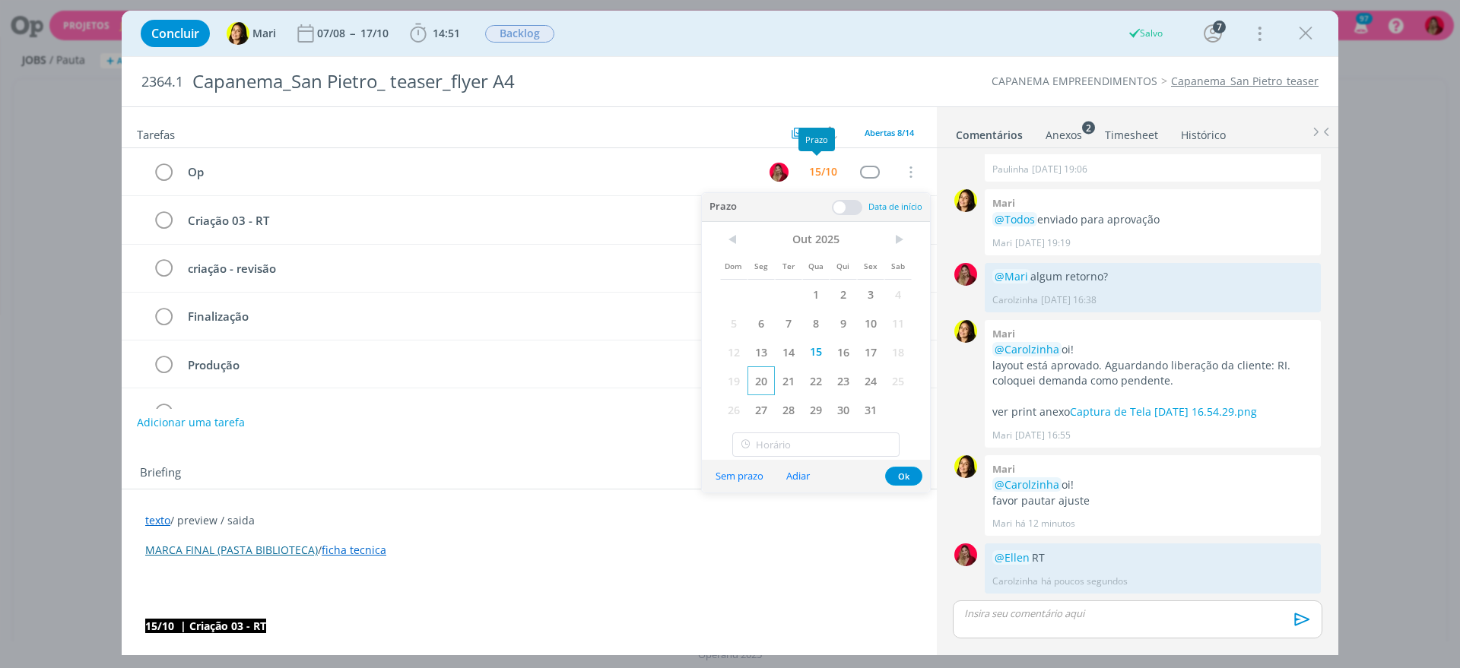
click at [759, 384] on span "20" at bounding box center [760, 380] width 27 height 29
click at [404, 488] on div "Briefing Briefings Predefinidos Versões do Briefing Ver Briefing do Projeto" at bounding box center [529, 469] width 815 height 41
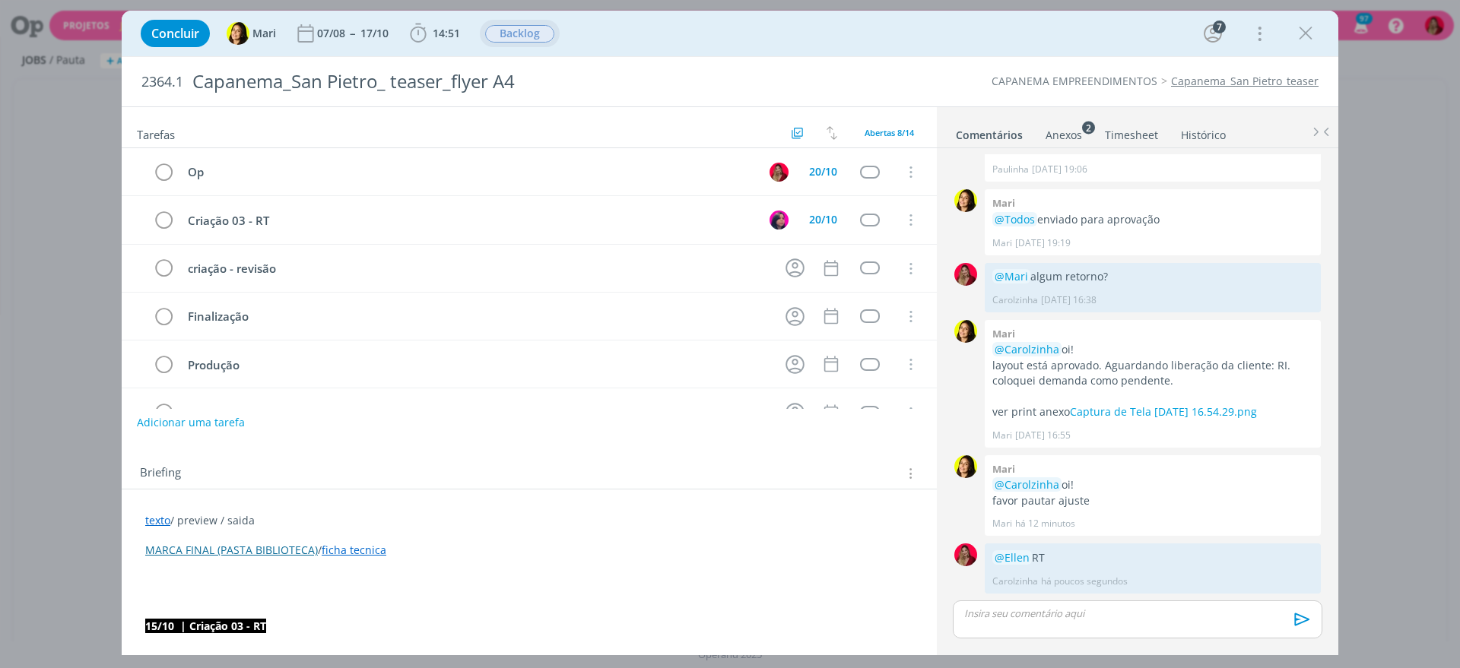
click at [537, 31] on span "Backlog" at bounding box center [519, 33] width 69 height 17
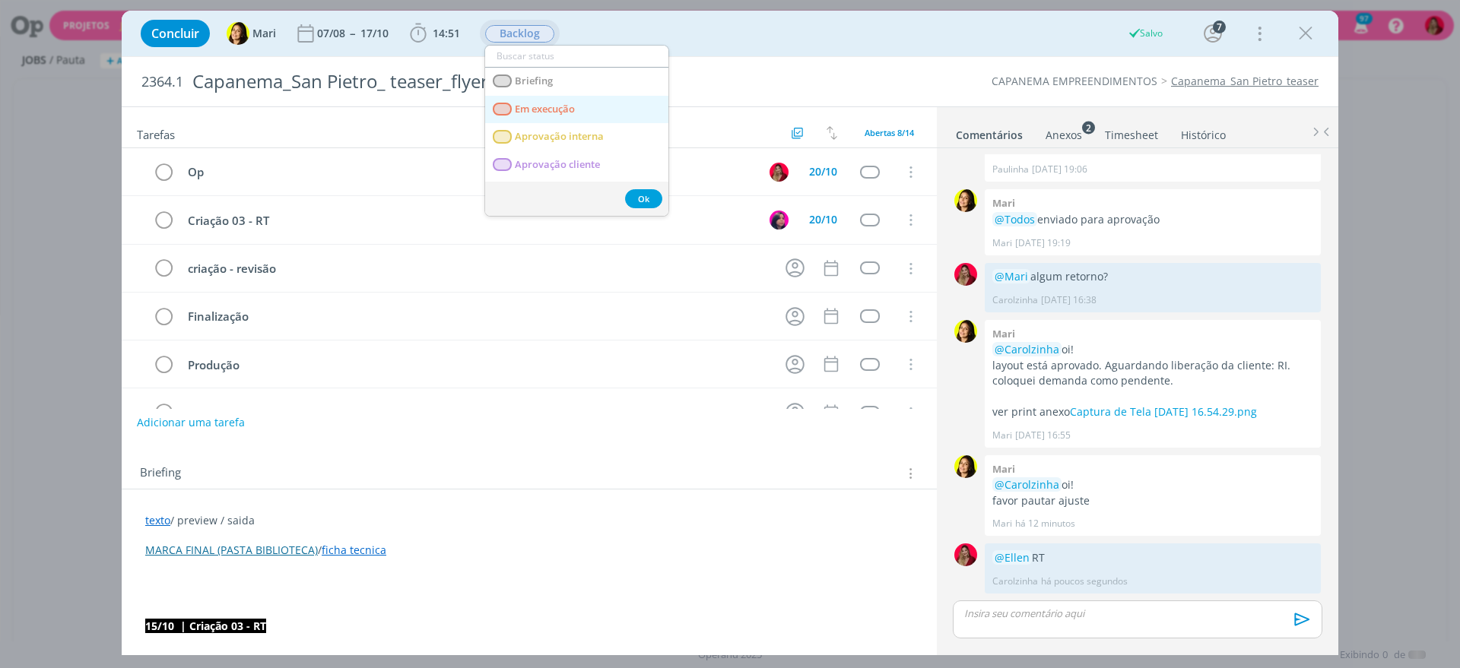
click at [568, 108] on span "Em execução" at bounding box center [545, 109] width 60 height 12
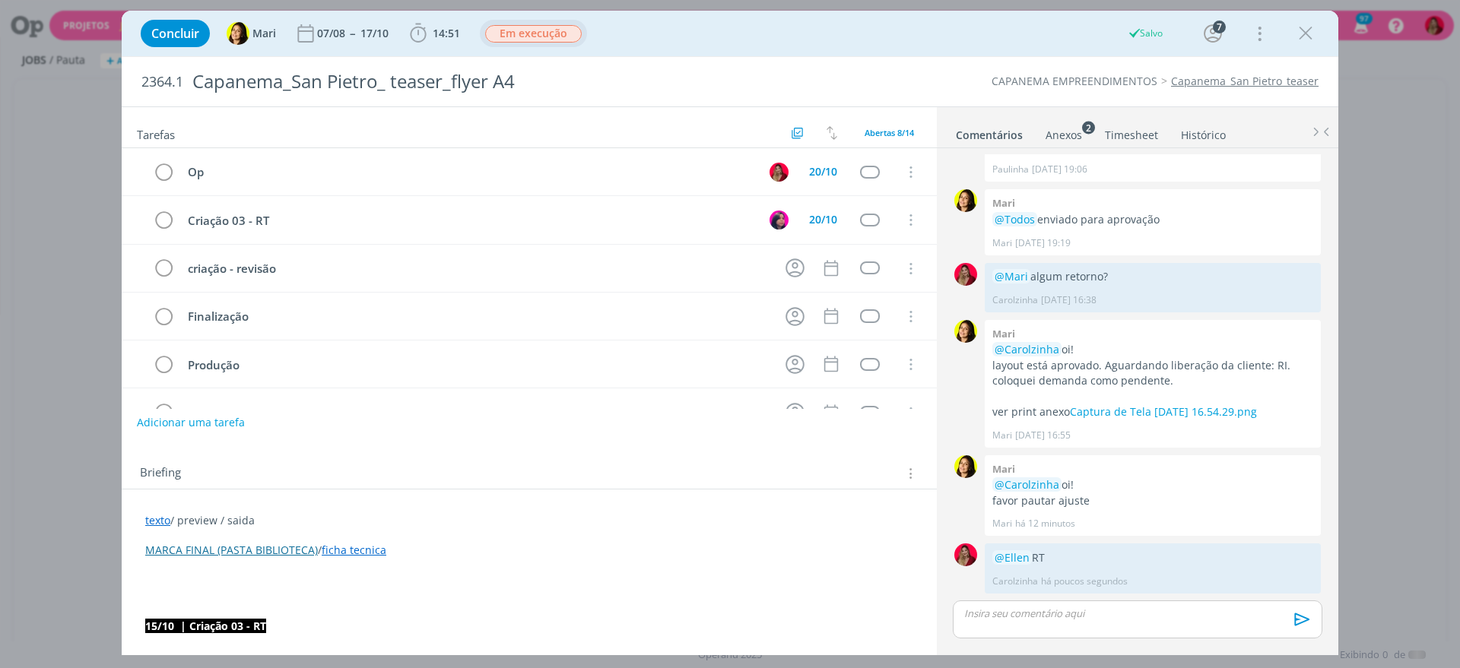
click at [1124, 132] on link "Timesheet" at bounding box center [1131, 132] width 55 height 22
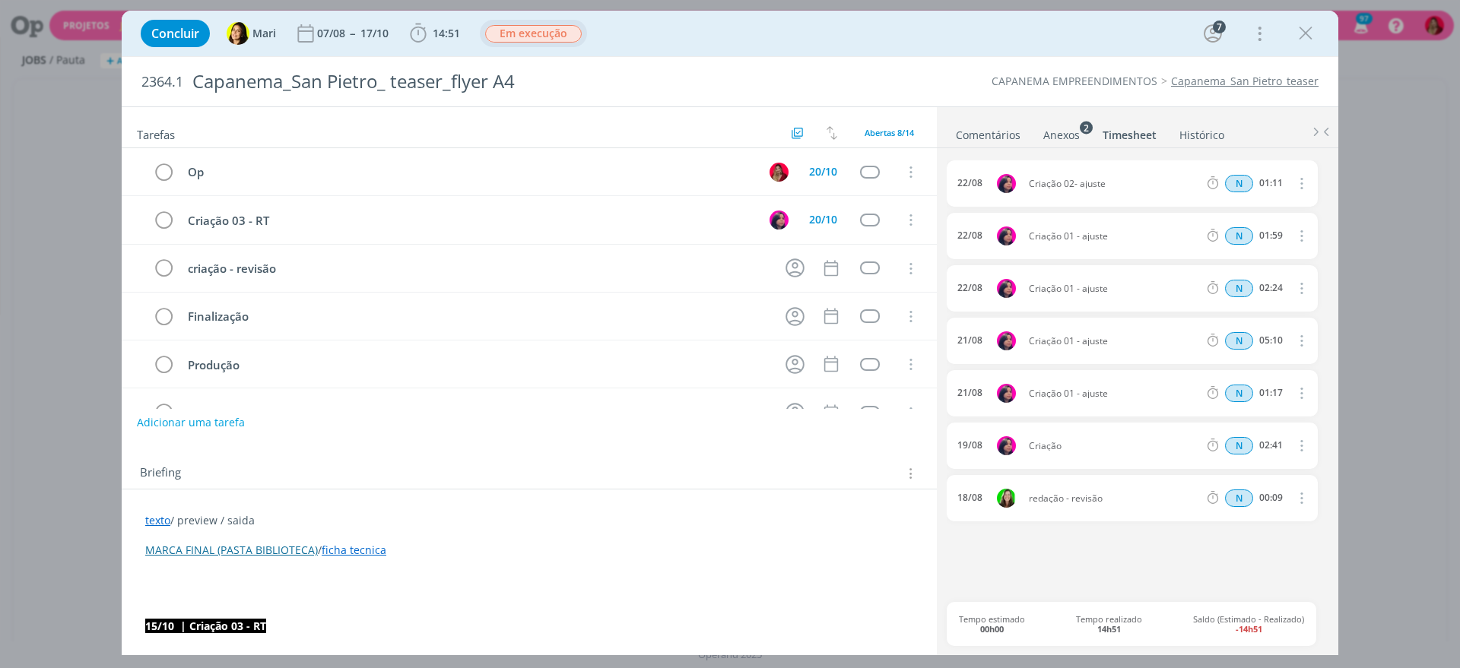
click at [981, 128] on link "Comentários" at bounding box center [988, 132] width 66 height 22
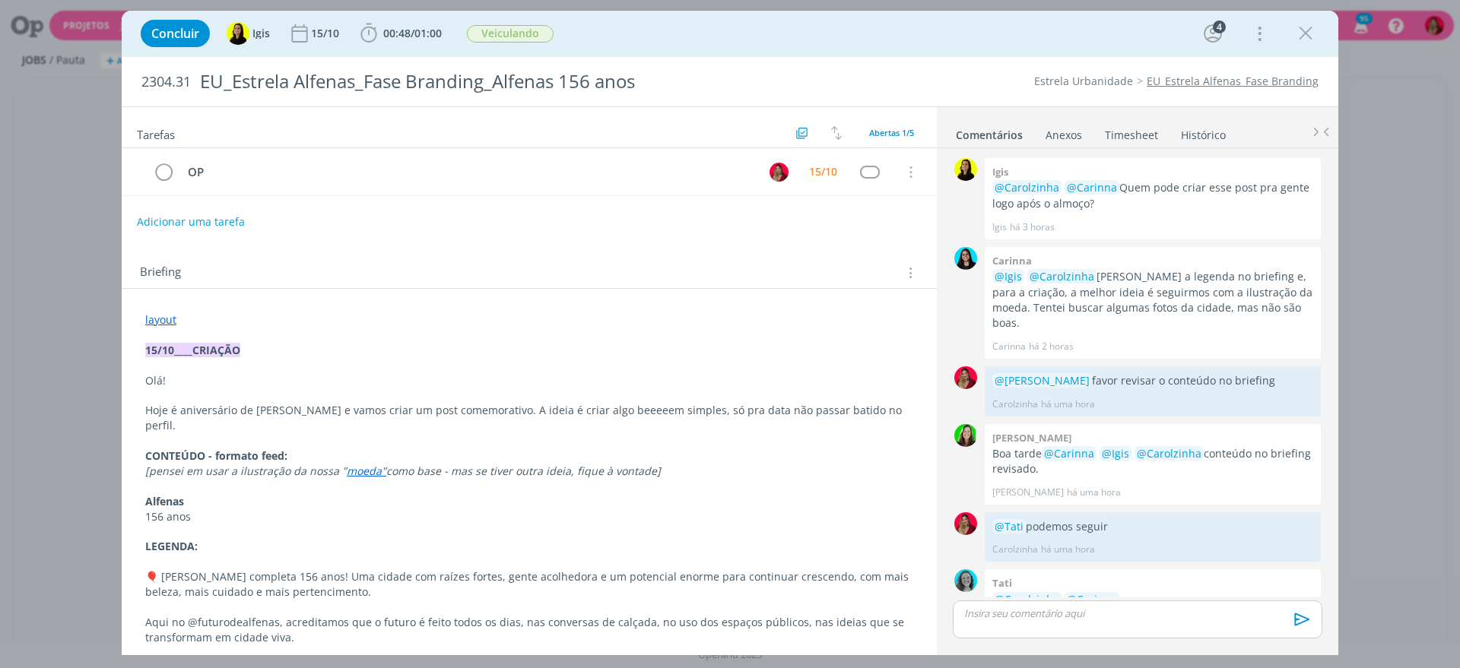
scroll to position [276, 0]
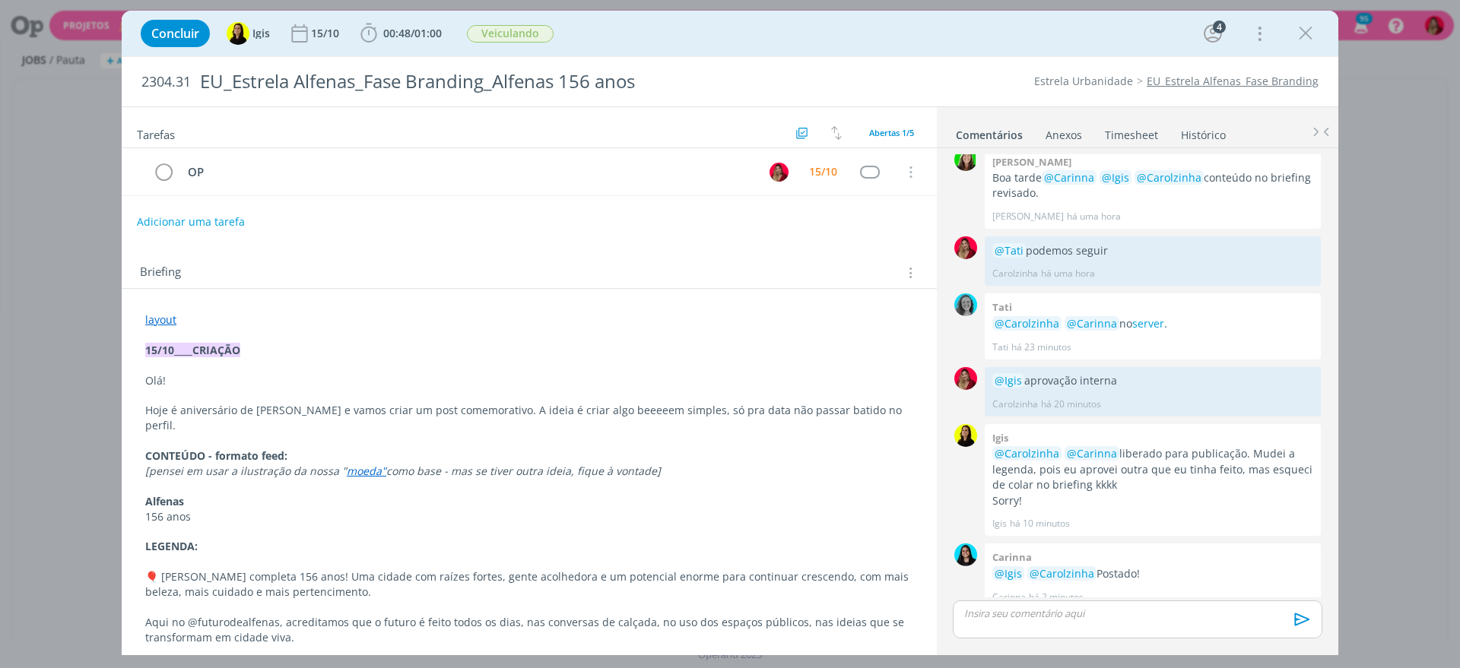
click at [1006, 607] on p "dialog" at bounding box center [1137, 614] width 345 height 14
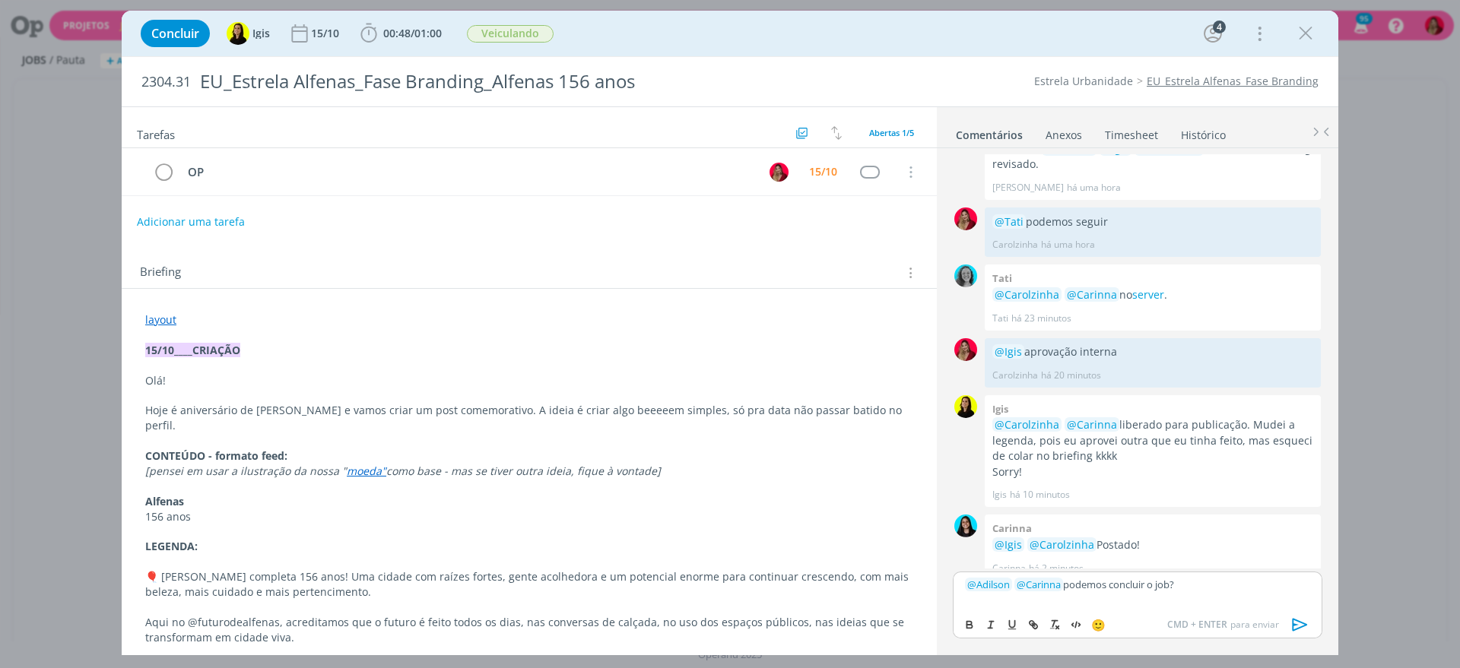
click at [1013, 579] on p "﻿ @ [PERSON_NAME] ﻿ ﻿ @ Carinna ﻿ podemos concluir o job?" at bounding box center [1137, 585] width 345 height 14
click at [1294, 620] on icon "dialog" at bounding box center [1299, 625] width 15 height 13
click at [1123, 132] on link "Timesheet" at bounding box center [1131, 132] width 55 height 22
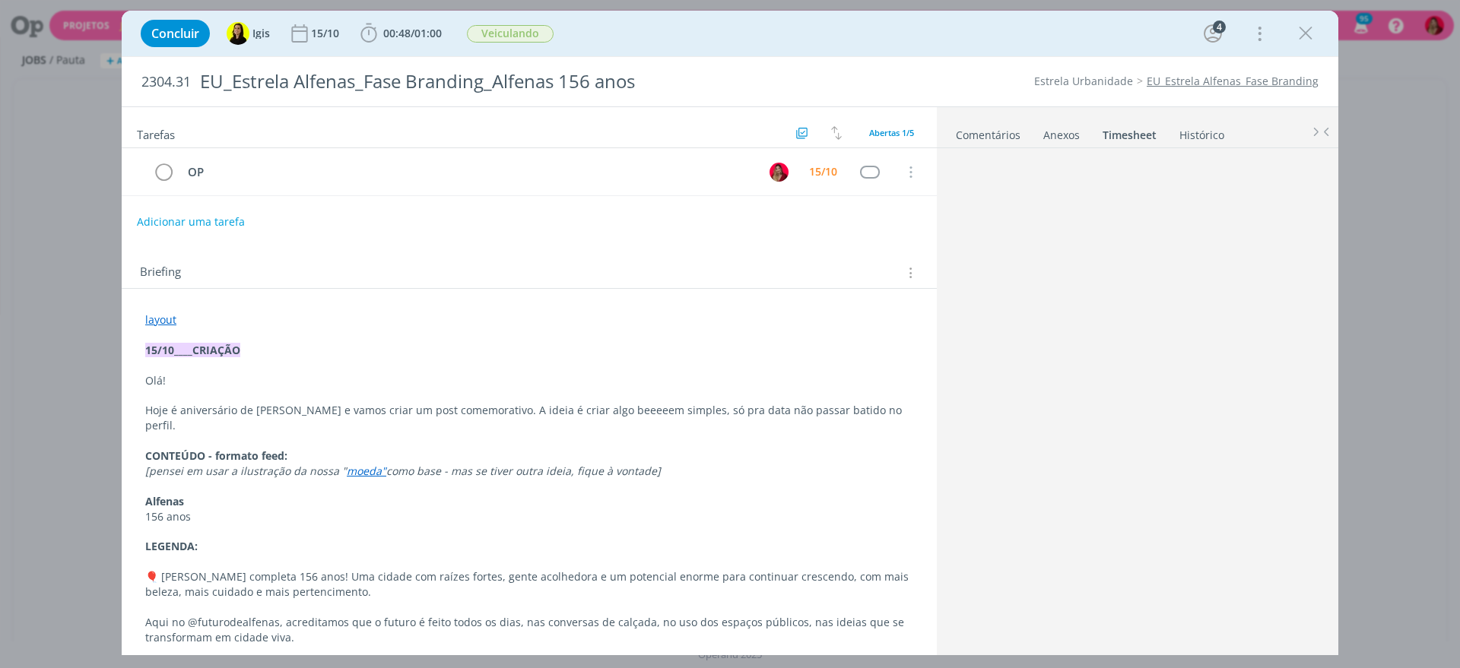
click at [1123, 132] on link "Timesheet" at bounding box center [1128, 132] width 55 height 22
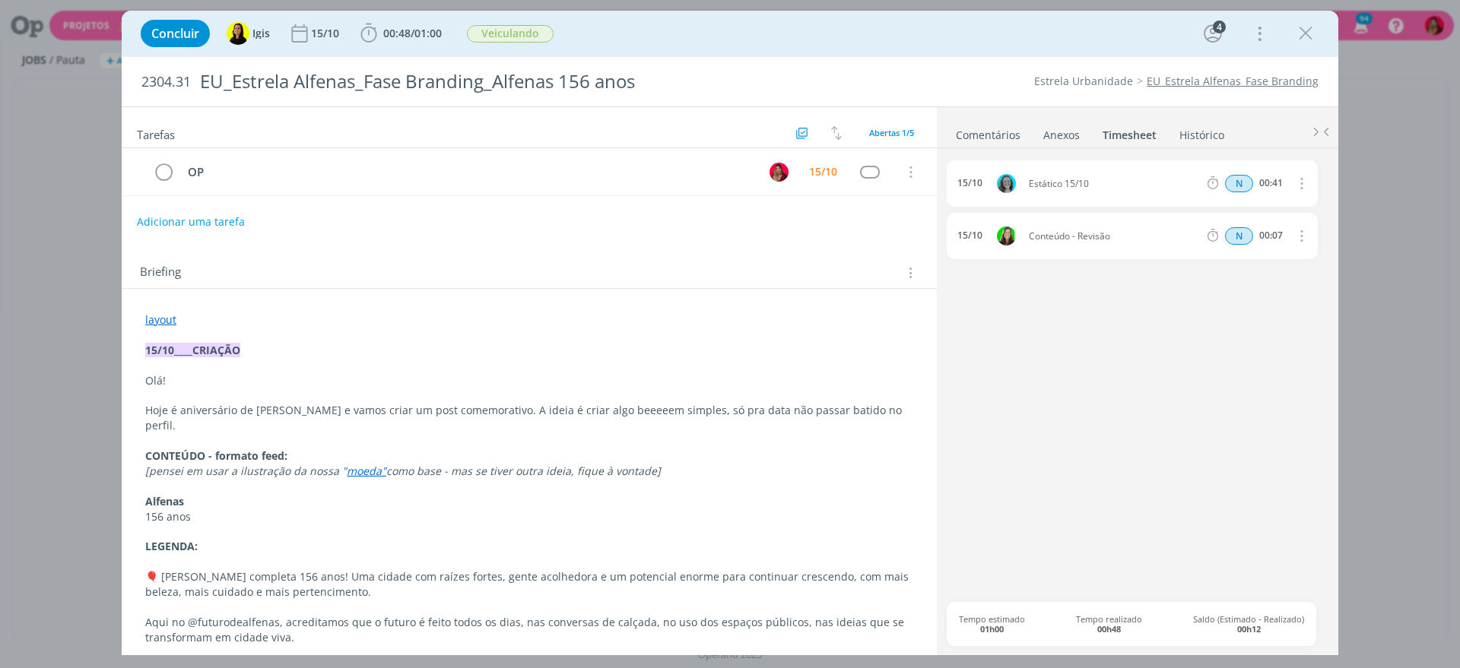
click at [982, 132] on link "Comentários" at bounding box center [988, 132] width 66 height 22
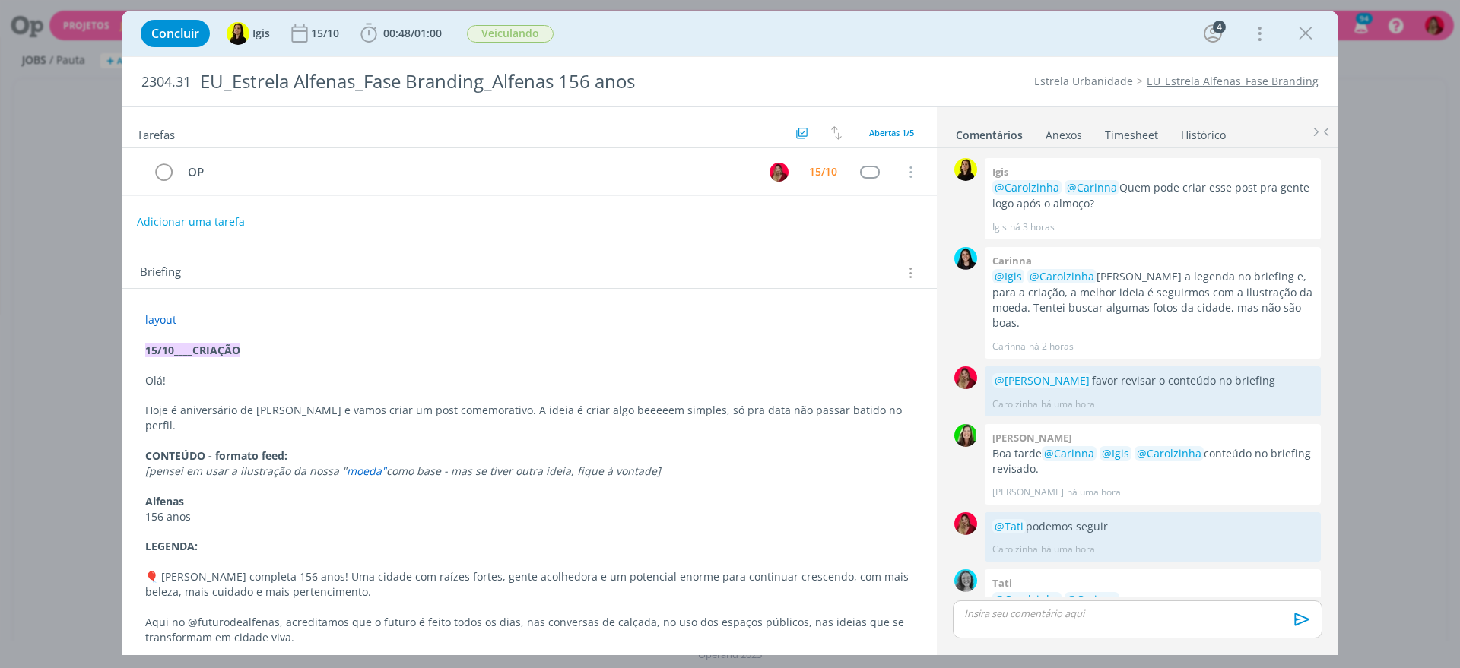
click at [1120, 128] on link "Timesheet" at bounding box center [1131, 132] width 55 height 22
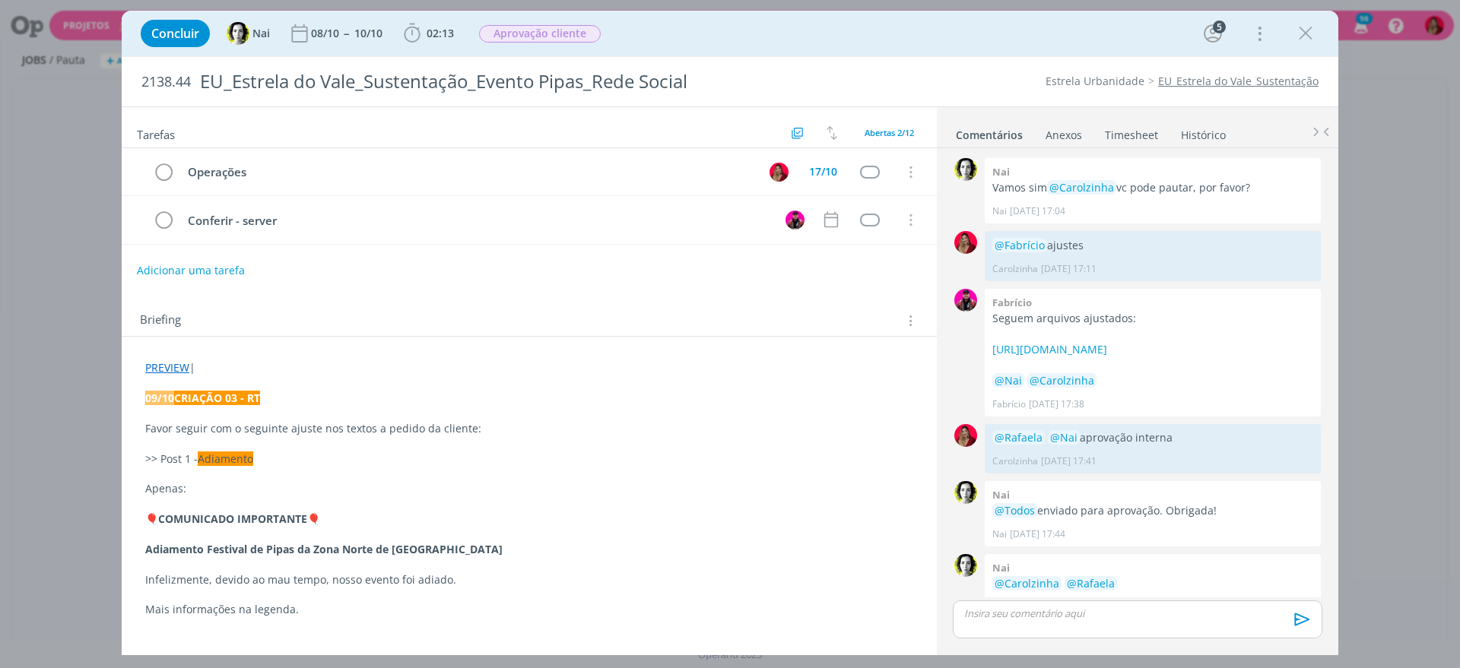
scroll to position [1171, 0]
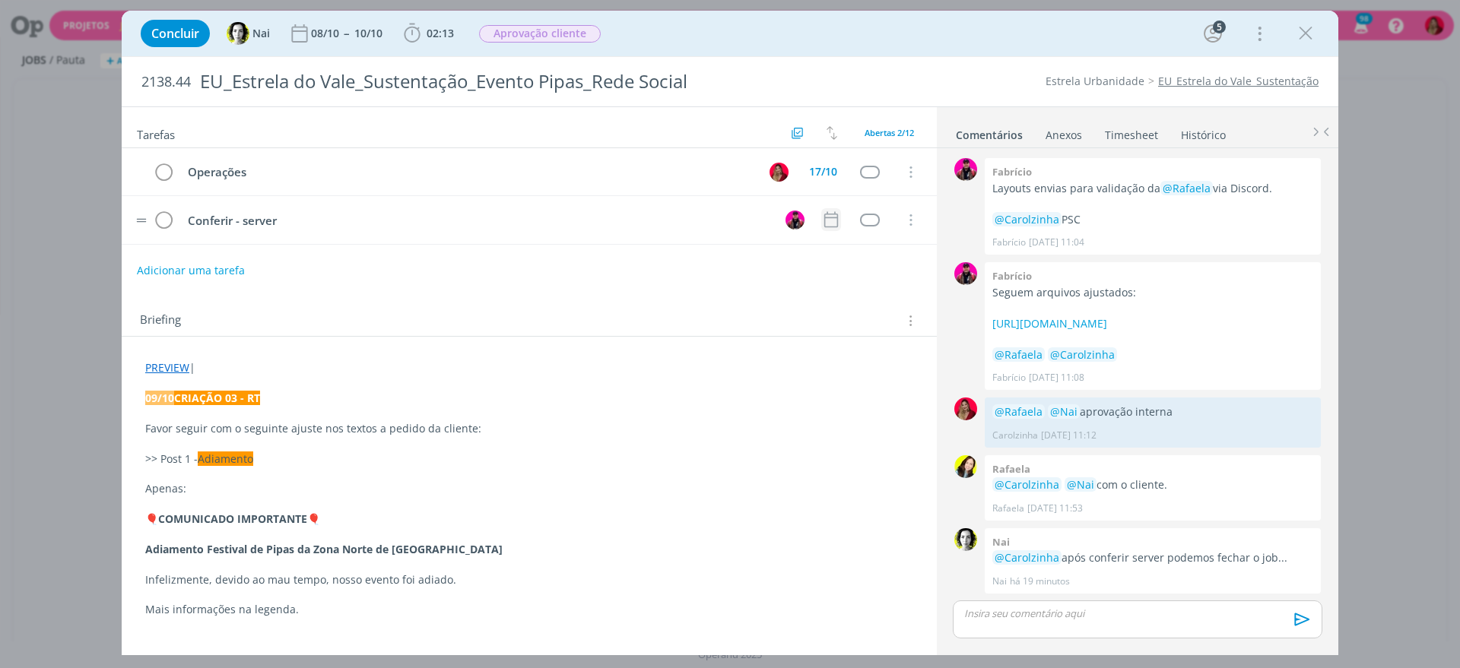
click at [826, 214] on icon "dialog" at bounding box center [831, 220] width 14 height 16
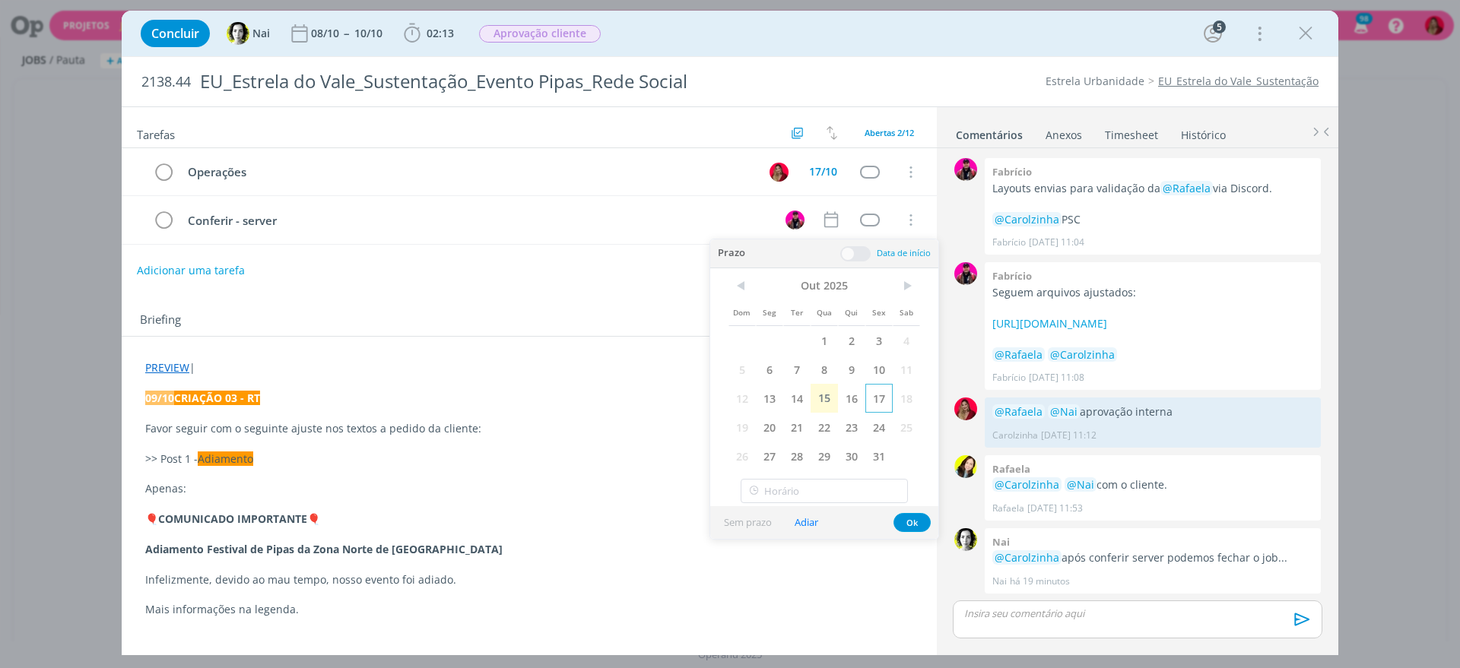
click at [879, 391] on span "17" at bounding box center [878, 398] width 27 height 29
click at [553, 267] on div "Adicionar uma tarefa" at bounding box center [529, 270] width 815 height 27
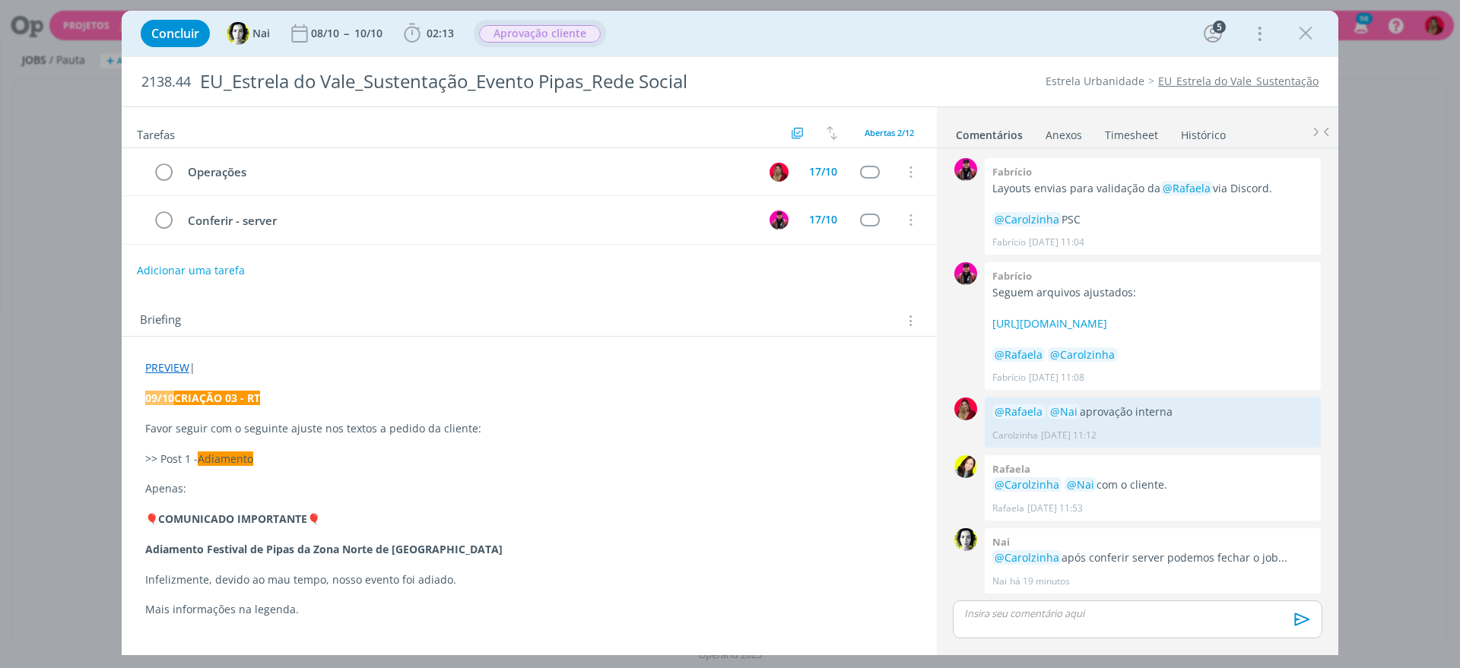
click at [566, 30] on span "Aprovação cliente" at bounding box center [540, 33] width 122 height 17
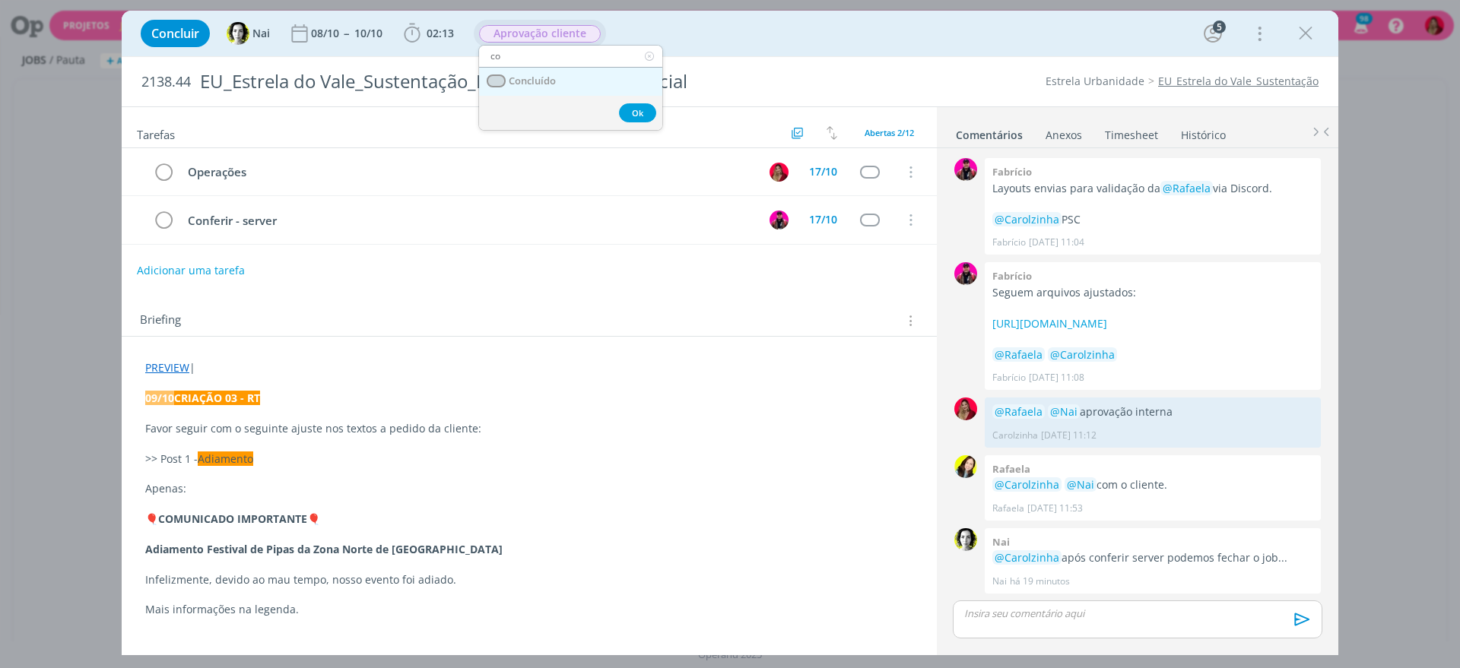
type input "co"
click at [564, 84] on link "Concluído" at bounding box center [570, 82] width 183 height 28
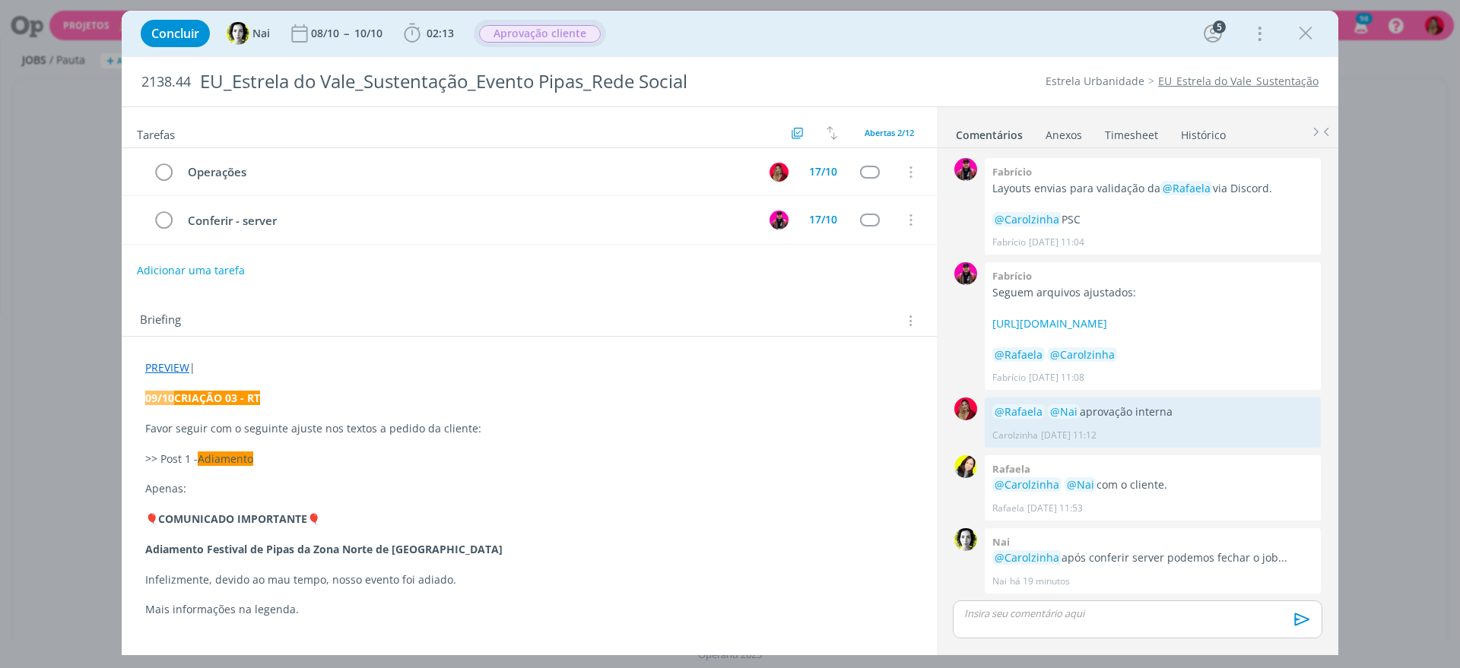
click at [1136, 129] on link "Timesheet" at bounding box center [1131, 132] width 55 height 22
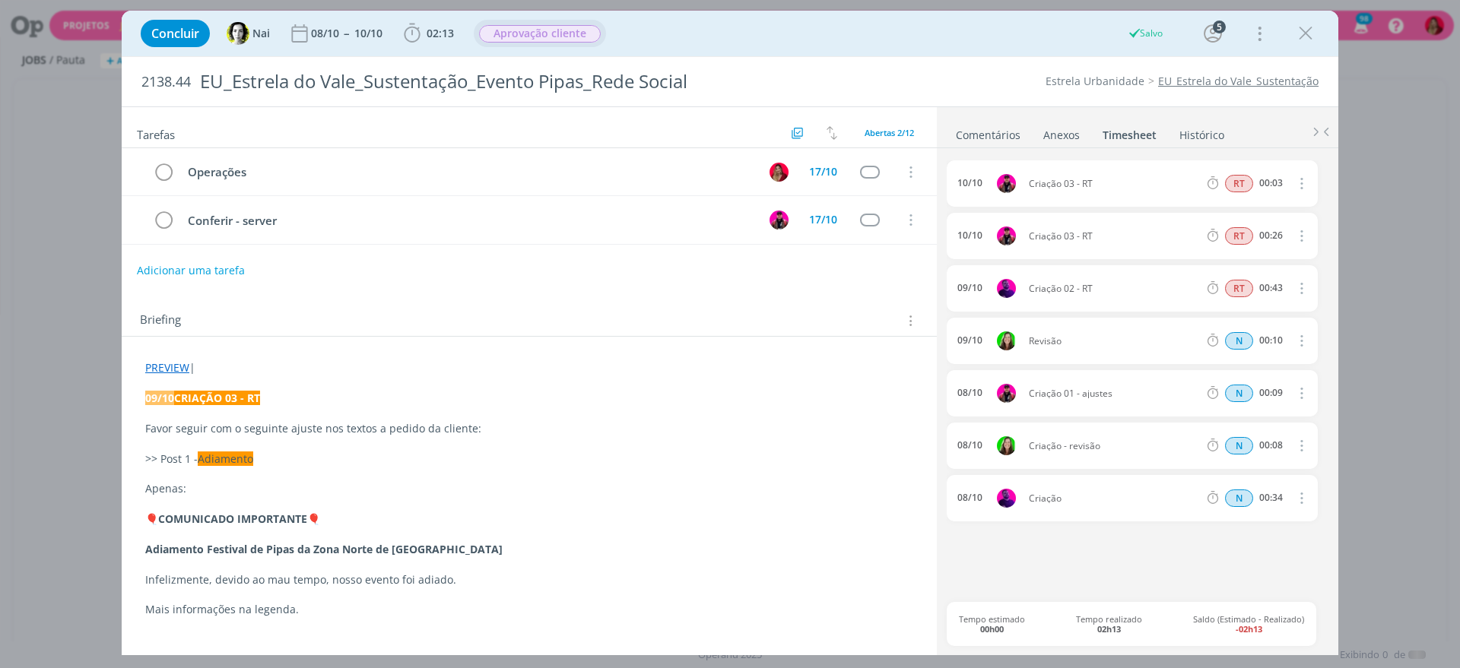
click at [560, 30] on span "Aprovação cliente" at bounding box center [540, 33] width 122 height 17
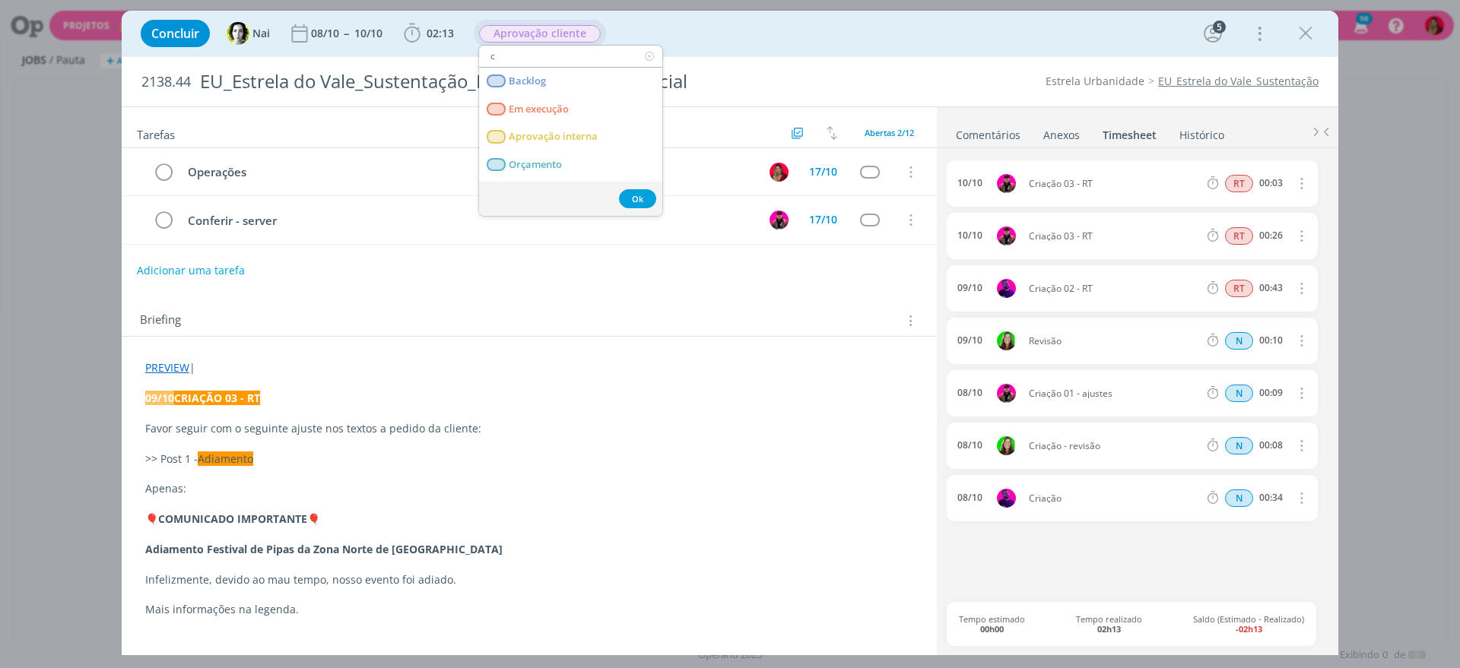
type input "co"
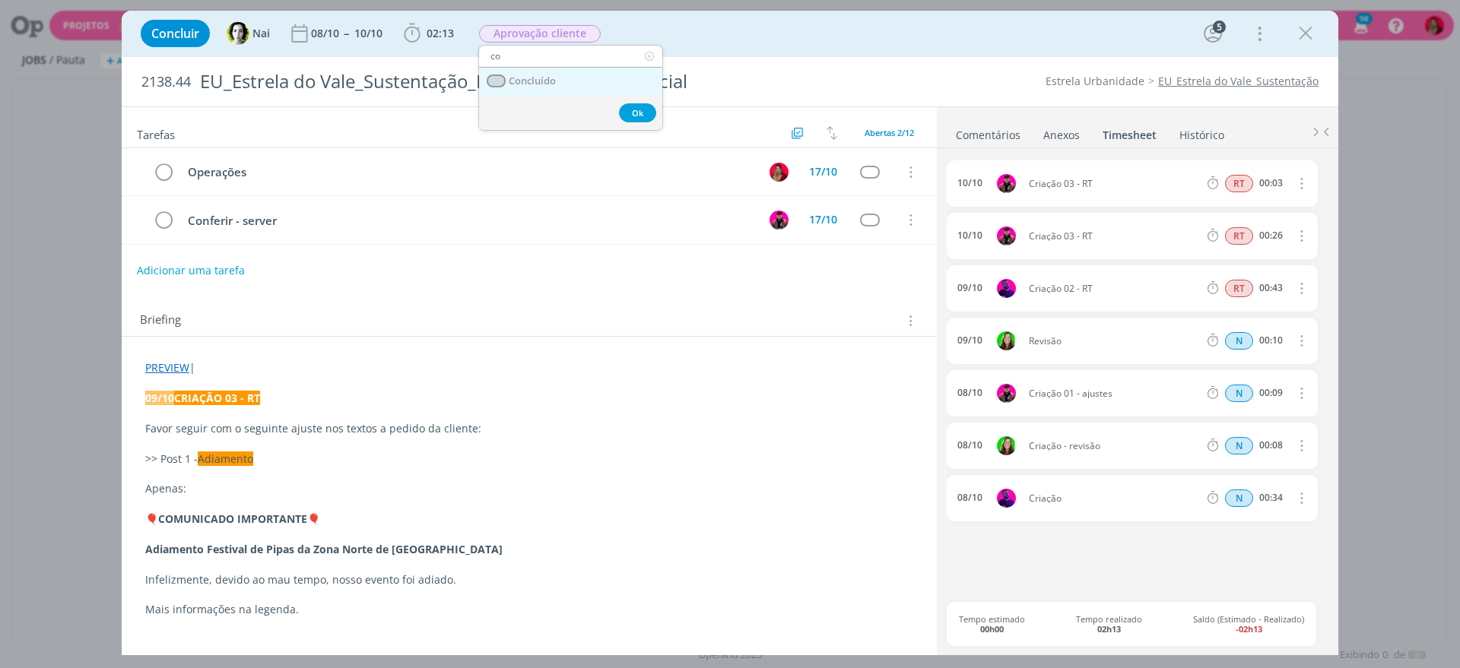
click at [569, 78] on link "Concluído" at bounding box center [570, 82] width 183 height 28
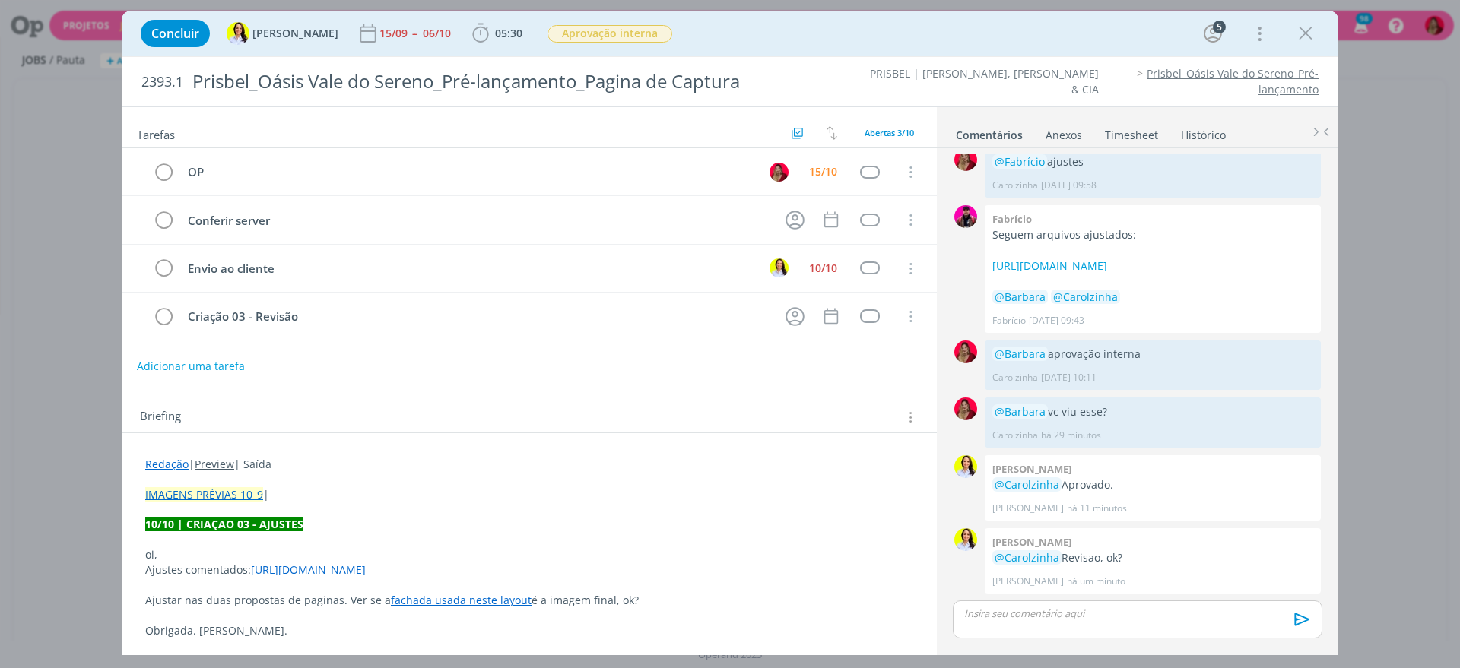
scroll to position [1197, 0]
drag, startPoint x: 1211, startPoint y: 269, endPoint x: 990, endPoint y: 233, distance: 224.2
click at [990, 233] on div "Fabrício Seguem arquivos ajustados: [URL][DOMAIN_NAME] @Barbara @Carolzinha Fab…" at bounding box center [1152, 269] width 336 height 128
copy link "[URL][DOMAIN_NAME]"
click at [1057, 632] on div "dialog" at bounding box center [1136, 620] width 369 height 38
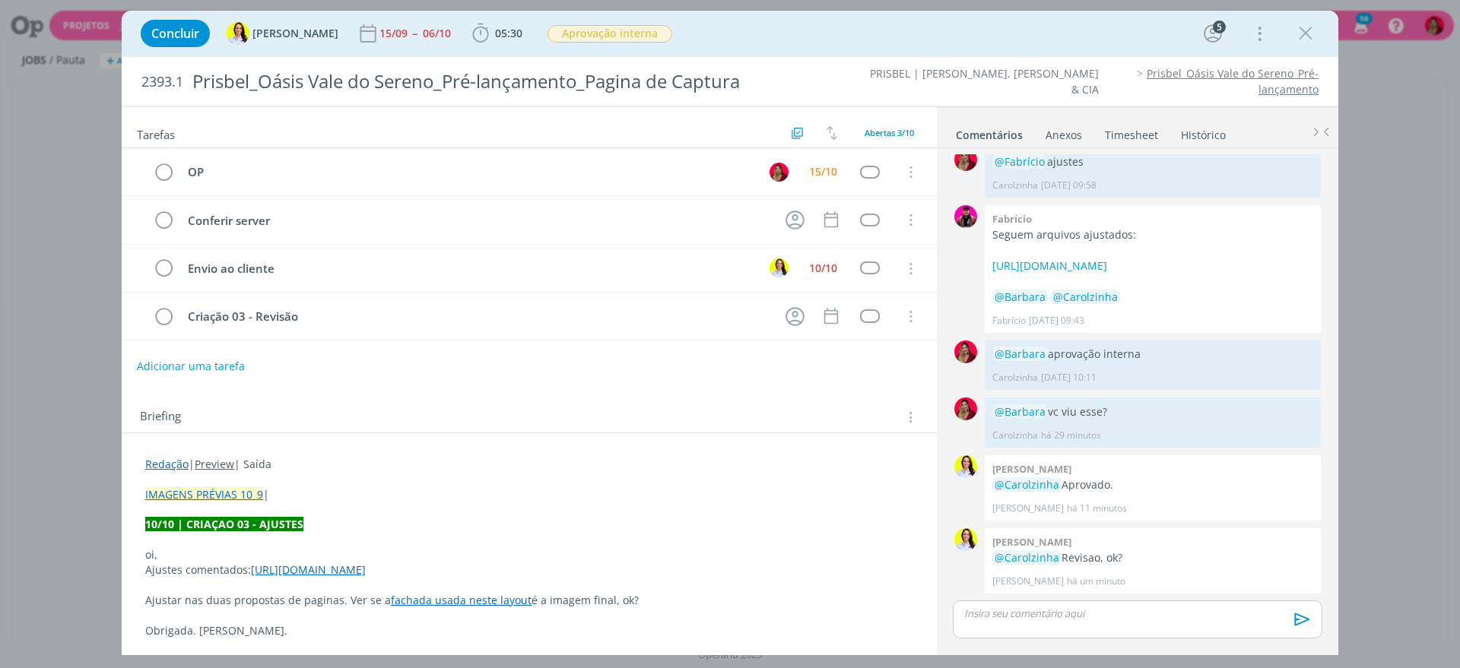
scroll to position [1225, 0]
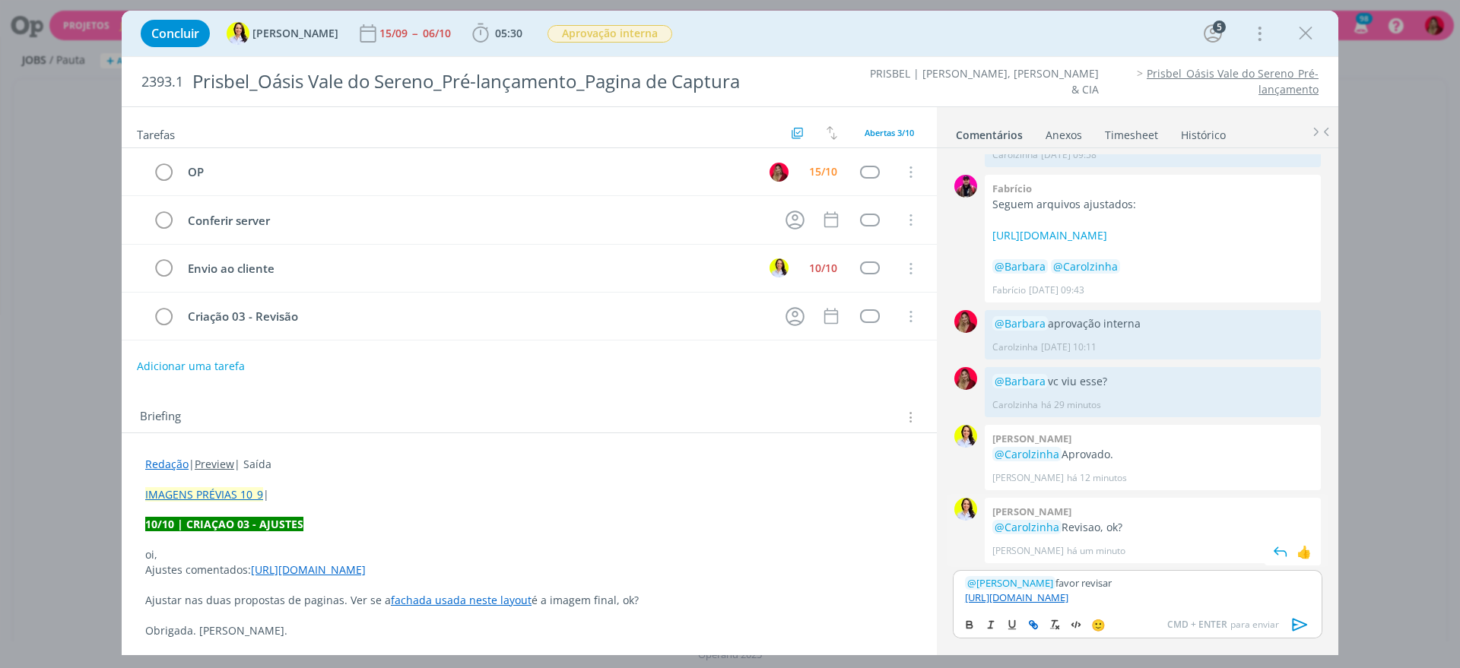
drag, startPoint x: 1294, startPoint y: 626, endPoint x: 1096, endPoint y: 555, distance: 210.2
click at [1294, 626] on icon "dialog" at bounding box center [1299, 624] width 23 height 23
click at [142, 315] on img "dialog" at bounding box center [141, 317] width 11 height 5
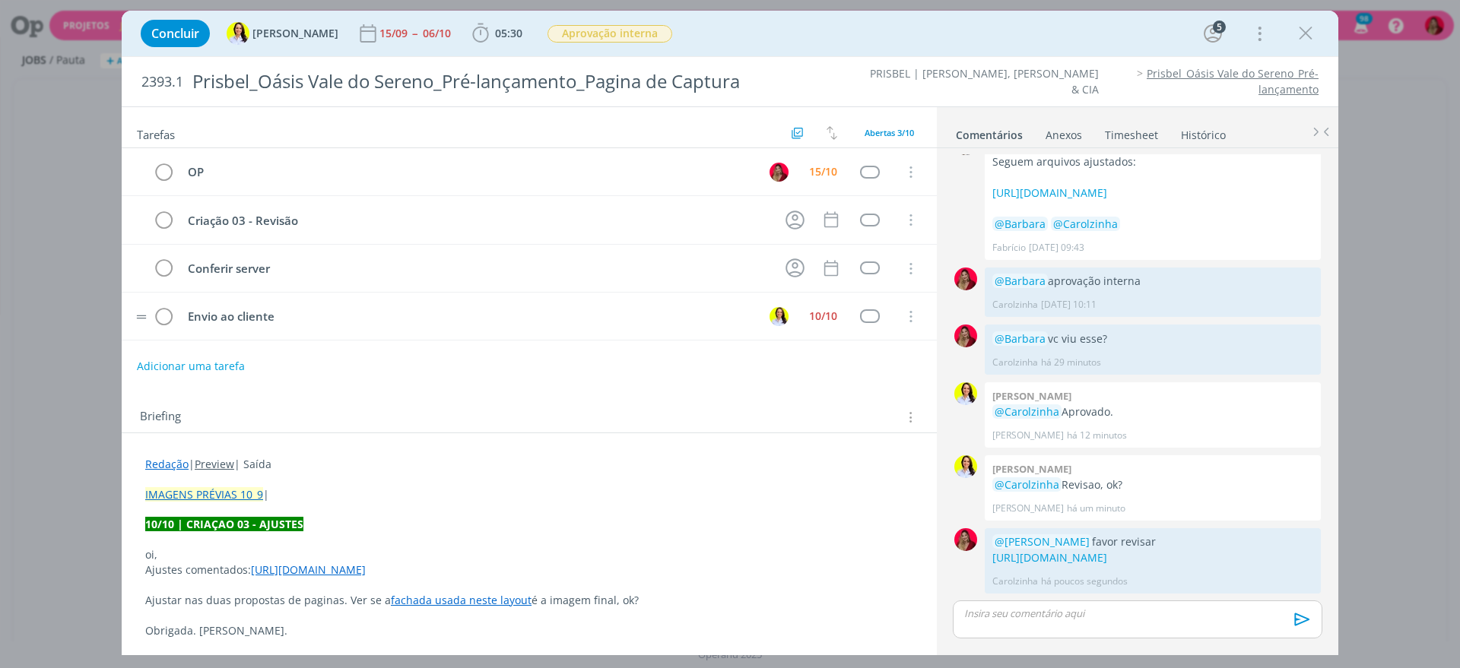
scroll to position [1300, 0]
click at [793, 211] on icon "dialog" at bounding box center [795, 220] width 24 height 24
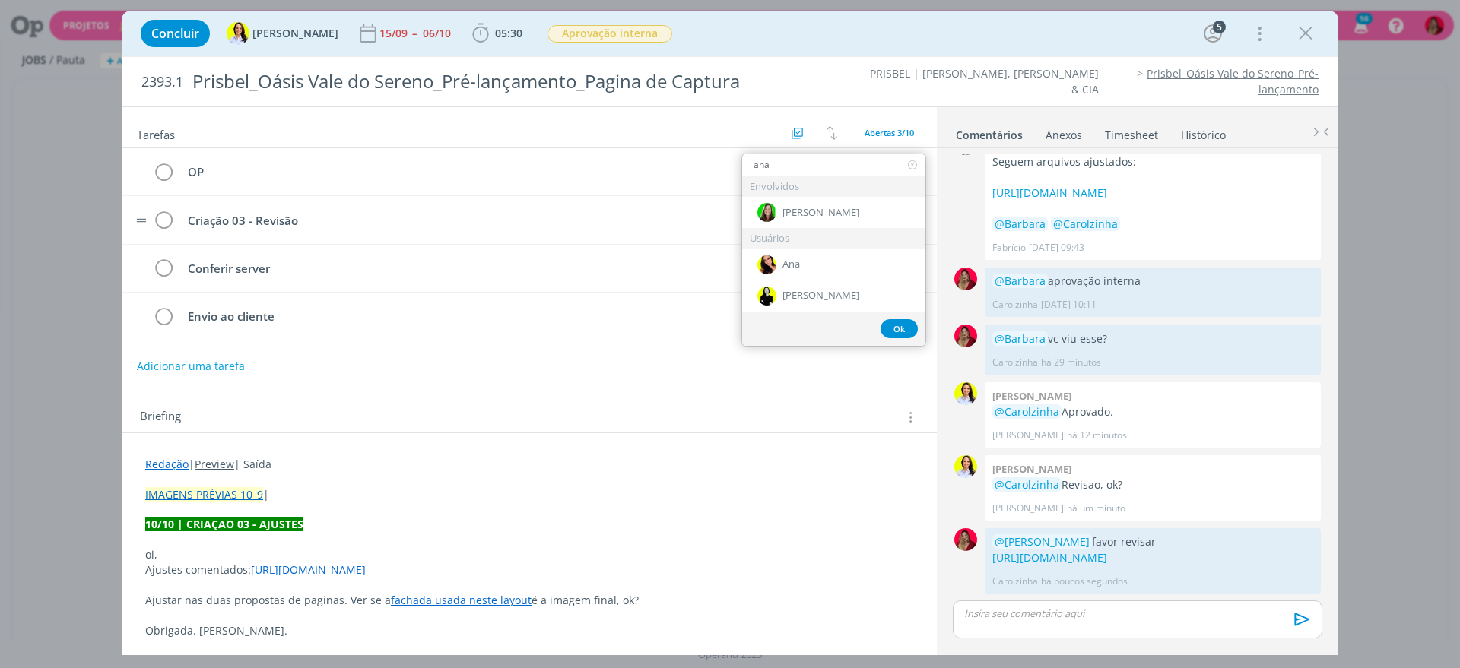
type input "ana"
click at [809, 211] on span "[PERSON_NAME]" at bounding box center [820, 213] width 77 height 12
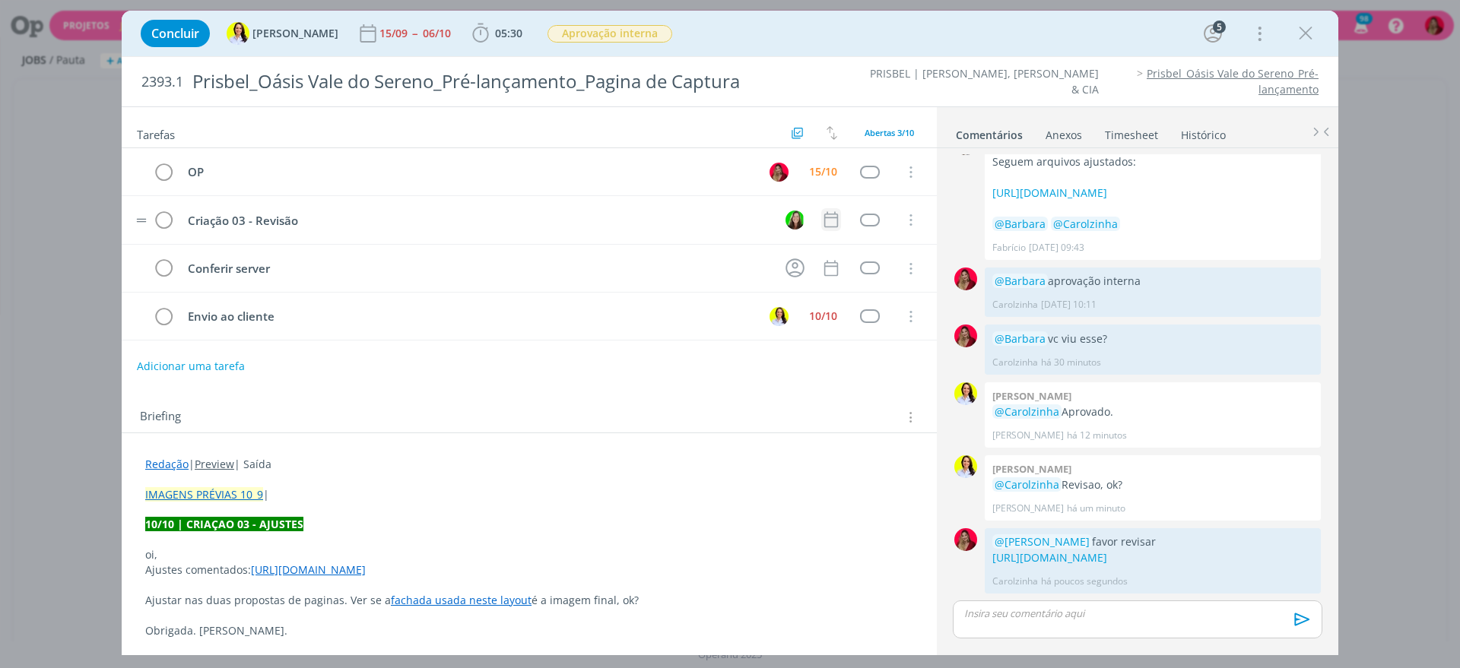
click at [832, 211] on icon "dialog" at bounding box center [831, 220] width 20 height 20
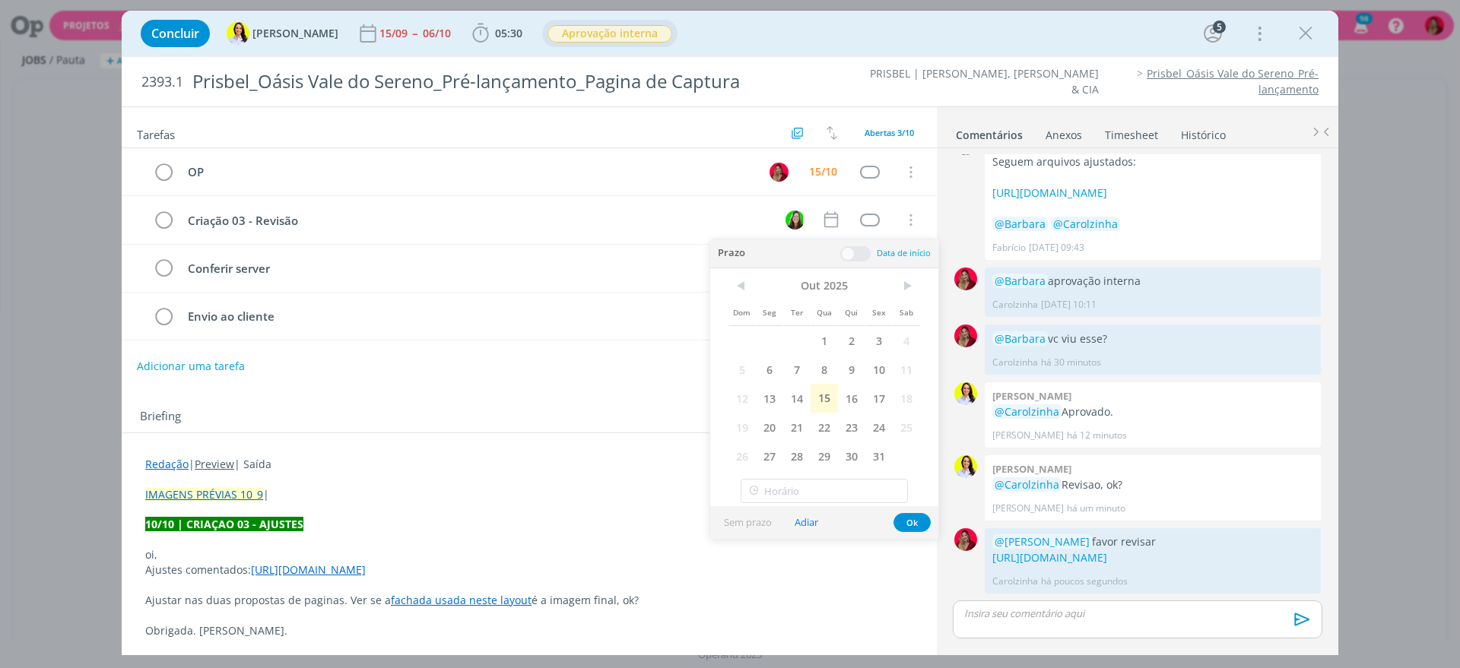
click at [829, 394] on span "15" at bounding box center [823, 398] width 27 height 29
click at [537, 366] on div "Adicionar uma tarefa" at bounding box center [529, 366] width 815 height 27
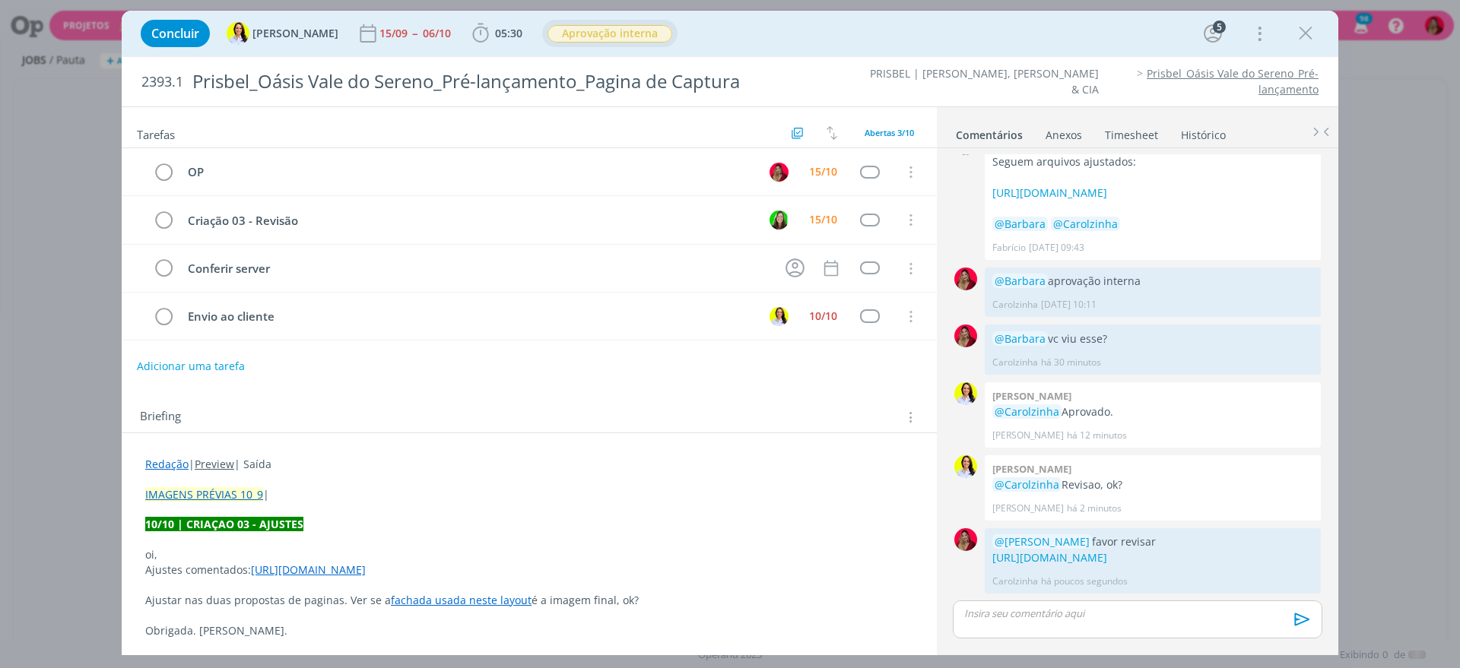
click at [607, 27] on span "Aprovação interna" at bounding box center [609, 33] width 125 height 17
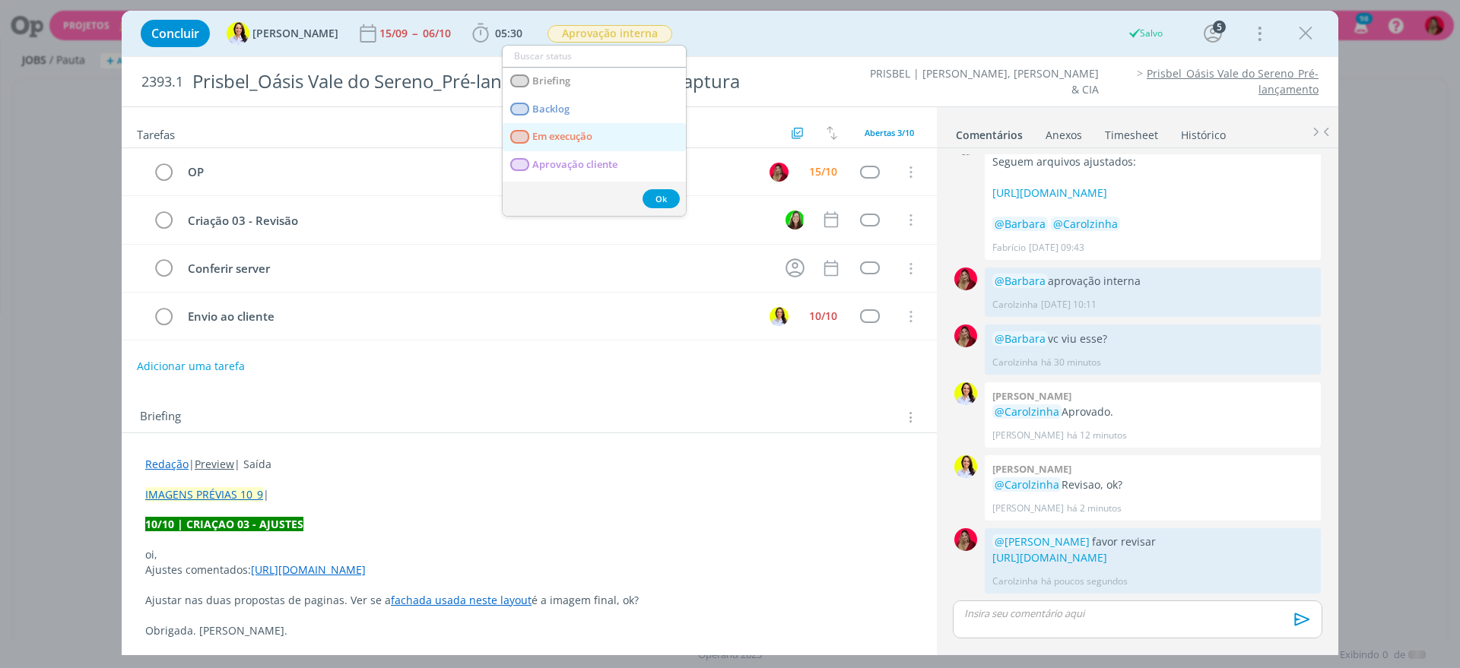
click at [600, 134] on execução "Em execução" at bounding box center [593, 137] width 183 height 28
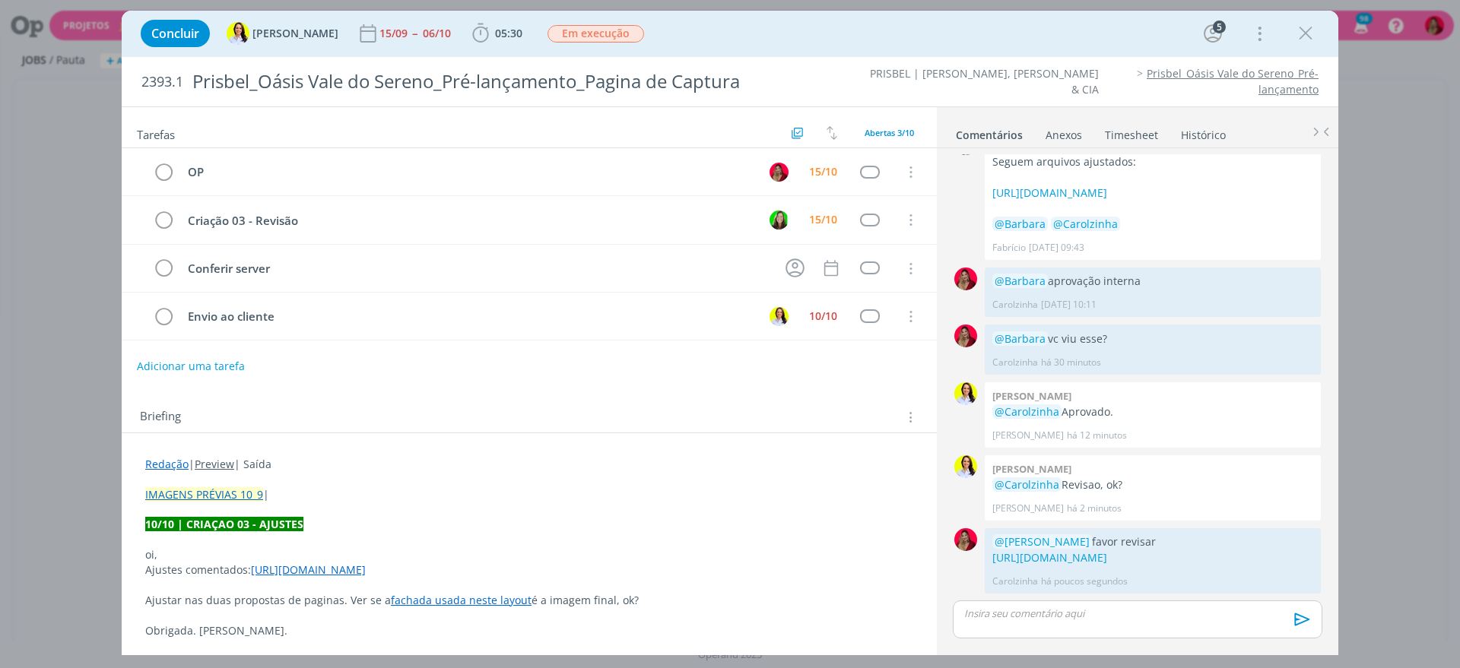
click at [1127, 132] on link "Timesheet" at bounding box center [1131, 132] width 55 height 22
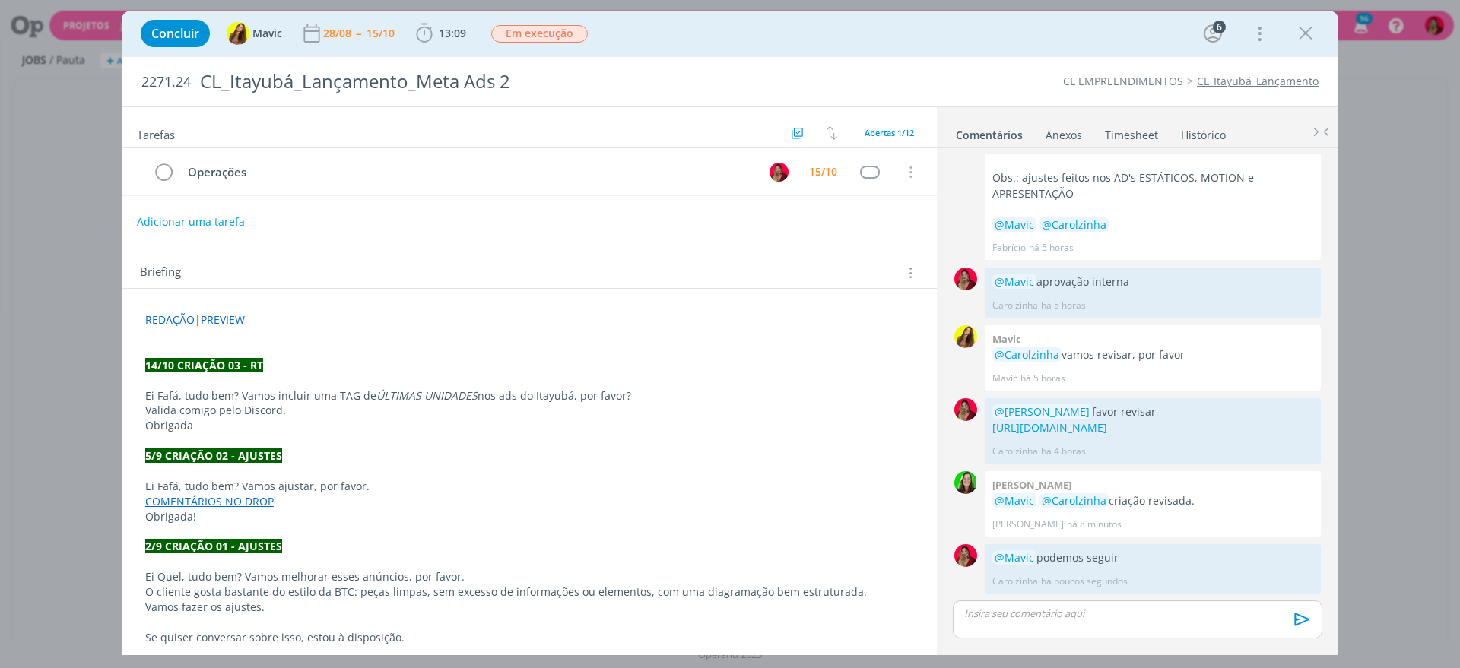
scroll to position [1368, 0]
click at [1131, 135] on link "Timesheet" at bounding box center [1131, 132] width 55 height 22
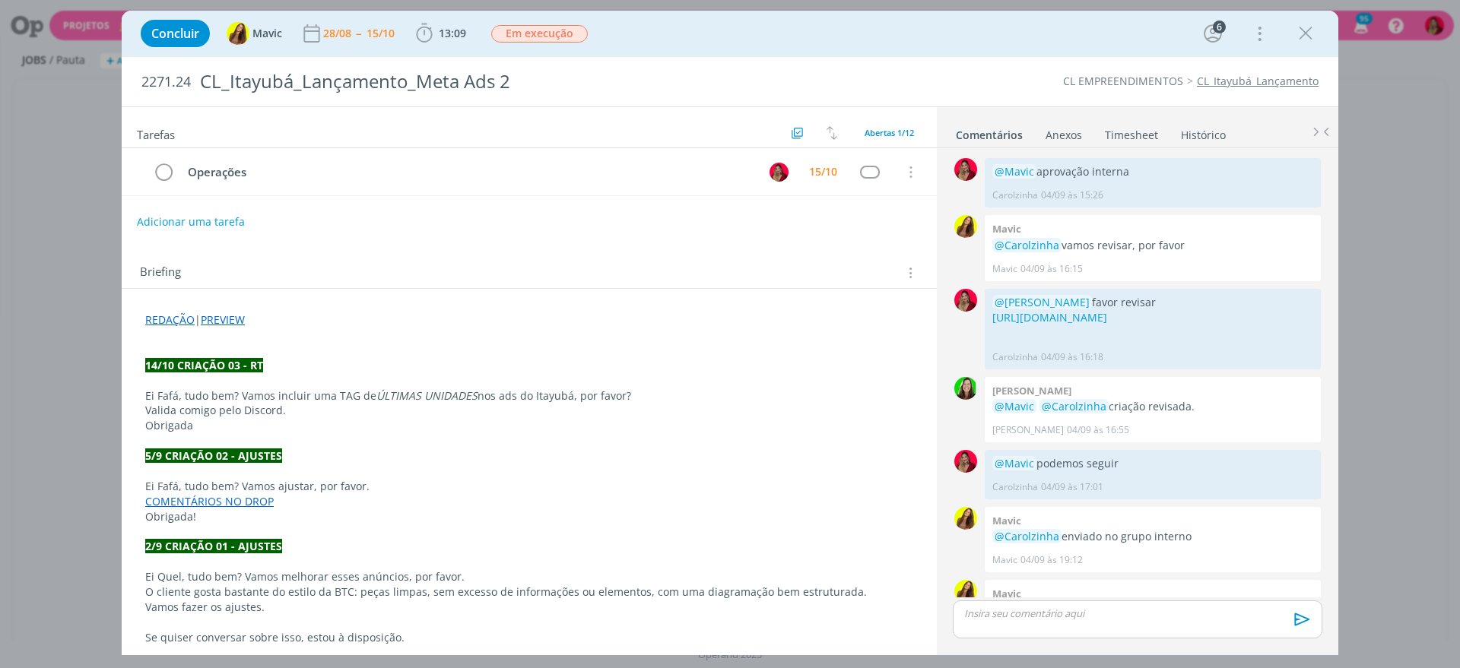
scroll to position [1311, 0]
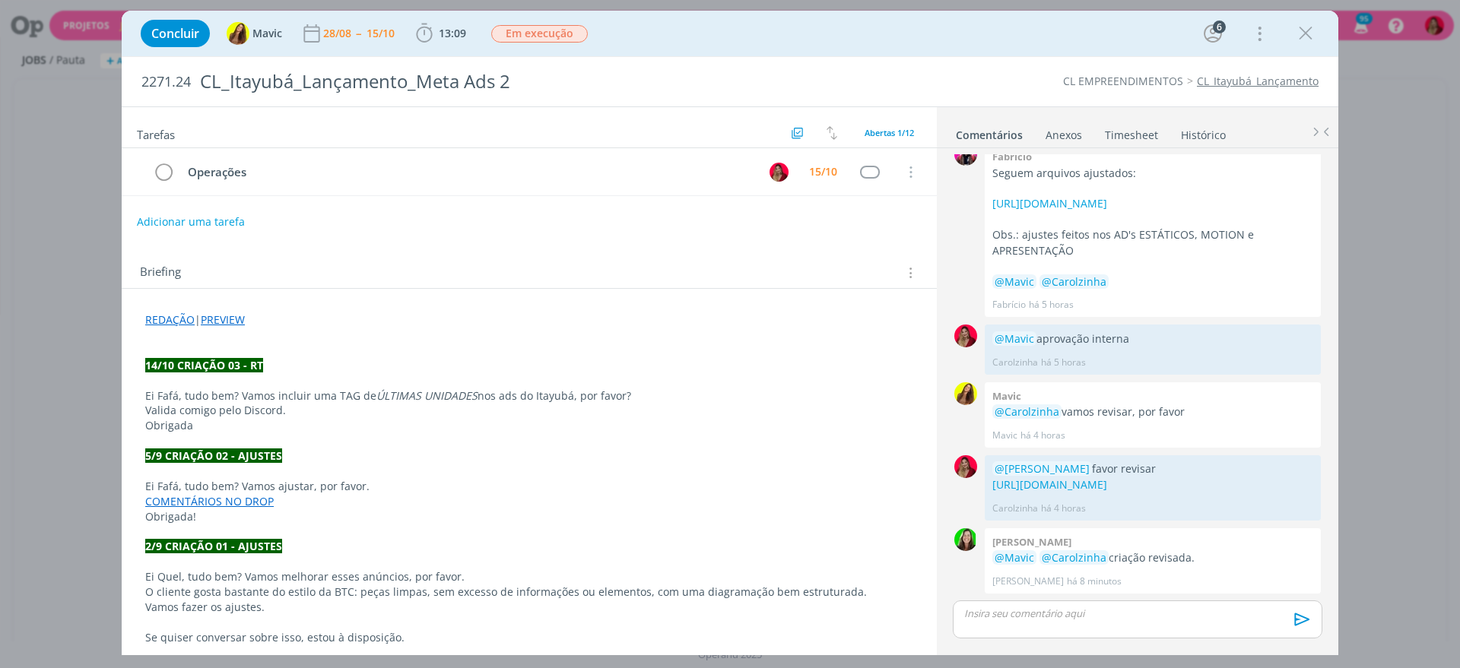
click at [999, 629] on div "dialog" at bounding box center [1136, 620] width 369 height 38
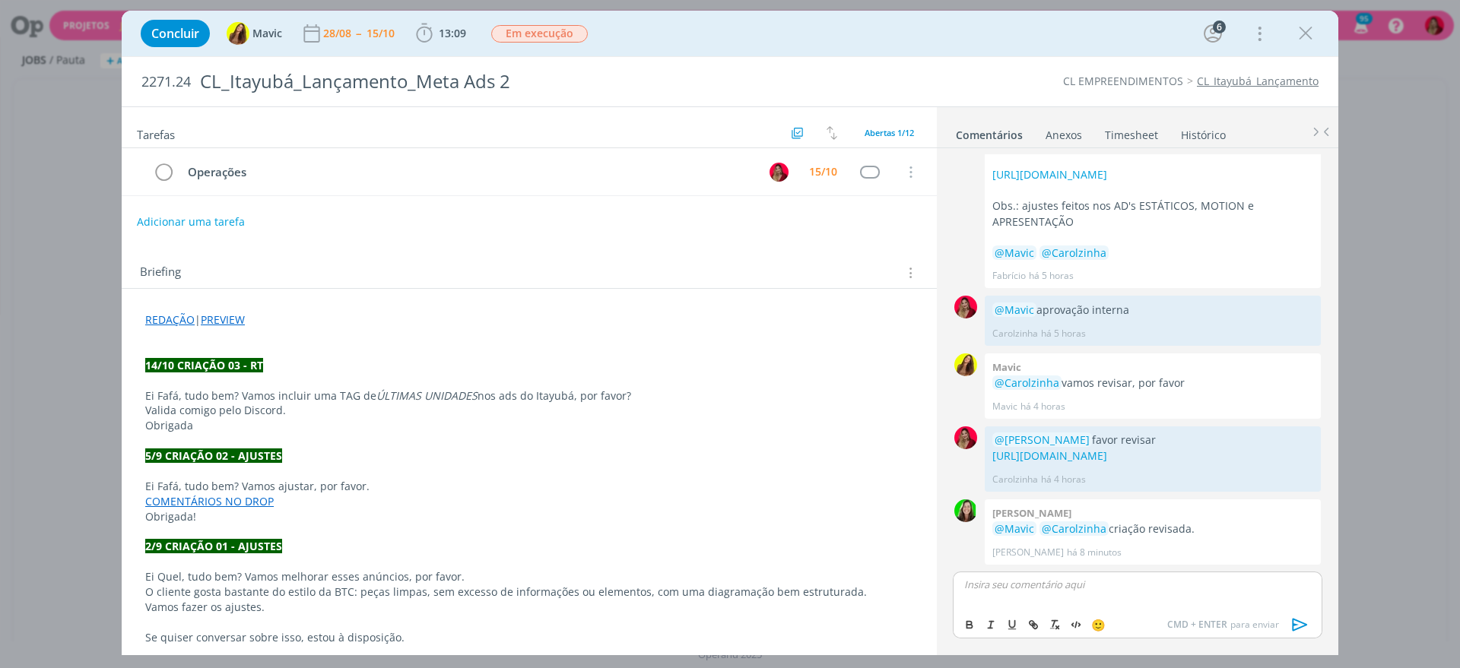
scroll to position [1339, 0]
drag, startPoint x: 1298, startPoint y: 615, endPoint x: 1251, endPoint y: 538, distance: 90.1
click at [1298, 615] on icon "dialog" at bounding box center [1299, 624] width 23 height 23
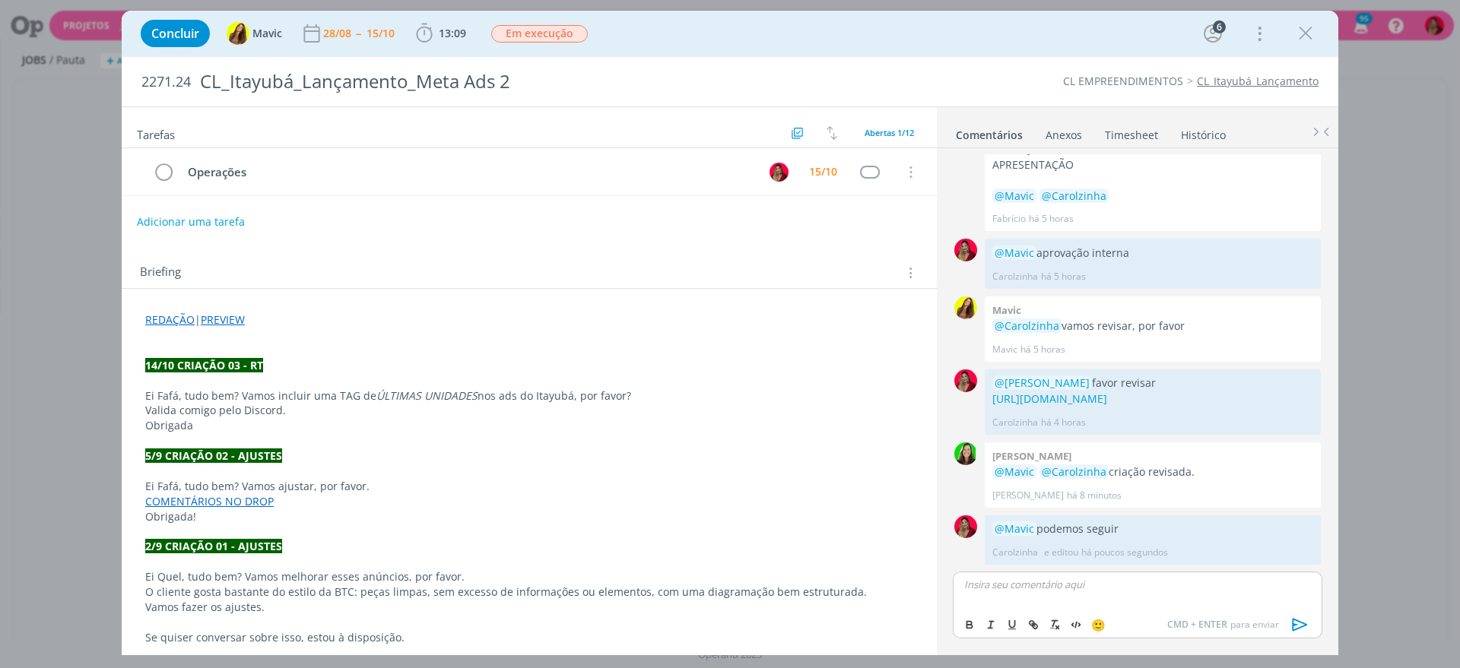
click at [1136, 131] on link "Timesheet" at bounding box center [1131, 132] width 55 height 22
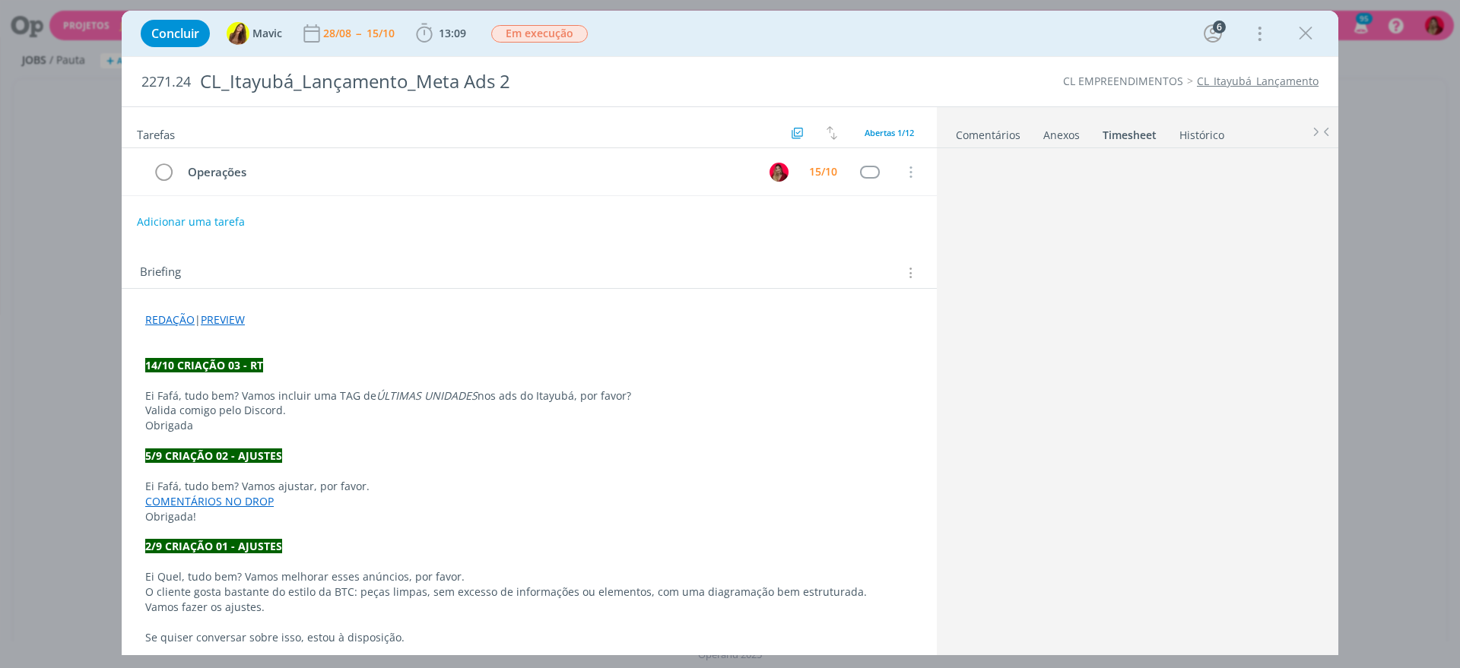
click at [1135, 131] on link "Timesheet" at bounding box center [1128, 132] width 55 height 22
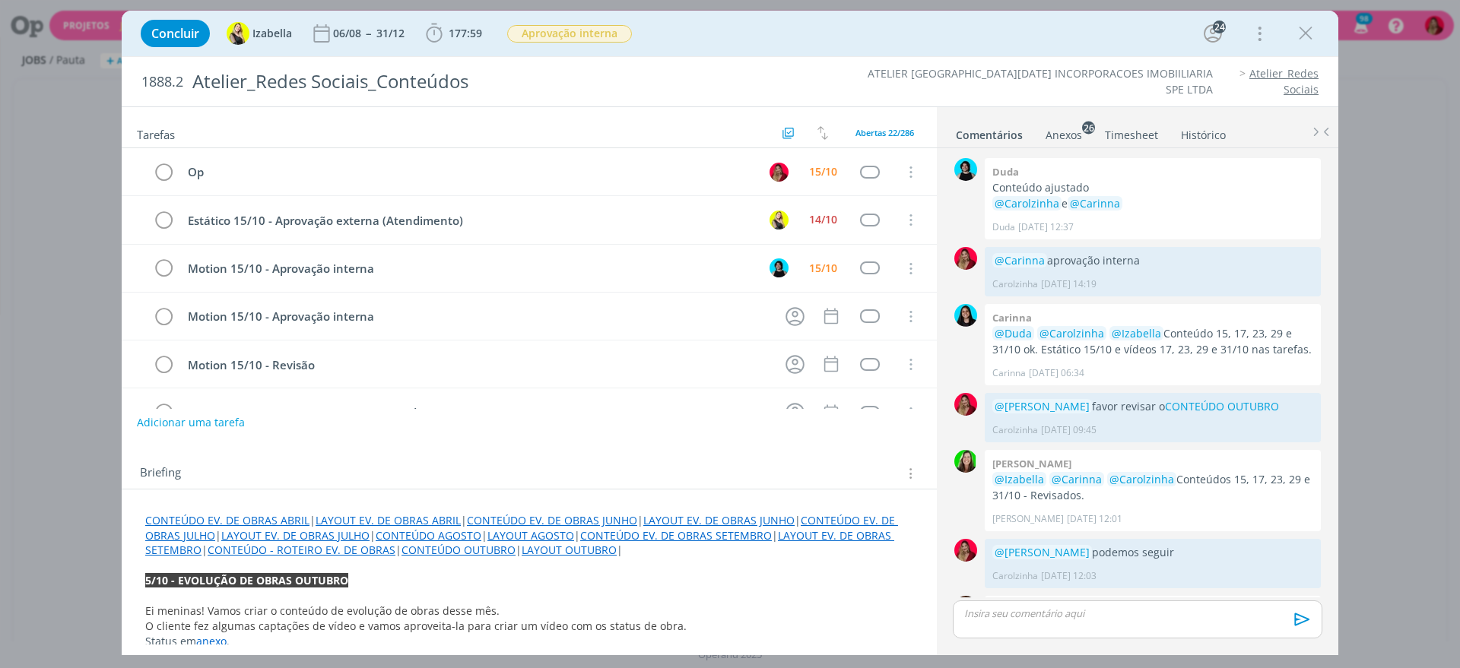
scroll to position [1187, 0]
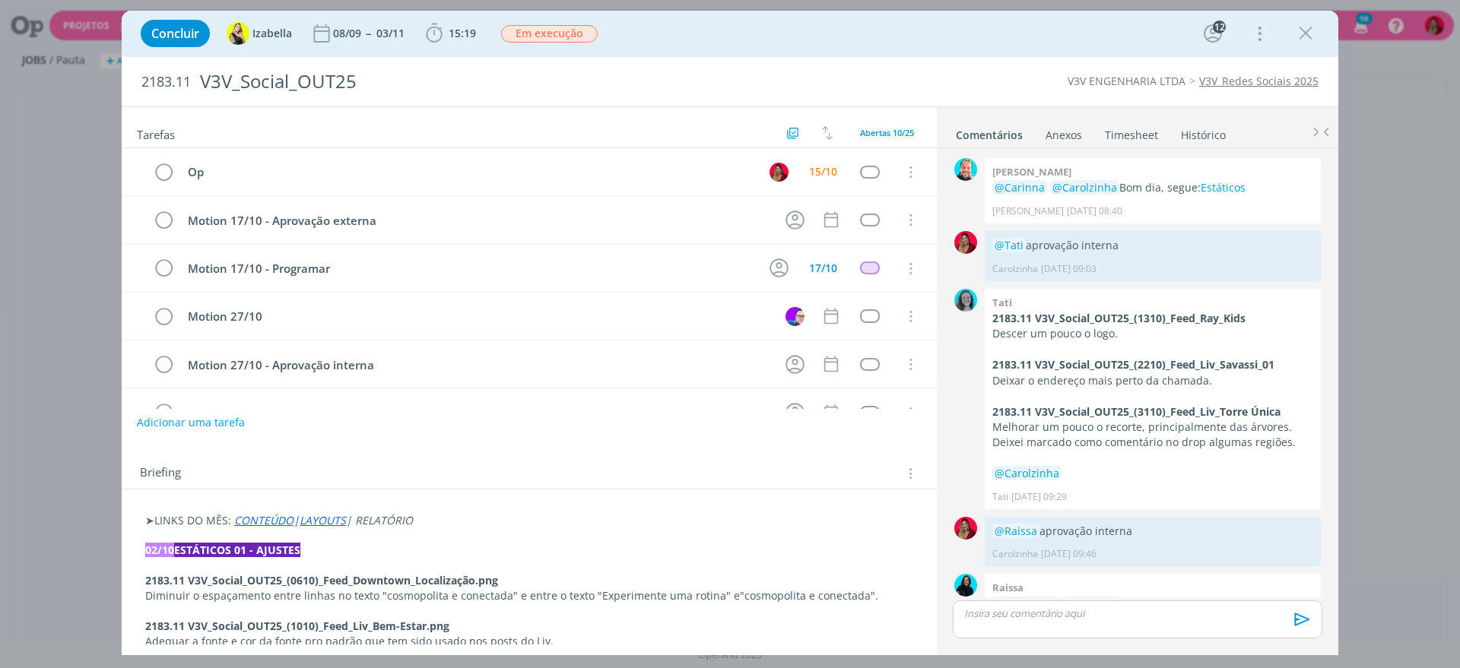
scroll to position [1233, 0]
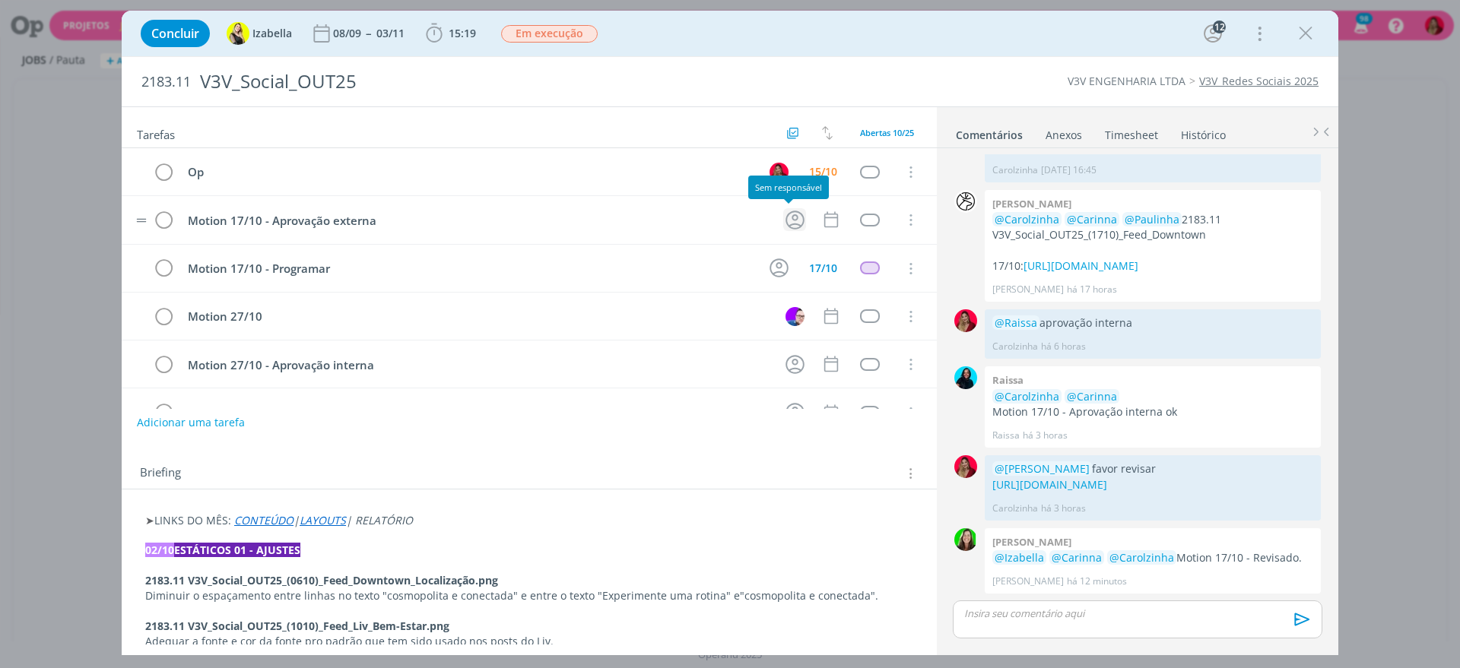
click at [785, 219] on icon "dialog" at bounding box center [794, 220] width 19 height 19
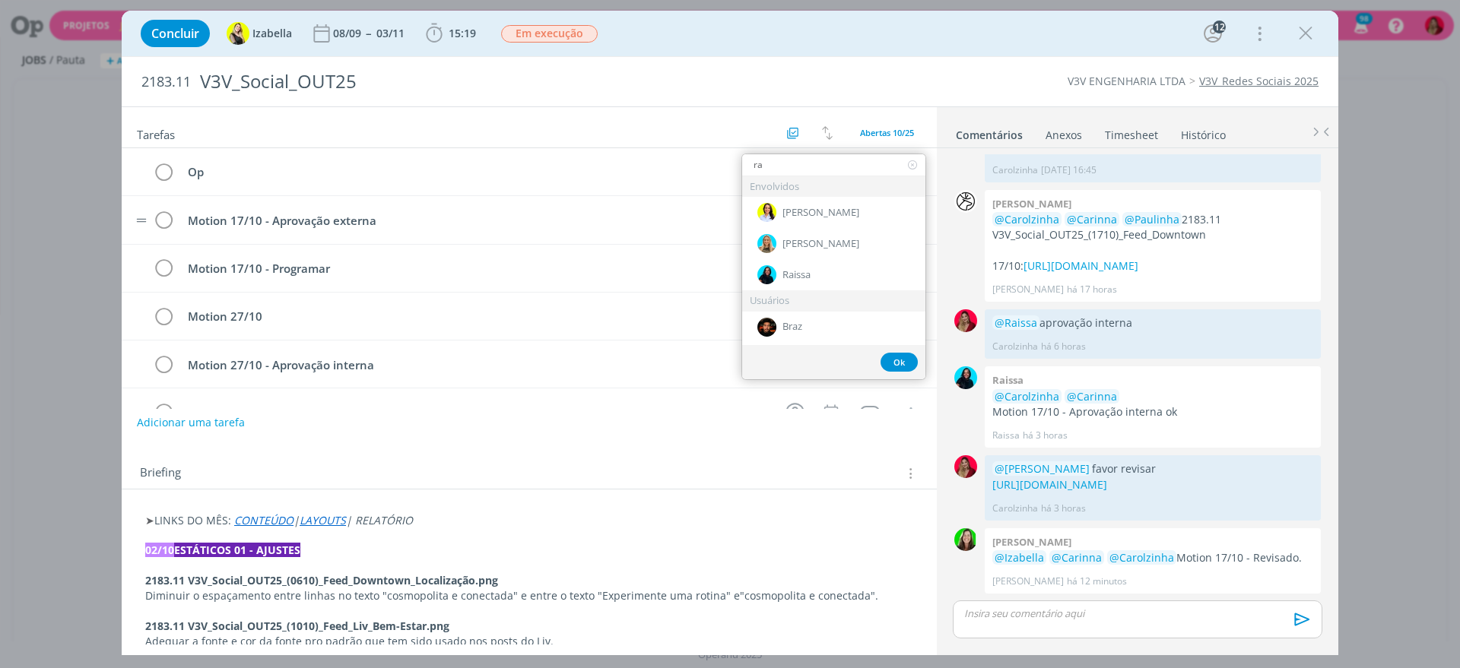
type input "rai"
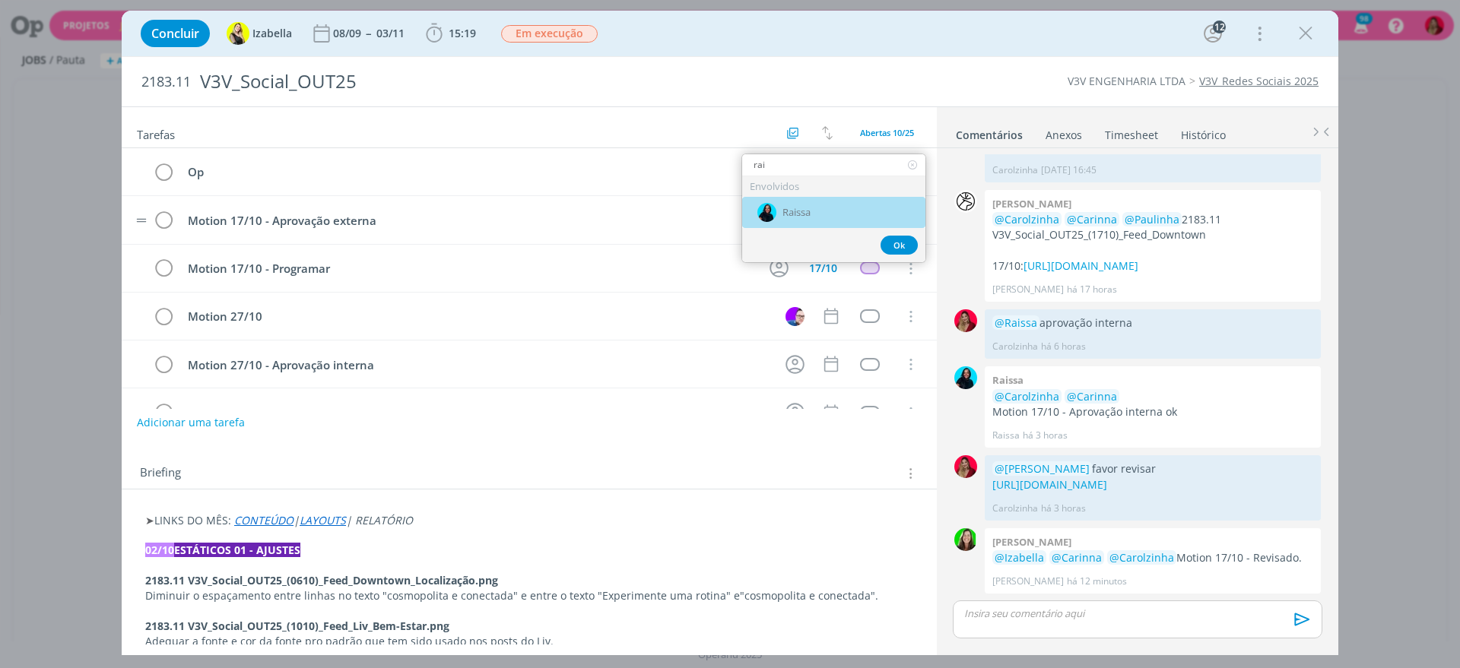
click at [810, 198] on div "Raissa" at bounding box center [833, 212] width 183 height 31
click at [821, 212] on icon "dialog" at bounding box center [831, 220] width 20 height 20
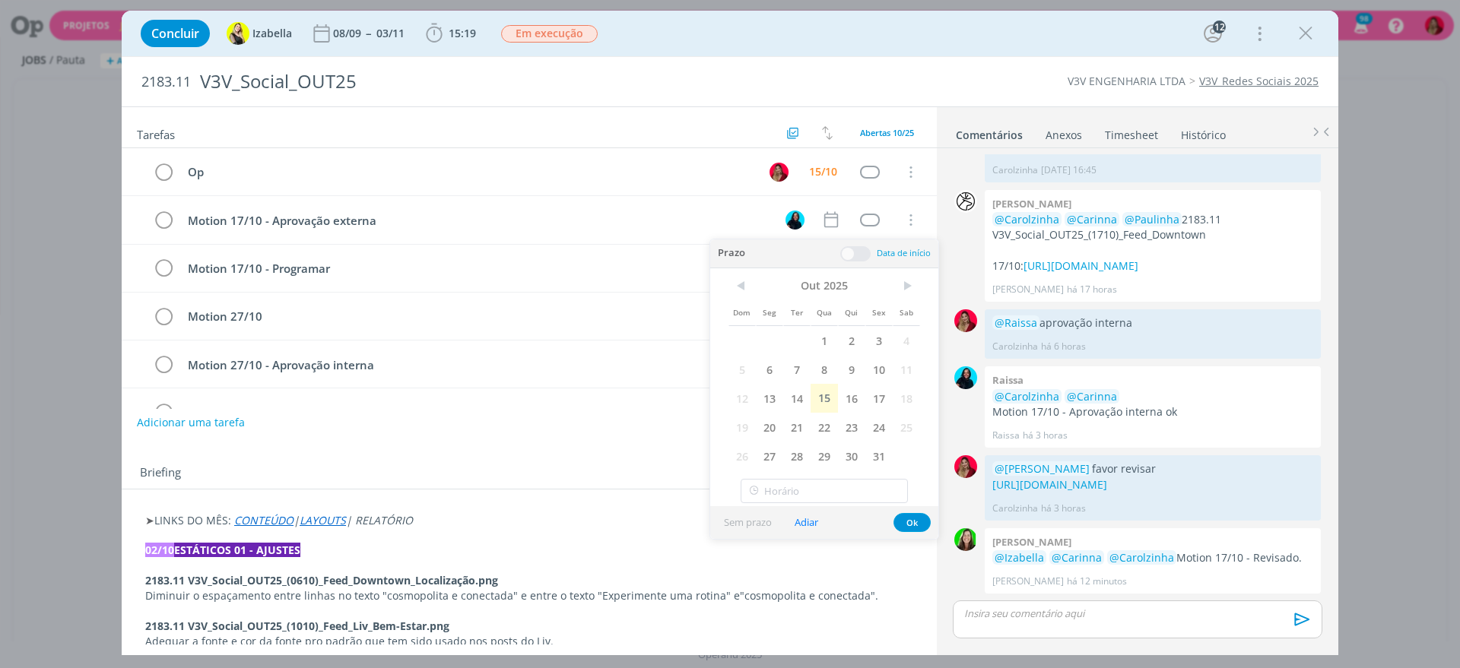
click at [830, 397] on span "15" at bounding box center [823, 398] width 27 height 29
click at [439, 423] on div "Adicionar uma tarefa" at bounding box center [529, 422] width 815 height 27
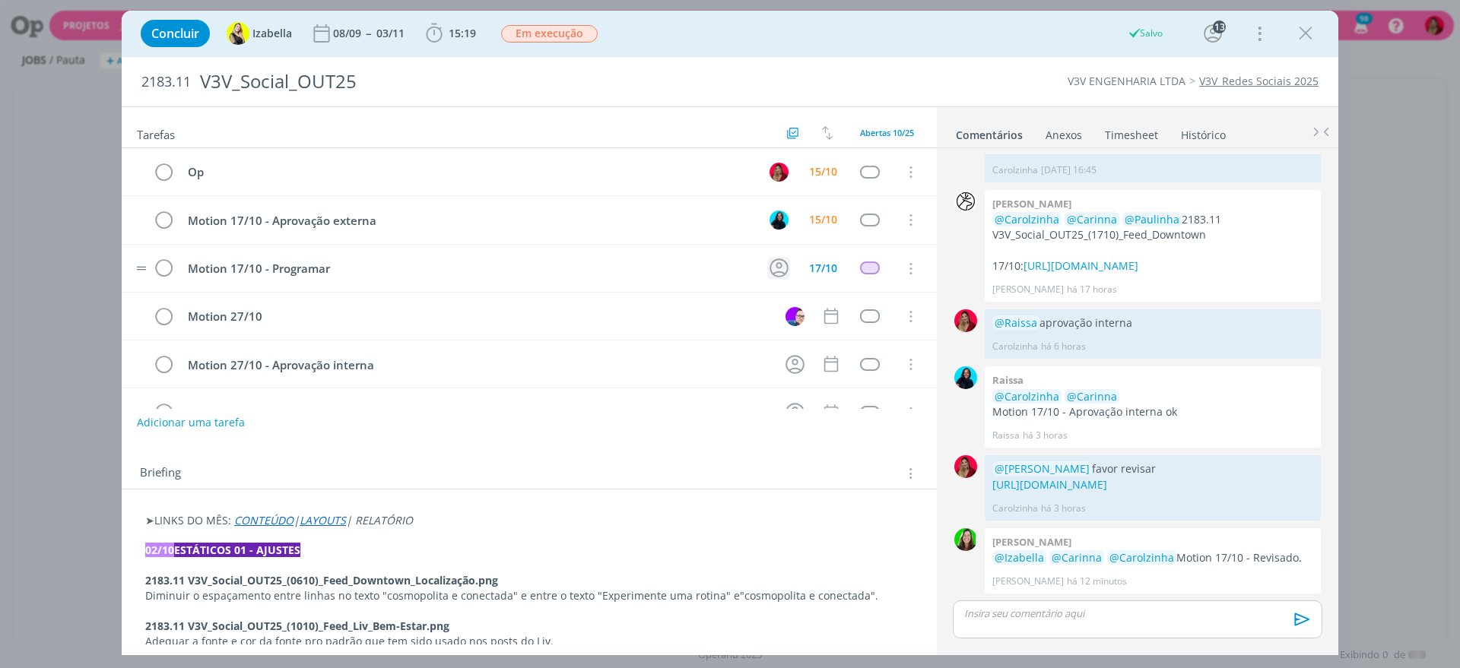
click at [773, 271] on icon "dialog" at bounding box center [779, 268] width 24 height 24
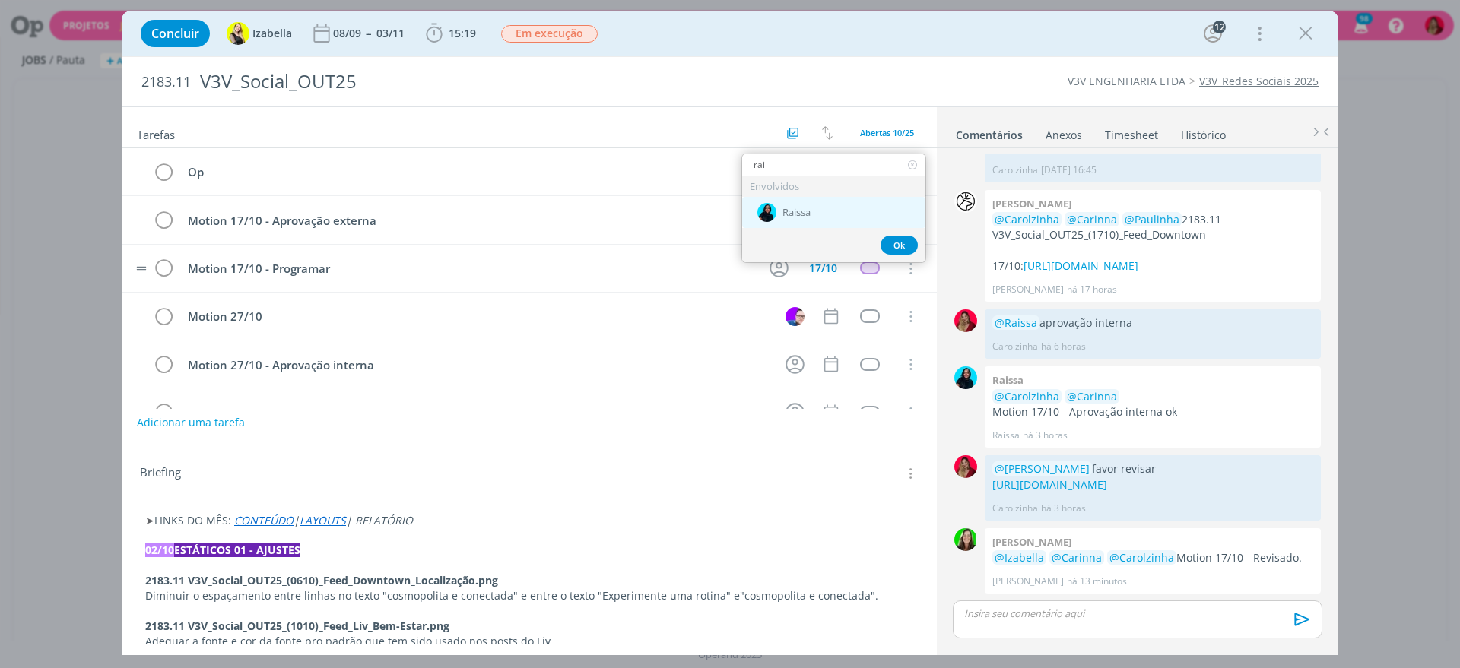
type input "rai"
click at [823, 220] on div "Raissa" at bounding box center [833, 212] width 183 height 31
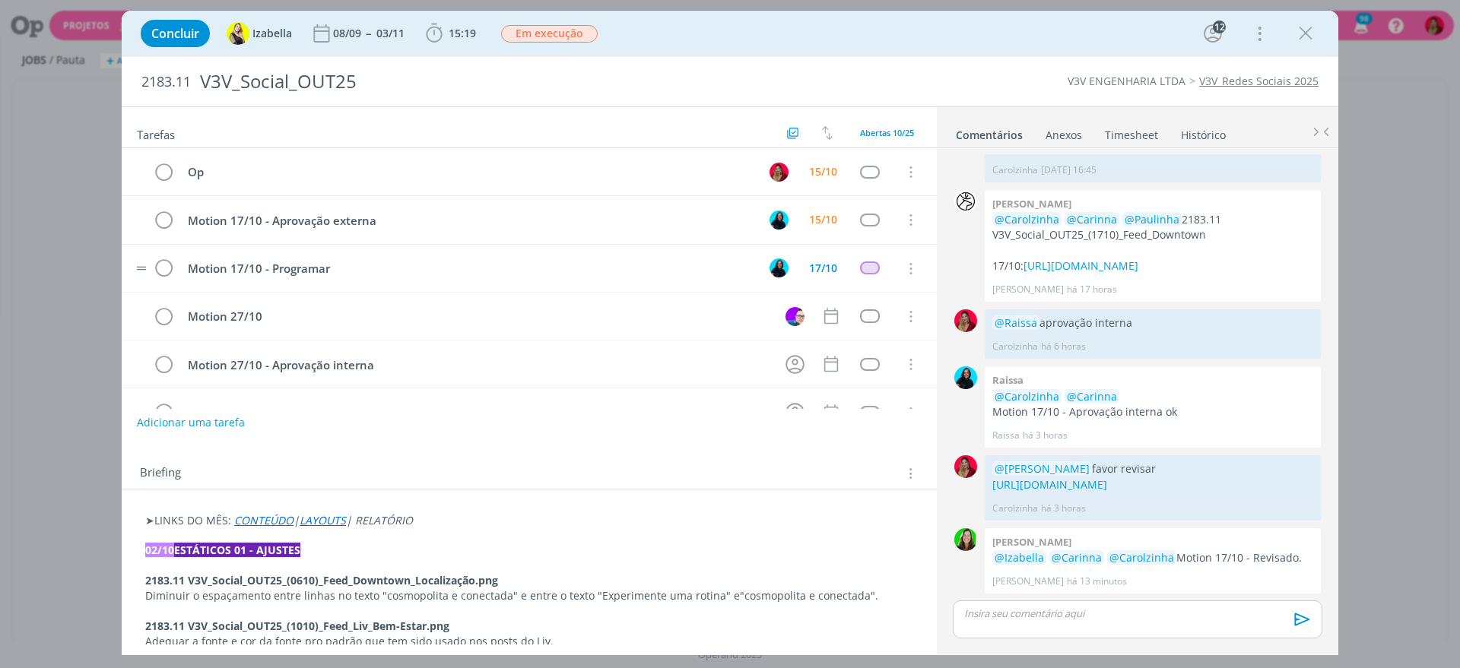
click at [883, 29] on div "Concluir [PERSON_NAME] 08/09 -- [DATE] 15:19 Iniciar Apontar Data * [DATE] Hora…" at bounding box center [729, 33] width 1193 height 36
click at [815, 170] on div "15/10" at bounding box center [823, 171] width 28 height 11
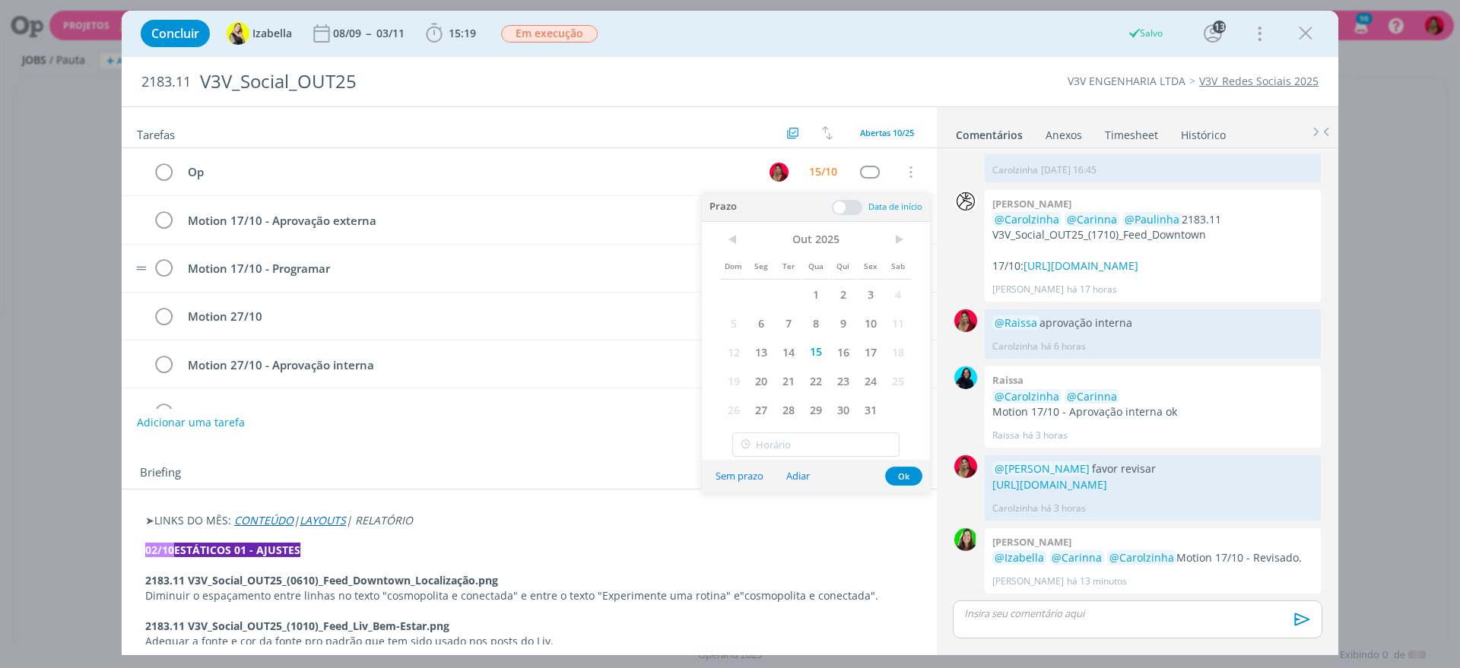
click at [874, 345] on span "17" at bounding box center [870, 352] width 27 height 29
click at [902, 42] on div "Concluir [PERSON_NAME] 08/09 -- [DATE] 15:19 Iniciar Apontar Data * [DATE] Hora…" at bounding box center [729, 33] width 1193 height 36
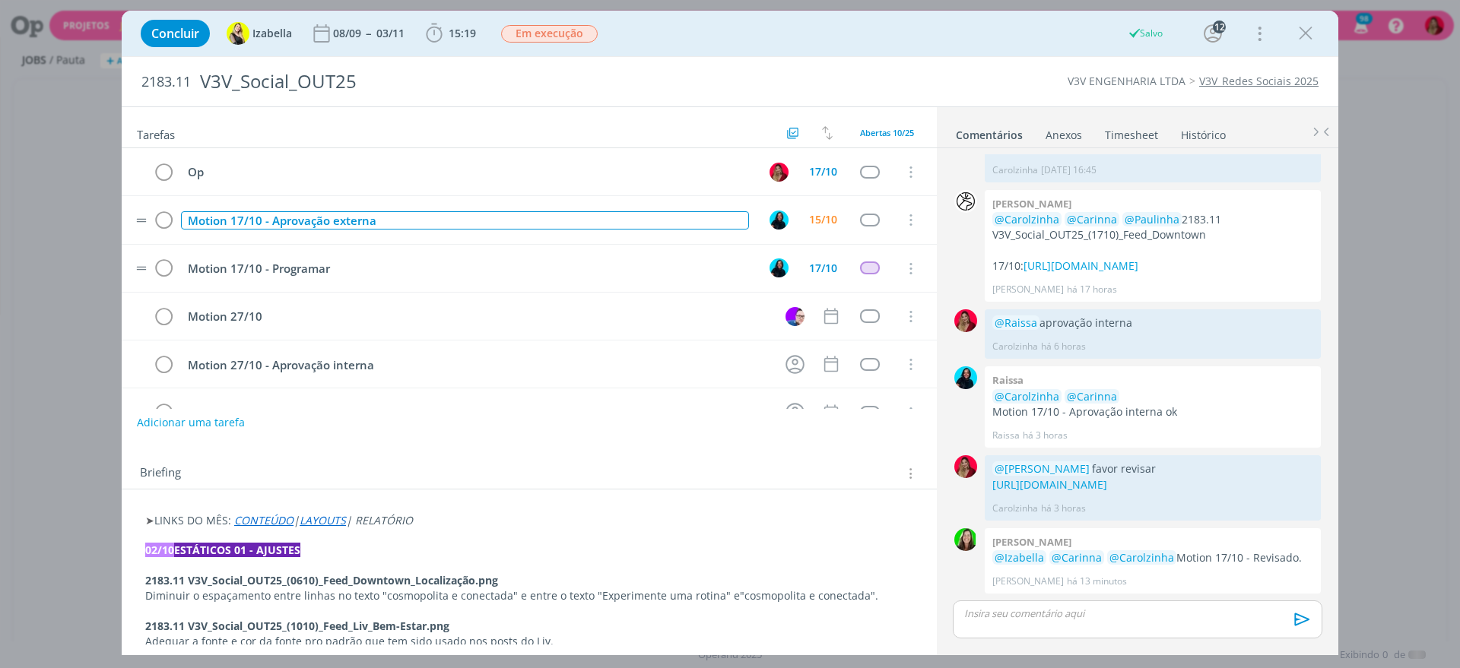
click at [191, 213] on div "Motion 17/10 - Aprovação externa" at bounding box center [465, 220] width 568 height 19
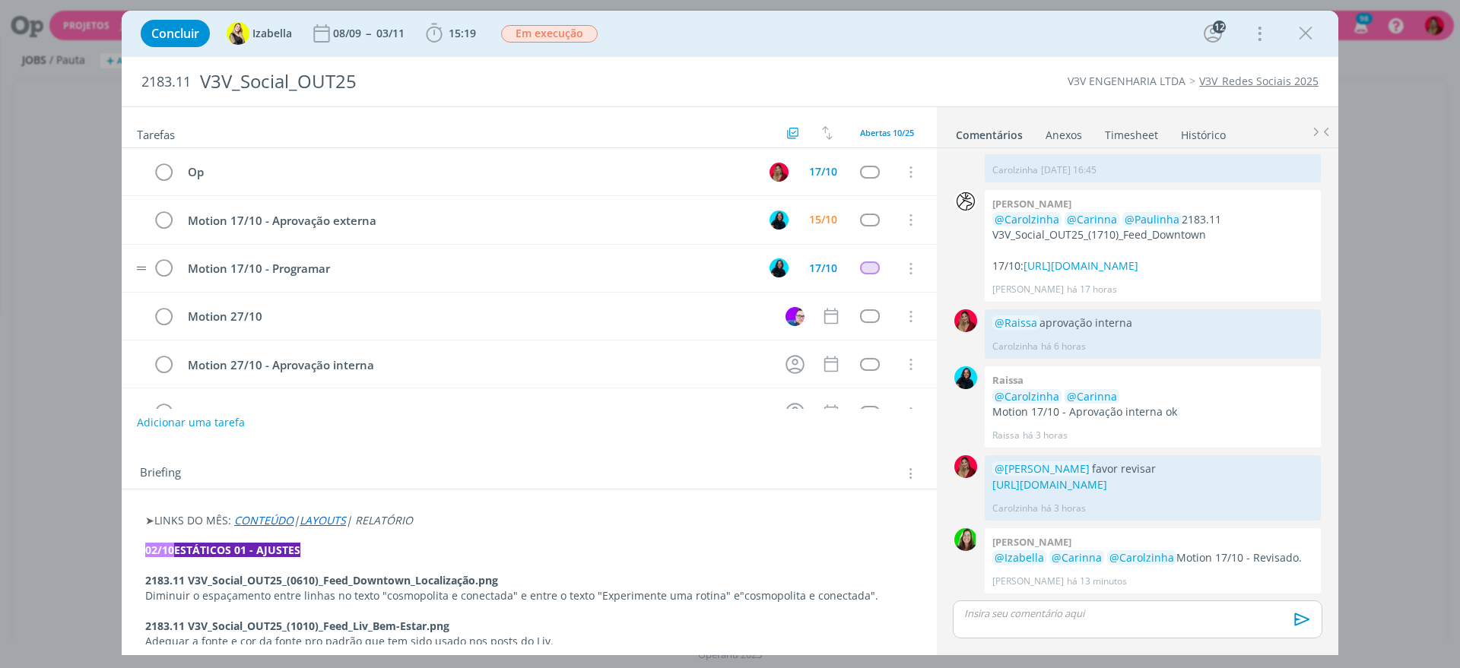
click at [1028, 625] on div "dialog" at bounding box center [1136, 620] width 369 height 38
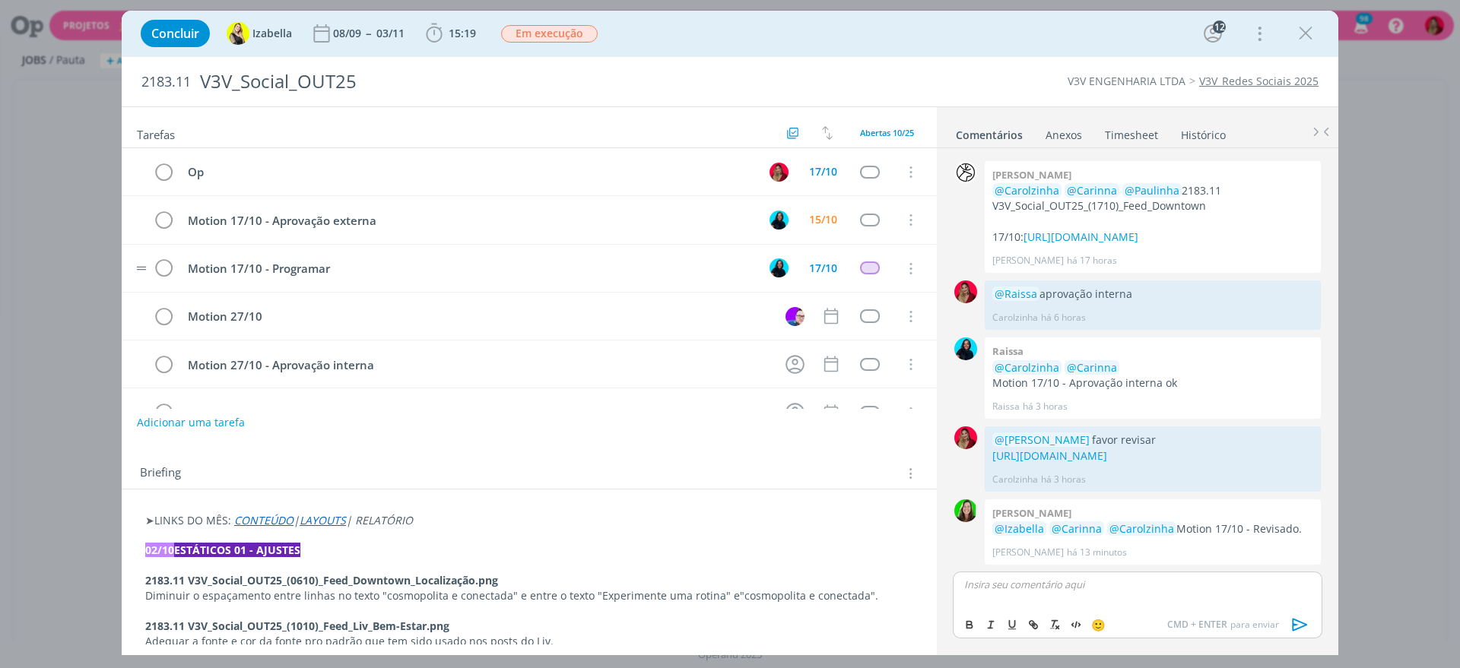
scroll to position [1262, 0]
click at [1294, 614] on icon "dialog" at bounding box center [1299, 624] width 23 height 23
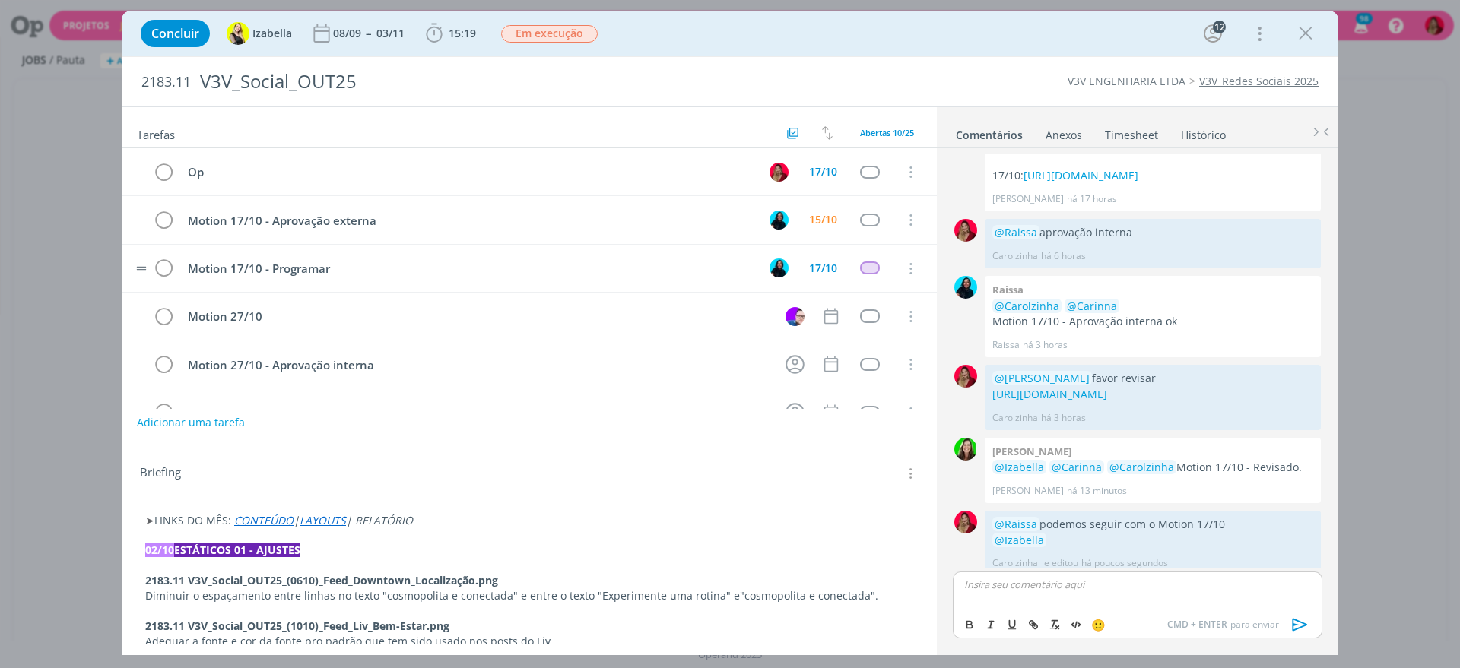
click at [1127, 123] on link "Timesheet" at bounding box center [1131, 132] width 55 height 22
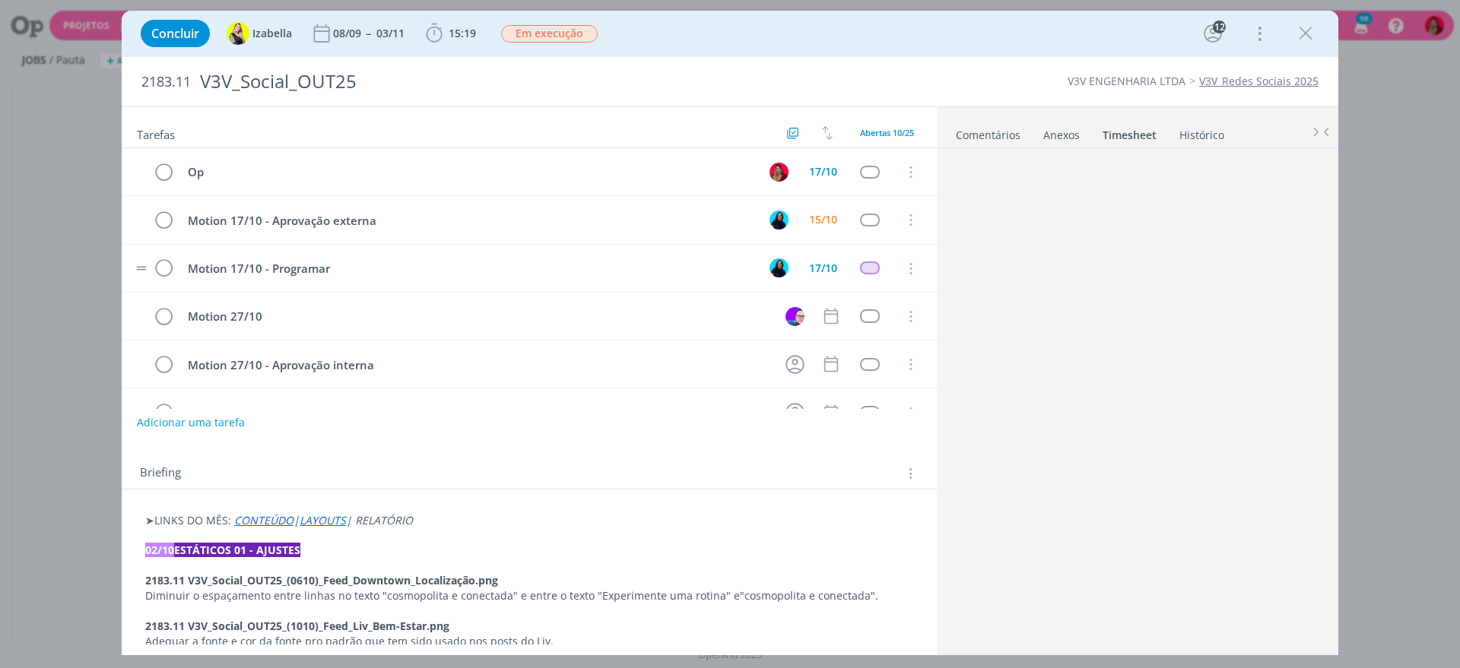
scroll to position [0, 0]
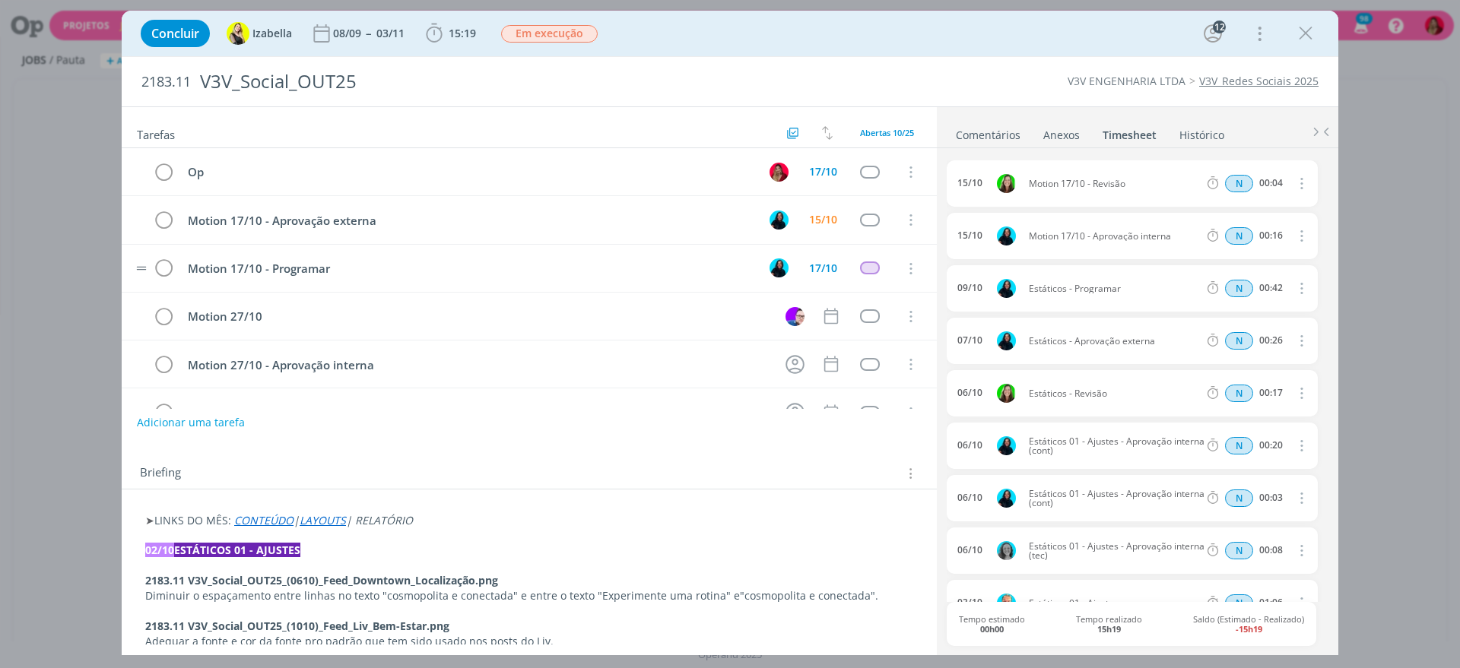
click at [996, 130] on link "Comentários" at bounding box center [988, 132] width 66 height 22
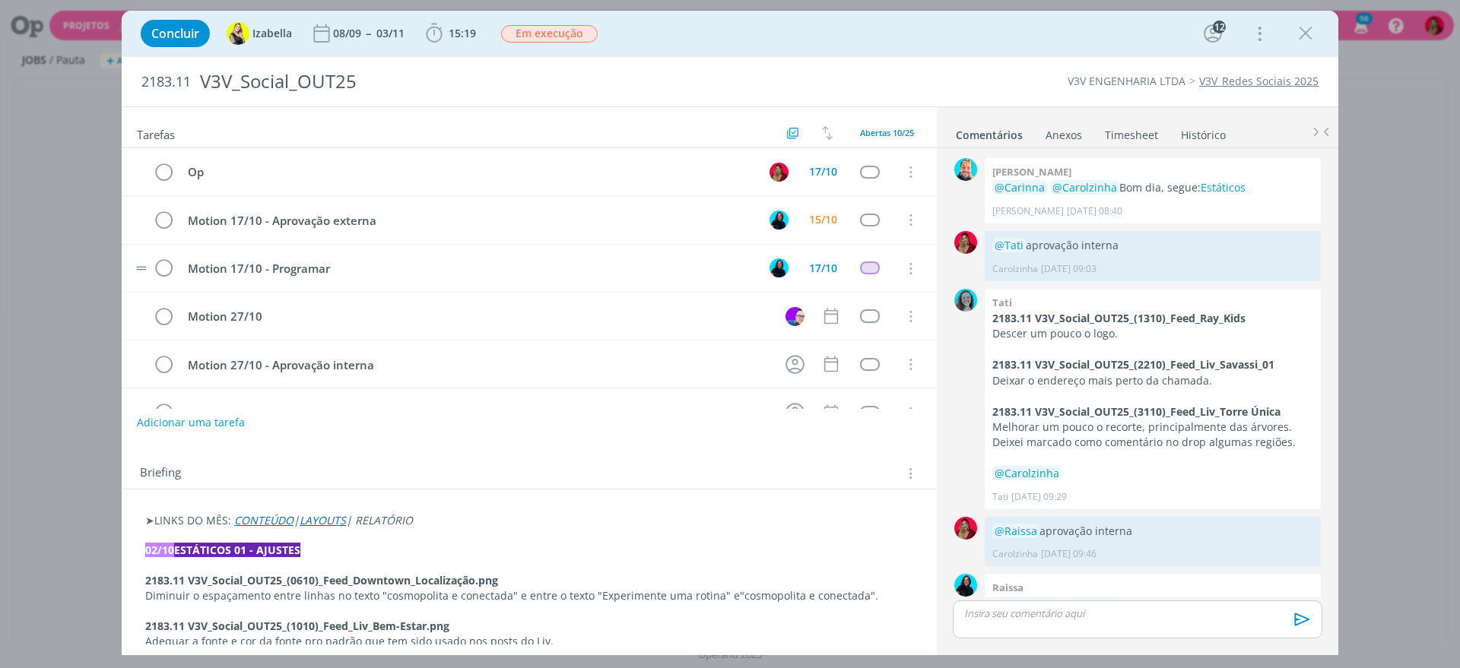
click at [1138, 131] on link "Timesheet" at bounding box center [1131, 132] width 55 height 22
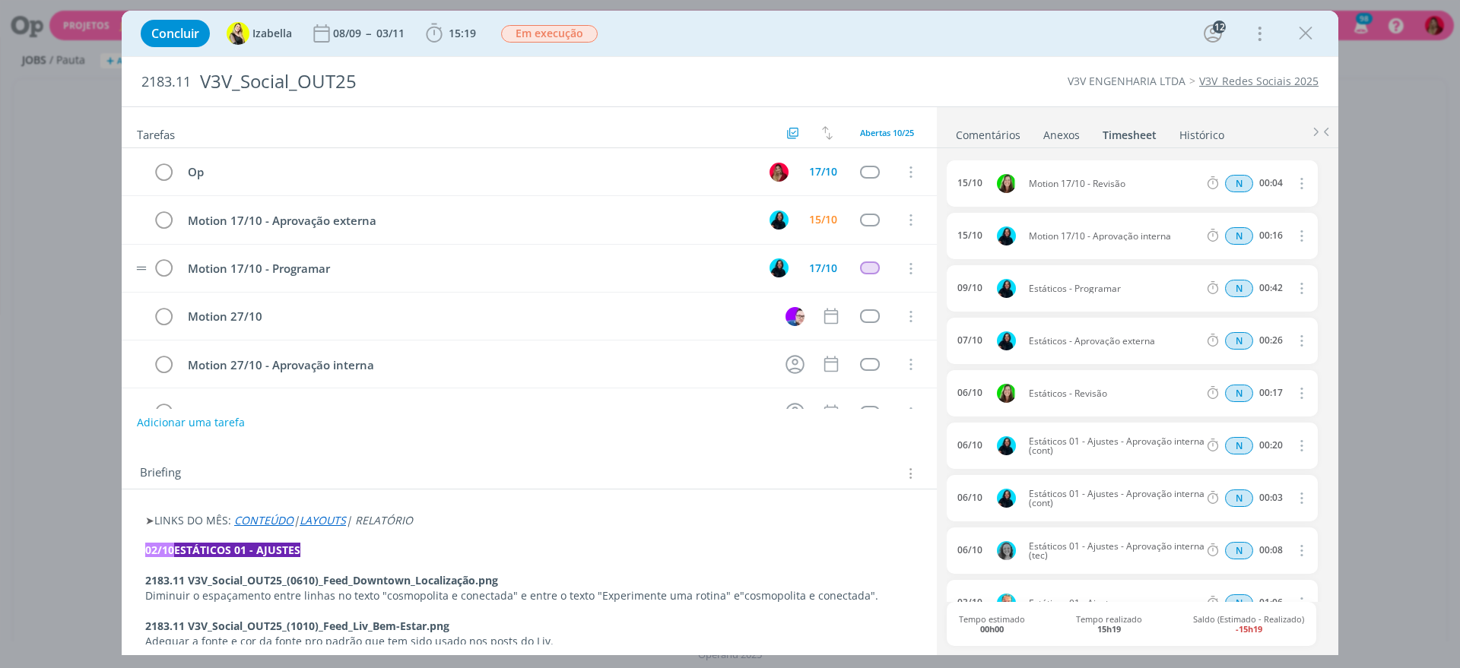
click at [999, 130] on link "Comentários" at bounding box center [988, 132] width 66 height 22
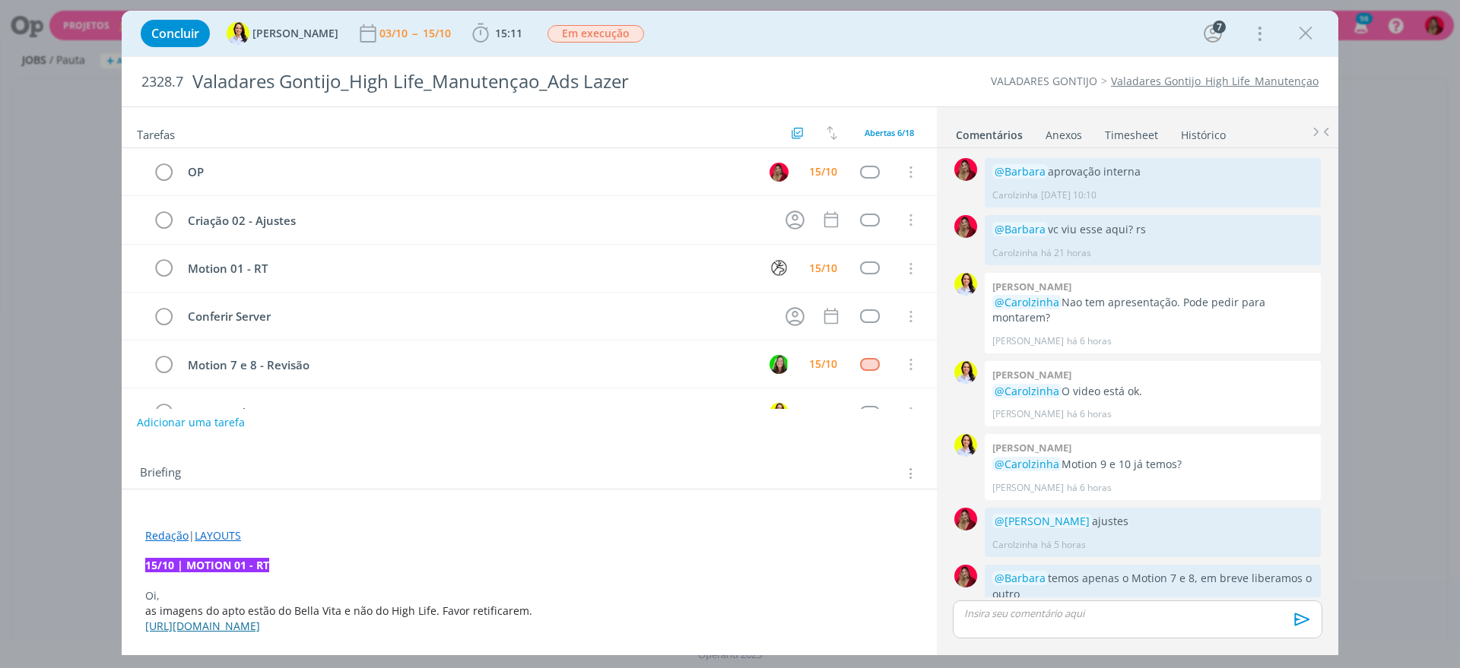
scroll to position [1231, 0]
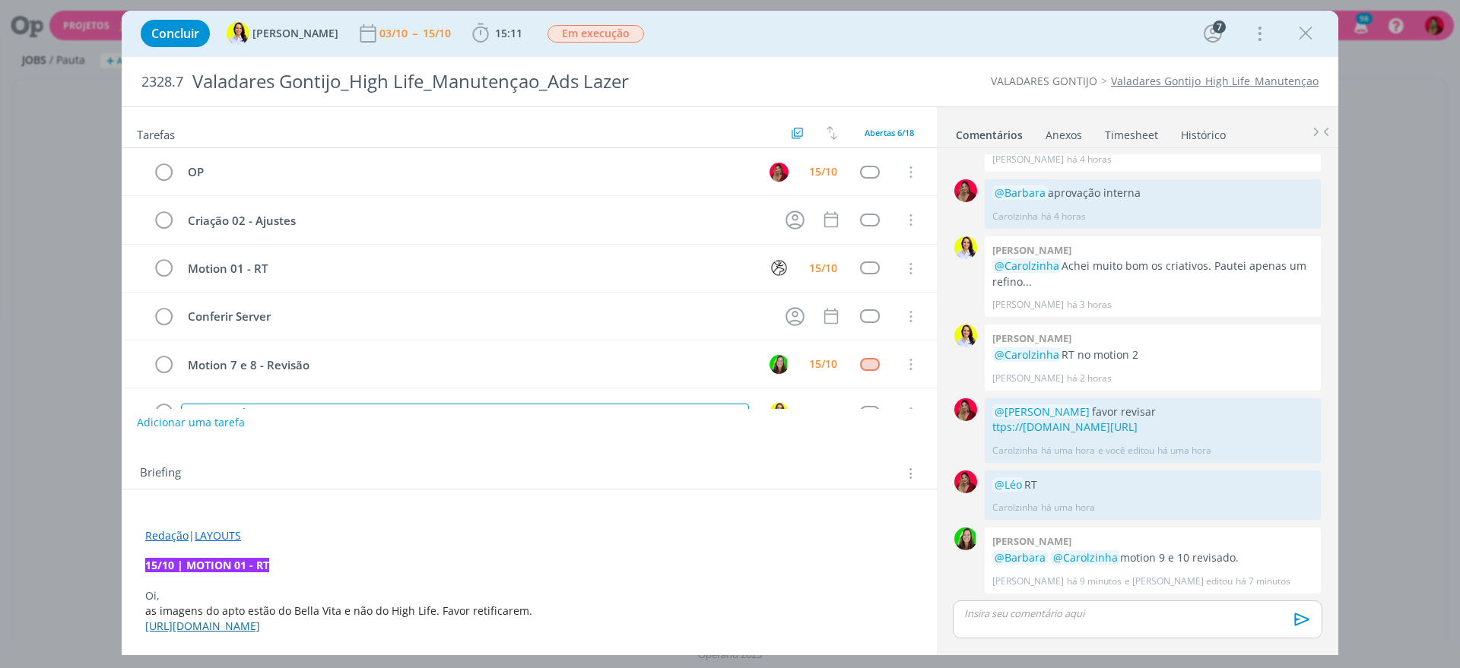
click at [597, 408] on div "Envio ao cliente" at bounding box center [465, 413] width 568 height 19
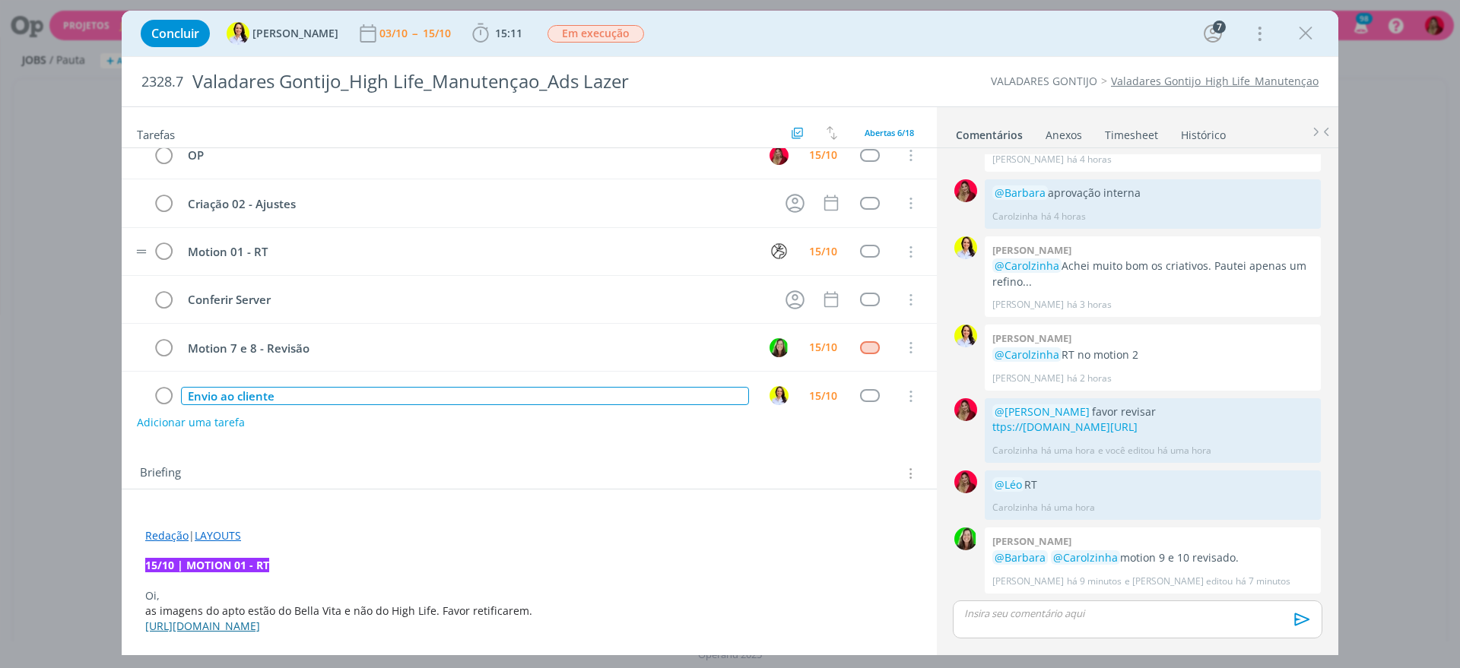
scroll to position [40, 0]
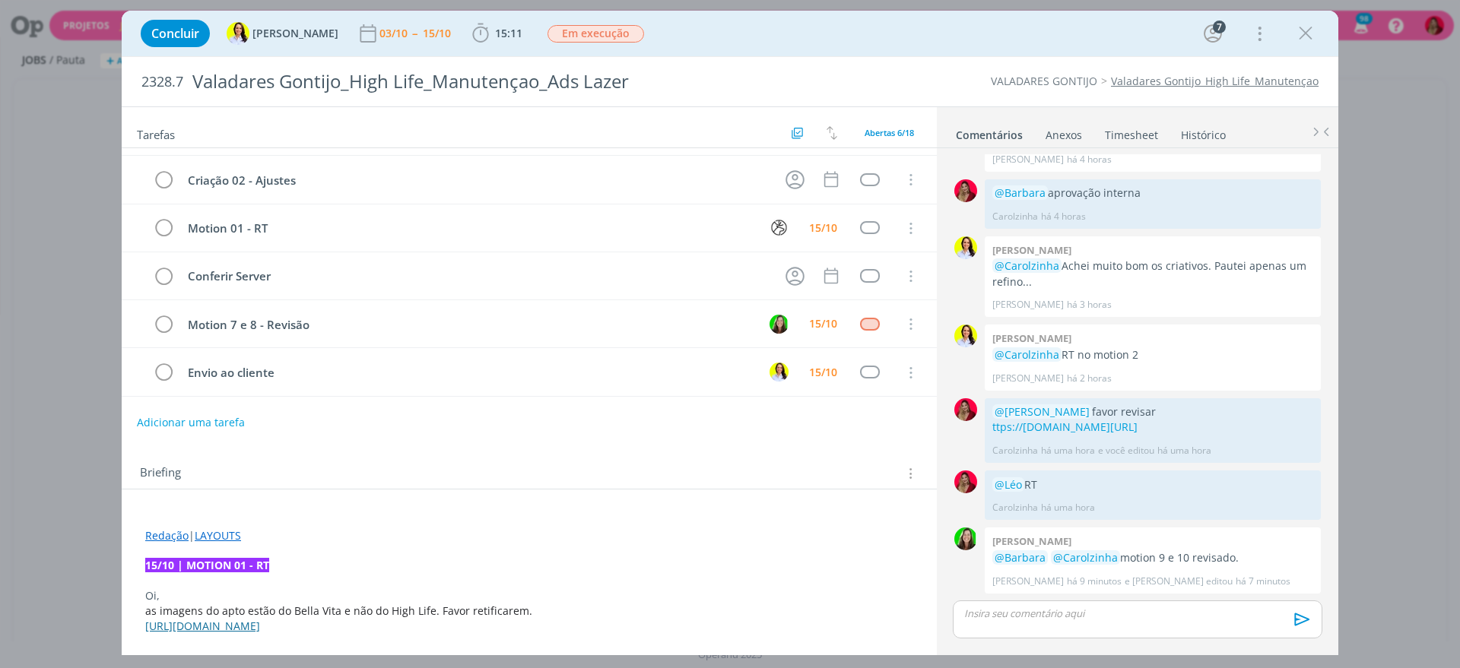
click at [1139, 131] on link "Timesheet" at bounding box center [1131, 132] width 55 height 22
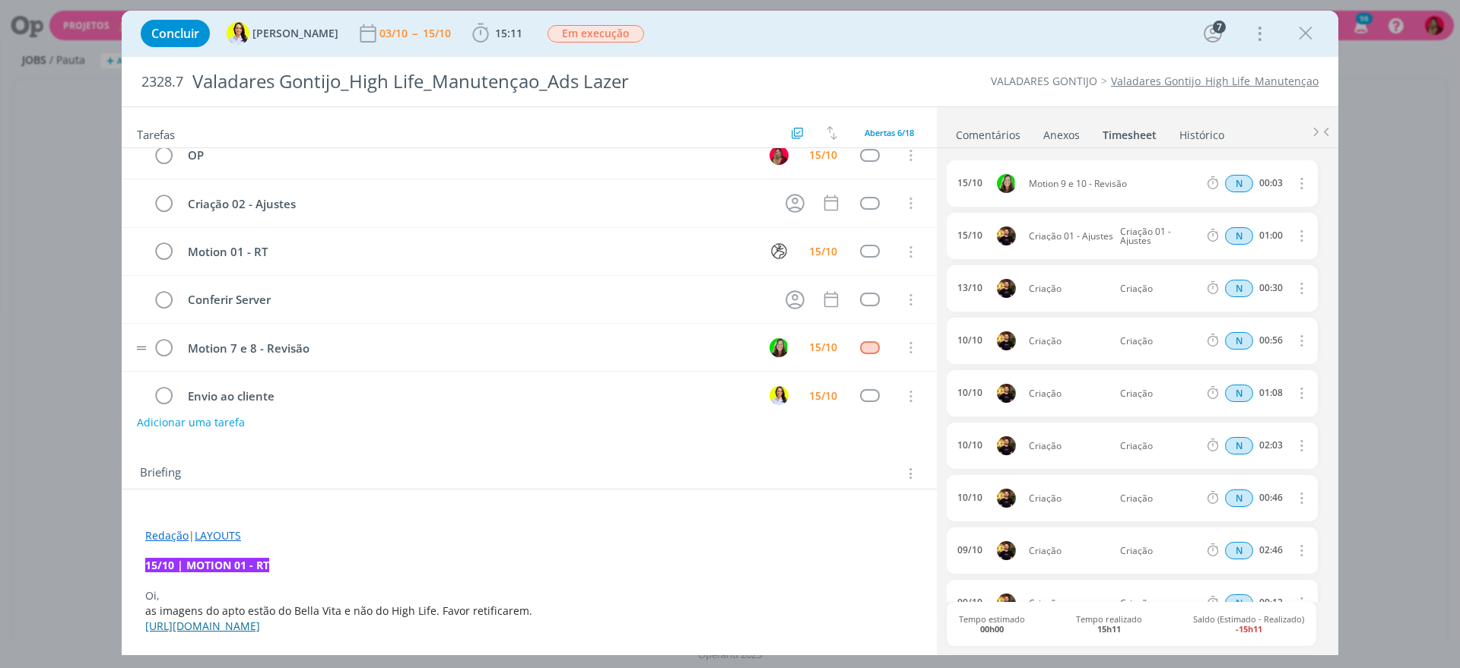
scroll to position [0, 0]
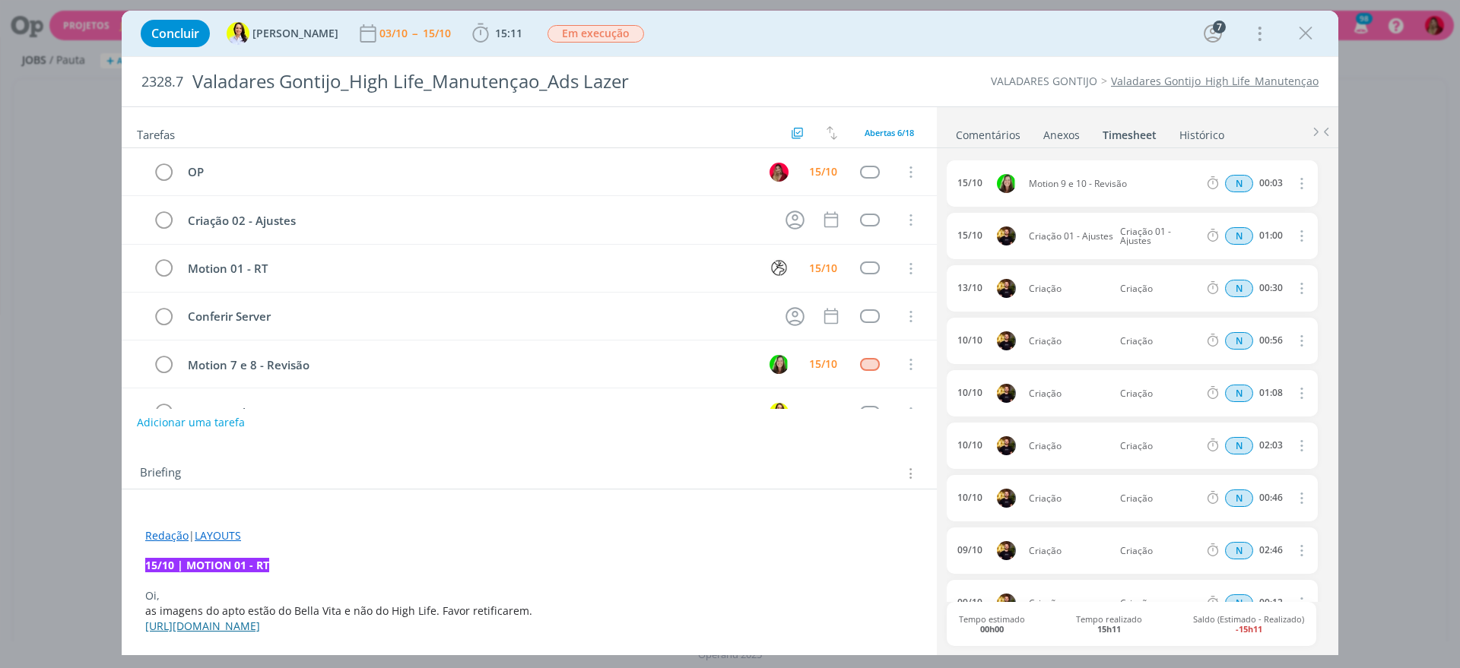
click at [978, 135] on link "Comentários" at bounding box center [988, 132] width 66 height 22
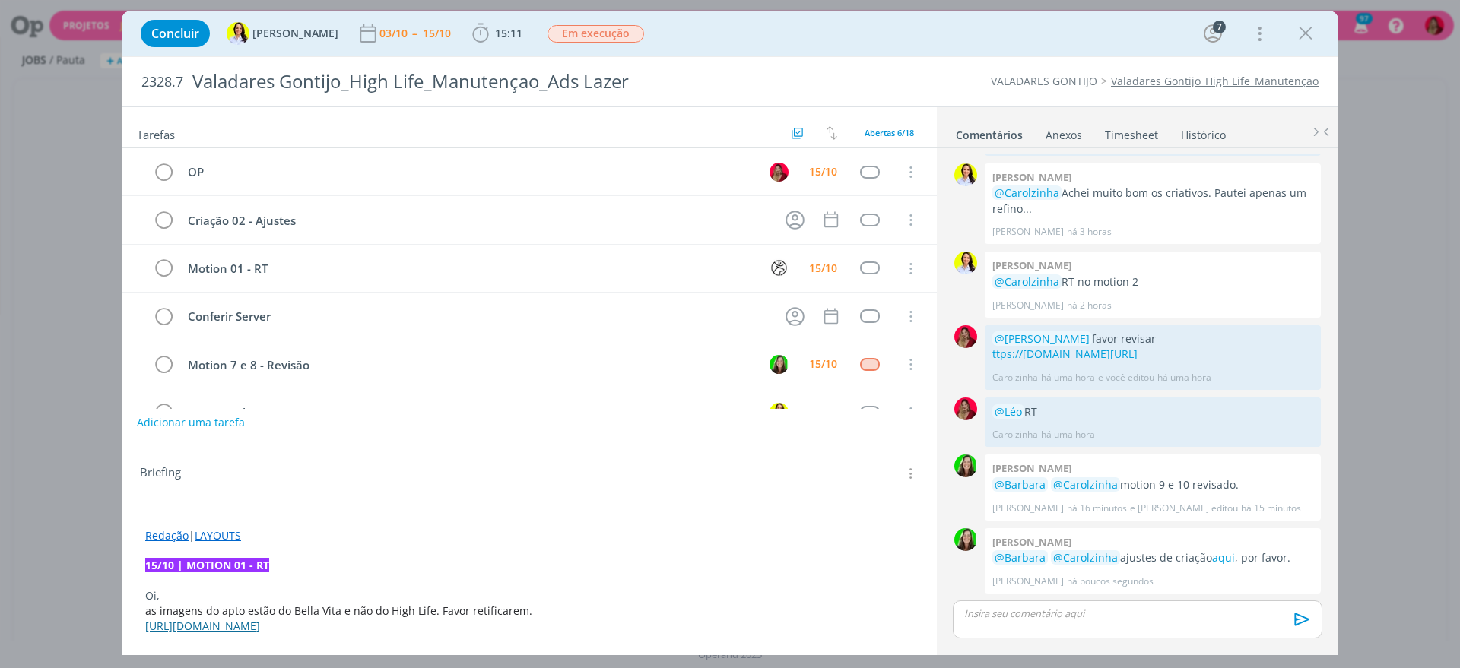
scroll to position [1304, 0]
click at [783, 220] on icon "dialog" at bounding box center [795, 220] width 24 height 24
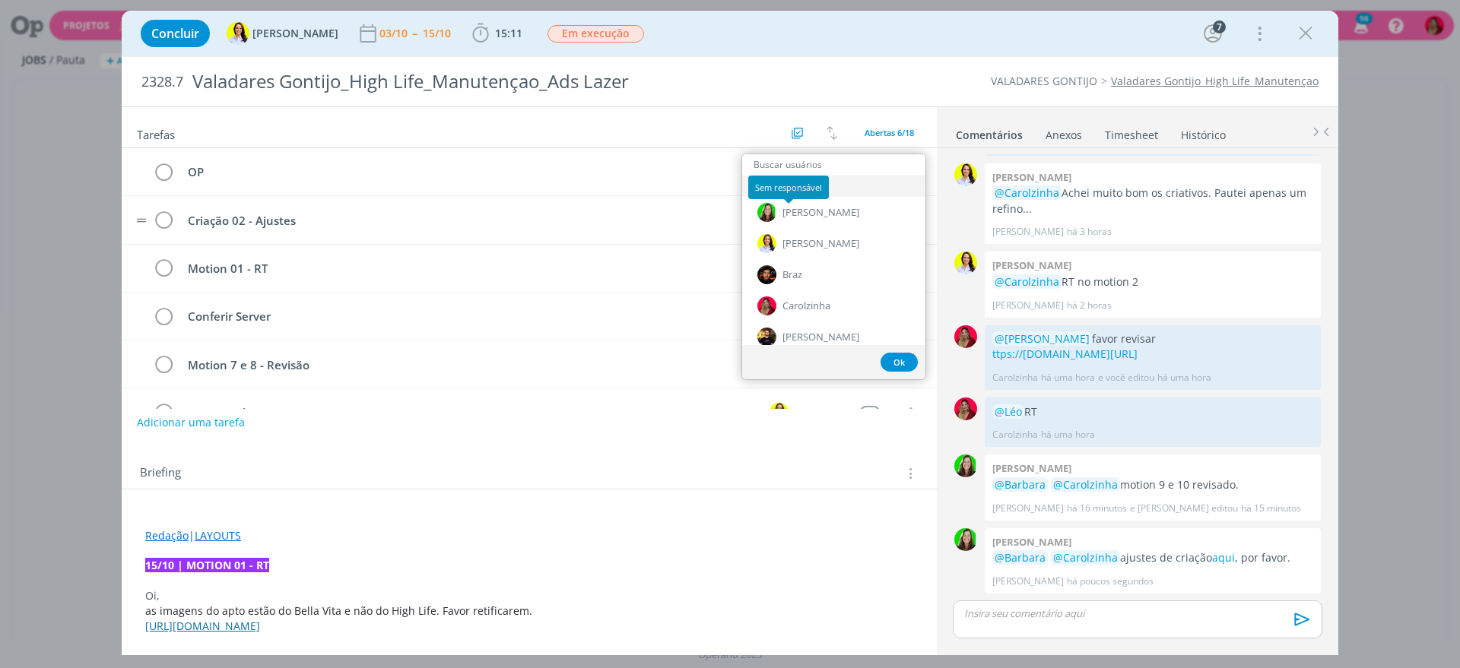
click at [794, 217] on div "Envolvidos Ana Salles Barbara Braz Carolzinha Daniel Emanuele Léo Tay Usuários …" at bounding box center [794, 219] width 23 height 23
click at [797, 328] on div "[PERSON_NAME]" at bounding box center [833, 337] width 183 height 31
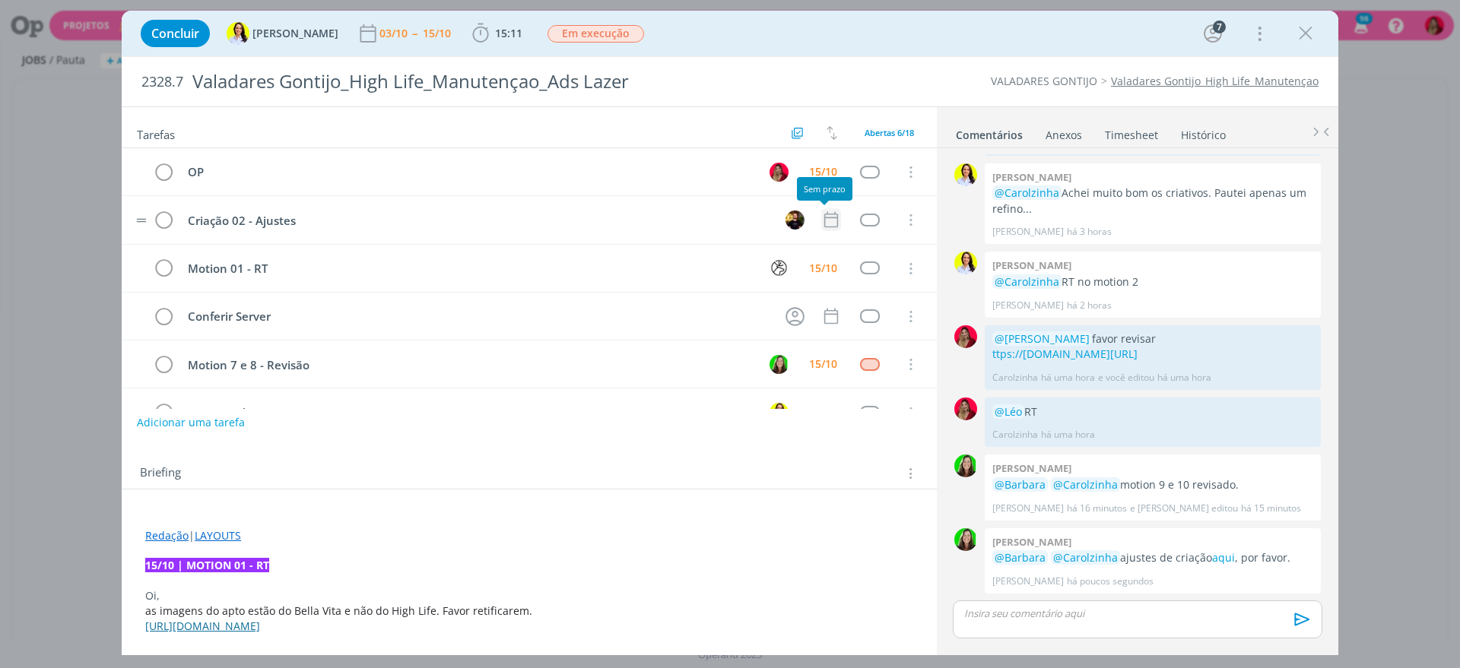
click at [821, 215] on icon "dialog" at bounding box center [831, 220] width 20 height 20
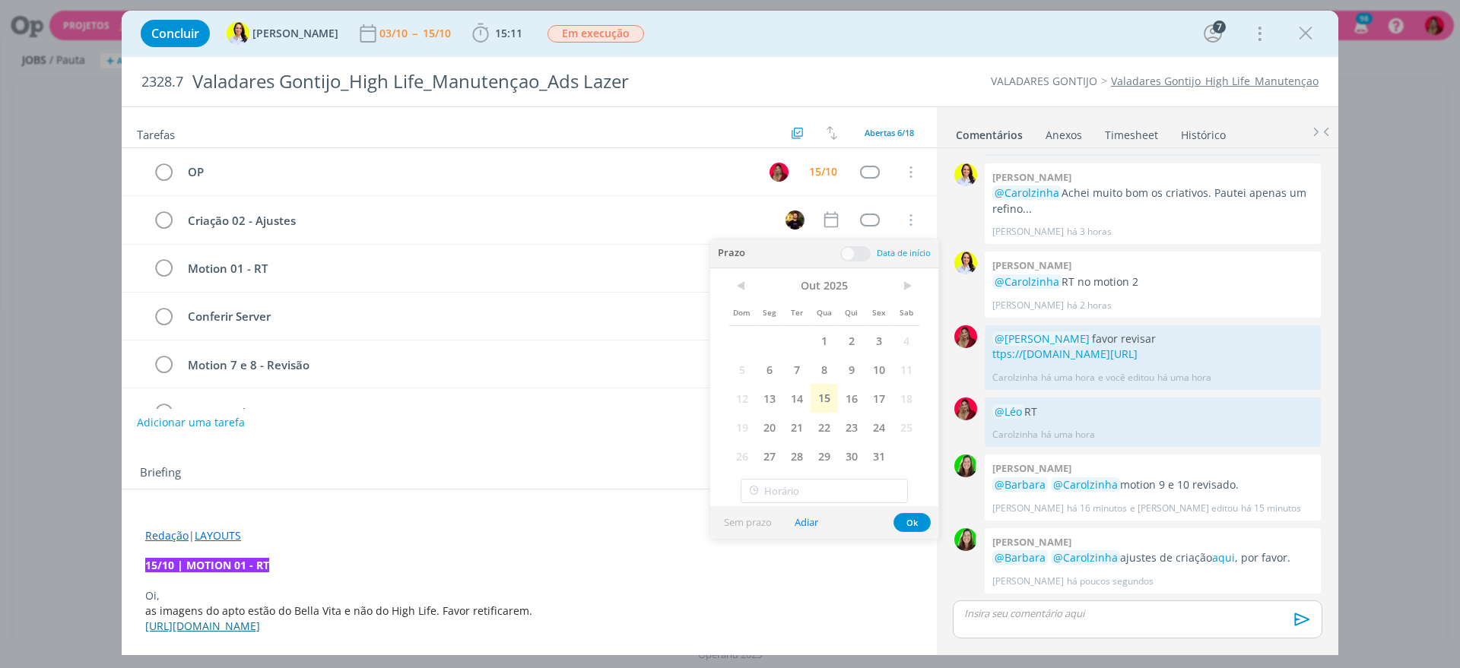
click at [827, 392] on span "15" at bounding box center [823, 398] width 27 height 29
click at [514, 439] on div "Tarefas Usar Job de template Criar template a partir deste job Visualizar Templ…" at bounding box center [529, 375] width 815 height 537
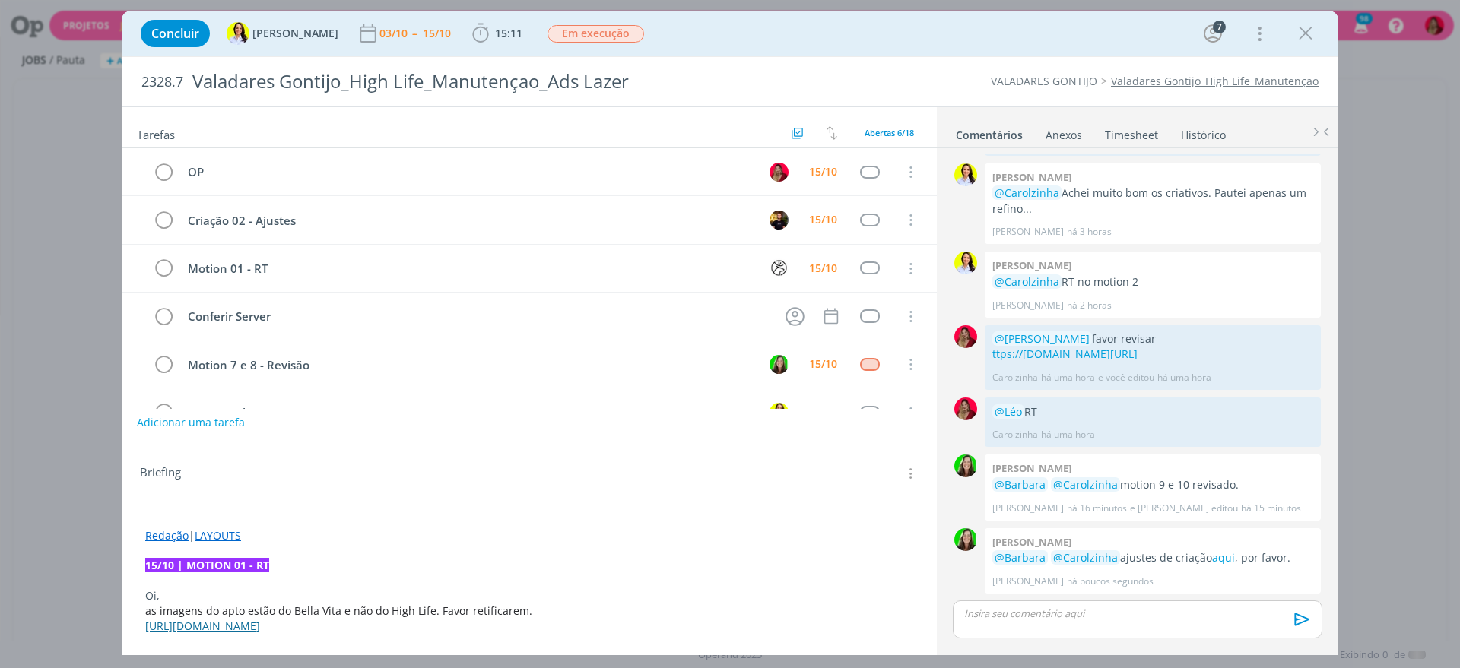
click at [1003, 617] on p "dialog" at bounding box center [1137, 614] width 345 height 14
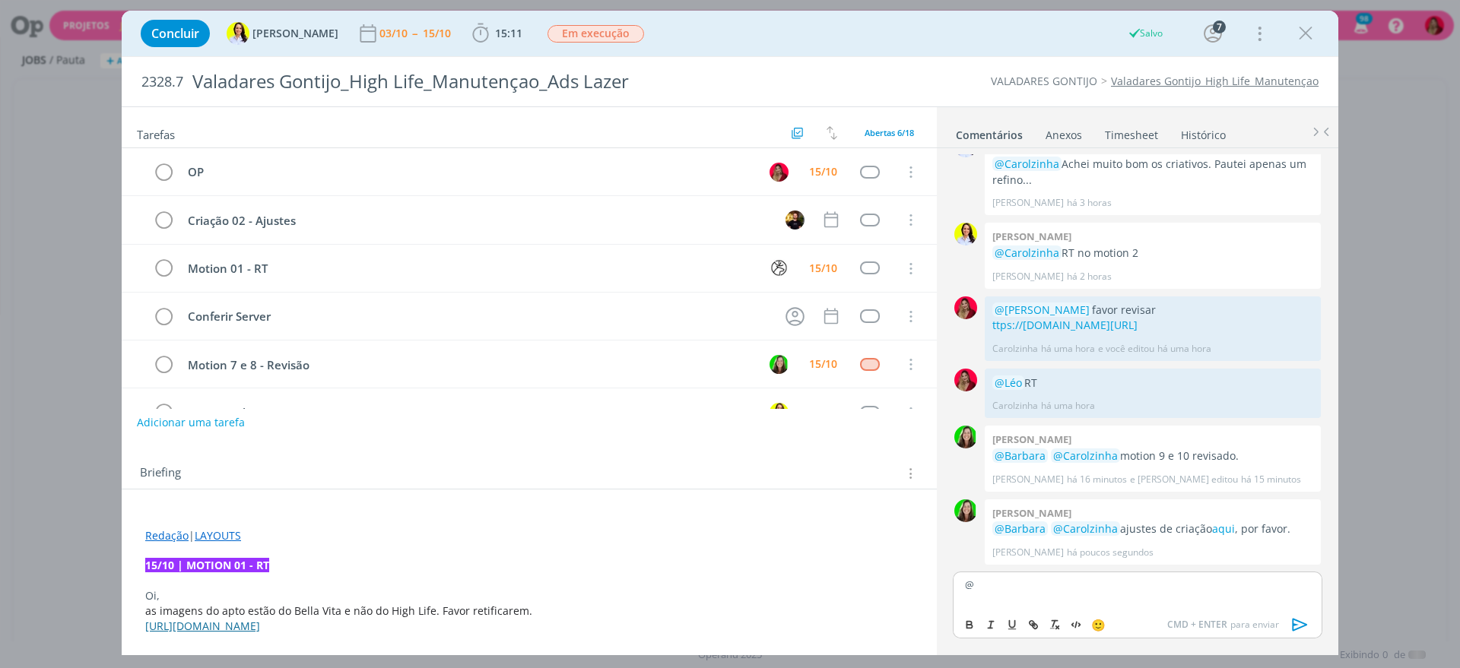
scroll to position [1333, 0]
click at [1299, 619] on icon "dialog" at bounding box center [1299, 624] width 23 height 23
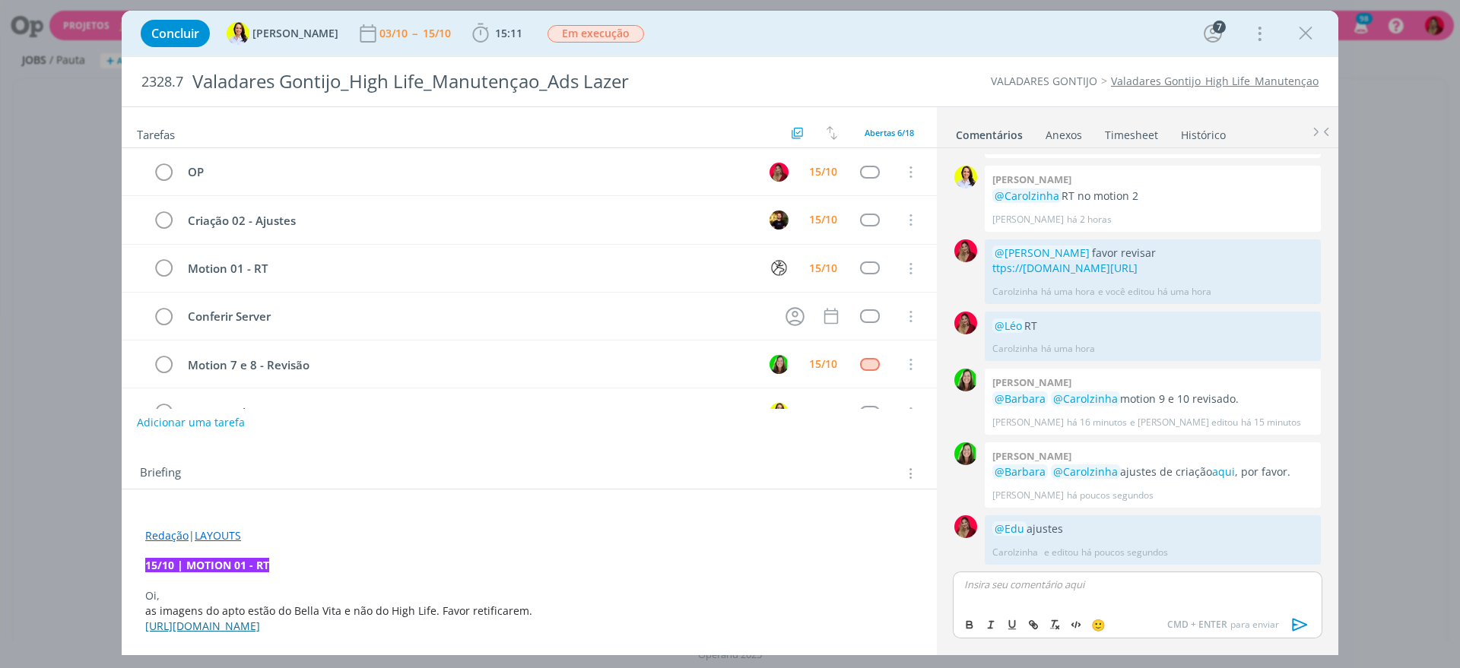
click at [1298, 620] on icon "dialog" at bounding box center [1299, 624] width 23 height 23
click at [1114, 132] on link "Timesheet" at bounding box center [1131, 132] width 55 height 22
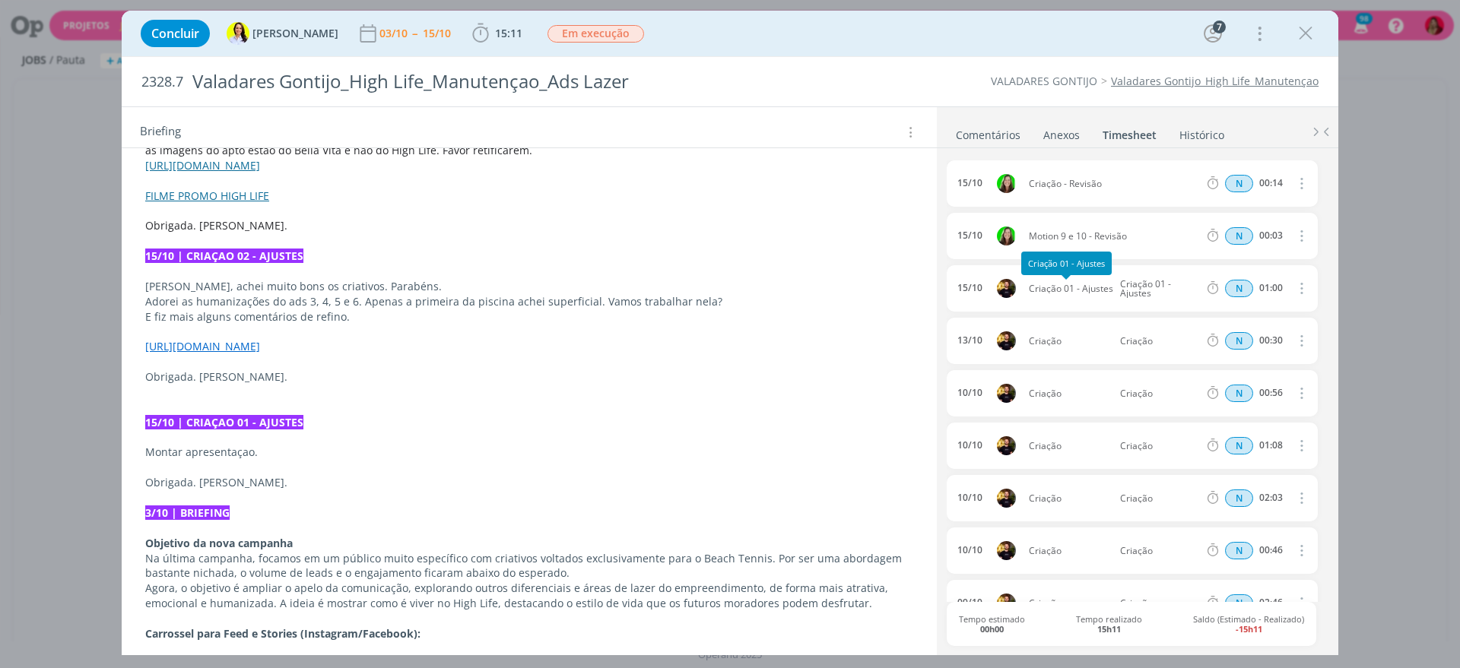
scroll to position [0, 0]
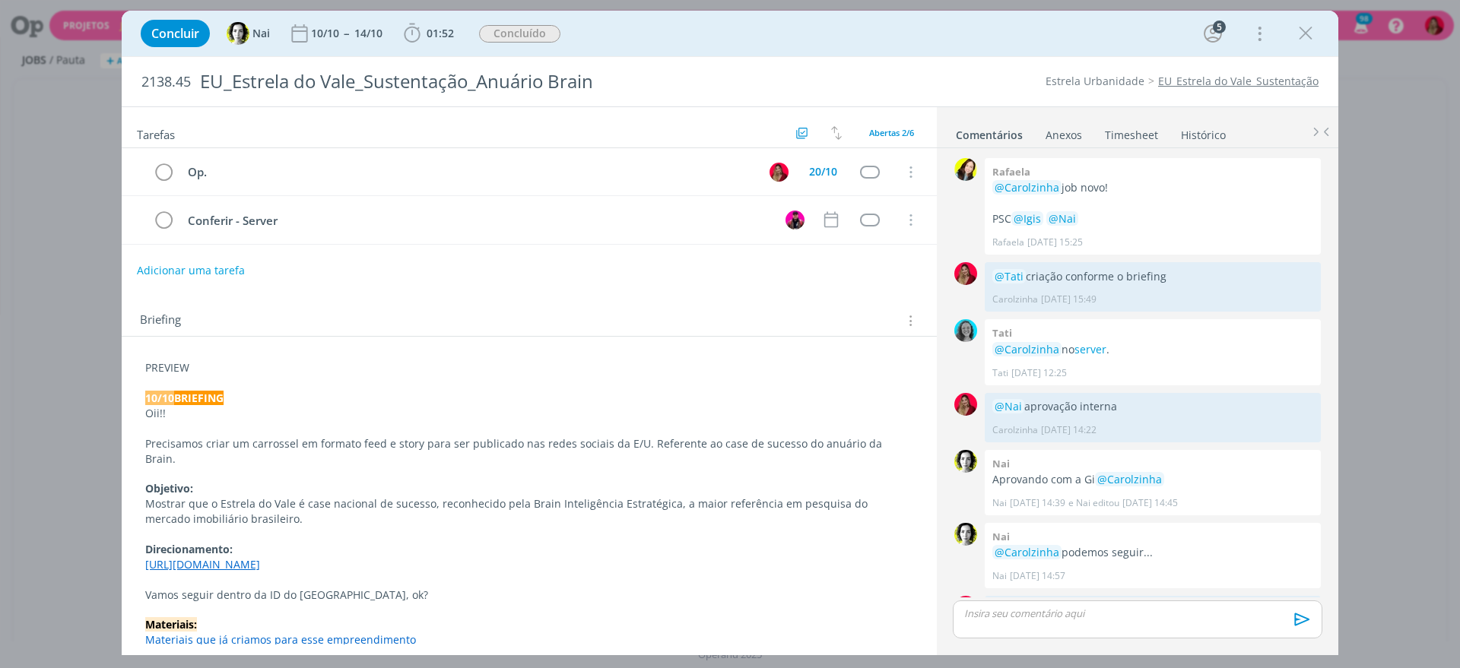
scroll to position [344, 0]
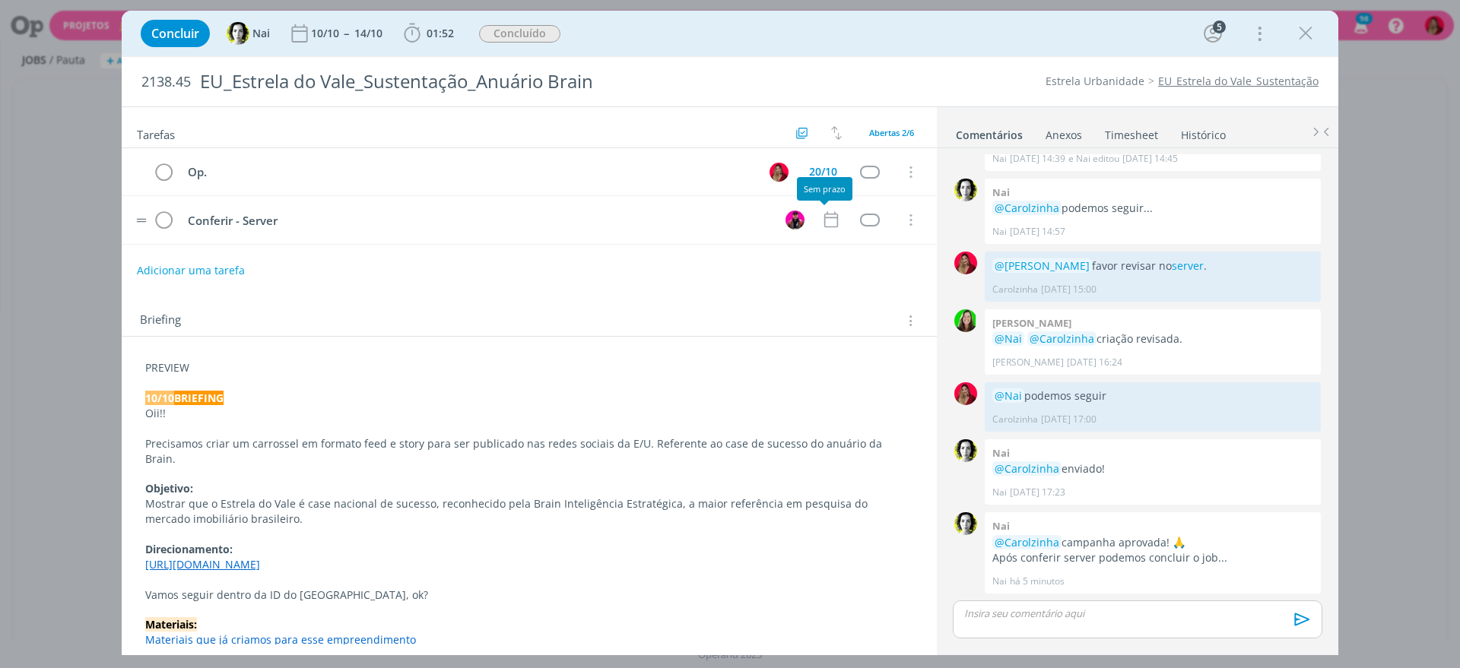
click at [809, 223] on tr "Conferir - Server Cancelar" at bounding box center [529, 220] width 815 height 48
click at [829, 218] on icon "dialog" at bounding box center [831, 220] width 14 height 16
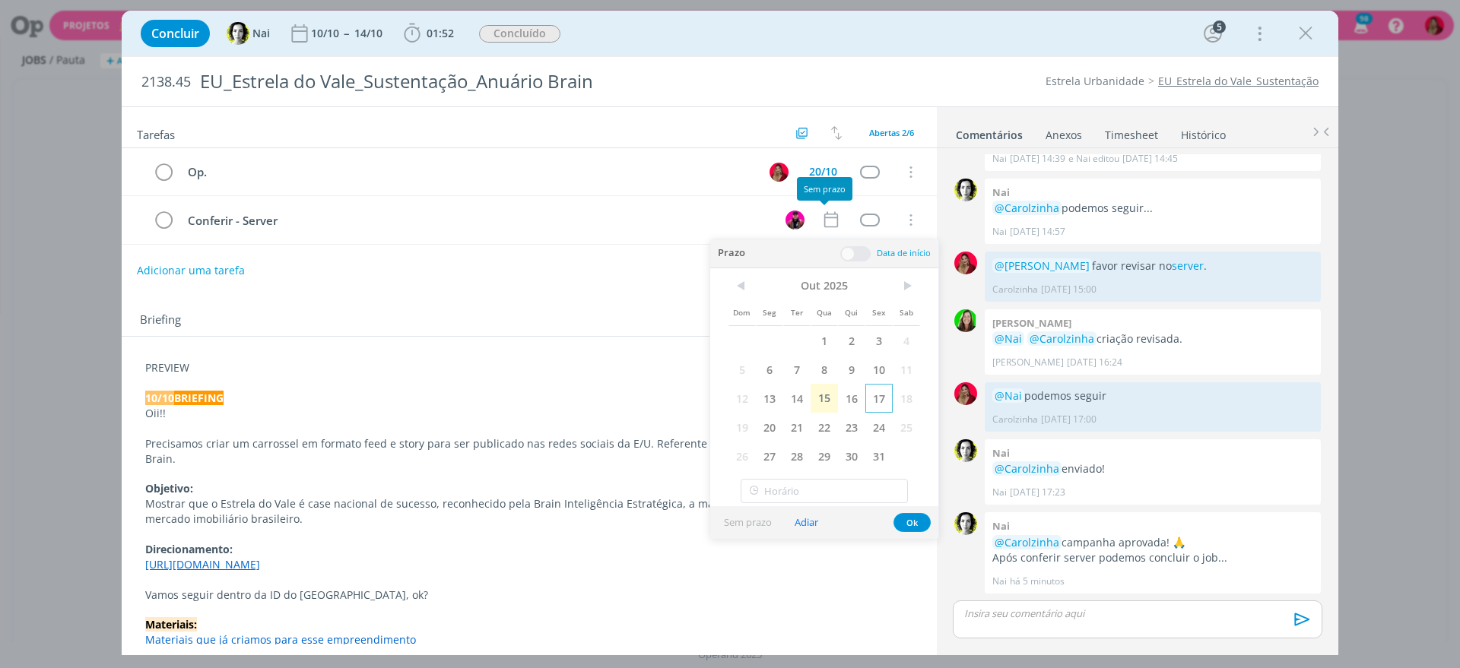
click at [882, 390] on span "17" at bounding box center [878, 398] width 27 height 29
click at [474, 283] on div "Adicionar uma tarefa" at bounding box center [529, 270] width 815 height 27
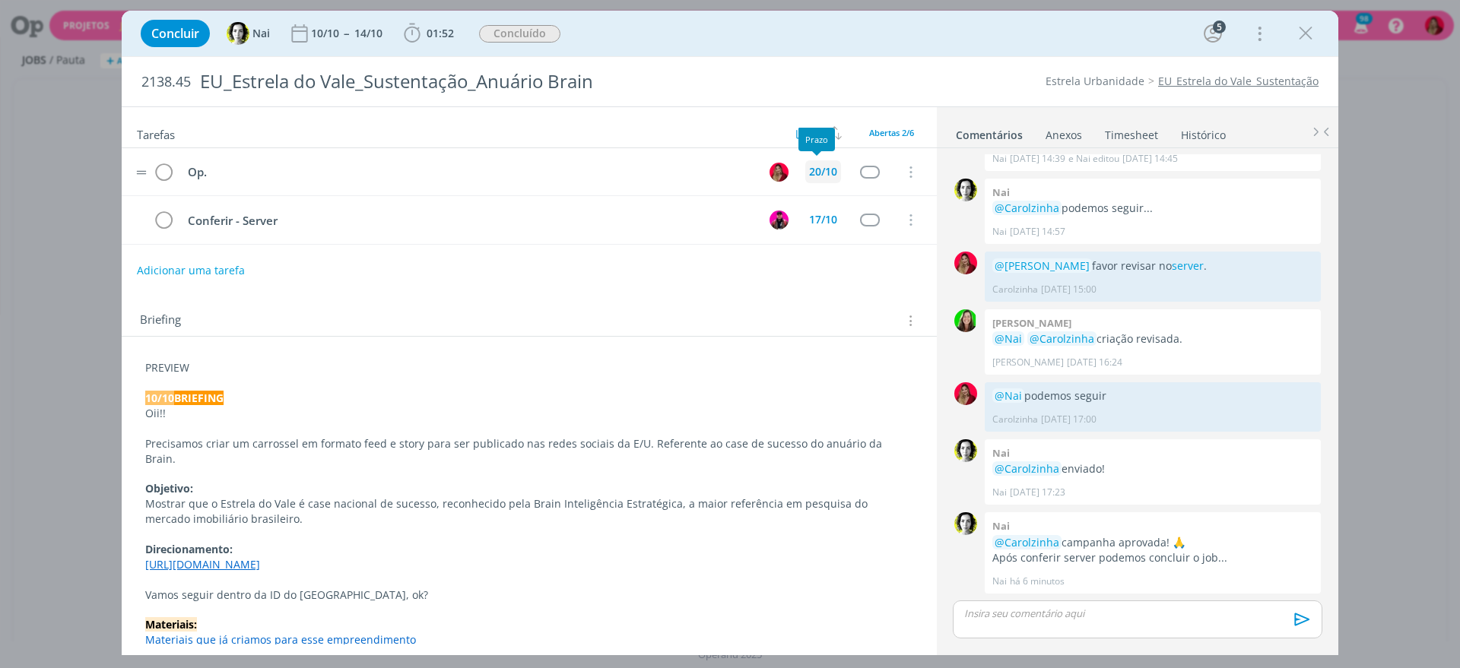
click at [820, 170] on div "20/10" at bounding box center [823, 171] width 28 height 11
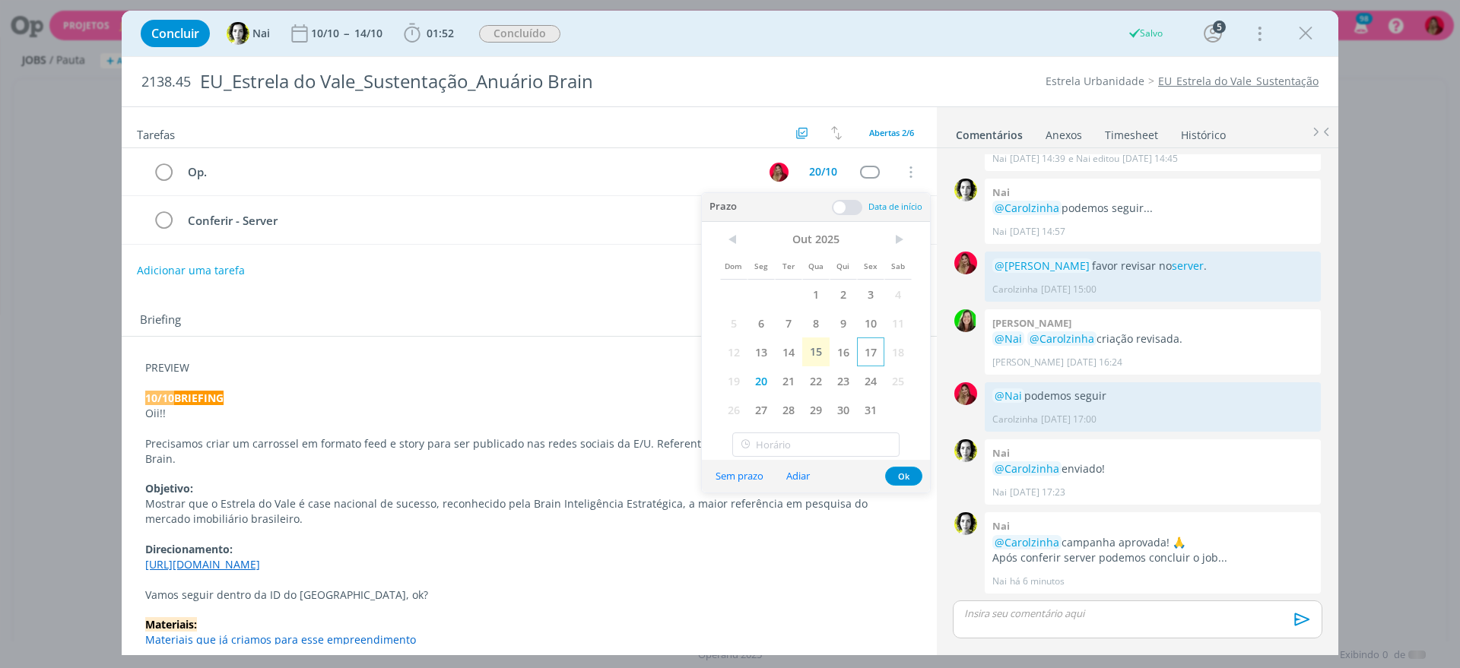
click at [867, 356] on span "17" at bounding box center [870, 352] width 27 height 29
click at [450, 294] on div "Tarefas Usar Job de template Criar template a partir deste job Visualizar Templ…" at bounding box center [529, 375] width 815 height 537
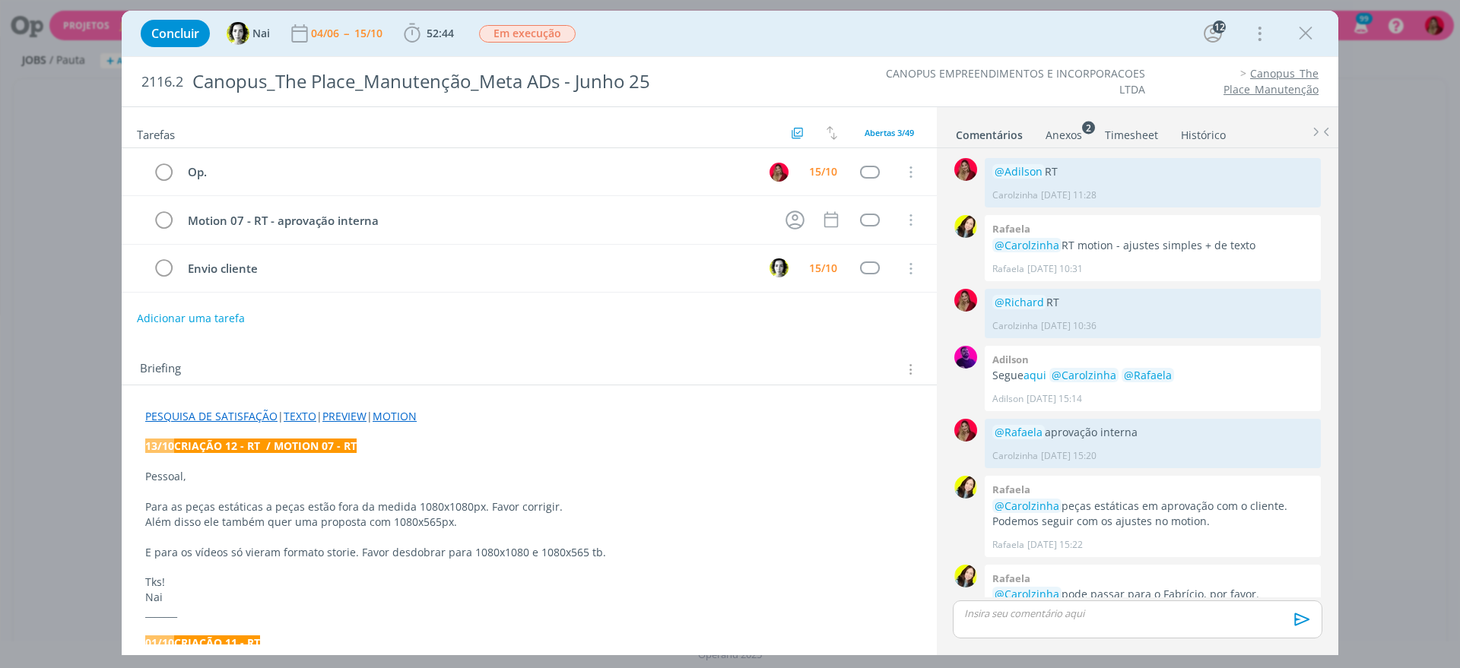
scroll to position [1203, 0]
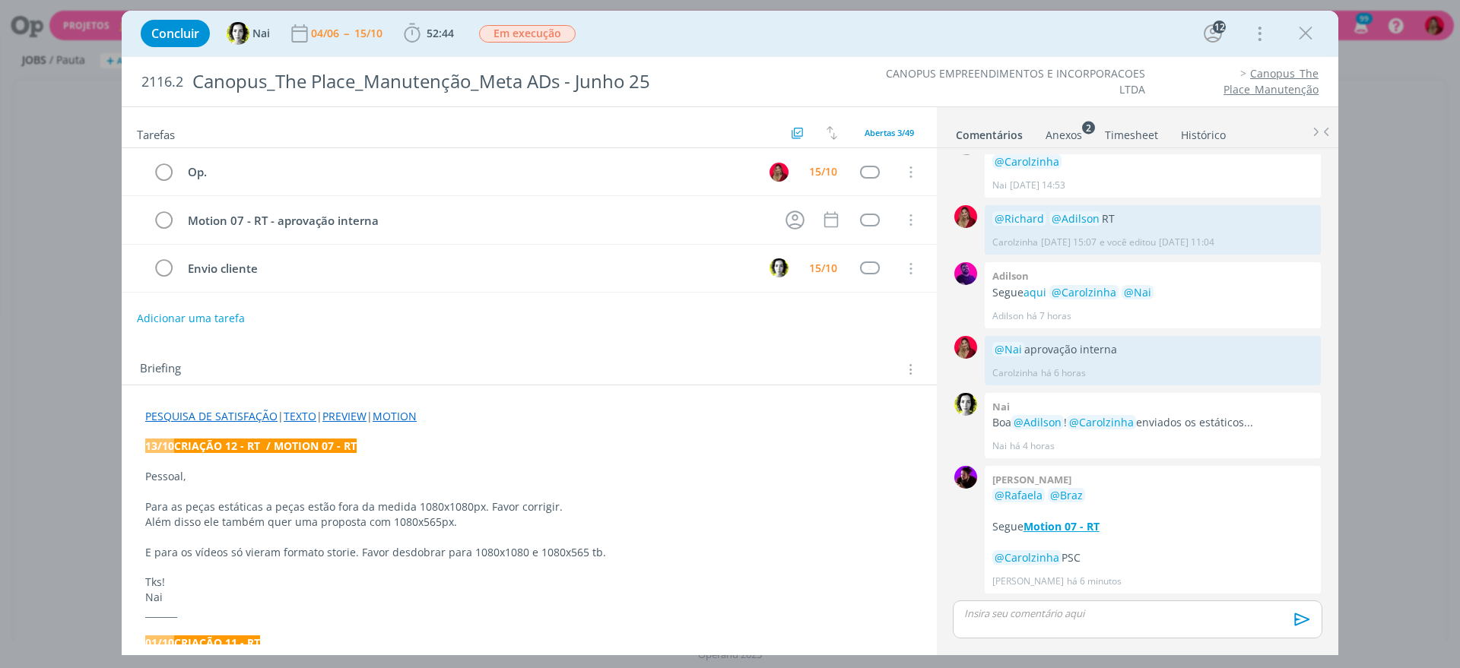
click at [991, 625] on div "dialog" at bounding box center [1136, 620] width 369 height 38
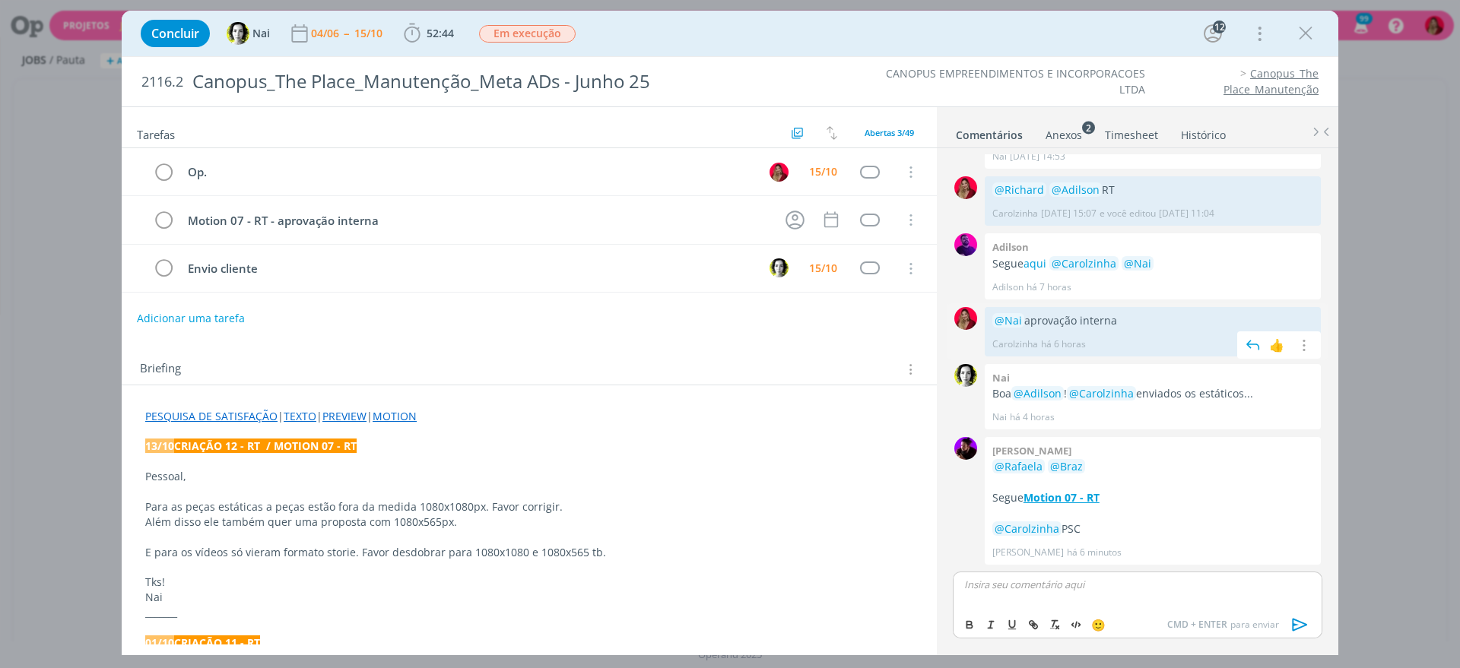
drag, startPoint x: 1121, startPoint y: 319, endPoint x: 989, endPoint y: 312, distance: 132.4
click at [989, 312] on div "@Nai aprovação interna Carolzinha há 6 horas 👍 Editar Excluir" at bounding box center [1152, 331] width 336 height 49
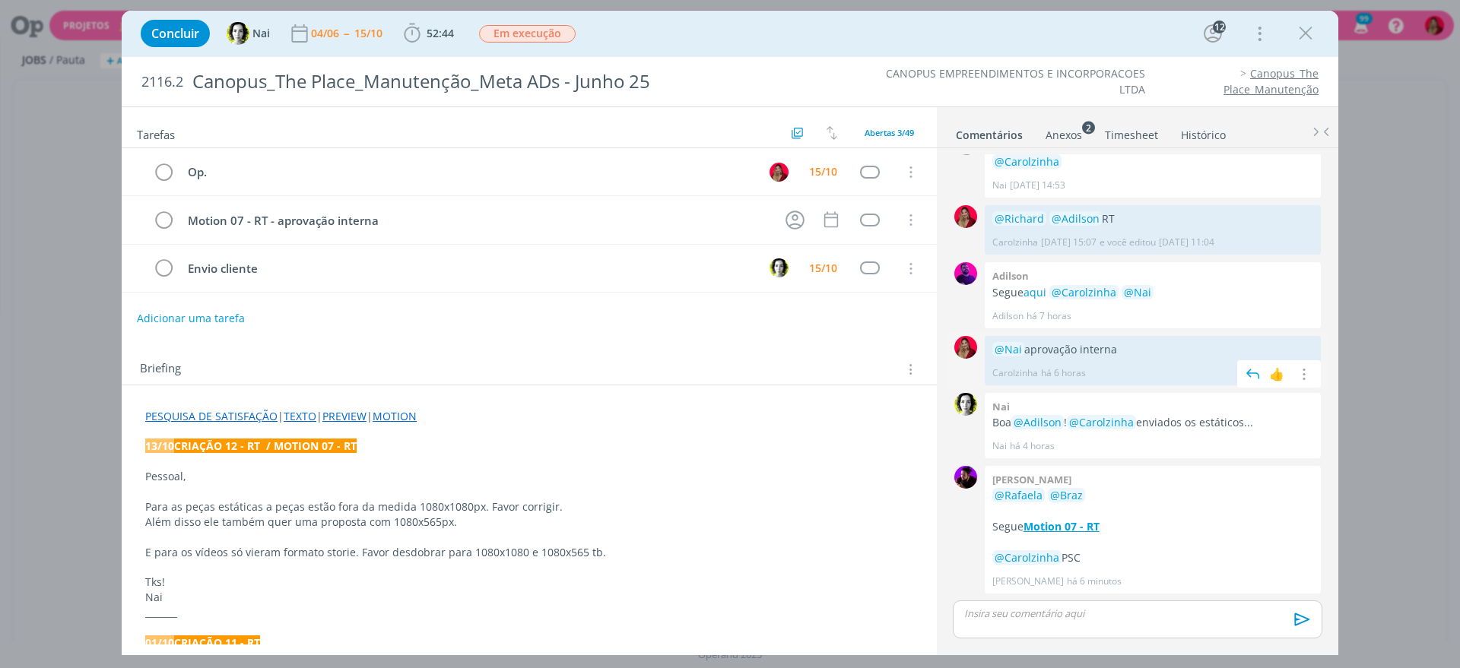
copy p "@Nai aprovação interna"
click at [1033, 605] on div "dialog" at bounding box center [1136, 620] width 369 height 38
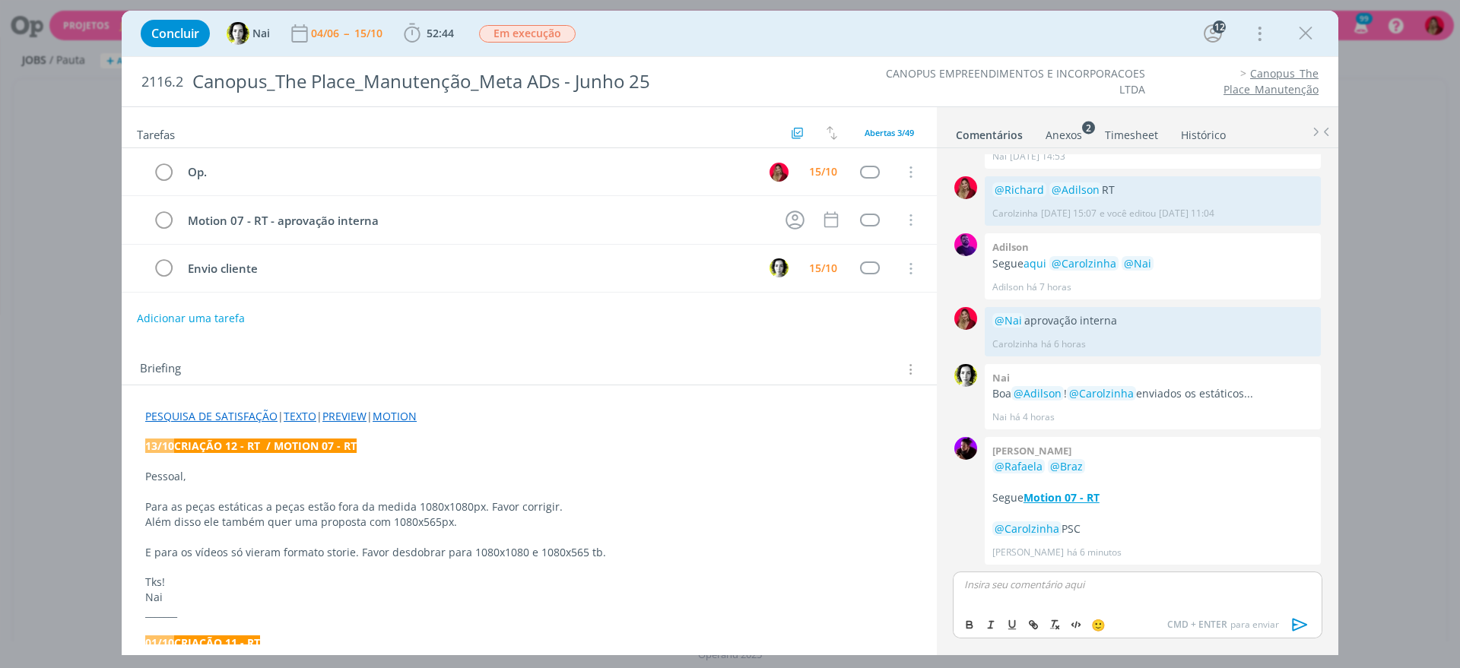
scroll to position [1231, 0]
click at [1302, 620] on icon "dialog" at bounding box center [1299, 624] width 23 height 23
click at [528, 33] on span "Em execução" at bounding box center [527, 33] width 97 height 17
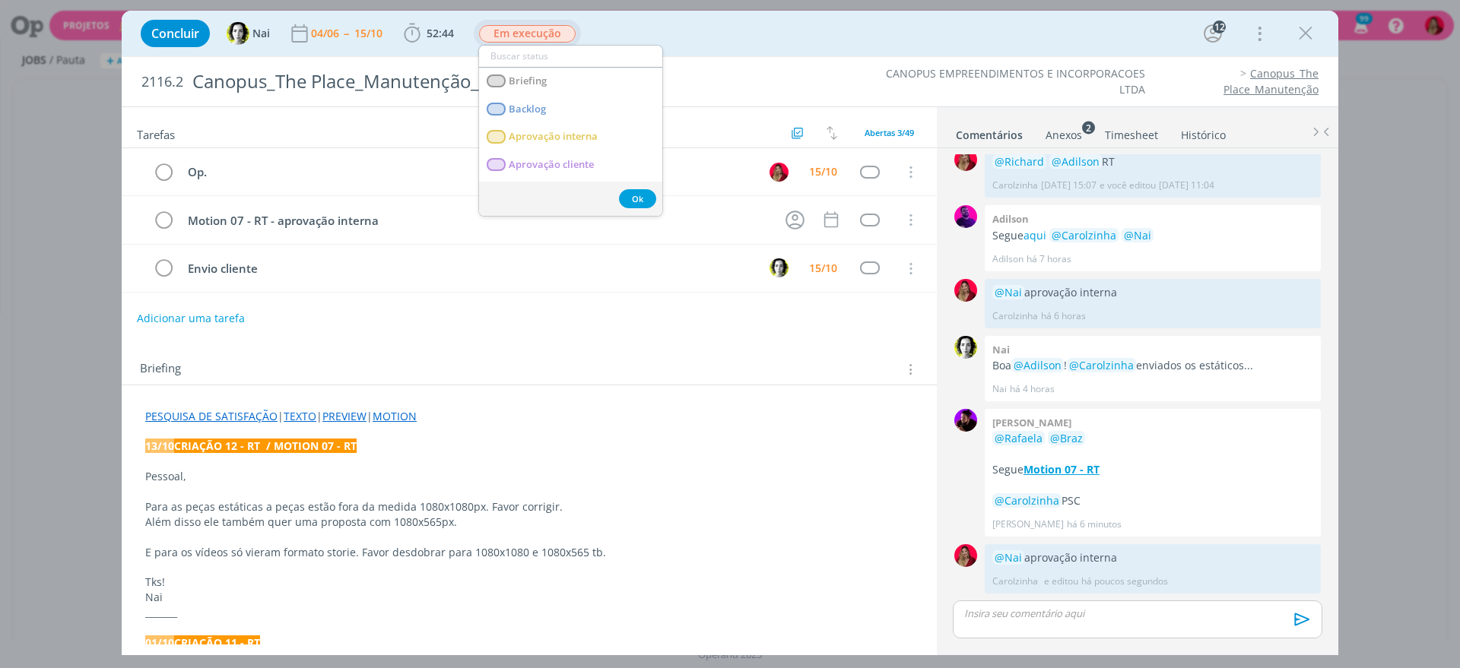
click at [528, 33] on span "Em execução" at bounding box center [527, 33] width 97 height 17
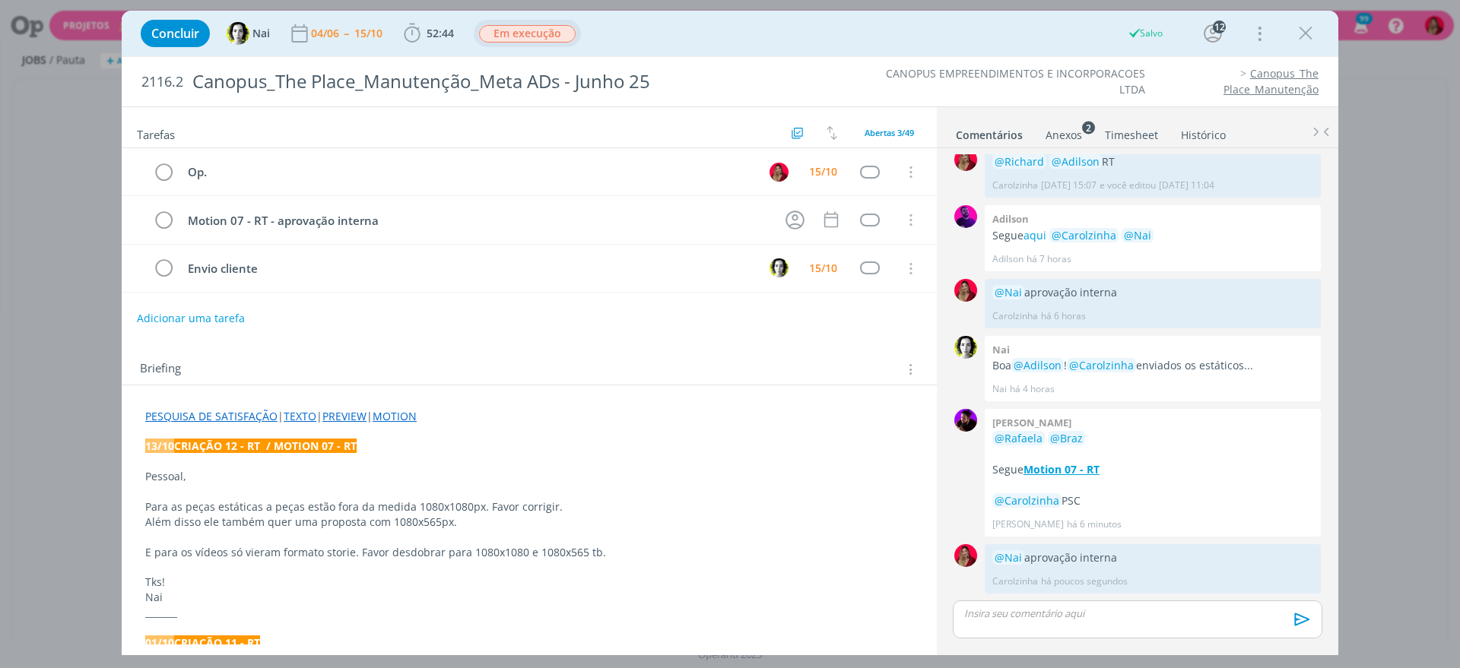
scroll to position [1260, 0]
click at [528, 33] on span "Em execução" at bounding box center [527, 33] width 97 height 17
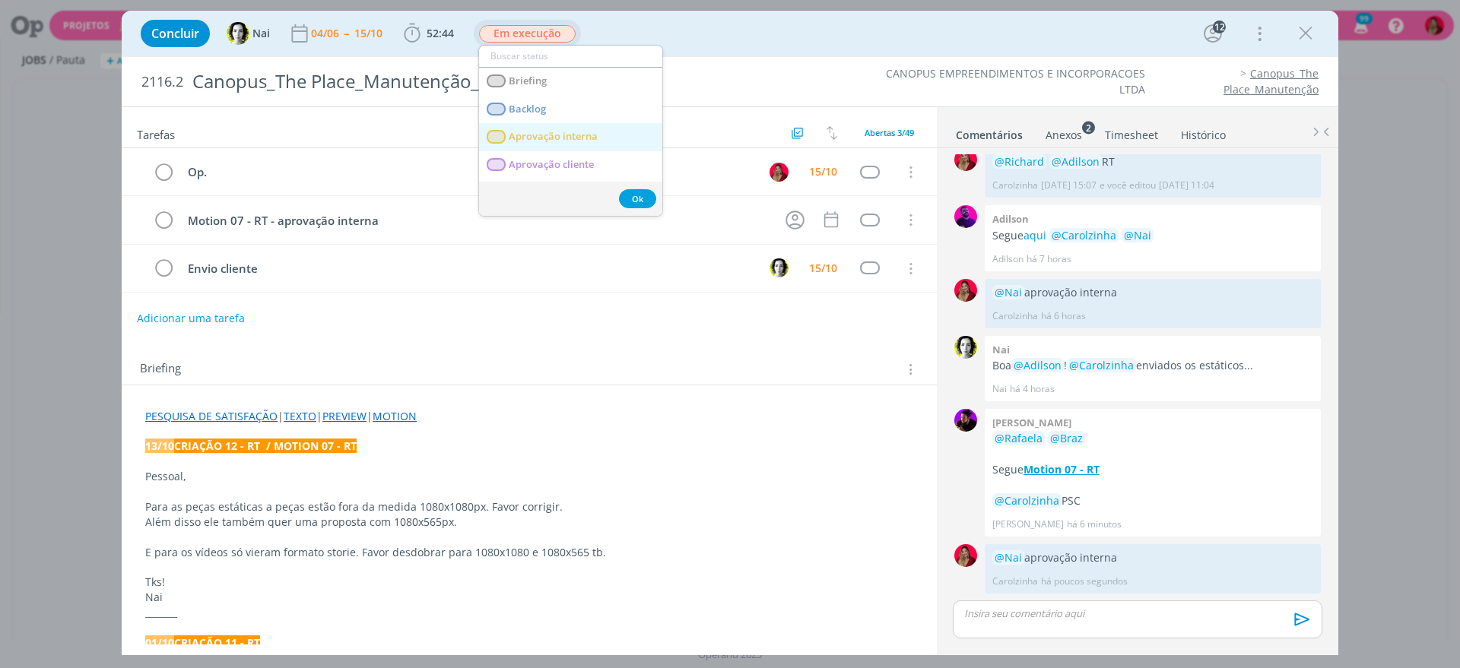
click at [559, 133] on span "Aprovação interna" at bounding box center [553, 137] width 89 height 12
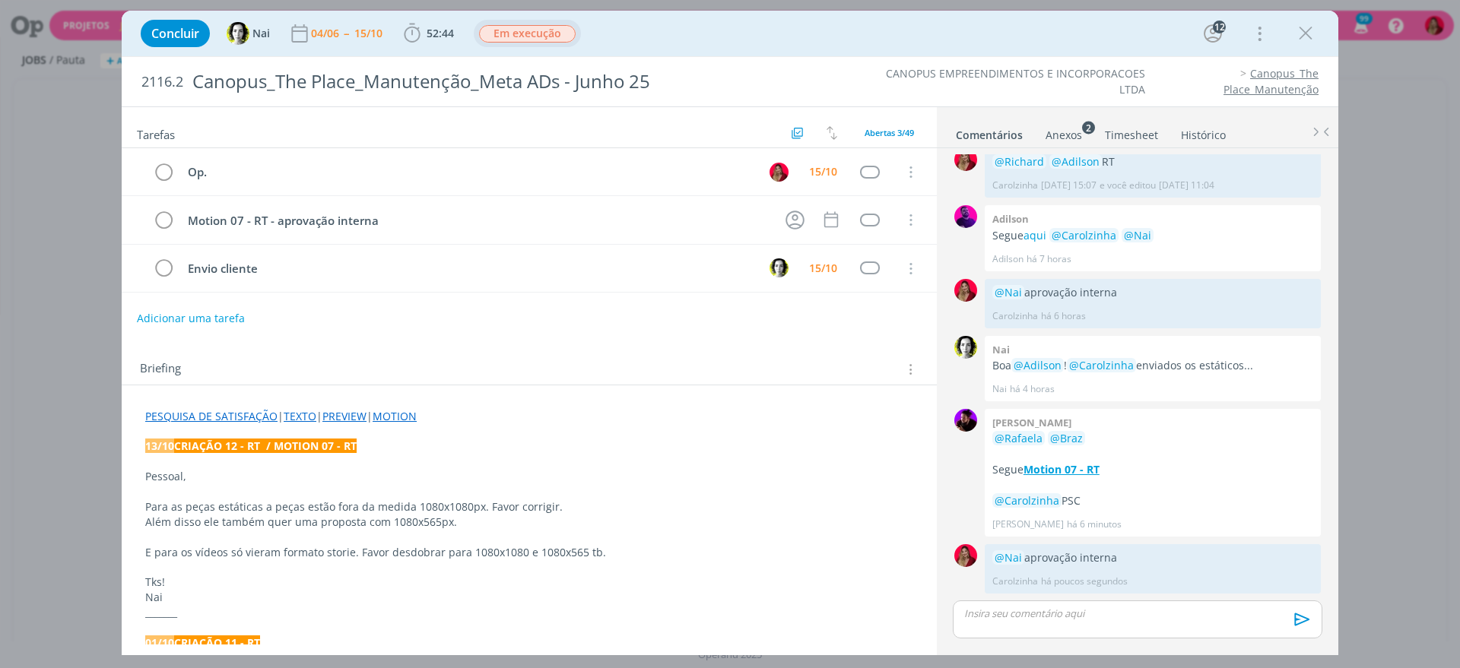
click at [1120, 134] on link "Timesheet" at bounding box center [1131, 132] width 55 height 22
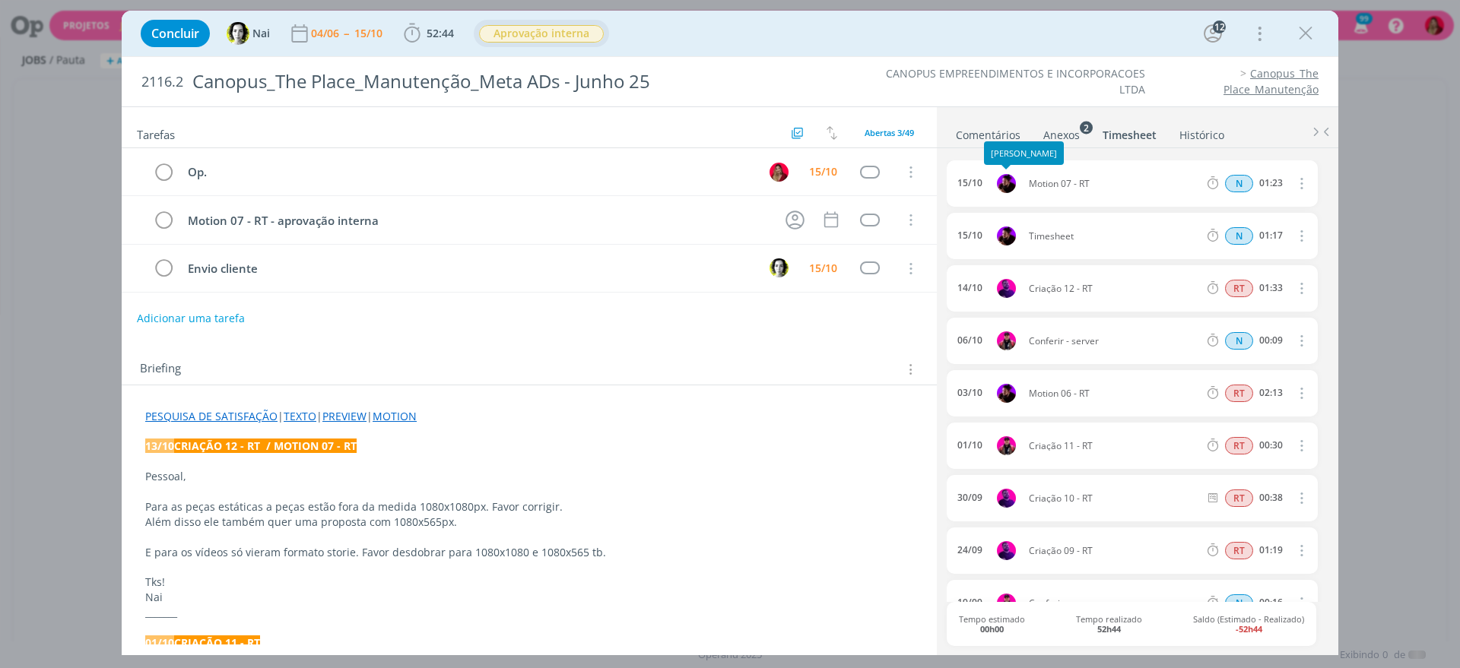
drag, startPoint x: 1092, startPoint y: 179, endPoint x: 1006, endPoint y: 176, distance: 86.0
click at [1006, 176] on div "15/10 Motion 07 - RT N 01:23 Excluir Editar" at bounding box center [1131, 183] width 371 height 46
copy div "Motion 07 - RT"
click at [1292, 232] on icon "dialog" at bounding box center [1300, 236] width 17 height 18
click at [1237, 285] on link "Editar" at bounding box center [1257, 287] width 120 height 24
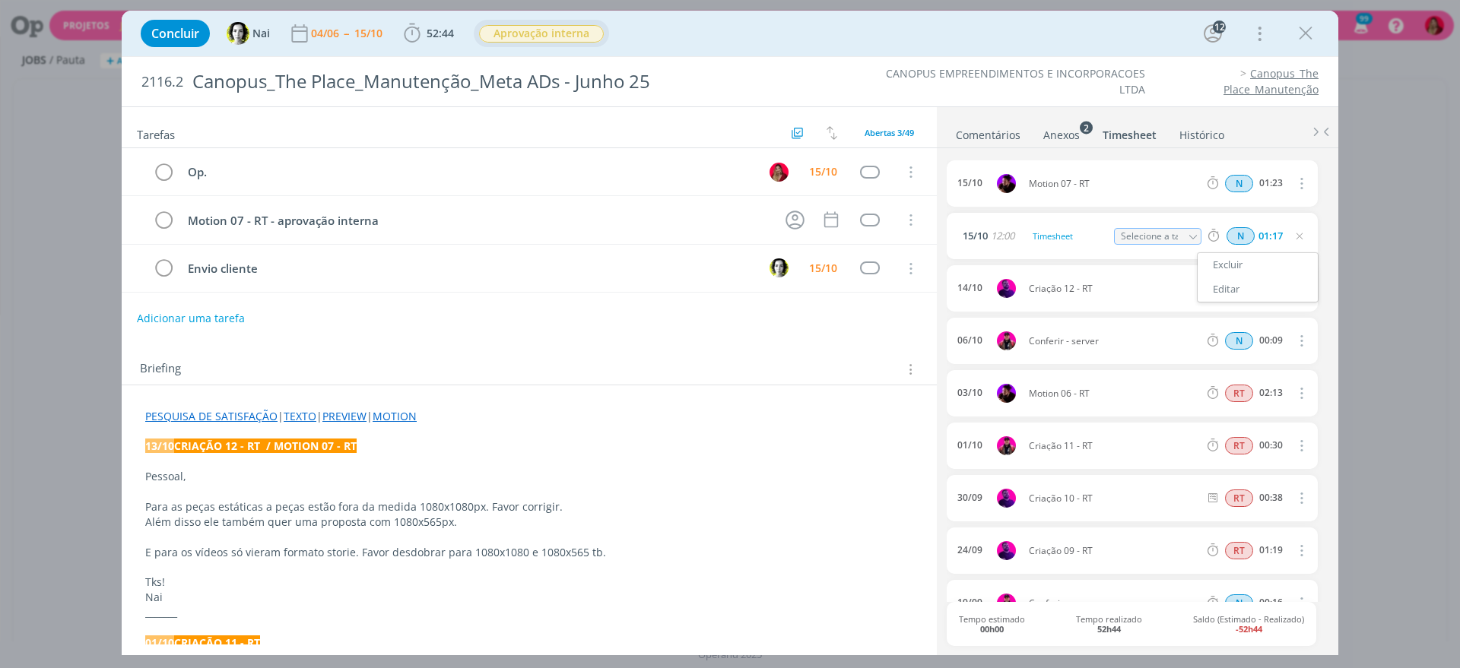
click at [1225, 283] on span "RT" at bounding box center [1239, 288] width 28 height 17
drag, startPoint x: 1098, startPoint y: 236, endPoint x: 974, endPoint y: 226, distance: 125.1
click at [975, 226] on div "15/10 12:00 Timesheet Selecione a tarefa N 01:17" at bounding box center [1131, 236] width 371 height 46
click at [1238, 233] on span "N" at bounding box center [1240, 235] width 28 height 17
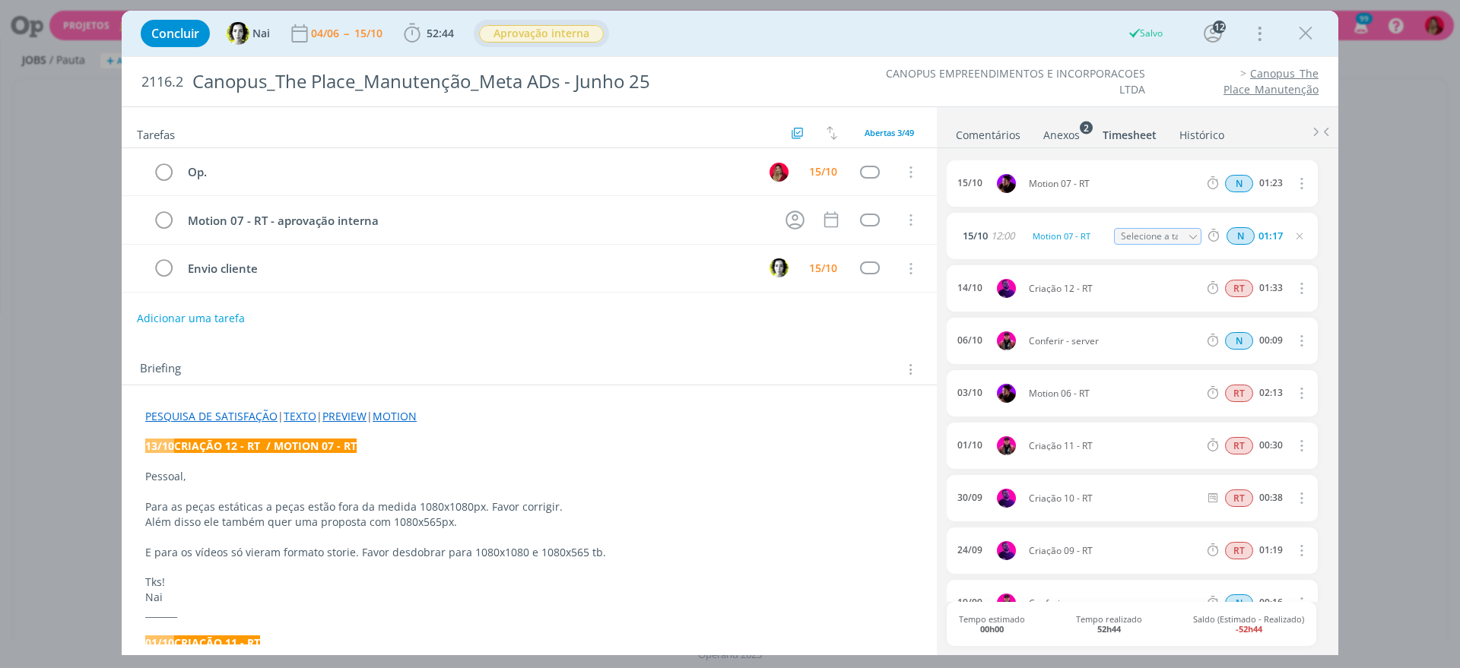
click at [1231, 232] on span "N" at bounding box center [1240, 235] width 28 height 17
click at [1295, 235] on icon "dialog" at bounding box center [1299, 236] width 12 height 12
click at [1292, 176] on icon "dialog" at bounding box center [1300, 183] width 17 height 18
click at [1244, 227] on link "Editar" at bounding box center [1257, 235] width 120 height 24
click at [1238, 179] on span "N" at bounding box center [1240, 183] width 28 height 17
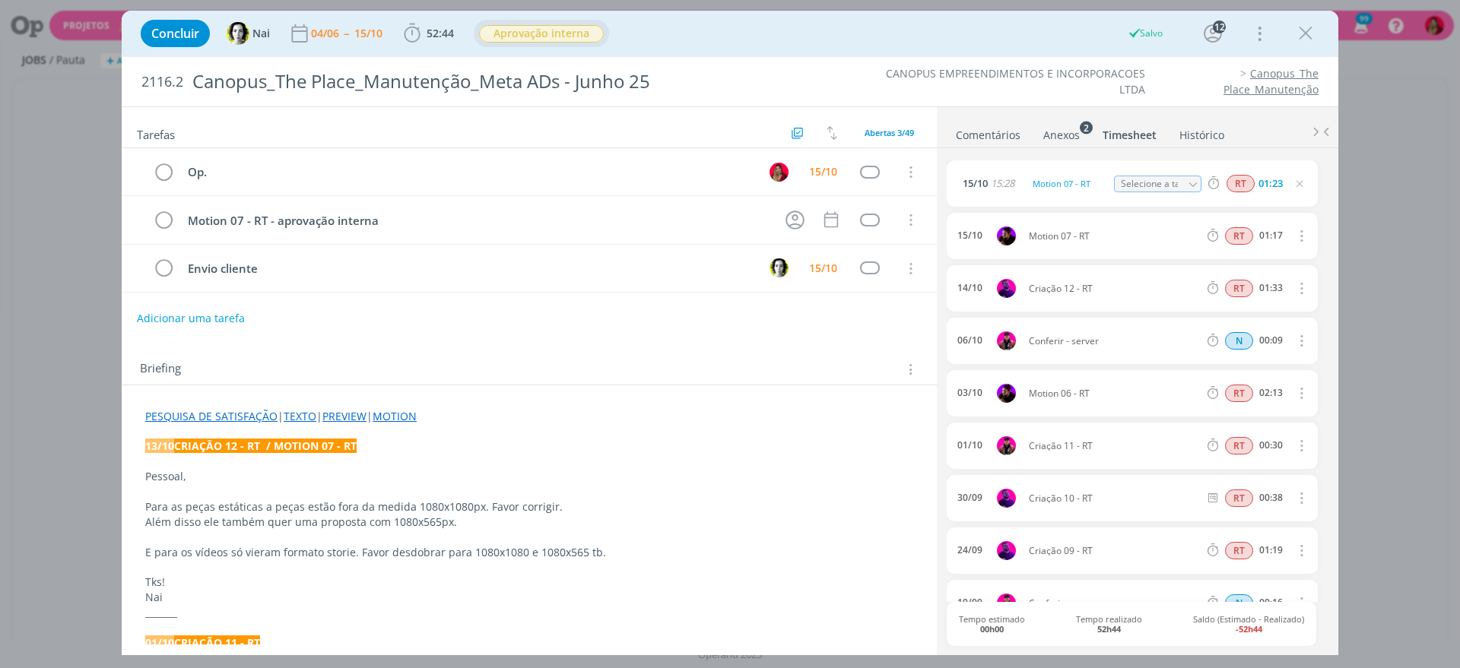
click at [1298, 180] on icon "dialog" at bounding box center [1299, 184] width 12 height 12
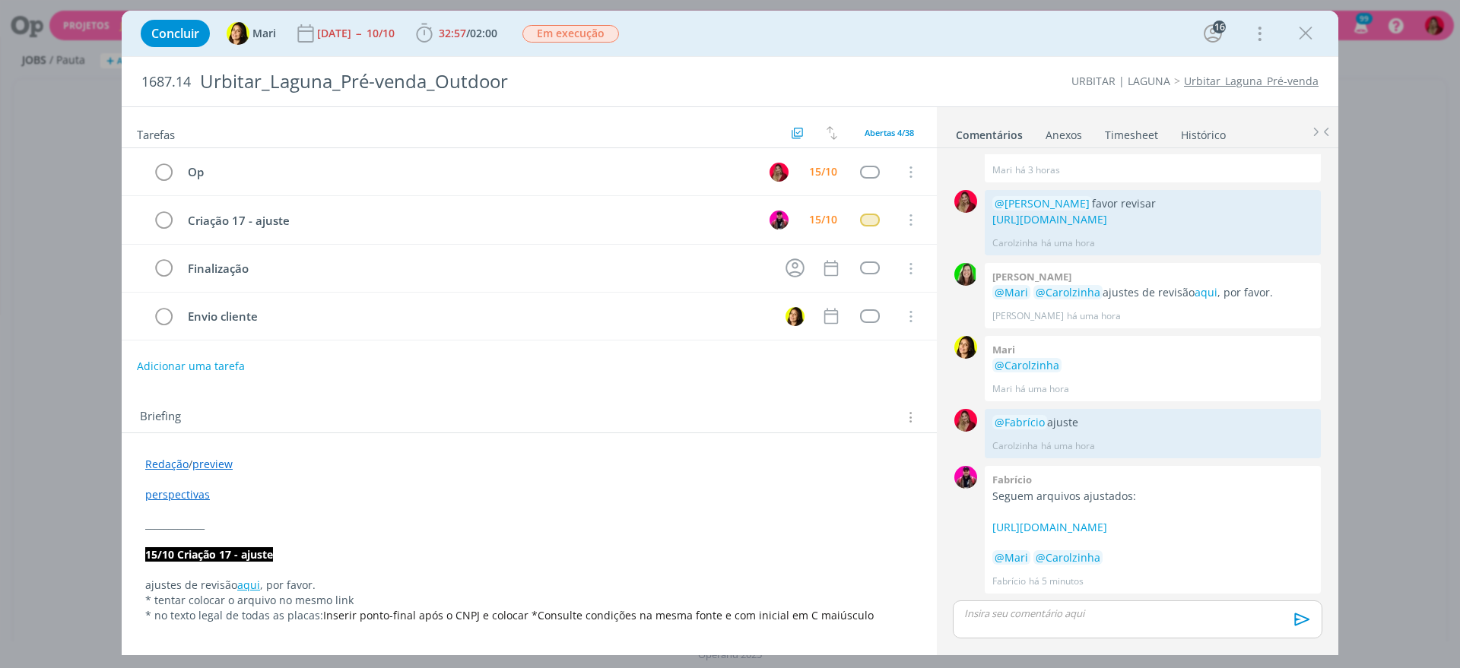
scroll to position [1155, 0]
click at [157, 223] on icon "dialog" at bounding box center [163, 220] width 21 height 23
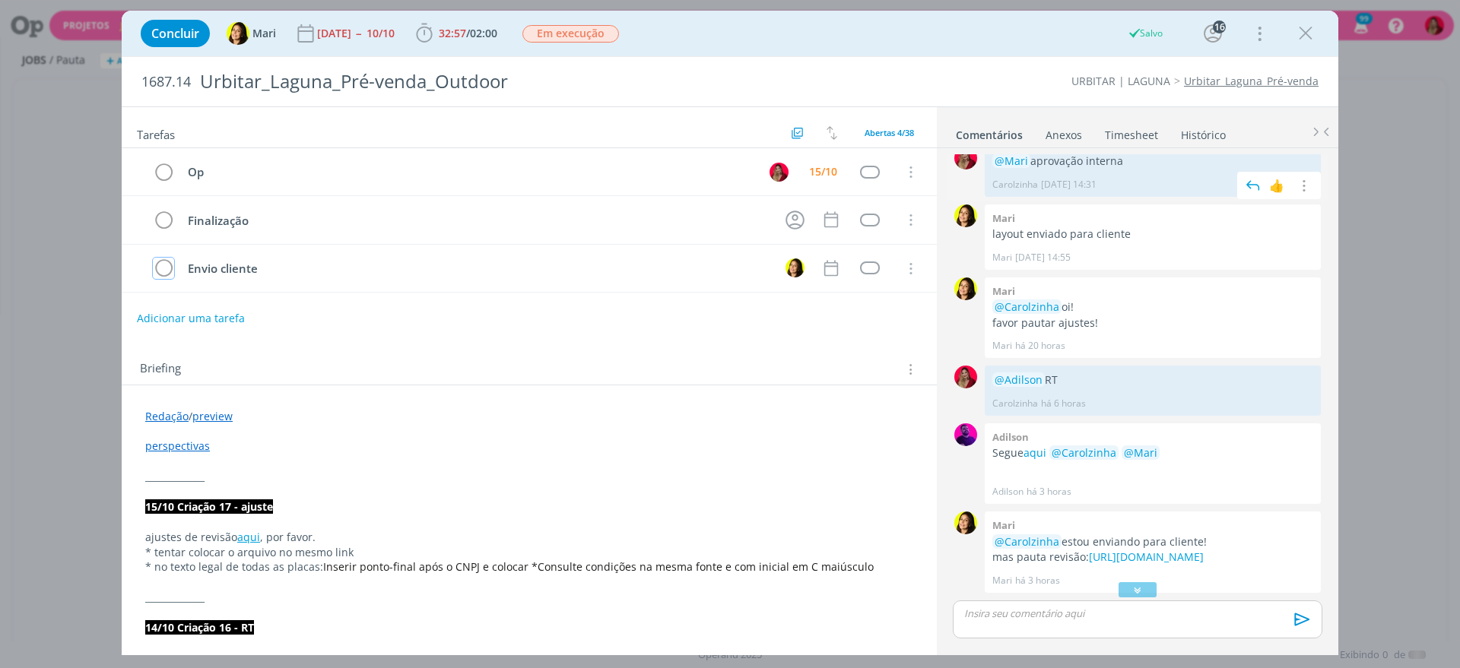
scroll to position [635, 0]
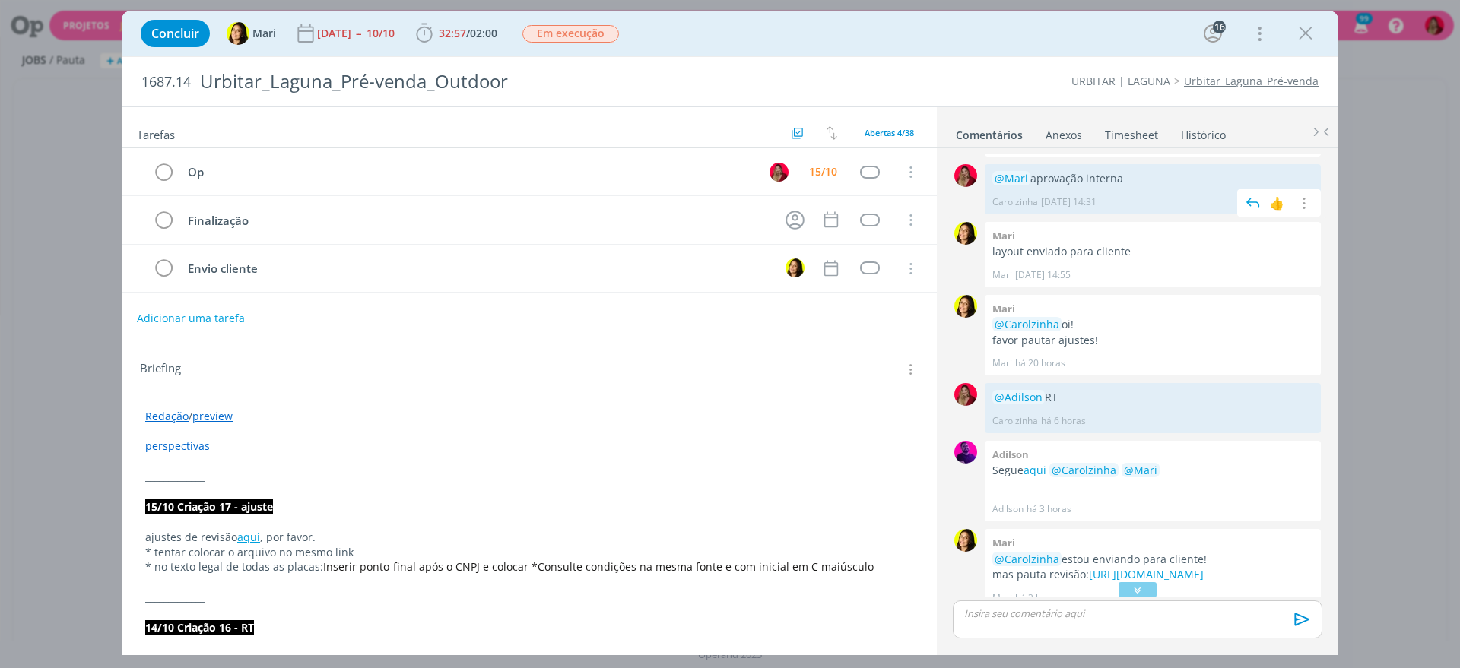
click at [997, 178] on p "@Mari aprovação interna" at bounding box center [1152, 178] width 321 height 15
copy p "@Mari aprovação interna"
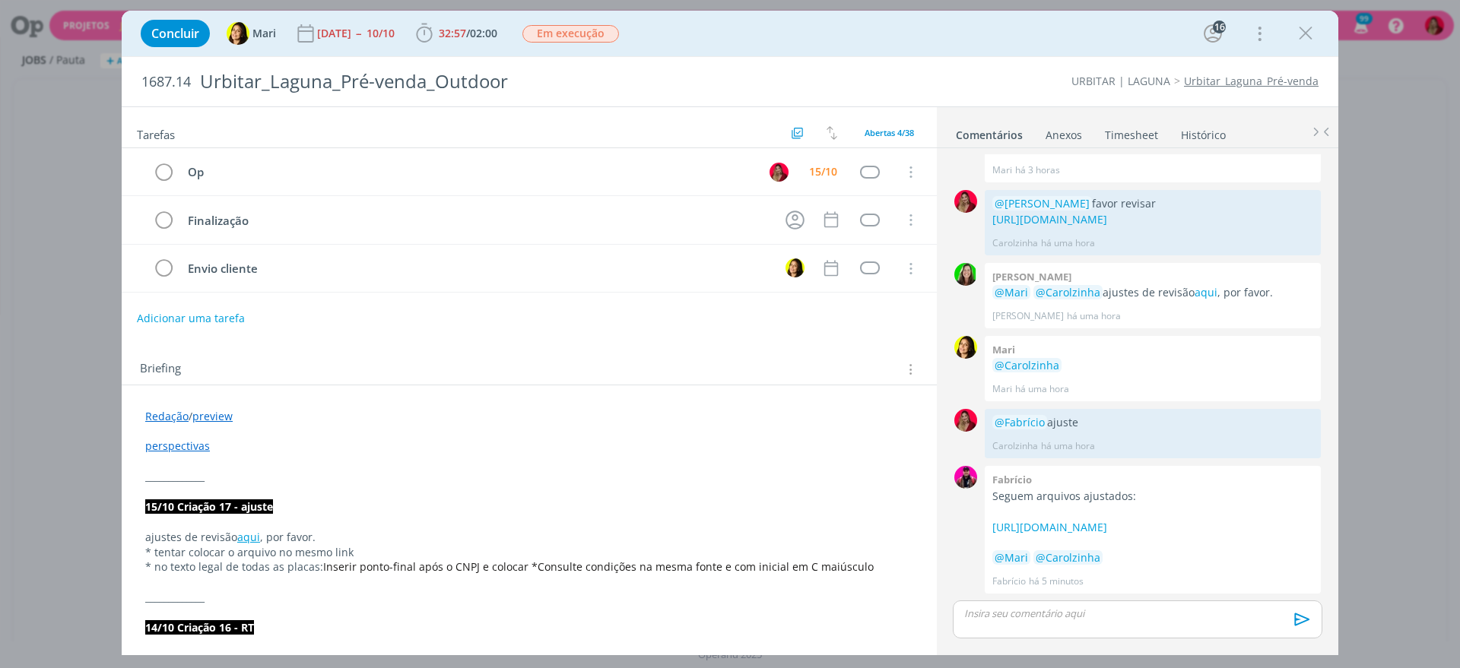
click at [992, 620] on p "dialog" at bounding box center [1137, 614] width 345 height 14
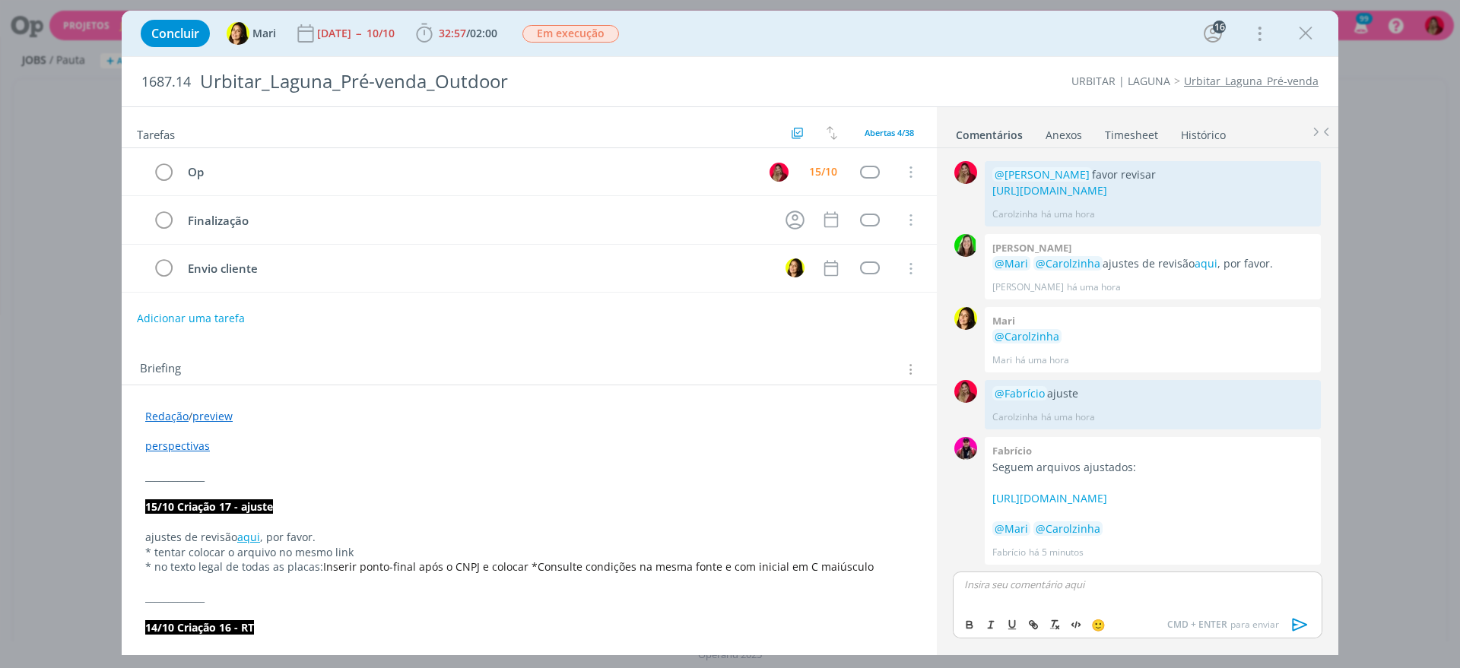
scroll to position [1184, 0]
click at [1289, 622] on icon "dialog" at bounding box center [1299, 624] width 23 height 23
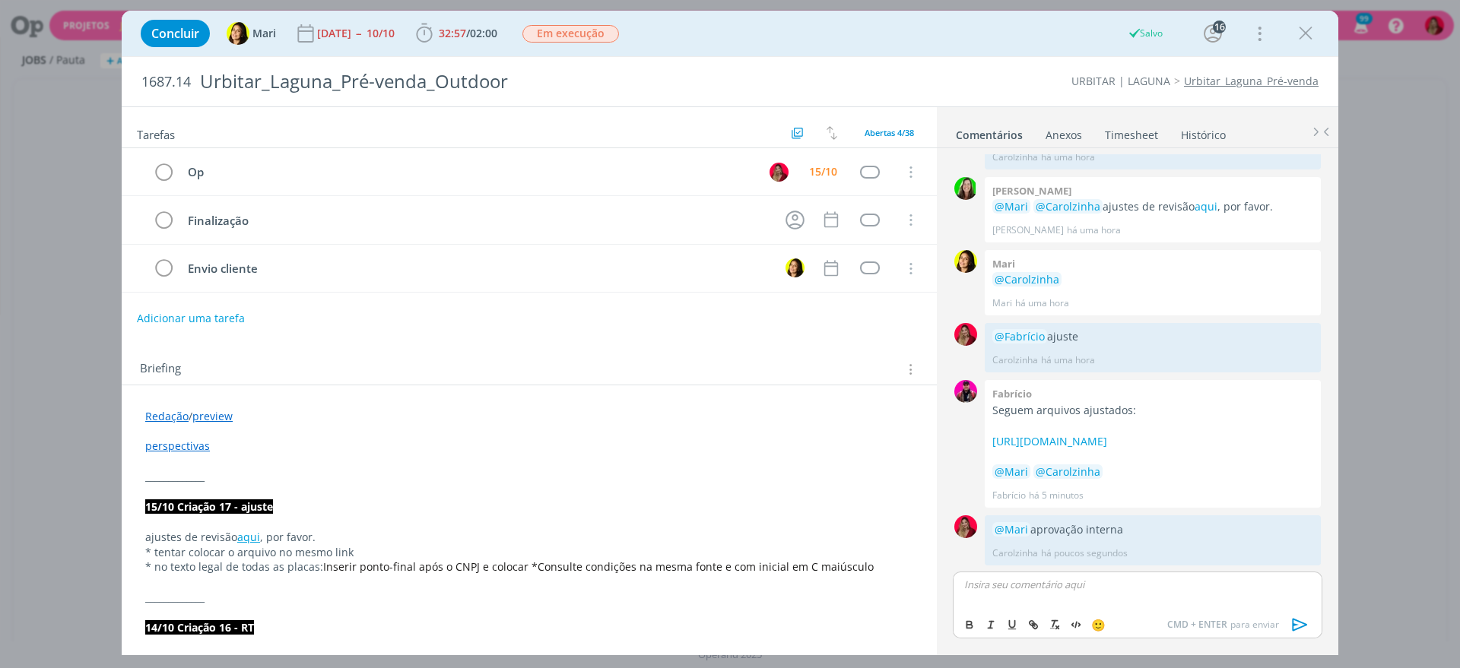
scroll to position [1241, 0]
click at [602, 26] on span "Em execução" at bounding box center [570, 33] width 97 height 17
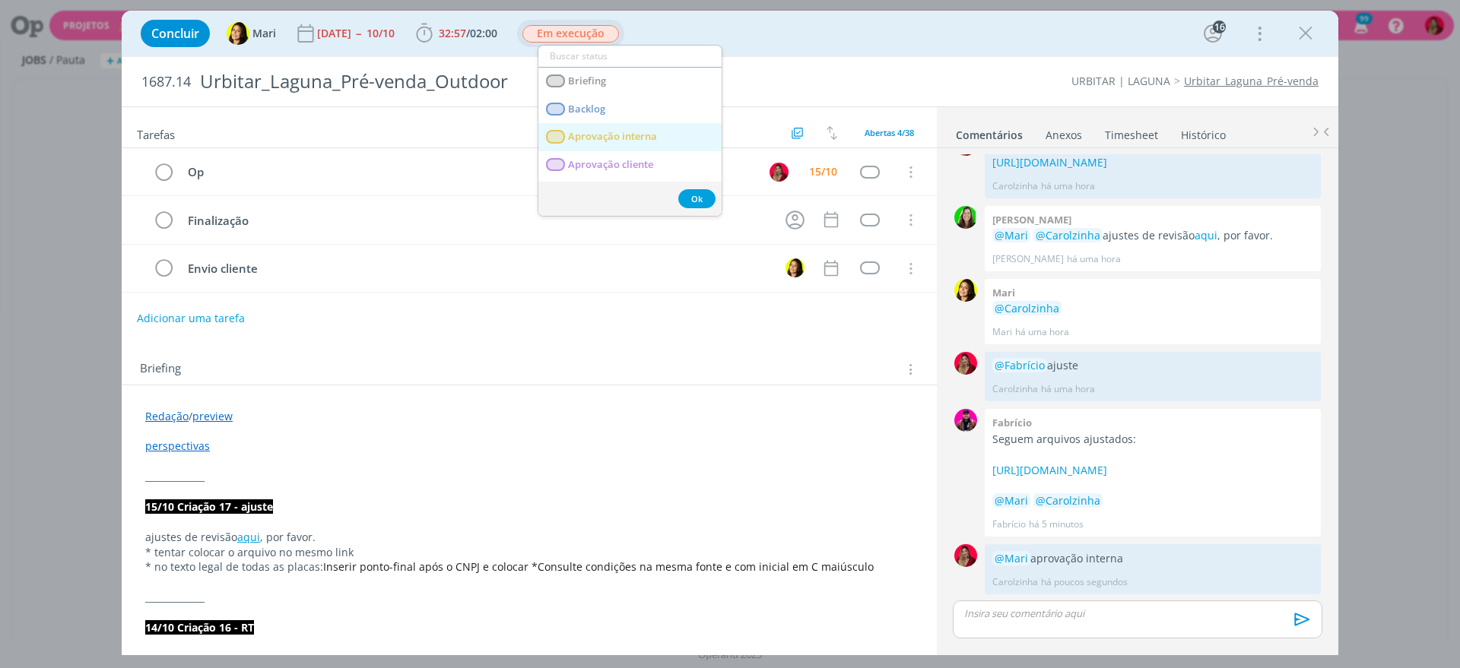
scroll to position [1212, 0]
click at [658, 142] on interna "Aprovação interna" at bounding box center [629, 137] width 183 height 28
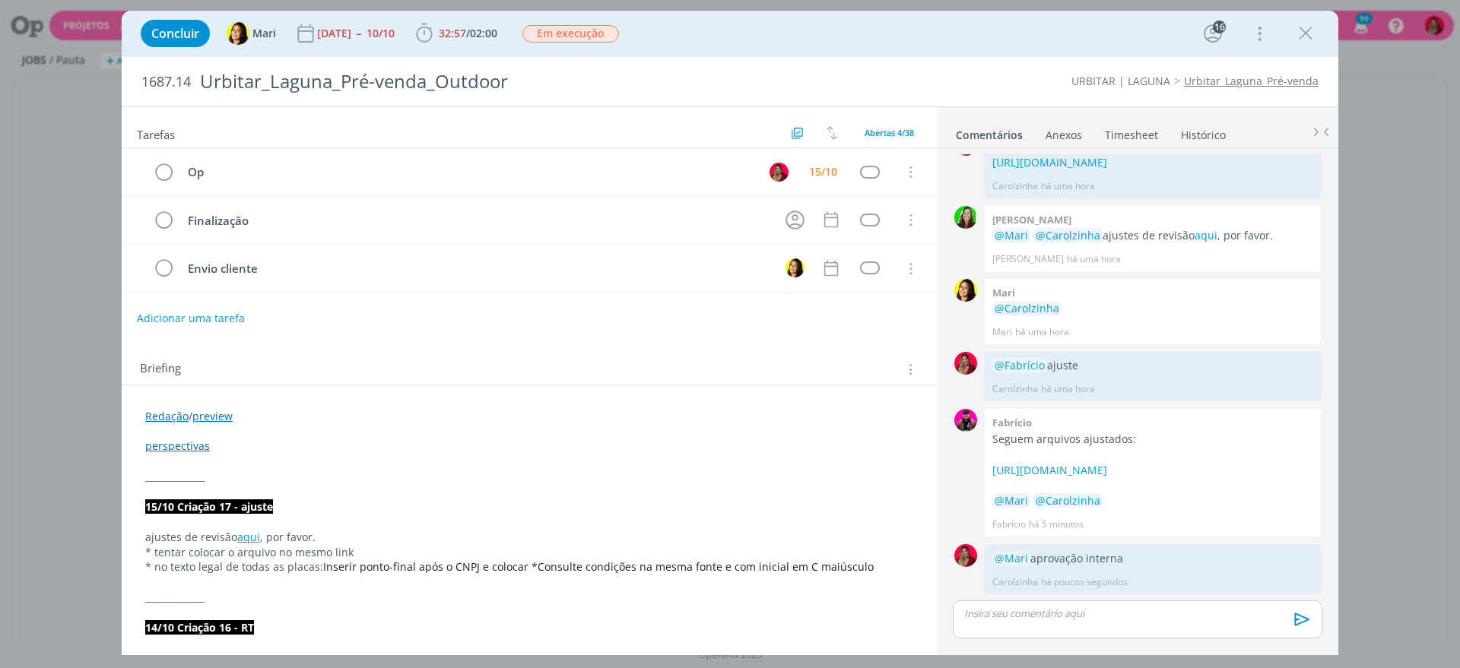
click at [1136, 132] on link "Timesheet" at bounding box center [1131, 132] width 55 height 22
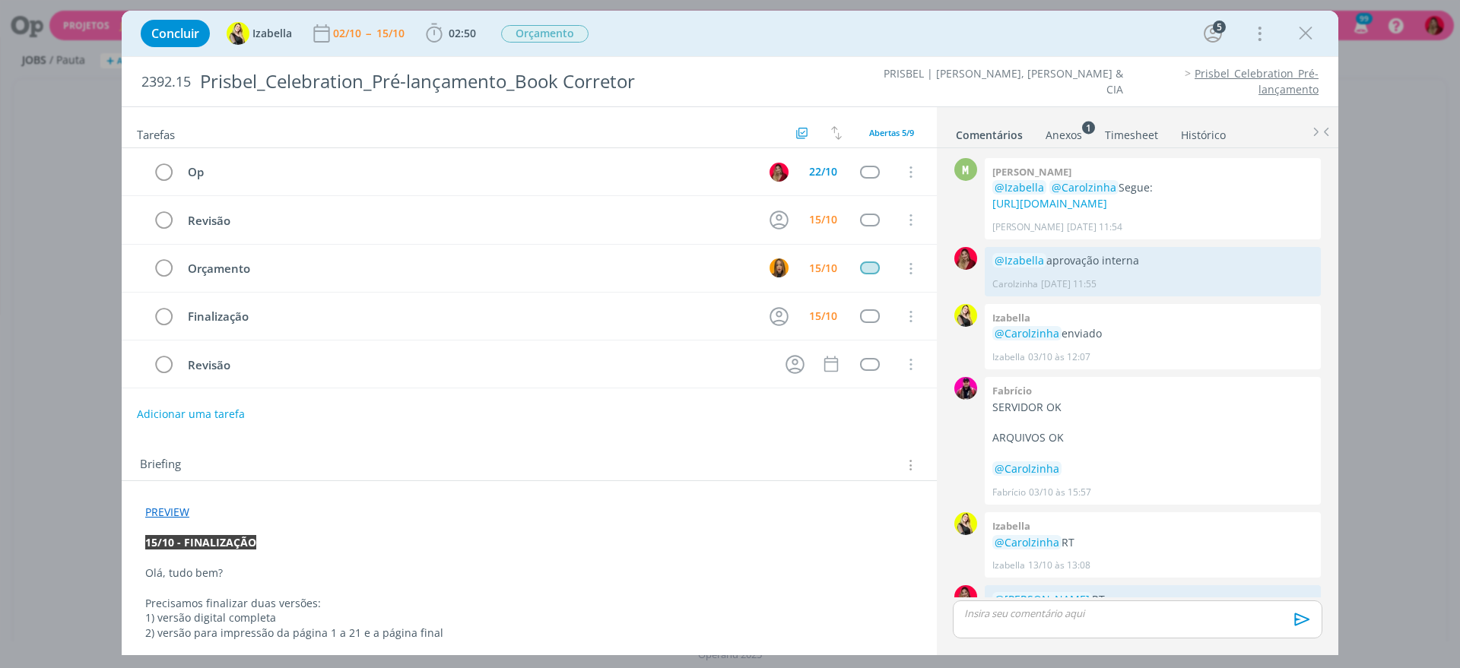
scroll to position [1269, 0]
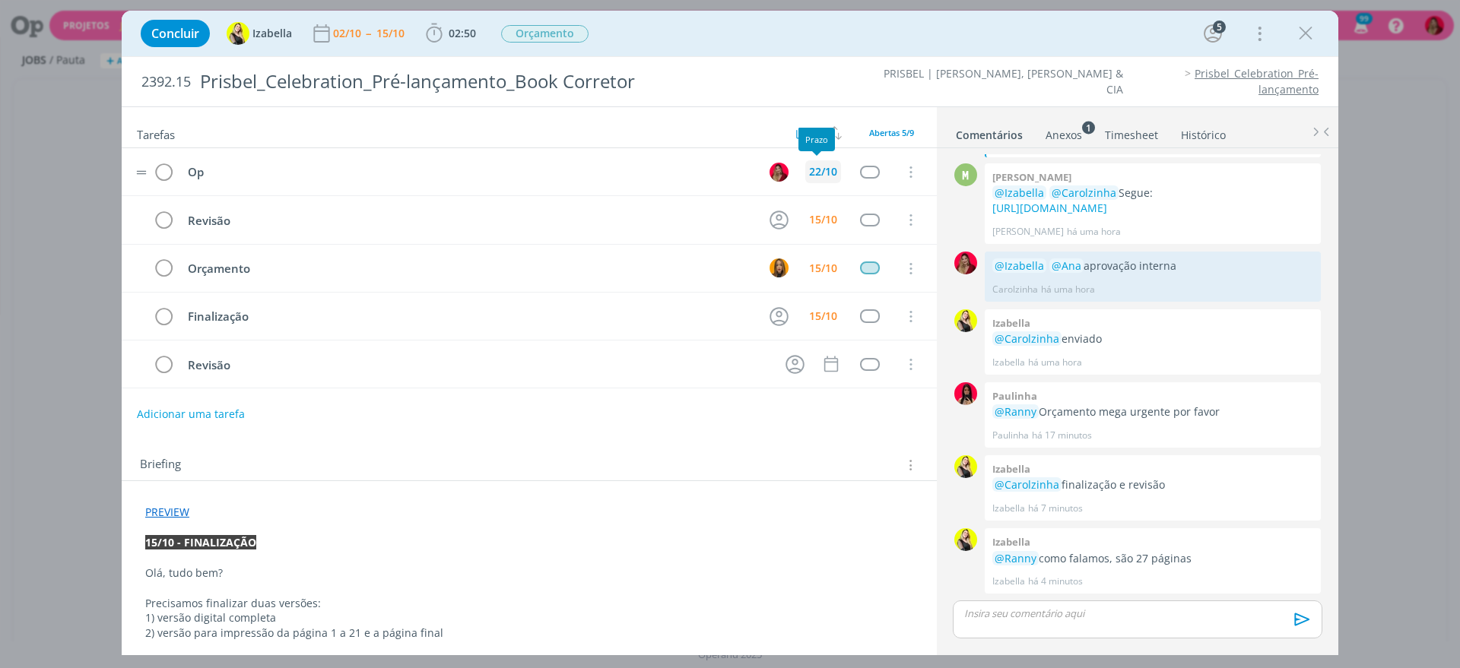
click at [815, 176] on div "22/10" at bounding box center [823, 171] width 28 height 11
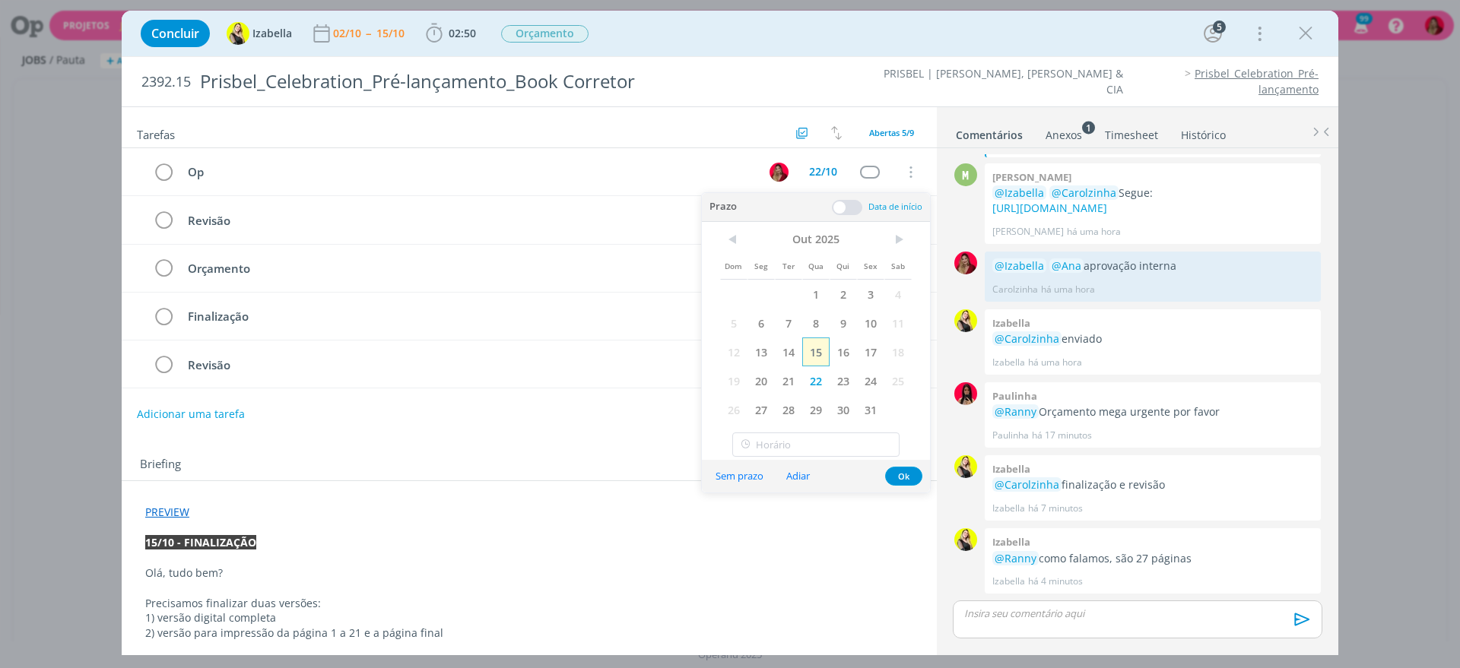
click at [822, 350] on span "15" at bounding box center [815, 352] width 27 height 29
click at [525, 376] on td "Revisão" at bounding box center [473, 364] width 590 height 27
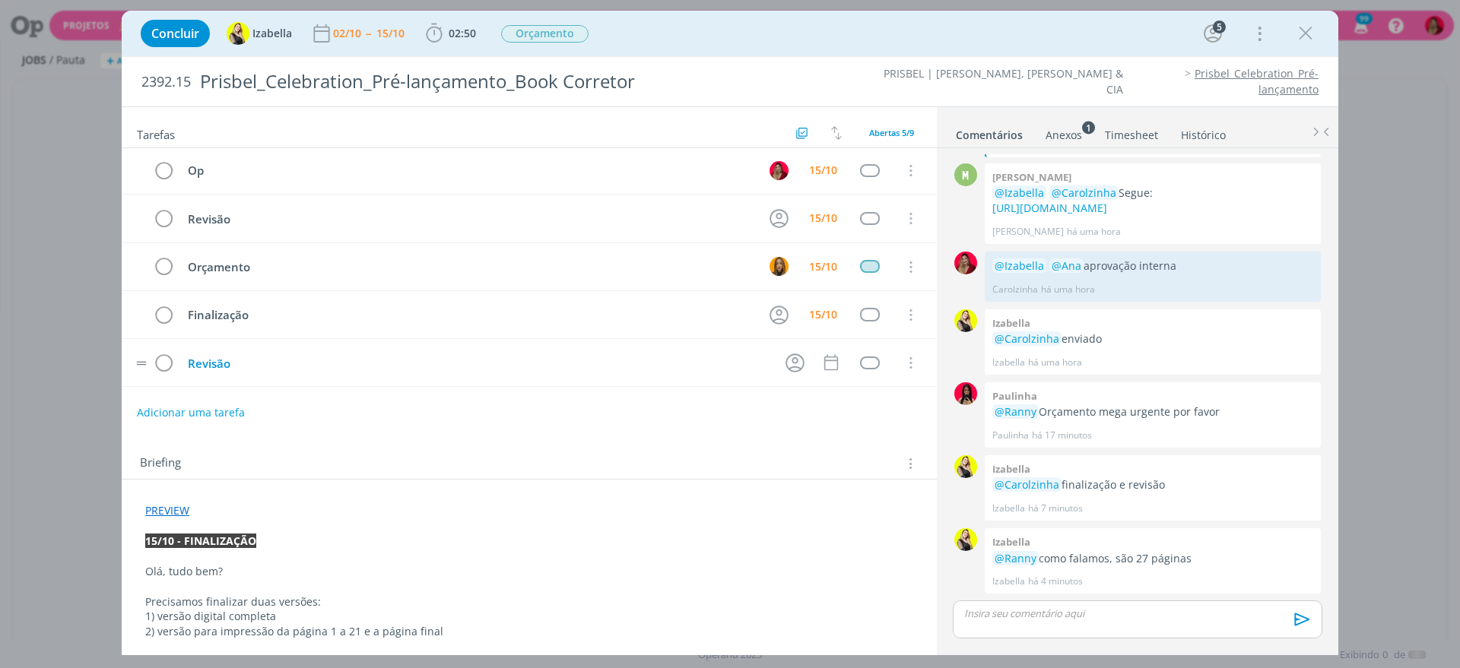
scroll to position [0, 0]
click at [774, 214] on icon "dialog" at bounding box center [779, 220] width 24 height 24
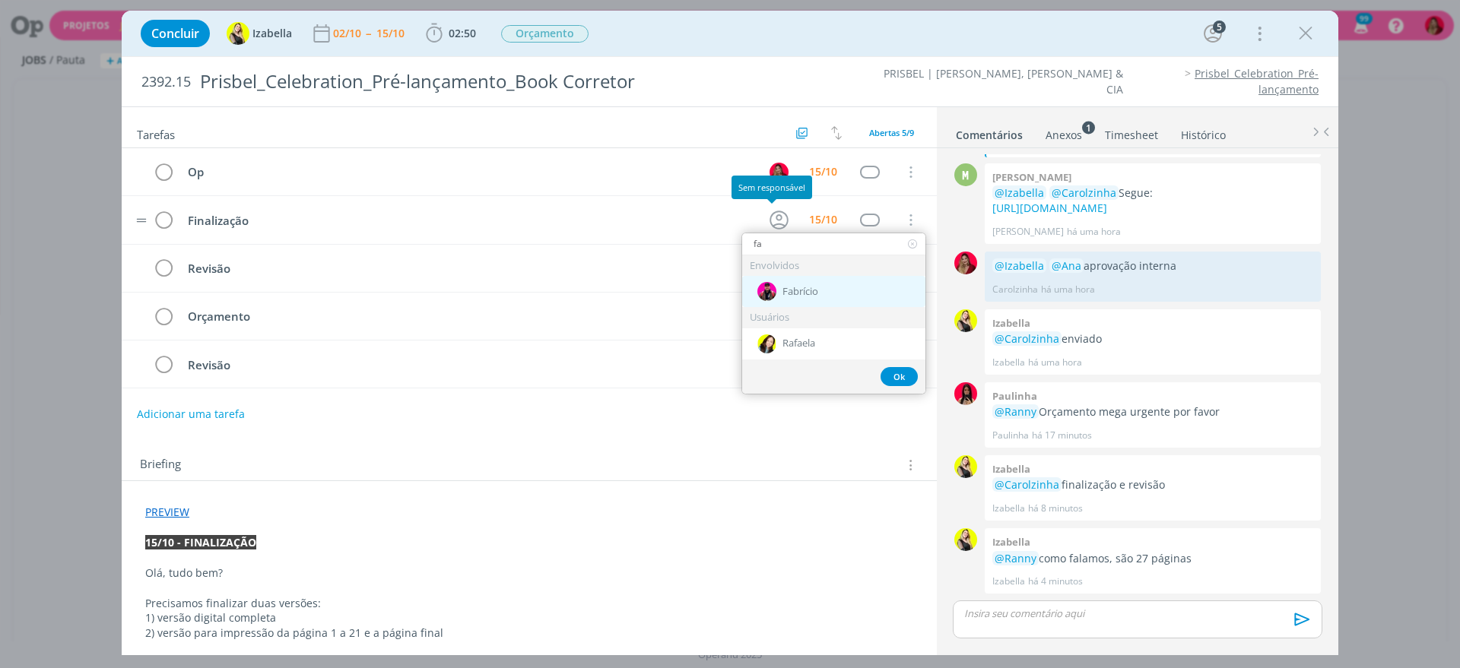
type input "fa"
click at [817, 286] on span "Fabrício" at bounding box center [800, 292] width 36 height 12
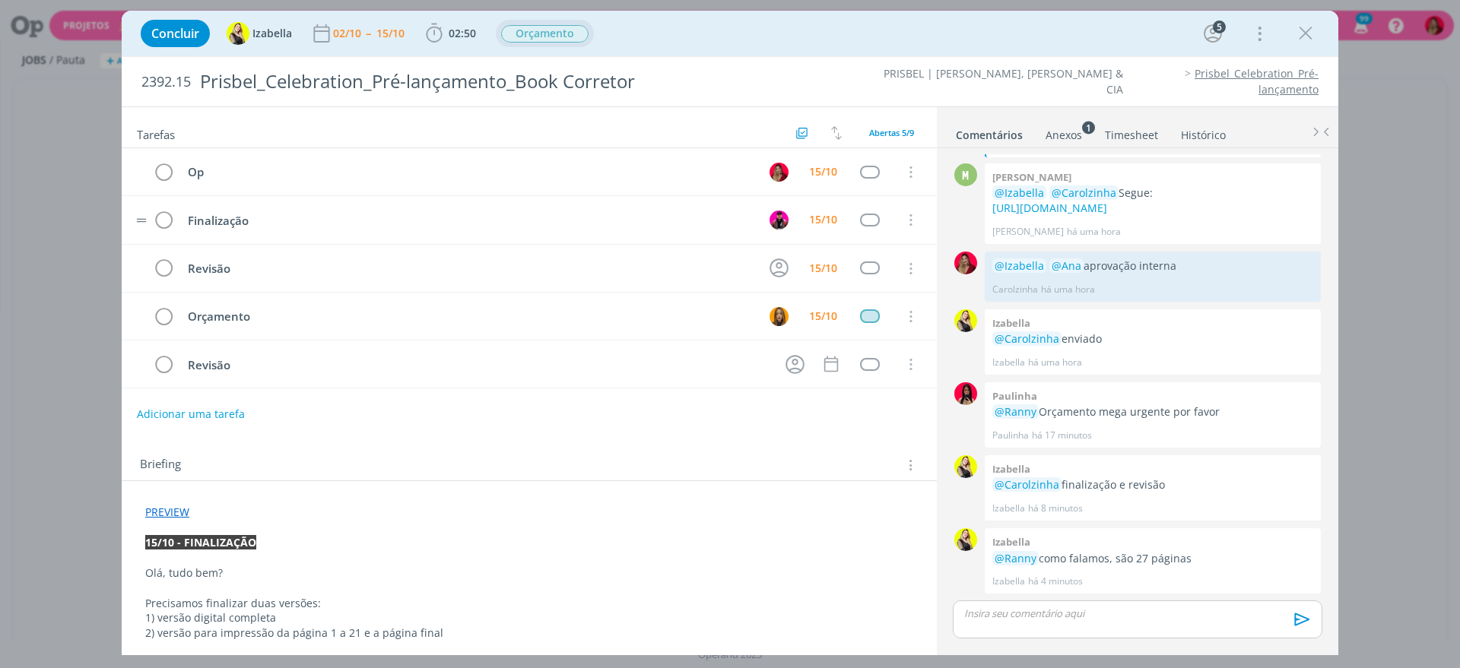
click at [563, 33] on span "Orçamento" at bounding box center [544, 33] width 87 height 17
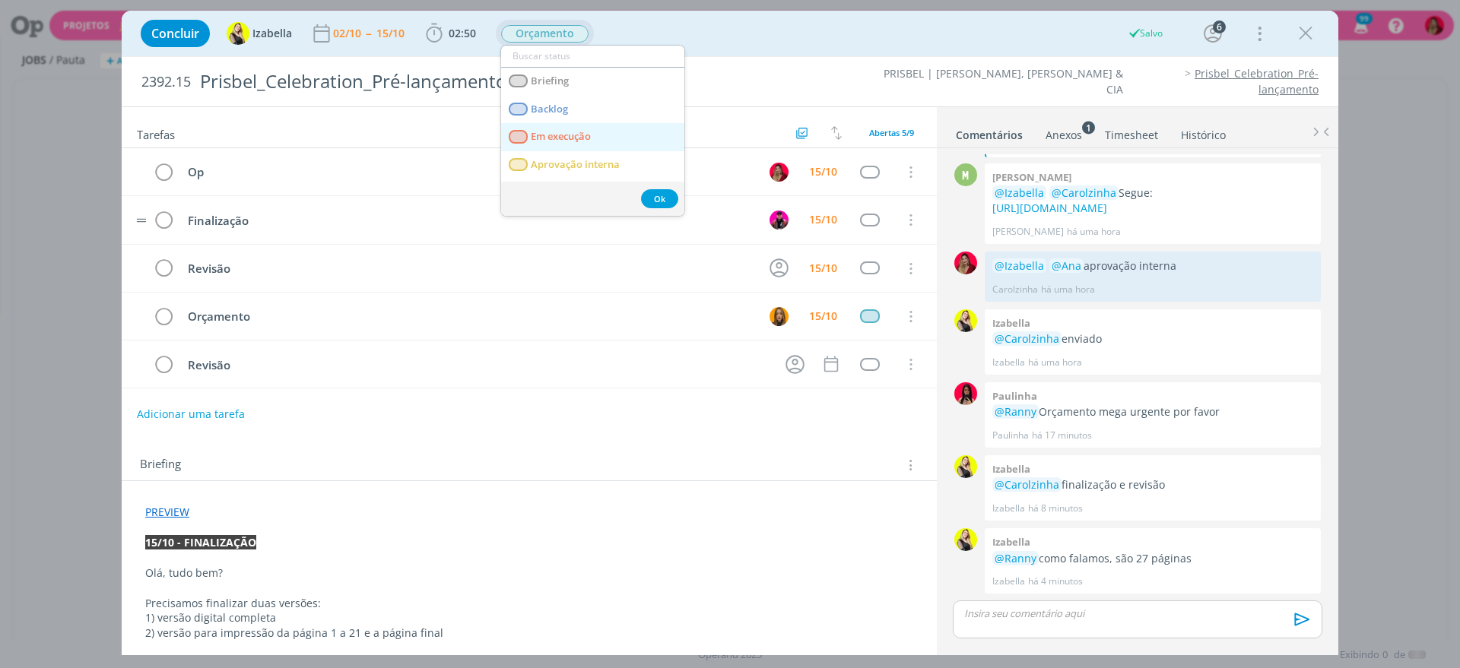
click at [580, 134] on span "Em execução" at bounding box center [561, 137] width 60 height 12
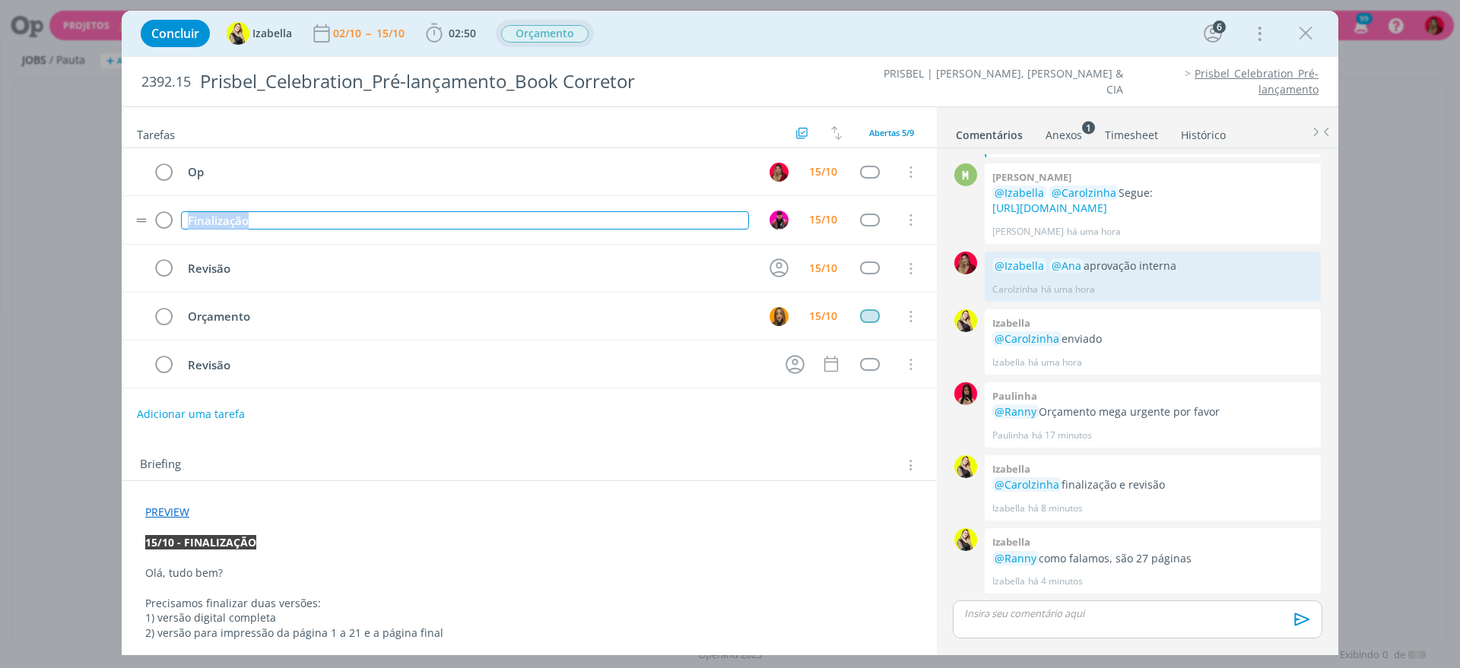
drag, startPoint x: 317, startPoint y: 220, endPoint x: 147, endPoint y: 211, distance: 169.8
click at [147, 211] on tr "Finalização 15/10 Cancelar" at bounding box center [529, 220] width 815 height 48
copy div "Finalização"
click at [1031, 610] on p "dialog" at bounding box center [1137, 614] width 345 height 14
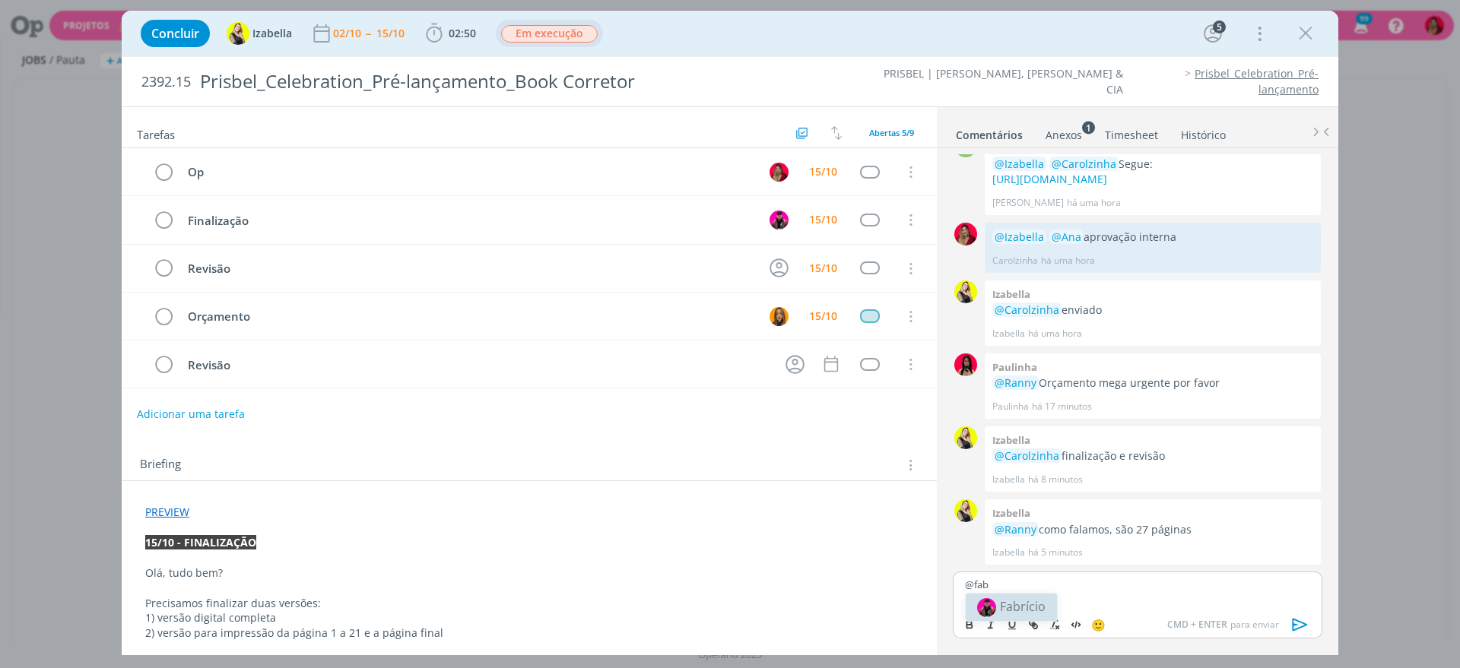
scroll to position [1298, 0]
click at [1033, 601] on span "Fabrício" at bounding box center [1023, 606] width 46 height 17
click at [1302, 623] on icon "dialog" at bounding box center [1299, 625] width 15 height 13
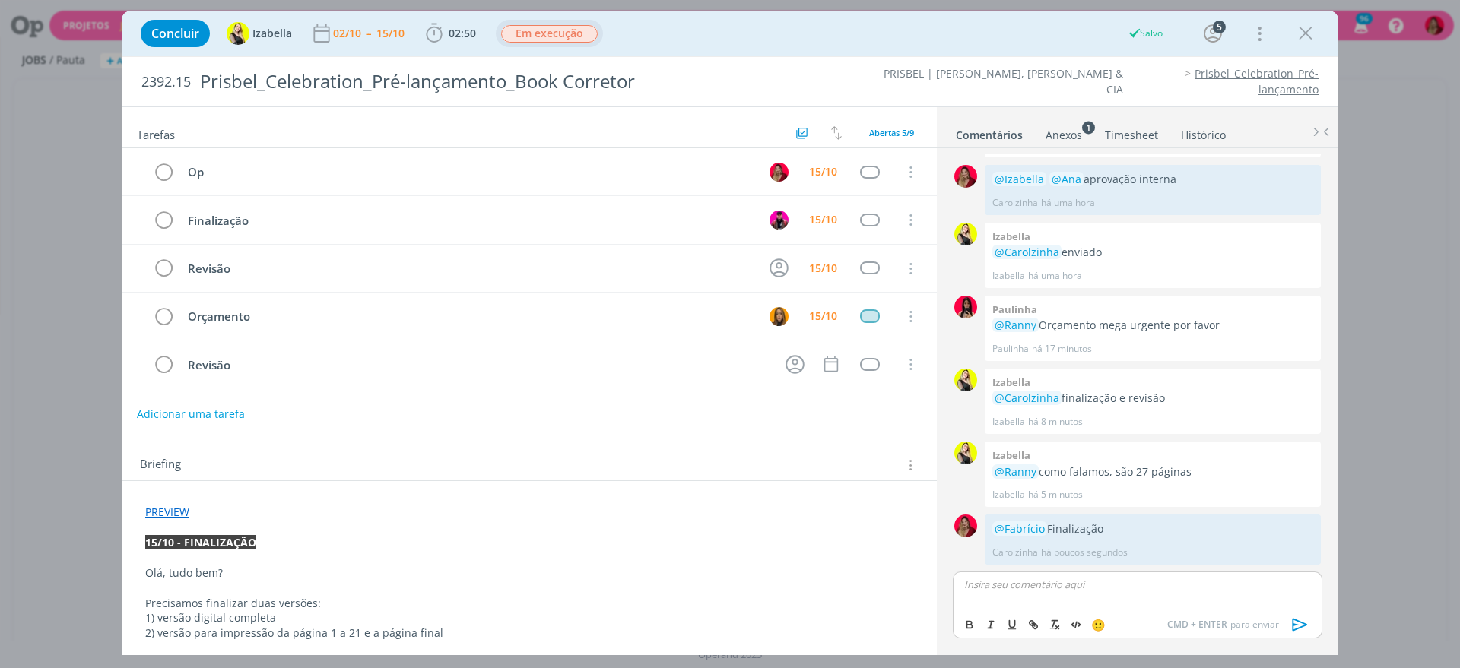
scroll to position [1355, 0]
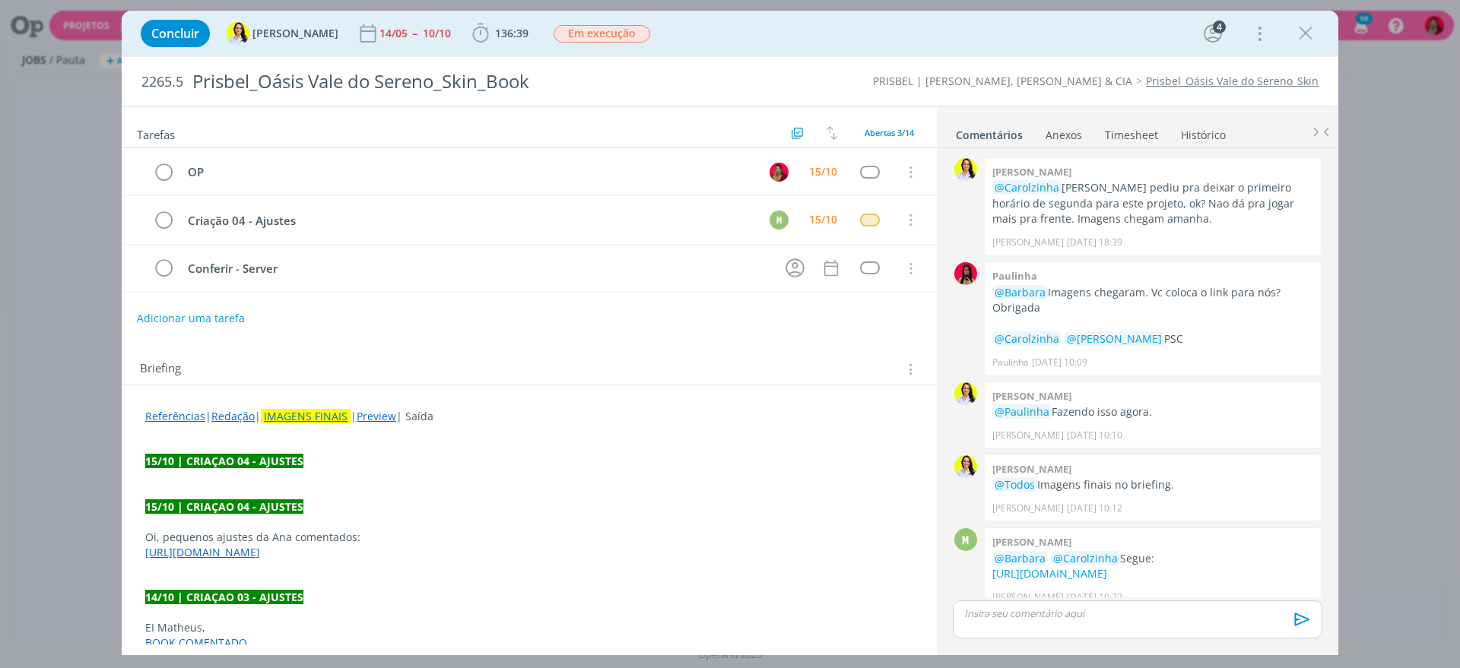
scroll to position [1327, 0]
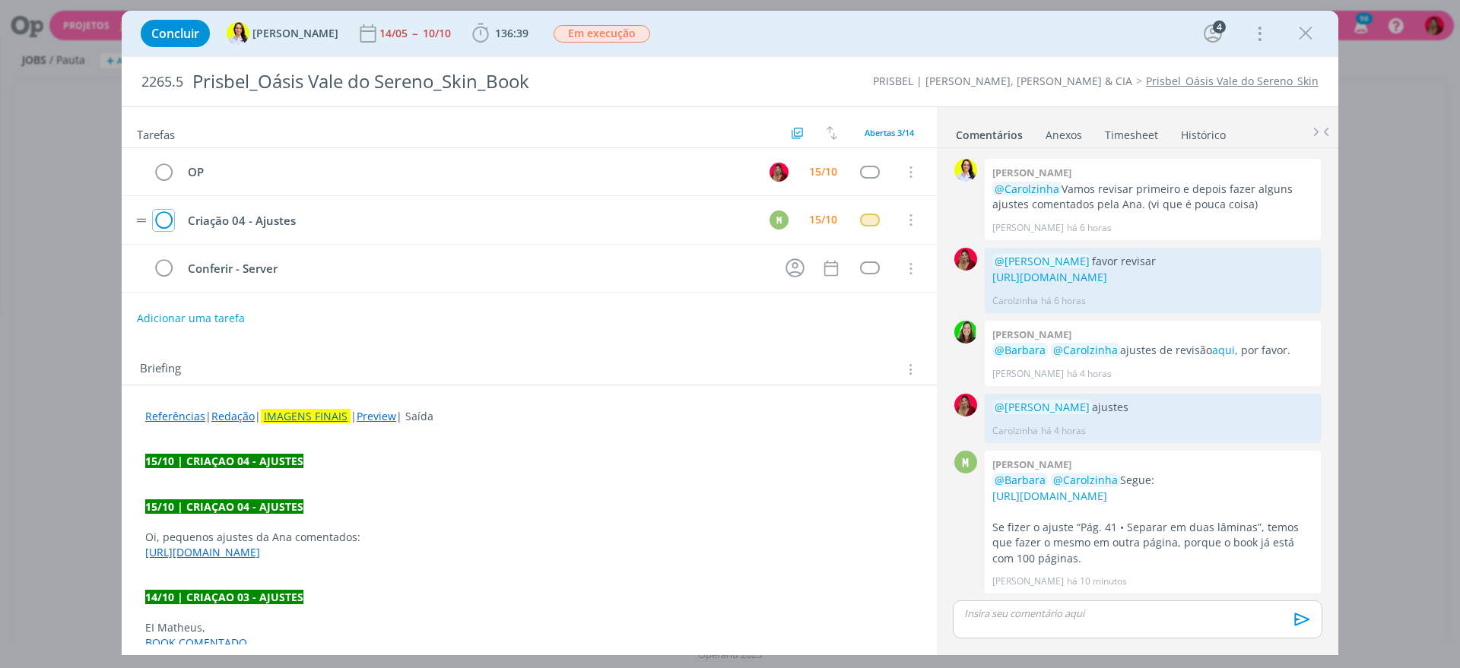
click at [158, 219] on icon "dialog" at bounding box center [163, 220] width 21 height 23
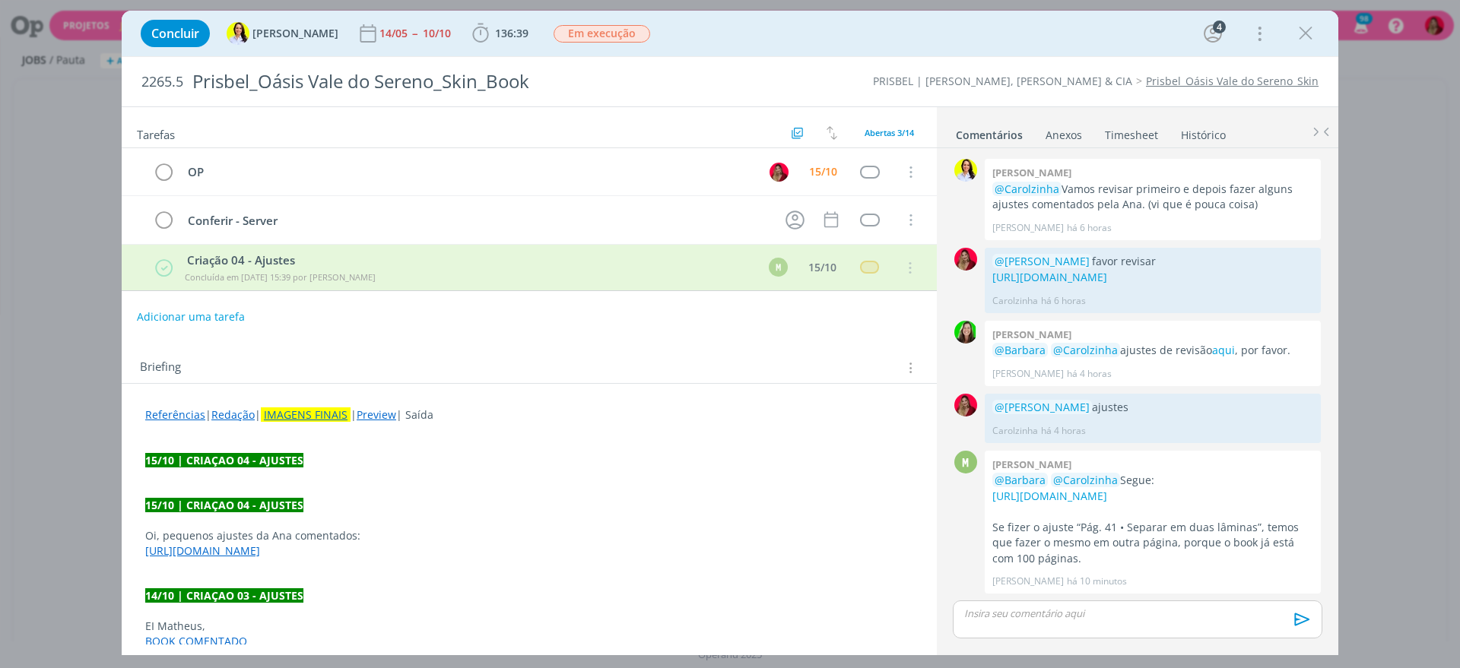
click at [1039, 604] on div "dialog" at bounding box center [1136, 620] width 369 height 38
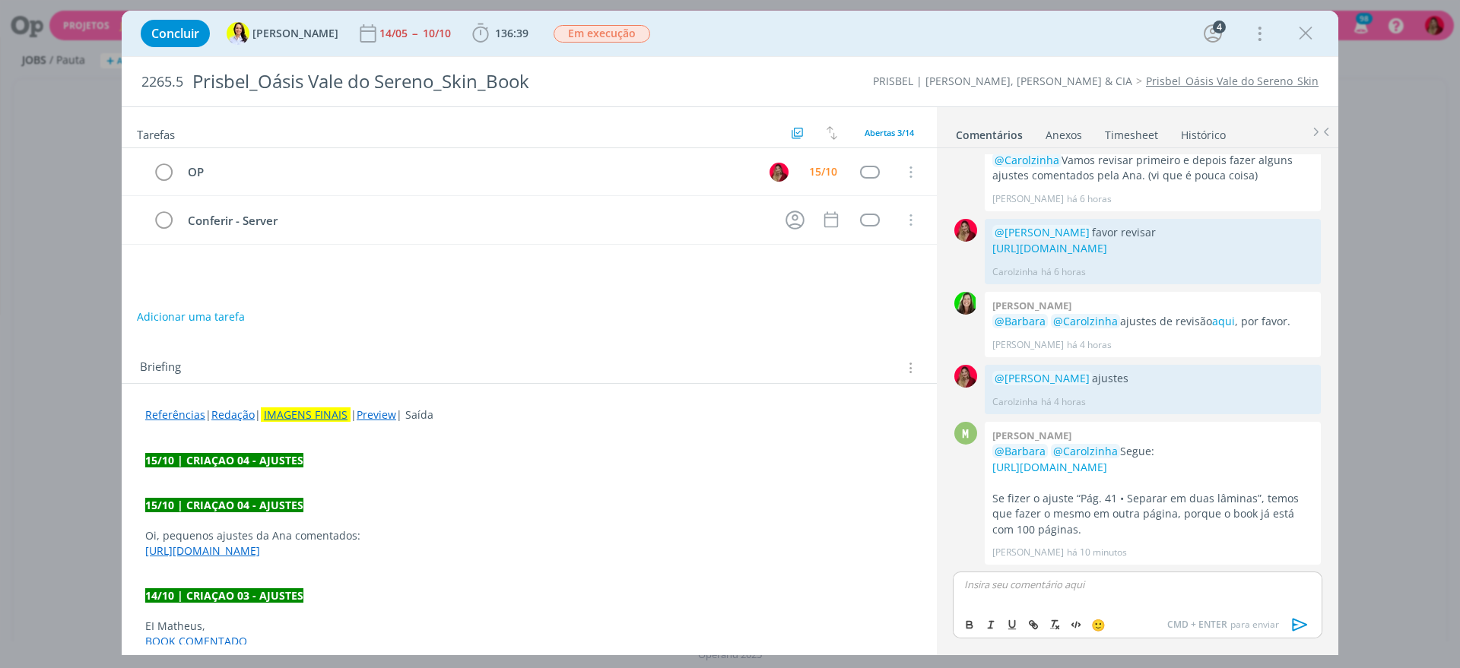
scroll to position [1356, 0]
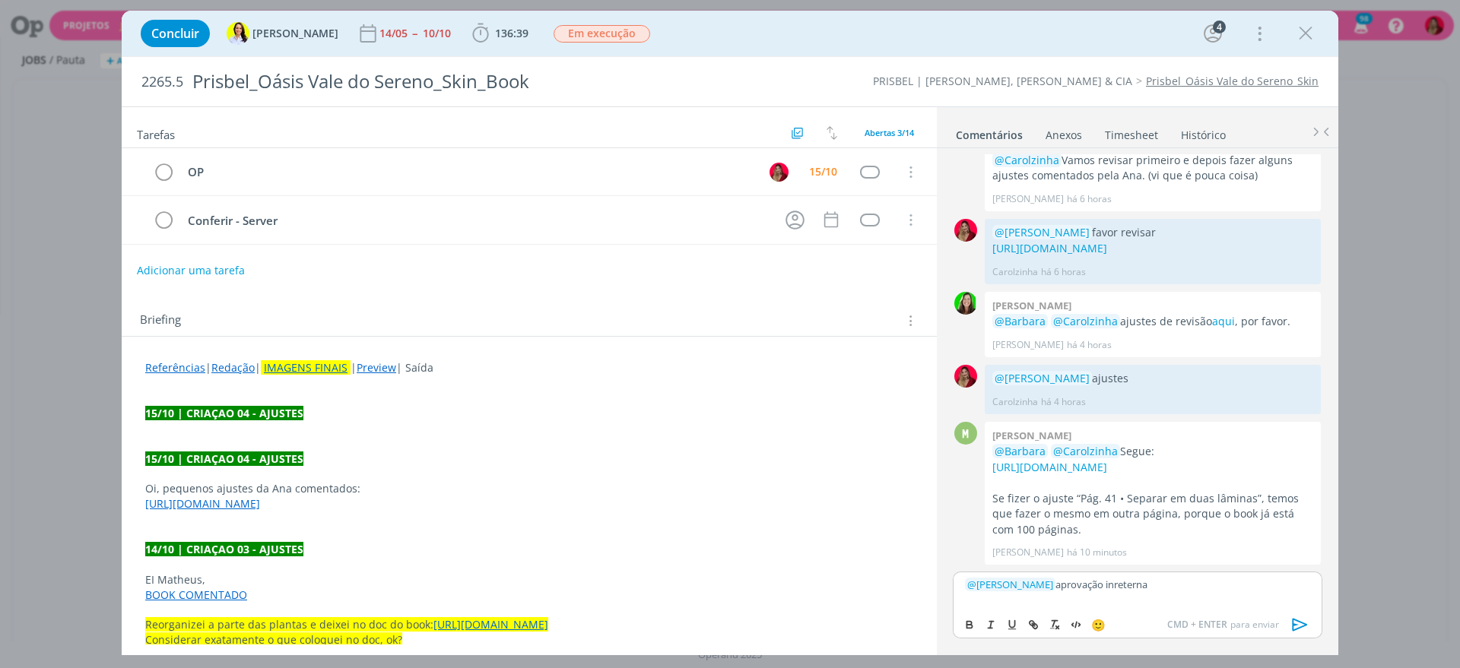
drag, startPoint x: 1142, startPoint y: 587, endPoint x: 1076, endPoint y: 578, distance: 65.9
click at [1076, 578] on p "﻿ @ [PERSON_NAME] ﻿ aprovação inreterna" at bounding box center [1137, 585] width 345 height 14
click at [1288, 620] on icon "dialog" at bounding box center [1299, 624] width 23 height 23
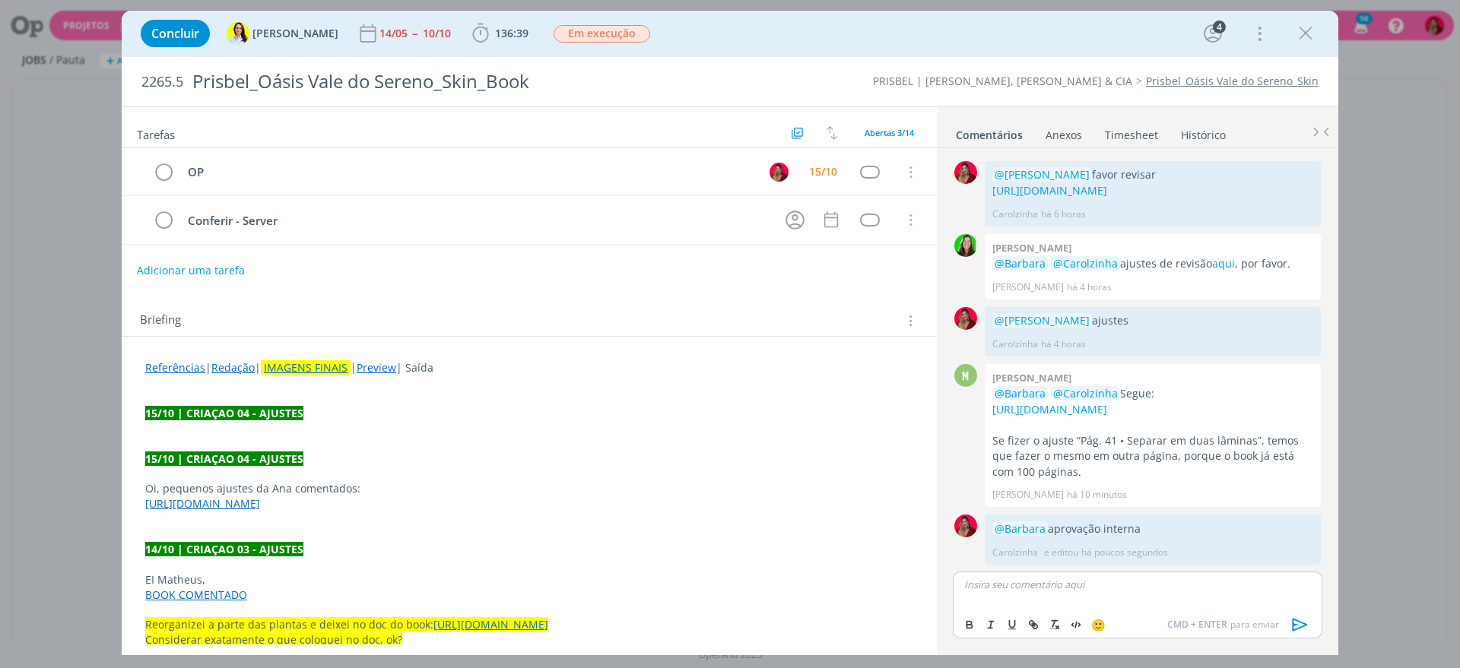
click at [1127, 131] on link "Timesheet" at bounding box center [1131, 132] width 55 height 22
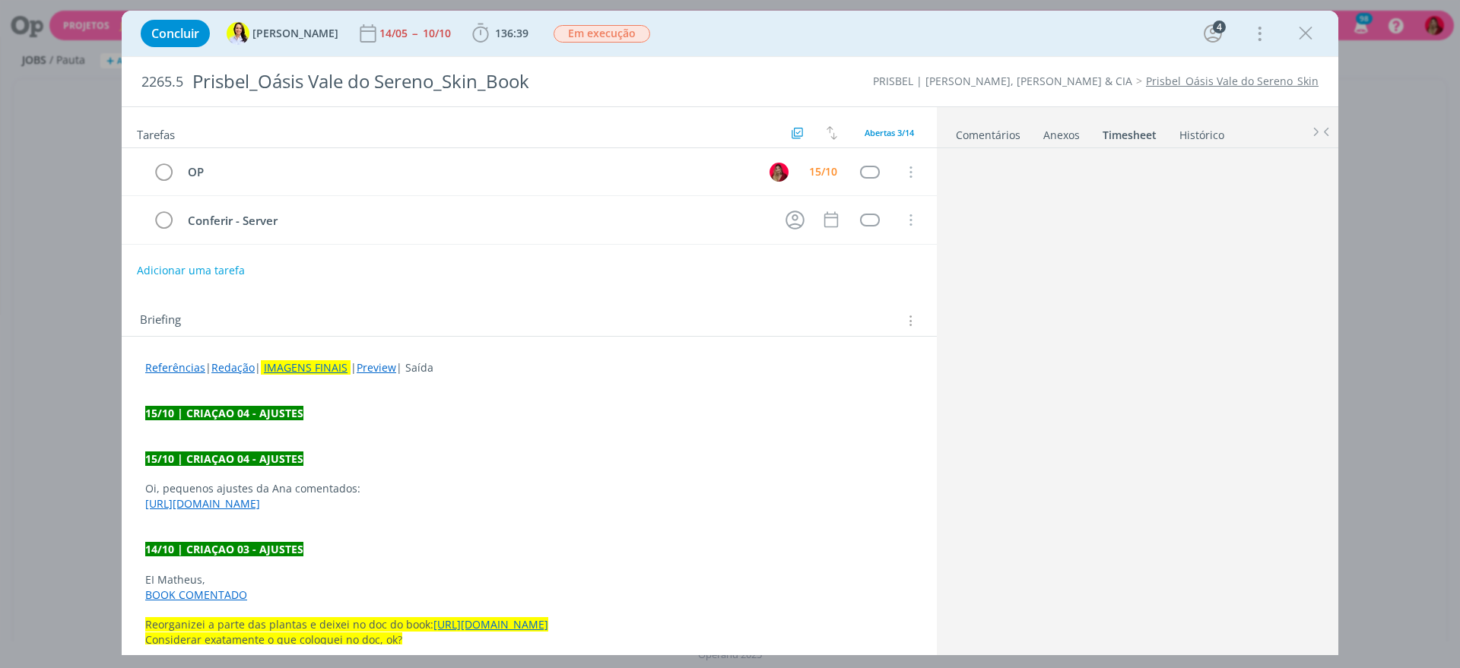
scroll to position [0, 0]
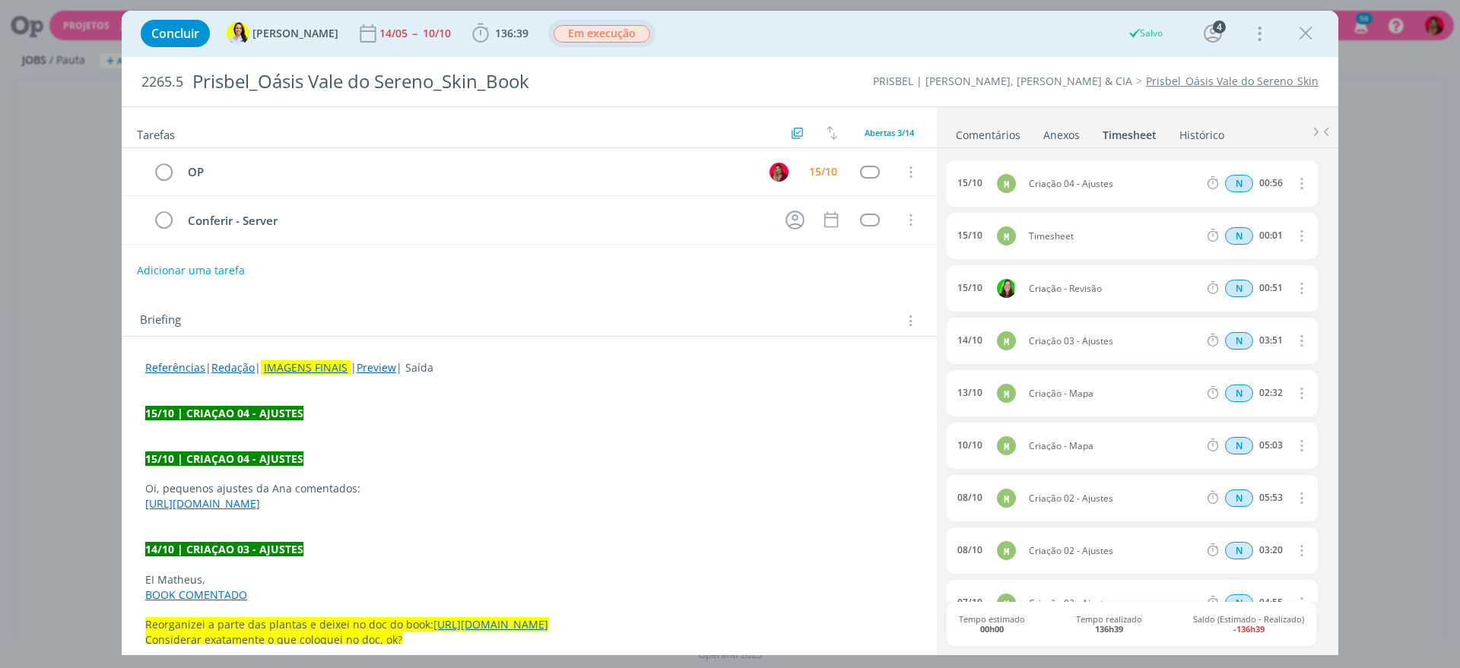
click at [577, 27] on span "Em execução" at bounding box center [601, 33] width 97 height 17
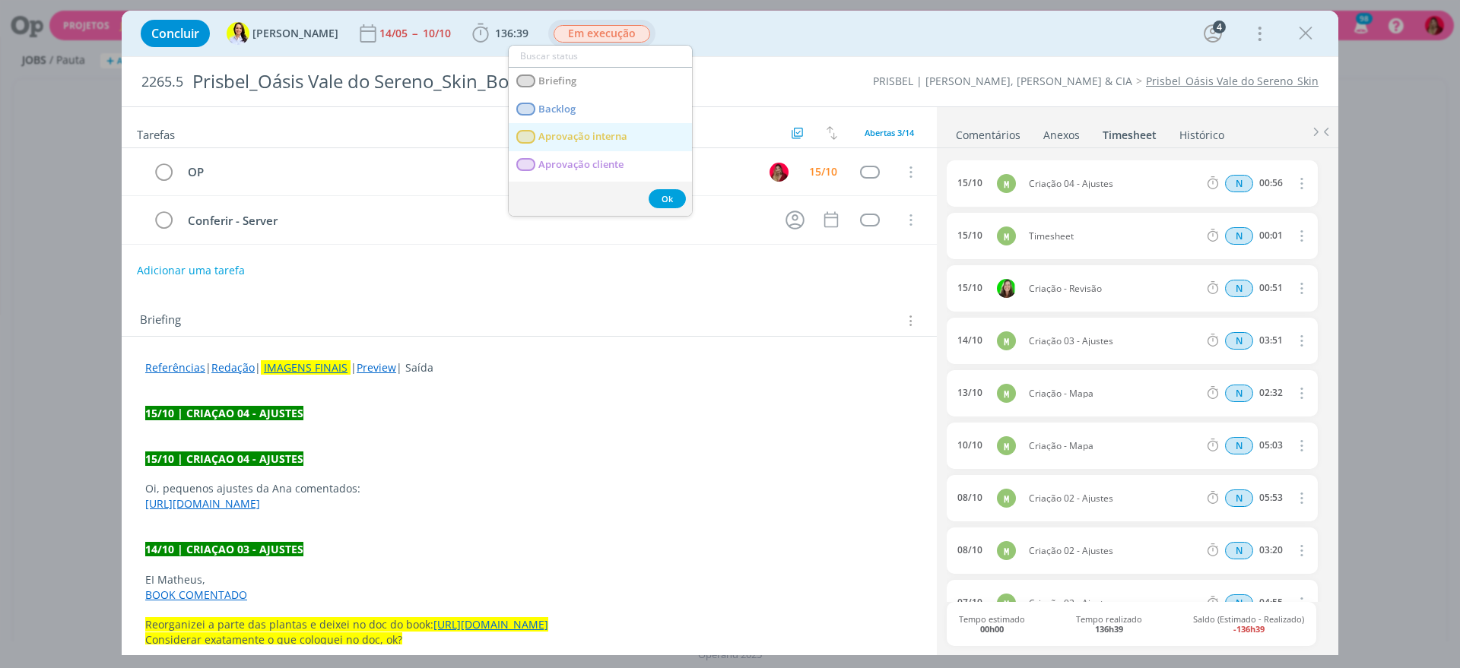
click at [636, 137] on interna "Aprovação interna" at bounding box center [600, 137] width 183 height 28
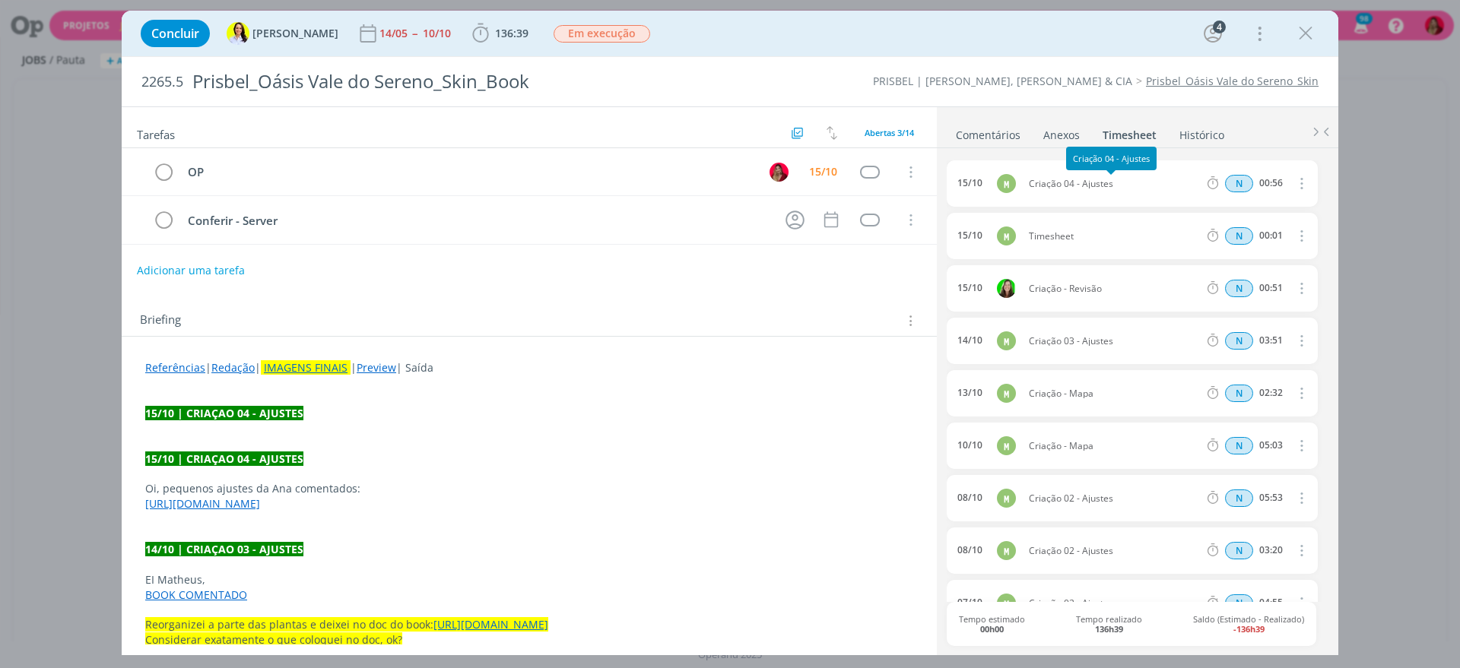
drag, startPoint x: 1112, startPoint y: 183, endPoint x: 1336, endPoint y: 227, distance: 228.4
click at [1013, 176] on div "15/10 M Criação 04 - Ajustes N 00:56 Excluir Editar" at bounding box center [1131, 183] width 371 height 46
copy span "04 - Ajustes"
click at [1292, 235] on icon "dialog" at bounding box center [1300, 236] width 17 height 18
click at [1230, 284] on link "Editar" at bounding box center [1257, 287] width 120 height 24
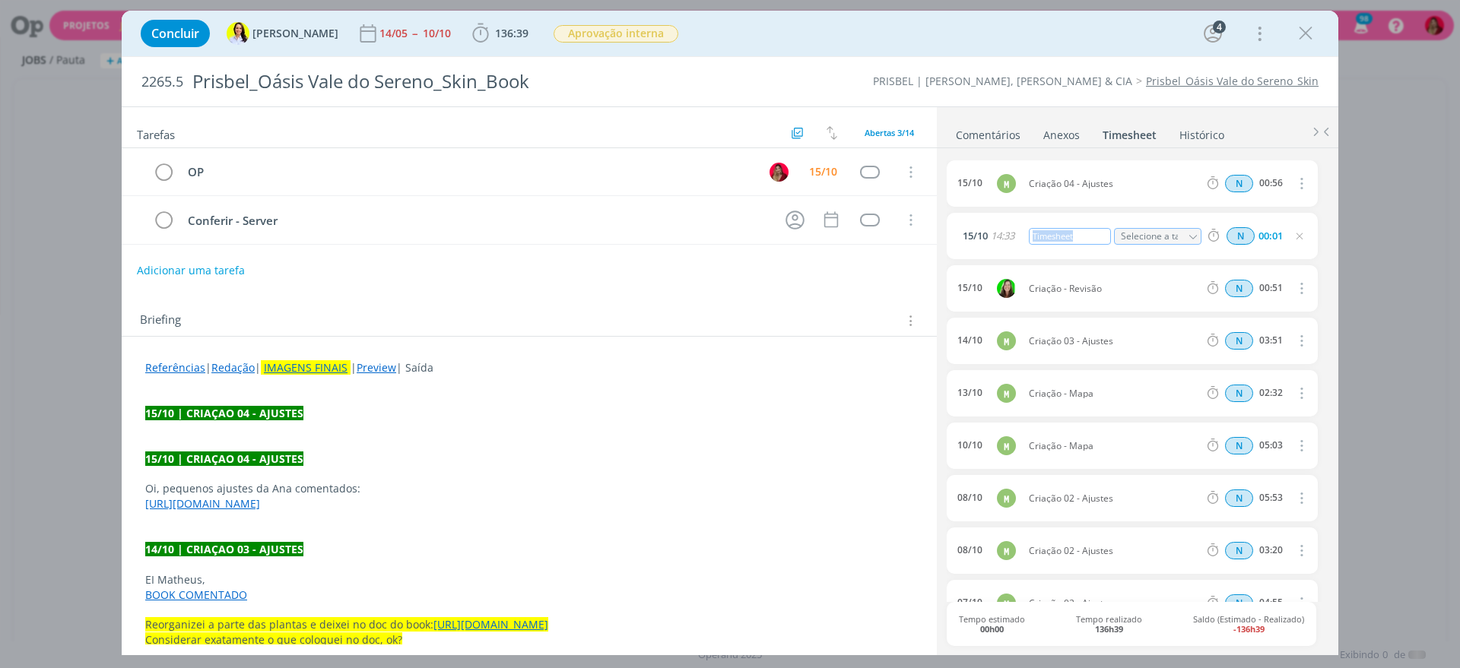
drag, startPoint x: 1079, startPoint y: 234, endPoint x: 1028, endPoint y: 230, distance: 51.8
click at [1029, 230] on div "Timesheet" at bounding box center [1070, 236] width 82 height 17
click at [1295, 232] on icon "dialog" at bounding box center [1299, 236] width 12 height 12
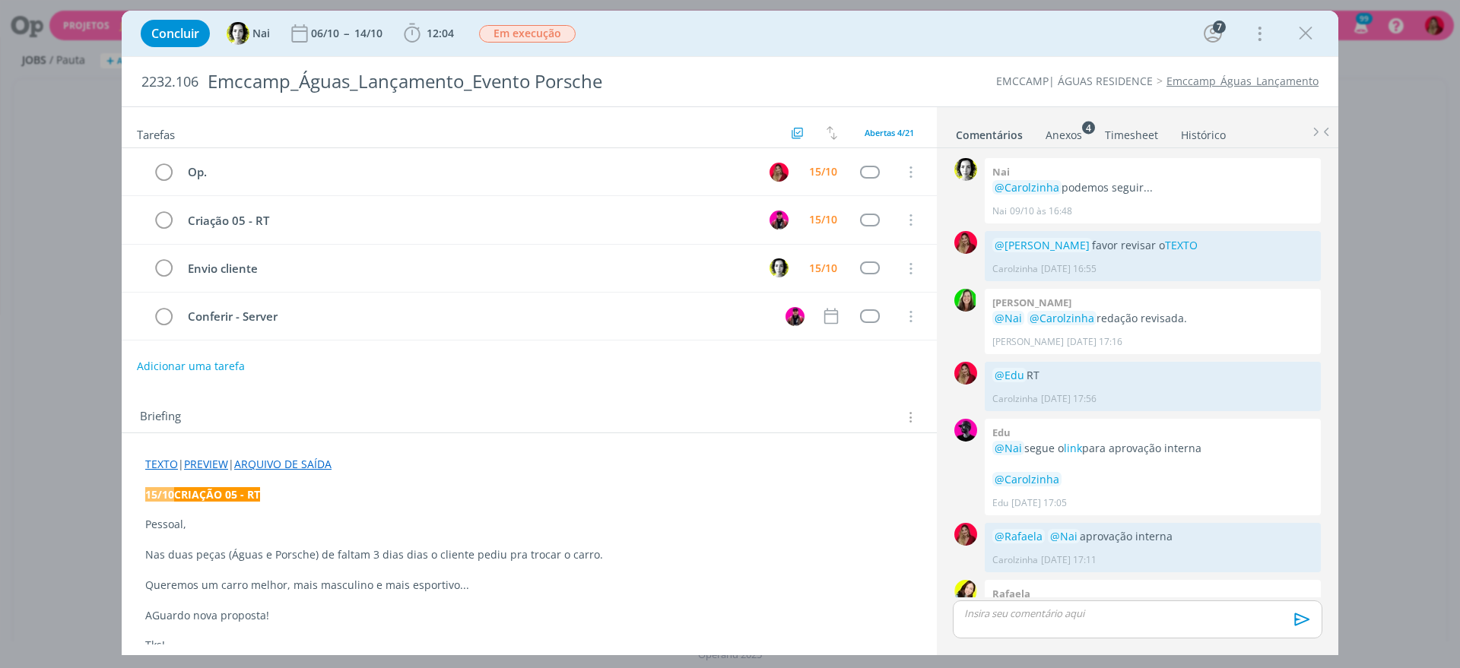
scroll to position [1322, 0]
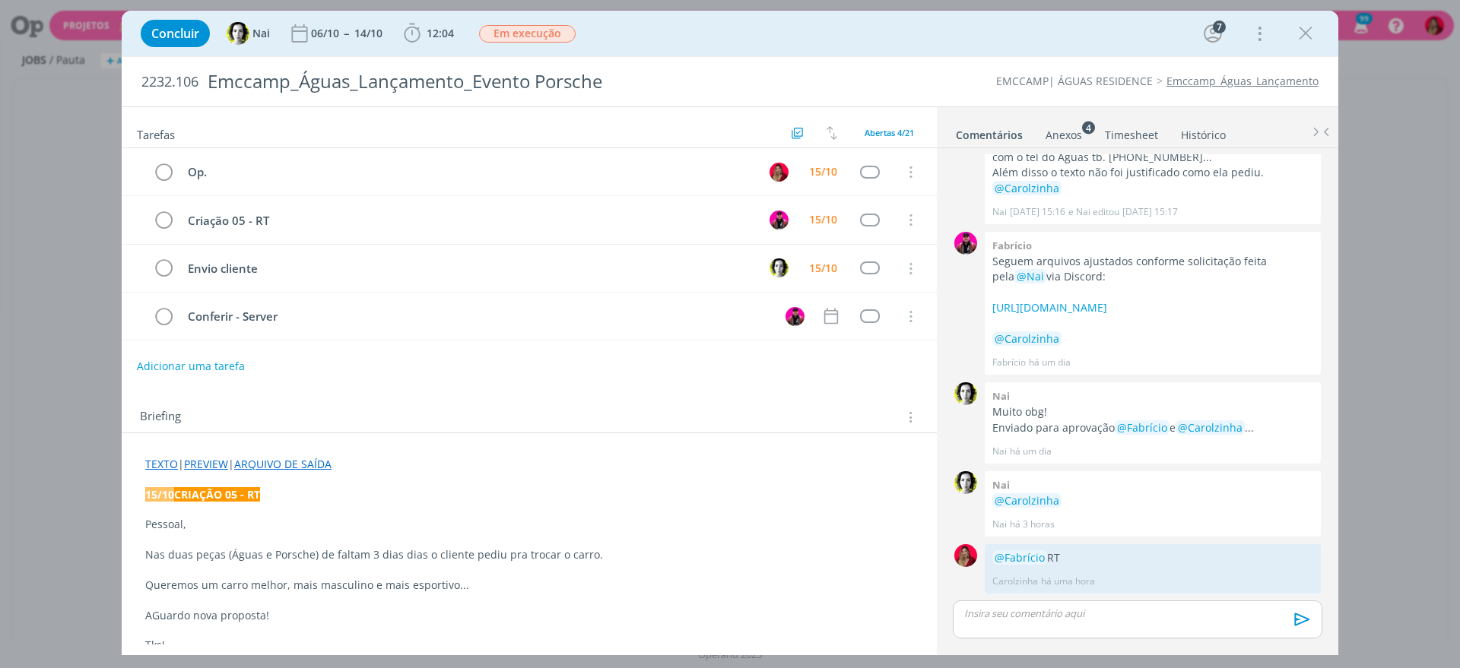
click at [1126, 131] on link "Timesheet" at bounding box center [1131, 132] width 55 height 22
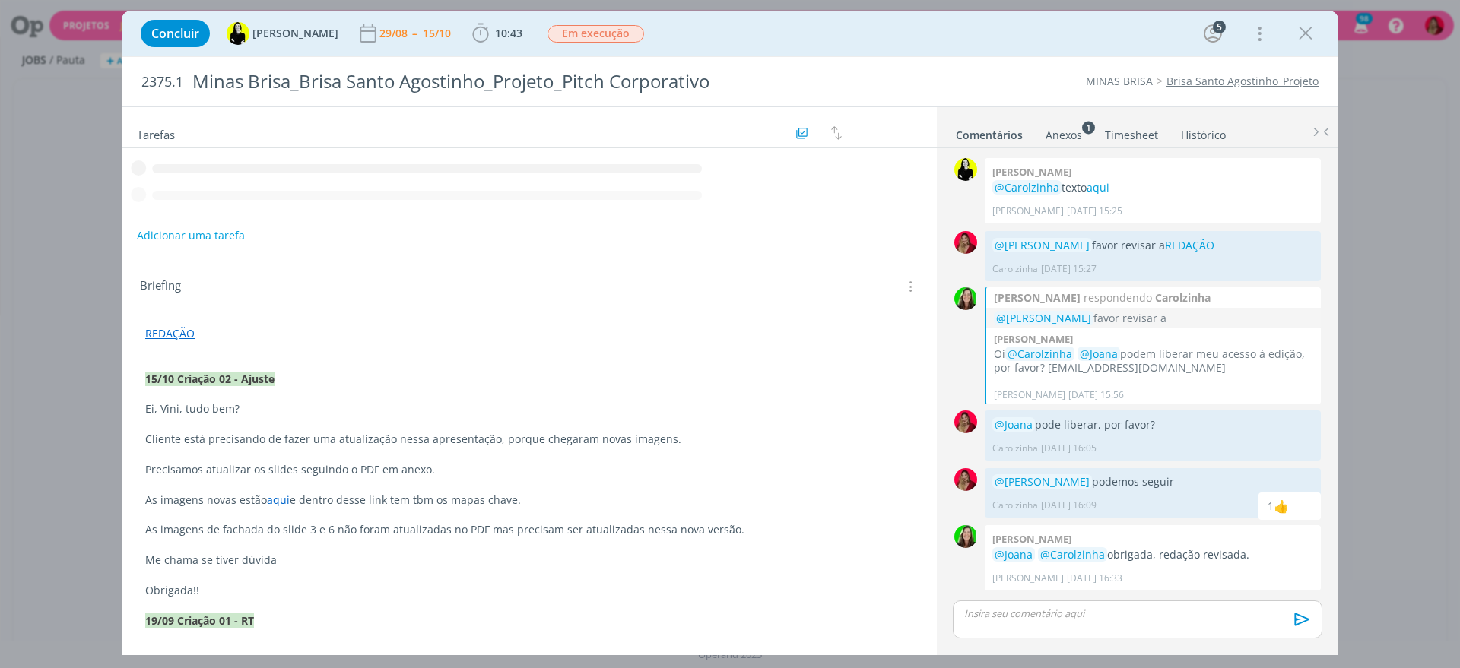
scroll to position [1034, 0]
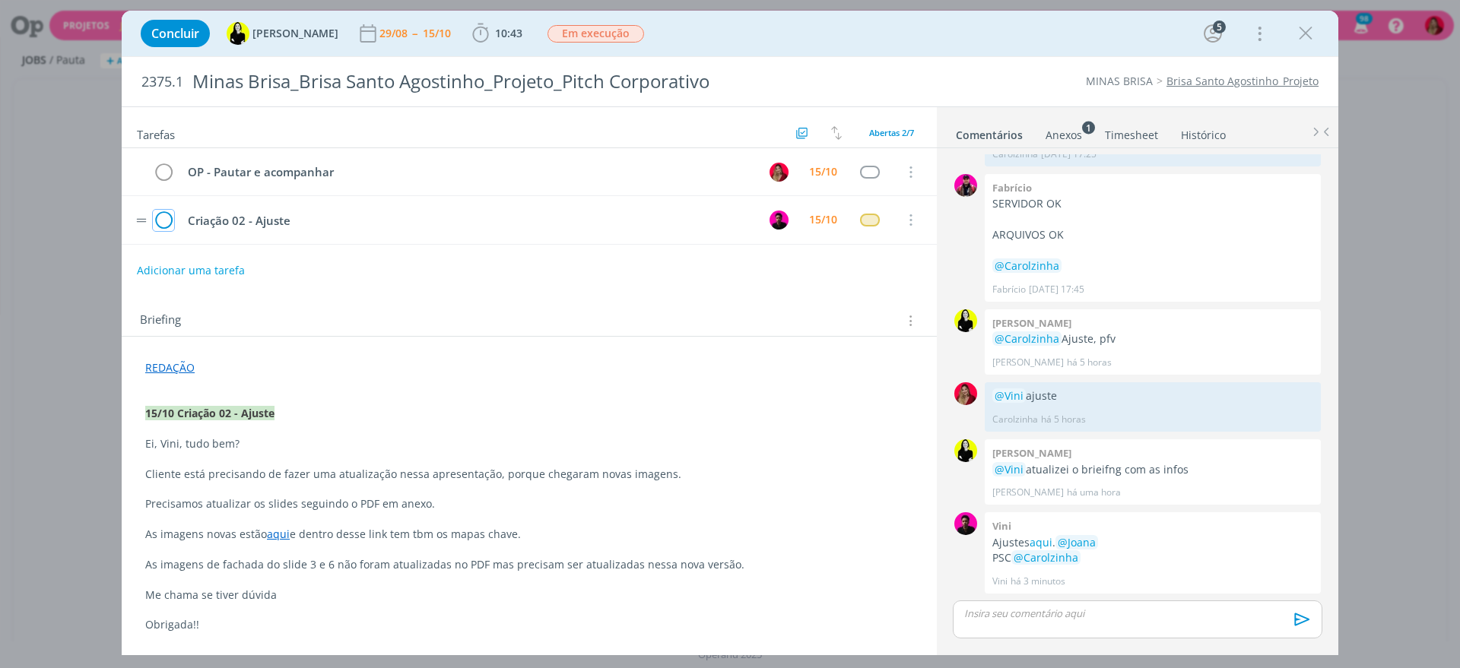
click at [153, 217] on icon "dialog" at bounding box center [163, 220] width 21 height 23
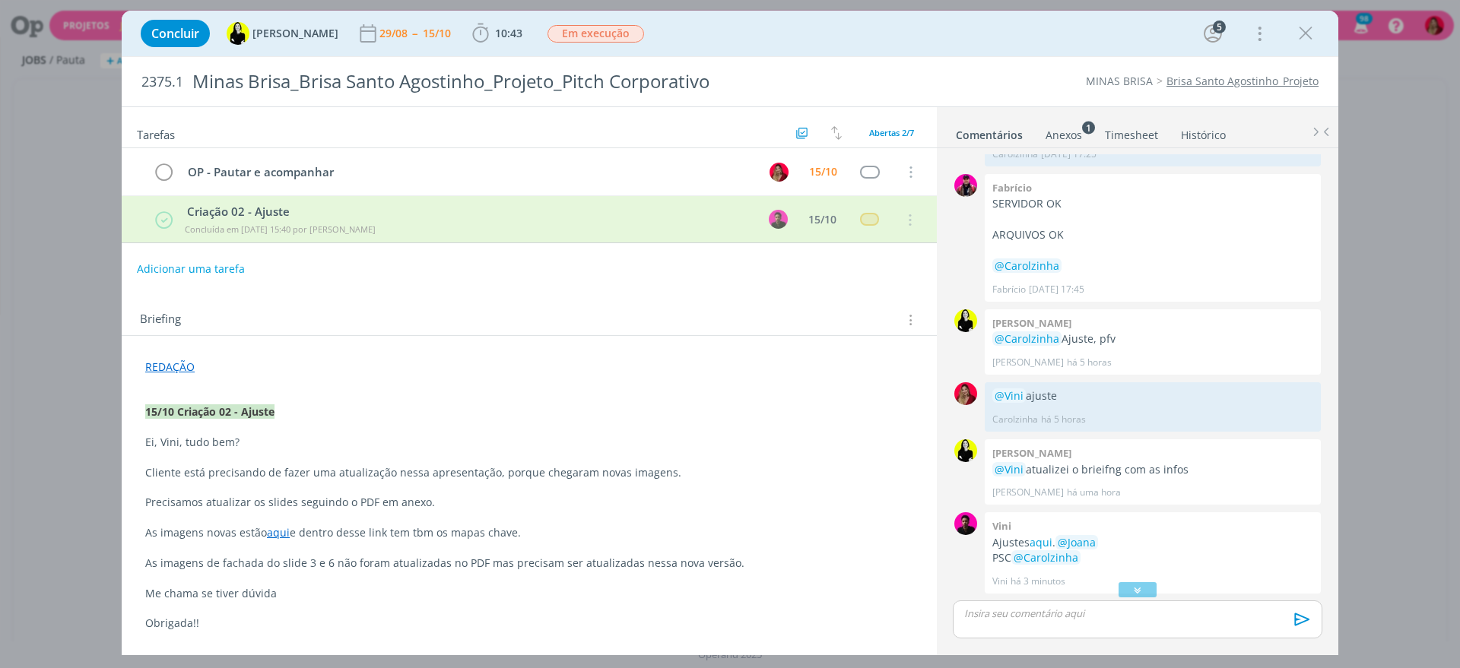
scroll to position [873, 0]
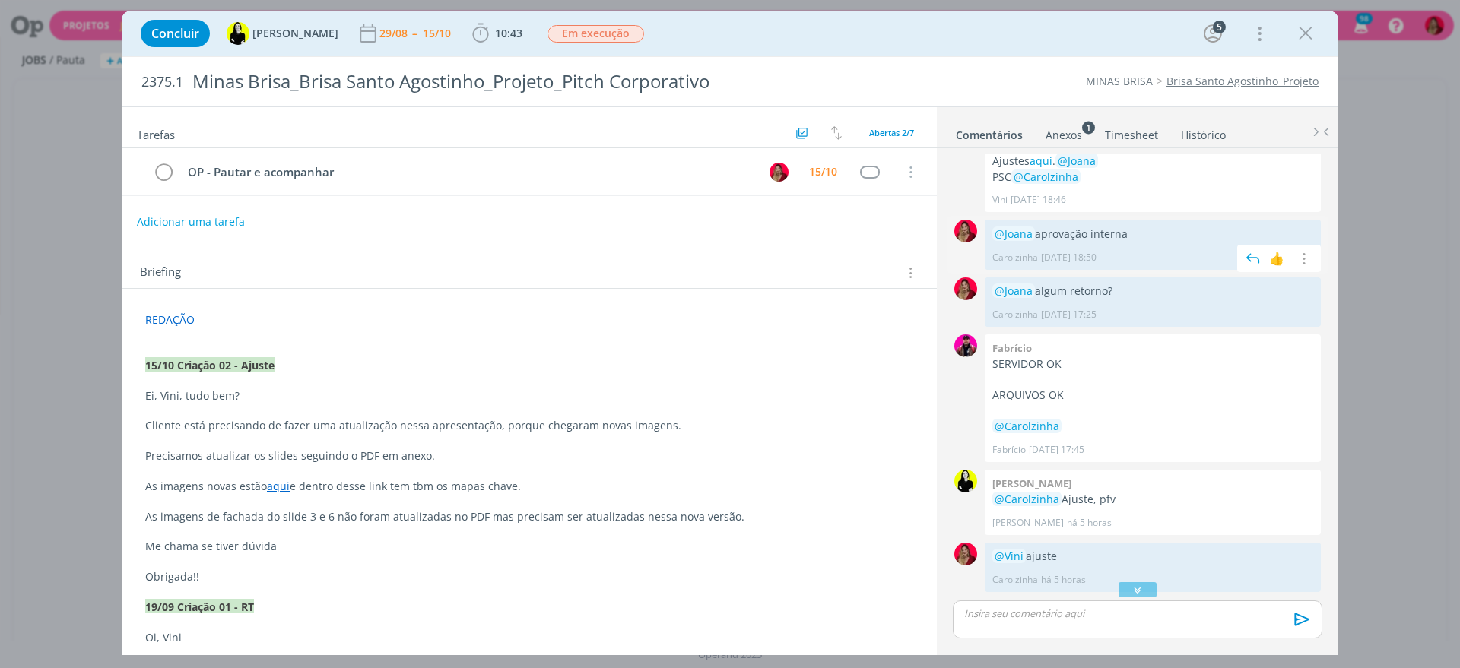
drag, startPoint x: 1048, startPoint y: 229, endPoint x: 1007, endPoint y: 224, distance: 40.5
click at [1007, 224] on div "@[PERSON_NAME] aprovação interna Carolzinha [DATE] 18:50 👍 Editar Excluir" at bounding box center [1152, 244] width 336 height 49
copy p "@Joana aprovação interna"
click at [1002, 622] on div "dialog" at bounding box center [1136, 620] width 369 height 38
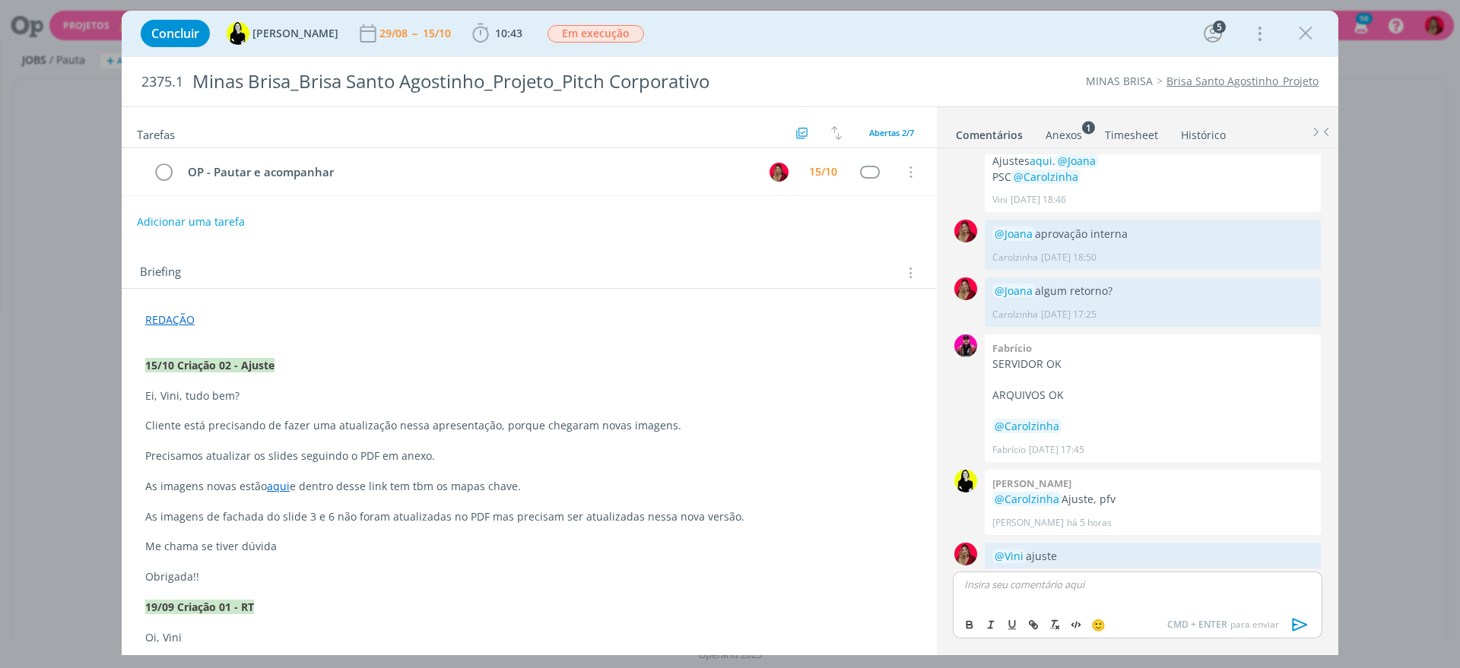
scroll to position [1063, 0]
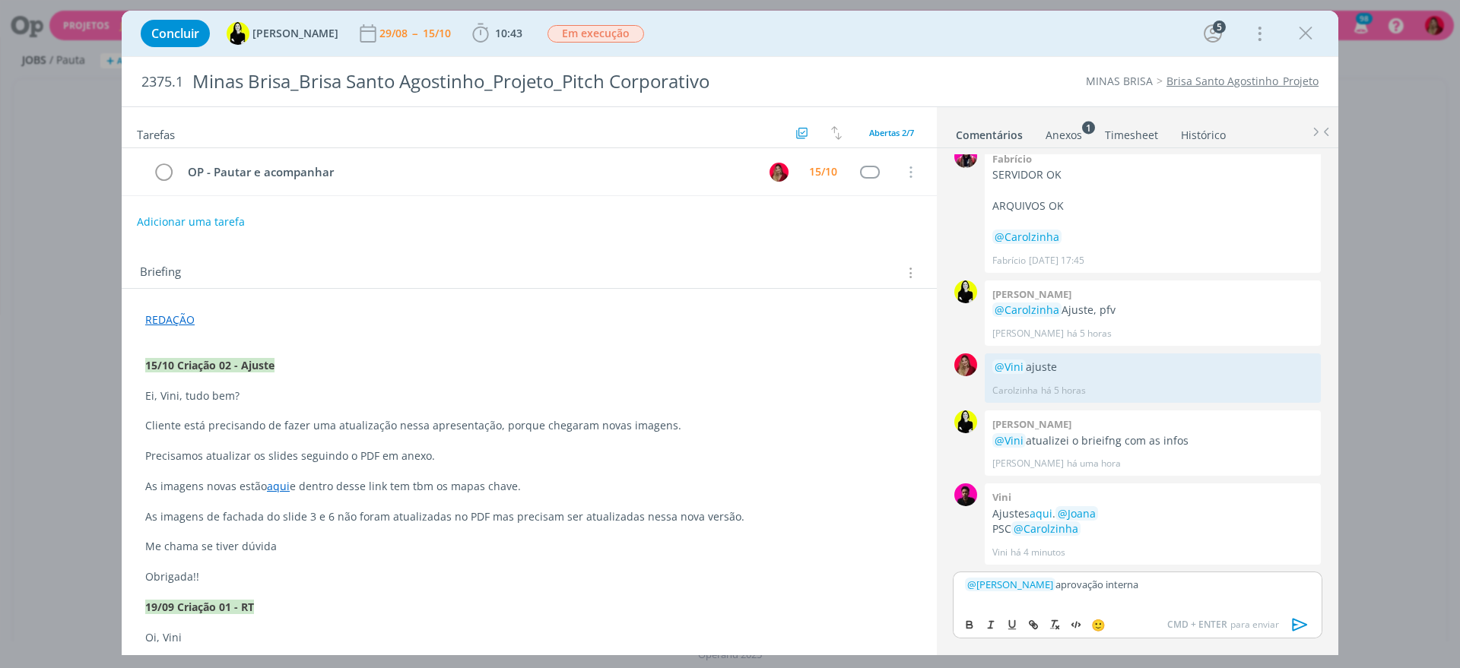
click at [1290, 623] on icon "dialog" at bounding box center [1299, 624] width 23 height 23
click at [553, 33] on span "Em execução" at bounding box center [595, 33] width 97 height 17
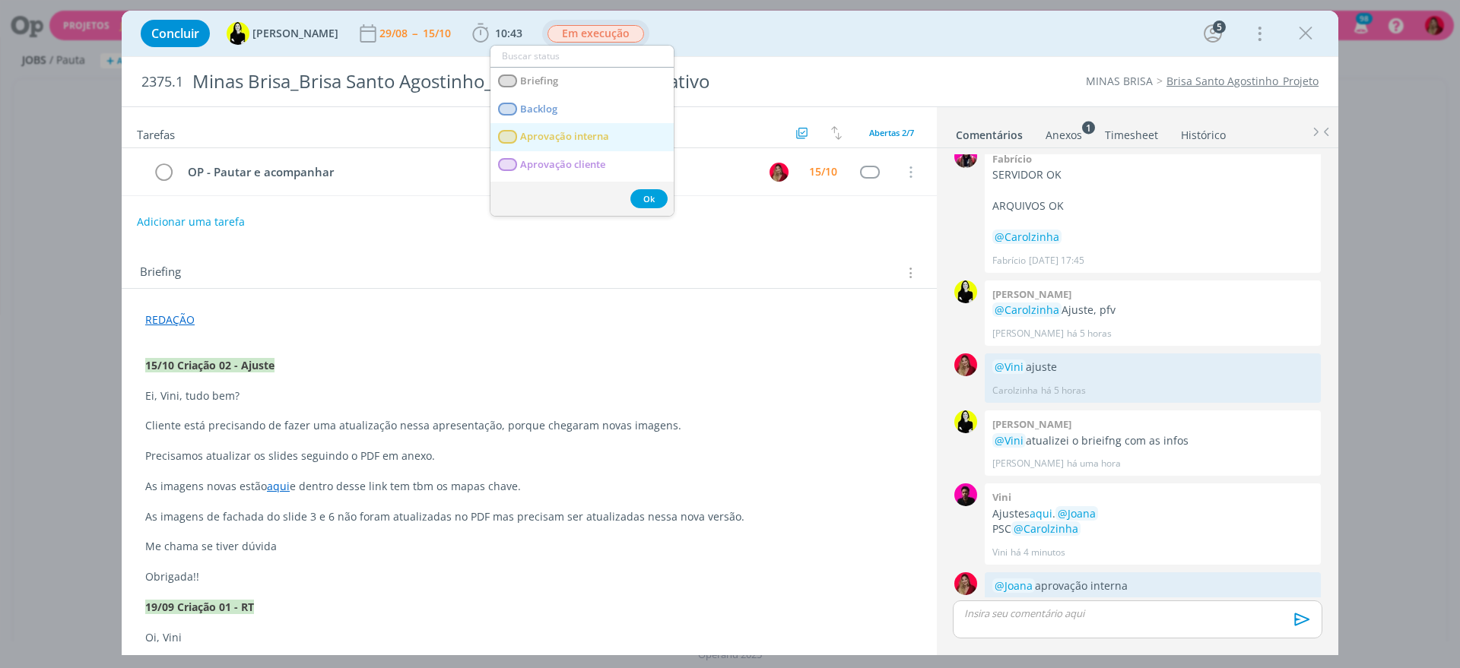
scroll to position [1091, 0]
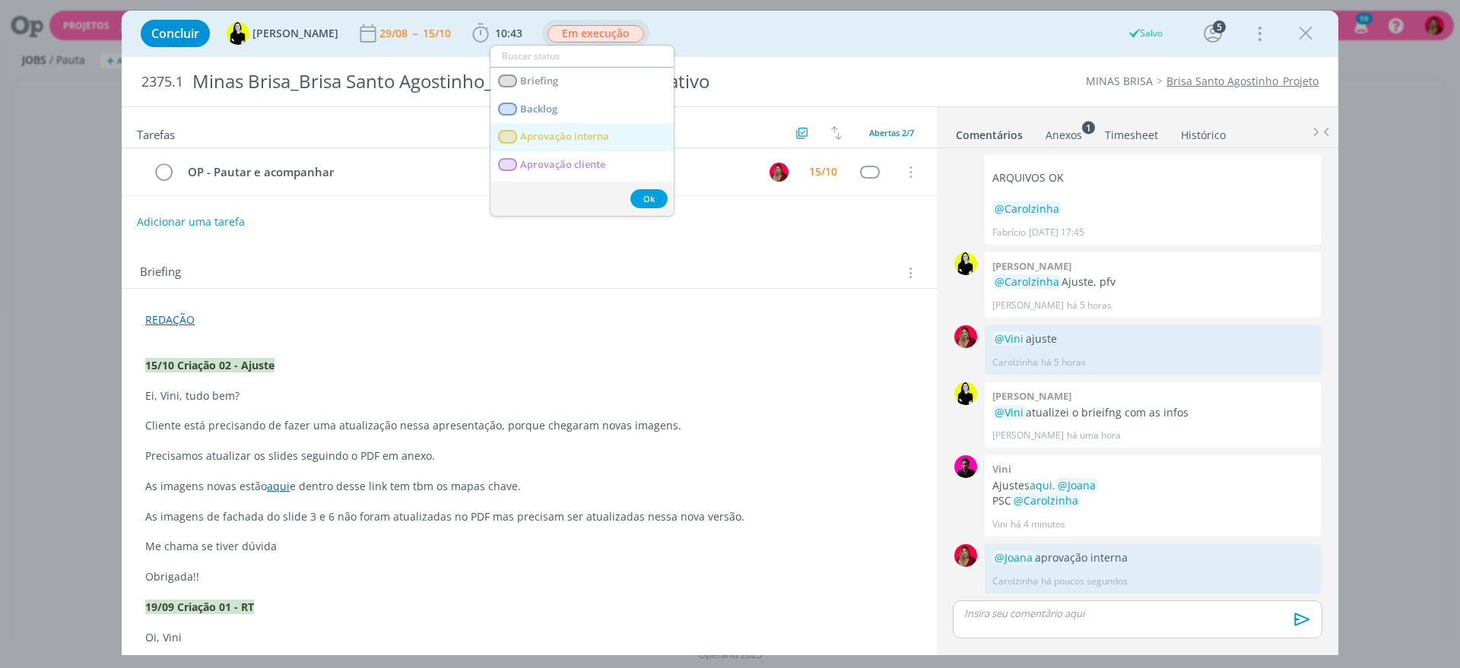
click at [587, 134] on span "Aprovação interna" at bounding box center [564, 137] width 89 height 12
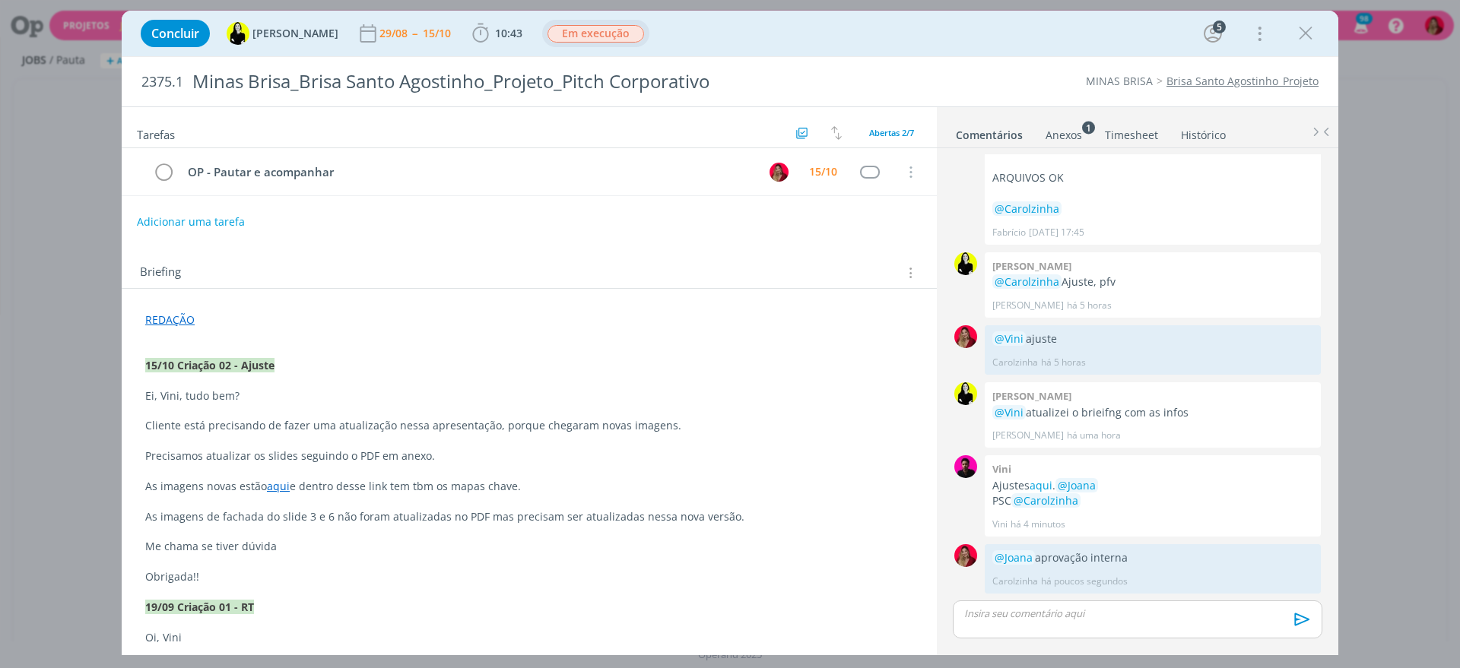
click at [1132, 135] on link "Timesheet" at bounding box center [1131, 132] width 55 height 22
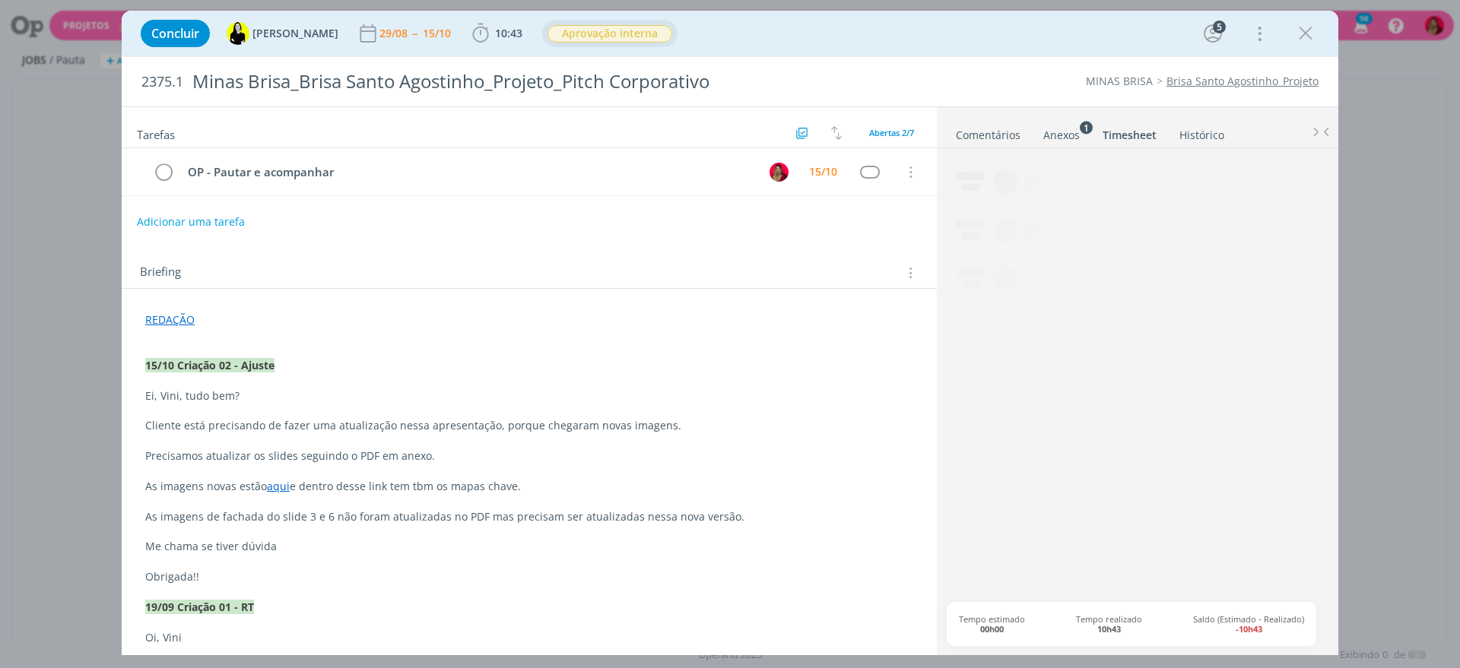
click at [998, 133] on link "Comentários" at bounding box center [988, 132] width 66 height 22
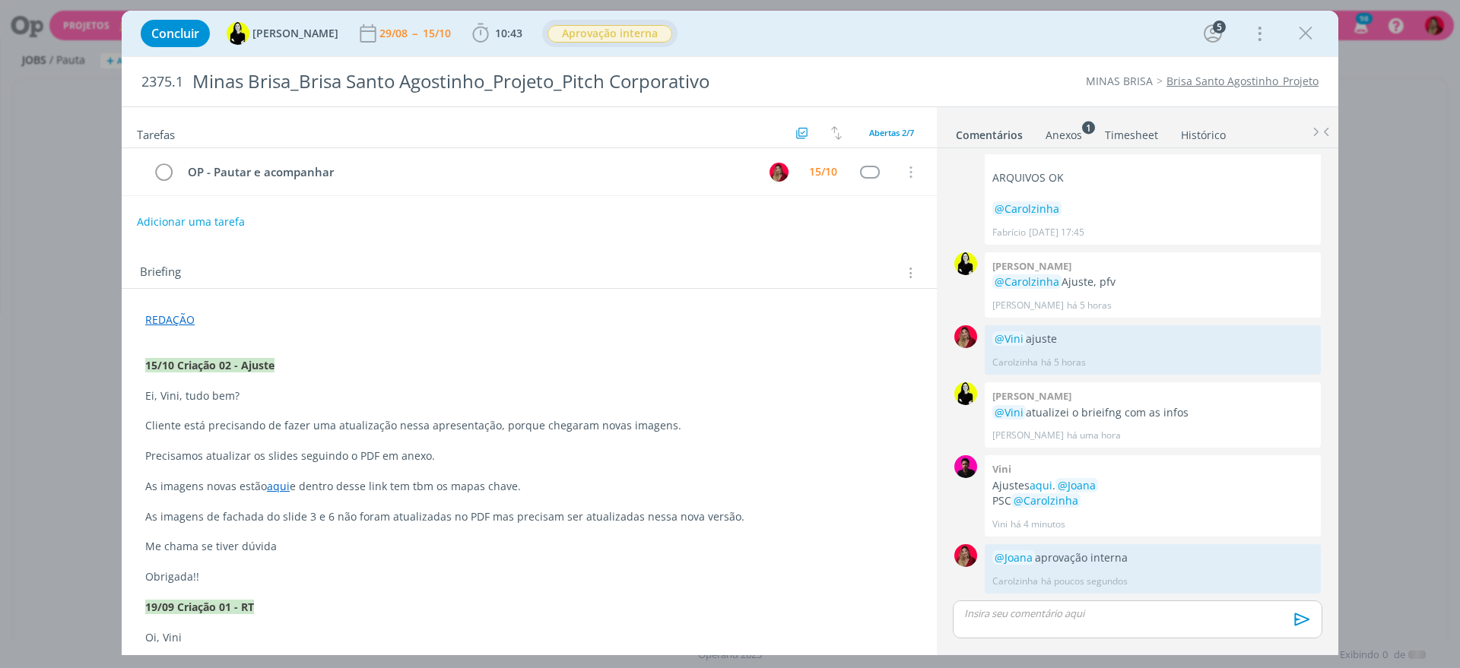
click at [1134, 127] on link "Timesheet" at bounding box center [1131, 132] width 55 height 22
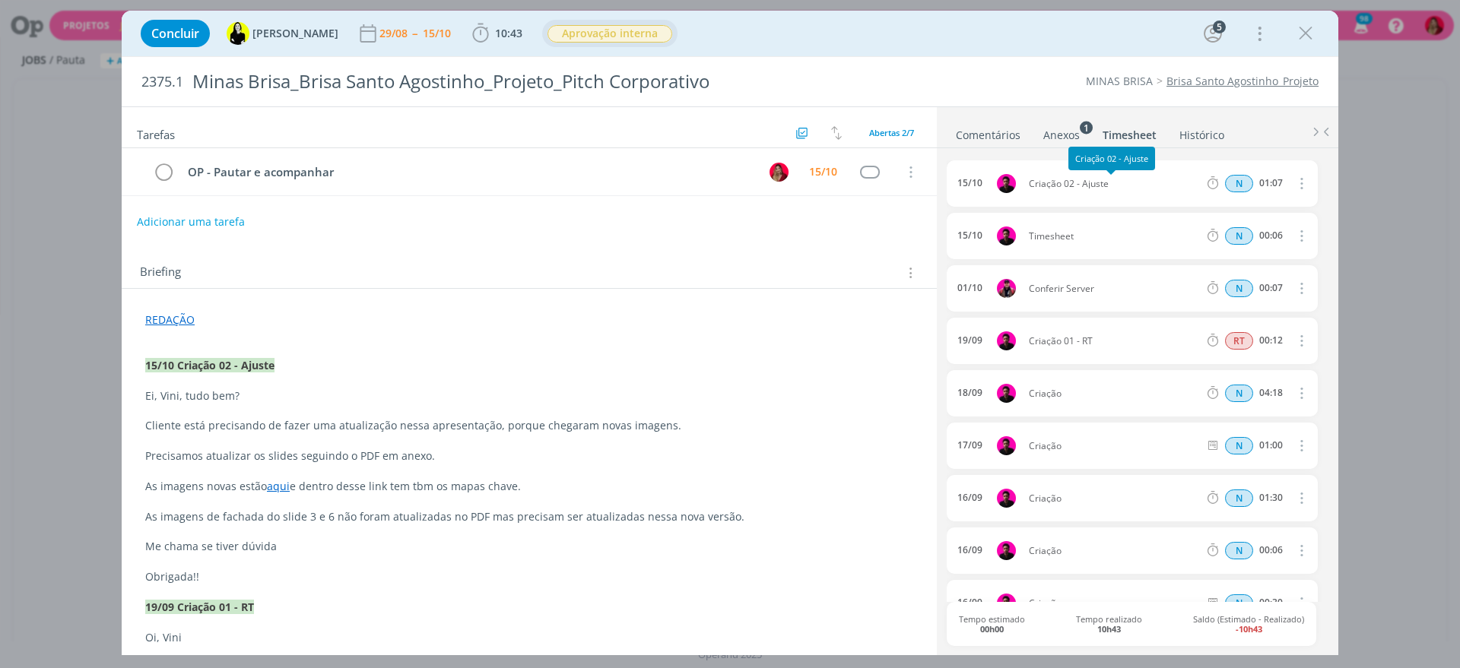
drag, startPoint x: 1111, startPoint y: 185, endPoint x: 1026, endPoint y: 182, distance: 85.2
click at [1026, 182] on span "Criação 02 - Ajuste" at bounding box center [1113, 183] width 182 height 9
copy span "Criação 02 - Ajuste"
click at [1292, 236] on icon "dialog" at bounding box center [1300, 236] width 17 height 18
click at [1224, 281] on link "Editar" at bounding box center [1257, 287] width 120 height 24
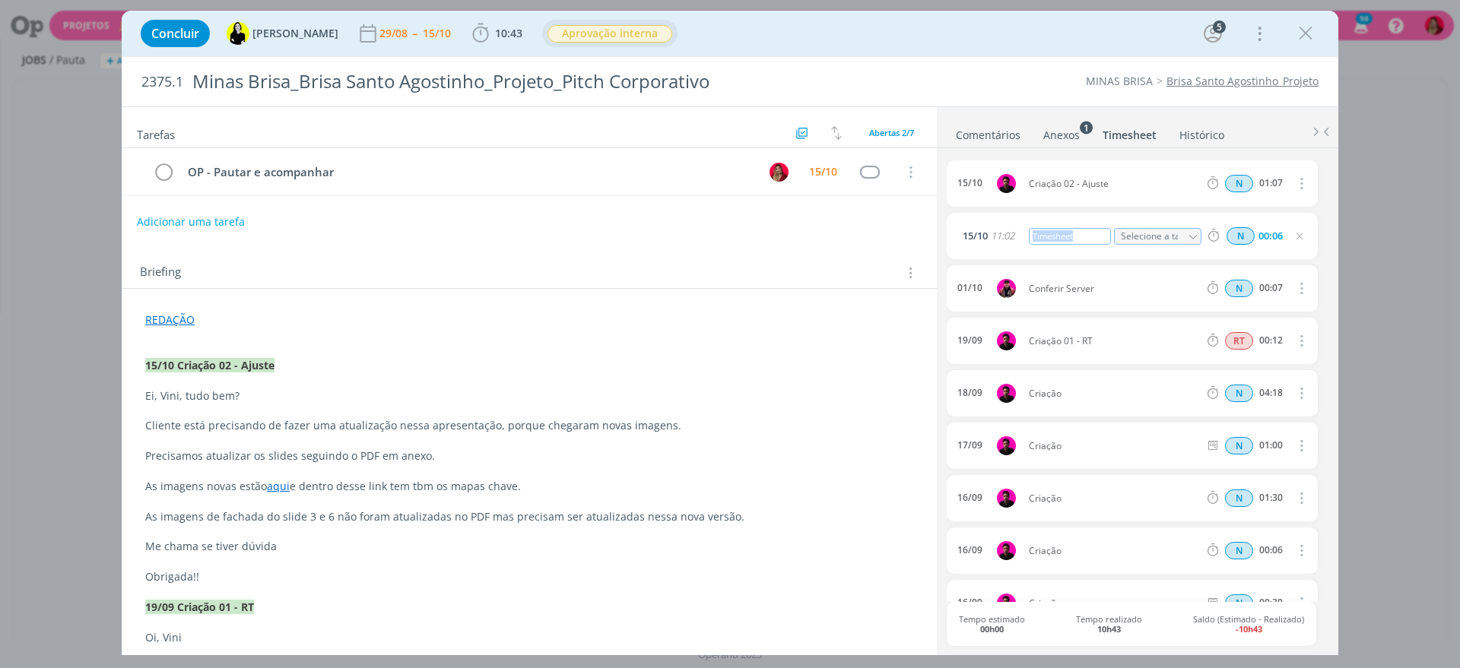
drag, startPoint x: 1089, startPoint y: 238, endPoint x: 969, endPoint y: 220, distance: 120.7
click at [969, 220] on div "15/10 11:02 Timesheet Selecione a tarefa N 00:06" at bounding box center [1131, 236] width 371 height 46
click at [1295, 234] on icon "dialog" at bounding box center [1299, 236] width 12 height 12
click at [999, 128] on link "Comentários" at bounding box center [988, 132] width 66 height 22
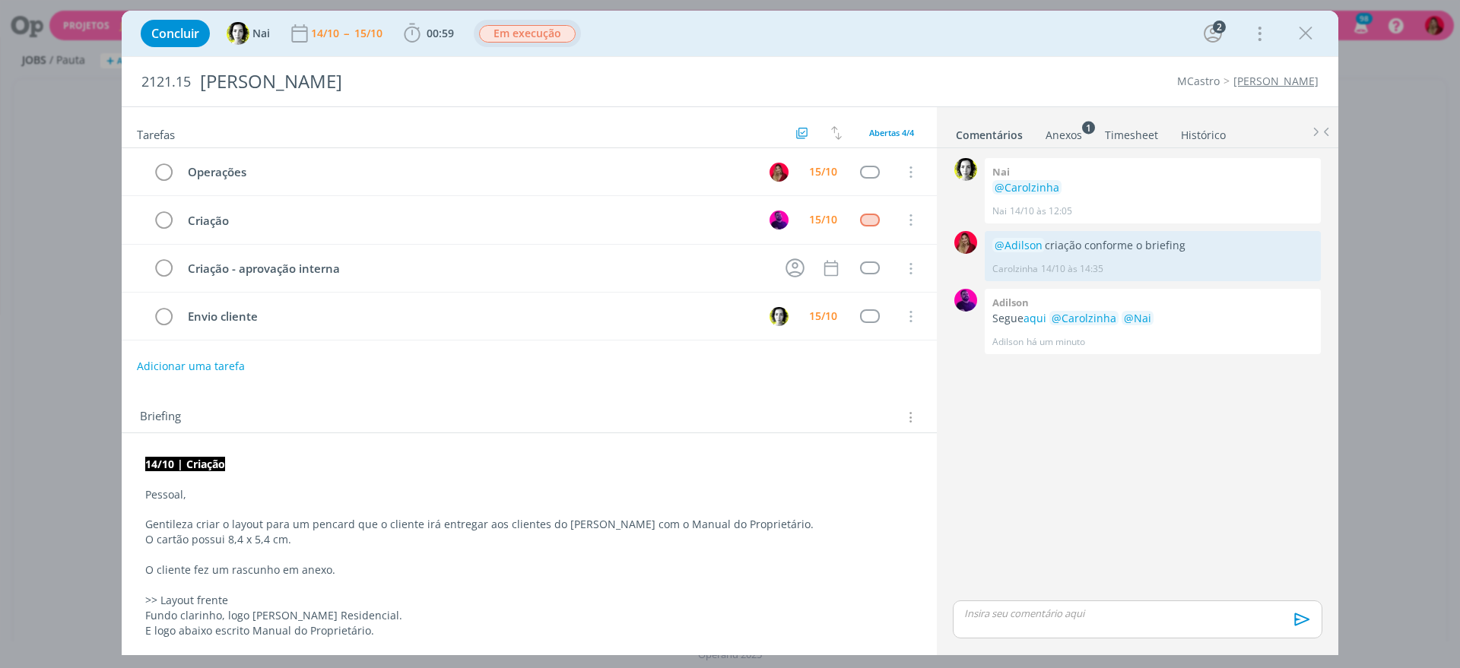
click at [540, 31] on span "Em execução" at bounding box center [527, 33] width 97 height 17
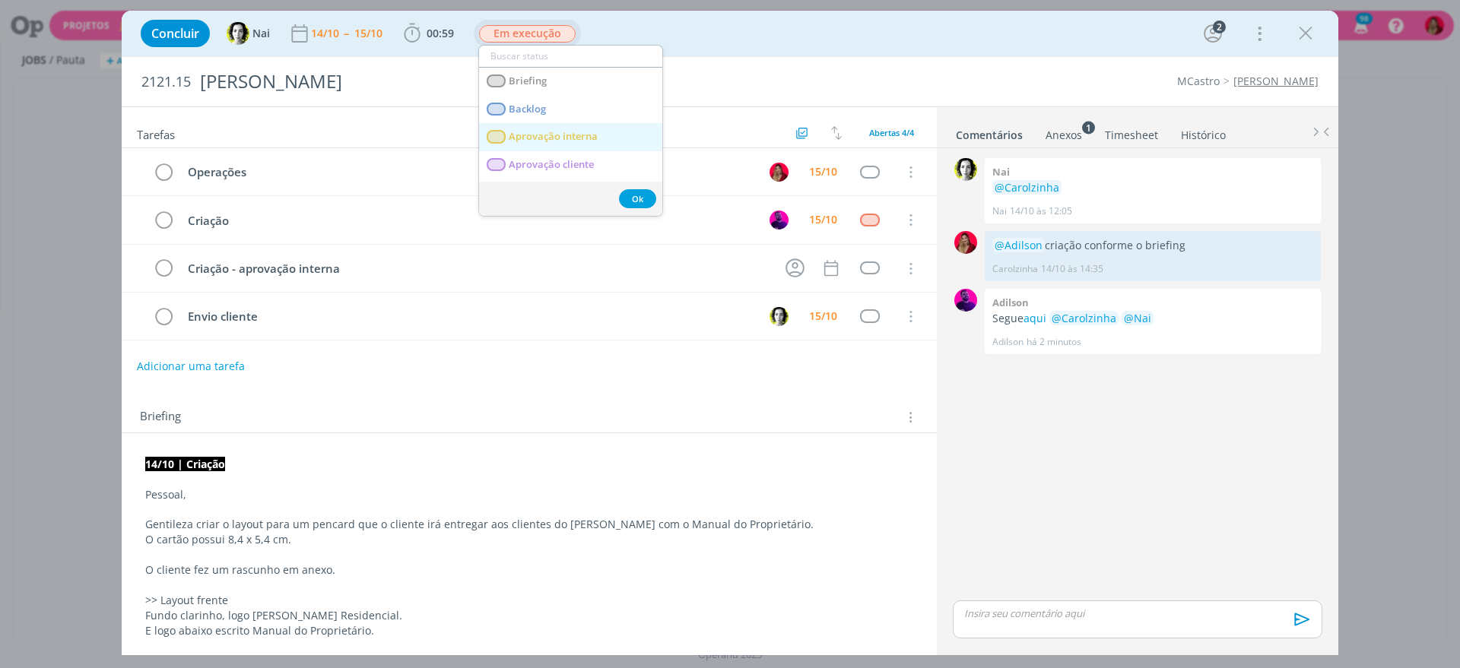
click at [566, 132] on span "Aprovação interna" at bounding box center [553, 137] width 89 height 12
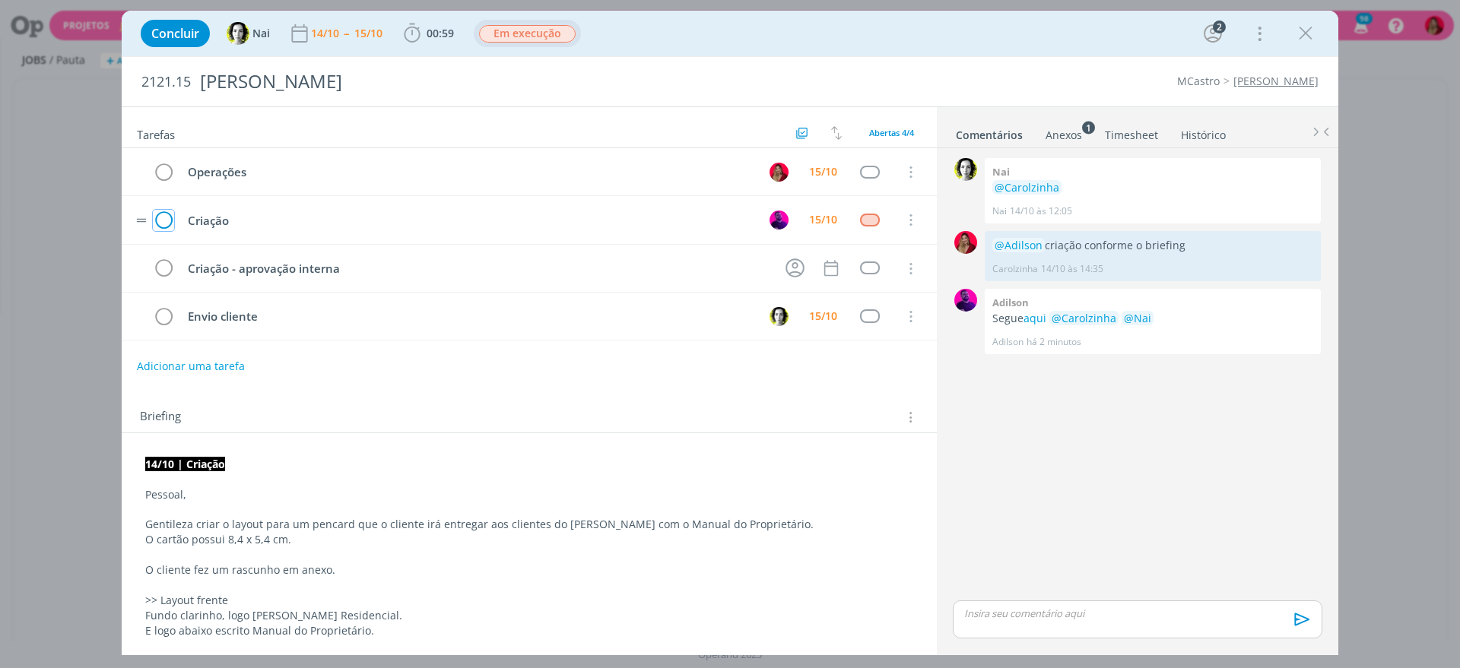
click at [166, 216] on icon "dialog" at bounding box center [163, 220] width 21 height 23
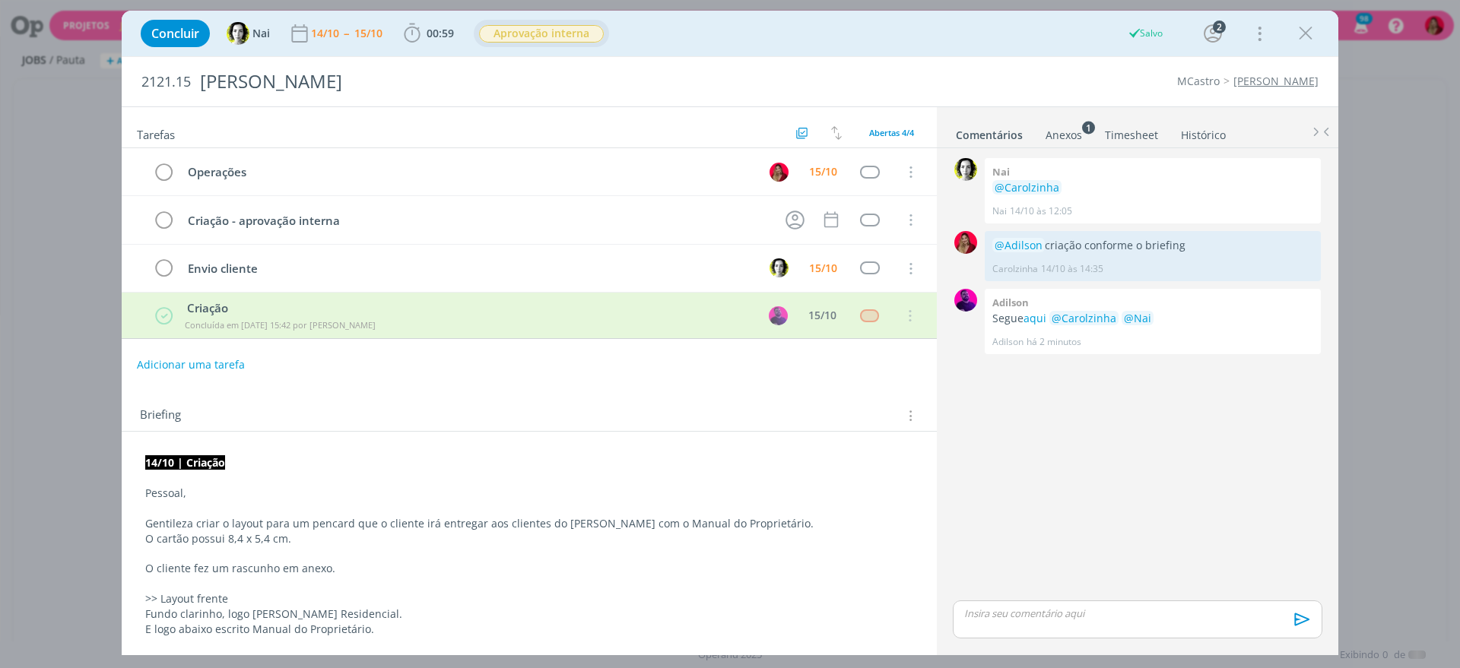
click at [1006, 619] on p "dialog" at bounding box center [1137, 614] width 345 height 14
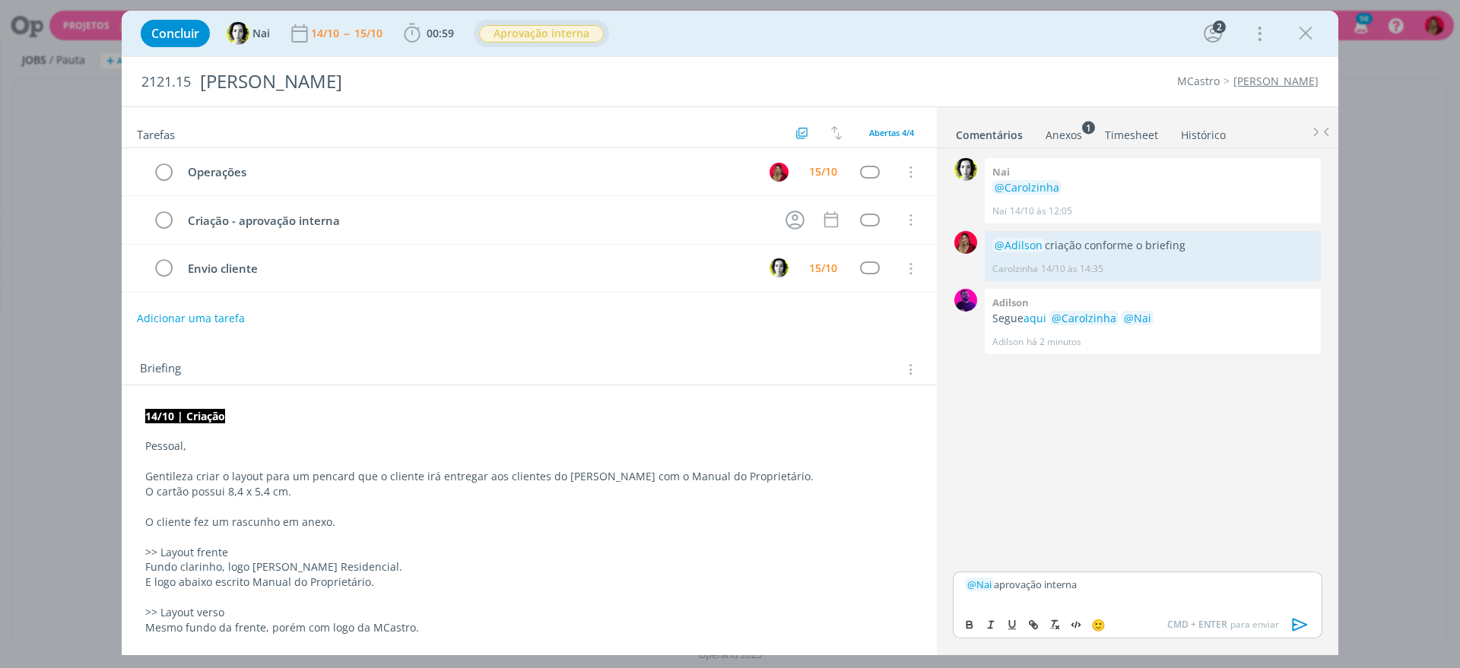
click at [1292, 625] on icon "dialog" at bounding box center [1299, 625] width 15 height 13
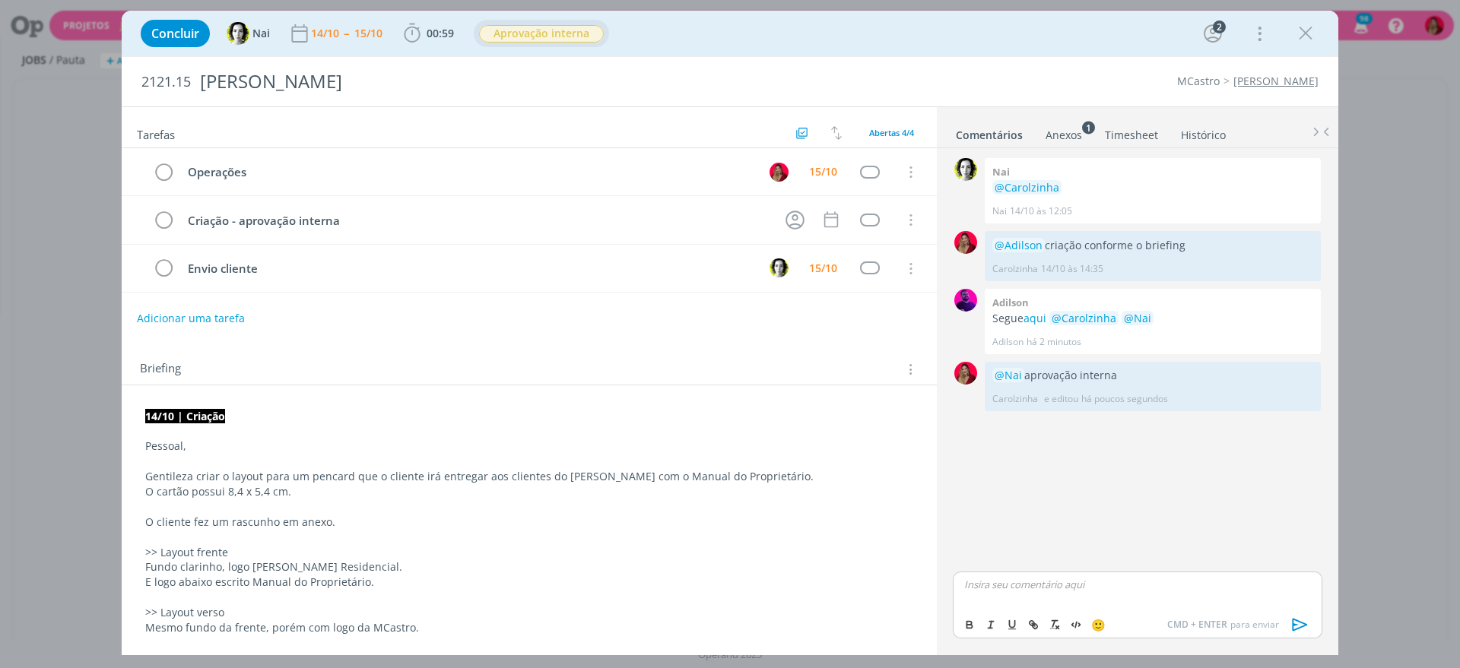
click at [1125, 135] on link "Timesheet" at bounding box center [1131, 132] width 55 height 22
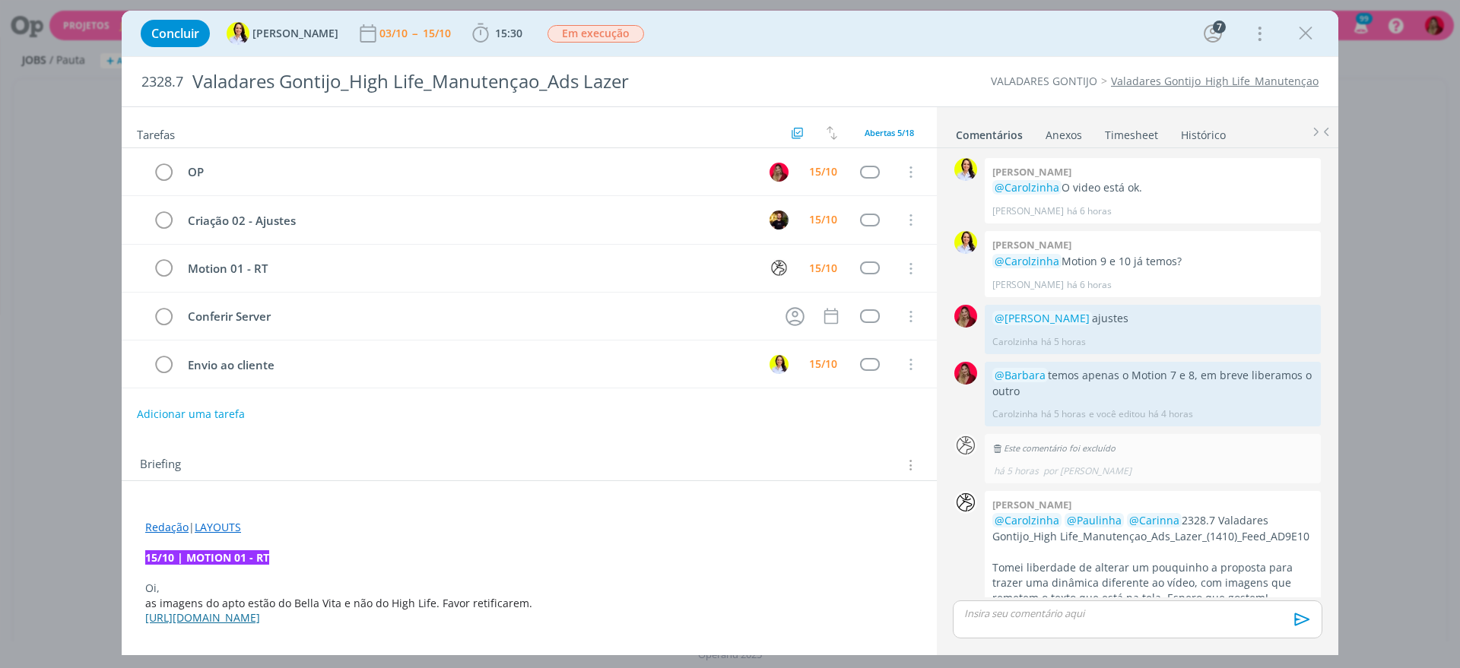
scroll to position [1247, 0]
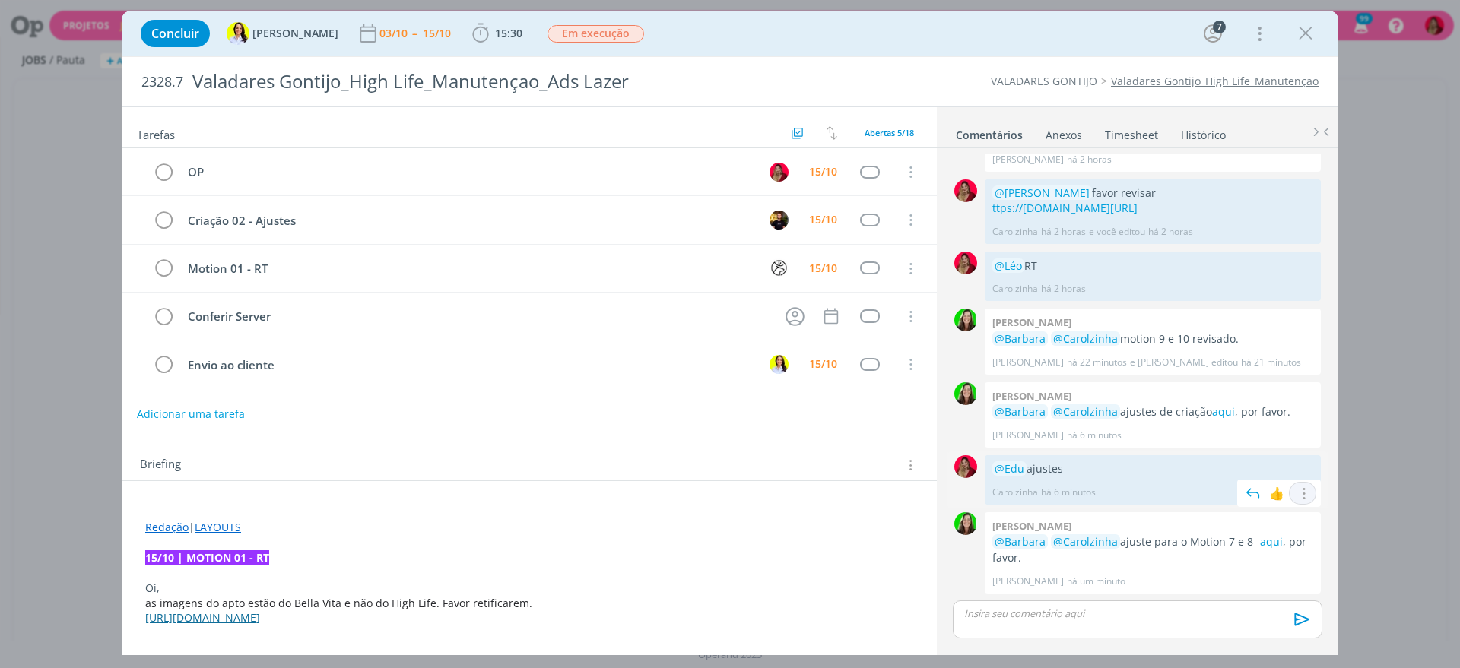
click at [1294, 493] on icon "dialog" at bounding box center [1302, 494] width 17 height 14
click at [1209, 516] on link "Editar" at bounding box center [1250, 516] width 120 height 24
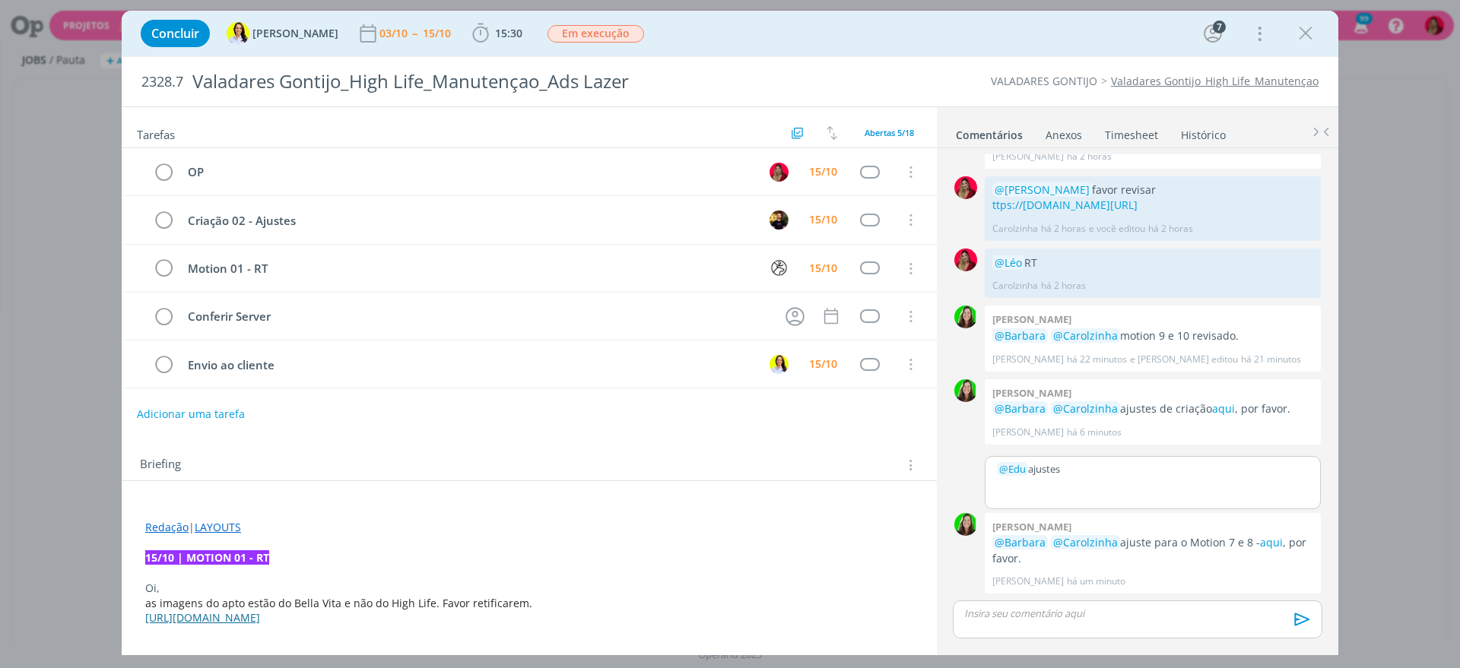
click at [1032, 471] on p "﻿ @ Edu ﻿ ajustes" at bounding box center [1153, 469] width 312 height 14
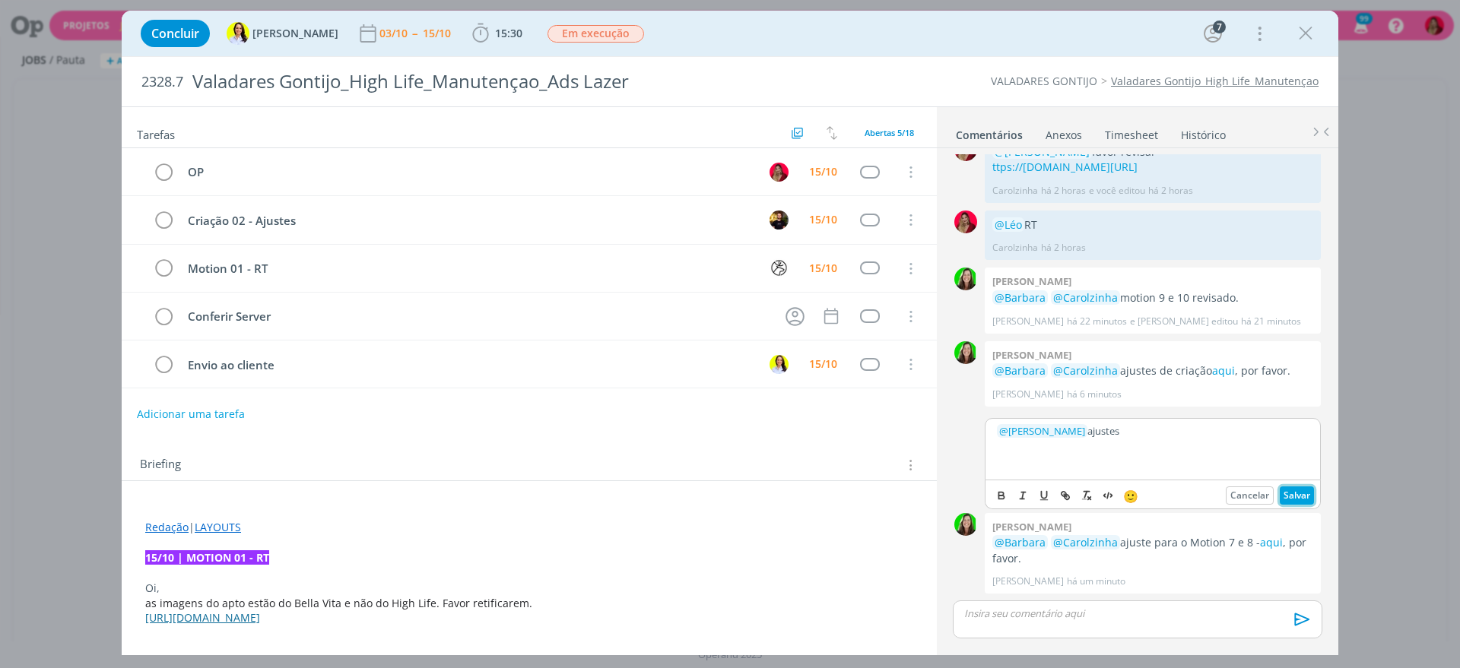
click at [1290, 505] on button "Salvar" at bounding box center [1296, 496] width 34 height 18
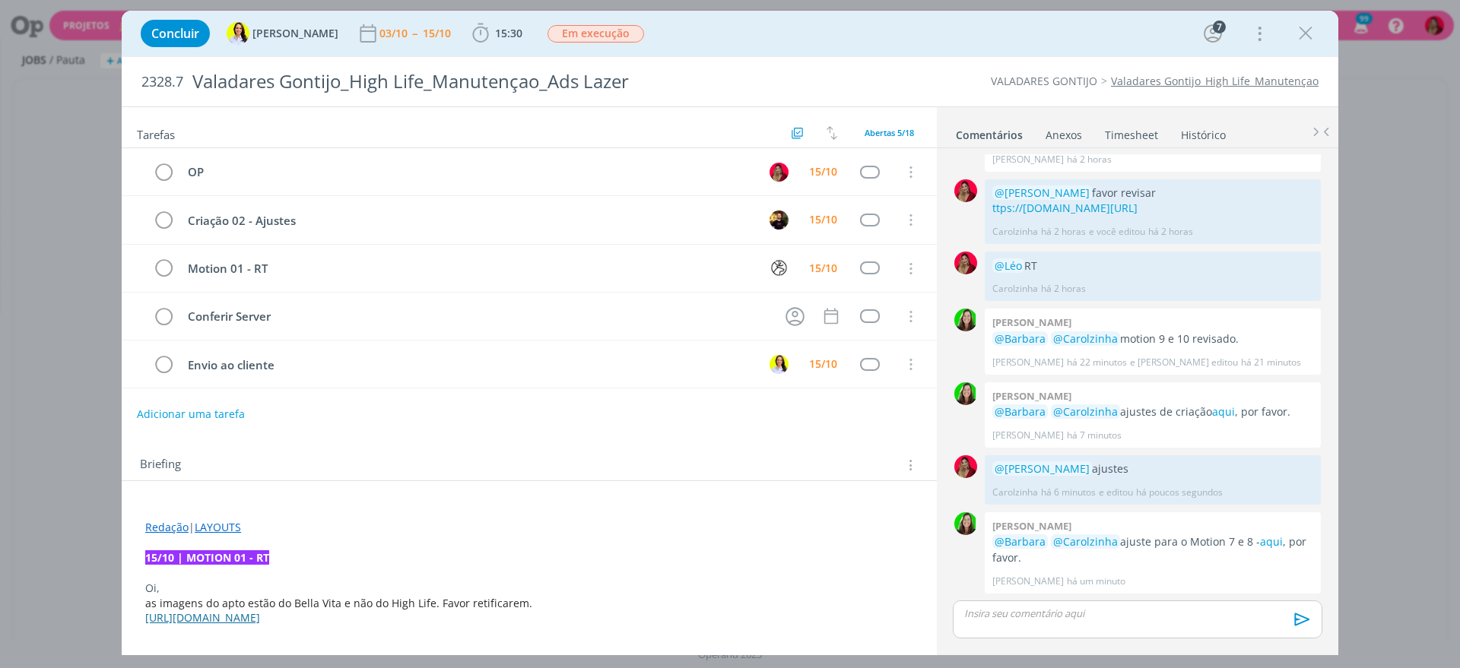
click at [1049, 613] on p "dialog" at bounding box center [1137, 614] width 345 height 14
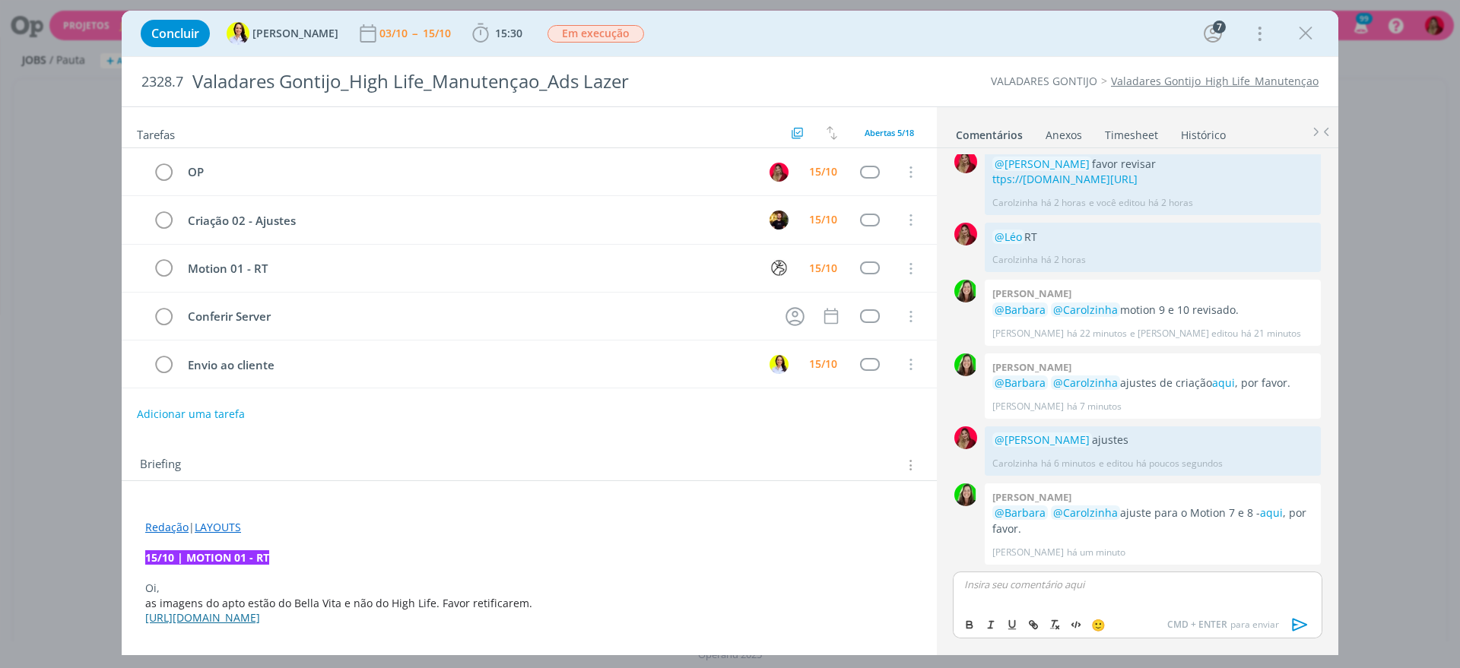
scroll to position [1276, 0]
click at [1305, 616] on icon "dialog" at bounding box center [1299, 624] width 23 height 23
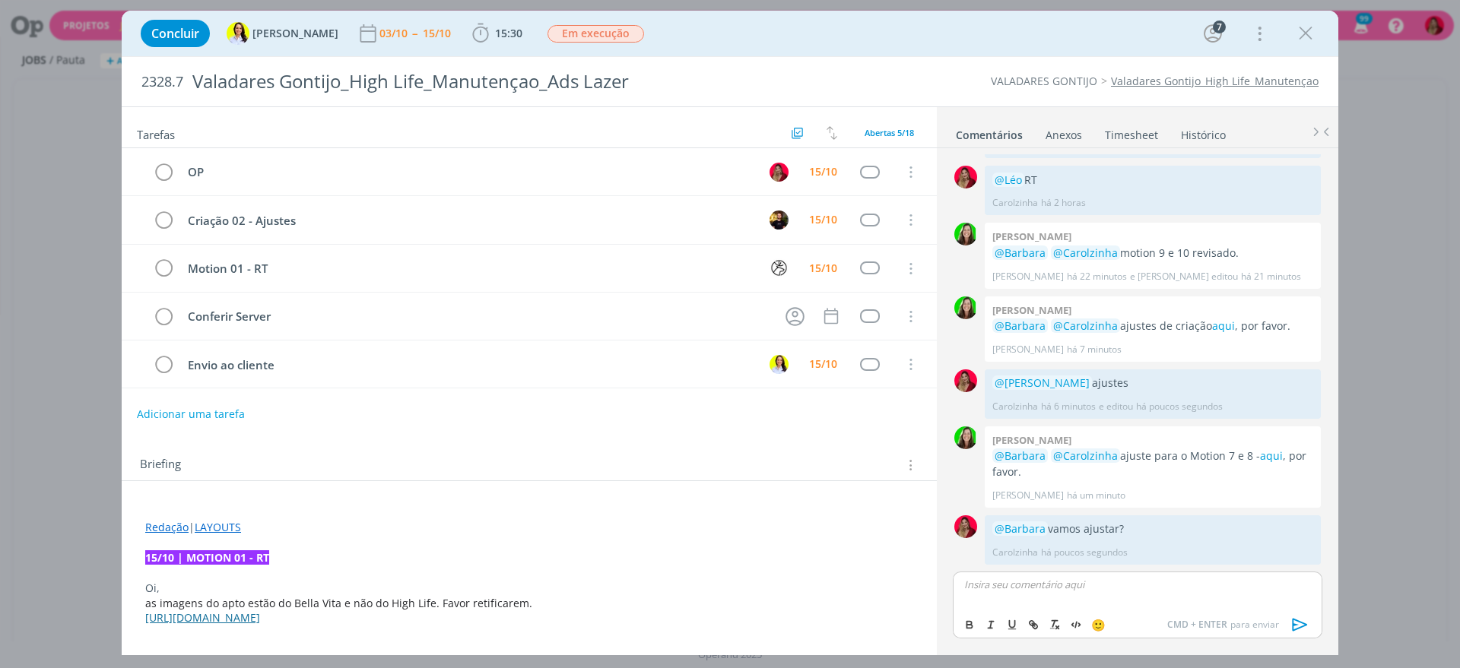
click at [1117, 117] on ul "Comentários Anexos 0 Timesheet Histórico" at bounding box center [1137, 127] width 401 height 41
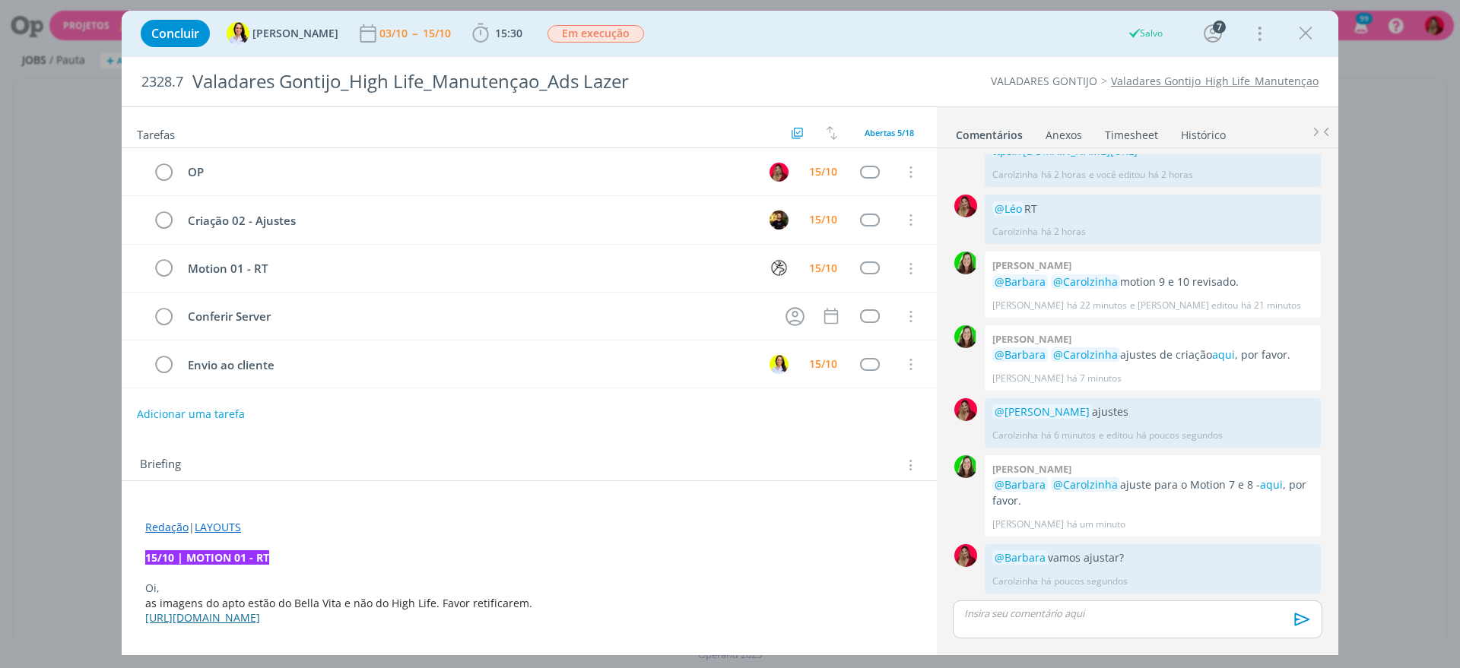
scroll to position [1304, 0]
click at [1124, 133] on link "Timesheet" at bounding box center [1131, 132] width 55 height 22
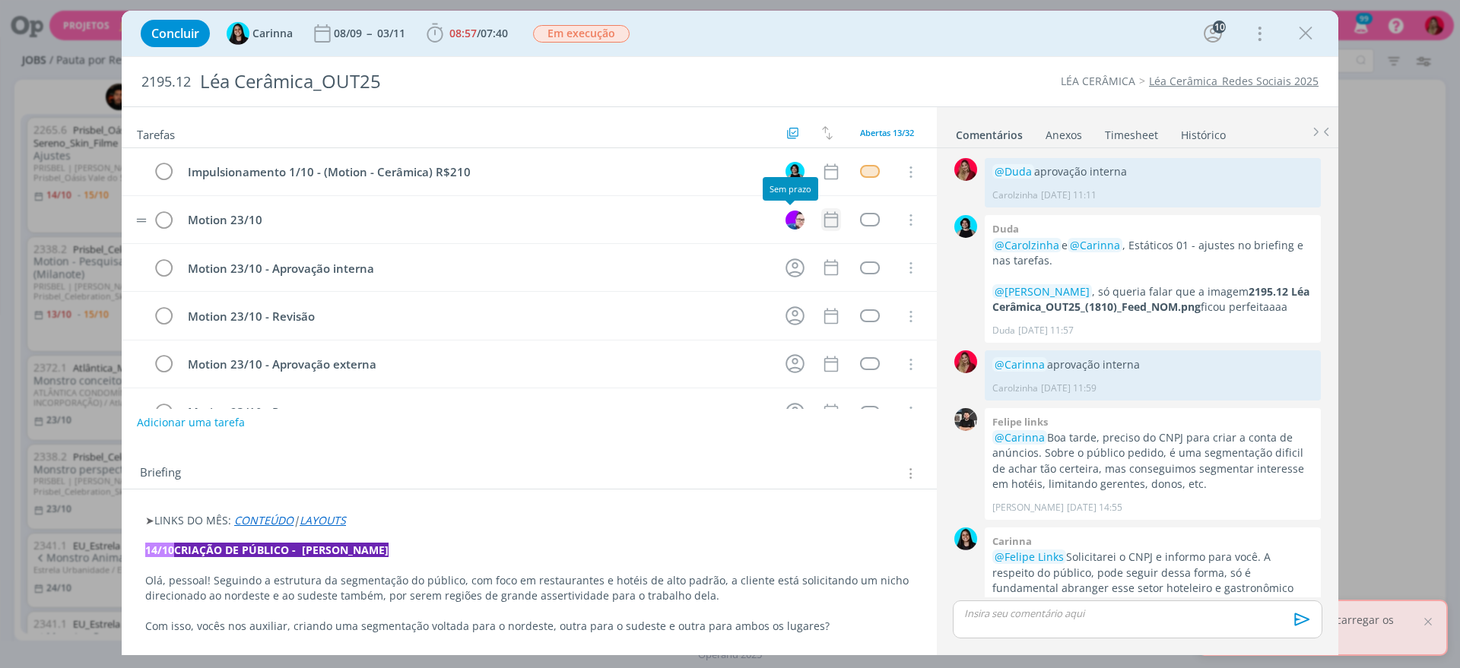
scroll to position [1445, 0]
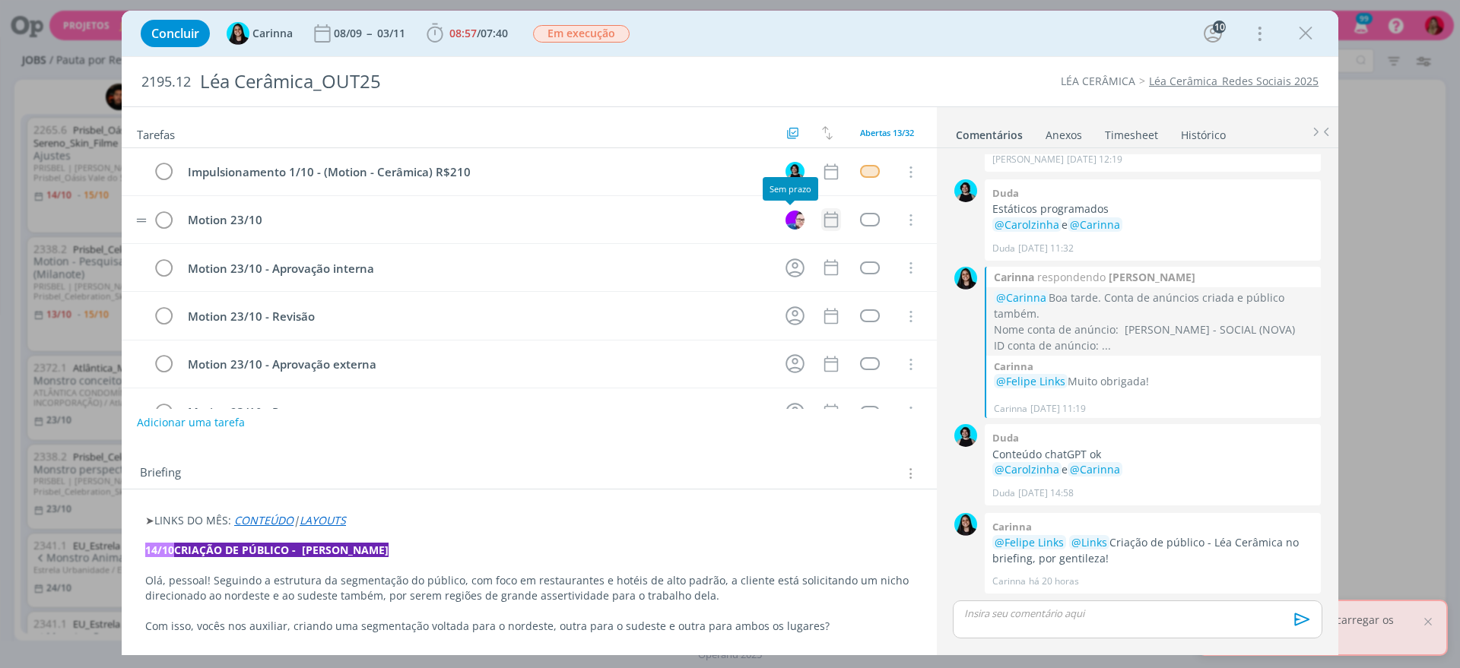
click at [824, 217] on icon "dialog" at bounding box center [831, 220] width 14 height 16
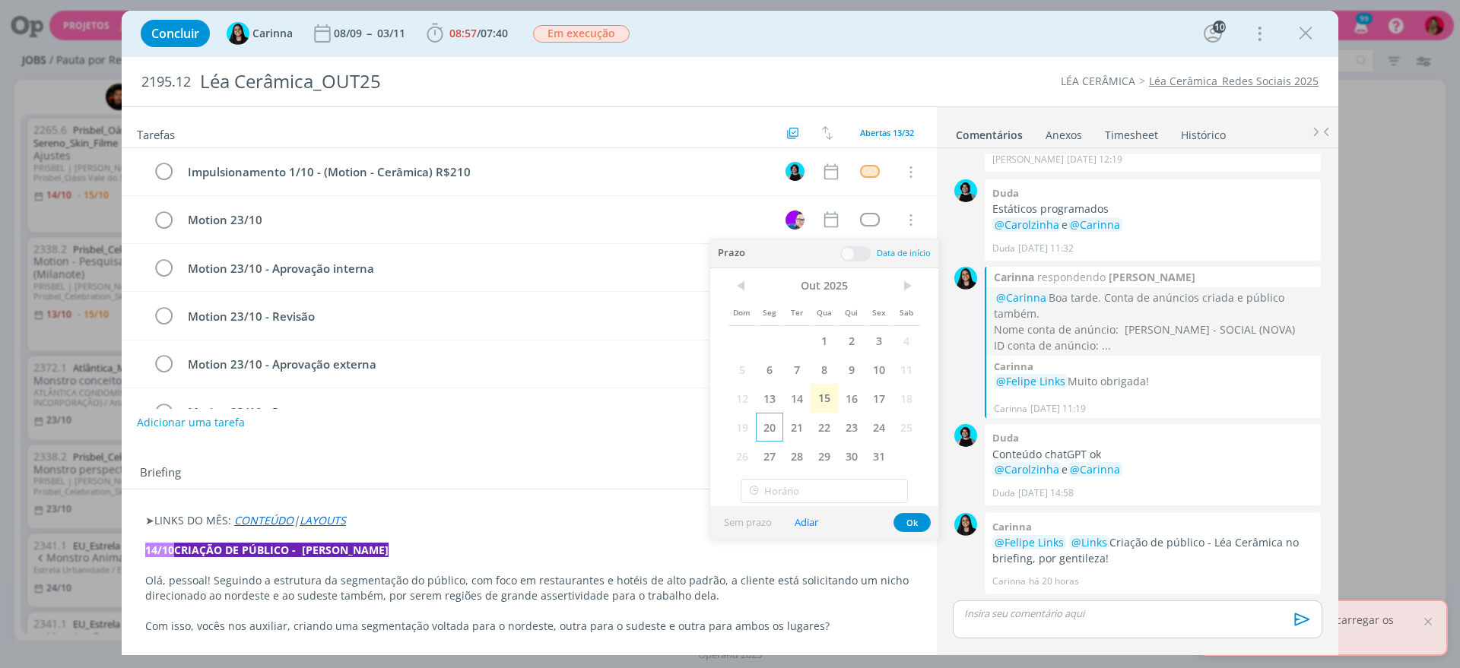
click at [771, 423] on span "20" at bounding box center [769, 427] width 27 height 29
click at [609, 435] on div "Adicionar uma tarefa" at bounding box center [529, 422] width 815 height 27
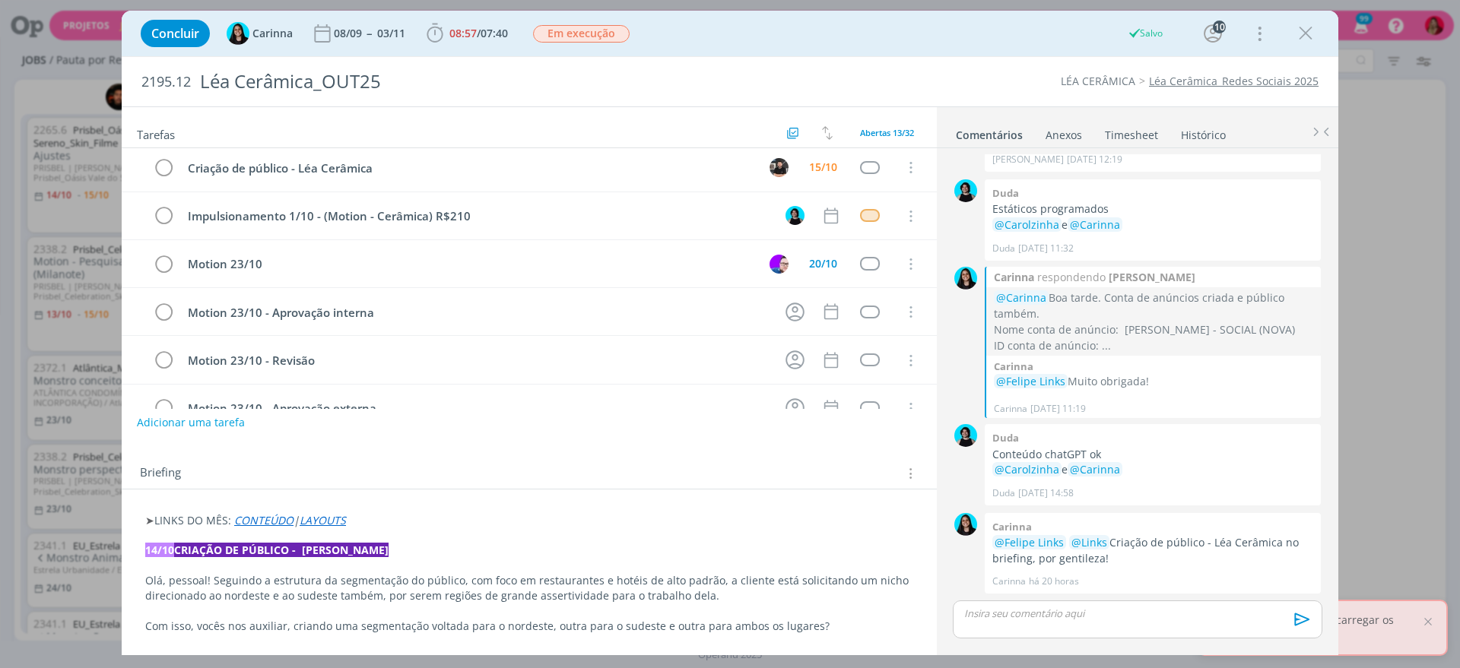
scroll to position [0, 0]
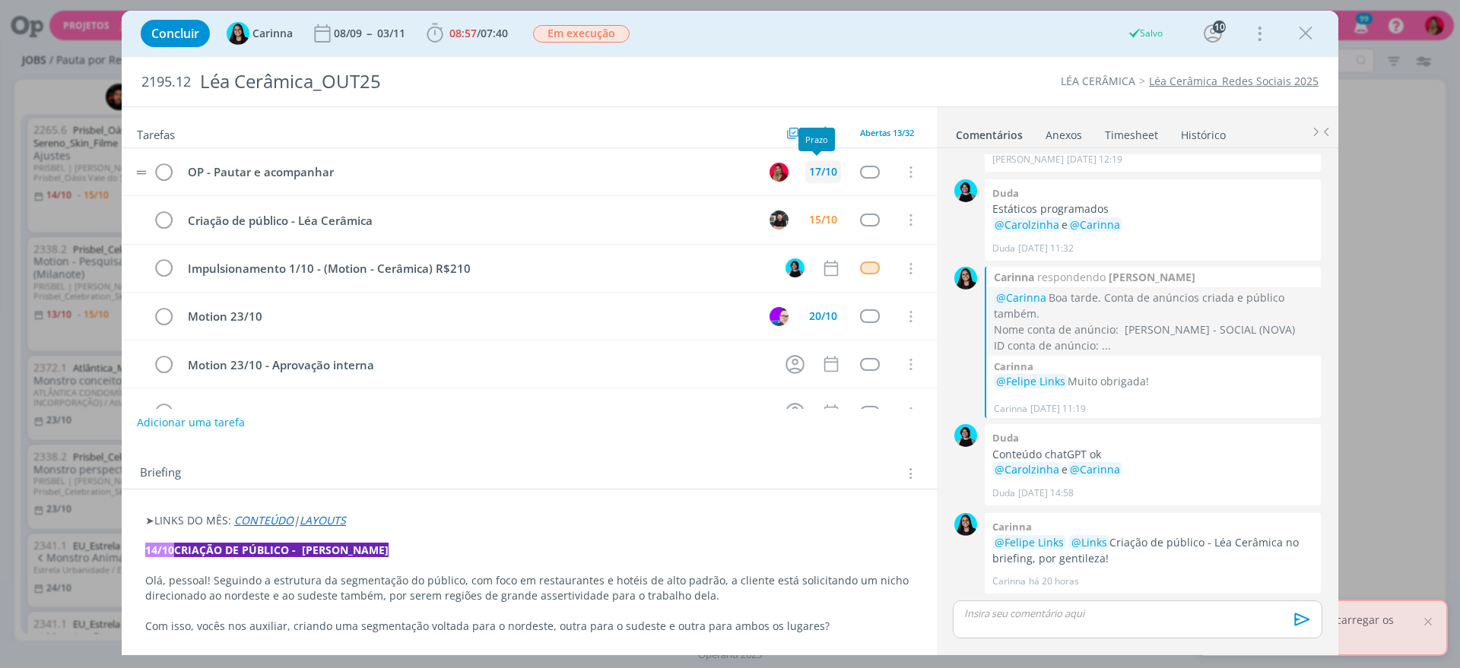
click at [813, 176] on div "17/10" at bounding box center [823, 171] width 28 height 11
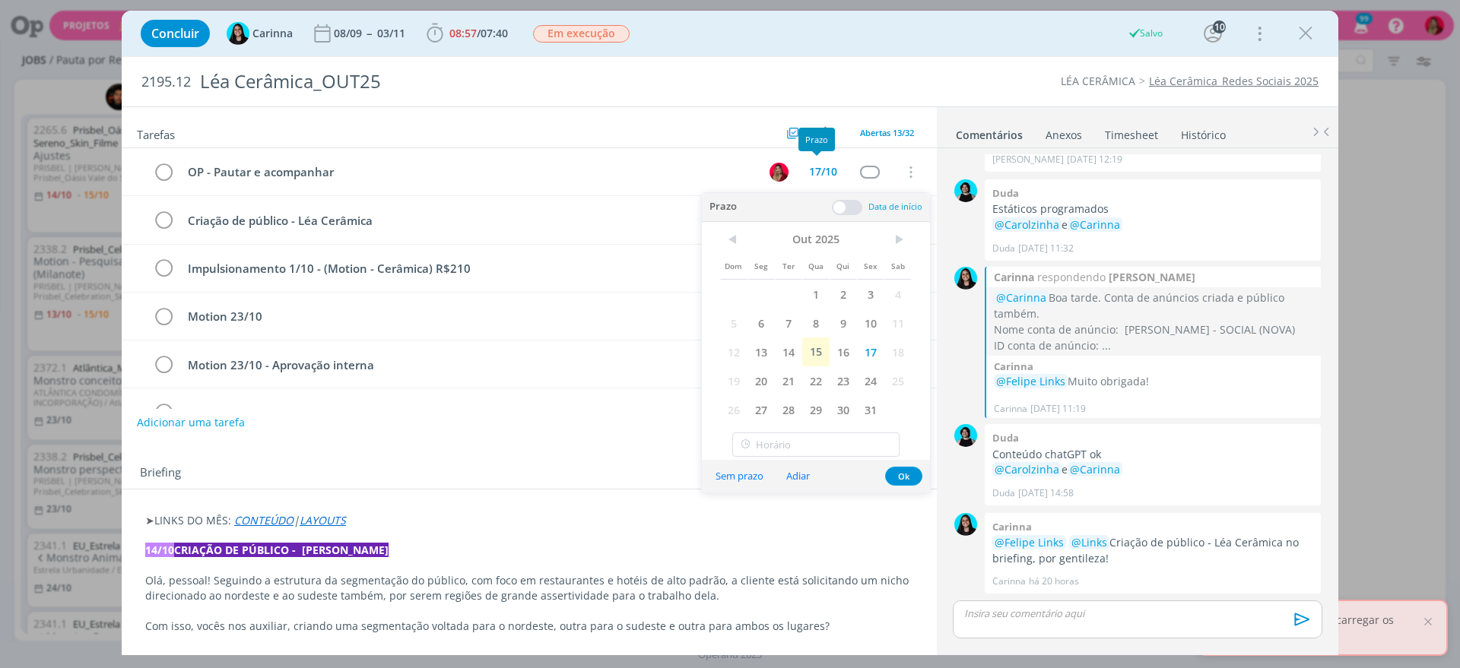
click at [761, 375] on span "20" at bounding box center [760, 380] width 27 height 29
click at [517, 466] on div "Briefing Briefings Predefinidos Versões do Briefing Ver Briefing do Projeto" at bounding box center [531, 474] width 782 height 20
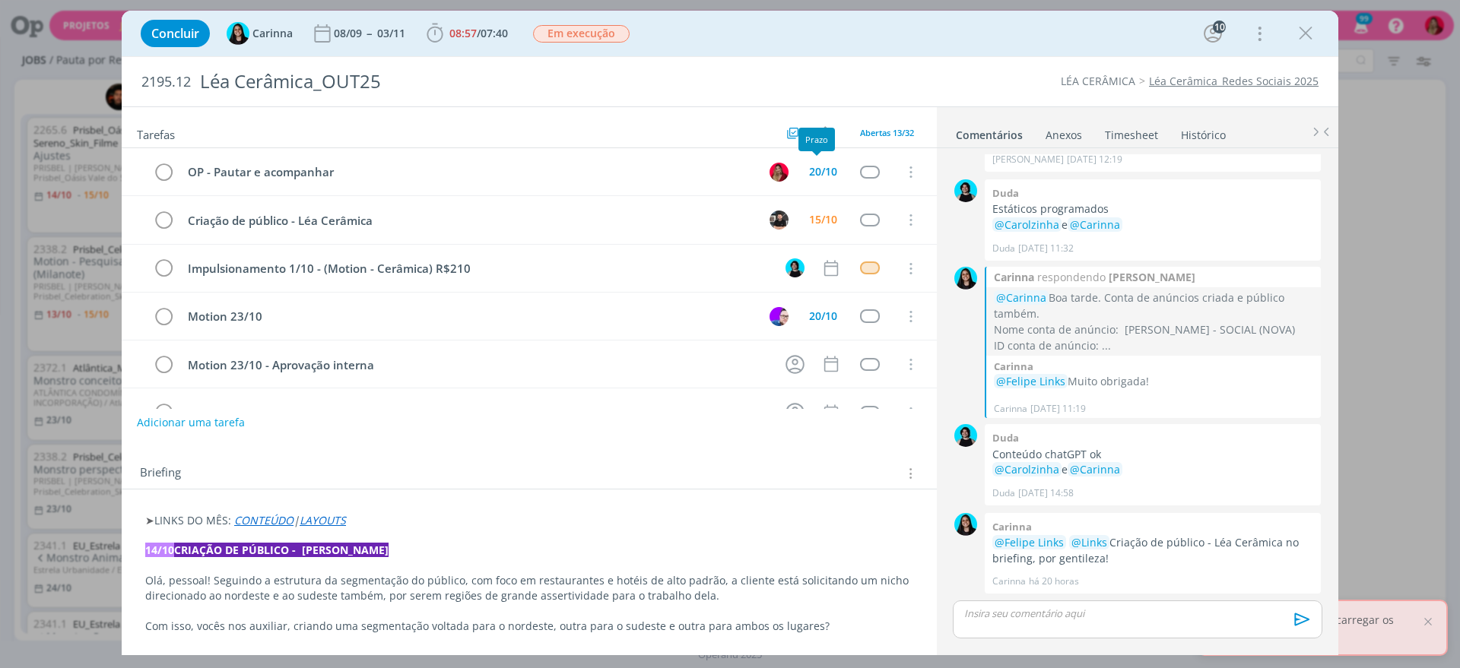
scroll to position [613, 0]
click at [1304, 32] on icon "dialog" at bounding box center [1305, 33] width 23 height 23
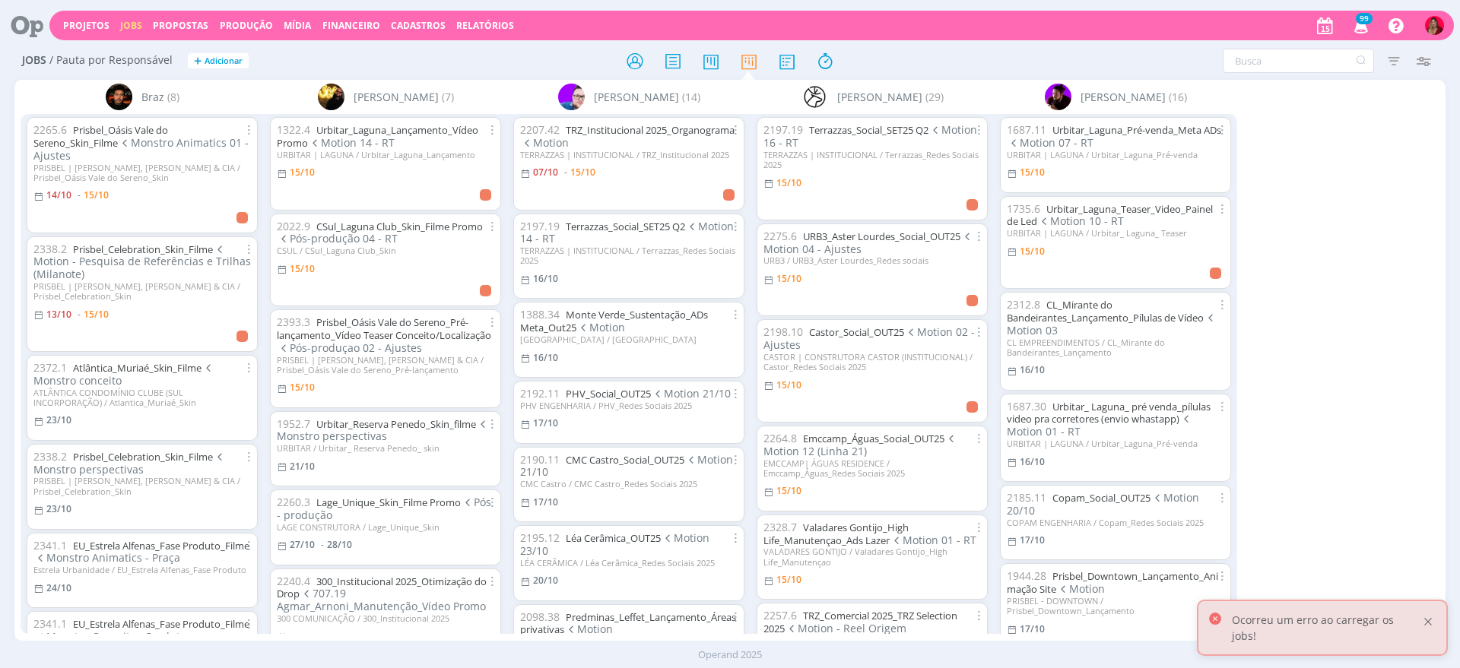
click at [1430, 629] on div at bounding box center [1428, 622] width 14 height 14
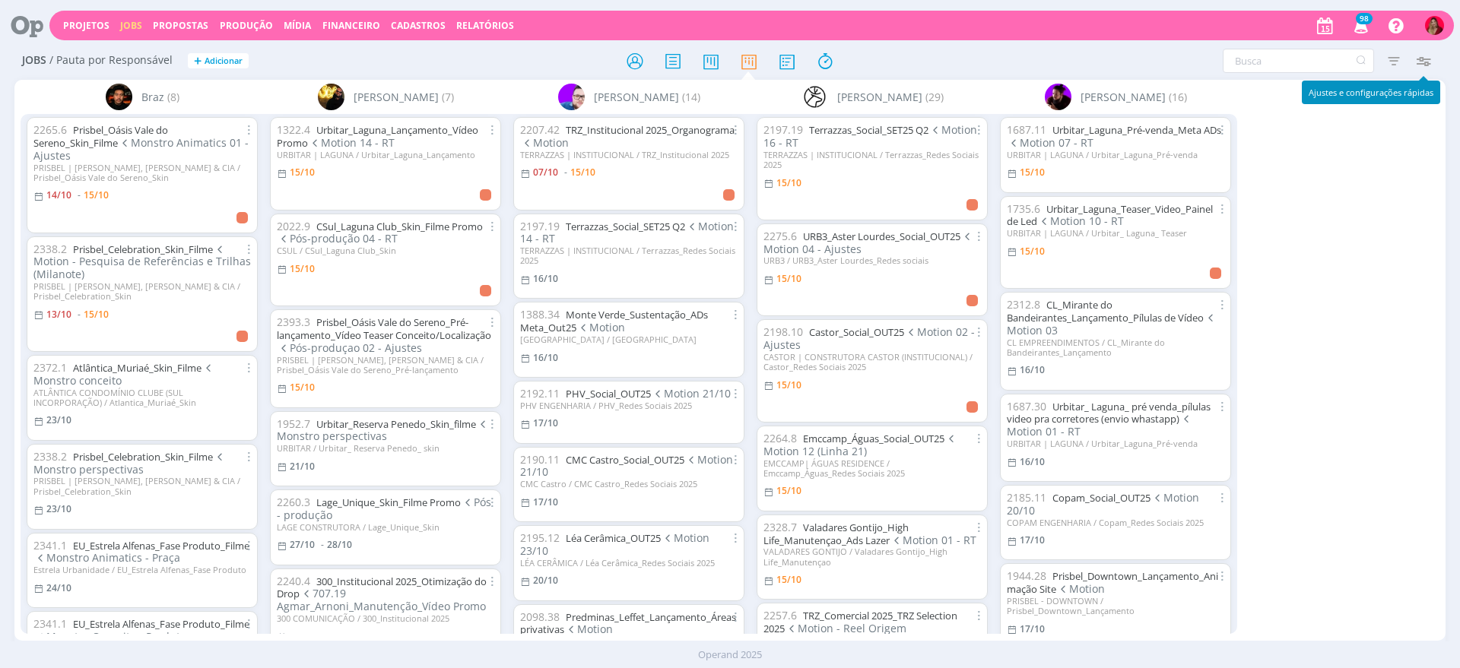
click at [1425, 61] on icon "button" at bounding box center [1422, 60] width 27 height 27
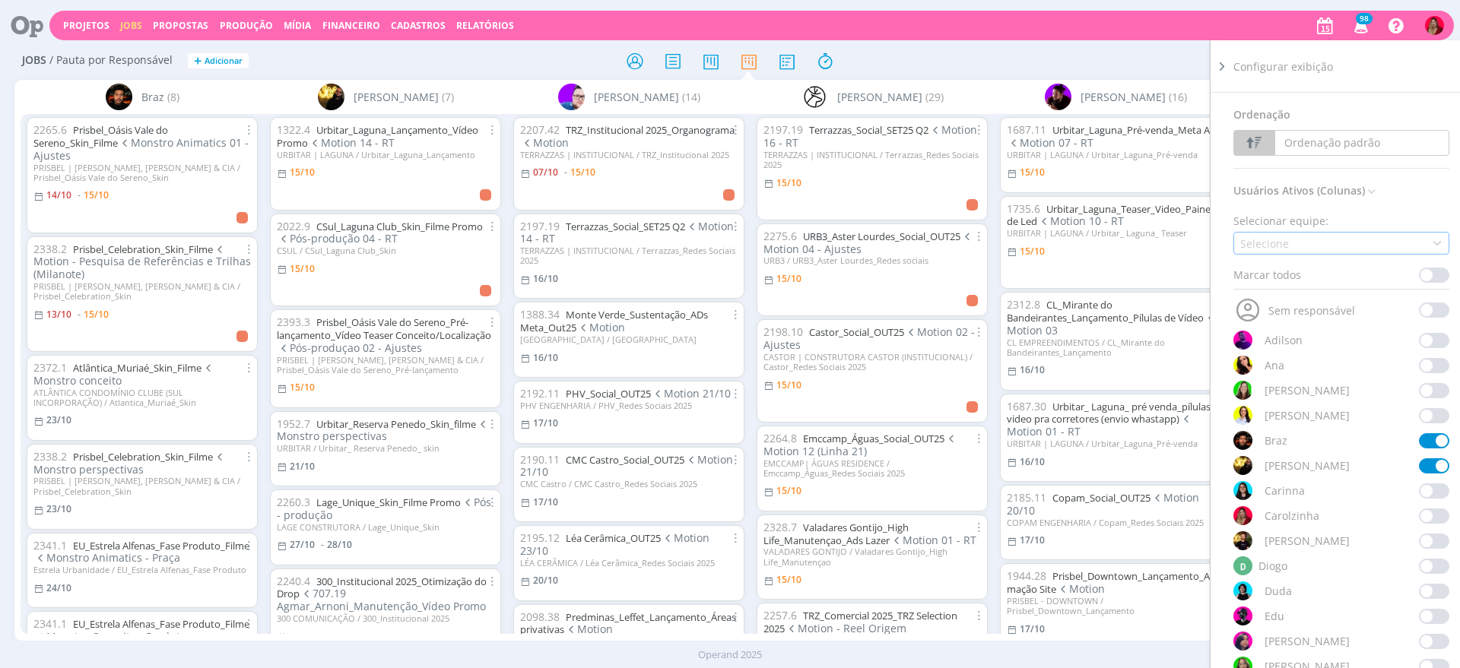
click at [1260, 239] on div "Selecione" at bounding box center [1266, 244] width 52 height 16
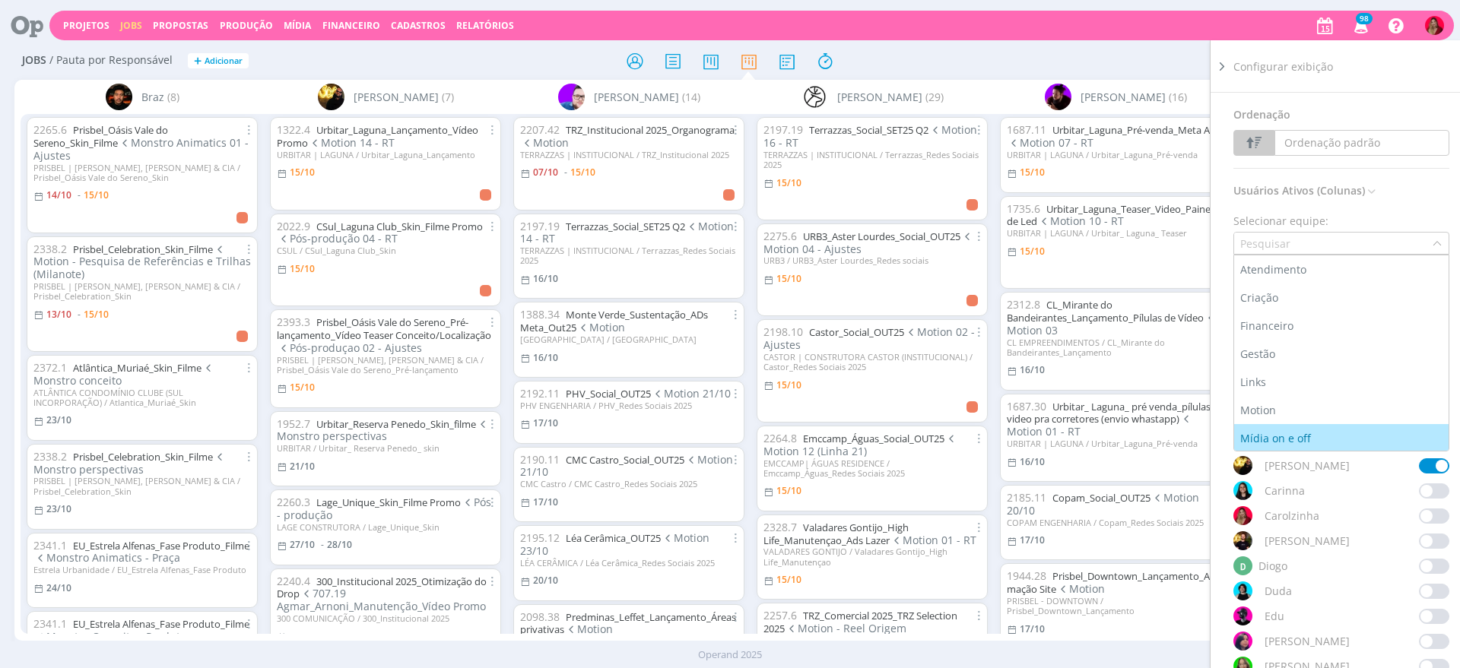
click at [1262, 436] on div "Mídia on e off" at bounding box center [1277, 438] width 74 height 16
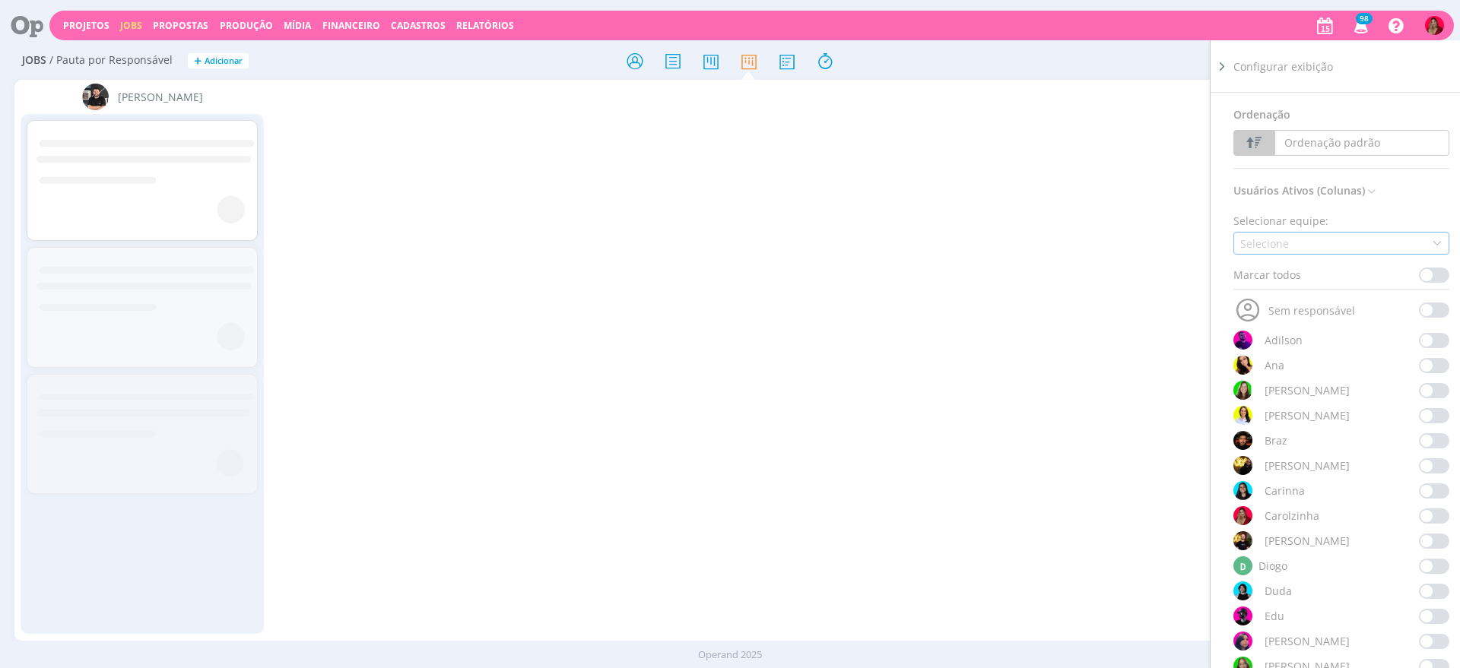
click at [1292, 236] on div "Selecione" at bounding box center [1341, 243] width 216 height 23
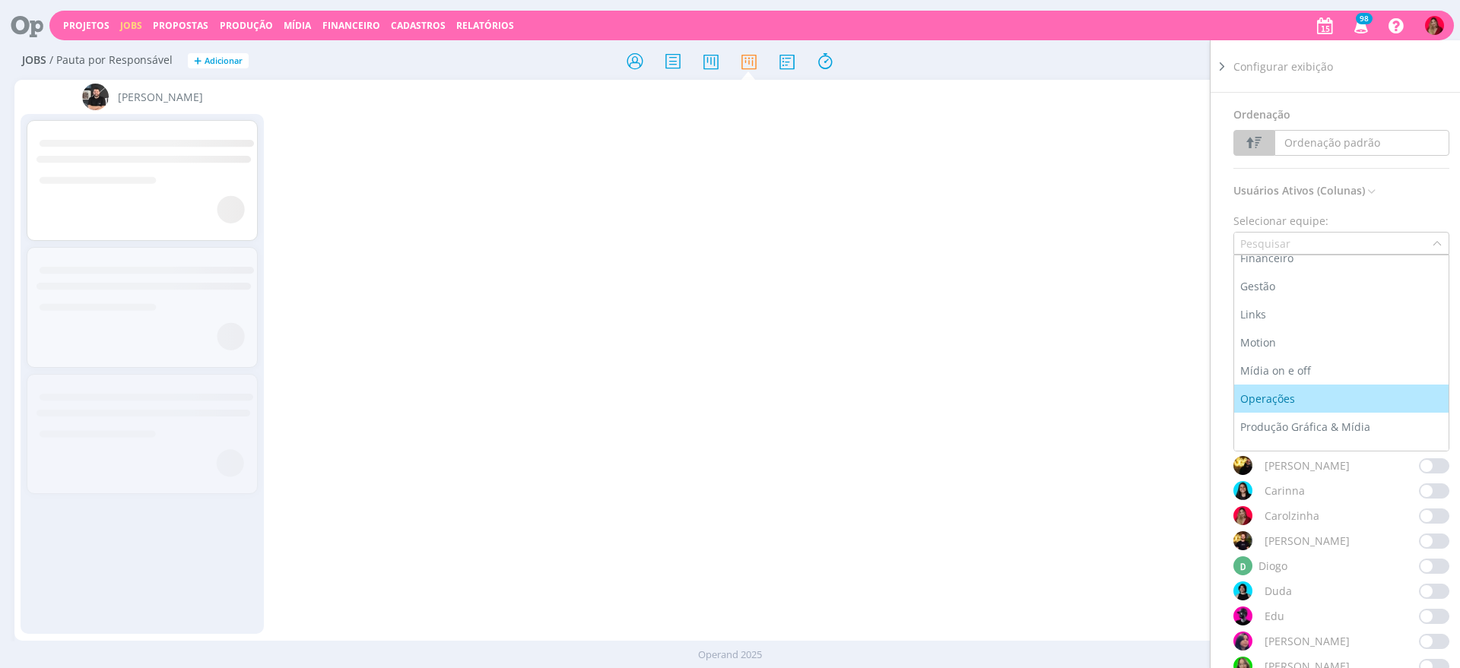
scroll to position [114, 0]
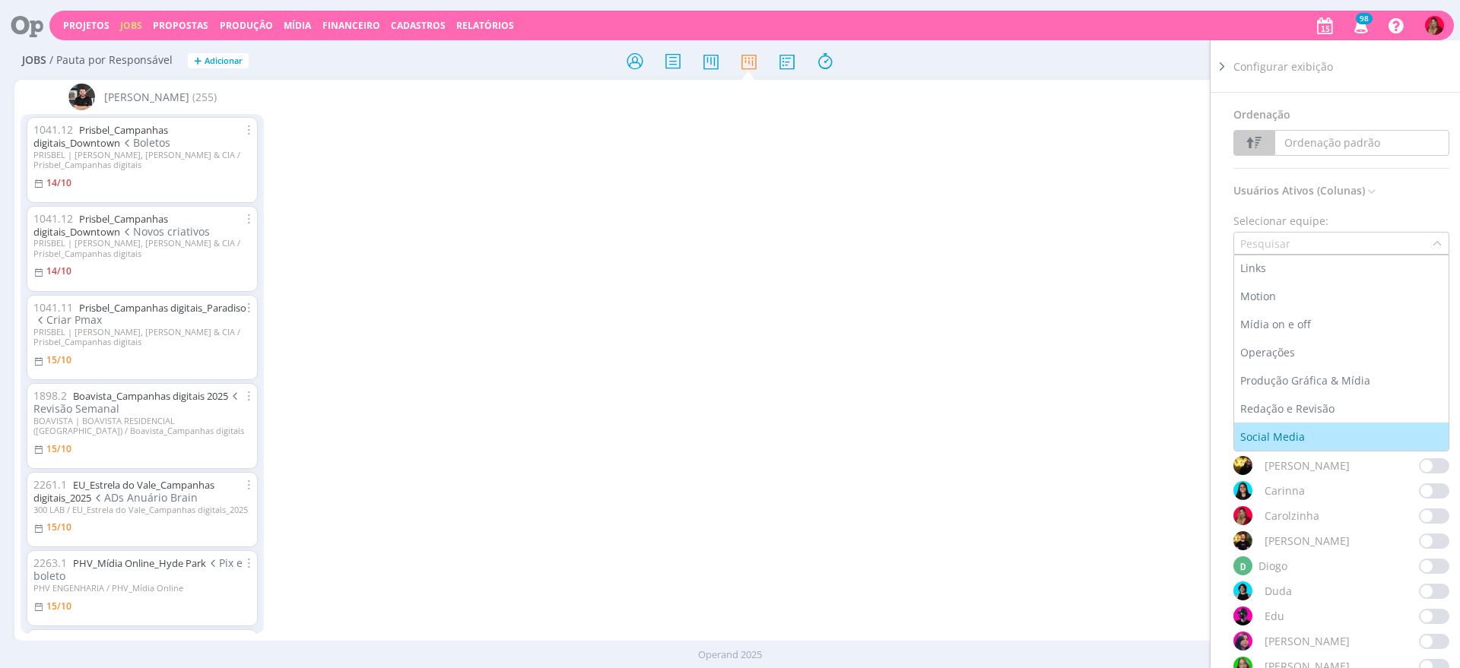
click at [1261, 434] on div "Social Media" at bounding box center [1274, 437] width 68 height 16
click at [949, 56] on div at bounding box center [729, 60] width 477 height 27
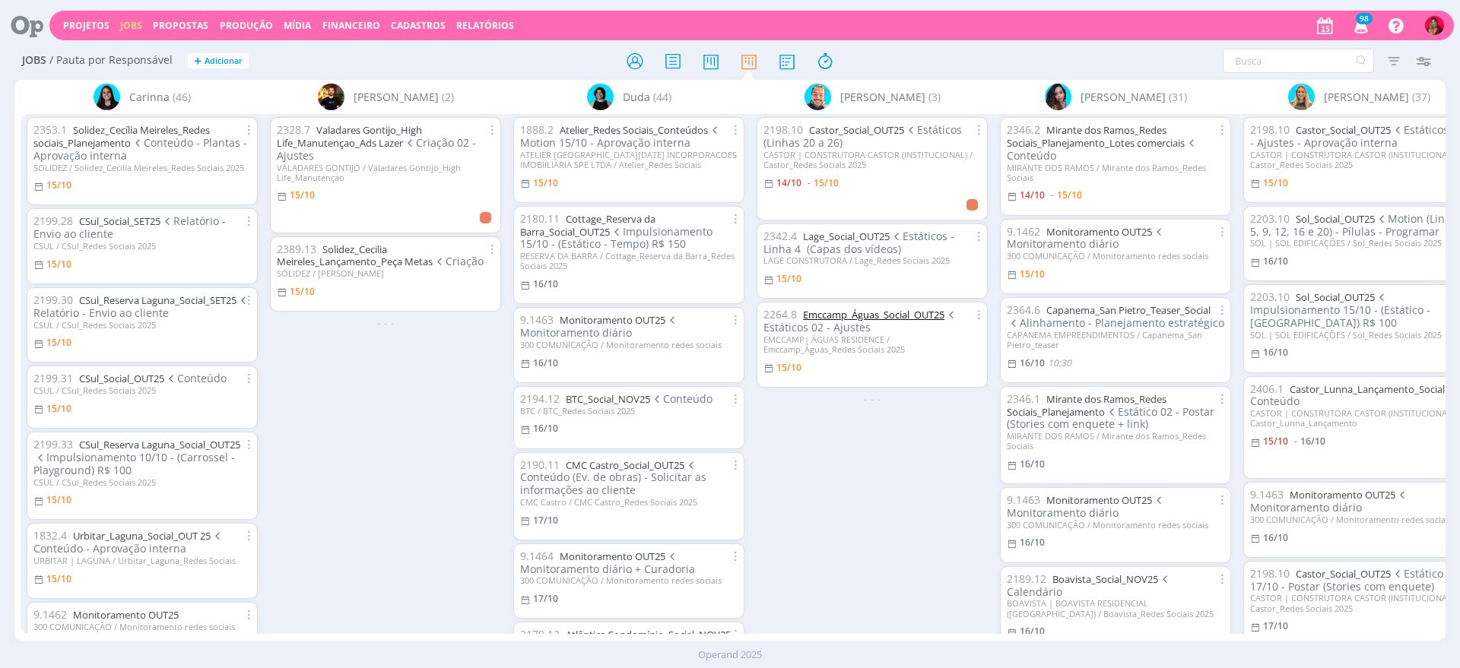
click at [855, 315] on link "Emccamp_Águas_Social_OUT25" at bounding box center [873, 315] width 141 height 14
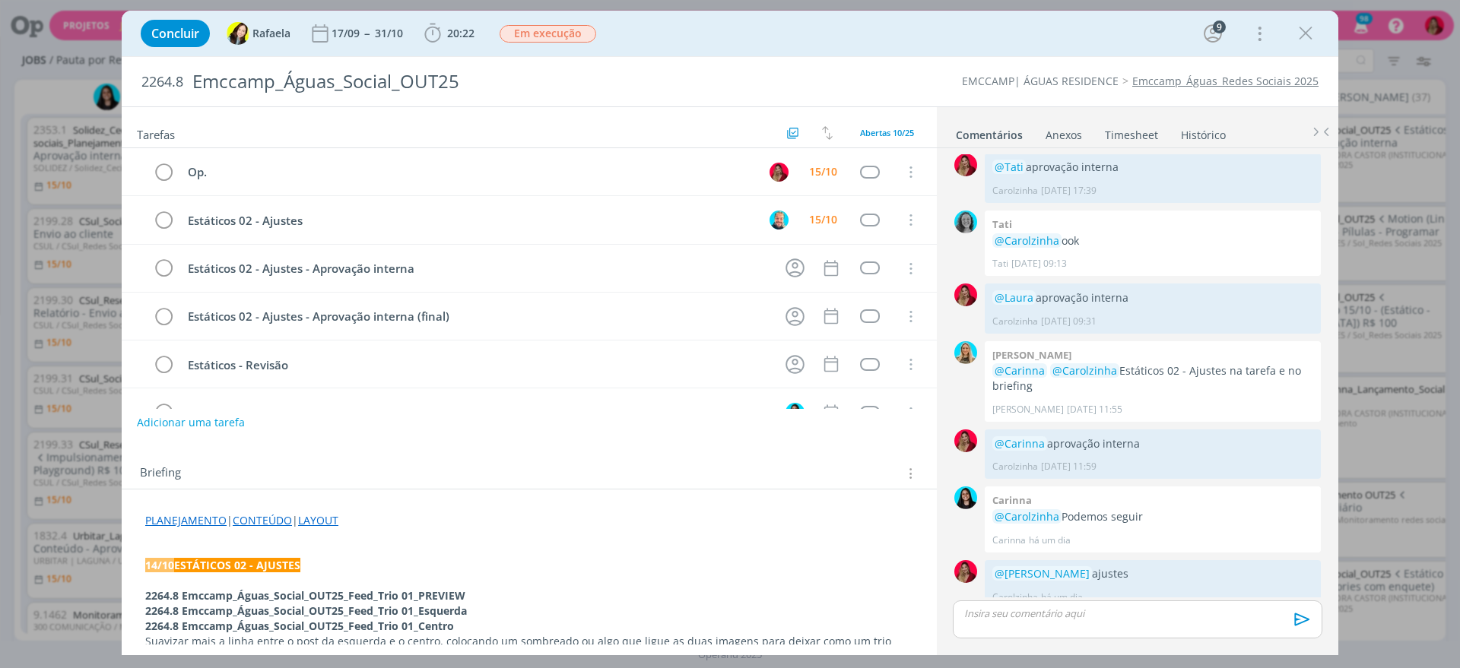
drag, startPoint x: 1297, startPoint y: 30, endPoint x: 1283, endPoint y: 27, distance: 13.9
click at [1296, 29] on icon "dialog" at bounding box center [1305, 33] width 23 height 23
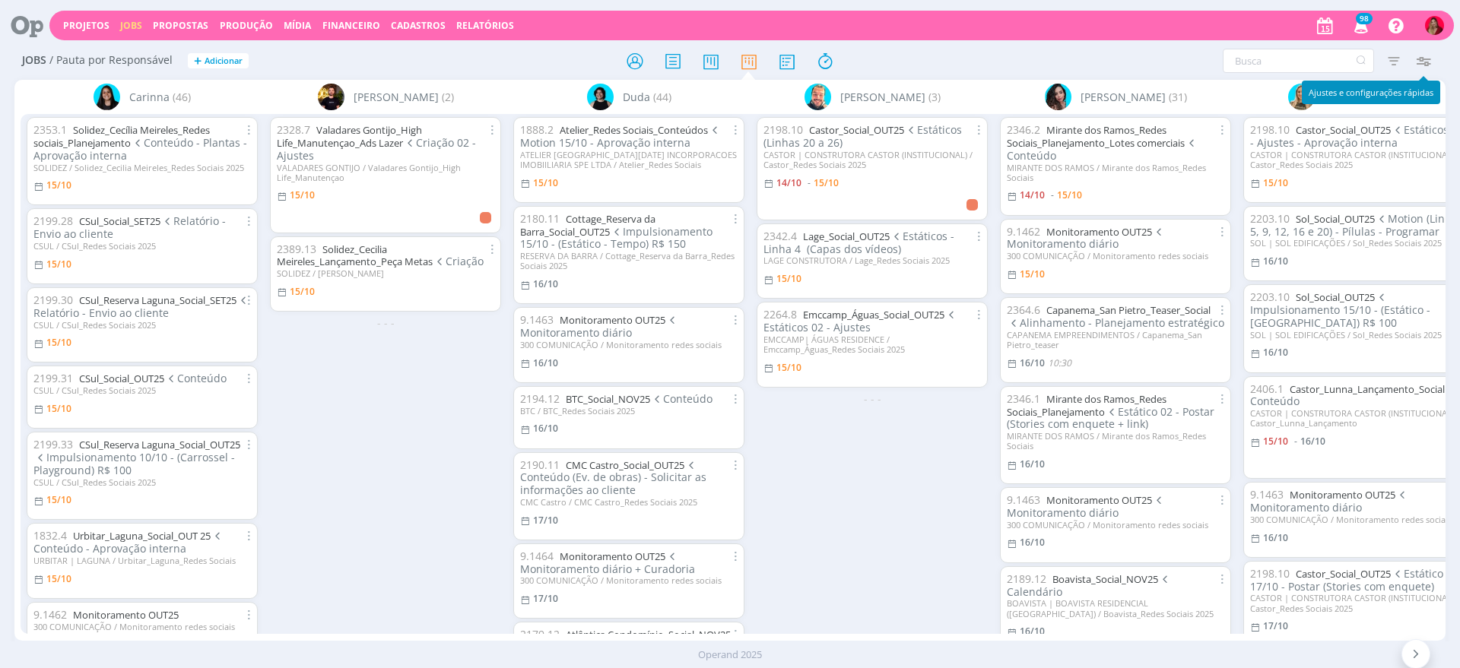
click at [1421, 58] on icon "button" at bounding box center [1422, 60] width 27 height 27
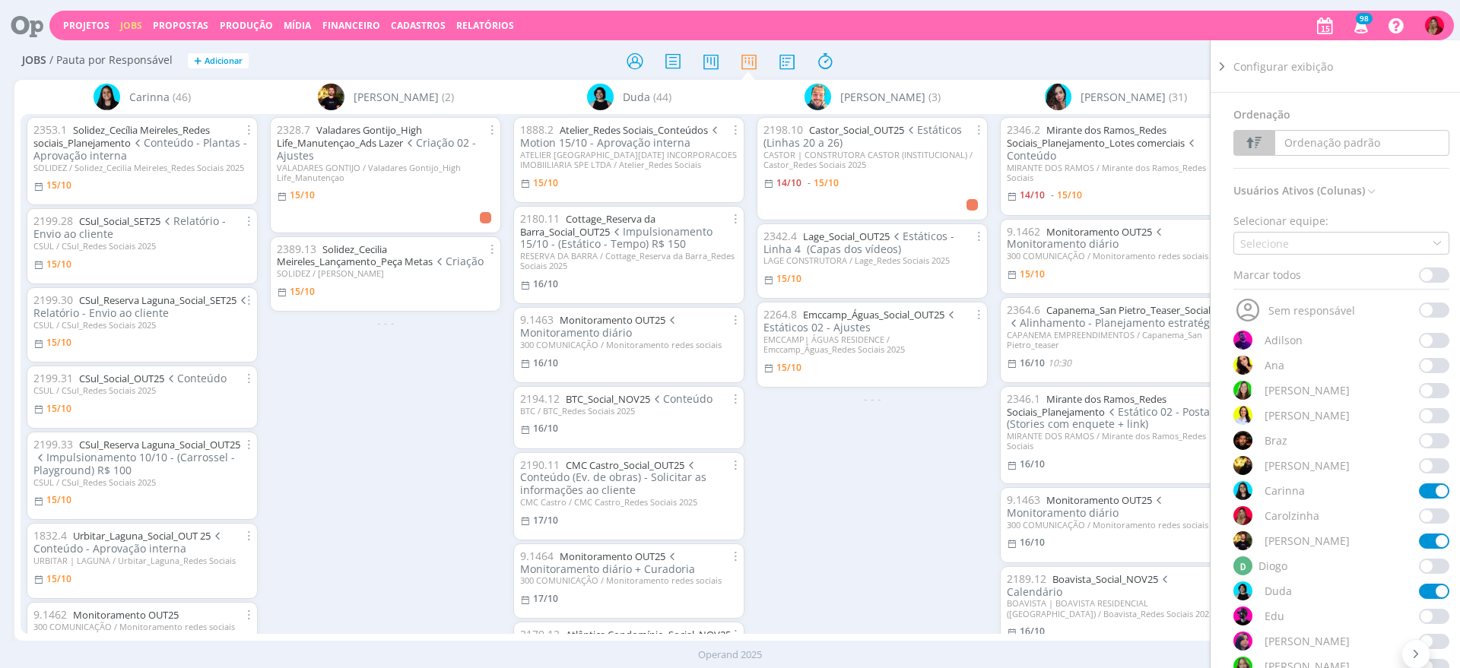
click at [1266, 226] on div "Selecionar equipe:" at bounding box center [1280, 221] width 95 height 16
click at [1267, 242] on div "Selecione" at bounding box center [1266, 244] width 52 height 16
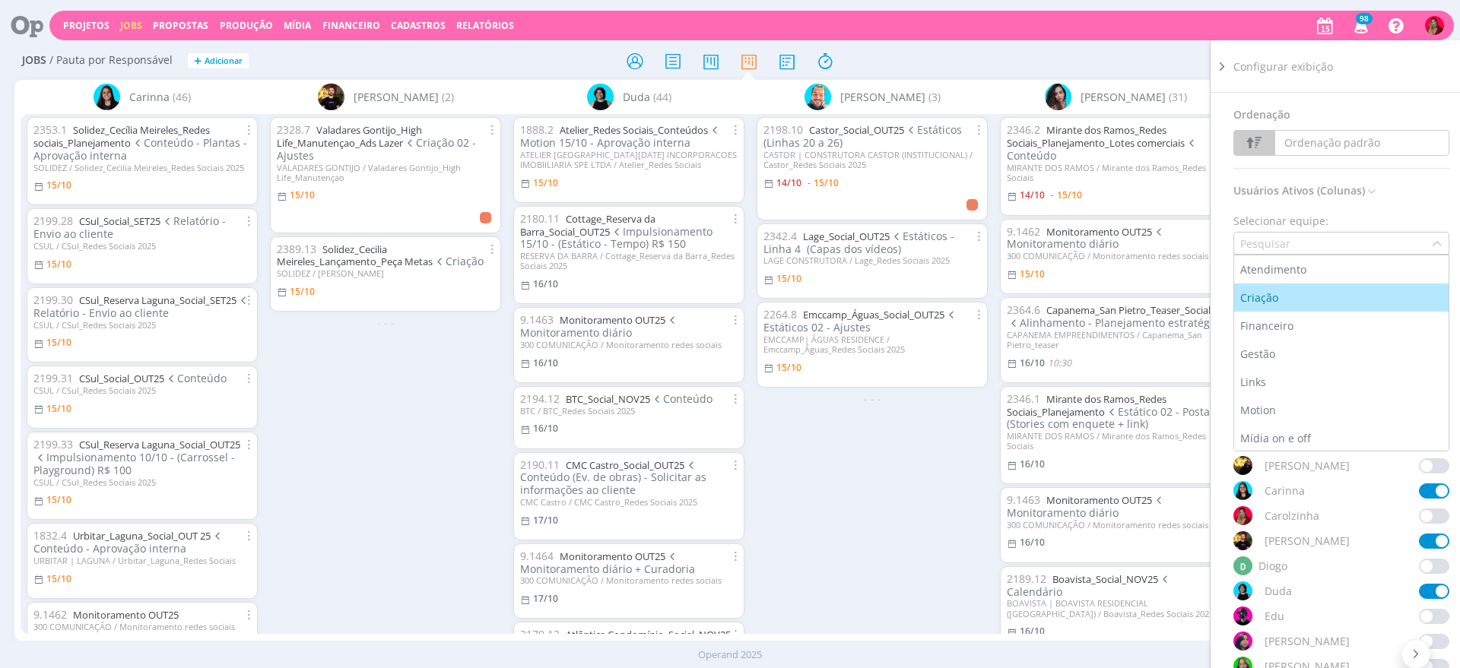
click at [1265, 292] on div "Criação" at bounding box center [1260, 298] width 41 height 16
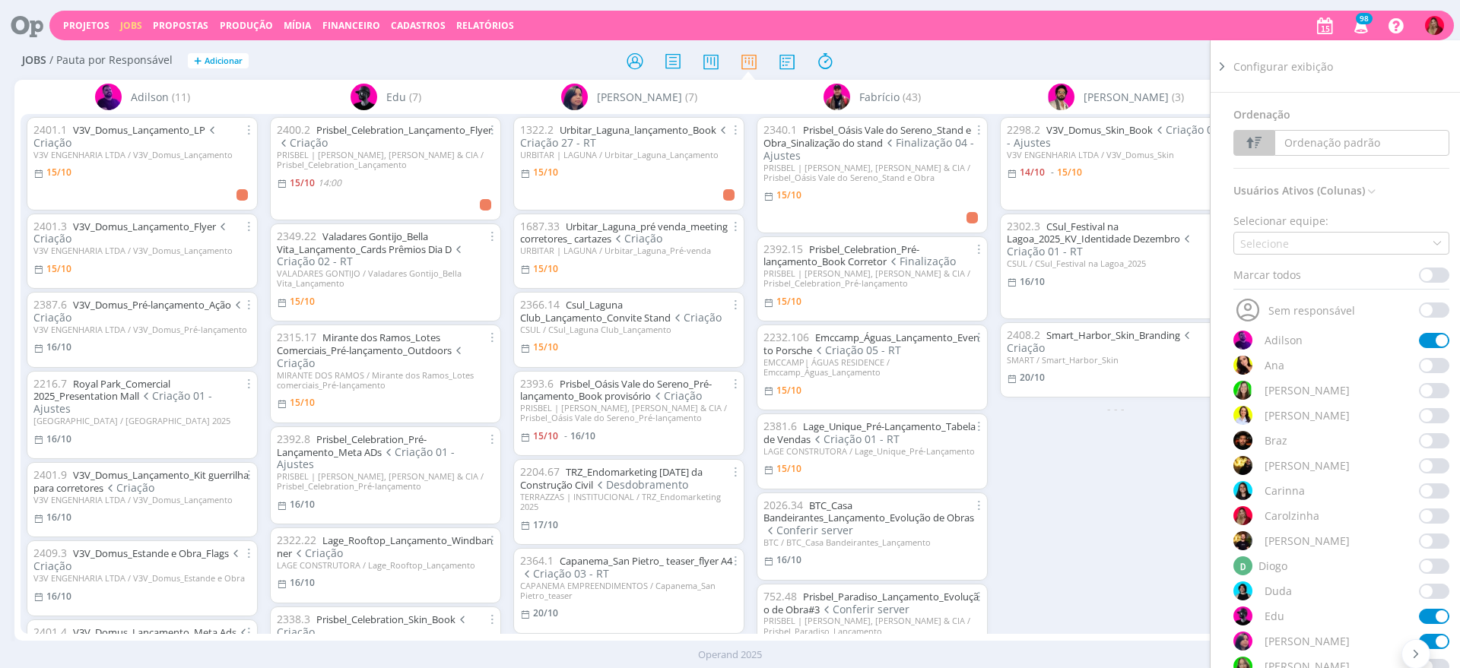
click at [902, 55] on div at bounding box center [729, 60] width 477 height 27
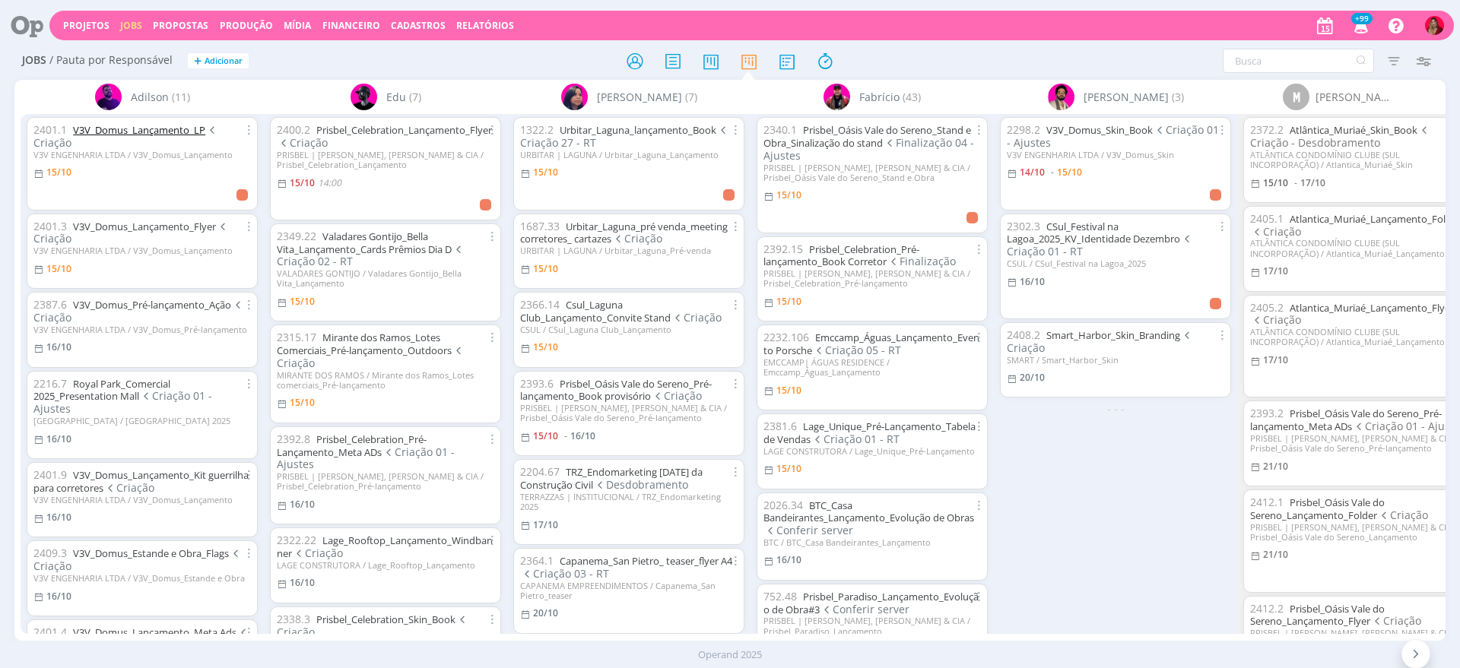
click at [140, 128] on link "V3V_Domus_Lançamento_LP" at bounding box center [139, 130] width 132 height 14
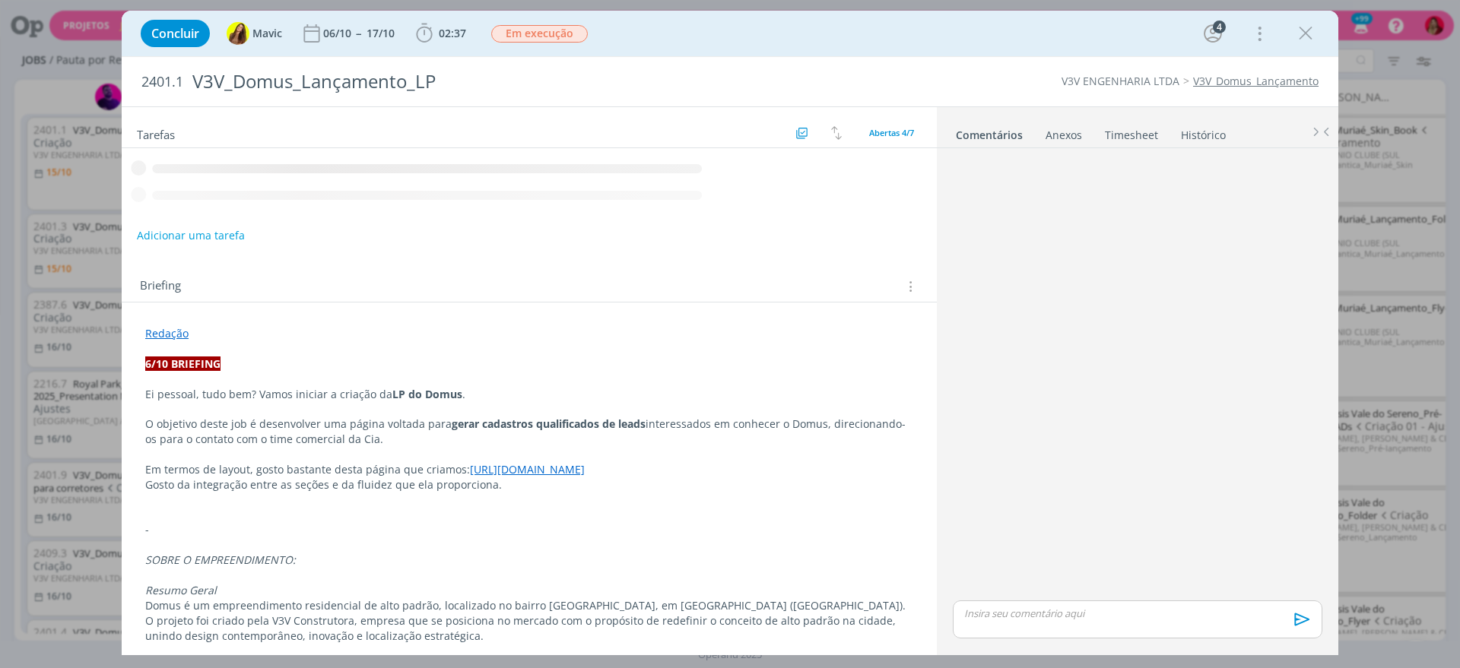
click at [1130, 130] on link "Timesheet" at bounding box center [1131, 132] width 55 height 22
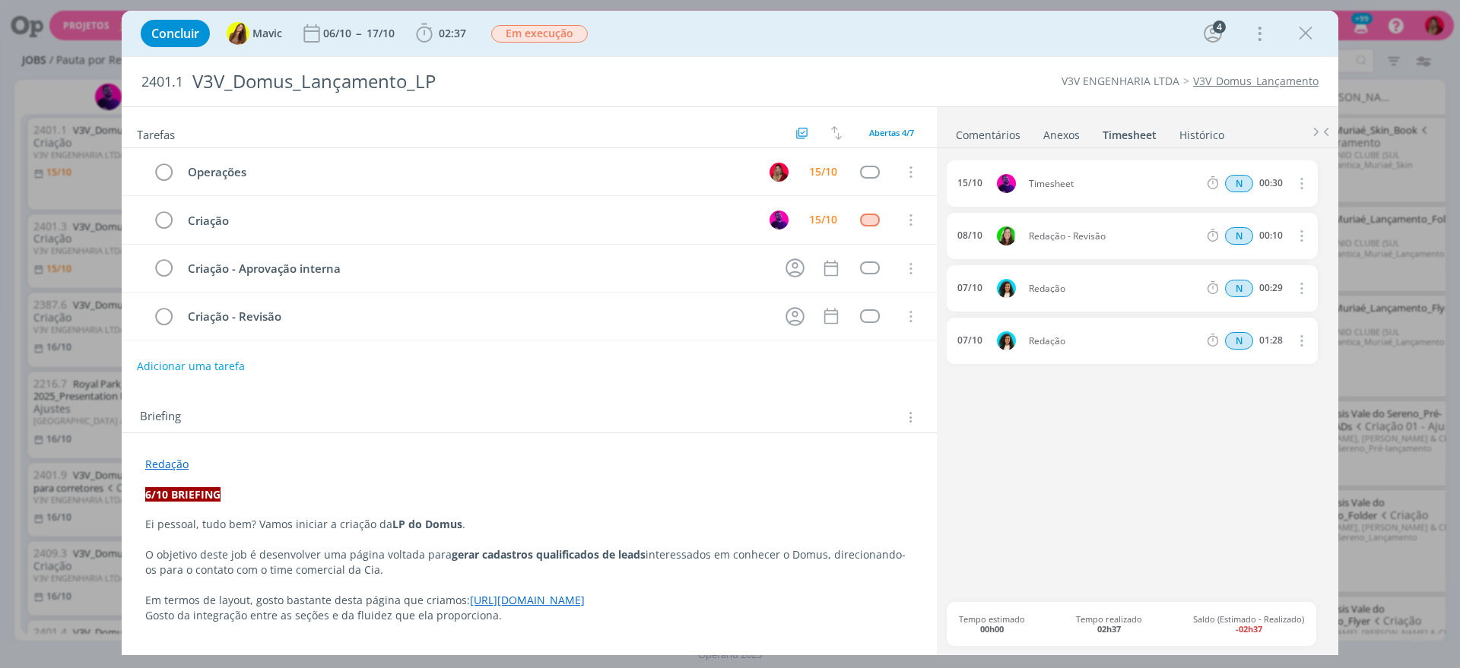
click at [1130, 130] on link "Timesheet" at bounding box center [1128, 132] width 55 height 22
click at [1304, 27] on icon "dialog" at bounding box center [1305, 33] width 23 height 23
click at [96, 221] on div at bounding box center [730, 334] width 1460 height 668
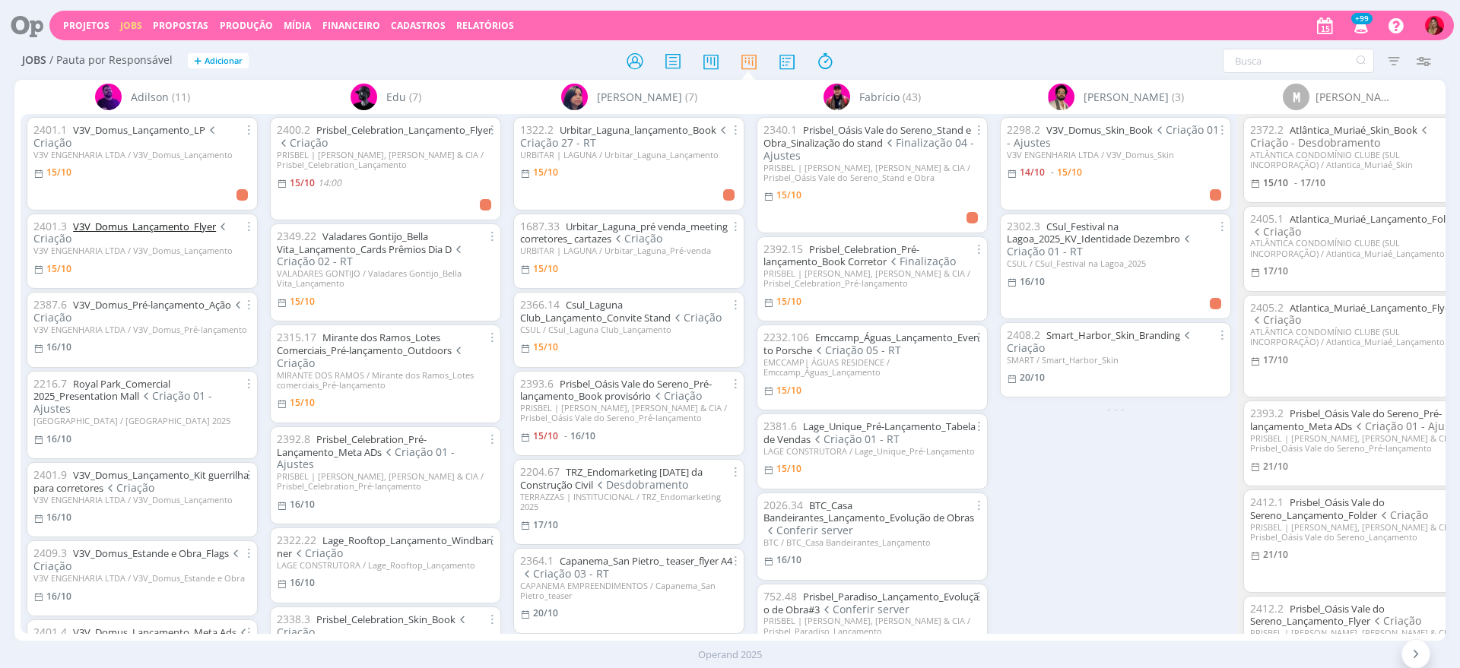
click at [100, 228] on link "V3V_Domus_Lançamento_Flyer" at bounding box center [144, 227] width 143 height 14
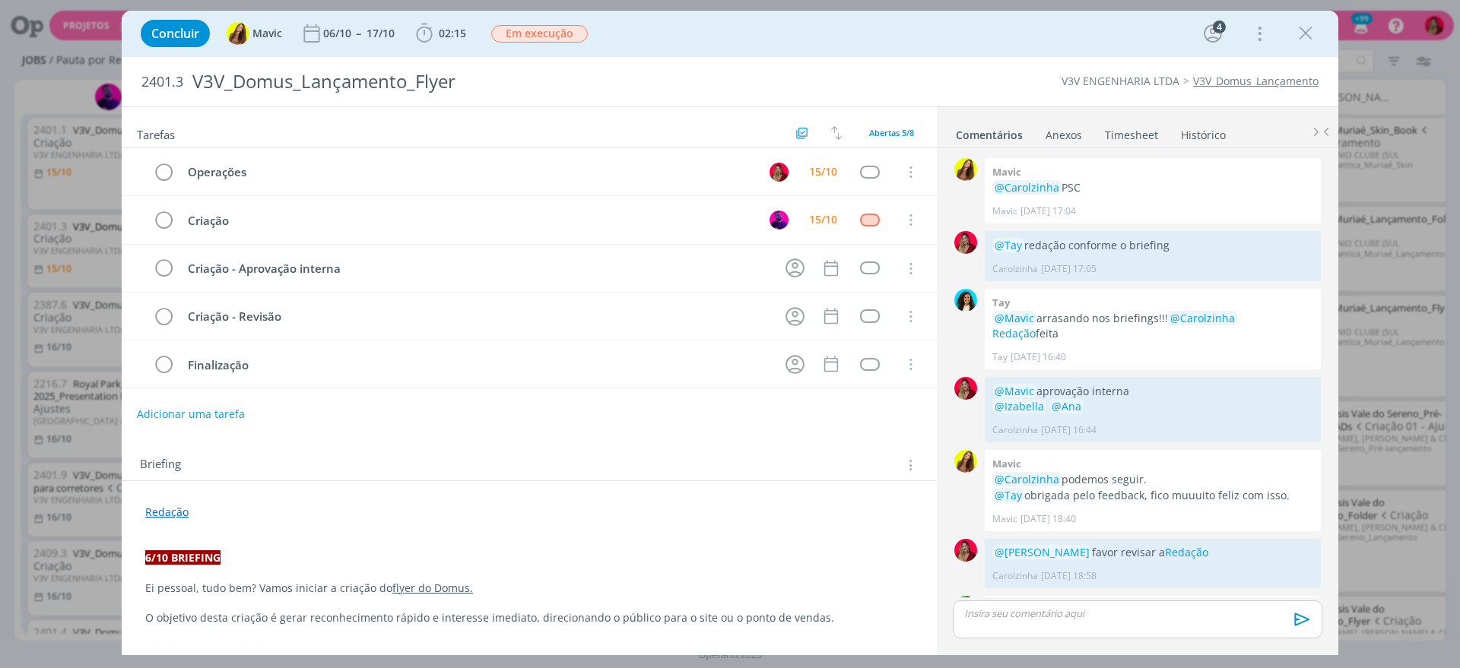
scroll to position [125, 0]
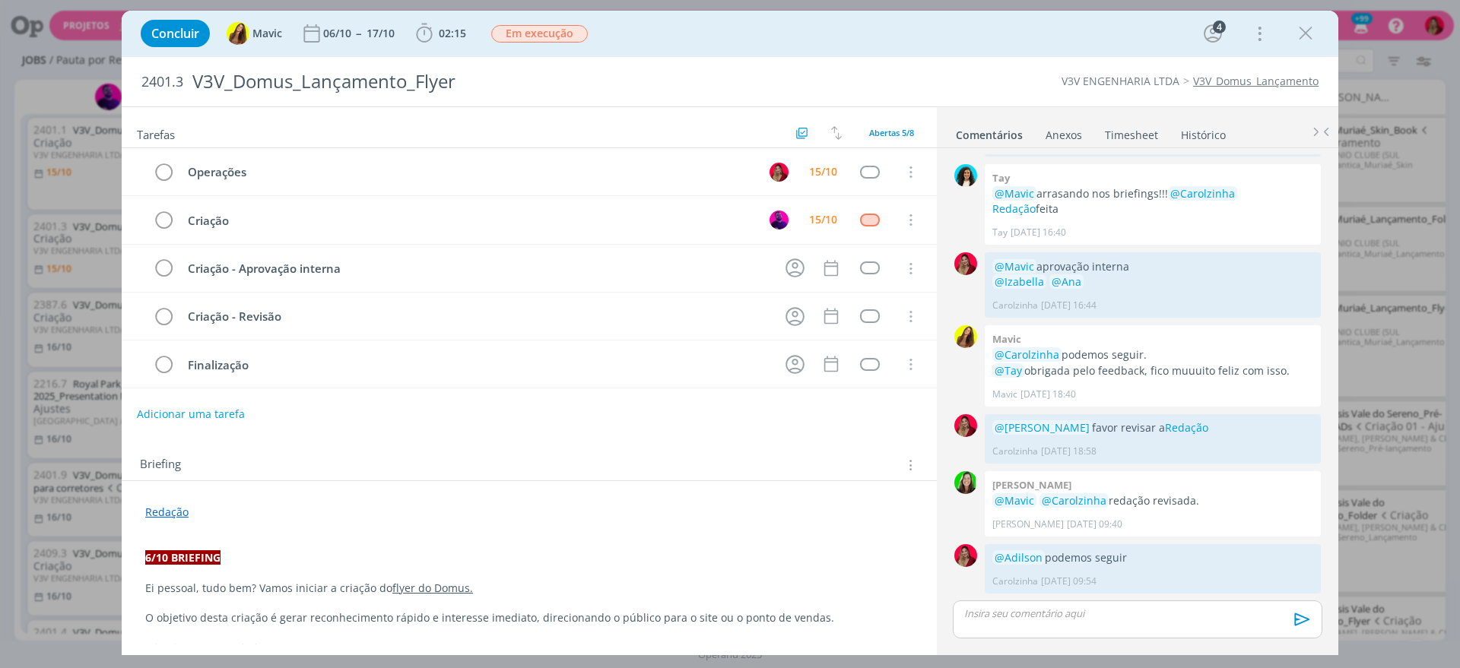
click at [1124, 132] on link "Timesheet" at bounding box center [1131, 132] width 55 height 22
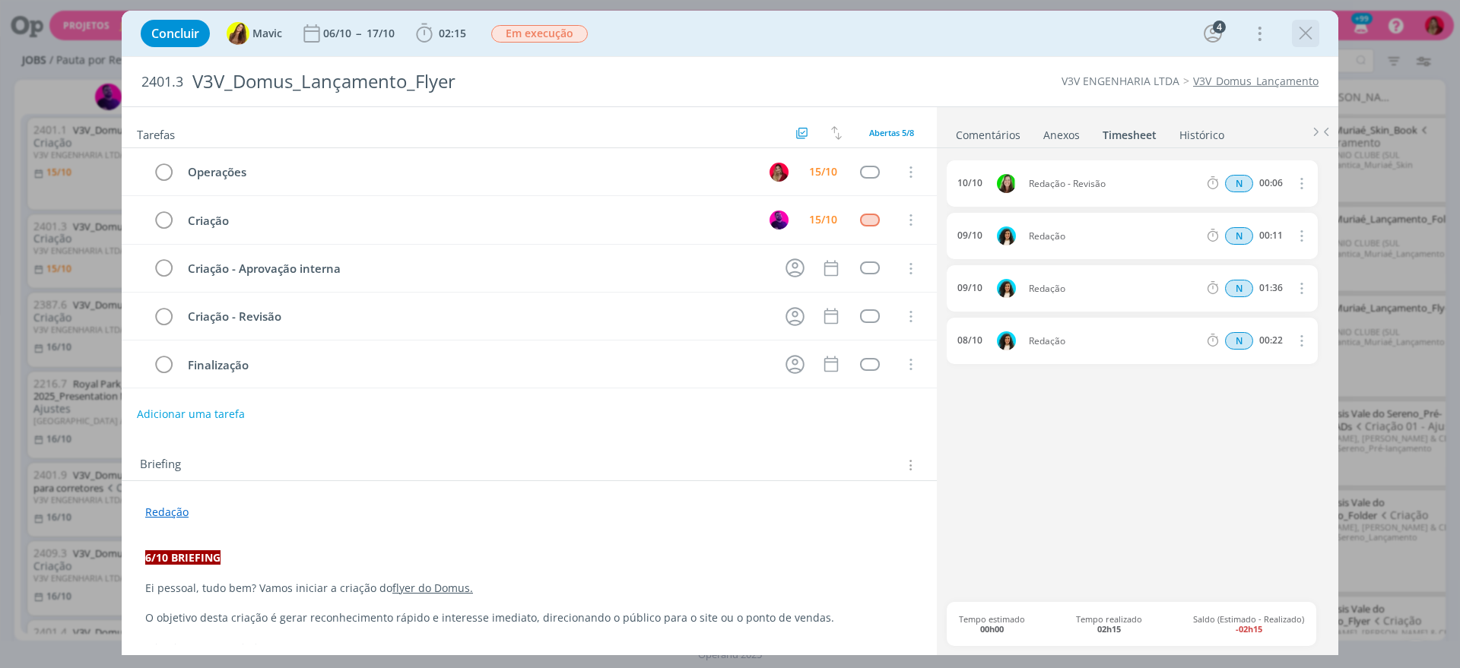
click at [1308, 35] on icon "dialog" at bounding box center [1305, 33] width 23 height 23
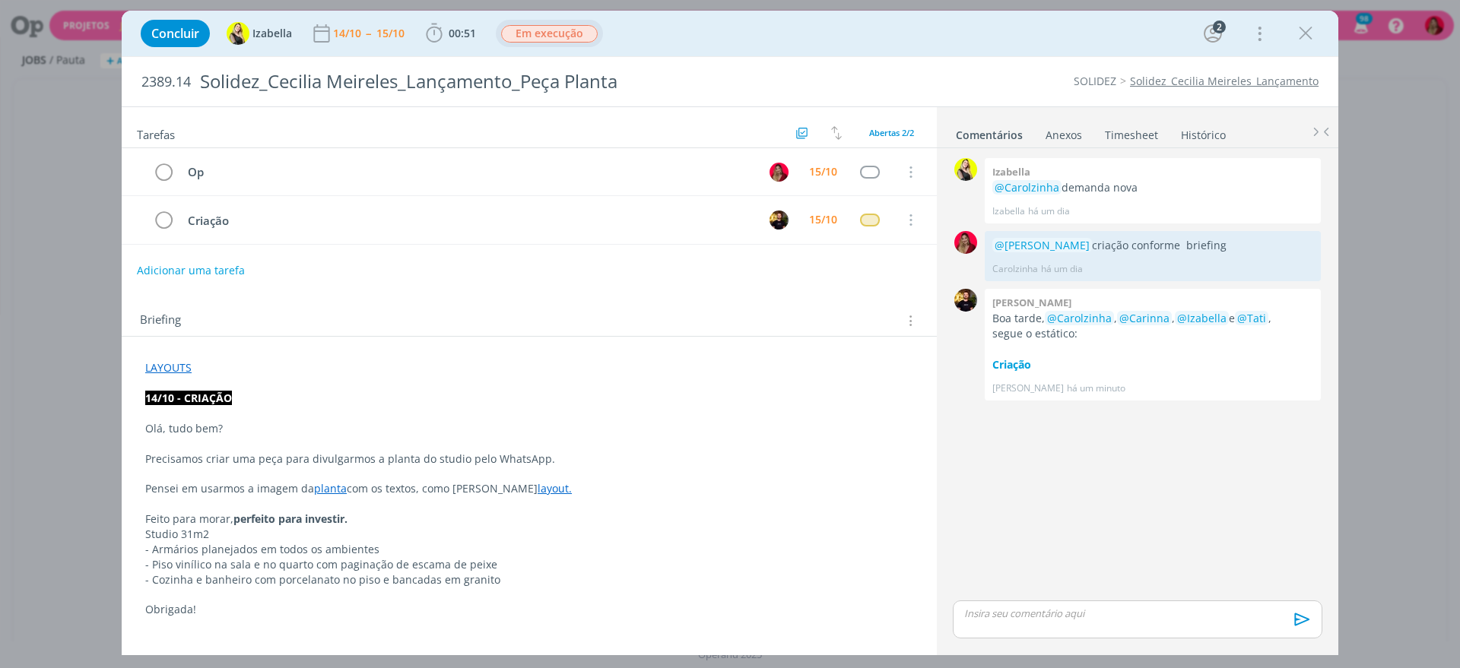
click at [534, 41] on span "Em execução" at bounding box center [549, 33] width 97 height 17
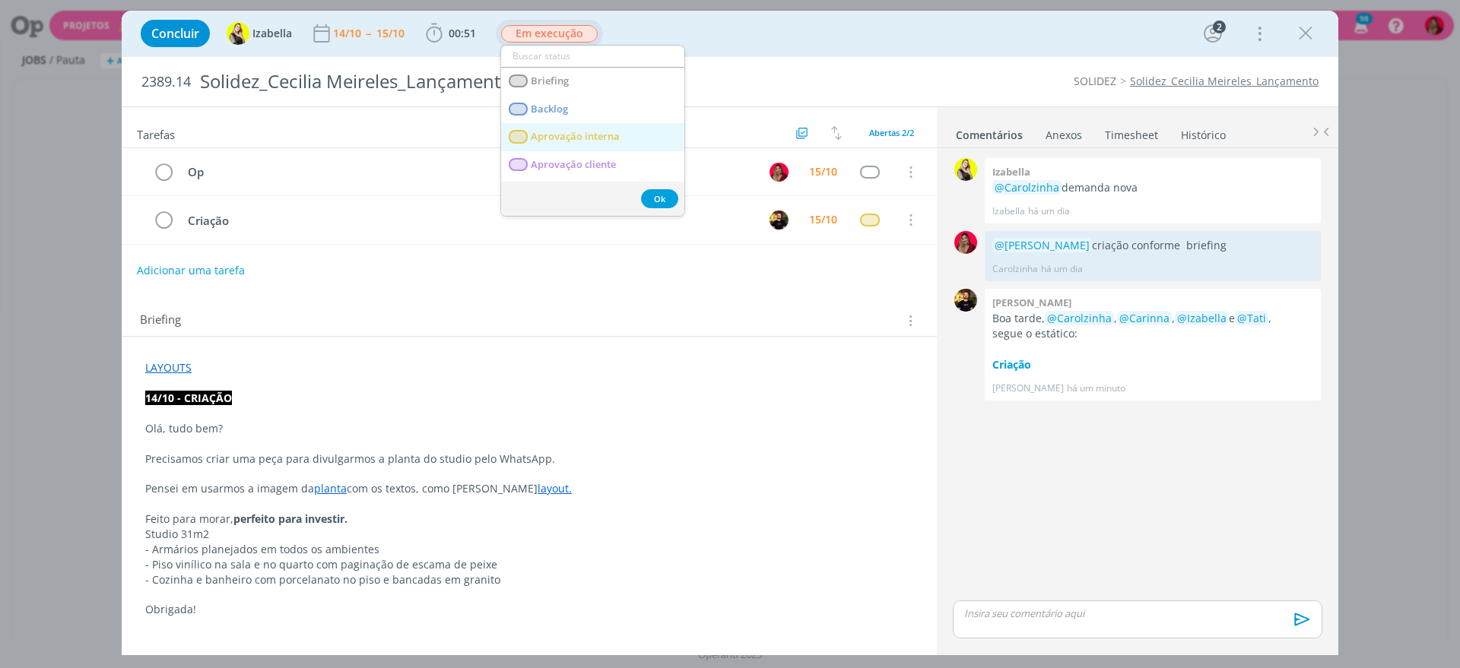
click at [605, 132] on span "Aprovação interna" at bounding box center [575, 137] width 89 height 12
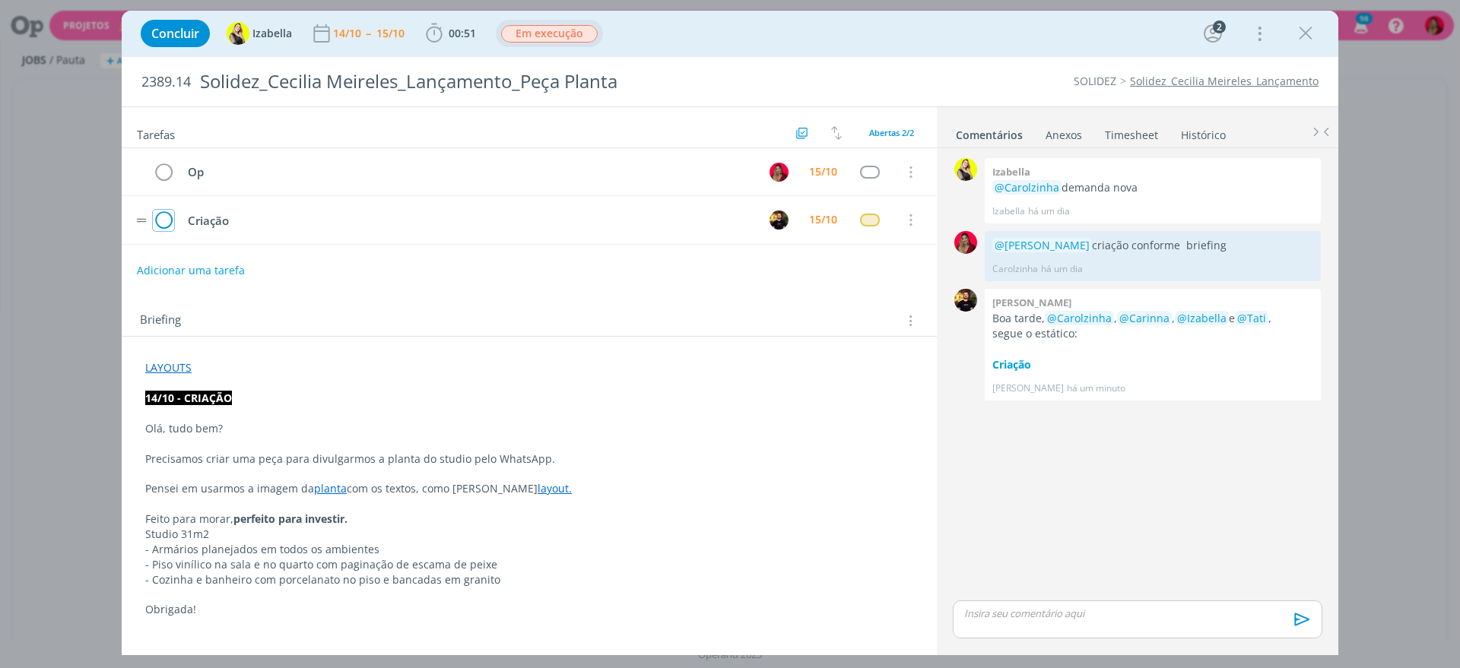
click at [164, 212] on icon "dialog" at bounding box center [163, 220] width 21 height 23
click at [1136, 122] on link "Timesheet" at bounding box center [1131, 132] width 55 height 22
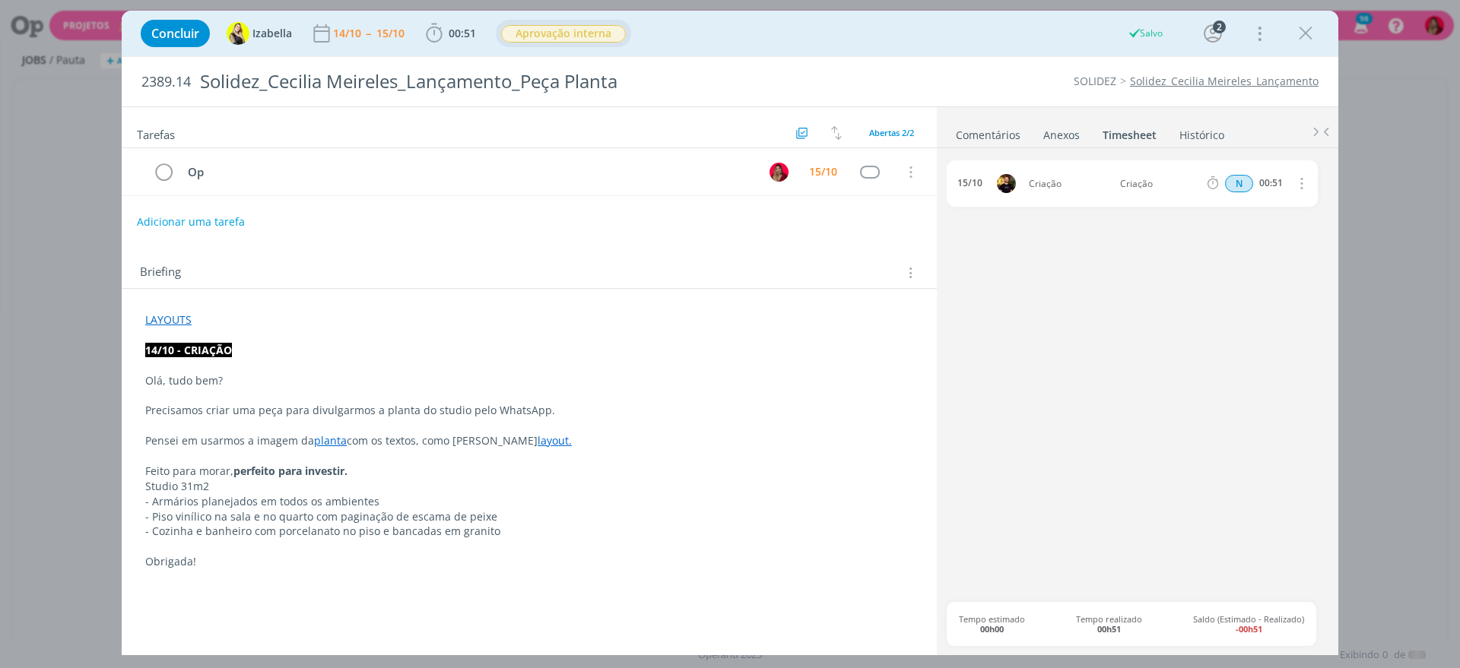
click at [976, 137] on link "Comentários" at bounding box center [988, 132] width 66 height 22
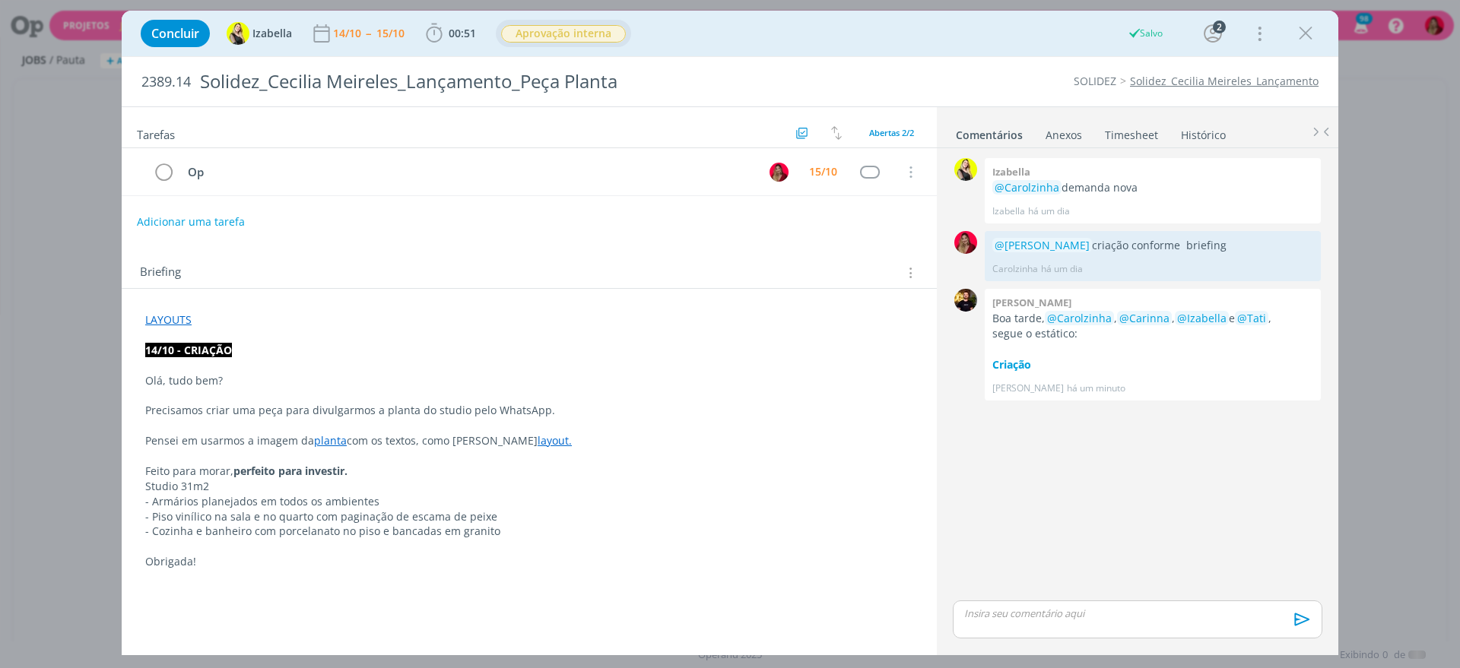
click at [1060, 607] on p "dialog" at bounding box center [1137, 614] width 345 height 14
click at [1306, 617] on icon "dialog" at bounding box center [1299, 624] width 23 height 23
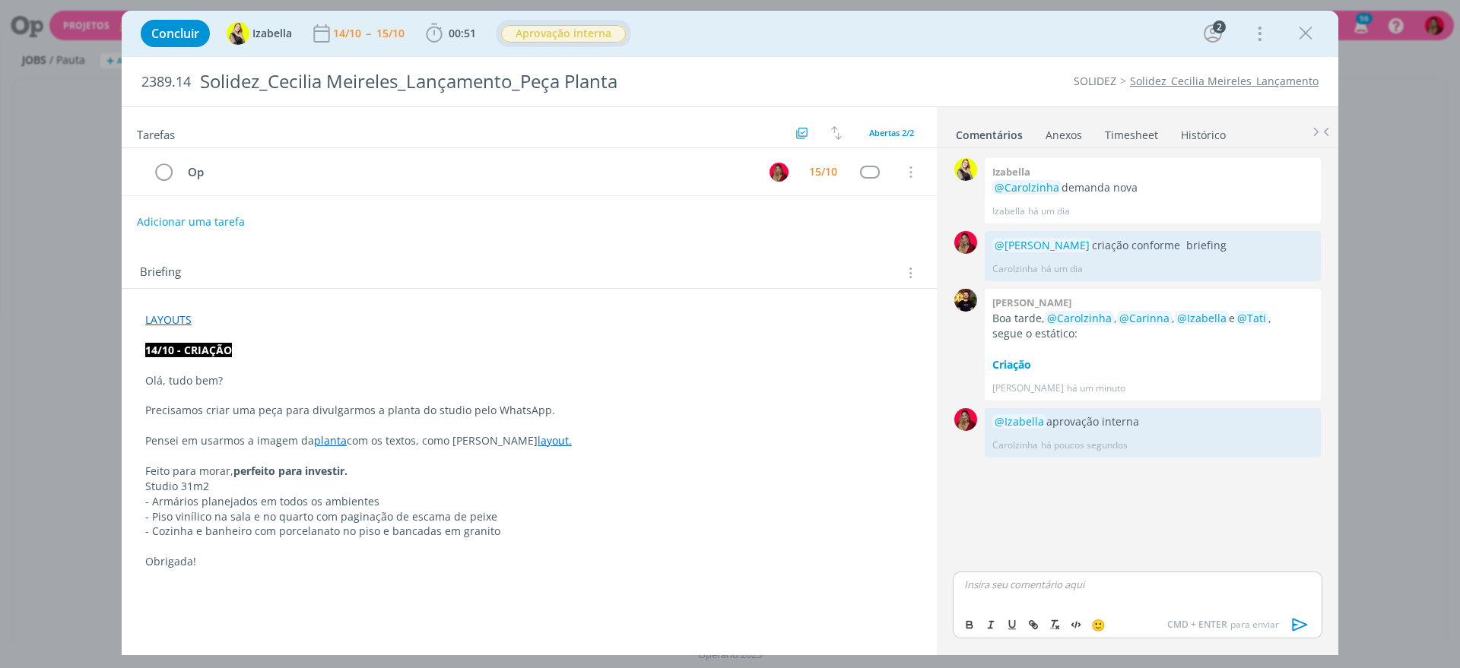
click at [1131, 125] on link "Timesheet" at bounding box center [1131, 132] width 55 height 22
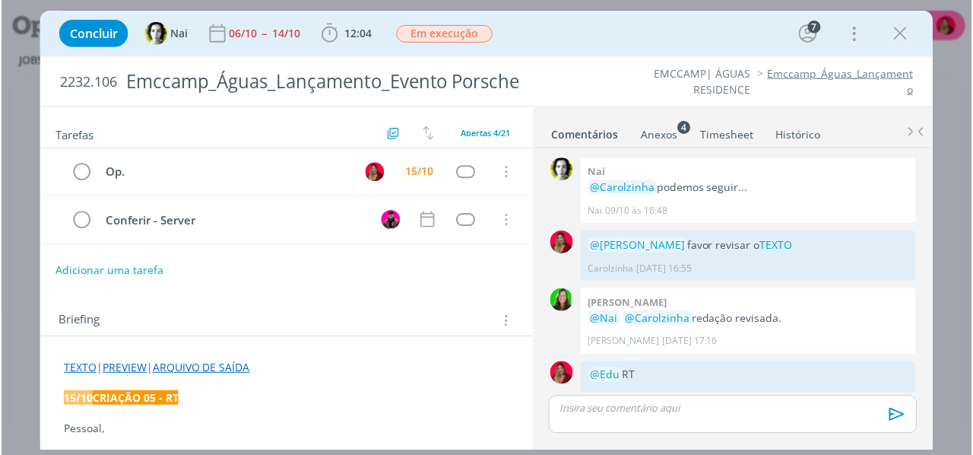
scroll to position [1526, 0]
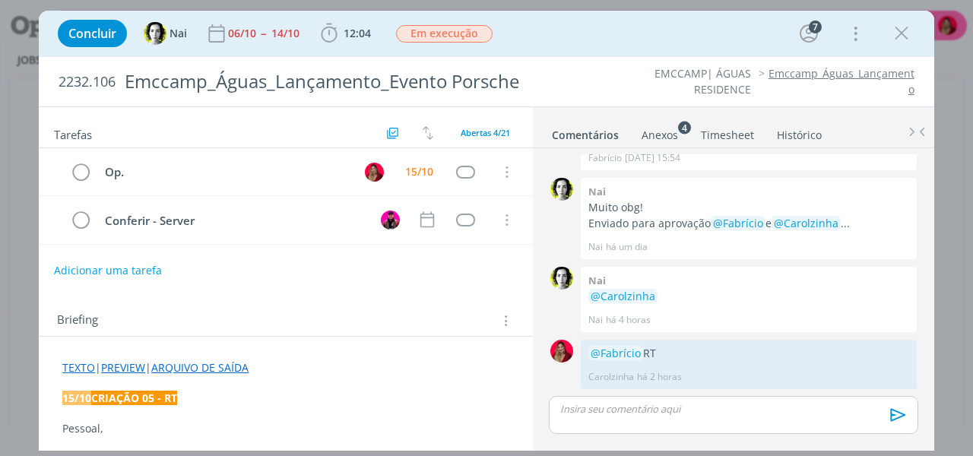
click at [578, 33] on div "Concluir Nai 06/10 -- [DATE] 12:04 Iniciar Apontar Data * [DATE] Horas * 00:00 …" at bounding box center [486, 33] width 873 height 36
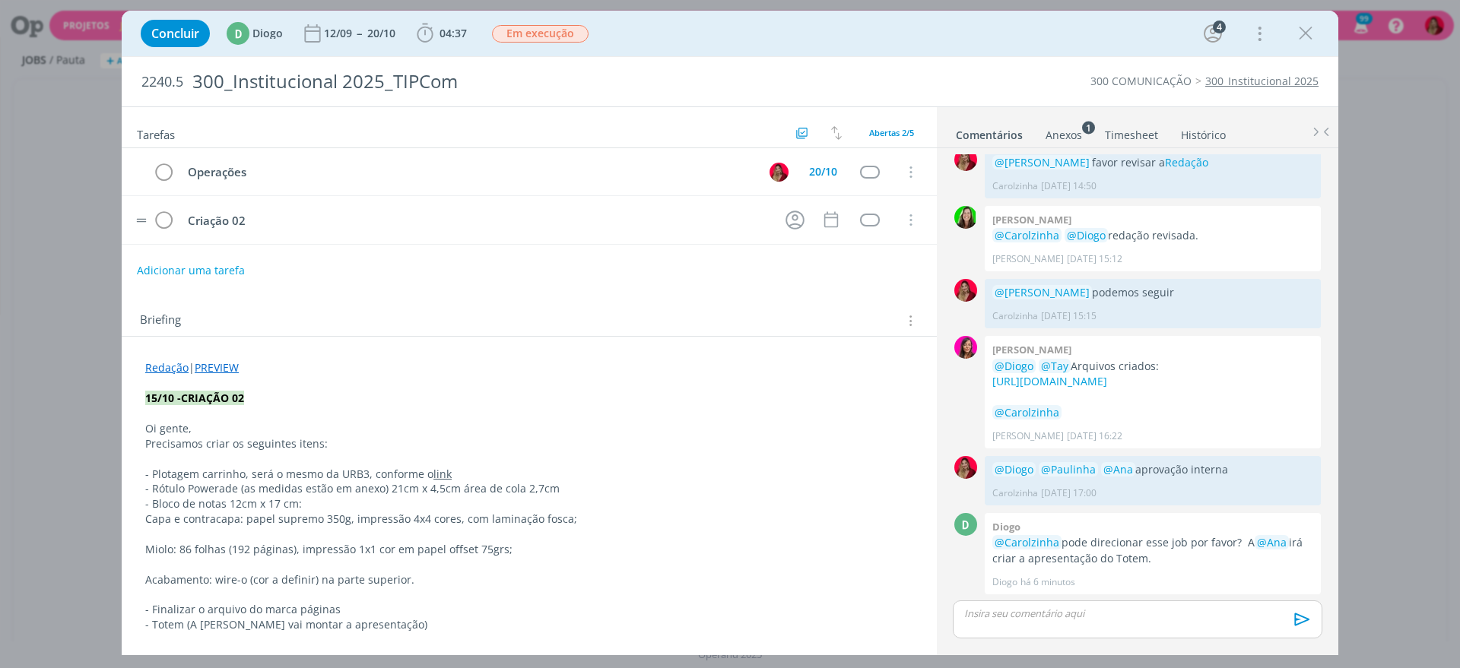
click at [783, 206] on tr "Criação 02 Cancelar" at bounding box center [529, 220] width 815 height 48
click at [786, 212] on icon "dialog" at bounding box center [795, 220] width 24 height 24
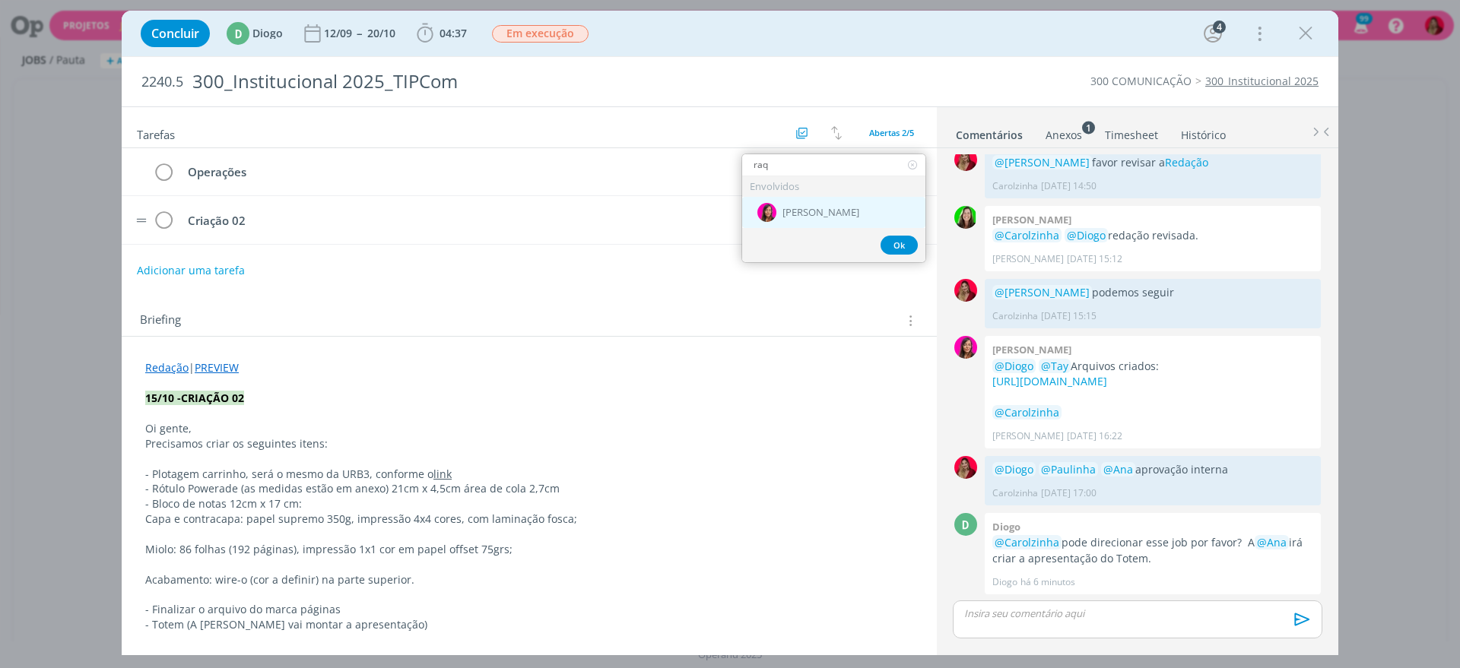
type input "raq"
drag, startPoint x: 810, startPoint y: 200, endPoint x: 813, endPoint y: 214, distance: 14.6
click at [811, 200] on div "[PERSON_NAME]" at bounding box center [833, 212] width 183 height 31
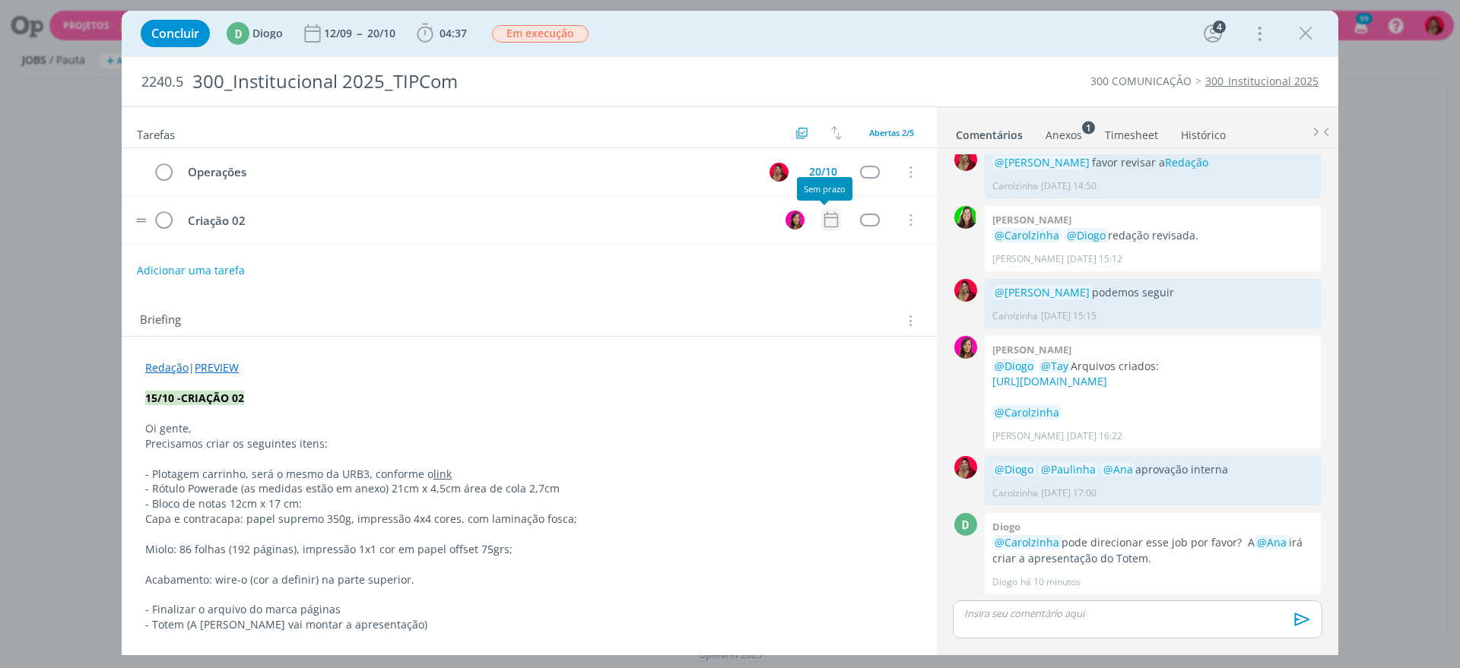
click at [821, 215] on icon "dialog" at bounding box center [831, 220] width 20 height 20
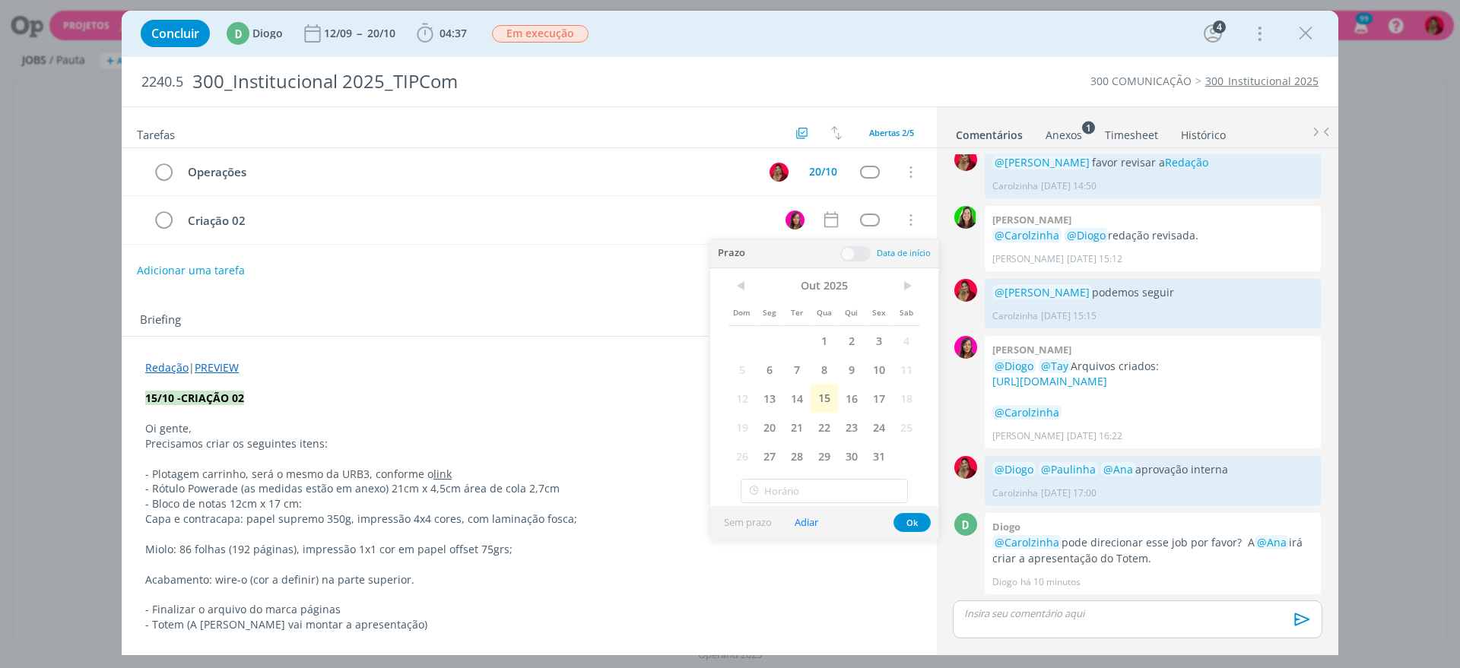
click at [883, 403] on span "17" at bounding box center [878, 398] width 27 height 29
click at [553, 325] on div "Briefing Briefings Predefinidos Versões do Briefing Ver Briefing do Projeto" at bounding box center [531, 321] width 782 height 20
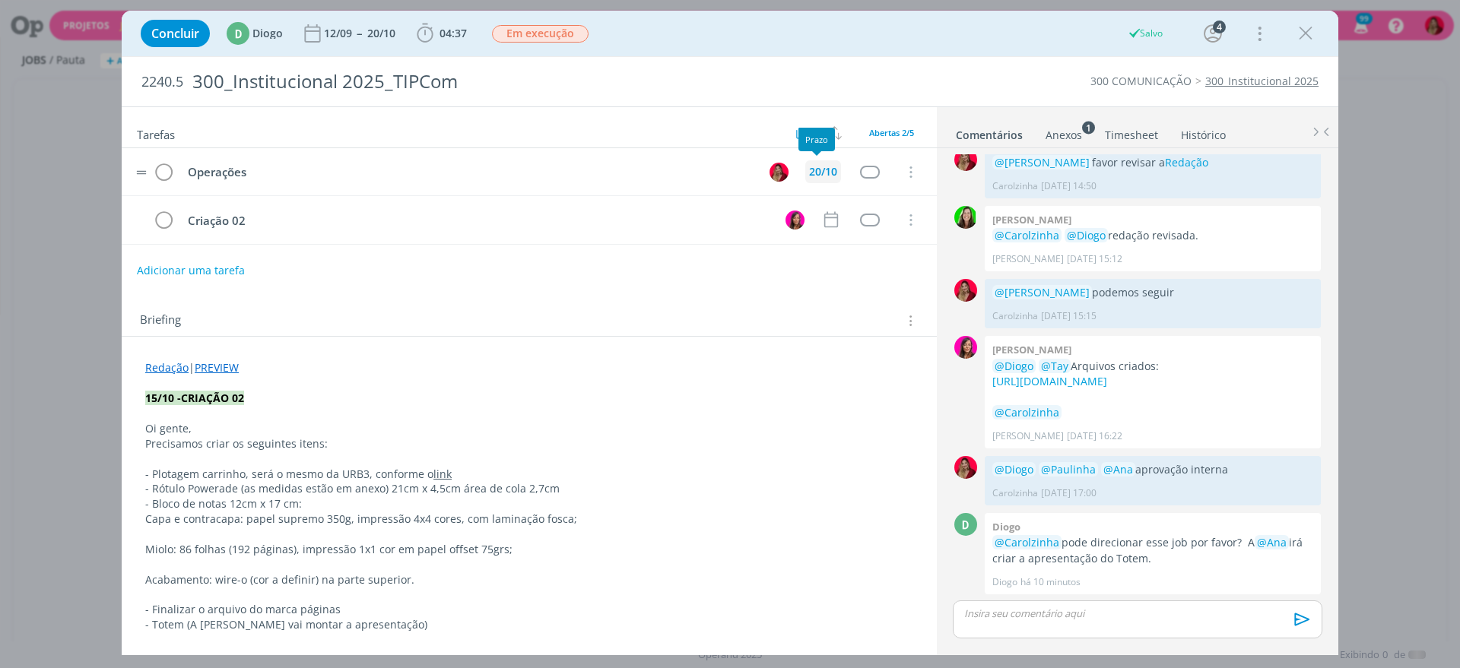
click at [819, 170] on div "20/10" at bounding box center [823, 171] width 28 height 11
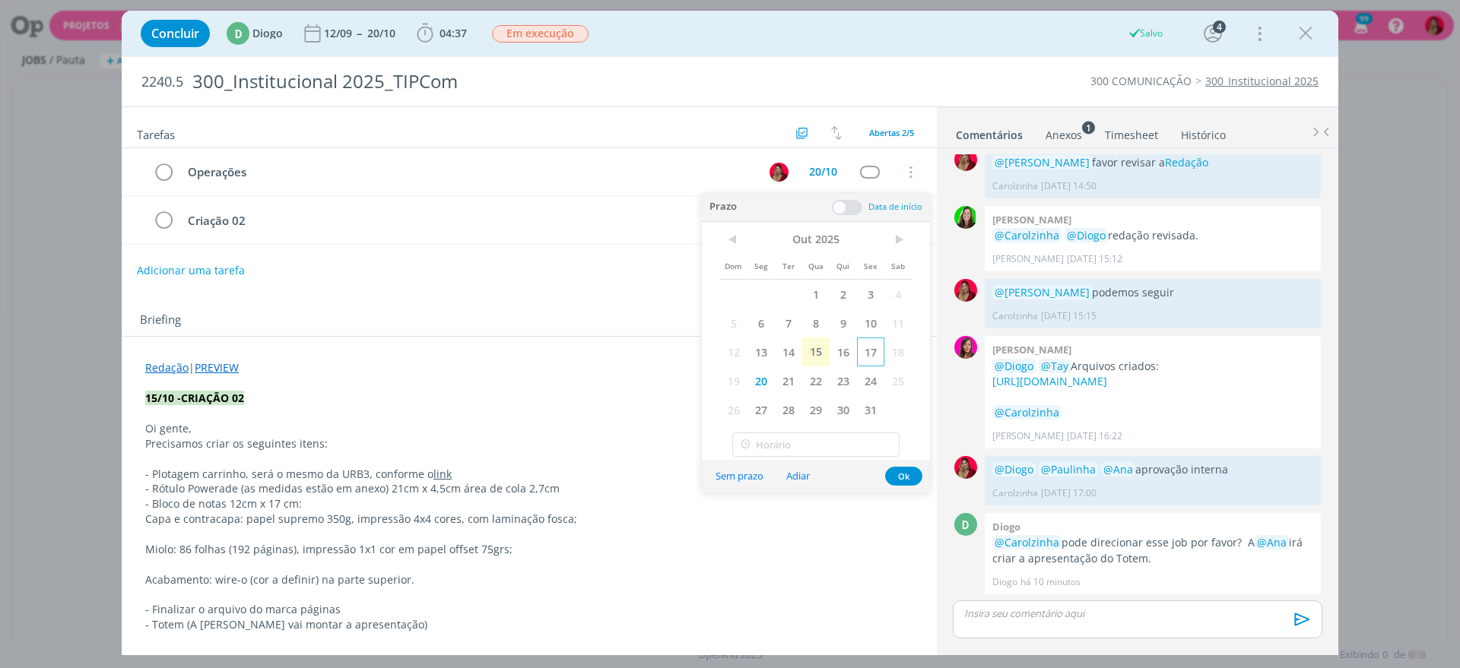
click at [872, 349] on span "17" at bounding box center [870, 352] width 27 height 29
click at [434, 299] on div "Briefing Briefings Predefinidos Versões do Briefing Ver Briefing do Projeto" at bounding box center [529, 316] width 815 height 41
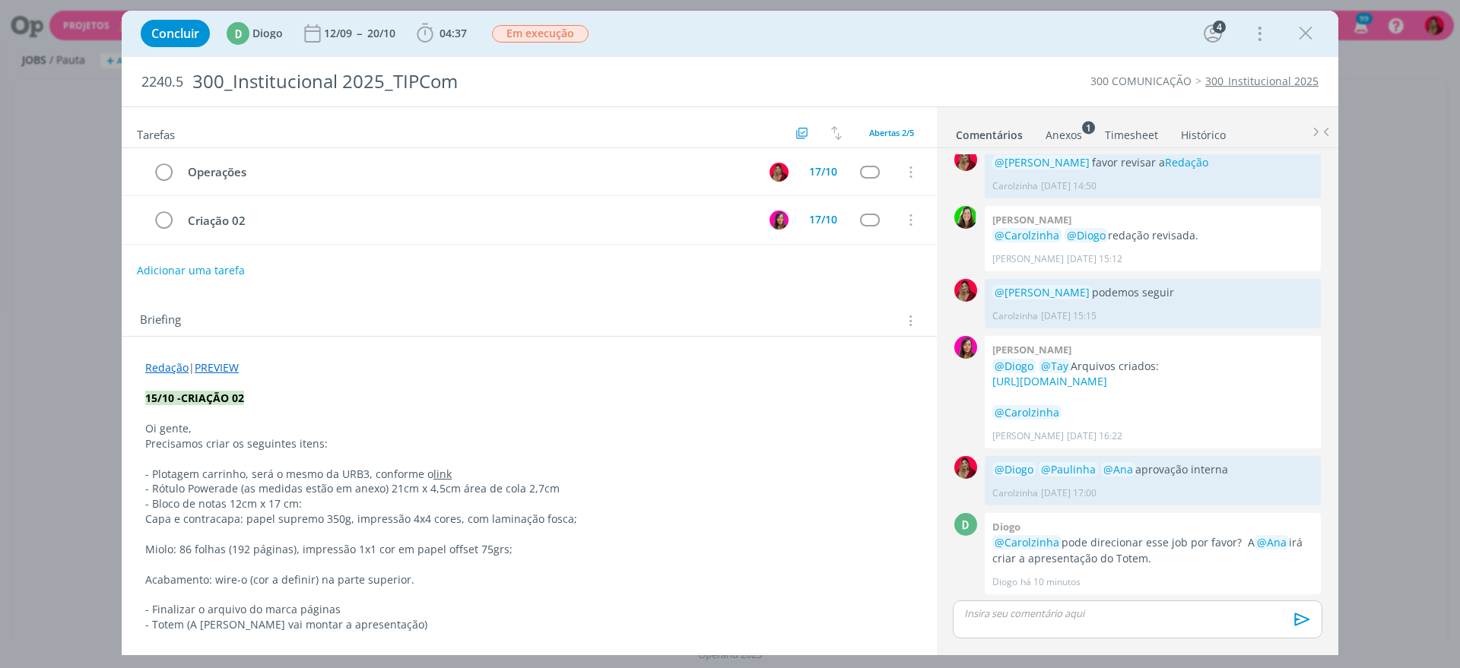
click at [1136, 127] on link "Timesheet" at bounding box center [1131, 132] width 55 height 22
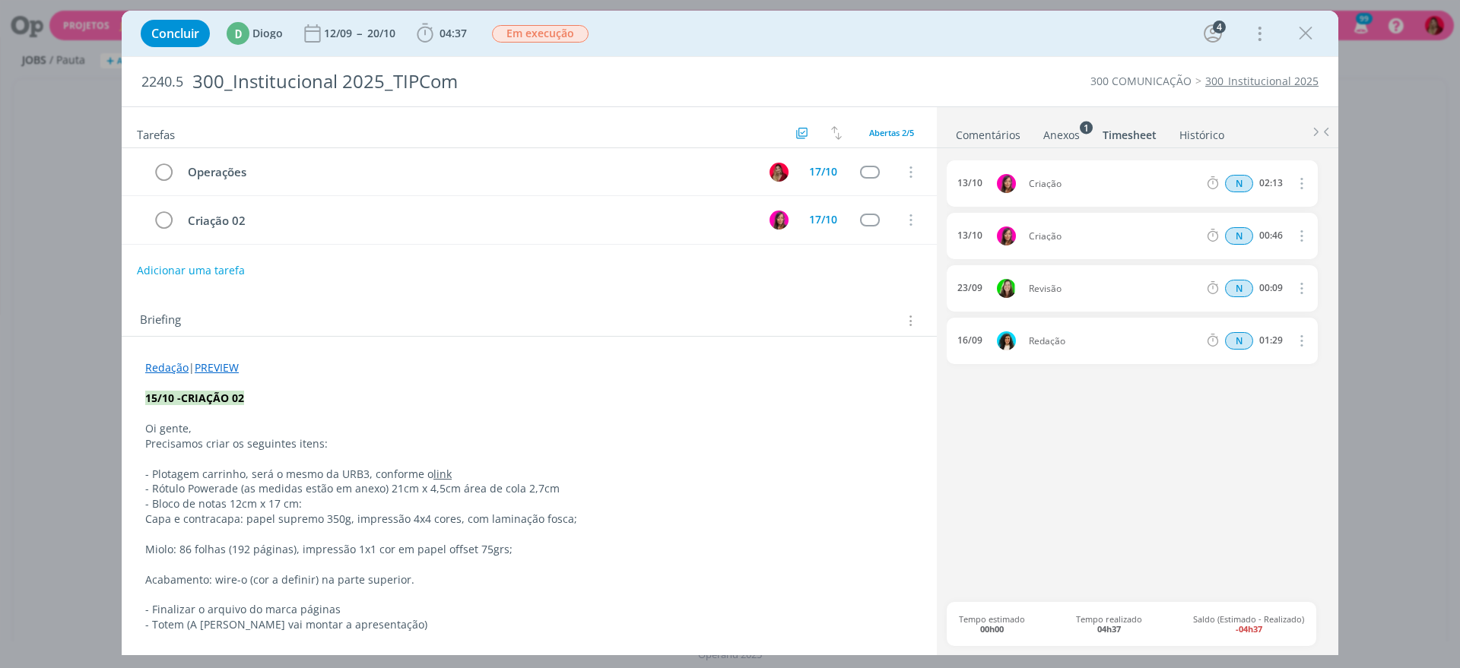
click at [242, 400] on p "15/10 -CRIAÇÃO 02" at bounding box center [529, 398] width 768 height 15
click at [255, 223] on div "Criação 02" at bounding box center [465, 220] width 568 height 19
click at [1003, 128] on link "Comentários" at bounding box center [988, 132] width 66 height 22
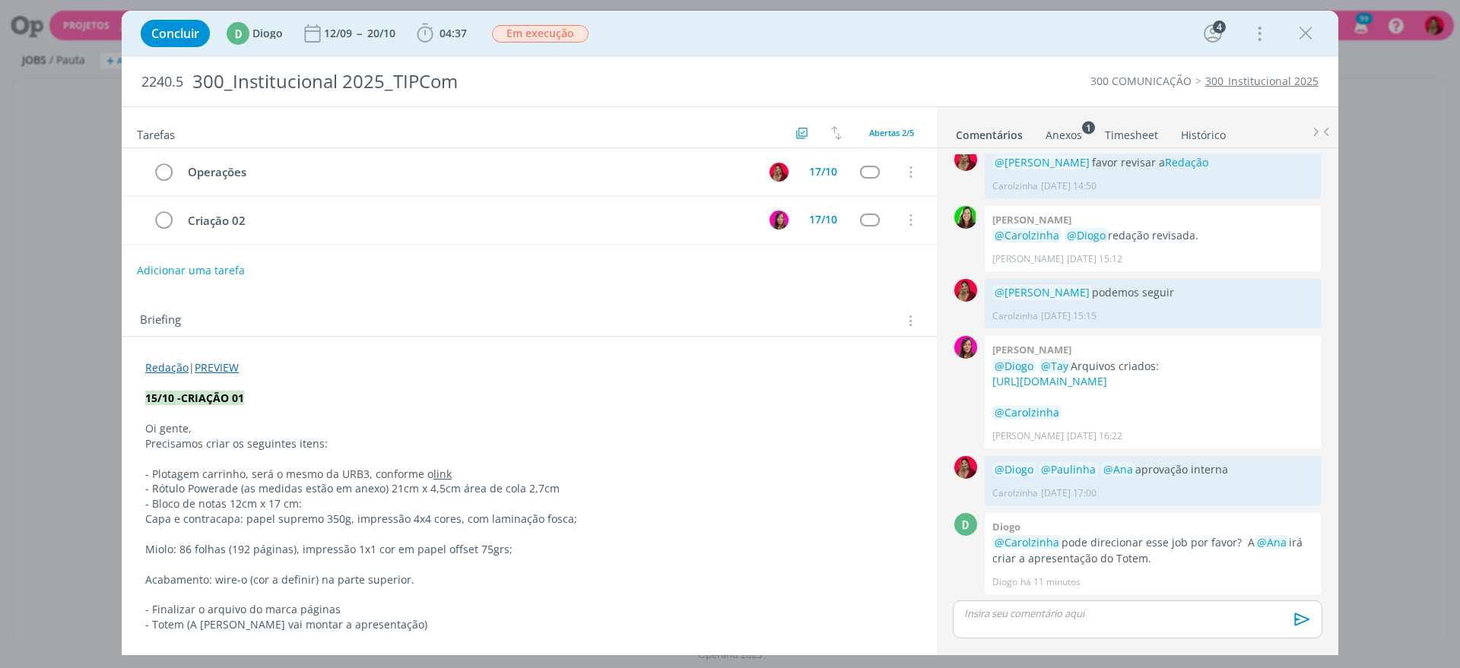
click at [1020, 607] on p "dialog" at bounding box center [1137, 614] width 345 height 14
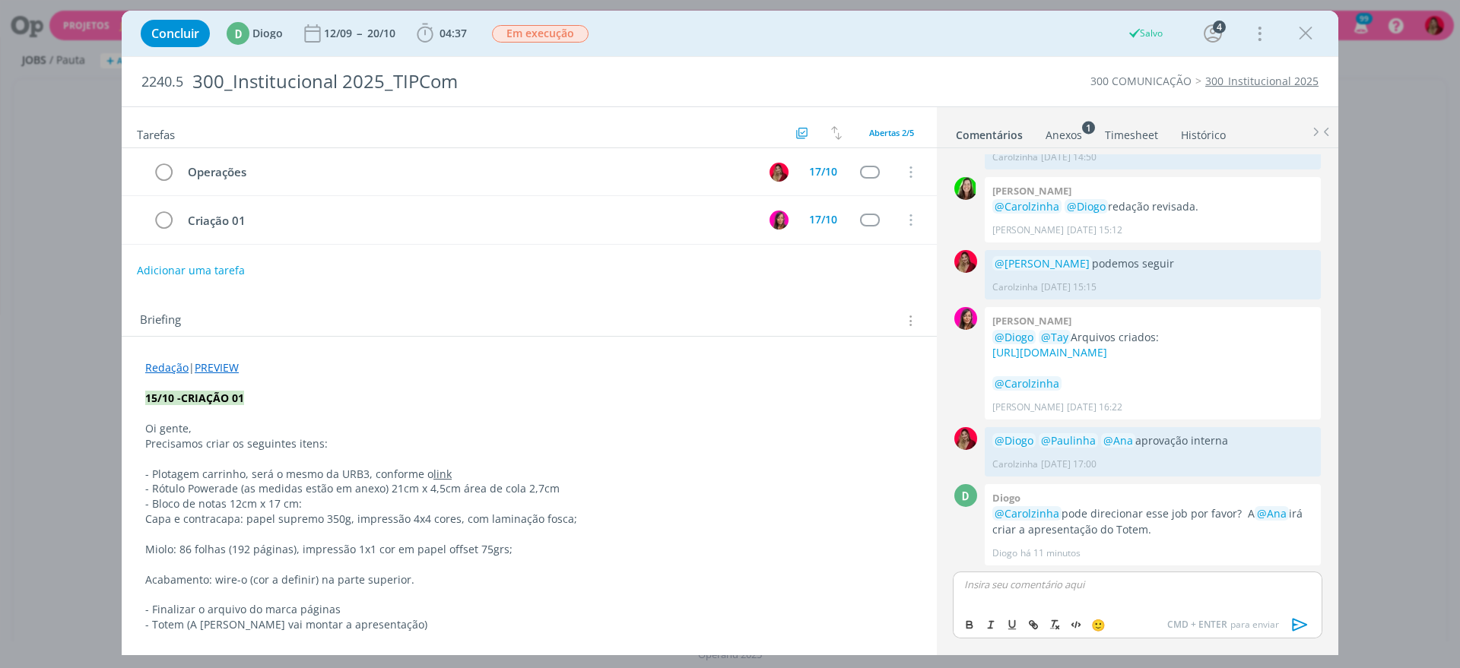
scroll to position [585, 0]
click at [1301, 616] on icon "dialog" at bounding box center [1299, 624] width 23 height 23
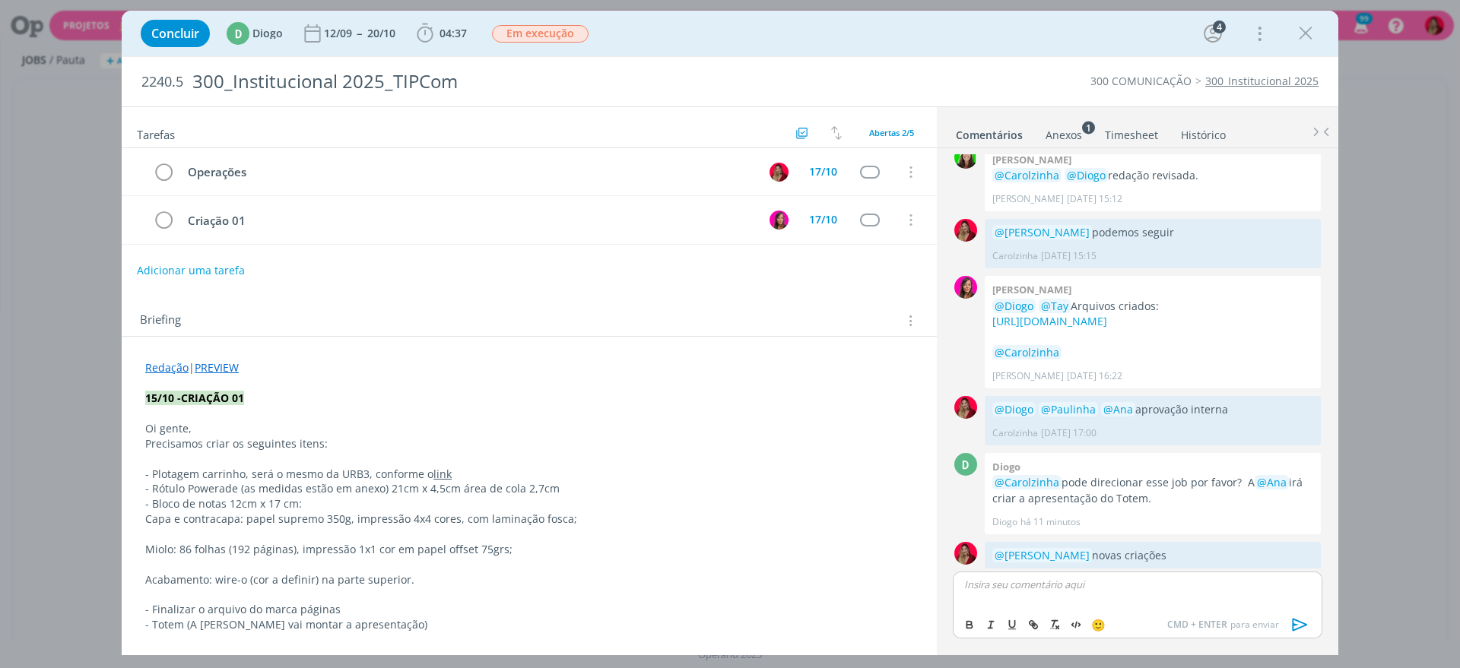
scroll to position [642, 0]
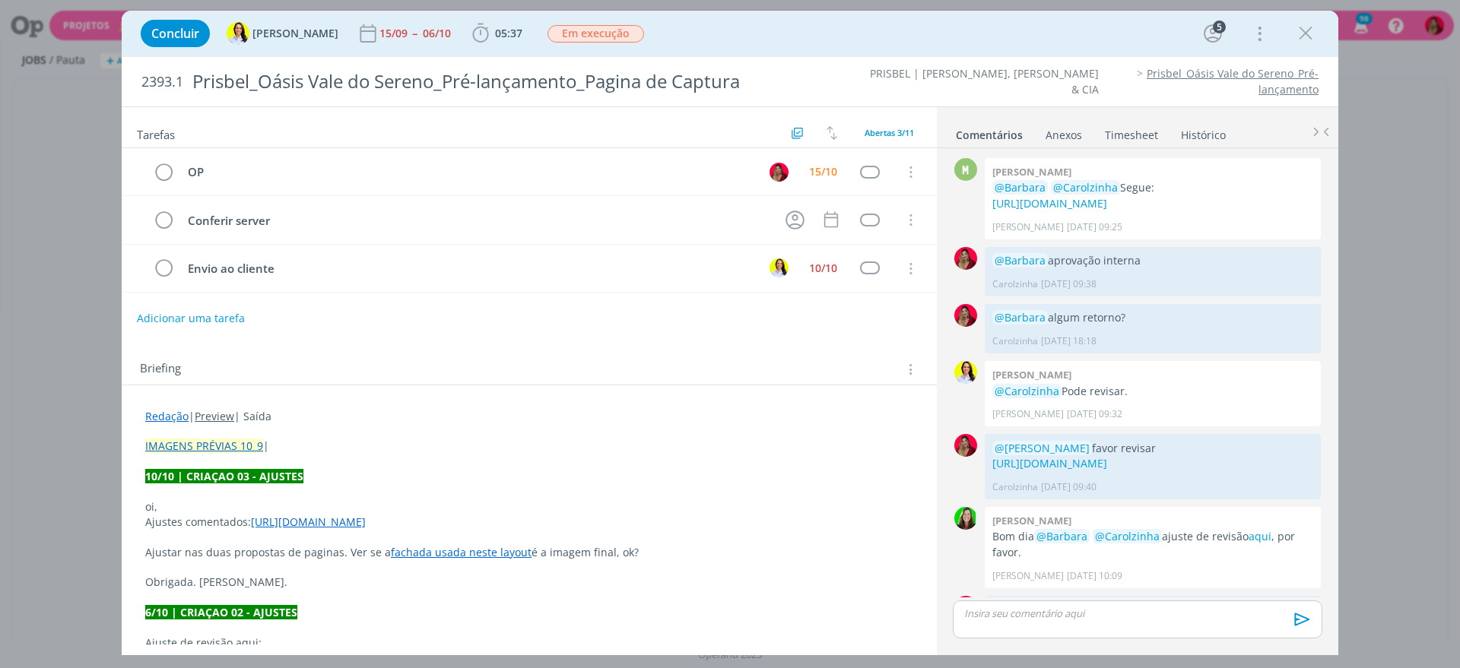
scroll to position [1201, 0]
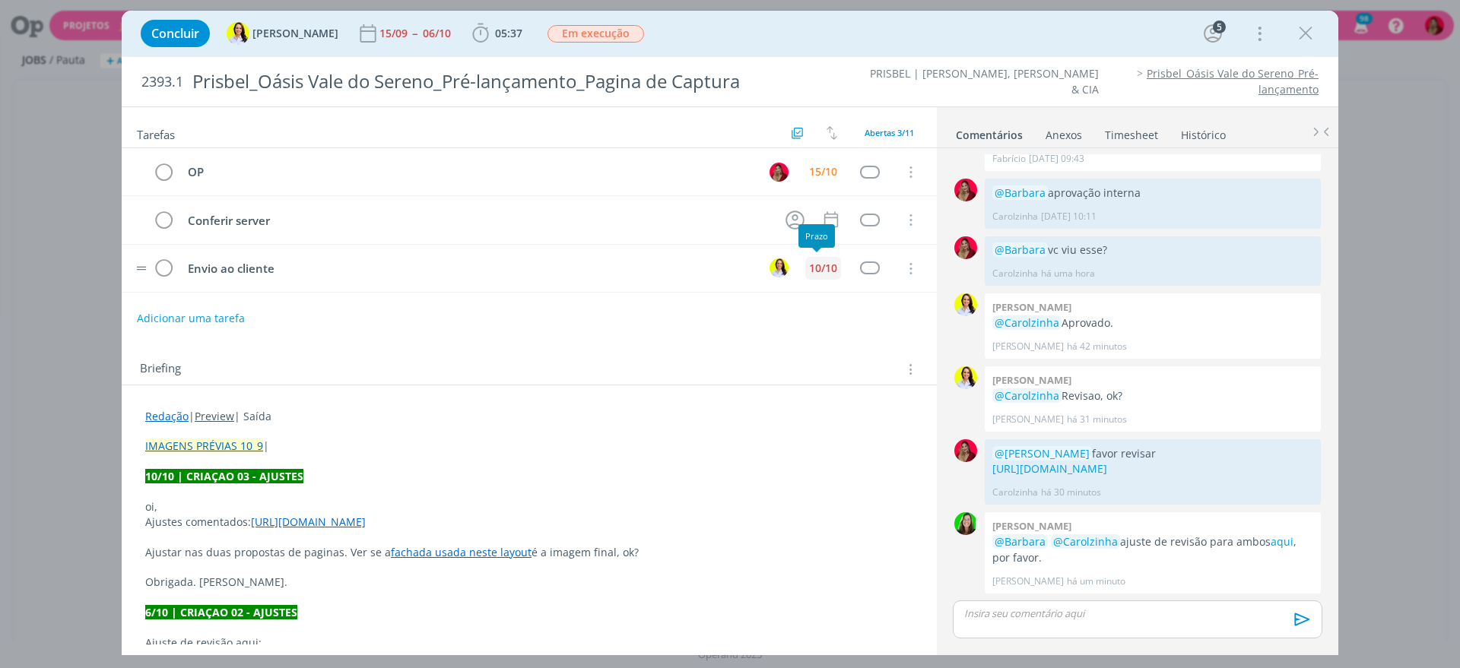
click at [813, 268] on div "10/10" at bounding box center [823, 268] width 28 height 11
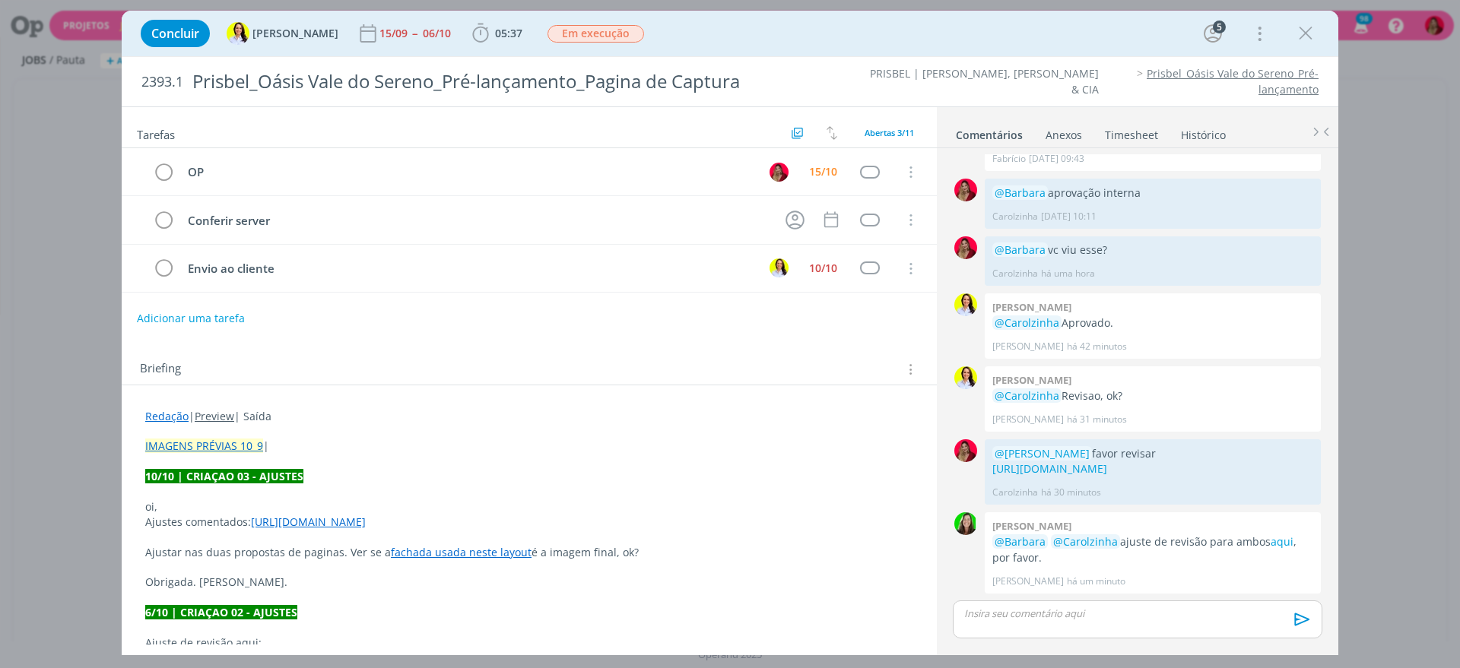
click at [1070, 626] on div "dialog" at bounding box center [1136, 620] width 369 height 38
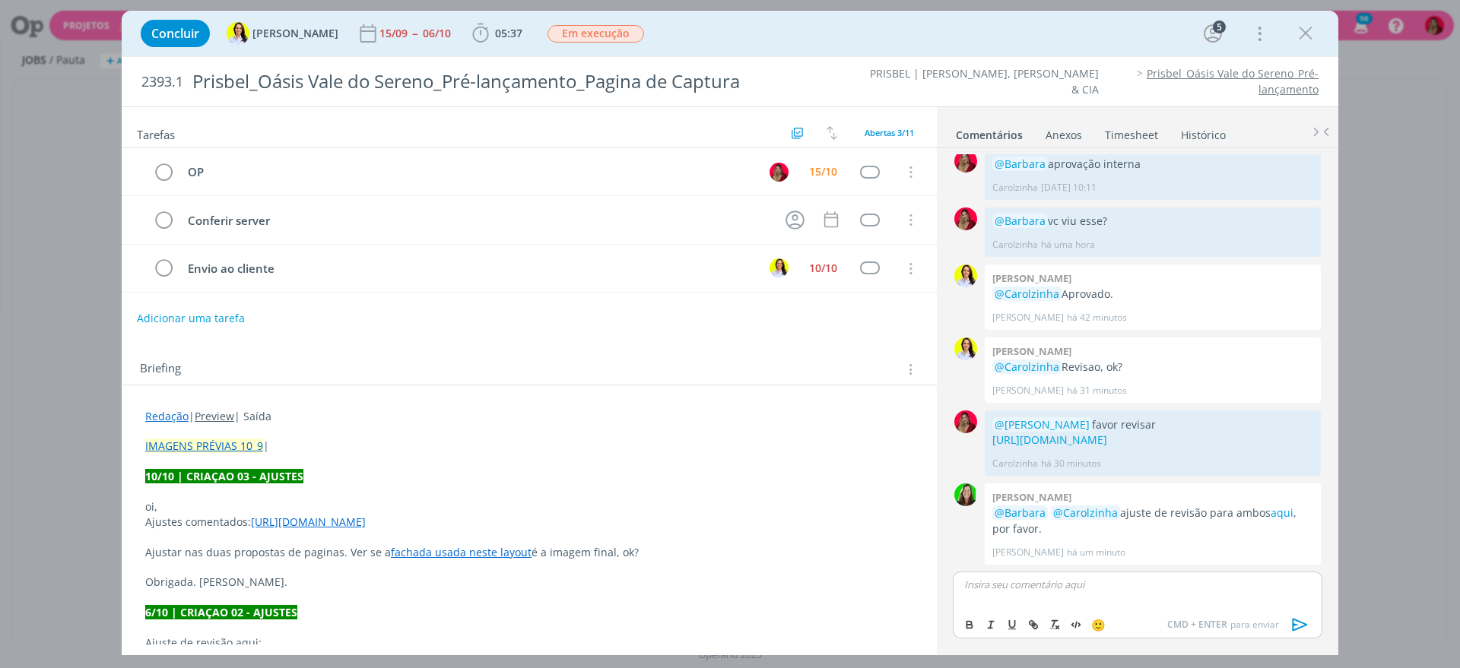
scroll to position [1230, 0]
click at [1302, 628] on icon "dialog" at bounding box center [1299, 624] width 23 height 23
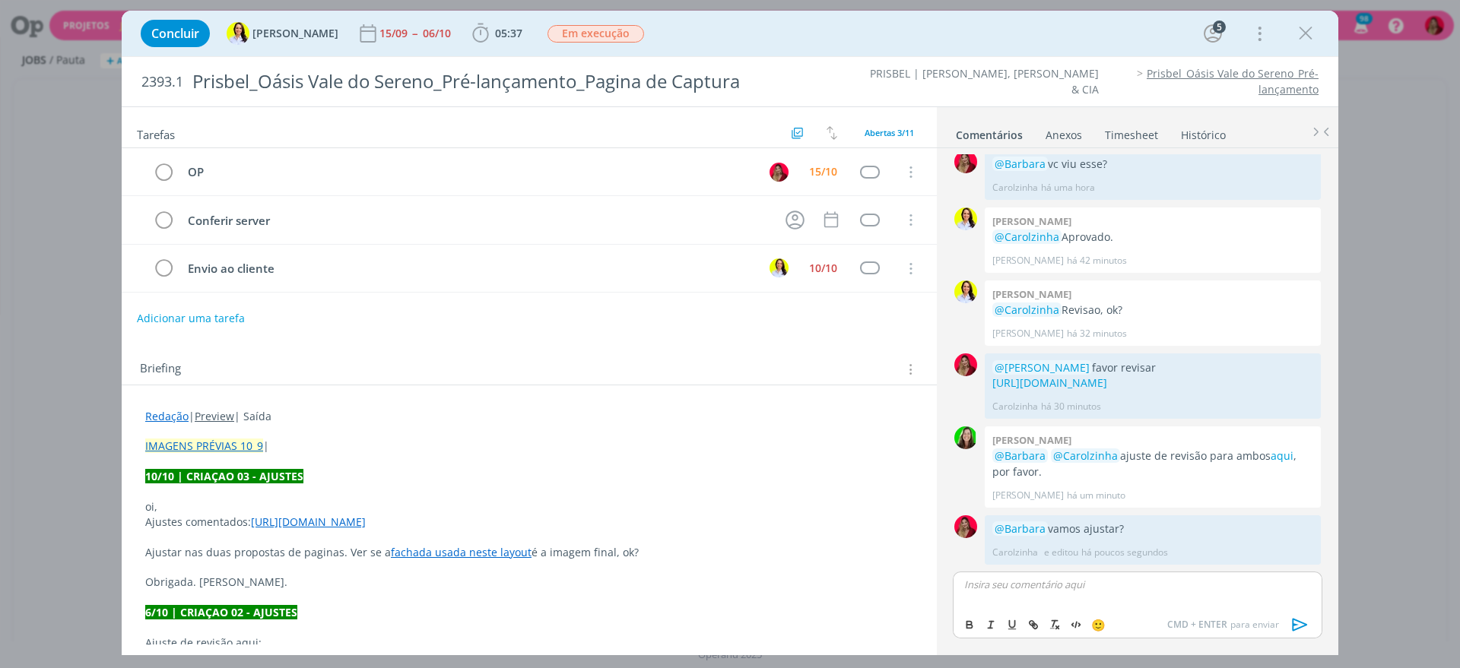
click at [1136, 129] on link "Timesheet" at bounding box center [1131, 132] width 55 height 22
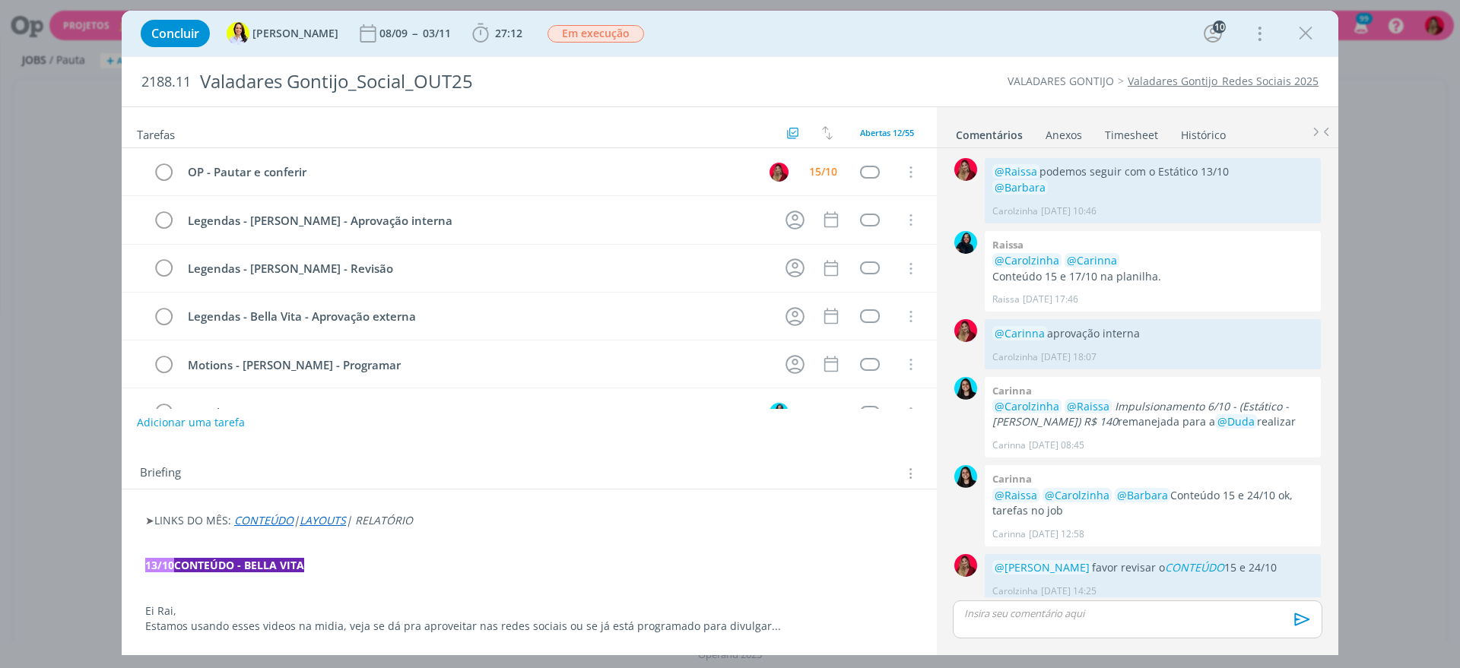
scroll to position [1108, 0]
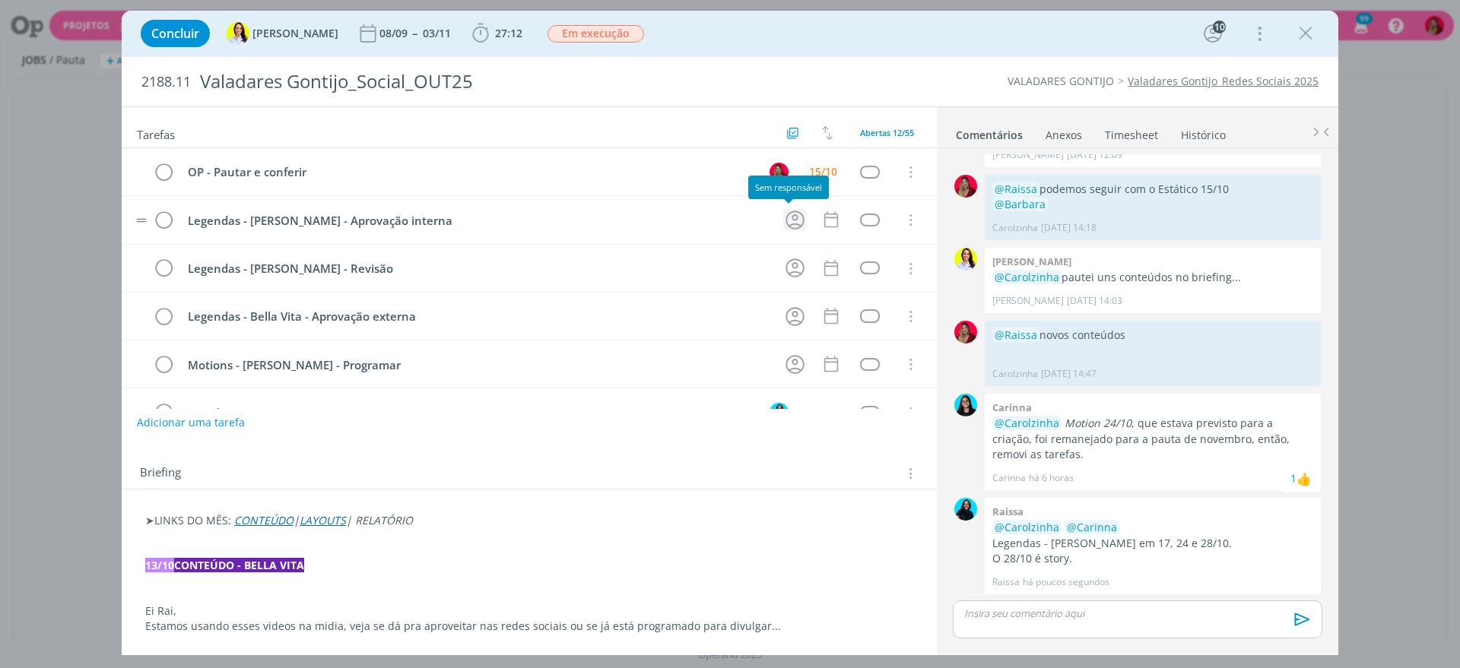
click at [793, 215] on icon "dialog" at bounding box center [795, 220] width 24 height 24
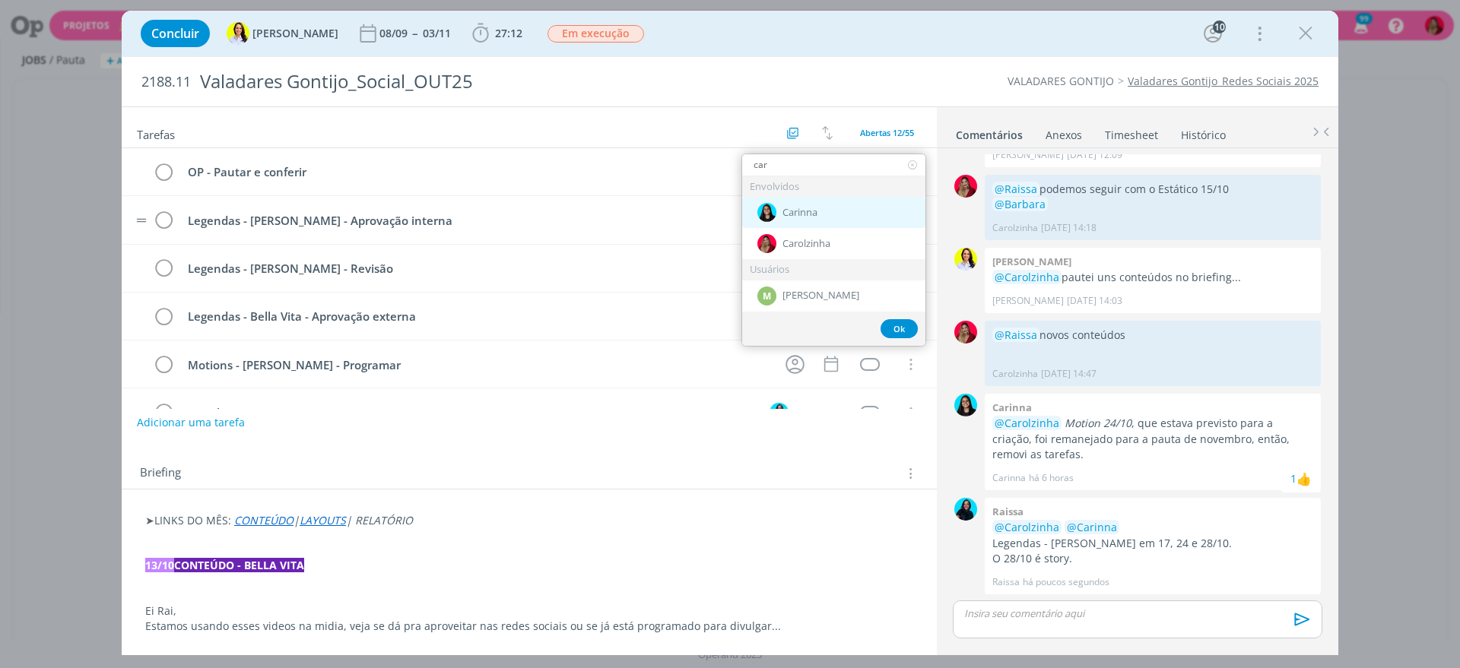
type input "car"
drag, startPoint x: 810, startPoint y: 209, endPoint x: 819, endPoint y: 215, distance: 11.6
click at [810, 210] on span "Carinna" at bounding box center [799, 213] width 35 height 12
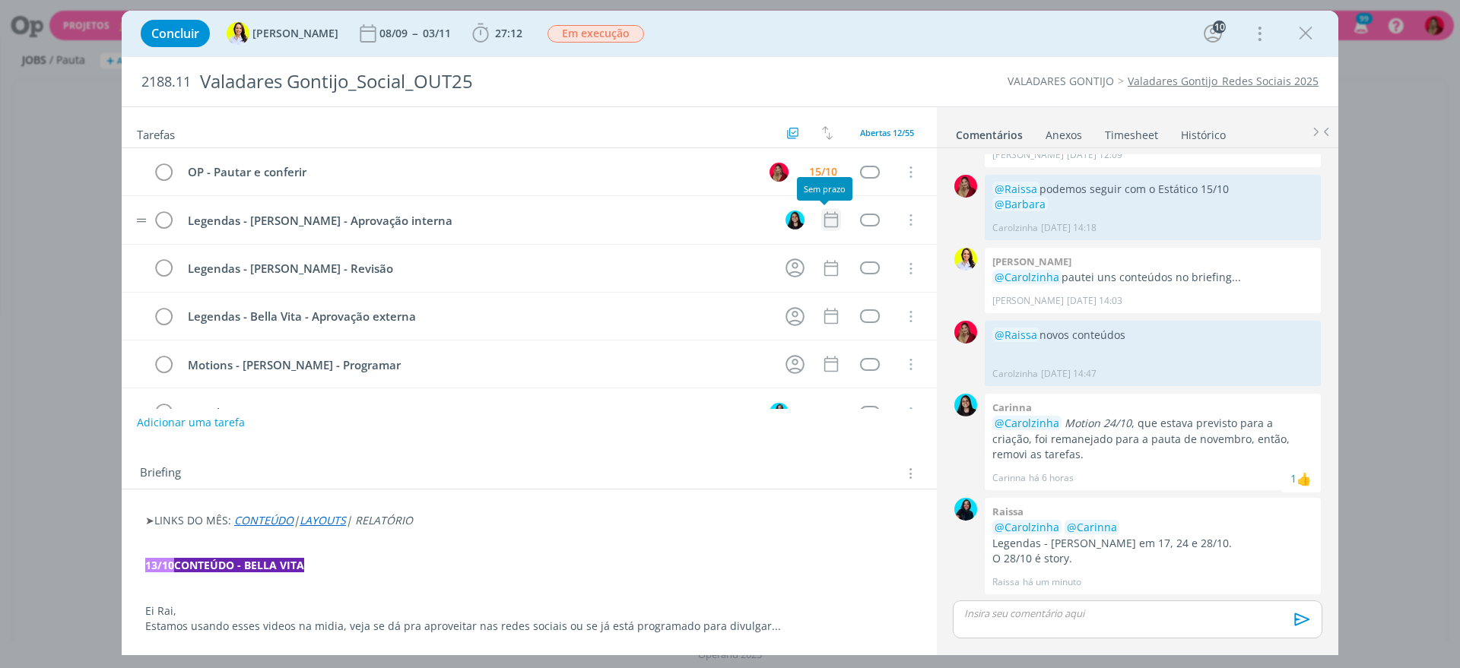
click at [821, 215] on icon "dialog" at bounding box center [831, 220] width 20 height 20
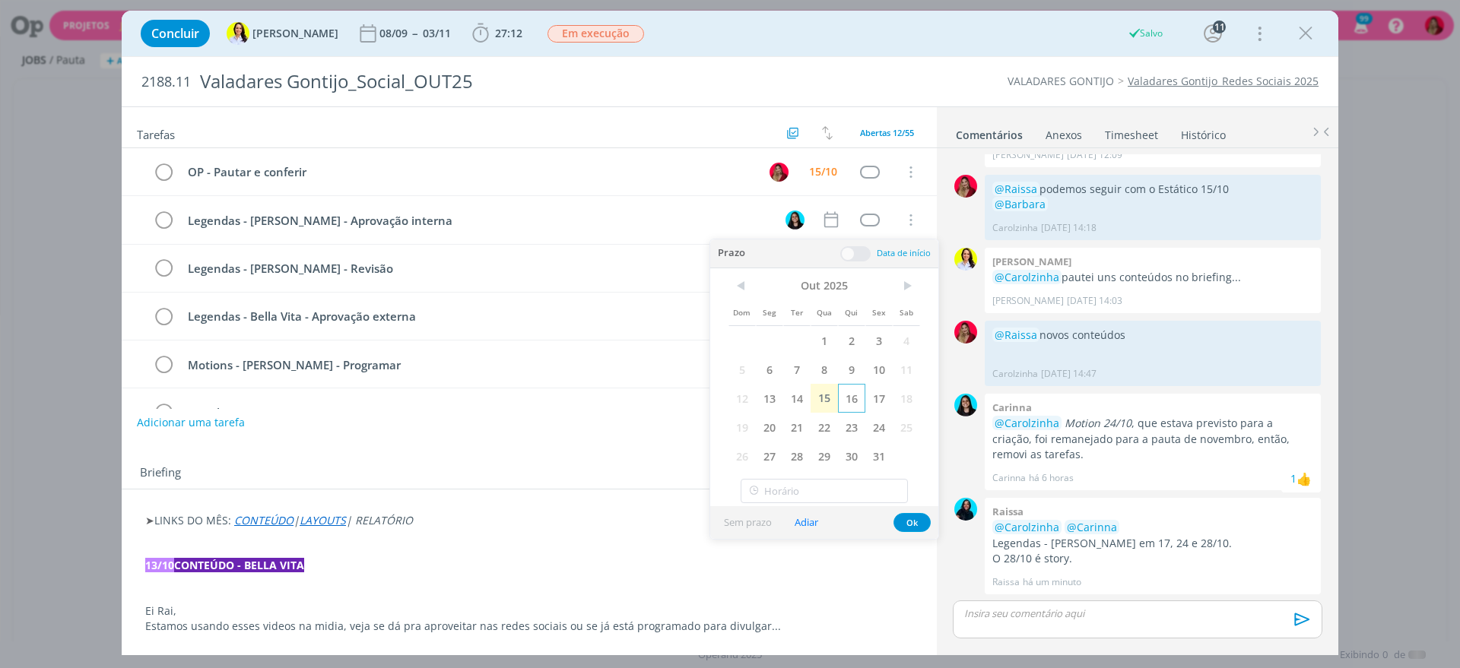
click at [857, 401] on span "16" at bounding box center [851, 398] width 27 height 29
click at [504, 430] on div "Adicionar uma tarefa" at bounding box center [529, 422] width 815 height 27
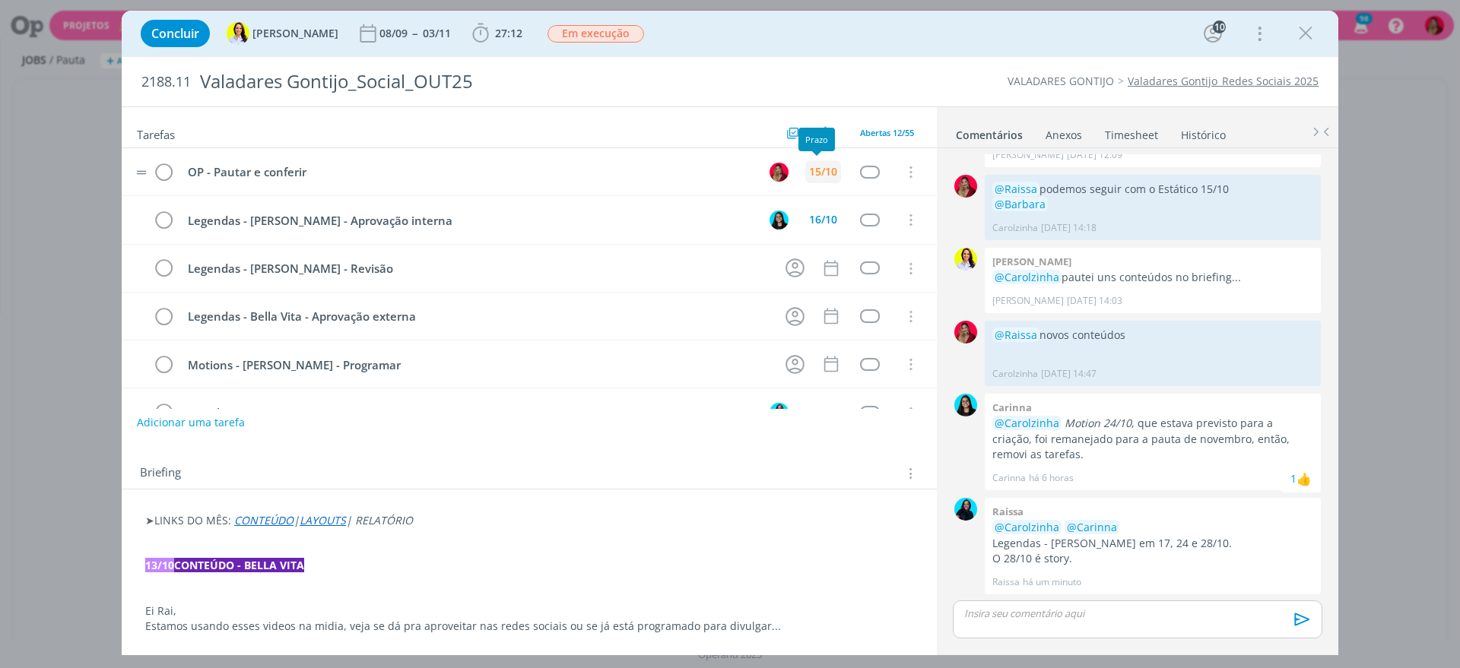
click at [826, 175] on div "15/10" at bounding box center [823, 171] width 28 height 11
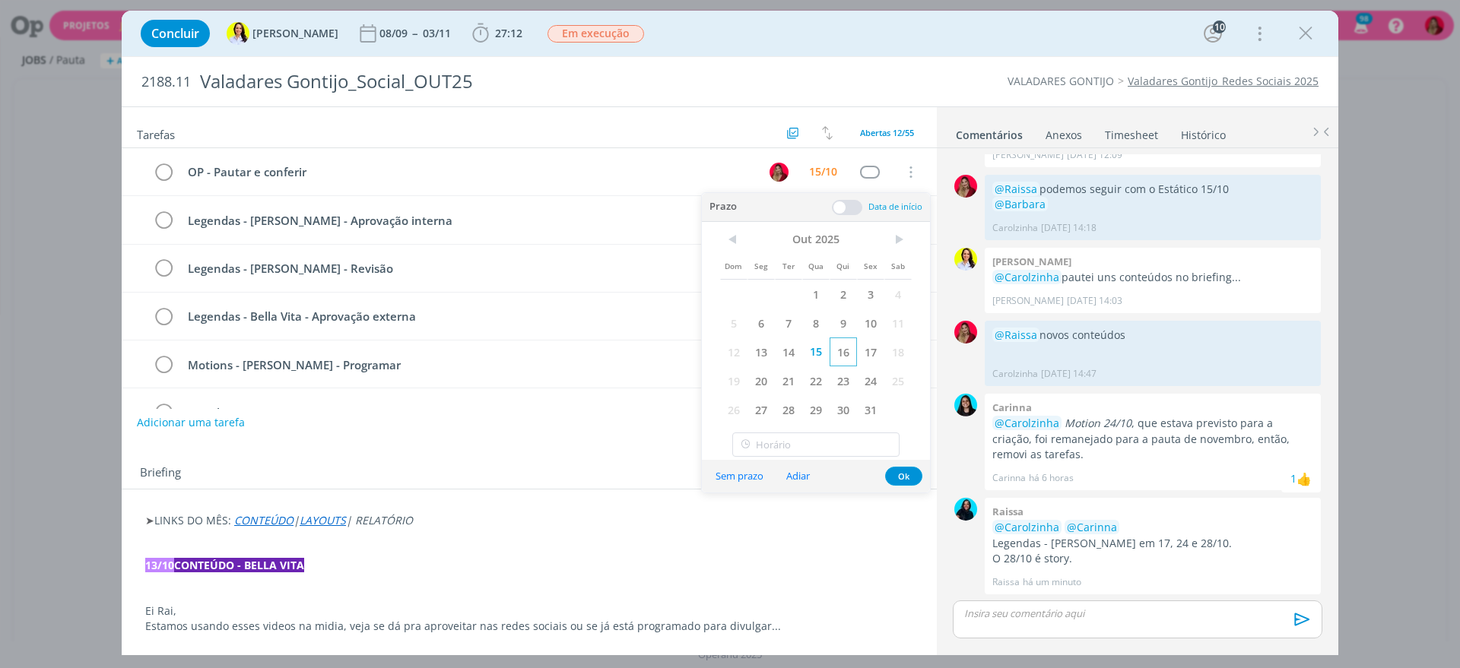
click at [842, 357] on span "16" at bounding box center [842, 352] width 27 height 29
click at [856, 71] on div "2188.11 Valadares Gontijo_Social_OUT25 VALADARES GONTIJO Valadares Gontijo_Rede…" at bounding box center [730, 81] width 1216 height 49
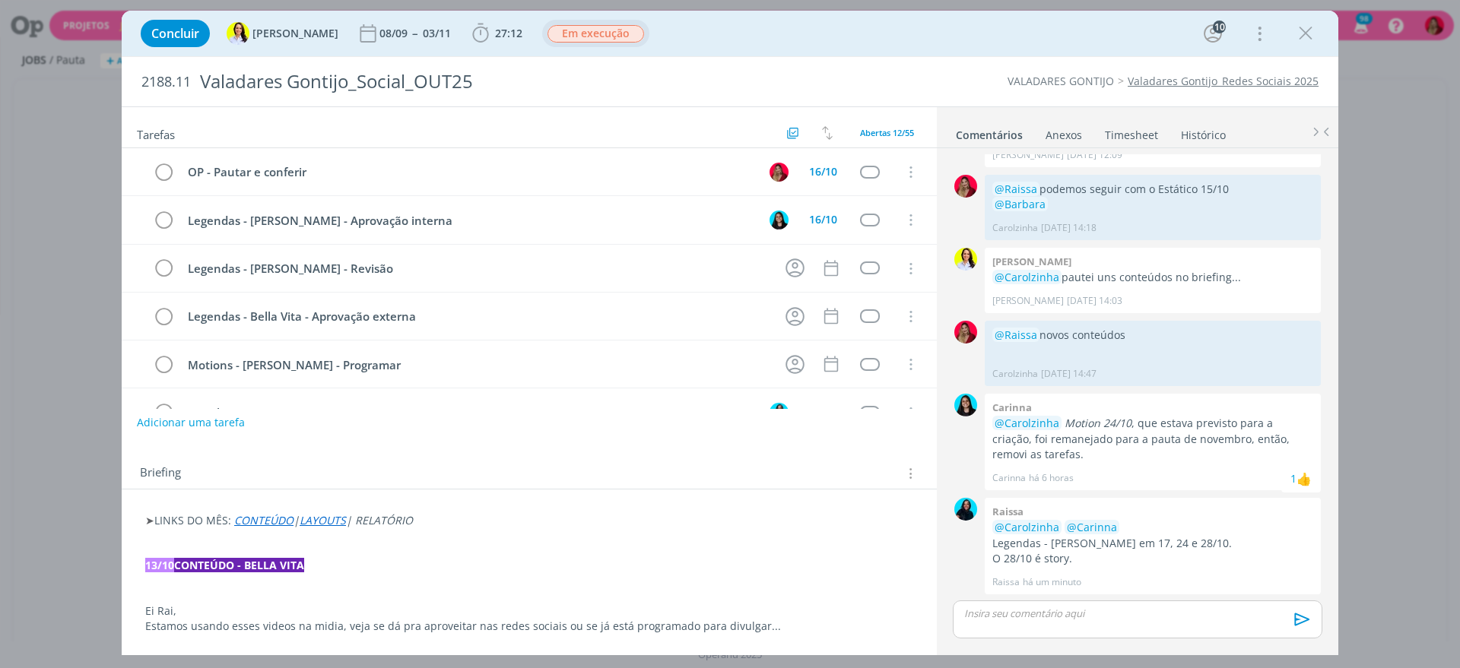
click at [547, 33] on span "Em execução" at bounding box center [595, 33] width 97 height 17
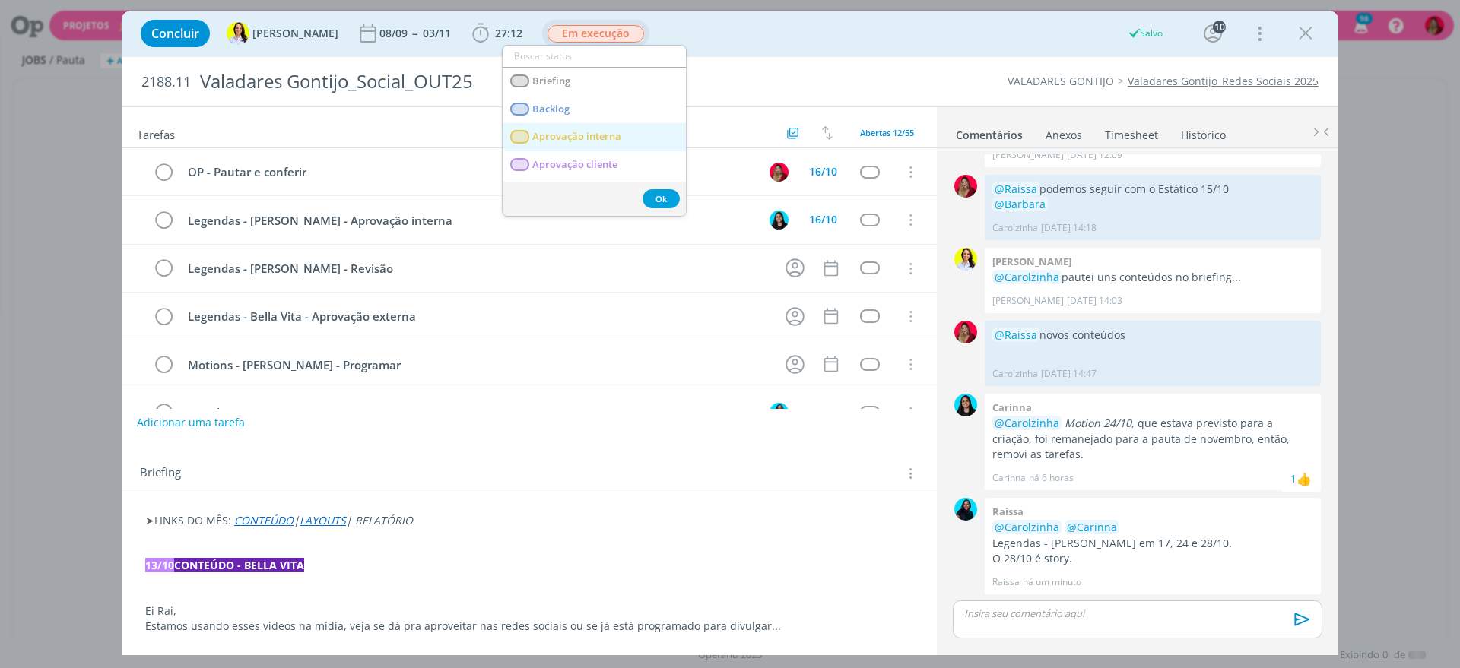
click at [604, 135] on span "Aprovação interna" at bounding box center [576, 137] width 89 height 12
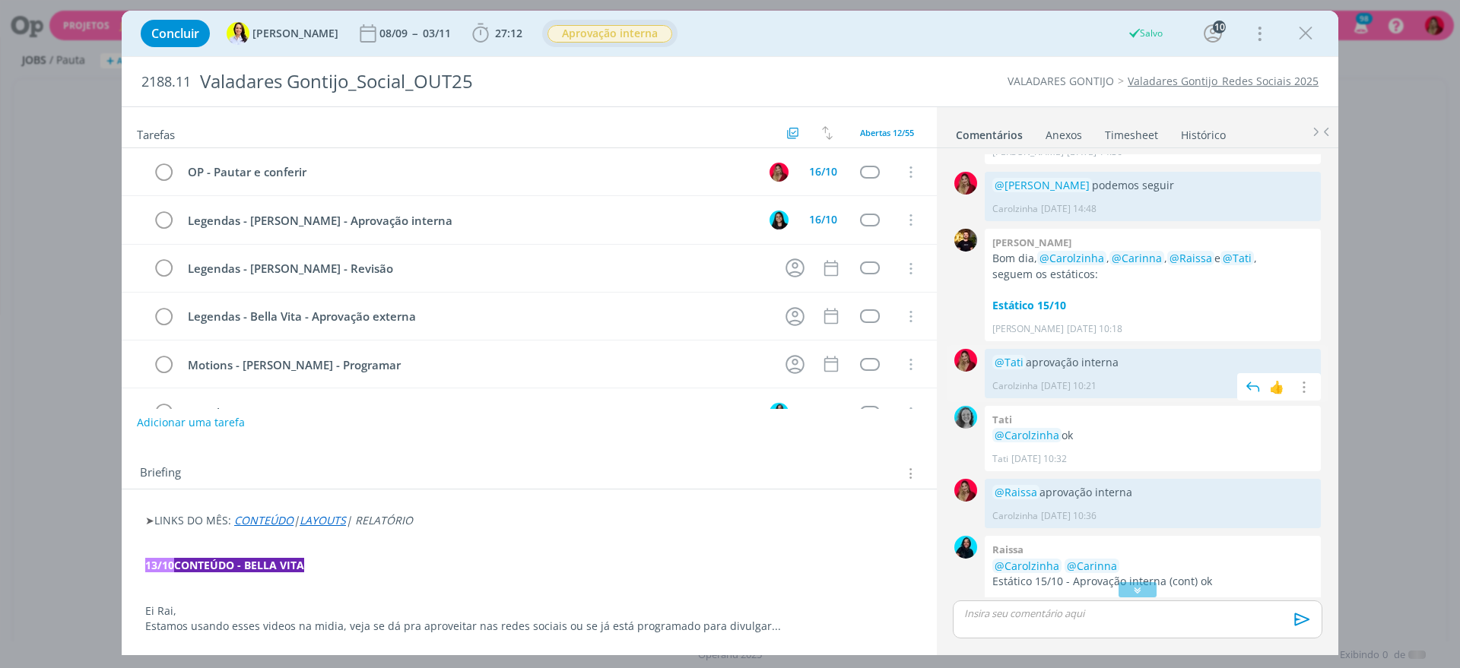
scroll to position [525, 0]
drag, startPoint x: 1122, startPoint y: 366, endPoint x: 1027, endPoint y: 366, distance: 95.0
click at [1027, 366] on p "@Tati aprovação interna" at bounding box center [1152, 365] width 321 height 15
copy p "aprovação interna"
click at [1019, 622] on div "dialog" at bounding box center [1136, 620] width 369 height 38
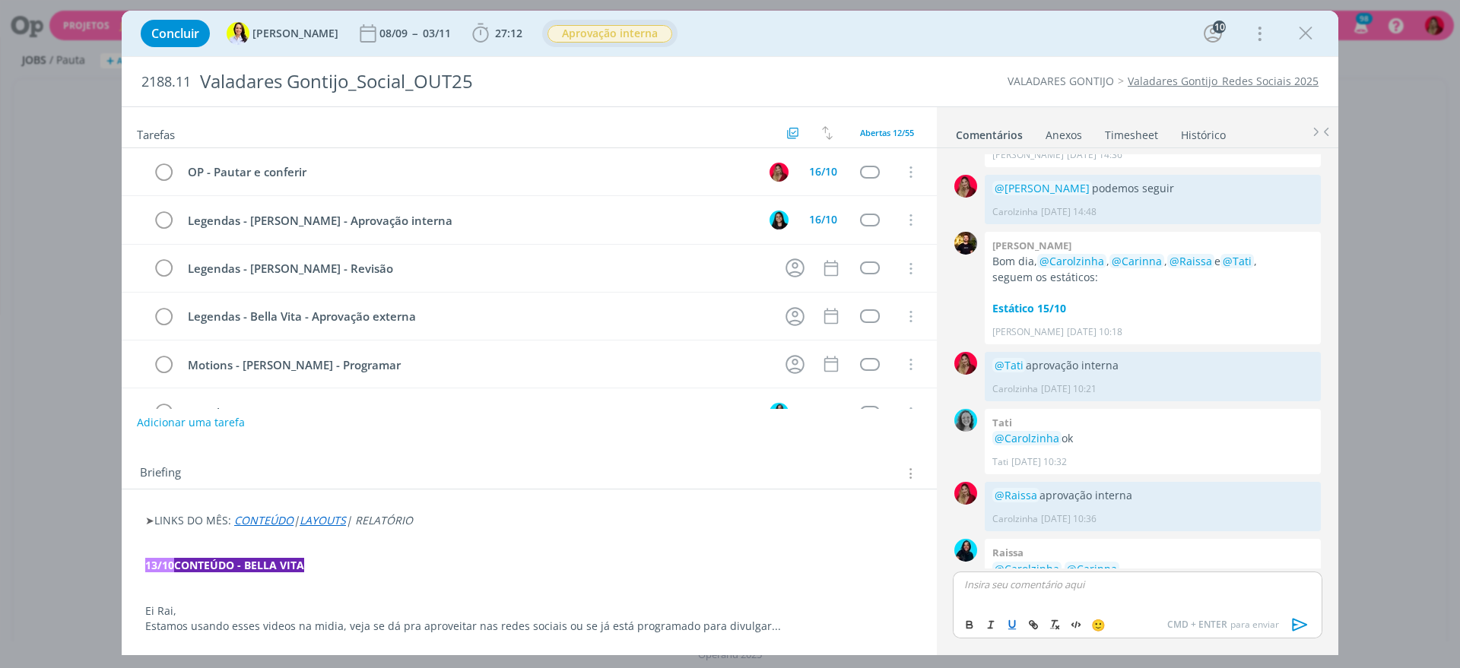
scroll to position [1137, 0]
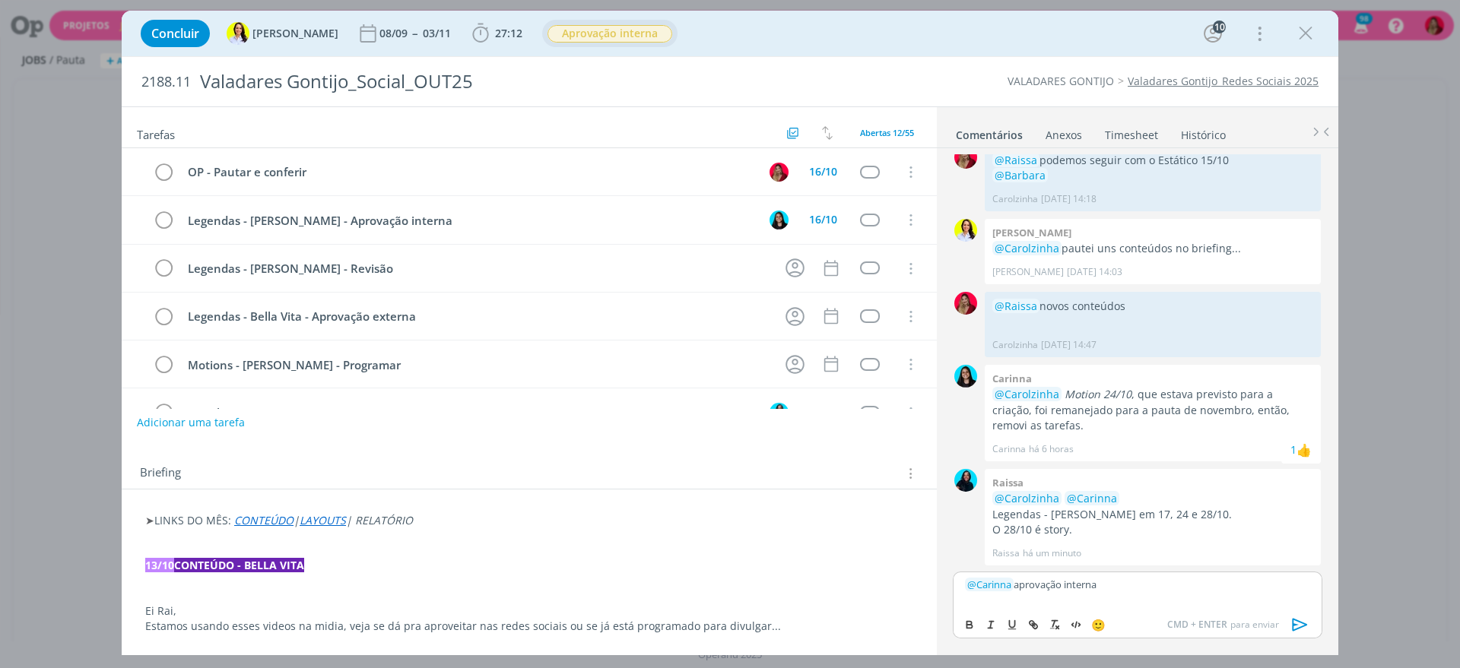
click at [1291, 620] on icon "dialog" at bounding box center [1299, 624] width 23 height 23
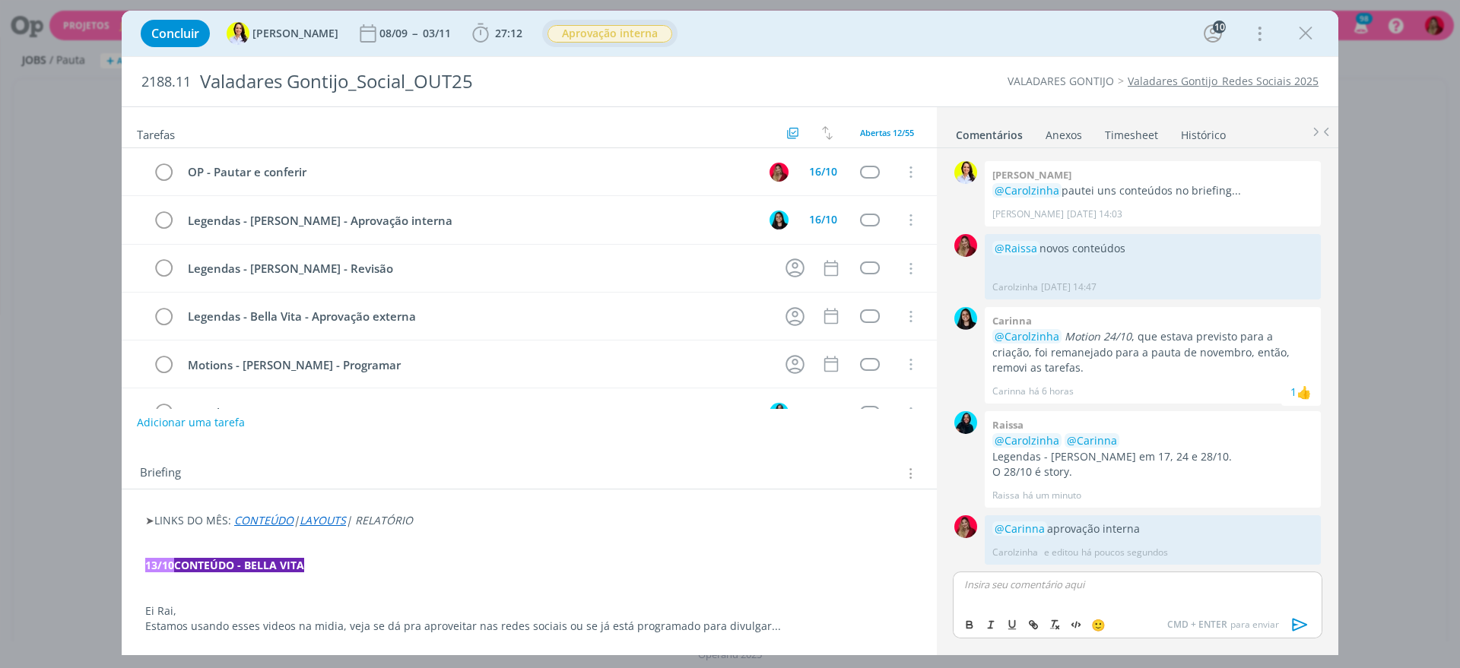
click at [1133, 132] on link "Timesheet" at bounding box center [1131, 132] width 55 height 22
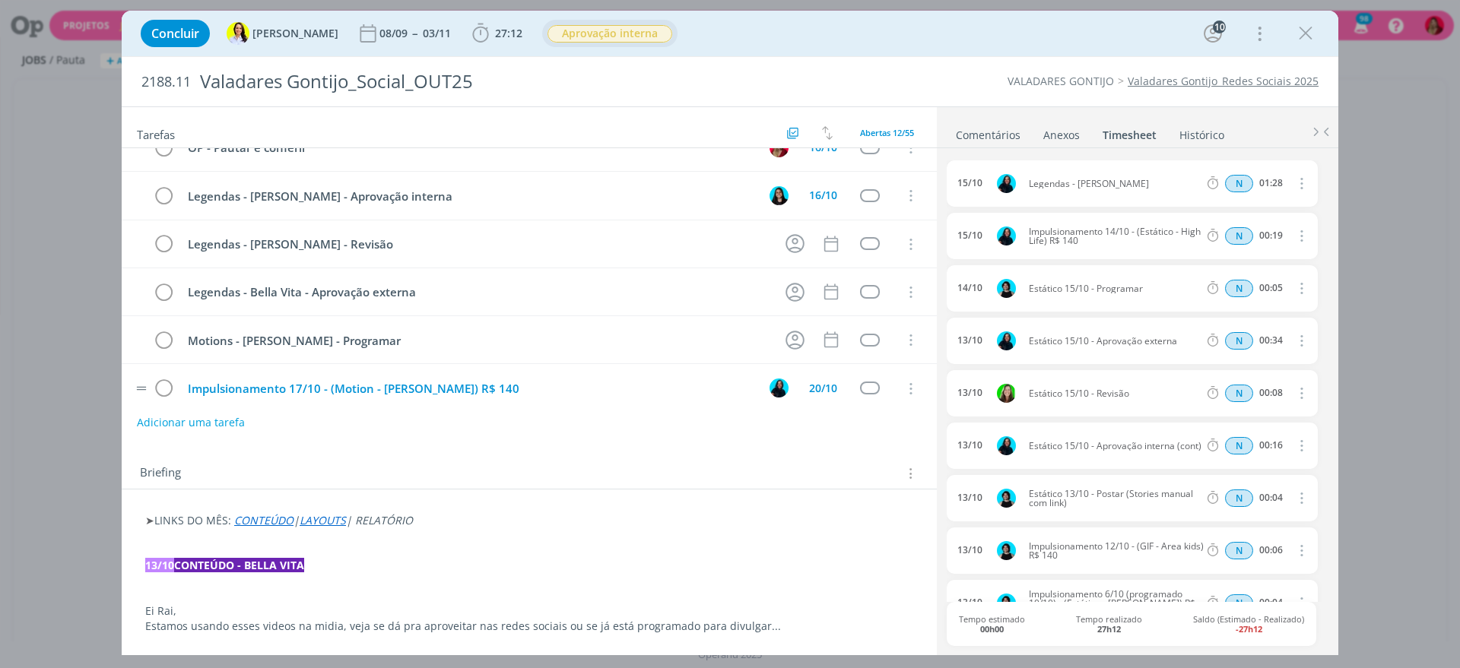
scroll to position [0, 0]
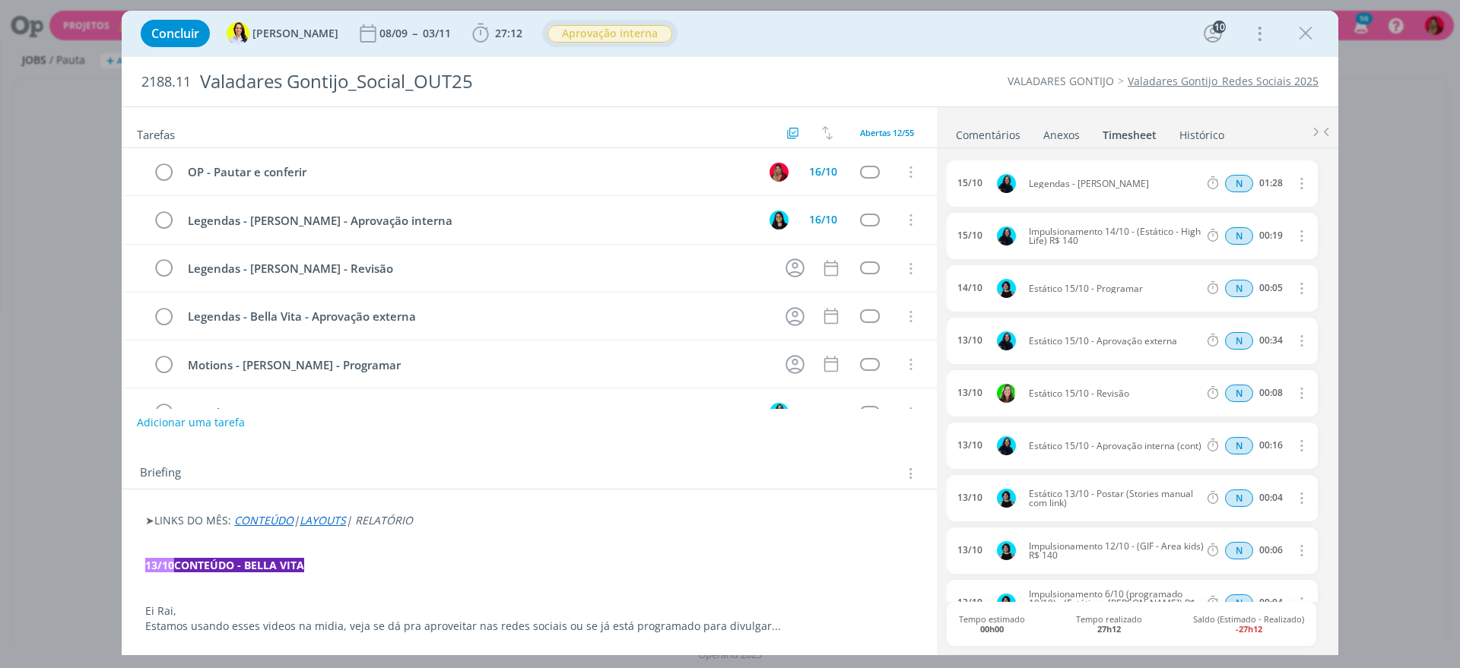
click at [975, 127] on link "Comentários" at bounding box center [988, 132] width 66 height 22
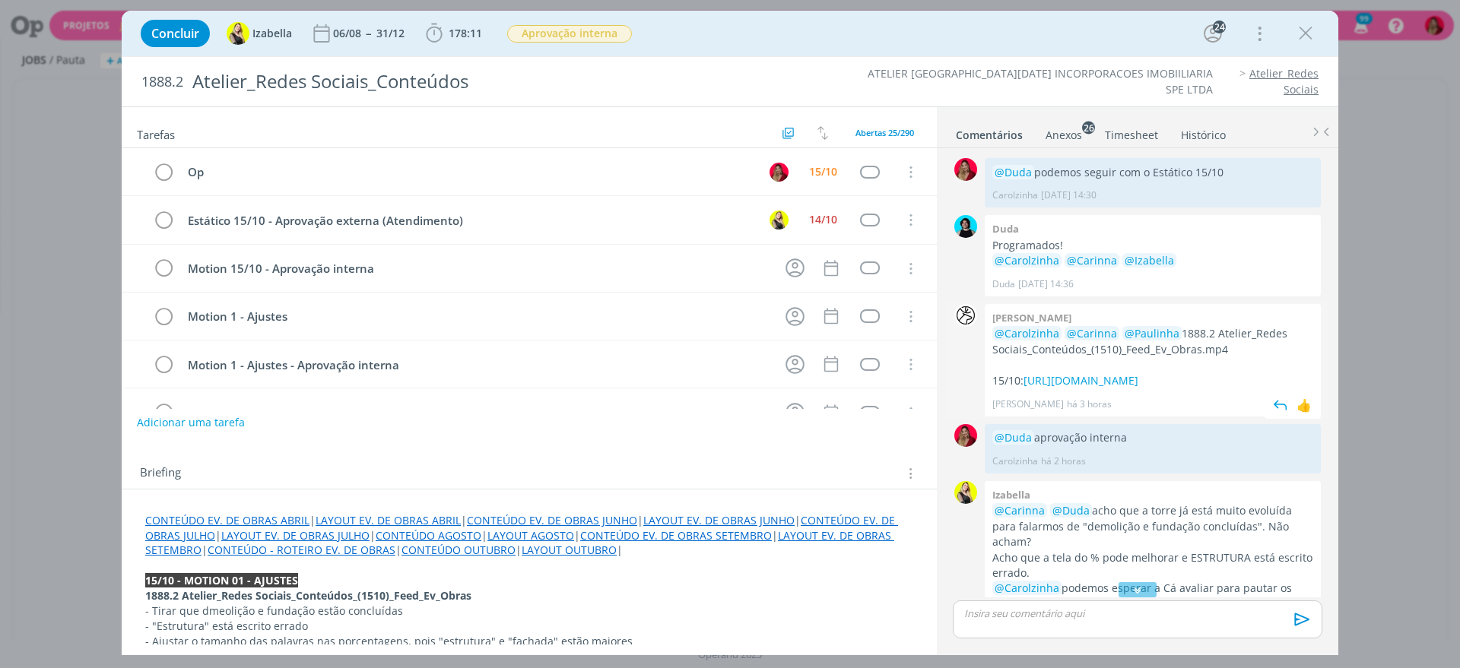
scroll to position [889, 0]
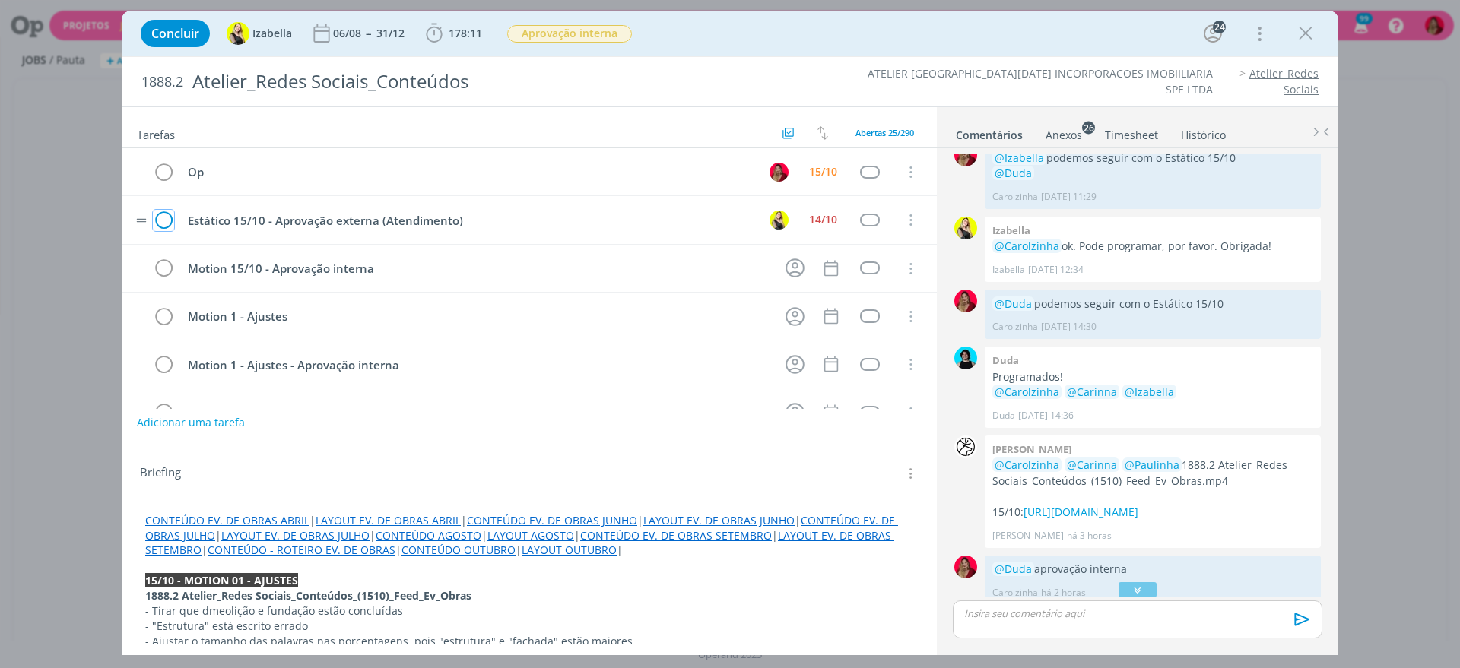
click at [168, 214] on icon "dialog" at bounding box center [163, 220] width 21 height 23
click at [788, 216] on icon "dialog" at bounding box center [795, 220] width 24 height 24
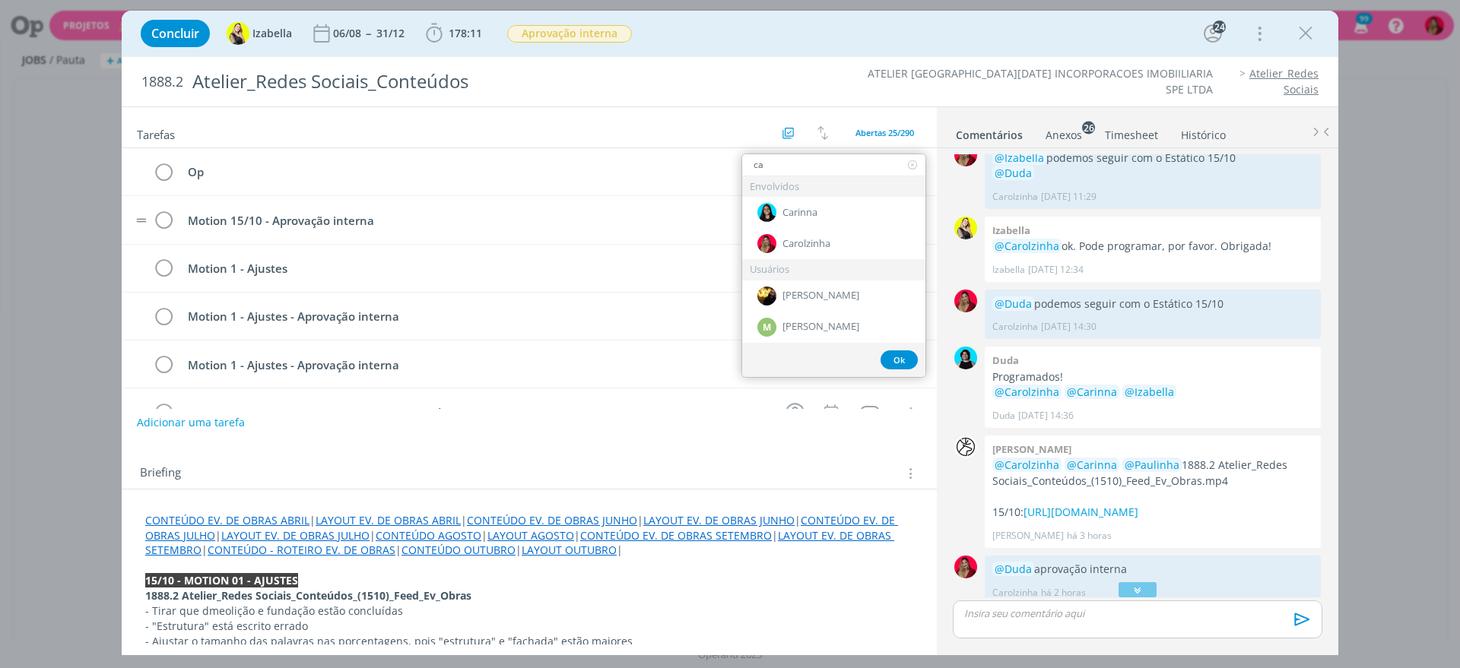
type input "ca"
click at [829, 220] on div "Carinna" at bounding box center [833, 212] width 183 height 31
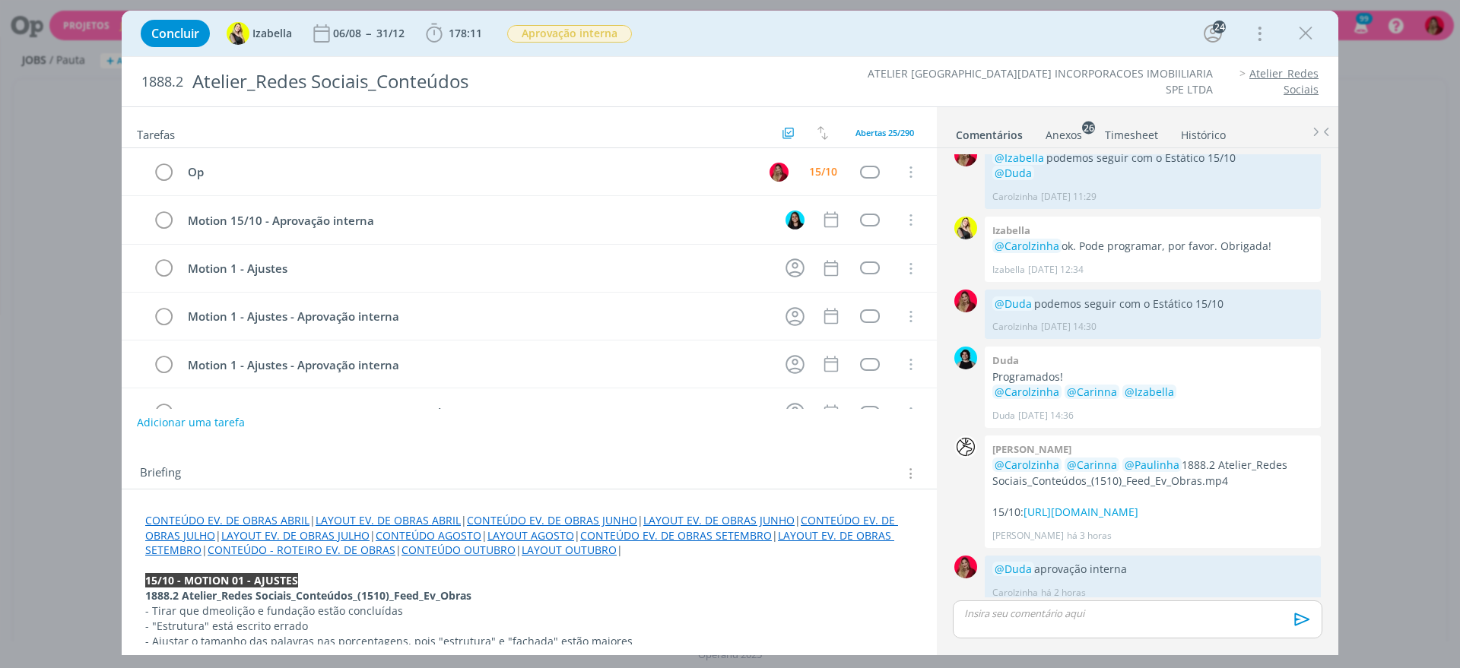
scroll to position [1279, 0]
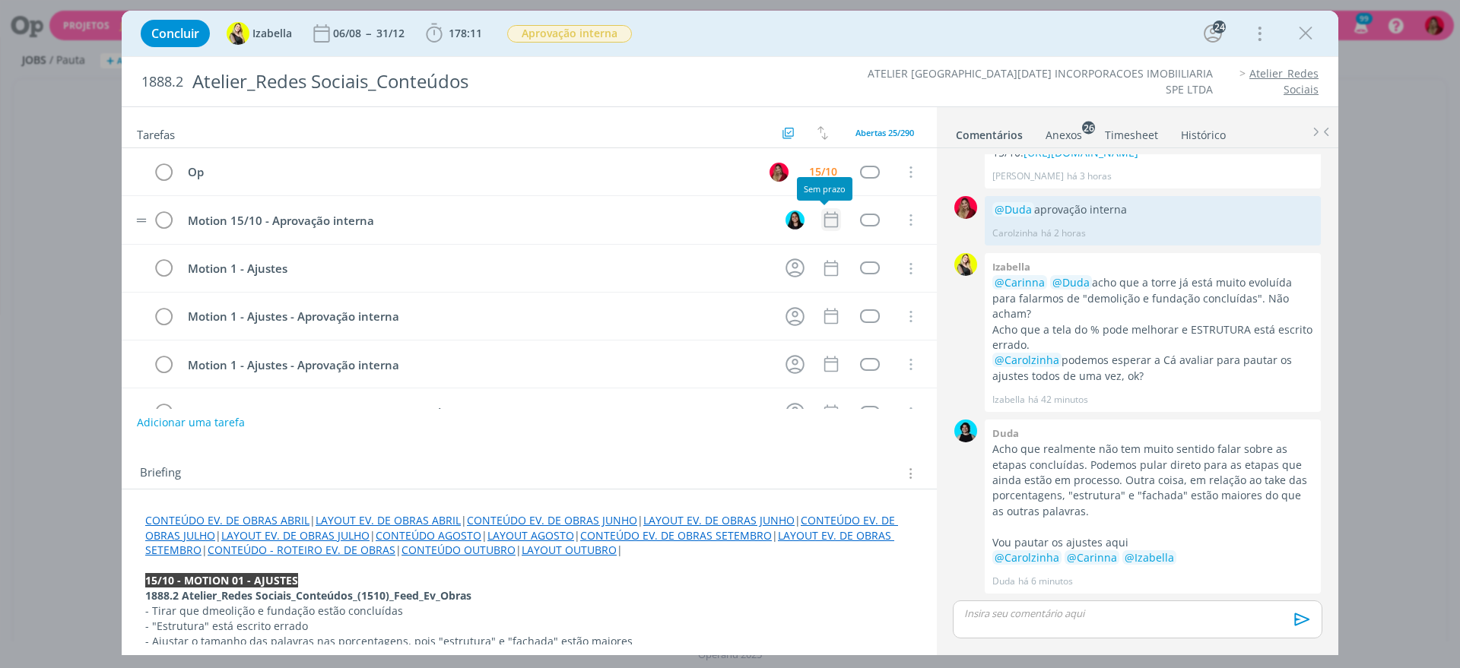
click at [824, 217] on icon "dialog" at bounding box center [831, 220] width 14 height 16
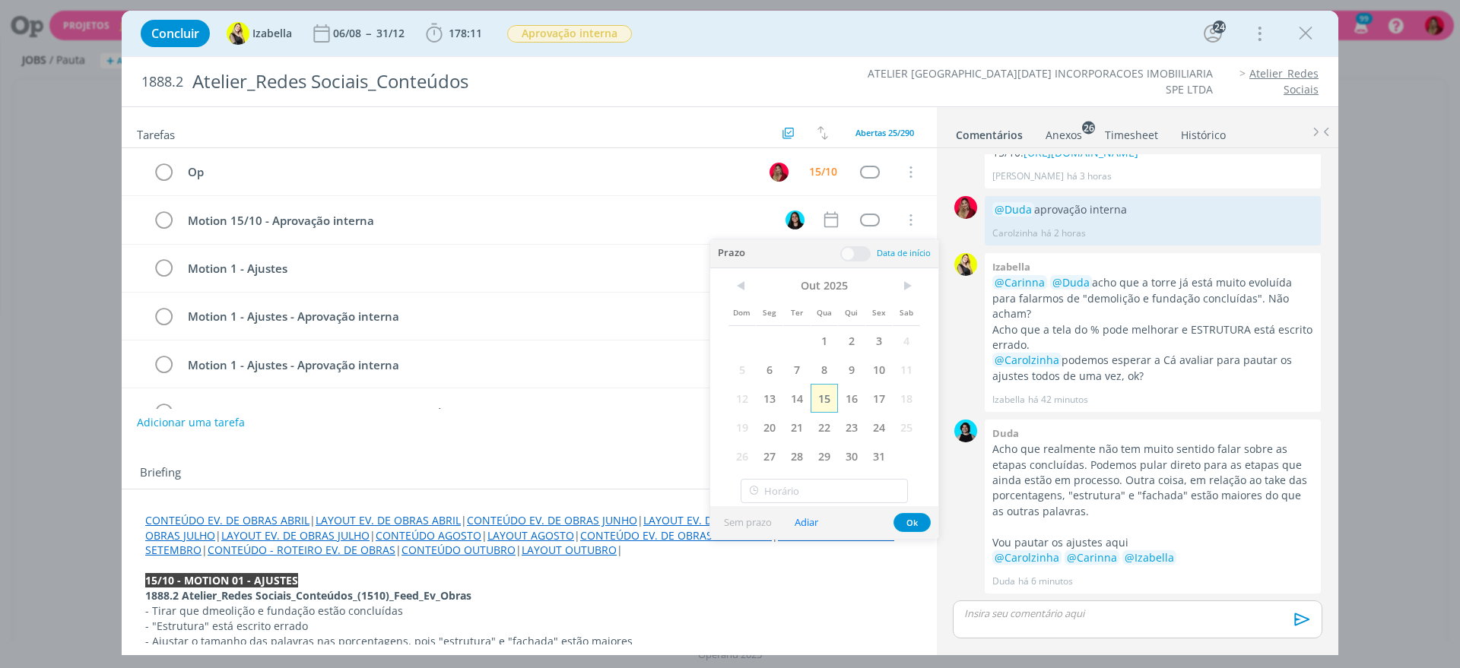
click at [823, 394] on span "15" at bounding box center [823, 398] width 27 height 29
click at [560, 390] on tr "Motion 1 - Ajustes - Aprovação externa (atendimento) Cancelar" at bounding box center [529, 412] width 815 height 48
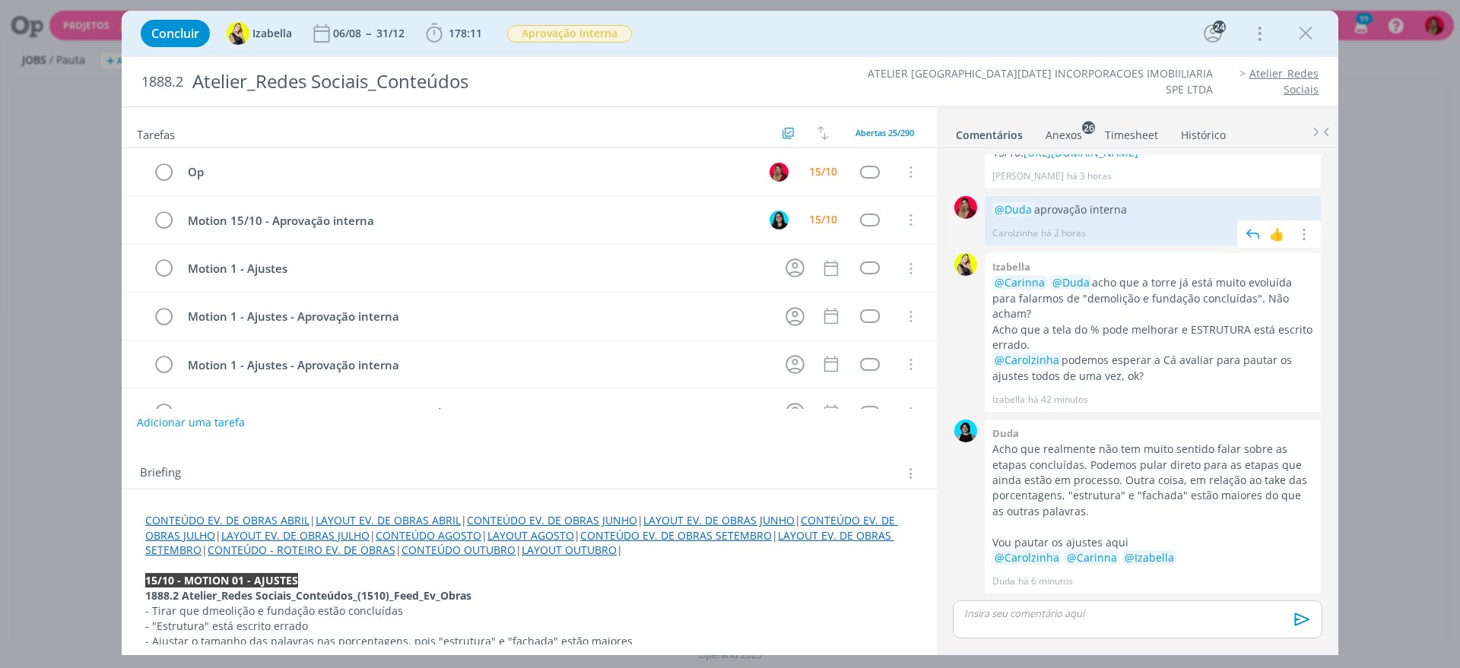
drag, startPoint x: 1084, startPoint y: 209, endPoint x: 1035, endPoint y: 209, distance: 48.7
click at [1035, 209] on p "@Duda aprovação interna" at bounding box center [1152, 209] width 321 height 15
click at [1076, 620] on p "dialog" at bounding box center [1137, 614] width 345 height 14
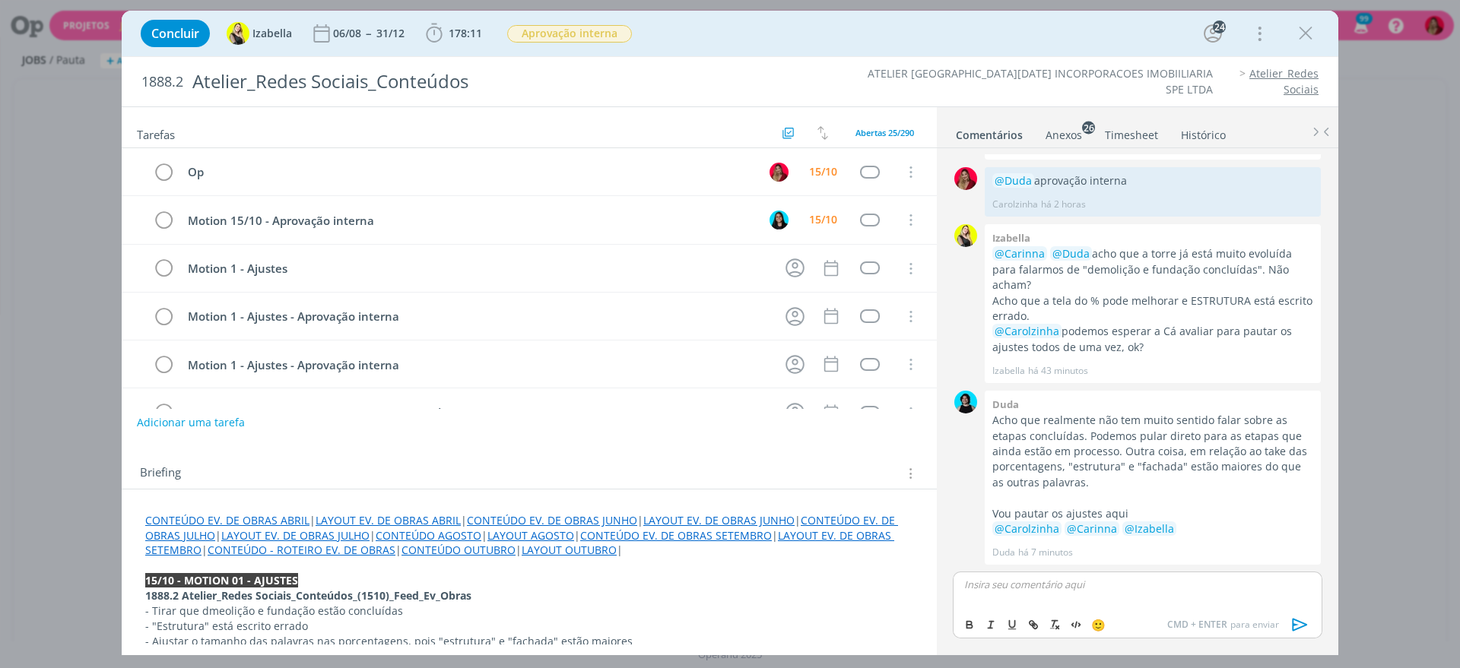
scroll to position [1308, 0]
click at [1310, 626] on icon "dialog" at bounding box center [1299, 624] width 23 height 23
click at [1143, 128] on link "Timesheet" at bounding box center [1131, 132] width 55 height 22
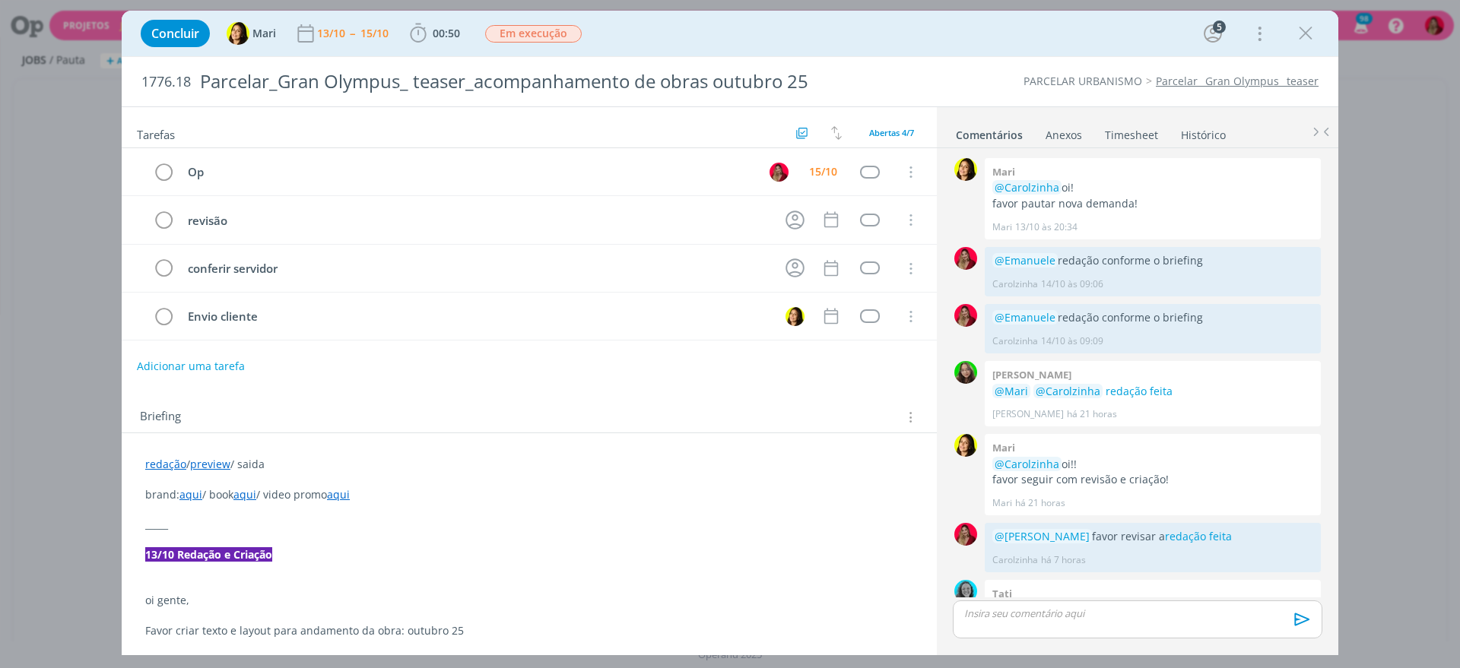
scroll to position [287, 0]
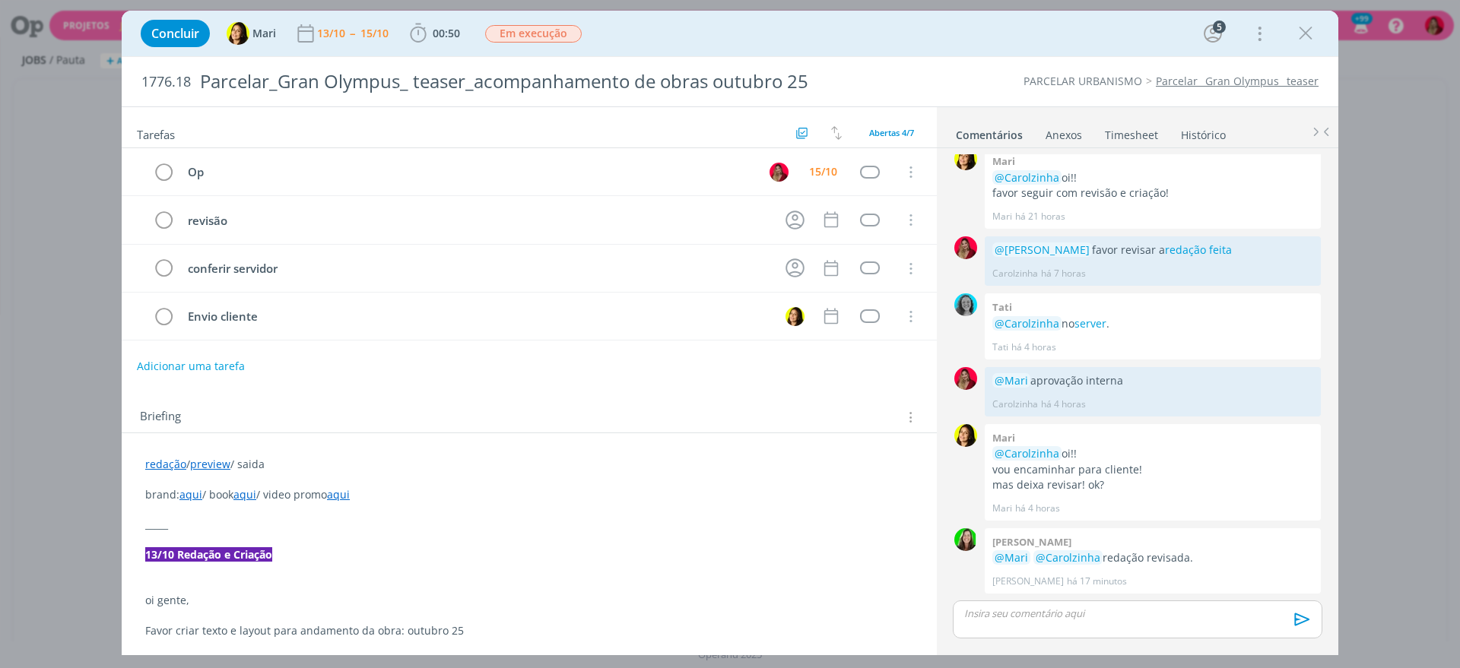
click at [1066, 620] on p "dialog" at bounding box center [1137, 614] width 345 height 14
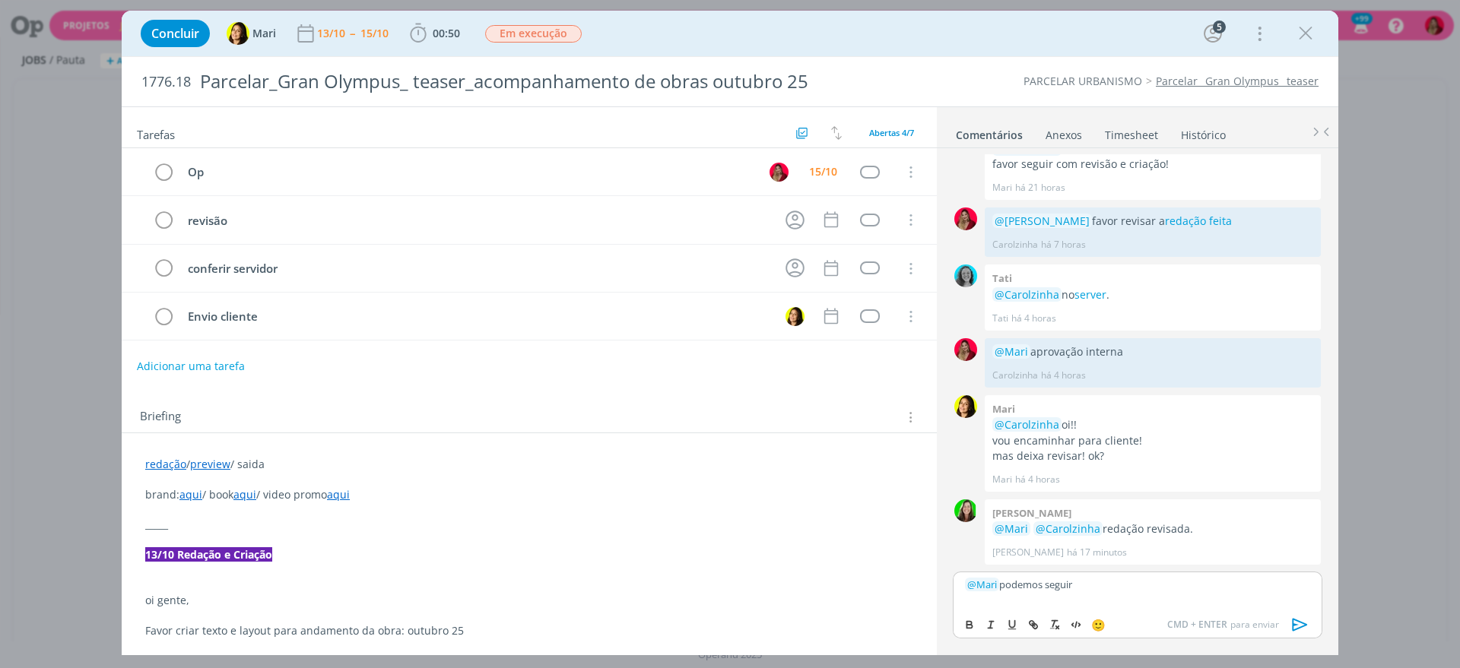
click at [1293, 621] on icon "dialog" at bounding box center [1299, 625] width 15 height 13
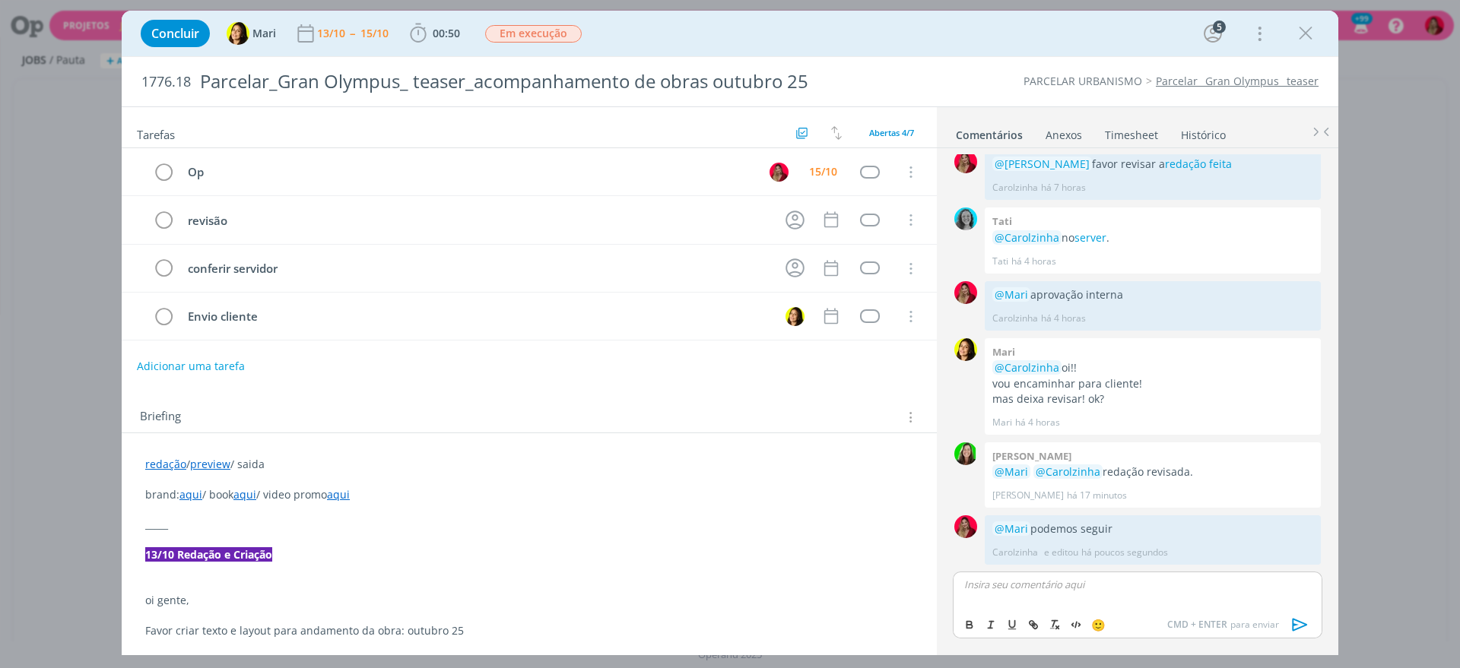
click at [1127, 126] on link "Timesheet" at bounding box center [1131, 132] width 55 height 22
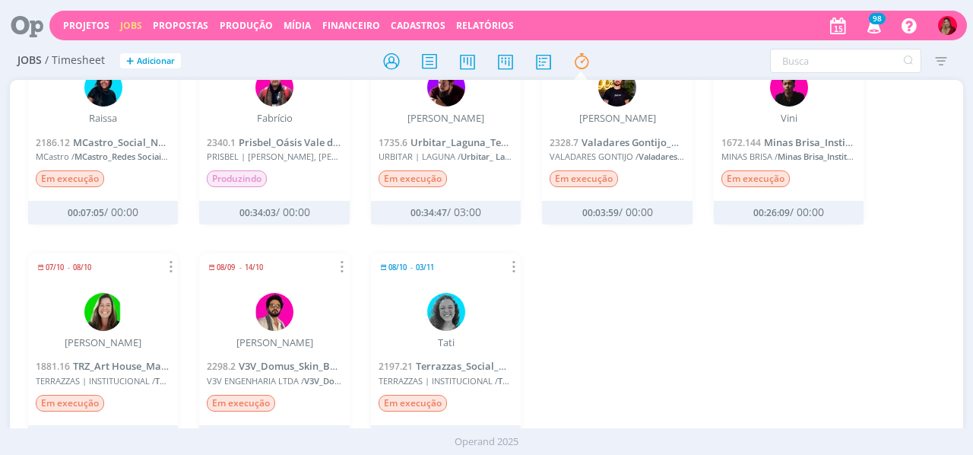
scroll to position [326, 0]
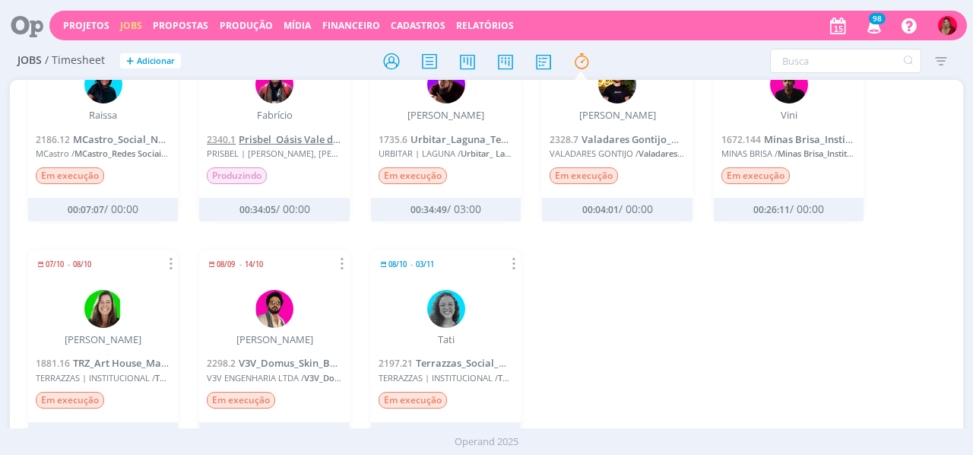
click at [292, 139] on span "Prisbel_Oásis Vale do Sereno_Stand e Obra_Sinalização do stand" at bounding box center [390, 139] width 303 height 14
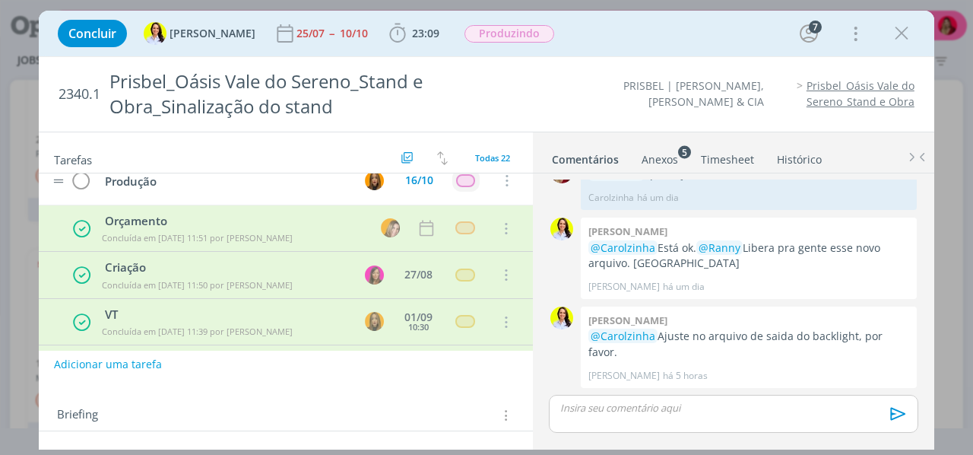
scroll to position [159, 0]
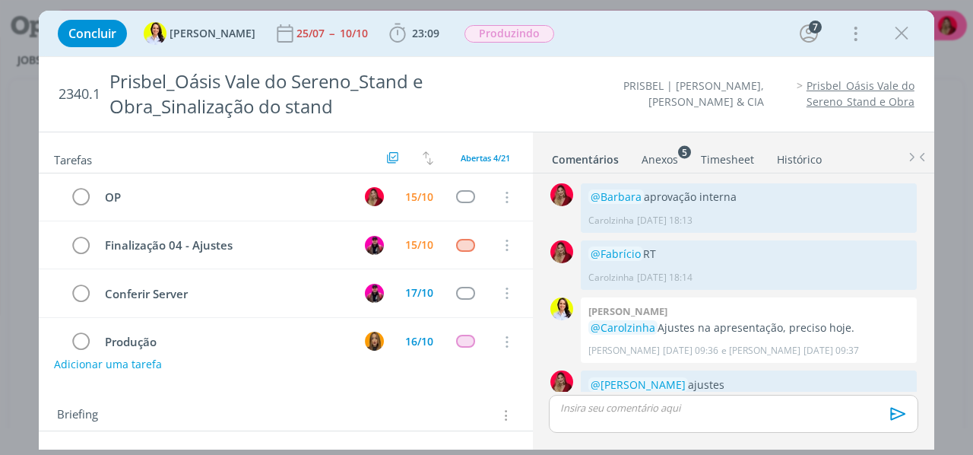
scroll to position [1853, 0]
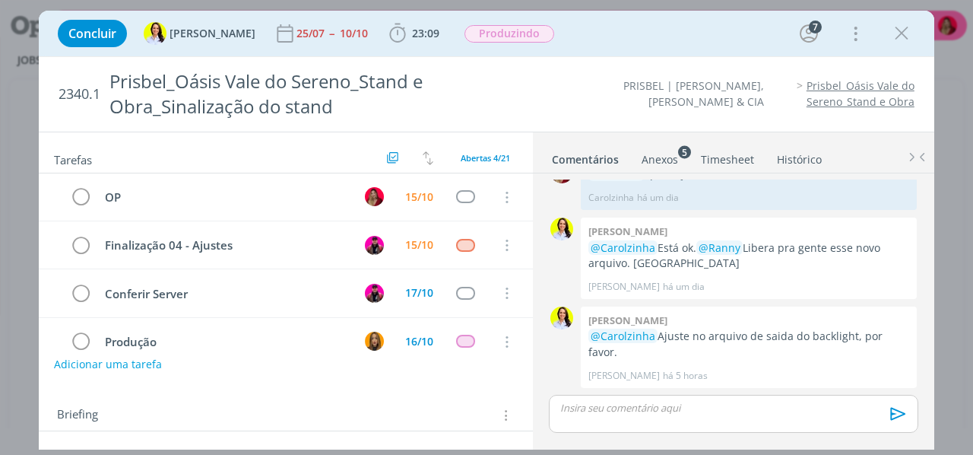
drag, startPoint x: 892, startPoint y: 28, endPoint x: 819, endPoint y: 11, distance: 74.1
click at [892, 28] on icon "dialog" at bounding box center [901, 33] width 23 height 23
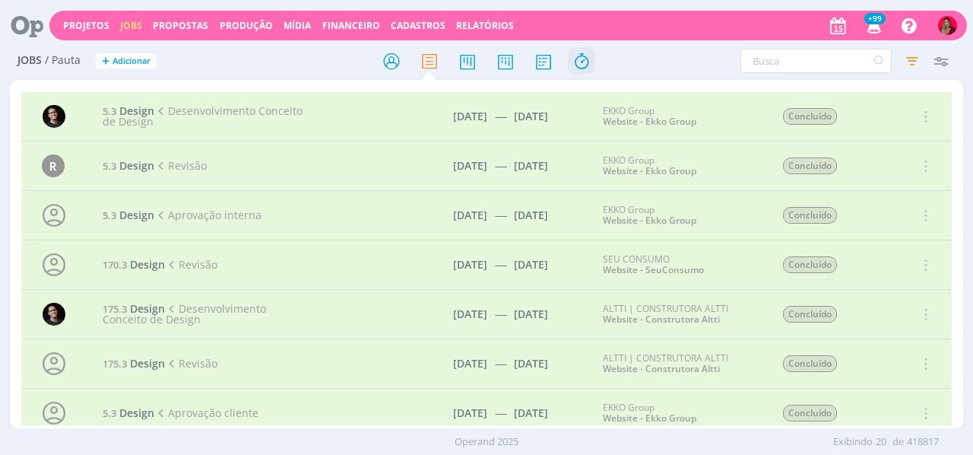
click at [578, 63] on icon at bounding box center [581, 61] width 27 height 30
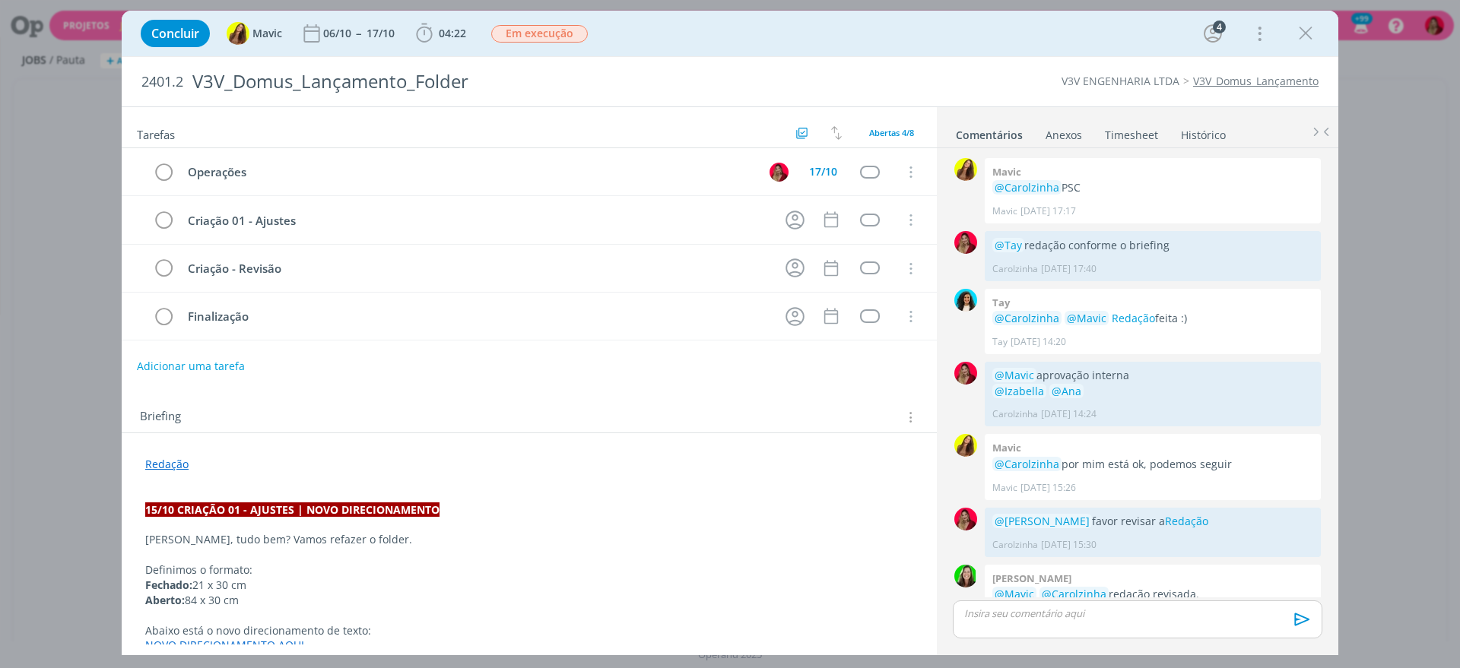
scroll to position [442, 0]
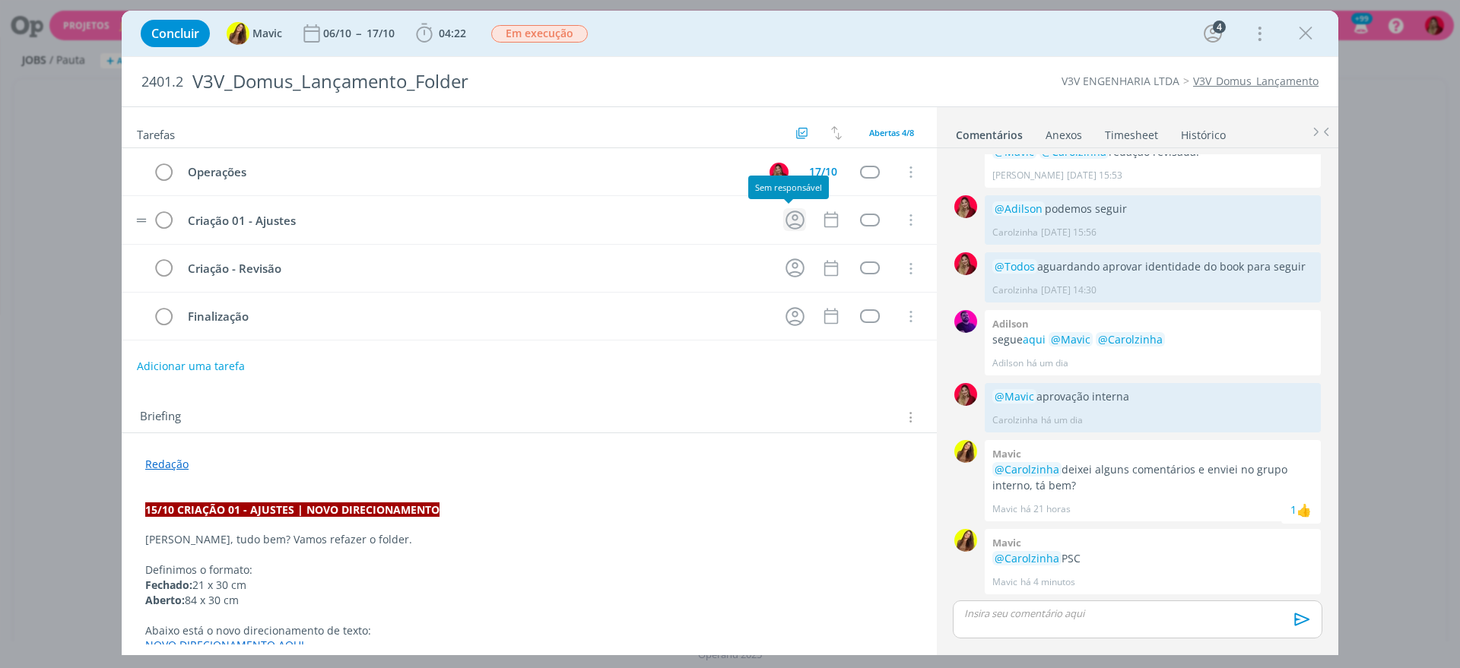
click at [783, 219] on icon "dialog" at bounding box center [795, 220] width 24 height 24
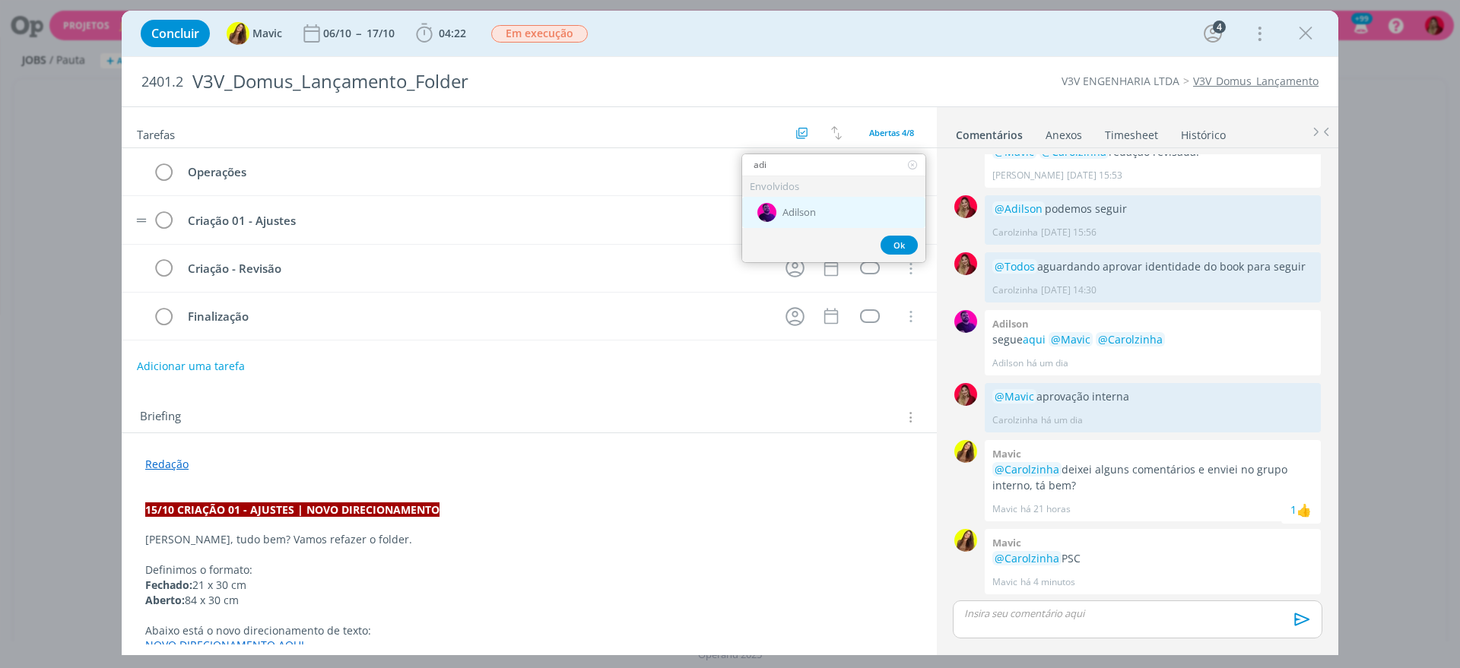
type input "adi"
click at [825, 210] on div "Adilson" at bounding box center [833, 212] width 183 height 31
click at [825, 210] on icon "dialog" at bounding box center [831, 220] width 20 height 20
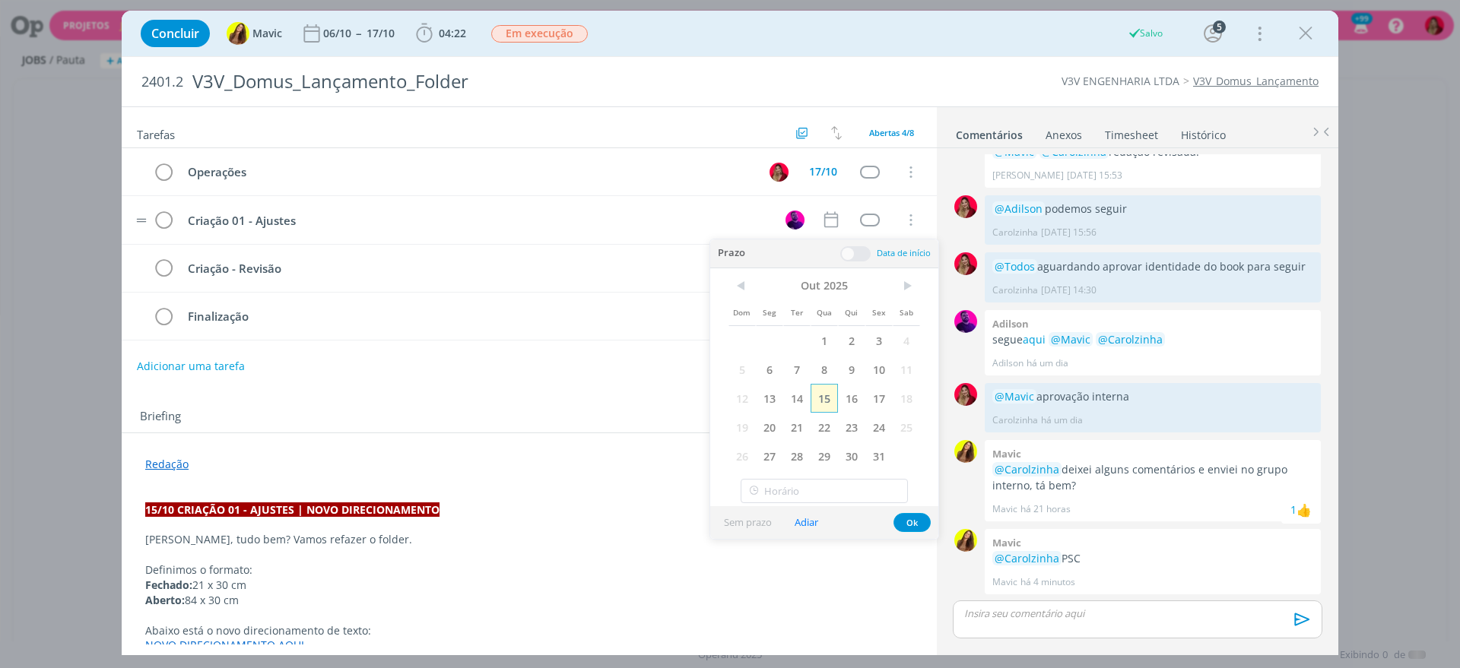
click at [824, 387] on span "15" at bounding box center [823, 398] width 27 height 29
click at [469, 389] on div "Tarefas Usar Job de template Criar template a partir deste job Visualizar Templ…" at bounding box center [529, 375] width 815 height 537
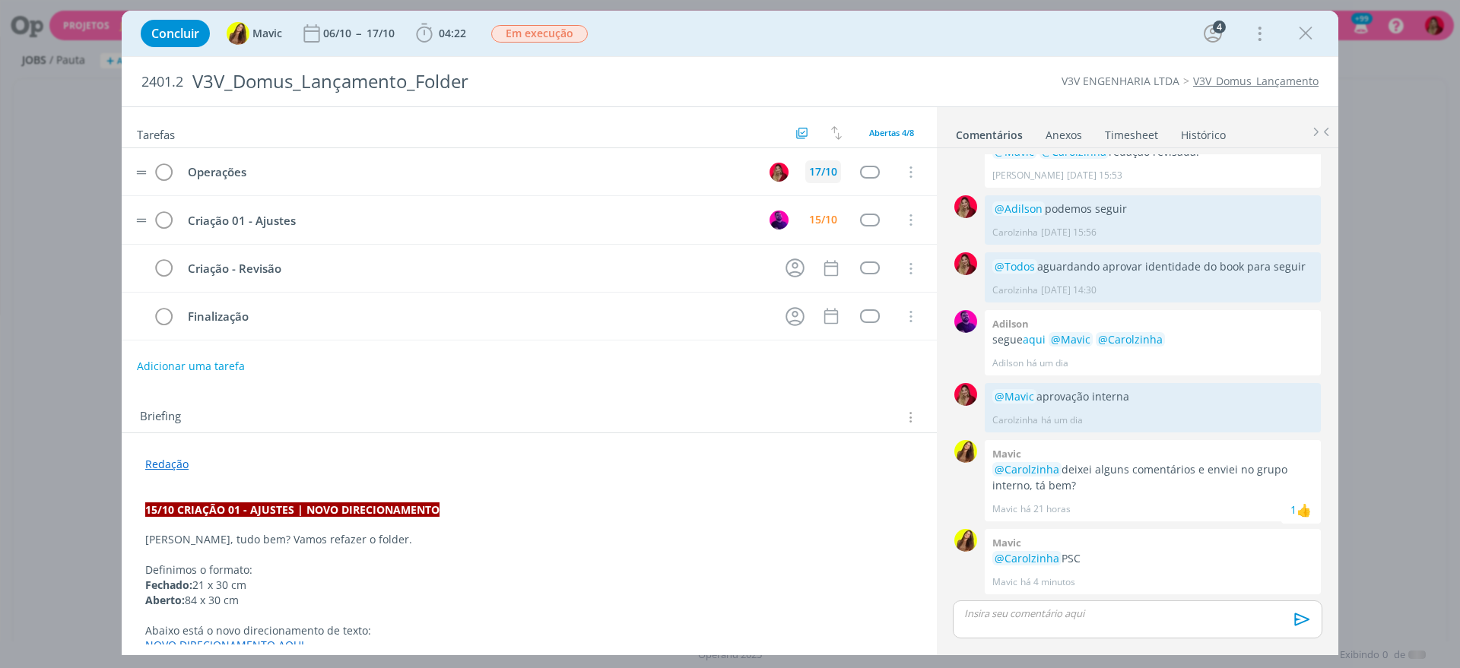
click at [816, 166] on div "17/10" at bounding box center [823, 171] width 28 height 11
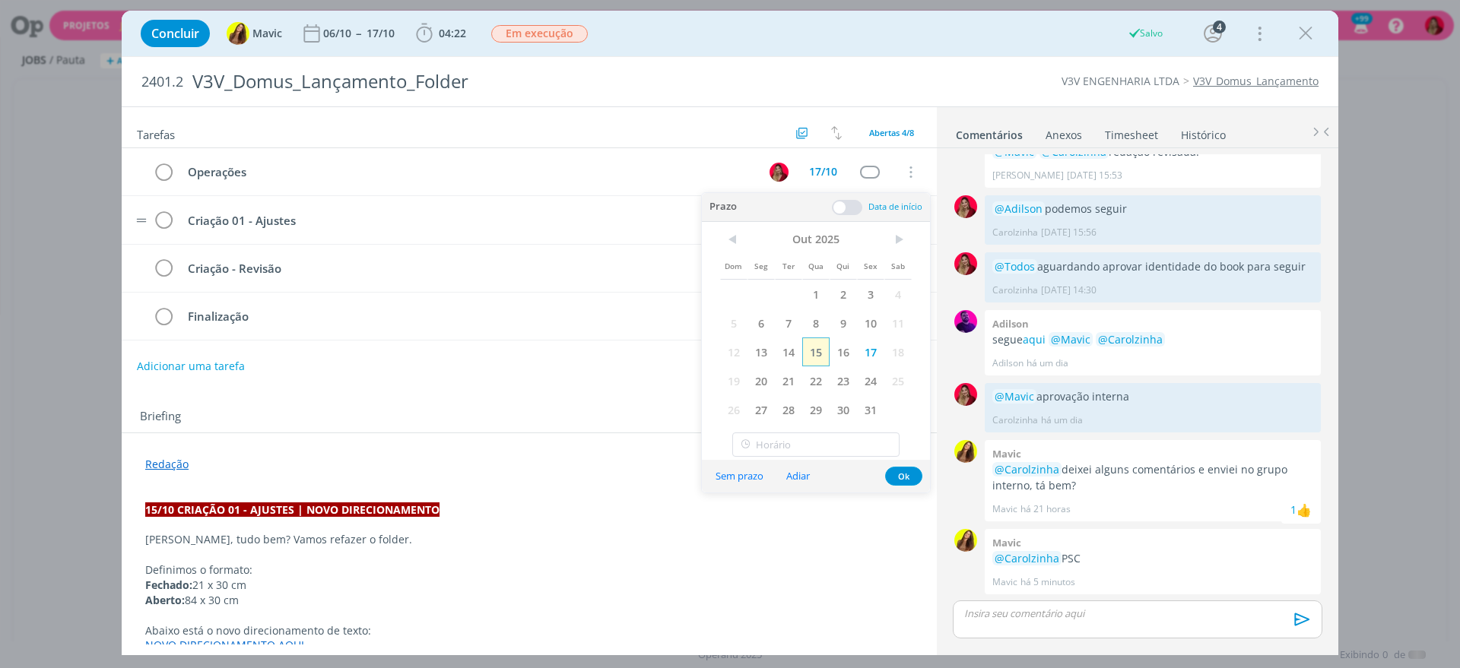
click at [813, 351] on span "15" at bounding box center [815, 352] width 27 height 29
click at [447, 366] on div "Adicionar uma tarefa" at bounding box center [529, 366] width 815 height 27
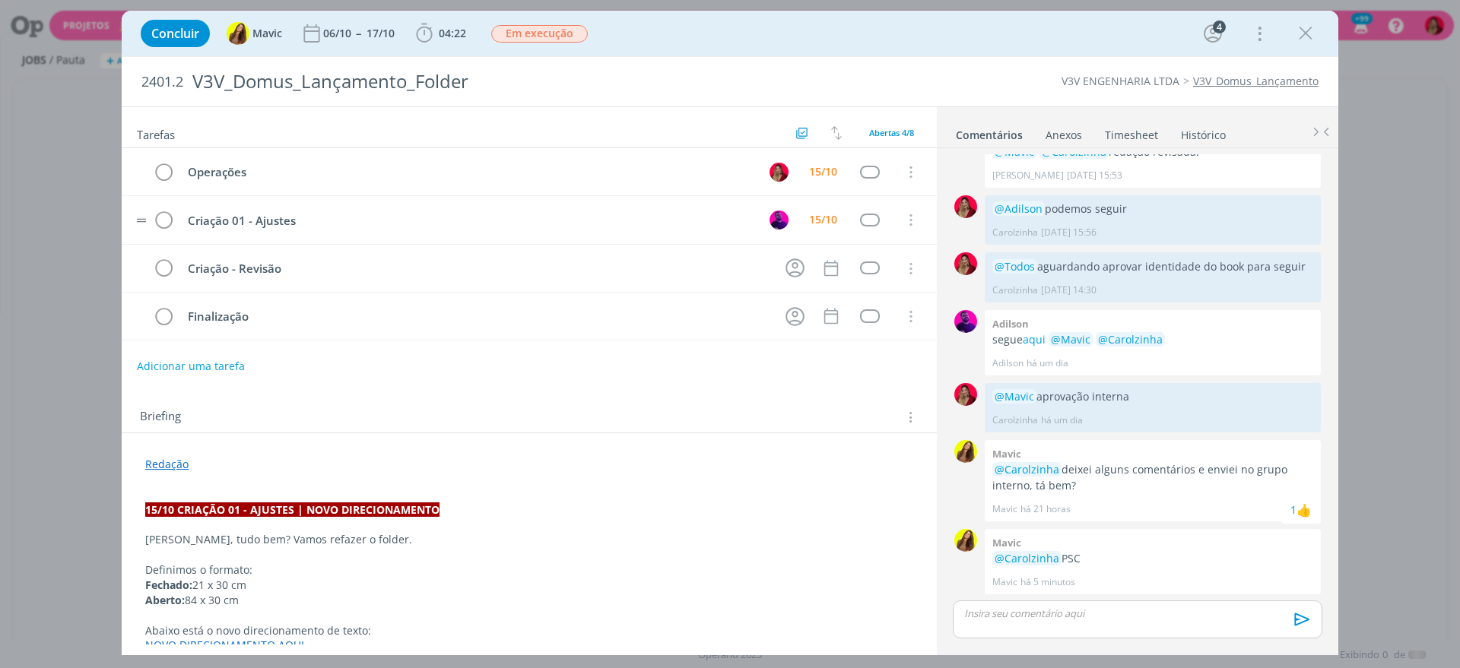
click at [1010, 604] on div "dialog" at bounding box center [1136, 620] width 369 height 38
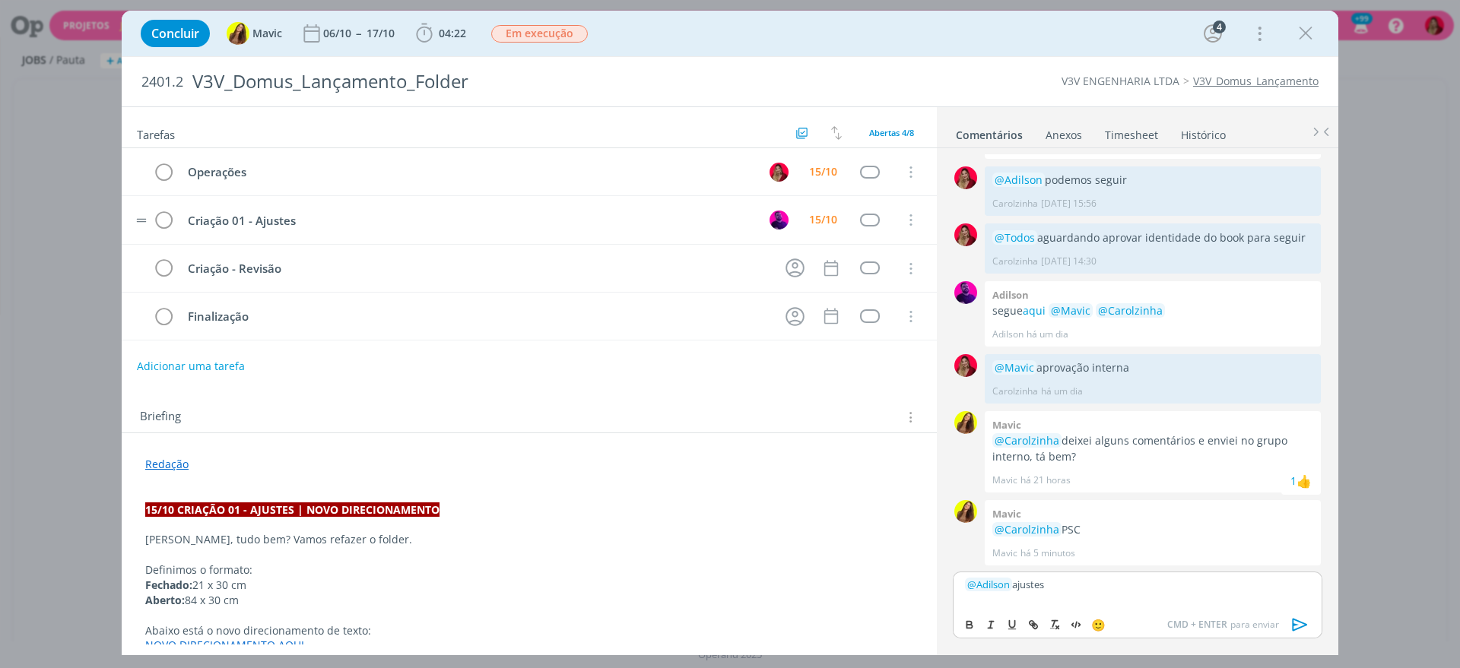
click at [1302, 618] on icon "dialog" at bounding box center [1299, 624] width 23 height 23
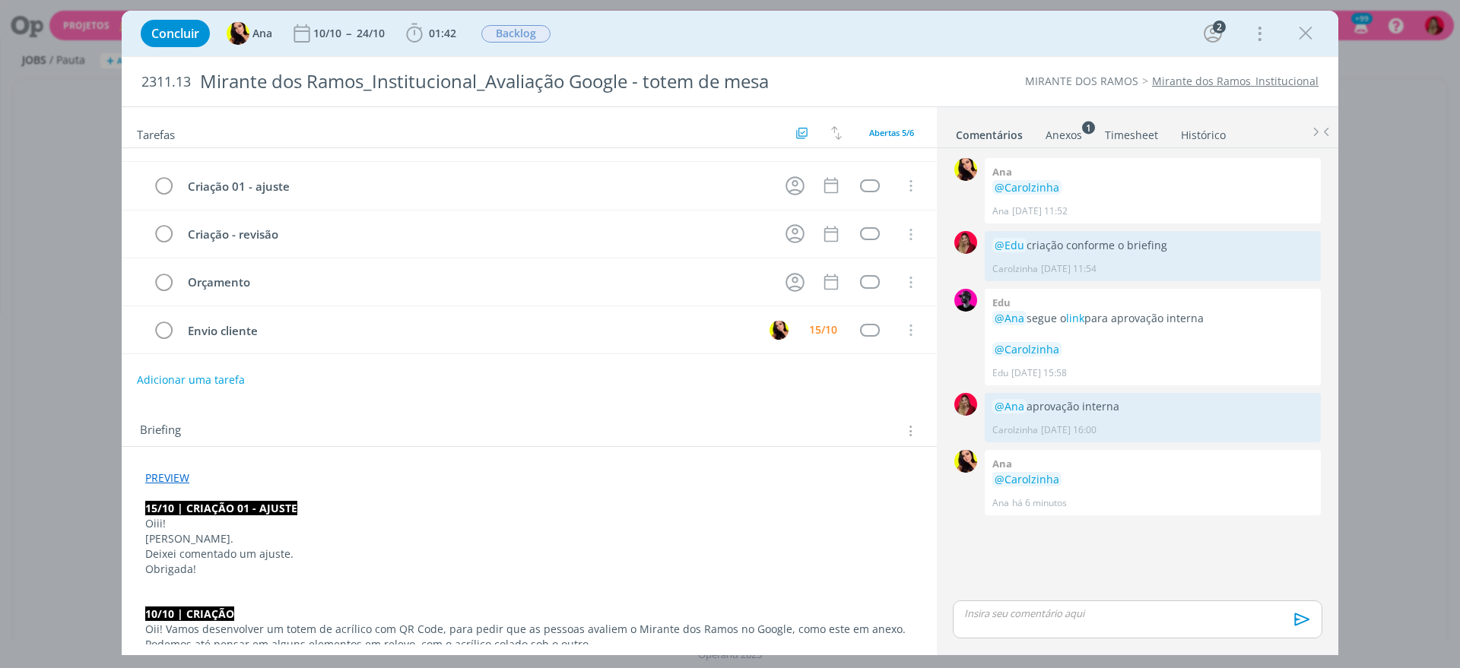
scroll to position [37, 0]
click at [1084, 318] on link "link" at bounding box center [1075, 318] width 18 height 14
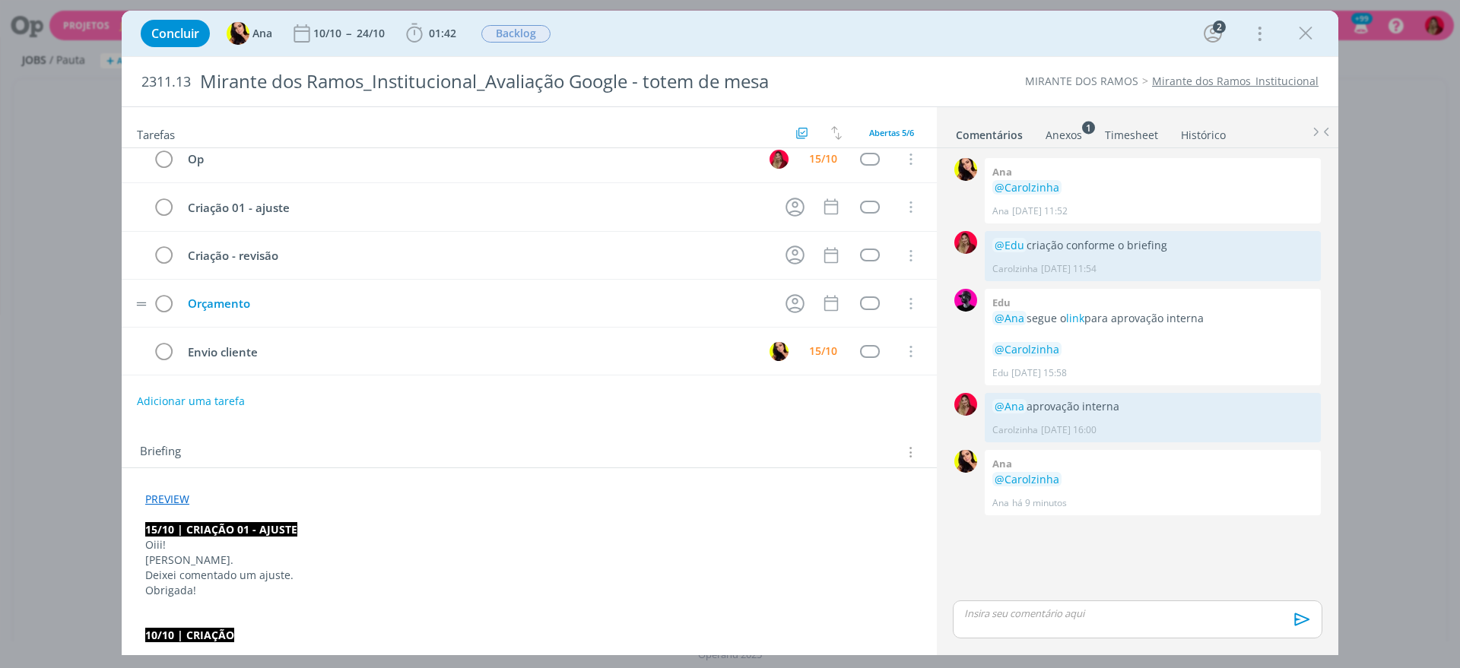
scroll to position [0, 0]
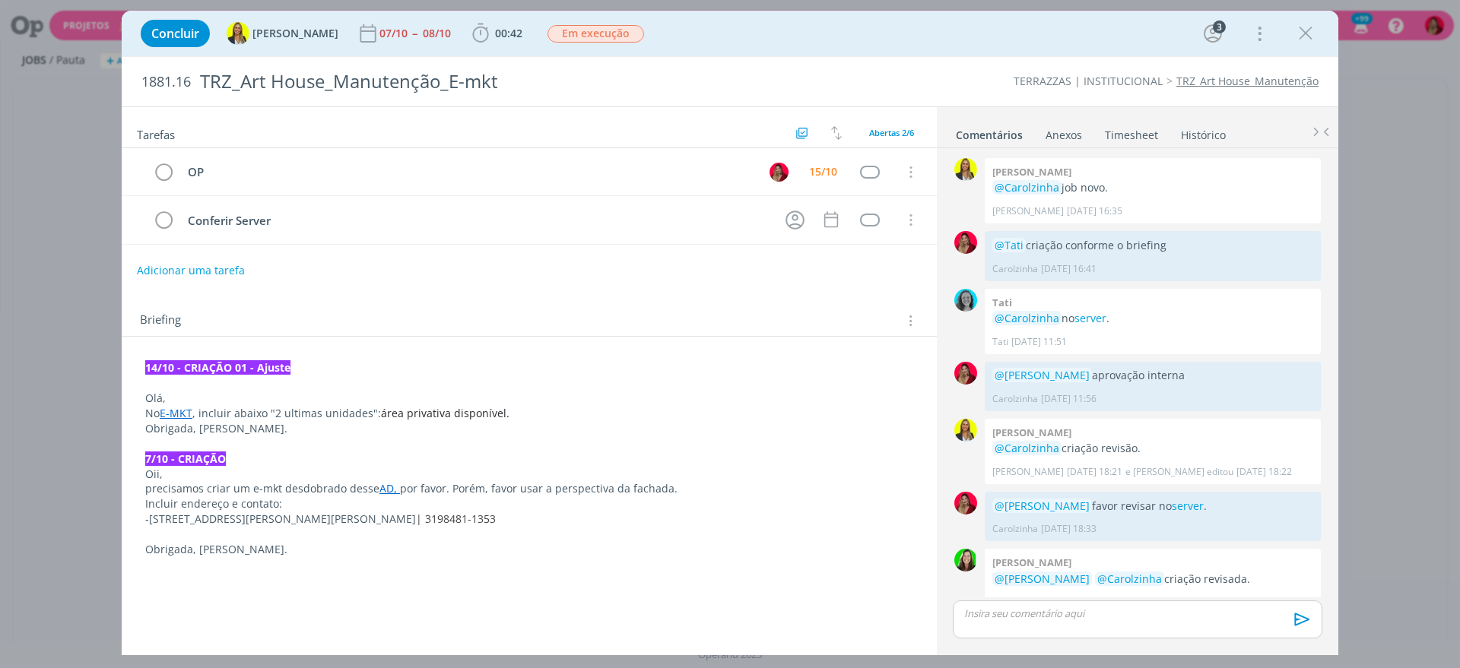
scroll to position [672, 0]
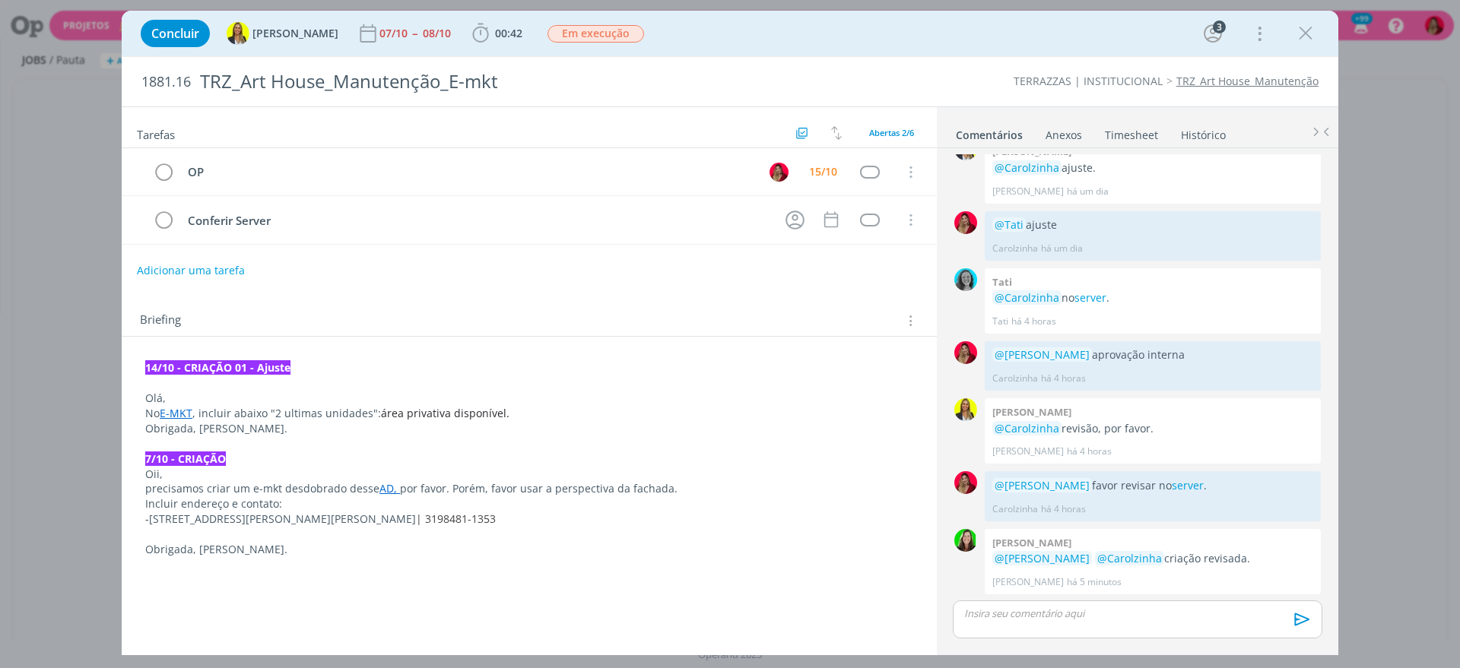
click at [1035, 608] on p "dialog" at bounding box center [1137, 614] width 345 height 14
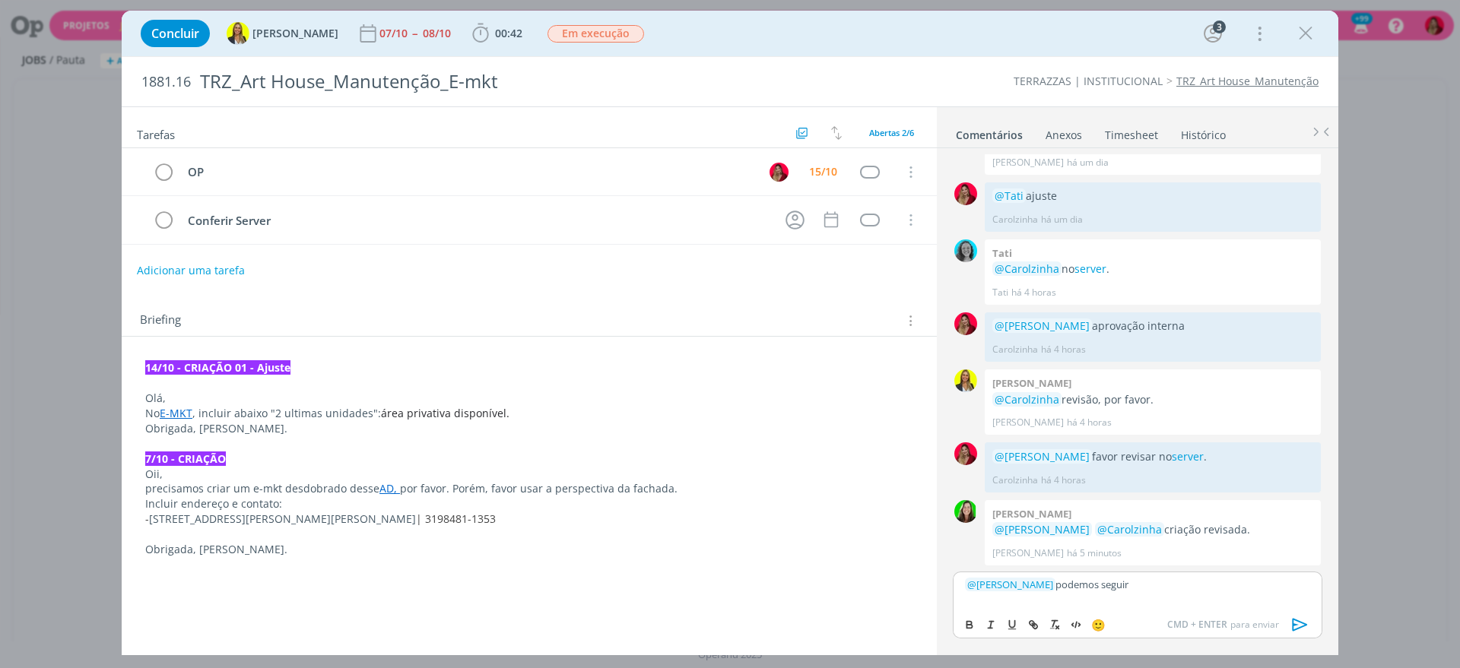
click at [1288, 609] on div "﻿ @ Nina Murta ﻿ podemos seguir" at bounding box center [1136, 591] width 369 height 38
click at [1111, 130] on link "Timesheet" at bounding box center [1131, 132] width 55 height 22
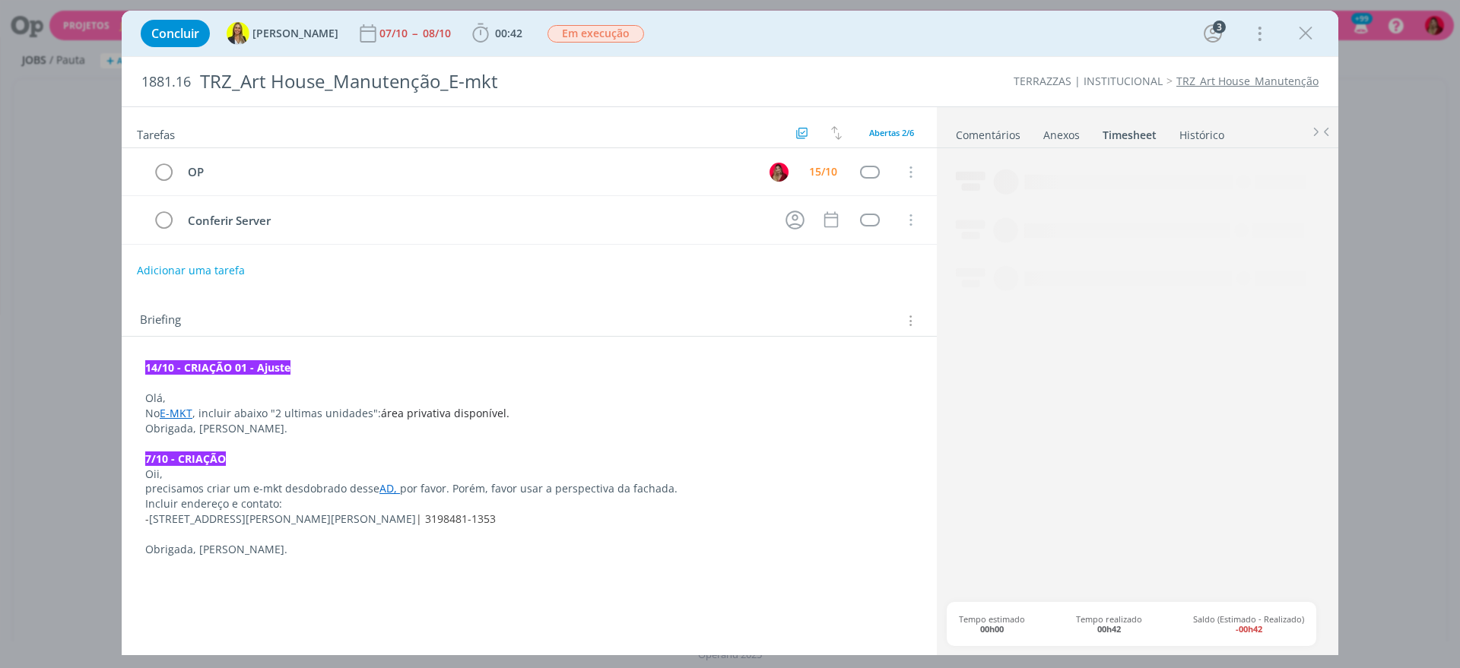
click at [979, 122] on link "Comentários" at bounding box center [988, 132] width 66 height 22
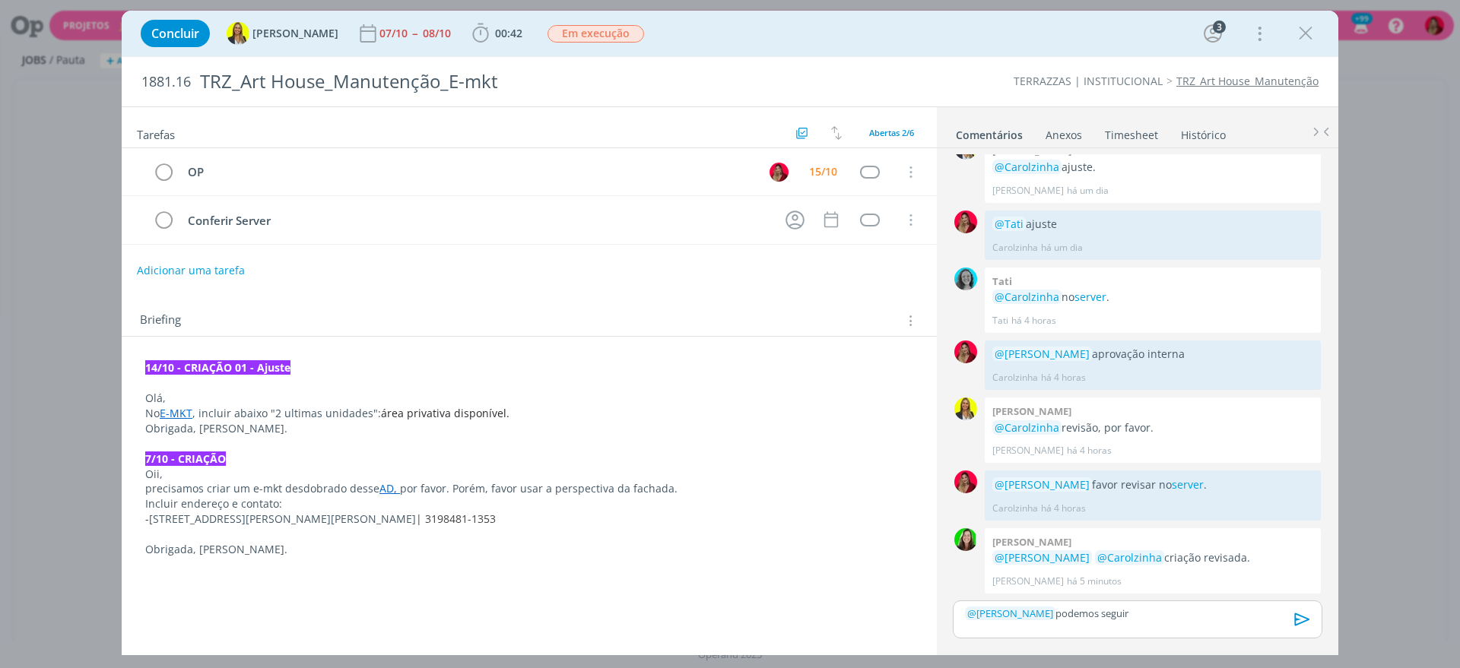
click at [1289, 622] on button "dialog" at bounding box center [1302, 620] width 32 height 38
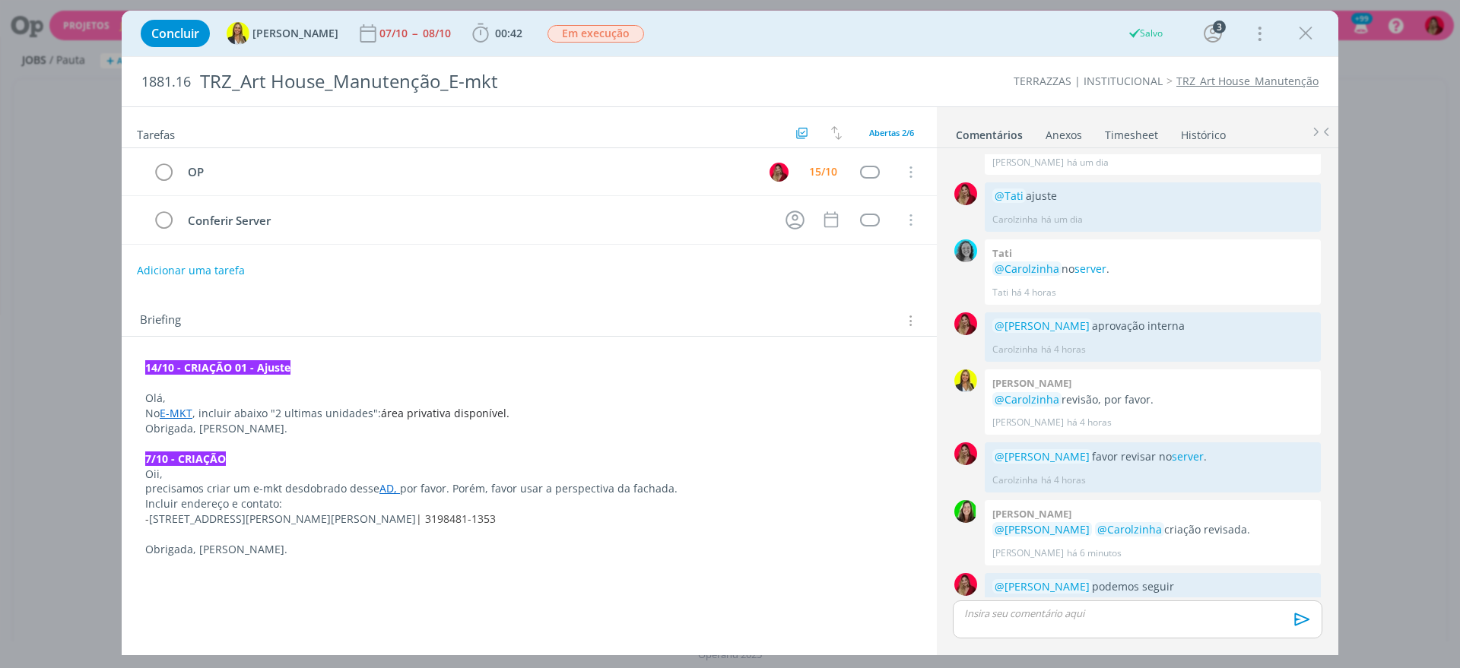
scroll to position [730, 0]
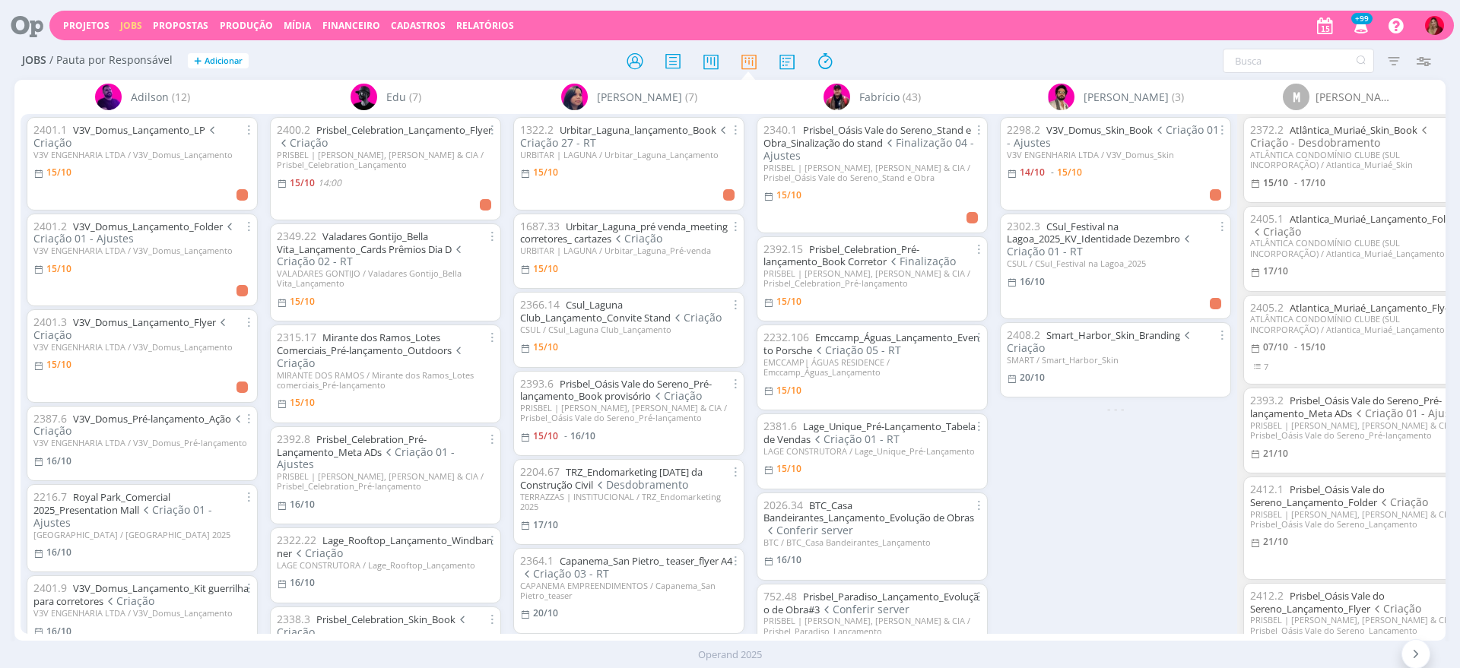
click at [1418, 56] on icon "button" at bounding box center [1422, 60] width 27 height 27
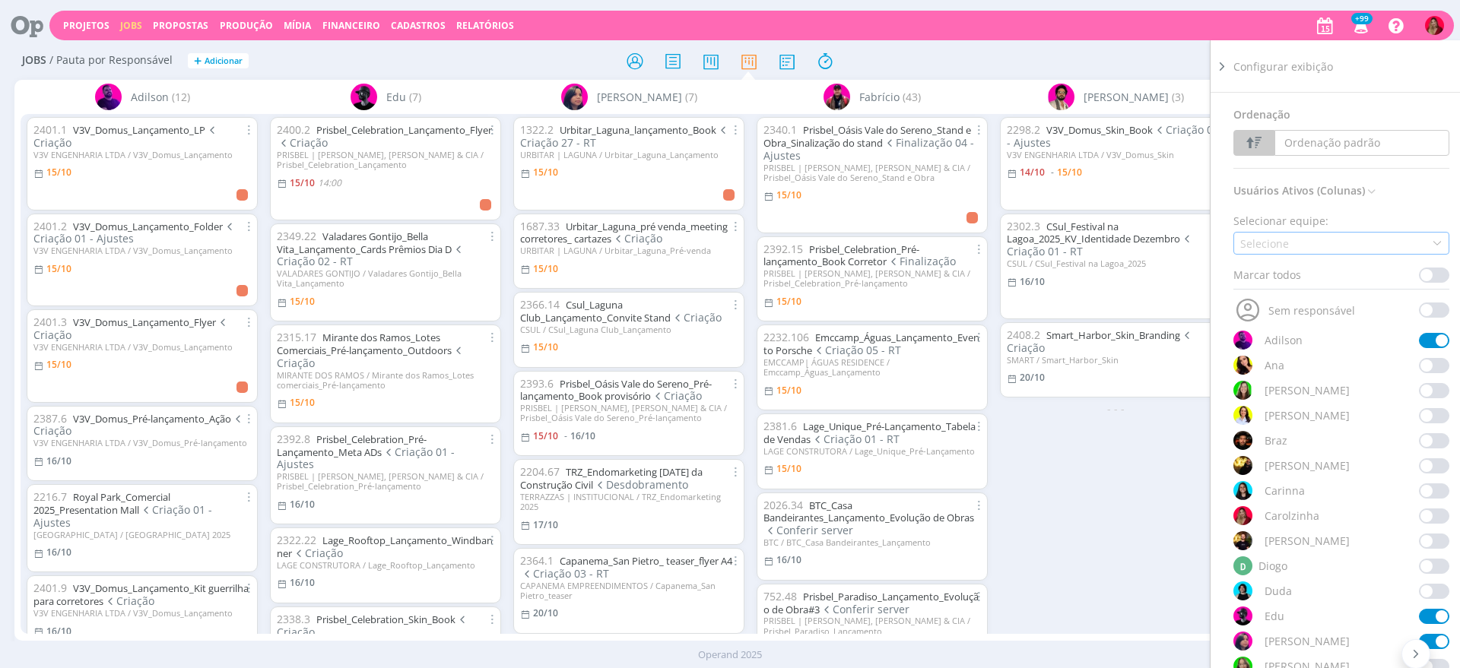
click at [1293, 244] on div "Selecione" at bounding box center [1341, 243] width 216 height 23
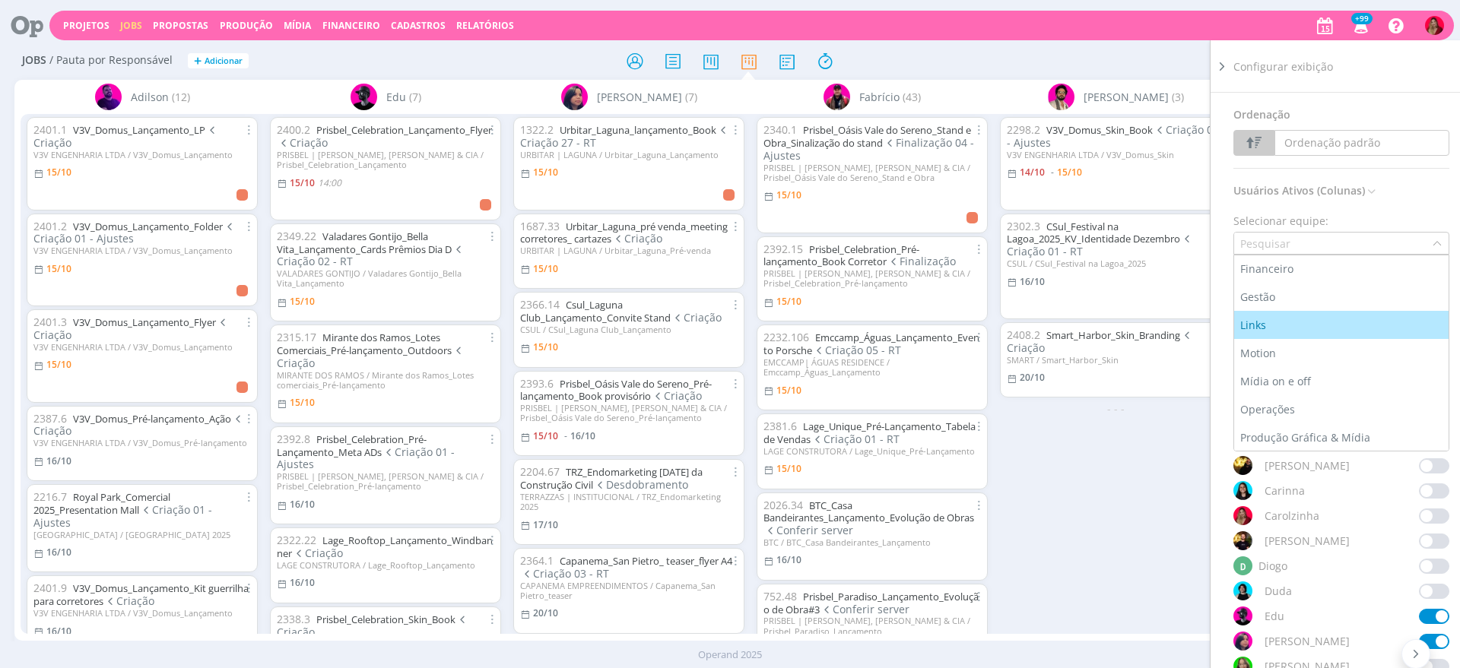
scroll to position [114, 0]
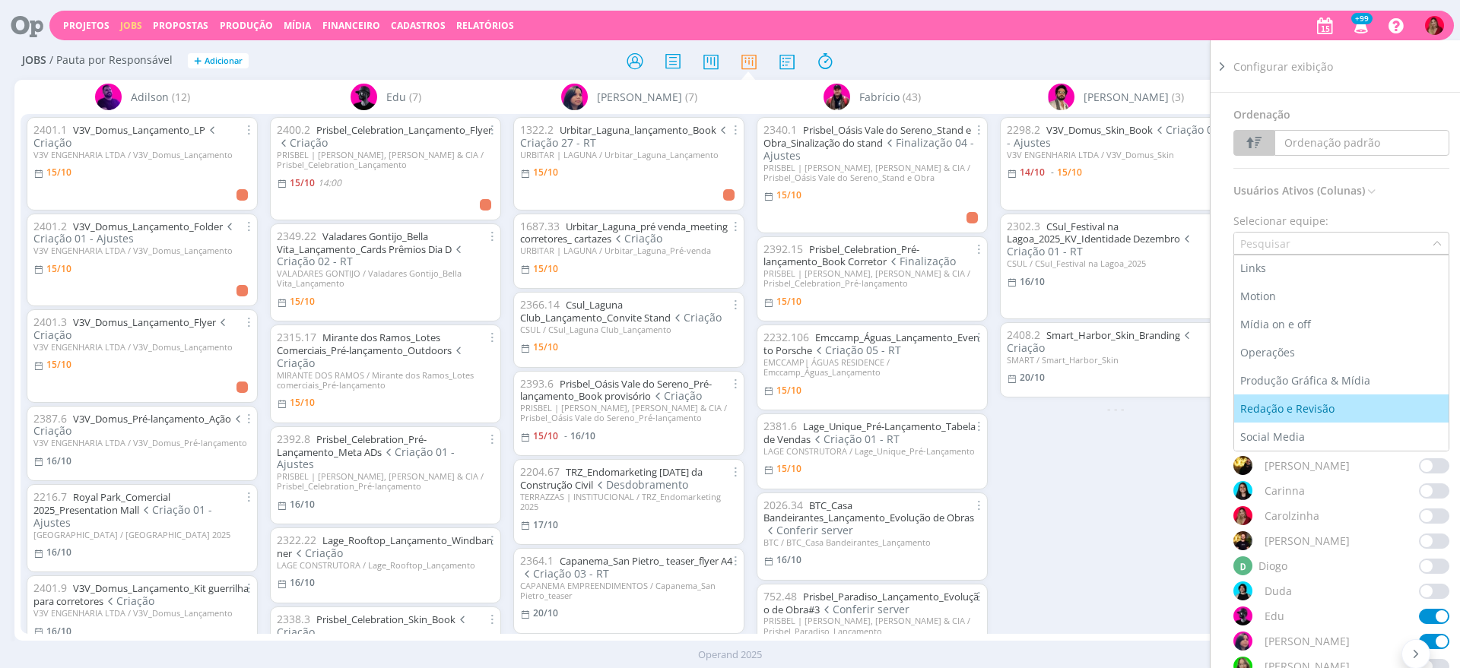
click at [1279, 406] on div "Redação e Revisão" at bounding box center [1288, 409] width 97 height 16
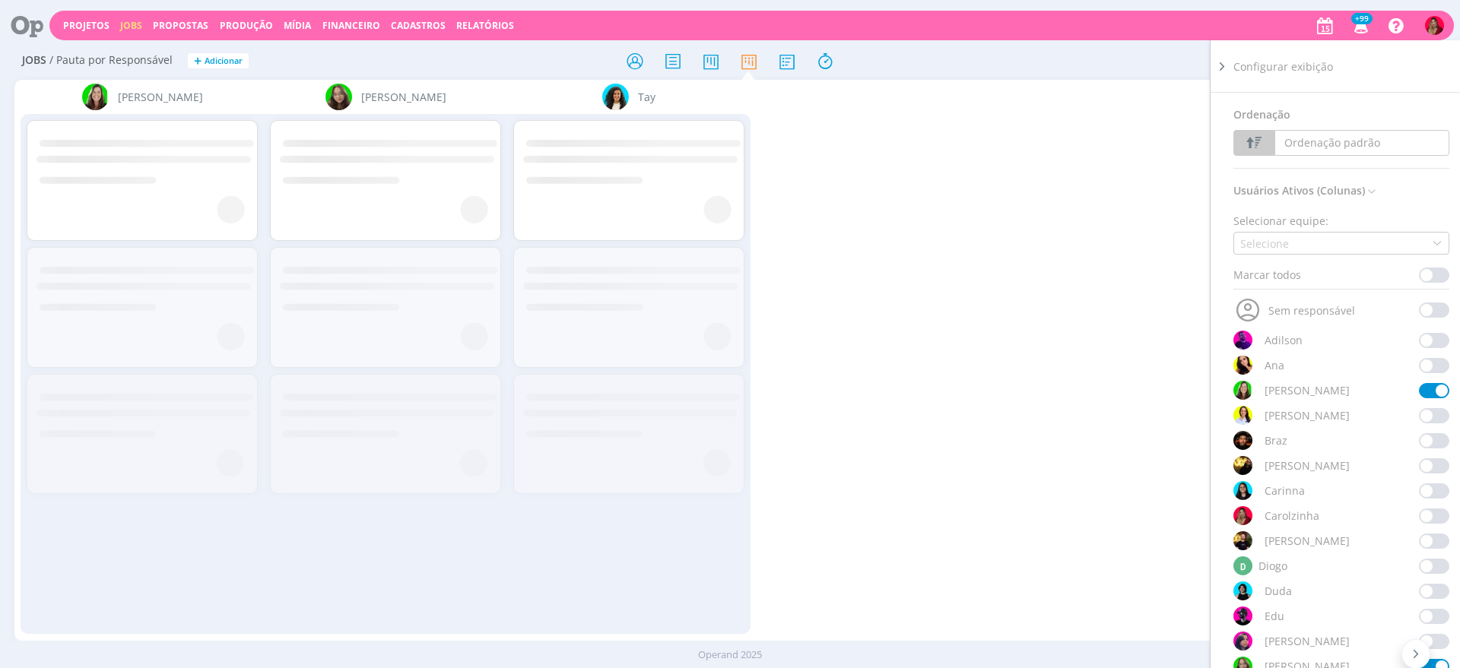
click at [924, 52] on div at bounding box center [729, 60] width 477 height 27
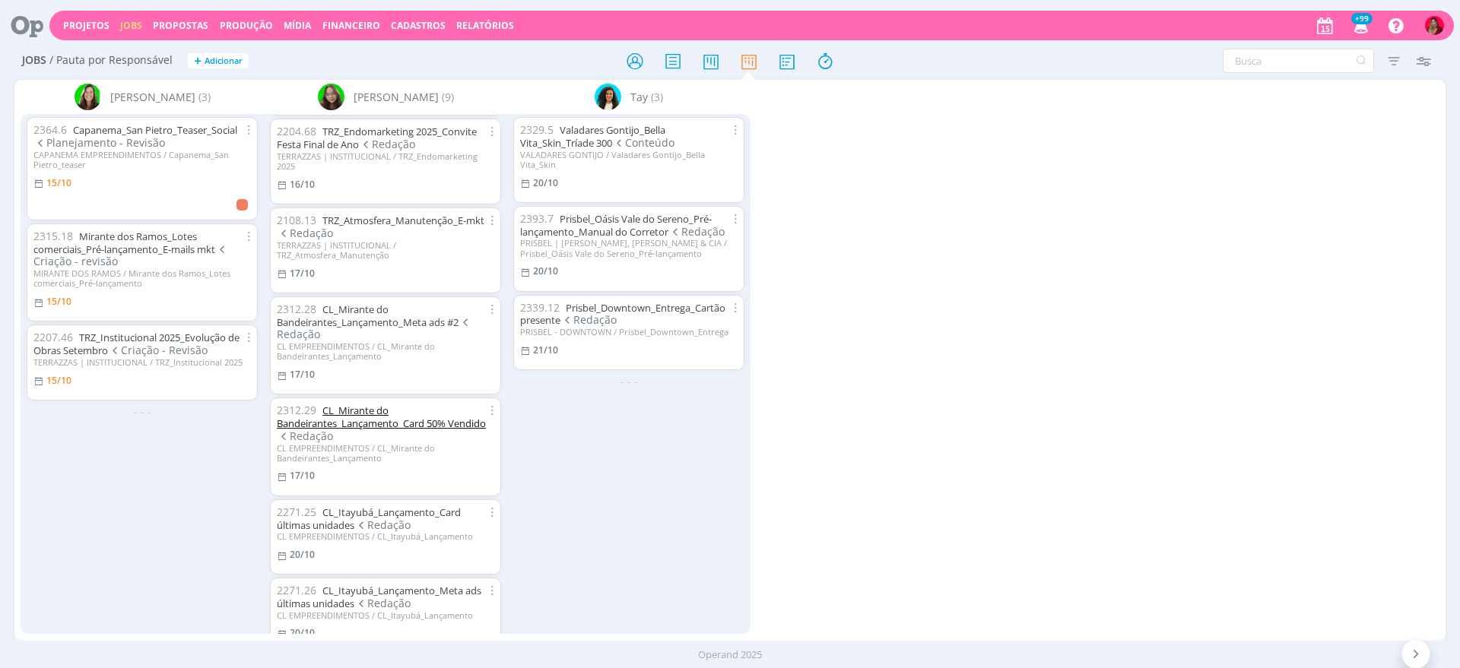
scroll to position [0, 0]
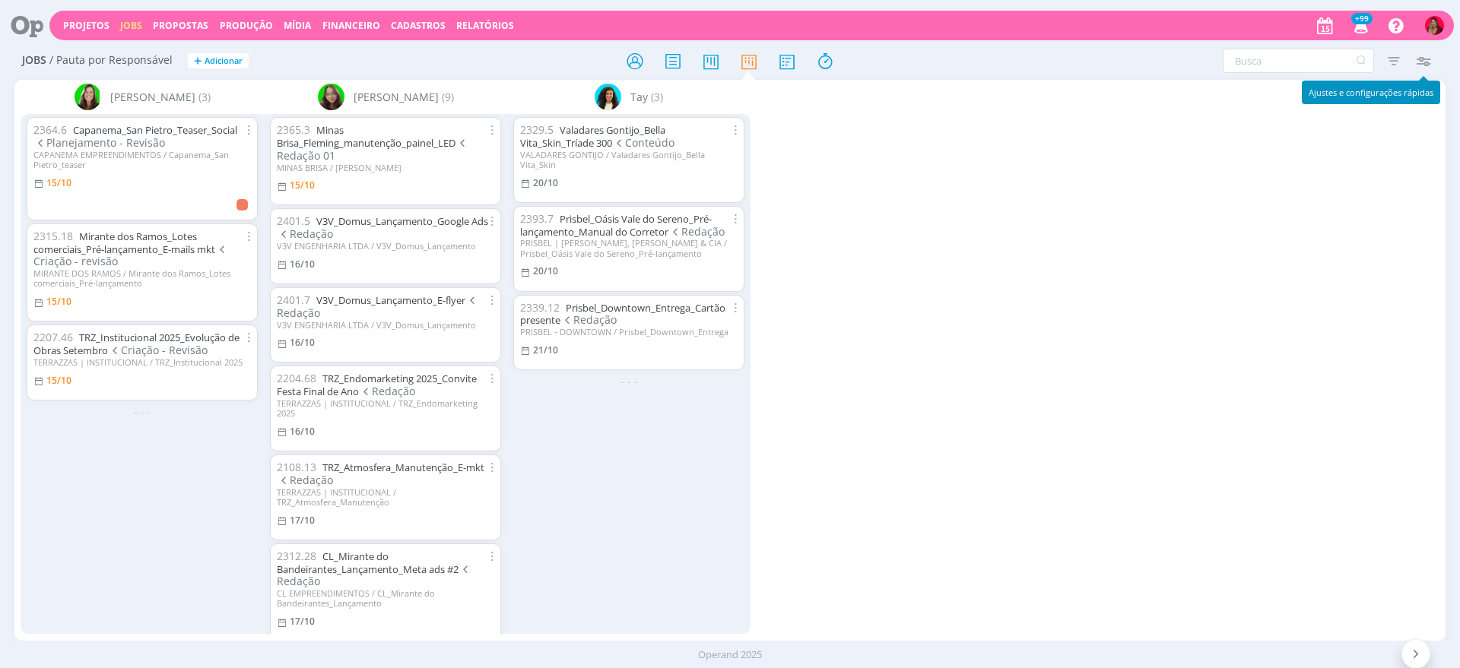
click at [1425, 59] on icon "button" at bounding box center [1422, 60] width 27 height 27
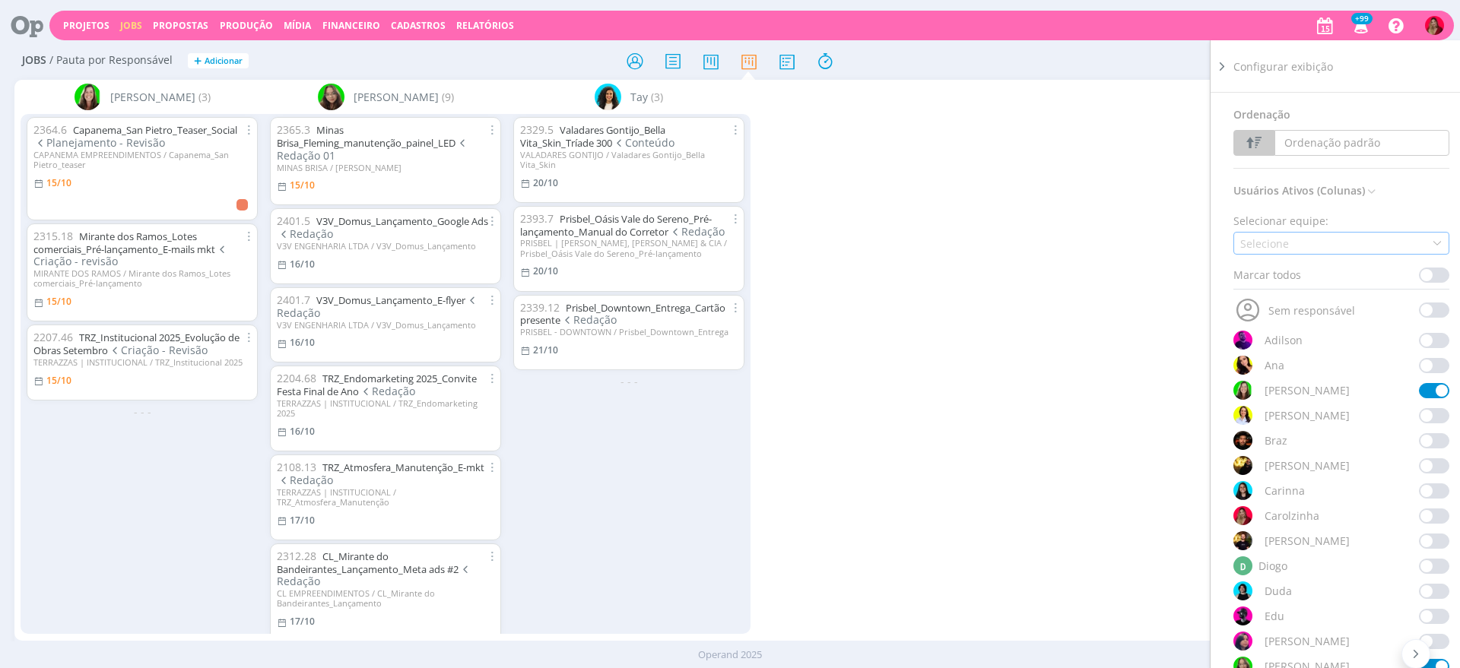
click at [1279, 232] on div "Selecione" at bounding box center [1341, 243] width 216 height 23
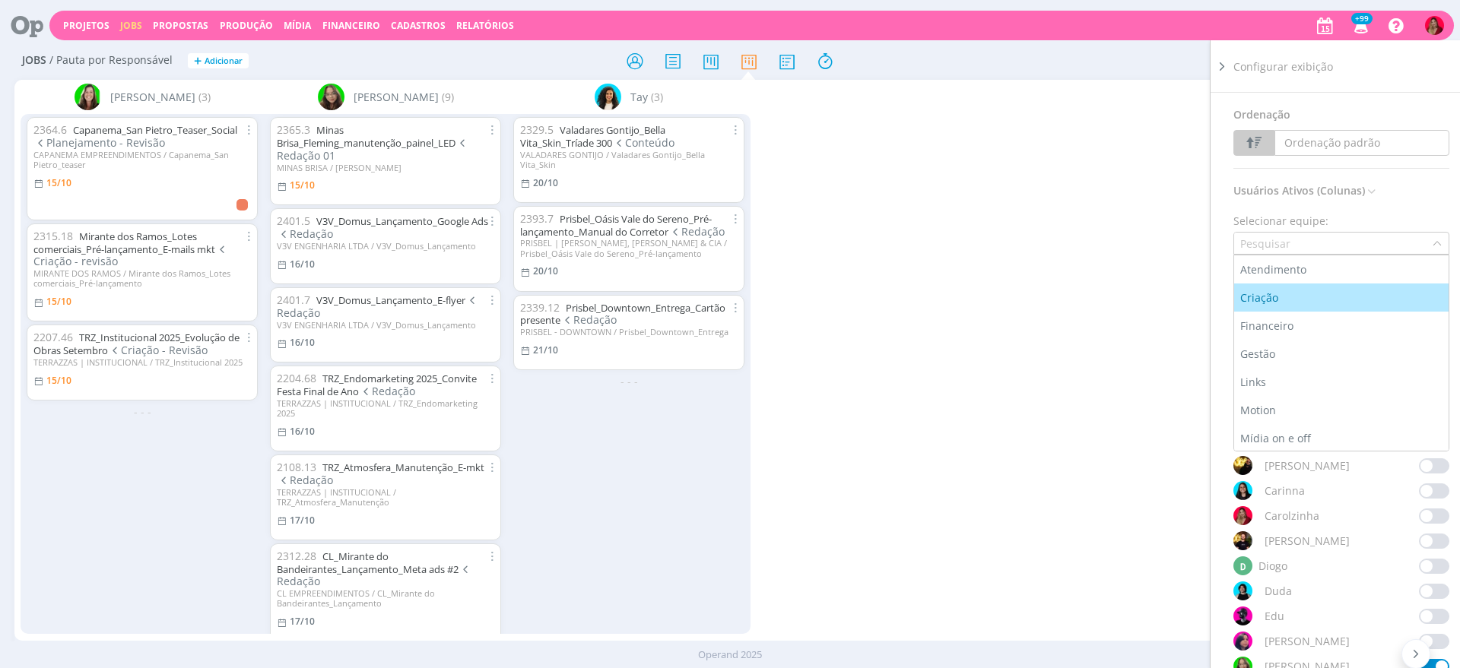
click at [1273, 284] on li "Criação" at bounding box center [1341, 298] width 214 height 28
click at [1081, 43] on div "Jobs / Pauta por Responsável + Adicionar Filtrar Filtrar Limpar Tipo Jobs e Tar…" at bounding box center [729, 62] width 1431 height 38
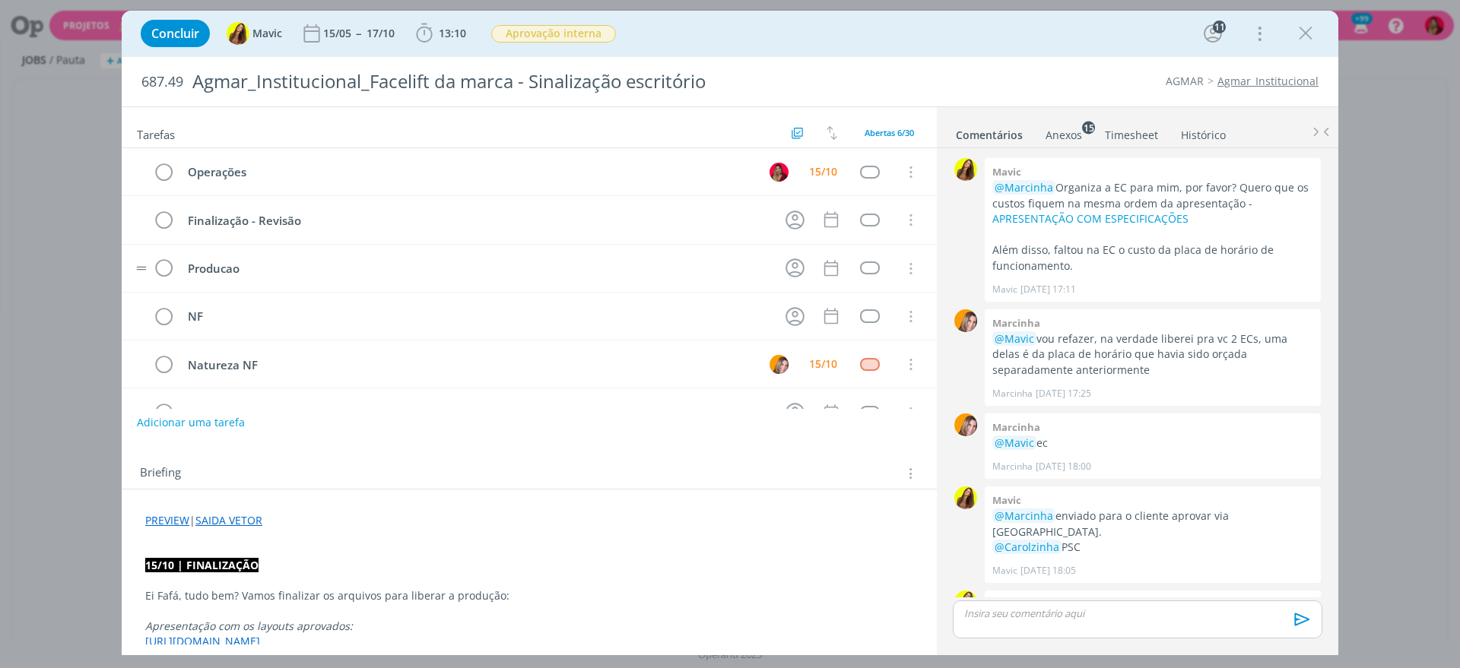
scroll to position [1390, 0]
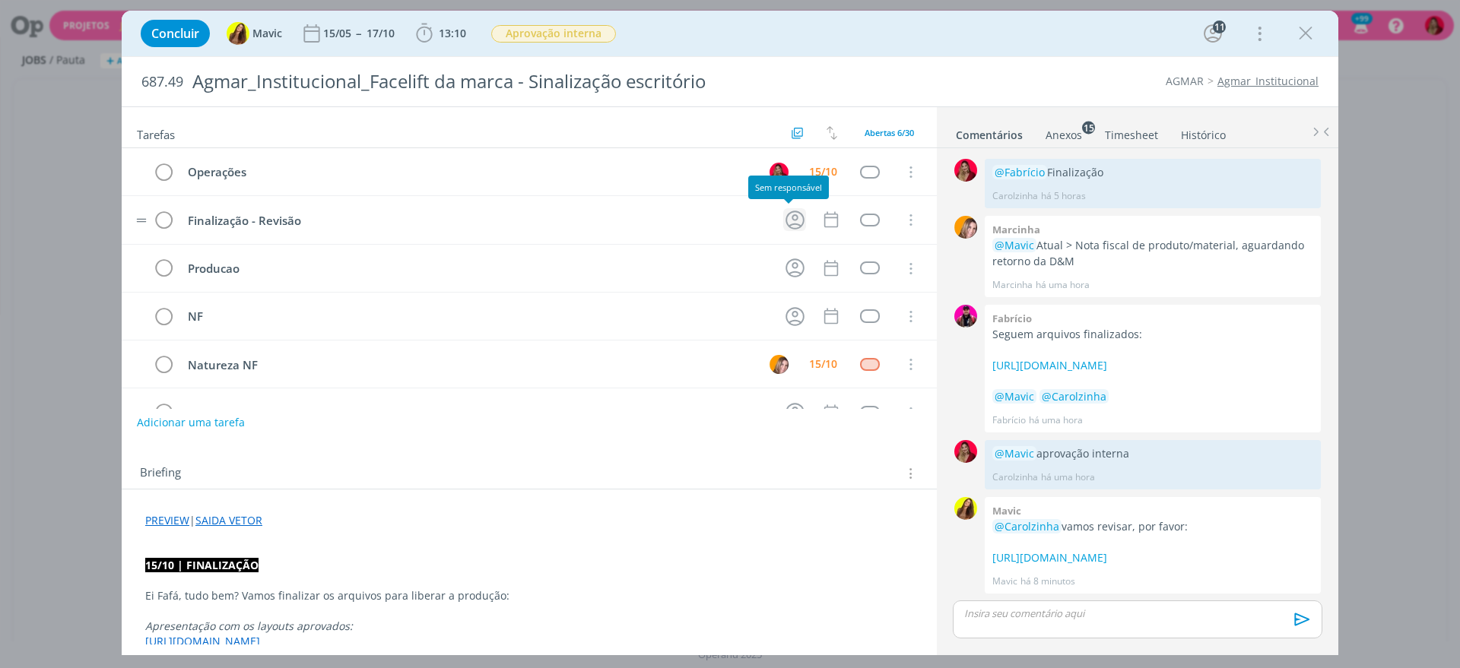
click at [791, 224] on icon "dialog" at bounding box center [794, 220] width 19 height 19
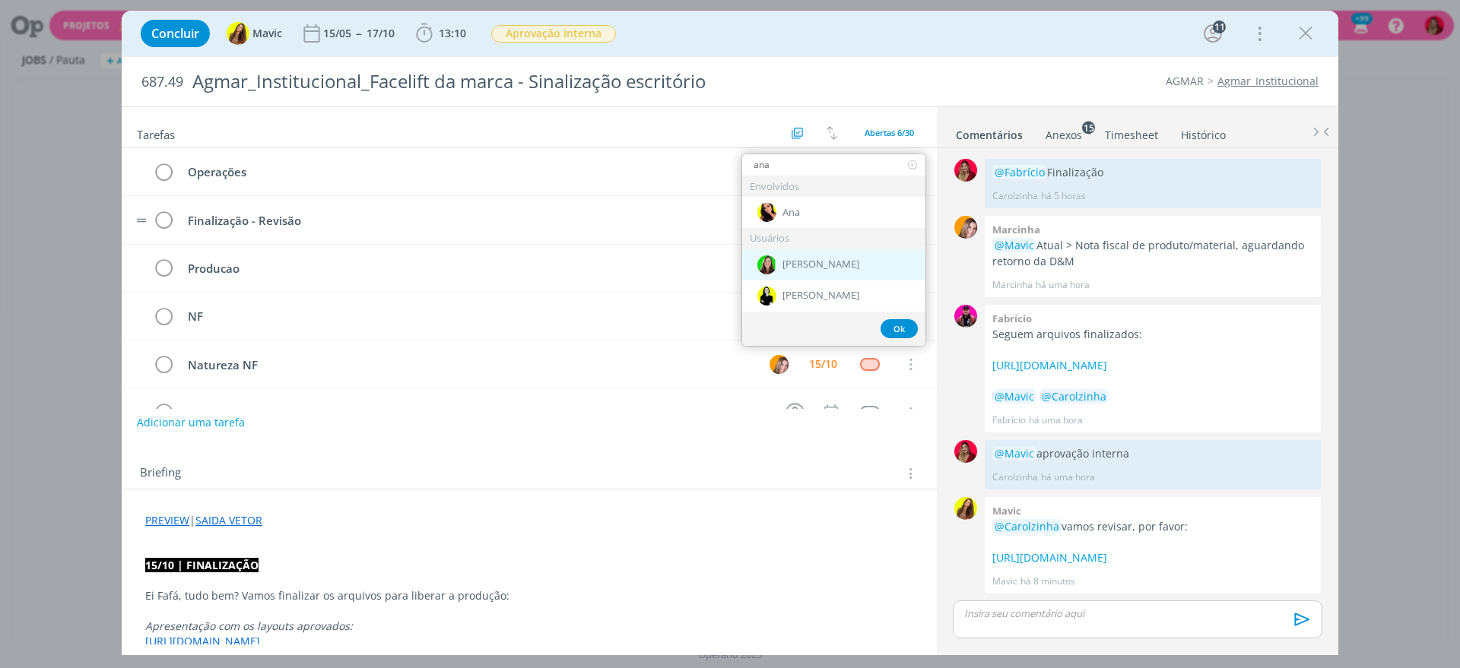
type input "ana"
click at [856, 256] on div "[PERSON_NAME]" at bounding box center [833, 264] width 183 height 31
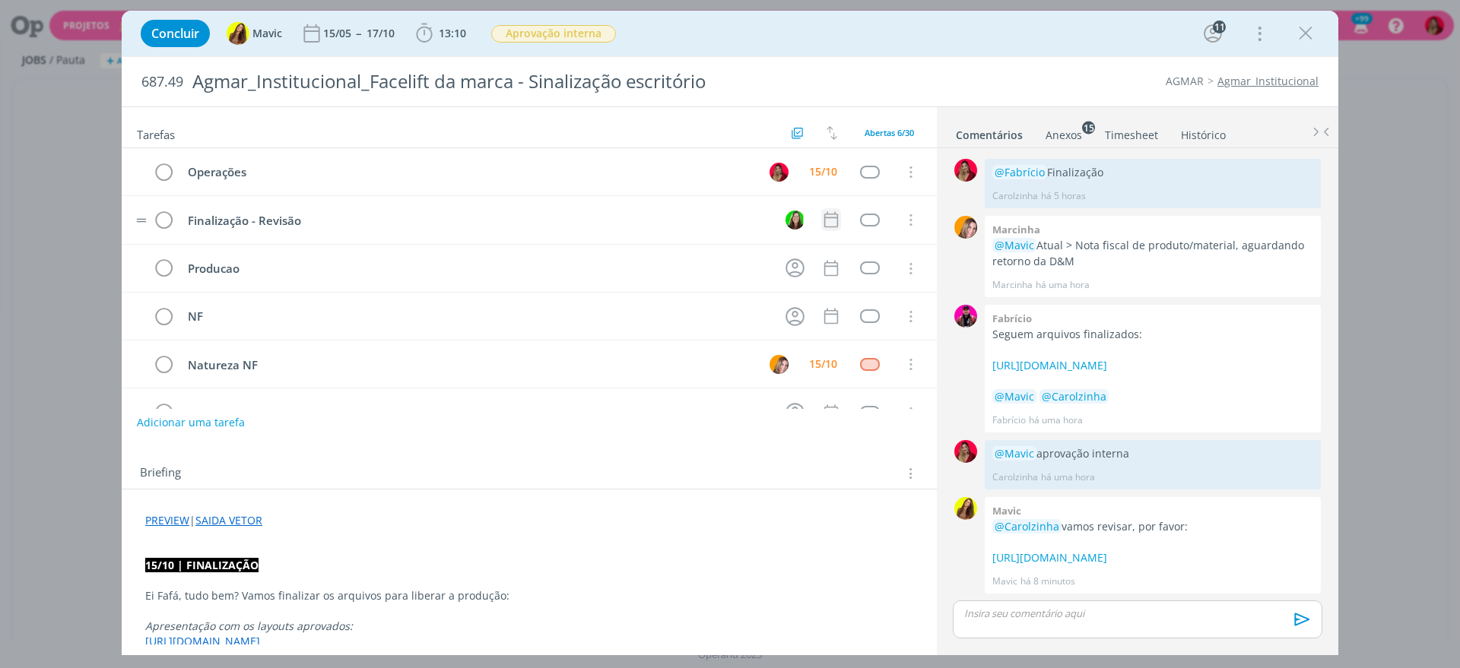
click at [824, 222] on icon "dialog" at bounding box center [831, 220] width 20 height 20
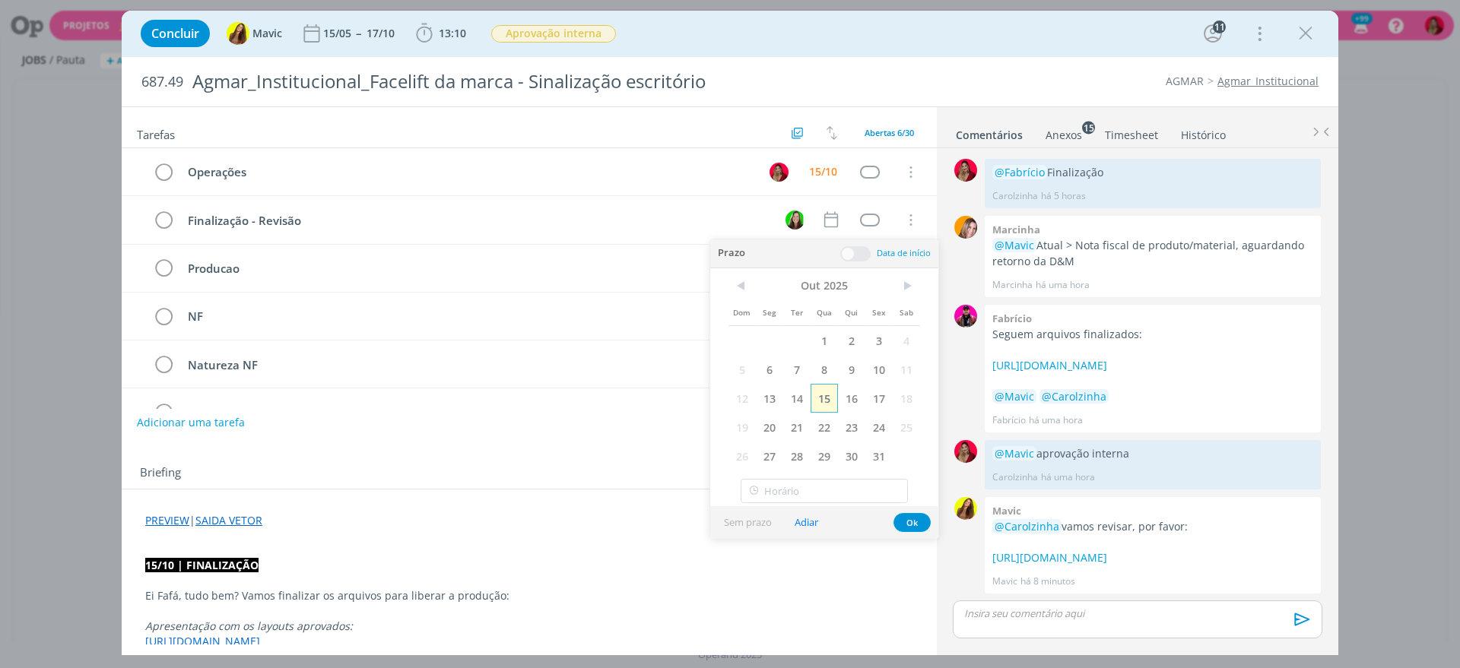
click at [818, 395] on span "15" at bounding box center [823, 398] width 27 height 29
click at [496, 440] on div "Tarefas Usar Job de template Criar template a partir deste job Visualizar Templ…" at bounding box center [529, 375] width 815 height 537
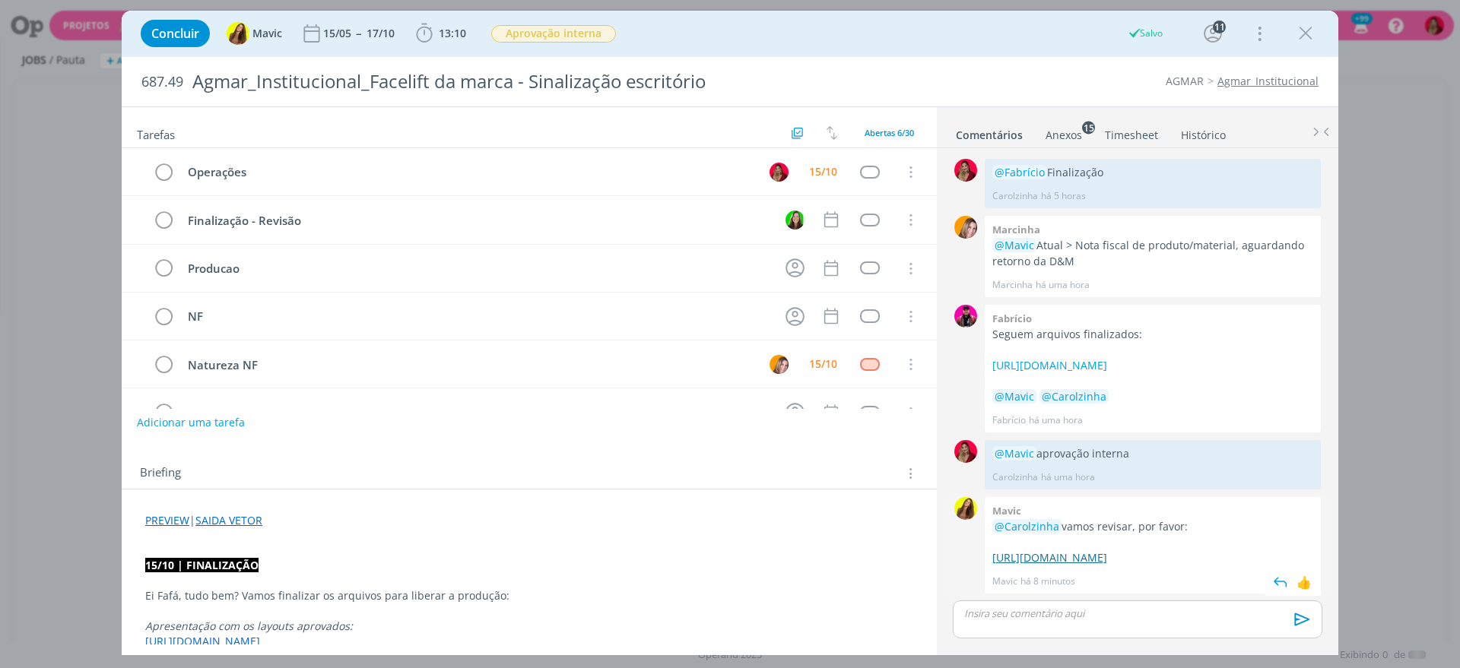
drag, startPoint x: 1278, startPoint y: 557, endPoint x: 992, endPoint y: 527, distance: 287.4
click at [992, 550] on p "https://www.dropbox.com/scl/fo/fsppzygml5uobnj5cp6ob/ABCmGXtx0gnO9oB06NNaONw?rl…" at bounding box center [1152, 557] width 321 height 15
click at [1026, 615] on p "dialog" at bounding box center [1137, 614] width 345 height 14
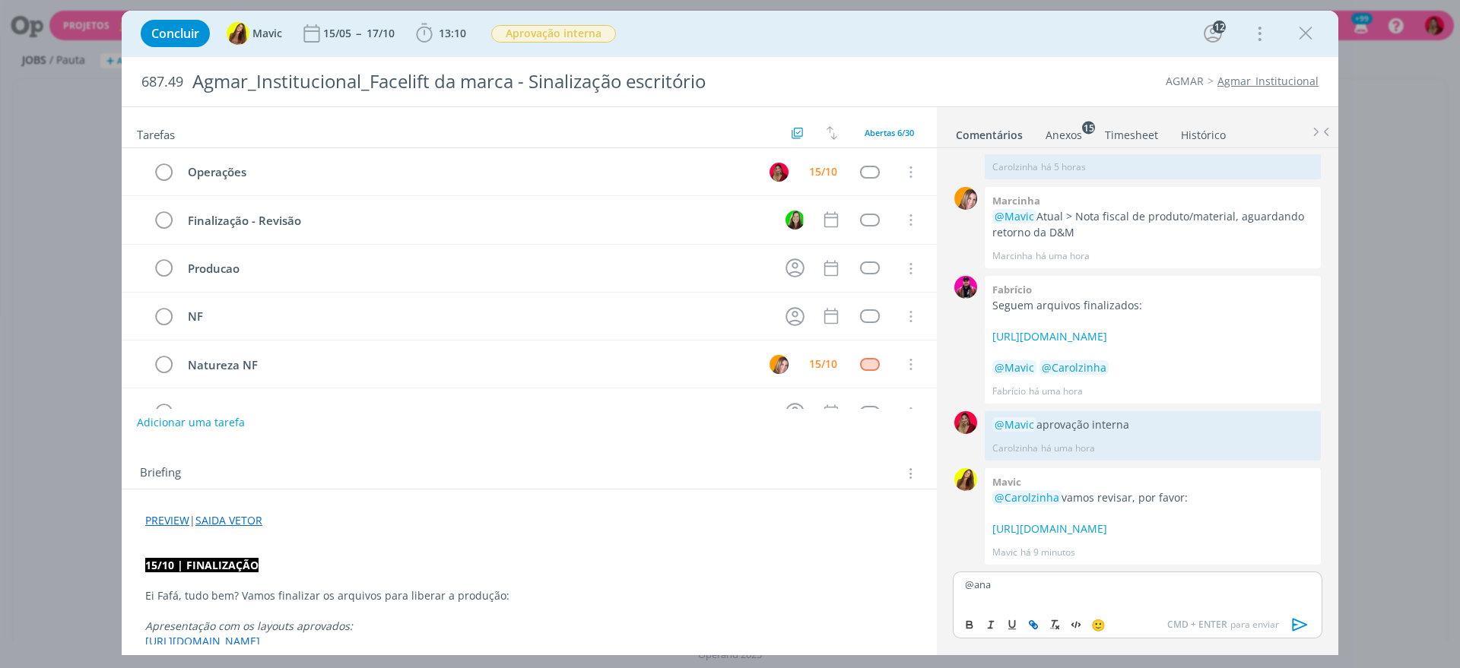
scroll to position [1419, 0]
click at [1295, 622] on icon "dialog" at bounding box center [1299, 624] width 23 height 23
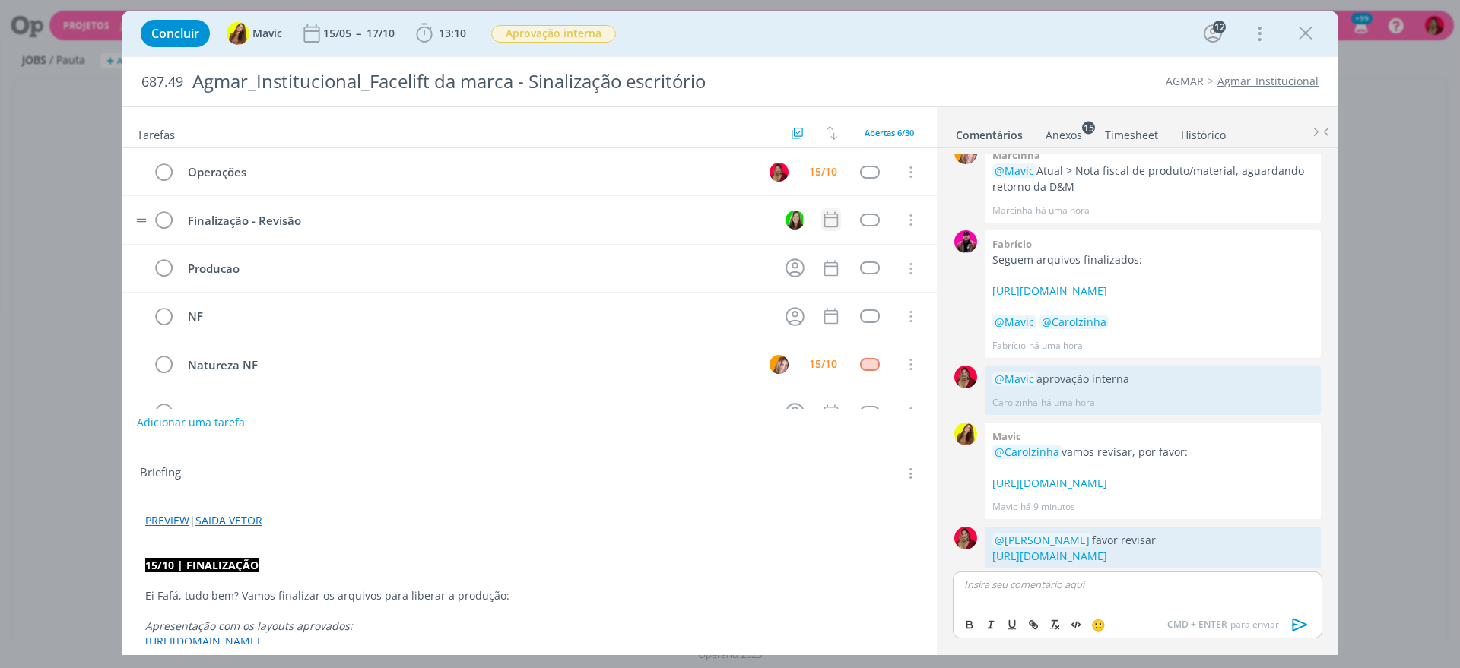
click at [824, 227] on icon "dialog" at bounding box center [831, 220] width 14 height 16
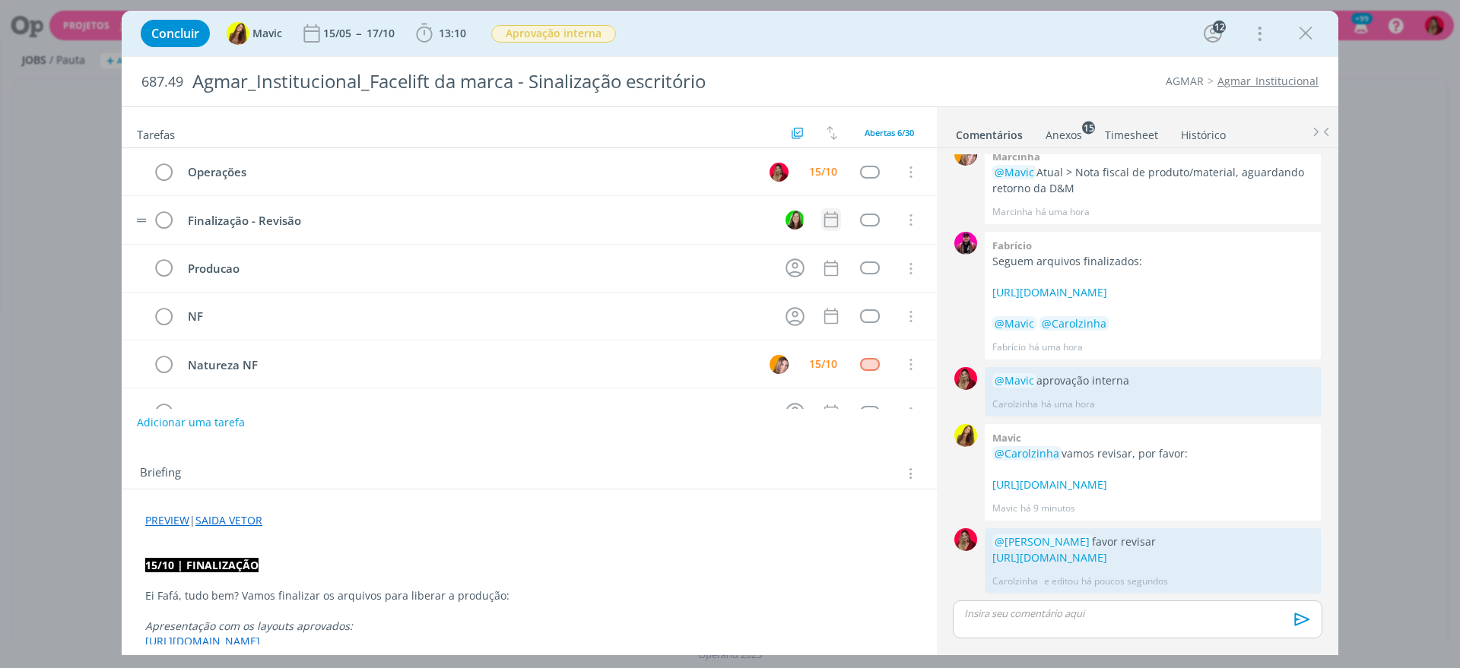
scroll to position [1494, 0]
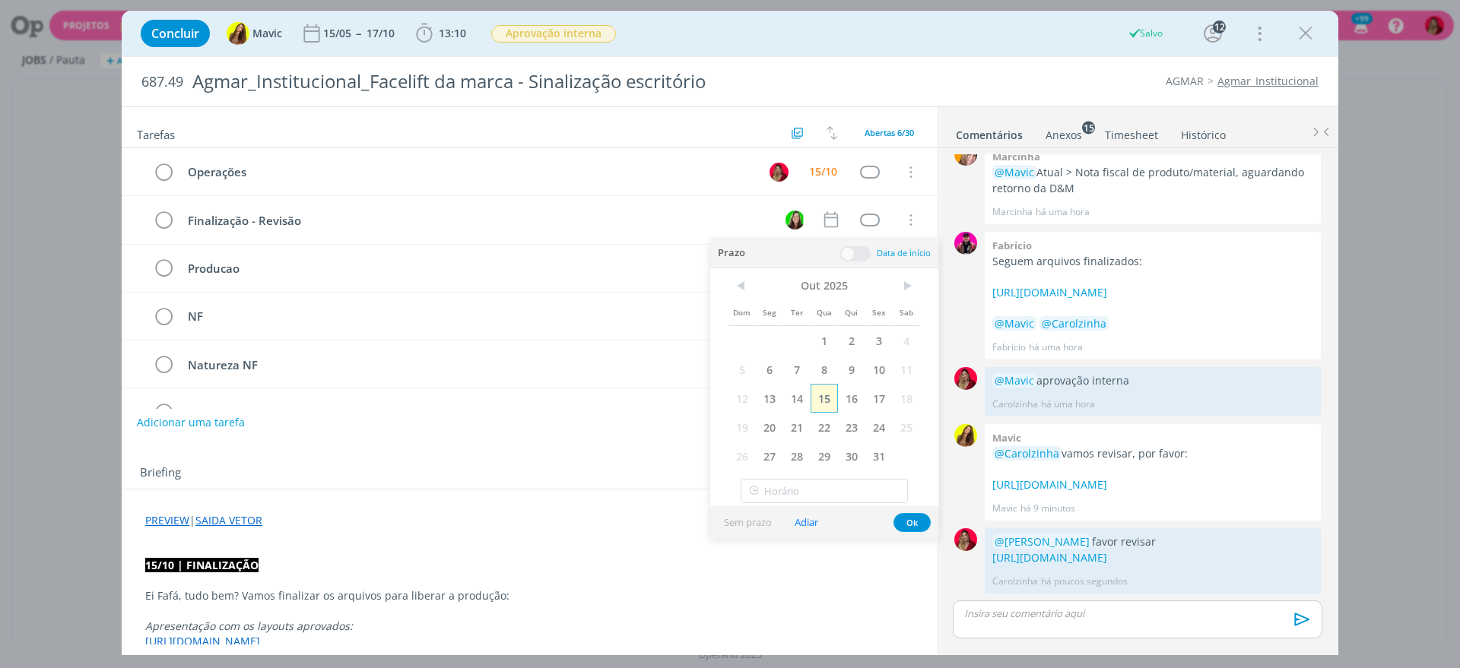
click at [821, 395] on span "15" at bounding box center [823, 398] width 27 height 29
click at [443, 489] on div "Briefing Briefings Predefinidos Versões do Briefing Ver Briefing do Projeto" at bounding box center [529, 469] width 815 height 41
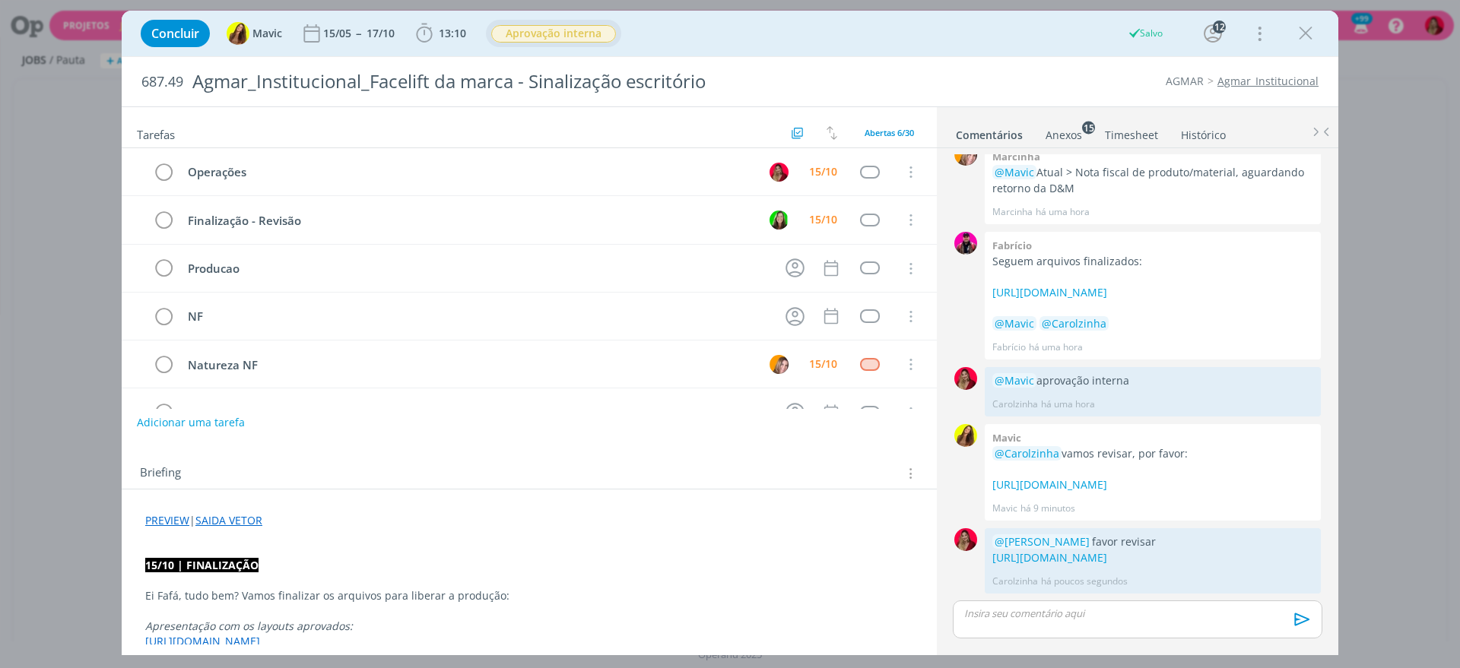
click at [566, 29] on span "Aprovação interna" at bounding box center [553, 33] width 125 height 17
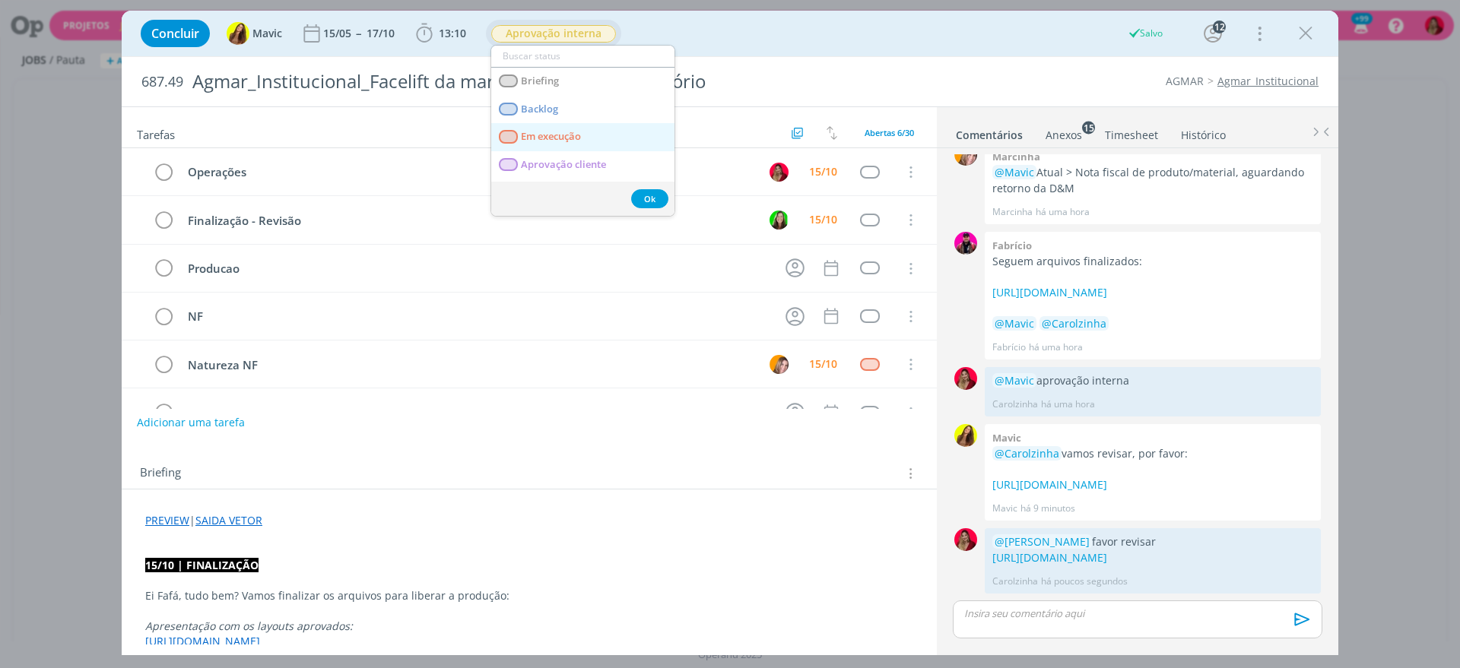
click at [588, 134] on execução "Em execução" at bounding box center [582, 137] width 183 height 28
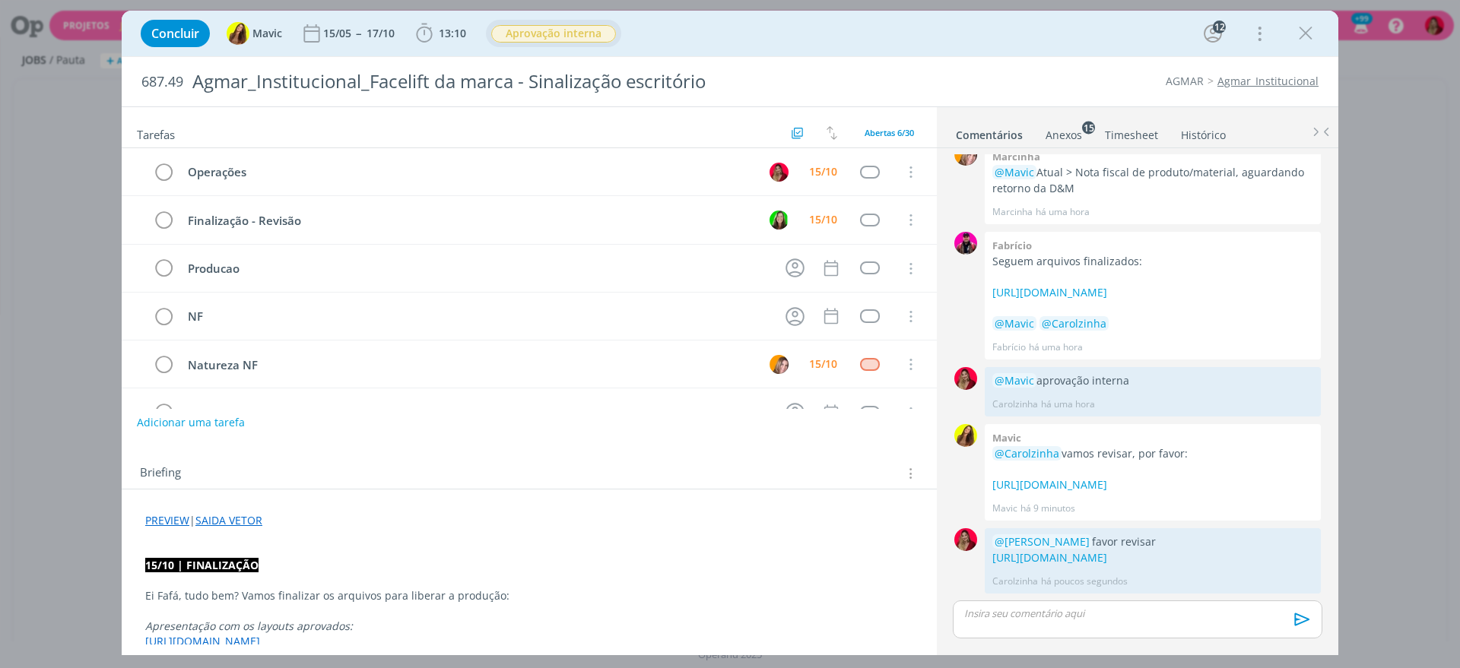
click at [1131, 133] on link "Timesheet" at bounding box center [1131, 132] width 55 height 22
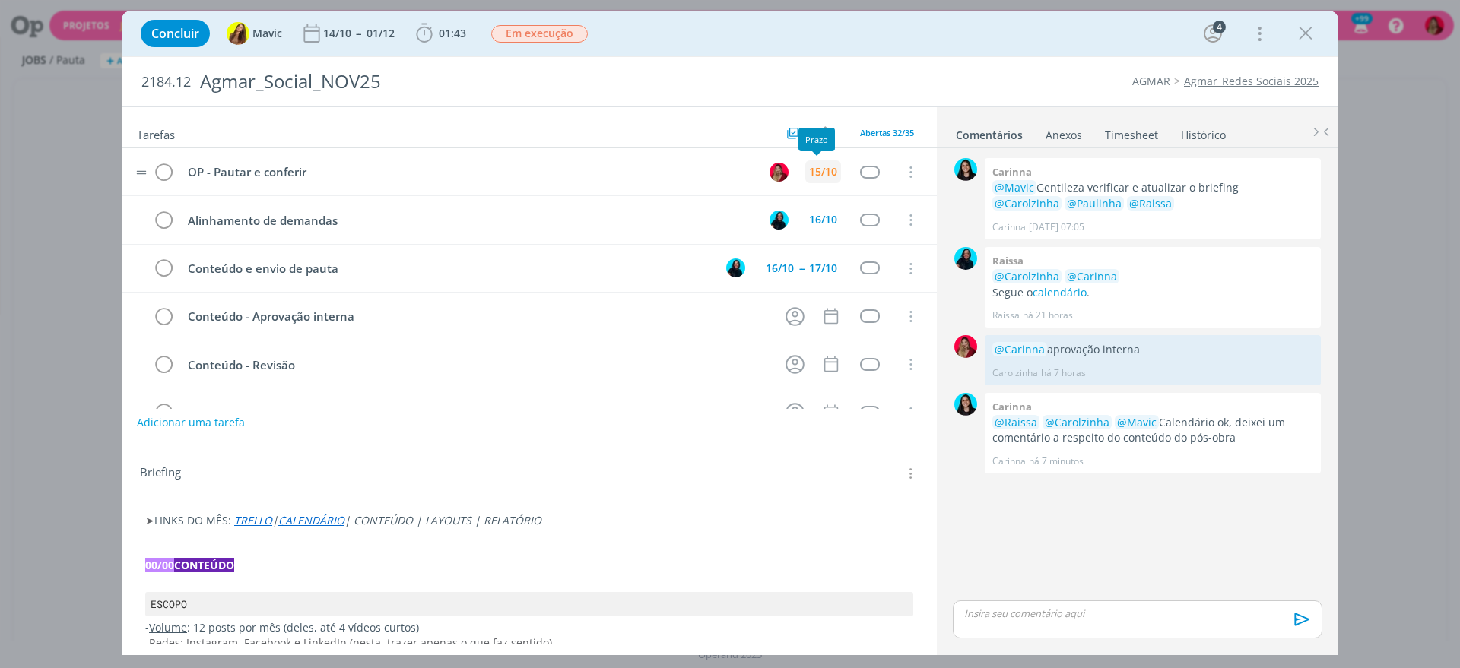
click at [815, 179] on div "15/10" at bounding box center [823, 171] width 36 height 23
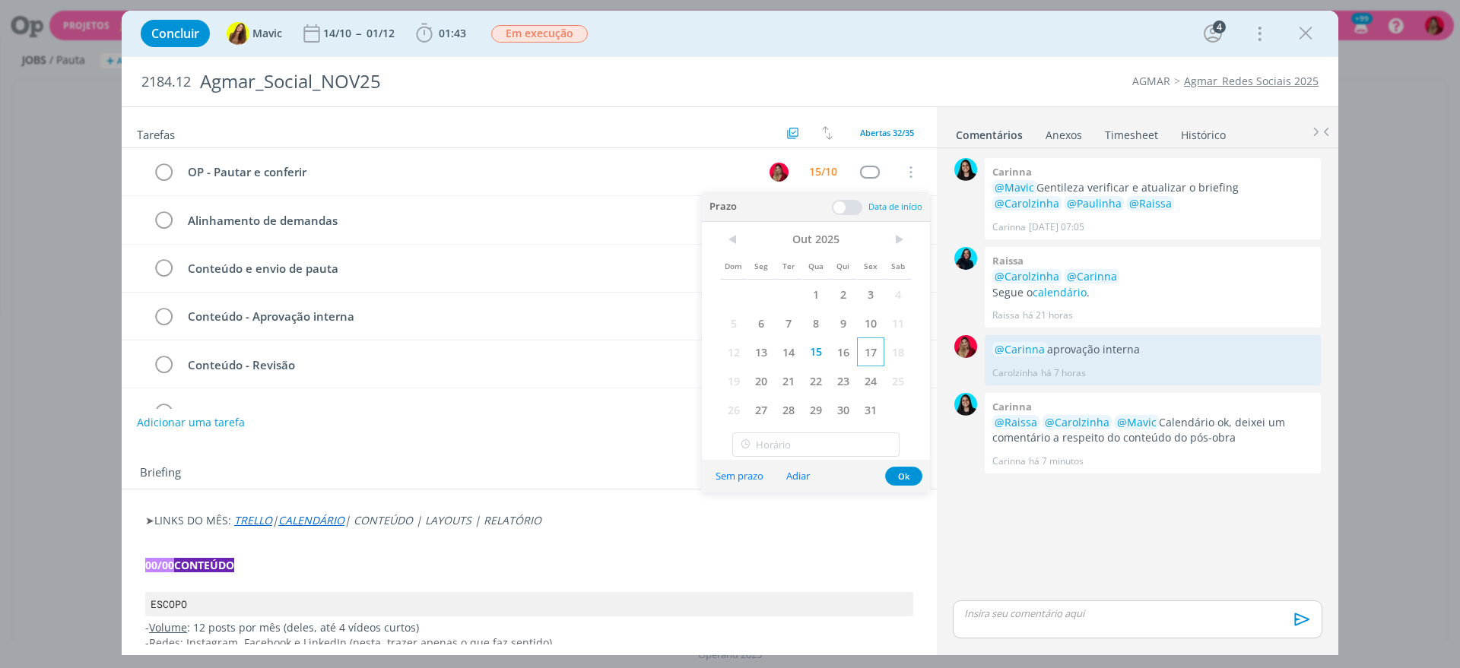
click at [870, 345] on span "17" at bounding box center [870, 352] width 27 height 29
click at [917, 46] on div "Concluir Mavic 14/10 -- [DATE] 01:43 Iniciar Apontar Data * [DATE] Horas * 00:0…" at bounding box center [729, 33] width 1193 height 36
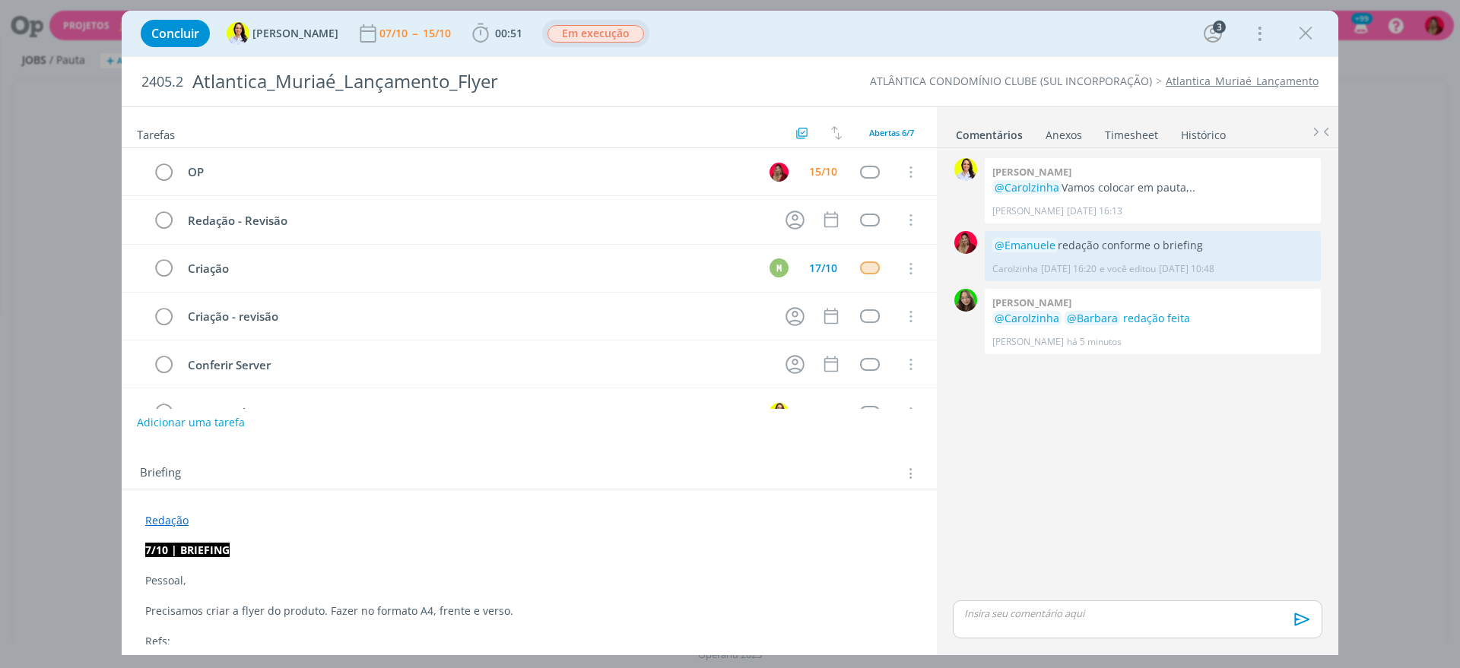
click at [550, 33] on span "Em execução" at bounding box center [595, 33] width 97 height 17
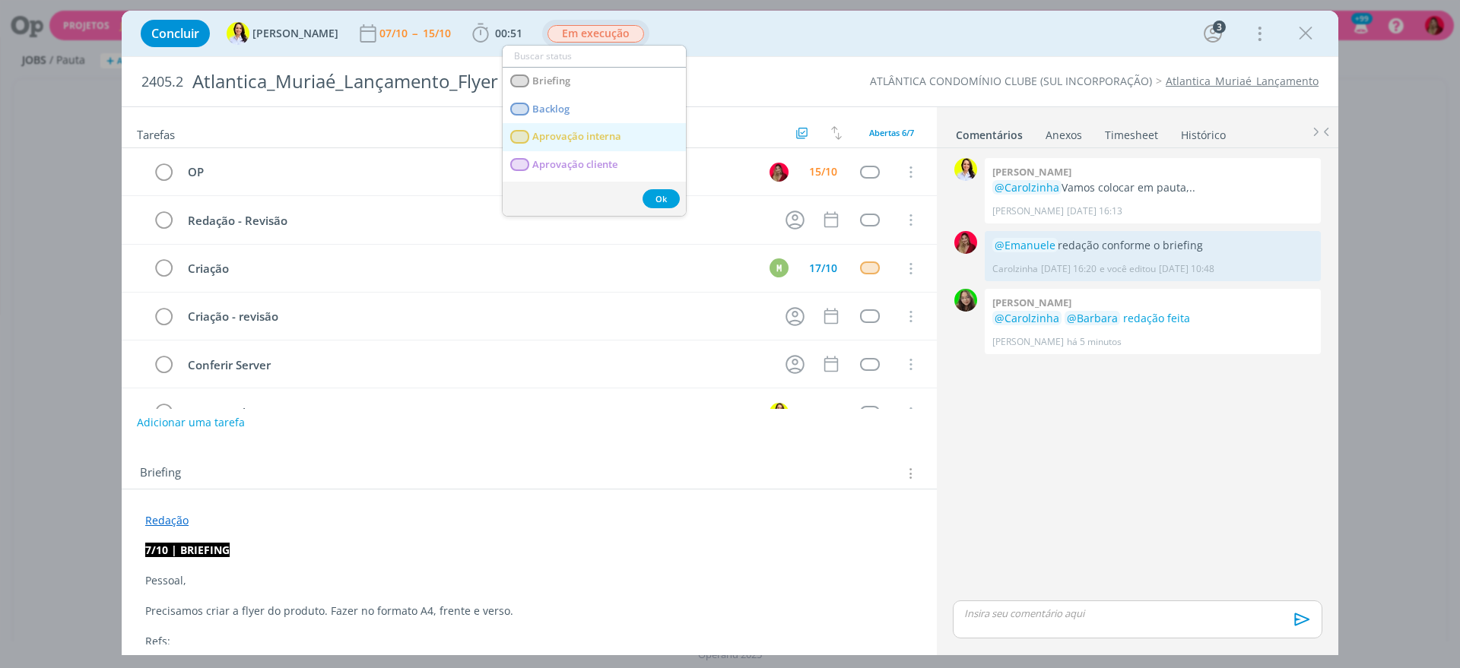
click at [620, 129] on interna "Aprovação interna" at bounding box center [593, 137] width 183 height 28
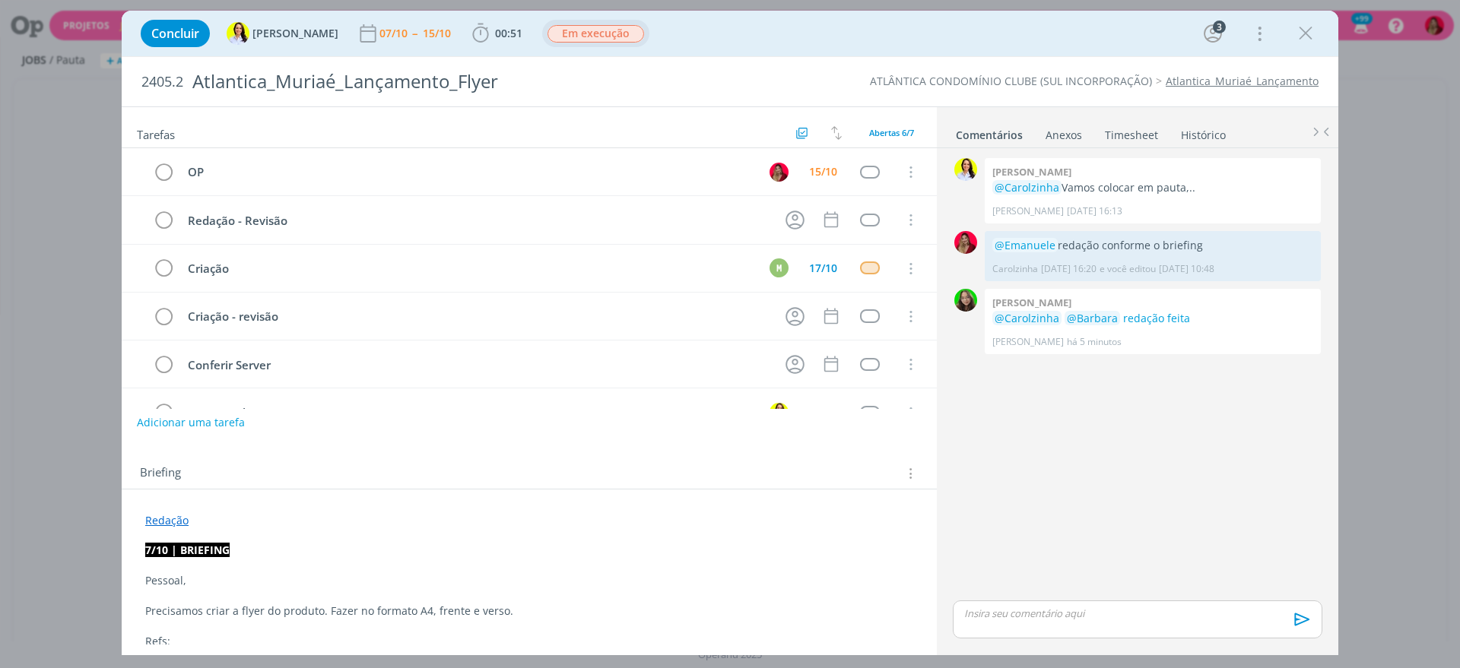
click at [1048, 618] on p "dialog" at bounding box center [1137, 614] width 345 height 14
click at [1300, 620] on icon "dialog" at bounding box center [1299, 624] width 23 height 23
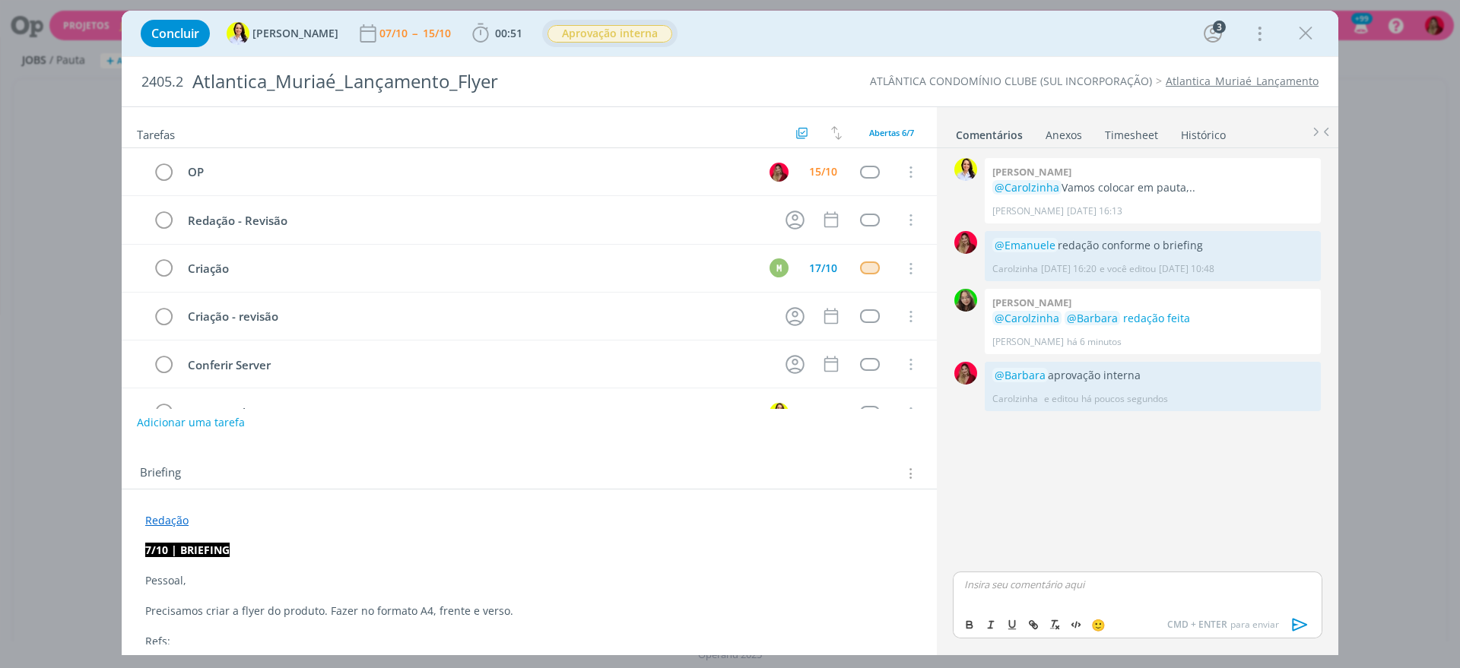
click at [1133, 125] on link "Timesheet" at bounding box center [1131, 132] width 55 height 22
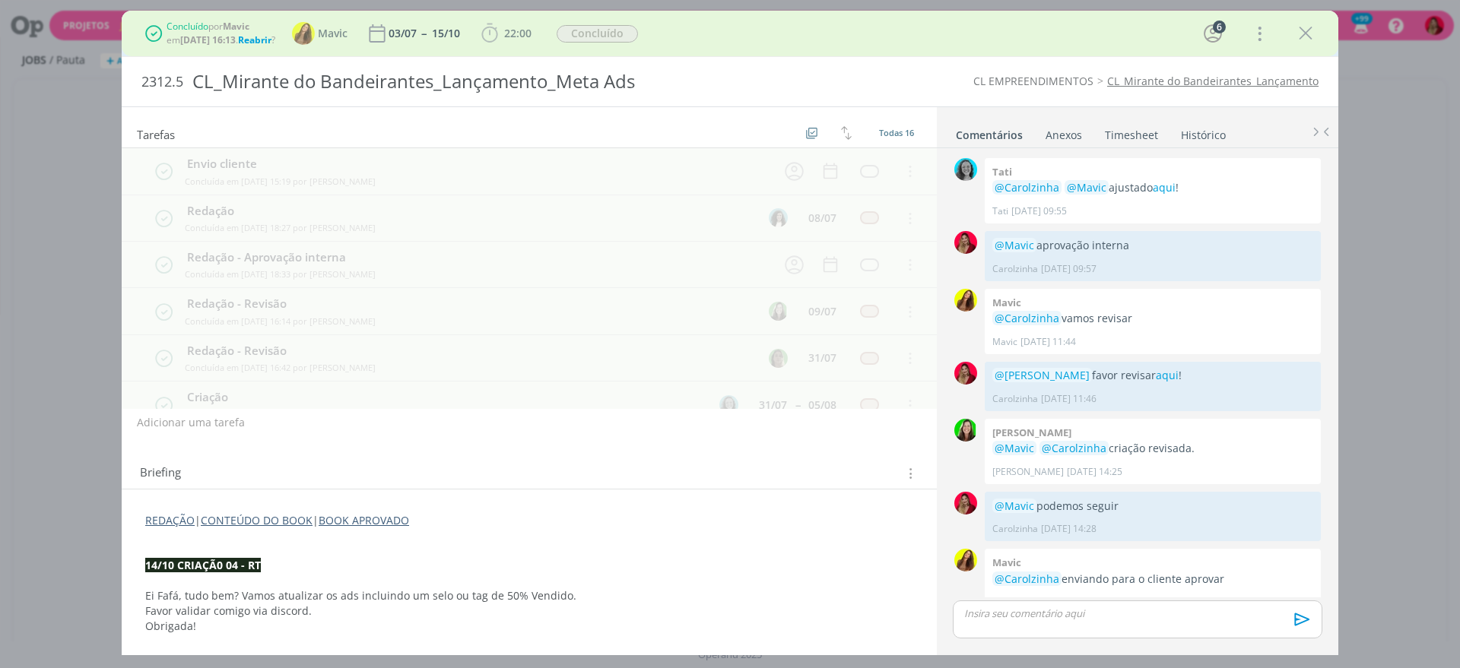
click at [1124, 131] on link "Timesheet" at bounding box center [1131, 132] width 55 height 22
